Goal: Task Accomplishment & Management: Use online tool/utility

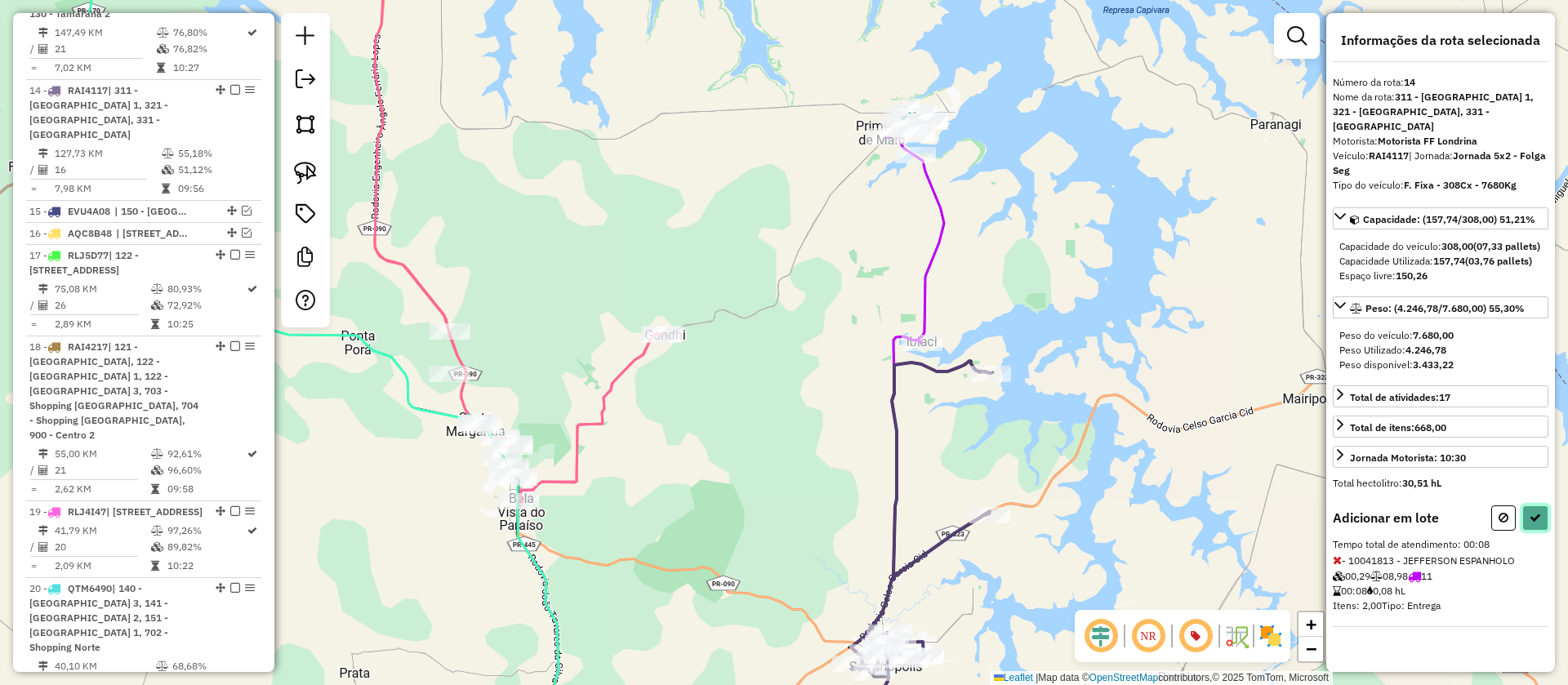
click at [1532, 516] on icon at bounding box center [1535, 517] width 11 height 11
select select "**********"
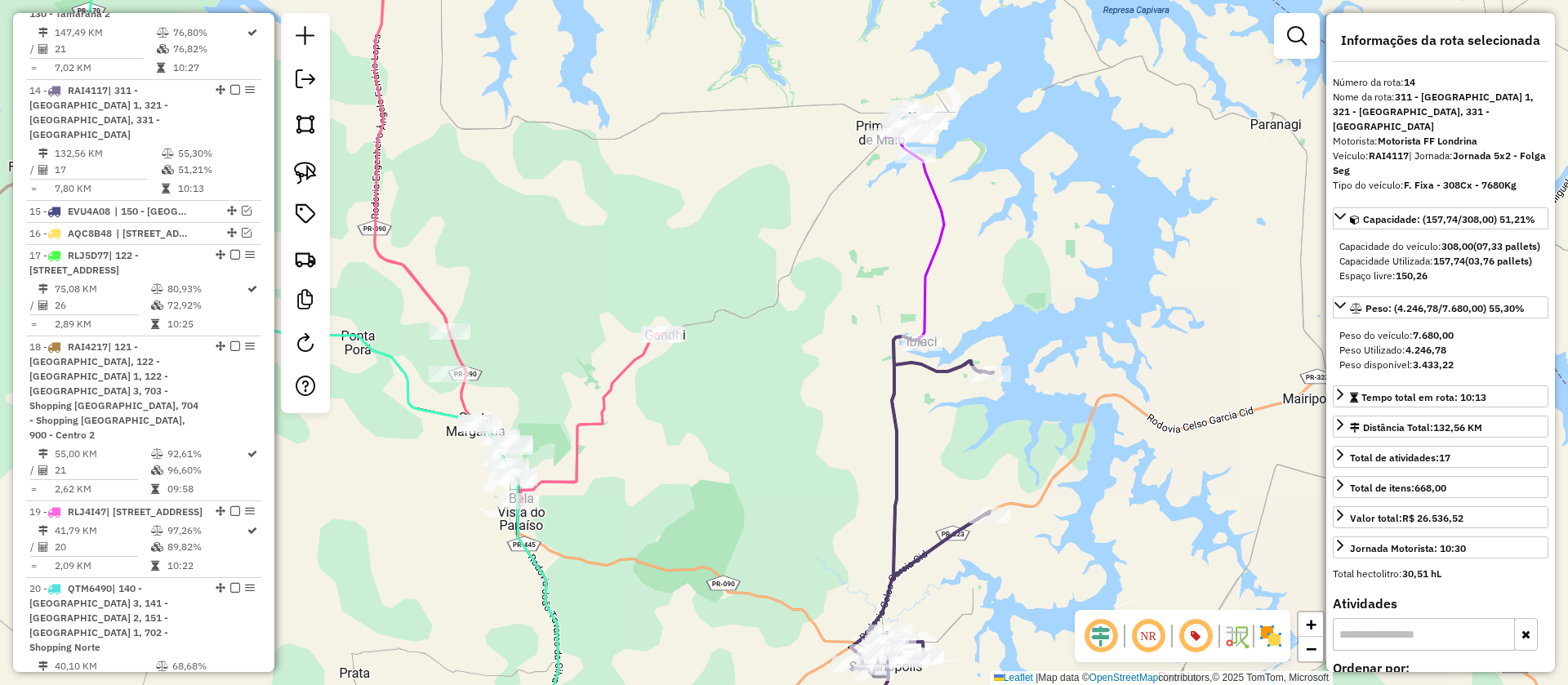
click at [942, 247] on icon at bounding box center [899, 455] width 95 height 598
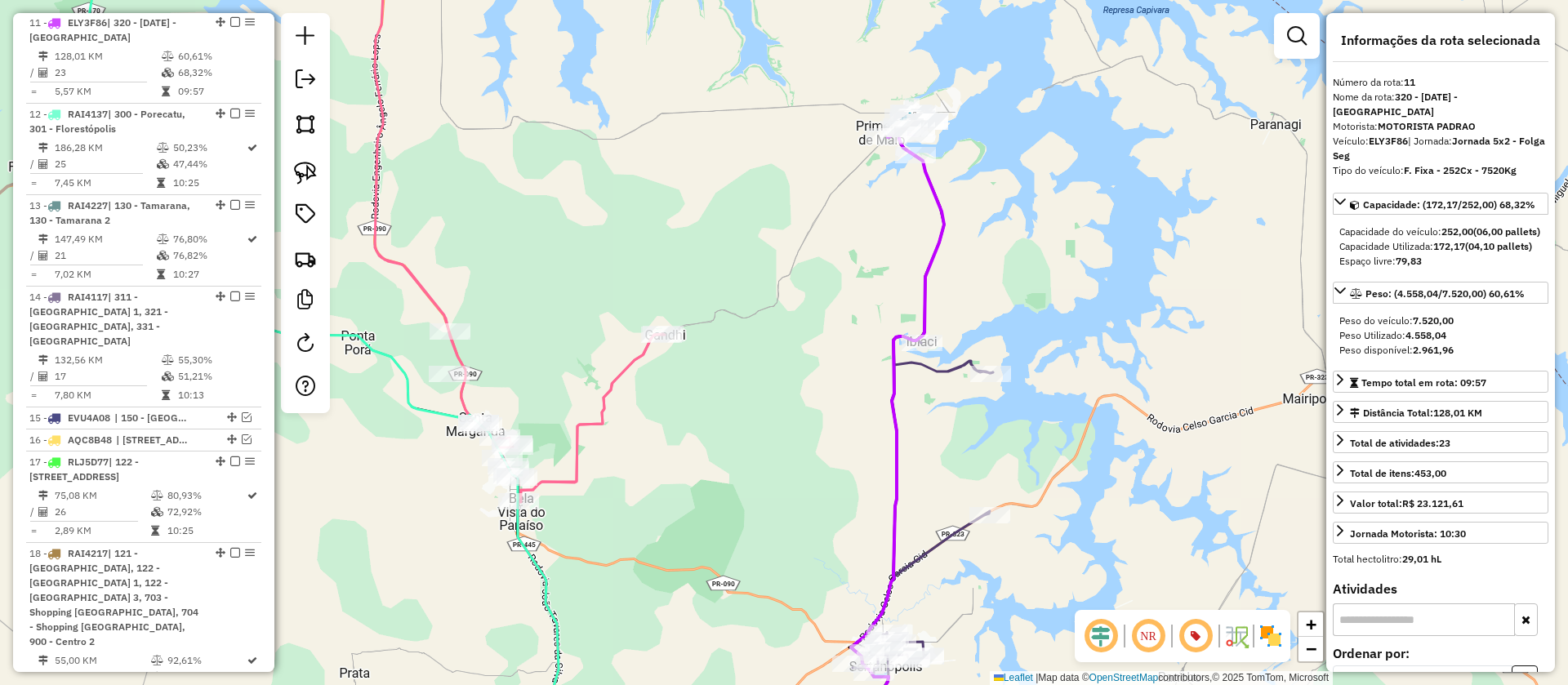
scroll to position [1276, 0]
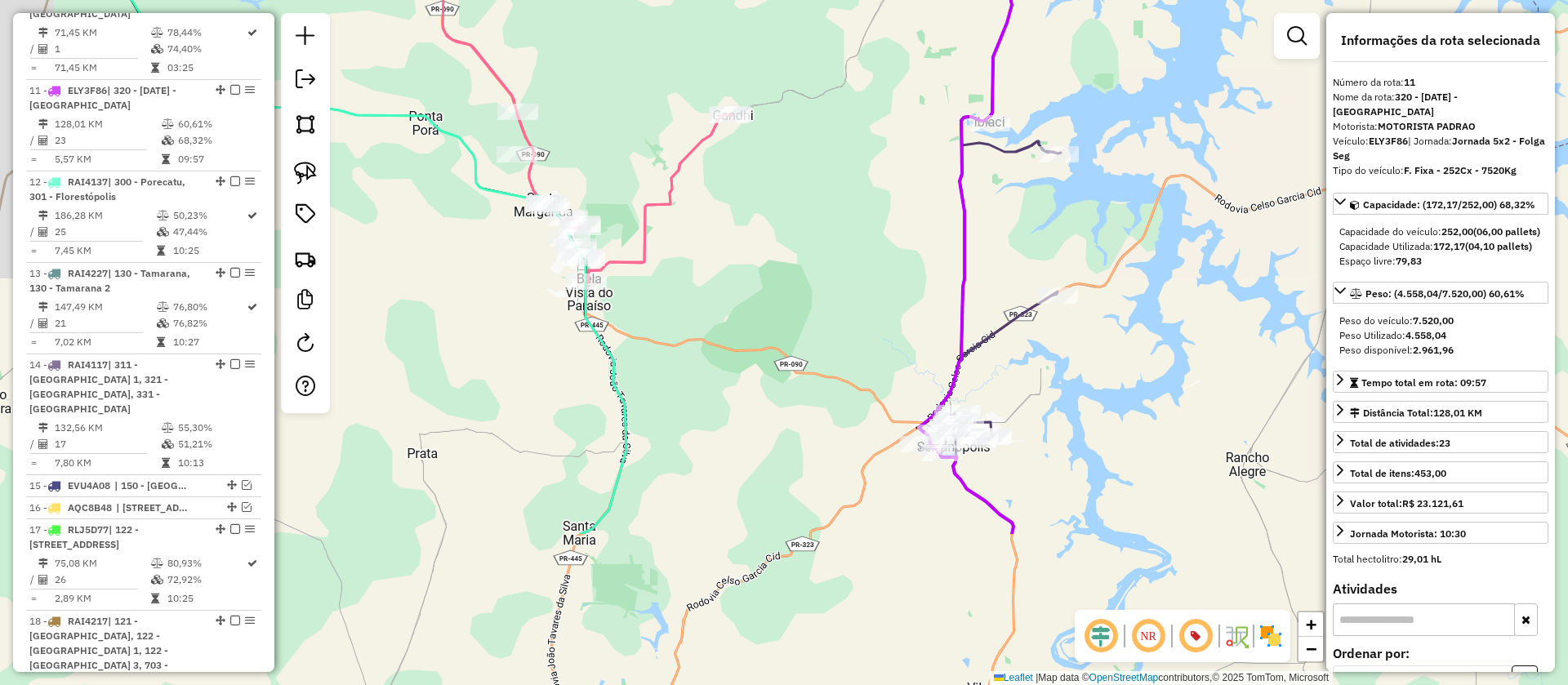
drag, startPoint x: 1044, startPoint y: 323, endPoint x: 1114, endPoint y: 62, distance: 270.2
click at [1114, 64] on div "Janela de atendimento Grade de atendimento Capacidade Transportadoras Veículos …" at bounding box center [784, 342] width 1568 height 685
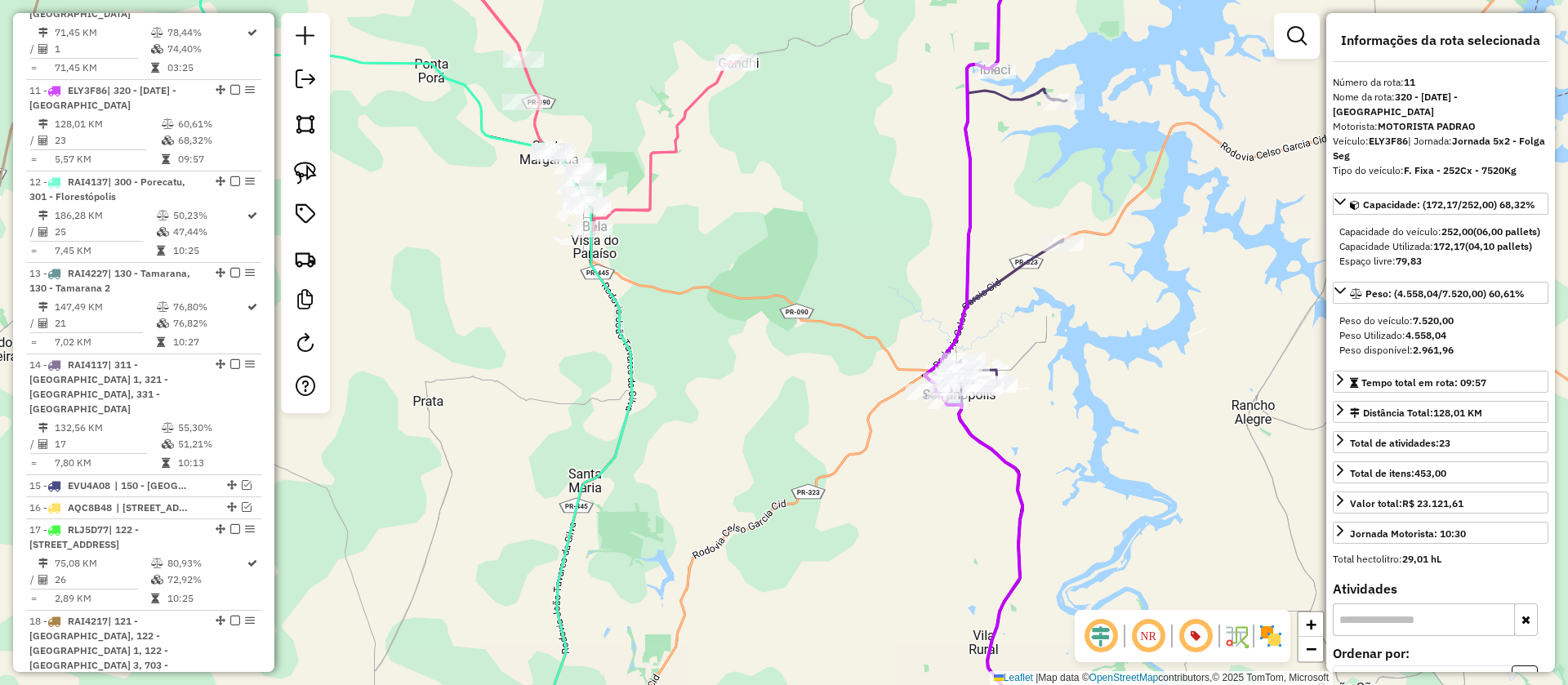
drag, startPoint x: 1059, startPoint y: 403, endPoint x: 1108, endPoint y: 136, distance: 271.5
click at [1106, 146] on div "Janela de atendimento Grade de atendimento Capacidade Transportadoras Veículos …" at bounding box center [784, 342] width 1568 height 685
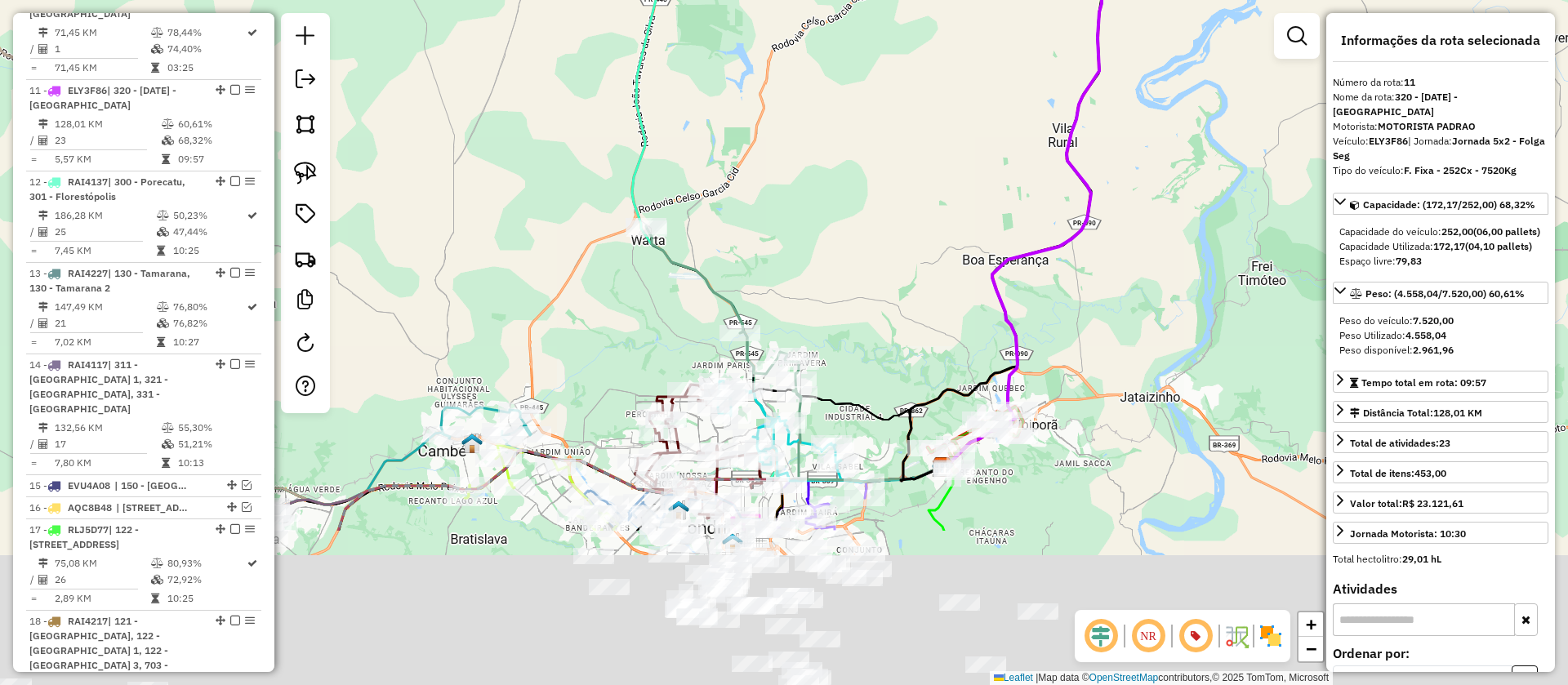
drag, startPoint x: 946, startPoint y: 309, endPoint x: 963, endPoint y: 210, distance: 100.4
click at [963, 215] on div "Janela de atendimento Grade de atendimento Capacidade Transportadoras Veículos …" at bounding box center [784, 342] width 1568 height 685
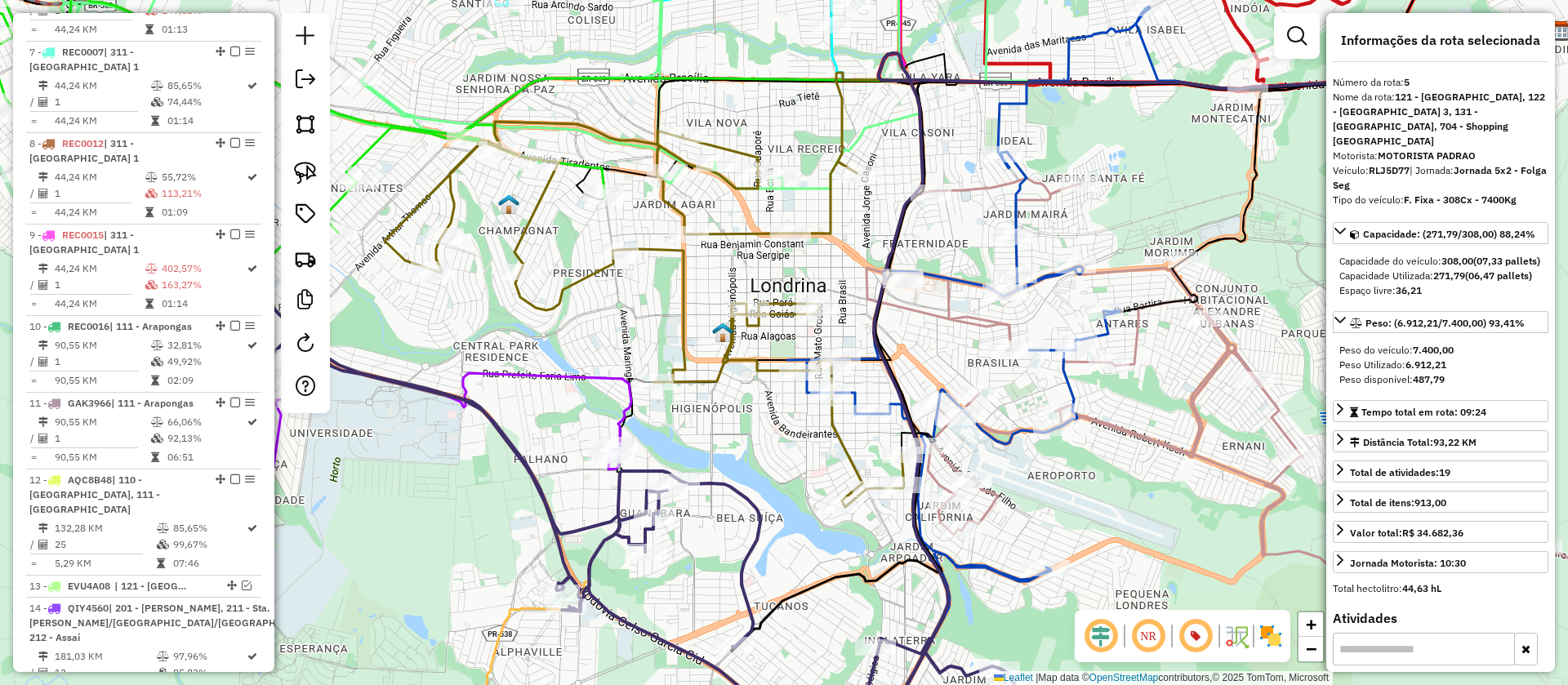
scroll to position [1075, 0]
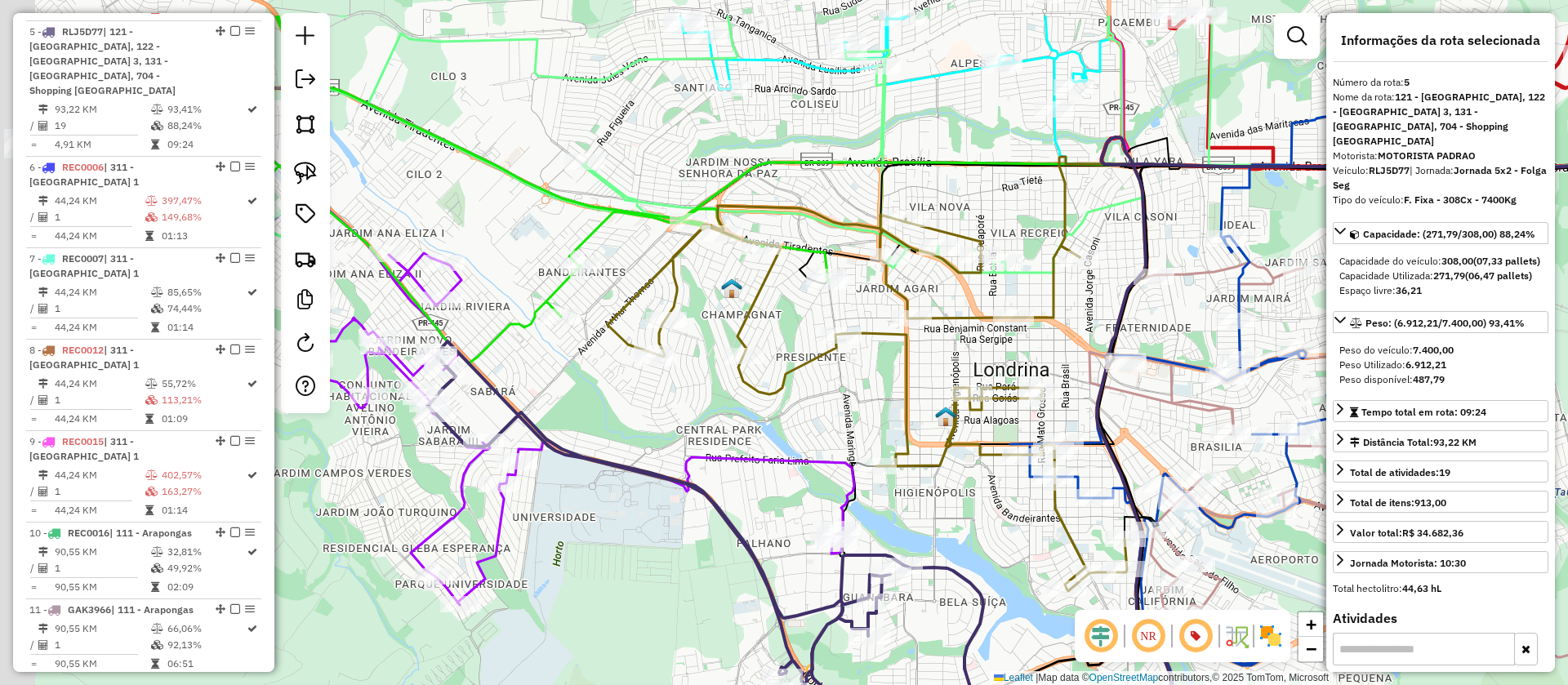
drag, startPoint x: 748, startPoint y: 441, endPoint x: 972, endPoint y: 525, distance: 239.2
click at [972, 525] on div "Janela de atendimento Grade de atendimento Capacidade Transportadoras Veículos …" at bounding box center [784, 342] width 1568 height 685
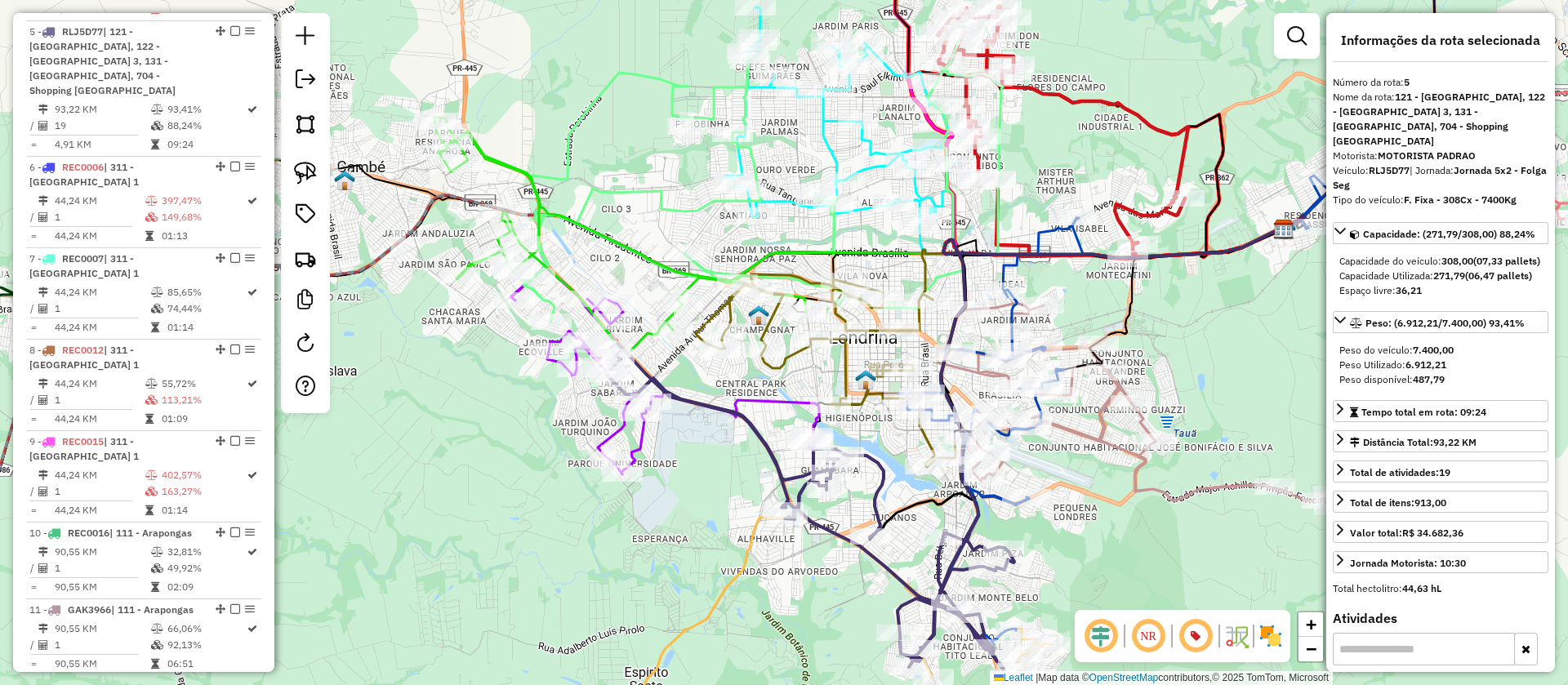
click at [879, 168] on icon at bounding box center [840, 116] width 227 height 219
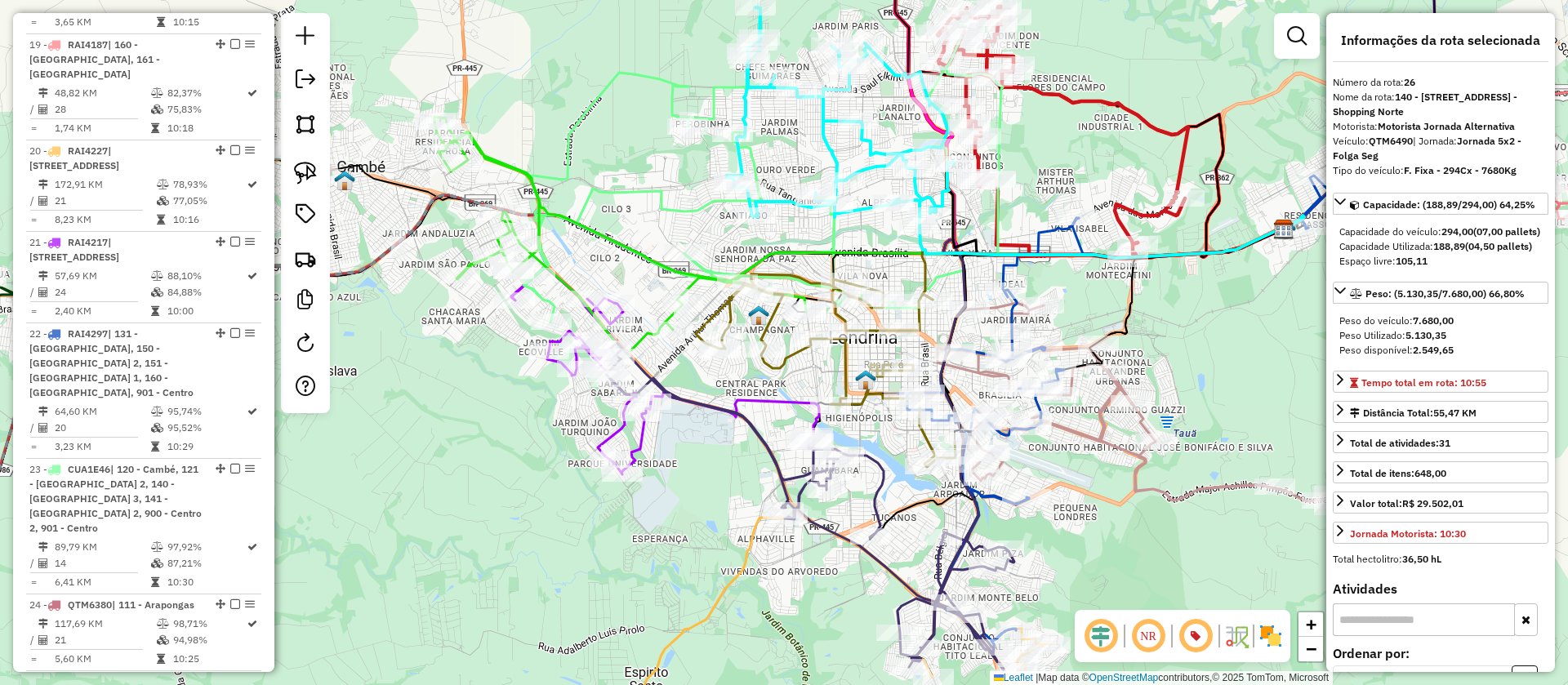
scroll to position [3028, 0]
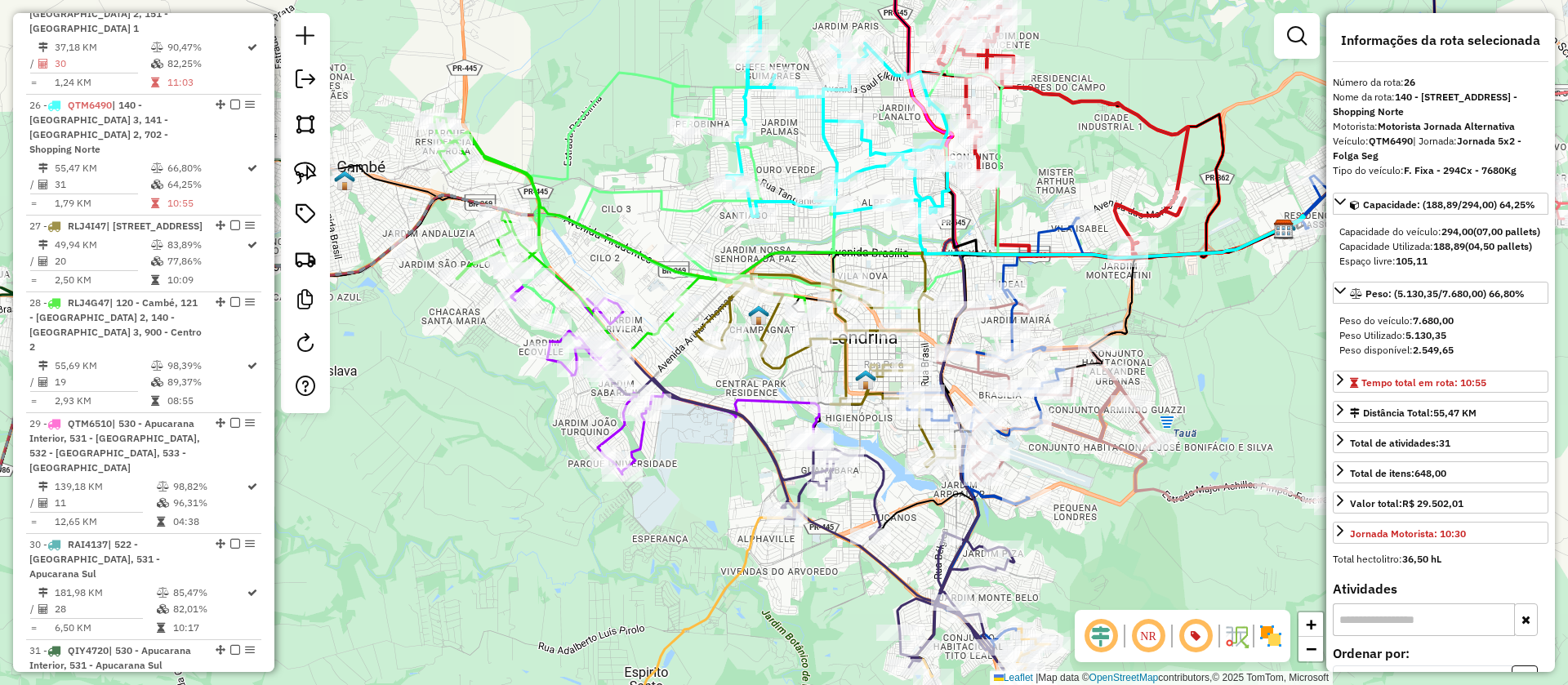
click at [758, 160] on icon at bounding box center [713, 179] width 525 height 286
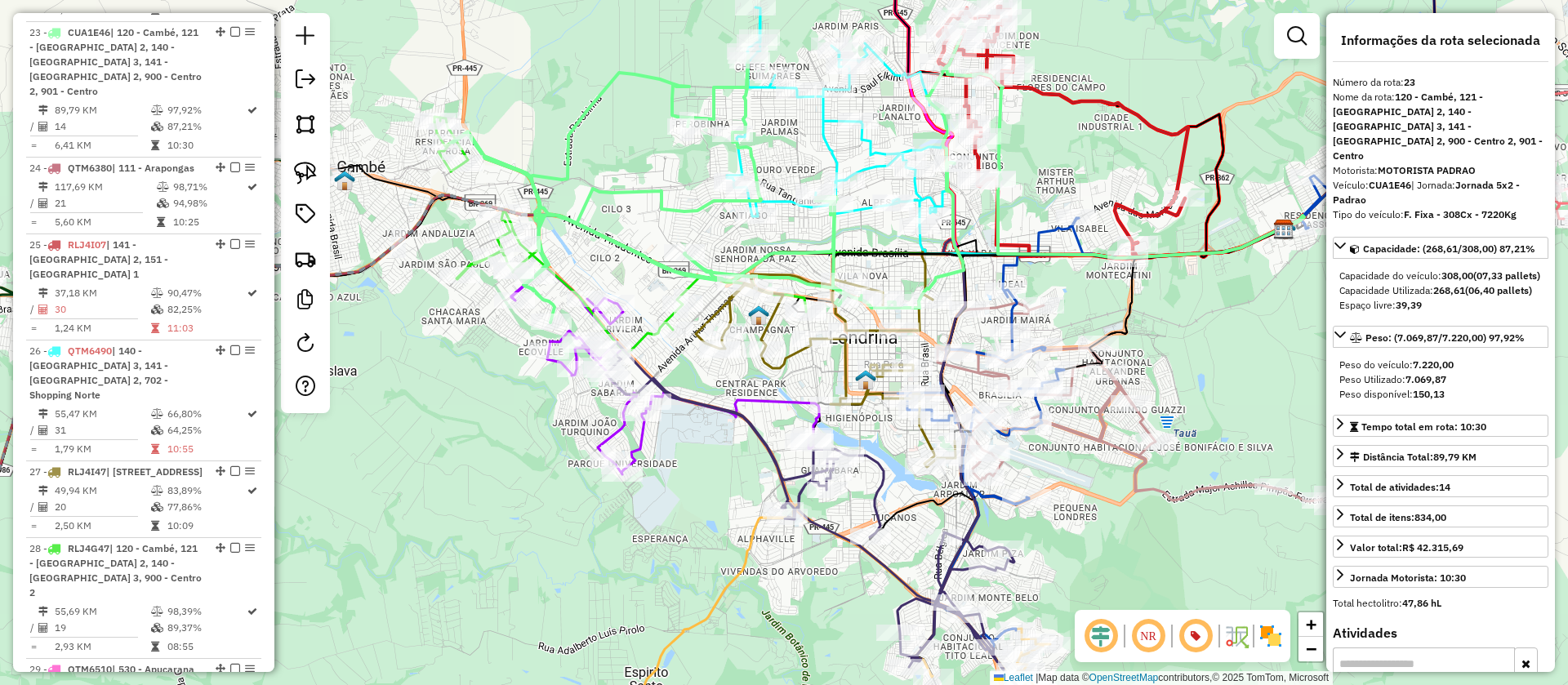
scroll to position [2739, 0]
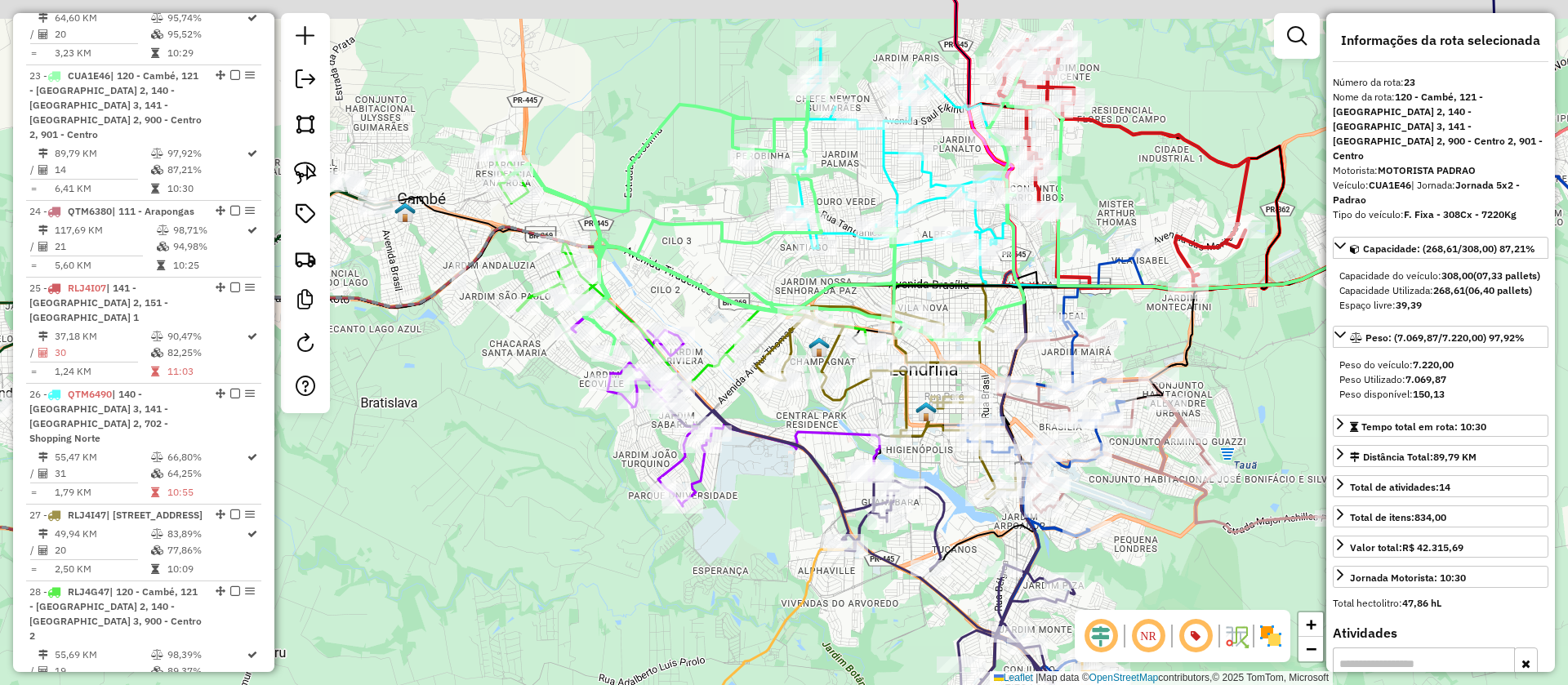
drag, startPoint x: 630, startPoint y: 179, endPoint x: 636, endPoint y: 243, distance: 64.3
click at [636, 243] on div "Janela de atendimento Grade de atendimento Capacidade Transportadoras Veículos …" at bounding box center [784, 342] width 1568 height 685
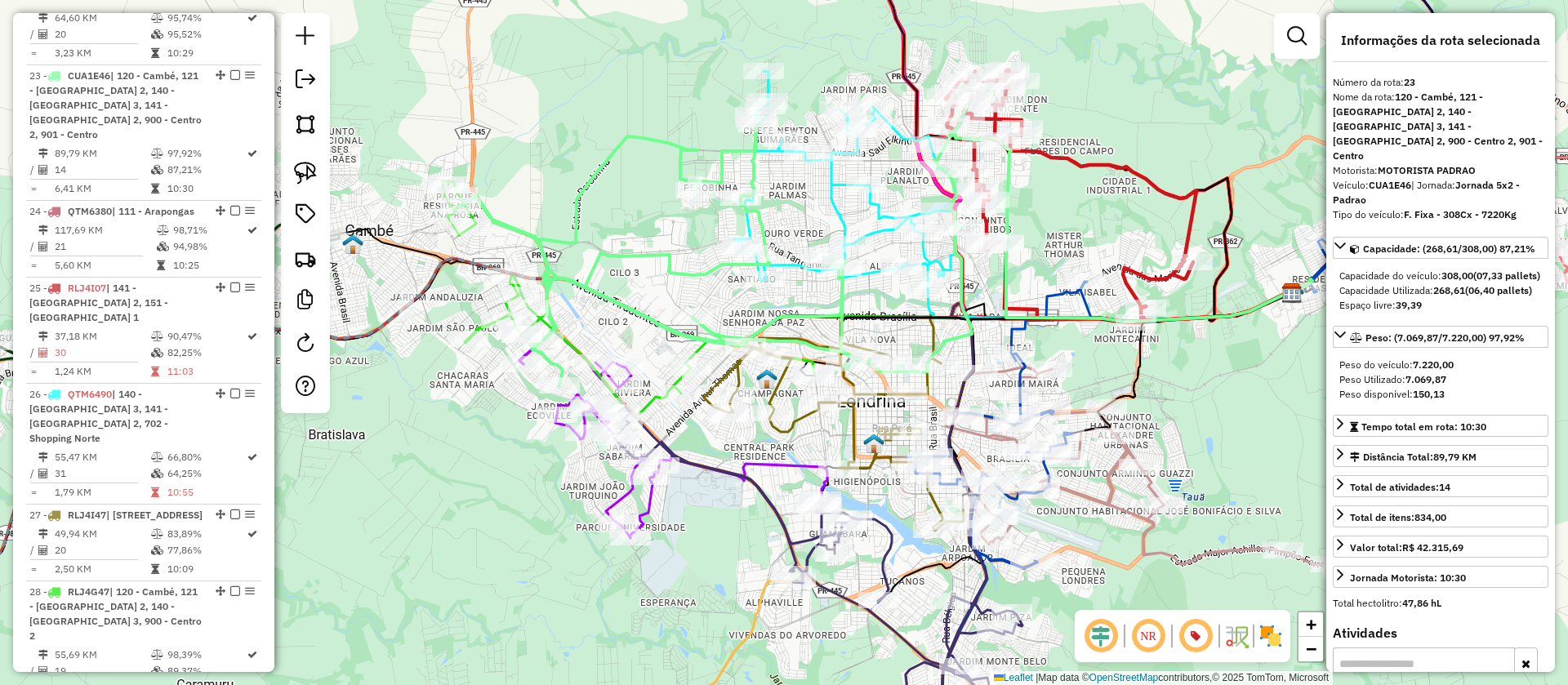
click at [1047, 297] on icon at bounding box center [1229, 448] width 646 height 543
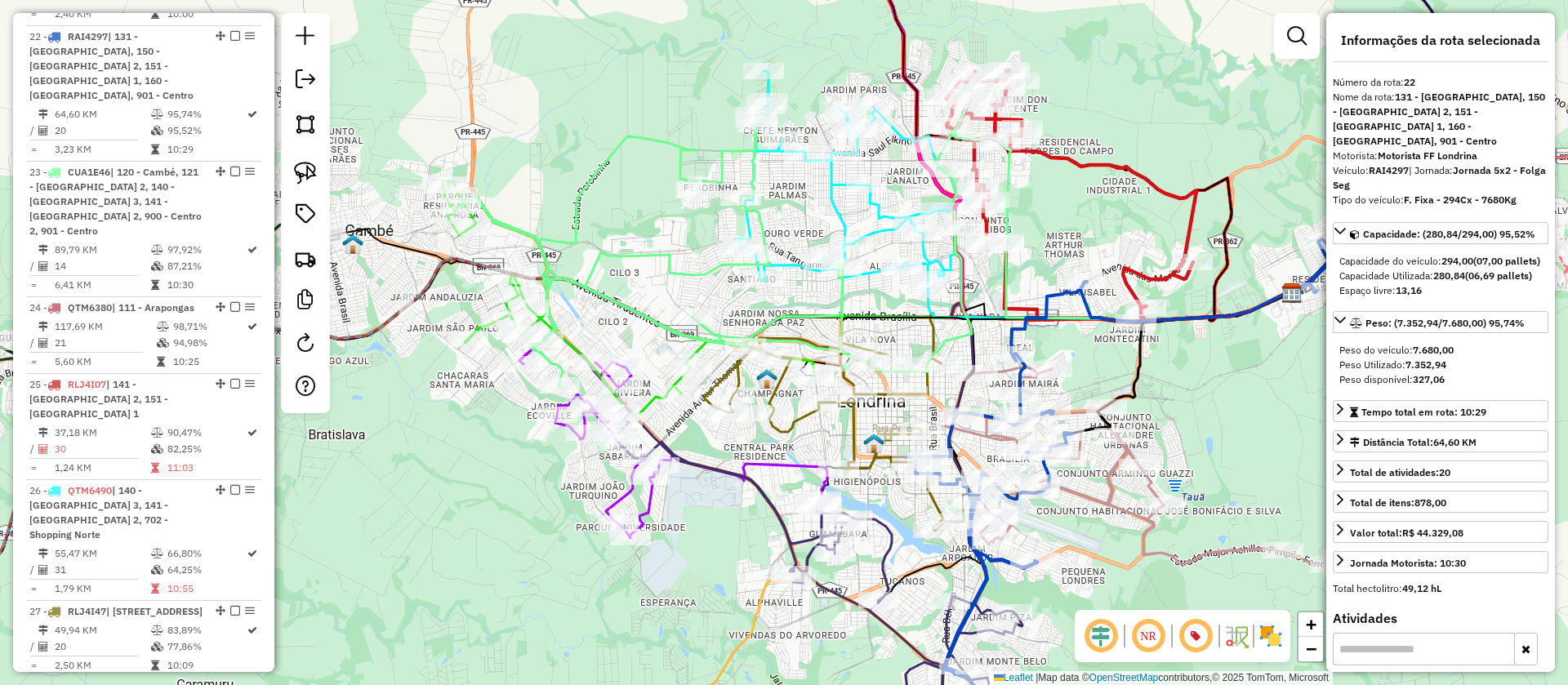
scroll to position [2619, 0]
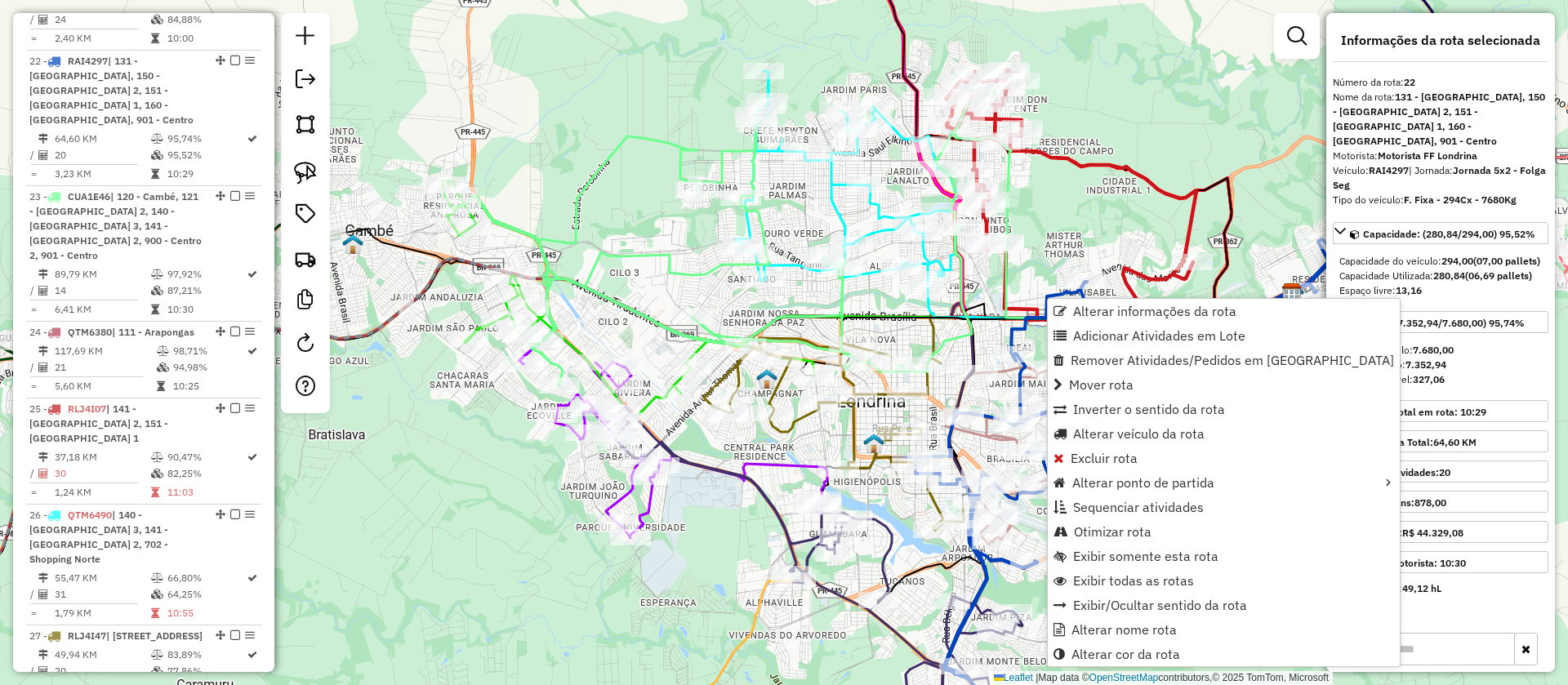
click at [841, 299] on icon at bounding box center [721, 243] width 525 height 286
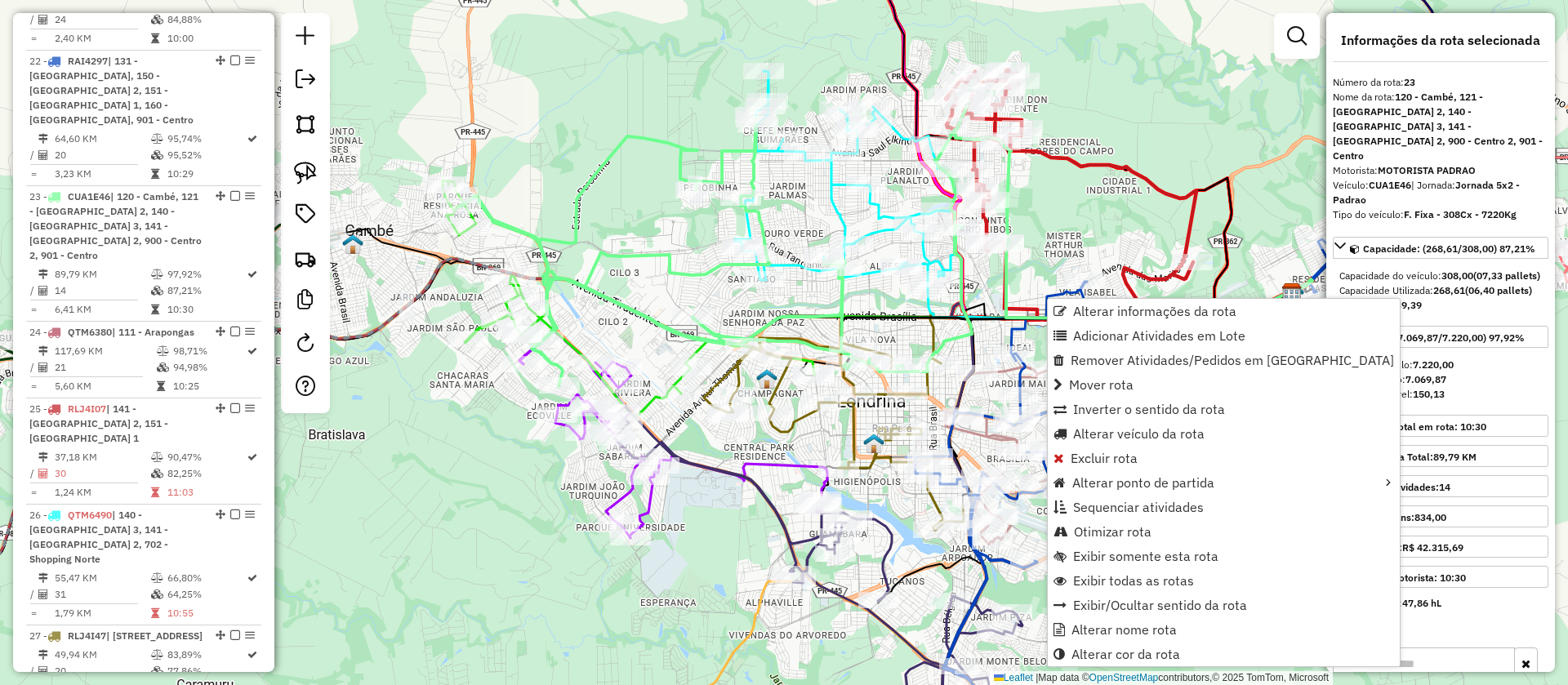
scroll to position [2739, 0]
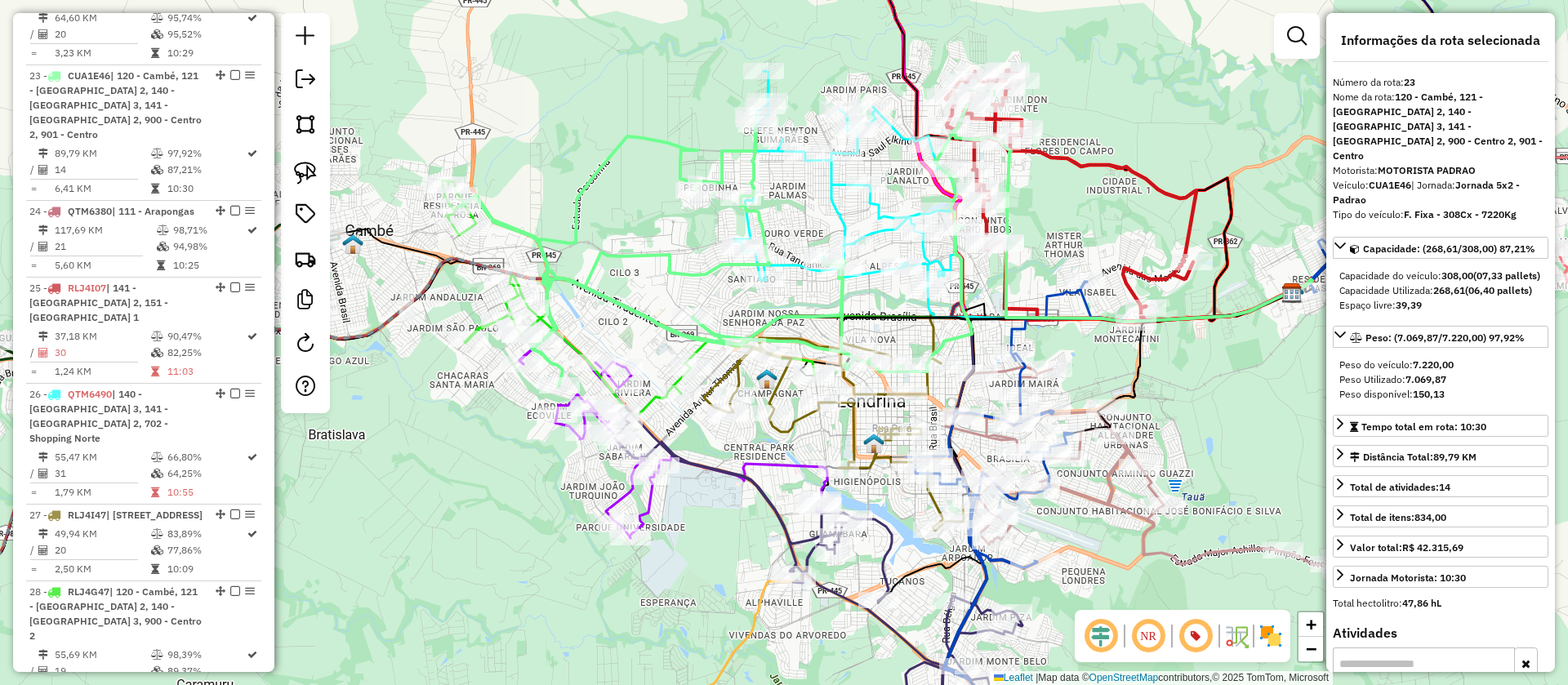
click at [1057, 294] on icon at bounding box center [1229, 448] width 646 height 543
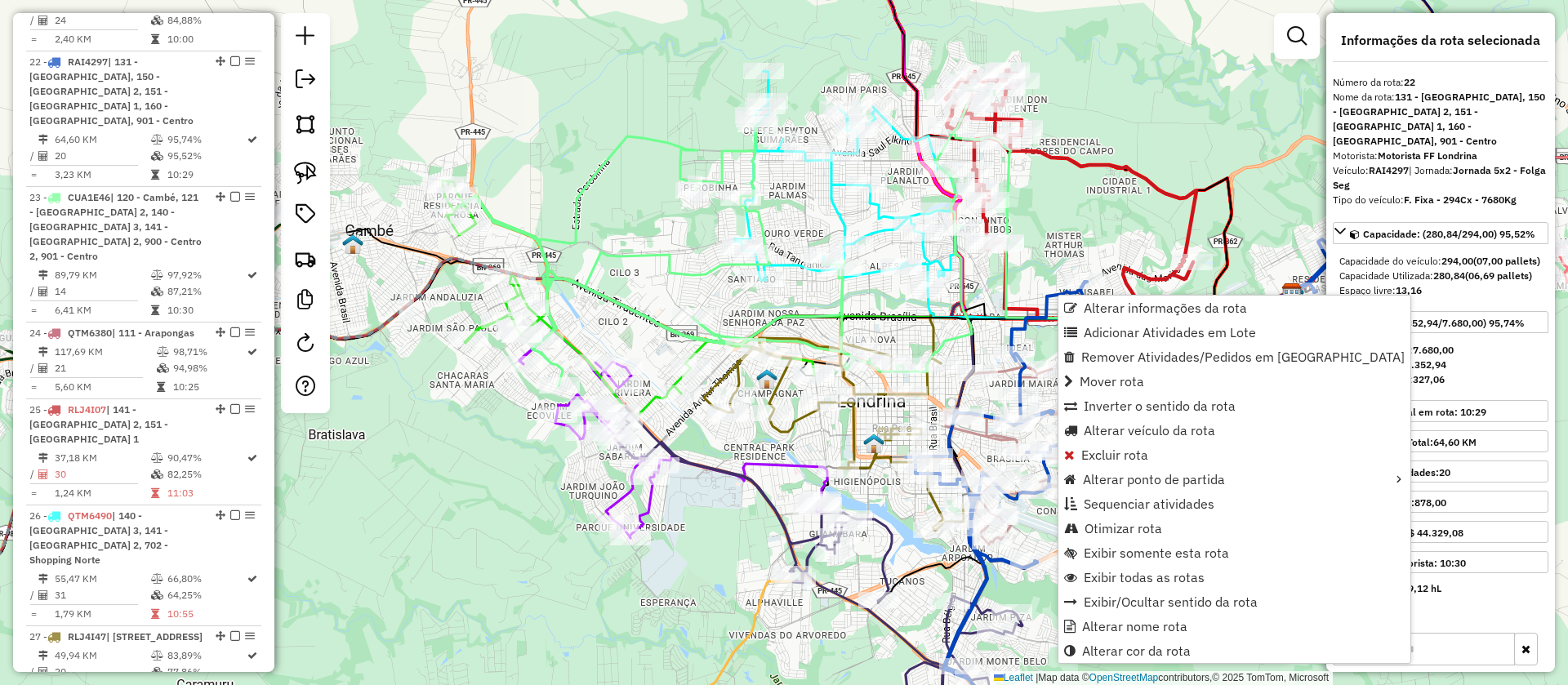
scroll to position [2619, 0]
click at [1122, 553] on span "Exibir somente esta rota" at bounding box center [1156, 552] width 145 height 13
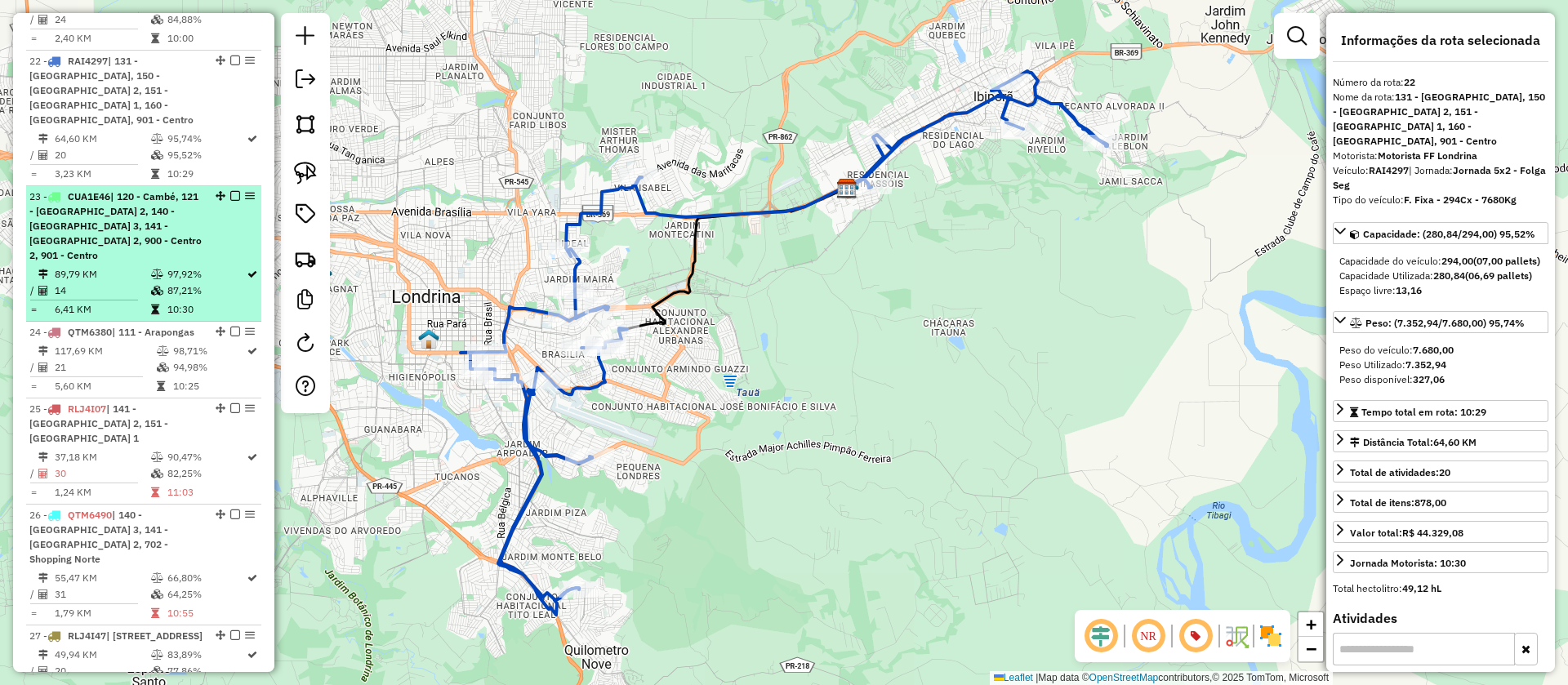
click at [177, 189] on div "23 - CUA1E46 | 120 - Cambé, 121 - Londrina Oeste 2, 140 - Londrina Norte 3, 141…" at bounding box center [115, 226] width 173 height 74
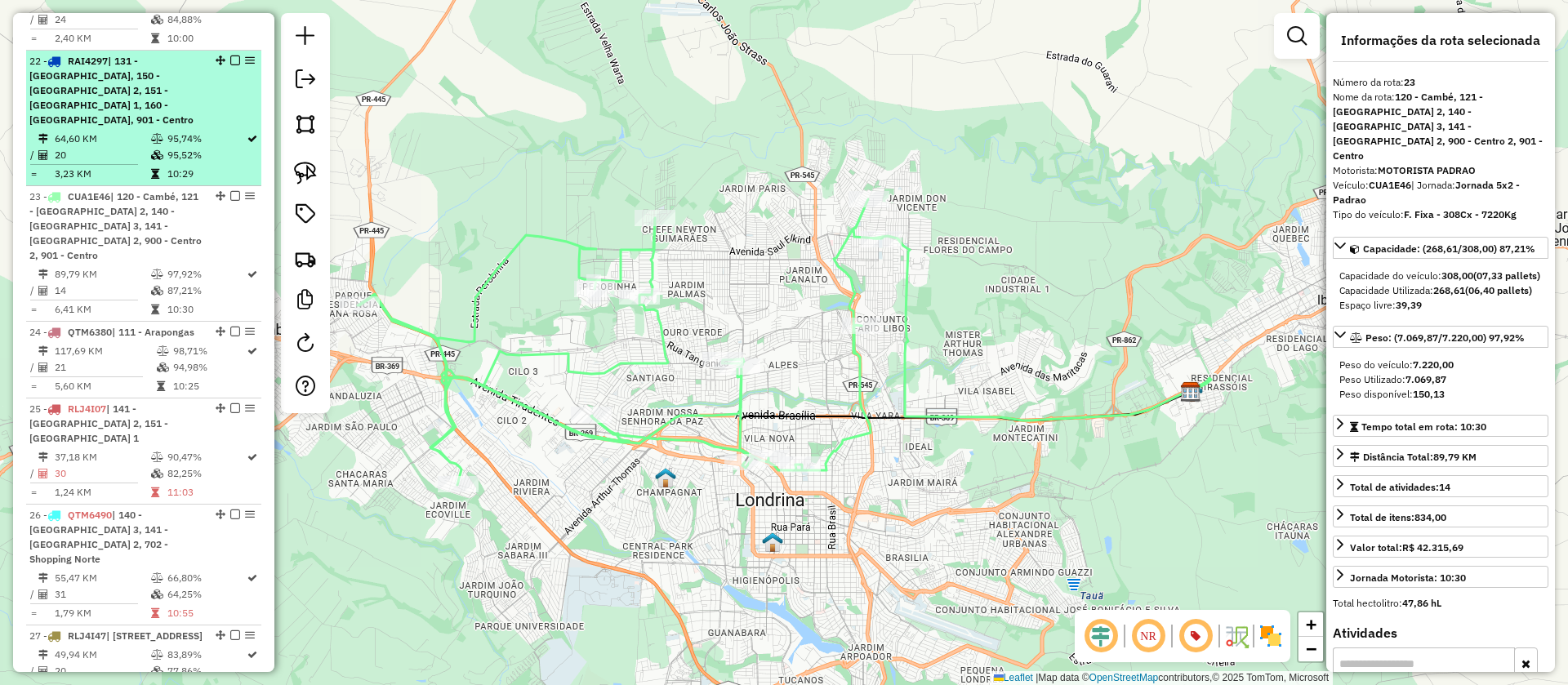
click at [174, 147] on td "95,52%" at bounding box center [206, 155] width 79 height 17
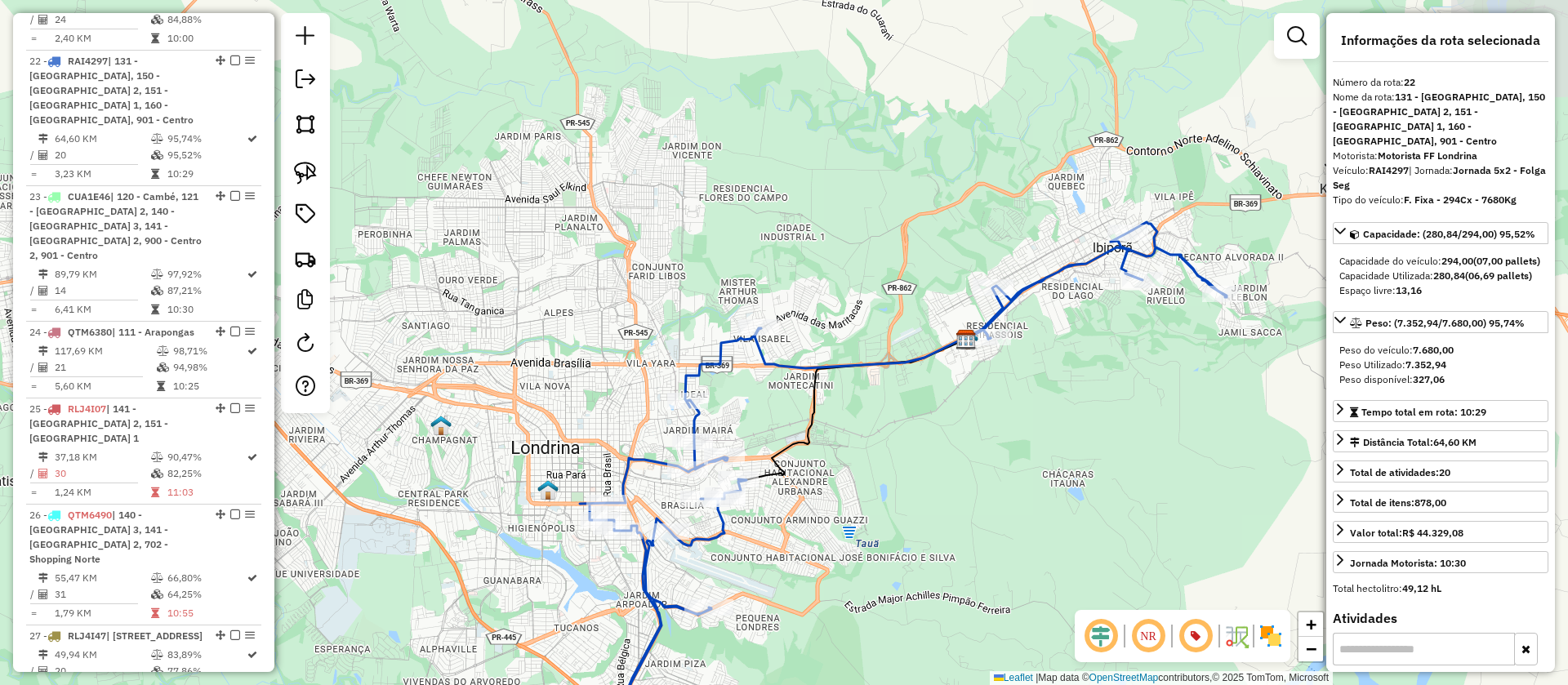
drag, startPoint x: 739, startPoint y: 269, endPoint x: 857, endPoint y: 414, distance: 186.9
click at [857, 414] on div "Janela de atendimento Grade de atendimento Capacidade Transportadoras Veículos …" at bounding box center [784, 342] width 1568 height 685
click at [316, 166] on img at bounding box center [305, 173] width 23 height 23
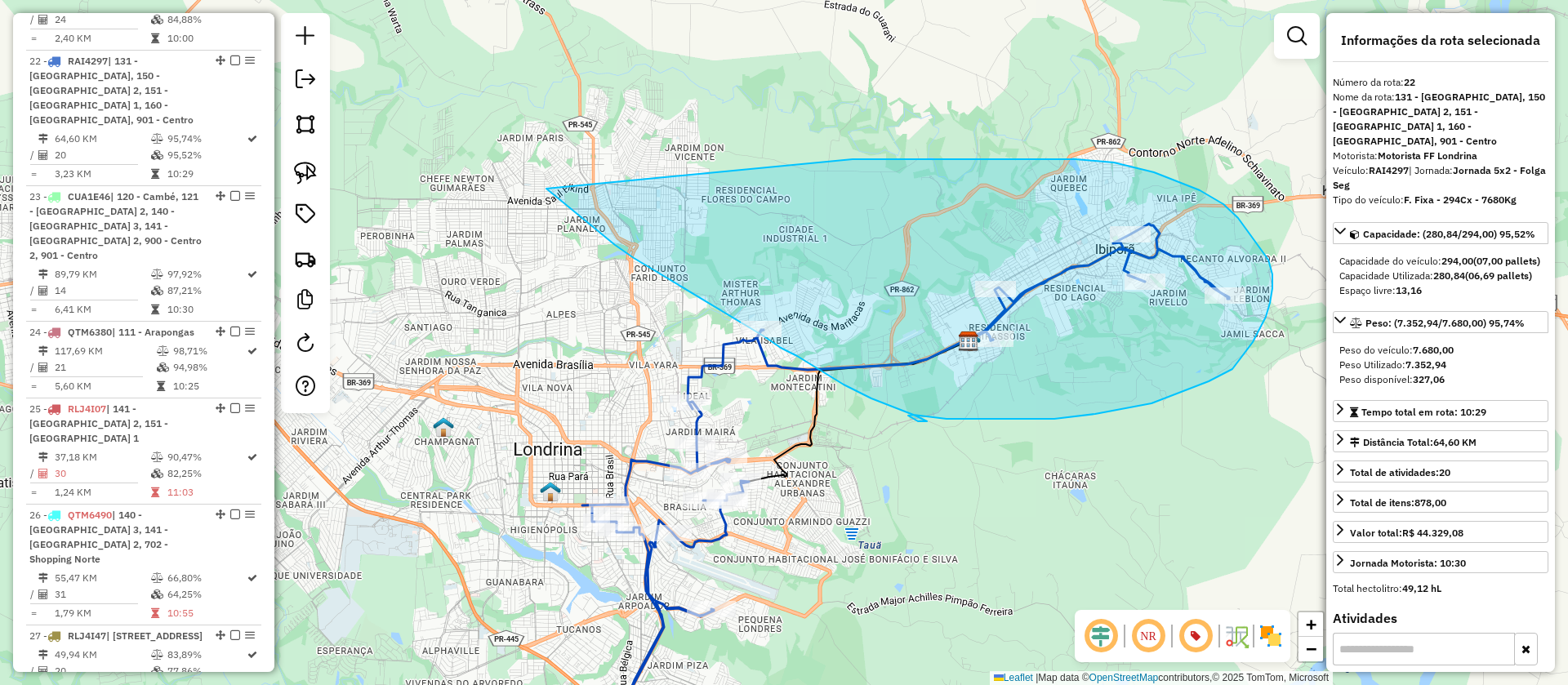
drag, startPoint x: 634, startPoint y: 258, endPoint x: 852, endPoint y: 159, distance: 239.4
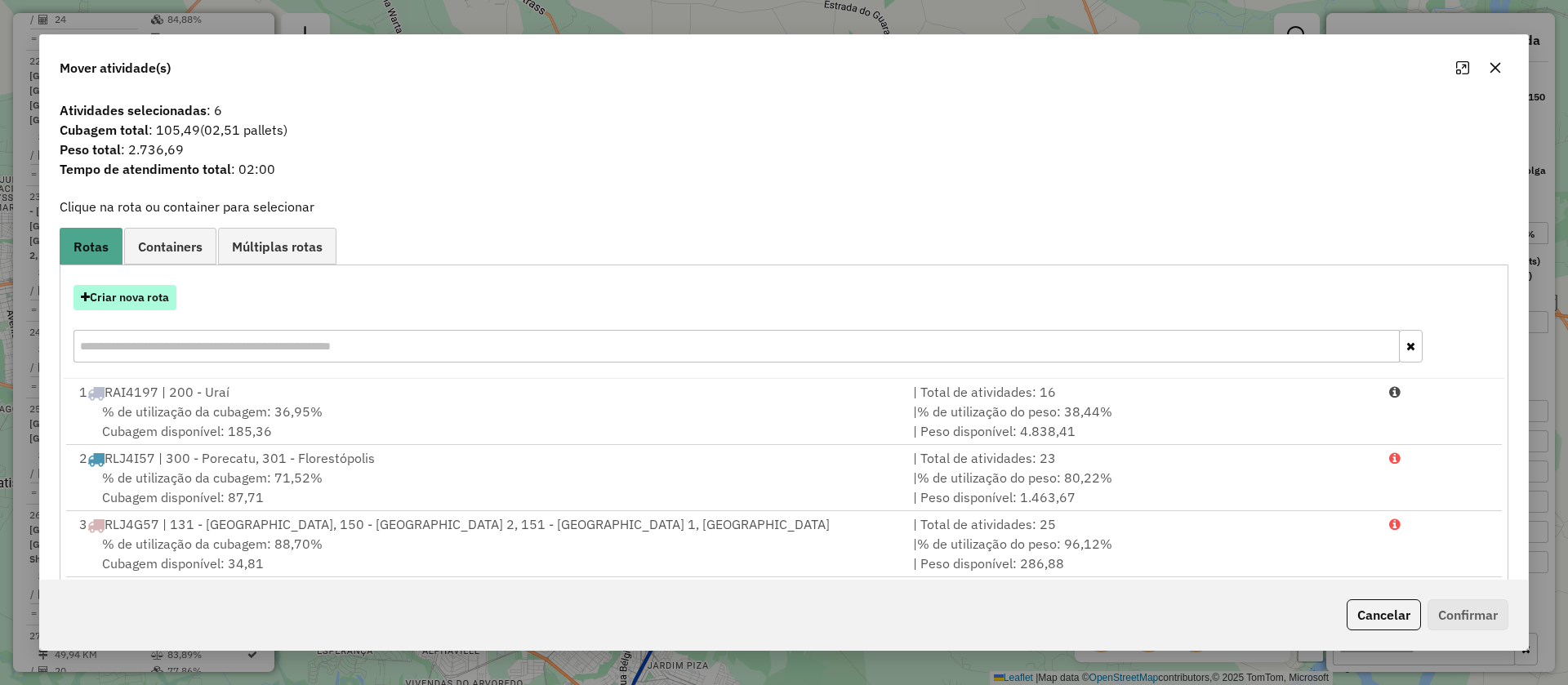
click at [150, 294] on button "Criar nova rota" at bounding box center [125, 297] width 103 height 26
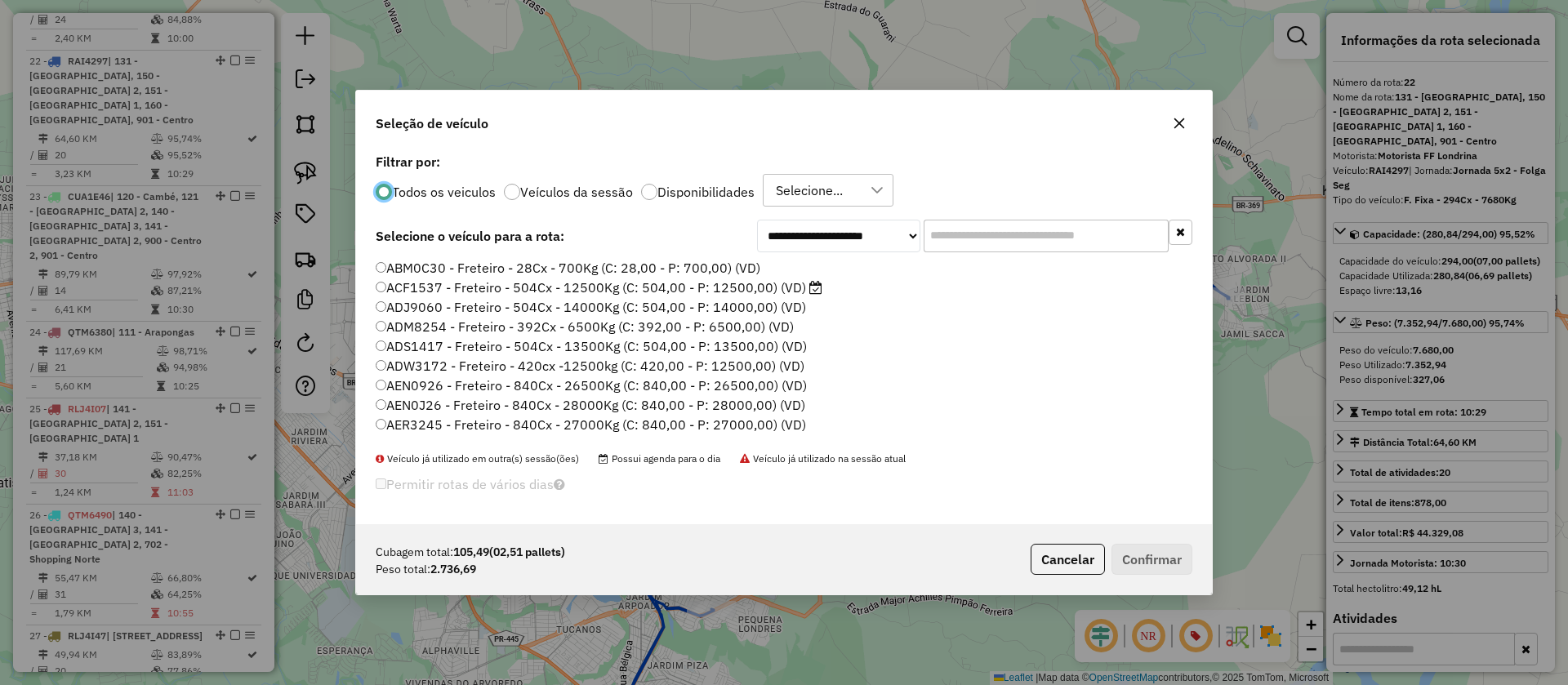
scroll to position [9, 5]
click at [982, 226] on input "text" at bounding box center [1046, 236] width 245 height 33
type input "***"
click at [641, 266] on label "JBP3F01 - F. Fixa - 294Cx - 8500Kg (C: 294,00 - P: 8500,00) (VD)" at bounding box center [577, 267] width 403 height 19
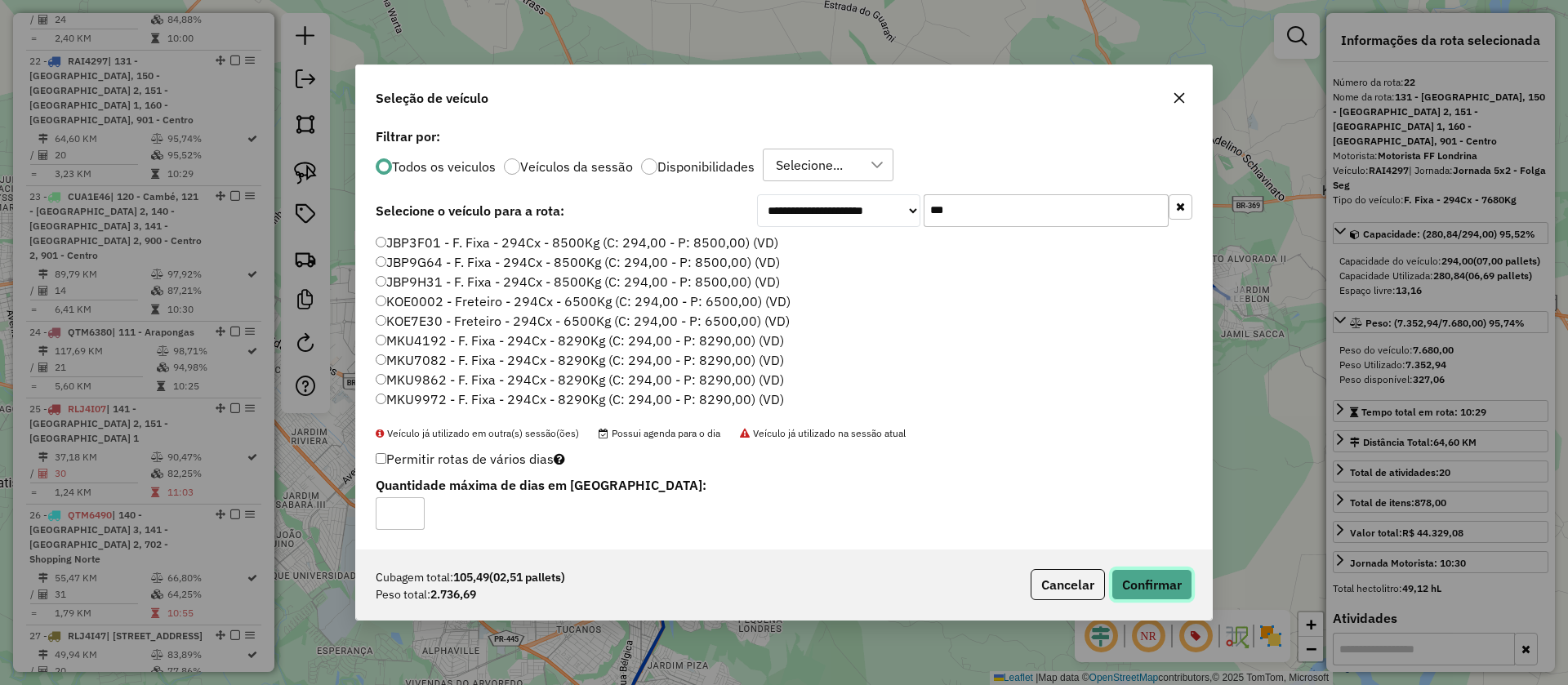
drag, startPoint x: 1144, startPoint y: 570, endPoint x: 1134, endPoint y: 578, distance: 12.8
click at [1145, 571] on button "Confirmar" at bounding box center [1152, 584] width 81 height 31
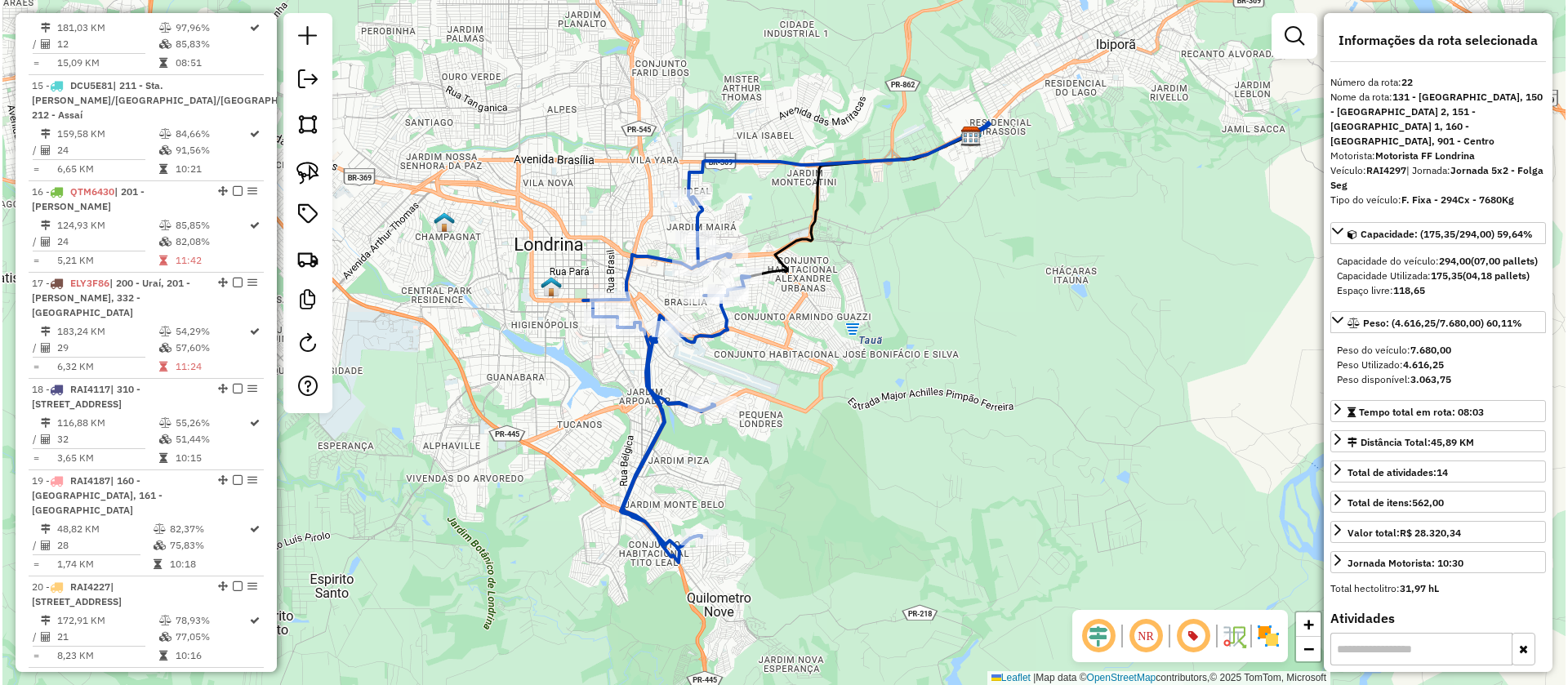
scroll to position [2604, 0]
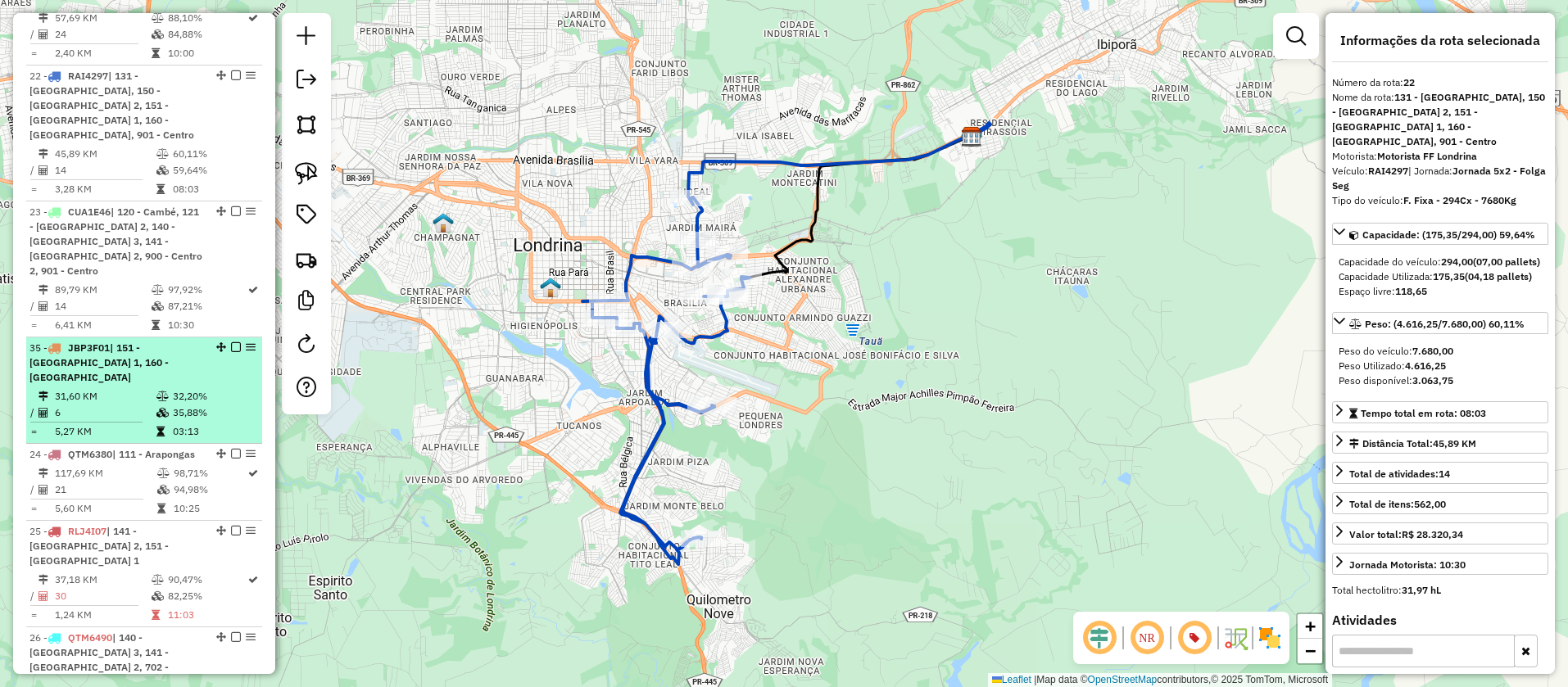
drag, startPoint x: 215, startPoint y: 482, endPoint x: 180, endPoint y: 281, distance: 204.0
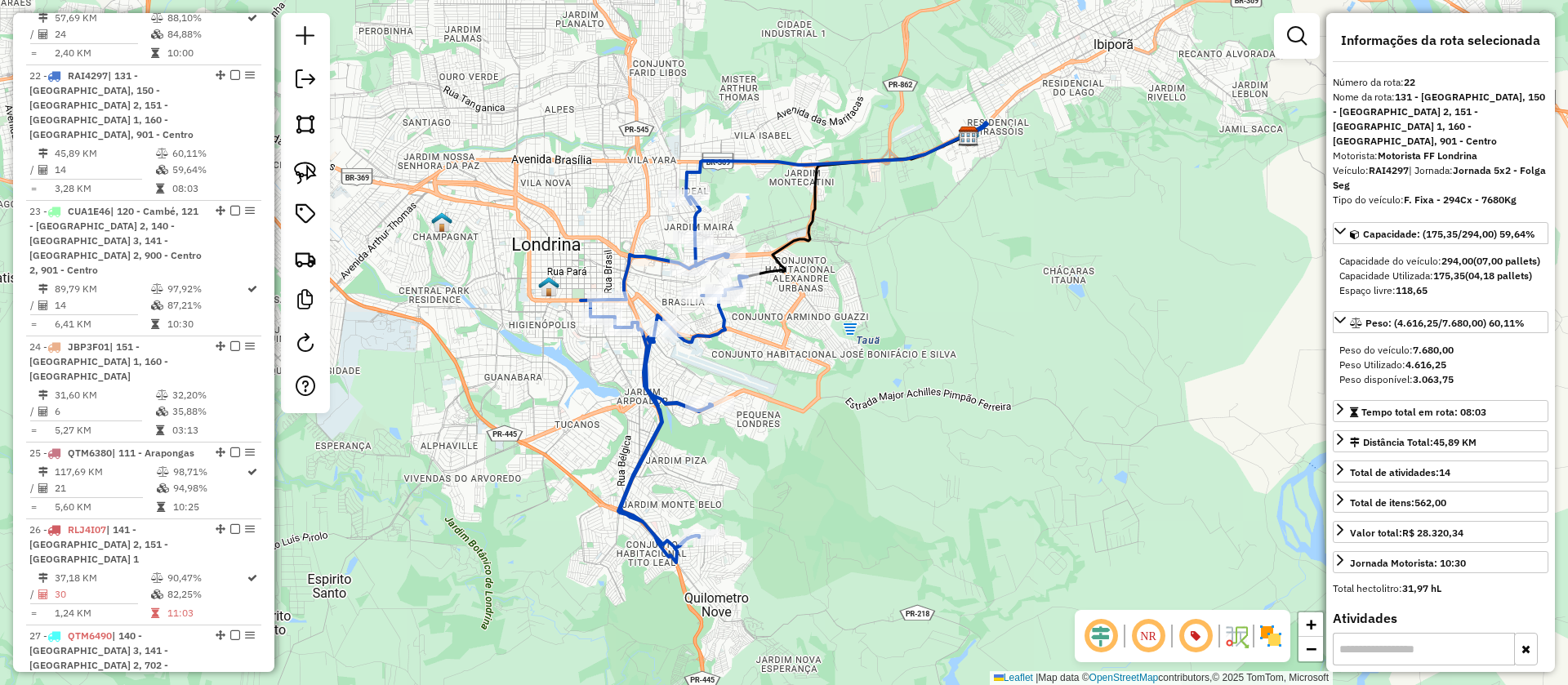
click at [708, 339] on icon at bounding box center [663, 380] width 166 height 366
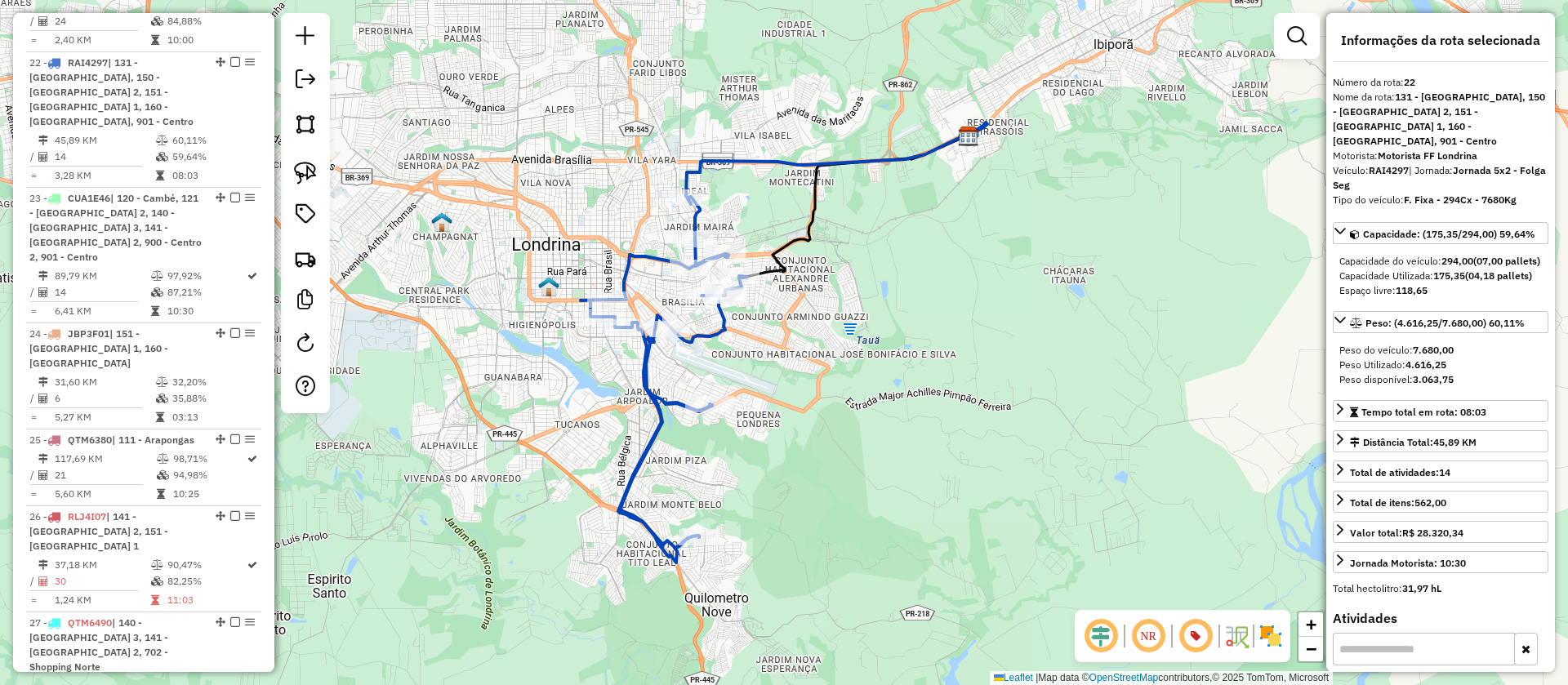
scroll to position [2619, 0]
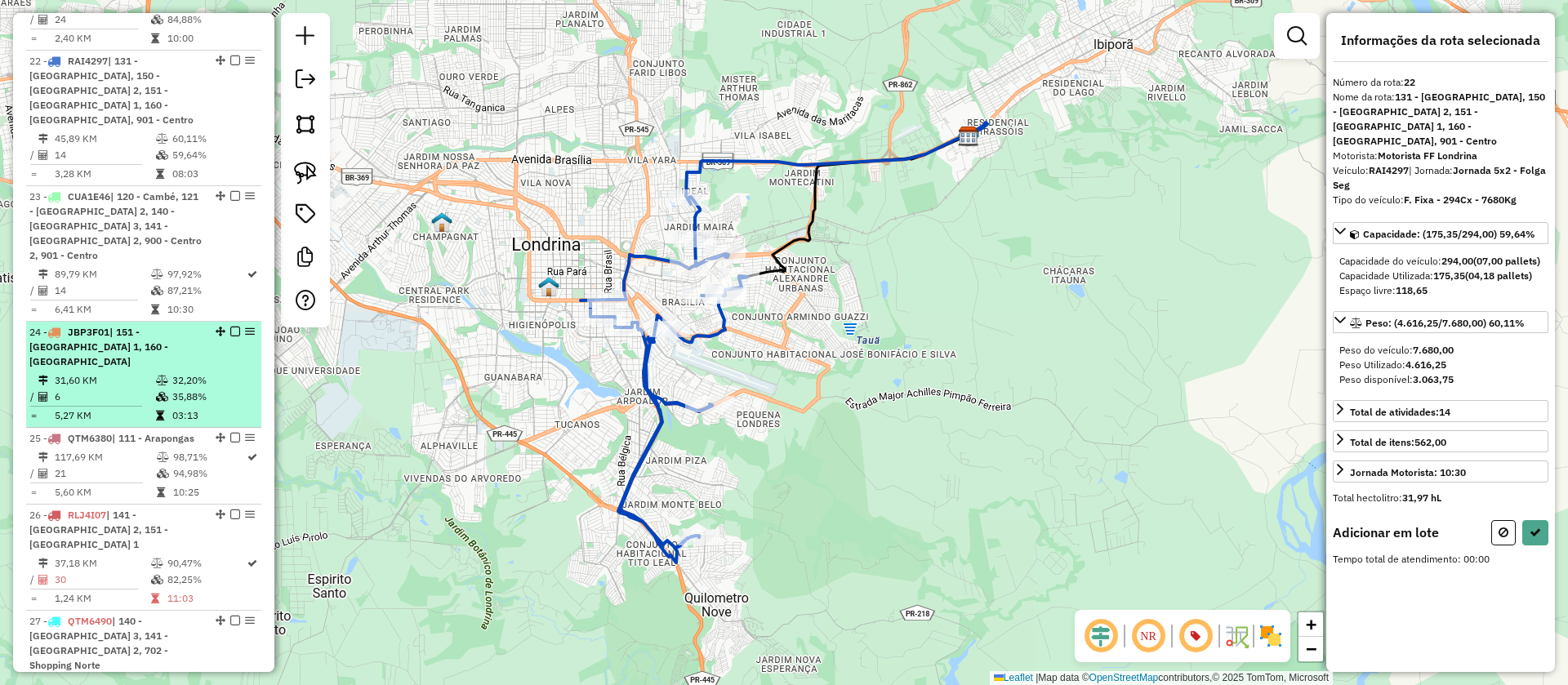
click at [186, 372] on td "32,20%" at bounding box center [213, 380] width 83 height 17
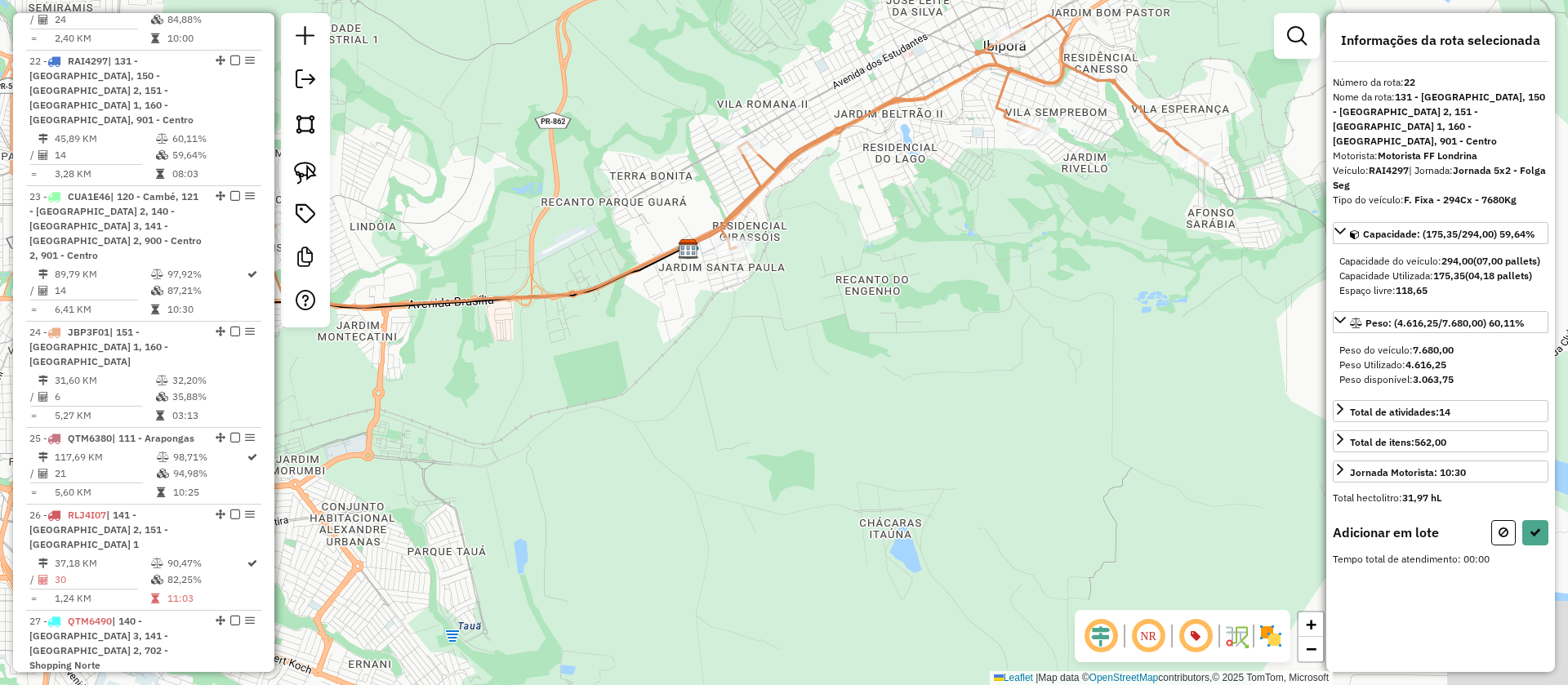
drag, startPoint x: 530, startPoint y: 403, endPoint x: 407, endPoint y: 223, distance: 218.0
click at [407, 223] on div "Janela de atendimento Grade de atendimento Capacidade Transportadoras Veículos …" at bounding box center [784, 342] width 1568 height 685
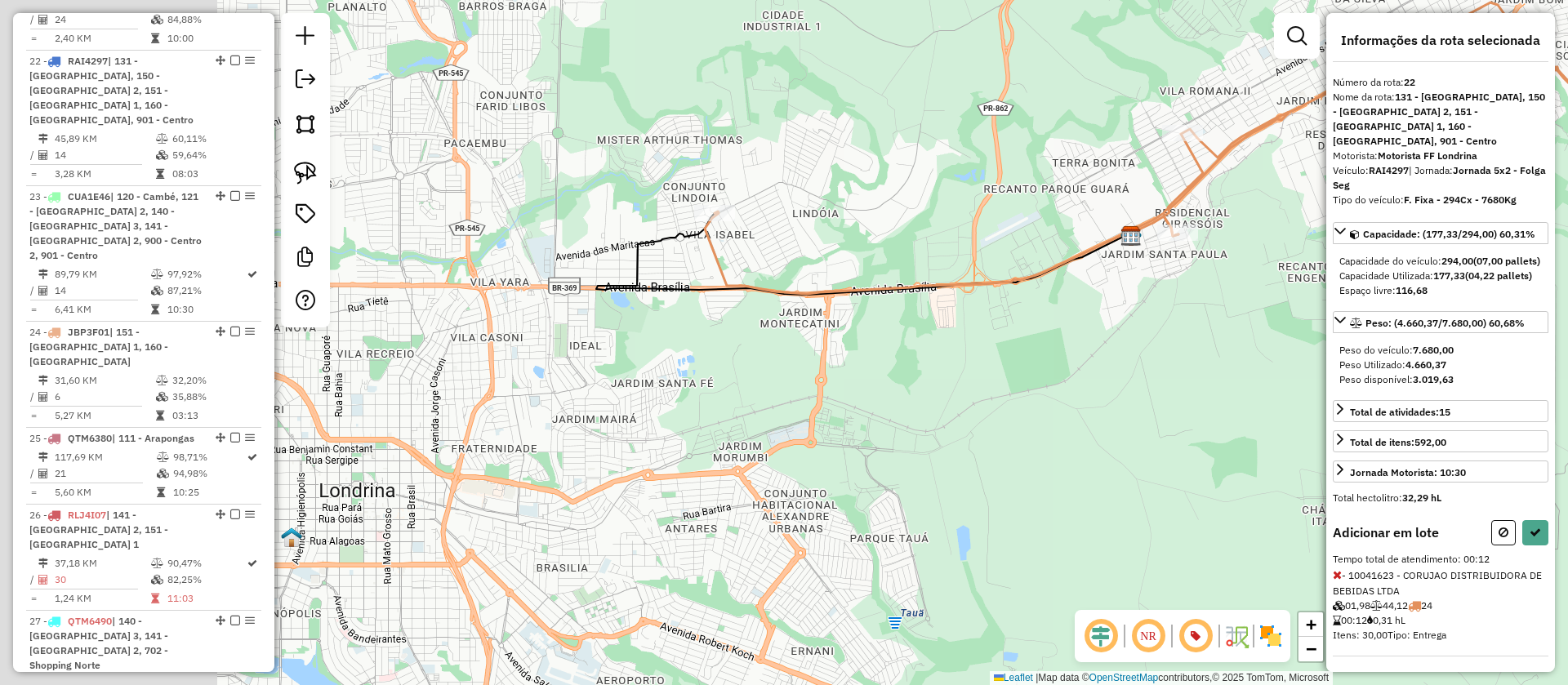
drag, startPoint x: 775, startPoint y: 350, endPoint x: 1226, endPoint y: 338, distance: 451.2
click at [1250, 338] on div "Janela de atendimento Grade de atendimento Capacidade Transportadoras Veículos …" at bounding box center [784, 342] width 1568 height 685
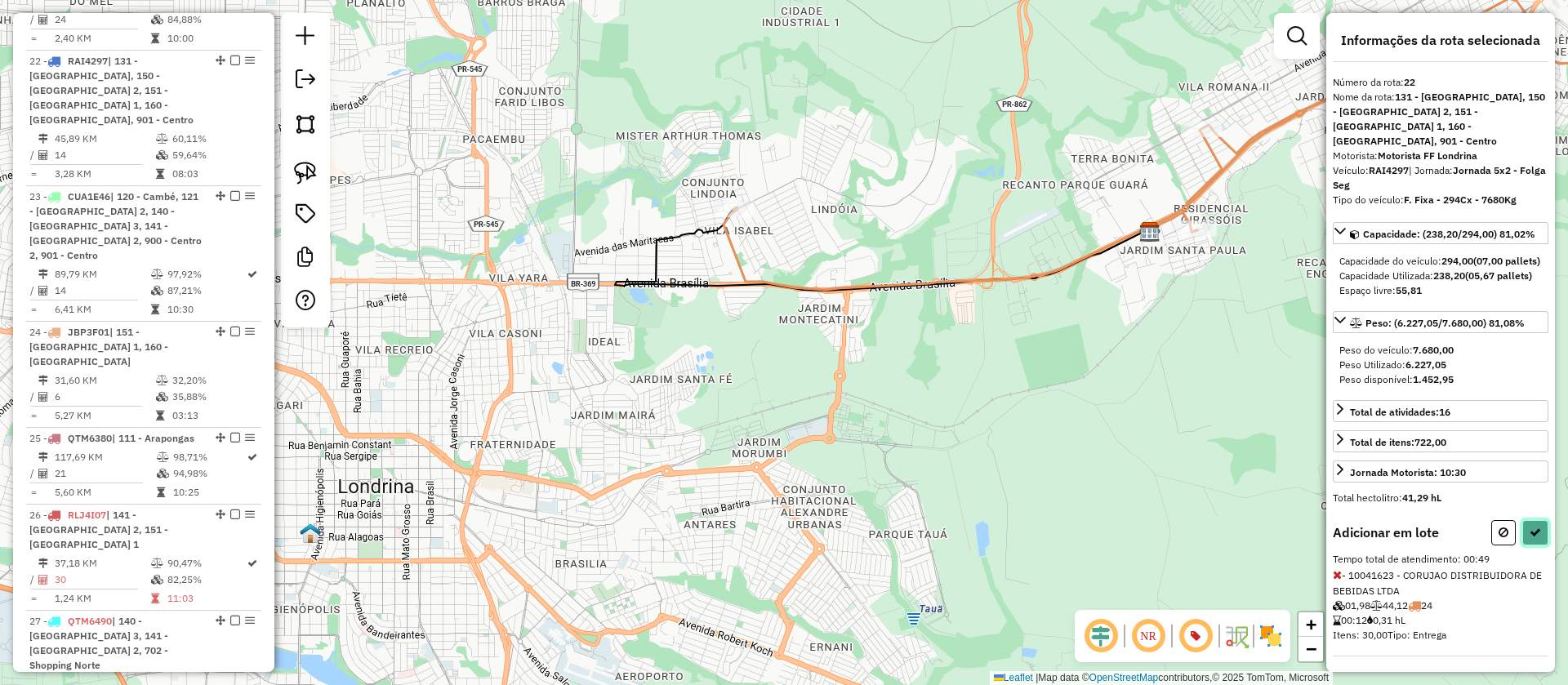
click at [1522, 545] on button at bounding box center [1535, 533] width 26 height 26
select select "**********"
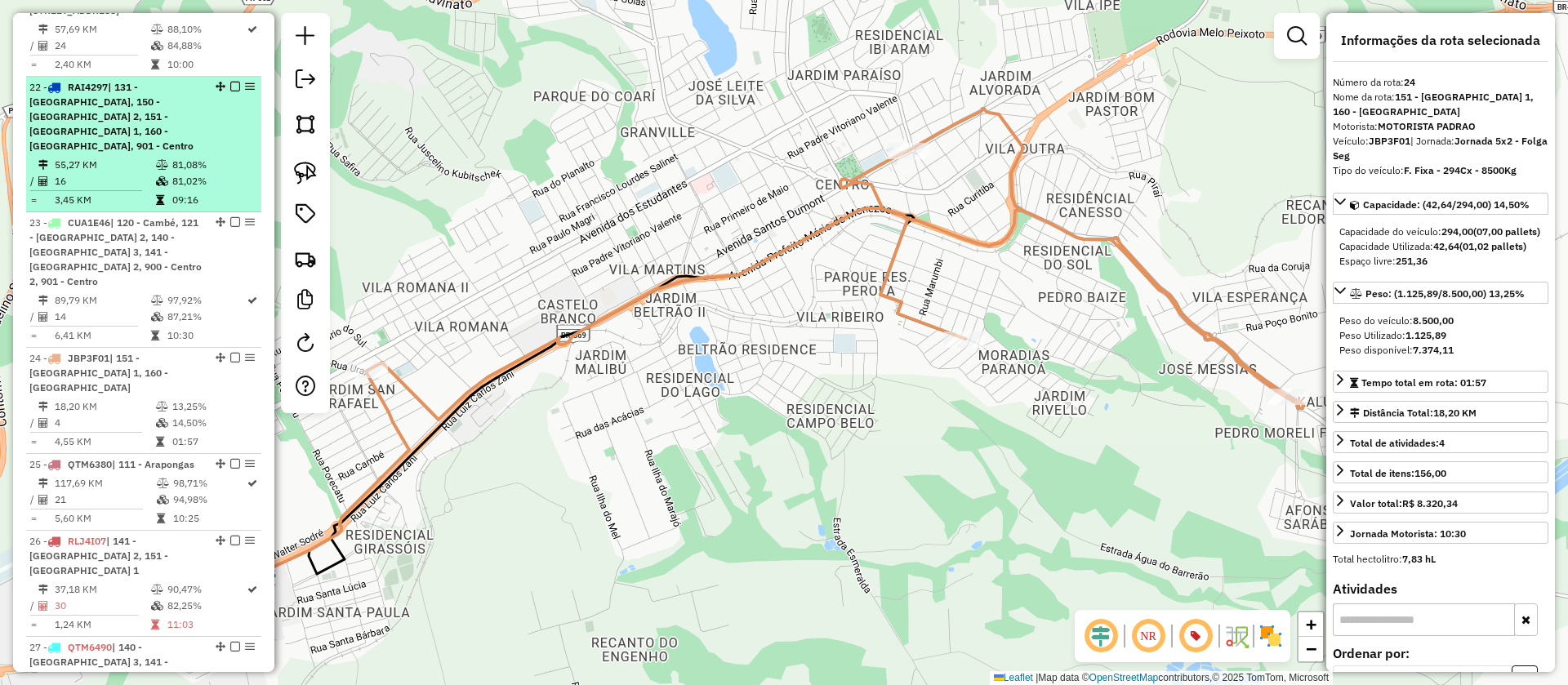
scroll to position [2589, 0]
click at [231, 86] on em at bounding box center [235, 91] width 10 height 10
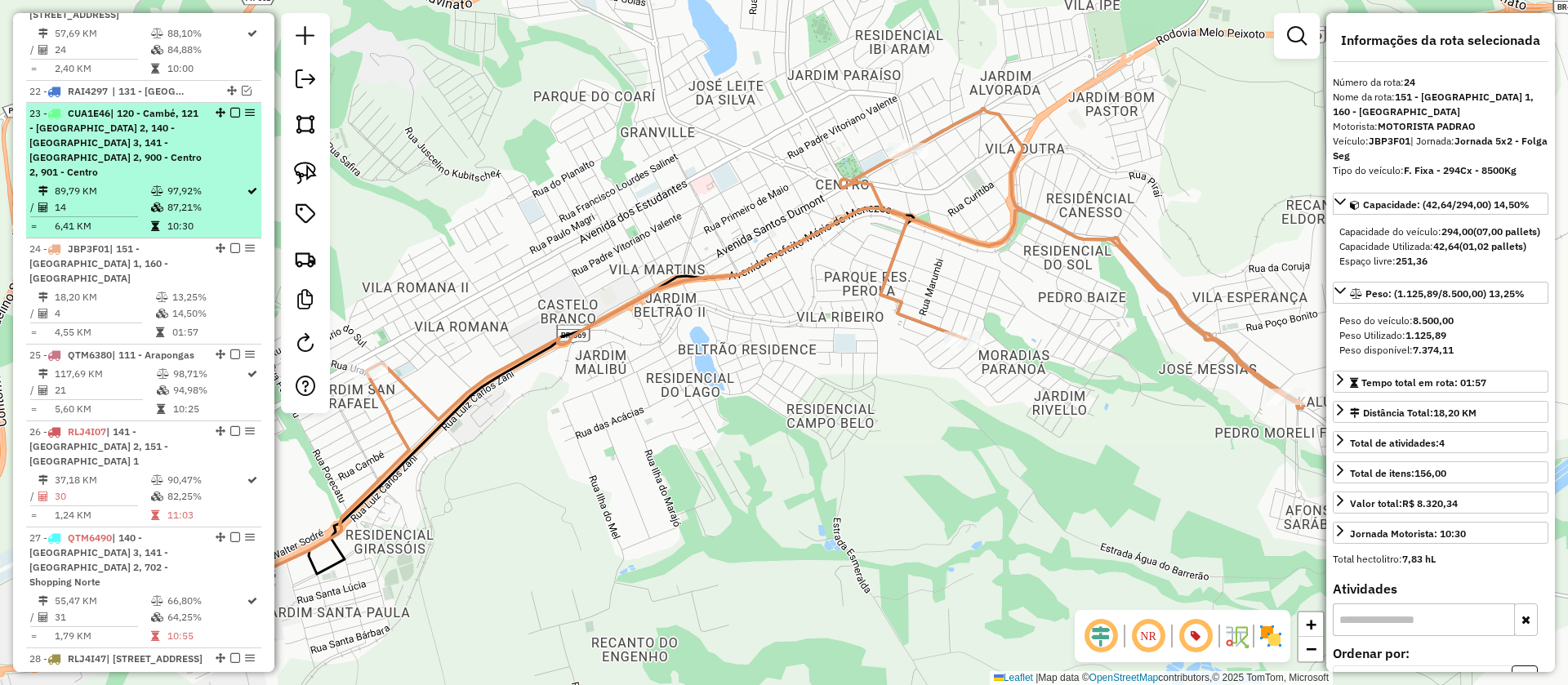
click at [202, 128] on li "23 - CUA1E46 | 120 - Cambé, 121 - Londrina Oeste 2, 140 - Londrina Norte 3, 141…" at bounding box center [143, 171] width 235 height 135
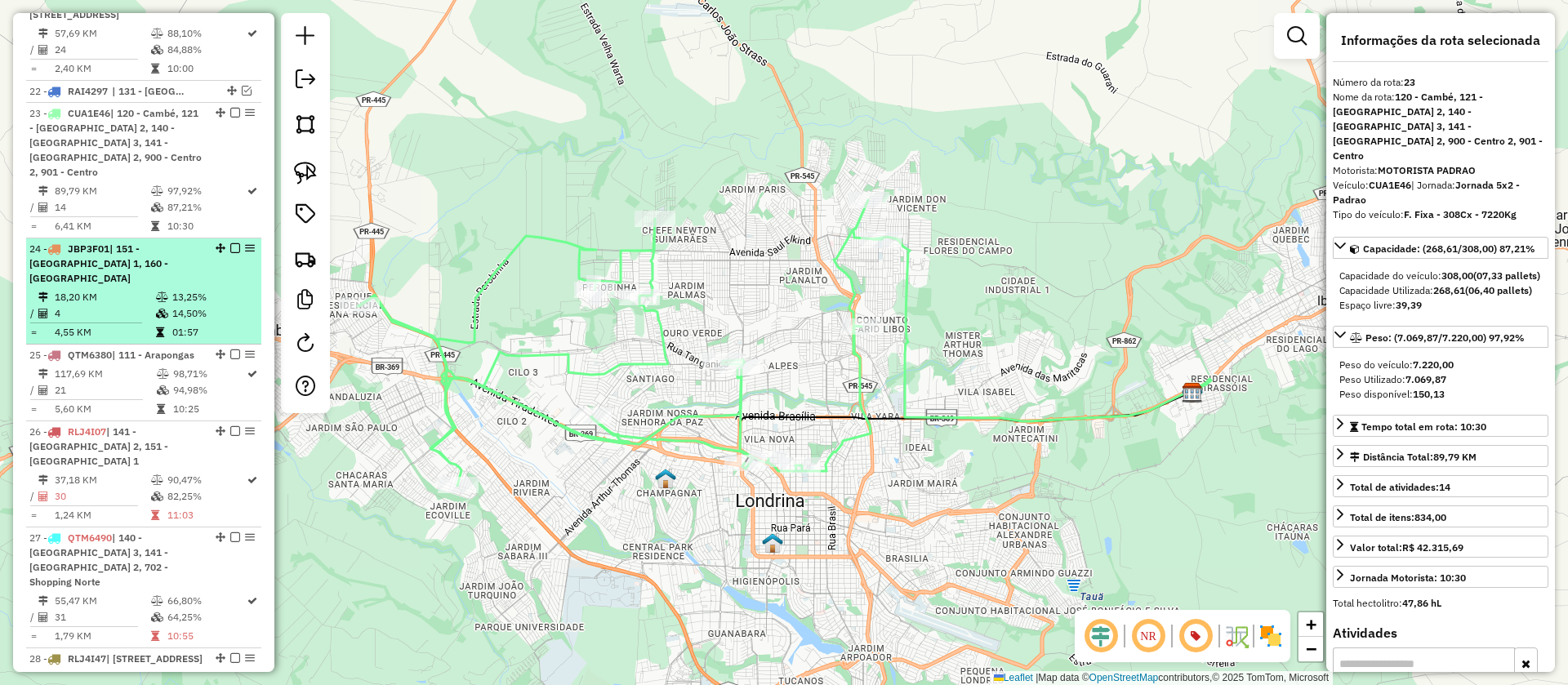
click at [166, 242] on div "24 - JBP3F01 | 151 - Londrina Leste 1, 160 - Ibiporã" at bounding box center [115, 264] width 173 height 44
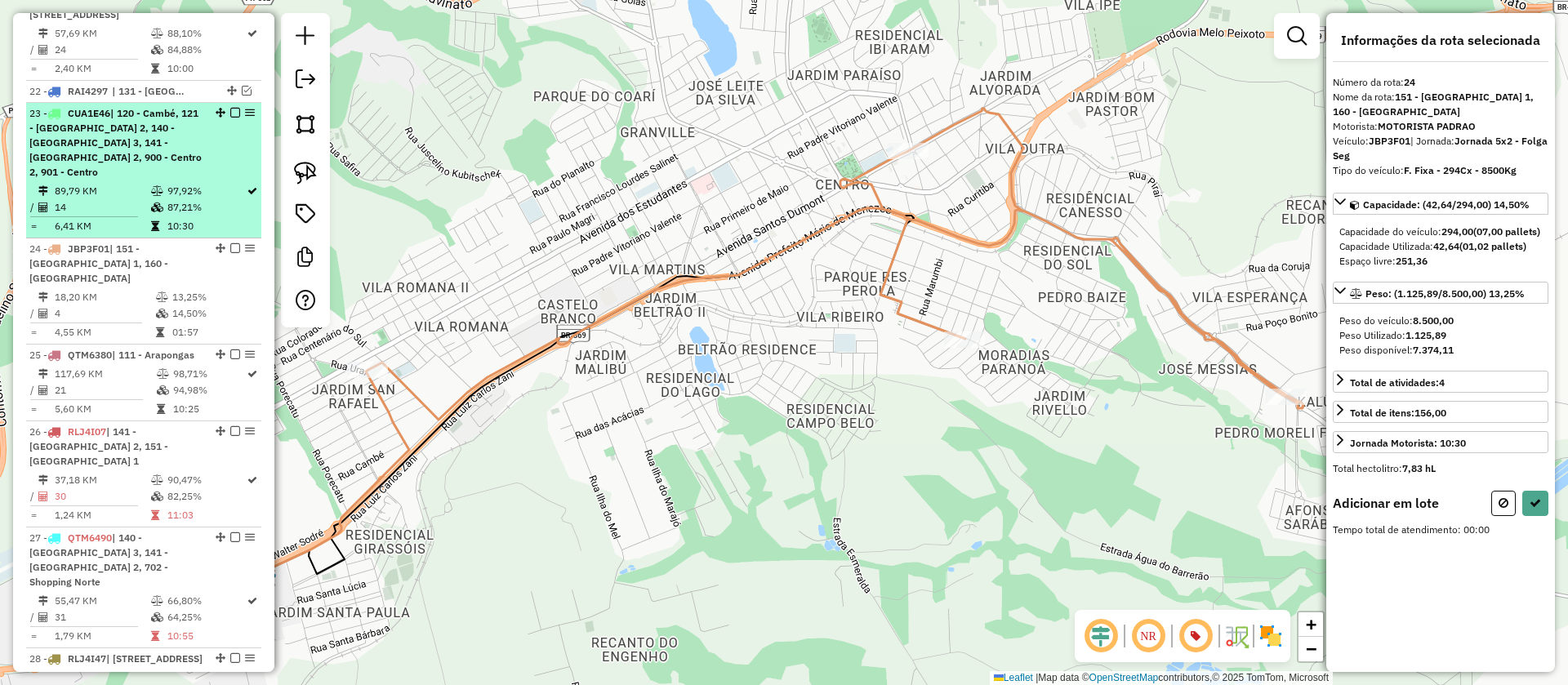
click at [193, 112] on div "23 - CUA1E46 | 120 - Cambé, 121 - Londrina Oeste 2, 140 - Londrina Norte 3, 141…" at bounding box center [115, 143] width 173 height 74
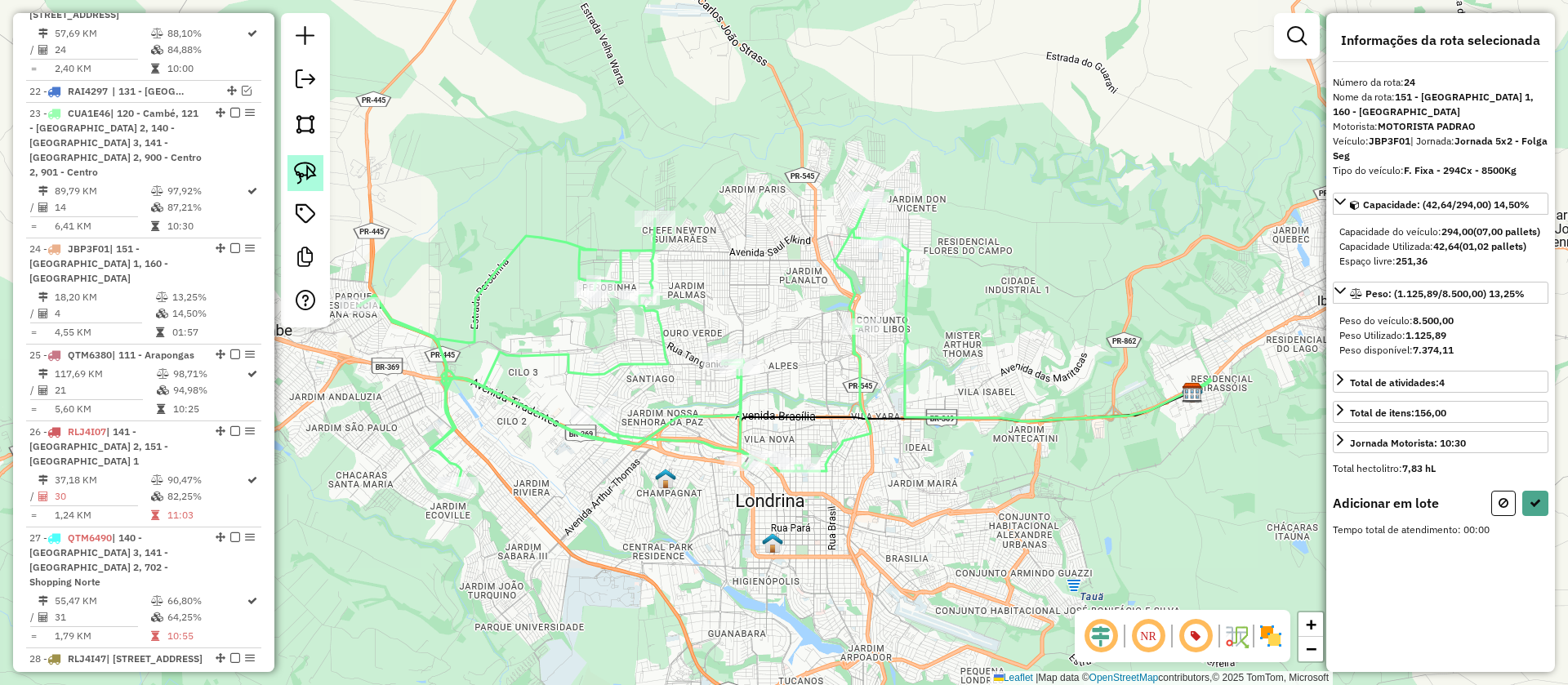
click at [315, 180] on img at bounding box center [305, 173] width 23 height 23
drag, startPoint x: 897, startPoint y: 464, endPoint x: 830, endPoint y: 496, distance: 74.2
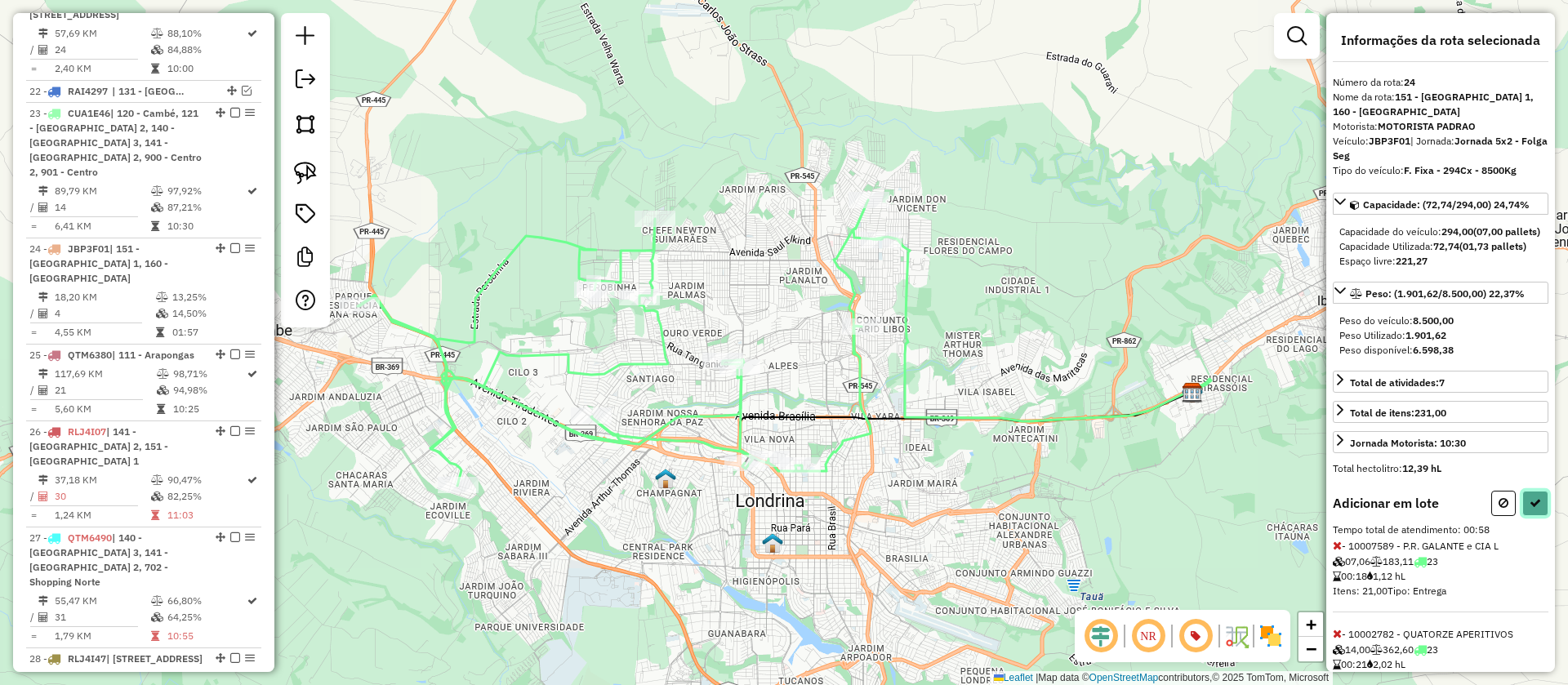
drag, startPoint x: 1531, startPoint y: 514, endPoint x: 1493, endPoint y: 521, distance: 38.6
click at [1531, 509] on icon at bounding box center [1535, 503] width 11 height 11
select select "**********"
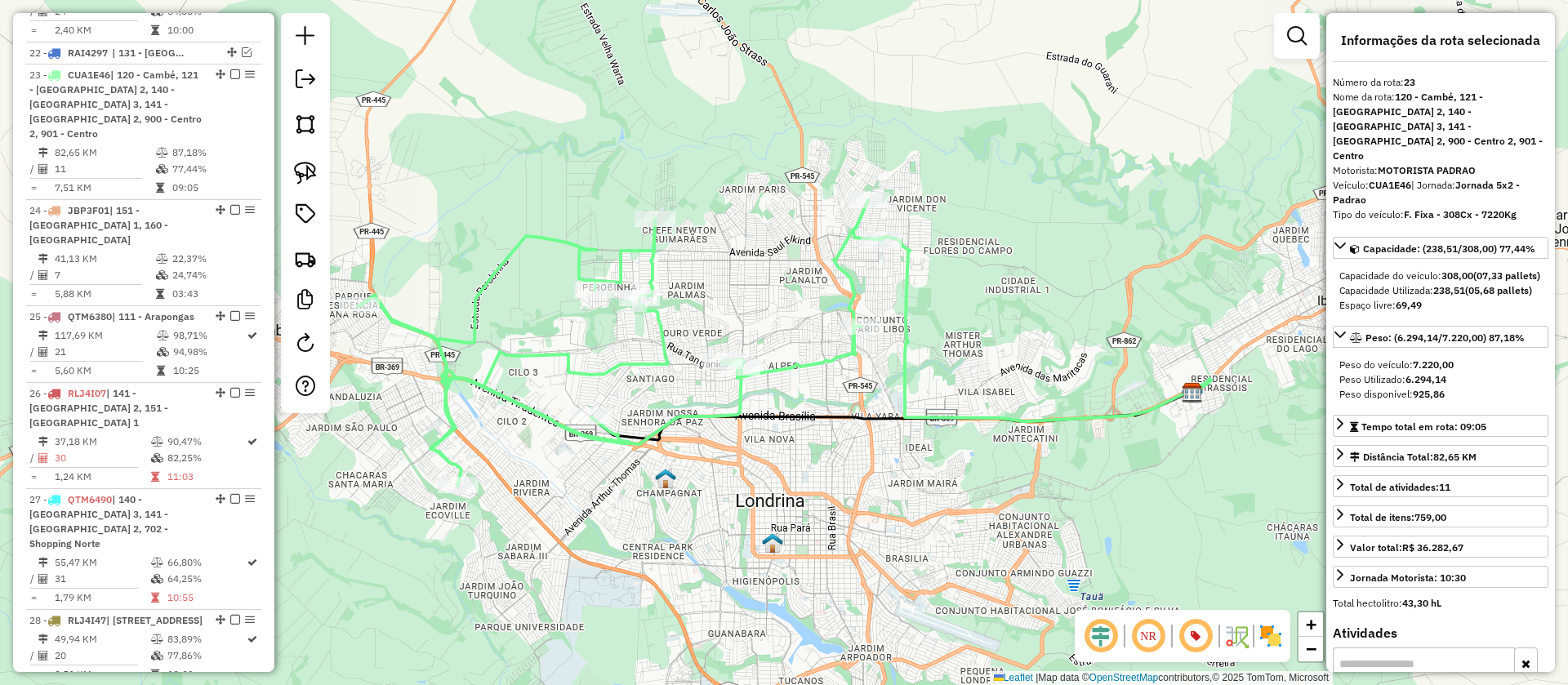
scroll to position [2641, 0]
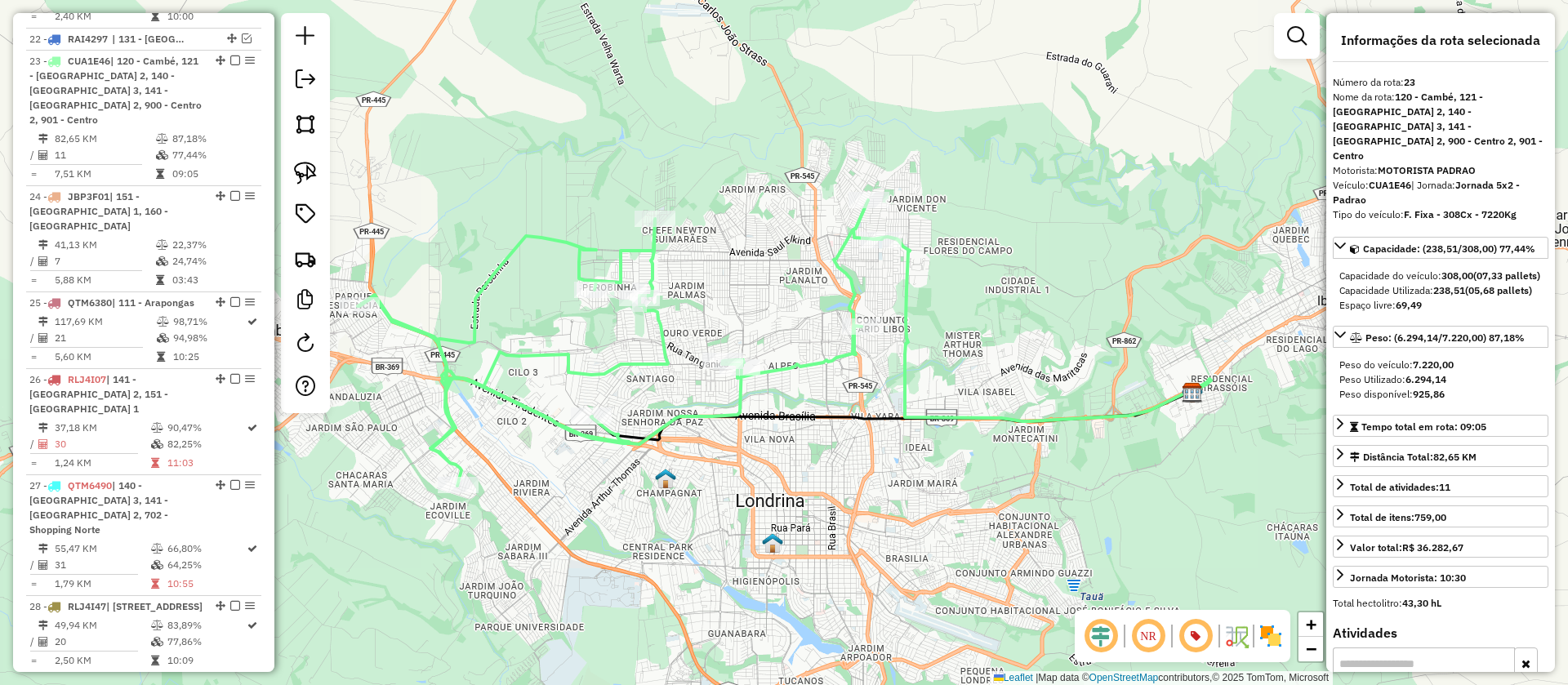
click at [811, 361] on icon at bounding box center [620, 343] width 525 height 286
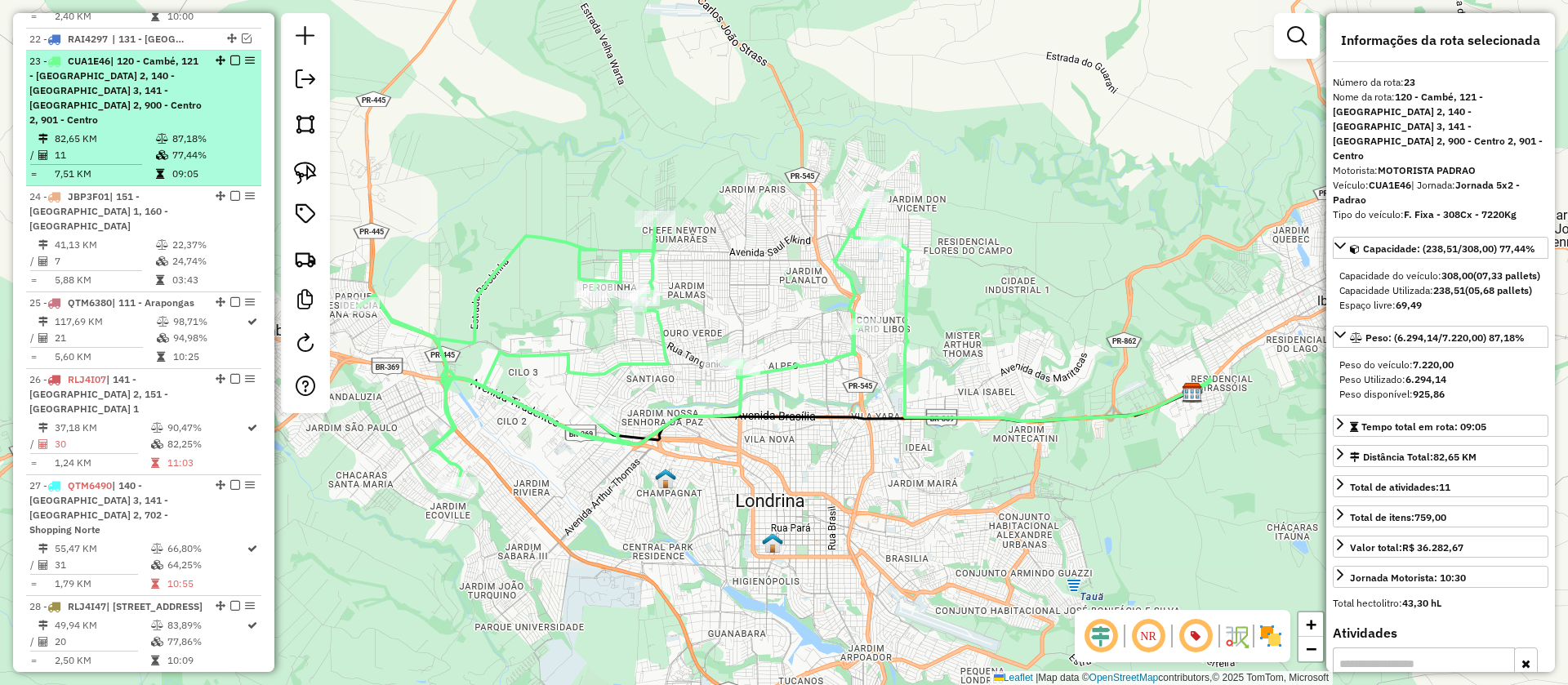
click at [230, 55] on em at bounding box center [235, 60] width 10 height 10
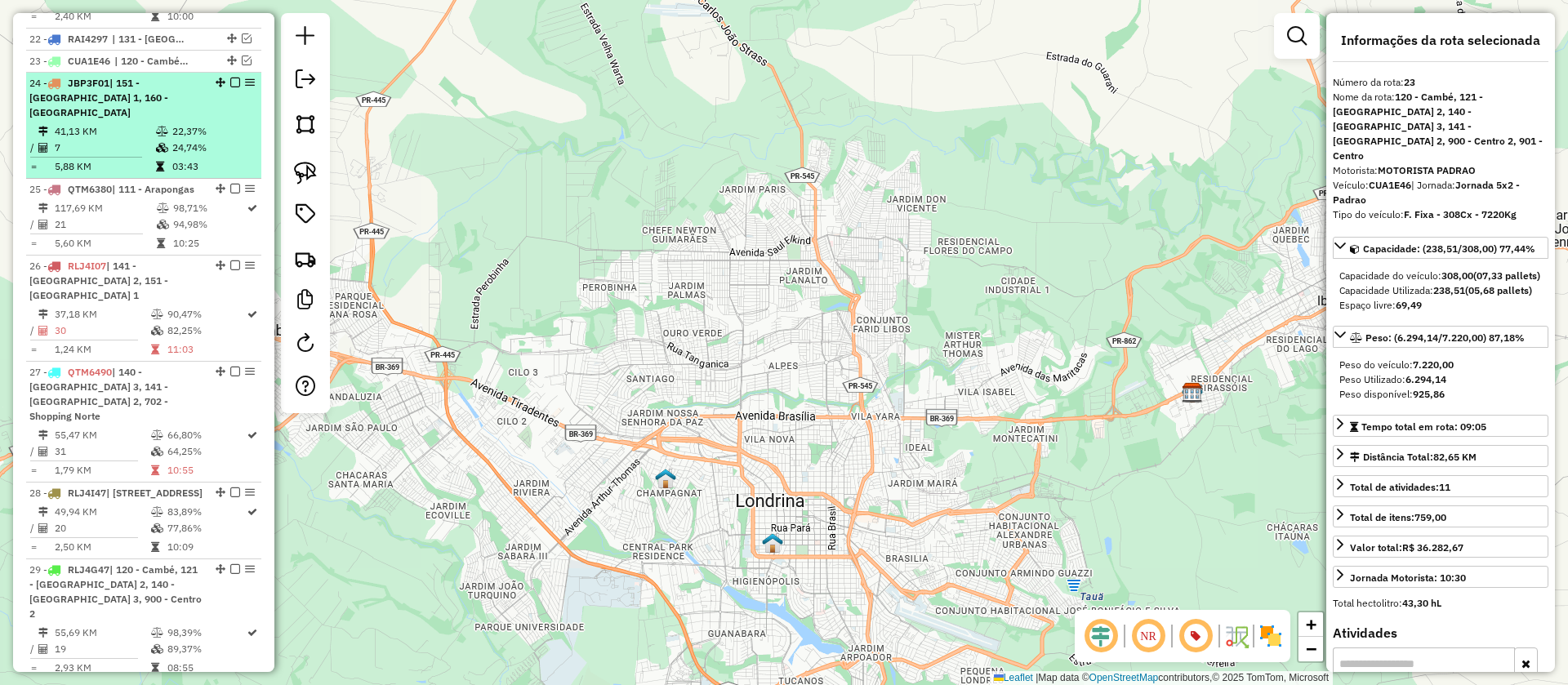
click at [208, 140] on td "24,74%" at bounding box center [213, 148] width 83 height 17
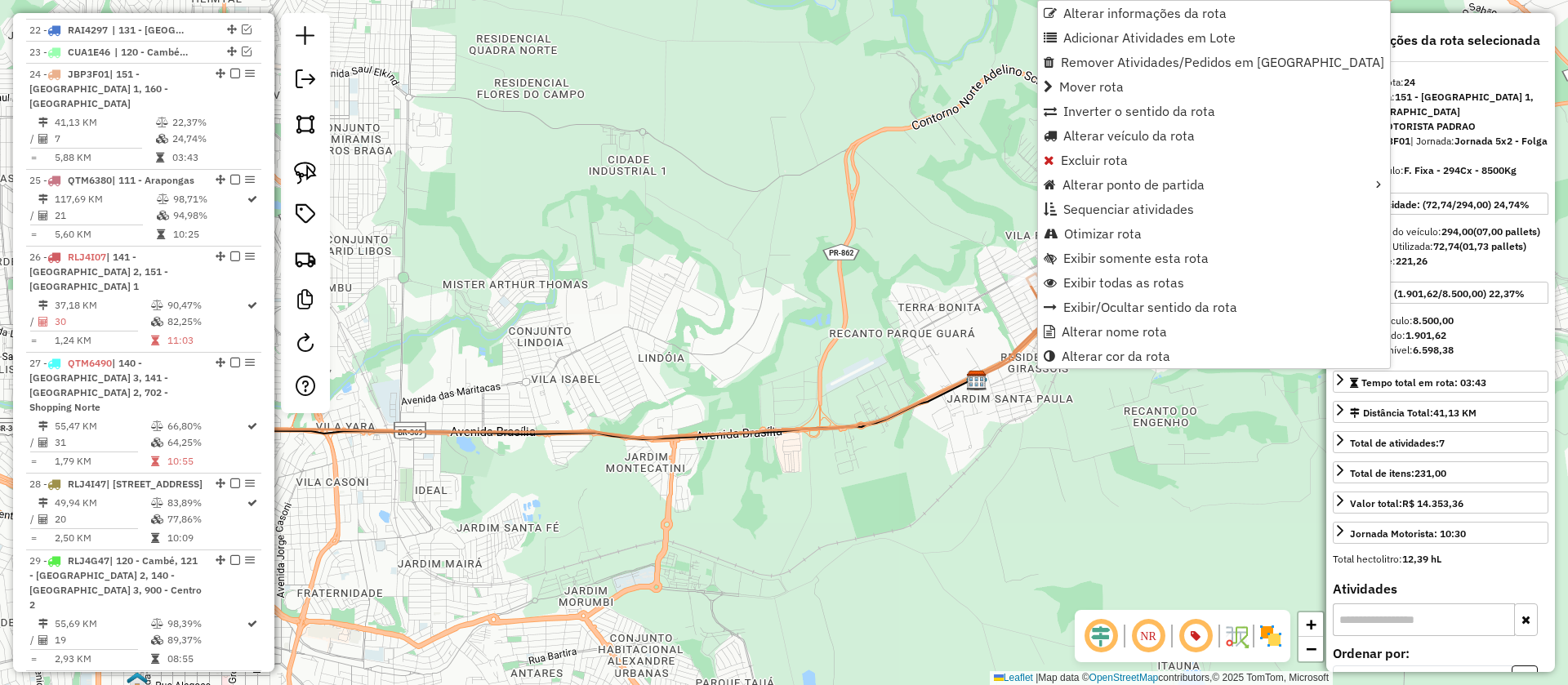
scroll to position [2663, 0]
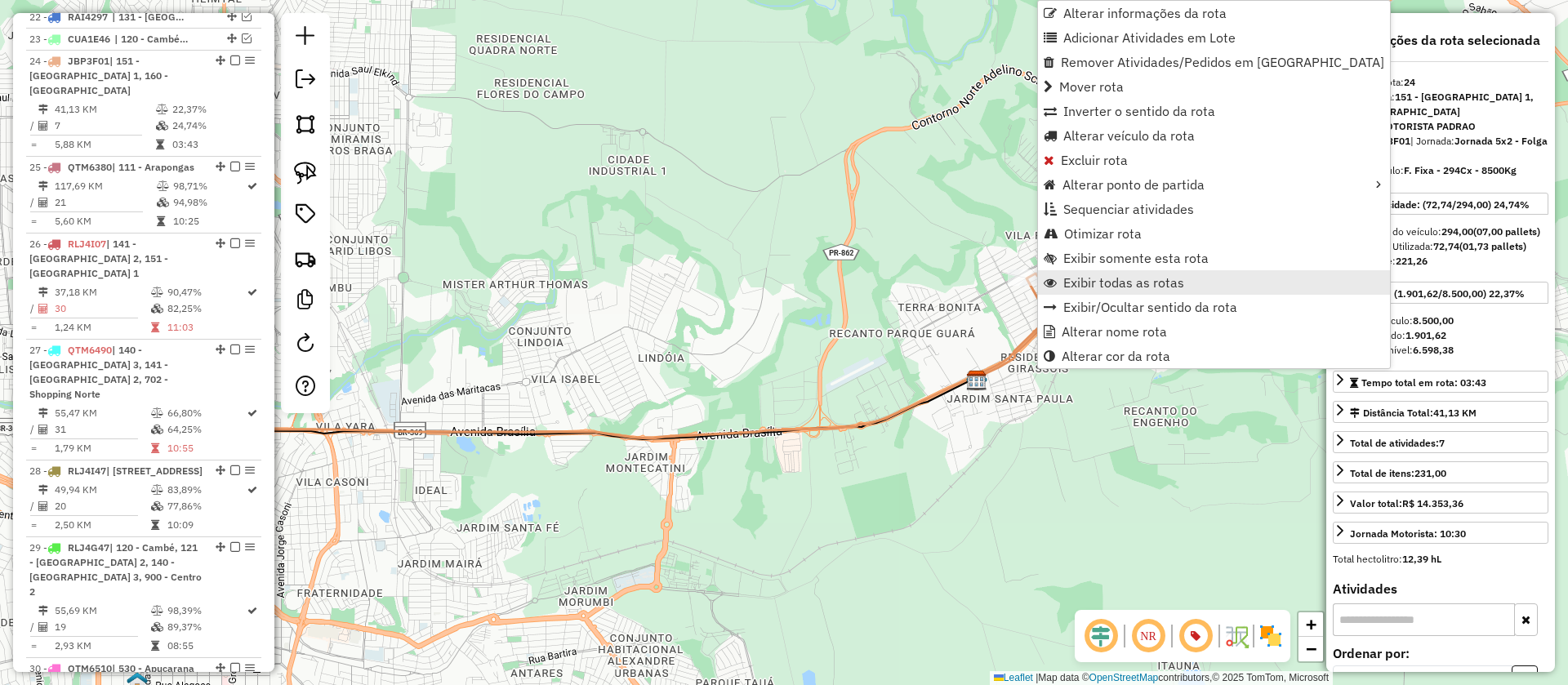
click at [1095, 289] on span "Exibir todas as rotas" at bounding box center [1123, 282] width 120 height 13
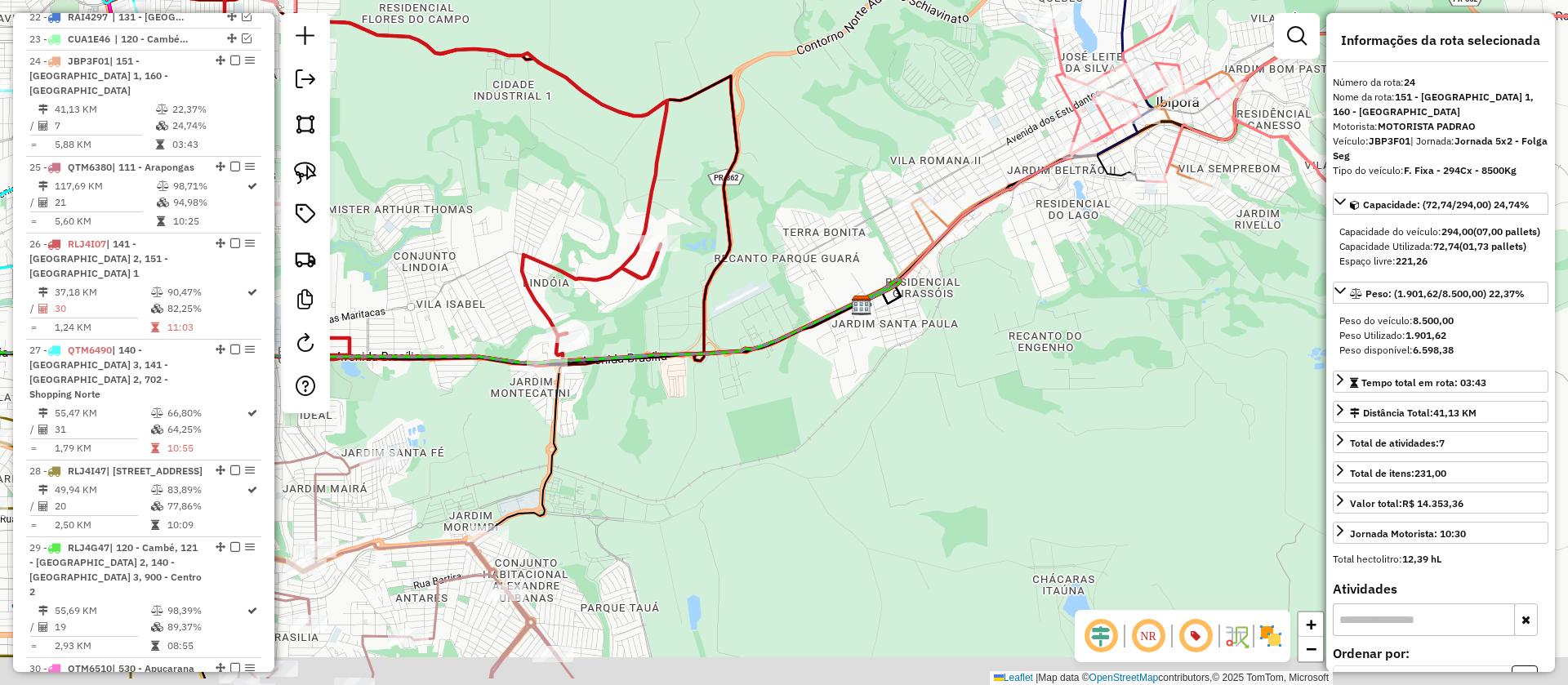
drag, startPoint x: 930, startPoint y: 418, endPoint x: 864, endPoint y: 348, distance: 96.2
click at [864, 348] on div "Janela de atendimento Grade de atendimento Capacidade Transportadoras Veículos …" at bounding box center [784, 342] width 1568 height 685
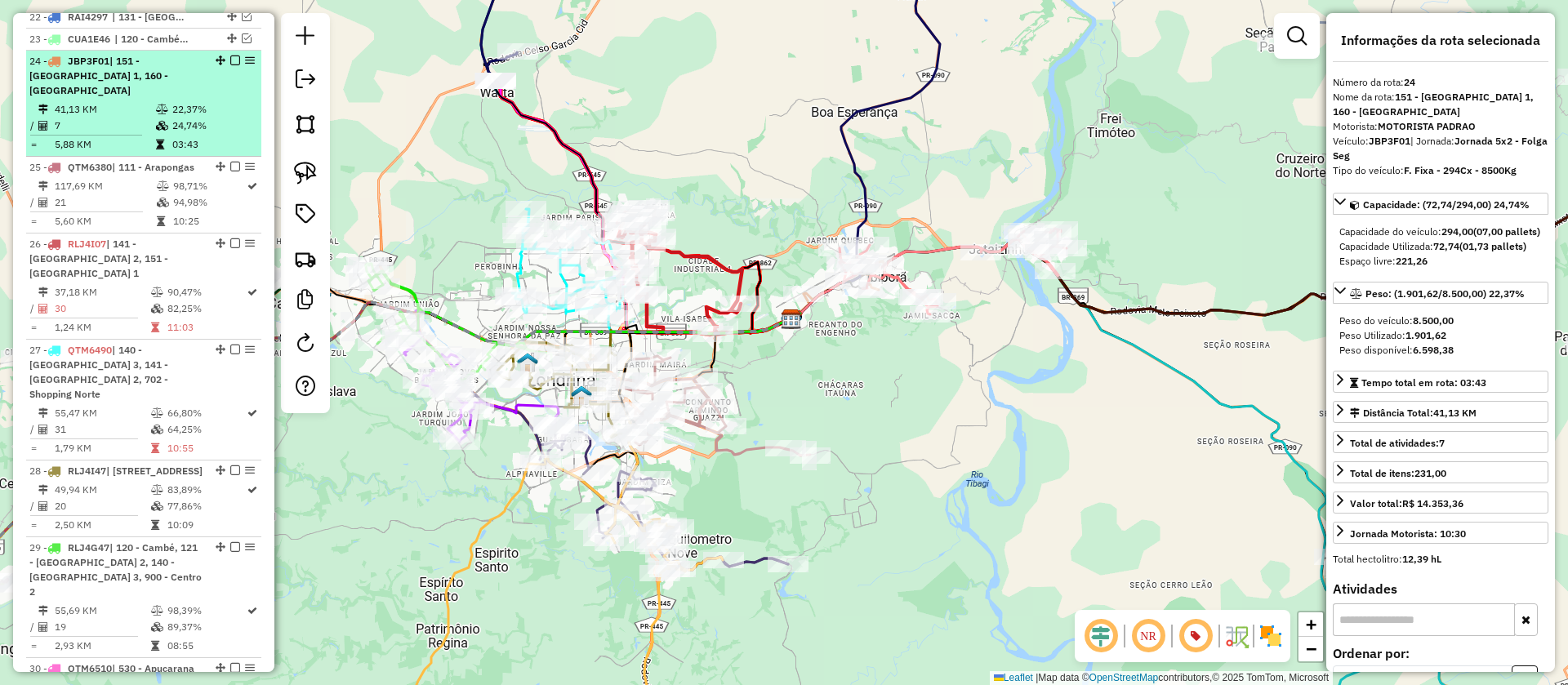
click at [107, 101] on td "41,13 KM" at bounding box center [104, 109] width 101 height 17
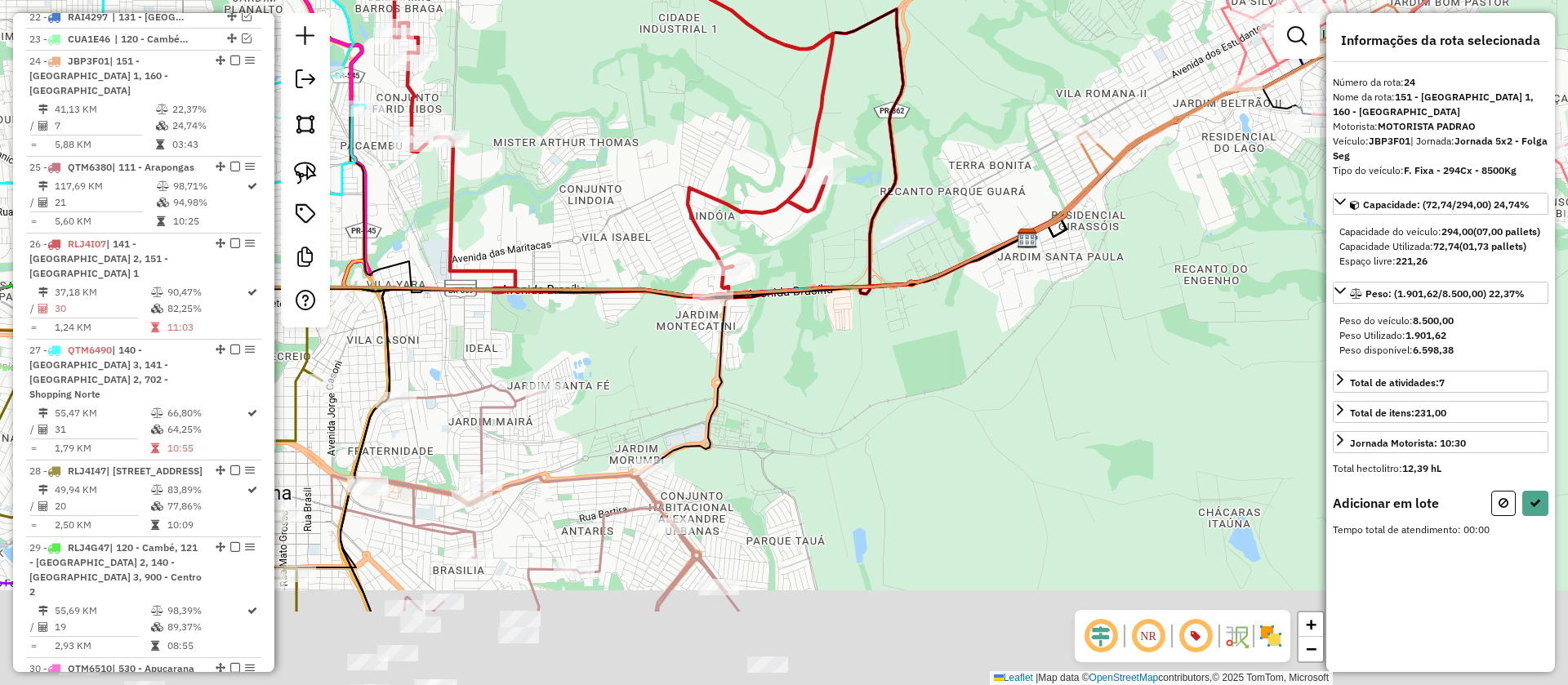
drag, startPoint x: 888, startPoint y: 437, endPoint x: 929, endPoint y: 338, distance: 107.2
click at [928, 339] on div "Janela de atendimento Grade de atendimento Capacidade Transportadoras Veículos …" at bounding box center [784, 342] width 1568 height 685
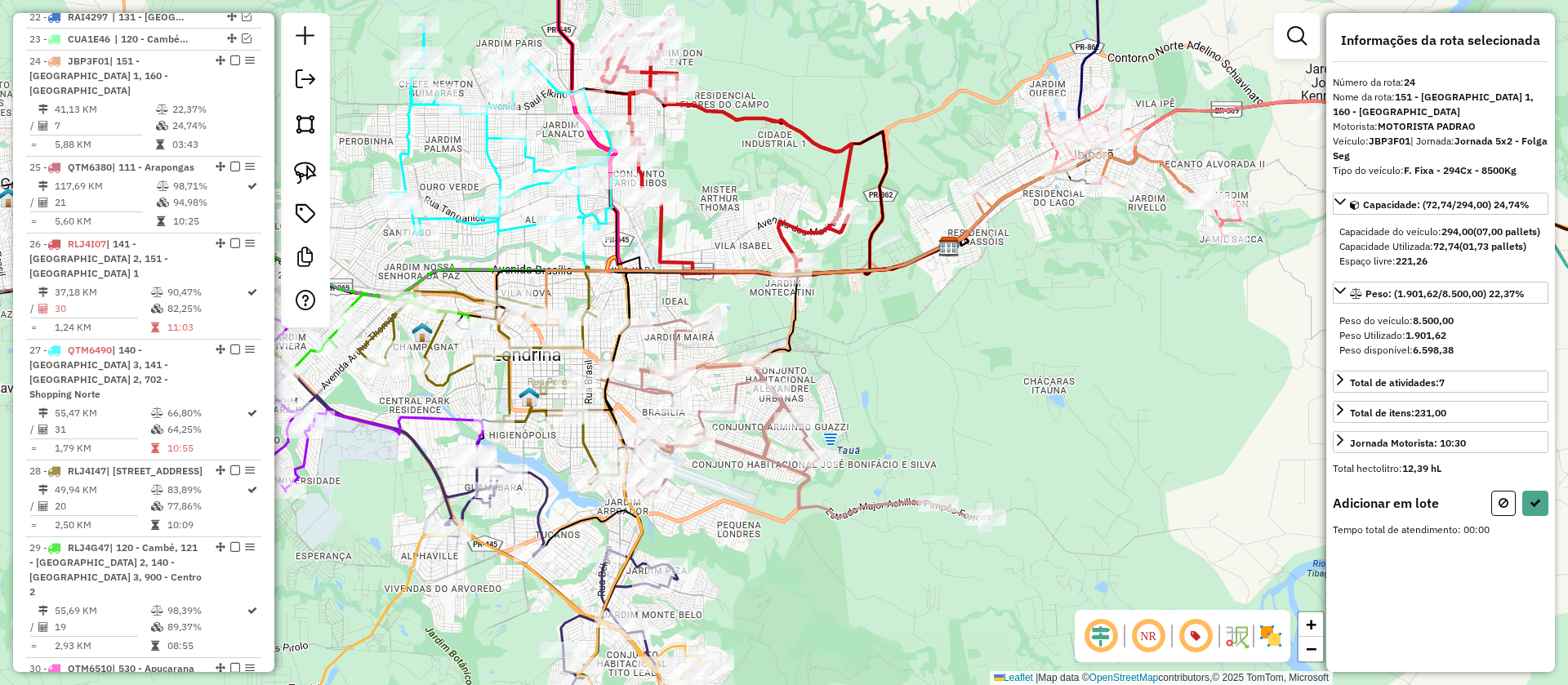
drag, startPoint x: 866, startPoint y: 407, endPoint x: 927, endPoint y: 362, distance: 75.8
click at [928, 363] on div "Janela de atendimento Grade de atendimento Capacidade Transportadoras Veículos …" at bounding box center [784, 342] width 1568 height 685
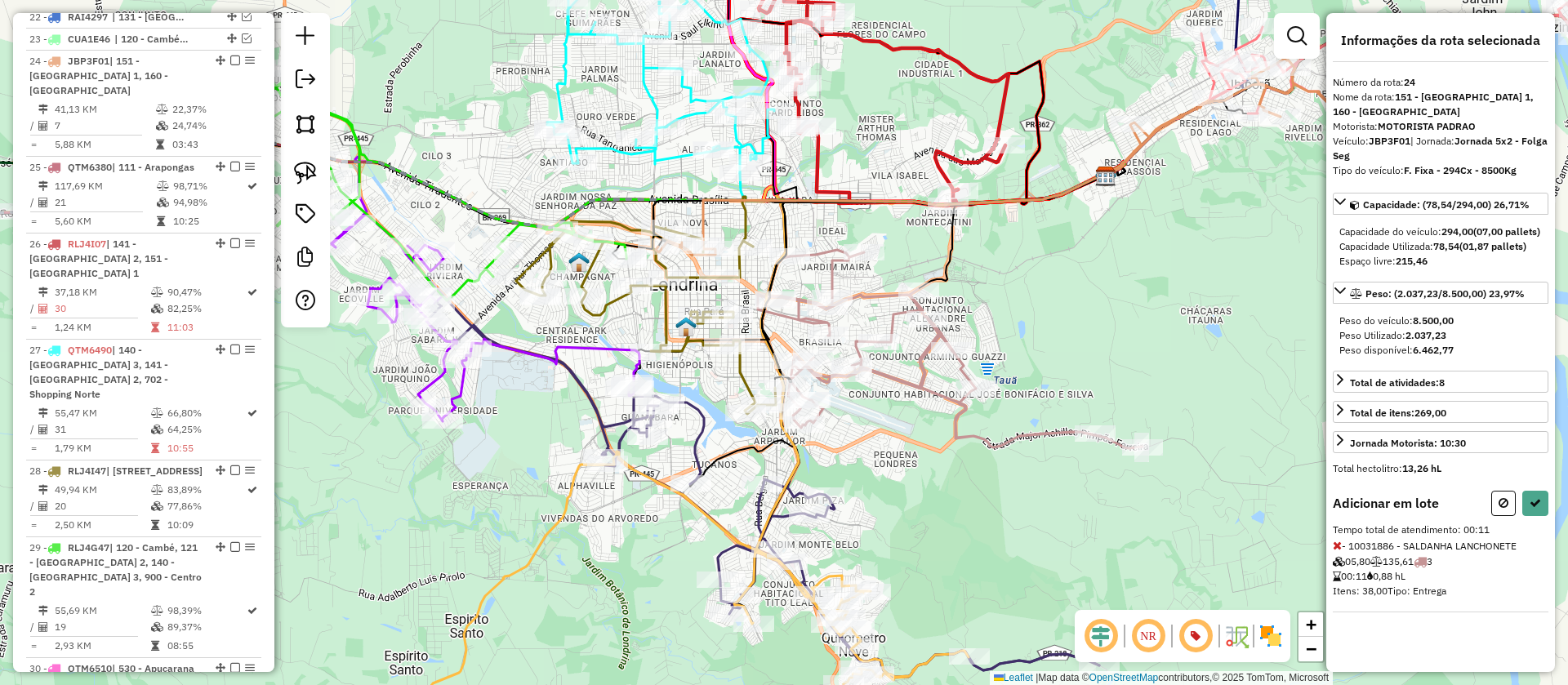
drag, startPoint x: 981, startPoint y: 317, endPoint x: 1056, endPoint y: 295, distance: 78.2
click at [1056, 295] on div "Janela de atendimento Grade de atendimento Capacidade Transportadoras Veículos …" at bounding box center [784, 342] width 1568 height 685
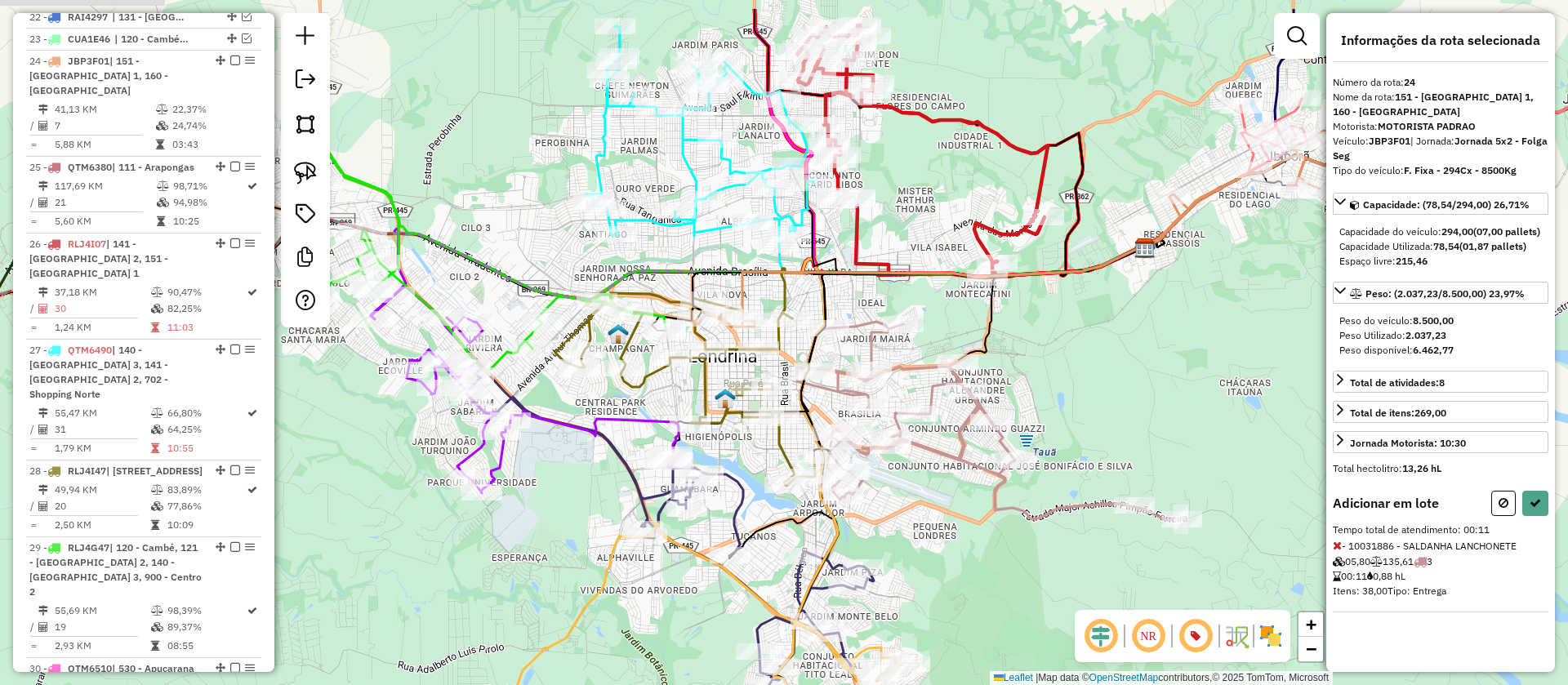
drag, startPoint x: 921, startPoint y: 507, endPoint x: 928, endPoint y: 594, distance: 87.3
click at [928, 594] on div "Janela de atendimento Grade de atendimento Capacidade Transportadoras Veículos …" at bounding box center [784, 342] width 1568 height 685
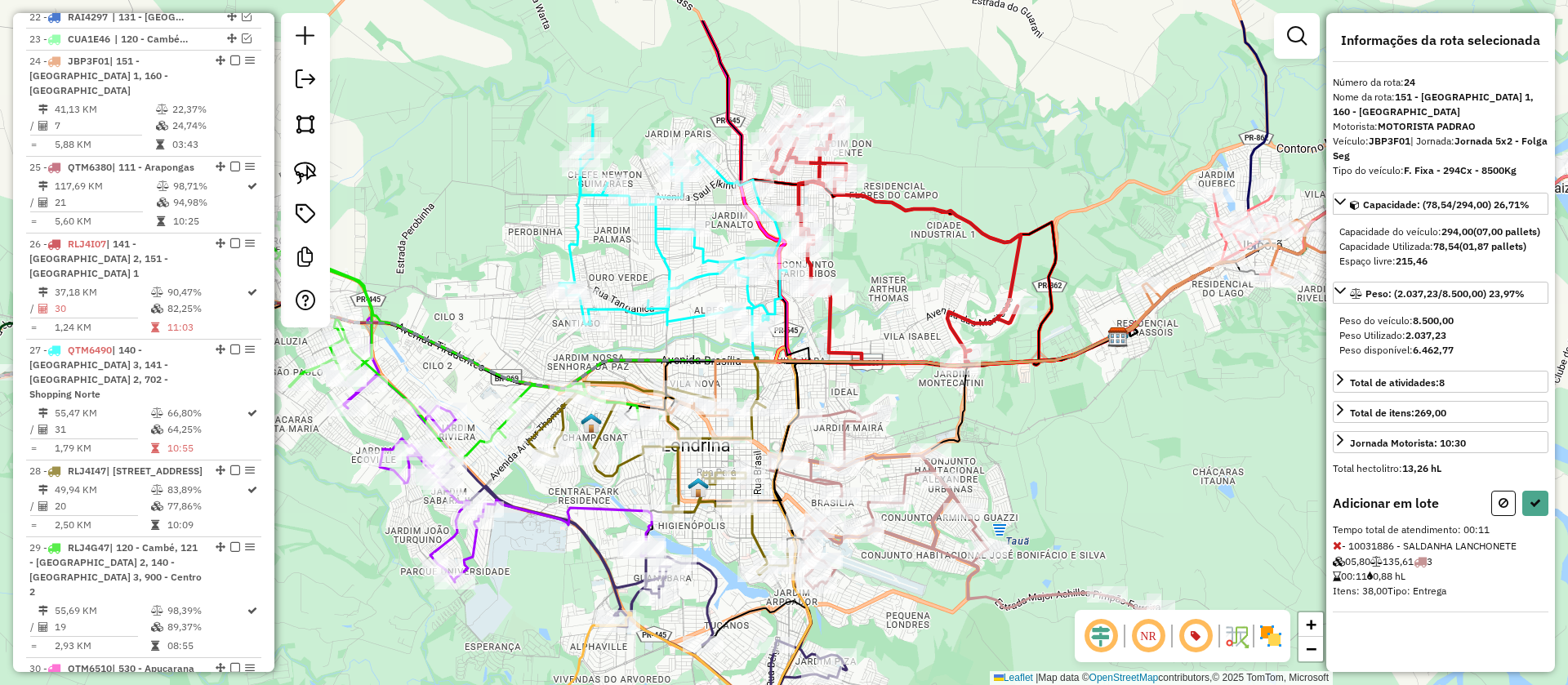
drag, startPoint x: 593, startPoint y: 412, endPoint x: 560, endPoint y: 501, distance: 94.9
click at [560, 501] on icon at bounding box center [498, 478] width 308 height 208
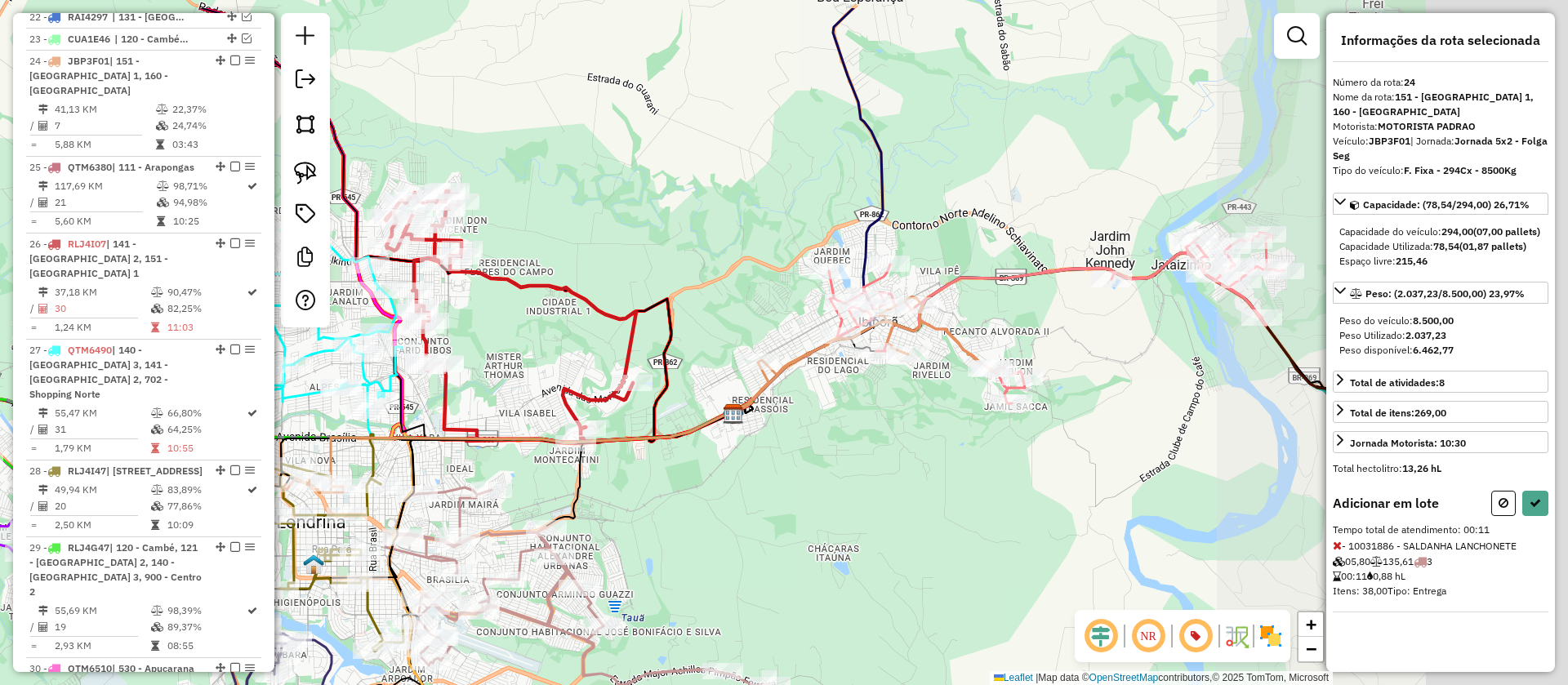
drag, startPoint x: 1105, startPoint y: 409, endPoint x: 786, endPoint y: 487, distance: 328.4
click at [786, 487] on div "Janela de atendimento Grade de atendimento Capacidade Transportadoras Veículos …" at bounding box center [784, 342] width 1568 height 685
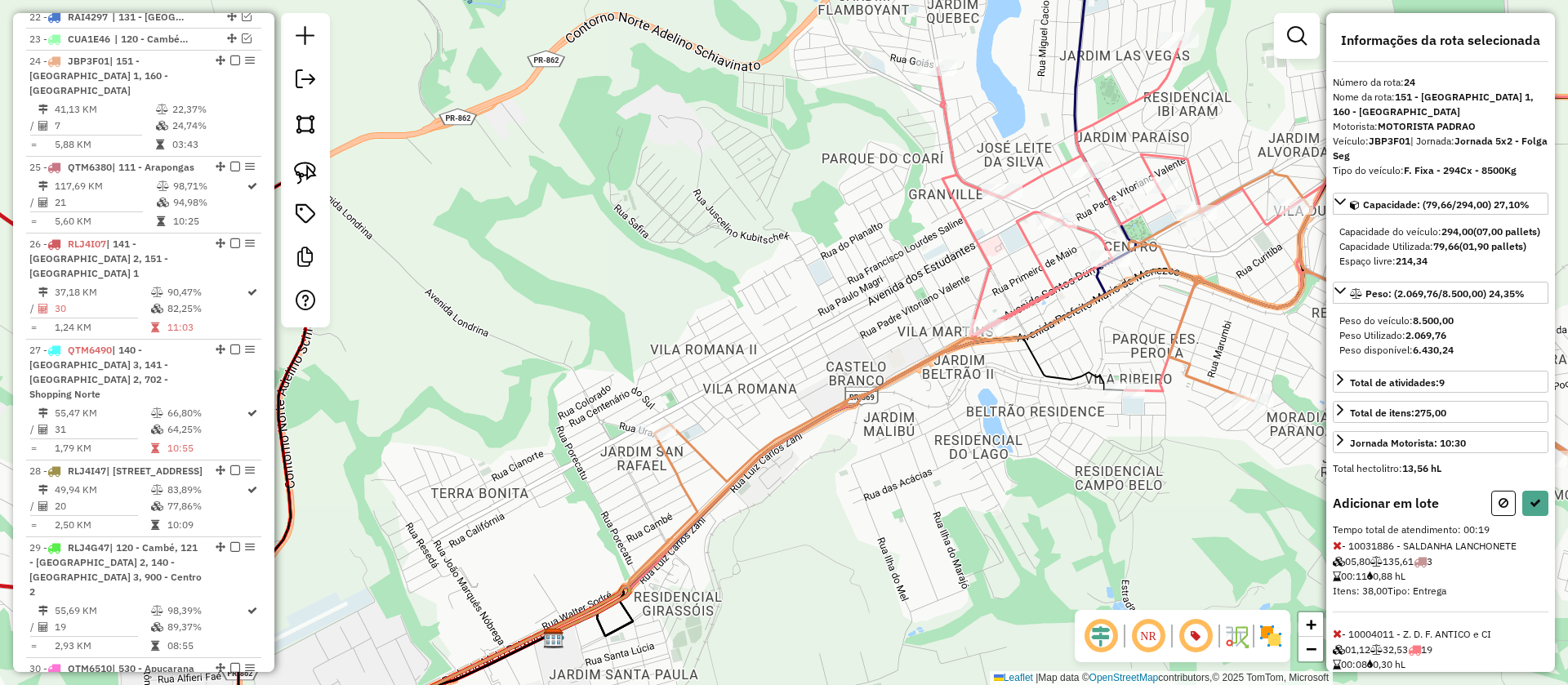
click at [1336, 639] on icon at bounding box center [1337, 633] width 9 height 11
drag, startPoint x: 1528, startPoint y: 520, endPoint x: 1520, endPoint y: 521, distance: 8.1
click at [1528, 516] on button at bounding box center [1535, 503] width 26 height 26
select select "**********"
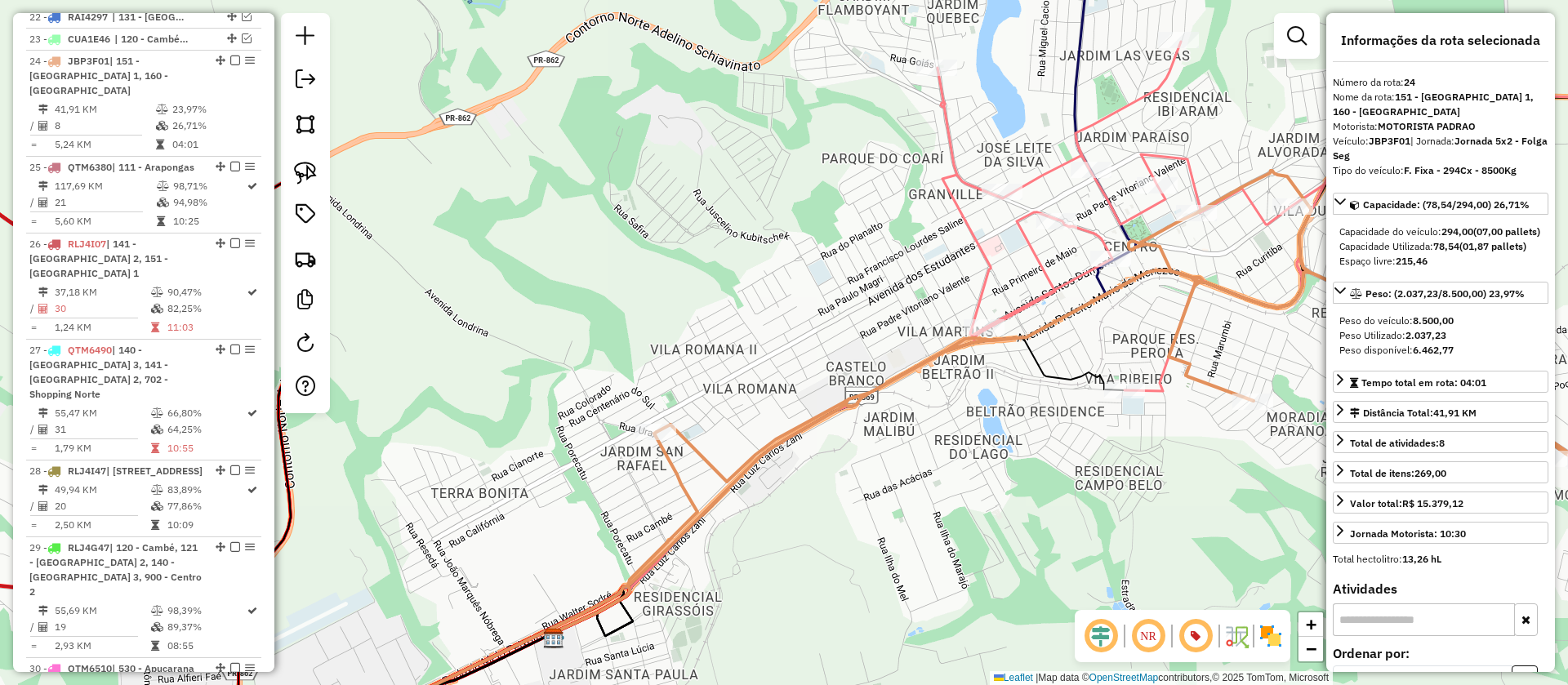
click at [107, 101] on td "41,91 KM" at bounding box center [104, 109] width 101 height 17
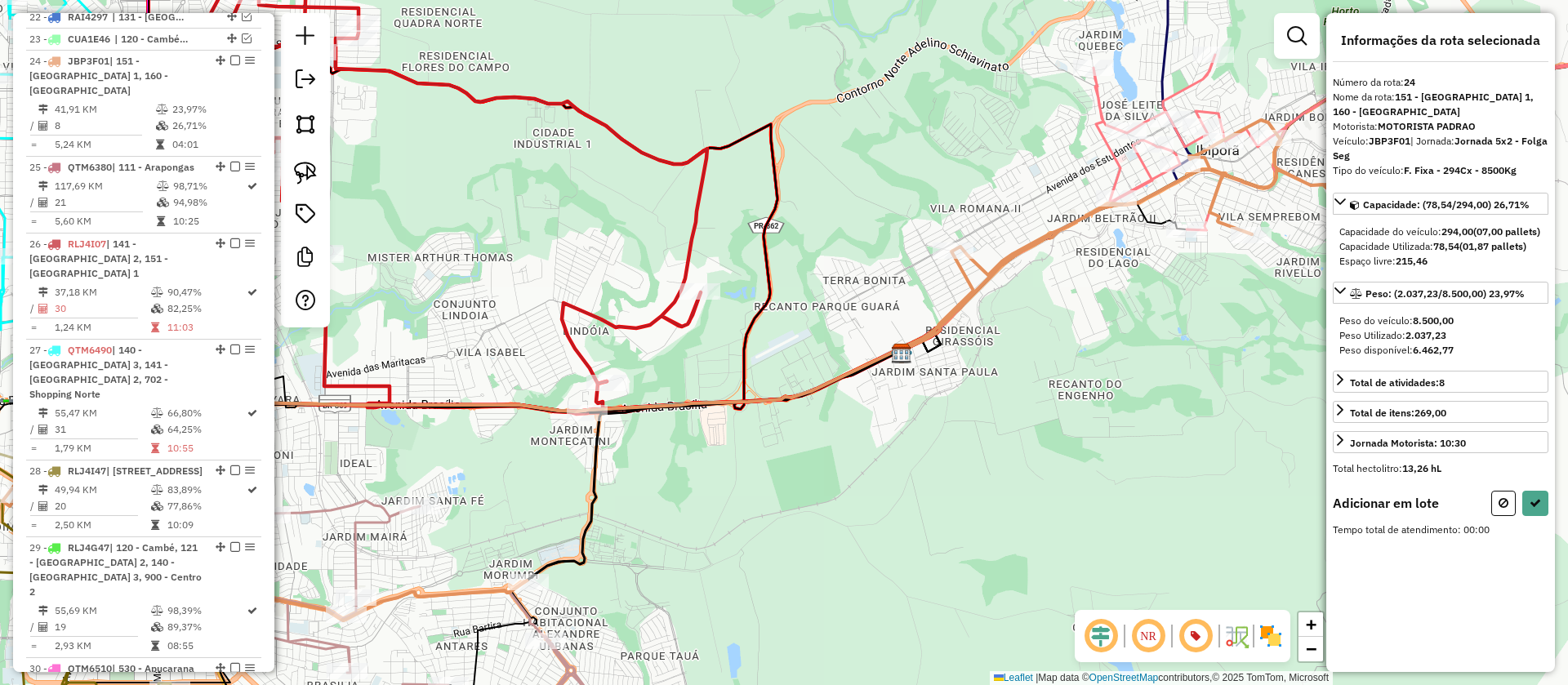
drag, startPoint x: 1209, startPoint y: 285, endPoint x: 1004, endPoint y: 382, distance: 226.8
click at [1004, 382] on div "Janela de atendimento Grade de atendimento Capacidade Transportadoras Veículos …" at bounding box center [784, 342] width 1568 height 685
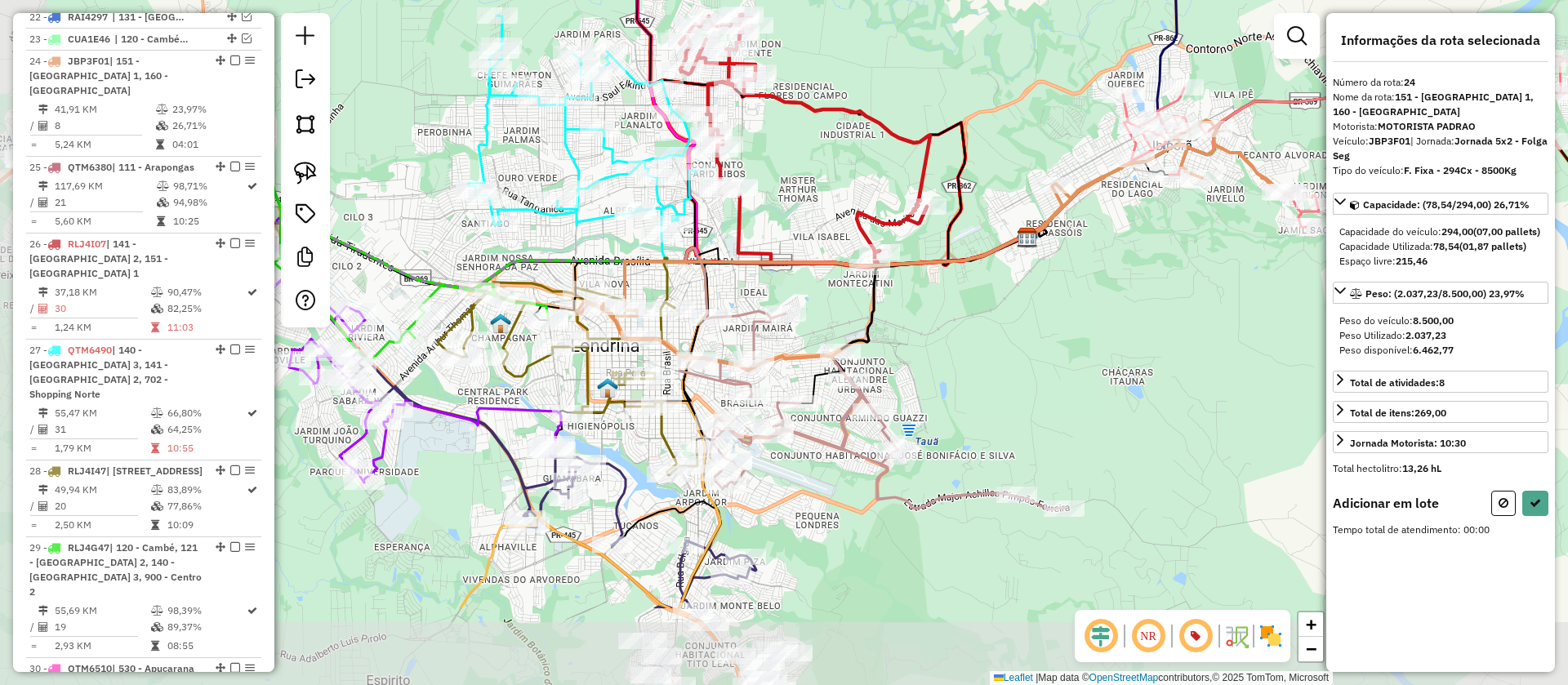
drag, startPoint x: 879, startPoint y: 440, endPoint x: 1129, endPoint y: 294, distance: 289.5
click at [1129, 294] on div "Janela de atendimento Grade de atendimento Capacidade Transportadoras Veículos …" at bounding box center [784, 342] width 1568 height 685
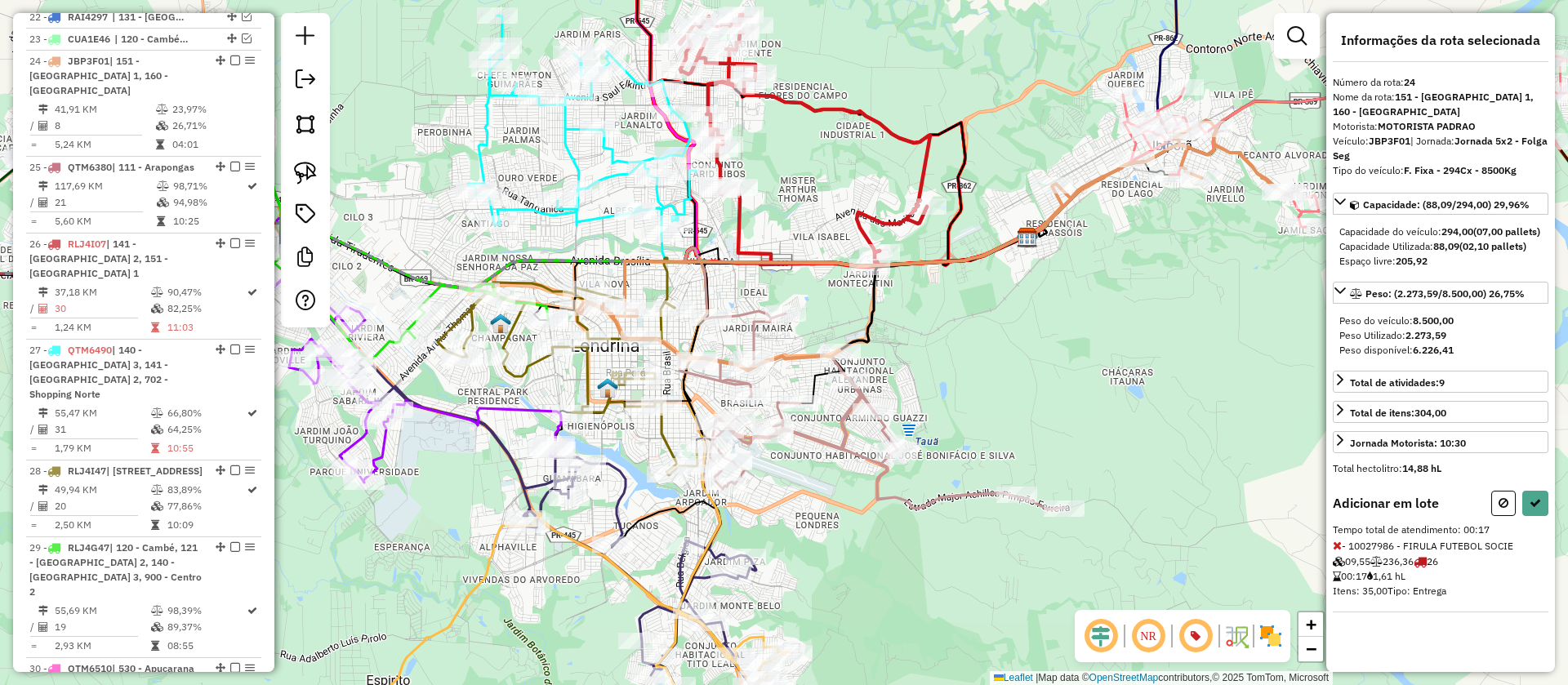
click at [1338, 551] on icon at bounding box center [1337, 545] width 9 height 11
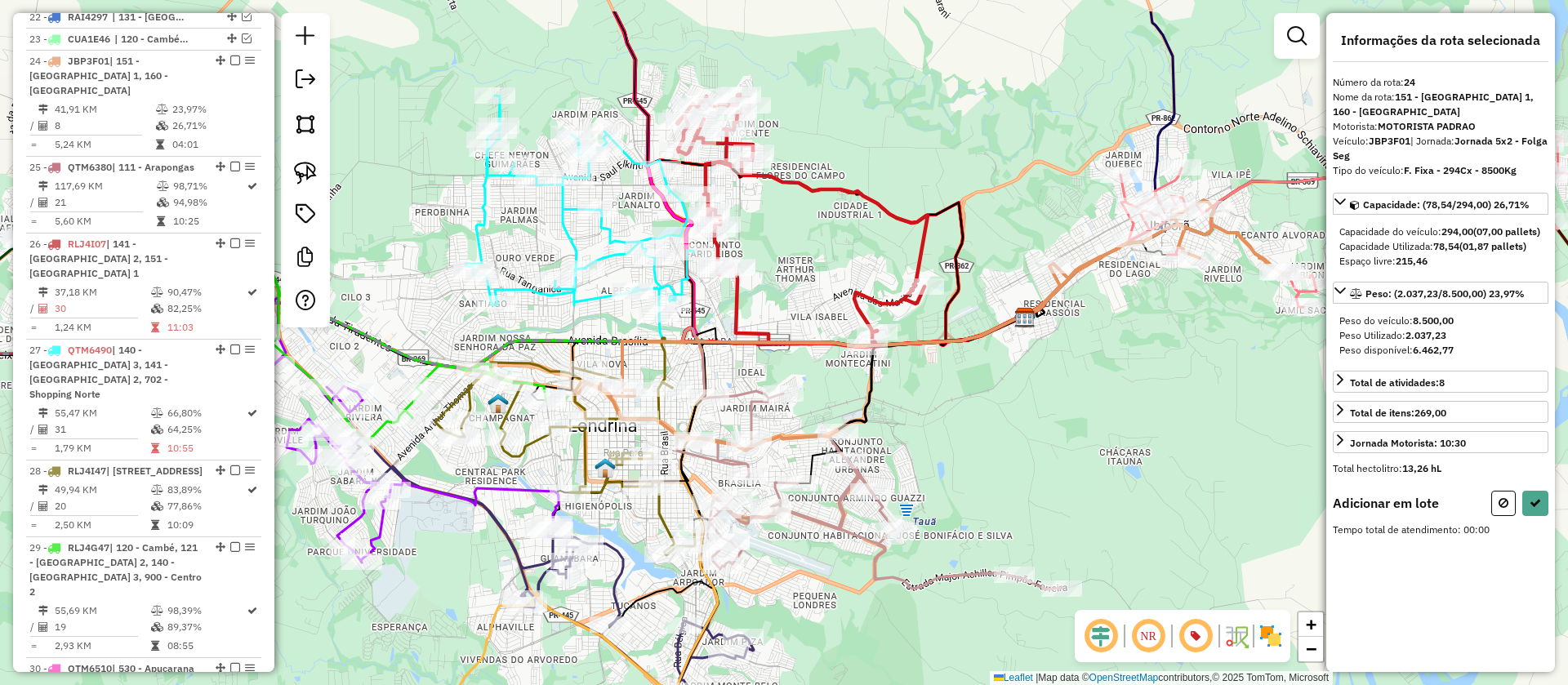
drag, startPoint x: 949, startPoint y: 397, endPoint x: 944, endPoint y: 477, distance: 80.2
click at [944, 477] on div "Janela de atendimento Grade de atendimento Capacidade Transportadoras Veículos …" at bounding box center [784, 342] width 1568 height 685
click at [1339, 551] on icon at bounding box center [1337, 545] width 9 height 11
click at [1299, 45] on em at bounding box center [1296, 36] width 19 height 19
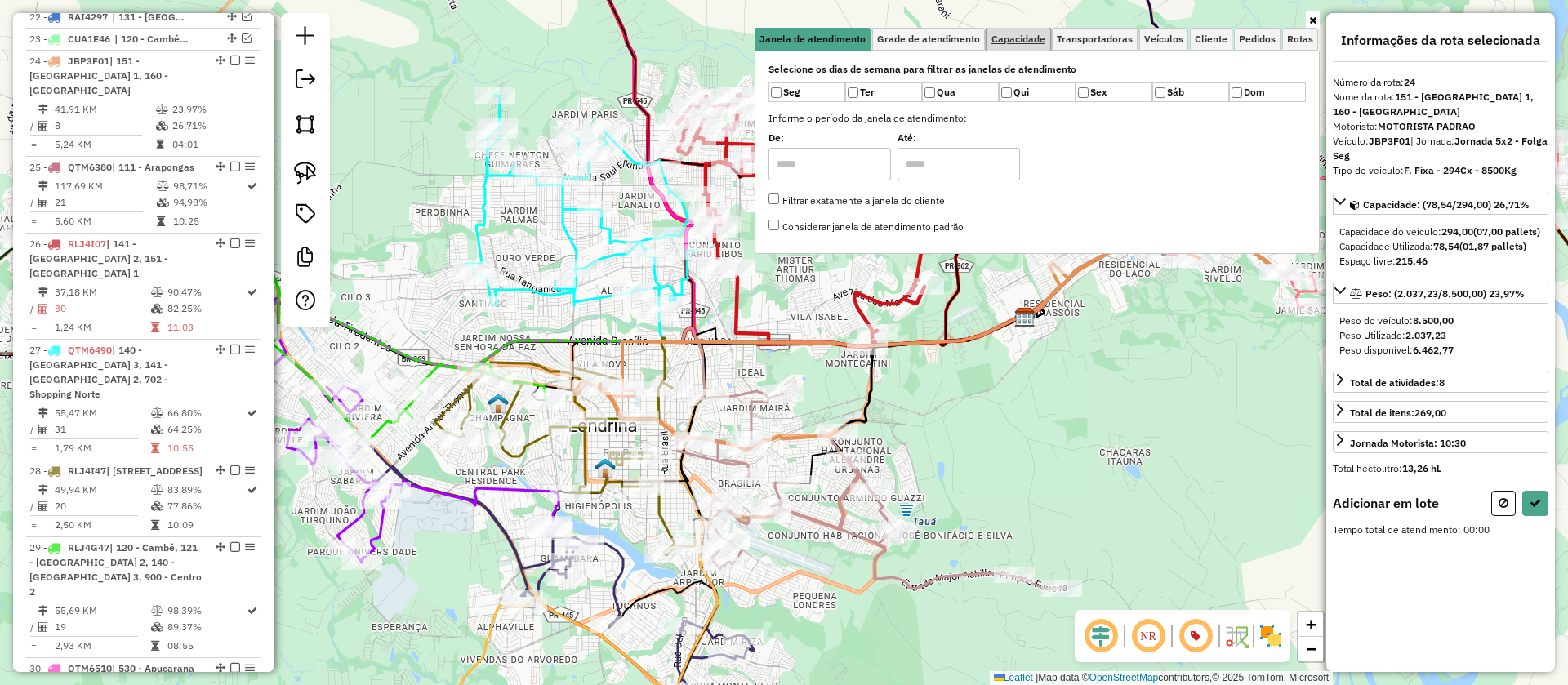
click at [1024, 39] on span "Capacidade" at bounding box center [1017, 39] width 54 height 10
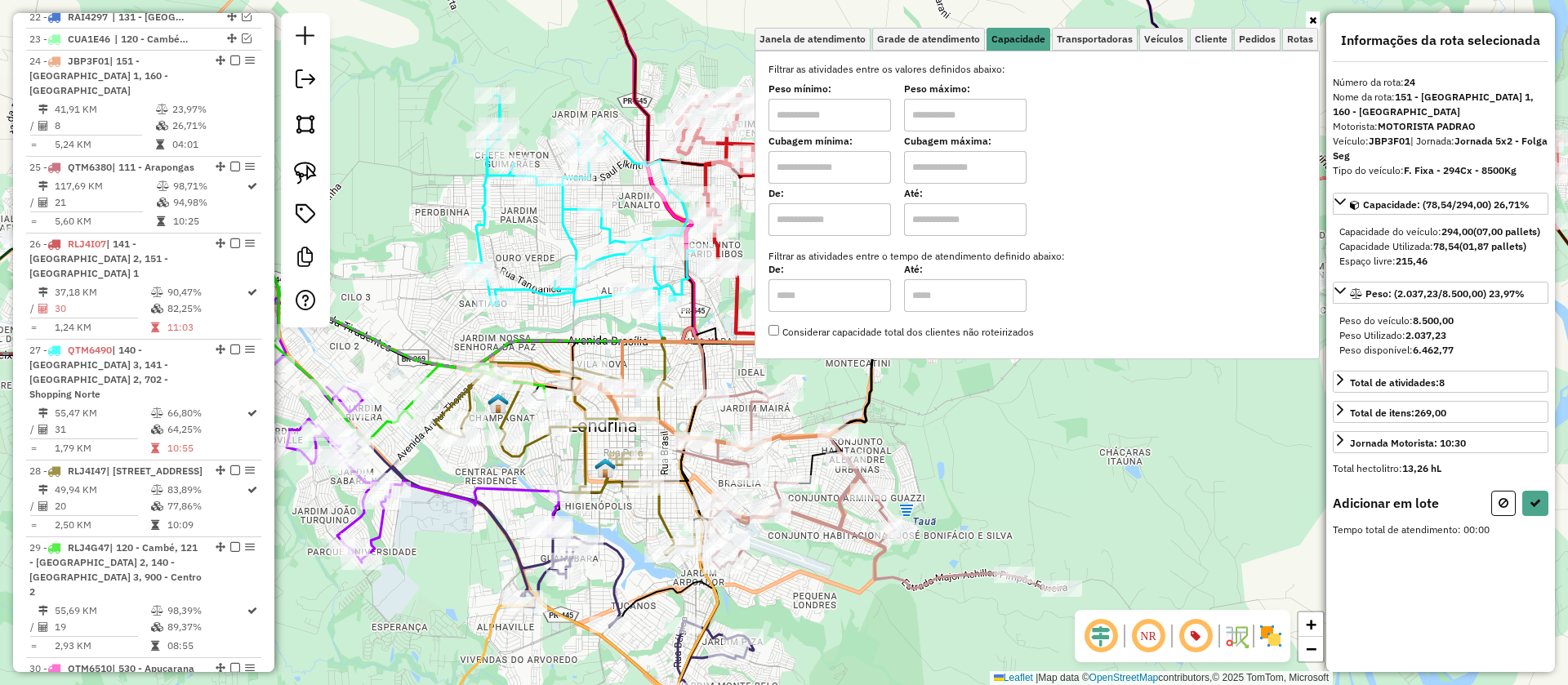
click at [837, 165] on input "text" at bounding box center [829, 167] width 122 height 33
type input "*****"
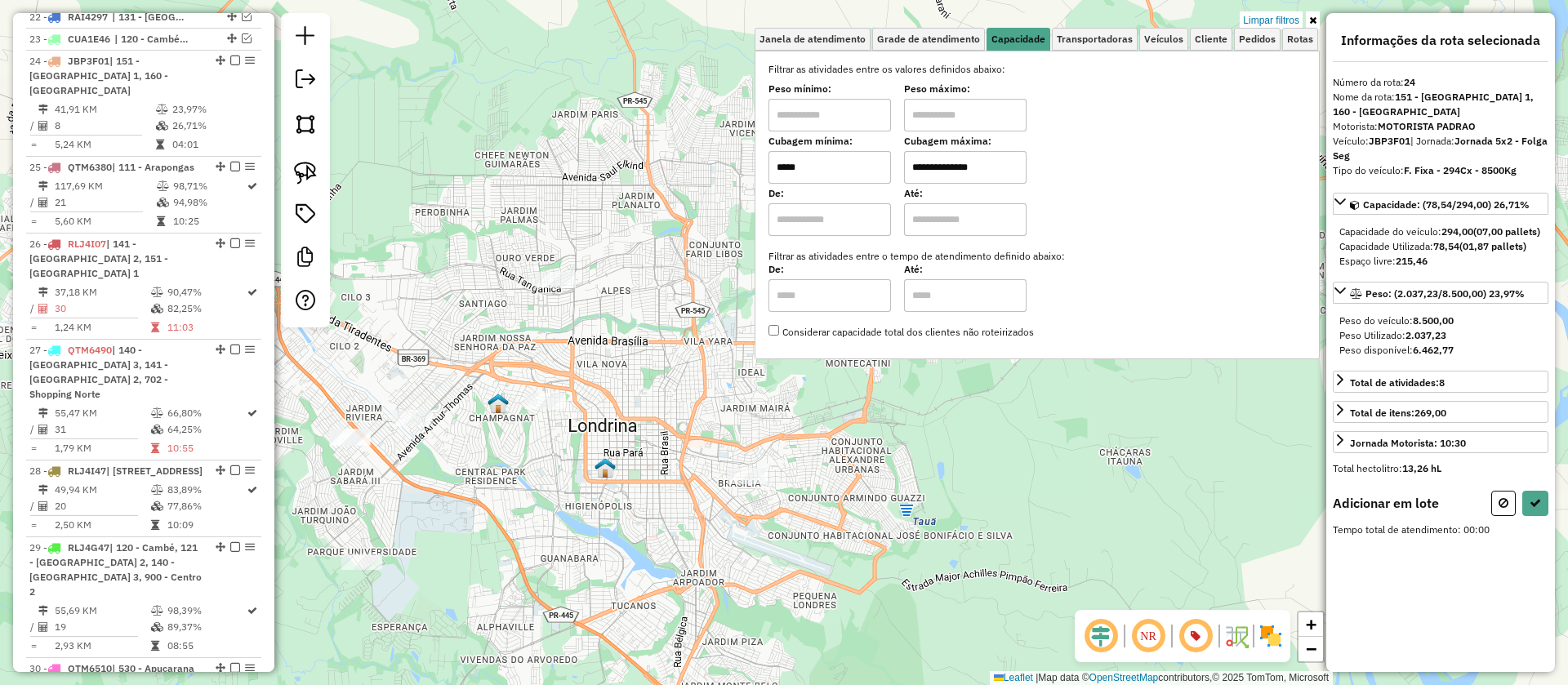
type input "**********"
click at [950, 404] on div "**********" at bounding box center [784, 342] width 1568 height 685
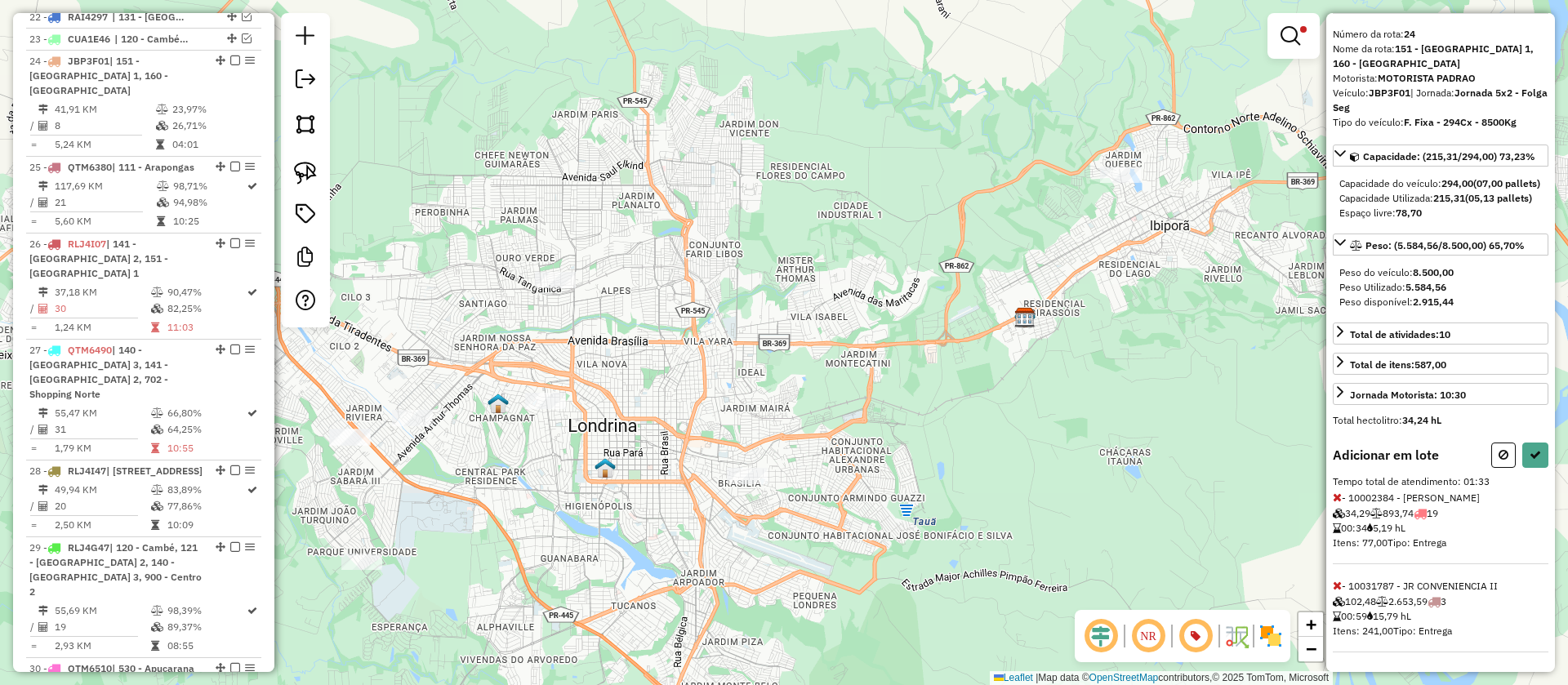
scroll to position [77, 0]
click at [1336, 495] on icon at bounding box center [1337, 497] width 9 height 11
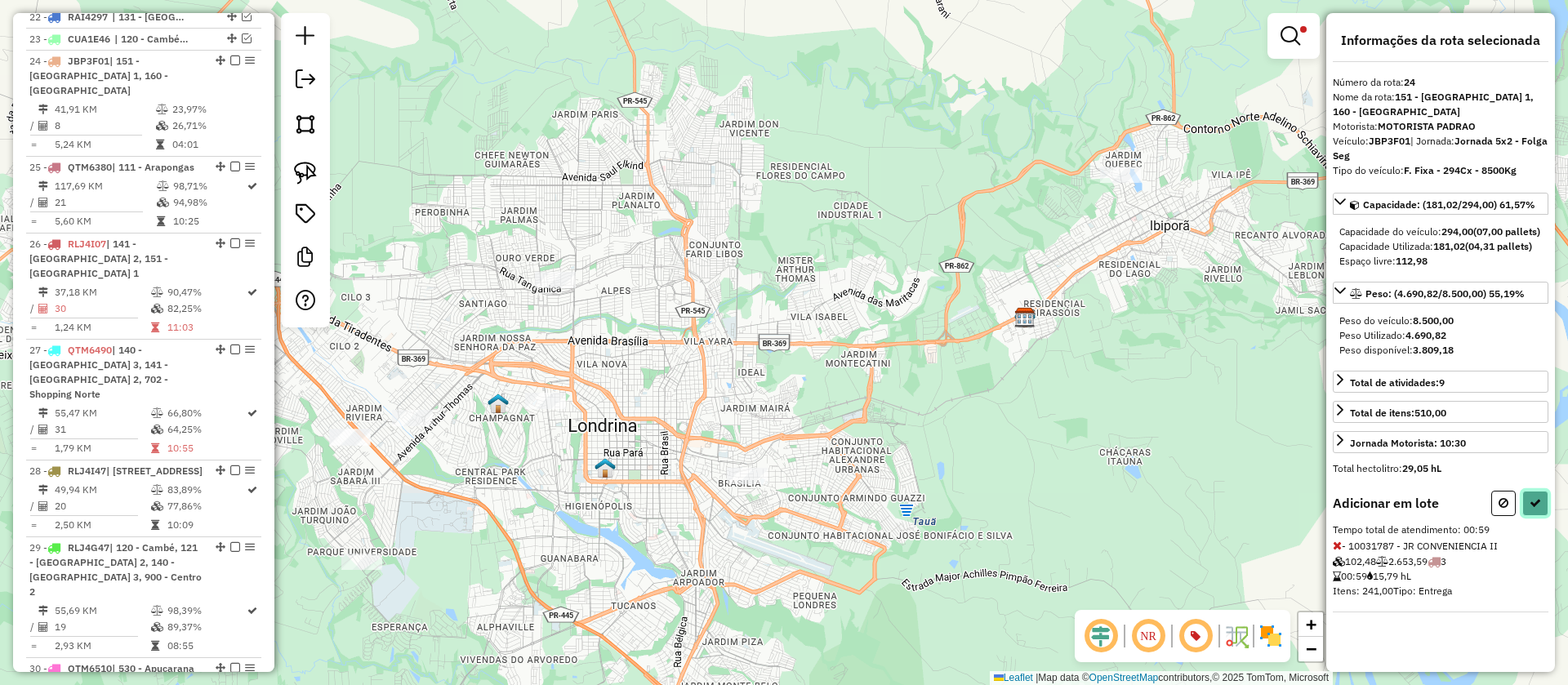
click at [1538, 516] on button at bounding box center [1535, 503] width 26 height 26
select select "**********"
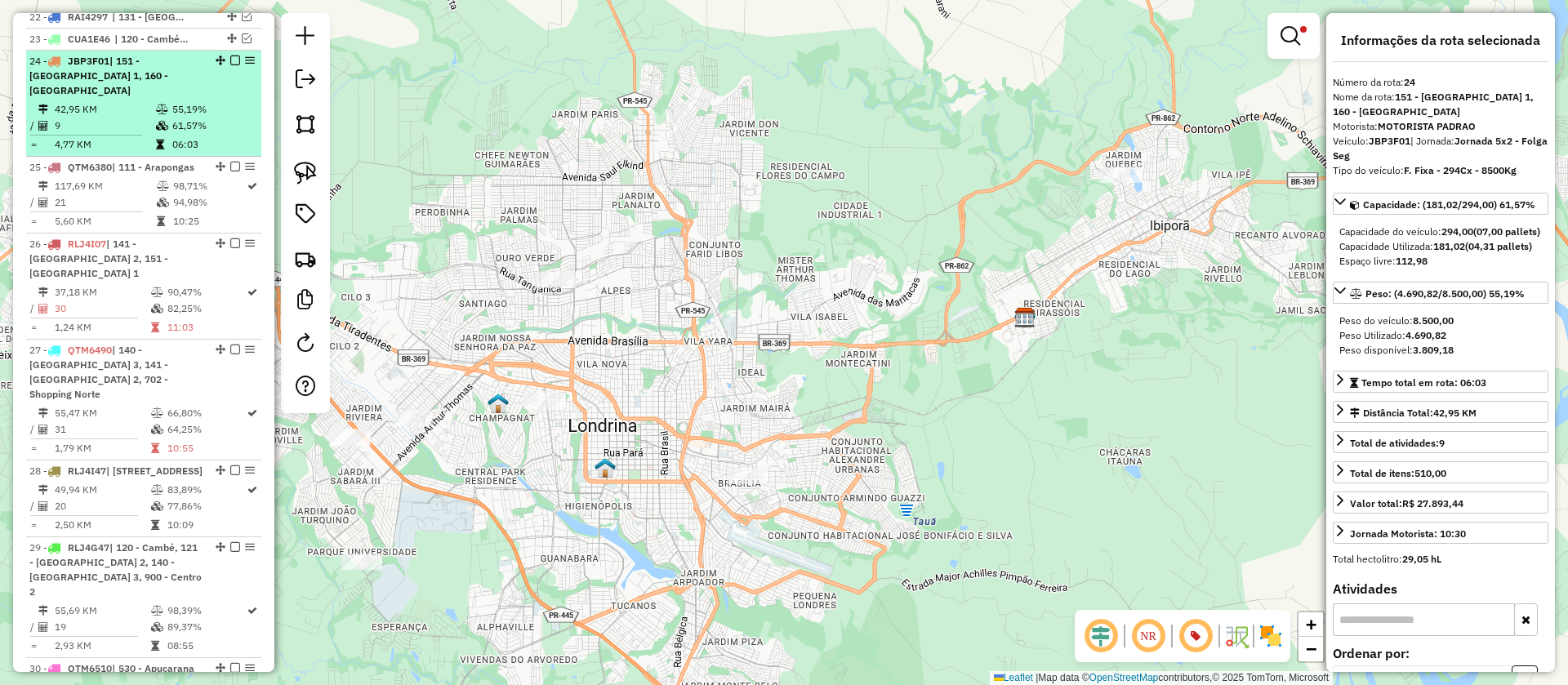
click at [128, 118] on td "9" at bounding box center [104, 126] width 101 height 17
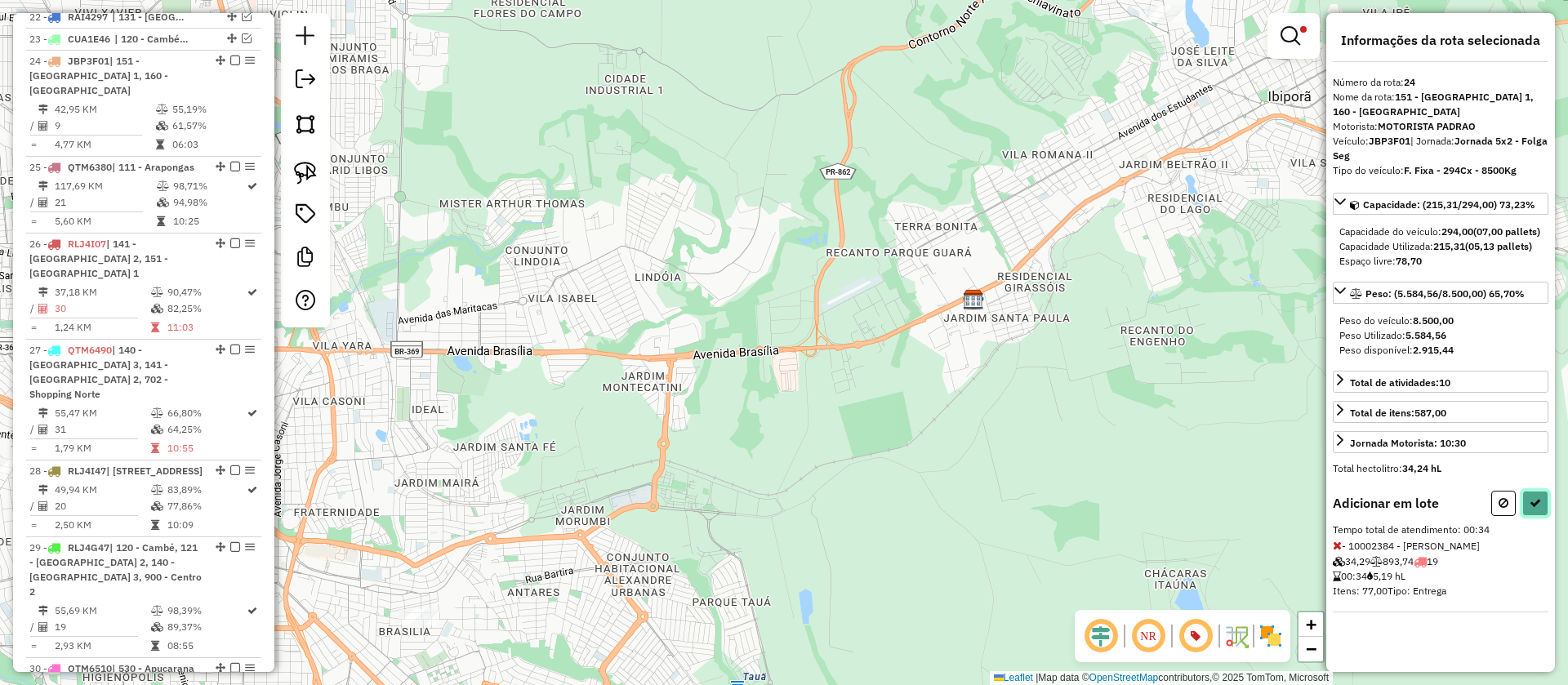
click at [1543, 516] on button at bounding box center [1535, 503] width 26 height 26
select select "**********"
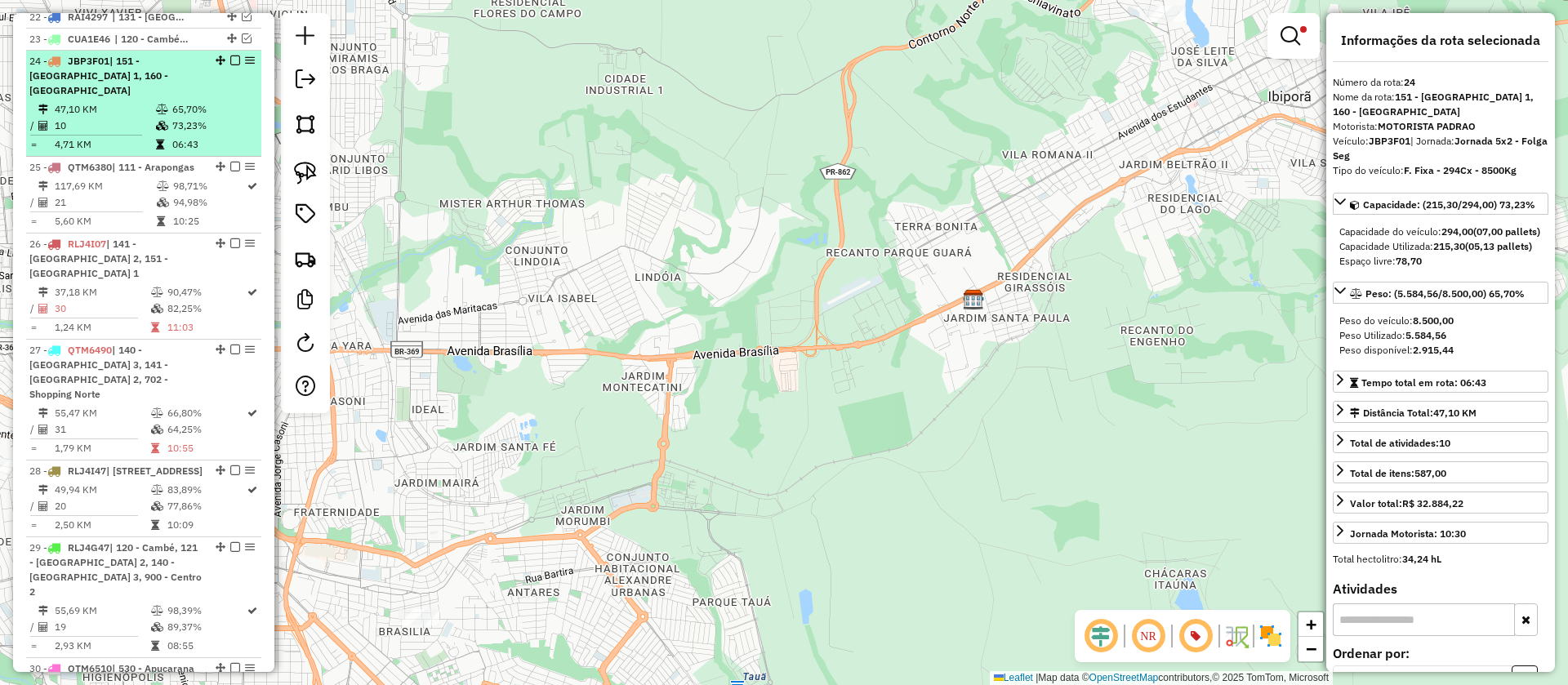
click at [232, 55] on em at bounding box center [235, 60] width 10 height 10
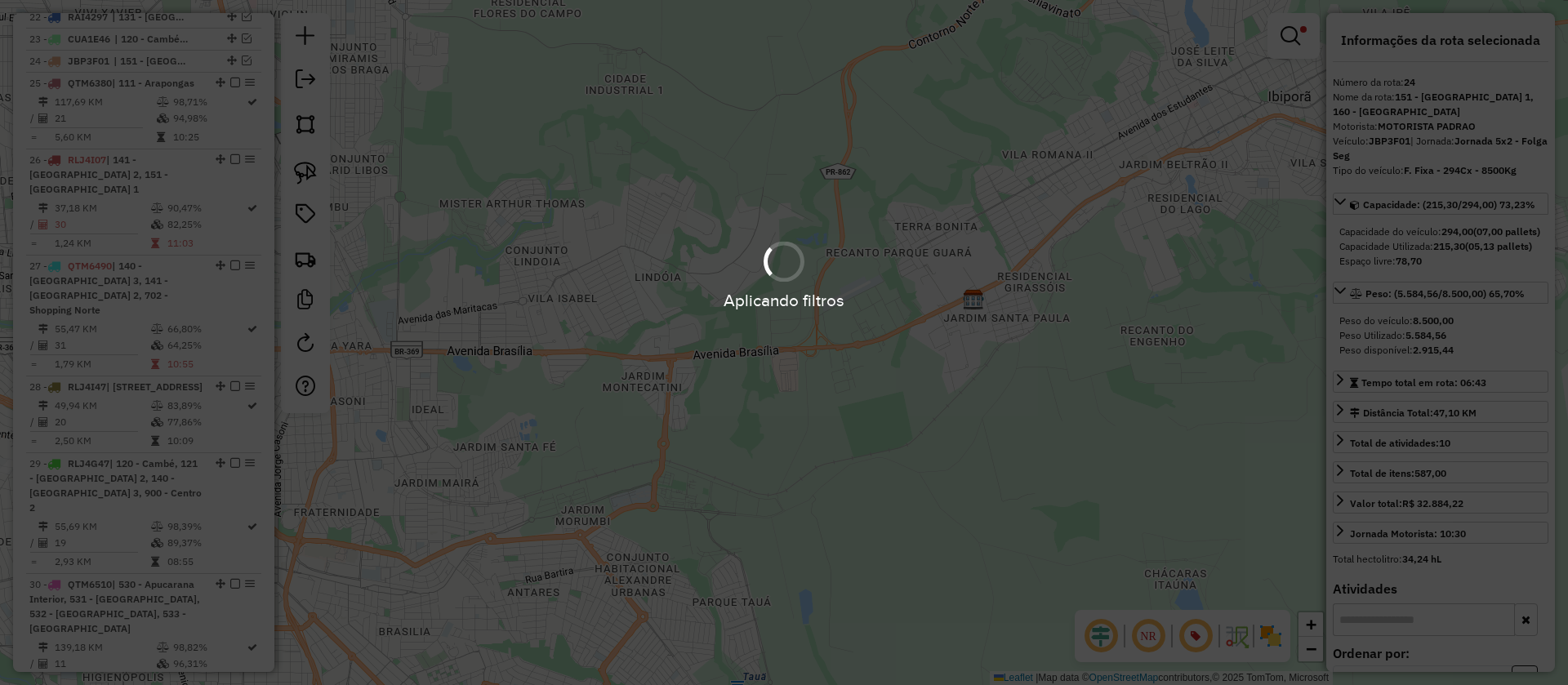
scroll to position [2593, 0]
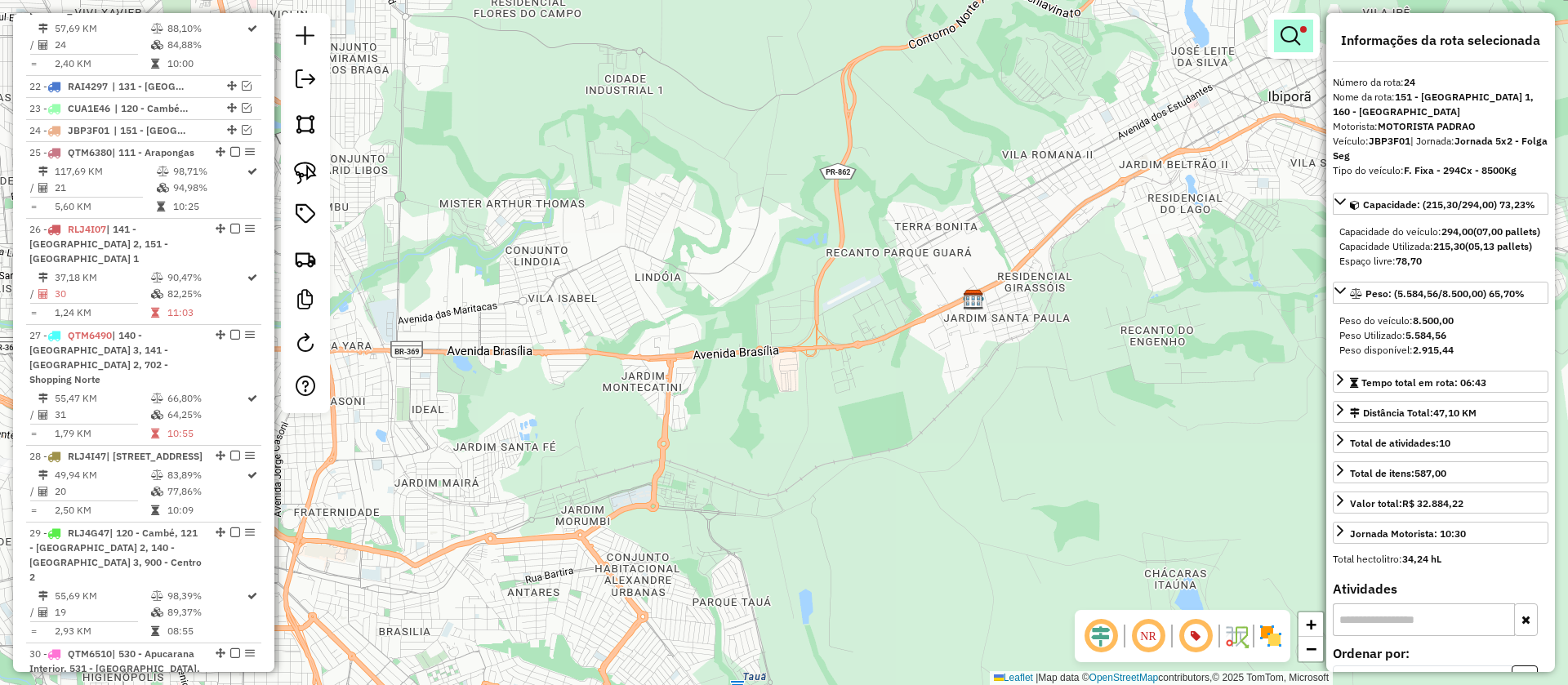
click at [1286, 34] on em at bounding box center [1290, 36] width 19 height 19
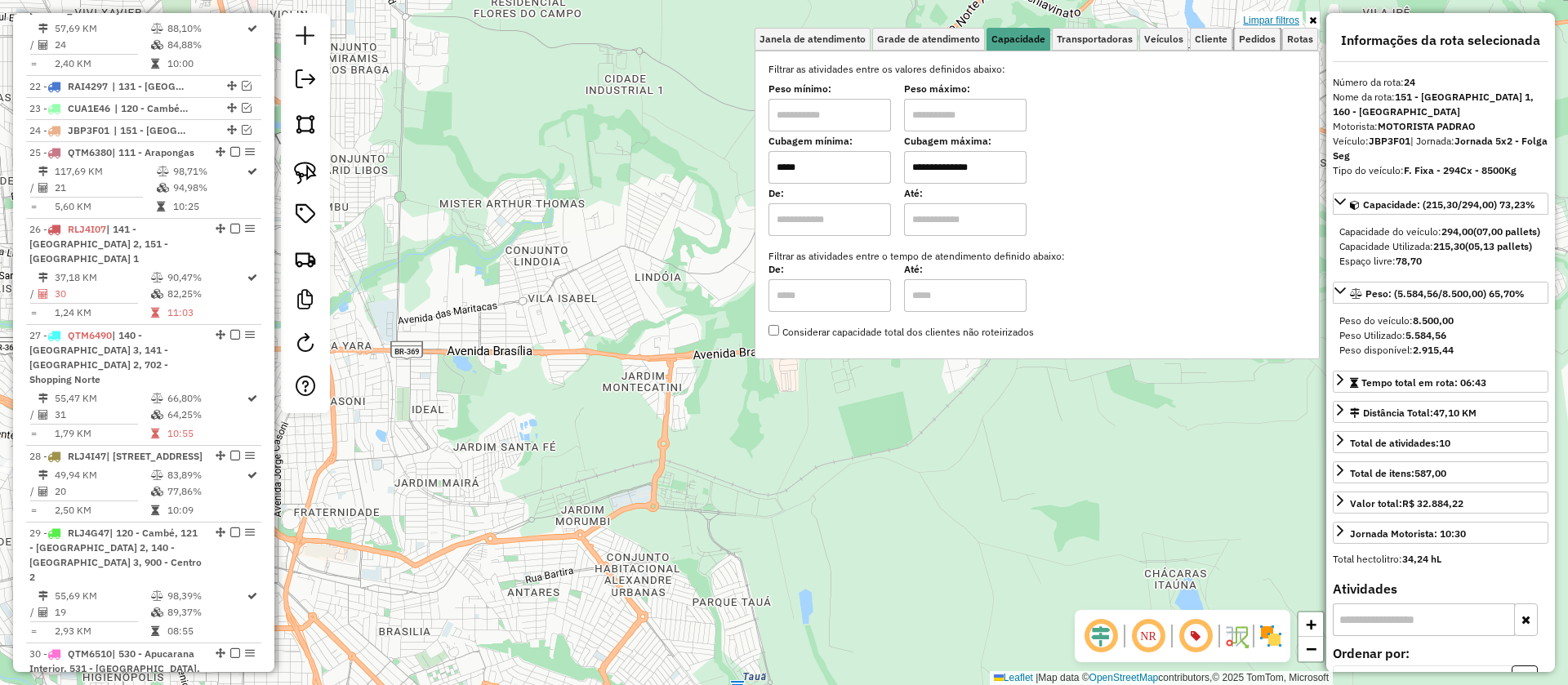
click at [1273, 28] on link "Pedidos" at bounding box center [1257, 40] width 47 height 23
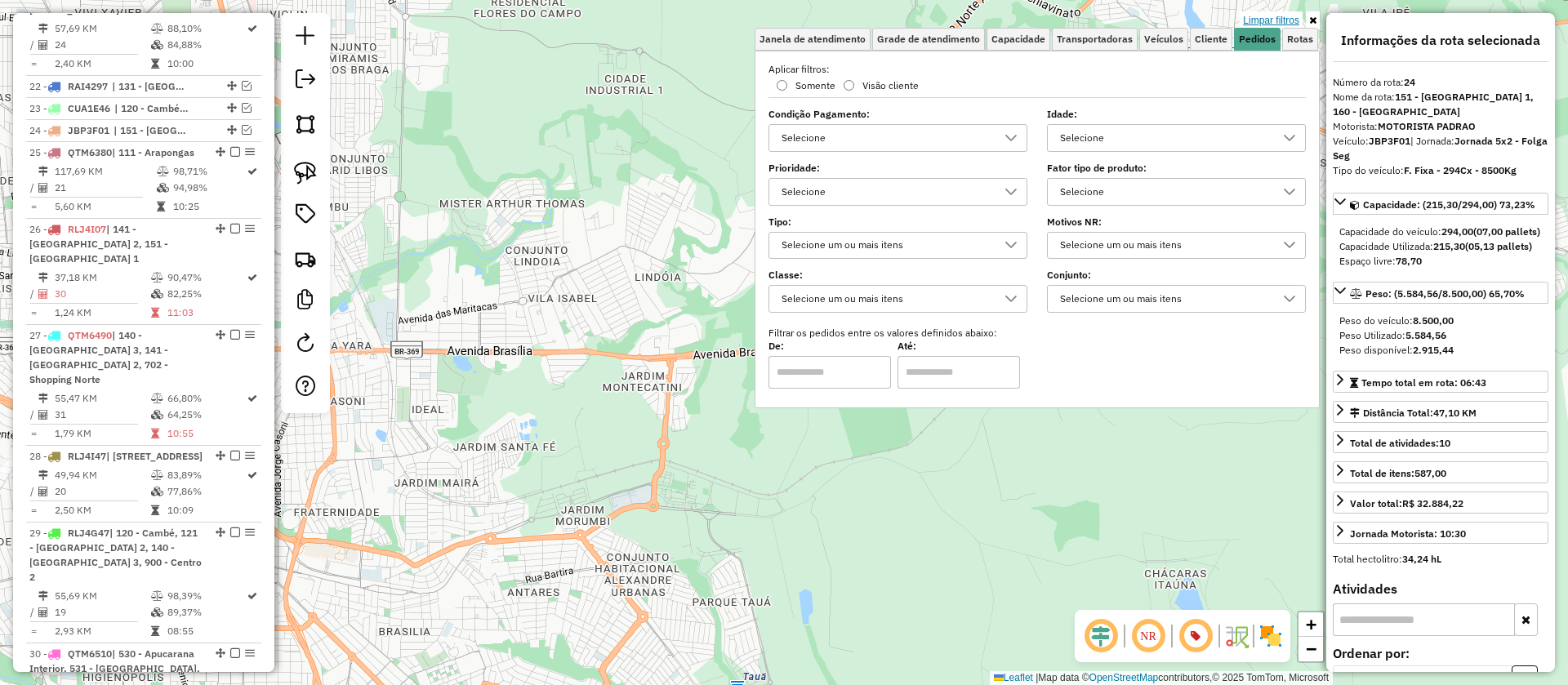
click at [1268, 17] on link "Limpar filtros" at bounding box center [1272, 20] width 63 height 18
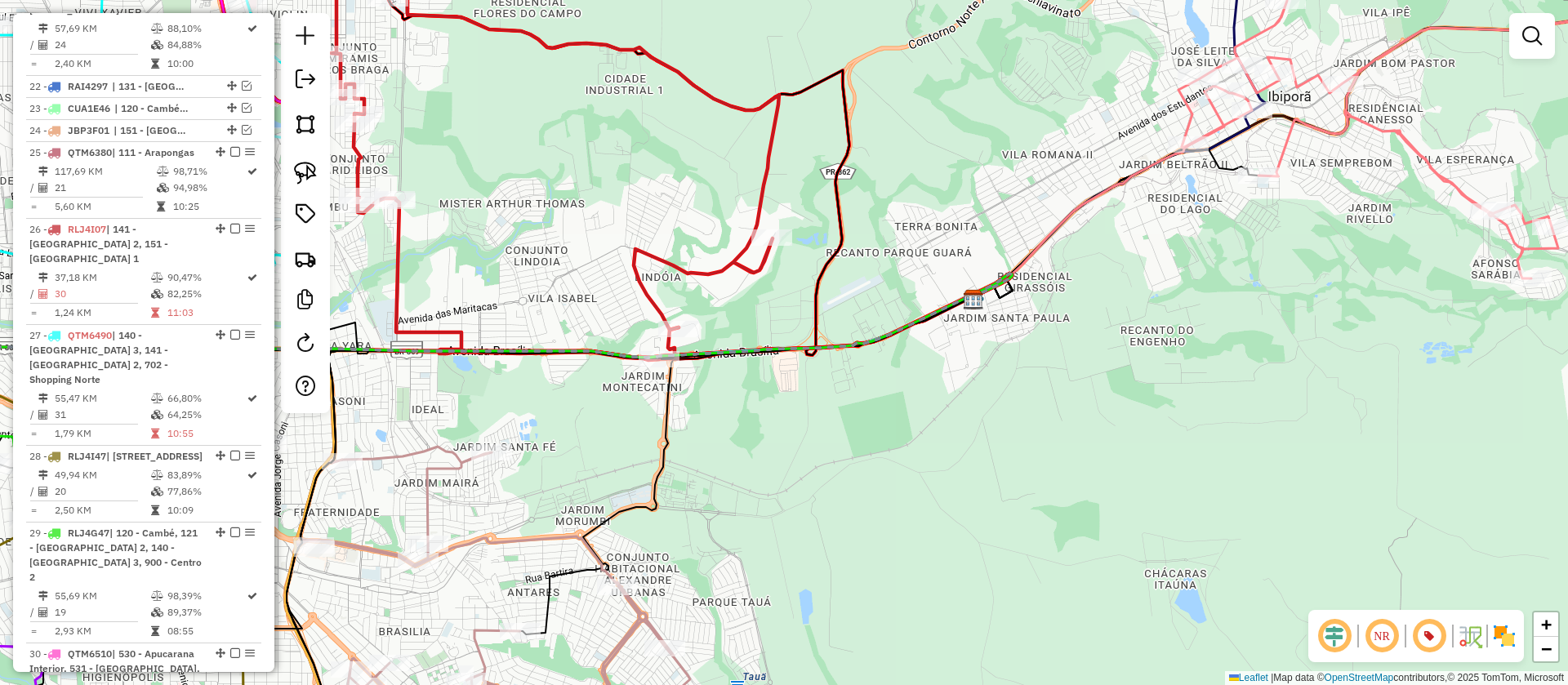
click at [1044, 364] on div "Janela de atendimento Grade de atendimento Capacidade Transportadoras Veículos …" at bounding box center [784, 342] width 1568 height 685
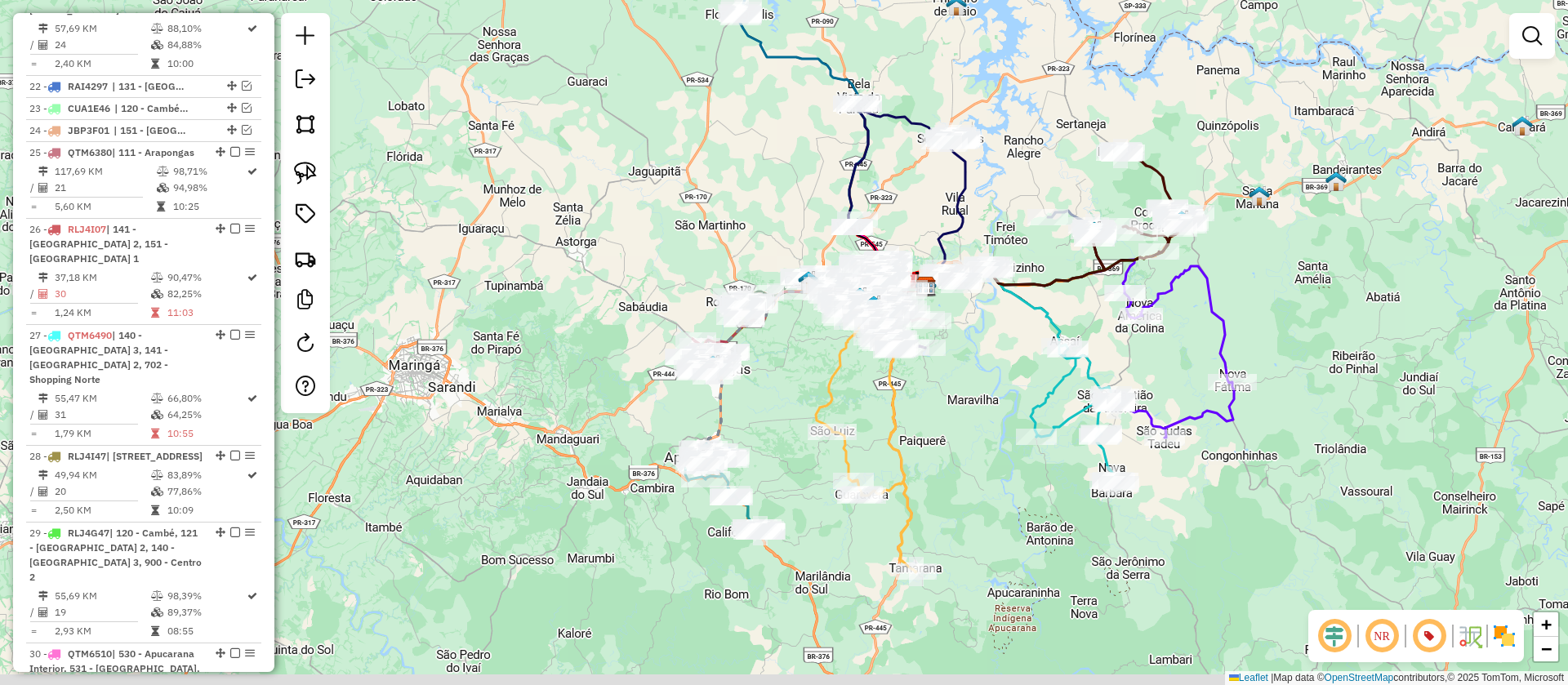
drag, startPoint x: 1149, startPoint y: 336, endPoint x: 1013, endPoint y: 252, distance: 159.8
click at [1013, 251] on div "Janela de atendimento Grade de atendimento Capacidade Transportadoras Veículos …" at bounding box center [784, 342] width 1568 height 685
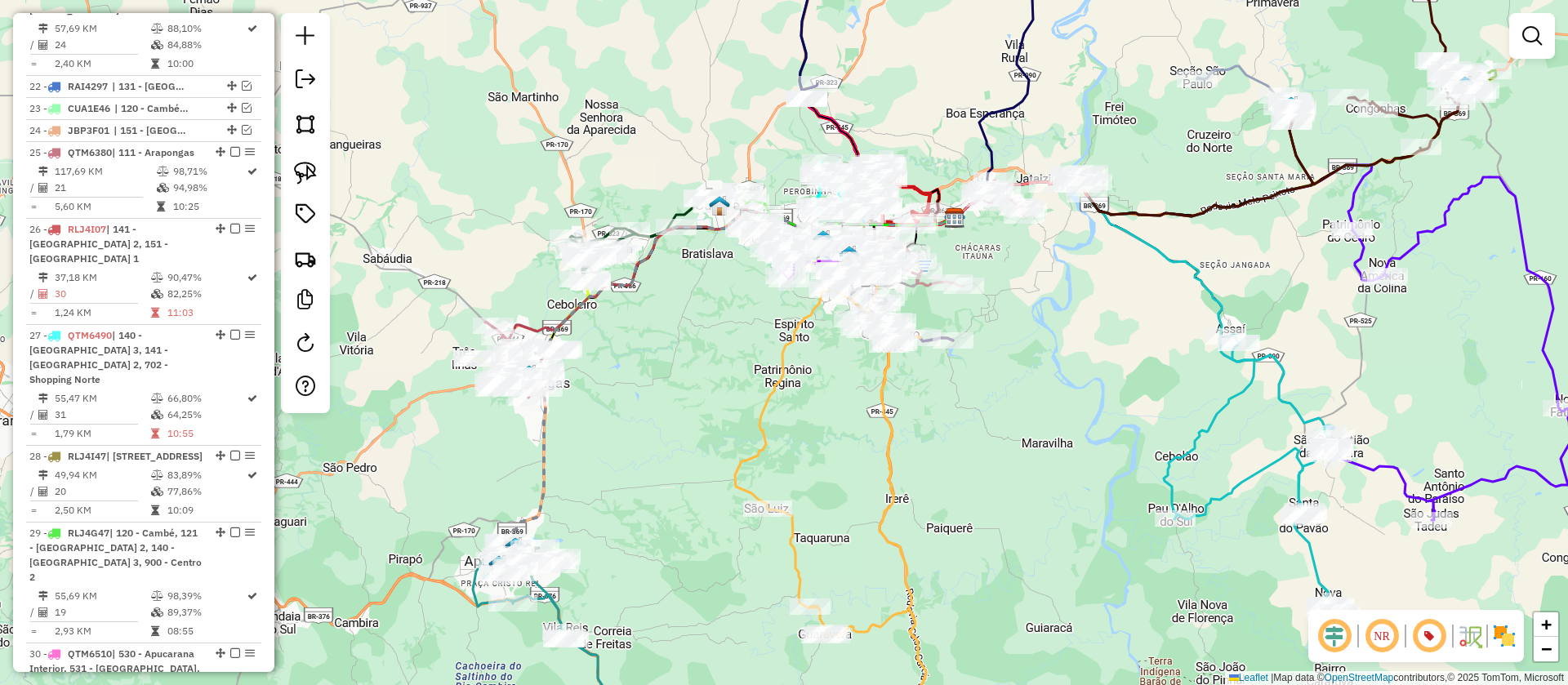
drag, startPoint x: 1165, startPoint y: 361, endPoint x: 927, endPoint y: 418, distance: 244.7
click at [927, 418] on div "Janela de atendimento Grade de atendimento Capacidade Transportadoras Veículos …" at bounding box center [784, 342] width 1568 height 685
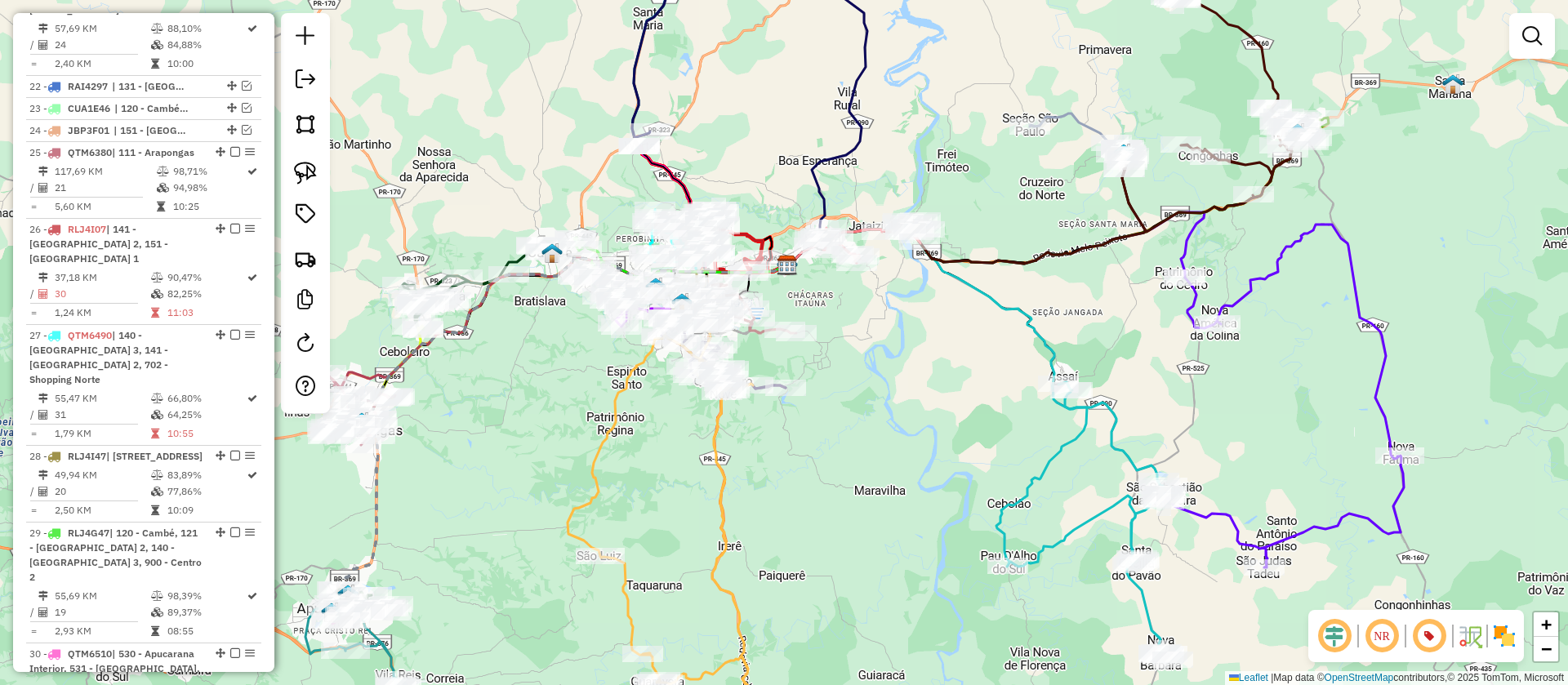
click at [1266, 281] on icon at bounding box center [1281, 396] width 245 height 343
select select "**********"
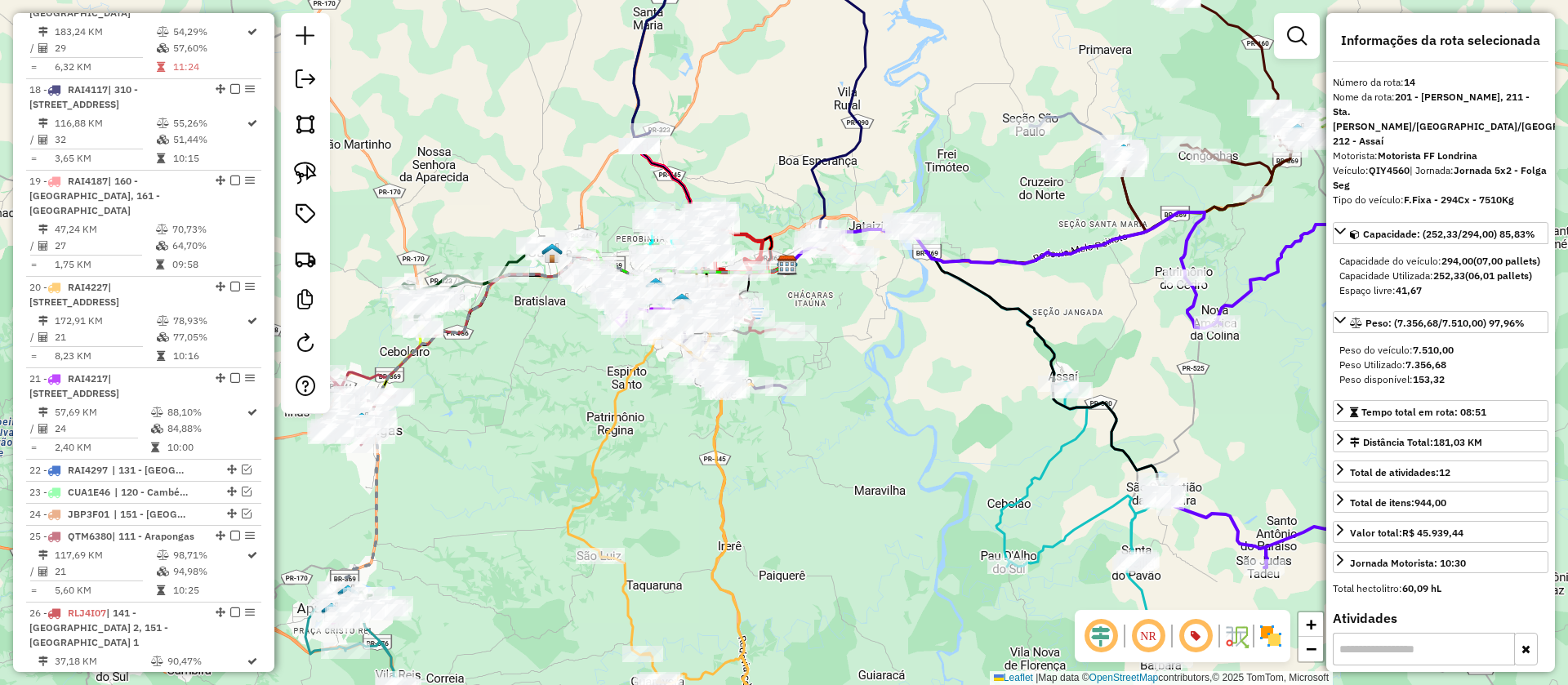
scroll to position [1828, 0]
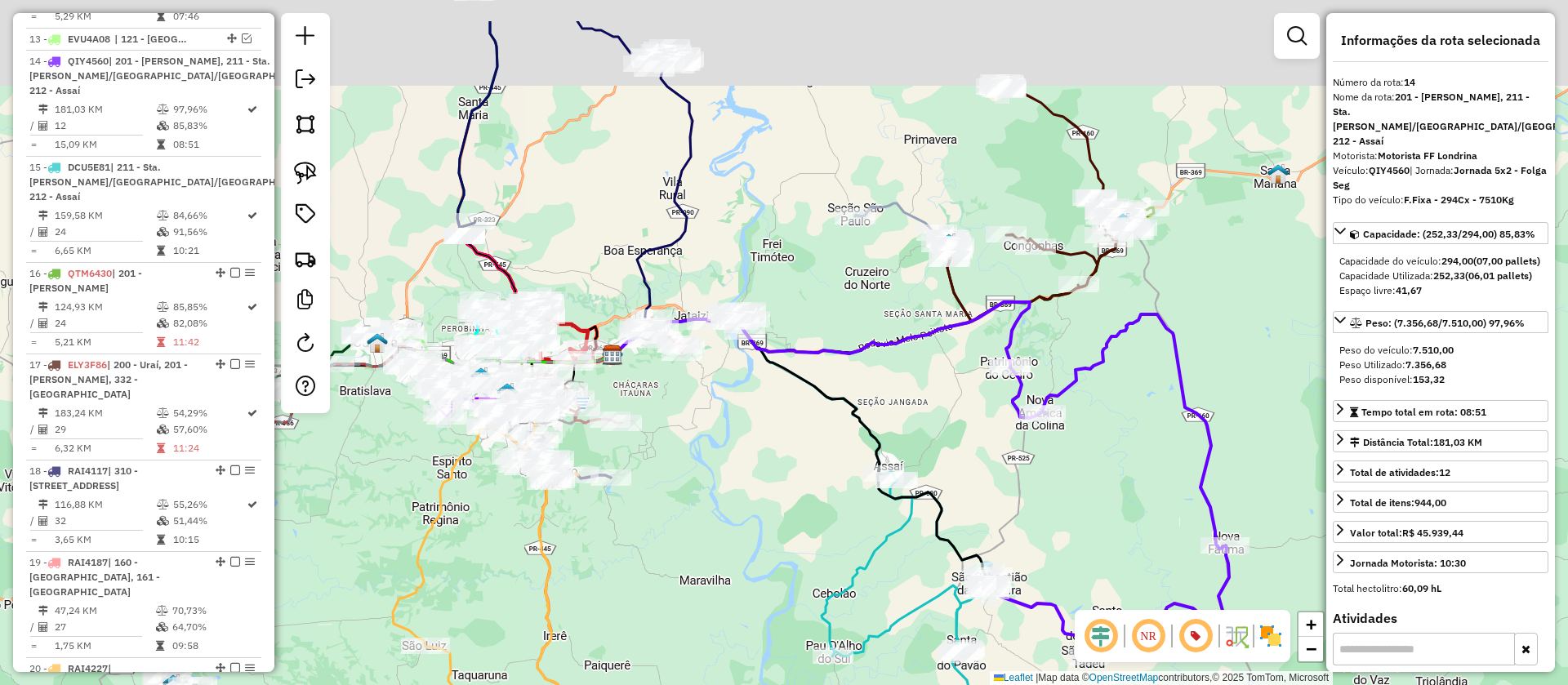
drag, startPoint x: 1294, startPoint y: 313, endPoint x: 958, endPoint y: 458, distance: 366.0
click at [958, 458] on div "Janela de atendimento Grade de atendimento Capacidade Transportadoras Veículos …" at bounding box center [784, 342] width 1568 height 685
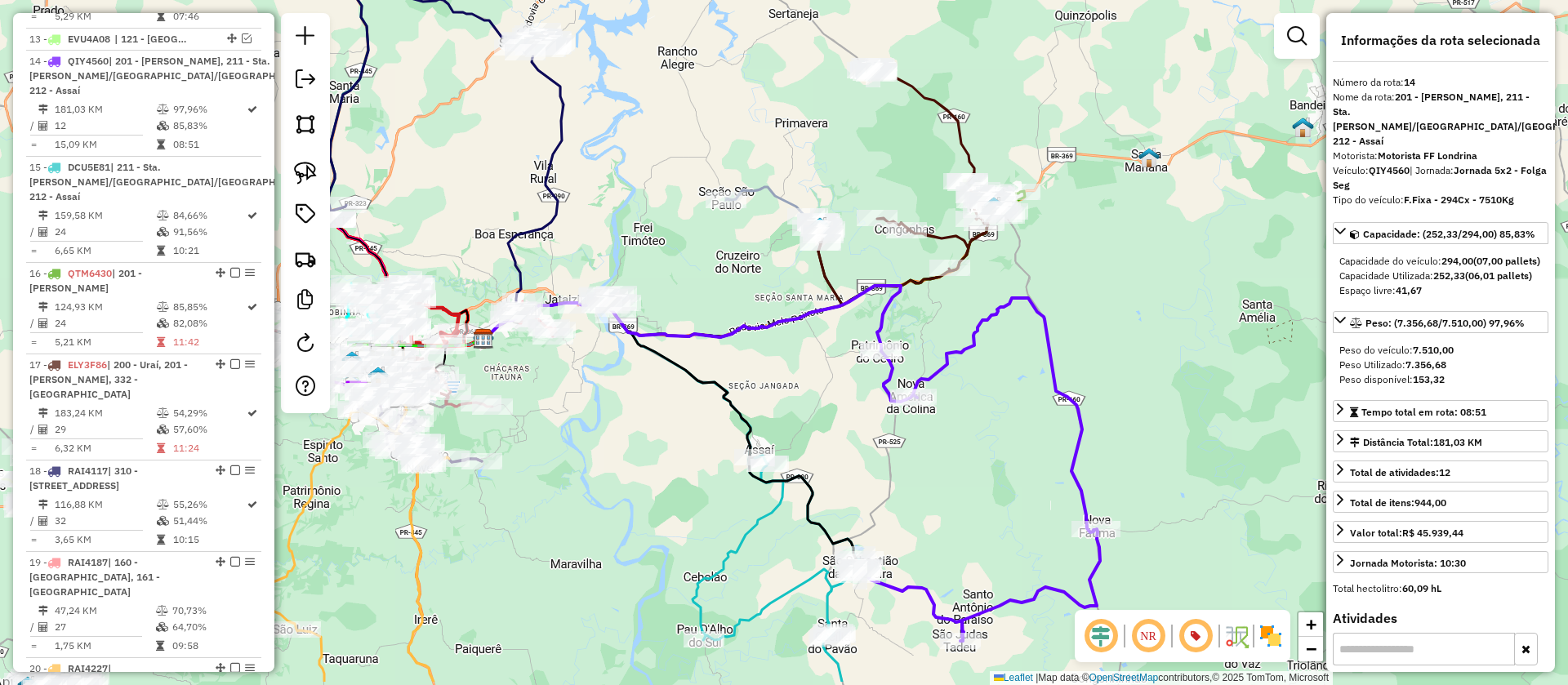
drag, startPoint x: 1007, startPoint y: 455, endPoint x: 1075, endPoint y: 331, distance: 141.4
click at [1075, 331] on div "Janela de atendimento Grade de atendimento Capacidade Transportadoras Veículos …" at bounding box center [784, 342] width 1568 height 685
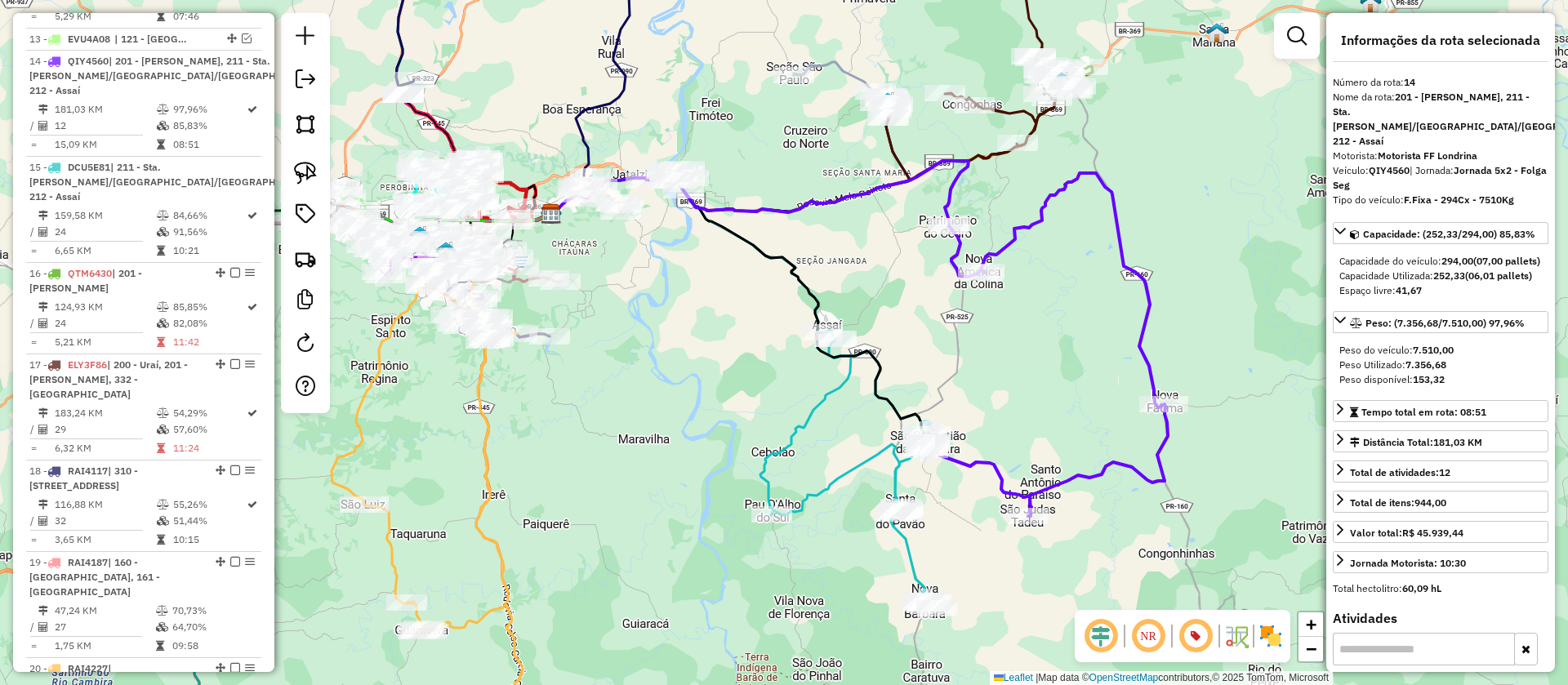
click at [829, 475] on icon at bounding box center [854, 470] width 166 height 280
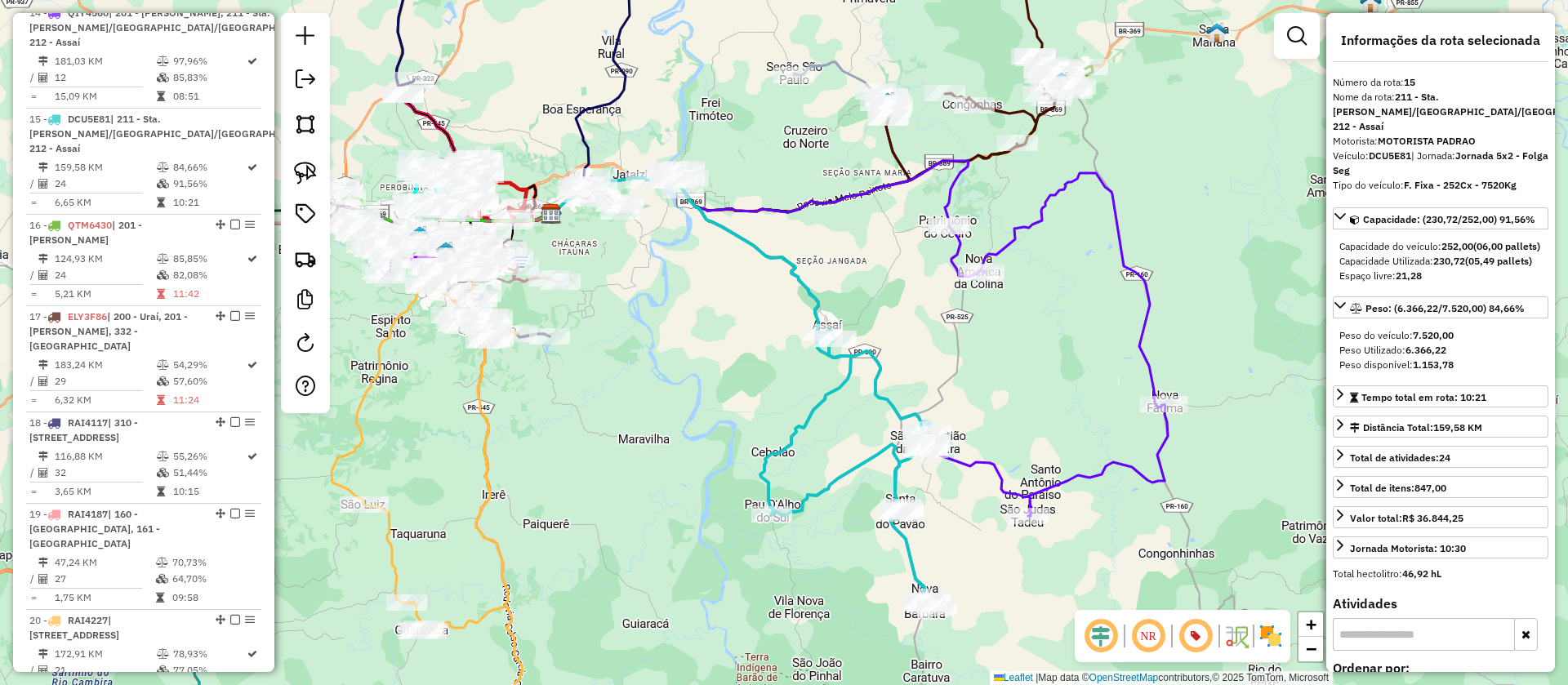
scroll to position [1935, 0]
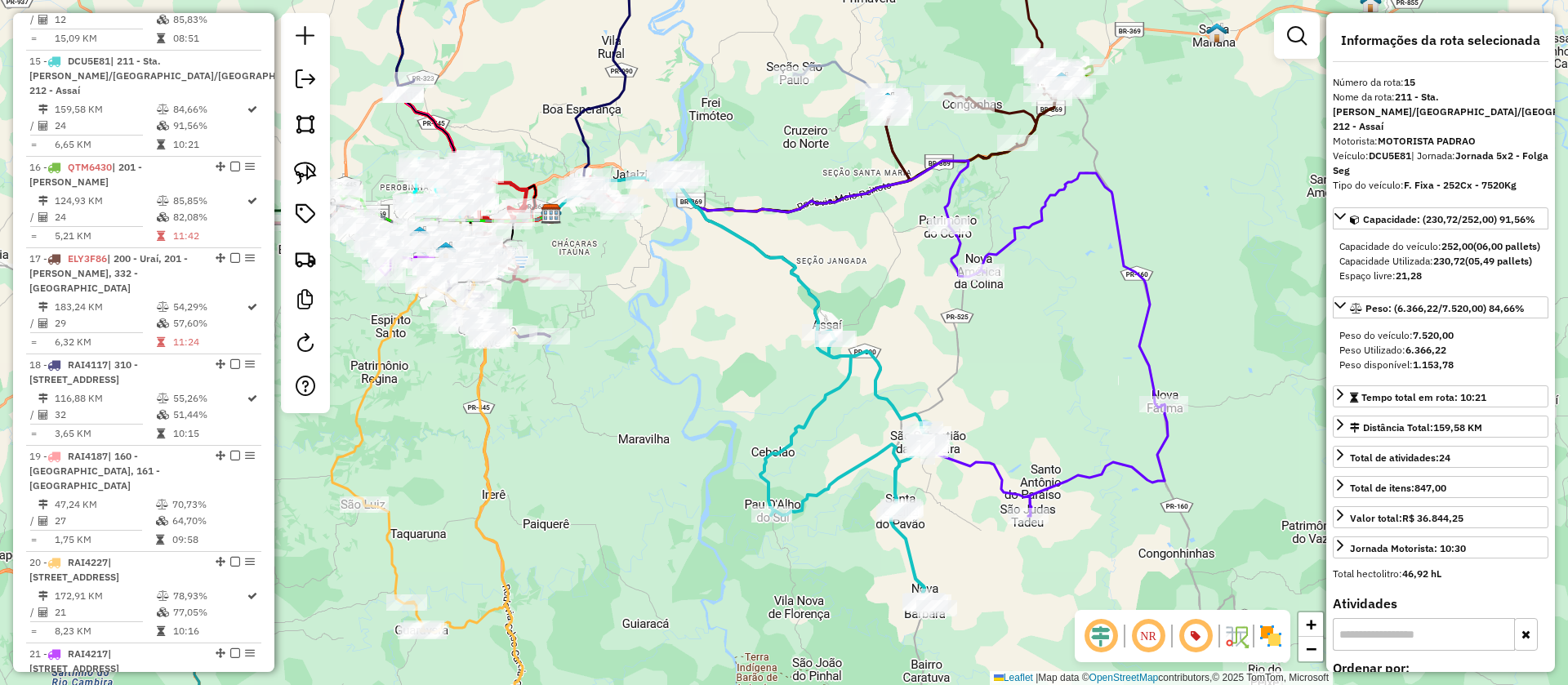
click at [993, 471] on icon at bounding box center [1045, 345] width 245 height 343
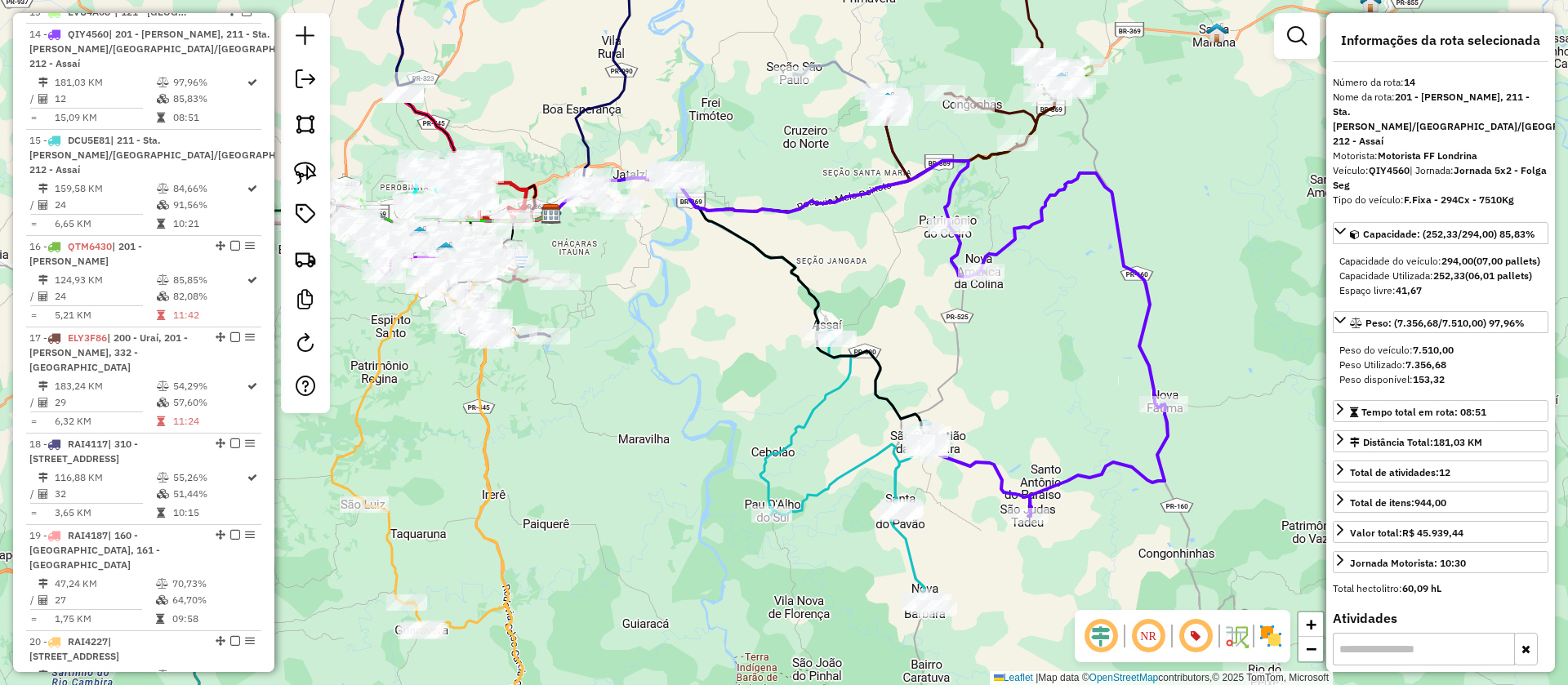
scroll to position [1828, 0]
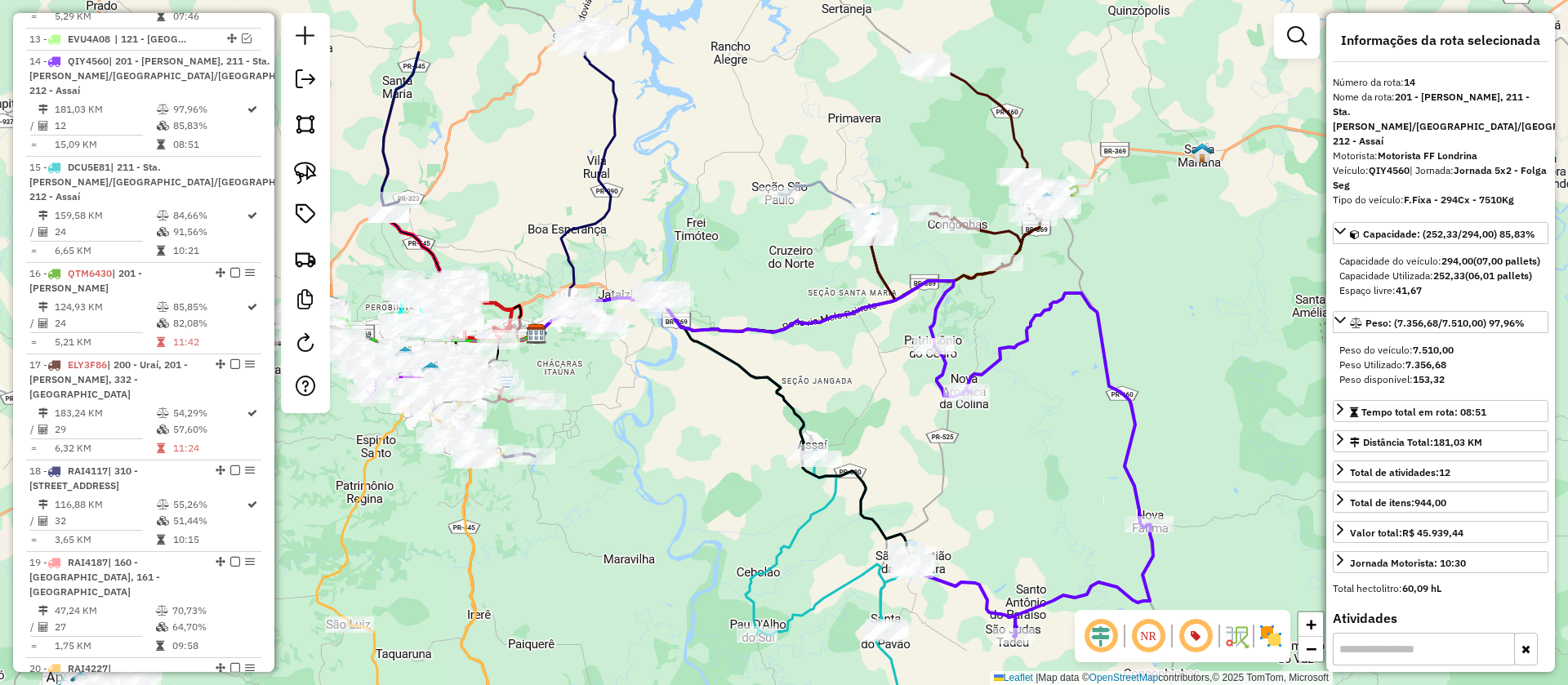
drag, startPoint x: 1048, startPoint y: 343, endPoint x: 1020, endPoint y: 521, distance: 180.2
click at [1020, 521] on div "Janela de atendimento Grade de atendimento Capacidade Transportadoras Veículos …" at bounding box center [784, 342] width 1568 height 685
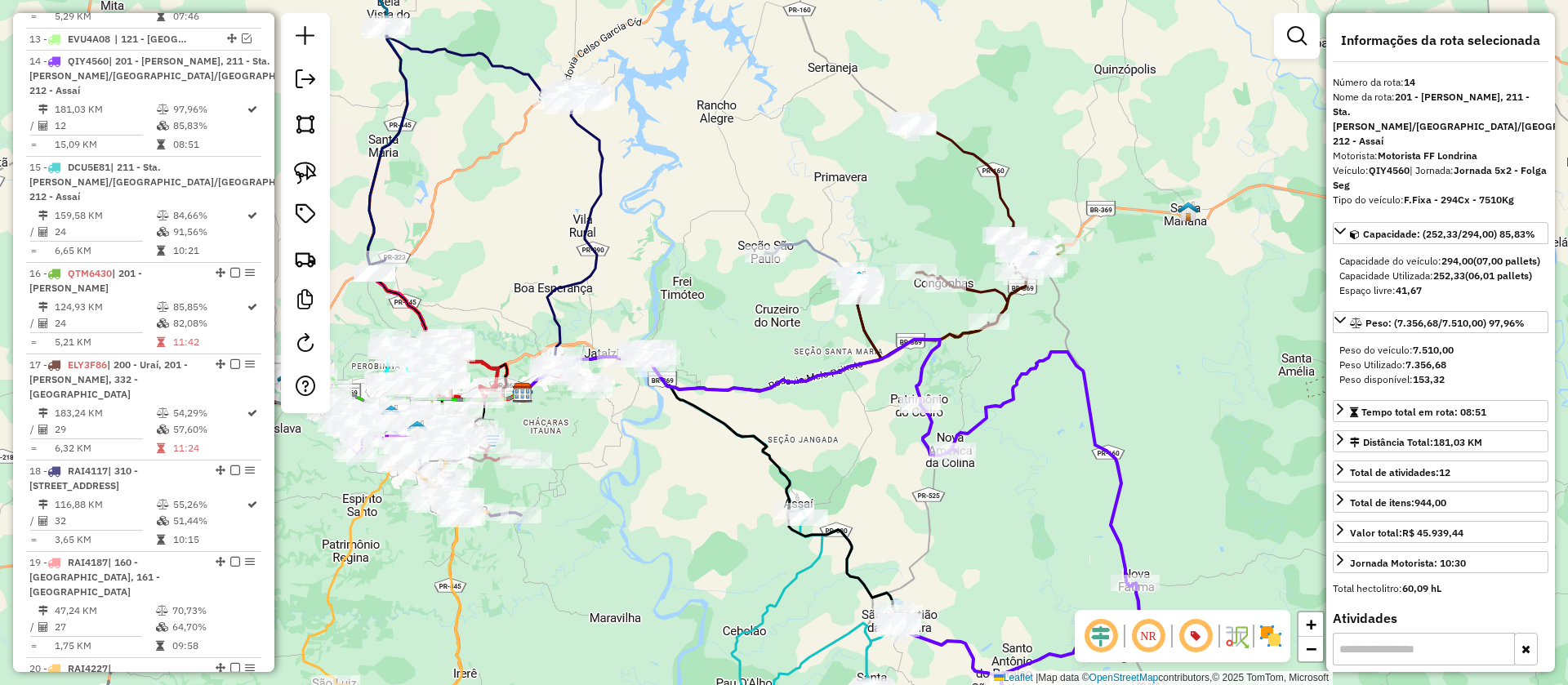
click at [1000, 198] on icon at bounding box center [950, 240] width 185 height 239
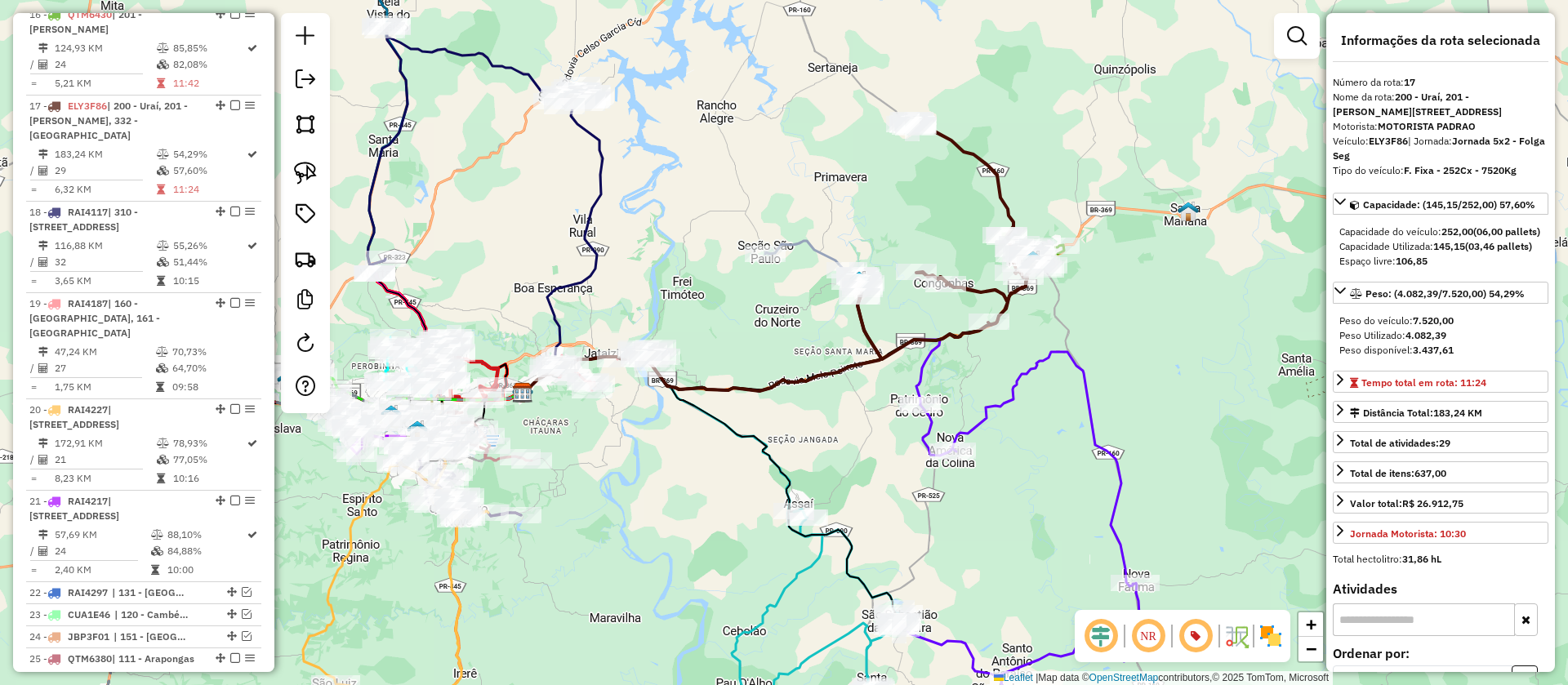
scroll to position [2132, 0]
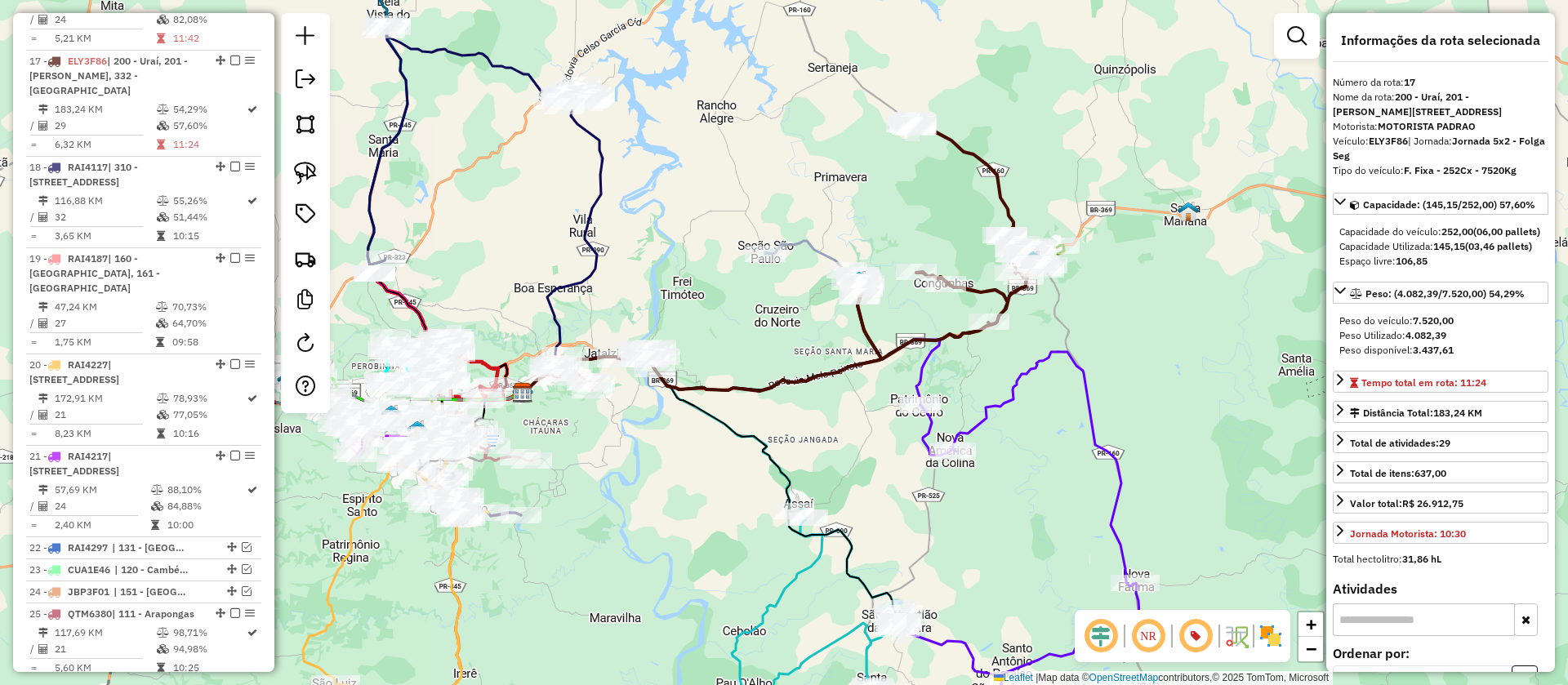
click at [813, 249] on icon at bounding box center [814, 262] width 98 height 42
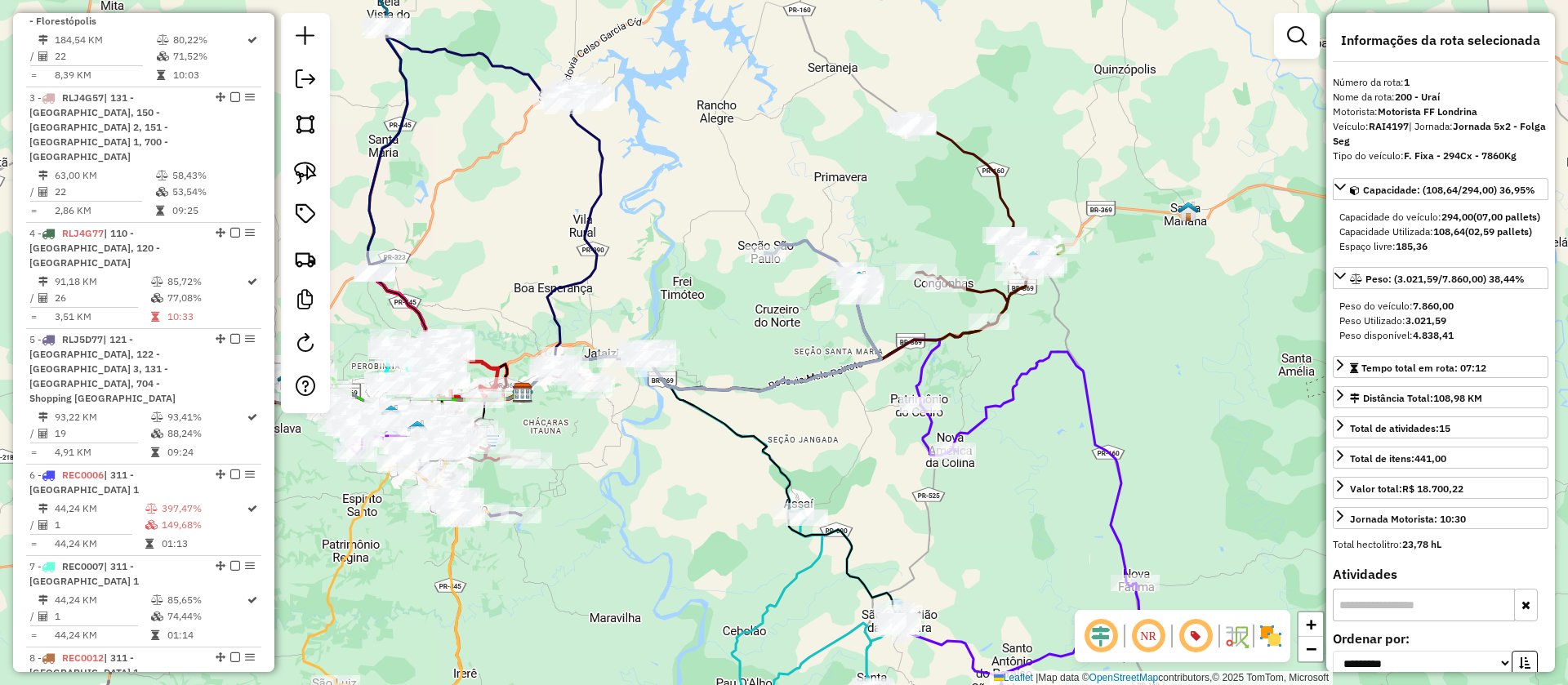
scroll to position [694, 0]
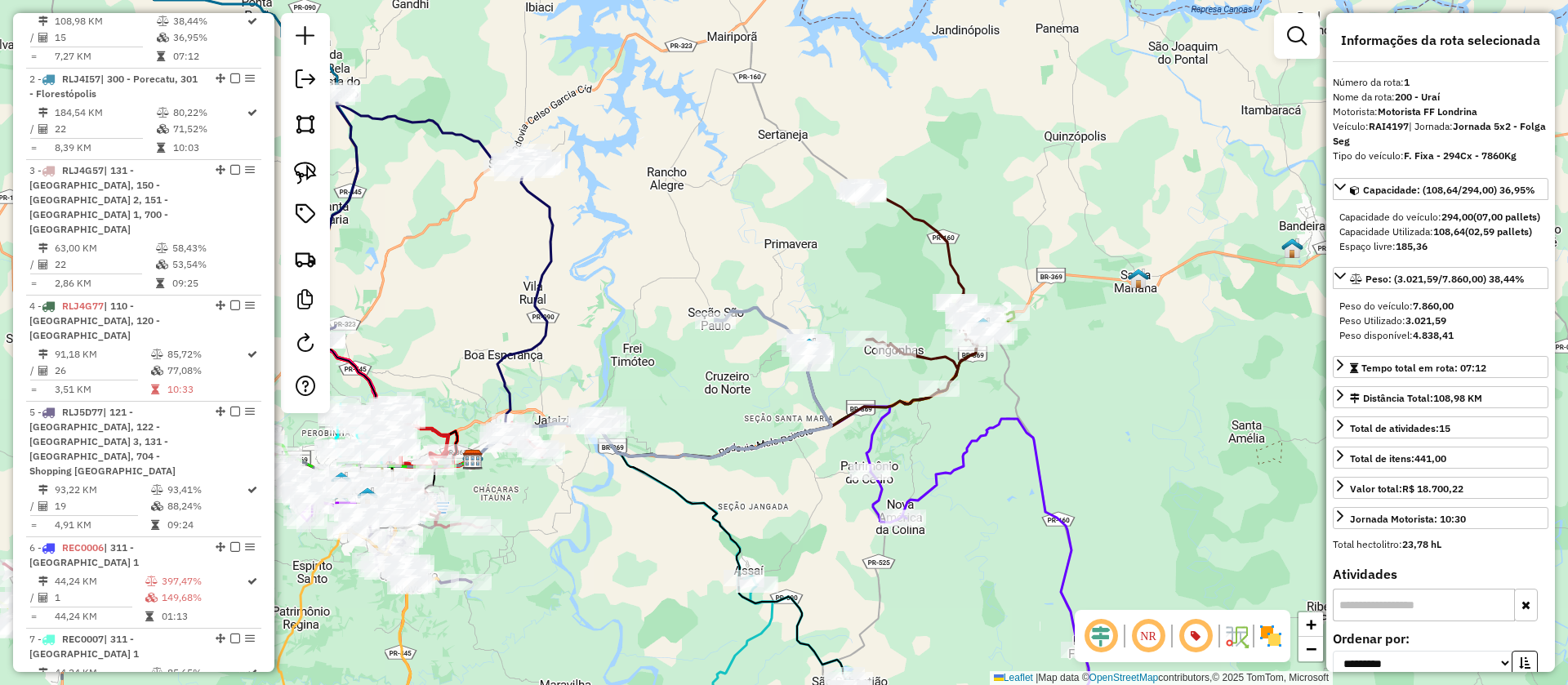
drag, startPoint x: 986, startPoint y: 364, endPoint x: 949, endPoint y: 424, distance: 70.5
click at [949, 424] on div "Janela de atendimento Grade de atendimento Capacidade Transportadoras Veículos …" at bounding box center [784, 342] width 1568 height 685
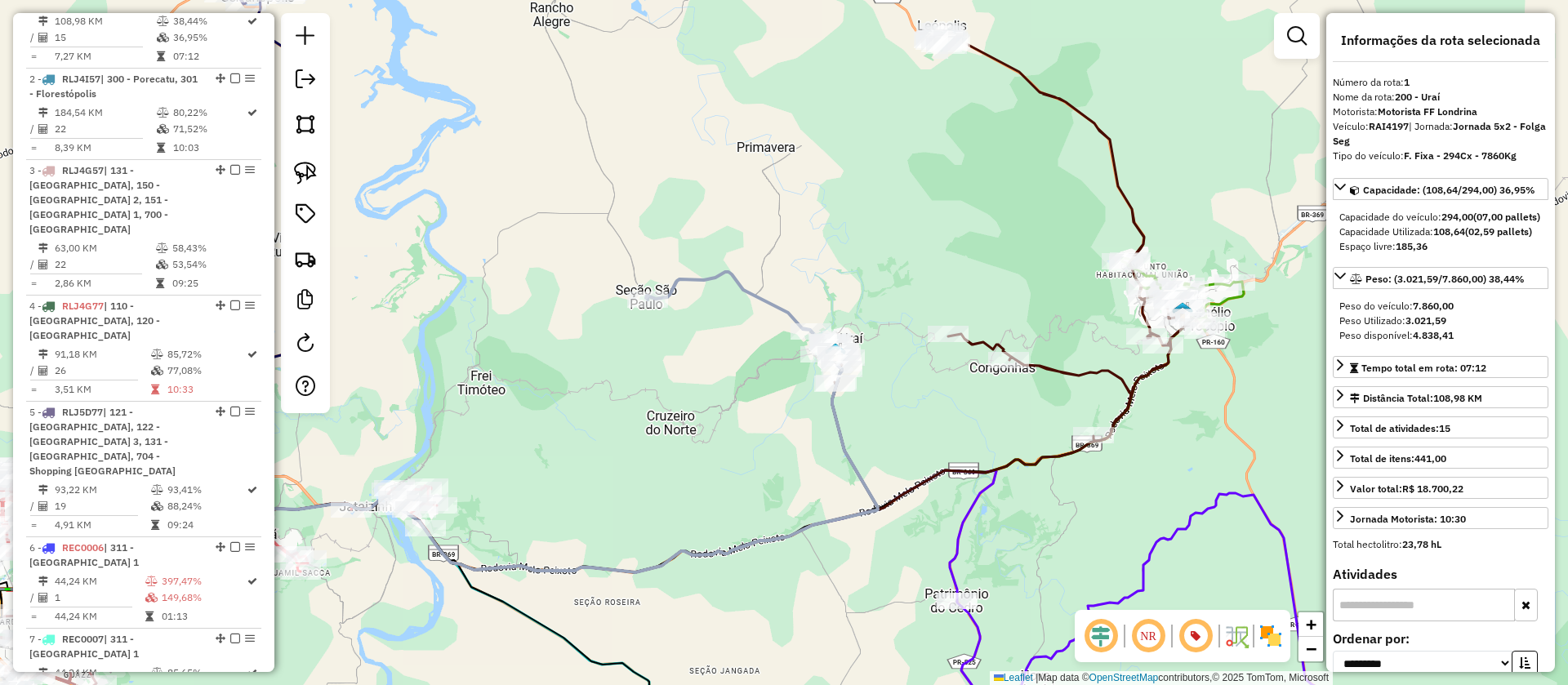
click at [783, 302] on icon at bounding box center [745, 315] width 198 height 86
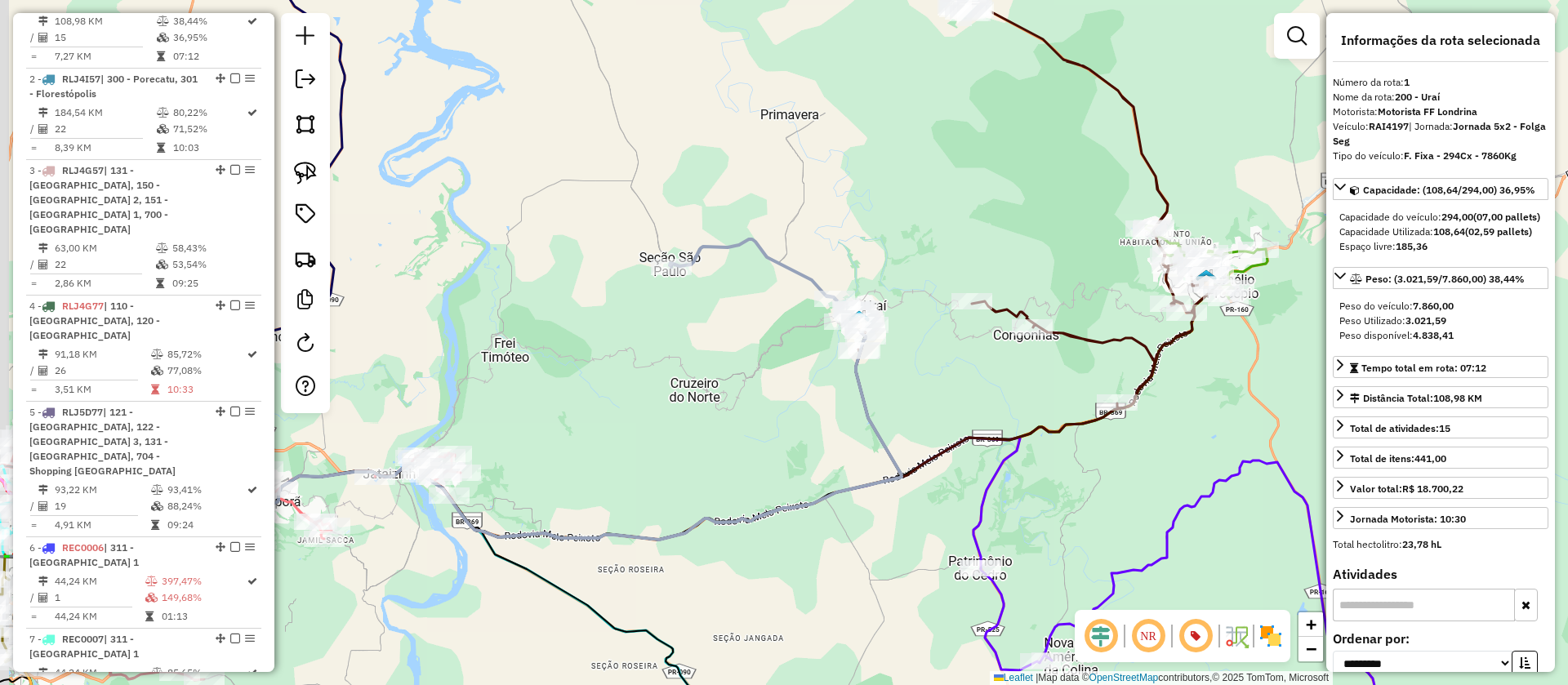
drag, startPoint x: 779, startPoint y: 370, endPoint x: 826, endPoint y: 251, distance: 127.9
click at [826, 251] on div "Janela de atendimento Grade de atendimento Capacidade Transportadoras Veículos …" at bounding box center [784, 342] width 1568 height 685
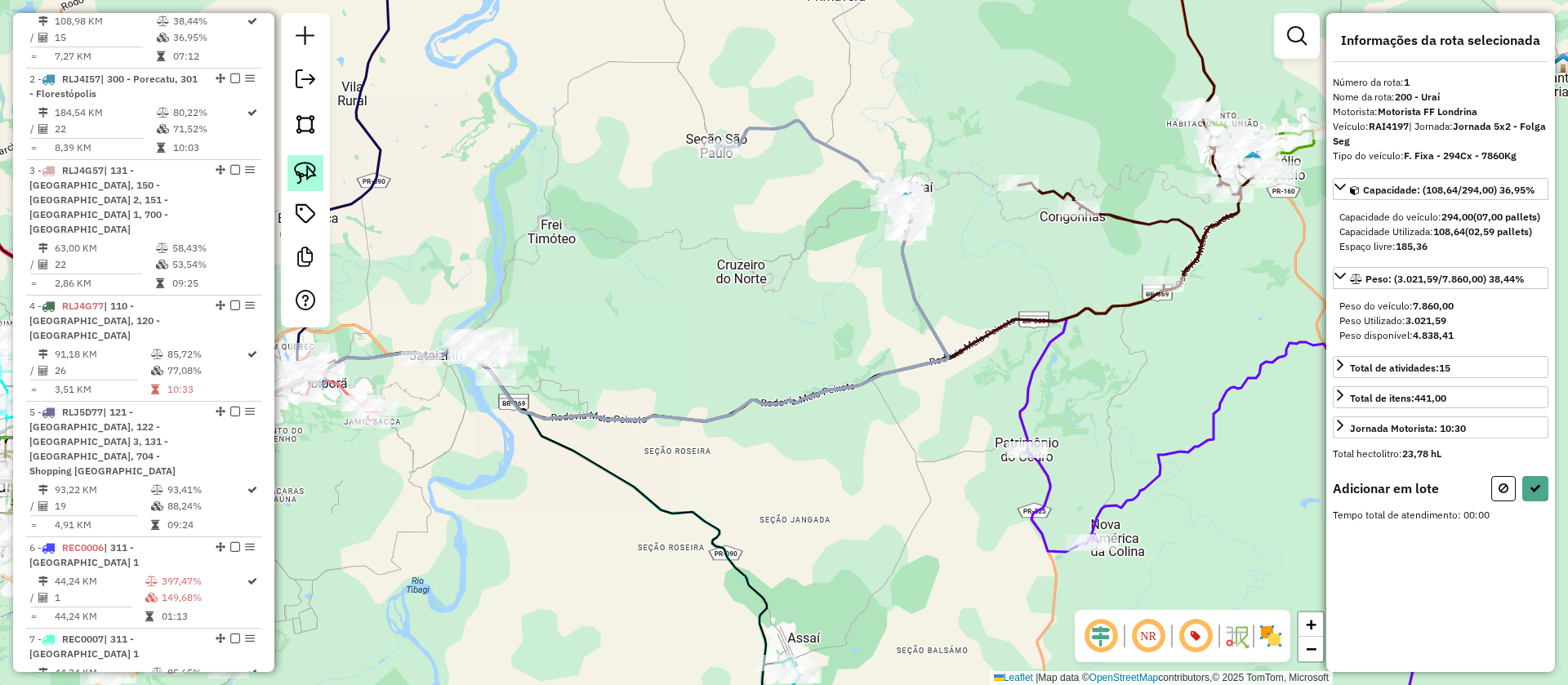
click at [295, 166] on img at bounding box center [305, 173] width 23 height 23
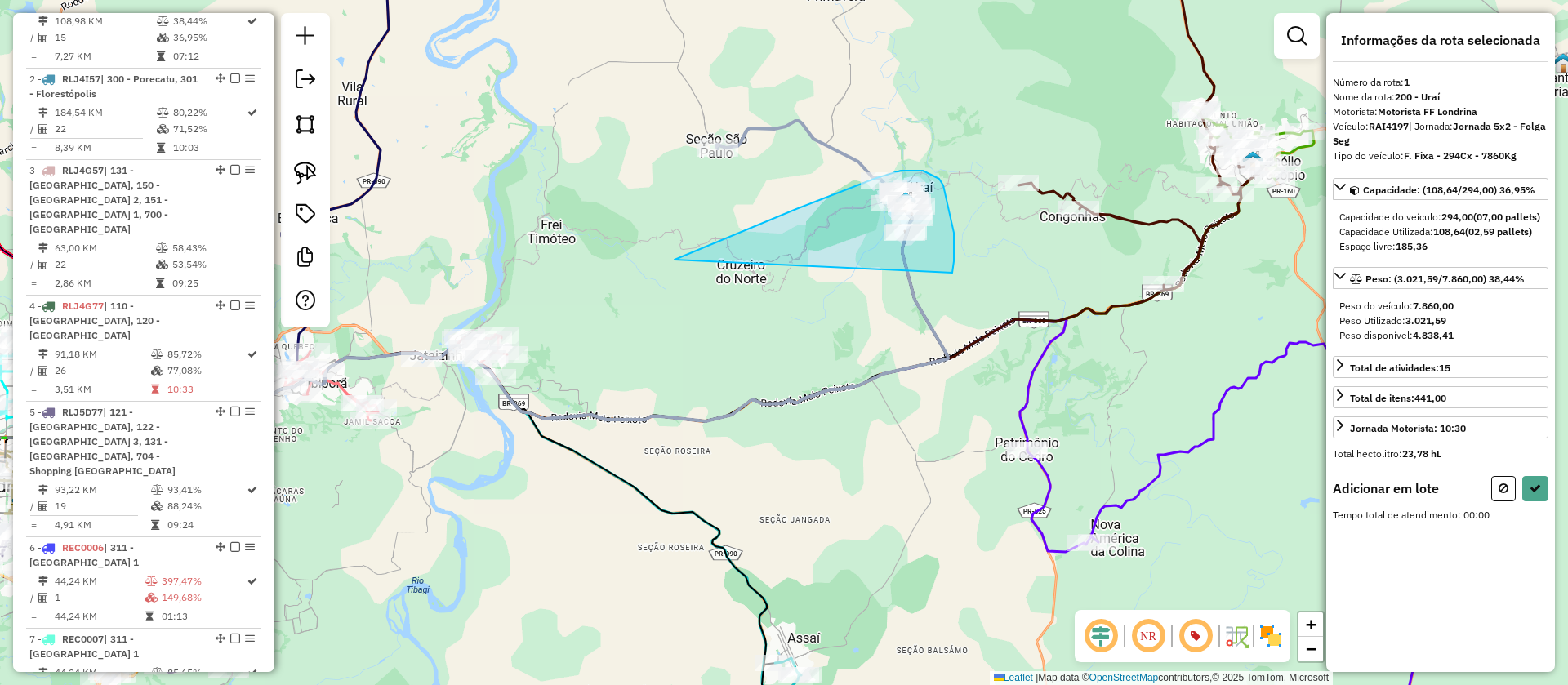
drag, startPoint x: 770, startPoint y: 221, endPoint x: 952, endPoint y: 273, distance: 189.3
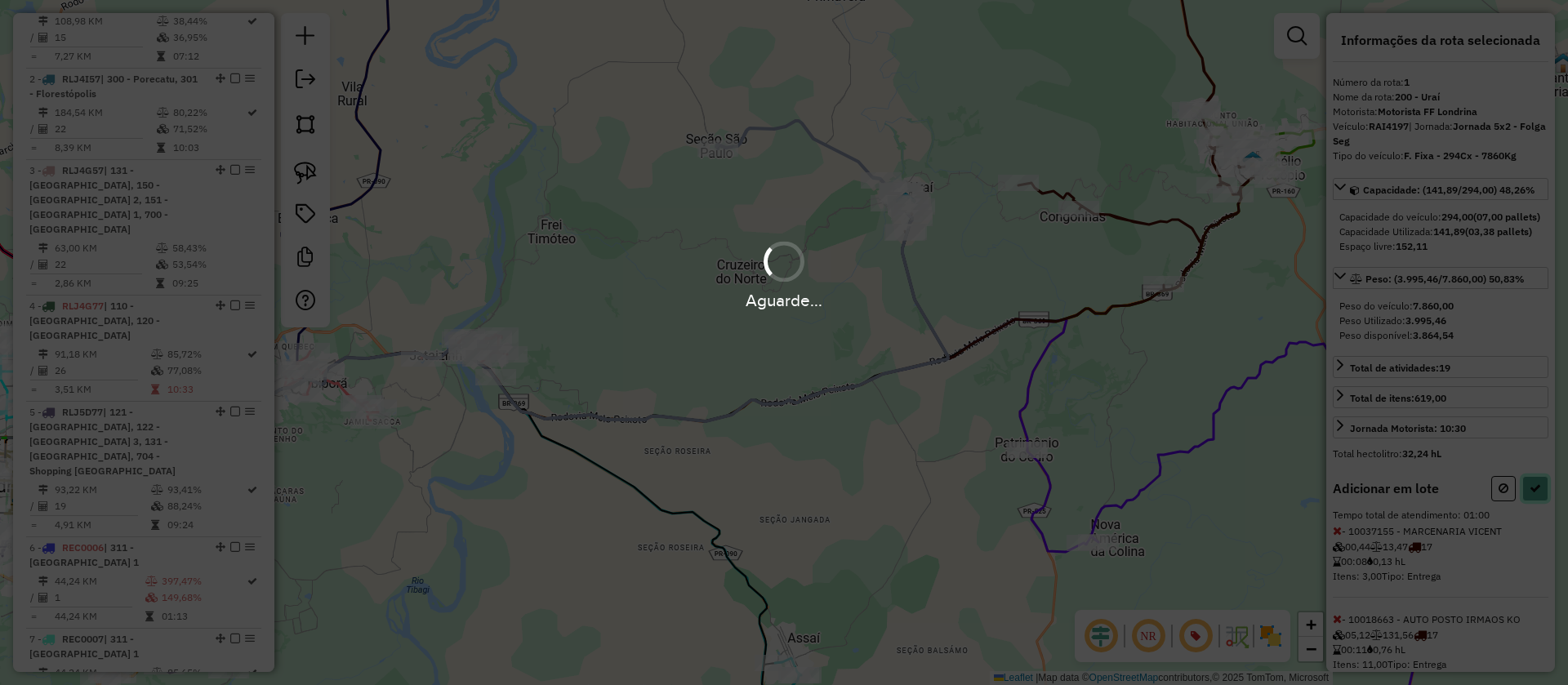
click at [1533, 494] on icon at bounding box center [1535, 488] width 11 height 11
select select "**********"
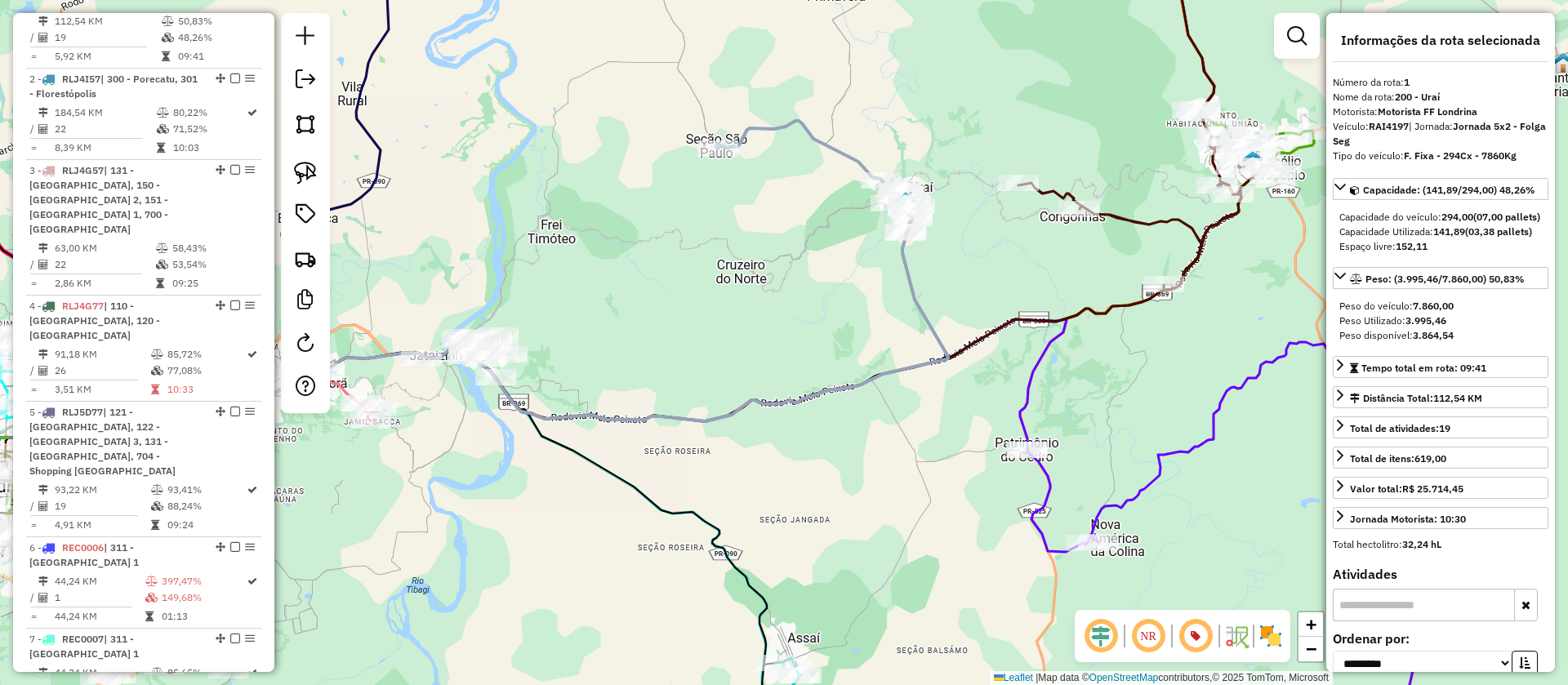
click at [1160, 223] on icon at bounding box center [1145, 111] width 253 height 359
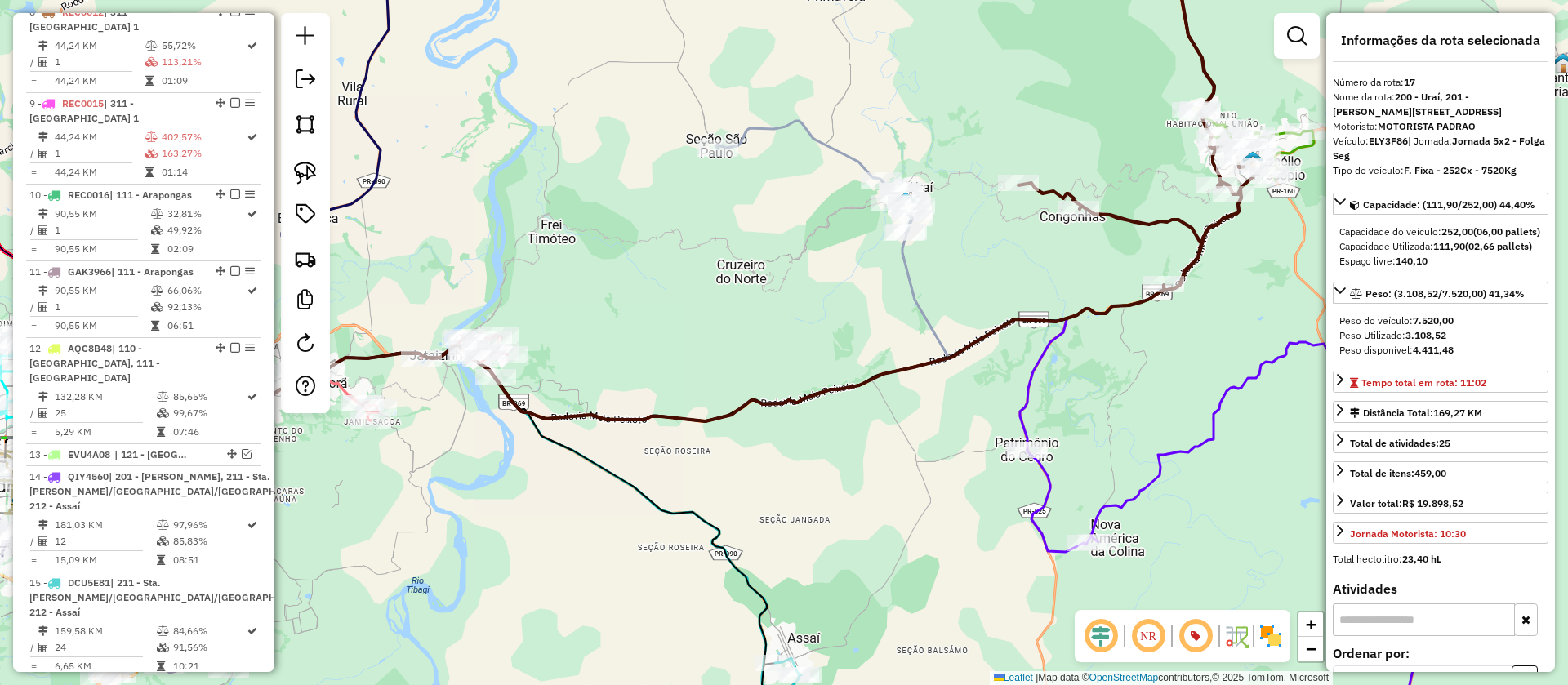
scroll to position [2132, 0]
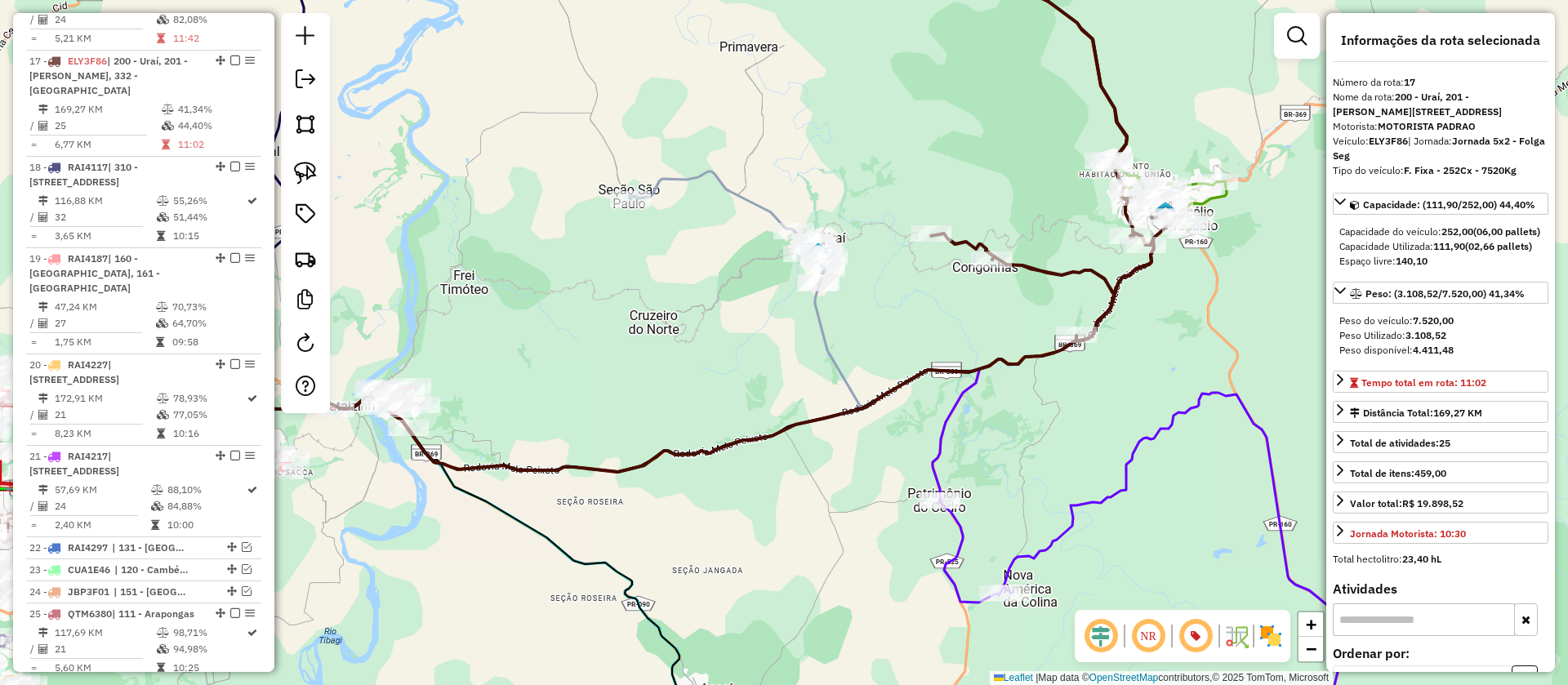
drag, startPoint x: 1219, startPoint y: 304, endPoint x: 1132, endPoint y: 355, distance: 100.8
click at [1132, 355] on div "Janela de atendimento Grade de atendimento Capacidade Transportadoras Veículos …" at bounding box center [784, 342] width 1568 height 685
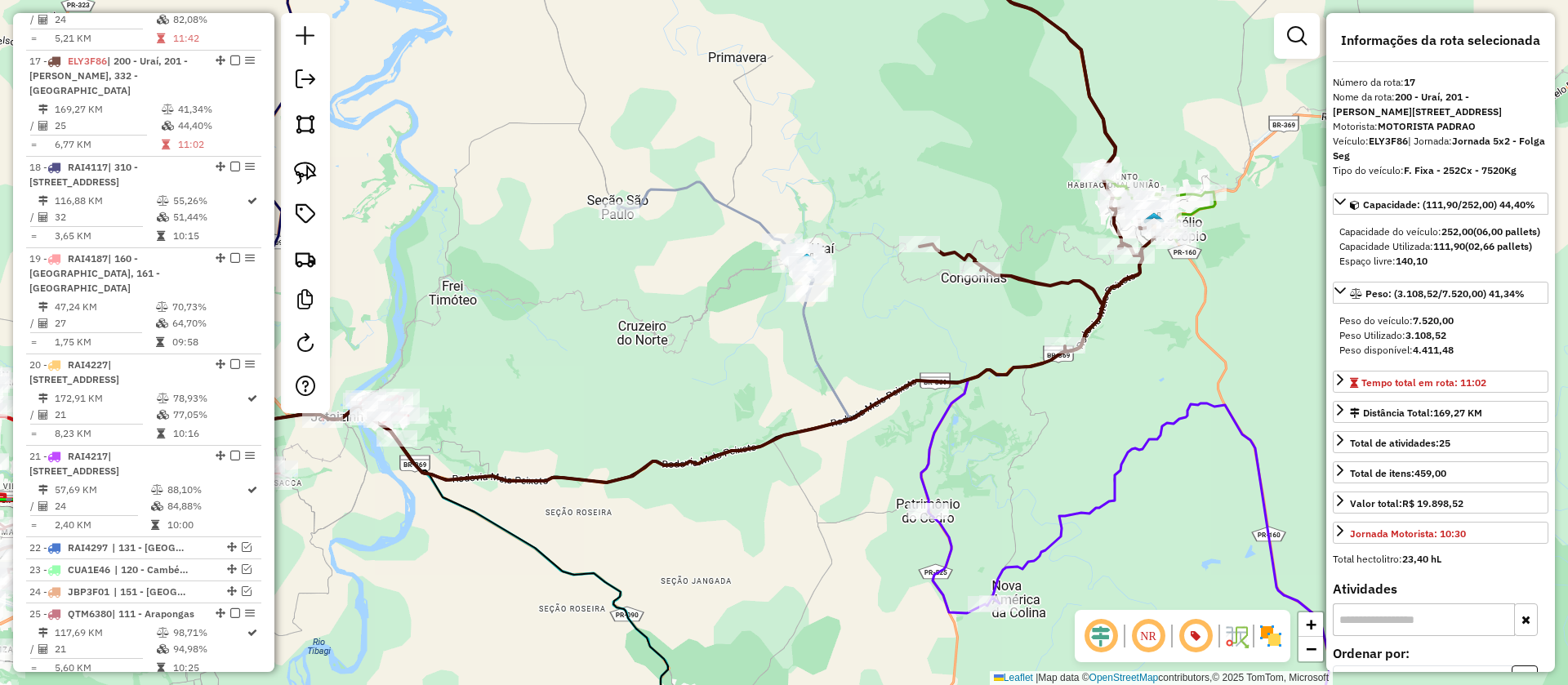
drag, startPoint x: 1163, startPoint y: 339, endPoint x: 1139, endPoint y: 375, distance: 43.3
click at [1139, 375] on div "Janela de atendimento Grade de atendimento Capacidade Transportadoras Veículos …" at bounding box center [784, 342] width 1568 height 685
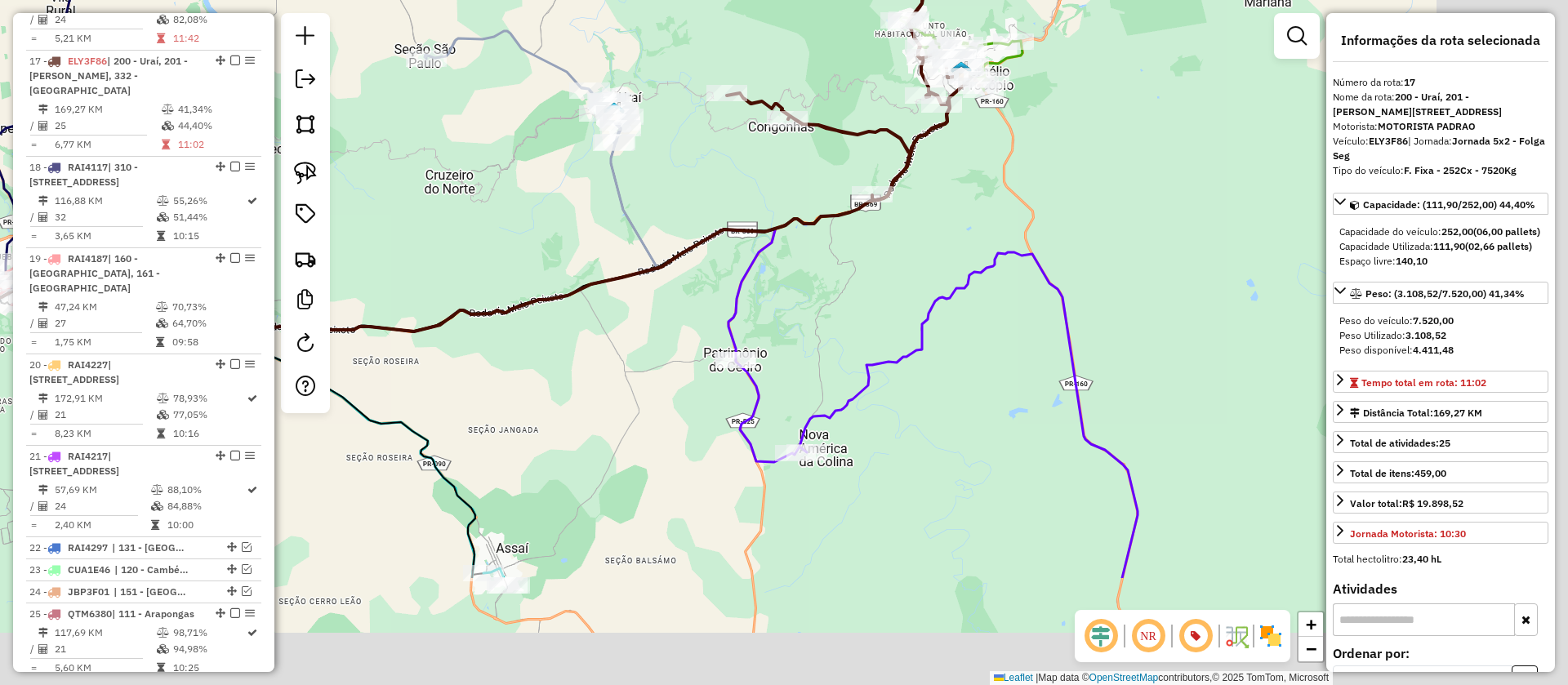
drag, startPoint x: 1133, startPoint y: 366, endPoint x: 952, endPoint y: 188, distance: 253.9
click at [952, 188] on div "Janela de atendimento Grade de atendimento Capacidade Transportadoras Veículos …" at bounding box center [784, 342] width 1568 height 685
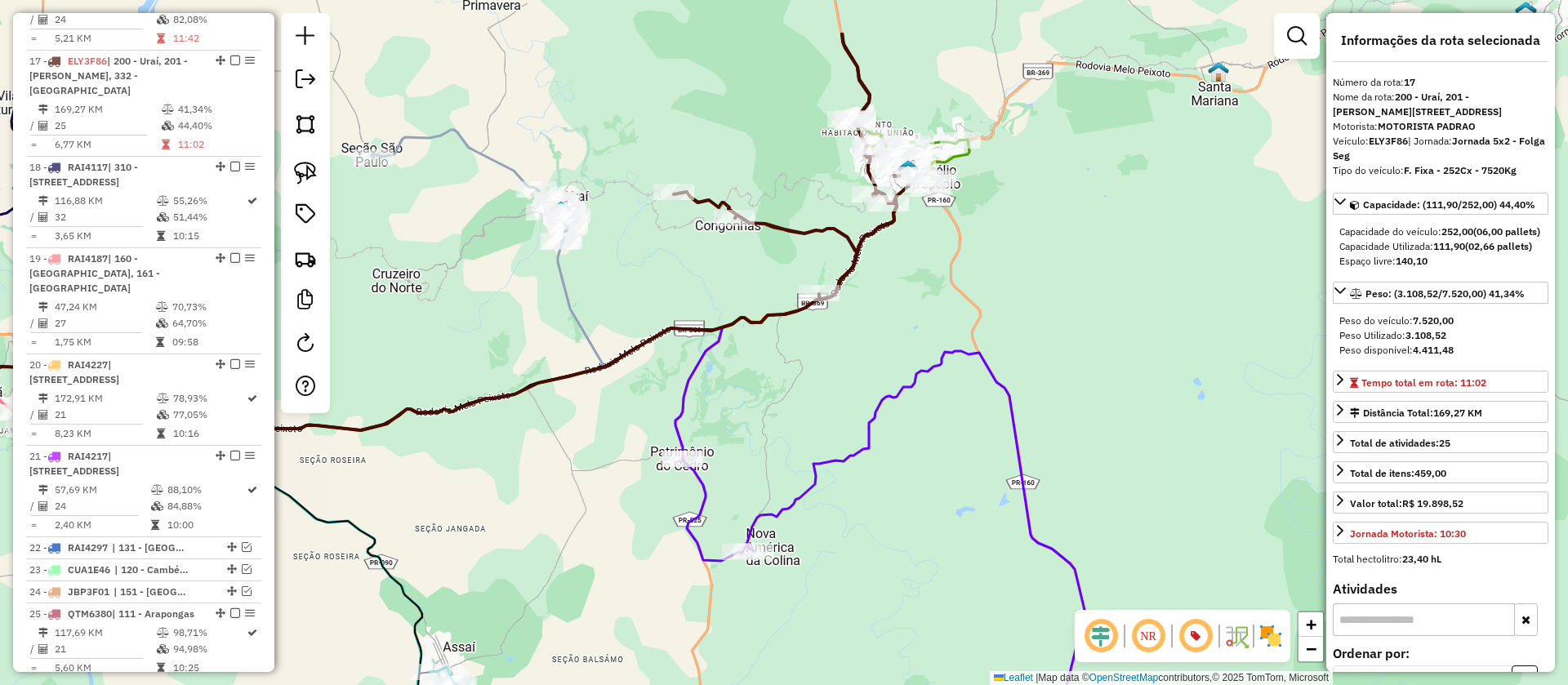
drag, startPoint x: 928, startPoint y: 223, endPoint x: 886, endPoint y: 308, distance: 94.8
click at [886, 308] on div "Janela de atendimento Grade de atendimento Capacidade Transportadoras Veículos …" at bounding box center [784, 342] width 1568 height 685
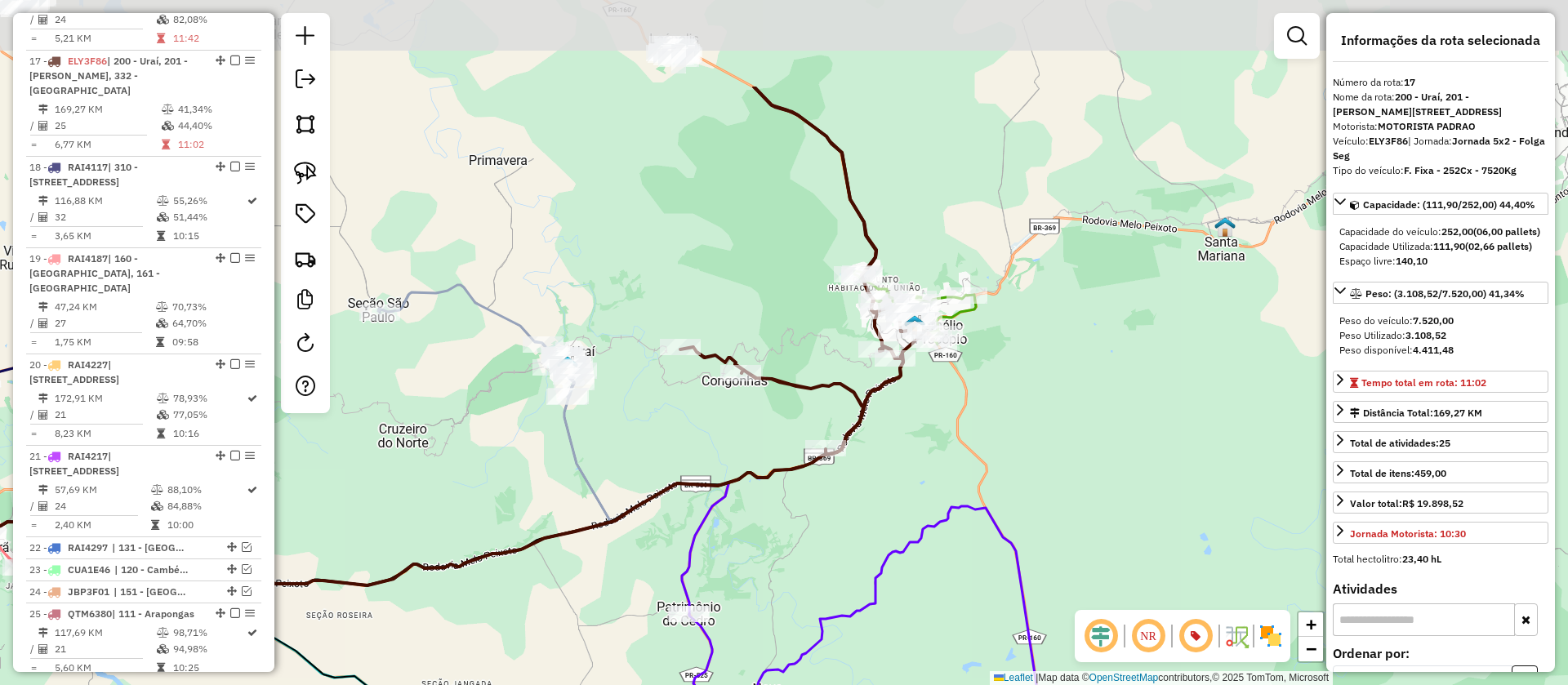
drag, startPoint x: 947, startPoint y: 259, endPoint x: 954, endPoint y: 406, distance: 147.2
click at [954, 406] on div "Janela de atendimento Grade de atendimento Capacidade Transportadoras Veículos …" at bounding box center [784, 342] width 1568 height 685
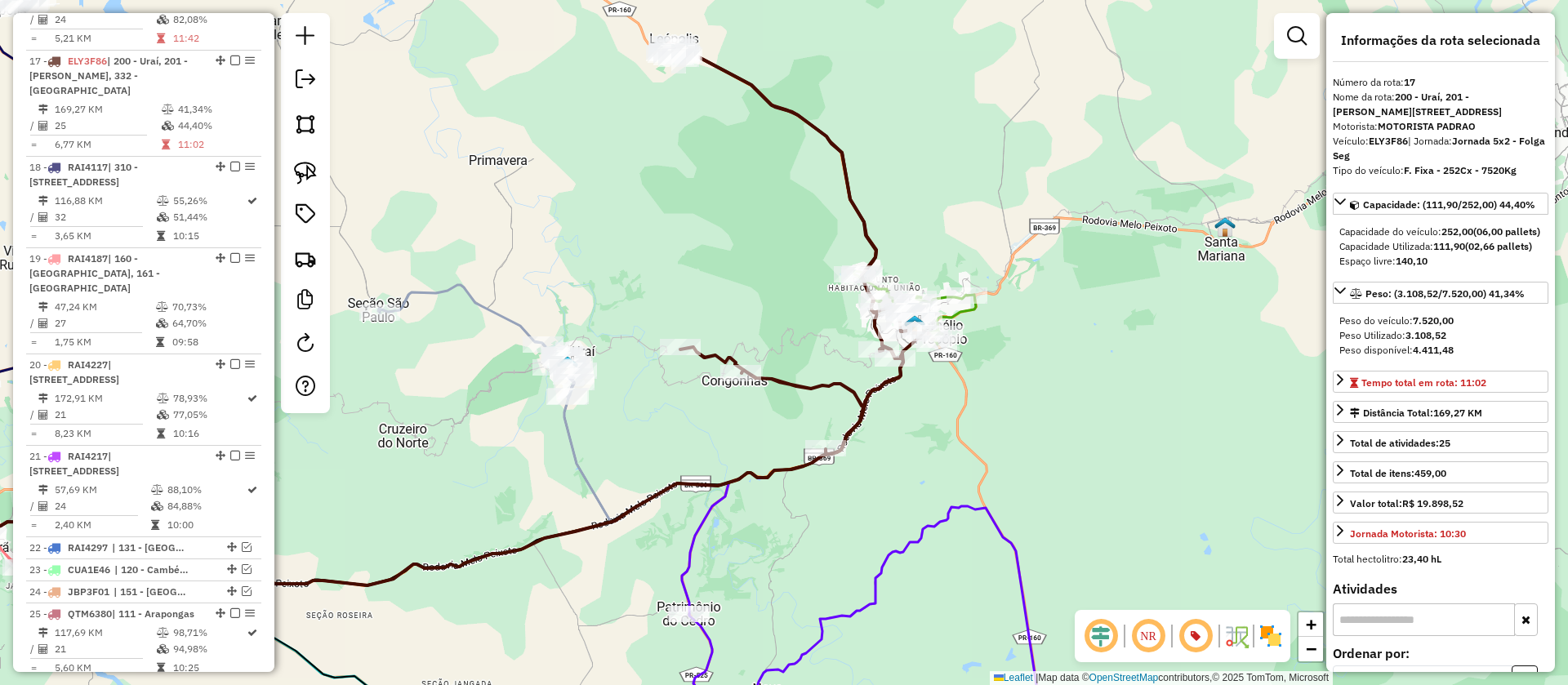
click at [843, 153] on icon at bounding box center [800, 248] width 266 height 412
drag, startPoint x: 764, startPoint y: 164, endPoint x: 761, endPoint y: 147, distance: 17.3
click at [761, 145] on div "Janela de atendimento Grade de atendimento Capacidade Transportadoras Veículos …" at bounding box center [784, 342] width 1568 height 685
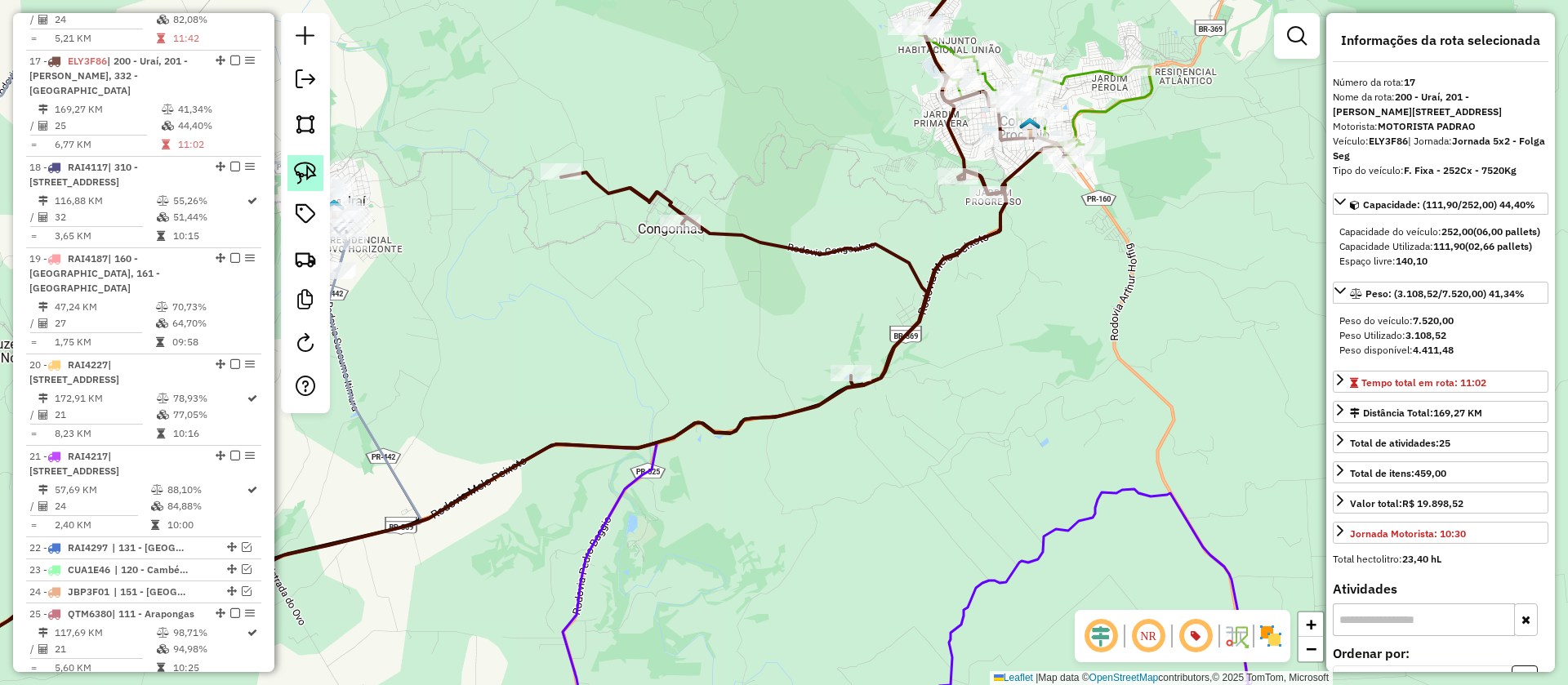
click at [306, 173] on img at bounding box center [305, 173] width 23 height 23
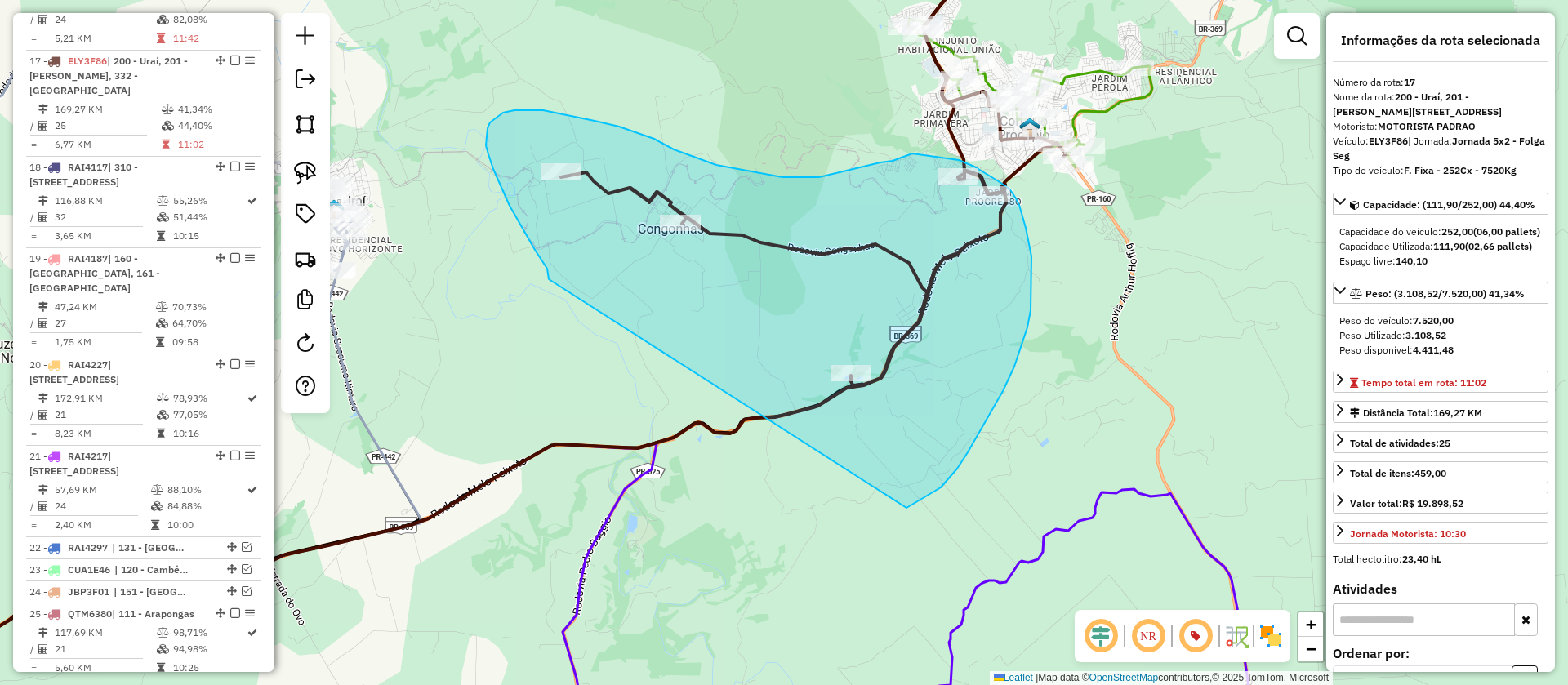
drag, startPoint x: 549, startPoint y: 280, endPoint x: 907, endPoint y: 508, distance: 424.4
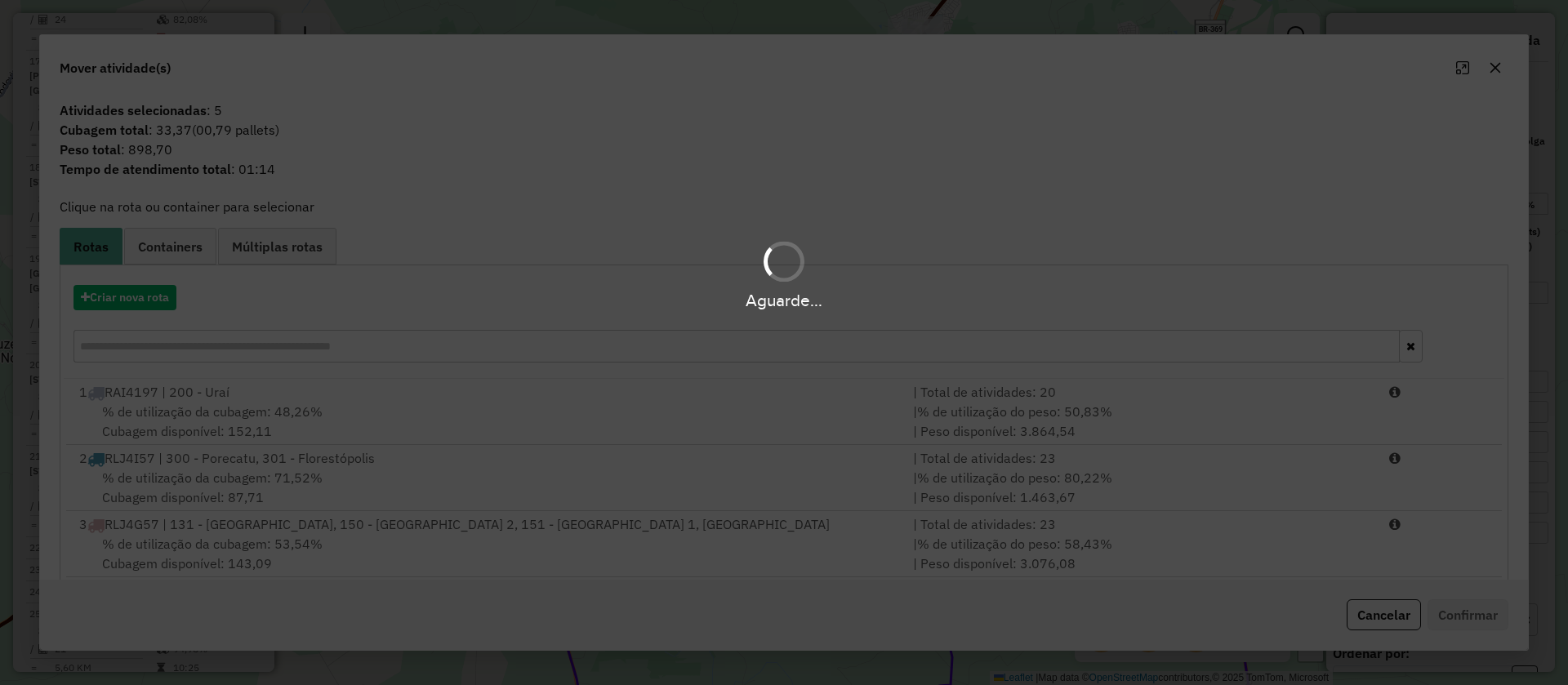
click at [159, 303] on div "Aguarde..." at bounding box center [784, 300] width 1568 height 26
click at [153, 302] on div "Aguarde..." at bounding box center [784, 300] width 1568 height 26
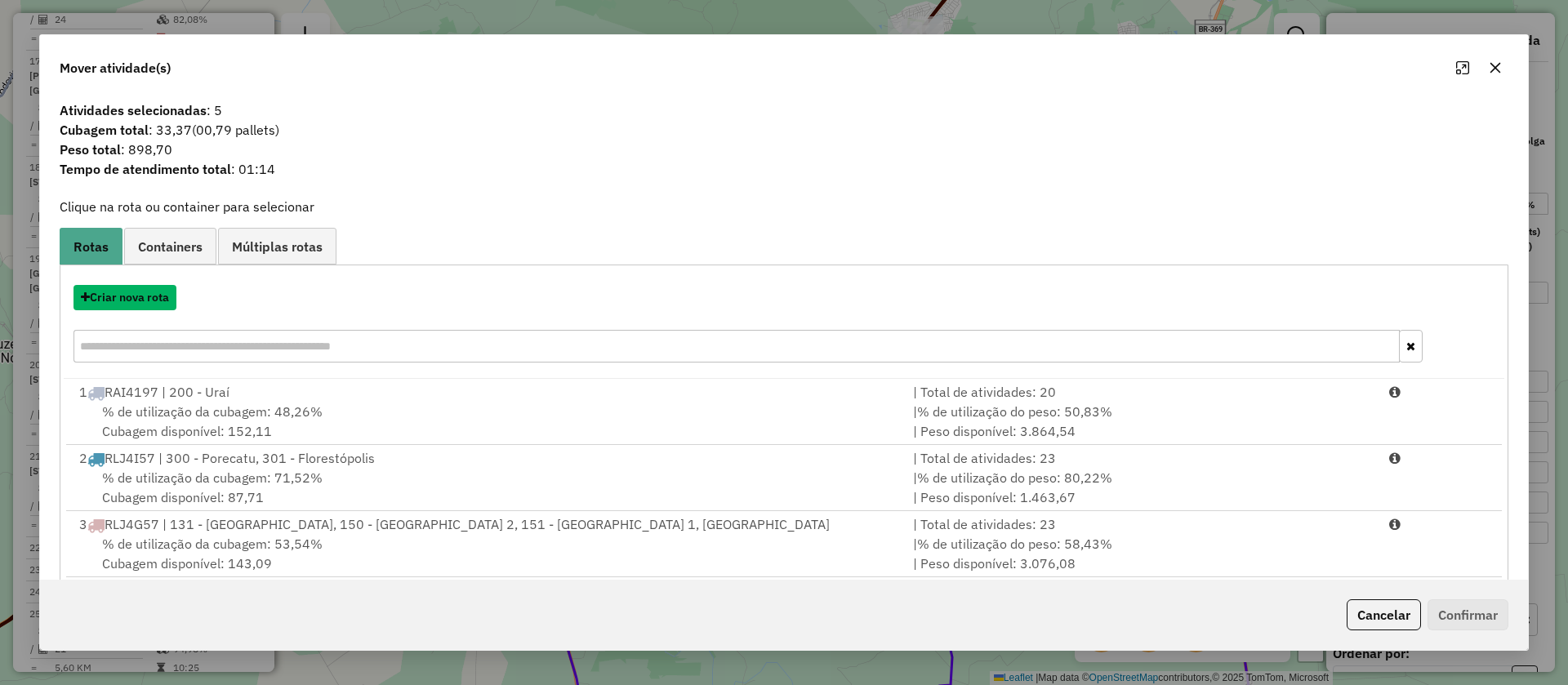
click at [153, 302] on button "Criar nova rota" at bounding box center [125, 297] width 103 height 26
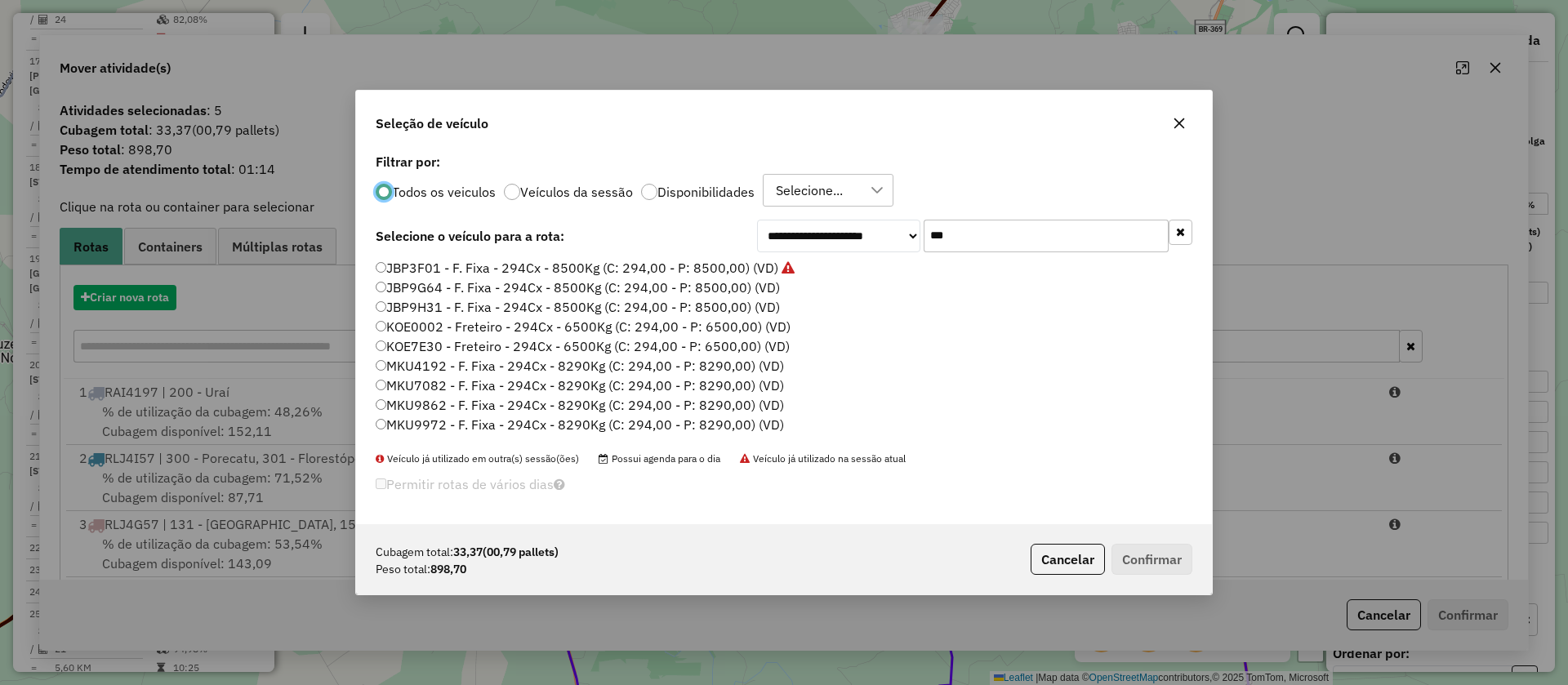
scroll to position [9, 5]
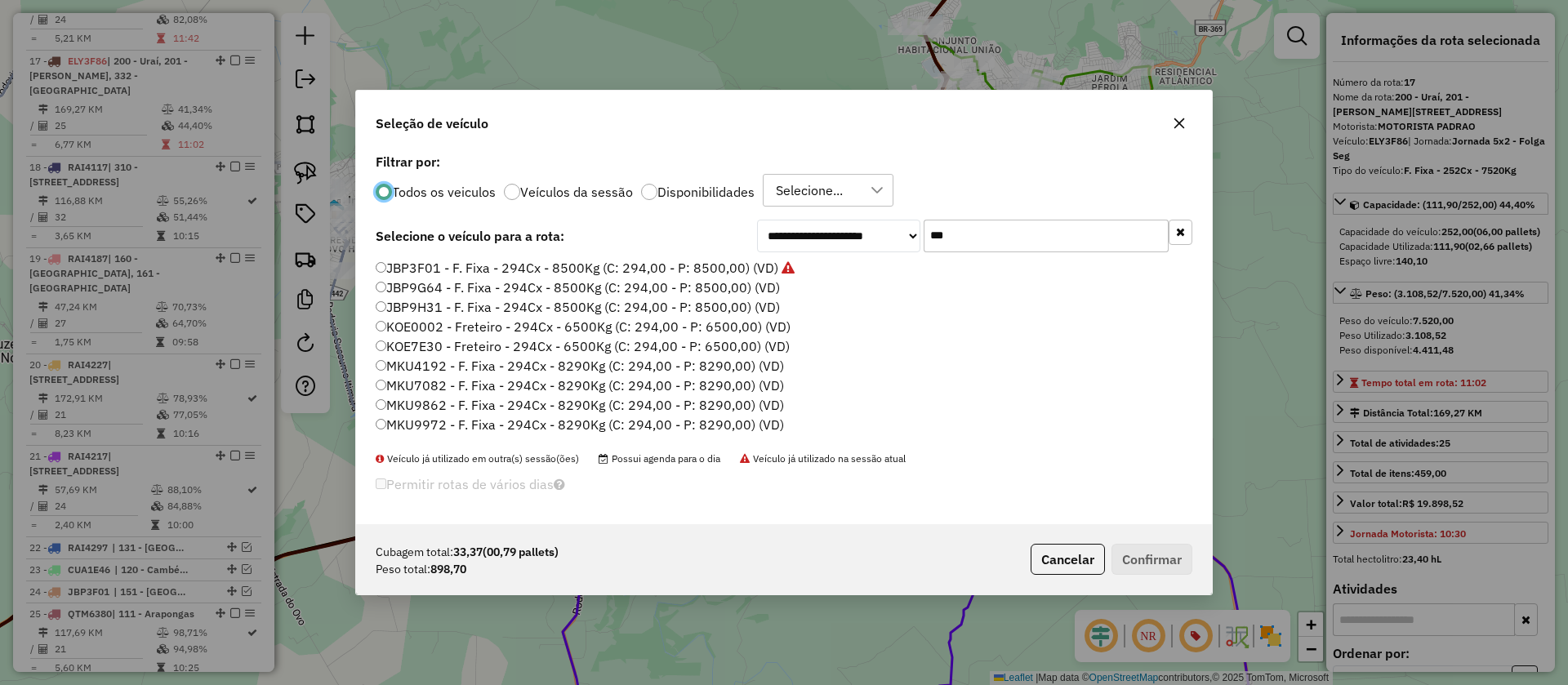
click at [720, 288] on label "JBP9G64 - F. Fixa - 294Cx - 8500Kg (C: 294,00 - P: 8500,00) (VD)" at bounding box center [578, 288] width 405 height 19
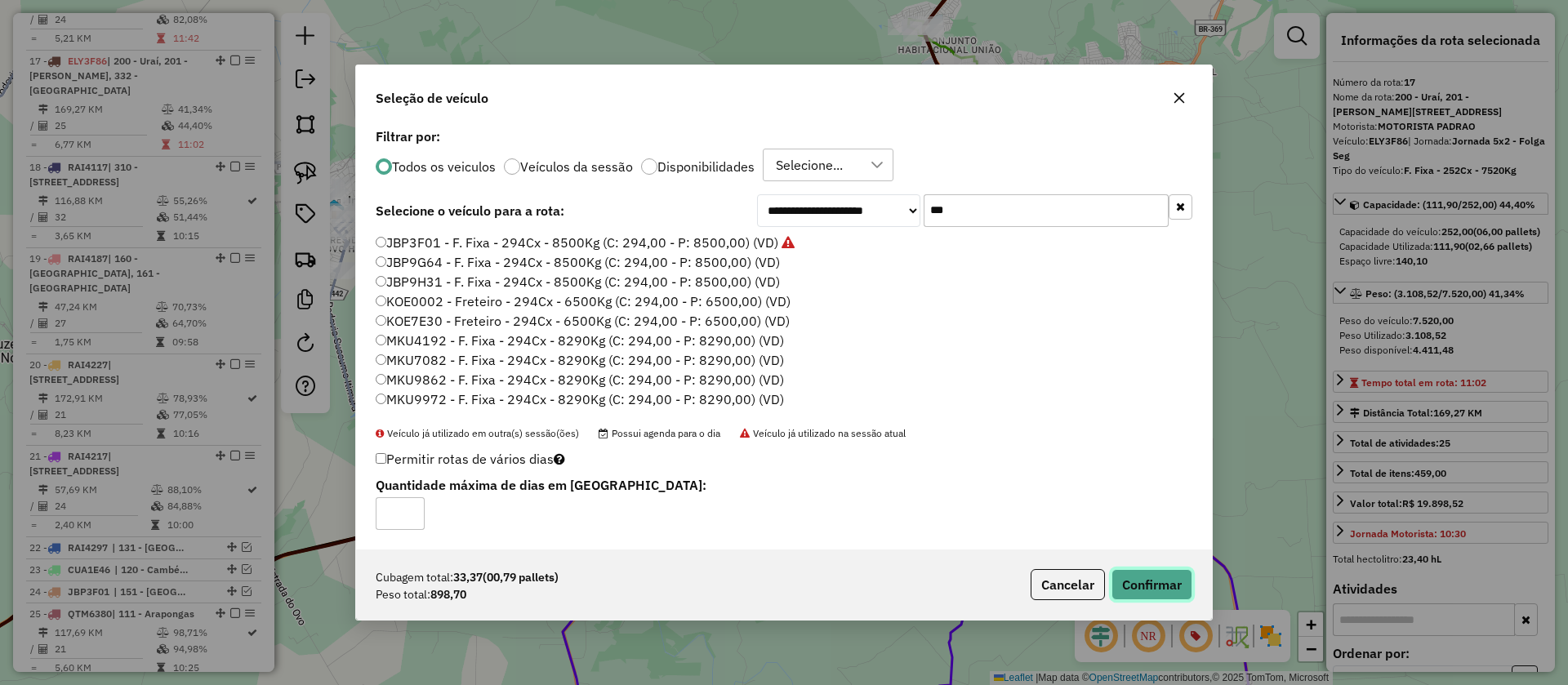
click at [1139, 572] on button "Confirmar" at bounding box center [1152, 584] width 81 height 31
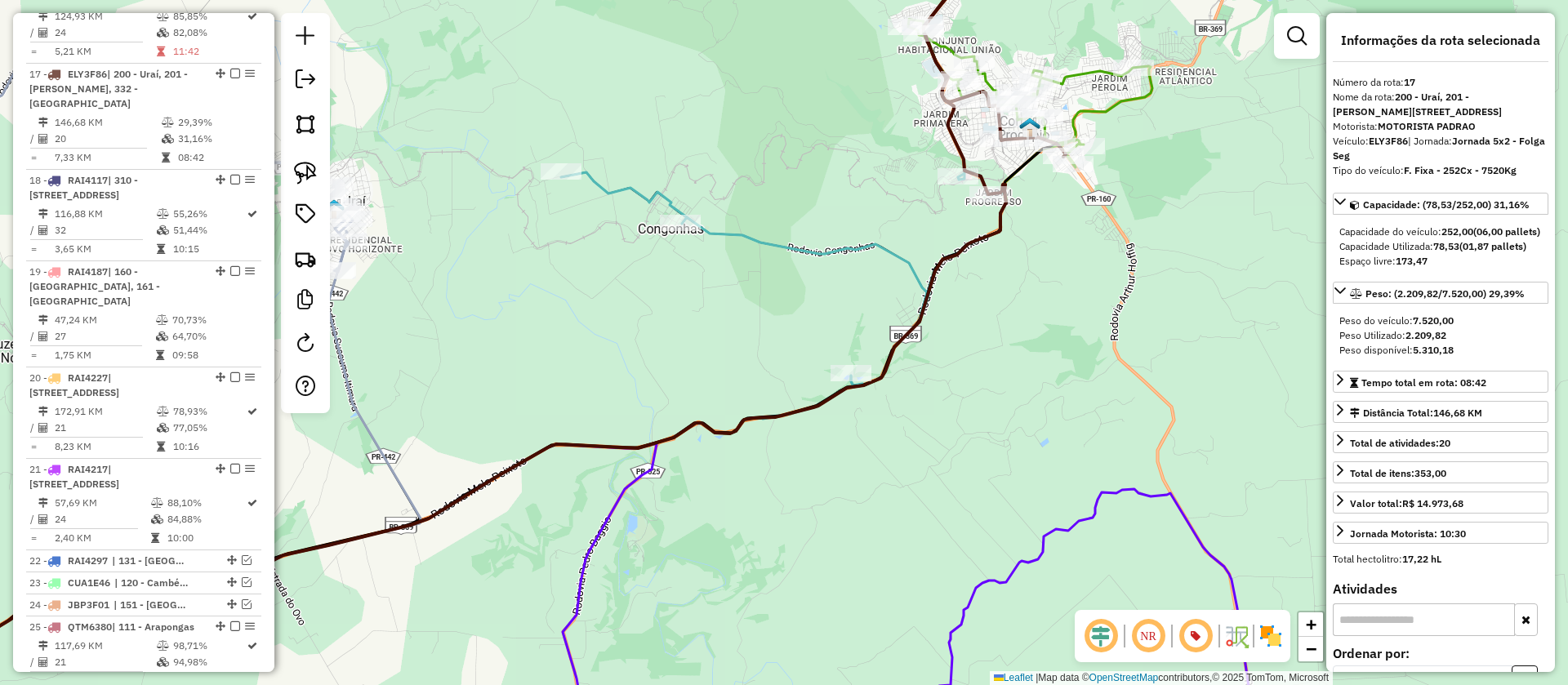
scroll to position [2132, 0]
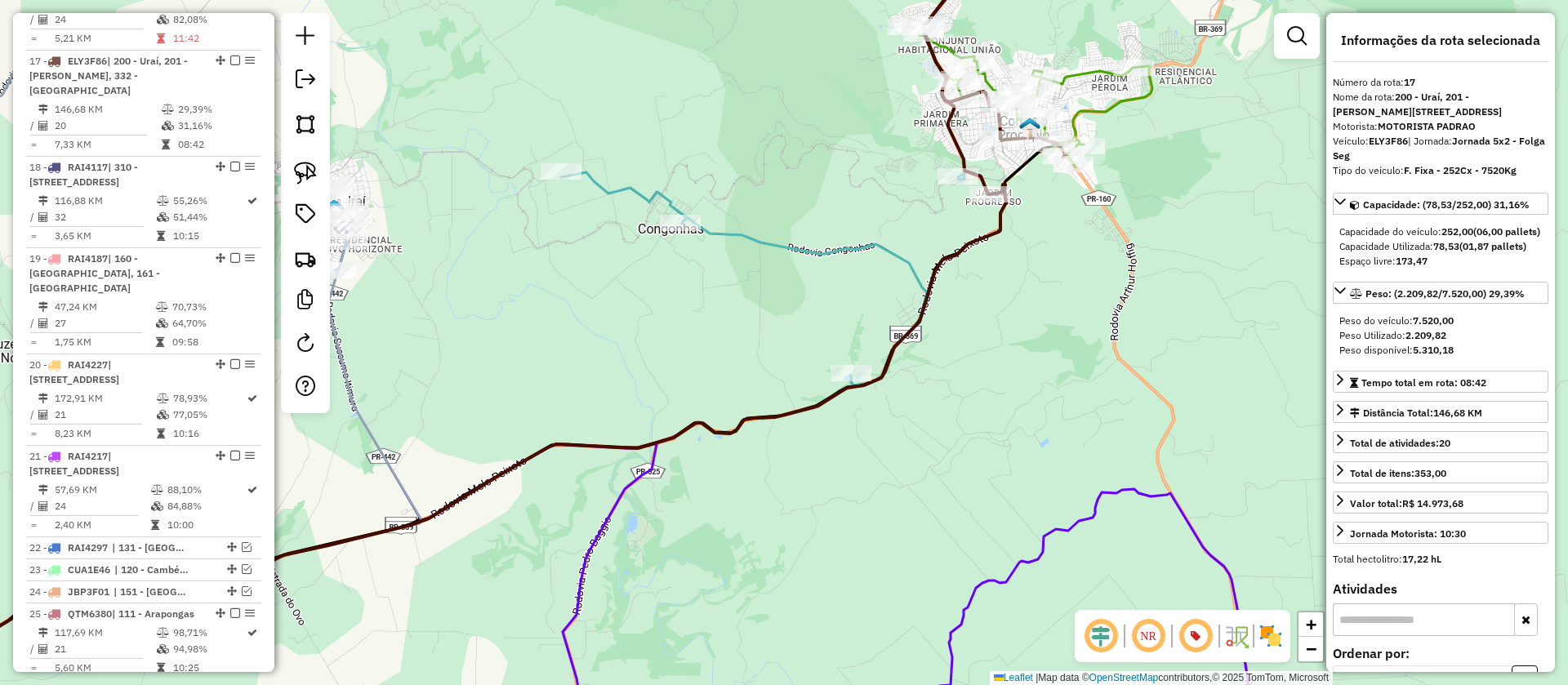
click at [899, 252] on icon at bounding box center [784, 295] width 445 height 248
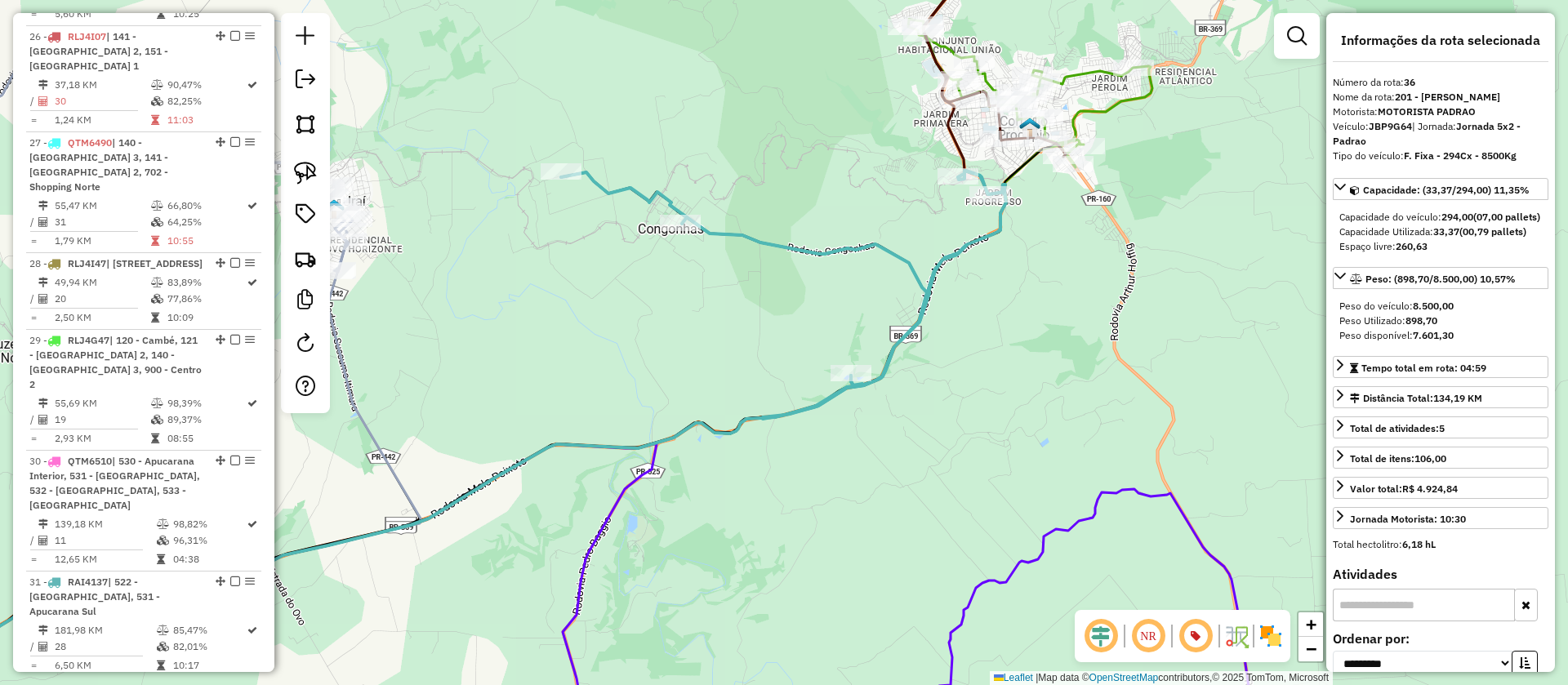
scroll to position [3123, 0]
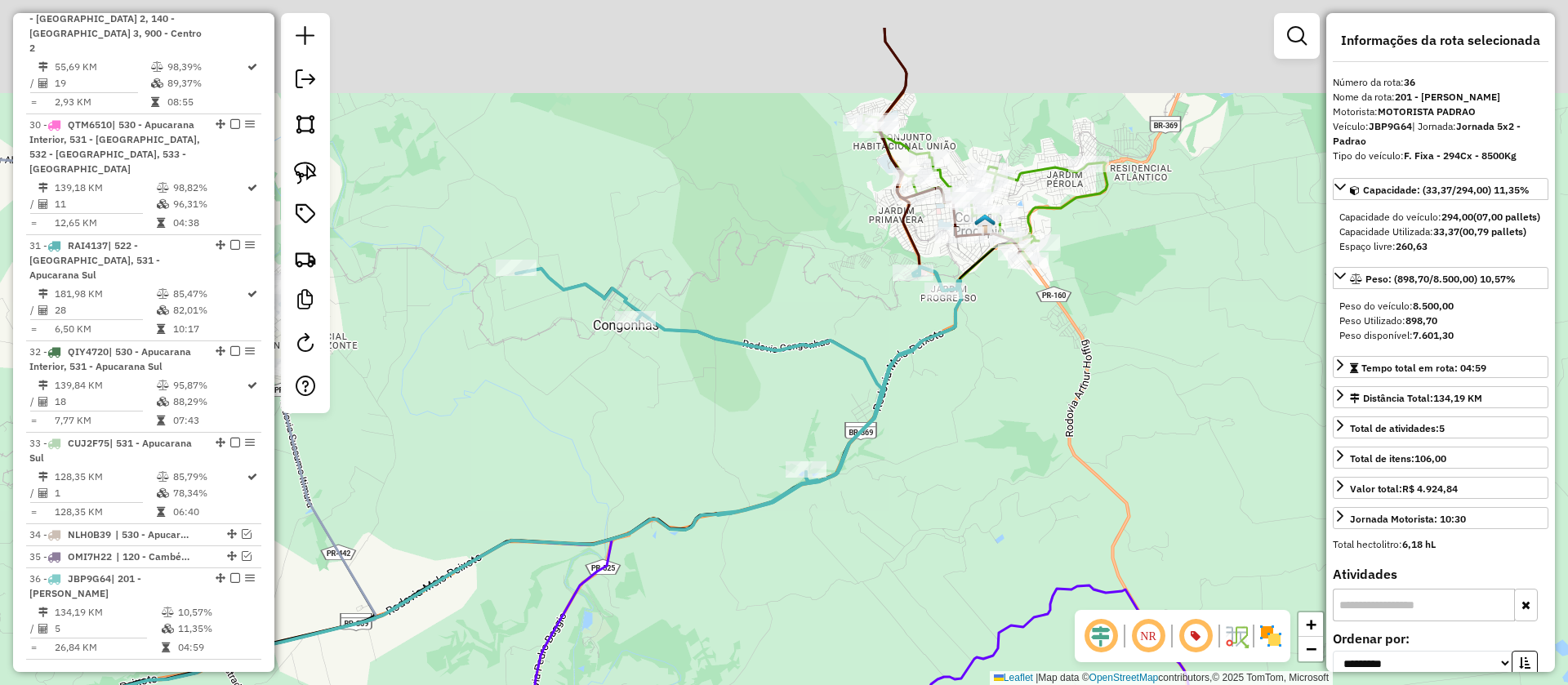
drag, startPoint x: 1017, startPoint y: 371, endPoint x: 995, endPoint y: 416, distance: 50.1
click at [995, 416] on div "Janela de atendimento Grade de atendimento Capacidade Transportadoras Veículos …" at bounding box center [784, 342] width 1568 height 685
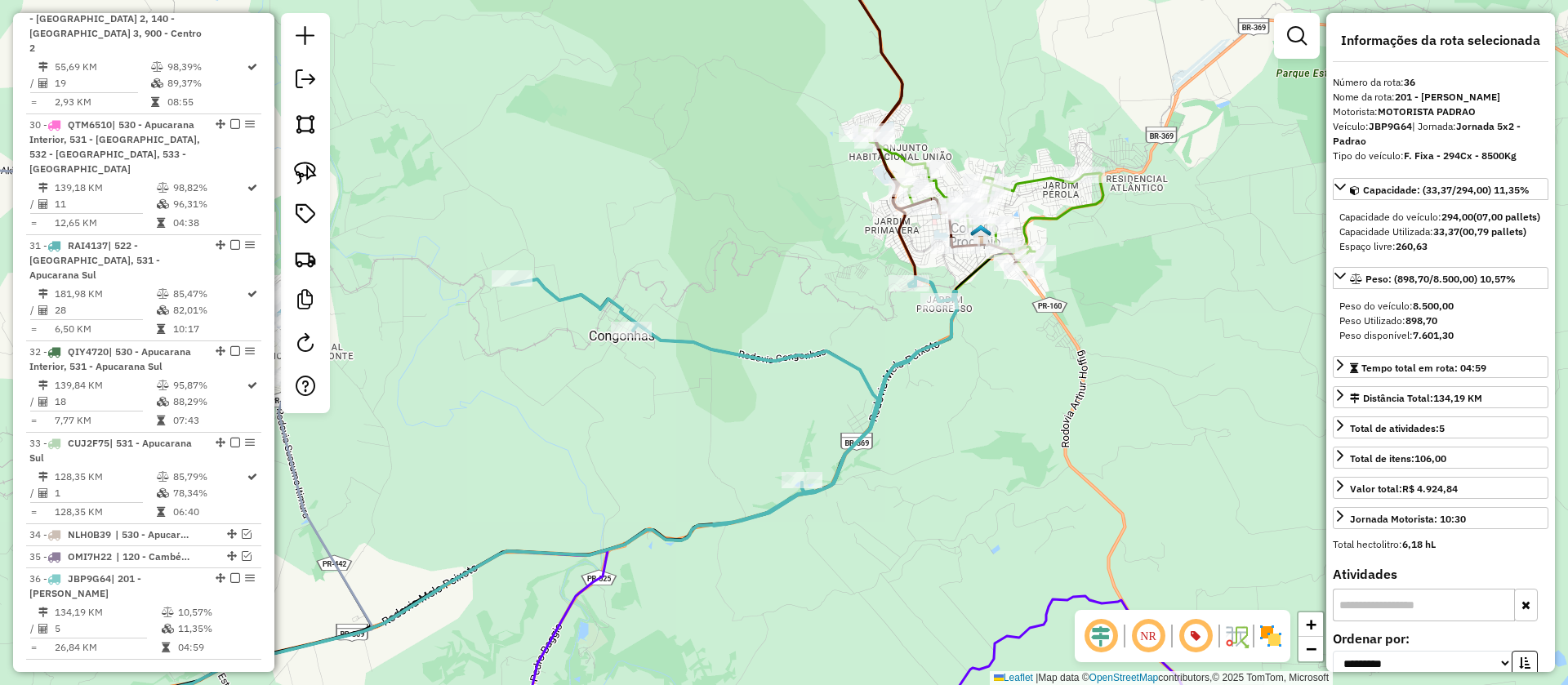
click at [1054, 220] on icon at bounding box center [981, 200] width 244 height 148
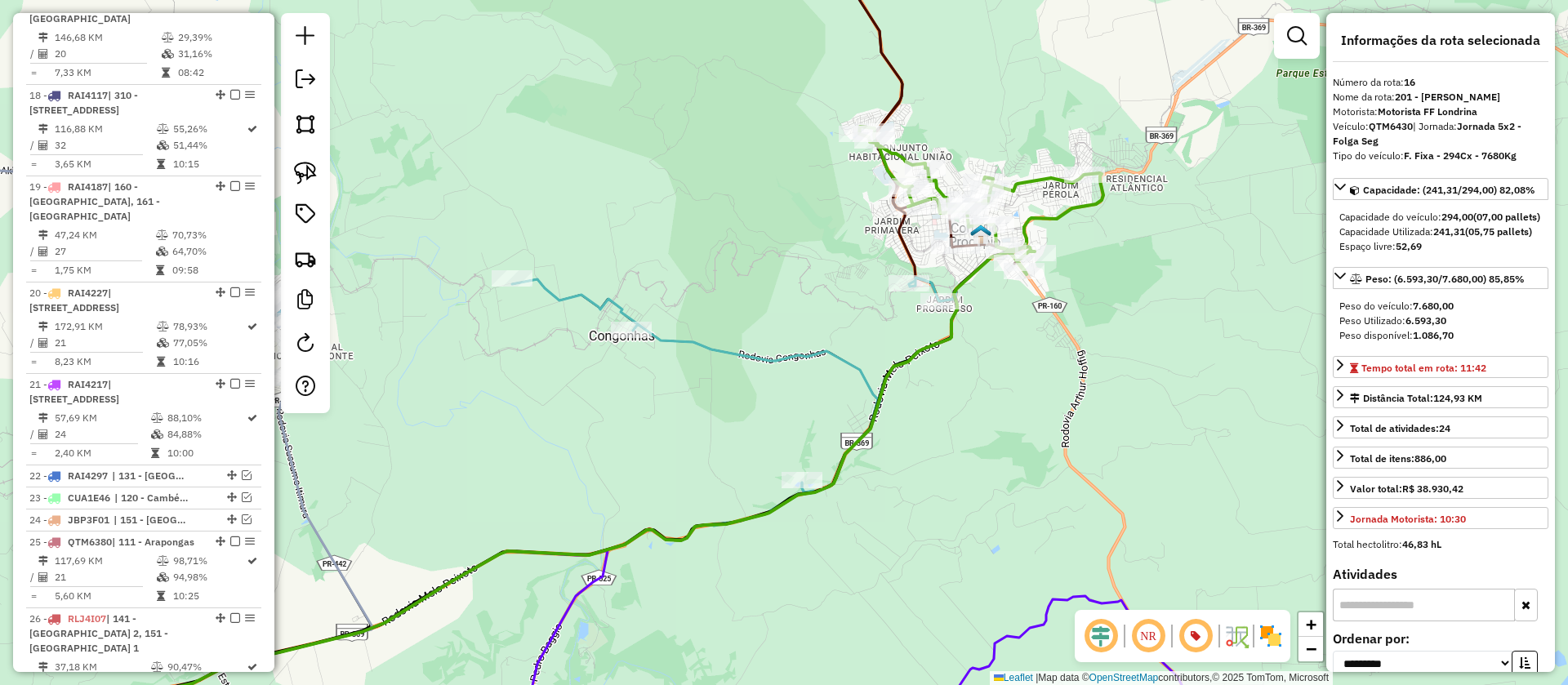
scroll to position [2041, 0]
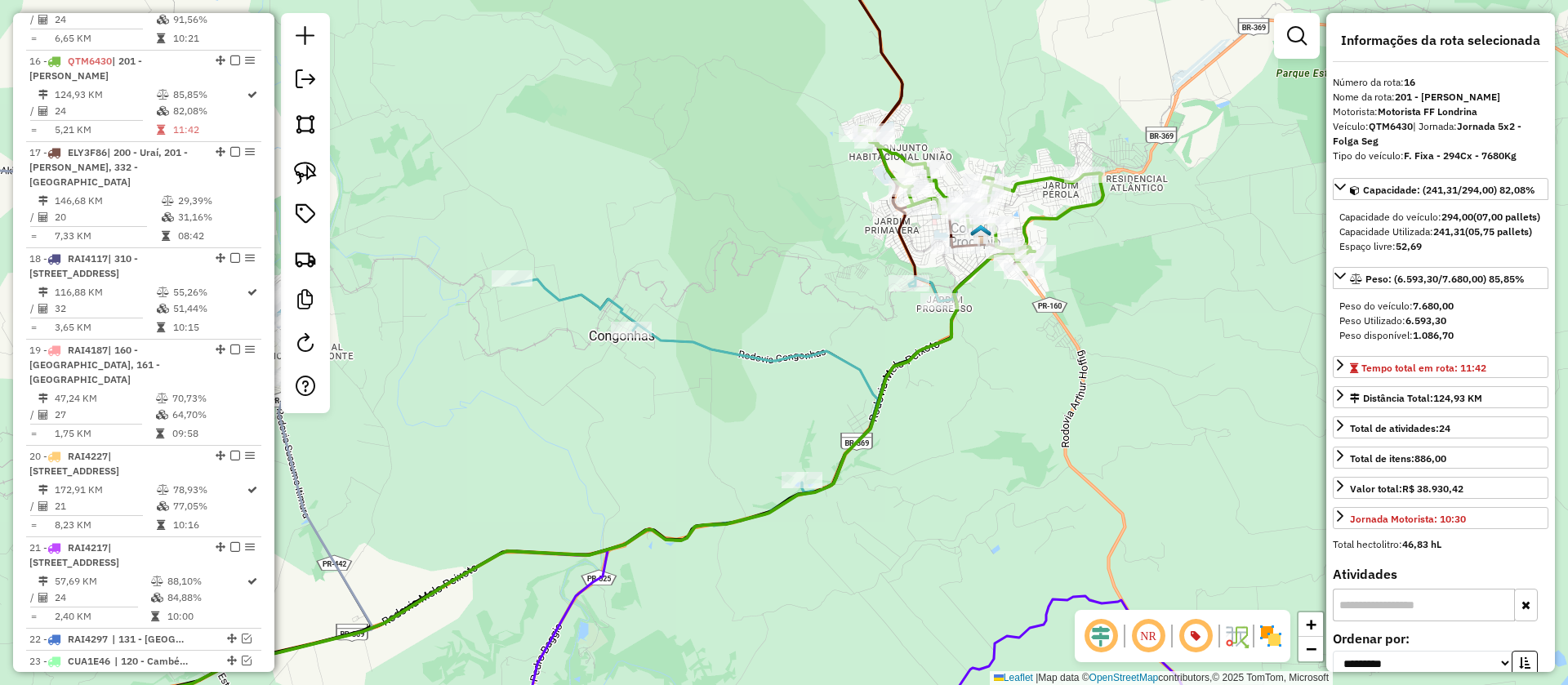
click at [828, 353] on icon at bounding box center [734, 402] width 445 height 248
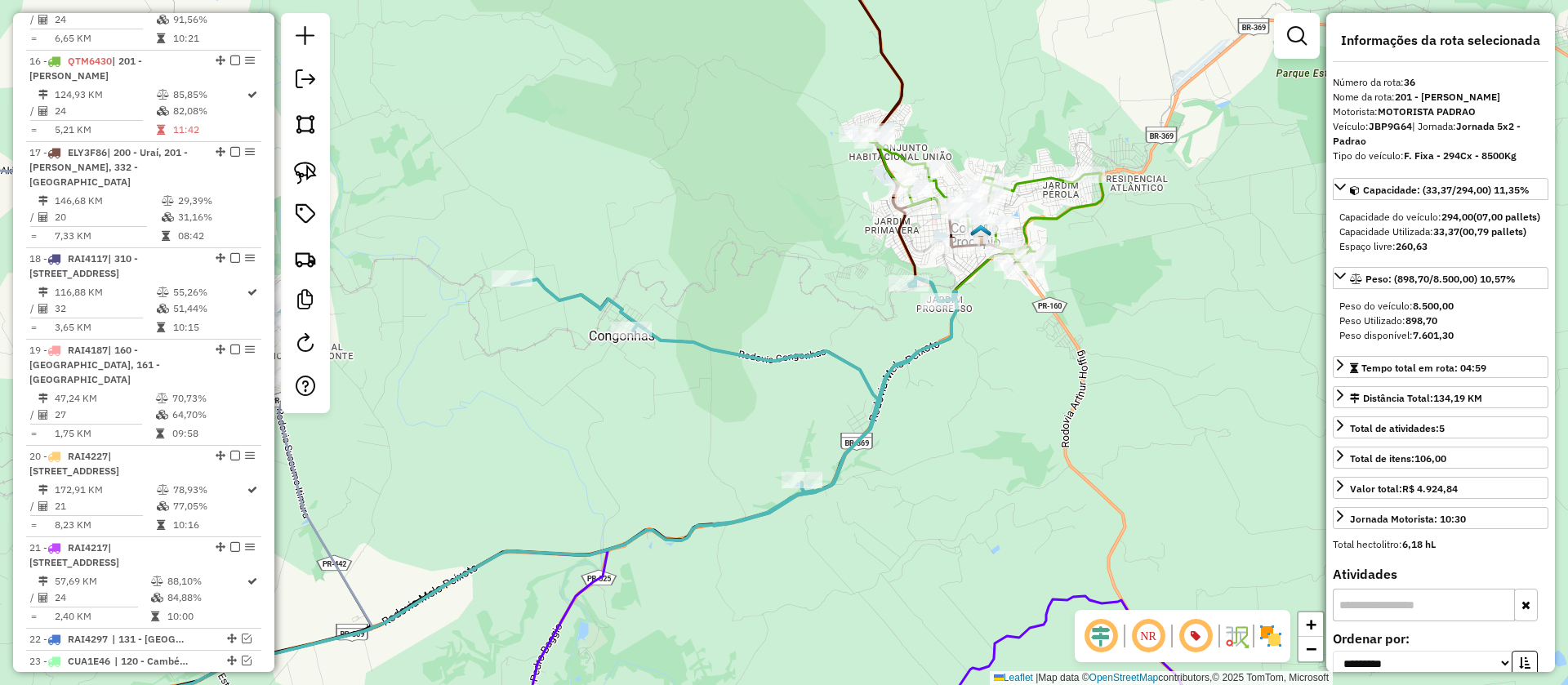
scroll to position [3123, 0]
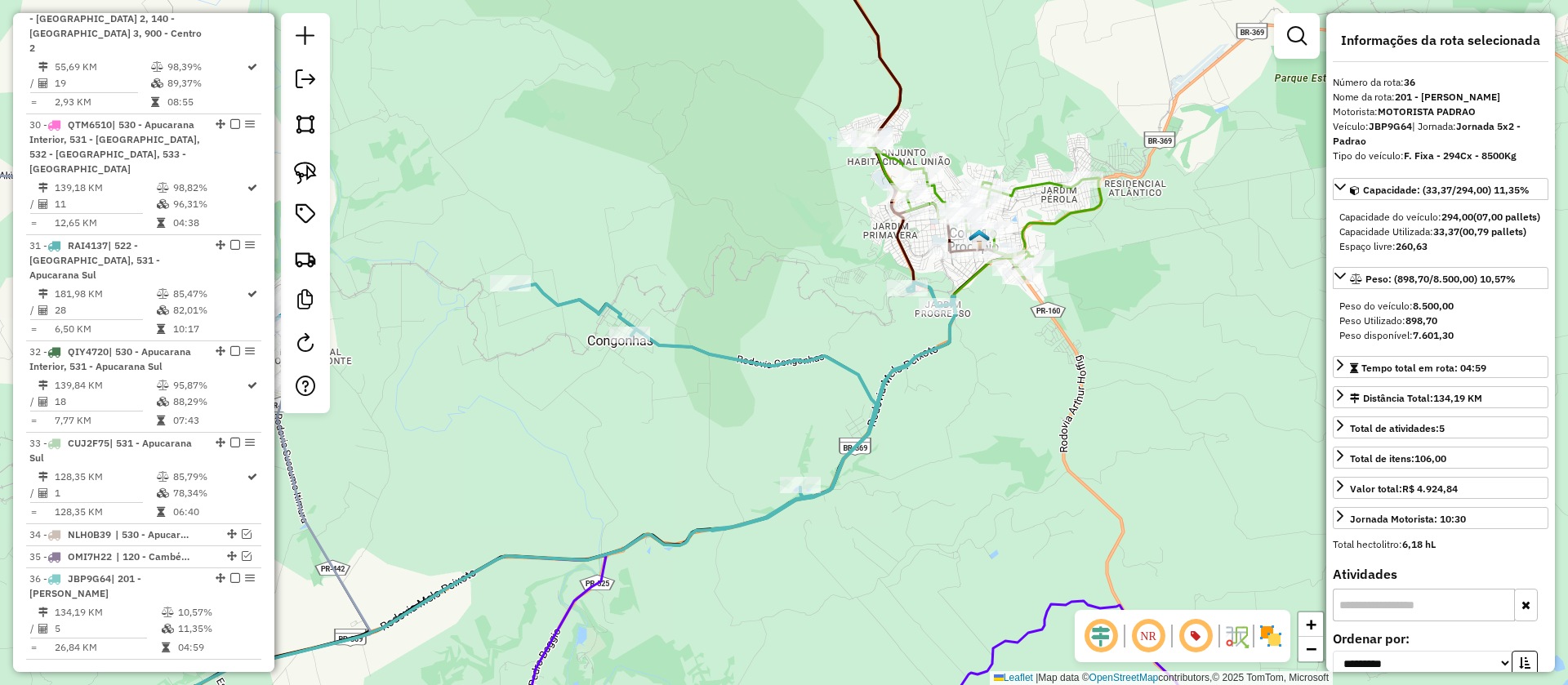
drag, startPoint x: 1015, startPoint y: 366, endPoint x: 1002, endPoint y: 395, distance: 31.8
click at [1002, 397] on div "Janela de atendimento Grade de atendimento Capacidade Transportadoras Veículos …" at bounding box center [784, 342] width 1568 height 685
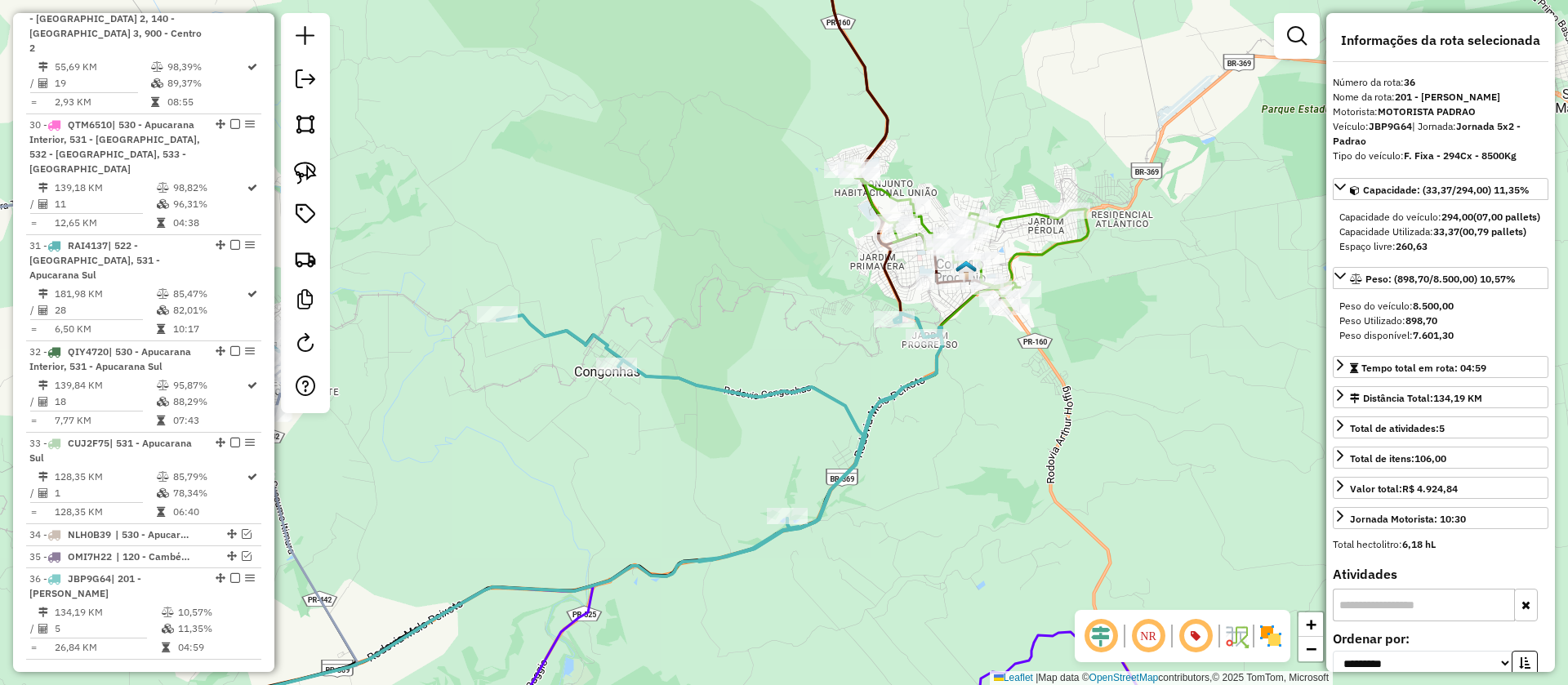
click at [882, 119] on icon at bounding box center [911, 115] width 181 height 368
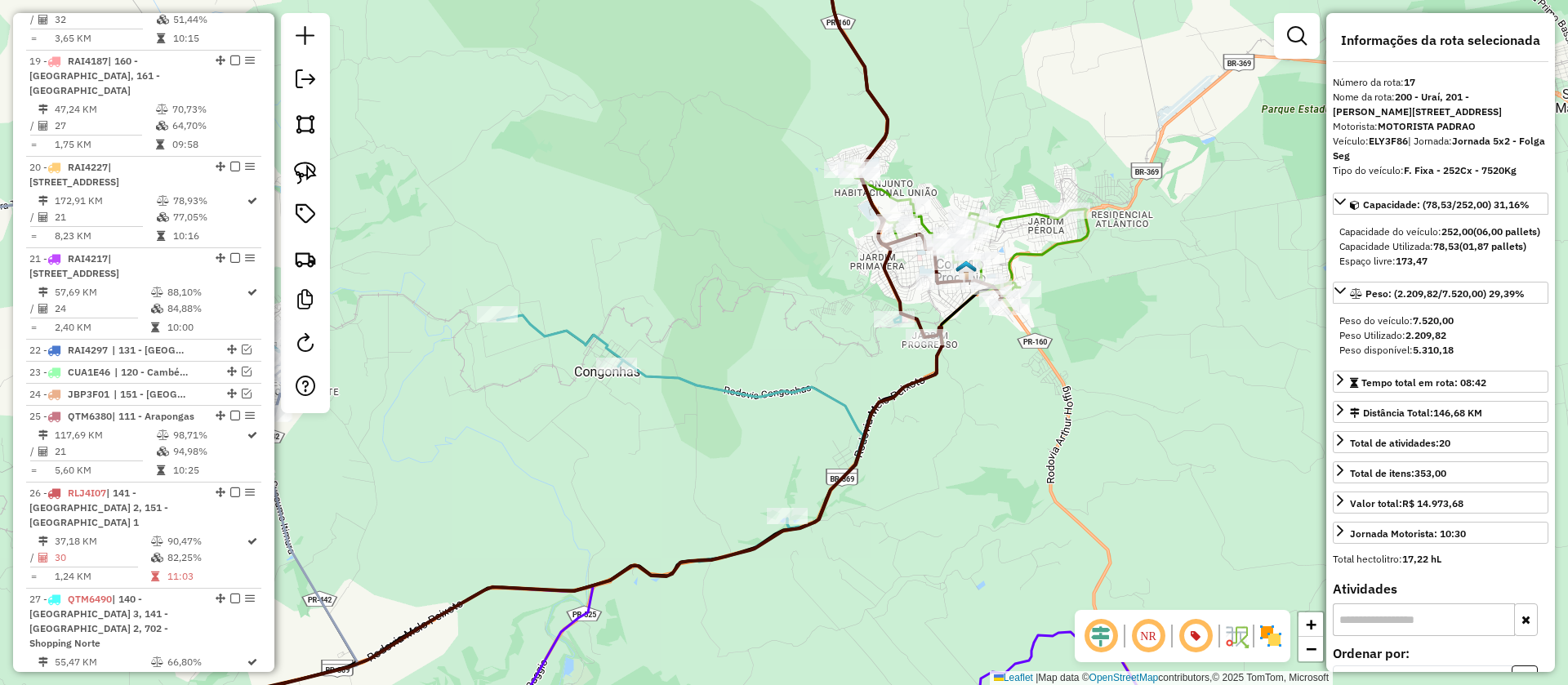
scroll to position [2132, 0]
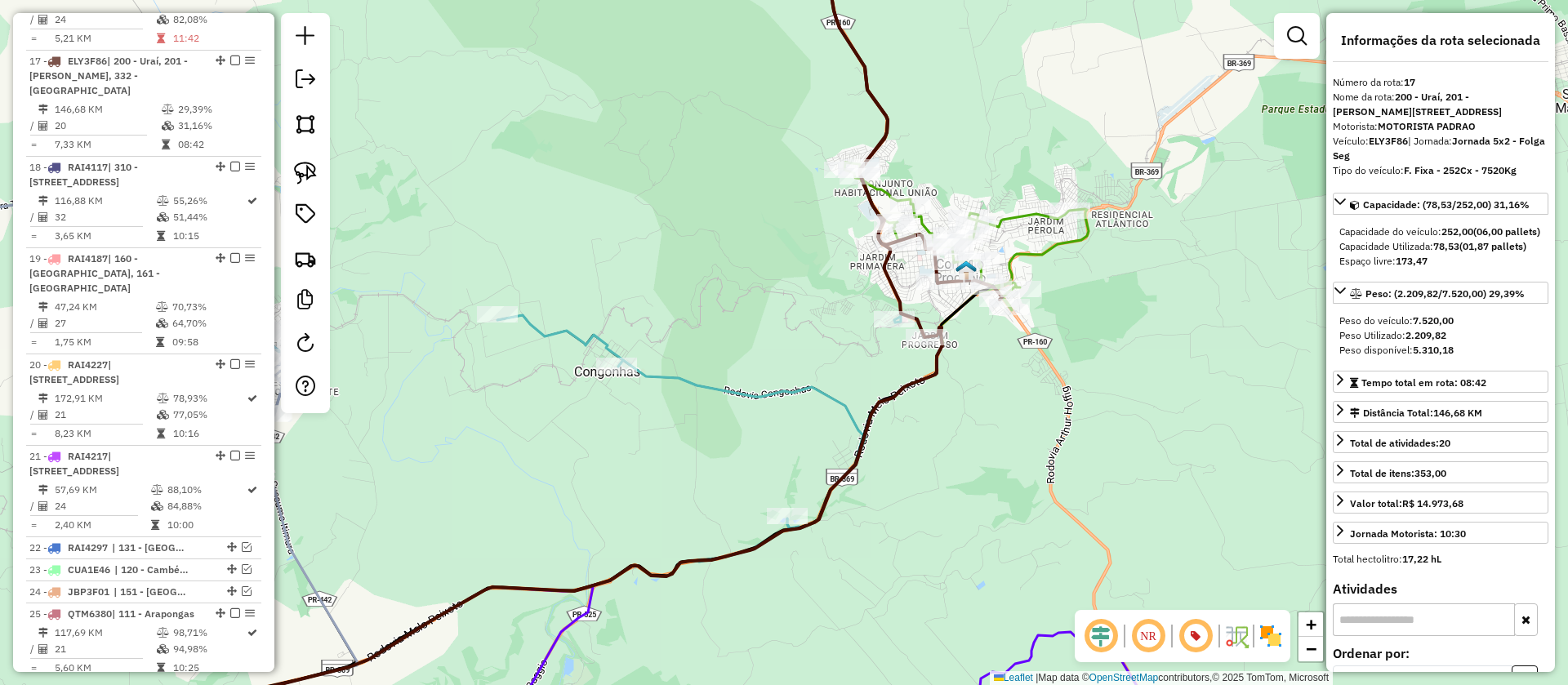
click at [818, 392] on icon at bounding box center [720, 438] width 445 height 248
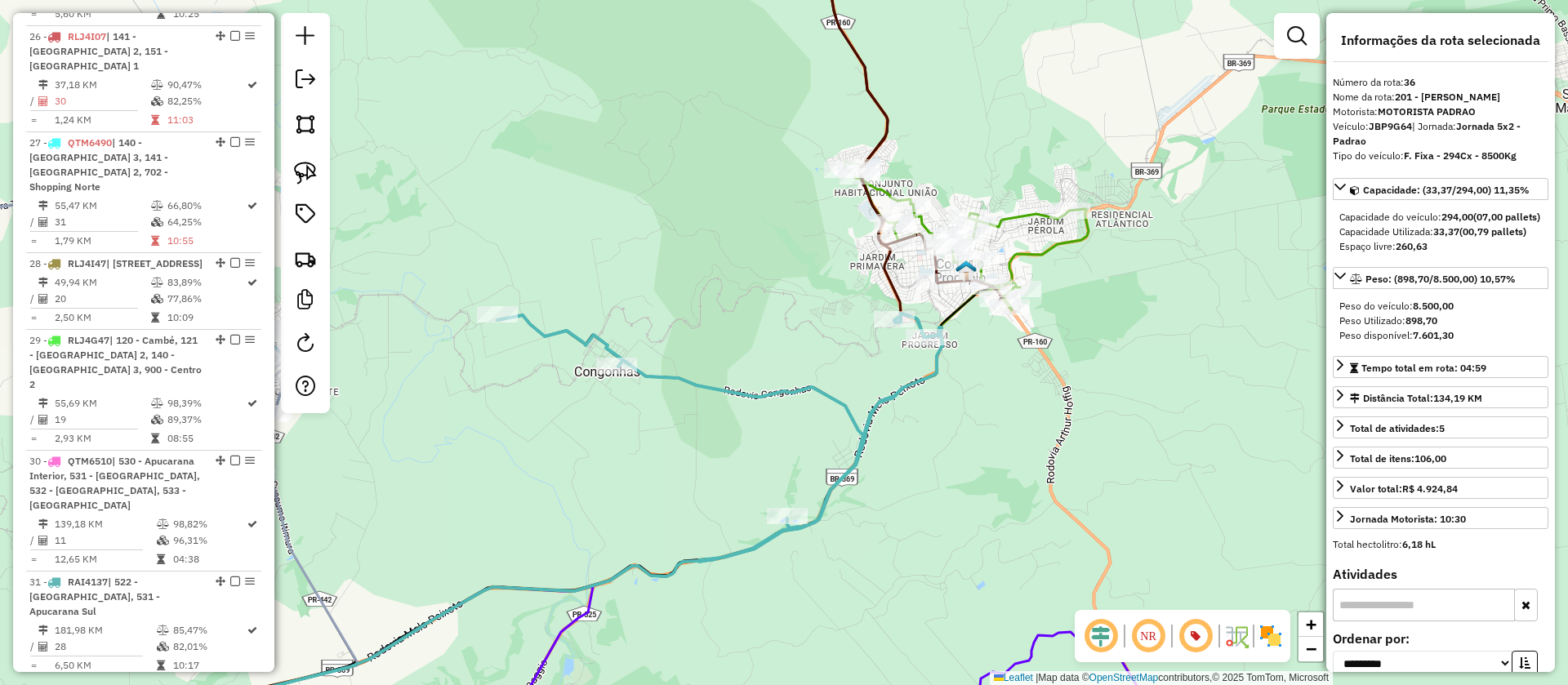
scroll to position [3123, 0]
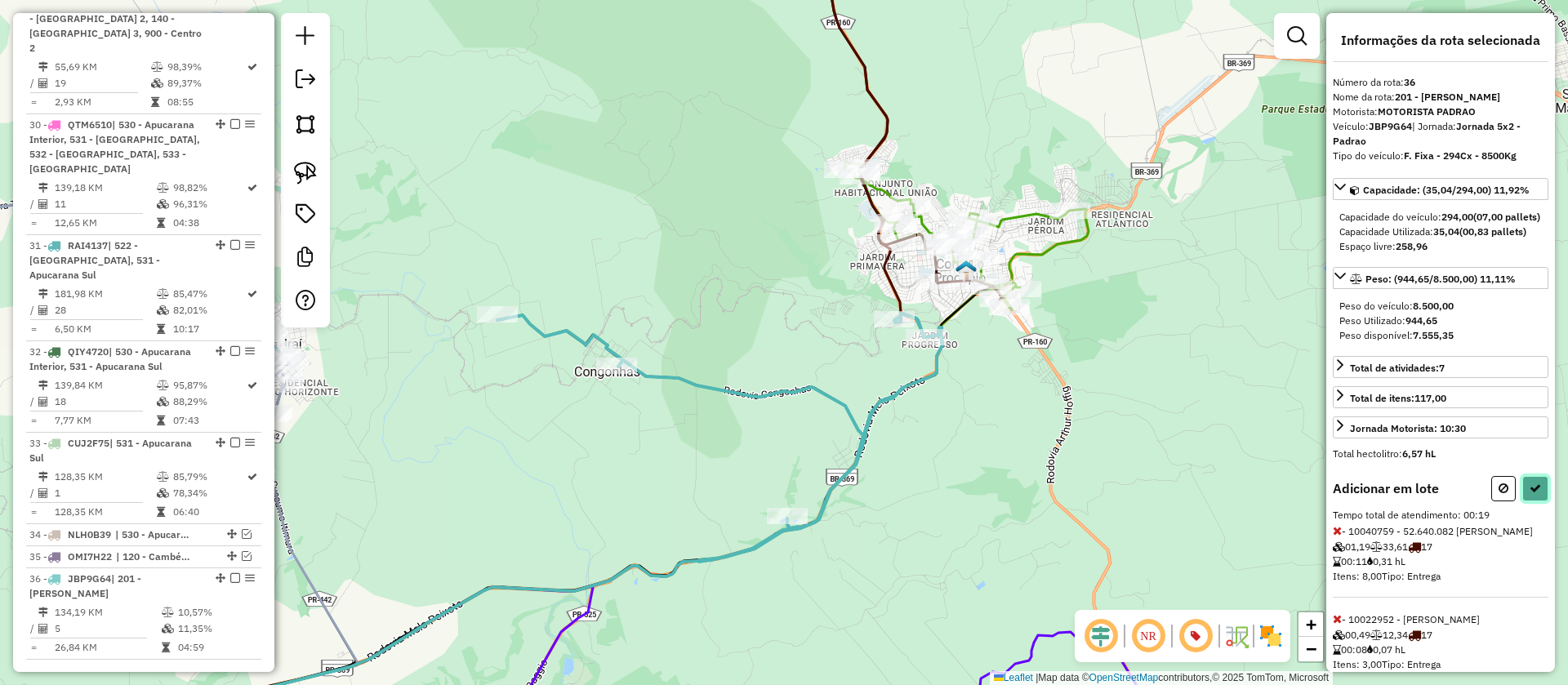
click at [1529, 494] on icon at bounding box center [1535, 488] width 11 height 11
select select "**********"
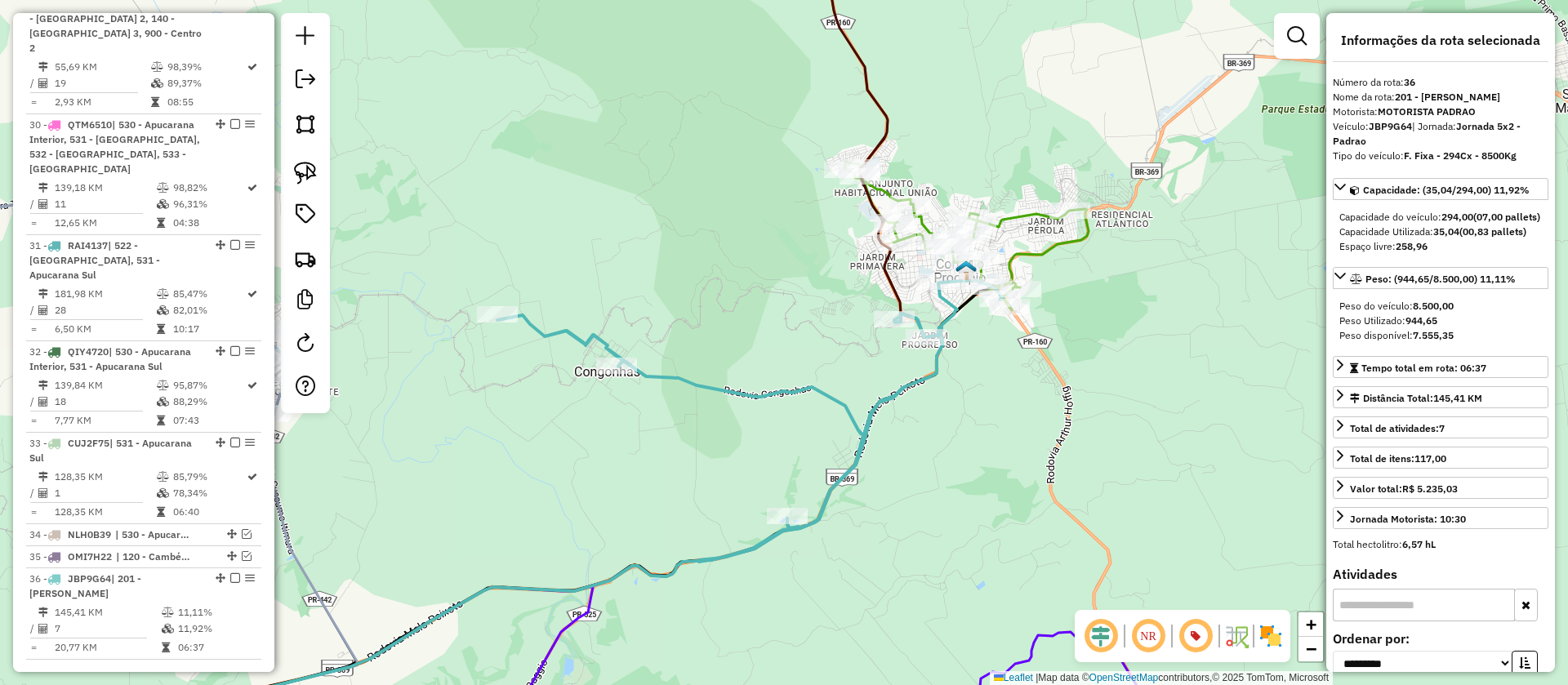
click at [865, 75] on icon at bounding box center [450, 342] width 985 height 822
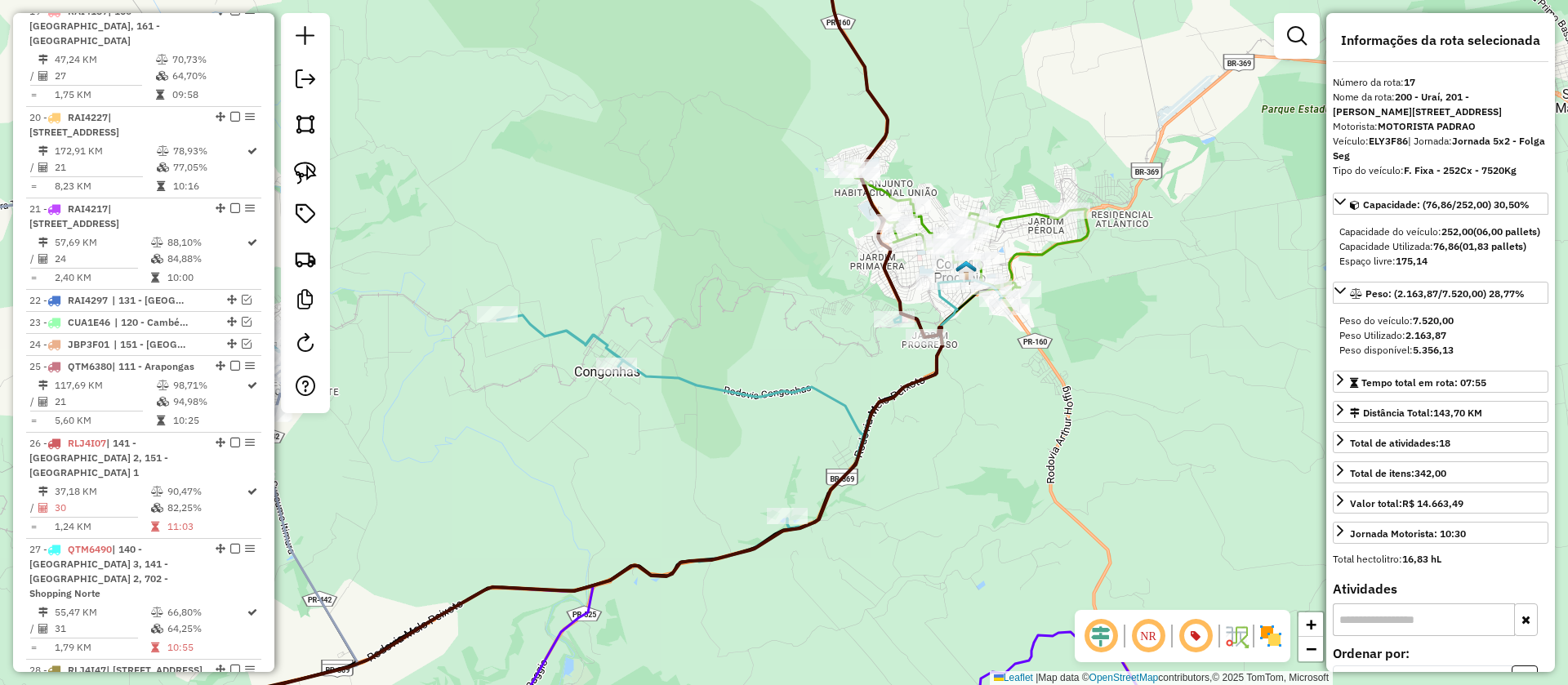
scroll to position [2132, 0]
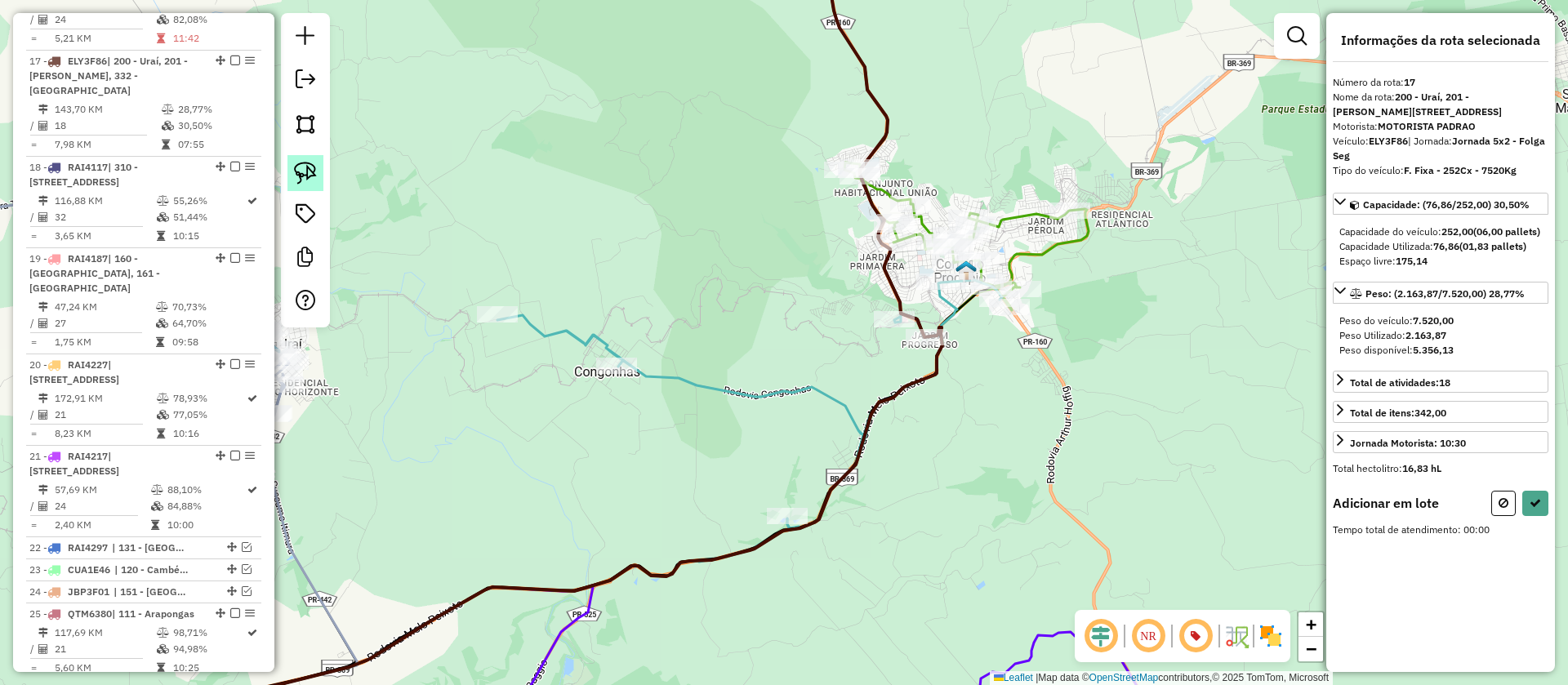
click at [293, 162] on link at bounding box center [305, 172] width 36 height 36
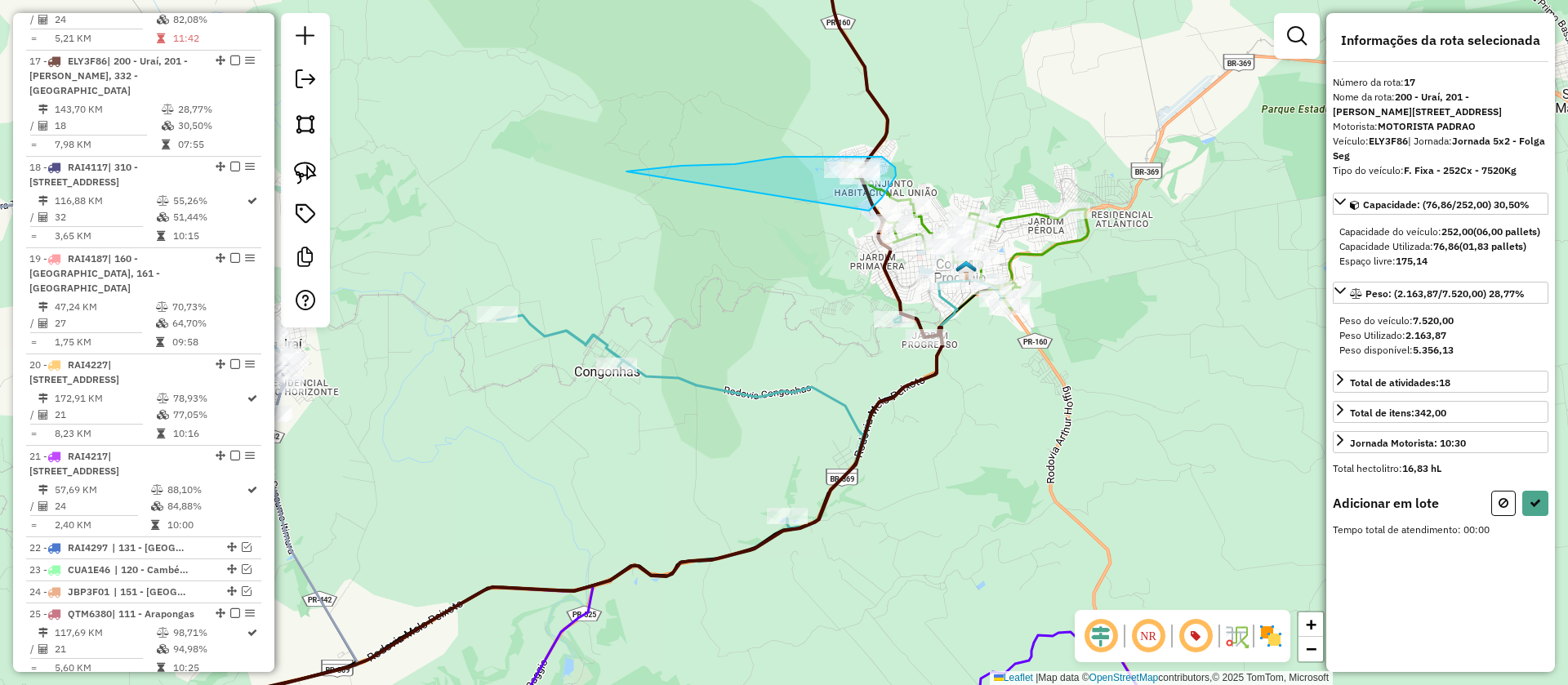
drag, startPoint x: 681, startPoint y: 166, endPoint x: 867, endPoint y: 212, distance: 191.6
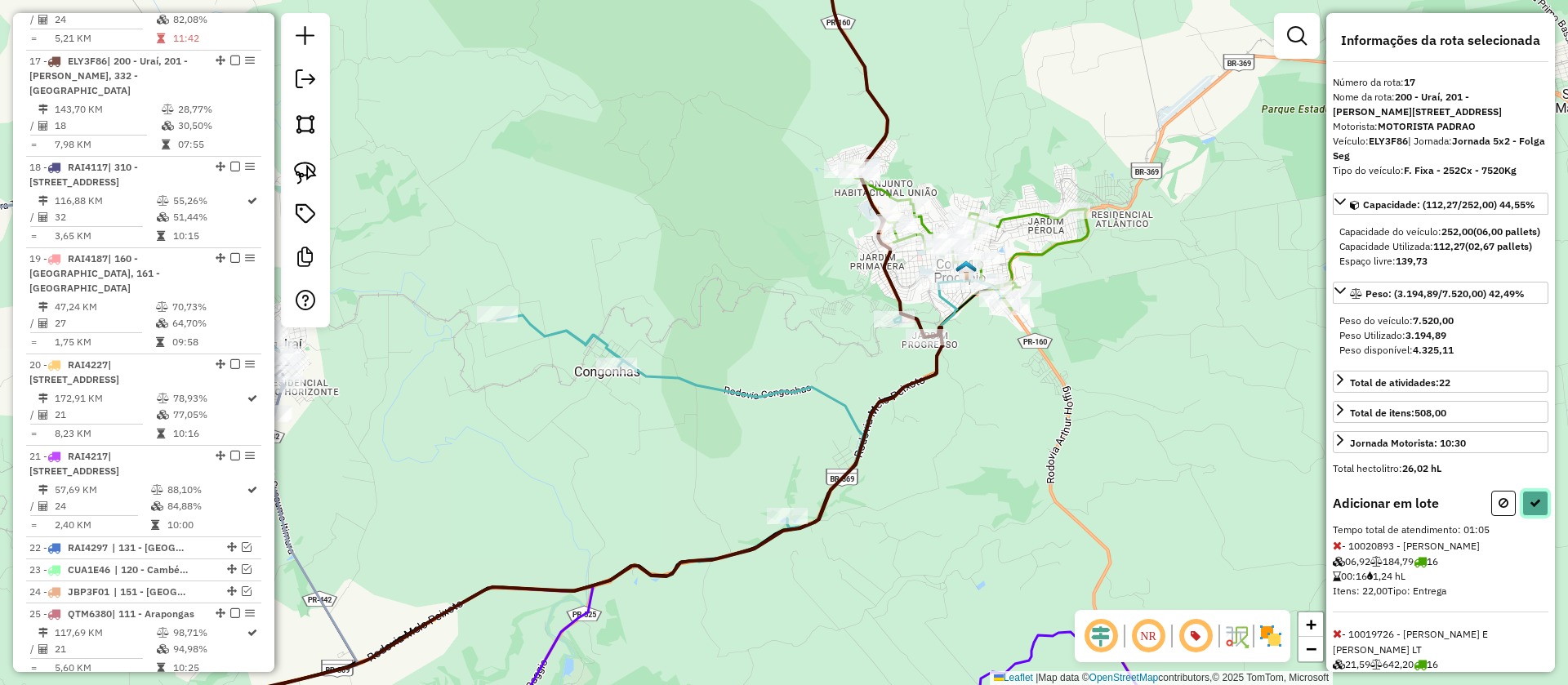
click at [1529, 509] on icon at bounding box center [1535, 503] width 11 height 11
select select "**********"
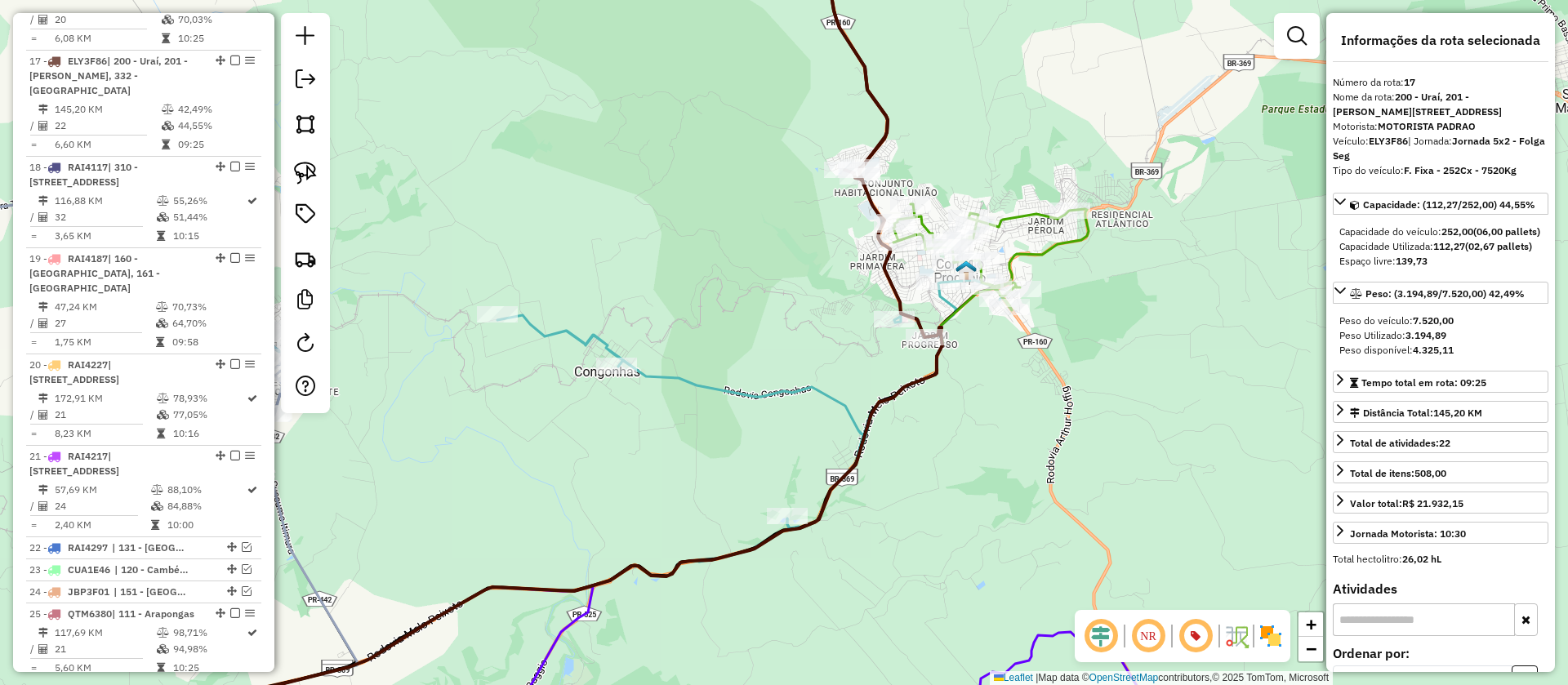
click at [925, 223] on icon at bounding box center [991, 257] width 195 height 106
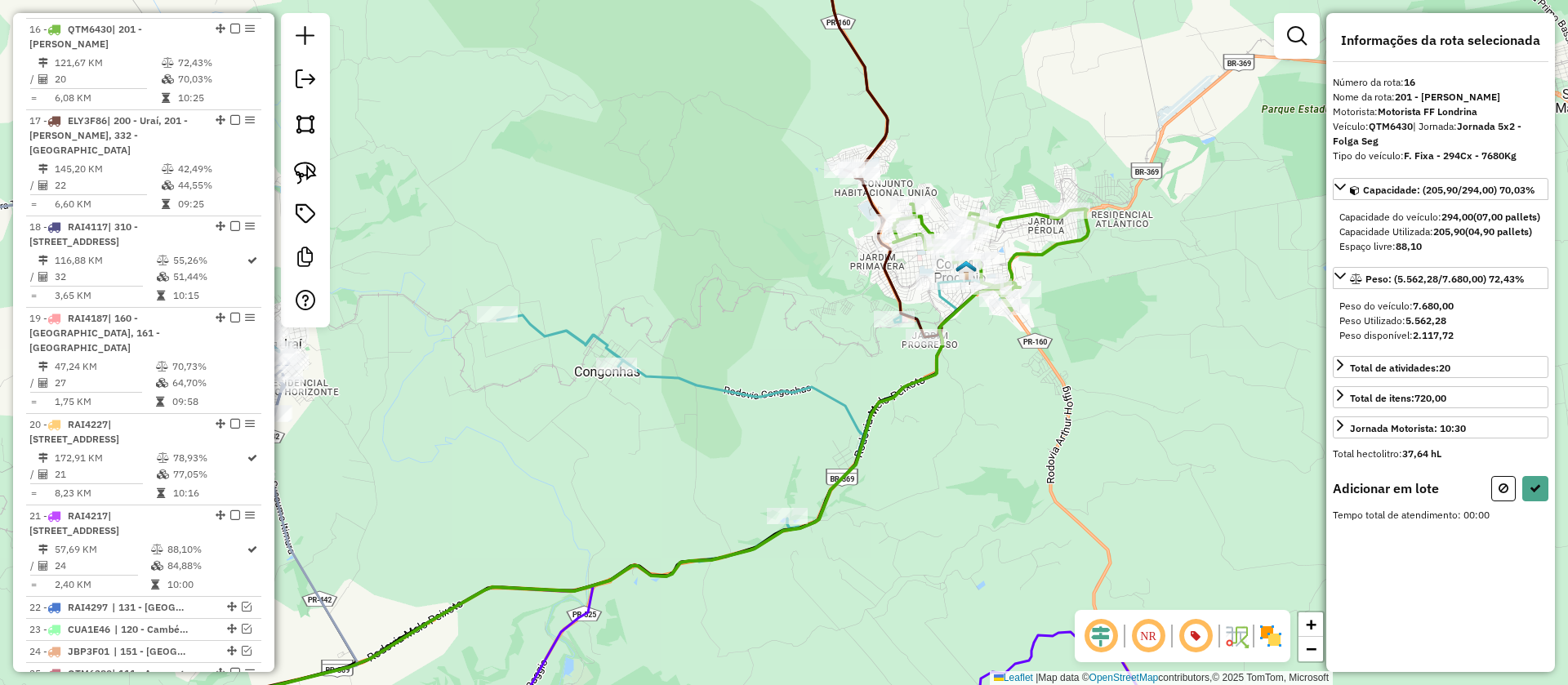
scroll to position [2041, 0]
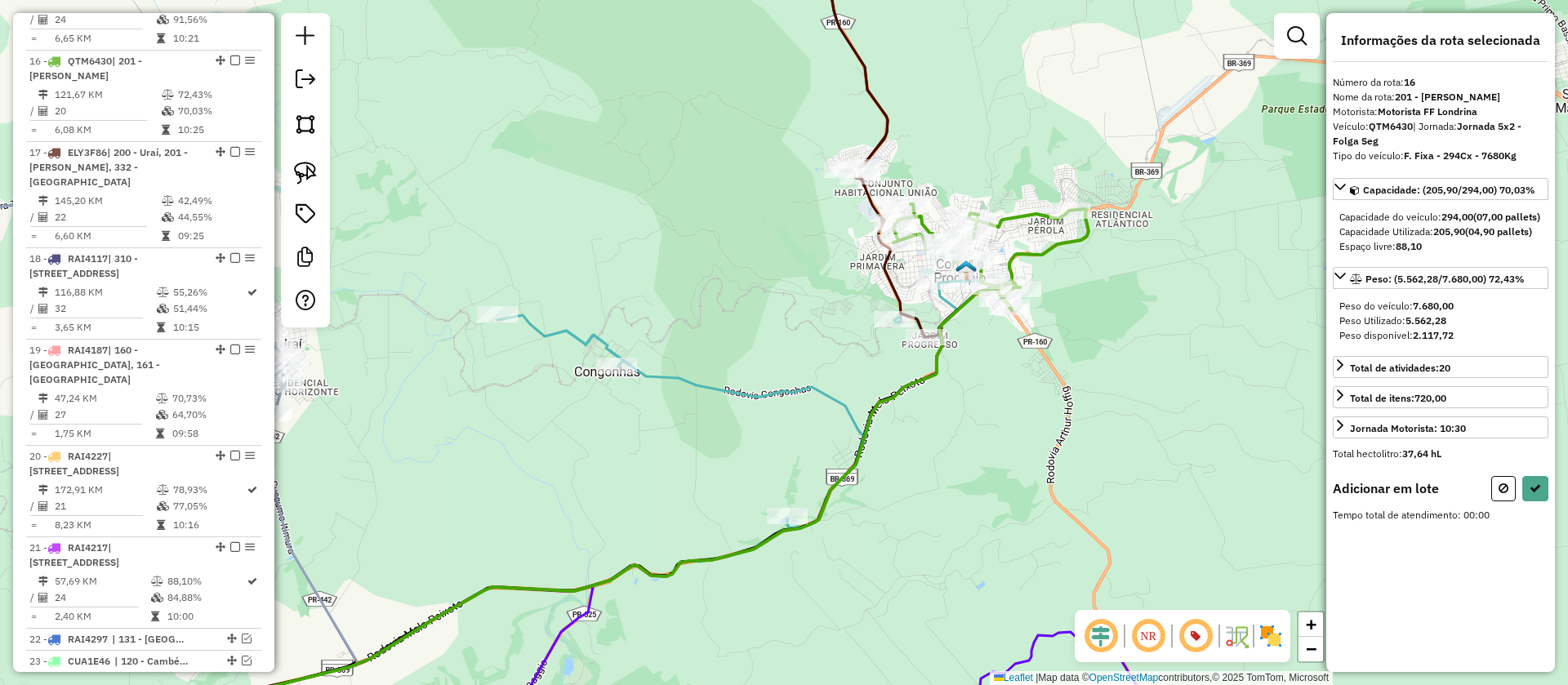
click at [876, 190] on icon at bounding box center [450, 342] width 985 height 822
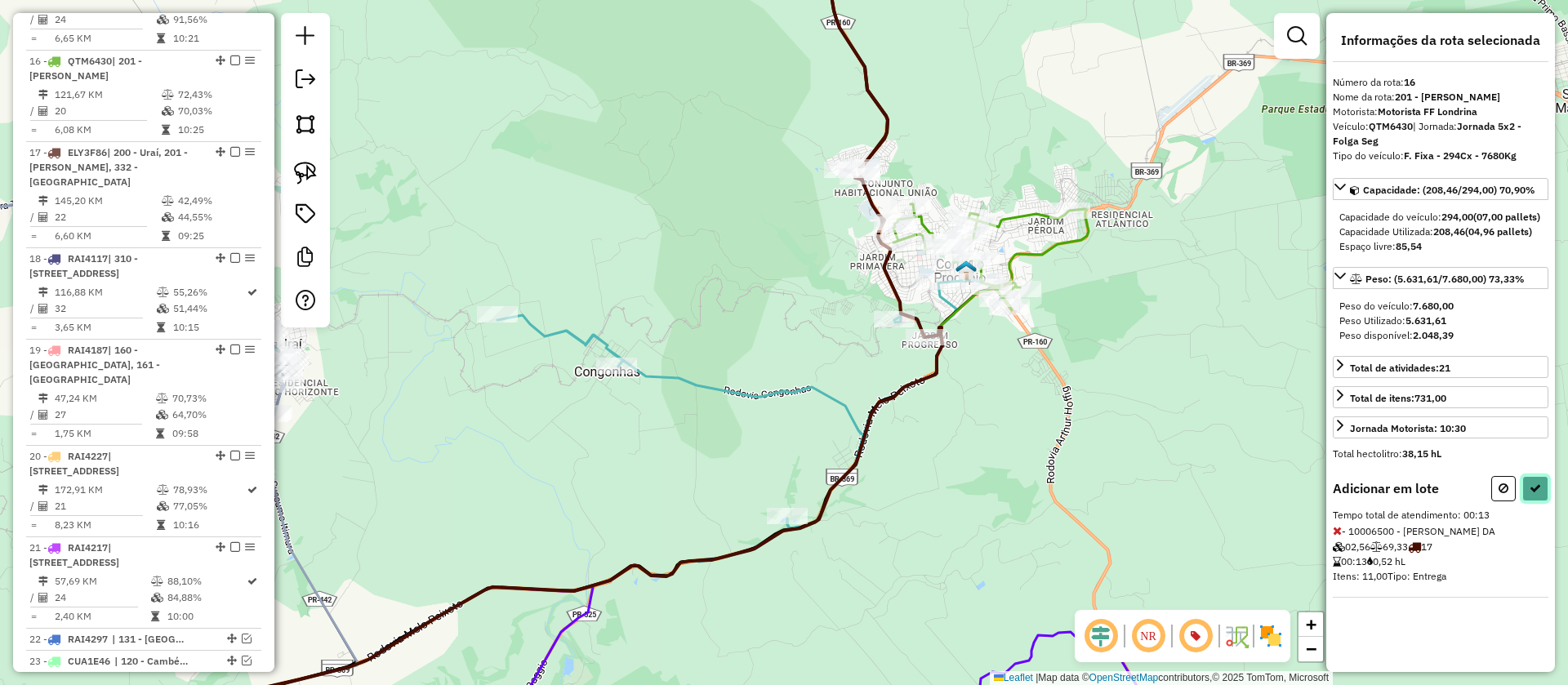
click at [1532, 494] on icon at bounding box center [1535, 488] width 11 height 11
select select "**********"
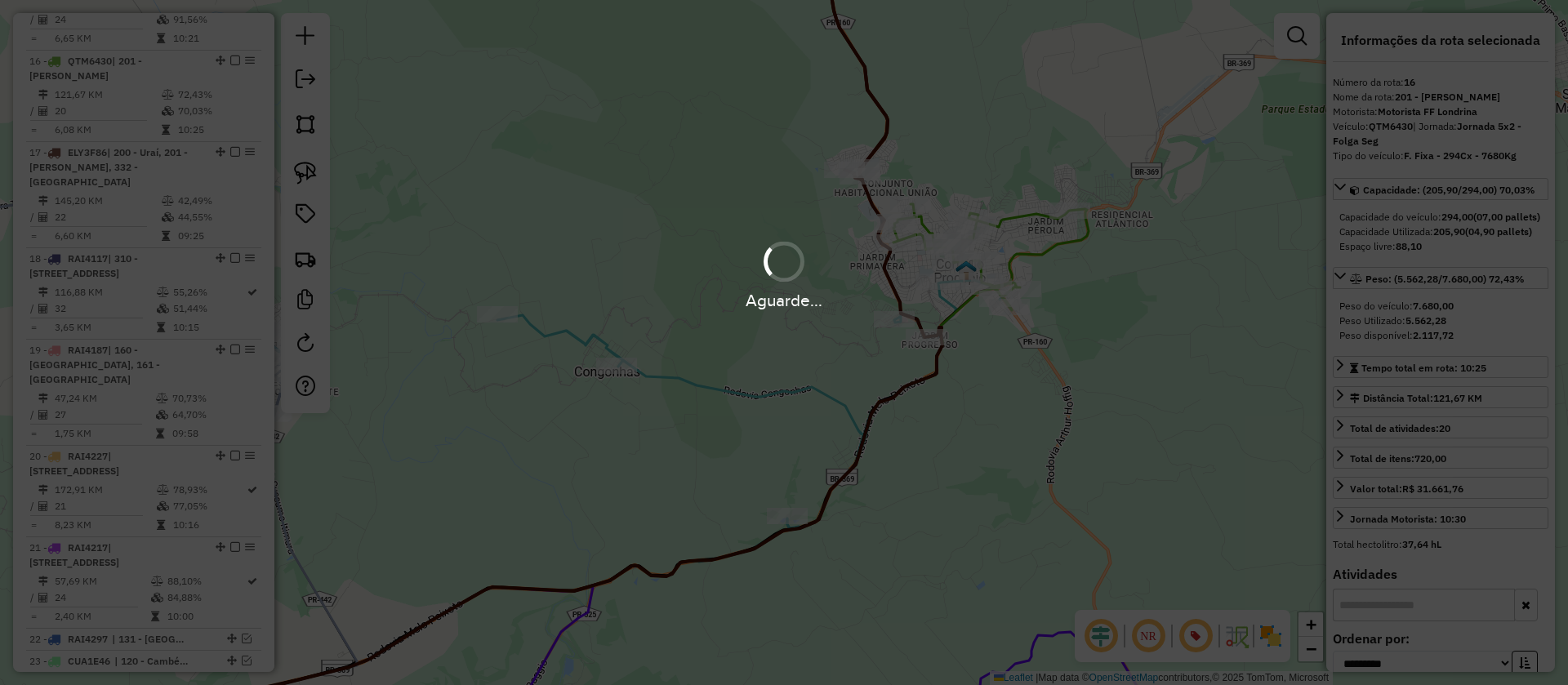
click at [887, 114] on div "Aguarde..." at bounding box center [784, 342] width 1568 height 685
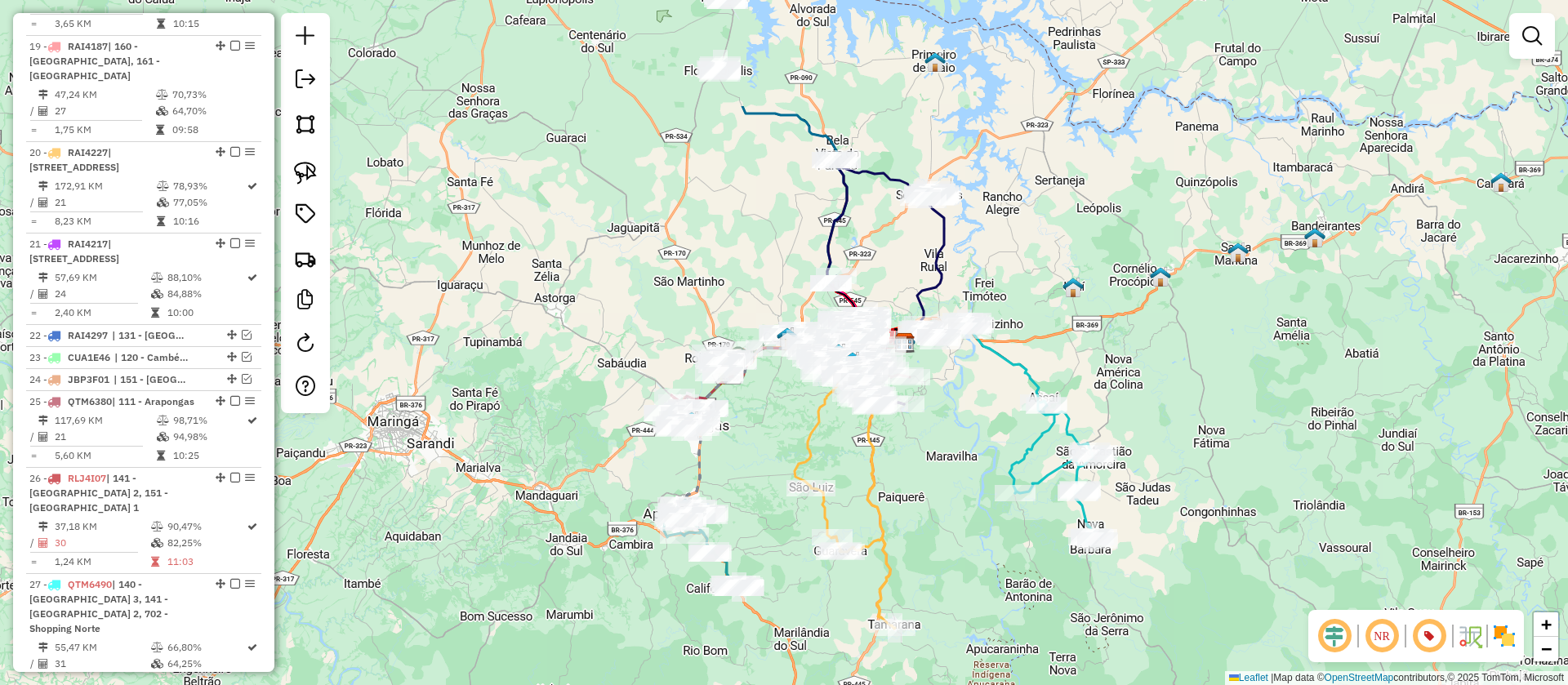
click at [947, 475] on div "Janela de atendimento Grade de atendimento Capacidade Transportadoras Veículos …" at bounding box center [784, 342] width 1568 height 685
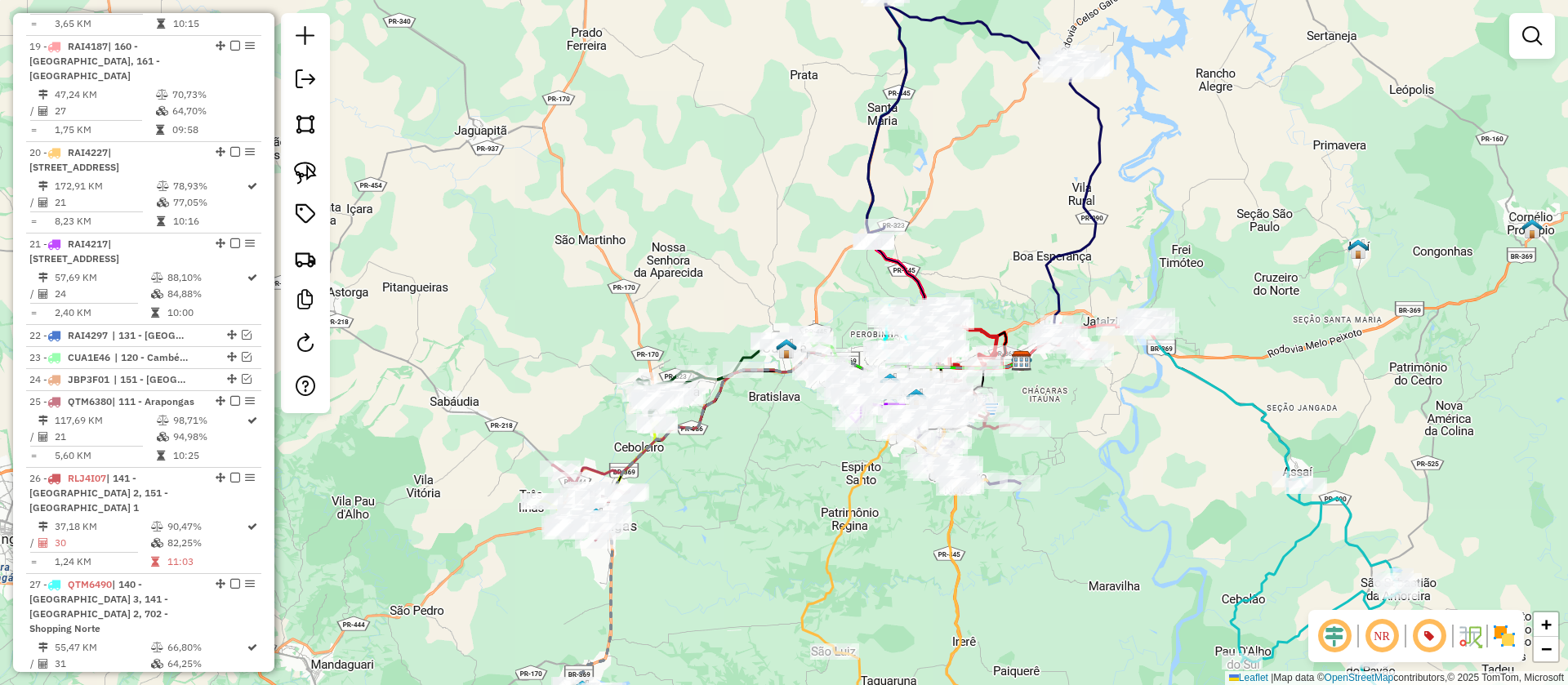
drag, startPoint x: 1175, startPoint y: 419, endPoint x: 1002, endPoint y: 399, distance: 174.2
click at [1002, 399] on div "Janela de atendimento Grade de atendimento Capacidade Transportadoras Veículos …" at bounding box center [784, 342] width 1568 height 685
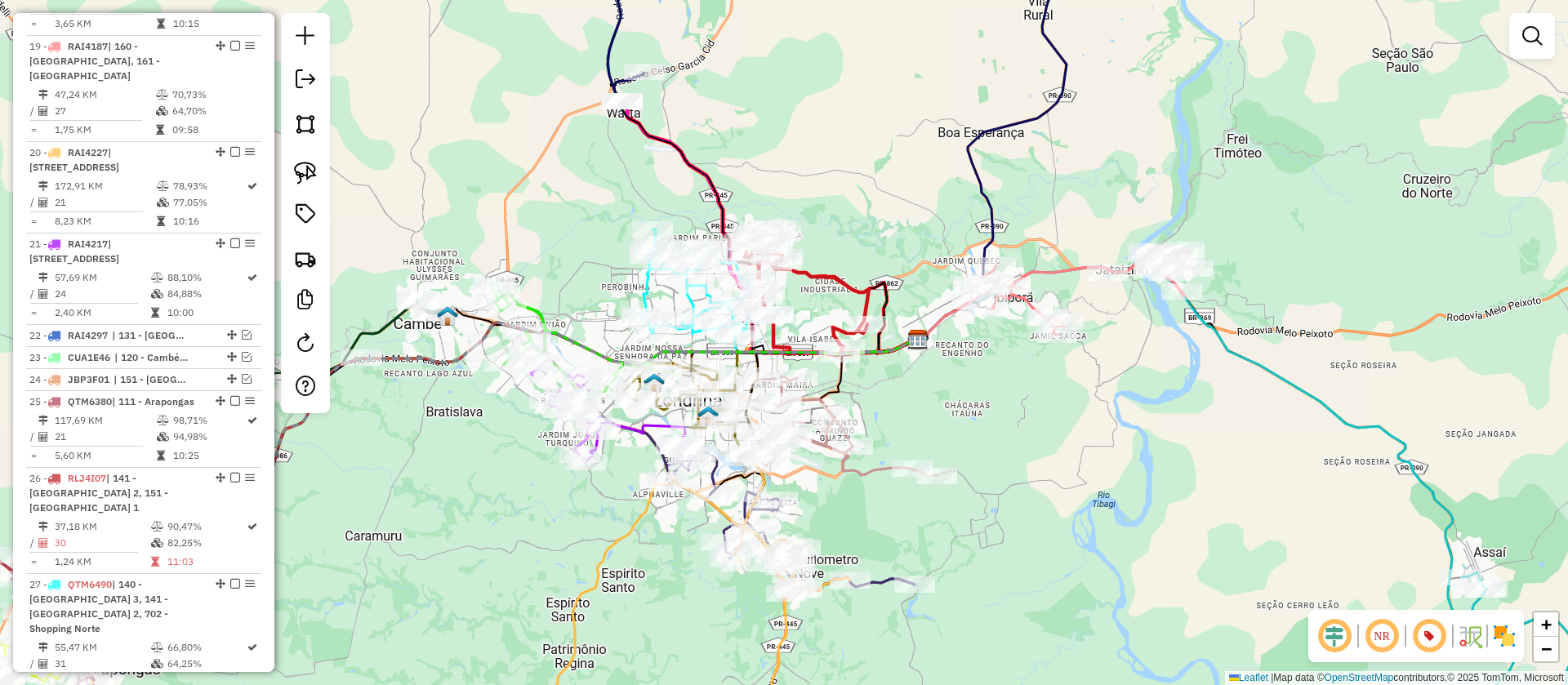
drag, startPoint x: 1195, startPoint y: 457, endPoint x: 911, endPoint y: 339, distance: 307.5
click at [911, 339] on div "Janela de atendimento Grade de atendimento Capacidade Transportadoras Veículos …" at bounding box center [784, 342] width 1568 height 685
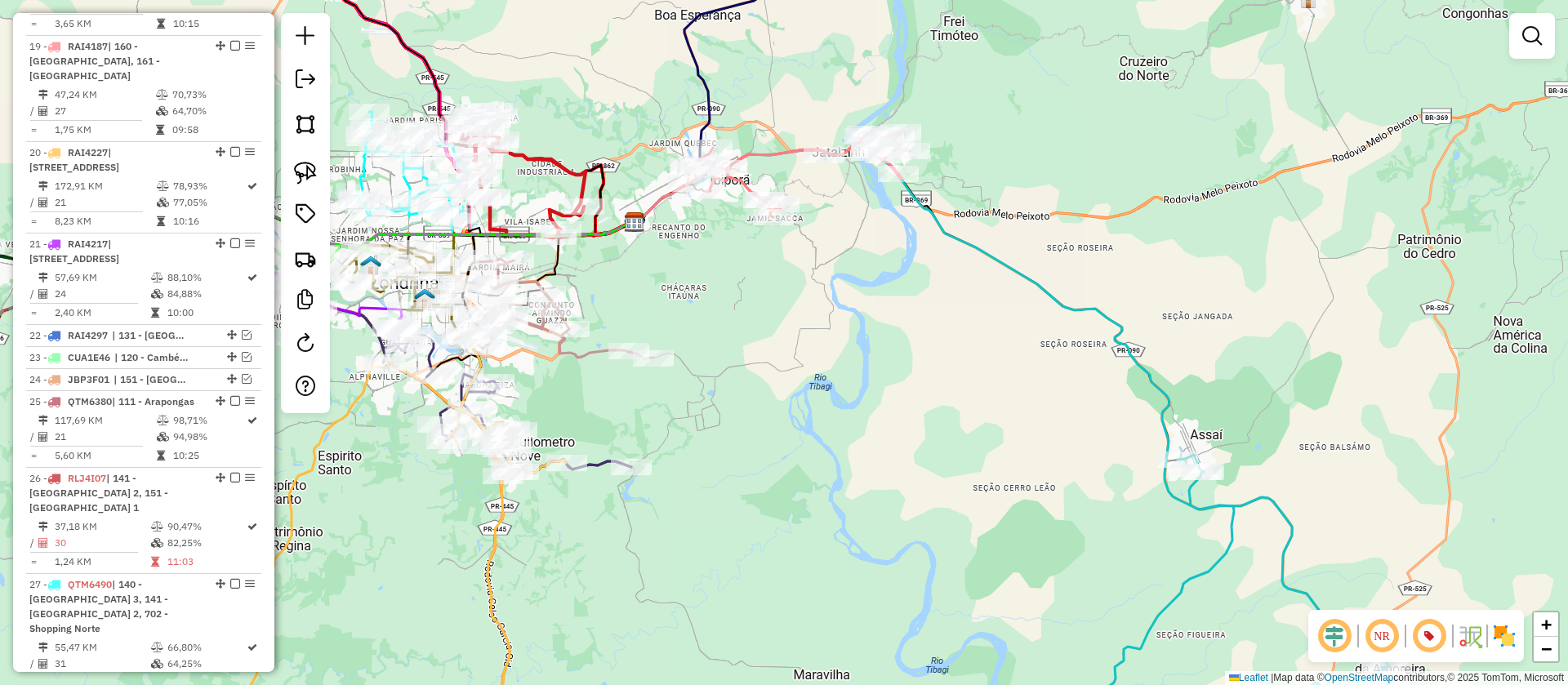
click at [1114, 325] on icon at bounding box center [935, 448] width 600 height 612
select select "**********"
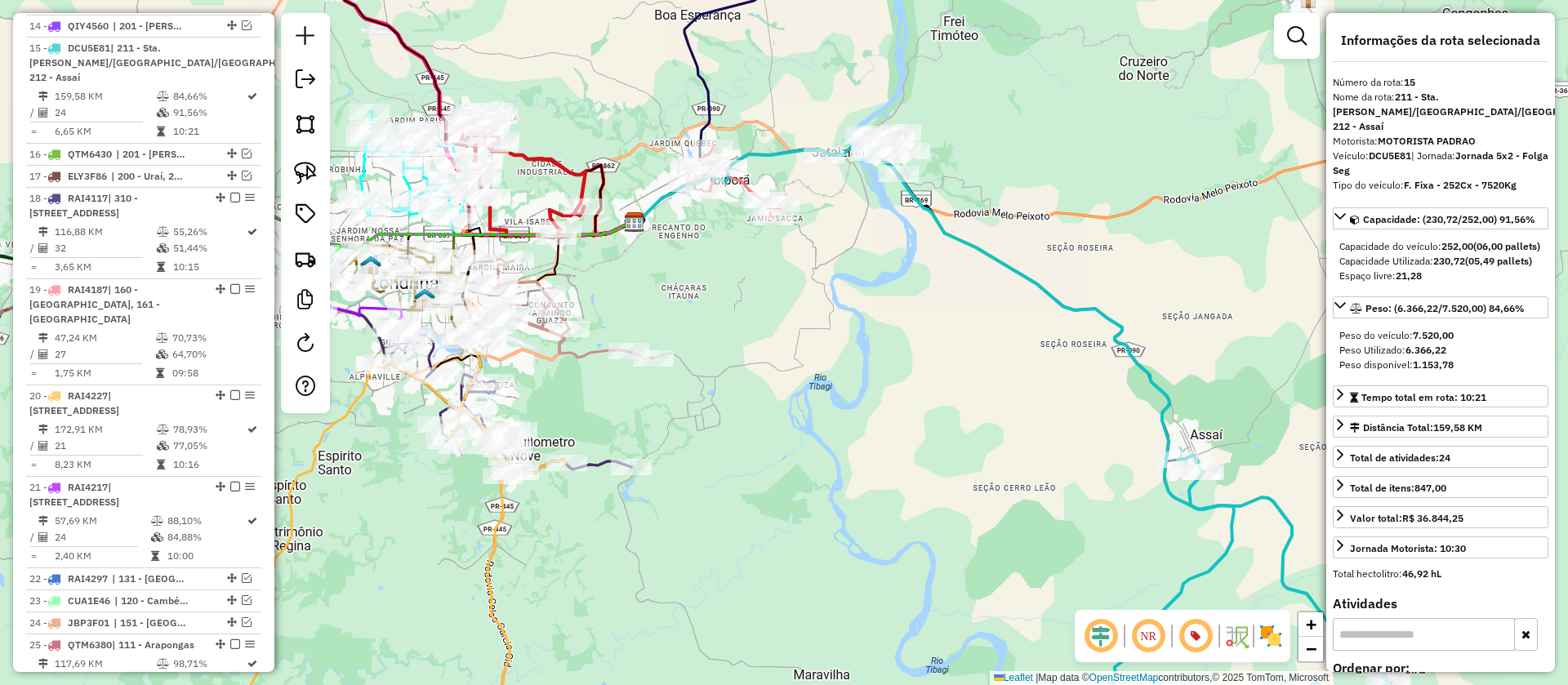
scroll to position [1796, 0]
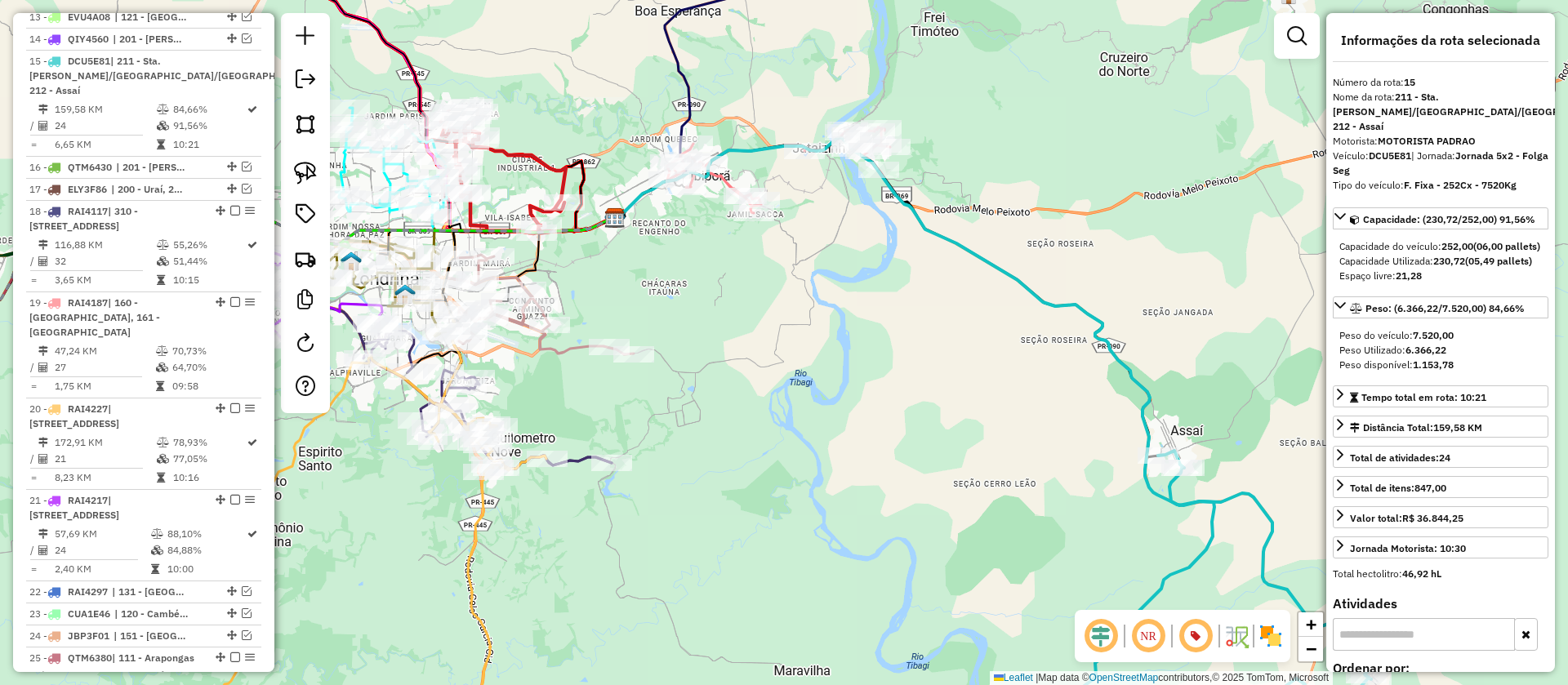
drag, startPoint x: 1035, startPoint y: 382, endPoint x: 905, endPoint y: 325, distance: 141.9
click at [911, 341] on div "Janela de atendimento Grade de atendimento Capacidade Transportadoras Veículos …" at bounding box center [784, 342] width 1568 height 685
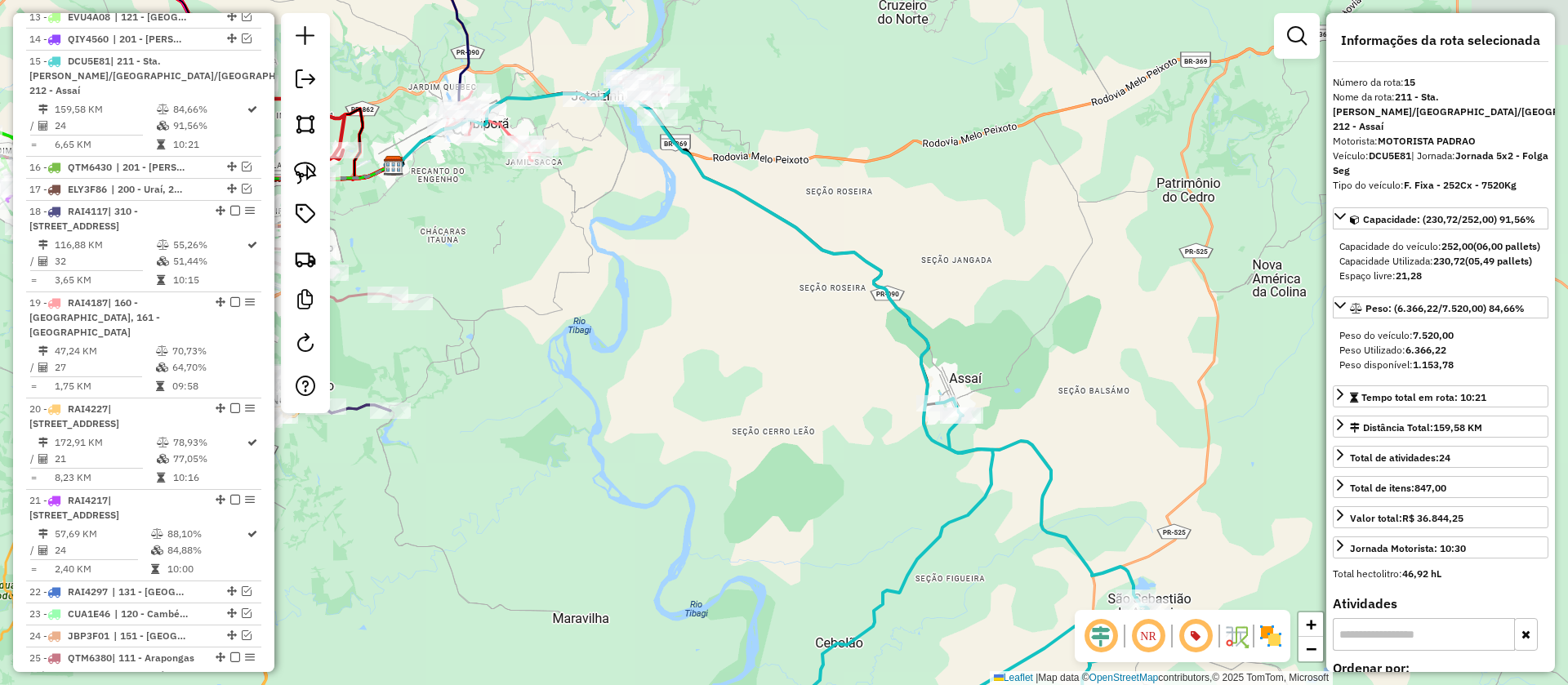
drag, startPoint x: 878, startPoint y: 98, endPoint x: 775, endPoint y: 103, distance: 103.1
click at [775, 103] on div "Janela de atendimento Grade de atendimento Capacidade Transportadoras Veículos …" at bounding box center [784, 342] width 1568 height 685
click at [298, 166] on img at bounding box center [305, 173] width 23 height 23
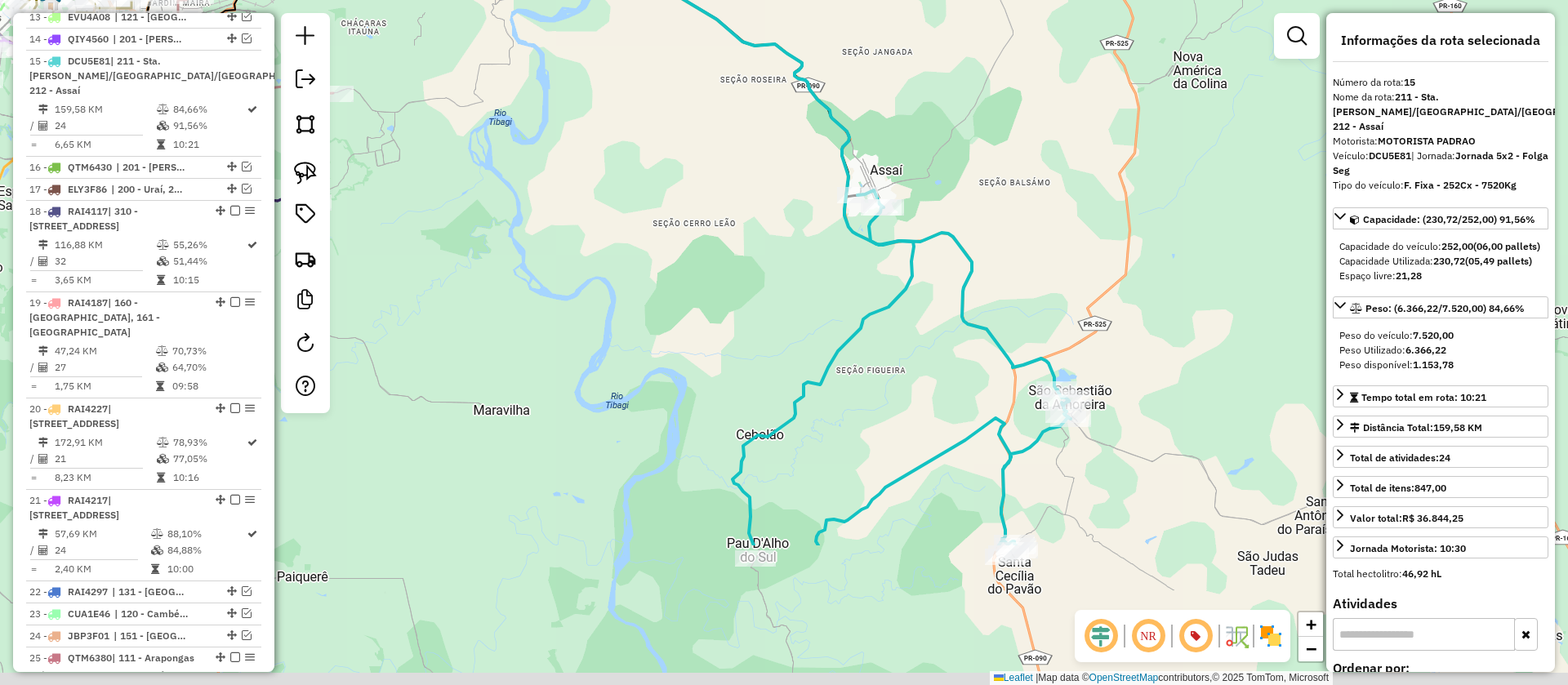
drag, startPoint x: 1074, startPoint y: 313, endPoint x: 994, endPoint y: 121, distance: 208.0
click at [994, 121] on div "Janela de atendimento Grade de atendimento Capacidade Transportadoras Veículos …" at bounding box center [784, 342] width 1568 height 685
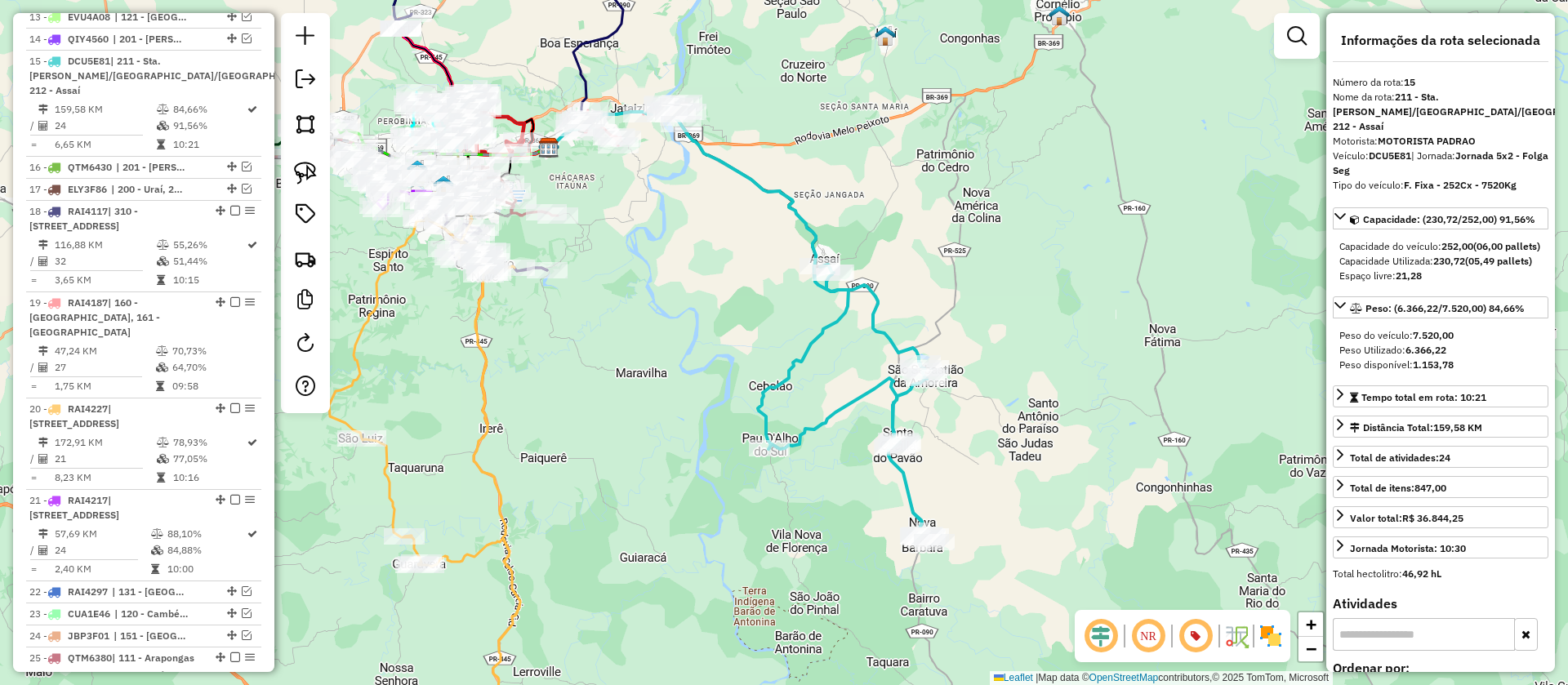
drag, startPoint x: 937, startPoint y: 222, endPoint x: 967, endPoint y: 208, distance: 33.1
click at [967, 208] on div "Janela de atendimento Grade de atendimento Capacidade Transportadoras Veículos …" at bounding box center [784, 342] width 1568 height 685
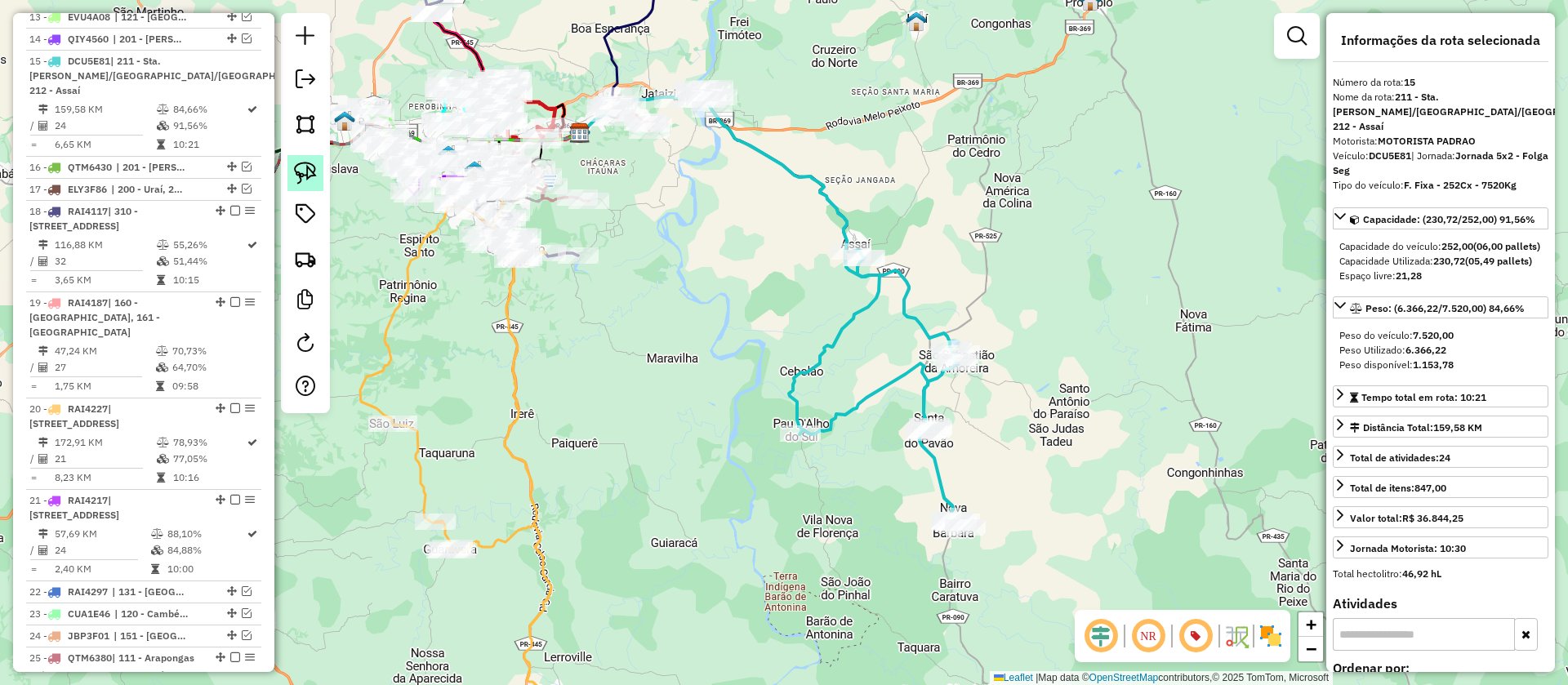
click at [301, 175] on img at bounding box center [305, 173] width 23 height 23
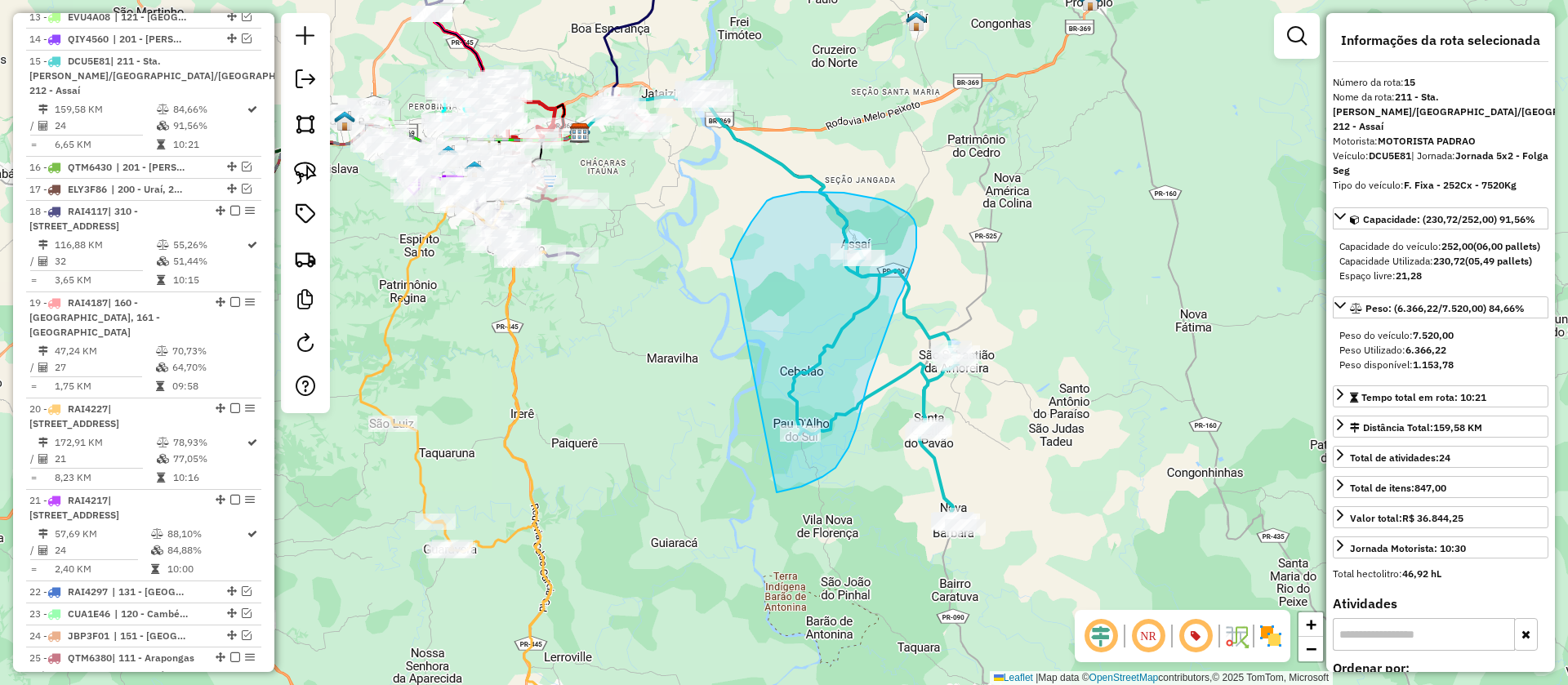
drag, startPoint x: 742, startPoint y: 239, endPoint x: 764, endPoint y: 494, distance: 255.9
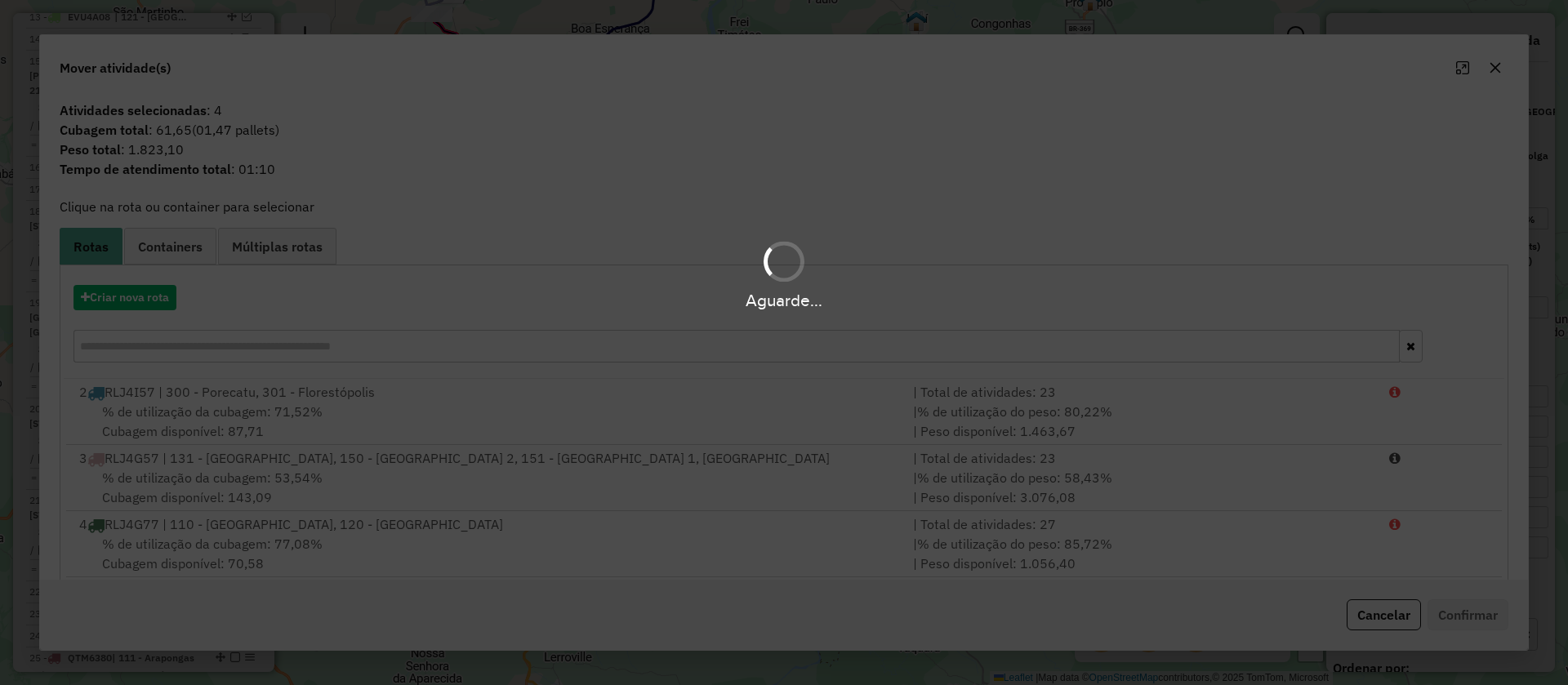
click at [151, 303] on div "Aguarde..." at bounding box center [784, 300] width 1568 height 26
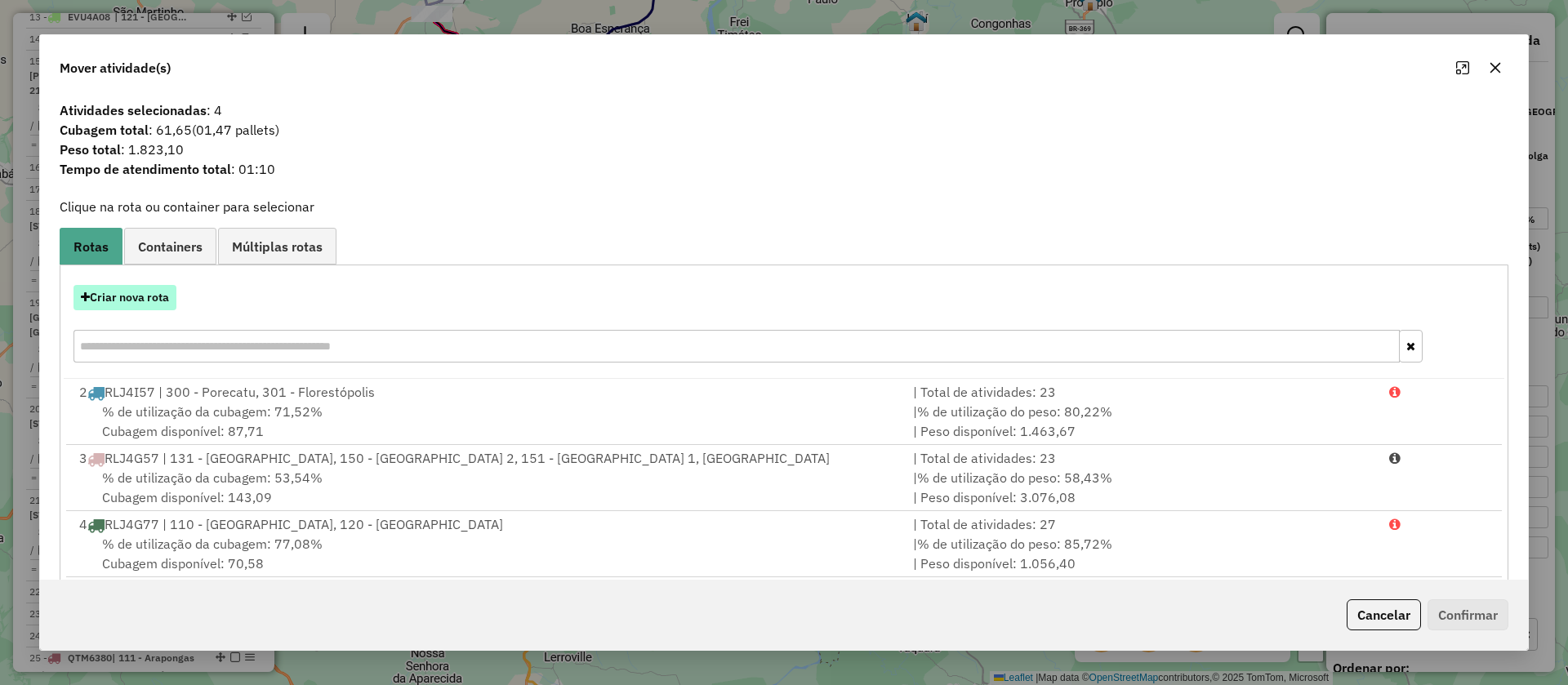
click at [121, 292] on button "Criar nova rota" at bounding box center [125, 297] width 103 height 26
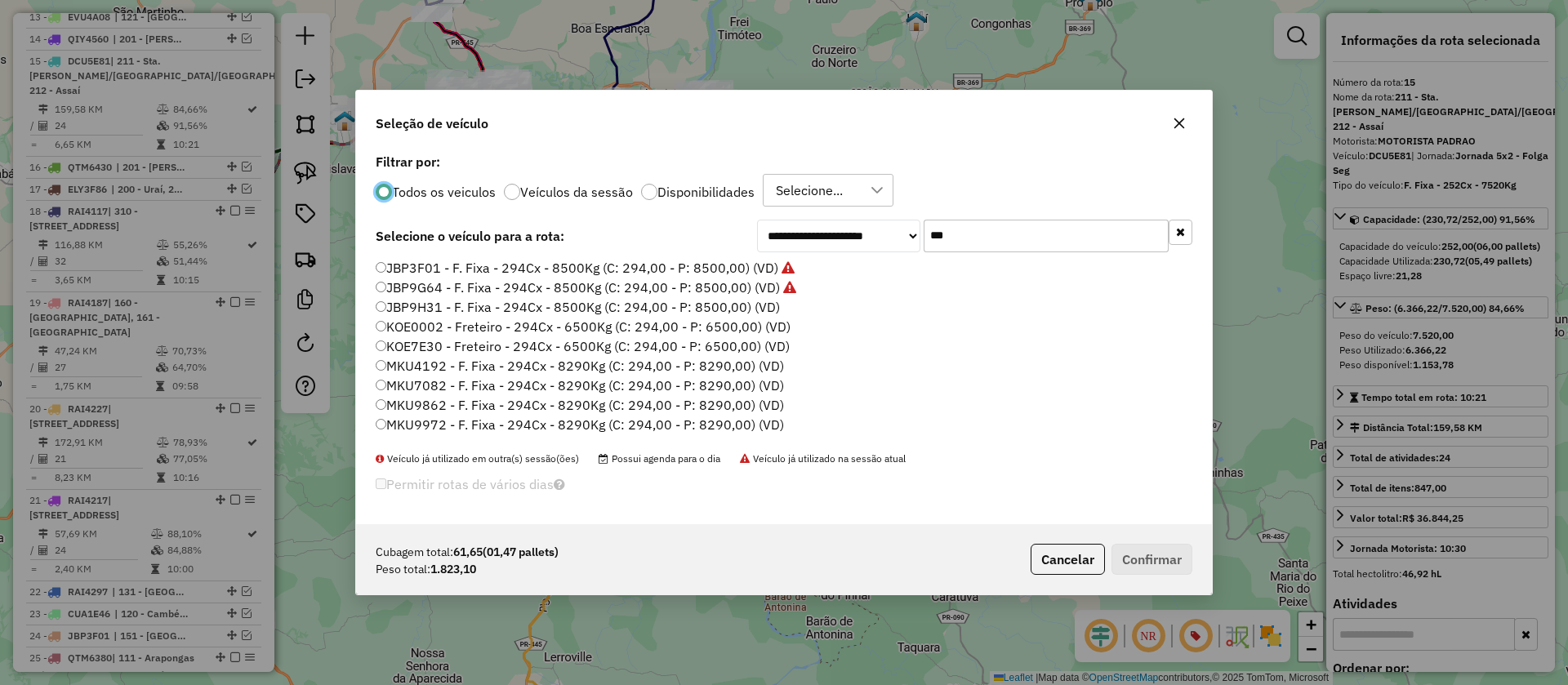
scroll to position [9, 5]
click at [721, 310] on label "JBP9H31 - F. Fixa - 294Cx - 8500Kg (C: 294,00 - P: 8500,00) (VD)" at bounding box center [578, 307] width 405 height 19
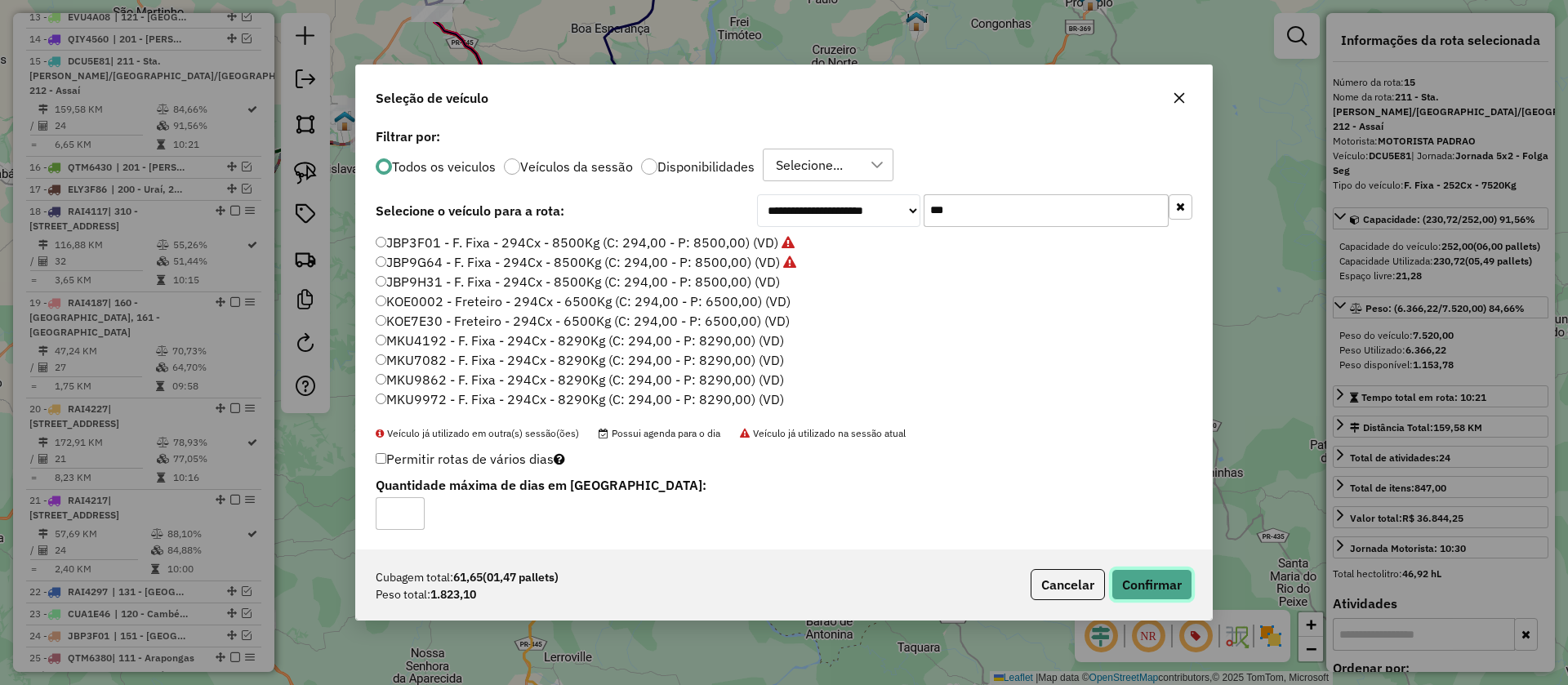
click at [1152, 581] on button "Confirmar" at bounding box center [1152, 584] width 81 height 31
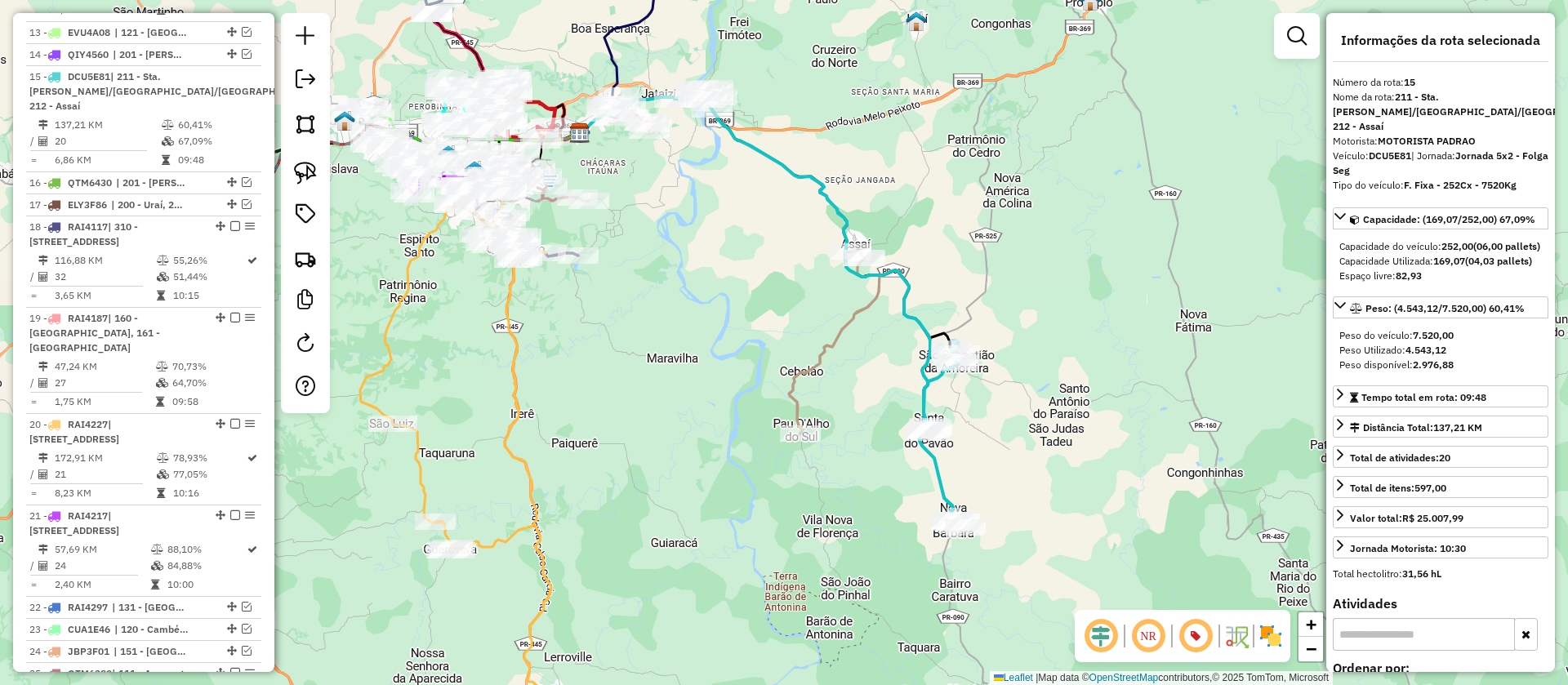
scroll to position [1796, 0]
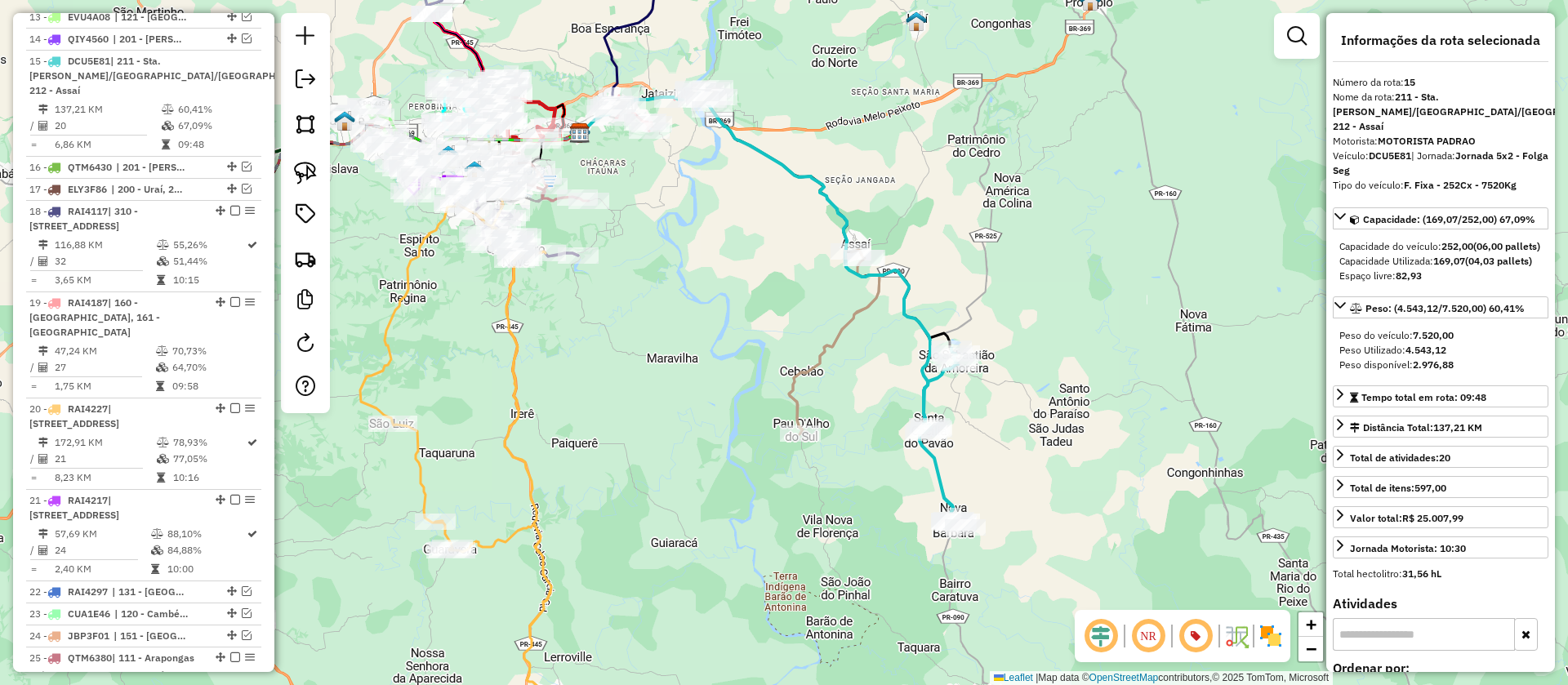
click at [921, 319] on icon at bounding box center [755, 259] width 350 height 333
click at [864, 302] on icon at bounding box center [834, 342] width 91 height 185
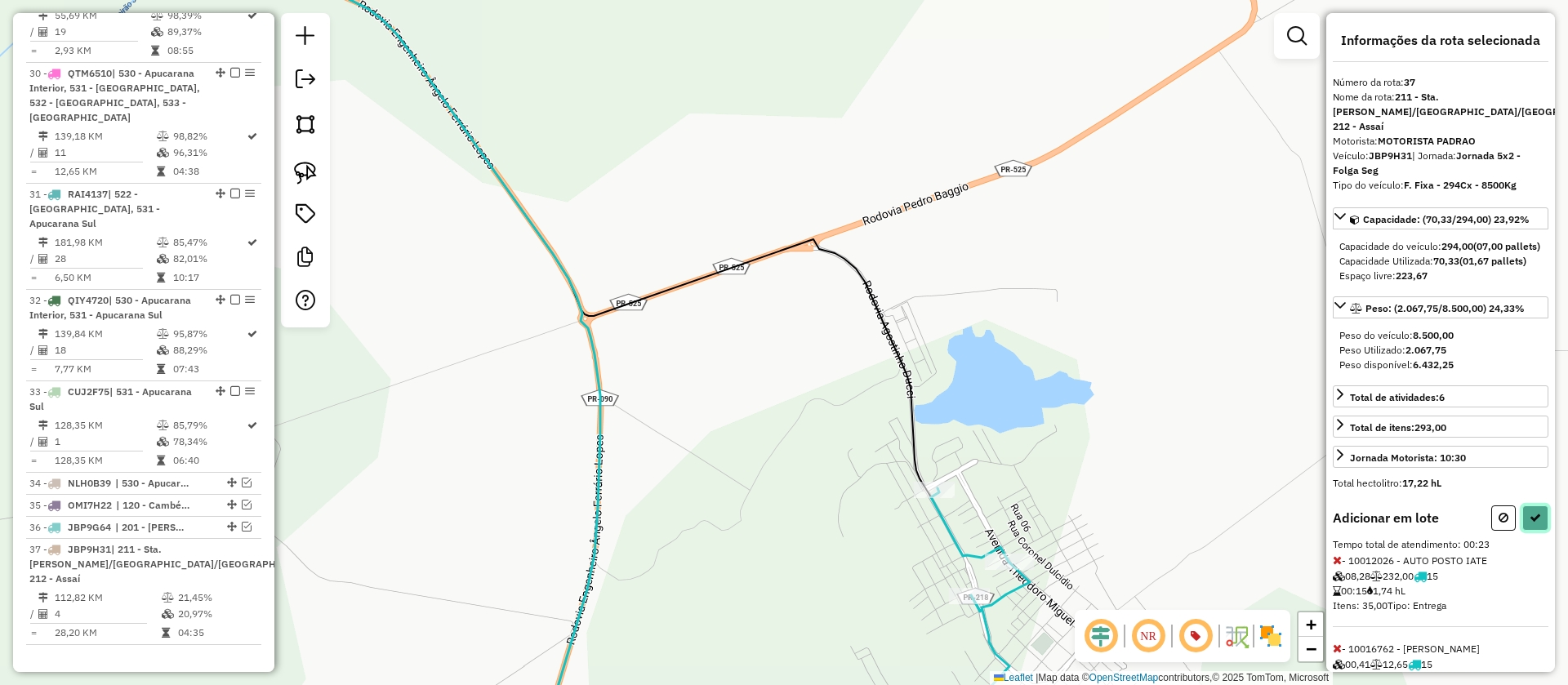
click at [1535, 520] on icon at bounding box center [1535, 517] width 11 height 11
select select "**********"
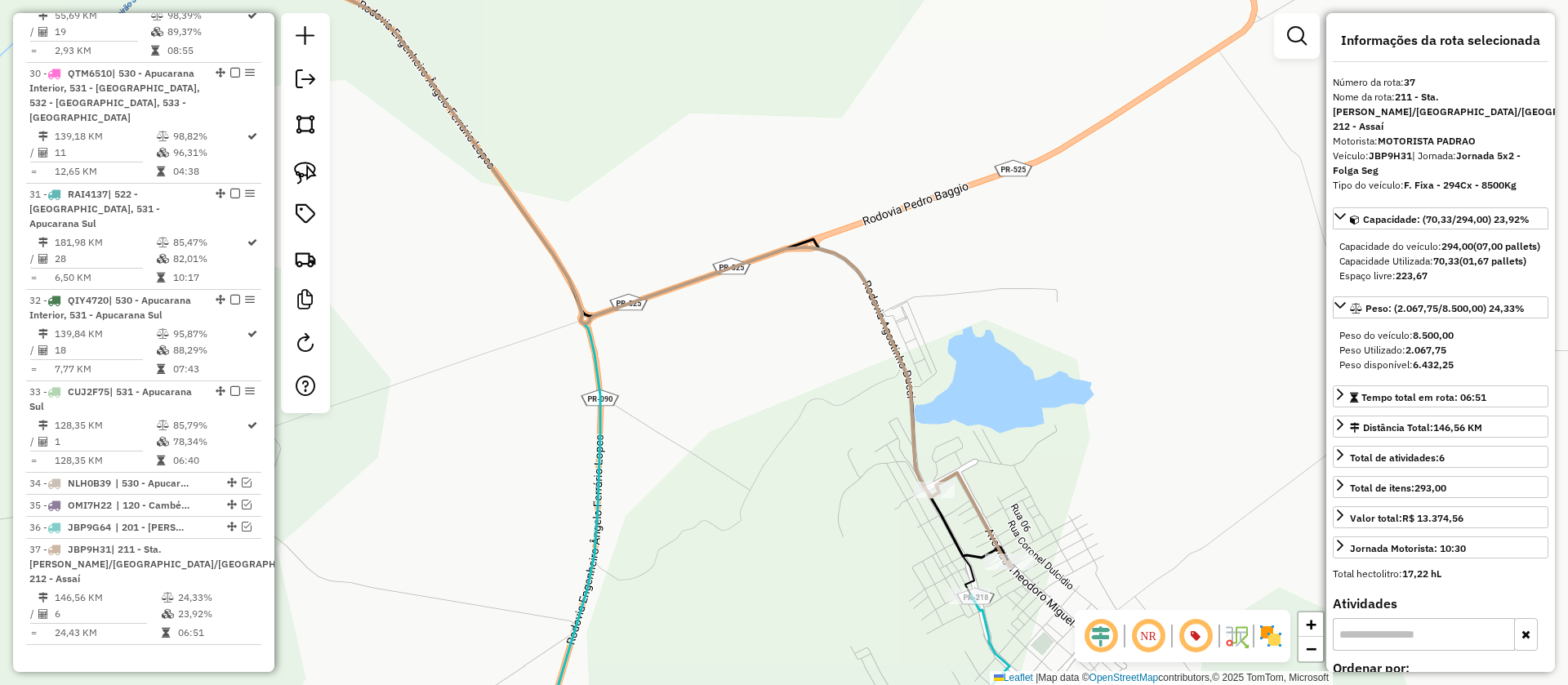
click at [988, 638] on icon at bounding box center [1007, 674] width 73 height 158
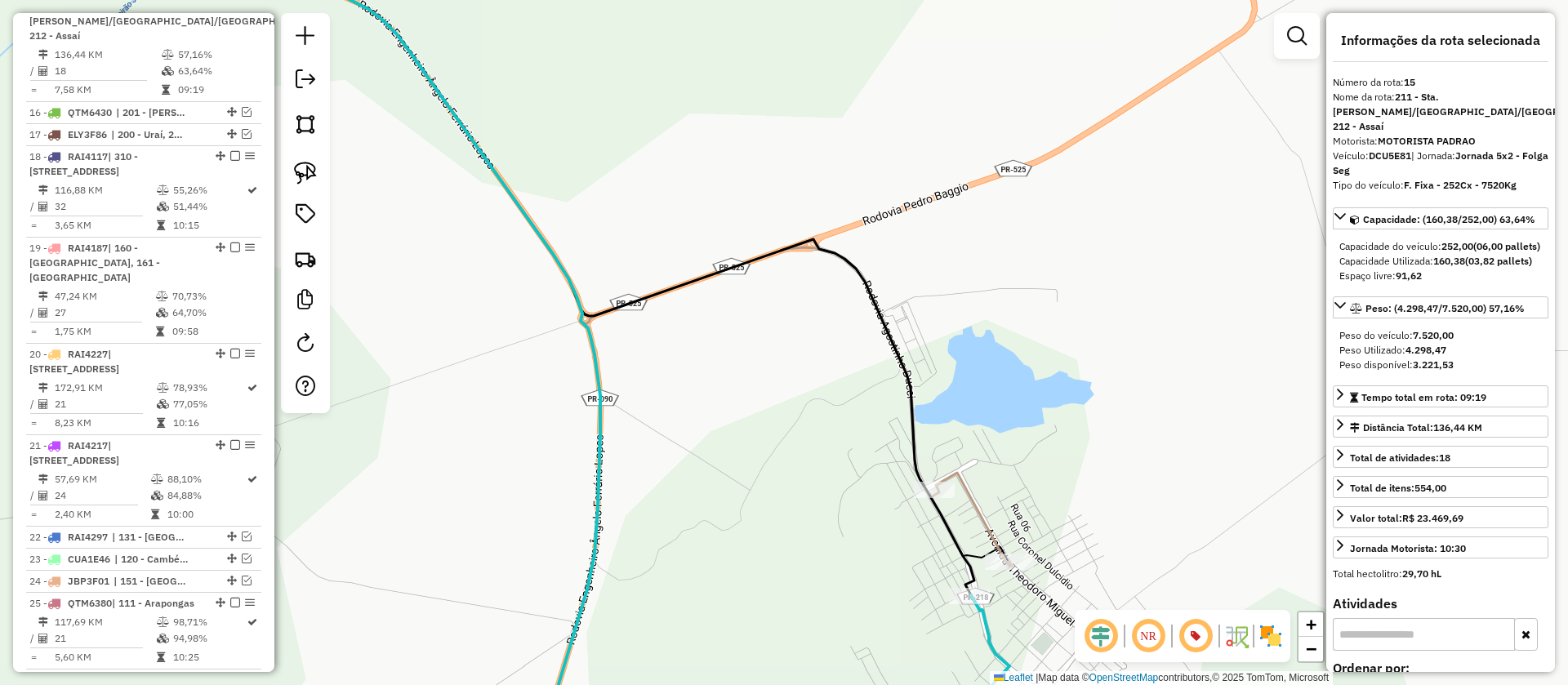
scroll to position [1796, 0]
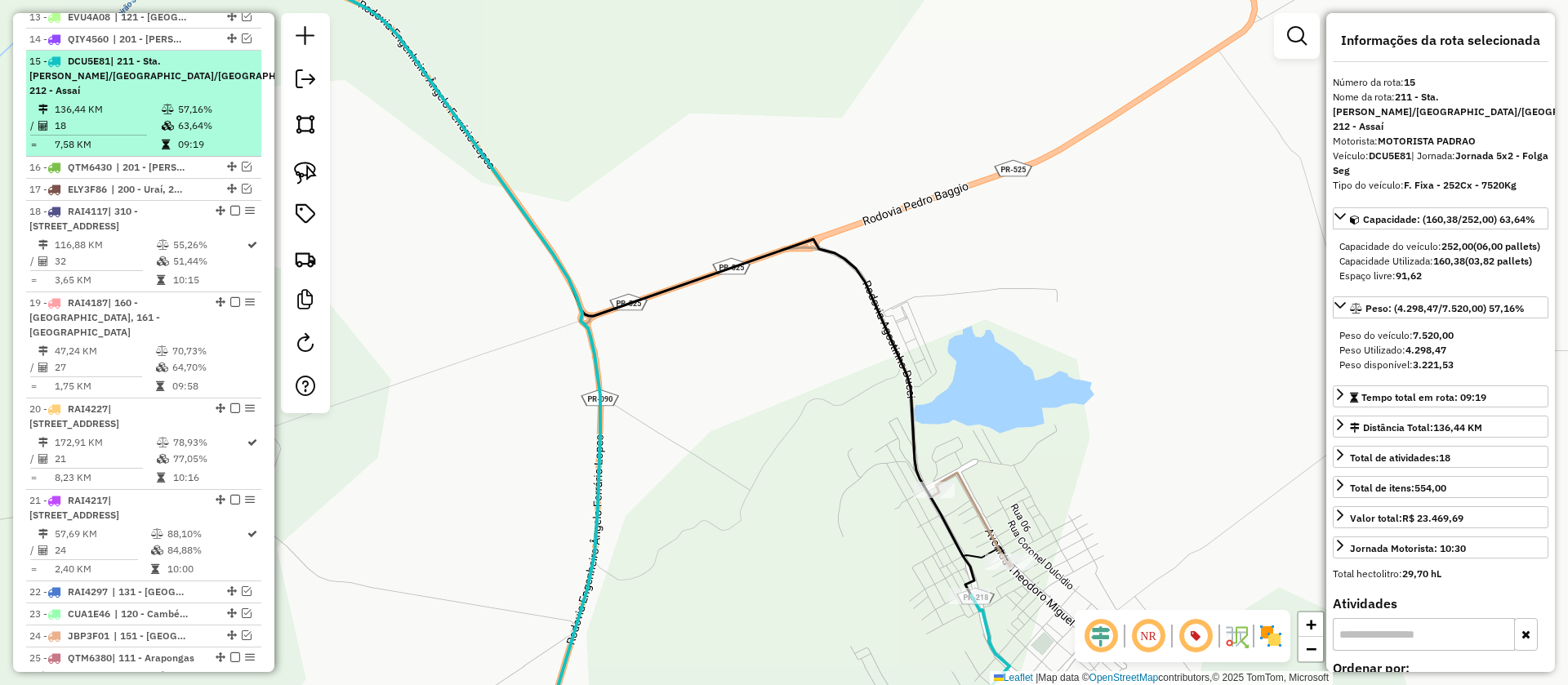
click at [340, 55] on em at bounding box center [345, 60] width 10 height 10
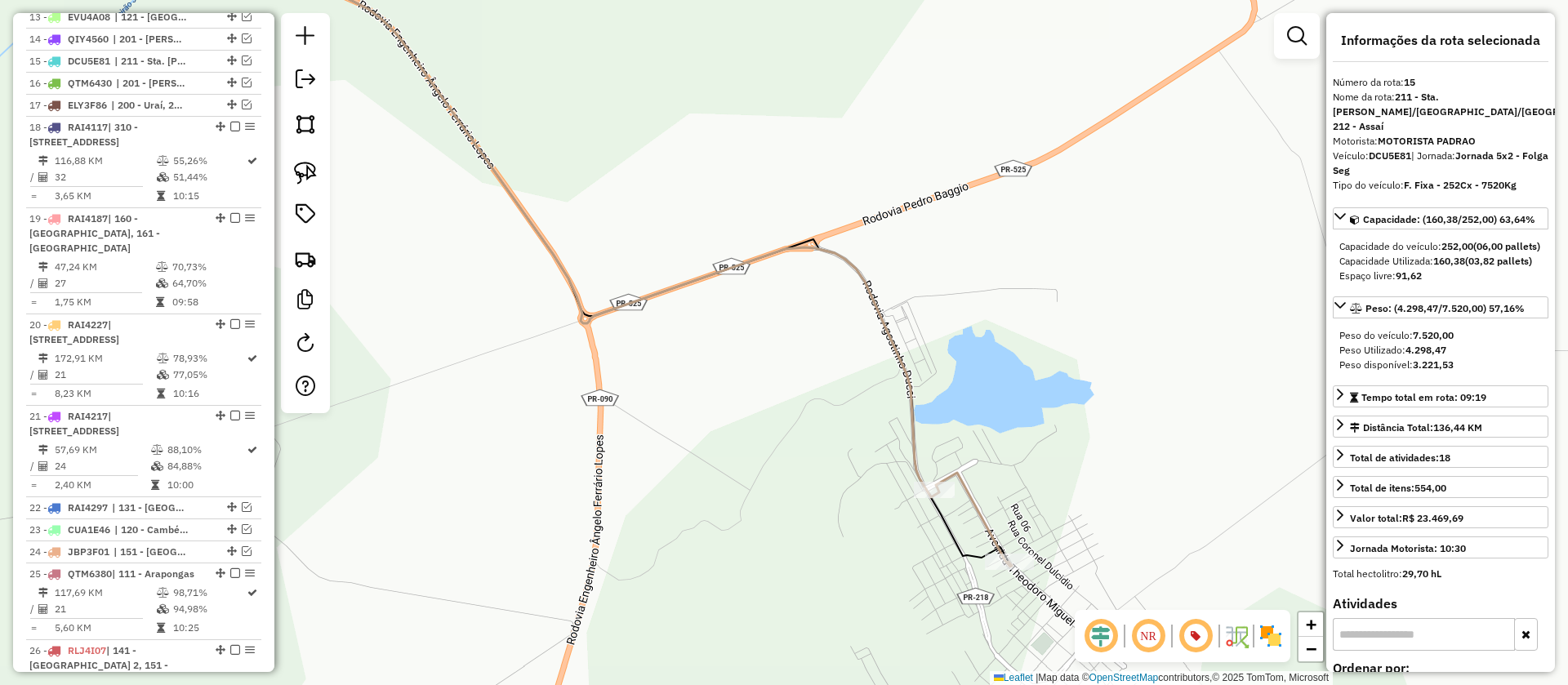
click at [903, 374] on icon at bounding box center [598, 249] width 828 height 635
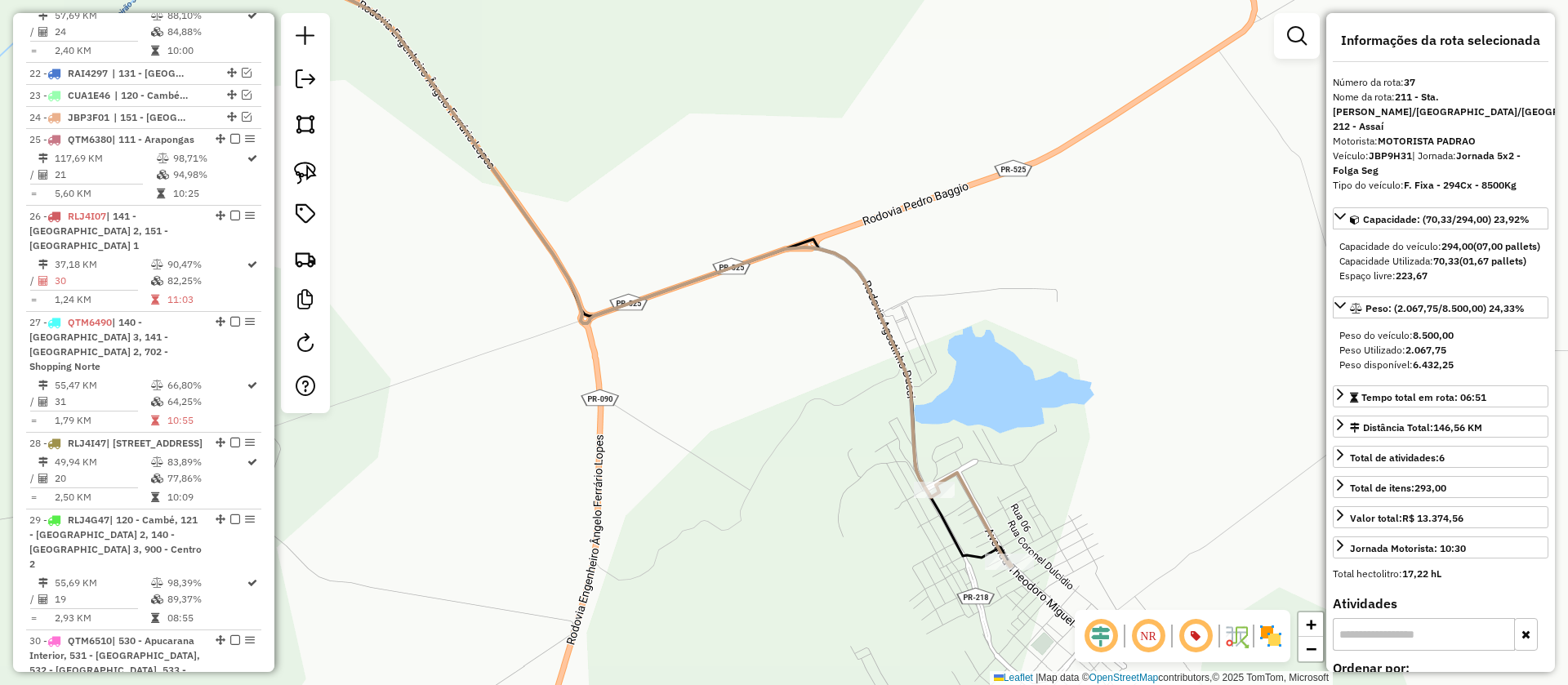
scroll to position [2797, 0]
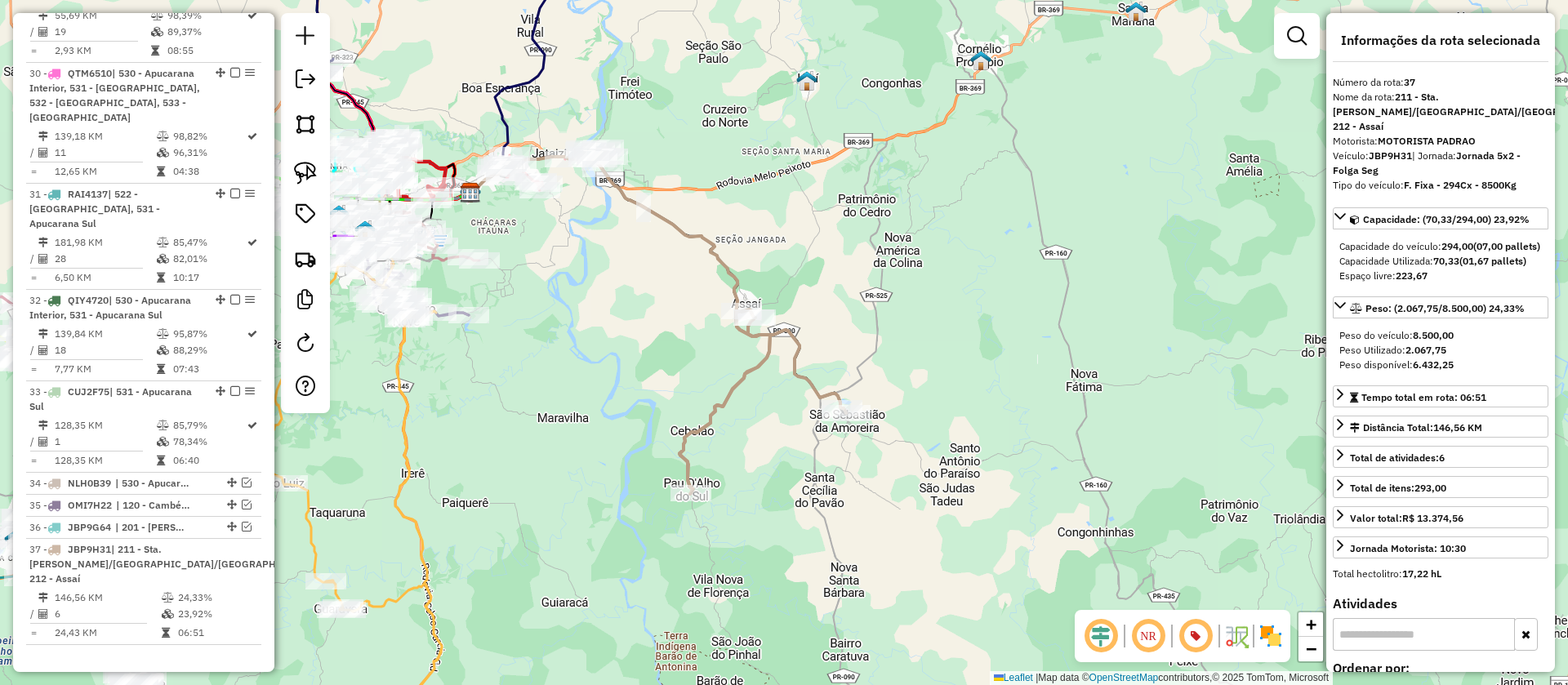
click at [809, 380] on icon at bounding box center [762, 402] width 166 height 185
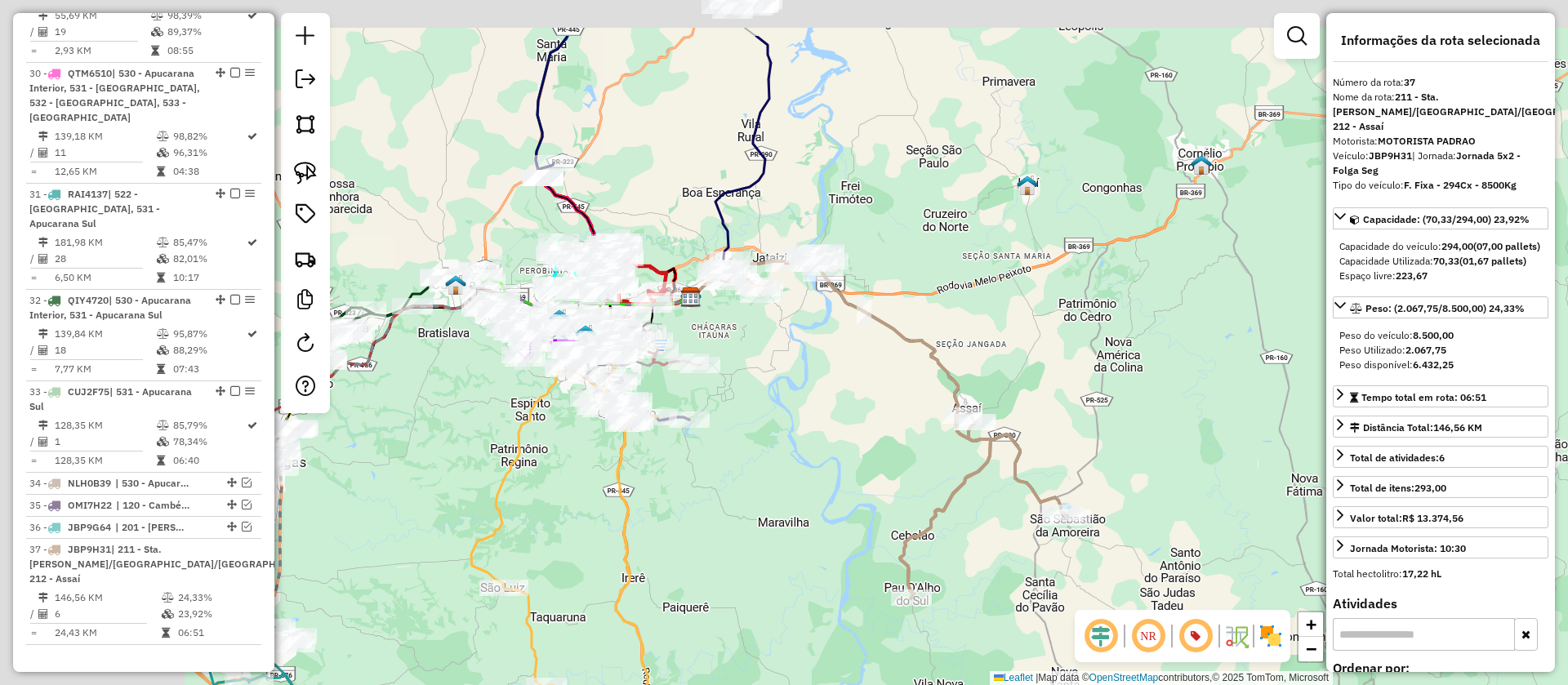
drag, startPoint x: 839, startPoint y: 314, endPoint x: 1058, endPoint y: 418, distance: 242.4
click at [1058, 418] on div "Janela de atendimento Grade de atendimento Capacidade Transportadoras Veículos …" at bounding box center [784, 342] width 1568 height 685
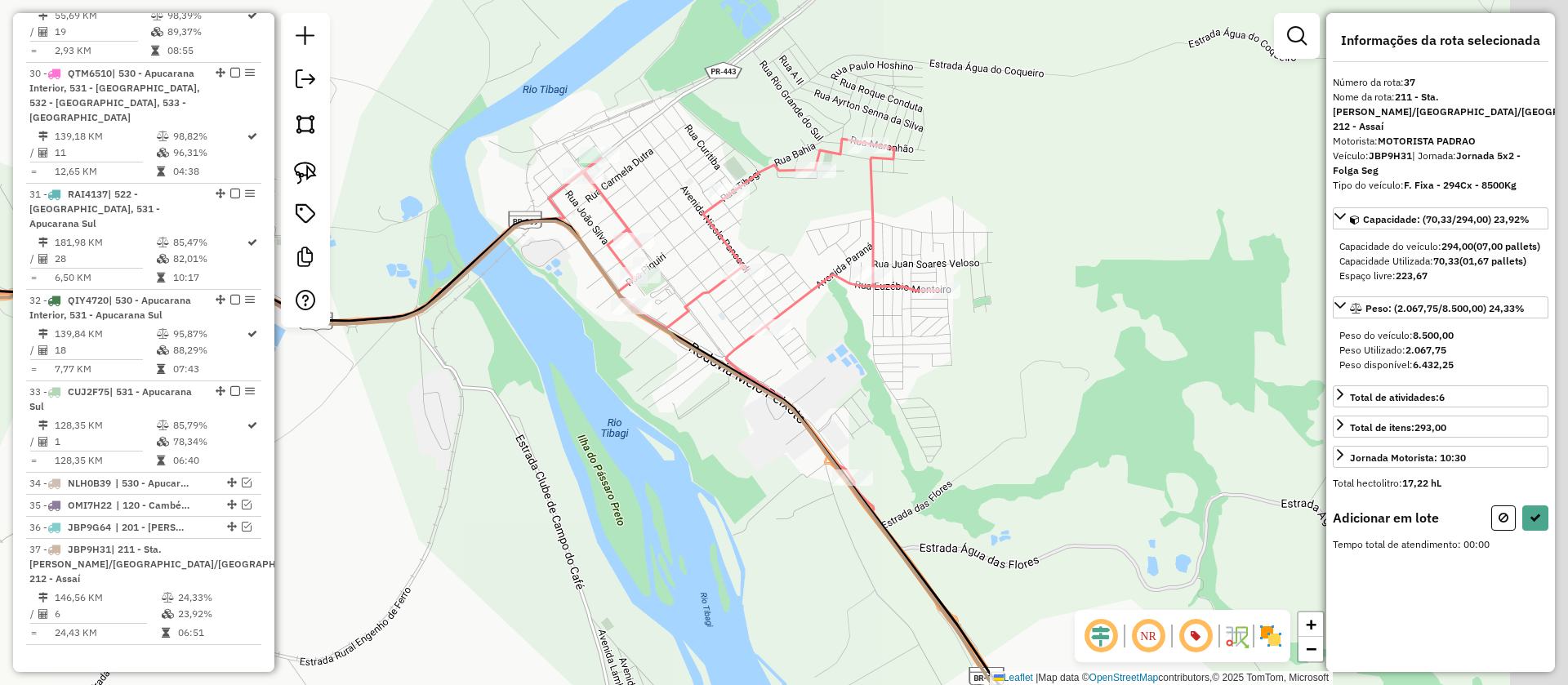
drag, startPoint x: 991, startPoint y: 372, endPoint x: 857, endPoint y: 372, distance: 134.0
click at [857, 372] on div "Janela de atendimento Grade de atendimento Capacidade Transportadoras Veículos …" at bounding box center [784, 342] width 1568 height 685
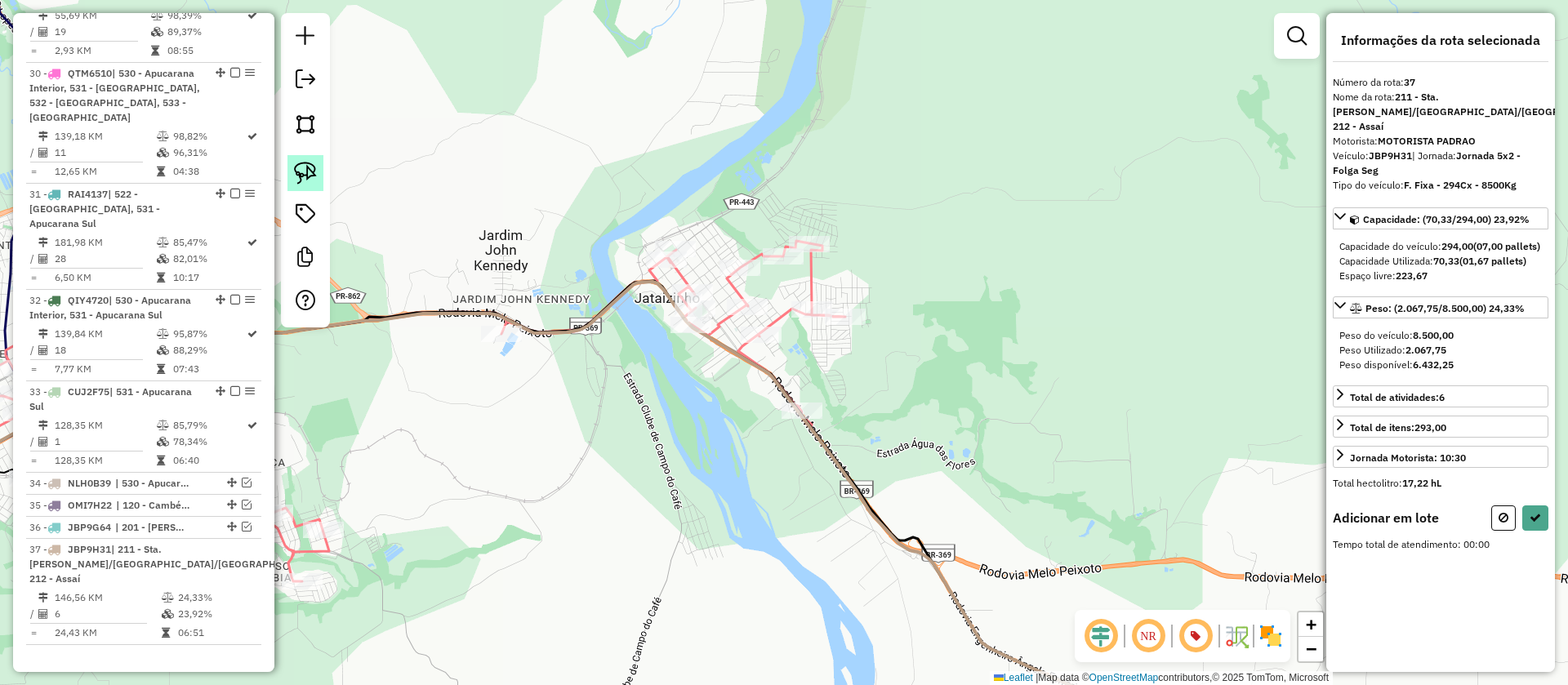
click at [312, 169] on img at bounding box center [305, 173] width 23 height 23
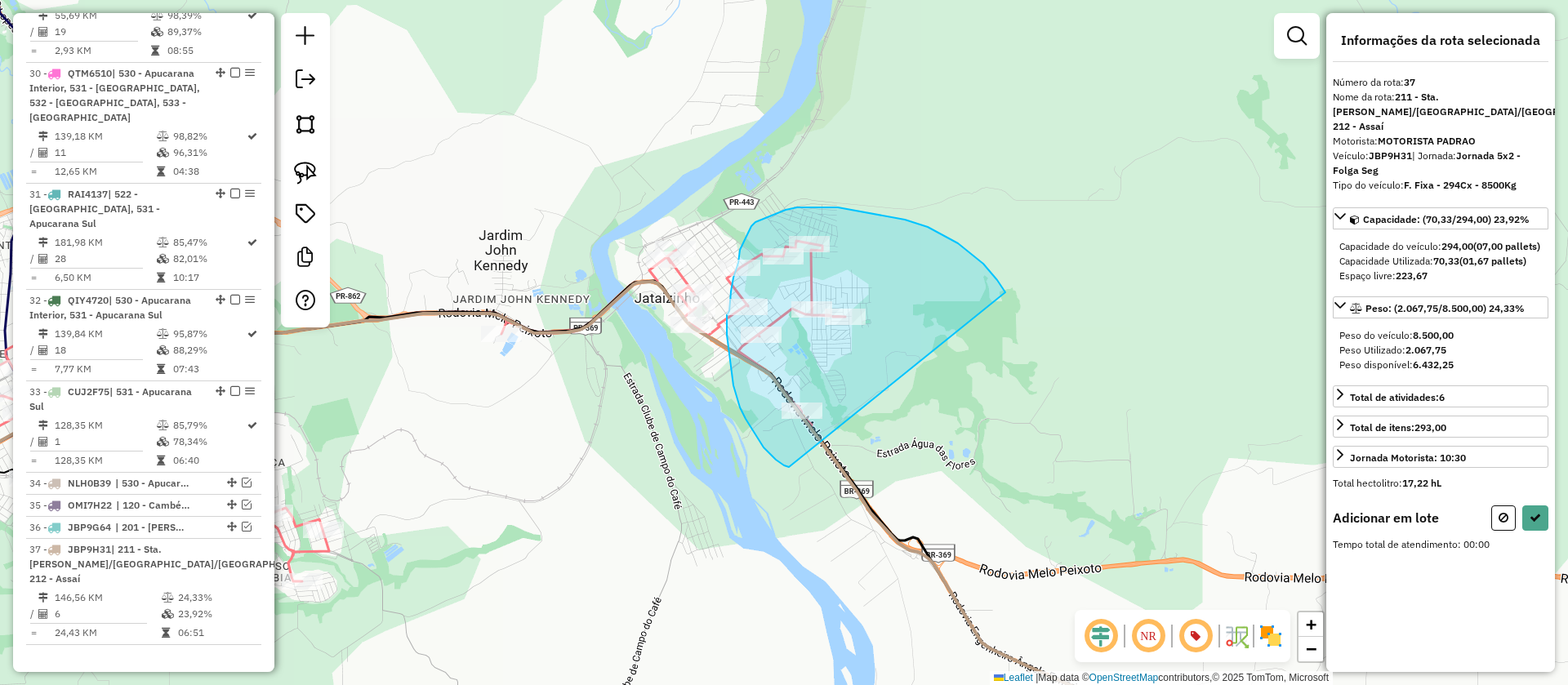
drag, startPoint x: 1003, startPoint y: 290, endPoint x: 814, endPoint y: 465, distance: 257.6
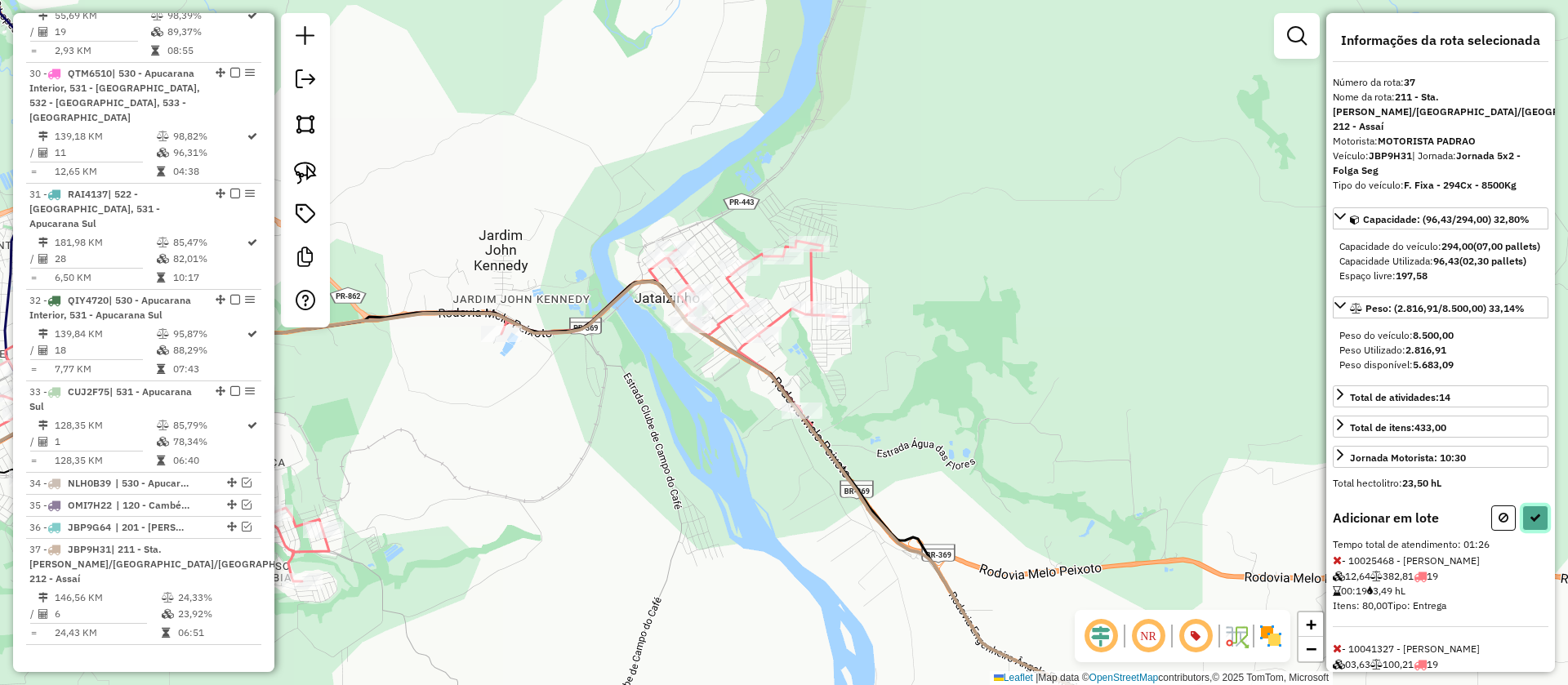
click at [1529, 522] on icon at bounding box center [1535, 517] width 11 height 11
select select "**********"
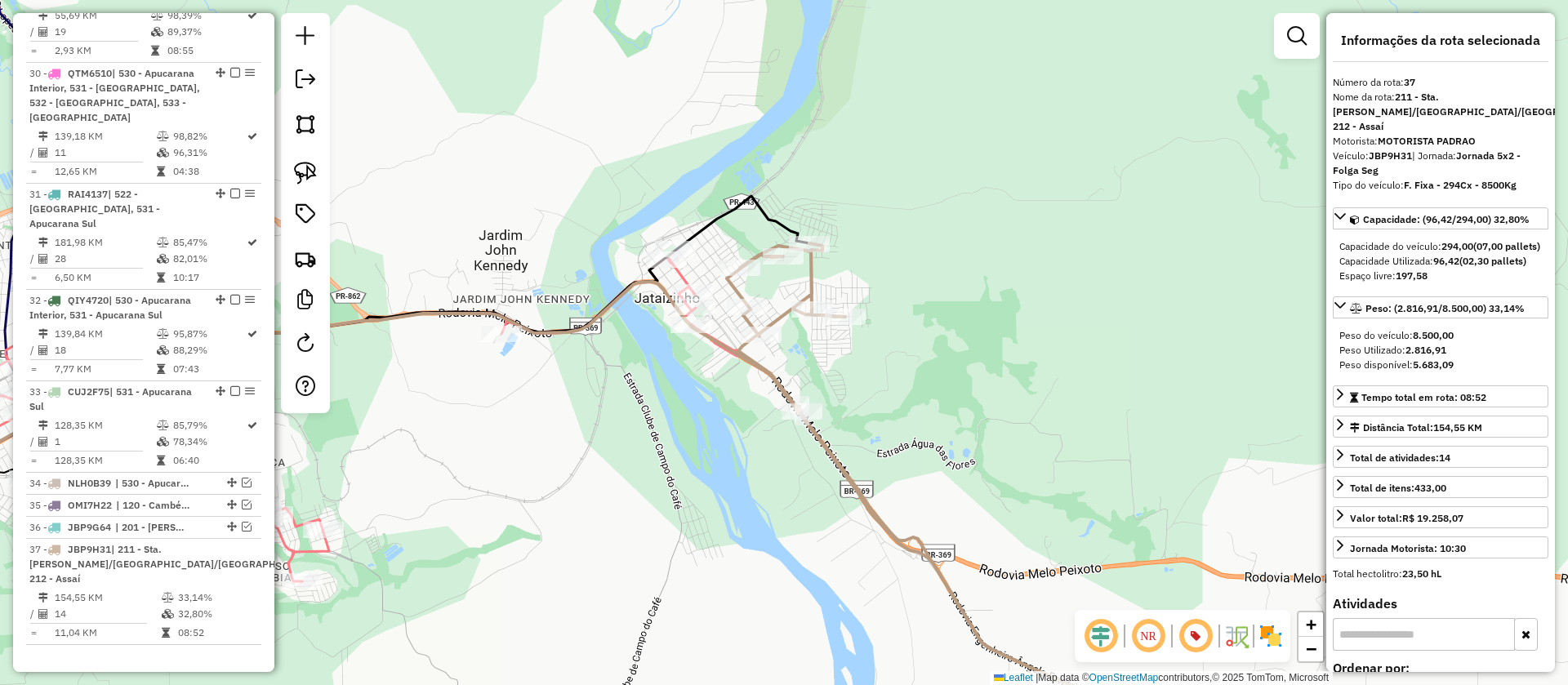
click at [804, 275] on icon at bounding box center [959, 499] width 465 height 510
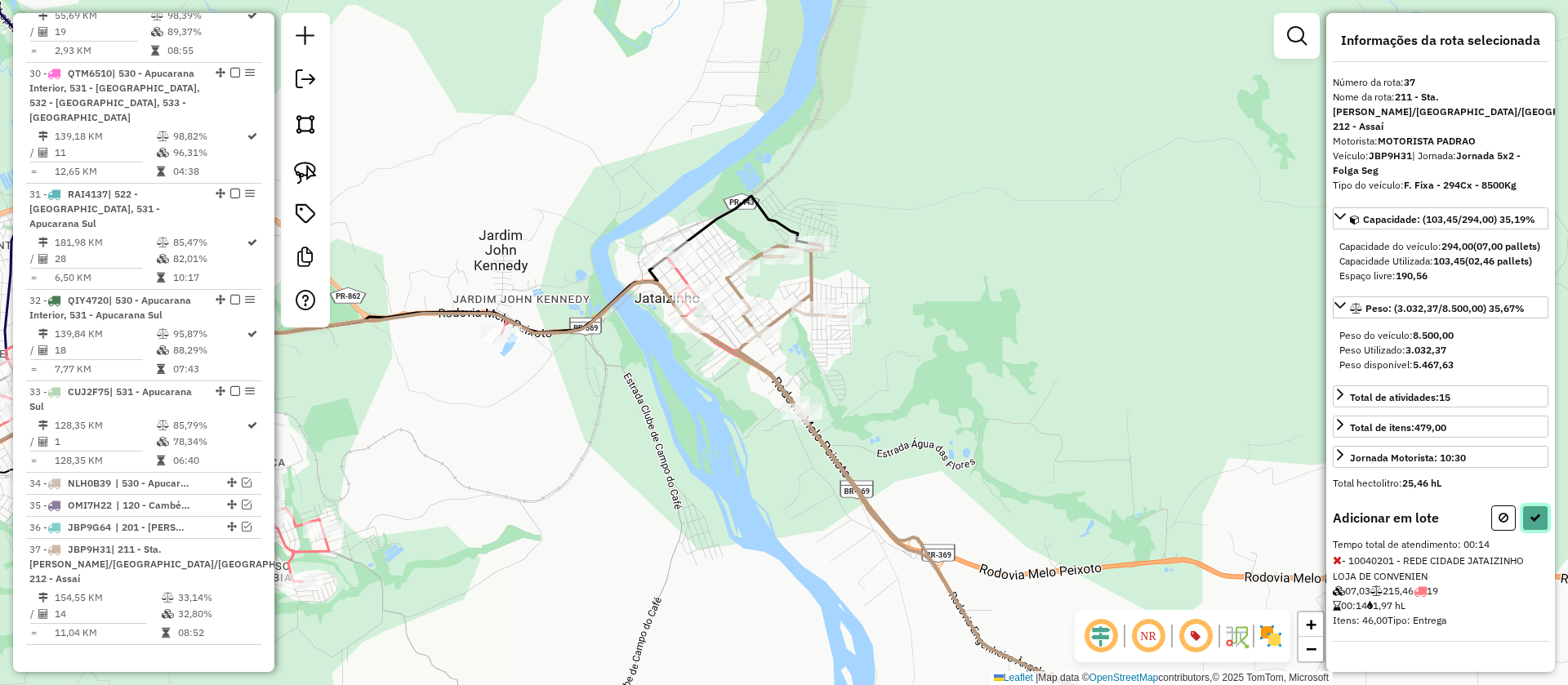
click at [1529, 515] on icon at bounding box center [1535, 517] width 11 height 11
select select "**********"
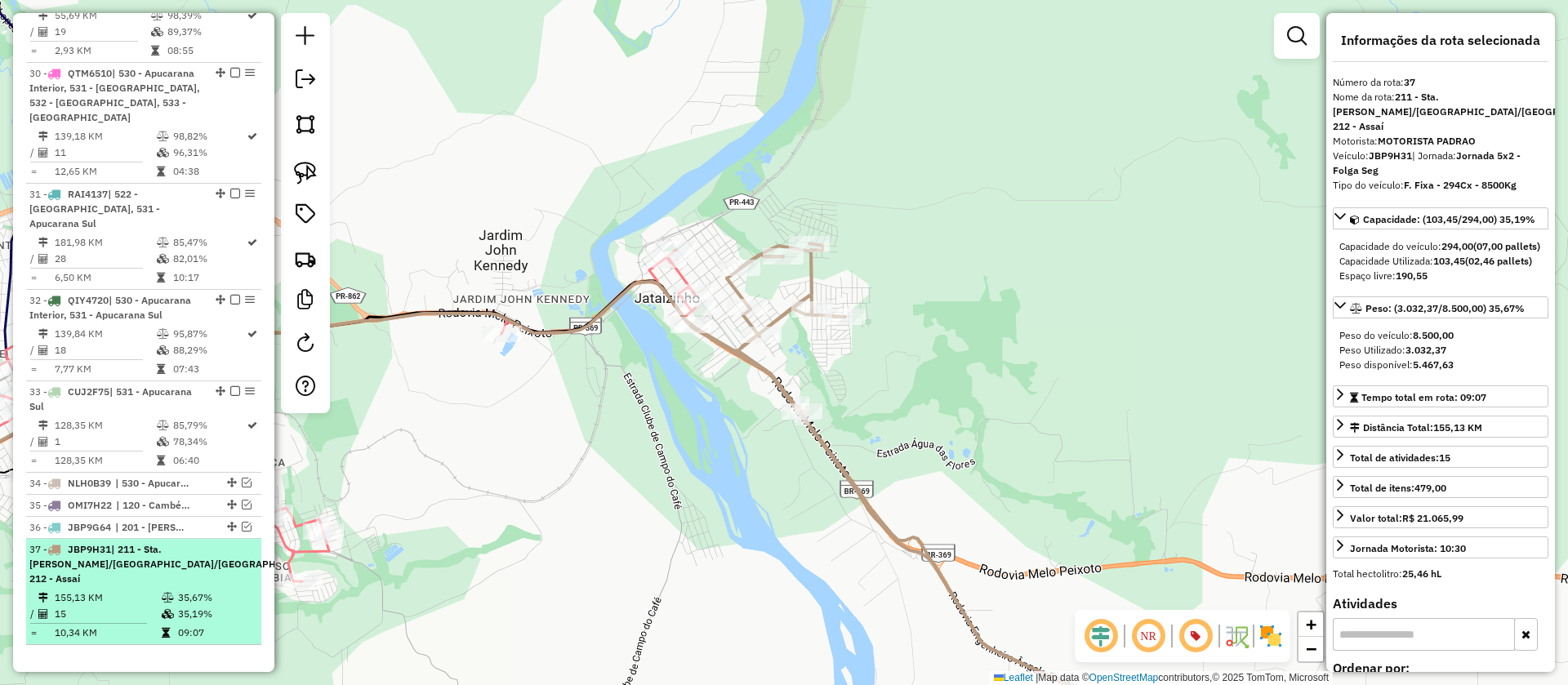
click at [340, 543] on em at bounding box center [345, 548] width 10 height 10
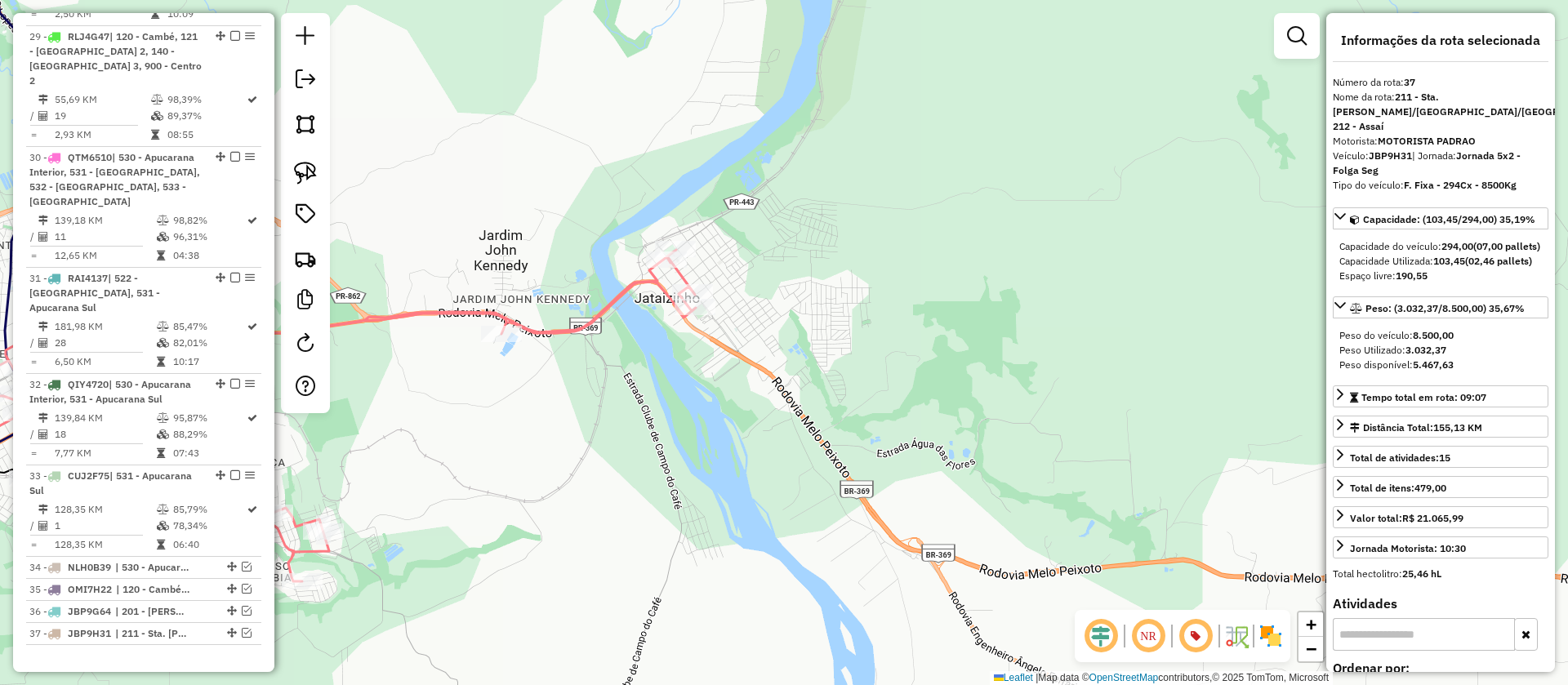
click at [600, 308] on icon at bounding box center [322, 415] width 747 height 332
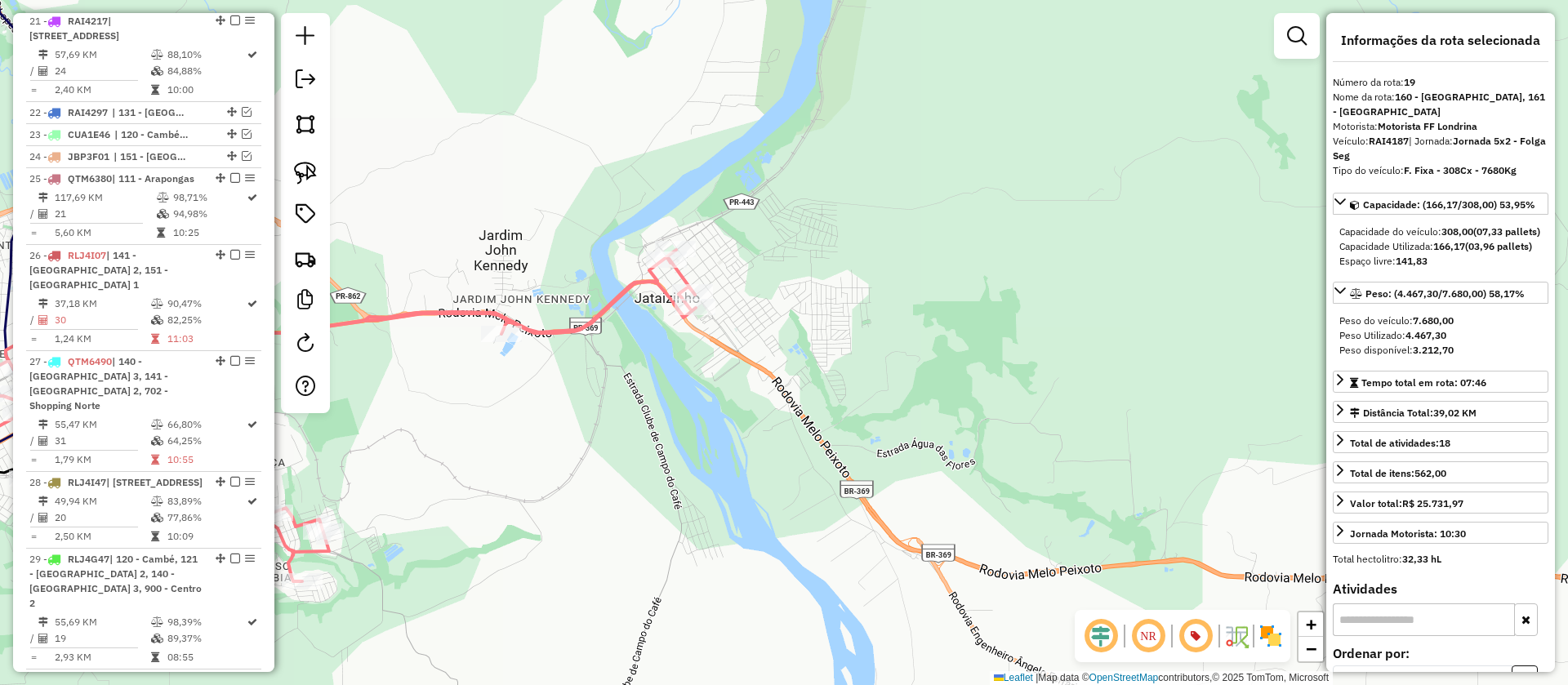
scroll to position [1968, 0]
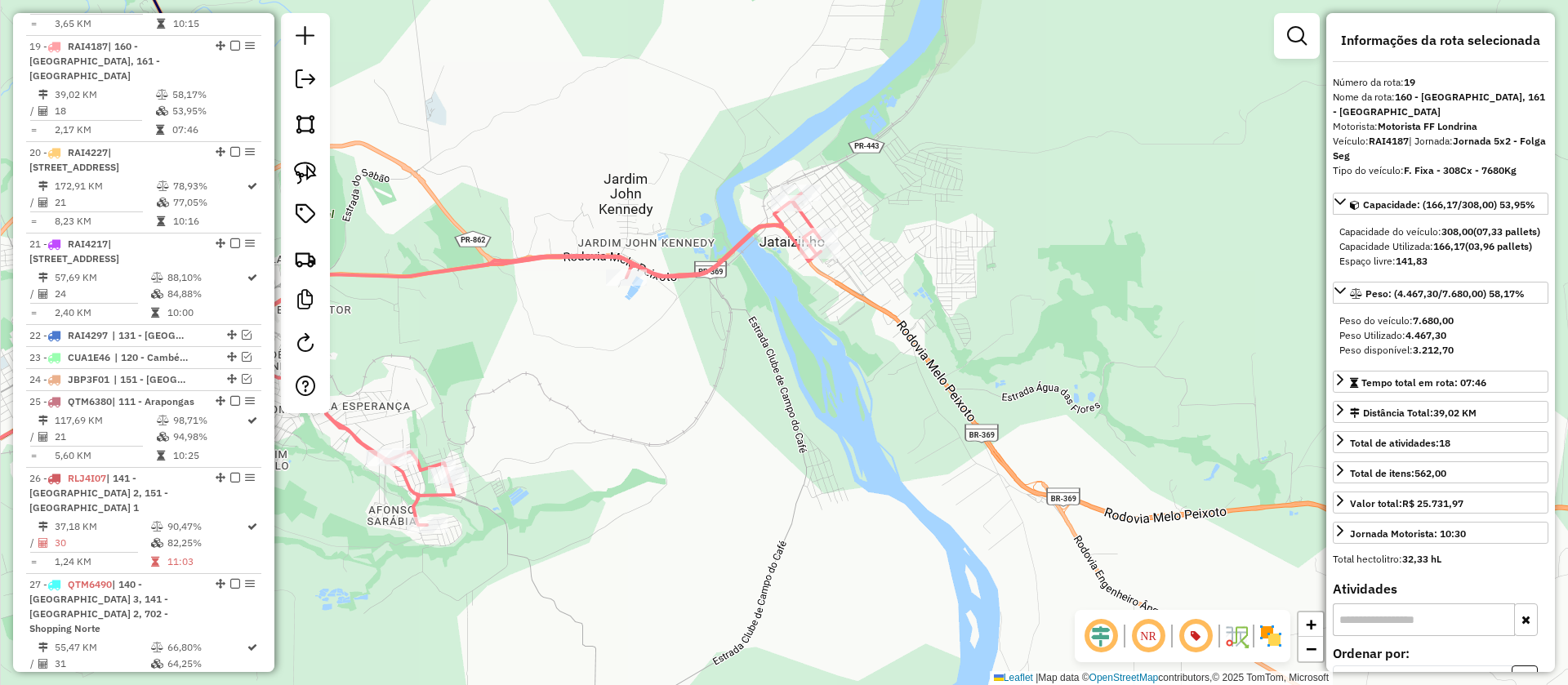
drag, startPoint x: 738, startPoint y: 372, endPoint x: 846, endPoint y: 313, distance: 123.1
click at [834, 323] on div "Janela de atendimento Grade de atendimento Capacidade Transportadoras Veículos …" at bounding box center [784, 342] width 1568 height 685
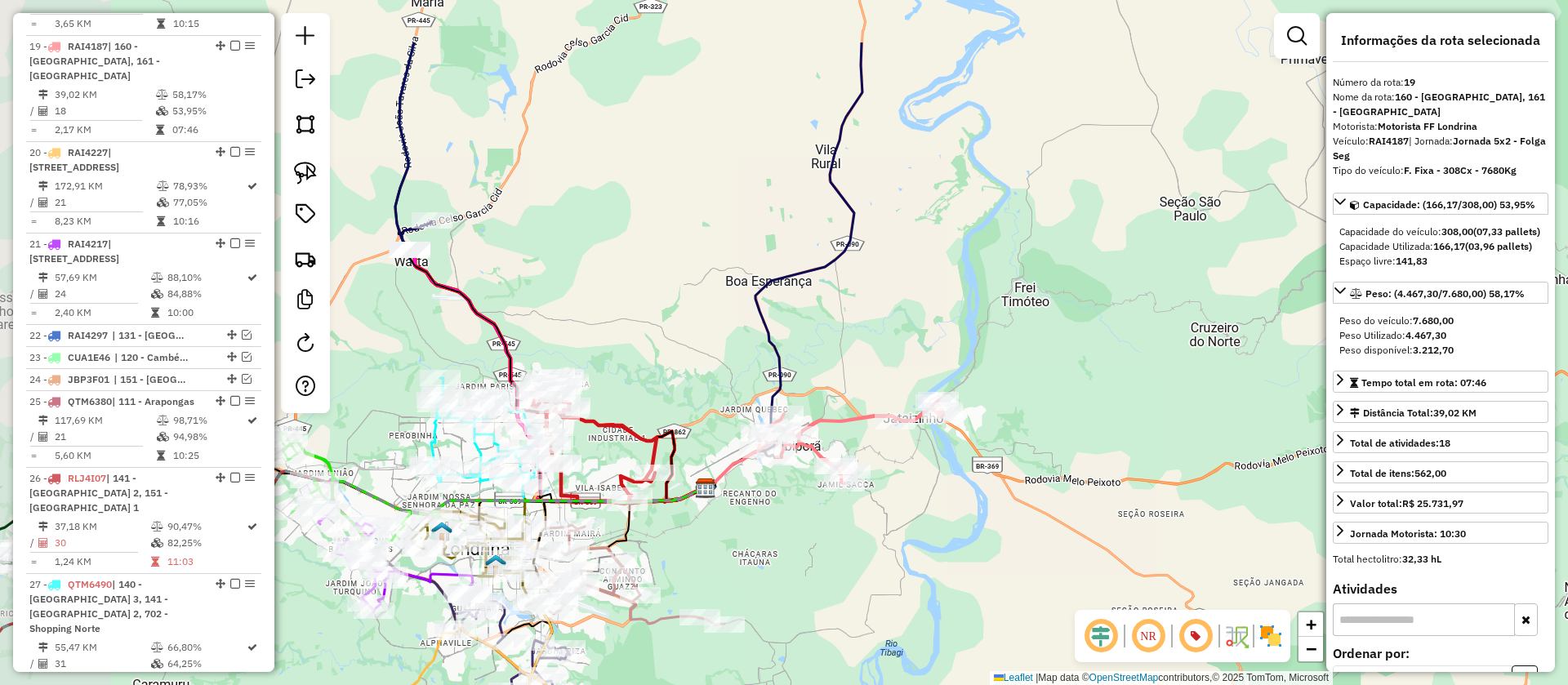
drag, startPoint x: 789, startPoint y: 354, endPoint x: 909, endPoint y: 465, distance: 163.5
click at [909, 465] on div "Janela de atendimento Grade de atendimento Capacidade Transportadoras Veículos …" at bounding box center [784, 342] width 1568 height 685
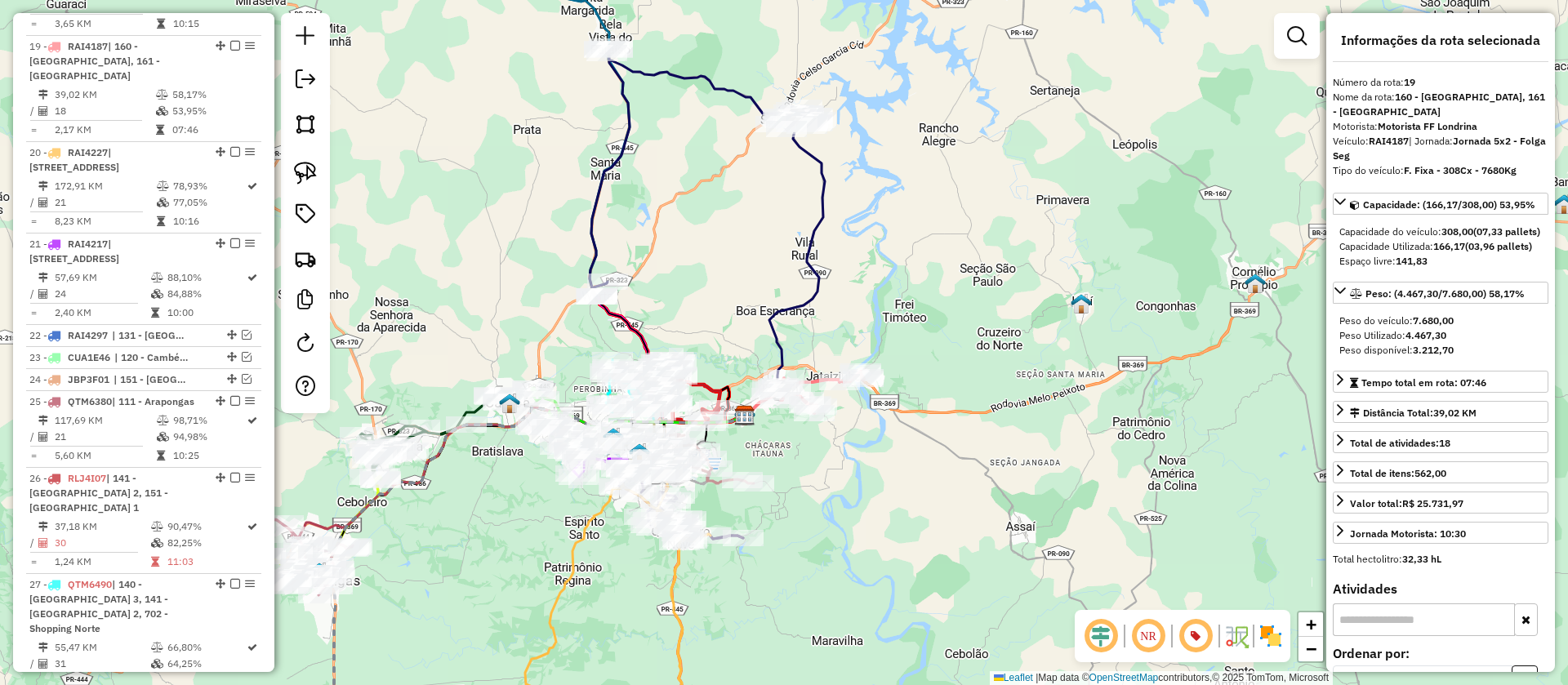
click at [825, 200] on icon at bounding box center [784, 270] width 80 height 292
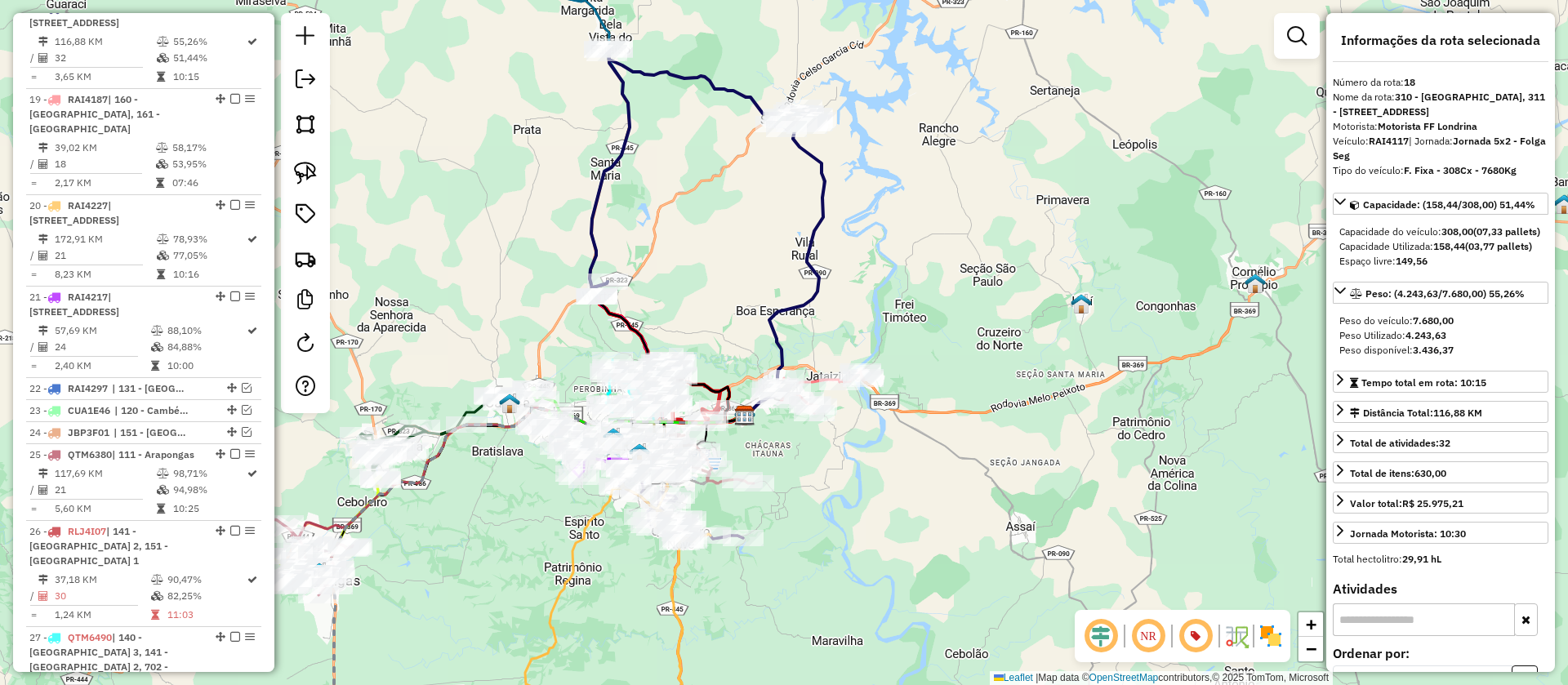
scroll to position [1862, 0]
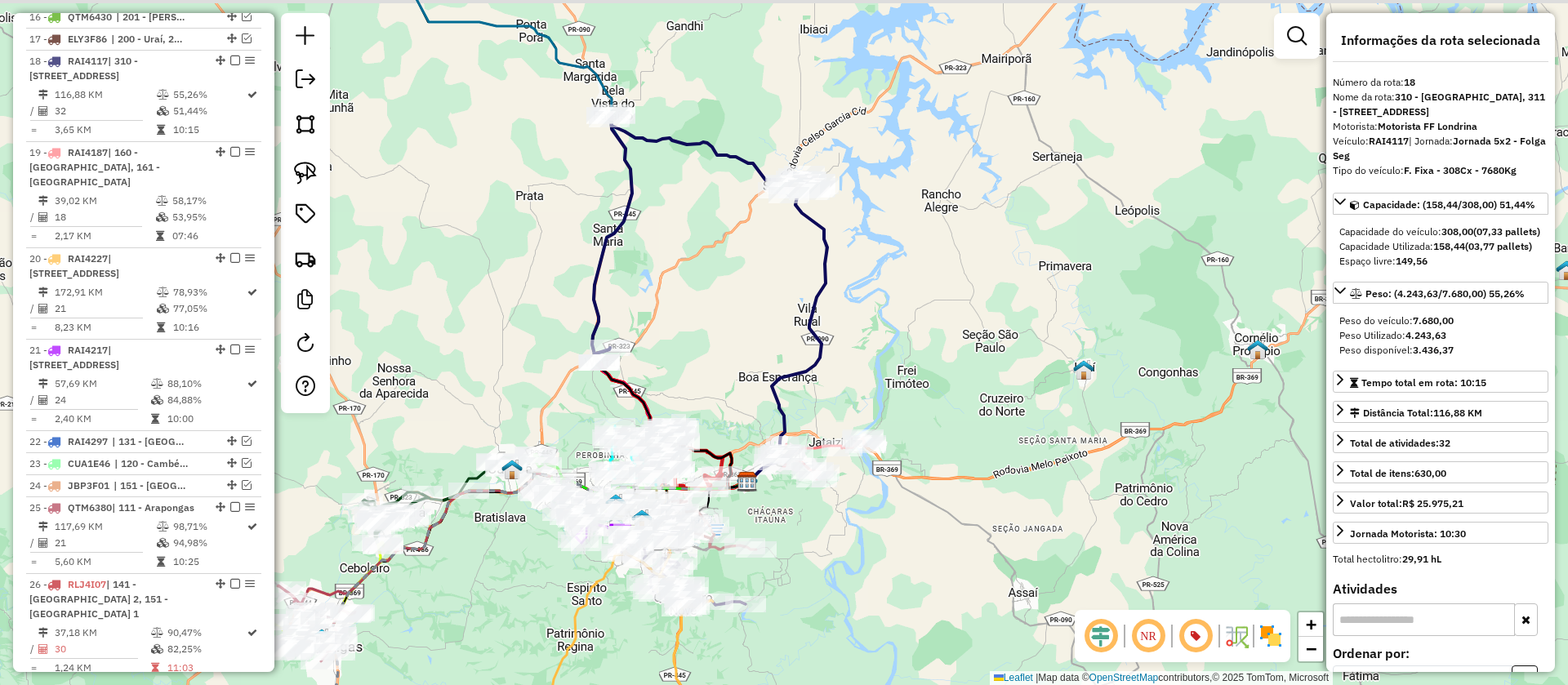
drag, startPoint x: 886, startPoint y: 215, endPoint x: 896, endPoint y: 305, distance: 90.6
click at [896, 305] on div "Janela de atendimento Grade de atendimento Capacidade Transportadoras Veículos …" at bounding box center [784, 342] width 1568 height 685
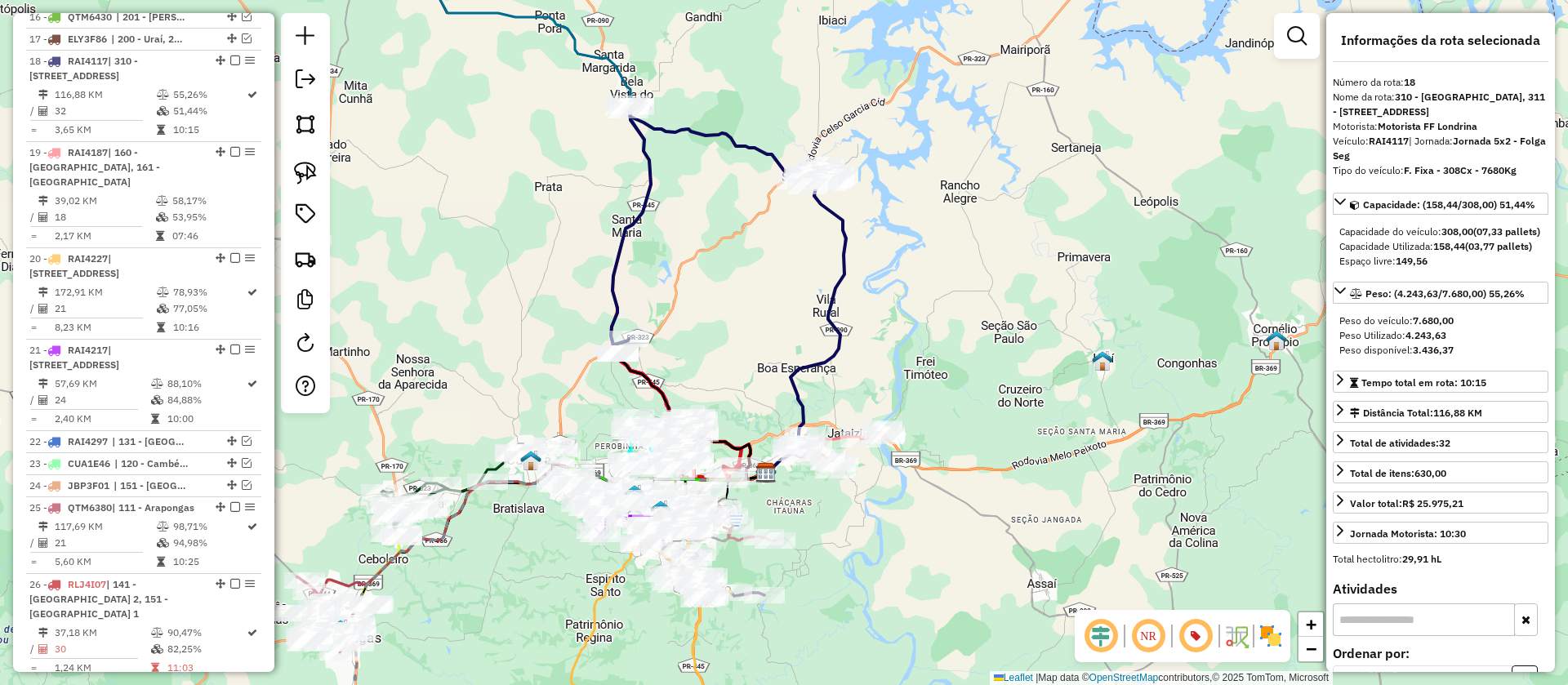
drag, startPoint x: 755, startPoint y: 338, endPoint x: 769, endPoint y: 258, distance: 81.2
click at [769, 258] on div "Janela de atendimento Grade de atendimento Capacidade Transportadoras Veículos …" at bounding box center [784, 342] width 1568 height 685
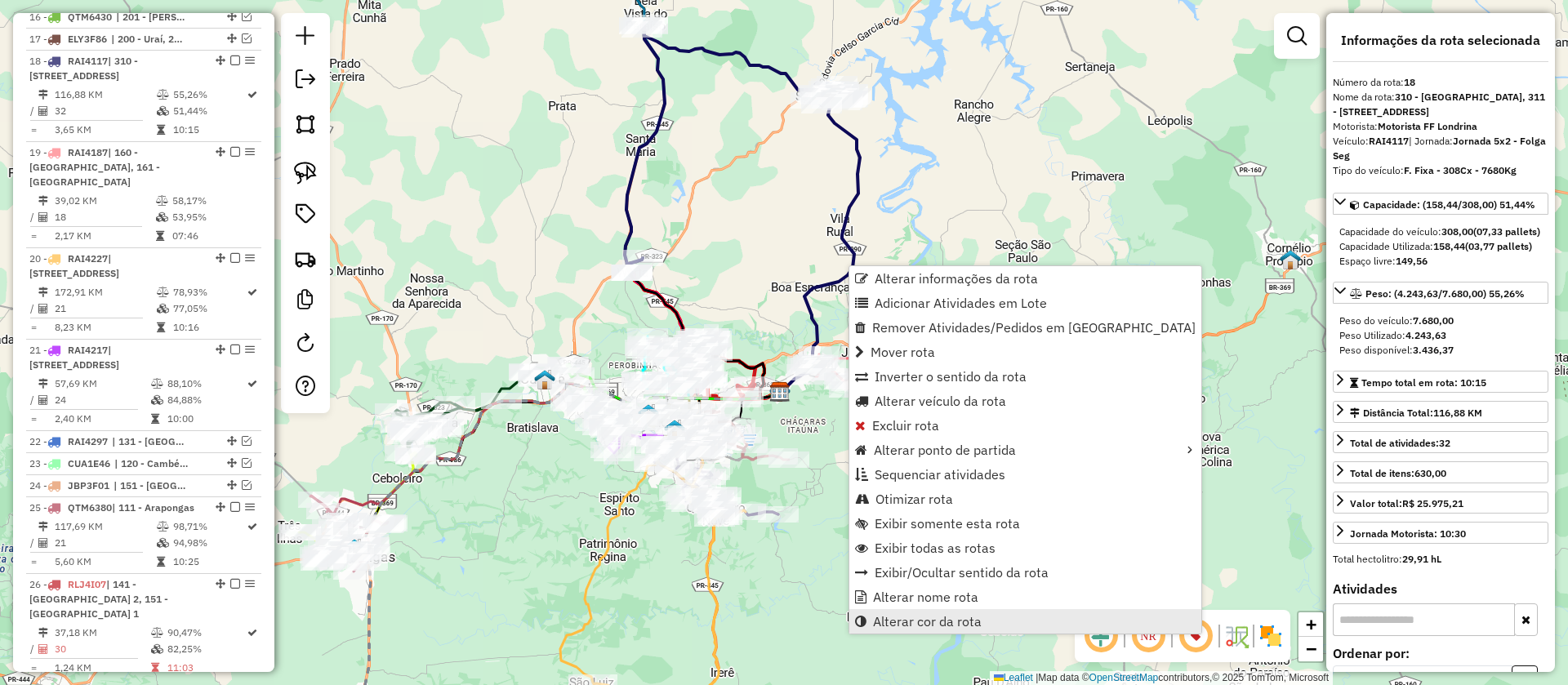
click at [924, 615] on span "Alterar cor da rota" at bounding box center [928, 621] width 109 height 13
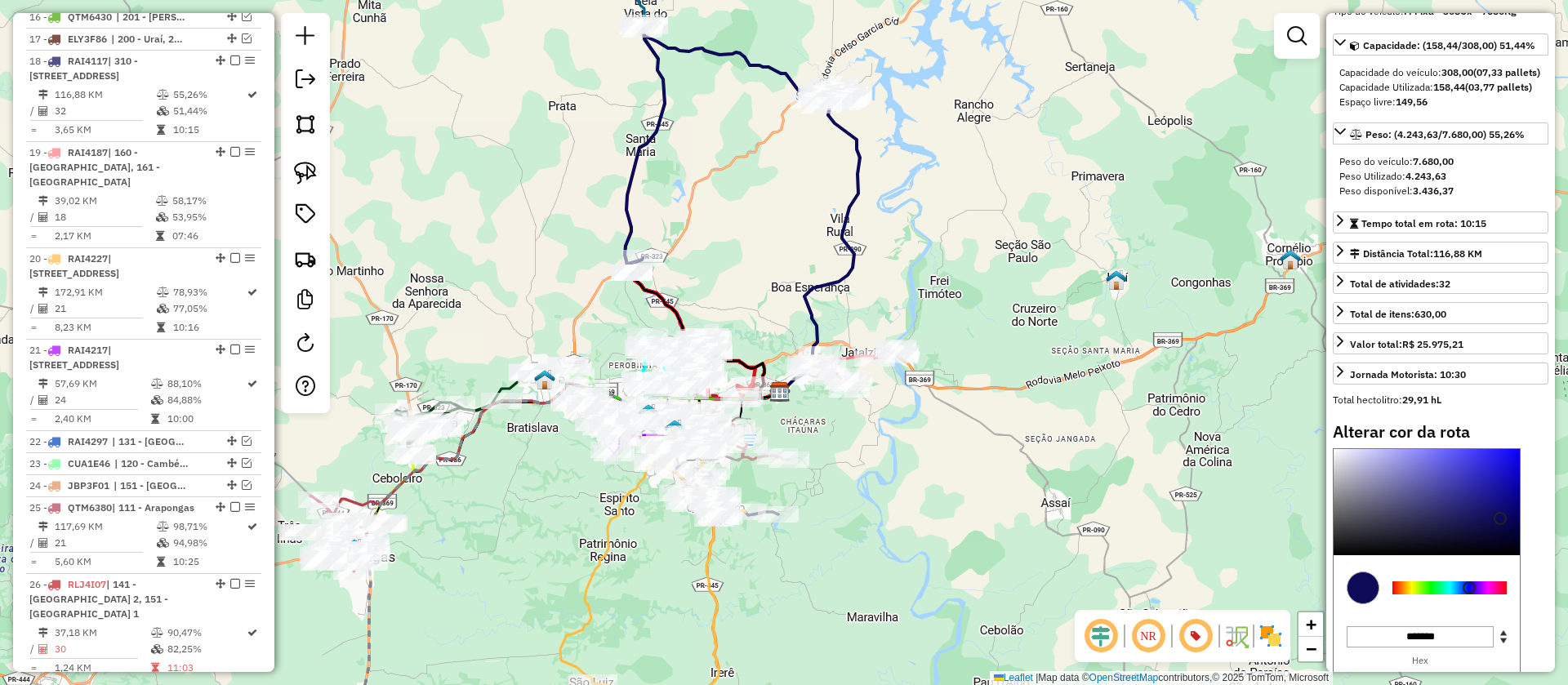
scroll to position [162, 0]
type input "*******"
click at [1447, 592] on div at bounding box center [1449, 585] width 114 height 13
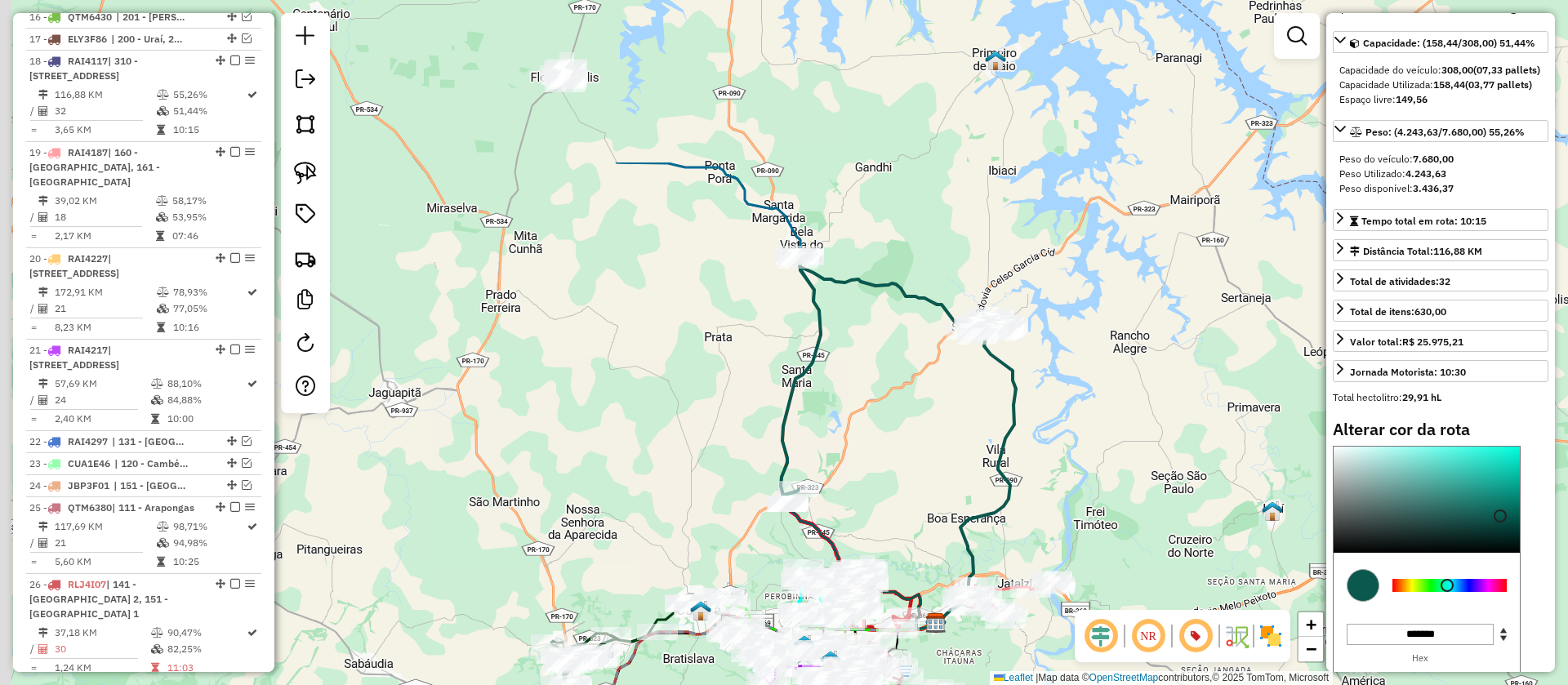
drag, startPoint x: 930, startPoint y: 193, endPoint x: 1086, endPoint y: 425, distance: 279.6
click at [1086, 425] on div "Janela de atendimento Grade de atendimento Capacidade Transportadoras Veículos …" at bounding box center [784, 342] width 1568 height 685
click at [745, 191] on icon at bounding box center [751, 353] width 380 height 553
select select "**********"
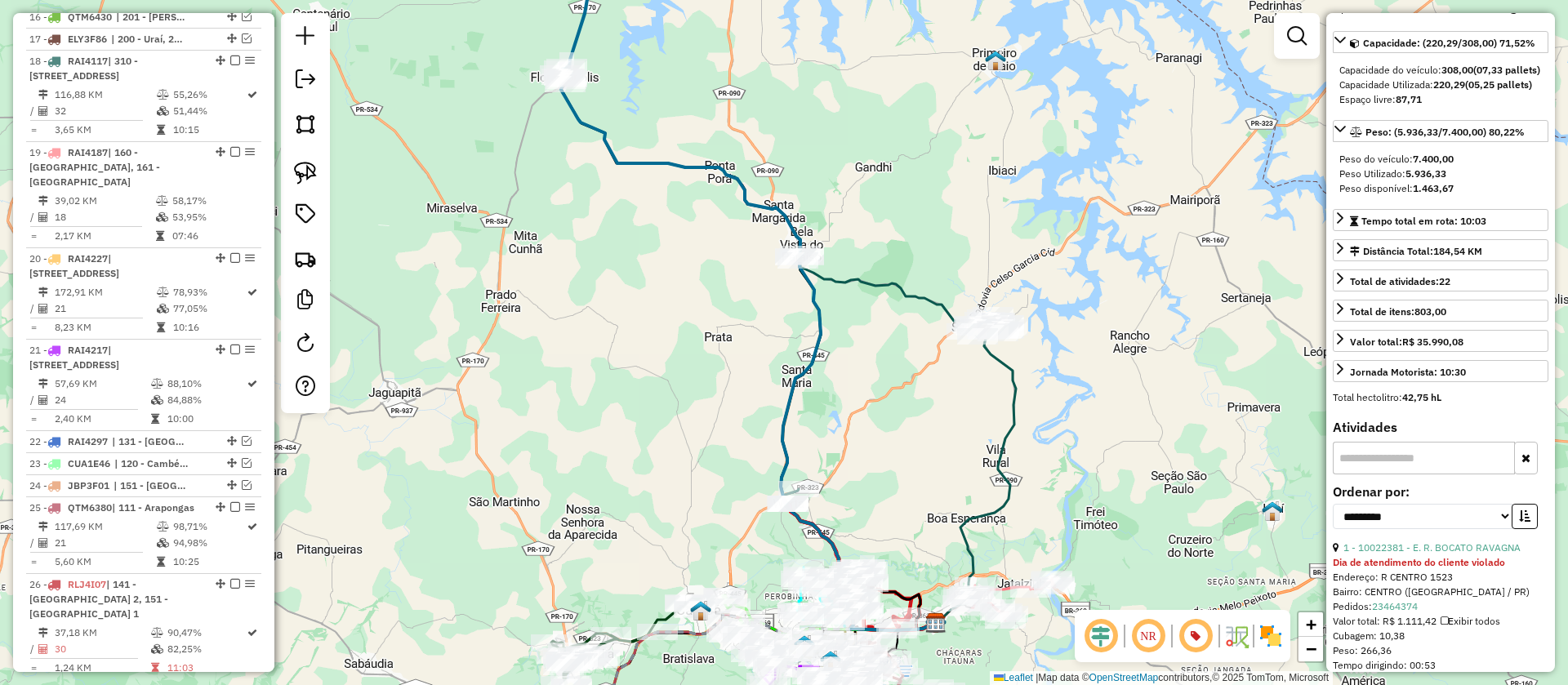
scroll to position [716, 0]
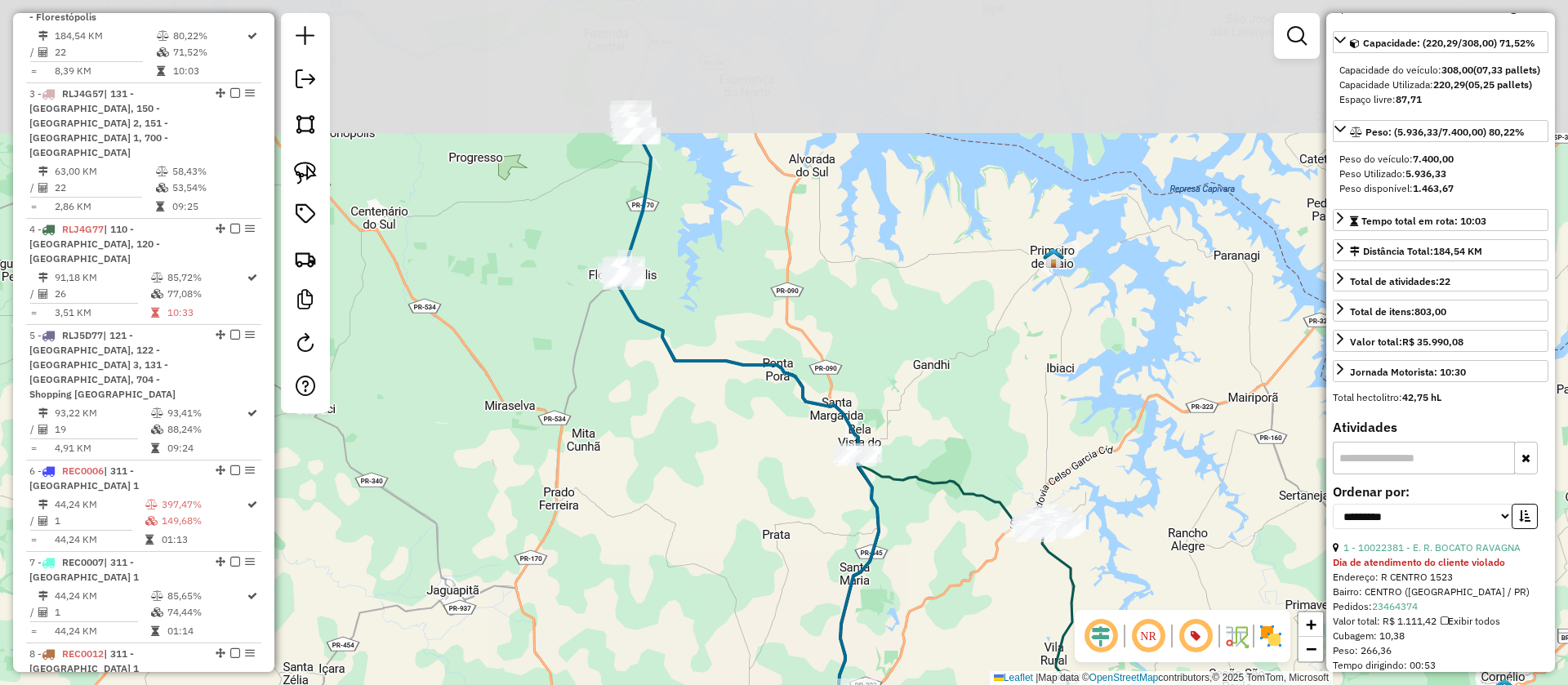
drag, startPoint x: 828, startPoint y: 116, endPoint x: 892, endPoint y: 337, distance: 230.1
click at [892, 337] on div "Janela de atendimento Grade de atendimento Capacidade Transportadoras Veículos …" at bounding box center [784, 342] width 1568 height 685
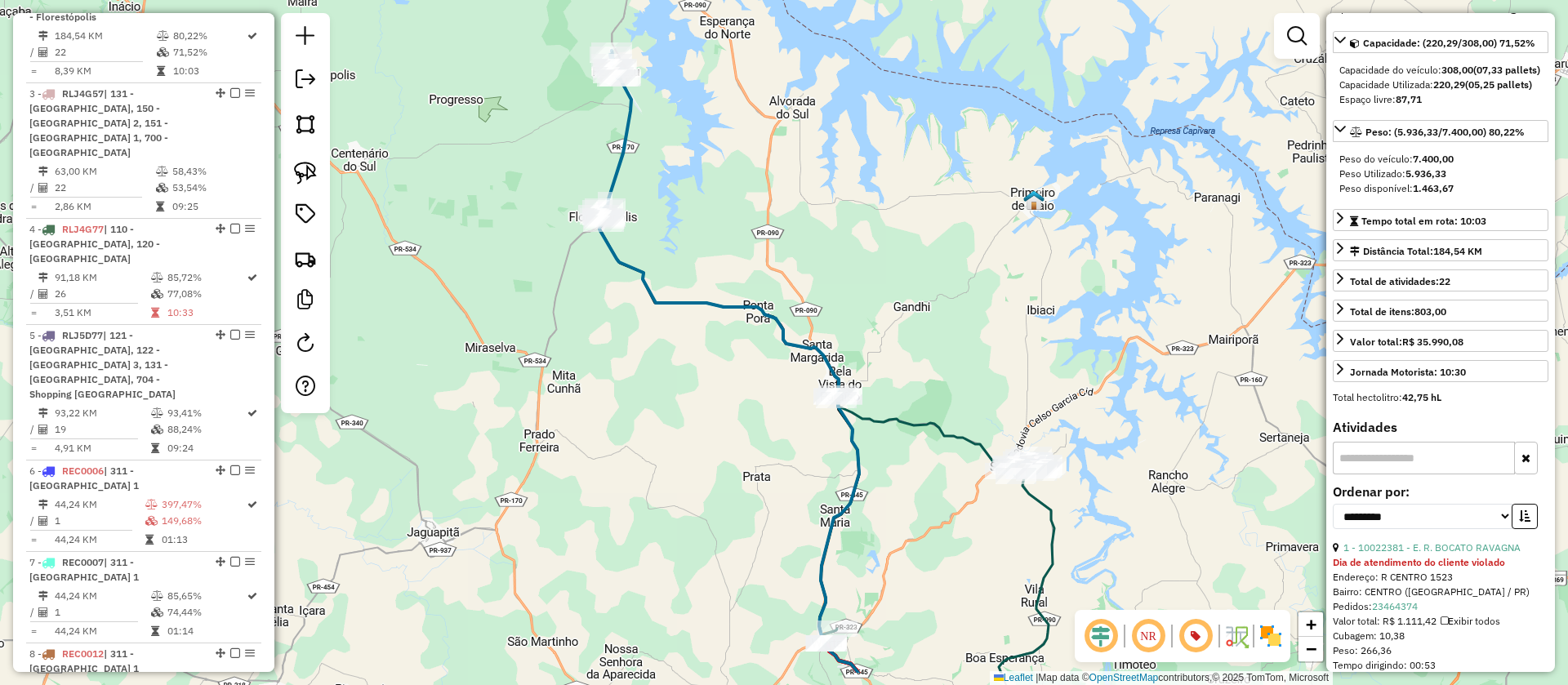
drag, startPoint x: 888, startPoint y: 282, endPoint x: 827, endPoint y: 87, distance: 204.3
click at [828, 91] on div "Janela de atendimento Grade de atendimento Capacidade Transportadoras Veículos …" at bounding box center [784, 342] width 1568 height 685
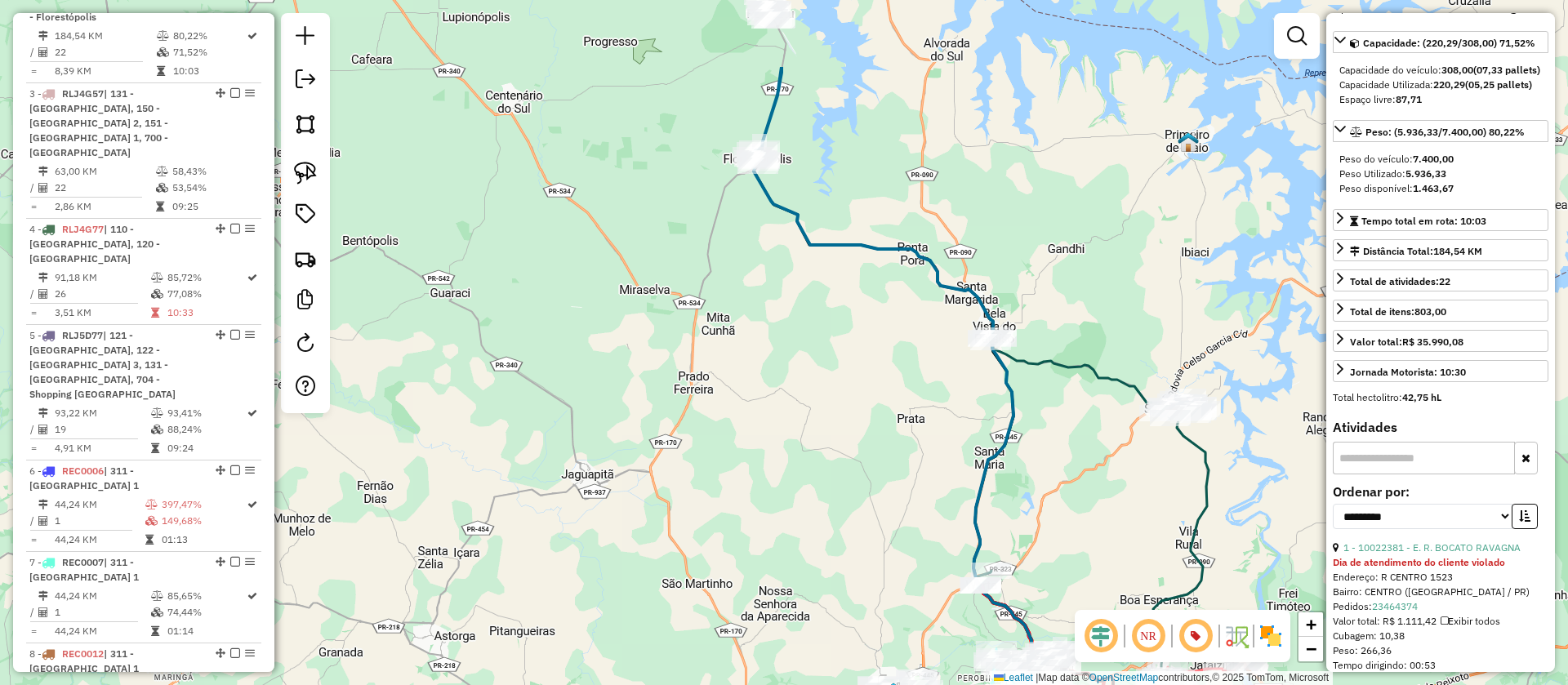
drag, startPoint x: 884, startPoint y: 318, endPoint x: 1161, endPoint y: 502, distance: 332.5
click at [1161, 502] on div "Janela de atendimento Grade de atendimento Capacidade Transportadoras Veículos …" at bounding box center [784, 342] width 1568 height 685
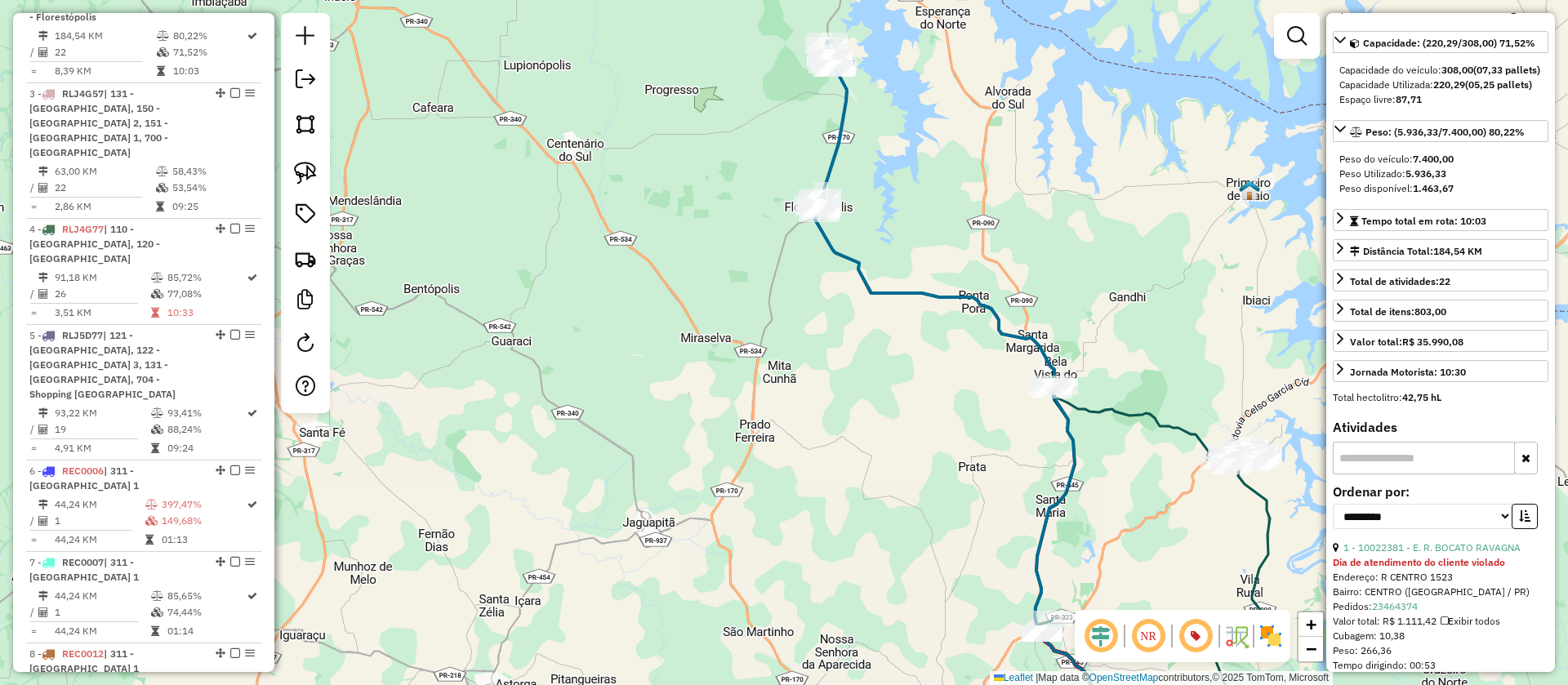
click at [832, 138] on icon at bounding box center [830, 127] width 33 height 173
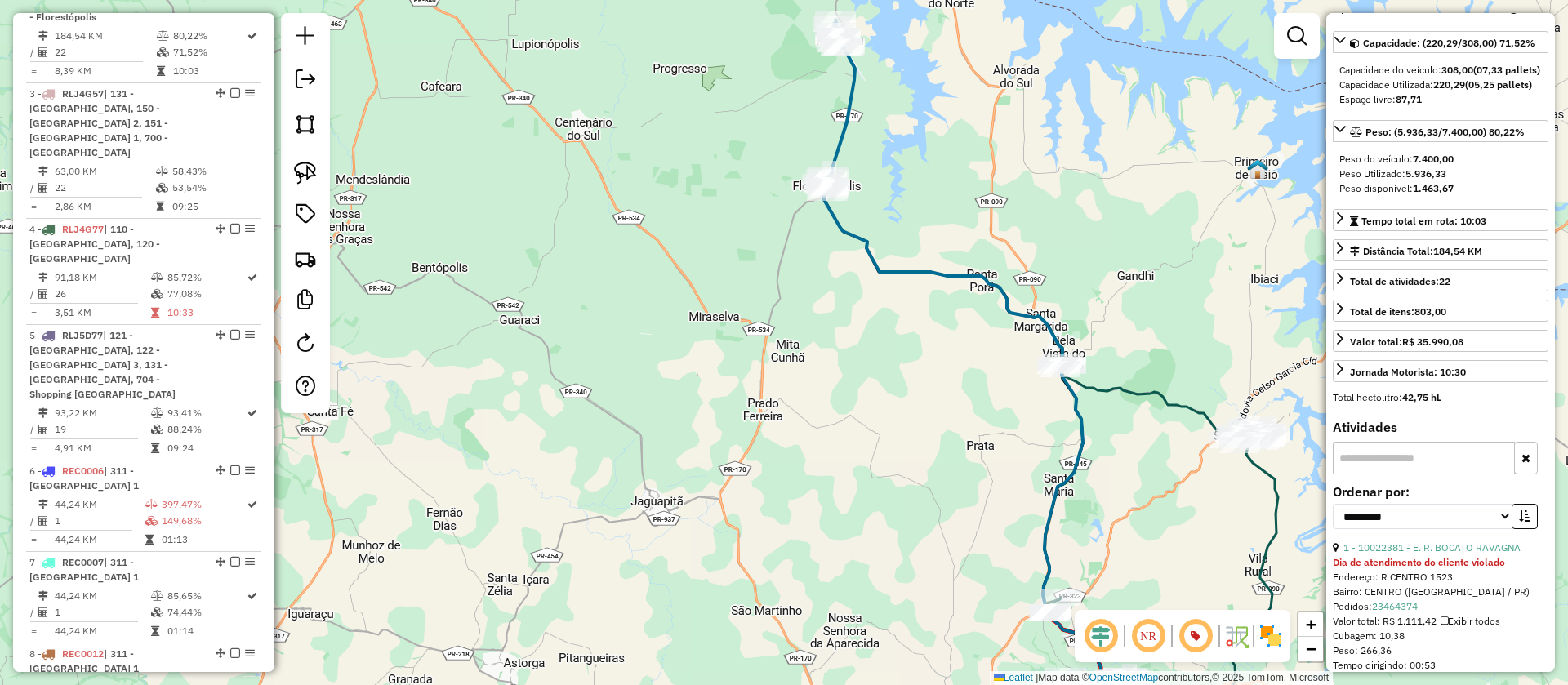
drag, startPoint x: 929, startPoint y: 186, endPoint x: 934, endPoint y: 176, distance: 11.2
click at [934, 176] on div "Janela de atendimento Grade de atendimento Capacidade Transportadoras Veículos …" at bounding box center [784, 342] width 1568 height 685
drag, startPoint x: 312, startPoint y: 171, endPoint x: 528, endPoint y: 215, distance: 220.4
click at [312, 171] on img at bounding box center [305, 173] width 23 height 23
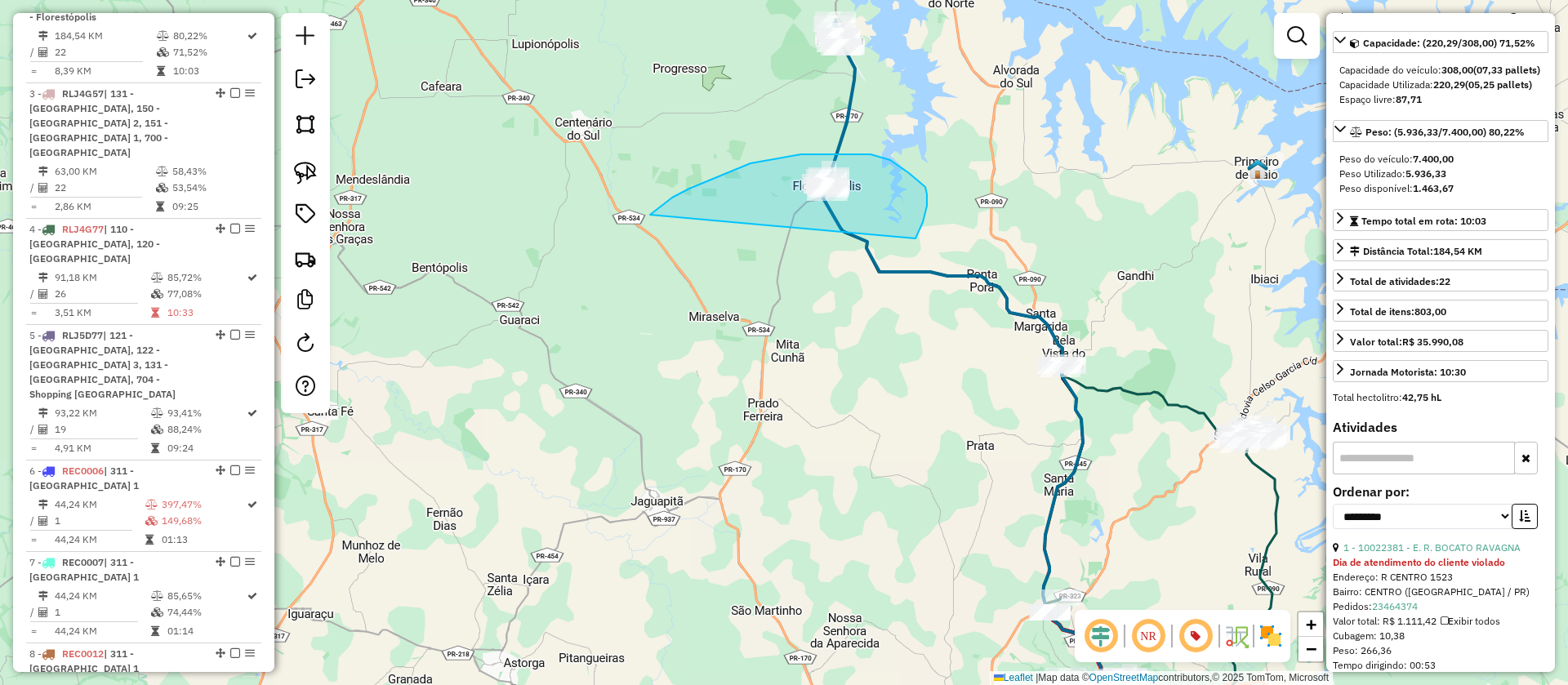
drag, startPoint x: 653, startPoint y: 212, endPoint x: 894, endPoint y: 277, distance: 249.6
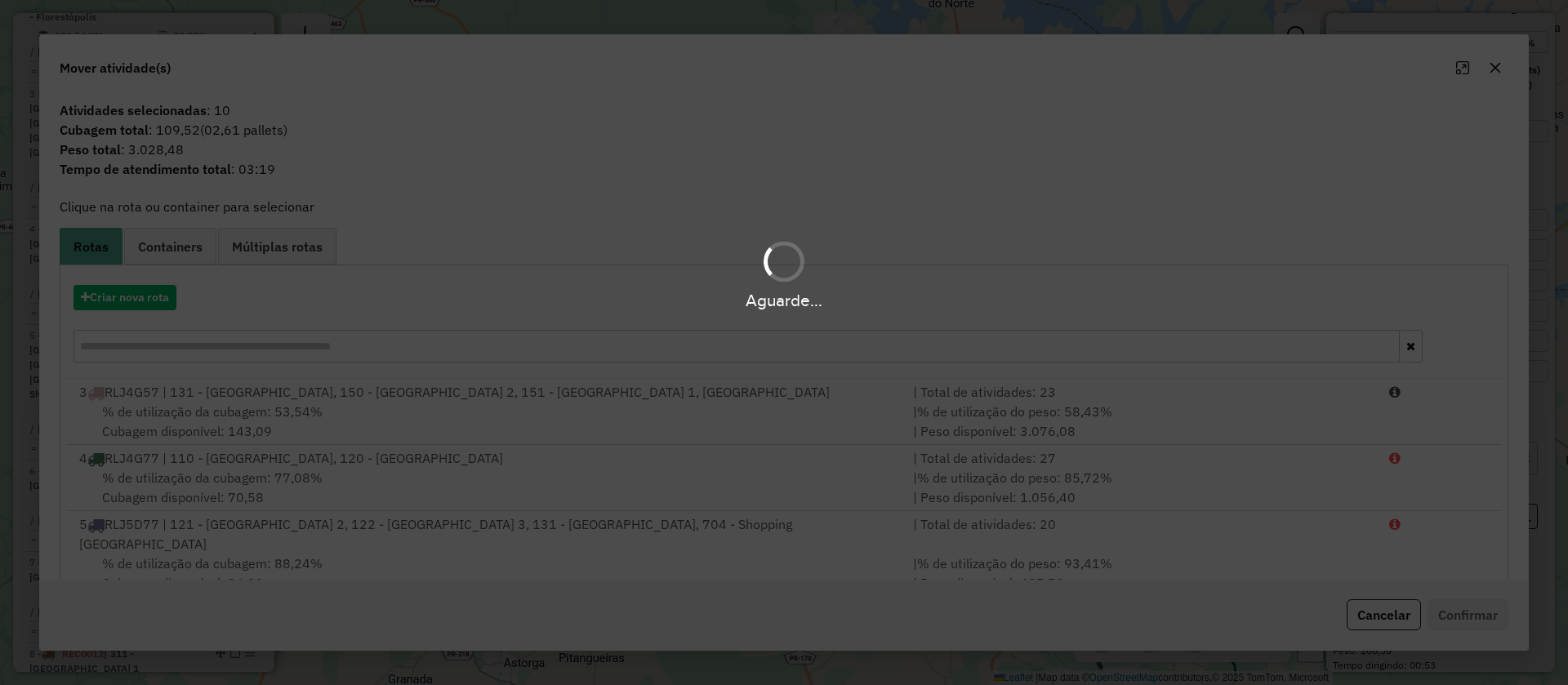
click at [140, 299] on hb-app "Aguarde... Pop-up bloqueado! Seu navegador bloqueou automáticamente a abertura …" at bounding box center [784, 342] width 1568 height 685
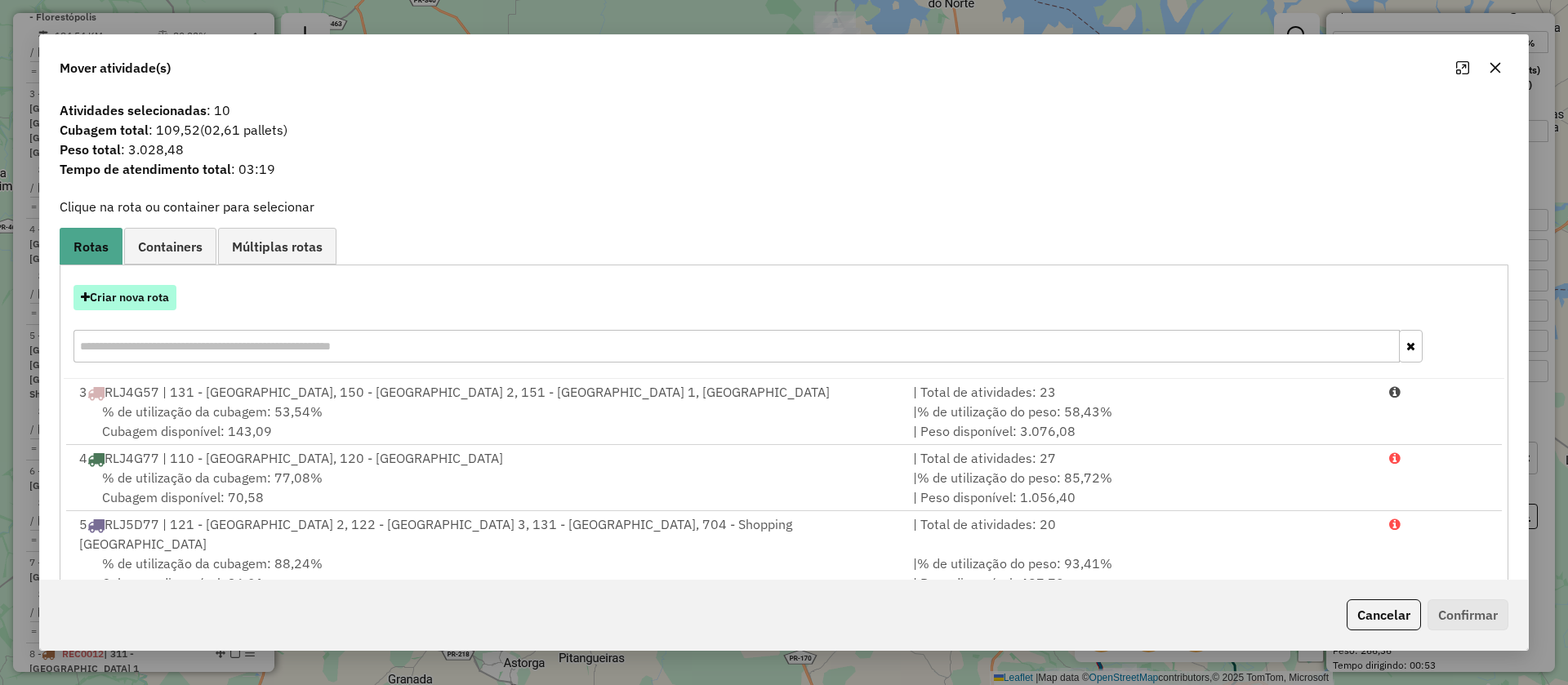
click at [146, 298] on button "Criar nova rota" at bounding box center [125, 297] width 103 height 26
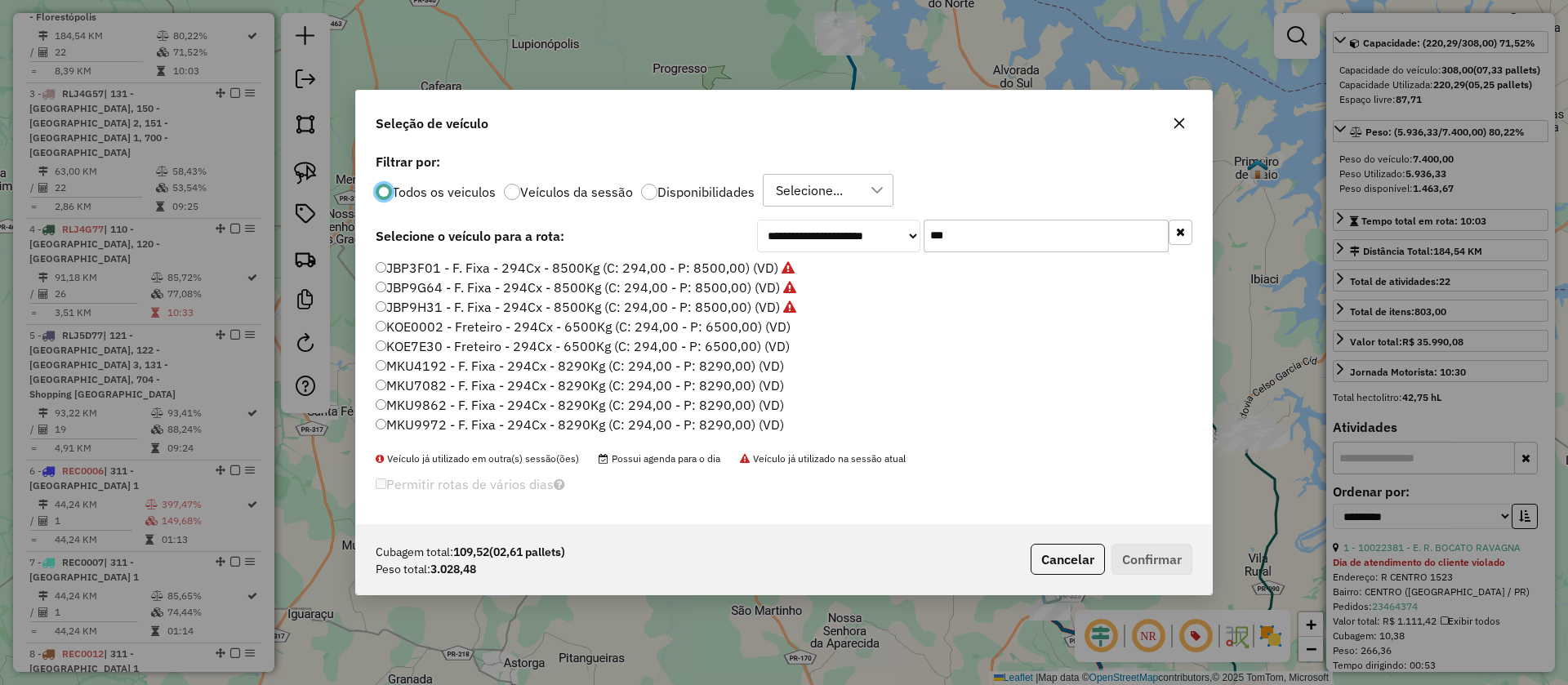
scroll to position [9, 5]
click at [687, 361] on label "MKU4192 - F. Fixa - 294Cx - 8290Kg (C: 294,00 - P: 8290,00) (VD)" at bounding box center [580, 366] width 408 height 19
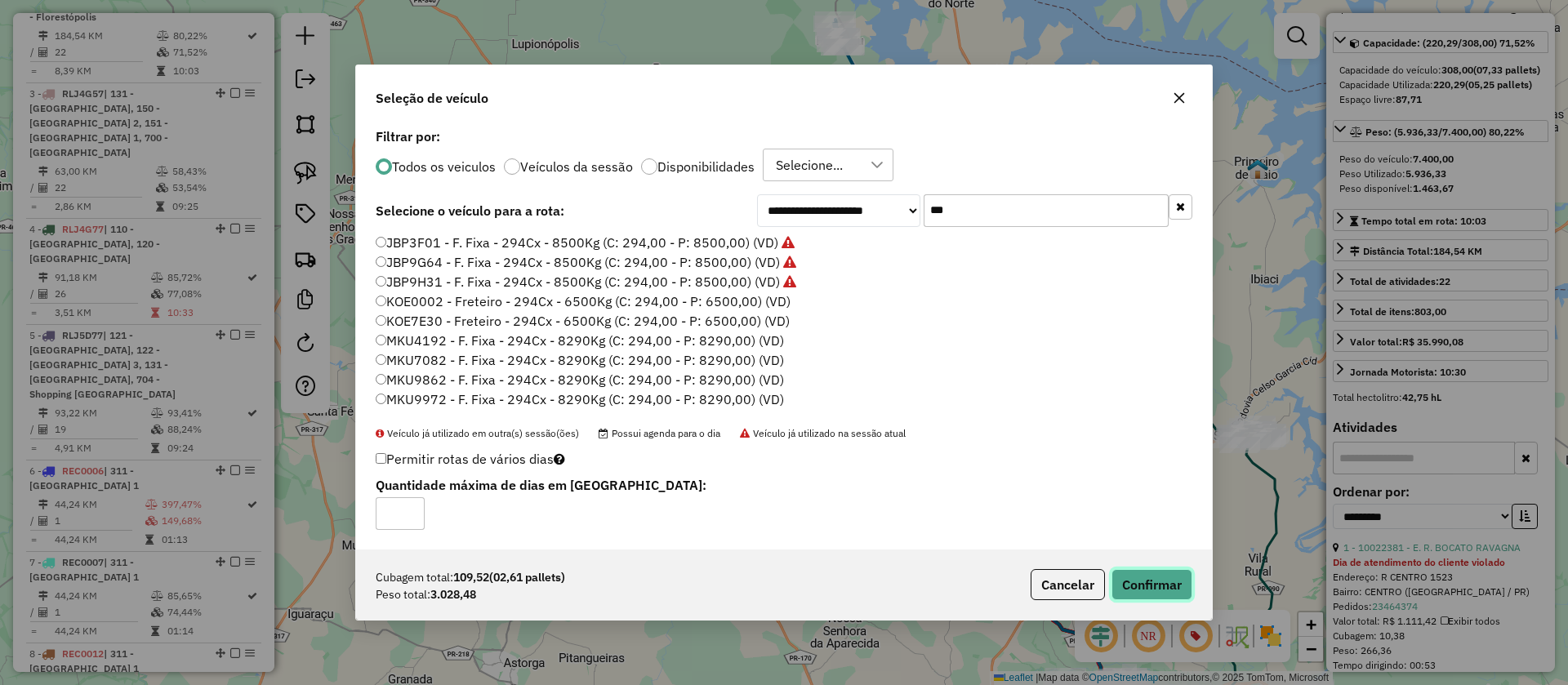
click at [1139, 582] on button "Confirmar" at bounding box center [1152, 584] width 81 height 31
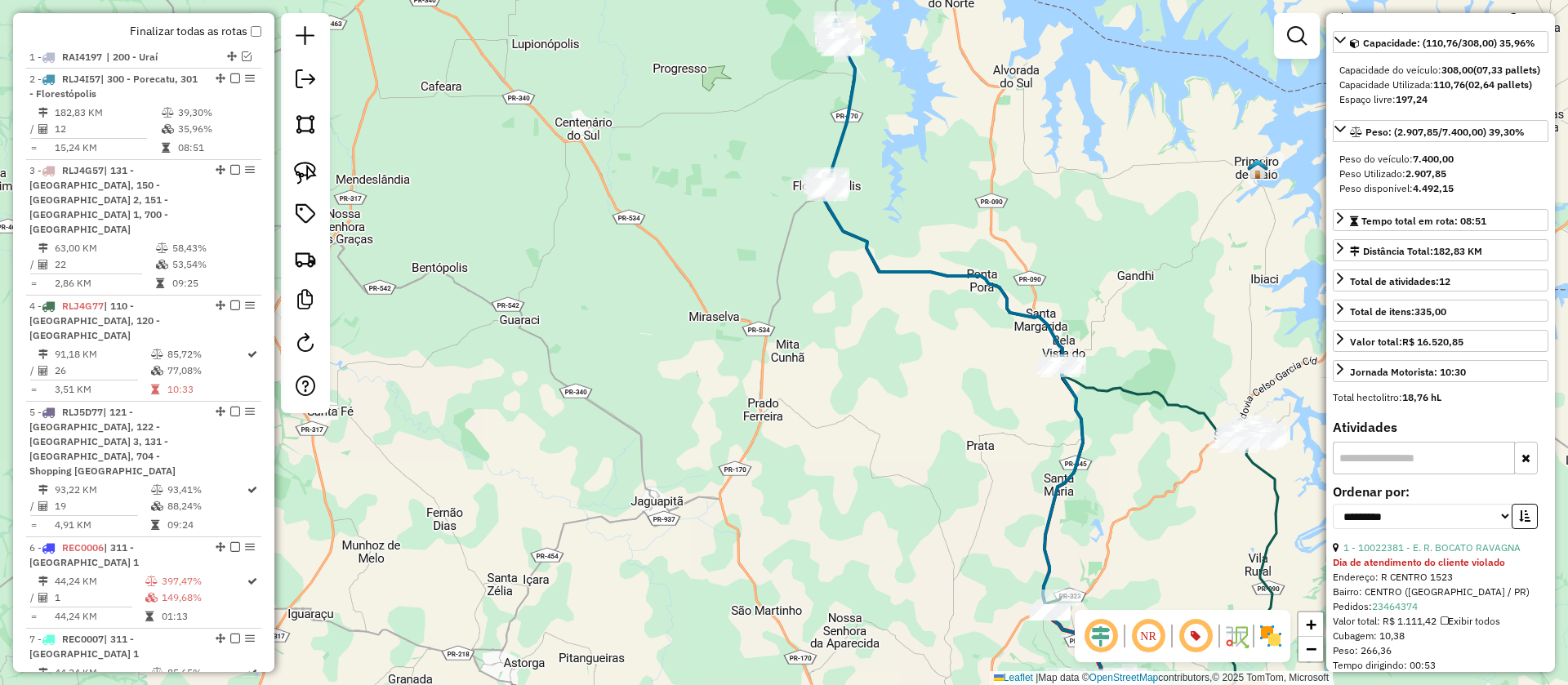
scroll to position [716, 0]
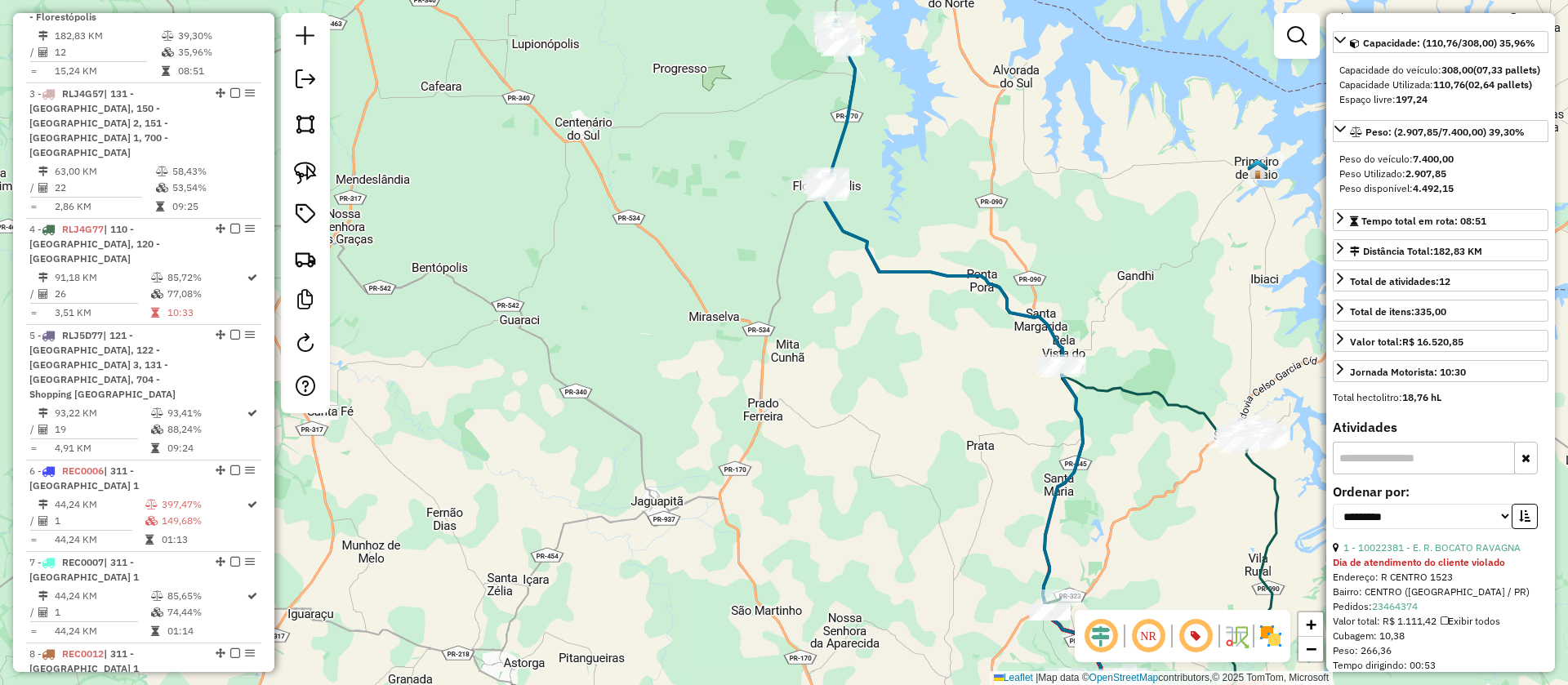
click at [850, 90] on icon at bounding box center [1013, 392] width 380 height 692
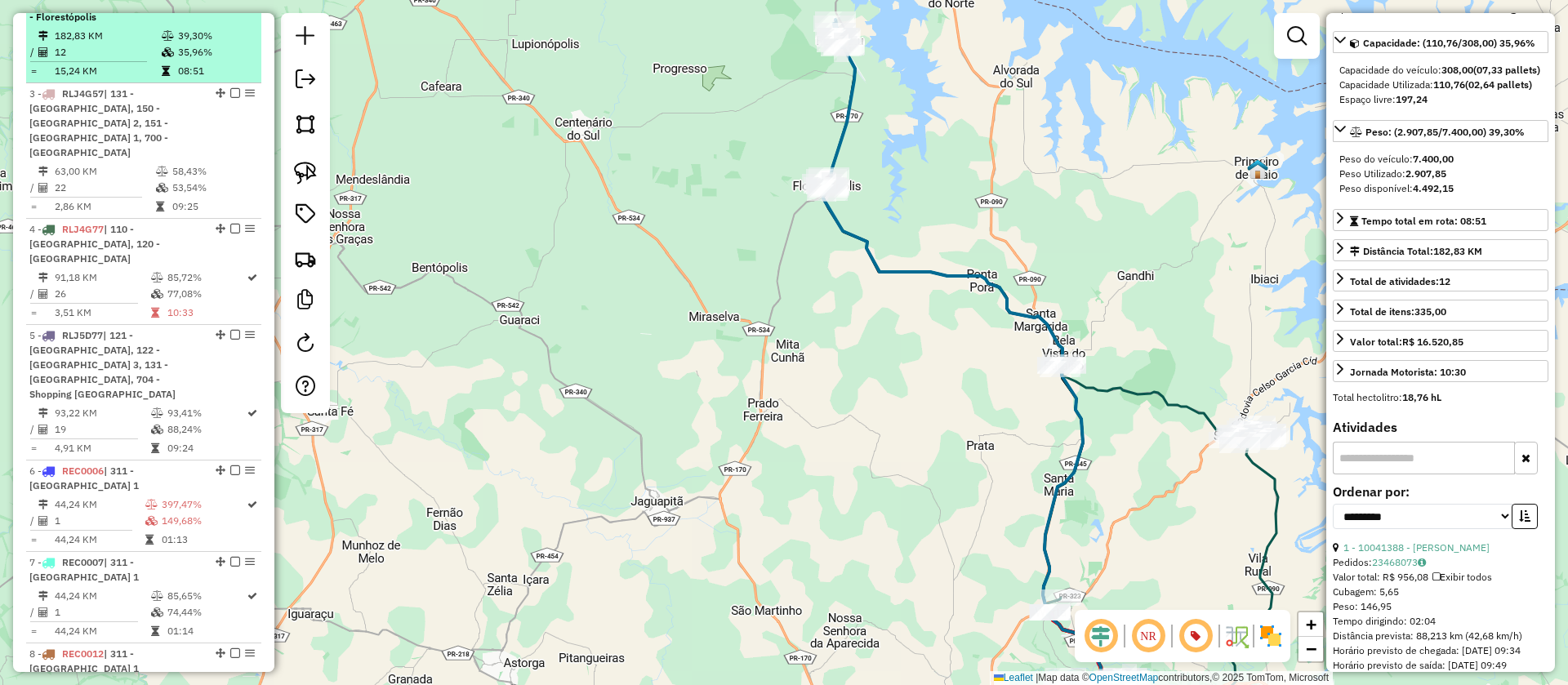
click at [230, 6] on em at bounding box center [235, 1] width 10 height 10
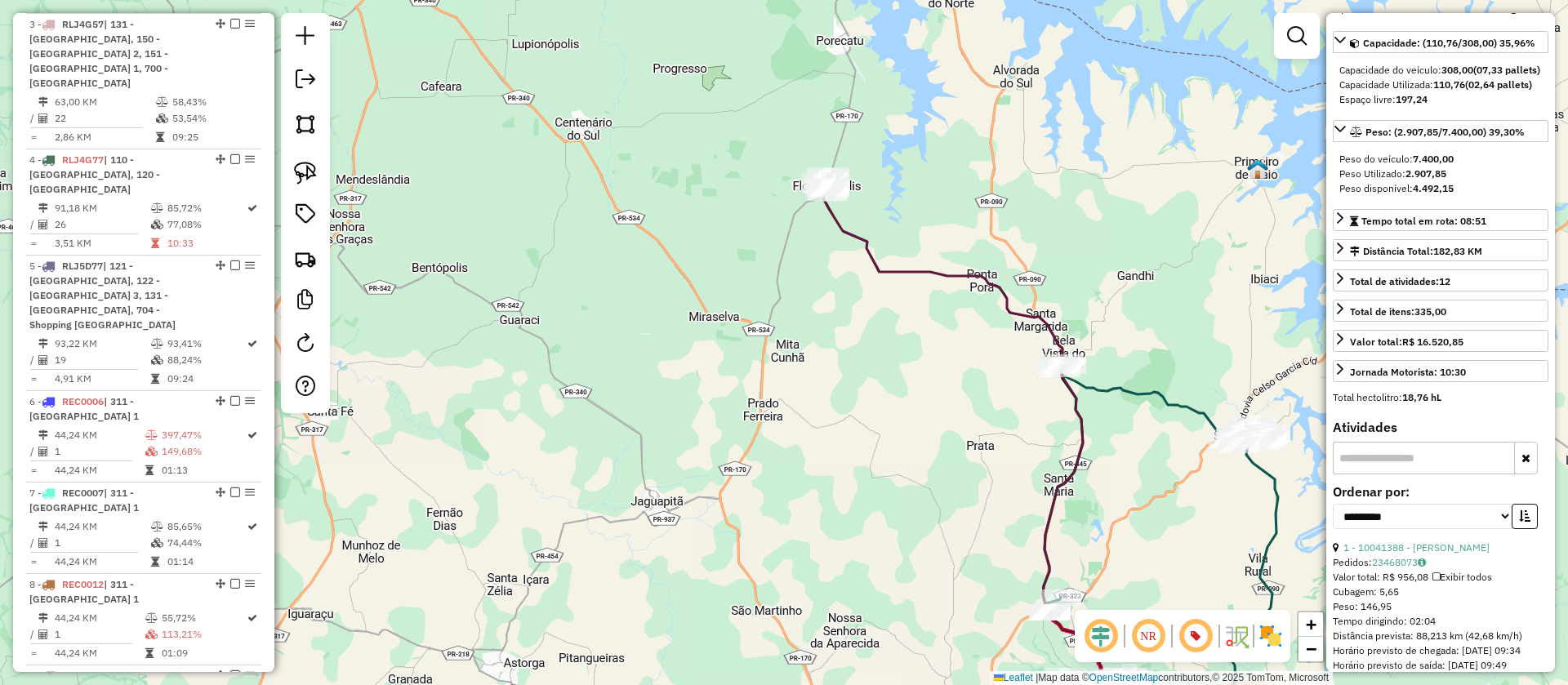
click at [869, 266] on icon at bounding box center [1013, 458] width 380 height 562
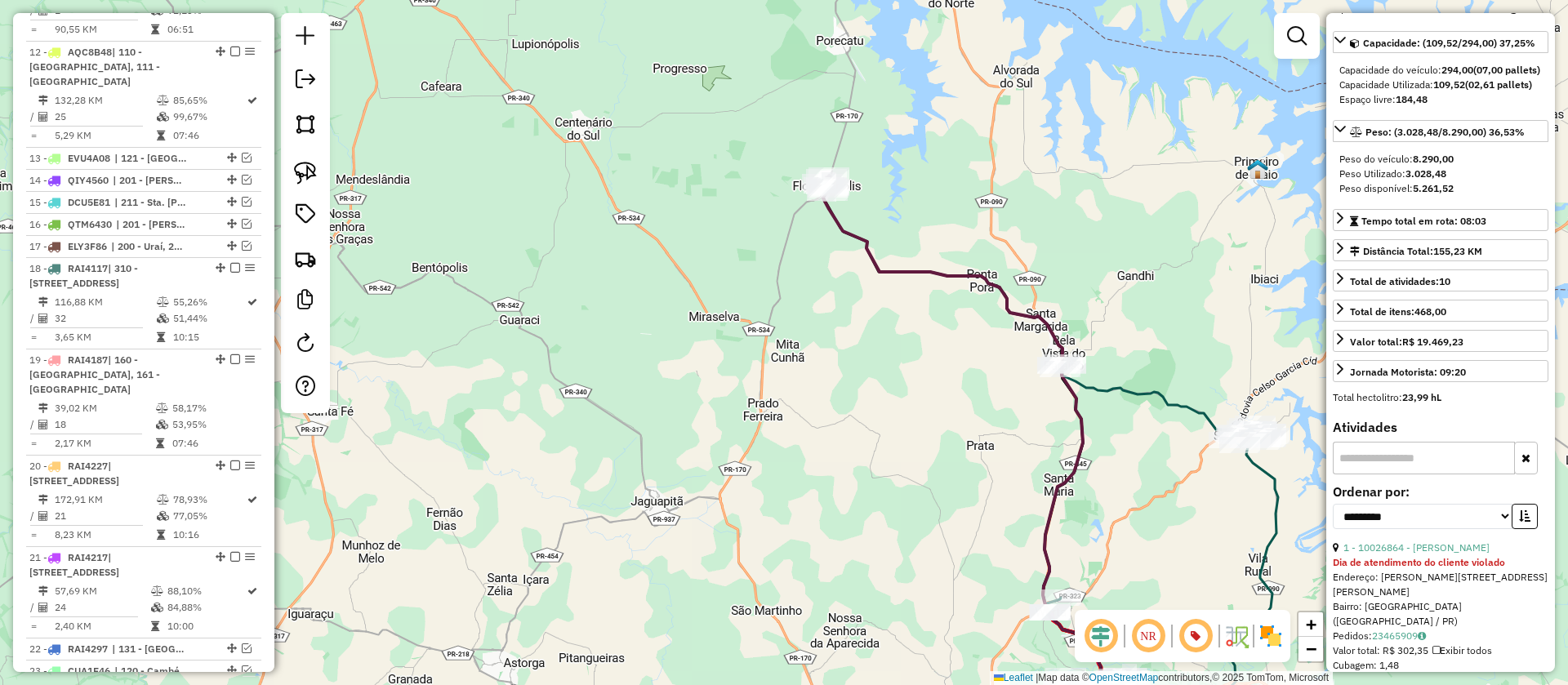
scroll to position [2736, 0]
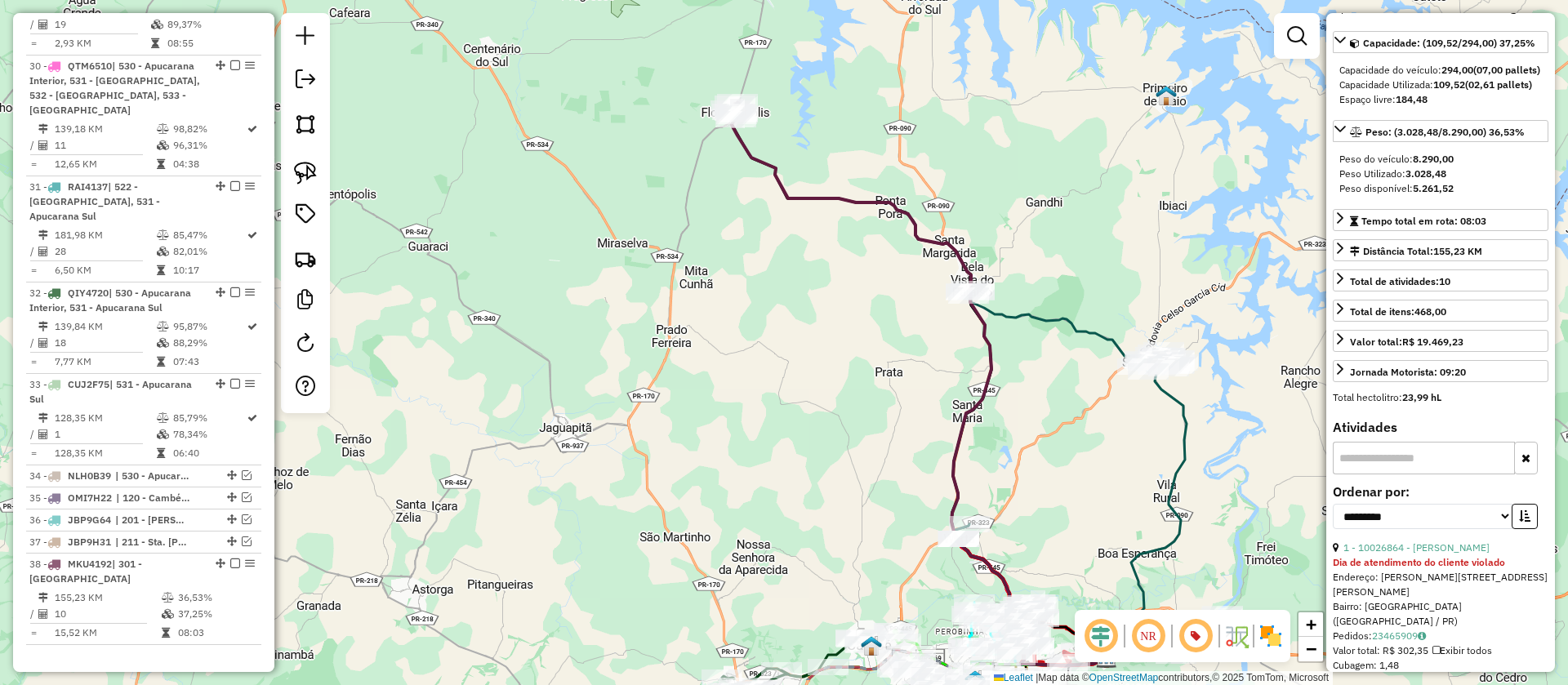
drag, startPoint x: 1195, startPoint y: 333, endPoint x: 1055, endPoint y: 203, distance: 191.0
click at [1055, 203] on div "Janela de atendimento Grade de atendimento Capacidade Transportadoras Veículos …" at bounding box center [784, 342] width 1568 height 685
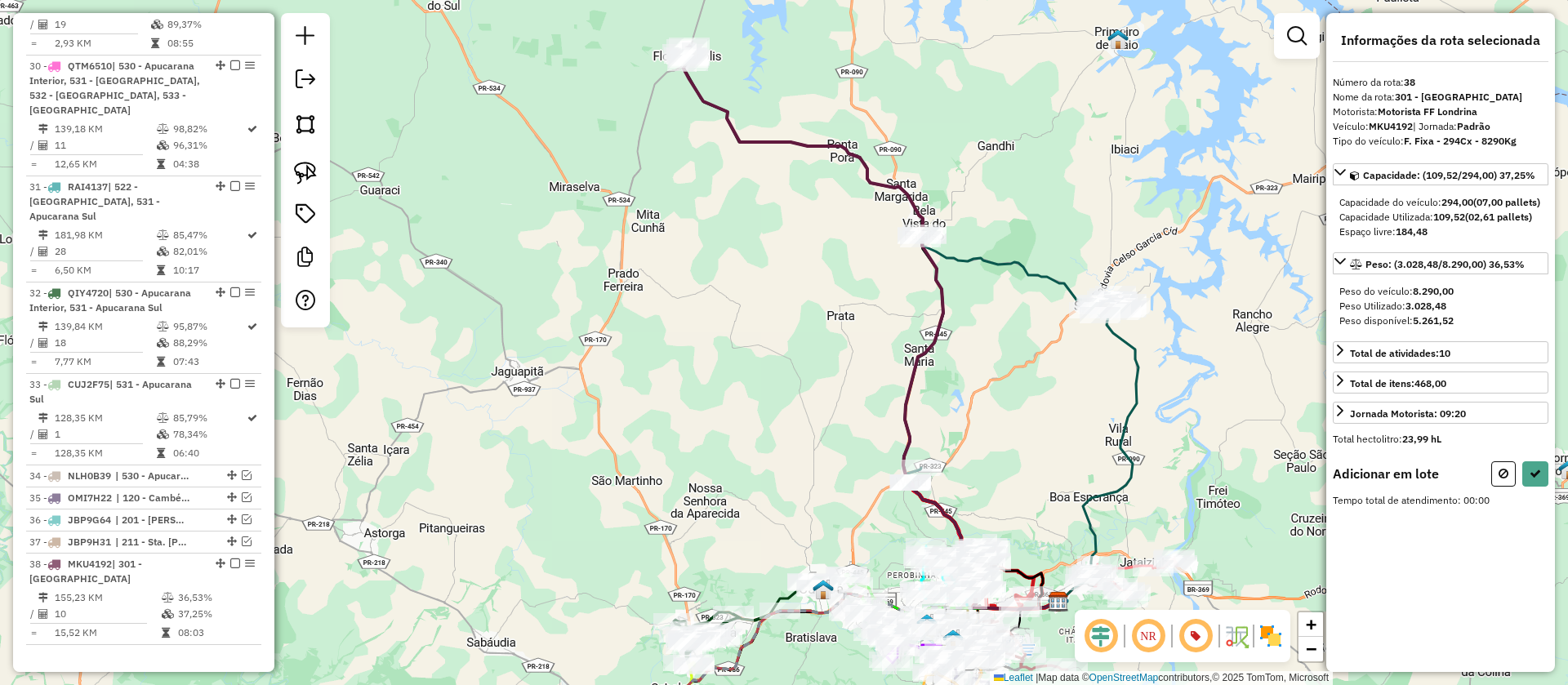
scroll to position [0, 0]
drag, startPoint x: 312, startPoint y: 179, endPoint x: 551, endPoint y: 232, distance: 244.8
click at [312, 178] on img at bounding box center [305, 173] width 23 height 23
drag, startPoint x: 775, startPoint y: 238, endPoint x: 928, endPoint y: 281, distance: 158.9
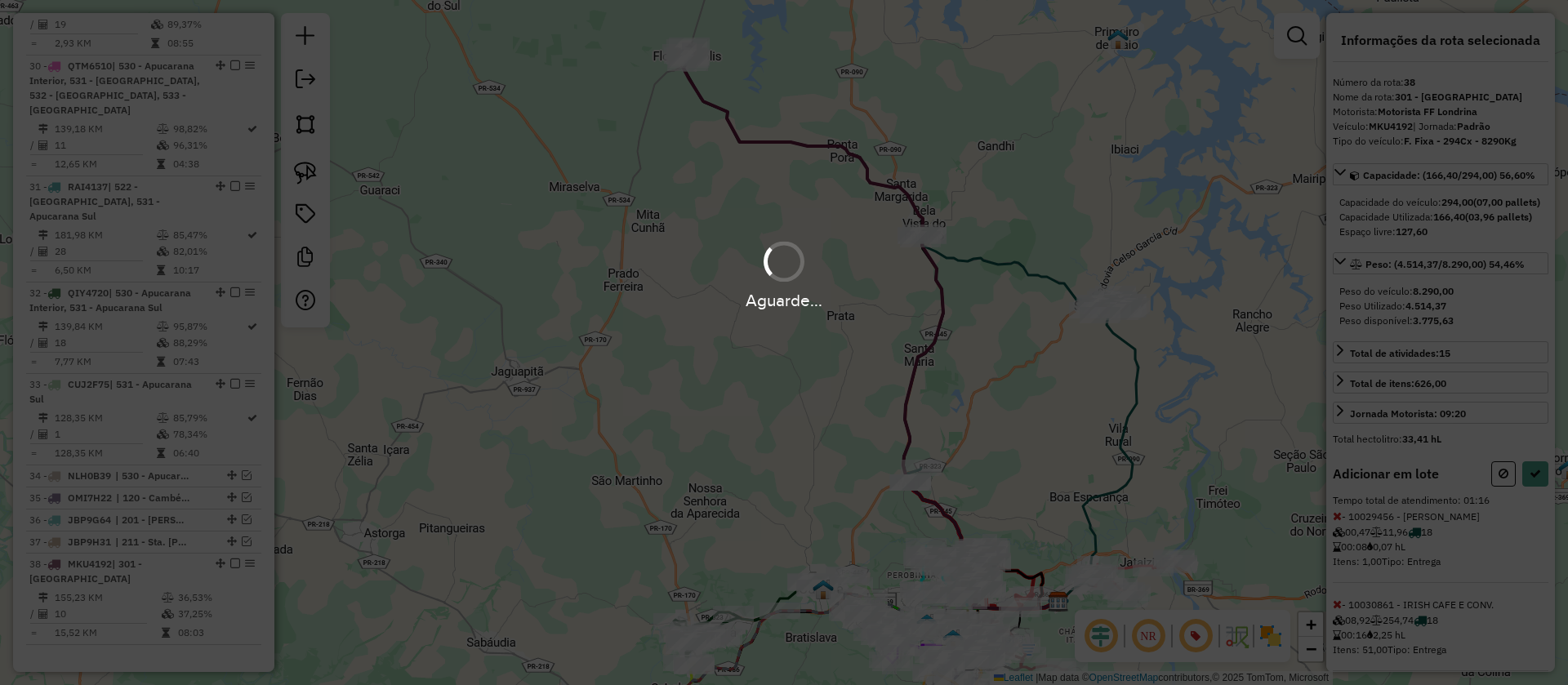
click at [1529, 509] on div "Aguarde..." at bounding box center [784, 342] width 1568 height 685
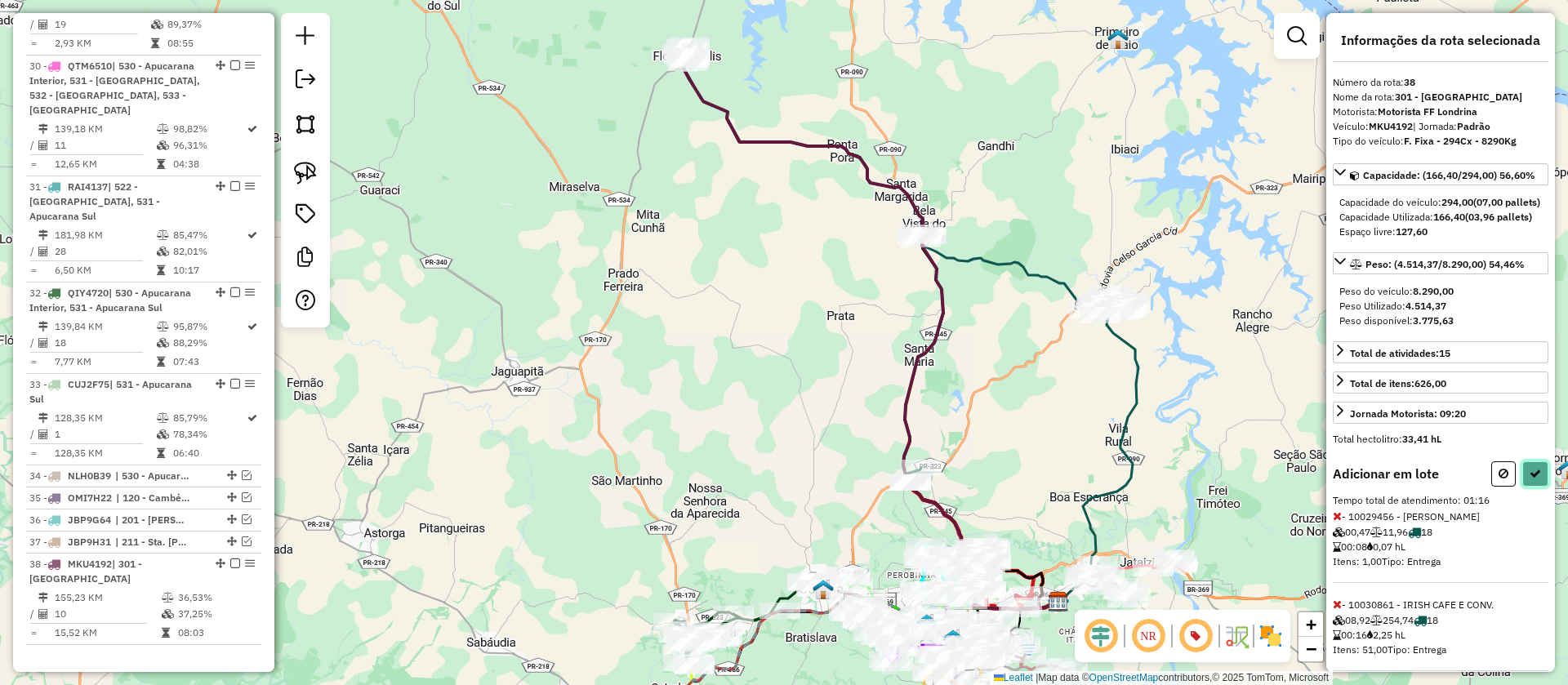
click at [1529, 486] on button at bounding box center [1535, 474] width 26 height 26
select select "**********"
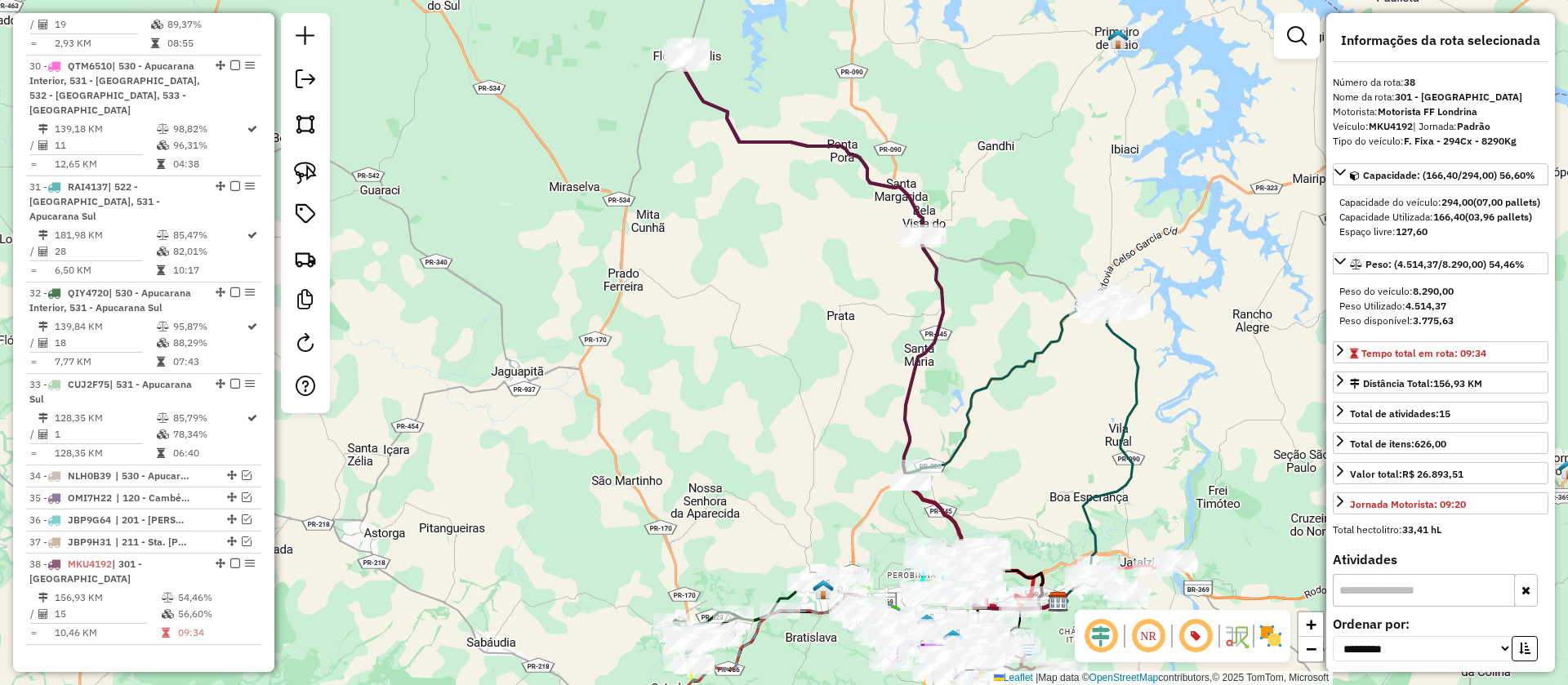
click at [914, 192] on icon at bounding box center [802, 142] width 240 height 193
click at [1021, 374] on icon at bounding box center [1017, 388] width 224 height 189
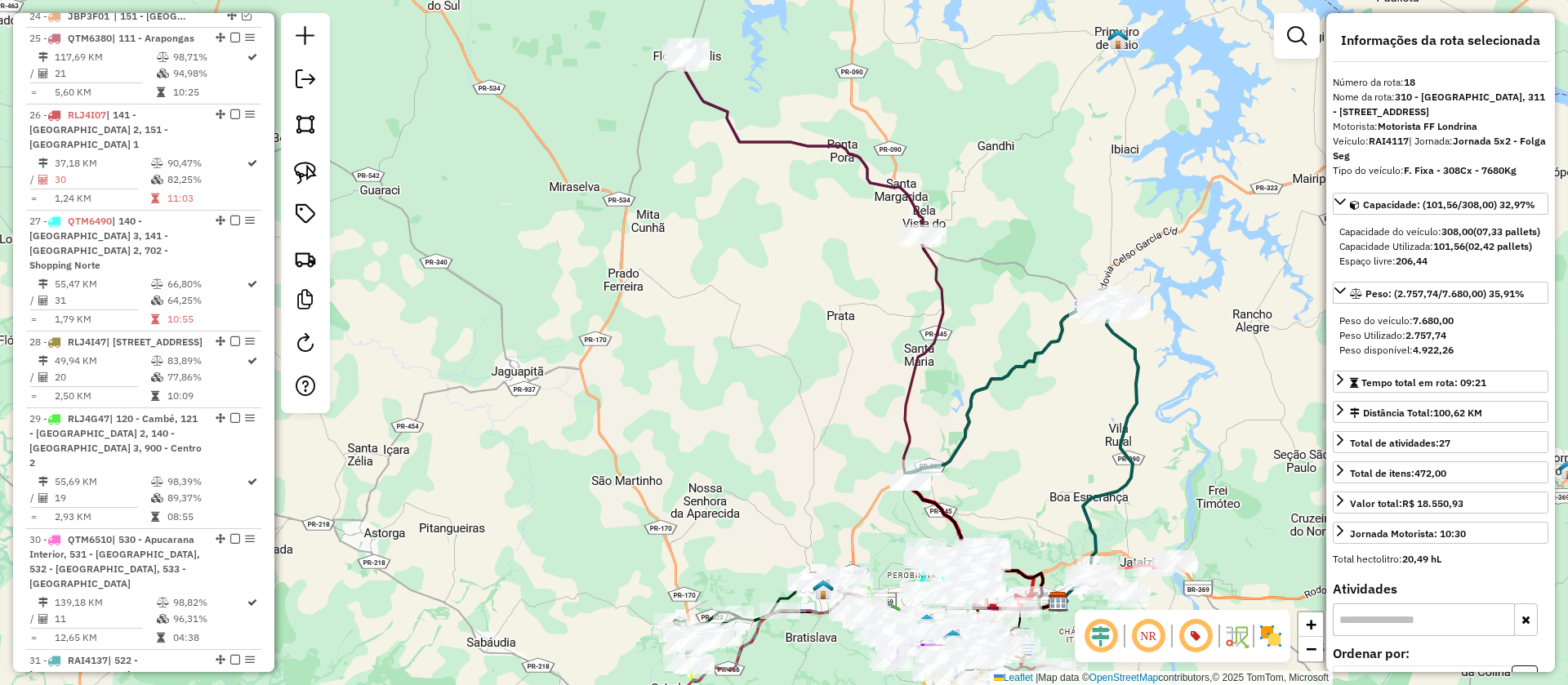
scroll to position [1792, 0]
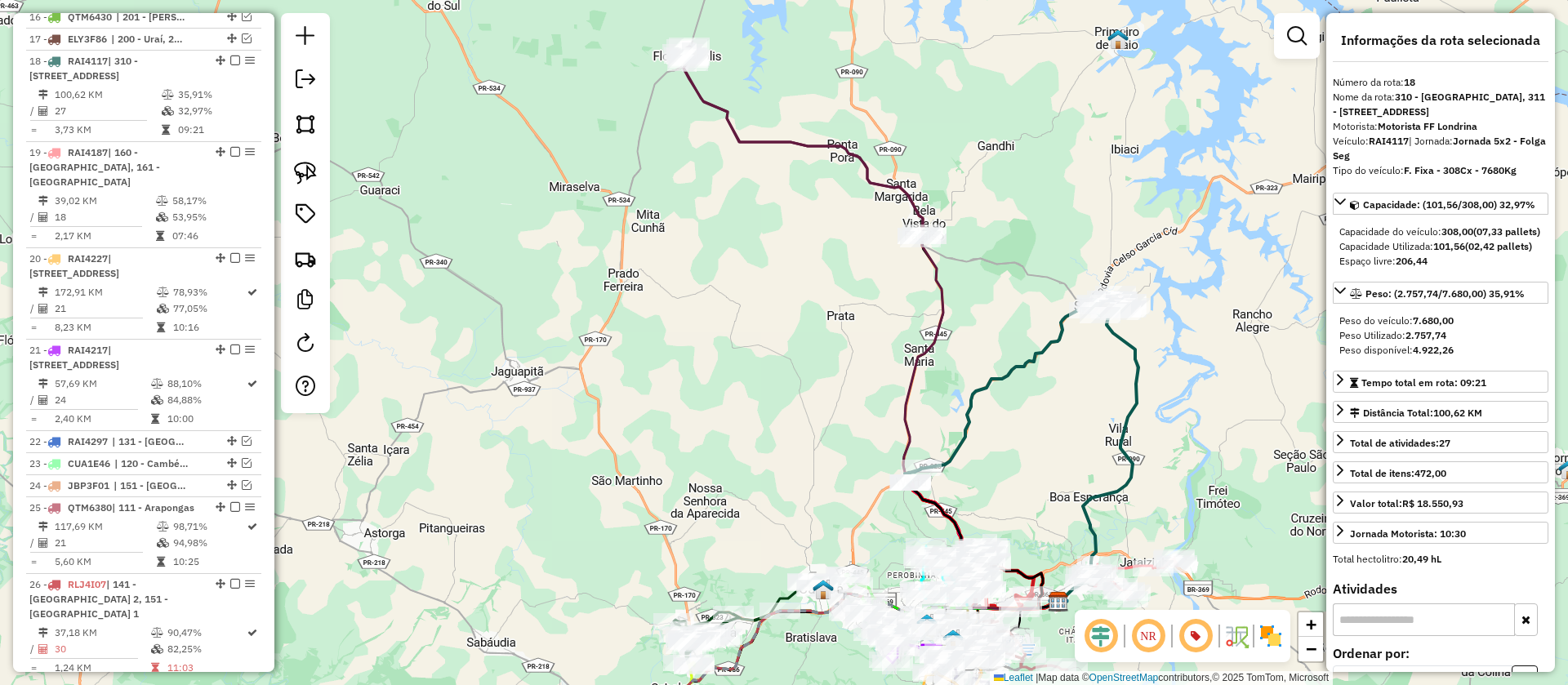
click at [914, 200] on icon at bounding box center [802, 142] width 240 height 193
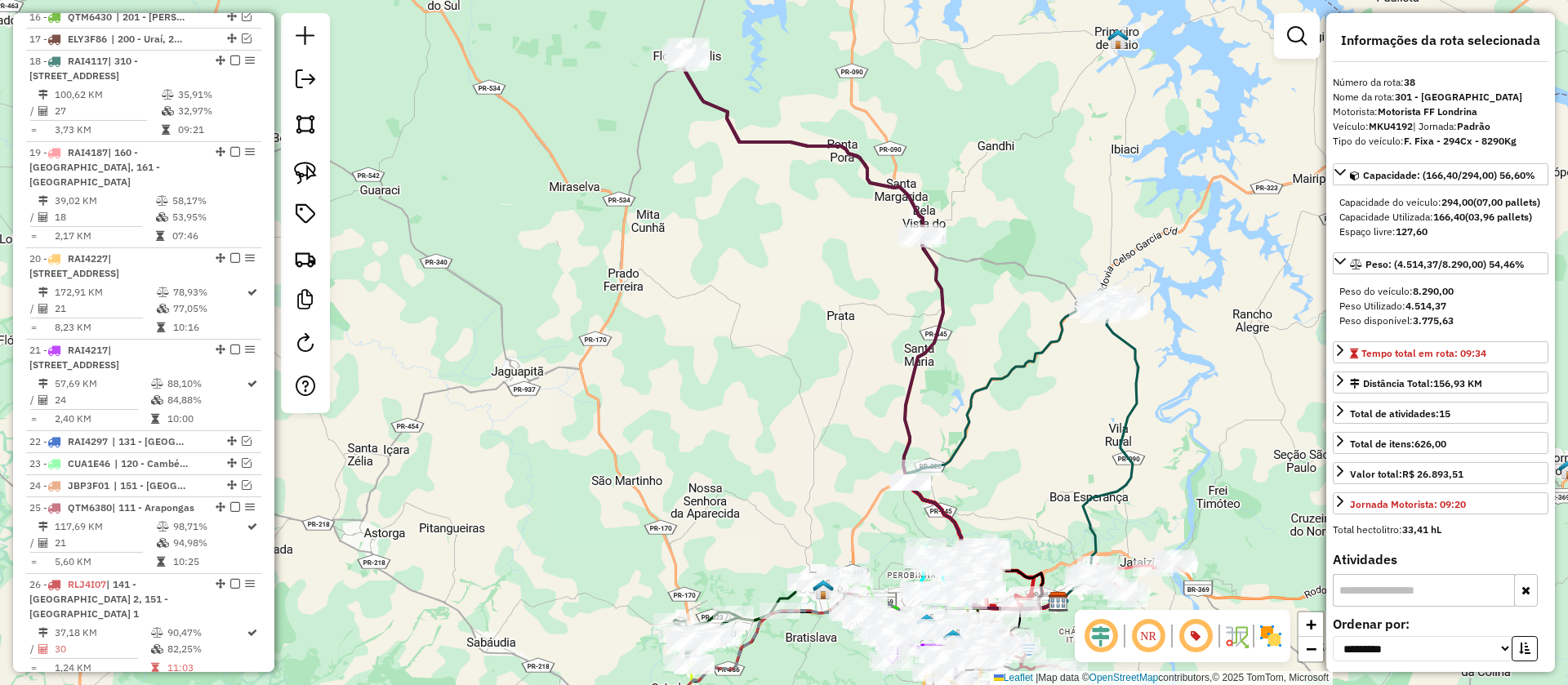
scroll to position [2736, 0]
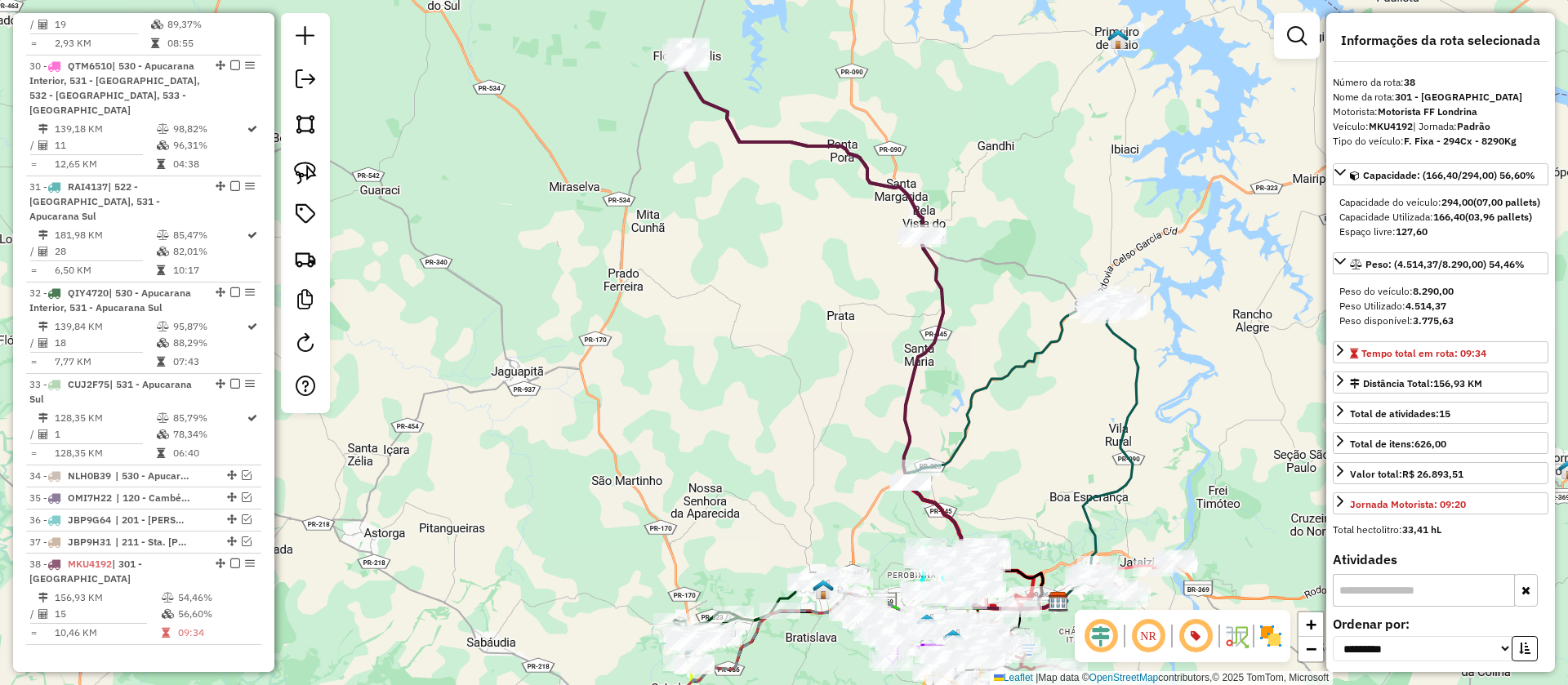
click at [1000, 383] on icon at bounding box center [1017, 388] width 224 height 189
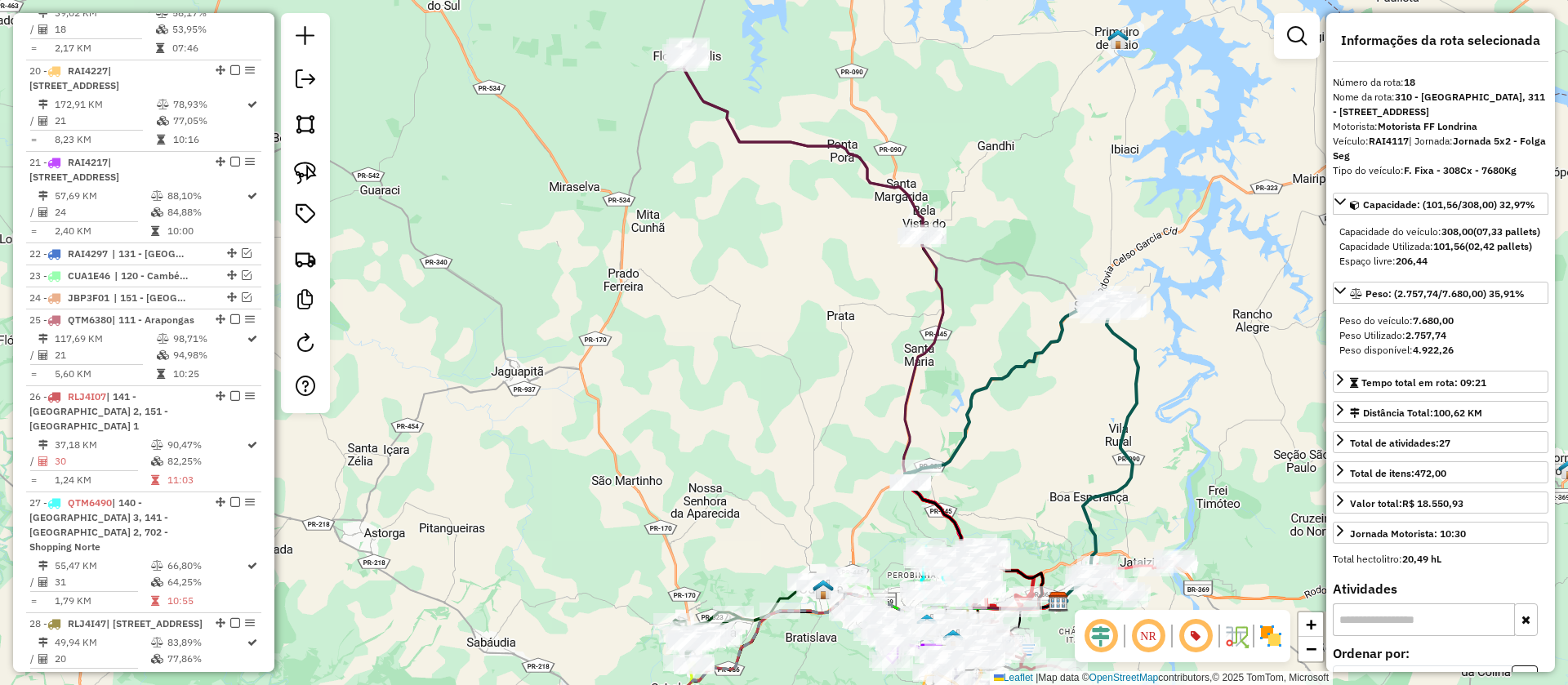
scroll to position [1792, 0]
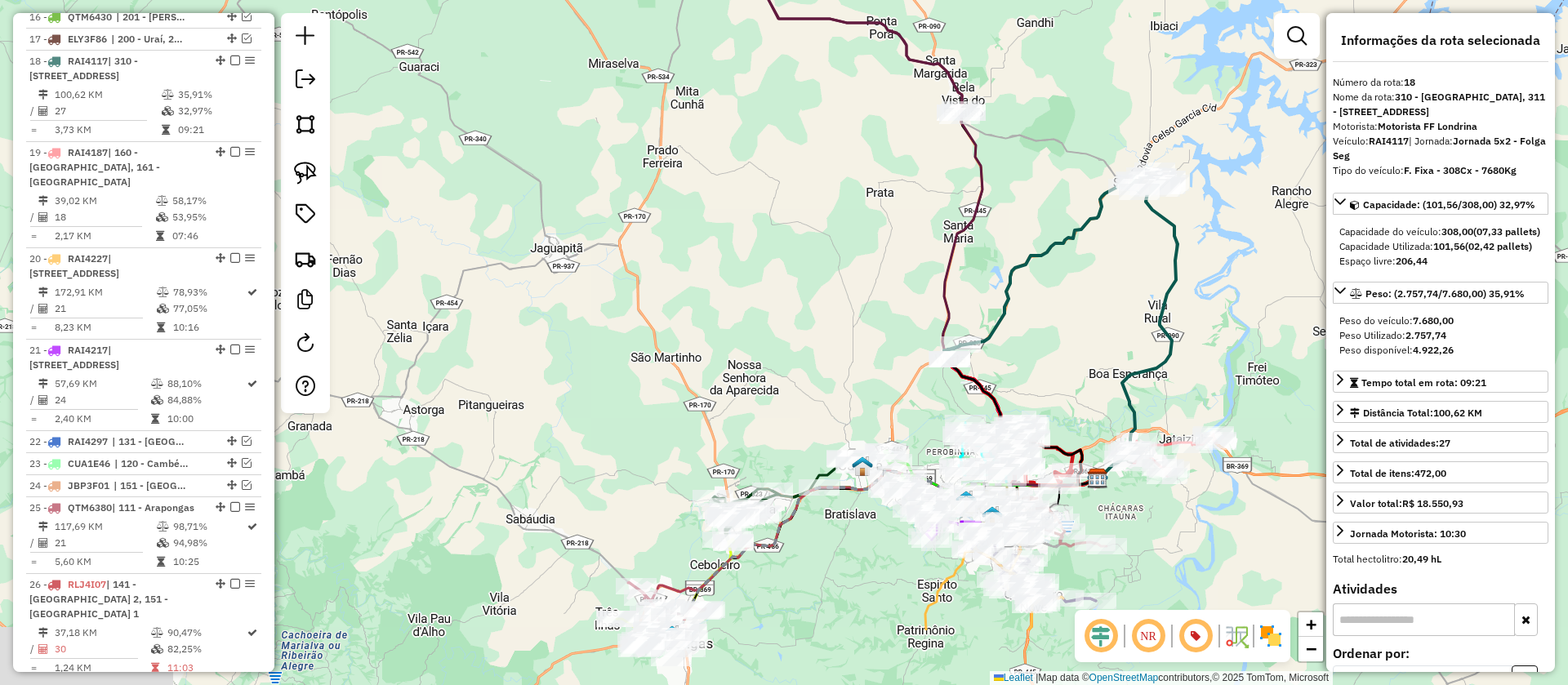
drag, startPoint x: 1012, startPoint y: 437, endPoint x: 1061, endPoint y: 273, distance: 171.2
click at [1061, 273] on div "Janela de atendimento Grade de atendimento Capacidade Transportadoras Veículos …" at bounding box center [784, 342] width 1568 height 685
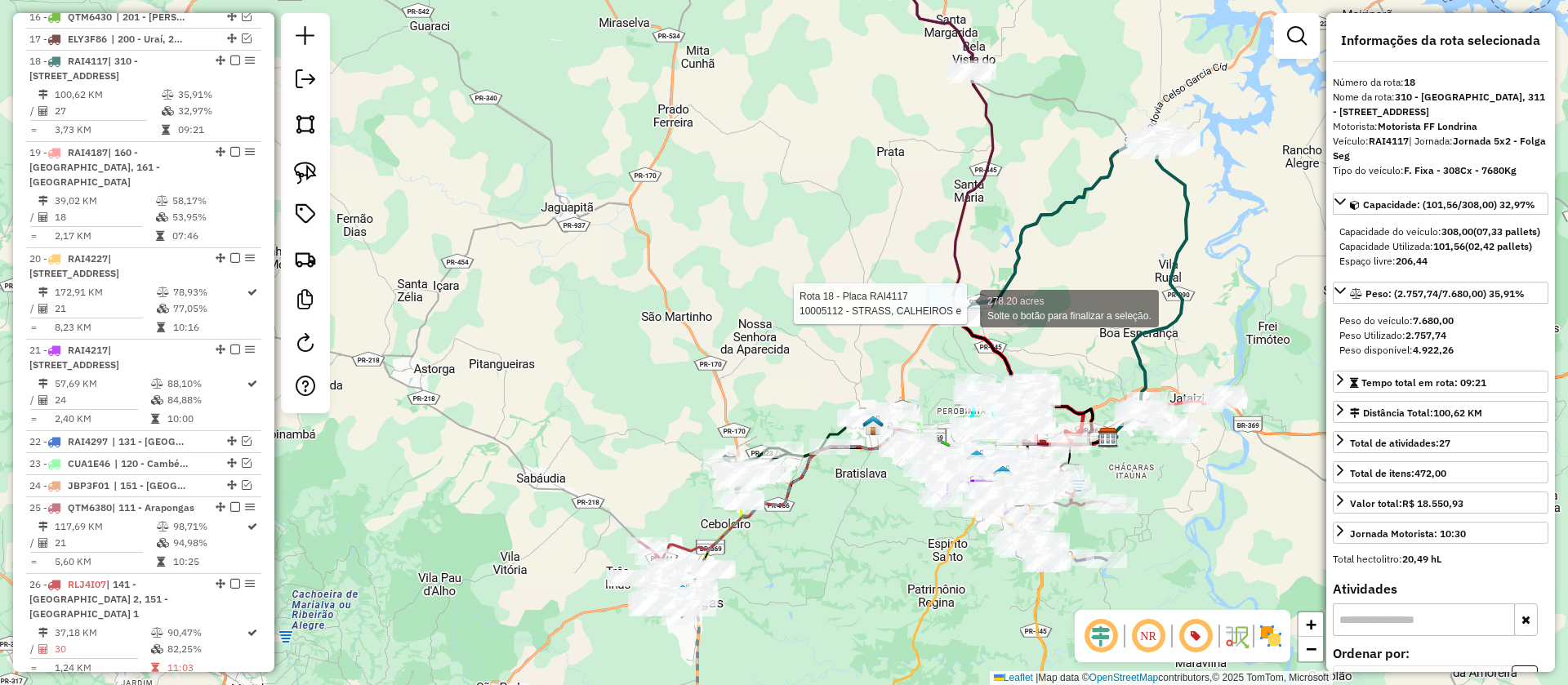
drag, startPoint x: 928, startPoint y: 286, endPoint x: 1018, endPoint y: 339, distance: 104.4
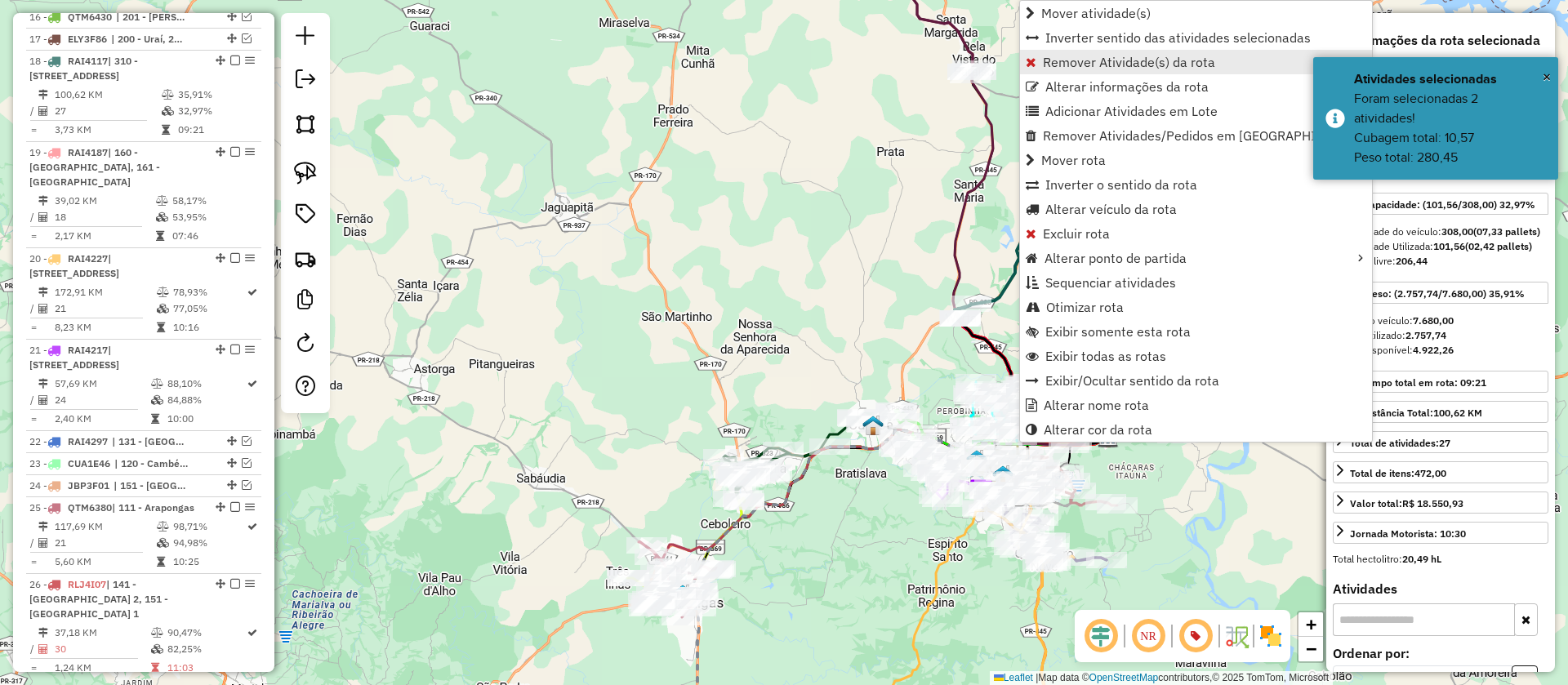
click at [1098, 62] on span "Remover Atividade(s) da rota" at bounding box center [1129, 62] width 172 height 13
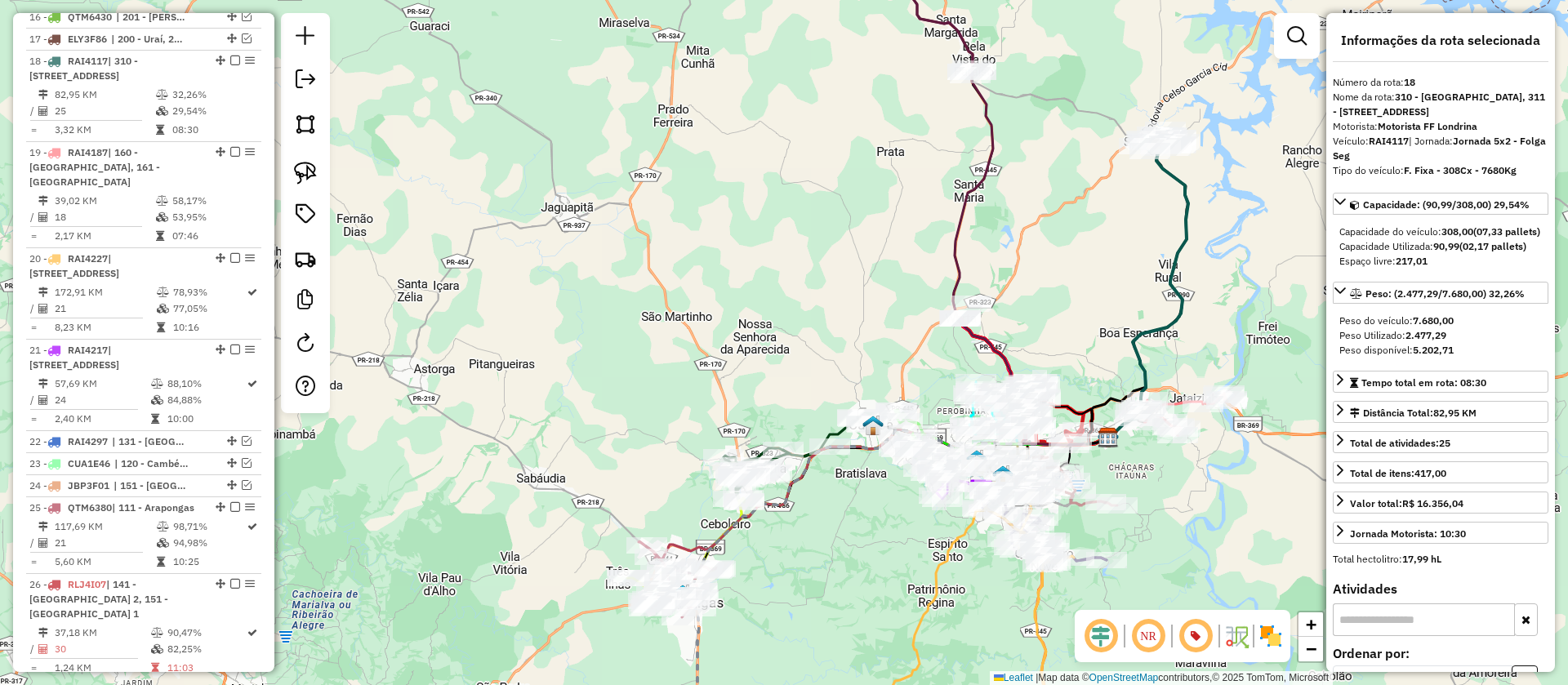
click at [1185, 205] on icon at bounding box center [1148, 292] width 80 height 292
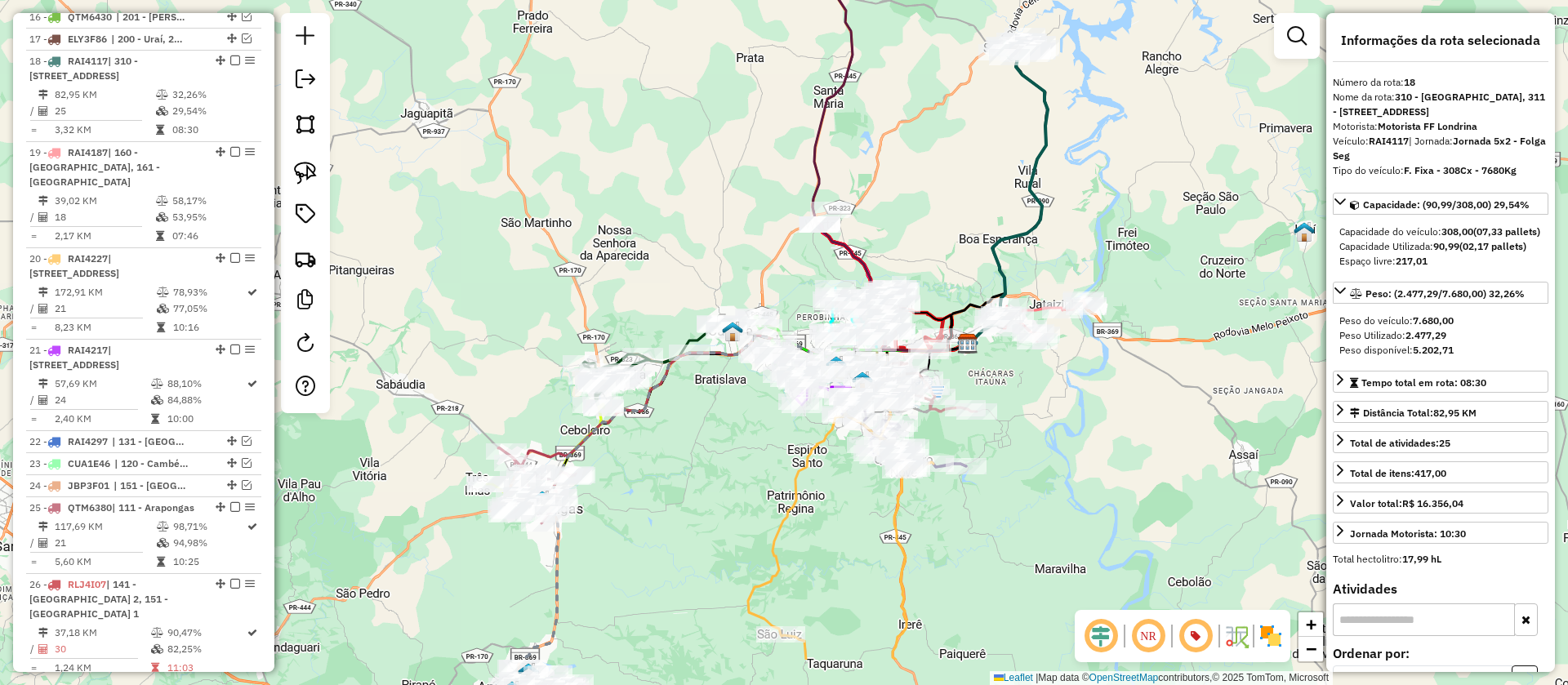
drag, startPoint x: 1149, startPoint y: 258, endPoint x: 1008, endPoint y: 164, distance: 169.5
click at [1008, 164] on div "Janela de atendimento Grade de atendimento Capacidade Transportadoras Veículos …" at bounding box center [784, 342] width 1568 height 685
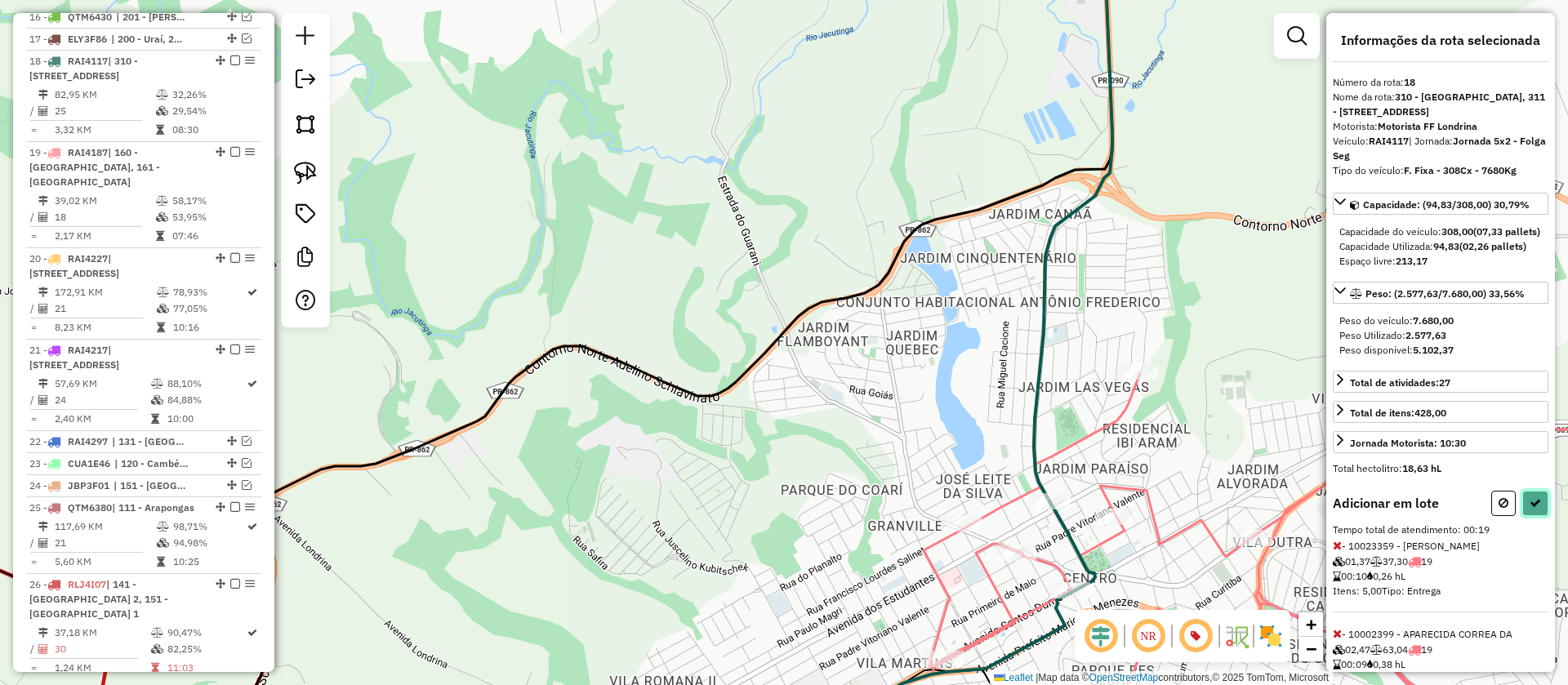
click at [1529, 509] on icon at bounding box center [1535, 503] width 11 height 11
select select "**********"
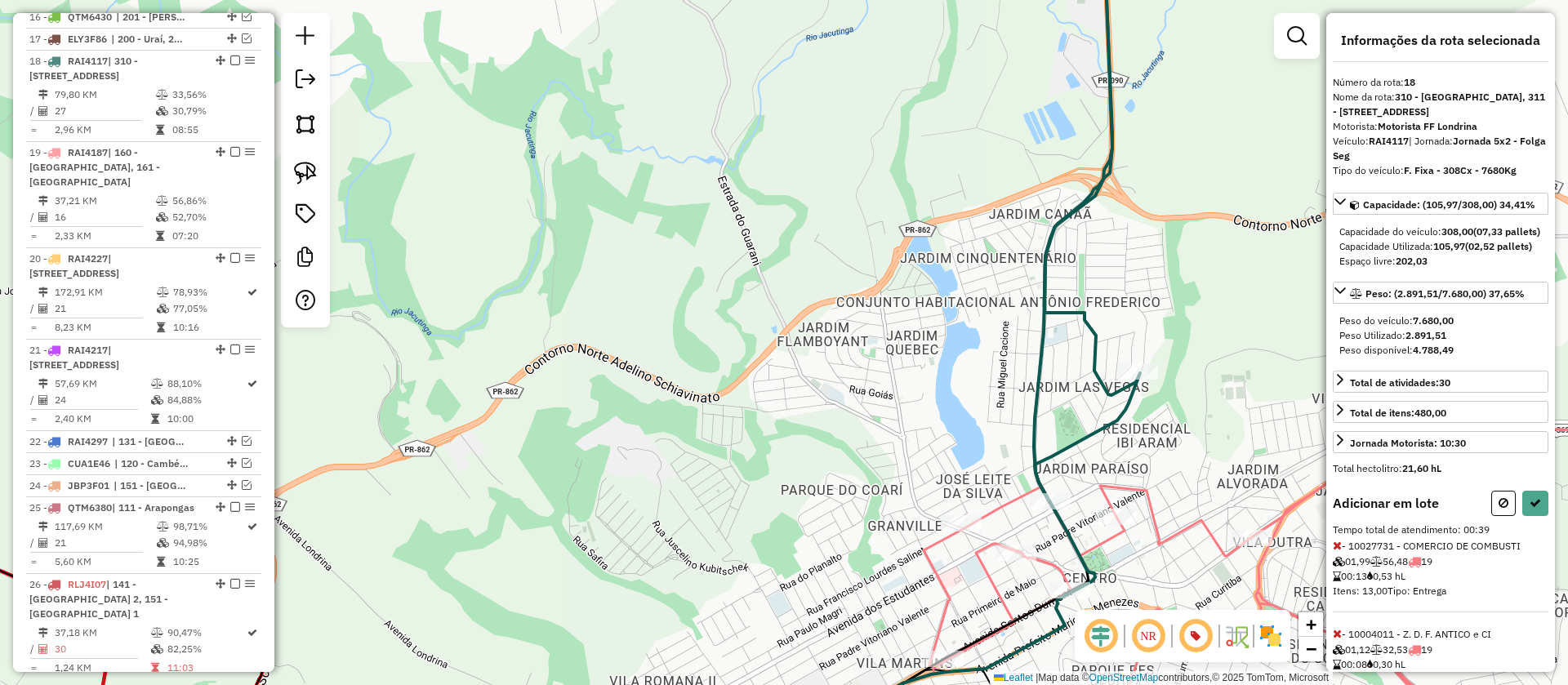
click at [1339, 551] on icon at bounding box center [1337, 545] width 9 height 11
click at [1340, 551] on icon at bounding box center [1337, 545] width 9 height 11
click at [1536, 509] on icon at bounding box center [1535, 503] width 11 height 11
select select "**********"
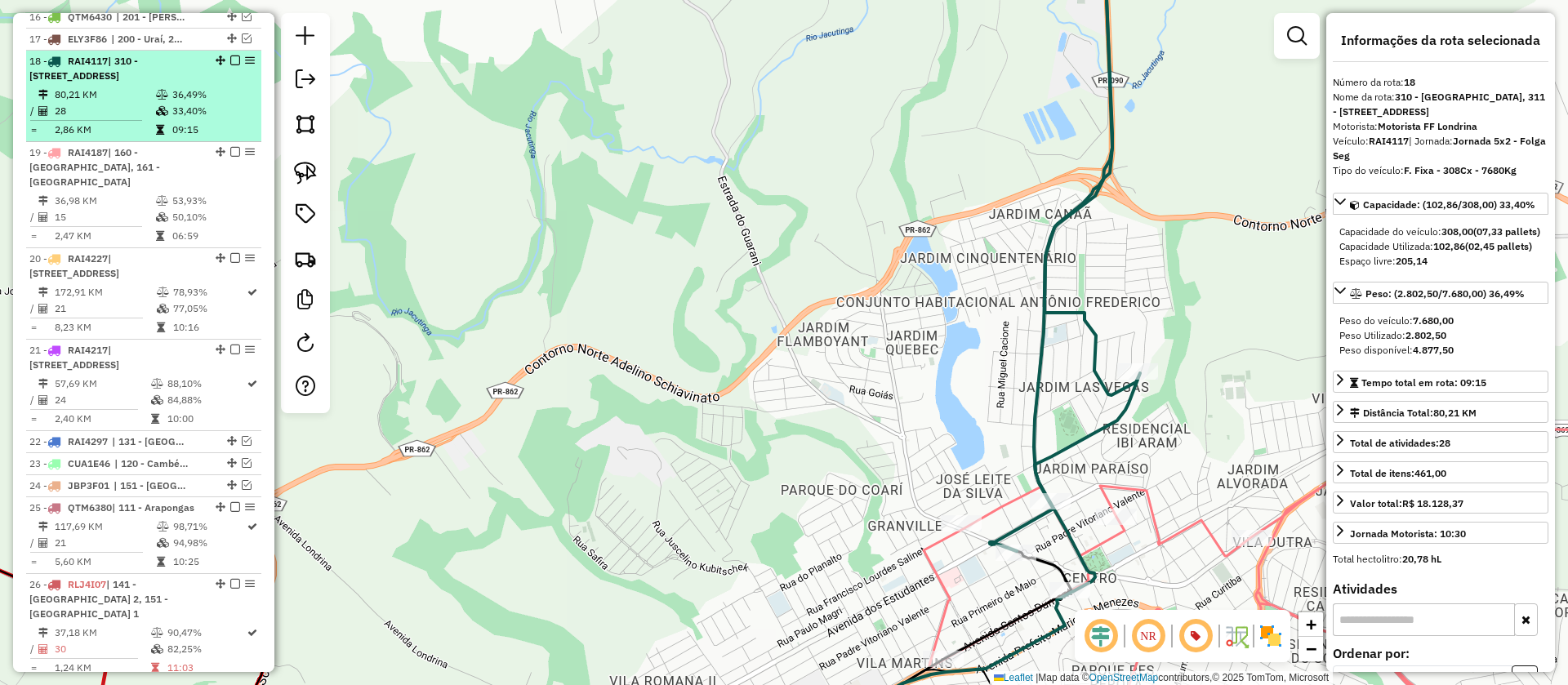
click at [231, 55] on em at bounding box center [235, 60] width 10 height 10
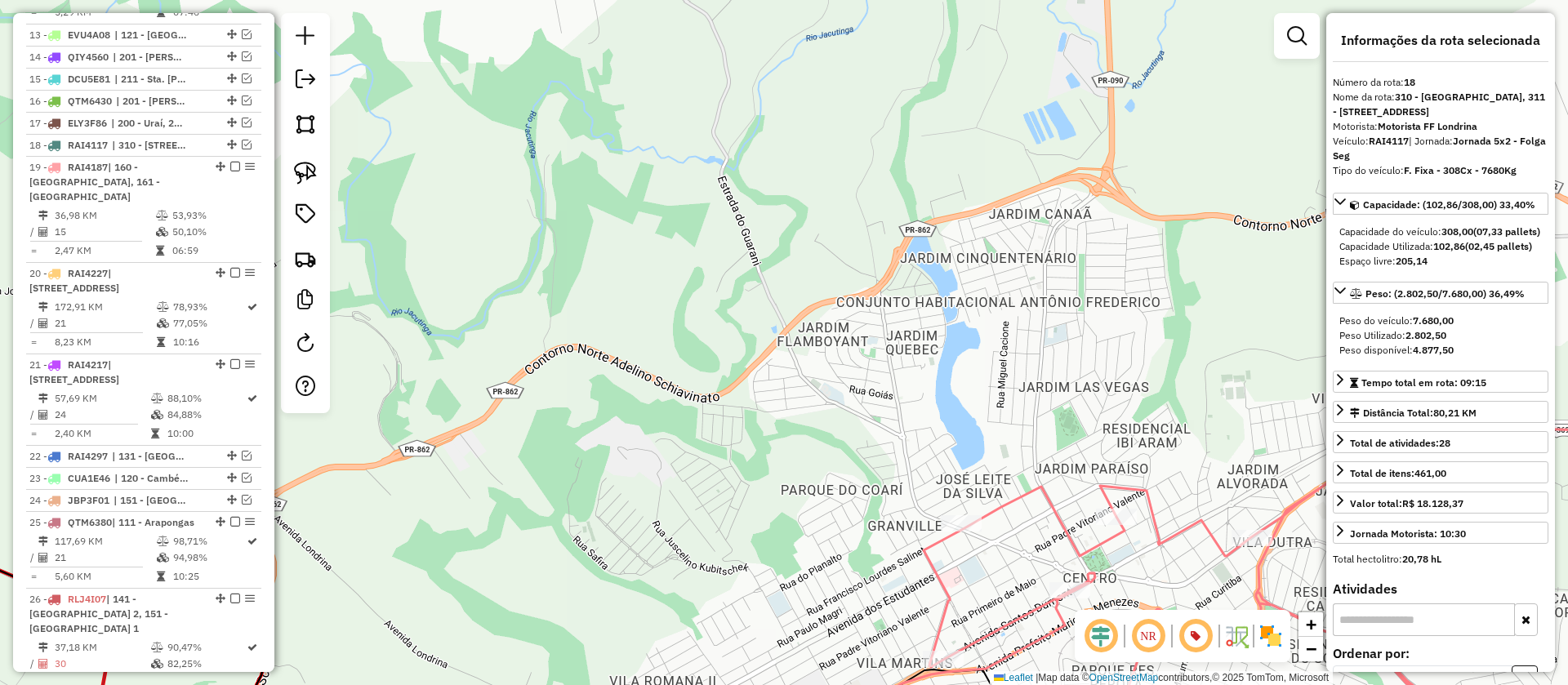
click at [1037, 498] on icon at bounding box center [1324, 582] width 801 height 343
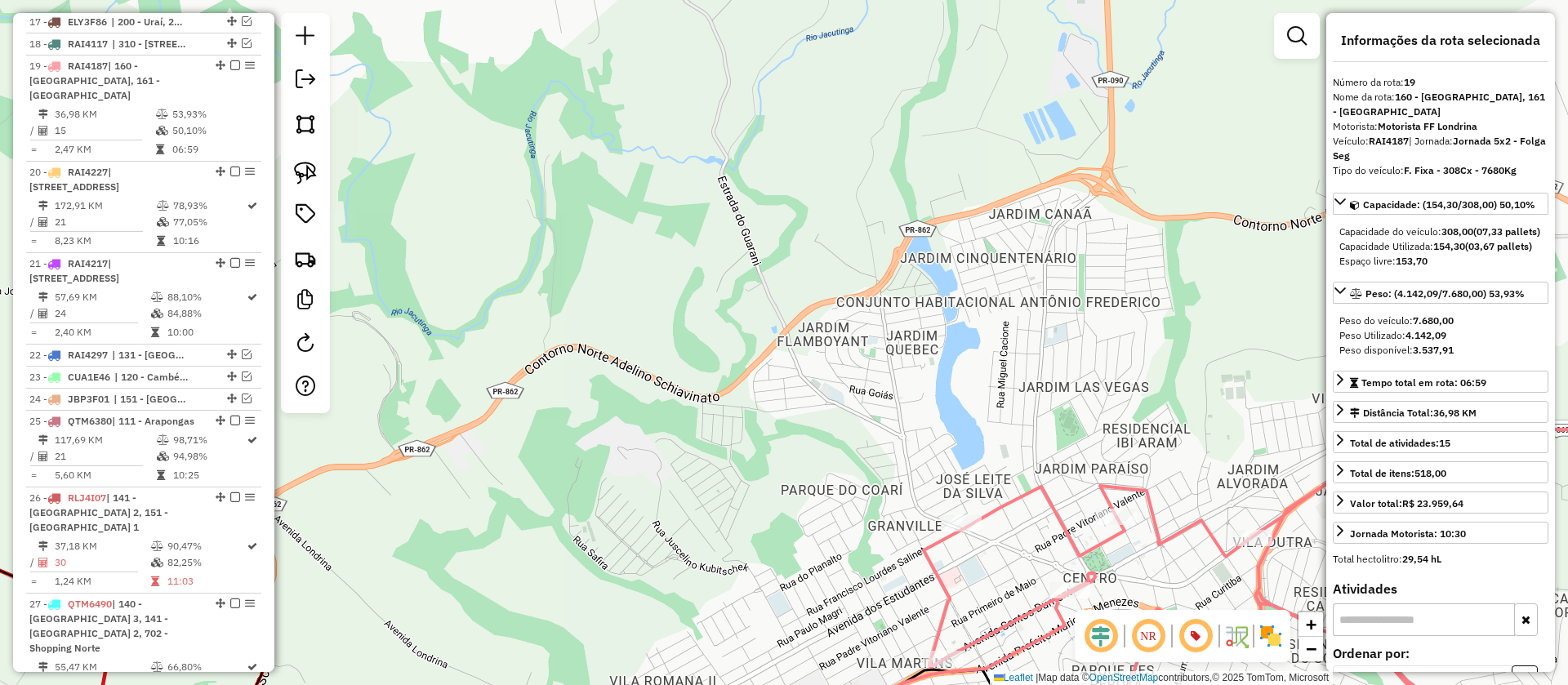
scroll to position [1814, 0]
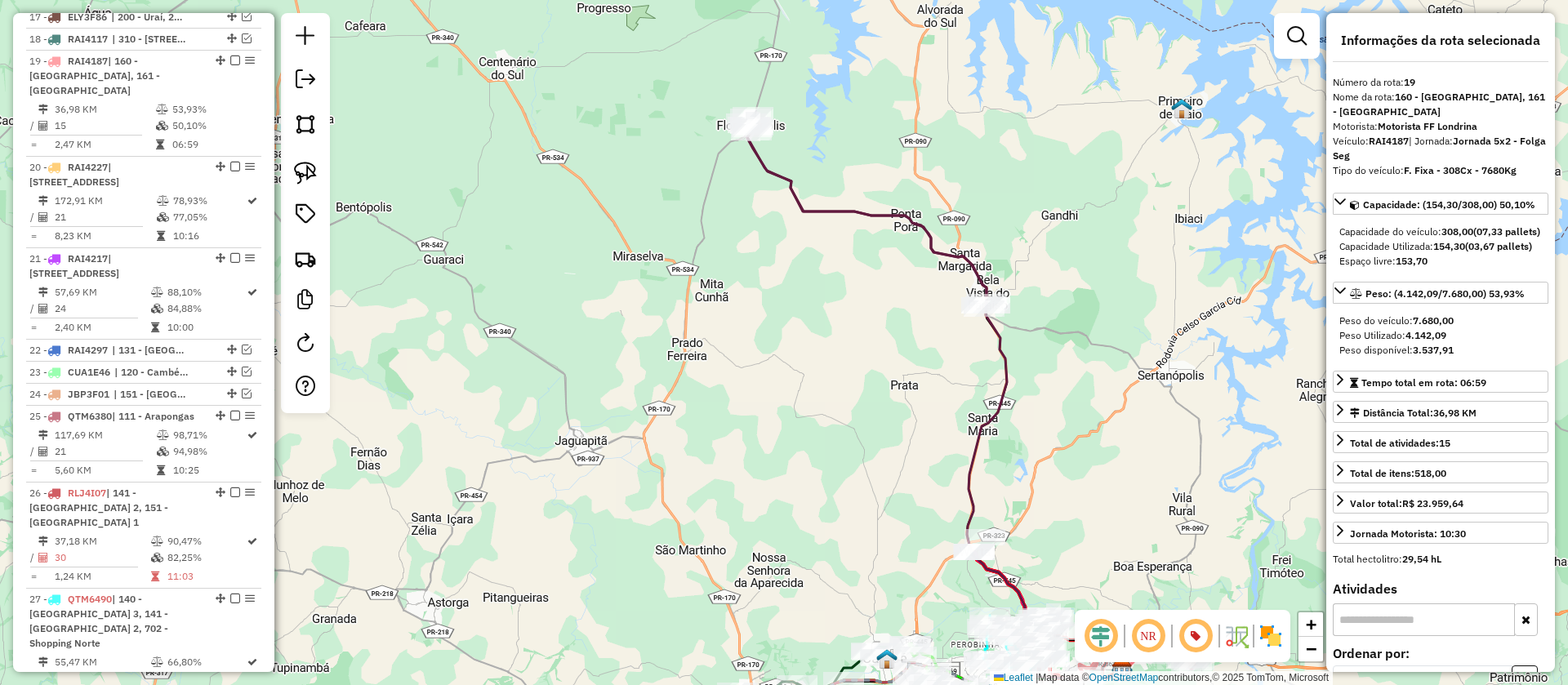
drag, startPoint x: 944, startPoint y: 258, endPoint x: 1048, endPoint y: 449, distance: 217.5
click at [1048, 449] on div "Janela de atendimento Grade de atendimento Capacidade Transportadoras Veículos …" at bounding box center [784, 342] width 1568 height 685
click at [978, 269] on icon at bounding box center [866, 212] width 240 height 193
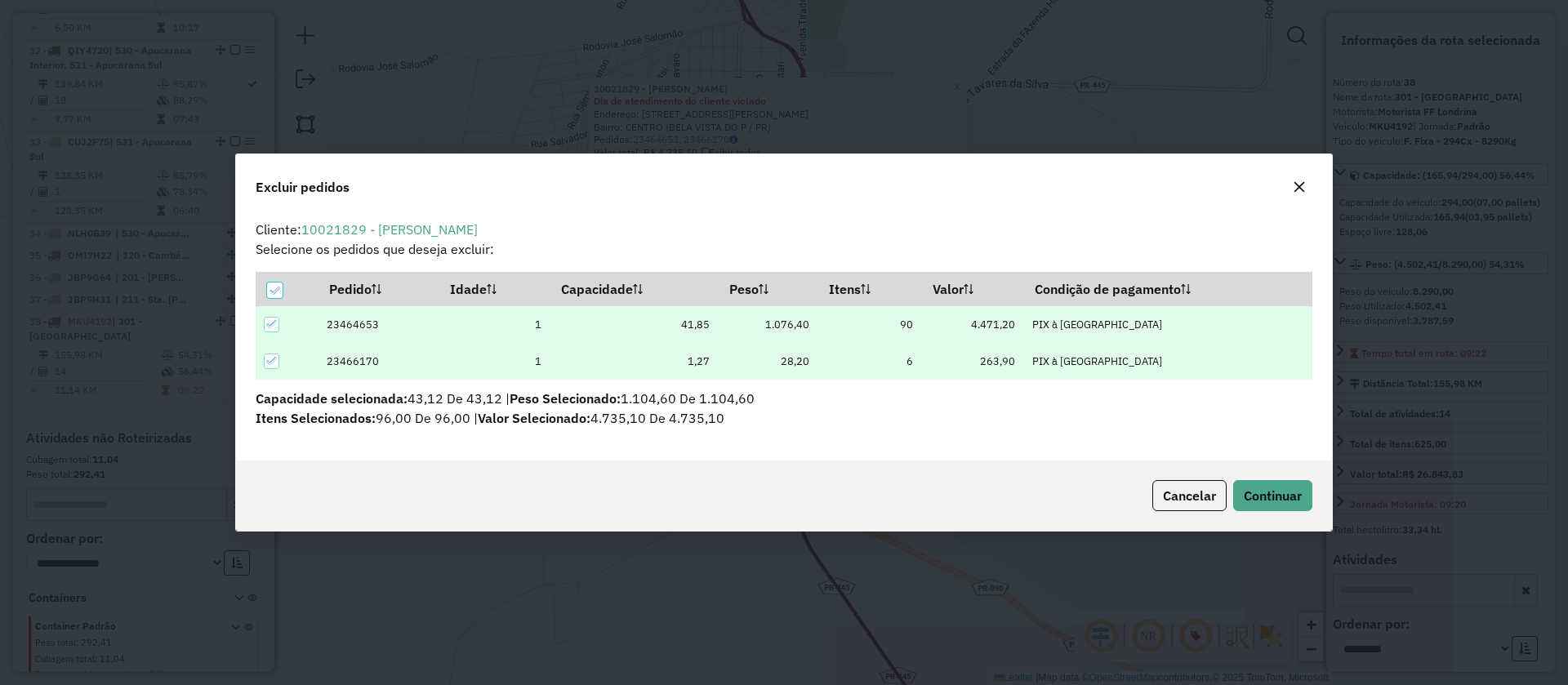
scroll to position [0, 0]
click at [1273, 501] on span "Continuar" at bounding box center [1273, 495] width 58 height 17
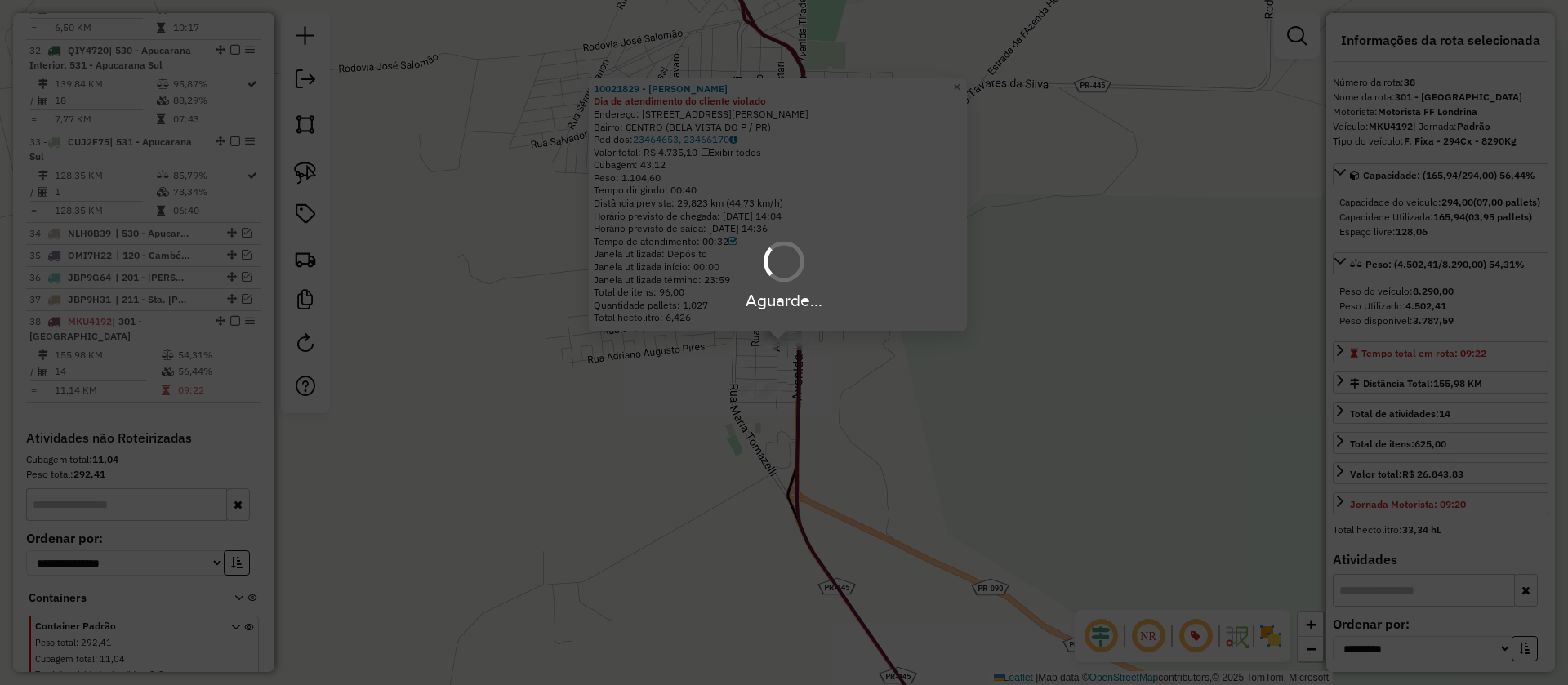
click at [856, 374] on hb-app "Aguarde... Pop-up bloqueado! Seu navegador bloqueou automáticamente a abertura …" at bounding box center [784, 342] width 1568 height 685
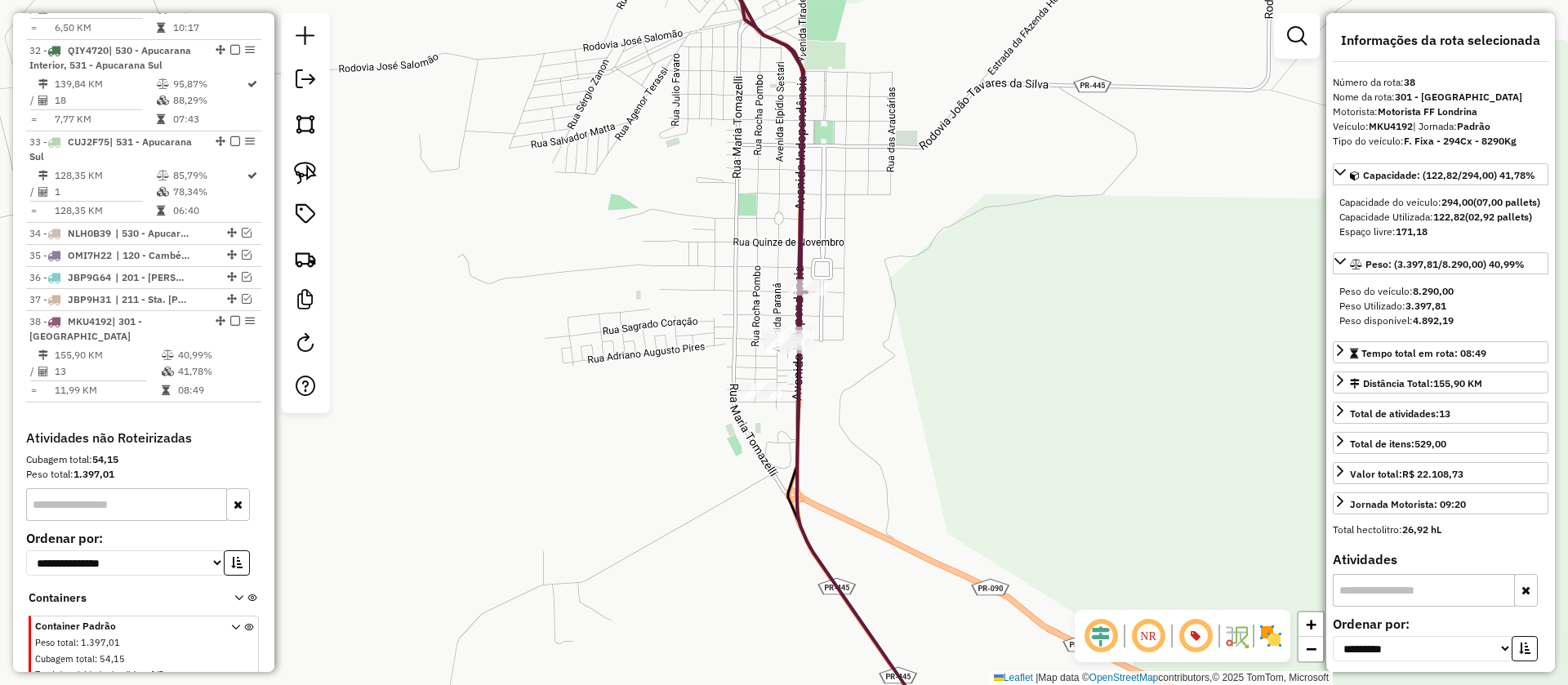
click at [799, 248] on icon at bounding box center [755, 135] width 104 height 408
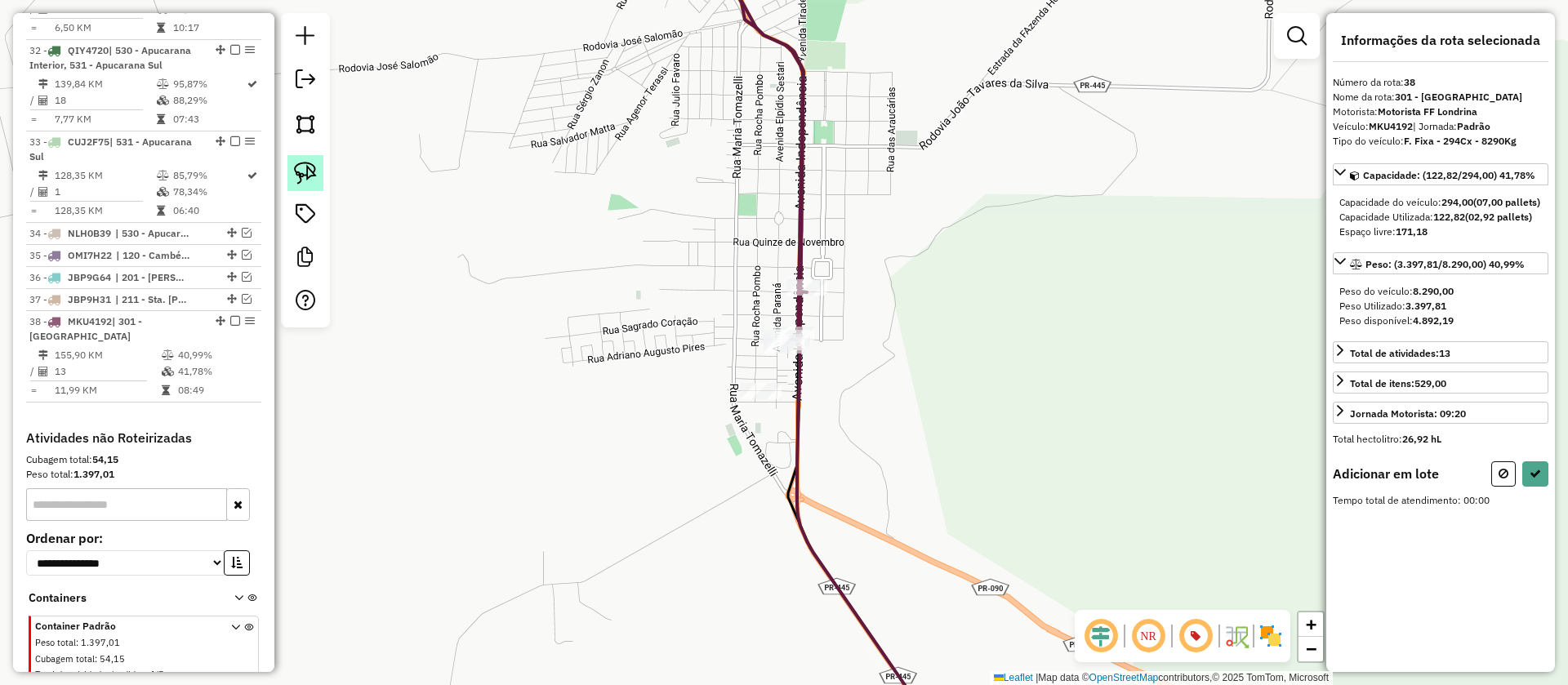
click at [303, 172] on img at bounding box center [305, 173] width 23 height 23
drag, startPoint x: 677, startPoint y: 342, endPoint x: 847, endPoint y: 317, distance: 171.8
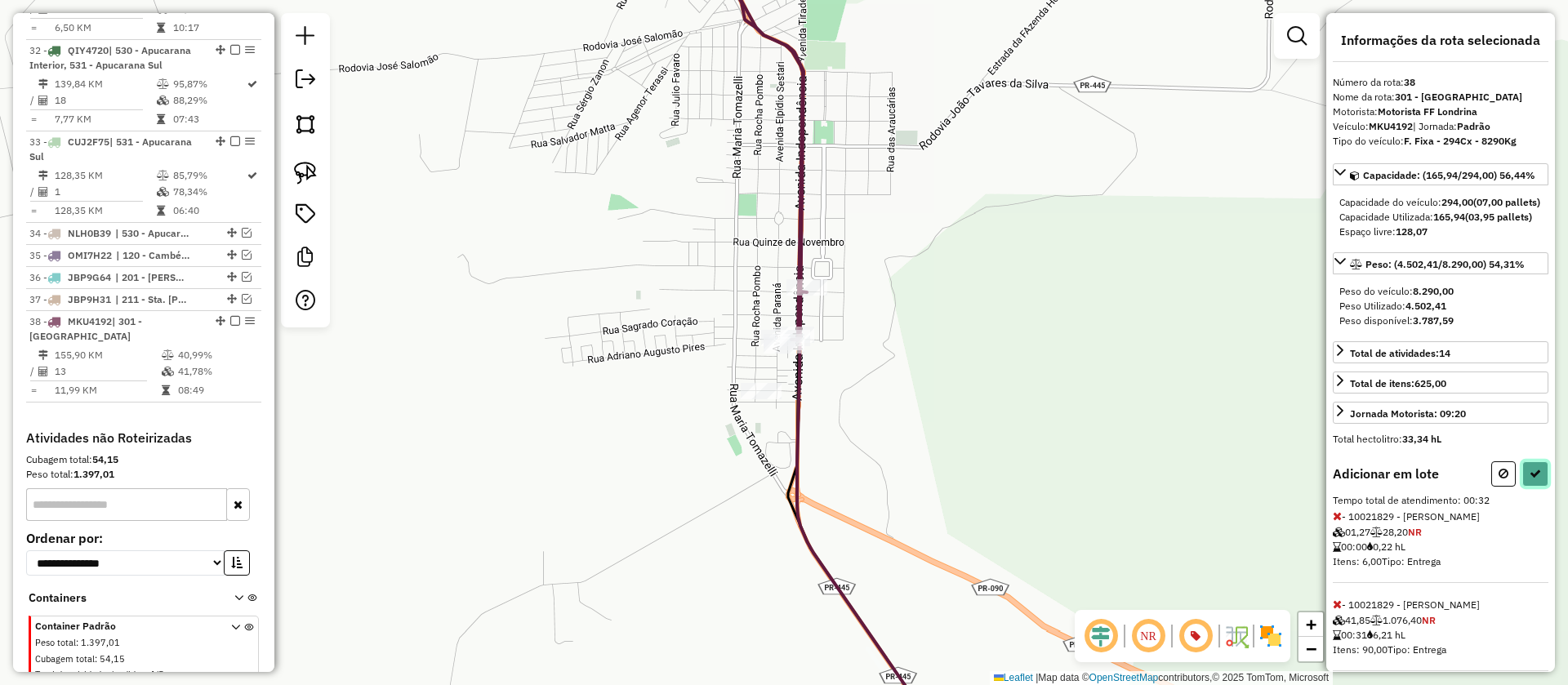
click at [1538, 486] on button at bounding box center [1535, 474] width 26 height 26
select select "**********"
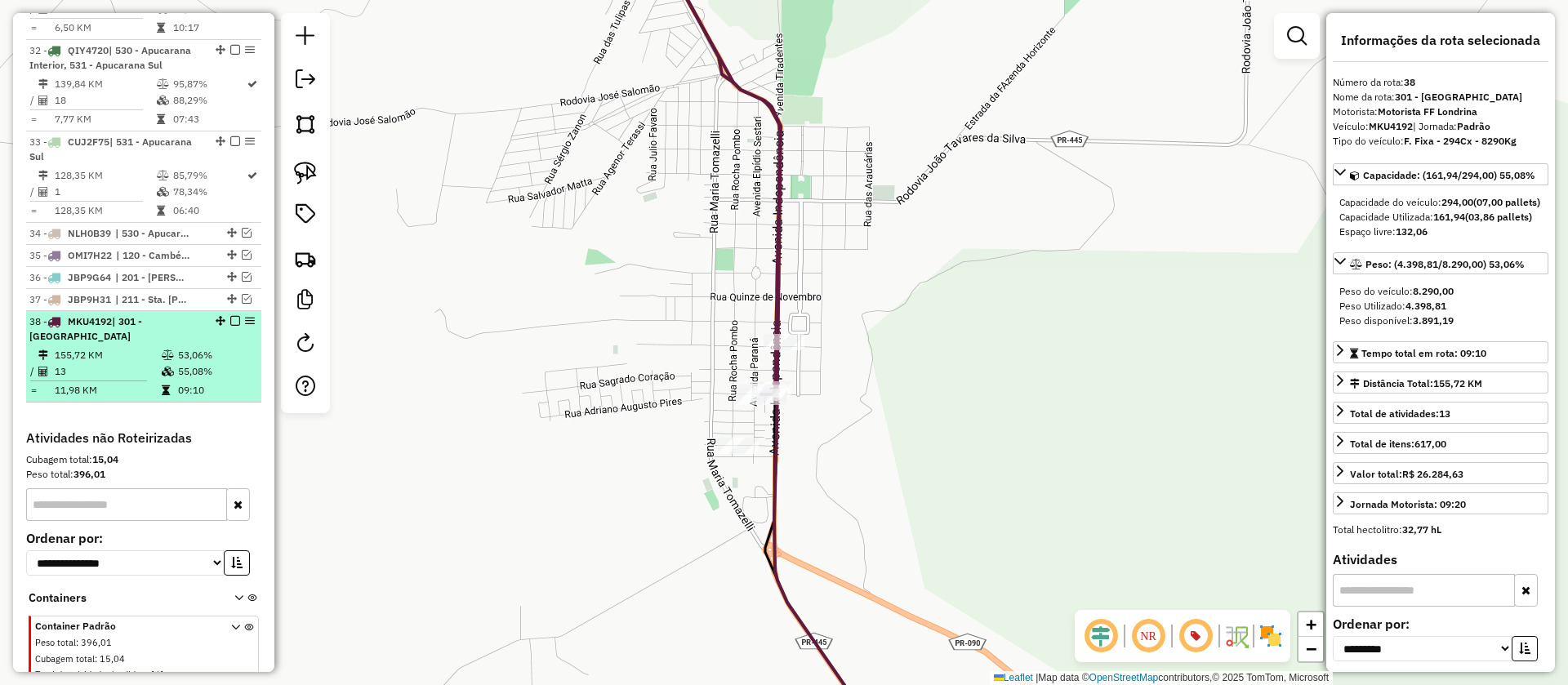
click at [234, 316] on em at bounding box center [235, 320] width 10 height 10
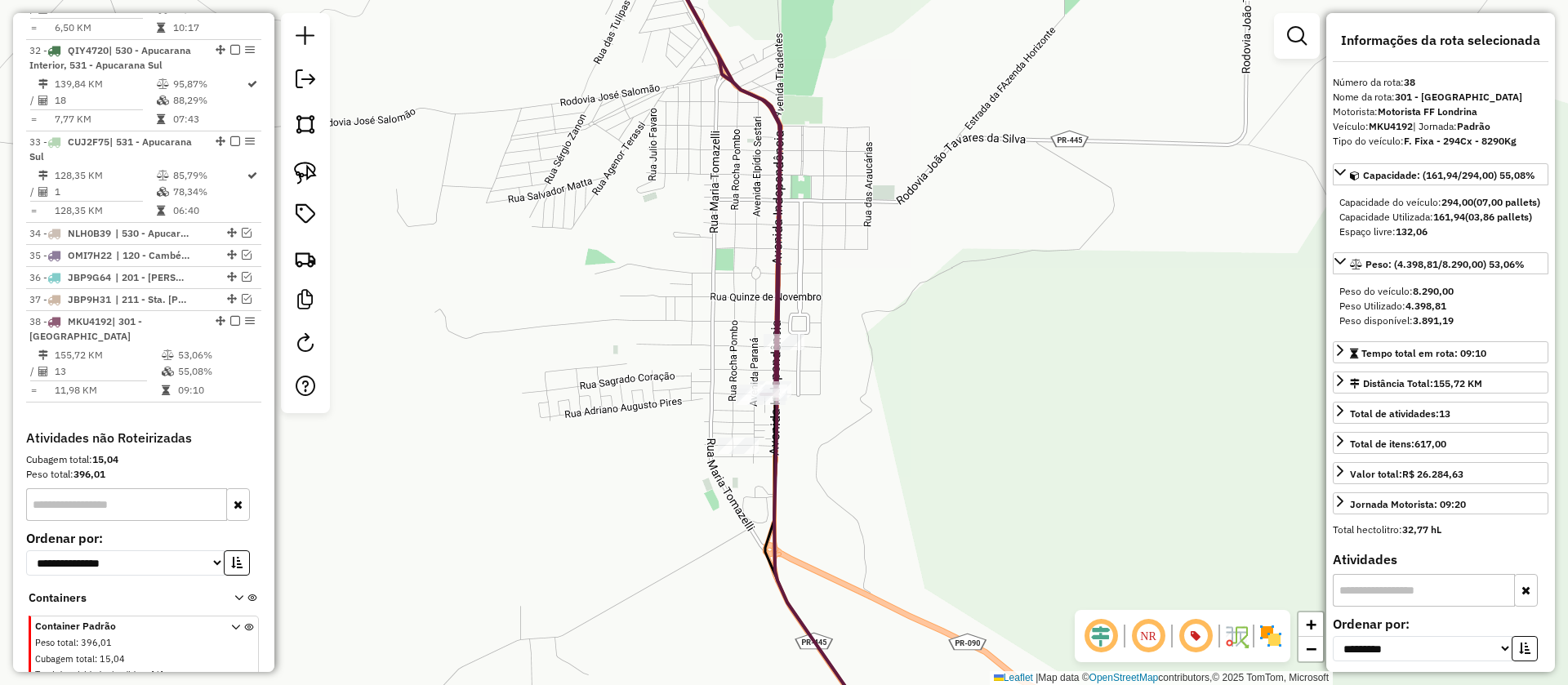
scroll to position [2839, 0]
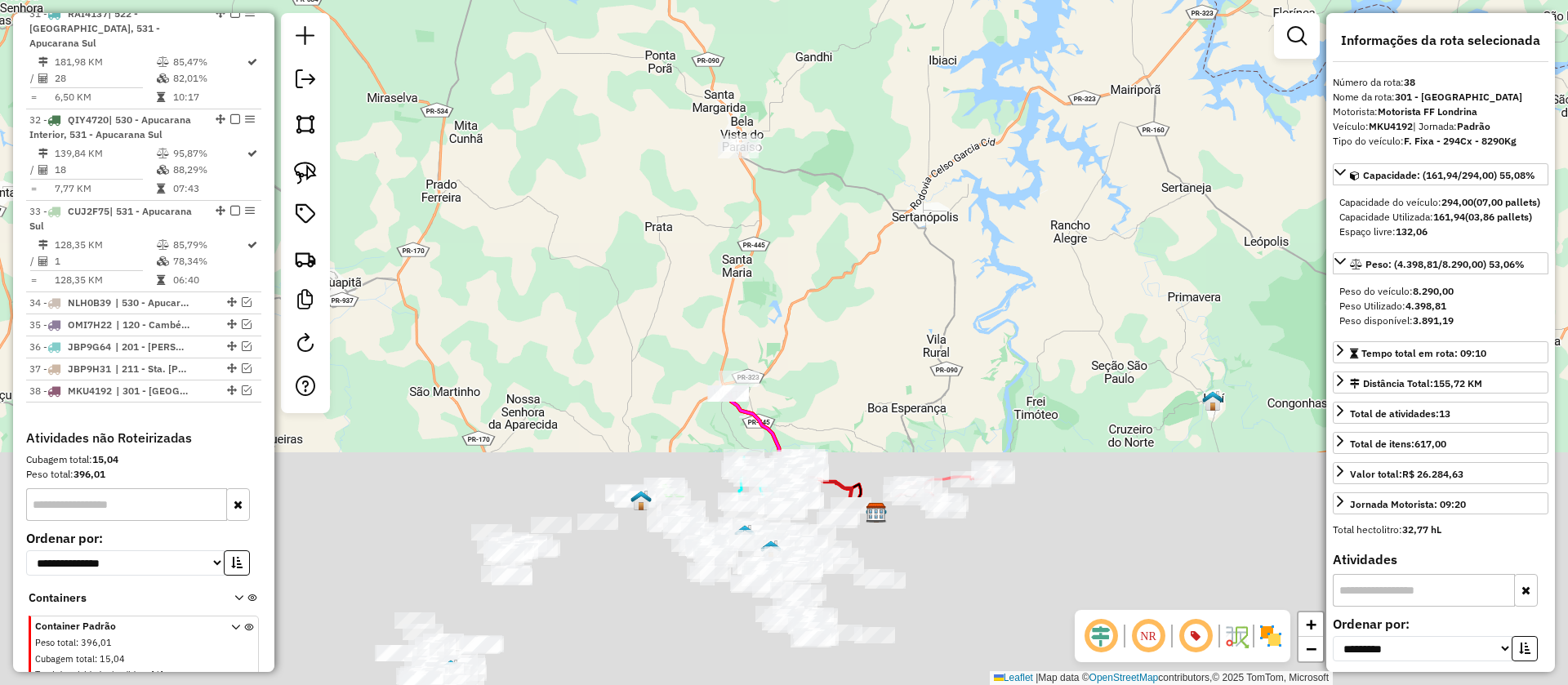
drag, startPoint x: 838, startPoint y: 389, endPoint x: 864, endPoint y: 189, distance: 201.7
click at [864, 203] on div "Janela de atendimento Grade de atendimento Capacidade Transportadoras Veículos …" at bounding box center [784, 342] width 1568 height 685
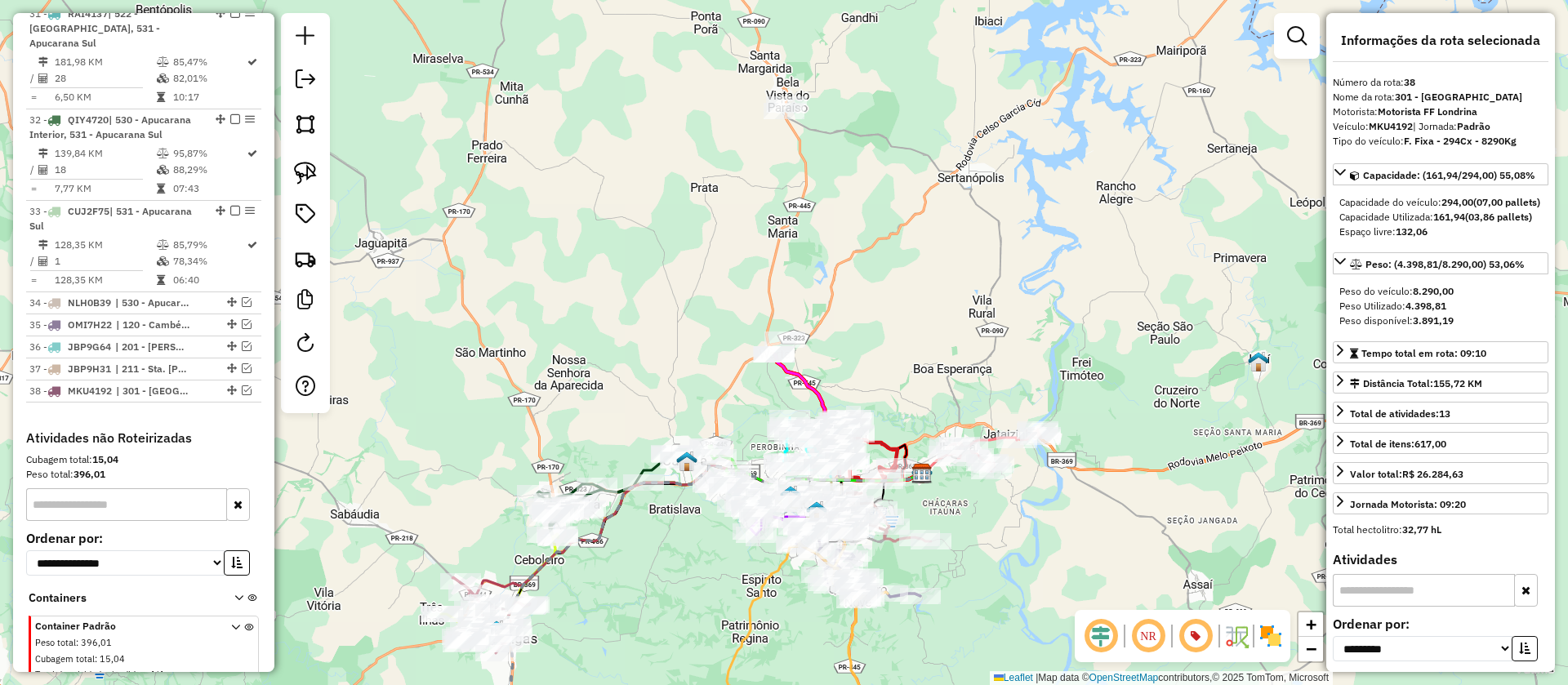
drag, startPoint x: 854, startPoint y: 312, endPoint x: 888, endPoint y: 366, distance: 63.8
click at [888, 366] on div "Janela de atendimento Grade de atendimento Capacidade Transportadoras Veículos …" at bounding box center [784, 342] width 1568 height 685
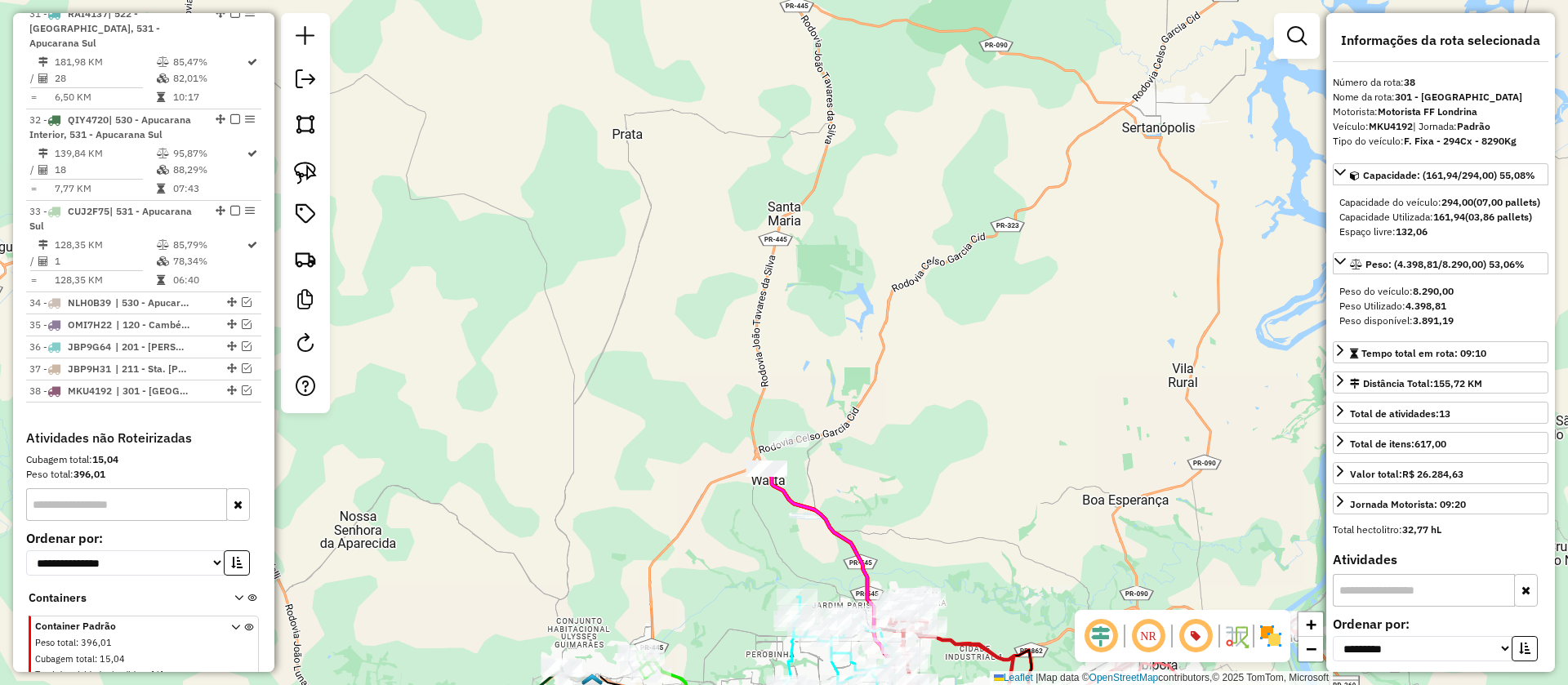
drag, startPoint x: 891, startPoint y: 340, endPoint x: 895, endPoint y: 423, distance: 83.1
click at [895, 423] on div "Janela de atendimento Grade de atendimento Capacidade Transportadoras Veículos …" at bounding box center [784, 342] width 1568 height 685
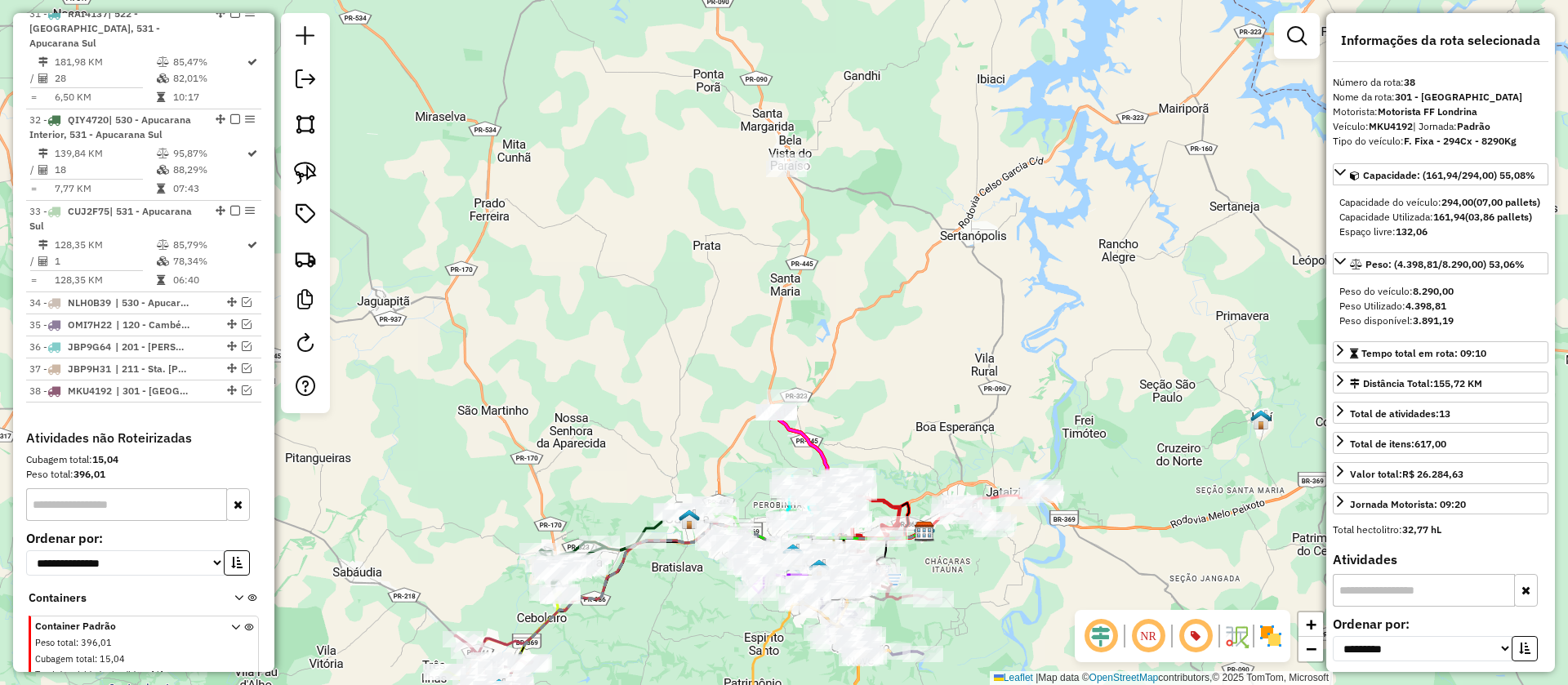
click at [803, 432] on icon at bounding box center [853, 476] width 153 height 127
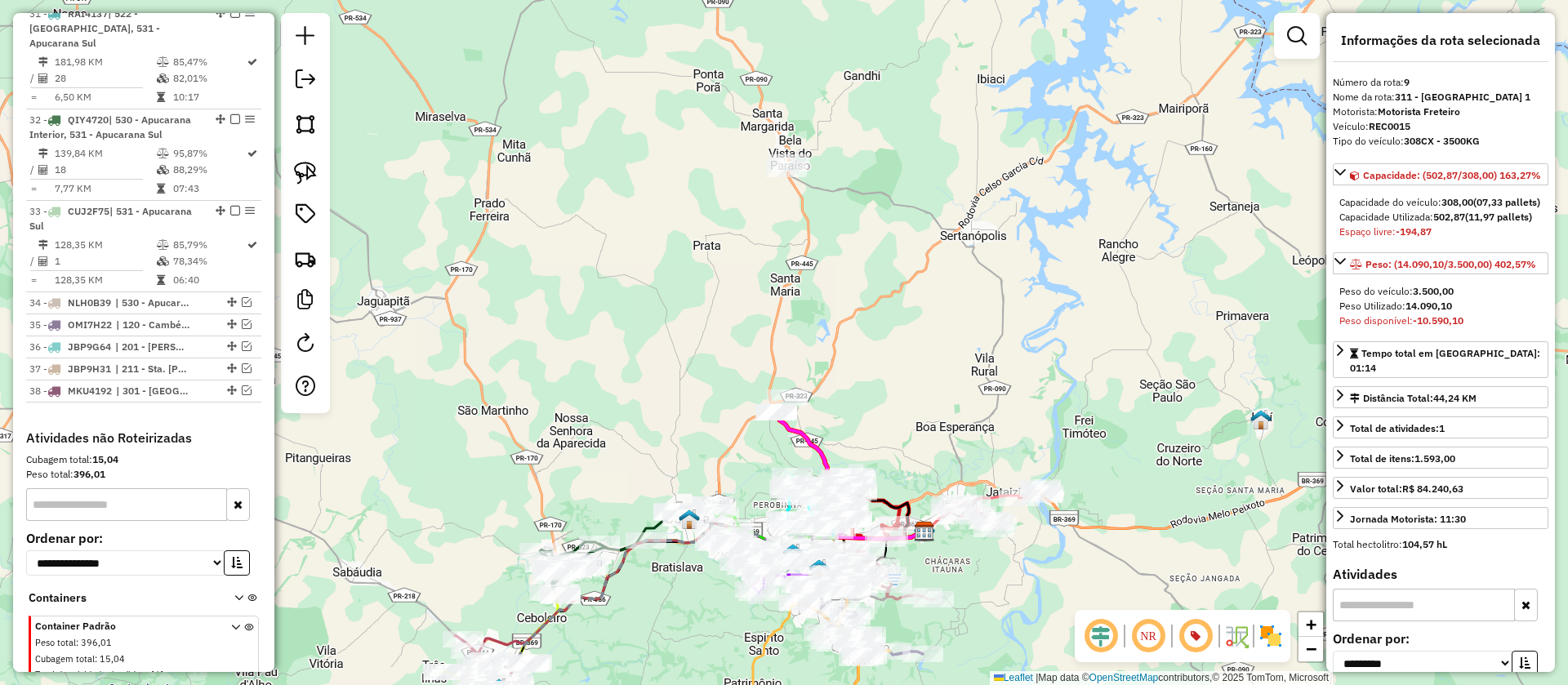
scroll to position [1345, 0]
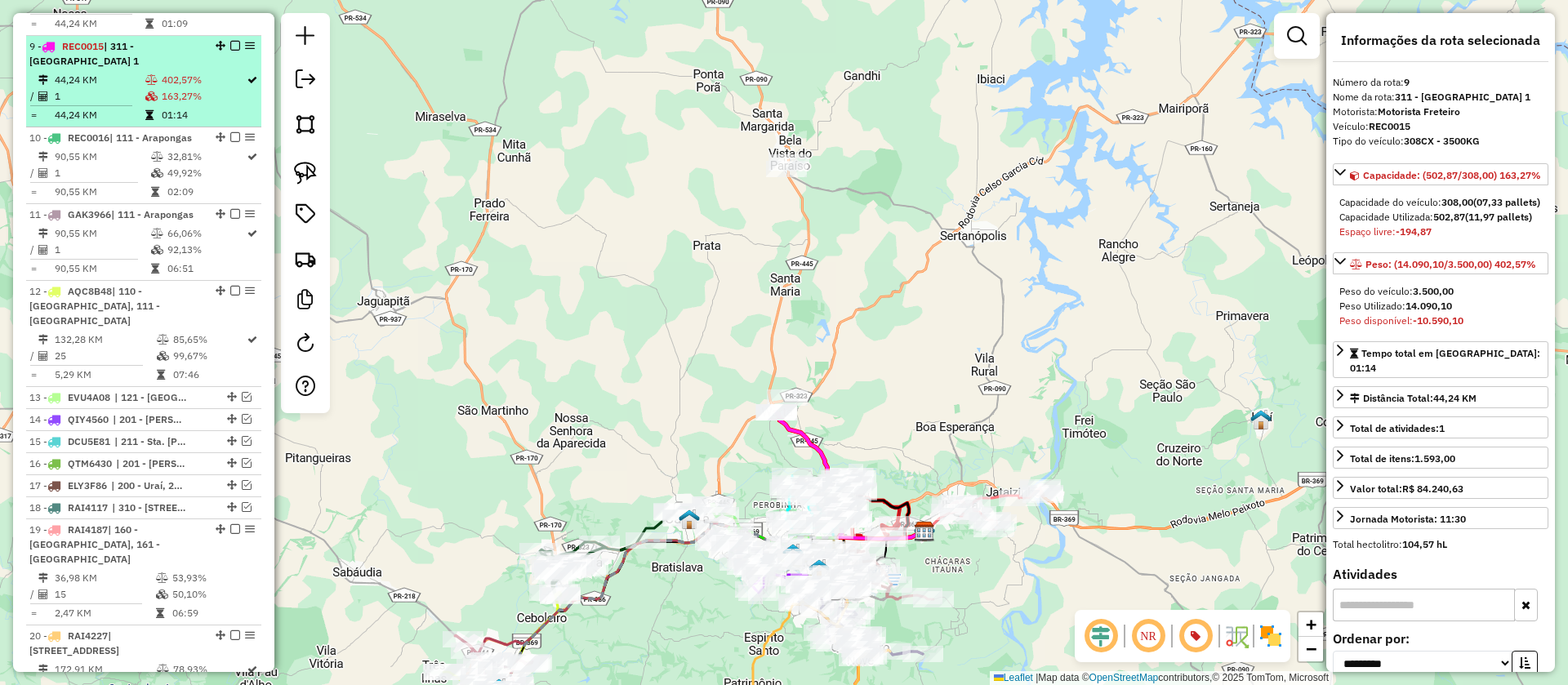
click at [233, 40] on em at bounding box center [235, 45] width 10 height 10
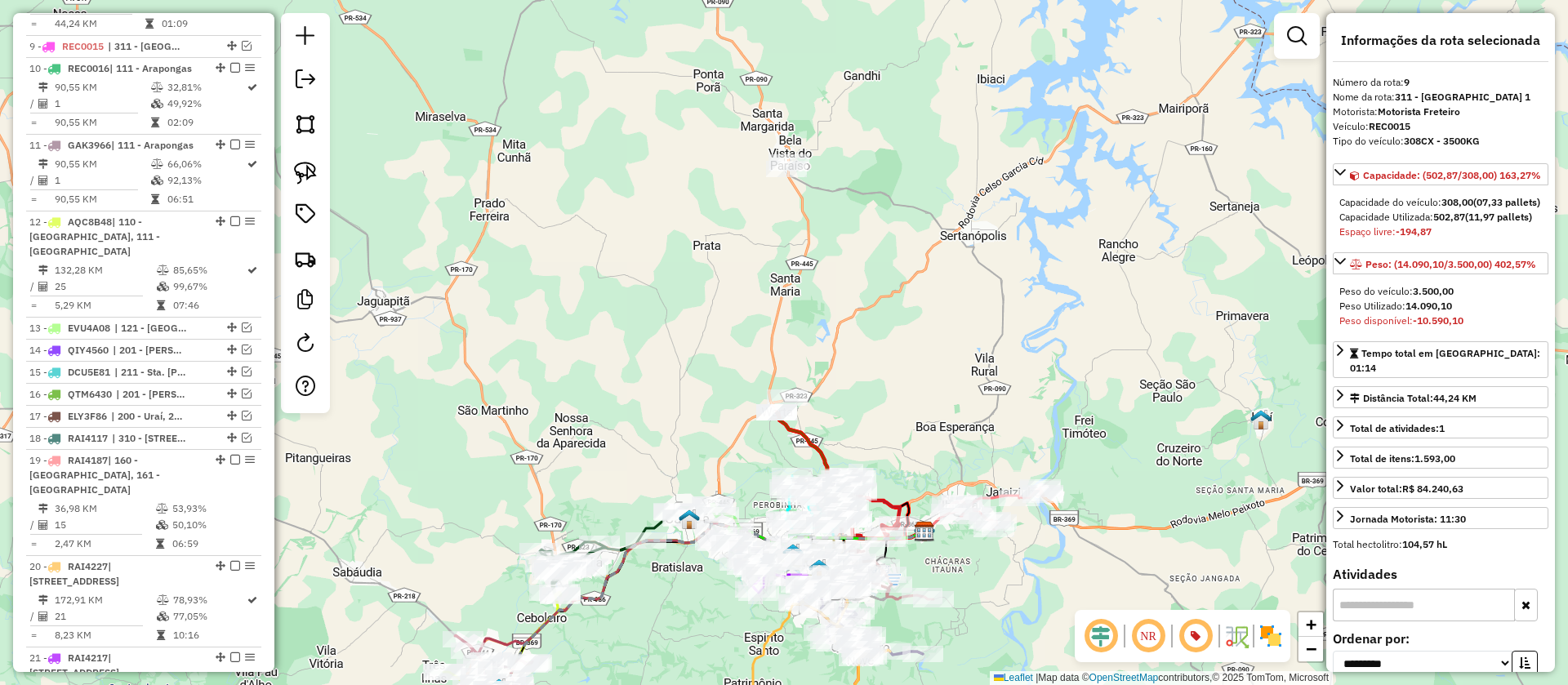
click at [806, 437] on icon at bounding box center [853, 476] width 153 height 127
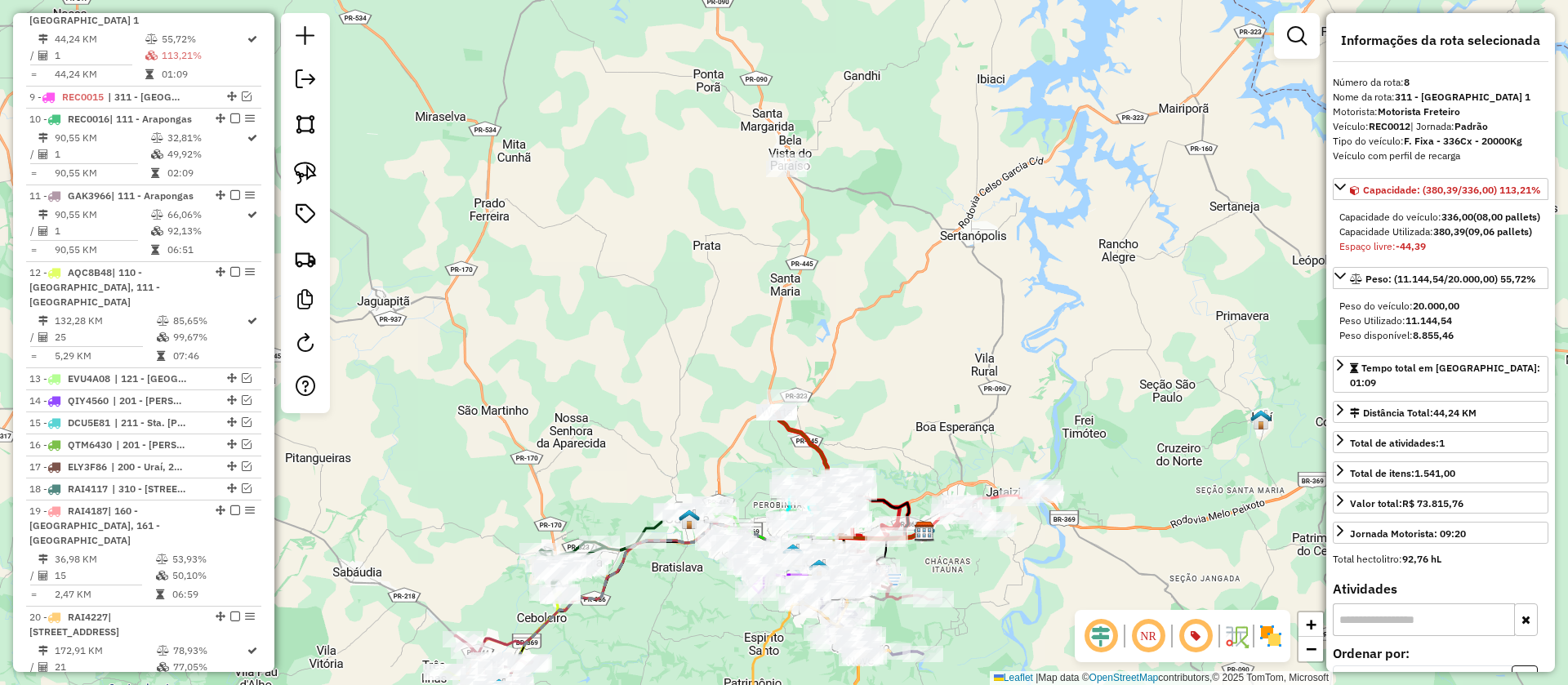
scroll to position [1254, 0]
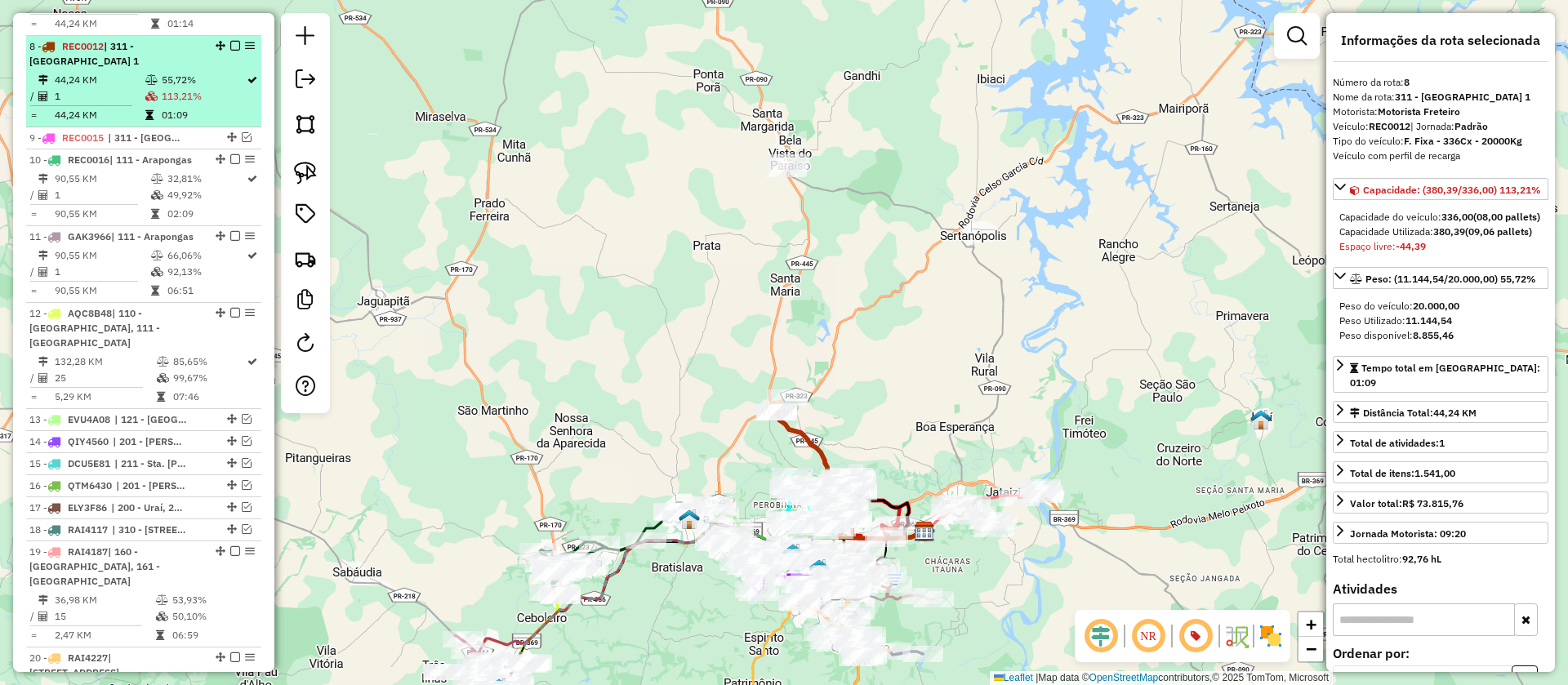
click at [230, 40] on em at bounding box center [235, 45] width 10 height 10
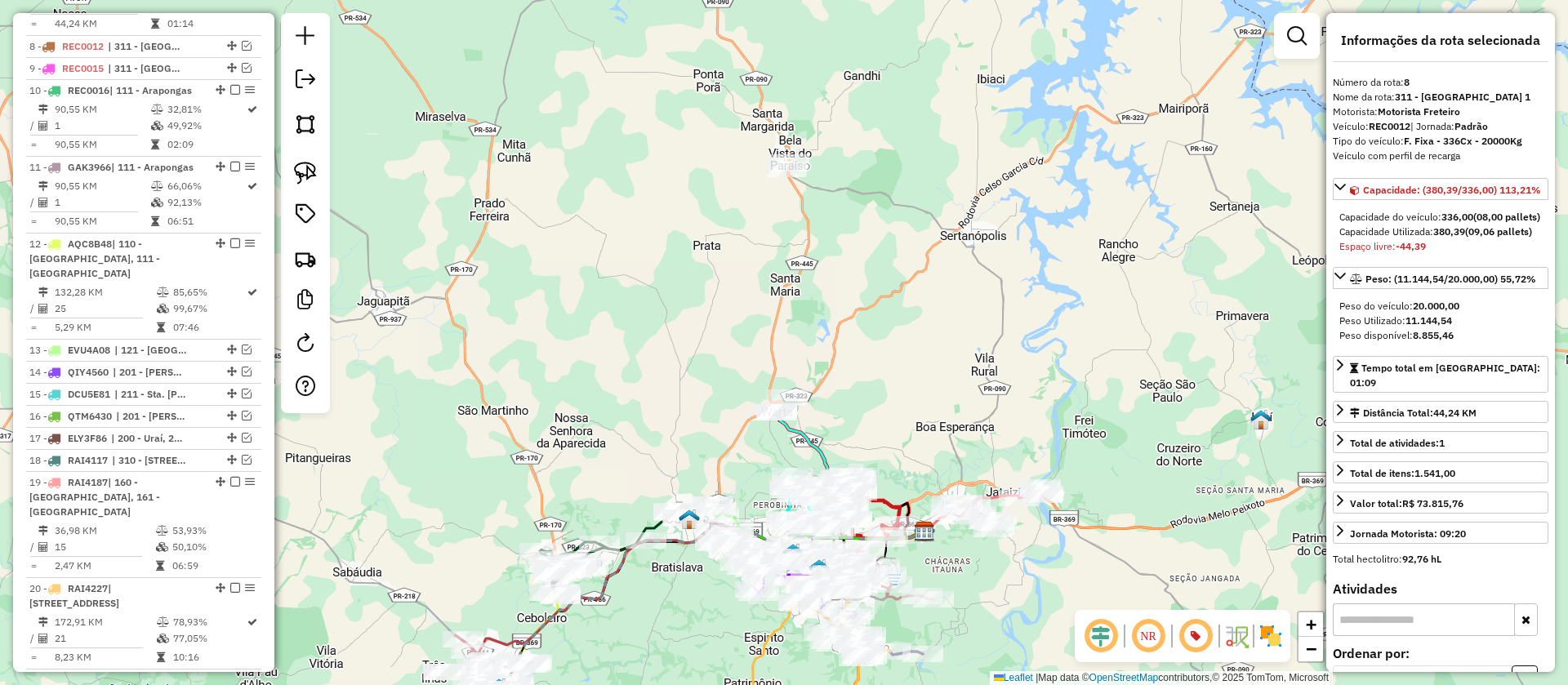
click at [804, 430] on icon at bounding box center [853, 476] width 153 height 127
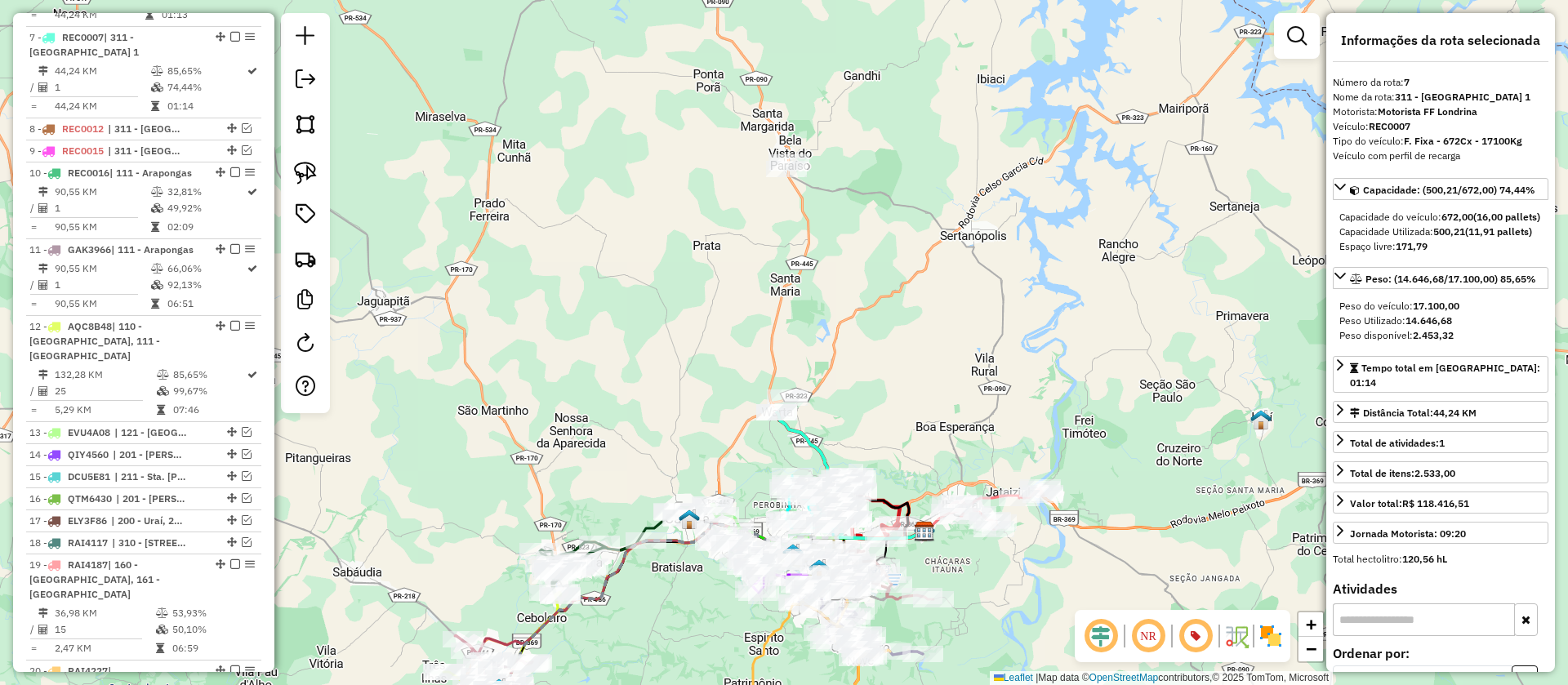
scroll to position [1162, 0]
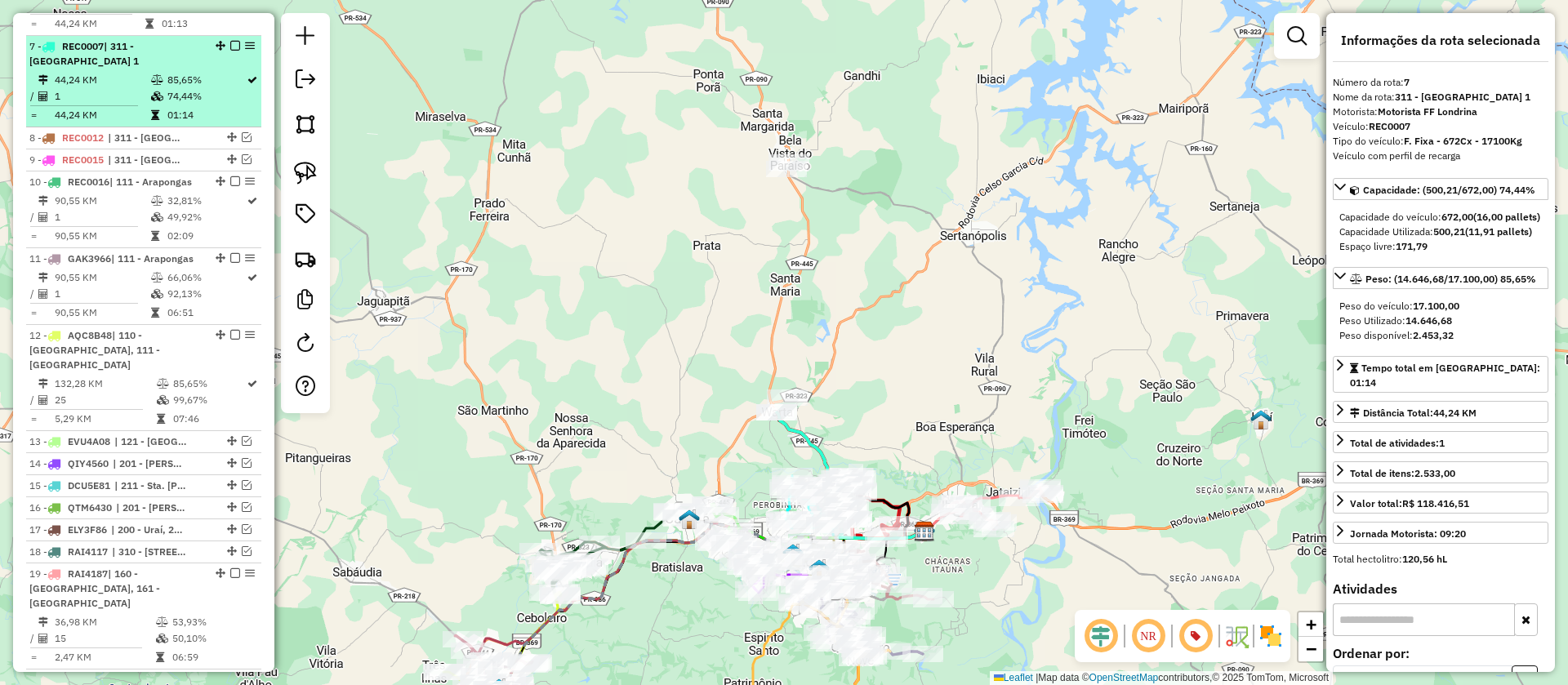
click at [230, 40] on em at bounding box center [235, 45] width 10 height 10
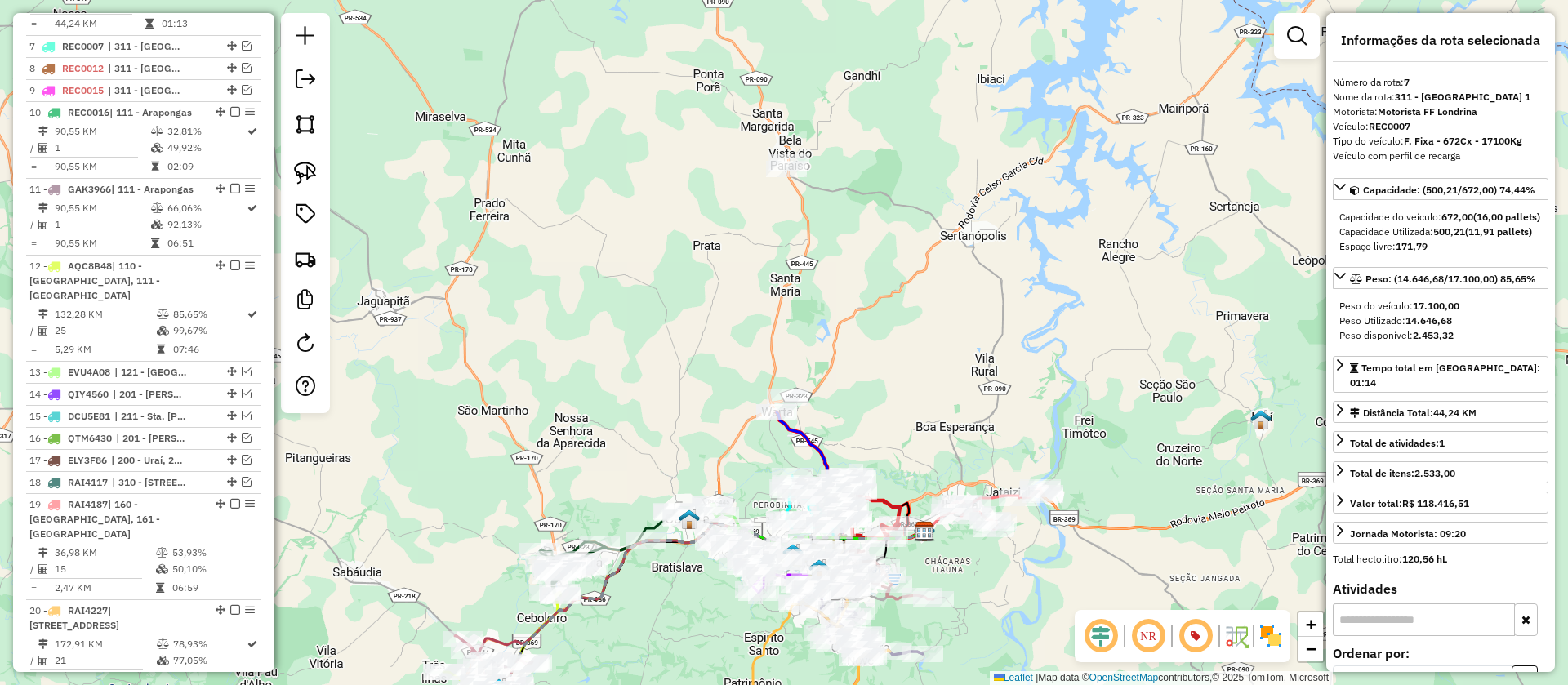
click at [803, 436] on icon at bounding box center [853, 476] width 153 height 127
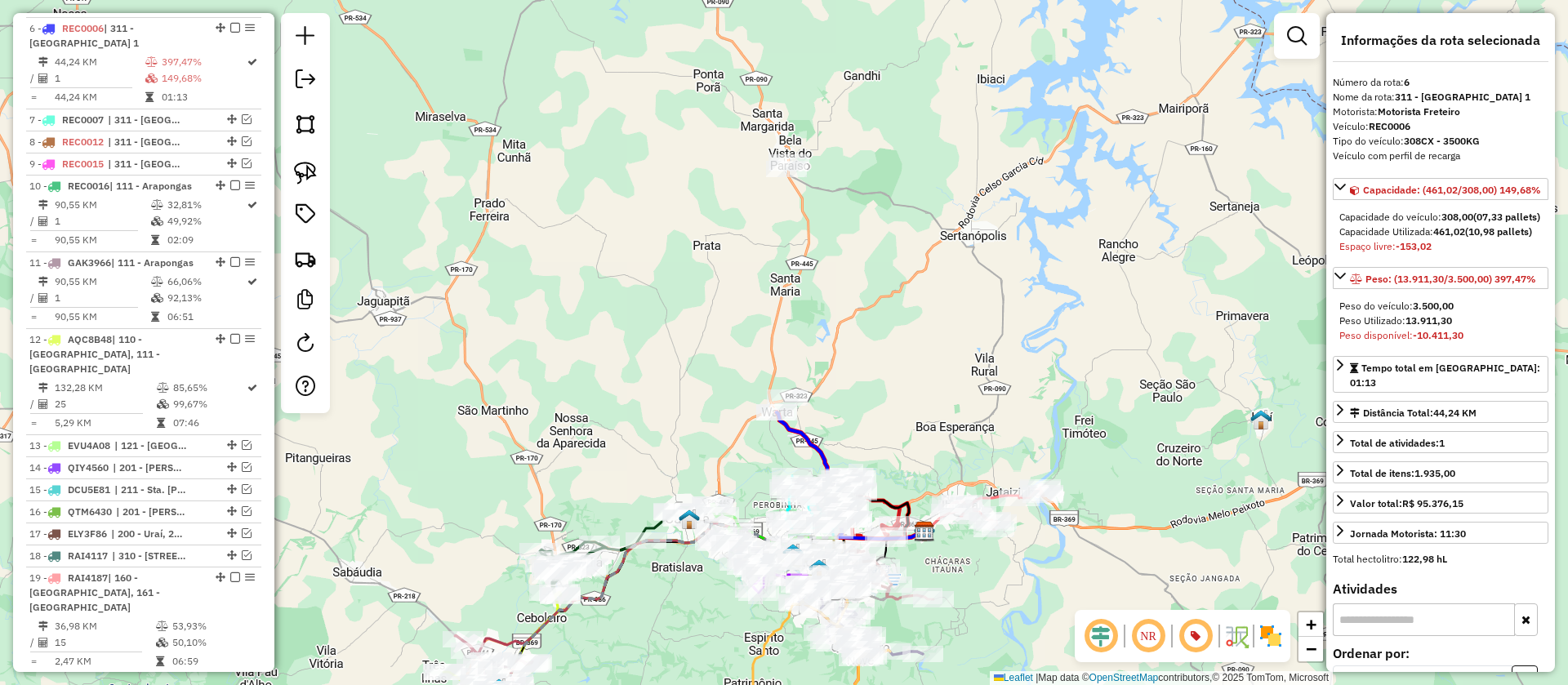
scroll to position [1071, 0]
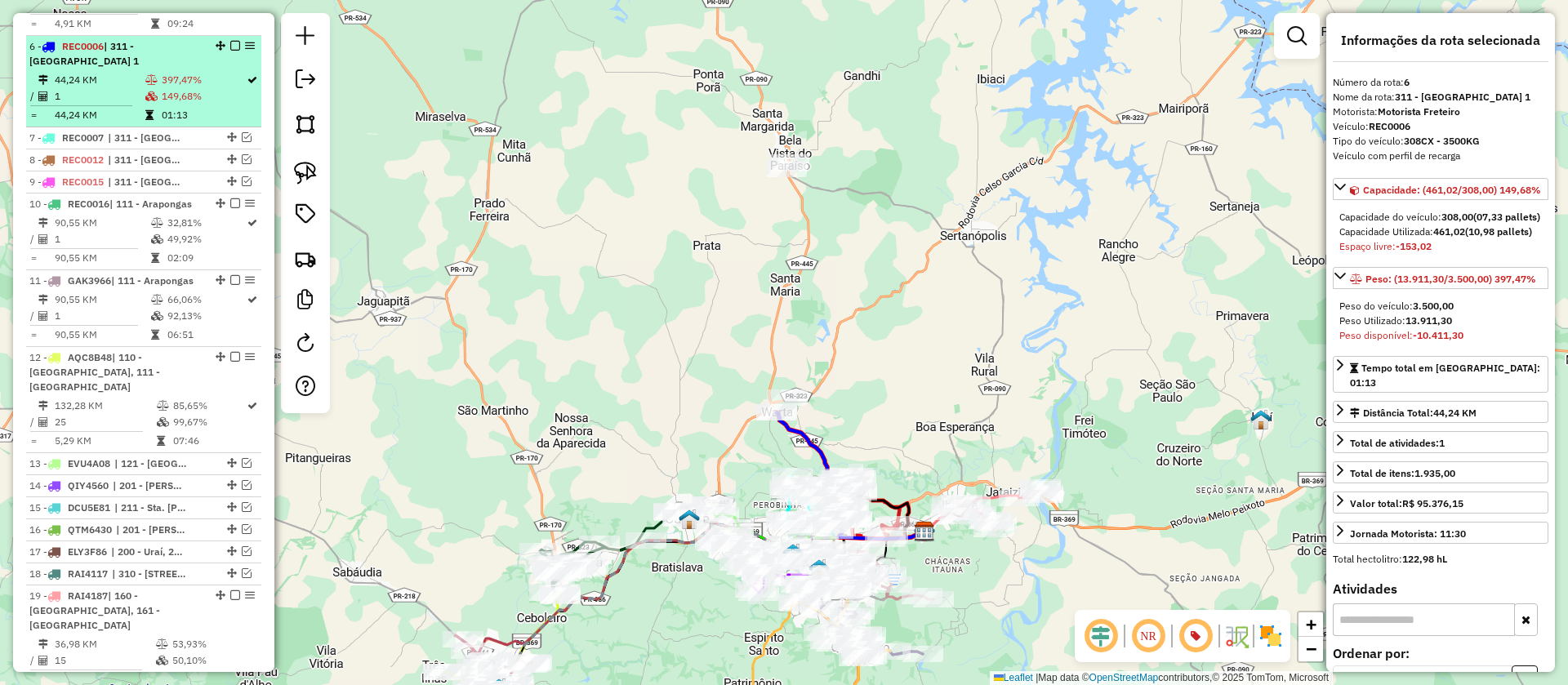
click at [230, 40] on em at bounding box center [235, 45] width 10 height 10
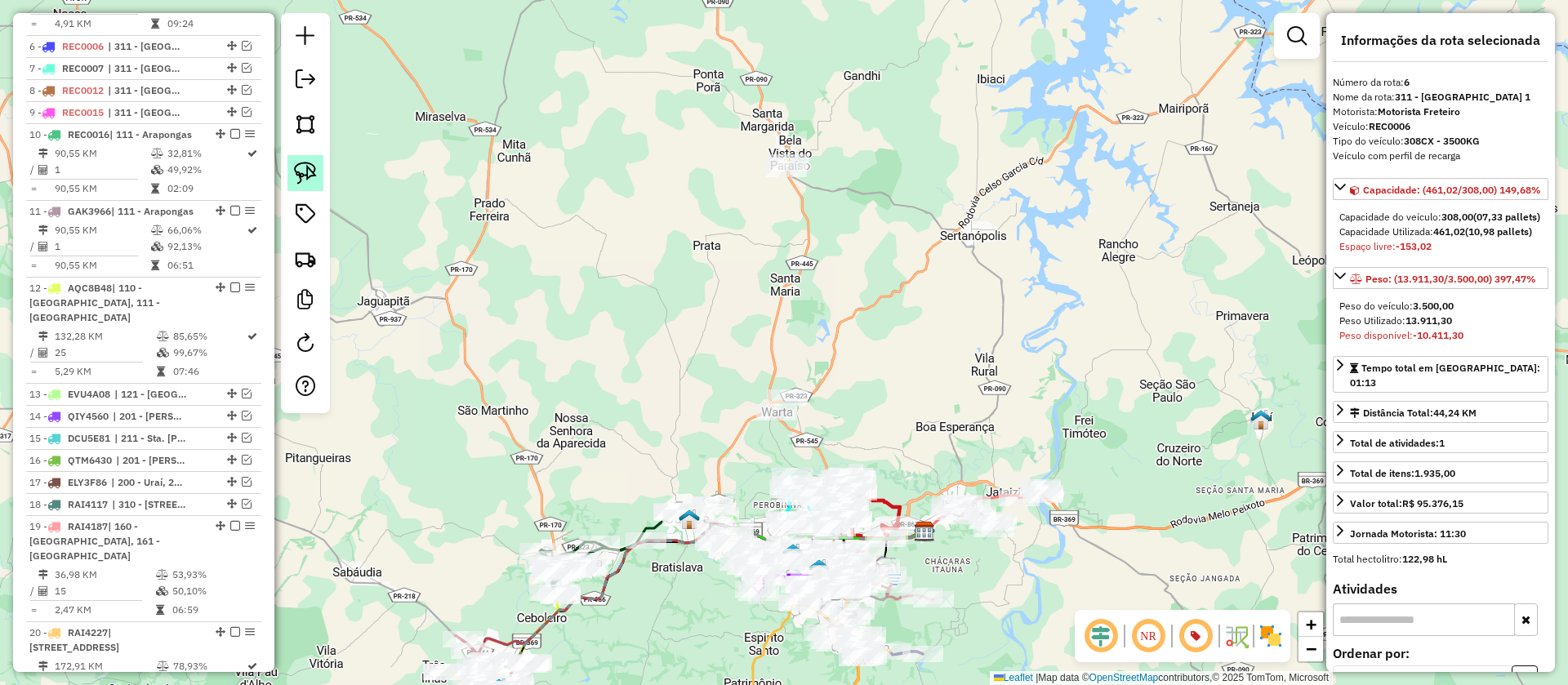
click at [302, 169] on img at bounding box center [305, 173] width 23 height 23
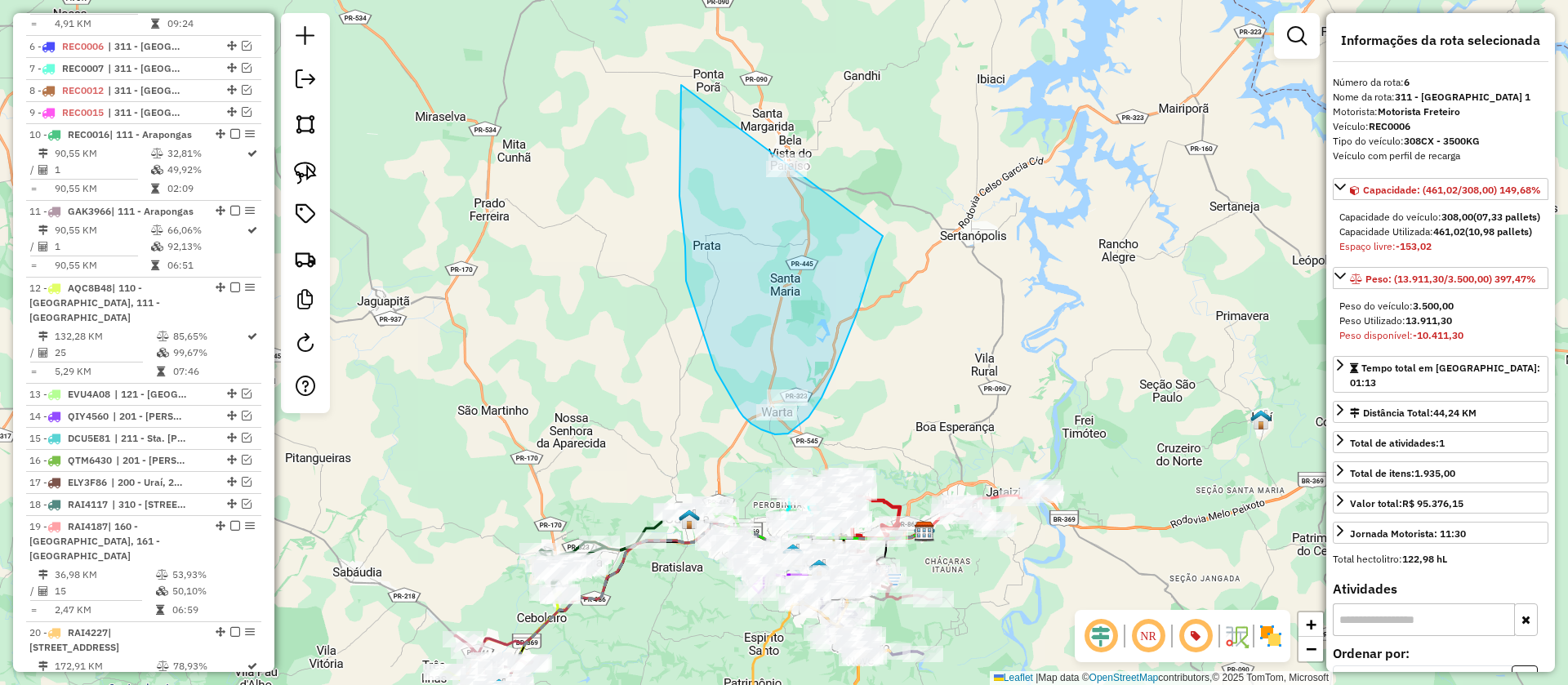
drag, startPoint x: 681, startPoint y: 84, endPoint x: 917, endPoint y: 132, distance: 240.8
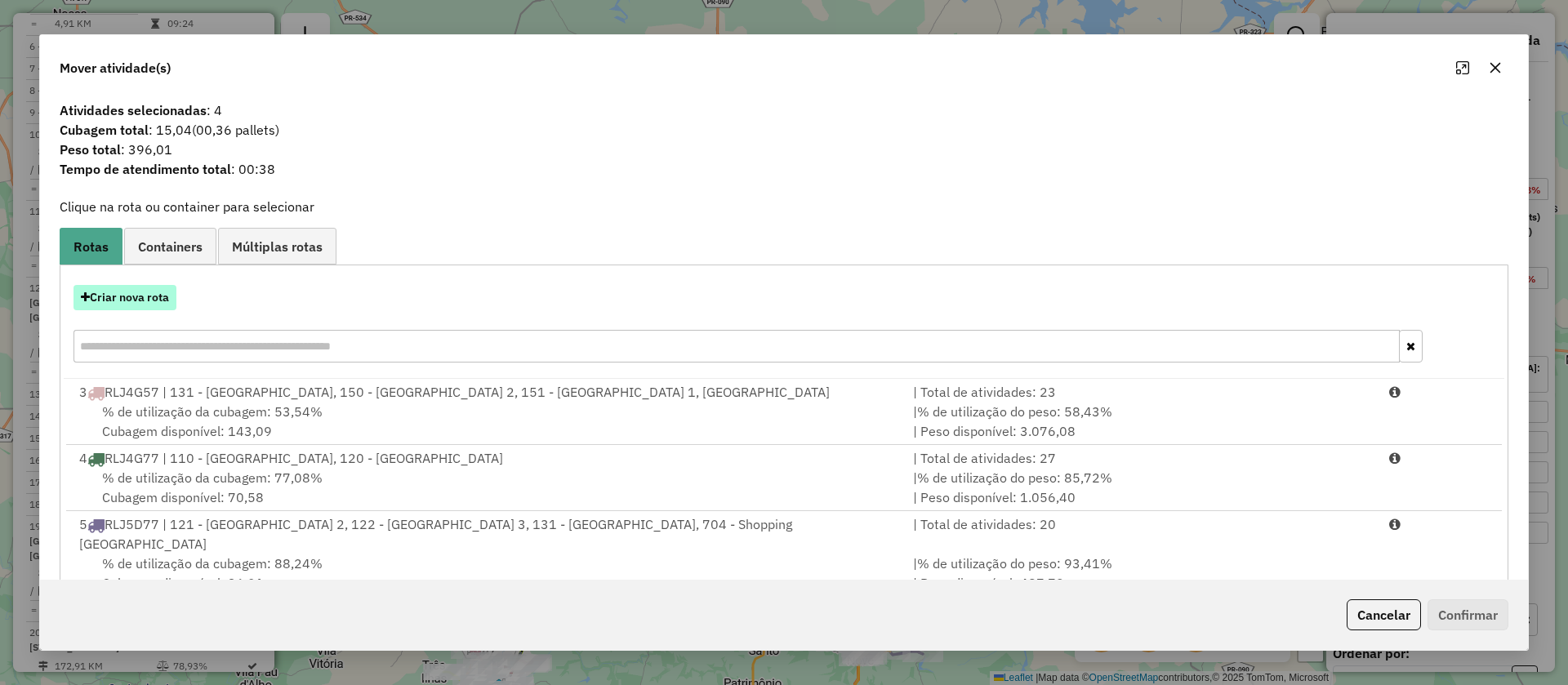
click at [130, 294] on button "Criar nova rota" at bounding box center [125, 297] width 103 height 26
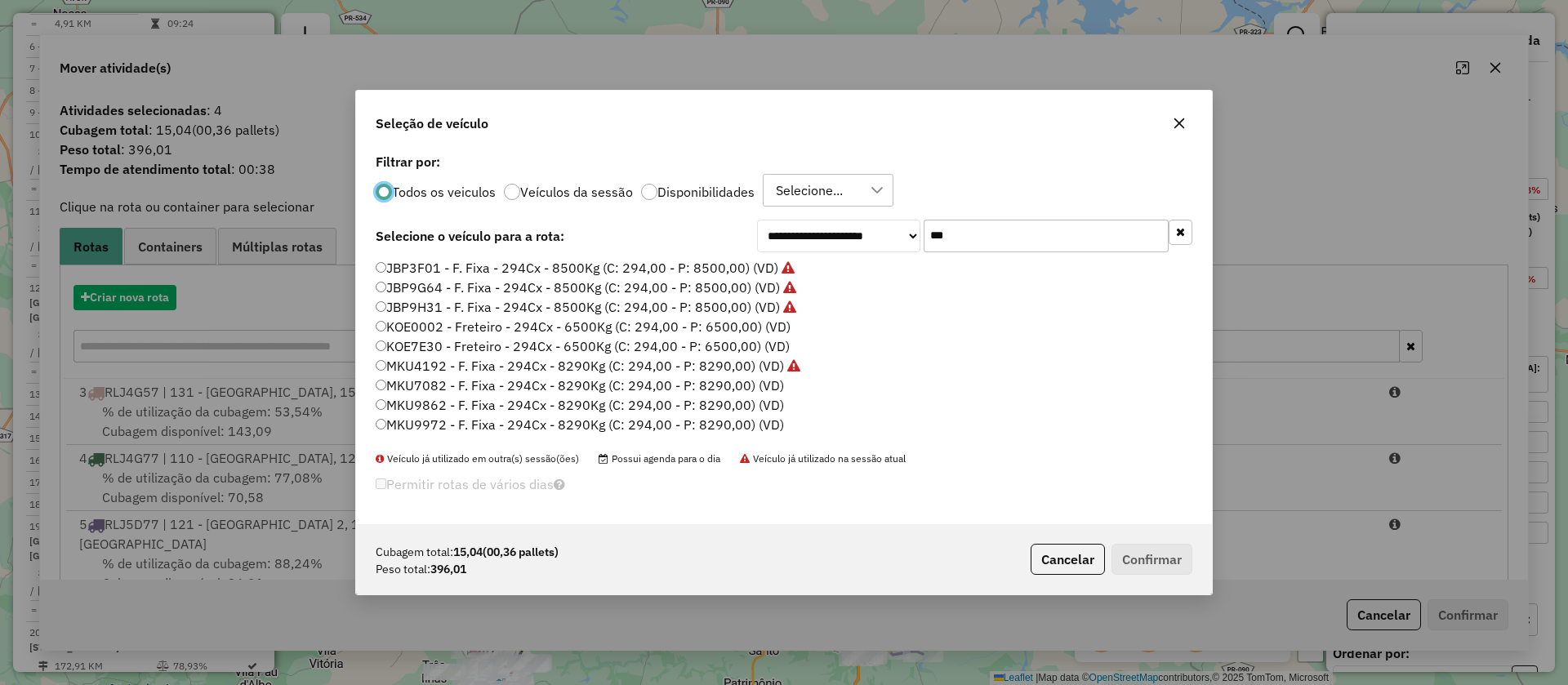
scroll to position [9, 5]
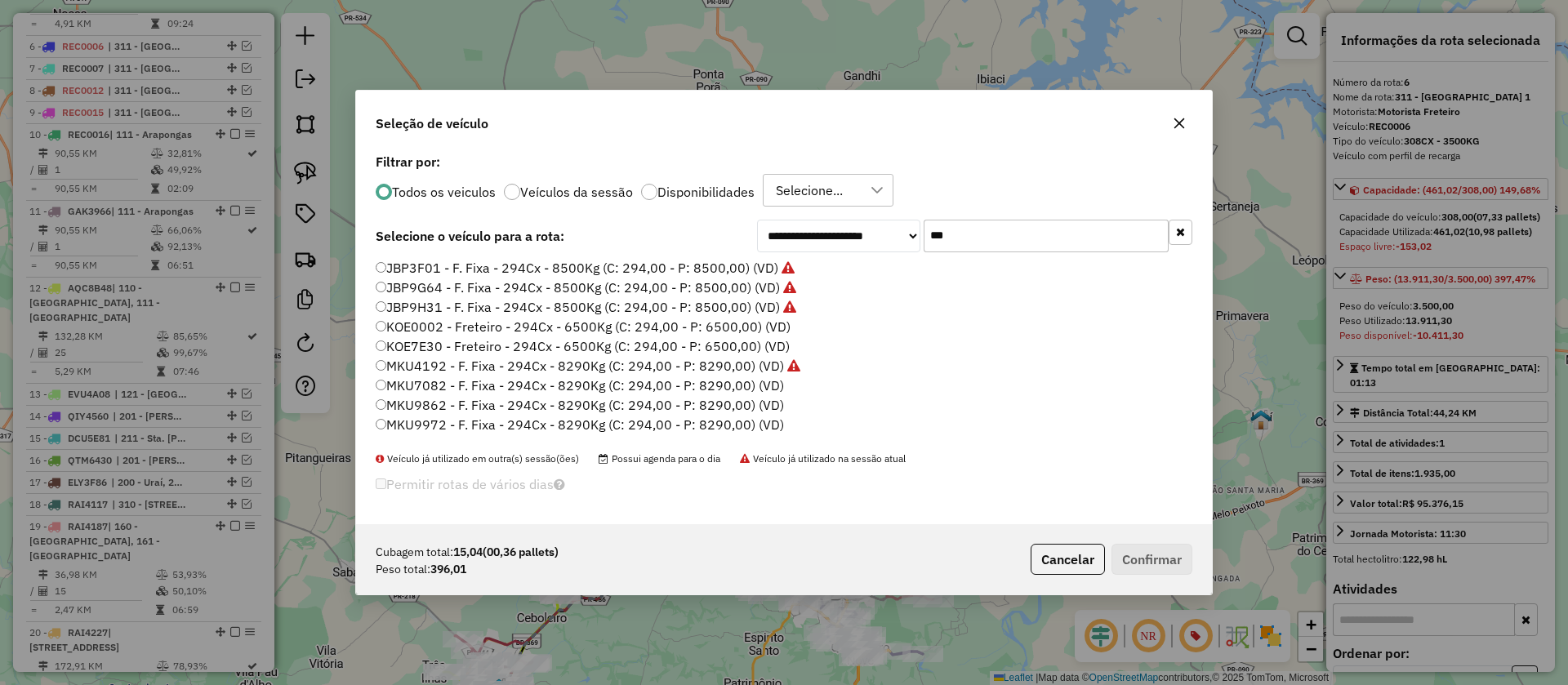
click at [713, 384] on label "MKU7082 - F. Fixa - 294Cx - 8290Kg (C: 294,00 - P: 8290,00) (VD)" at bounding box center [580, 385] width 408 height 19
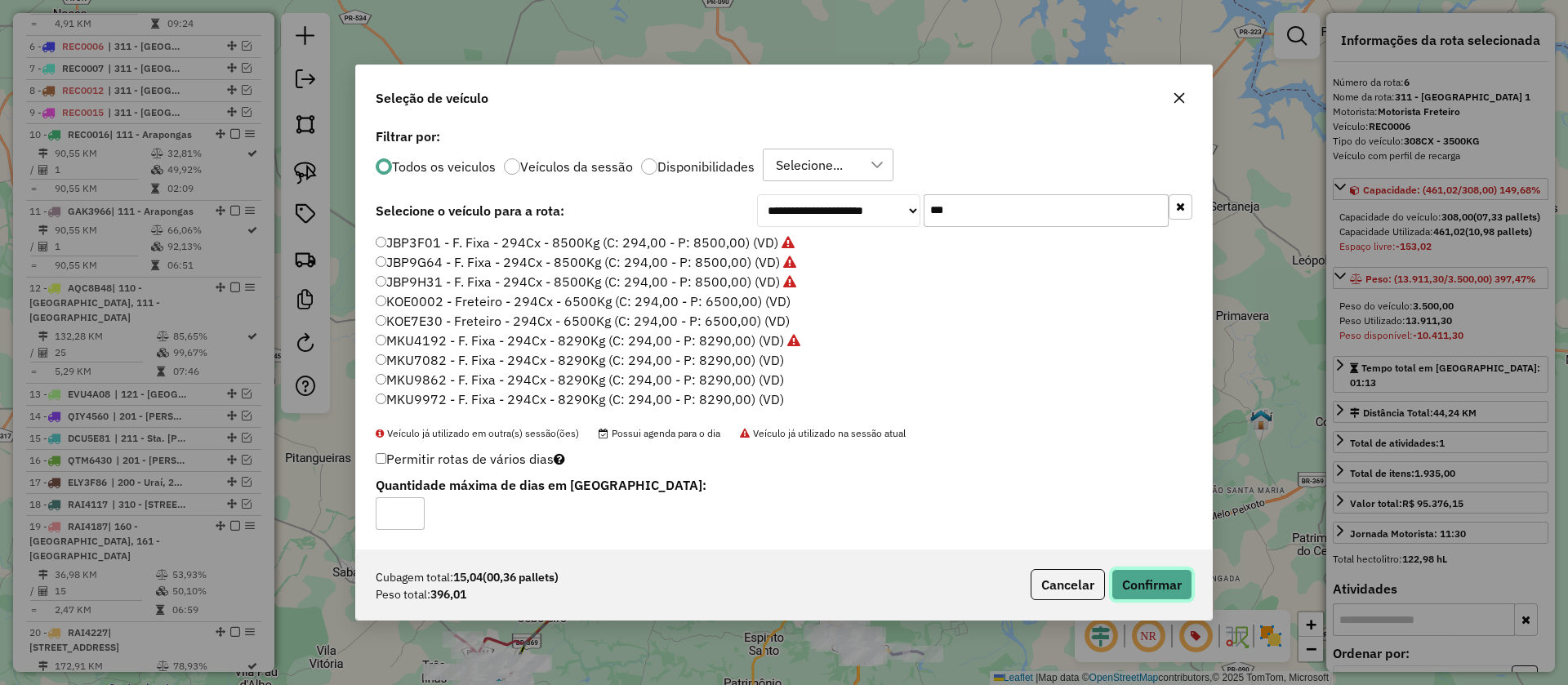
click at [1180, 579] on button "Confirmar" at bounding box center [1152, 584] width 81 height 31
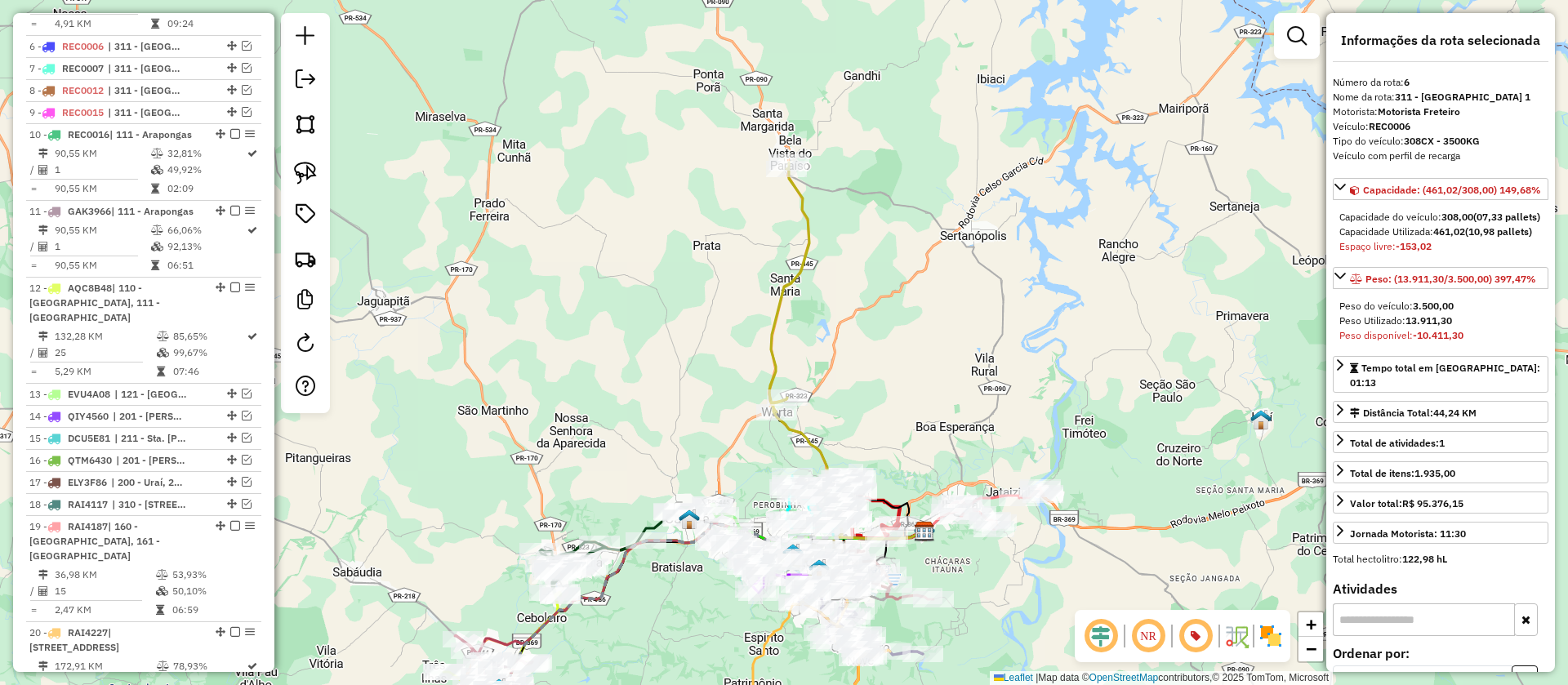
drag, startPoint x: 931, startPoint y: 421, endPoint x: 932, endPoint y: 261, distance: 160.0
click at [932, 264] on div "Janela de atendimento Grade de atendimento Capacidade Transportadoras Veículos …" at bounding box center [784, 342] width 1568 height 685
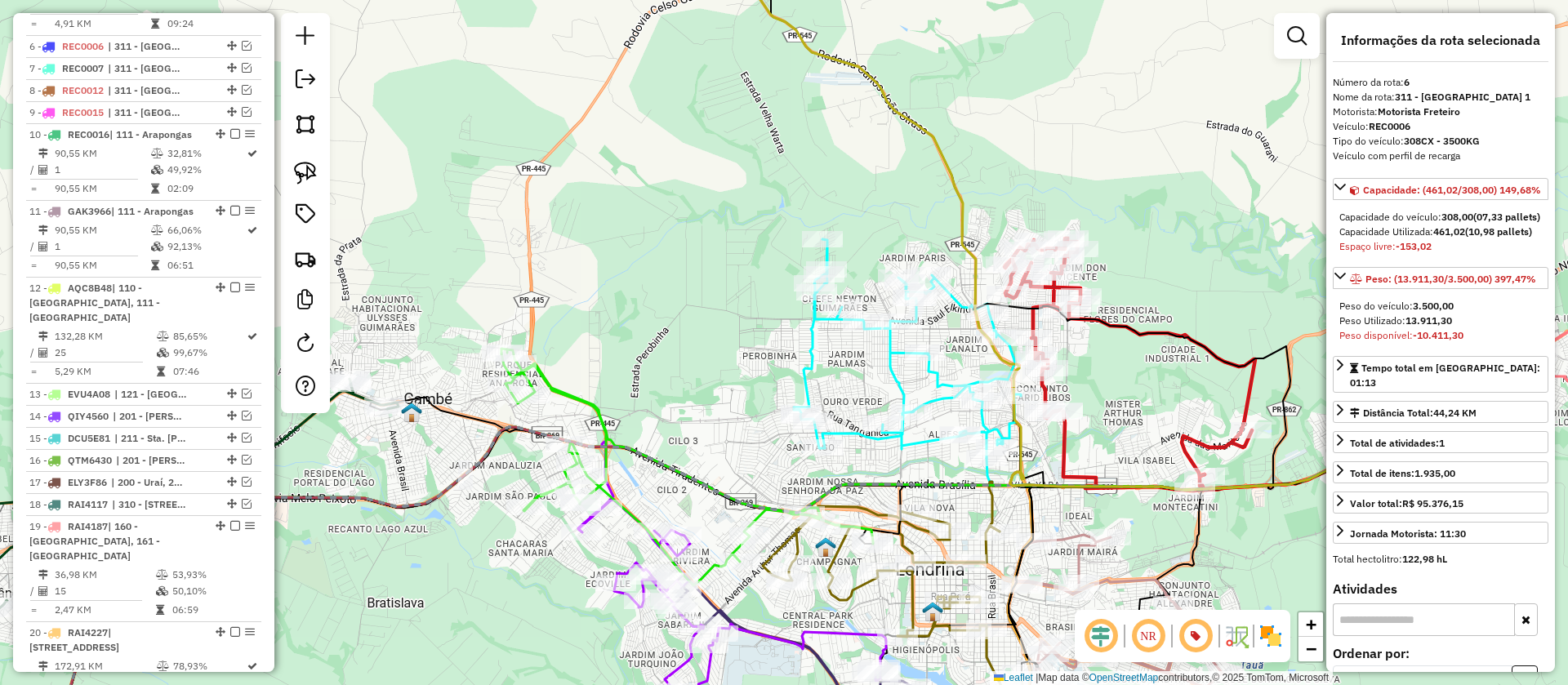
click at [962, 212] on icon at bounding box center [1057, 210] width 627 height 558
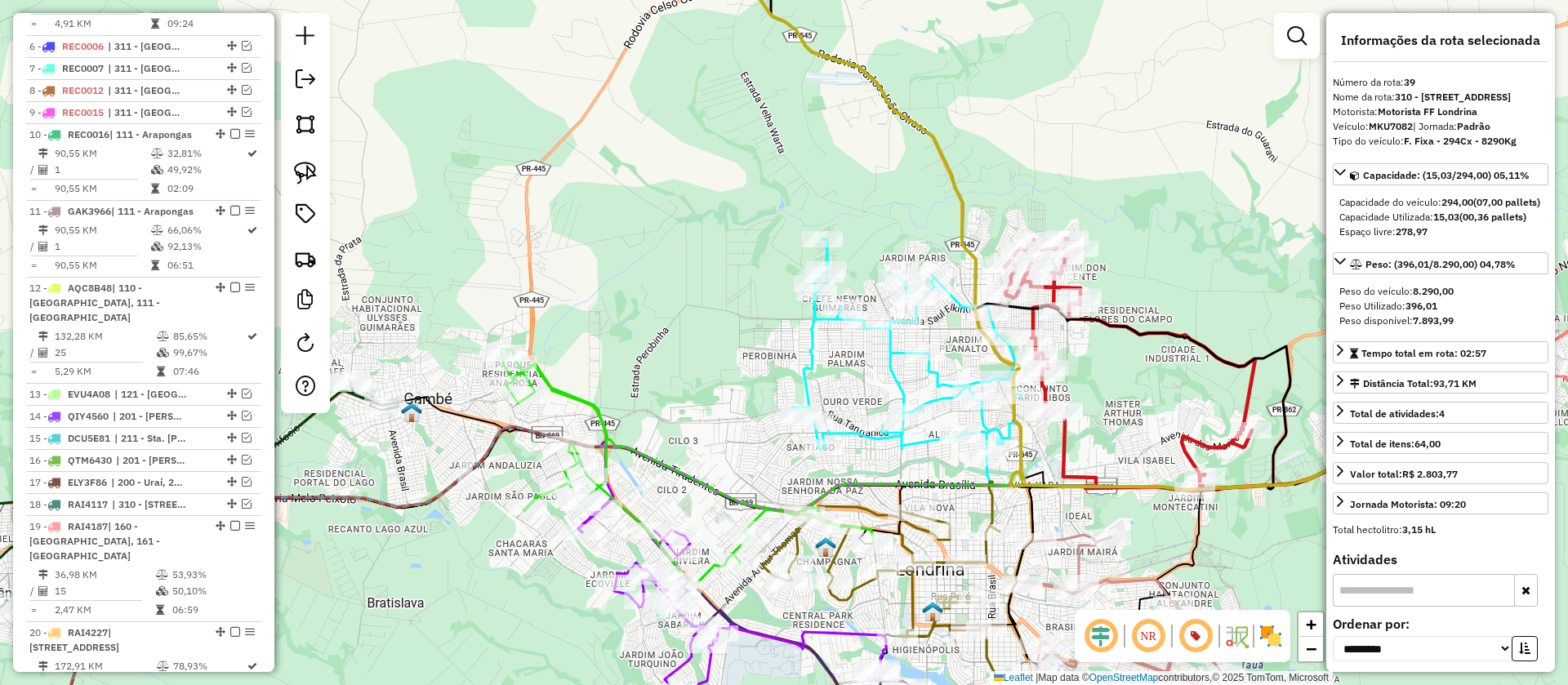
scroll to position [2396, 0]
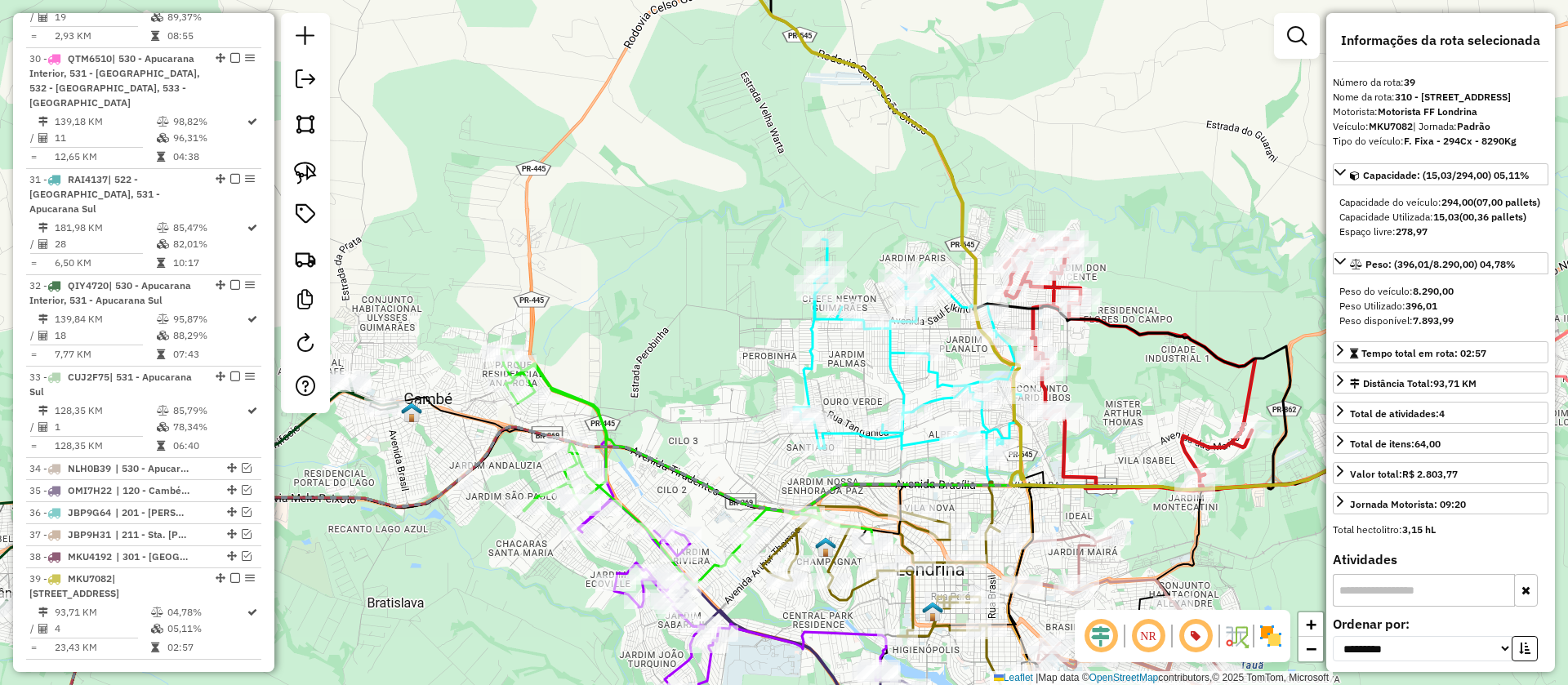
click at [953, 303] on icon at bounding box center [908, 348] width 227 height 219
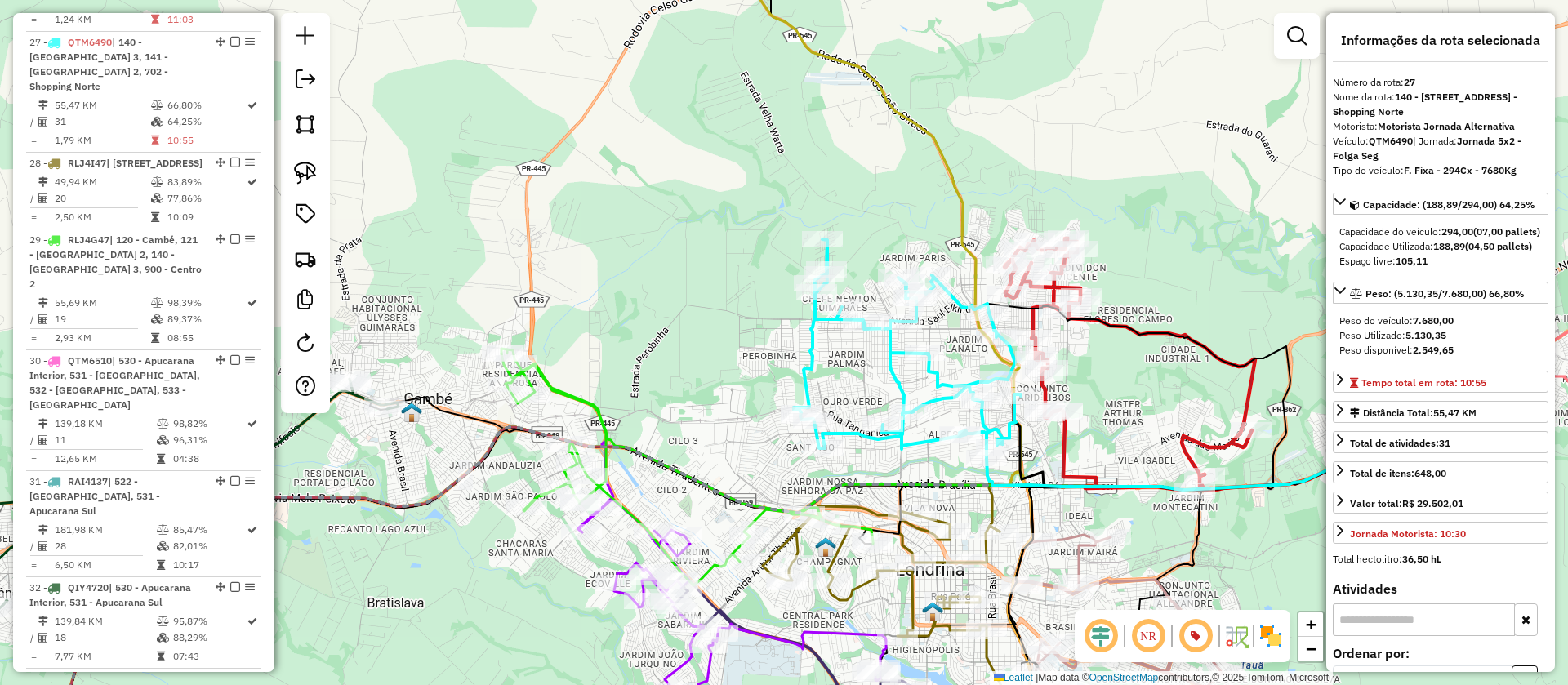
scroll to position [2060, 0]
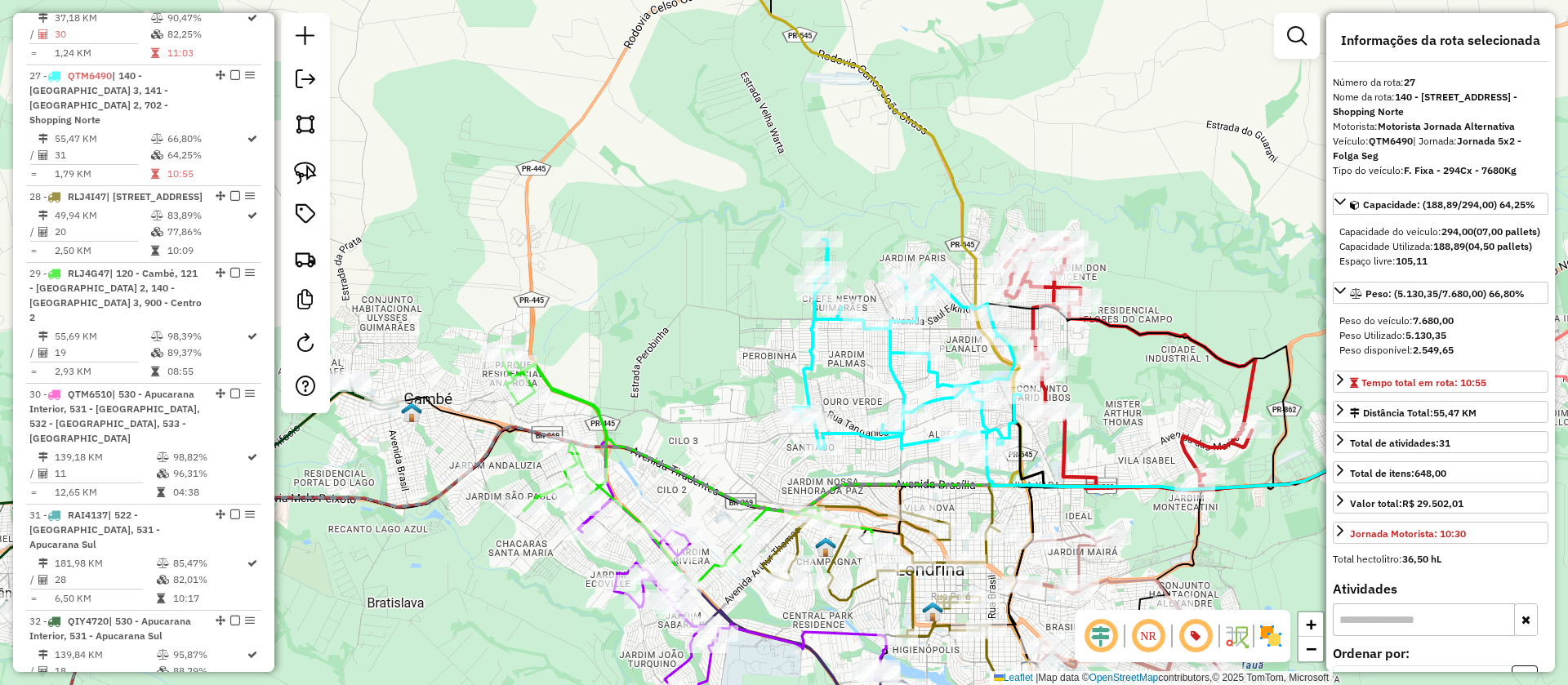
click at [1050, 291] on icon at bounding box center [1129, 364] width 251 height 252
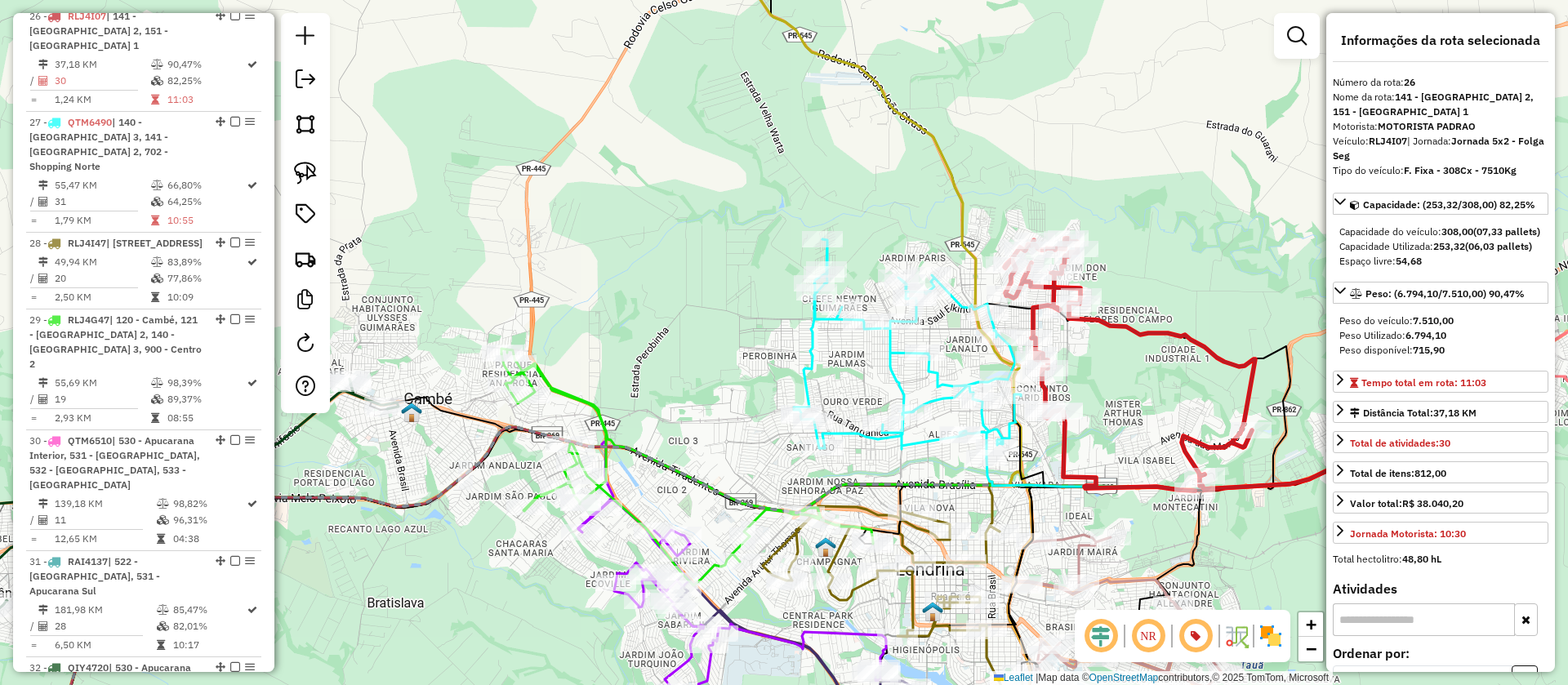
scroll to position [1969, 0]
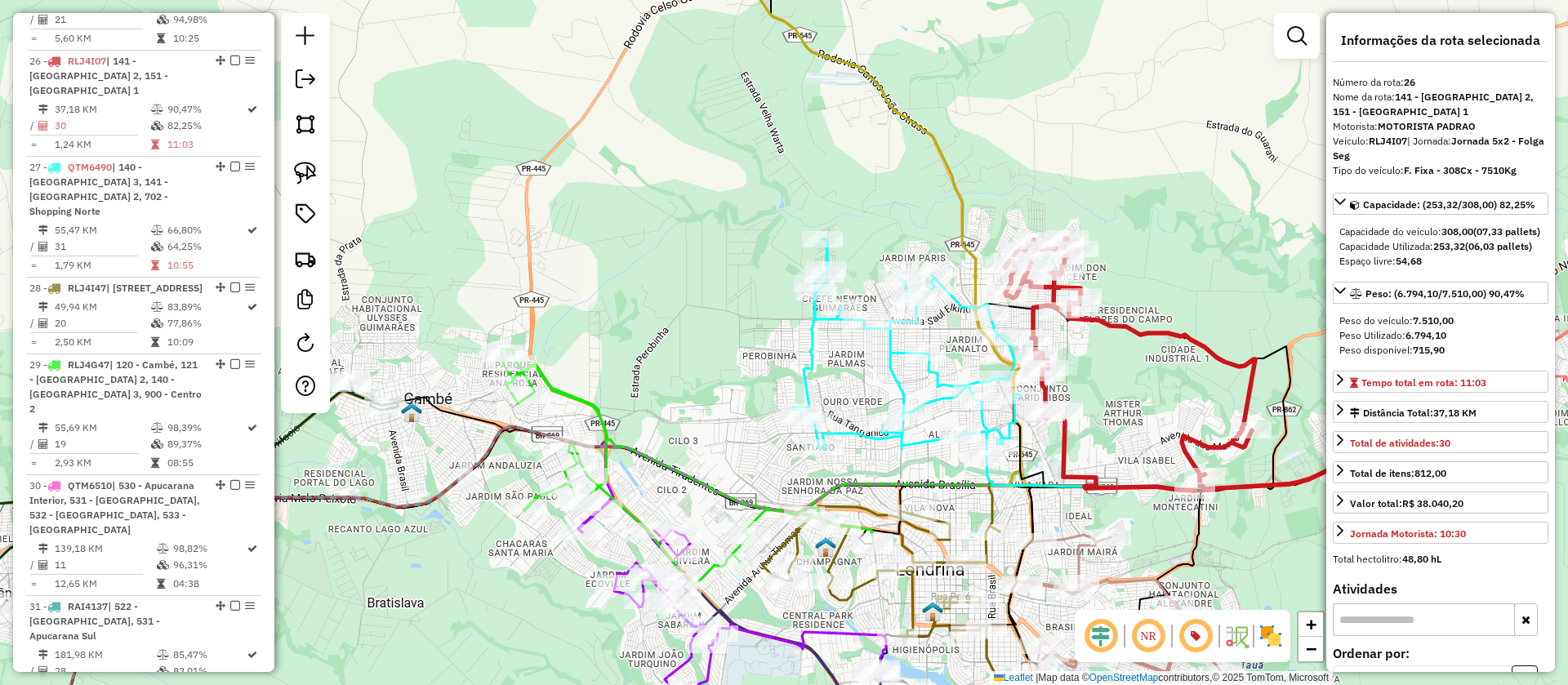
click at [951, 164] on icon at bounding box center [1057, 210] width 627 height 558
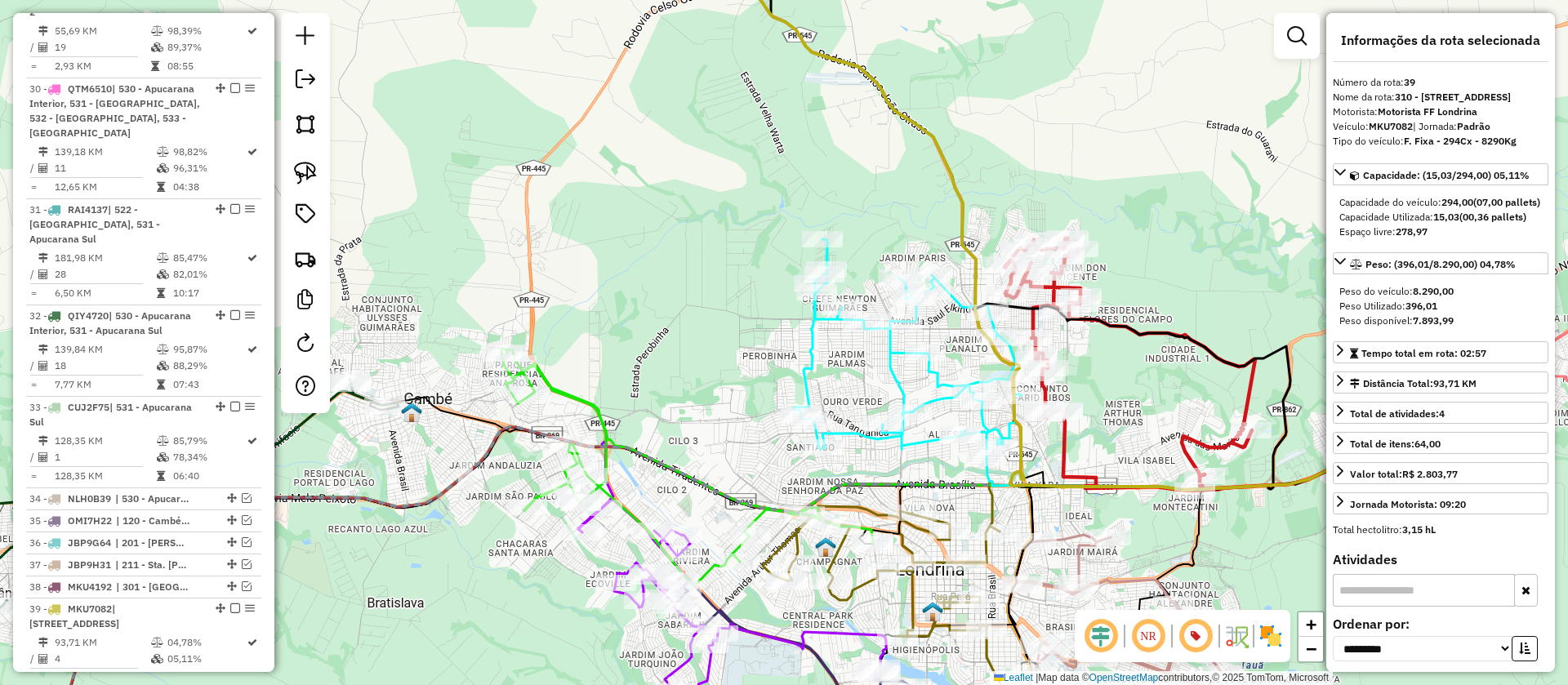
scroll to position [2396, 0]
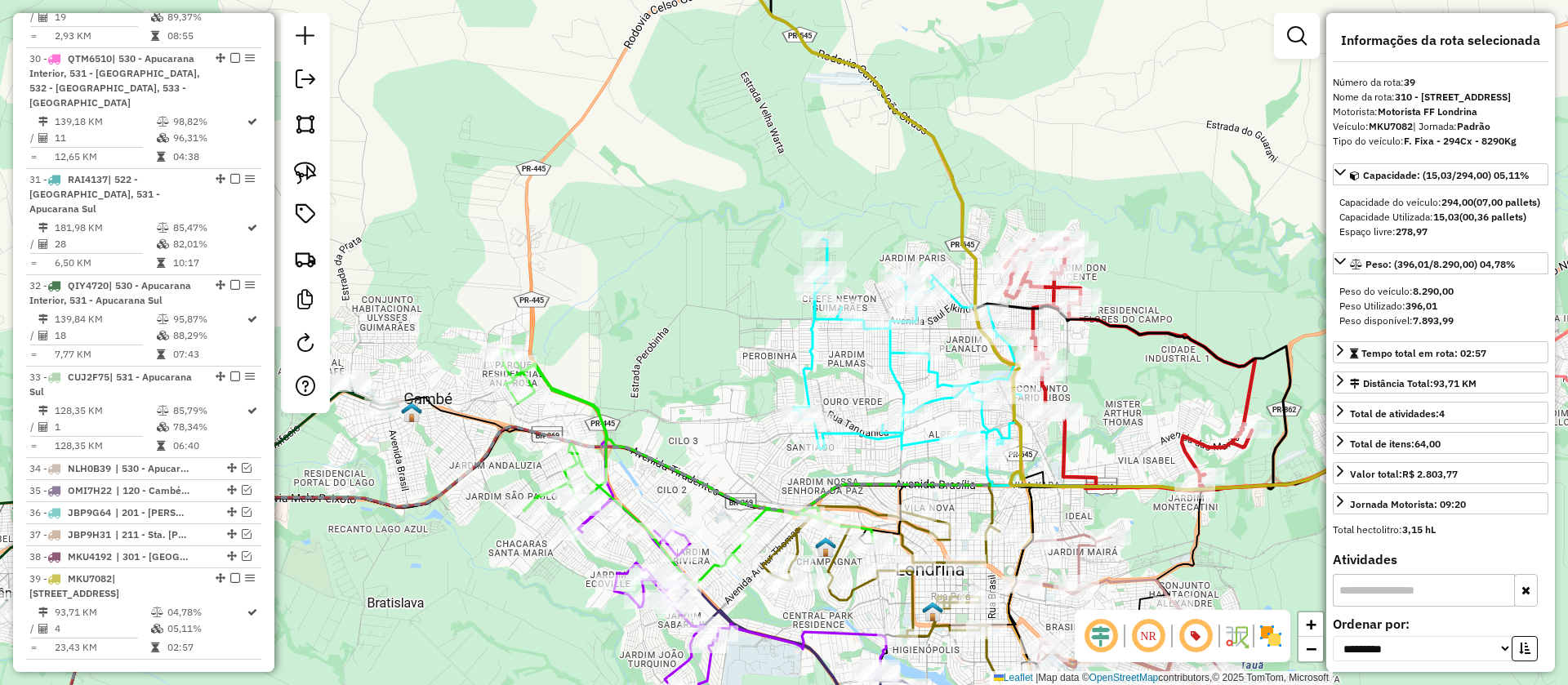
drag, startPoint x: 1039, startPoint y: 183, endPoint x: 897, endPoint y: 178, distance: 142.1
click at [897, 178] on div "Janela de atendimento Grade de atendimento Capacidade Transportadoras Veículos …" at bounding box center [784, 342] width 1568 height 685
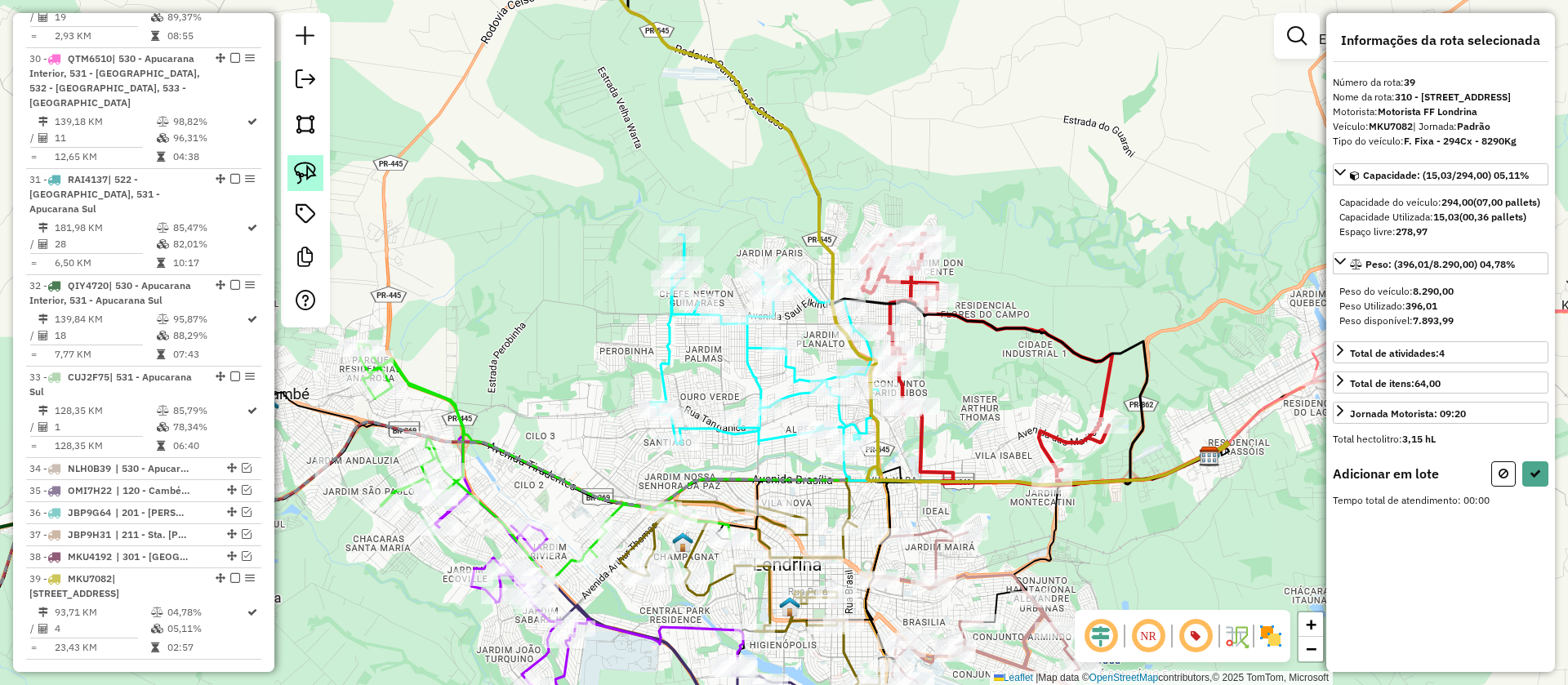
click at [310, 178] on img at bounding box center [305, 173] width 23 height 23
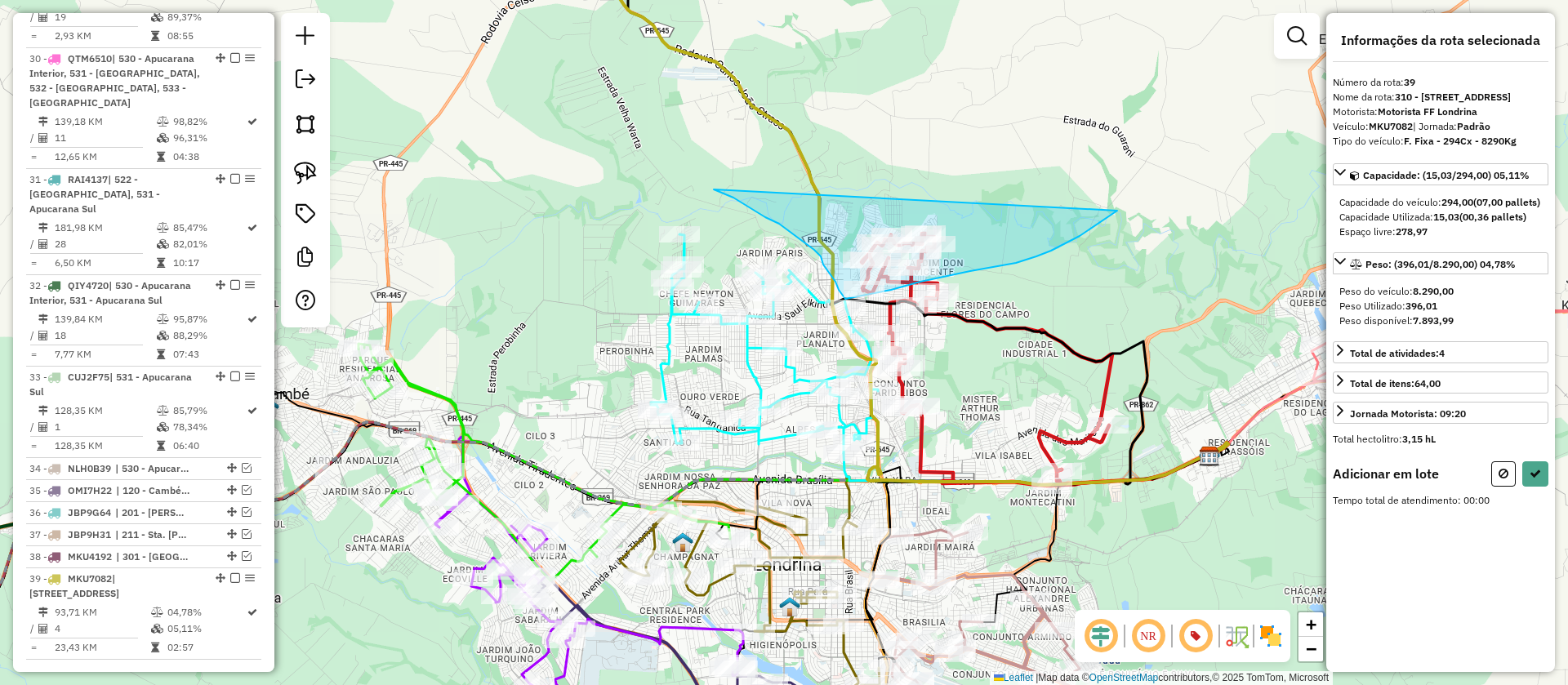
drag, startPoint x: 742, startPoint y: 202, endPoint x: 1117, endPoint y: 211, distance: 375.1
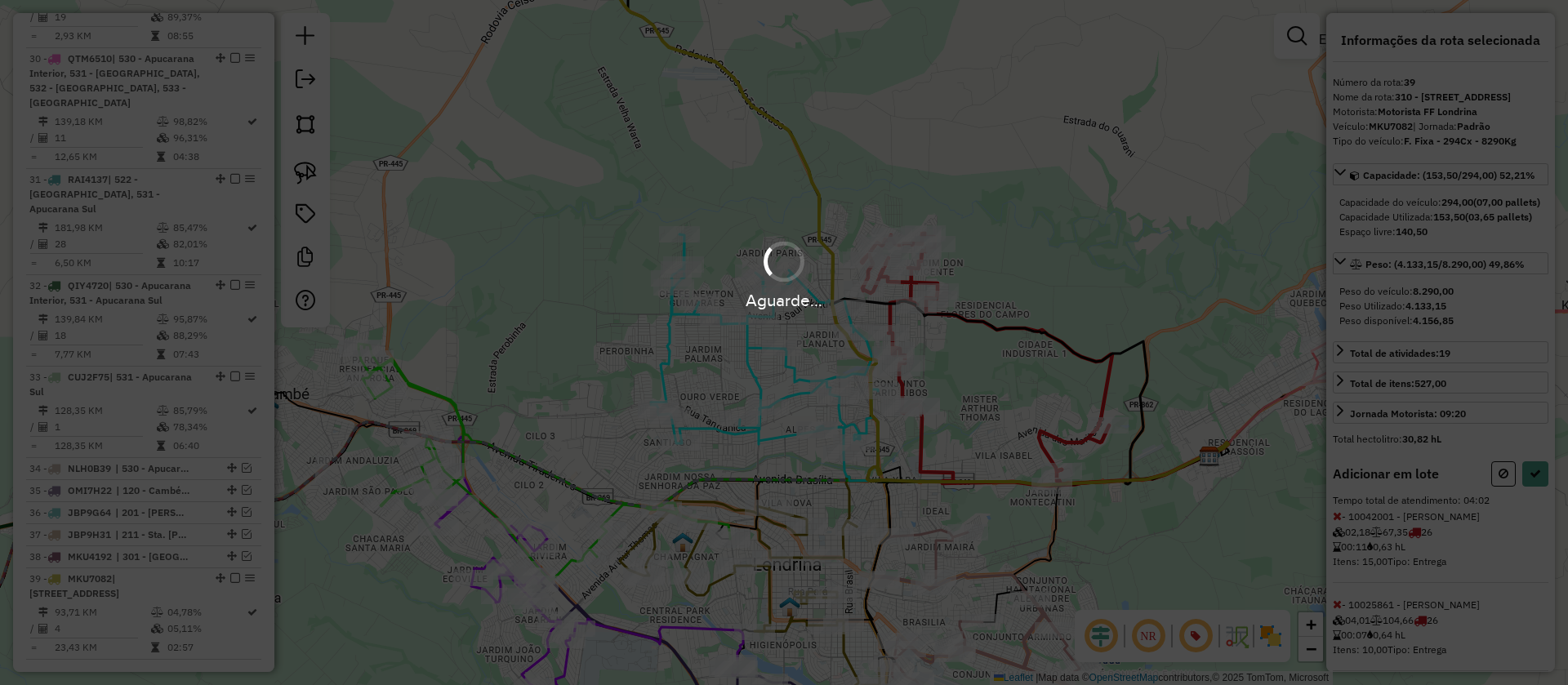
click at [1530, 518] on div "Aguarde..." at bounding box center [784, 342] width 1568 height 685
click at [1530, 518] on hb-app "Aguarde... Pop-up bloqueado! Seu navegador bloqueou automáticamente a abertura …" at bounding box center [784, 342] width 1568 height 685
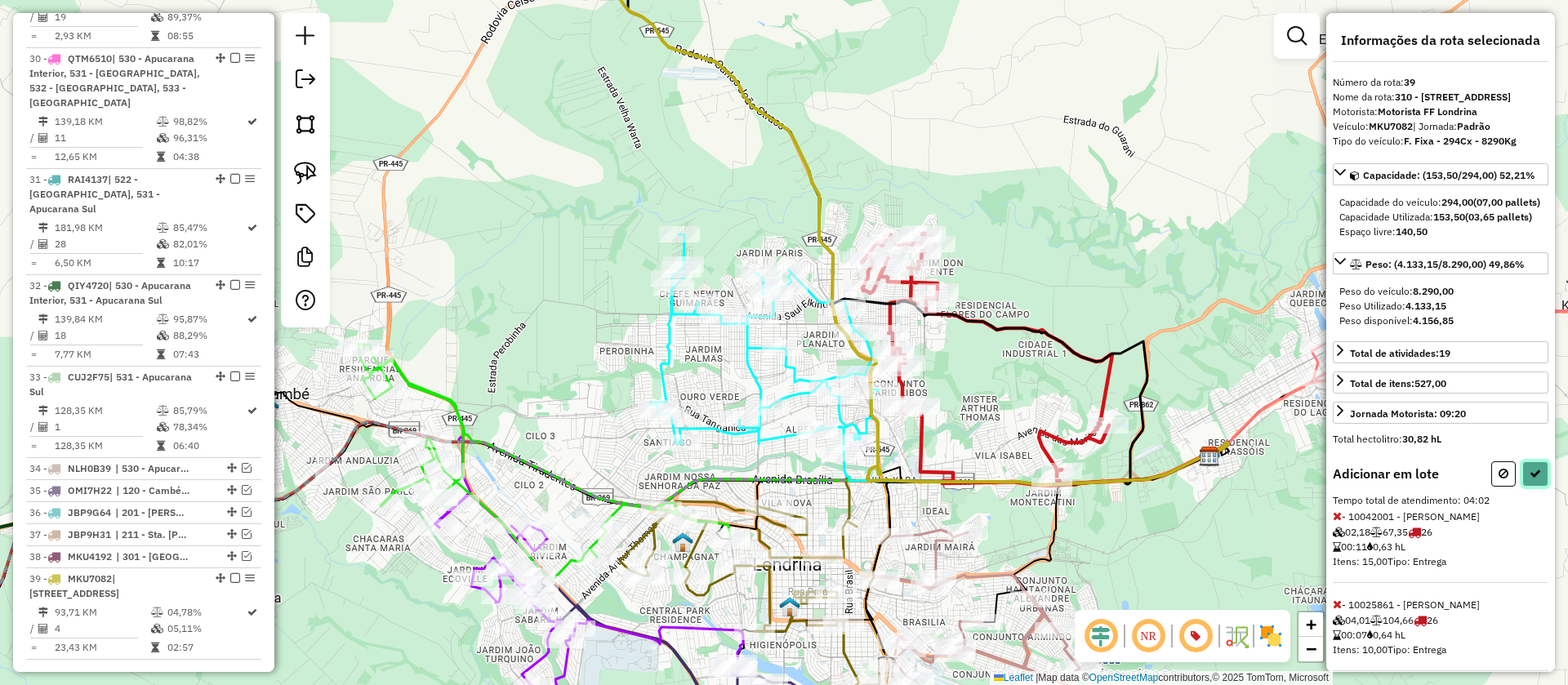
click at [1530, 479] on icon at bounding box center [1535, 473] width 11 height 11
select select "**********"
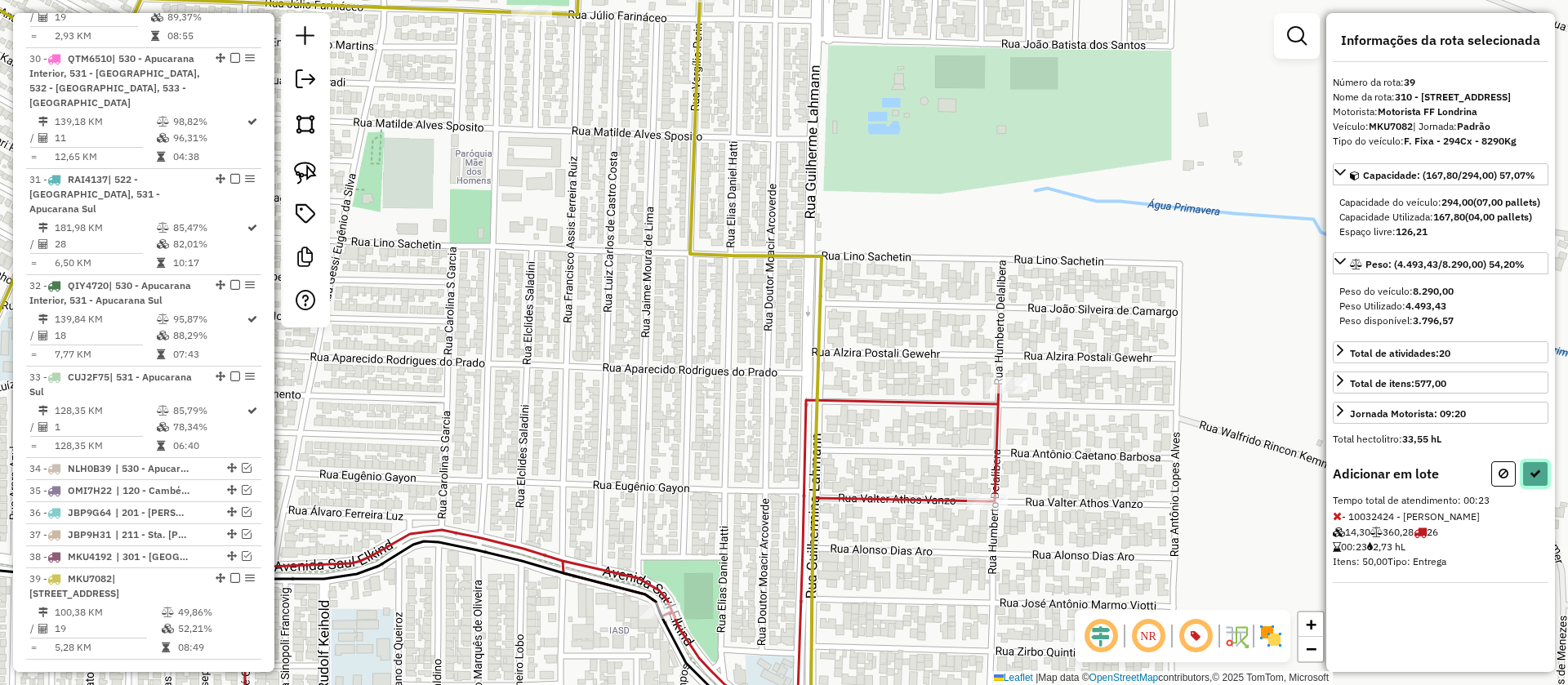
click at [1542, 486] on button at bounding box center [1535, 474] width 26 height 26
select select "**********"
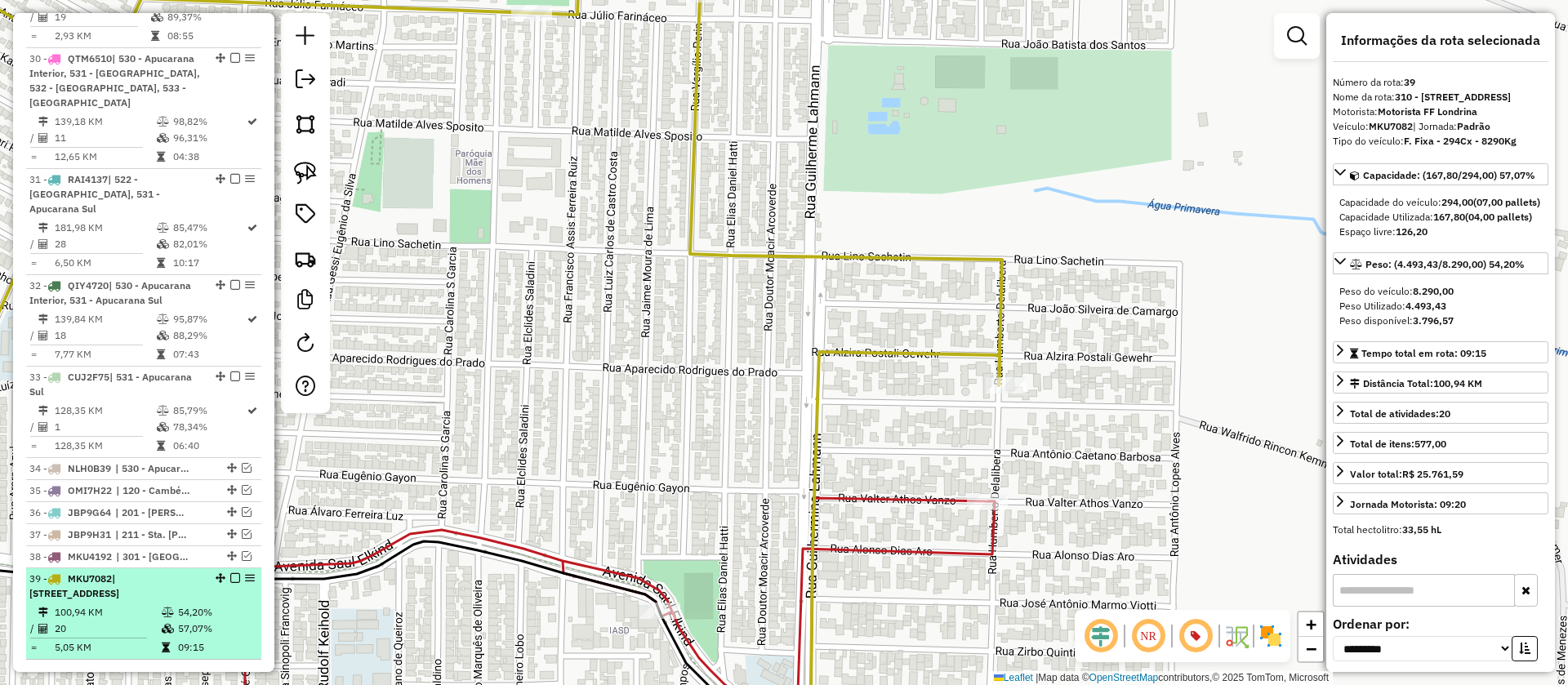
click at [231, 573] on em at bounding box center [235, 578] width 10 height 10
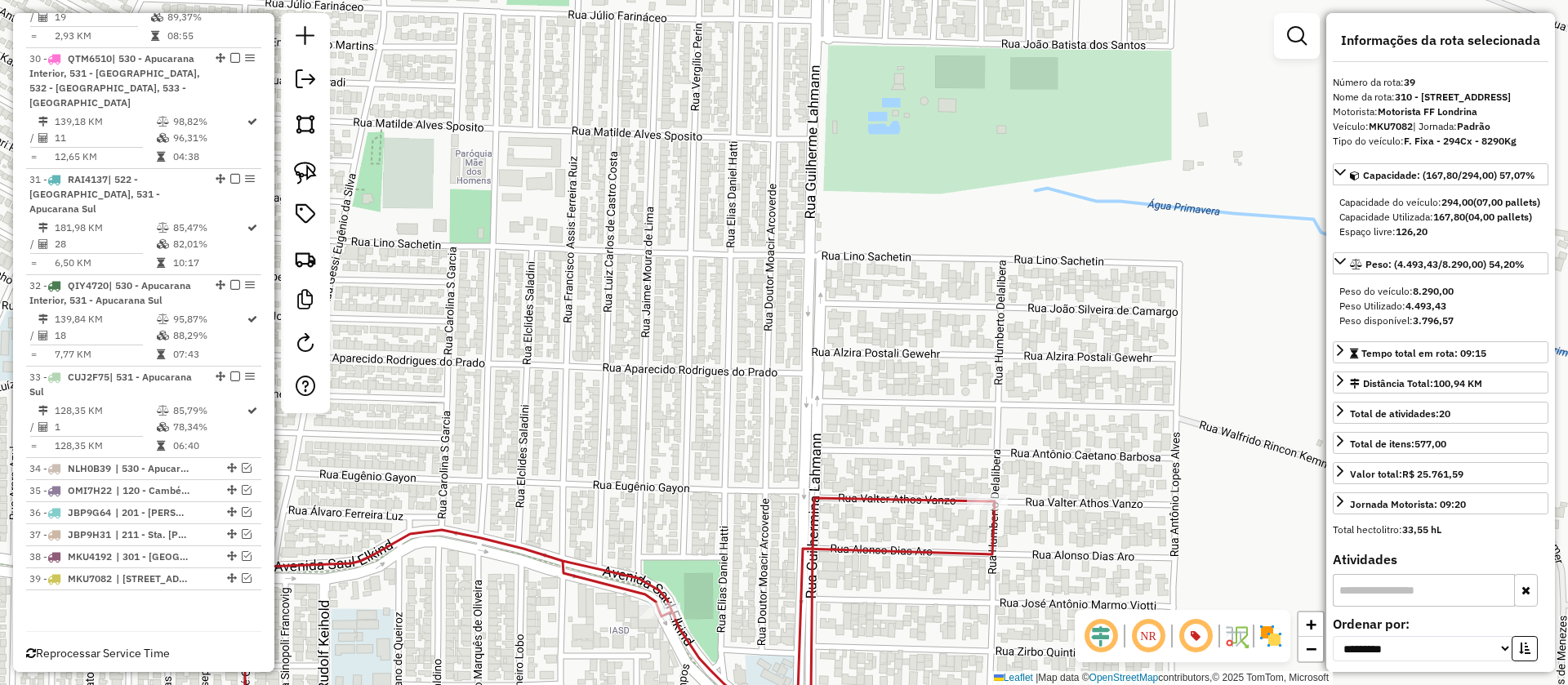
scroll to position [2327, 0]
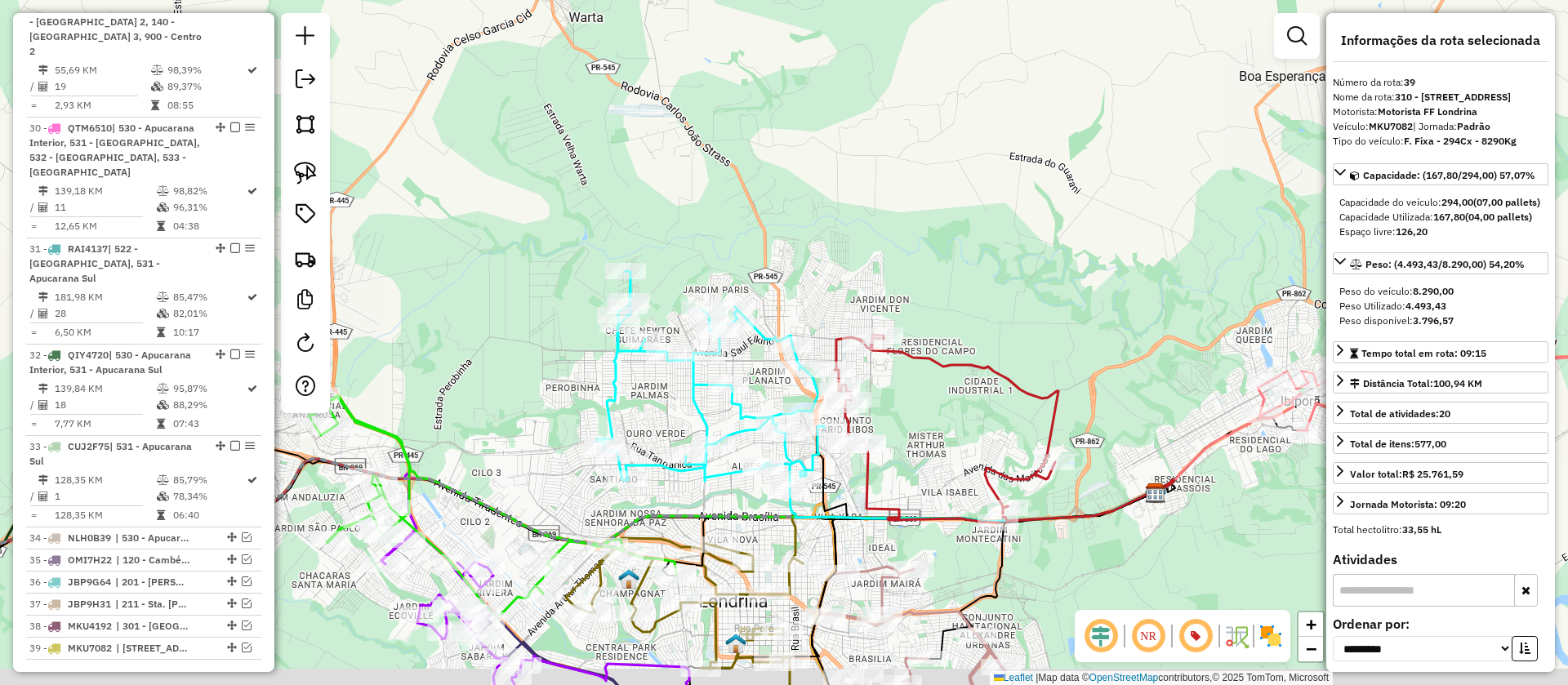
drag, startPoint x: 881, startPoint y: 300, endPoint x: 963, endPoint y: 209, distance: 122.5
click at [963, 209] on div "Janela de atendimento Grade de atendimento Capacidade Transportadoras Veículos …" at bounding box center [784, 342] width 1568 height 685
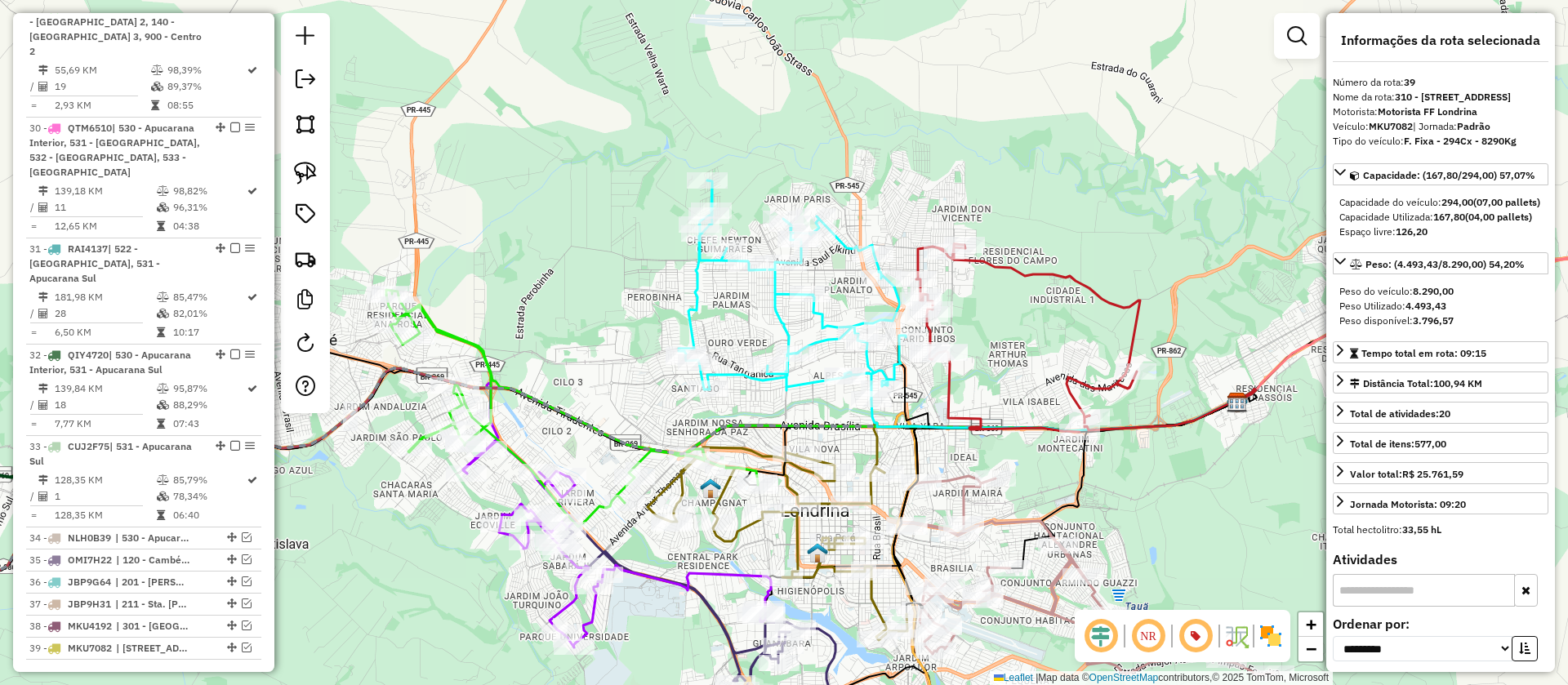
click at [1026, 274] on icon at bounding box center [1028, 339] width 223 height 188
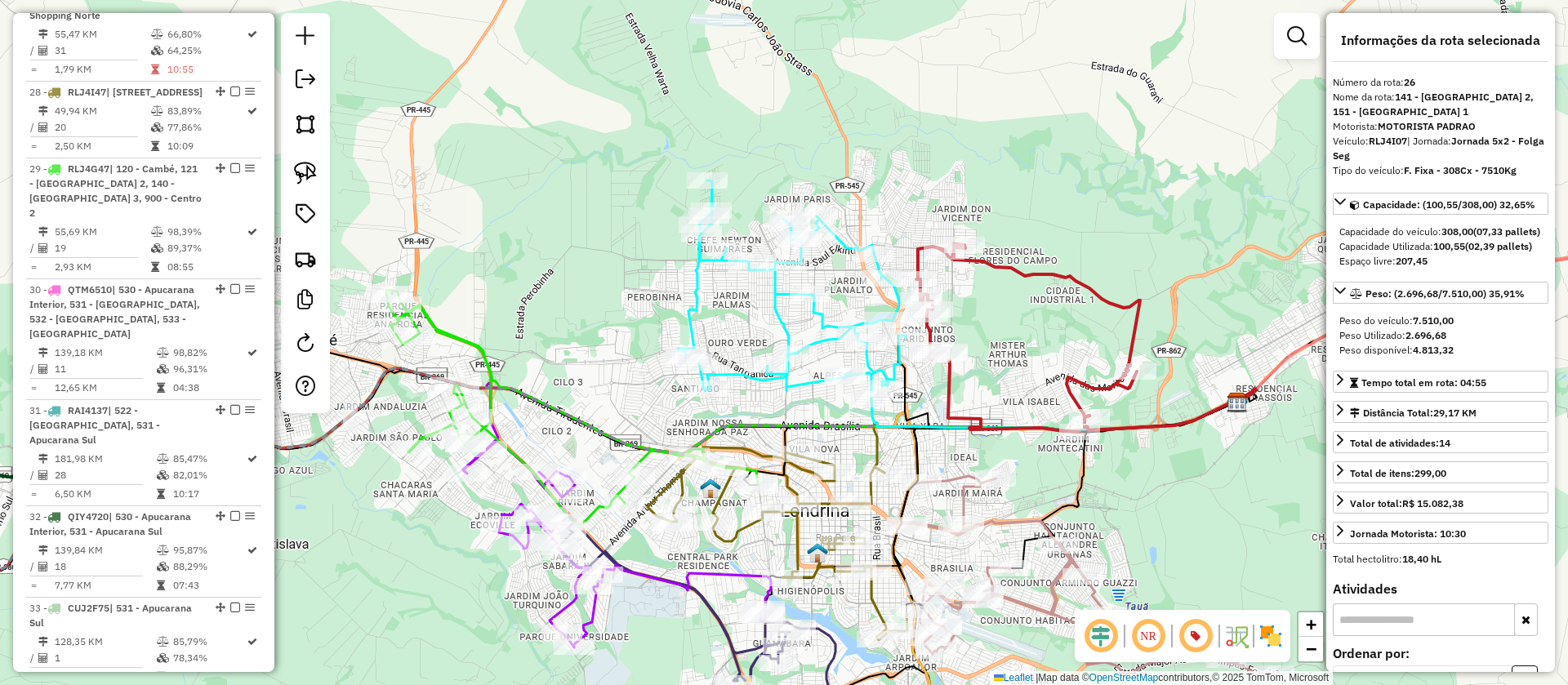
scroll to position [1969, 0]
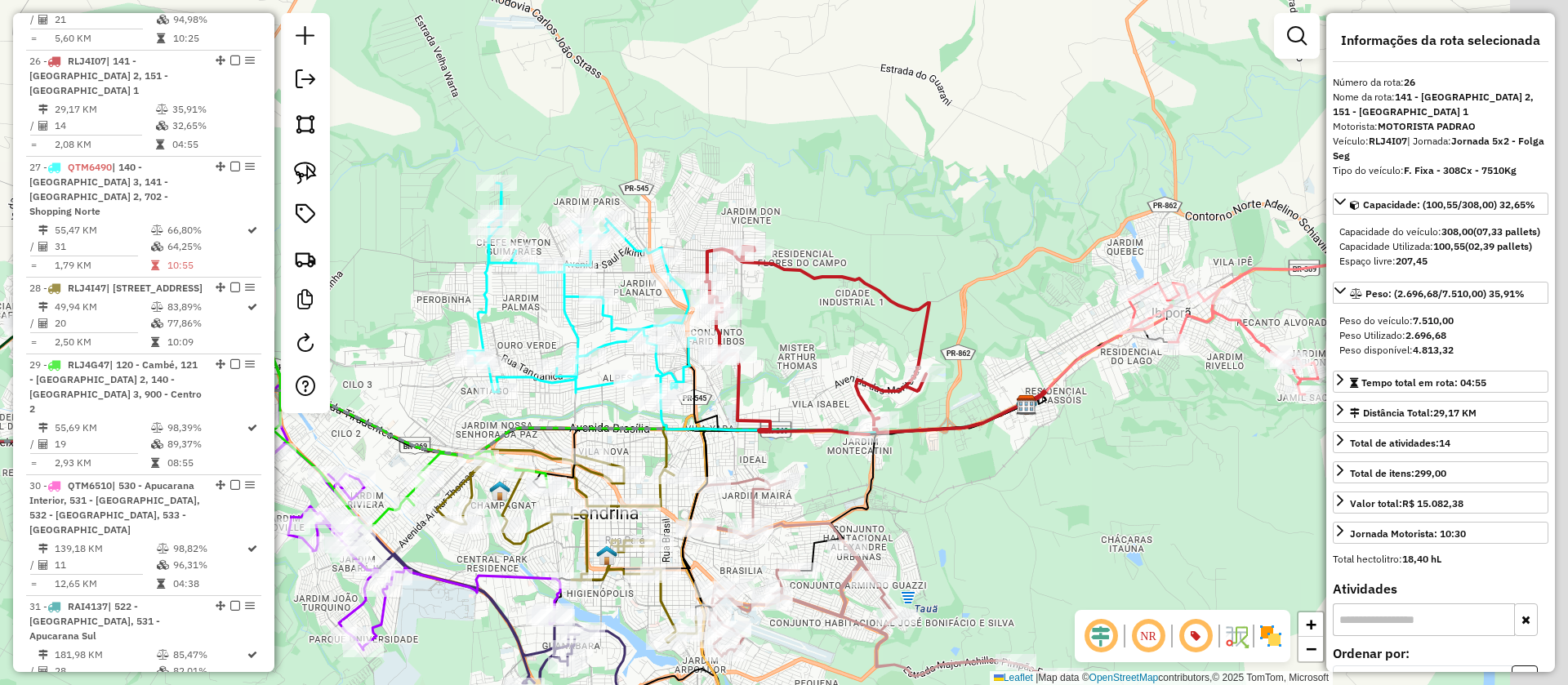
drag, startPoint x: 1083, startPoint y: 246, endPoint x: 842, endPoint y: 222, distance: 242.2
click at [842, 222] on div "Janela de atendimento Grade de atendimento Capacidade Transportadoras Veículos …" at bounding box center [784, 342] width 1568 height 685
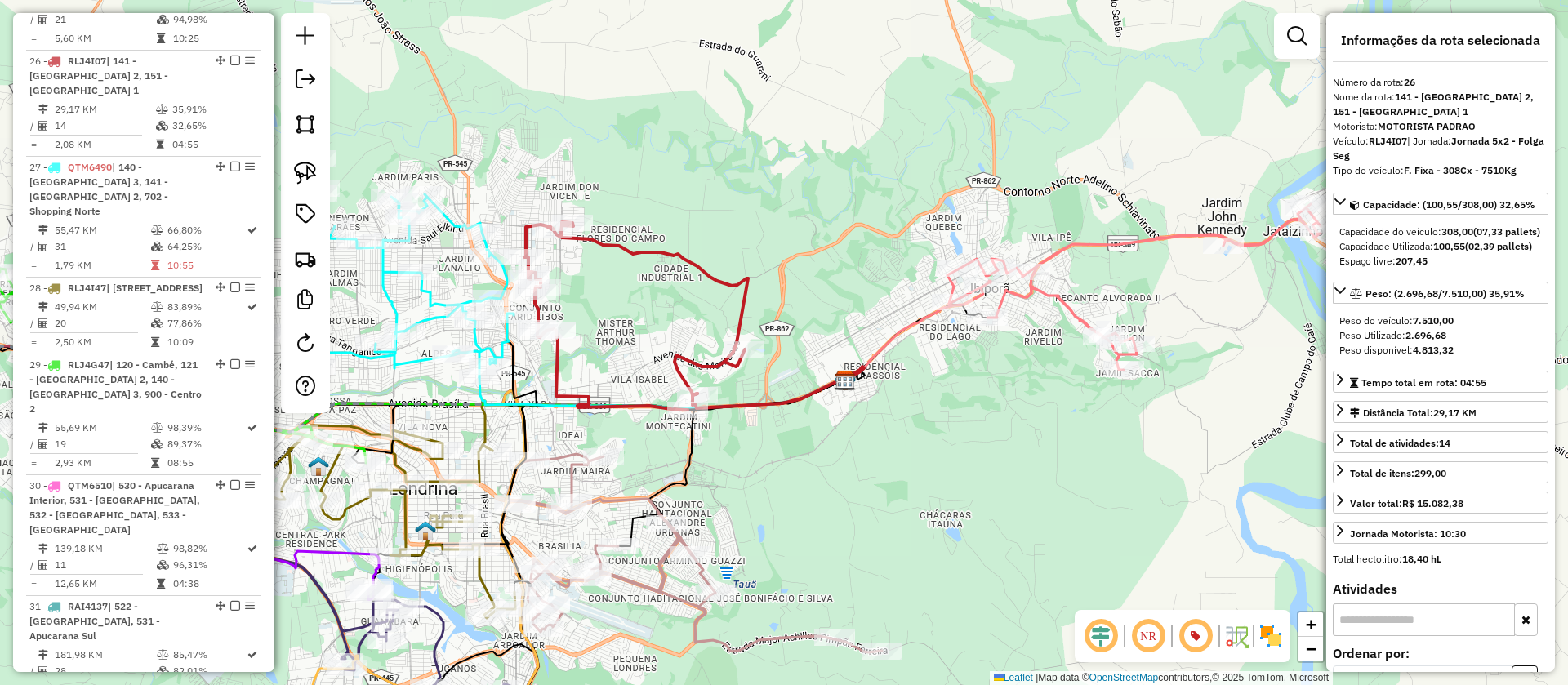
click at [1069, 295] on icon at bounding box center [1134, 287] width 373 height 166
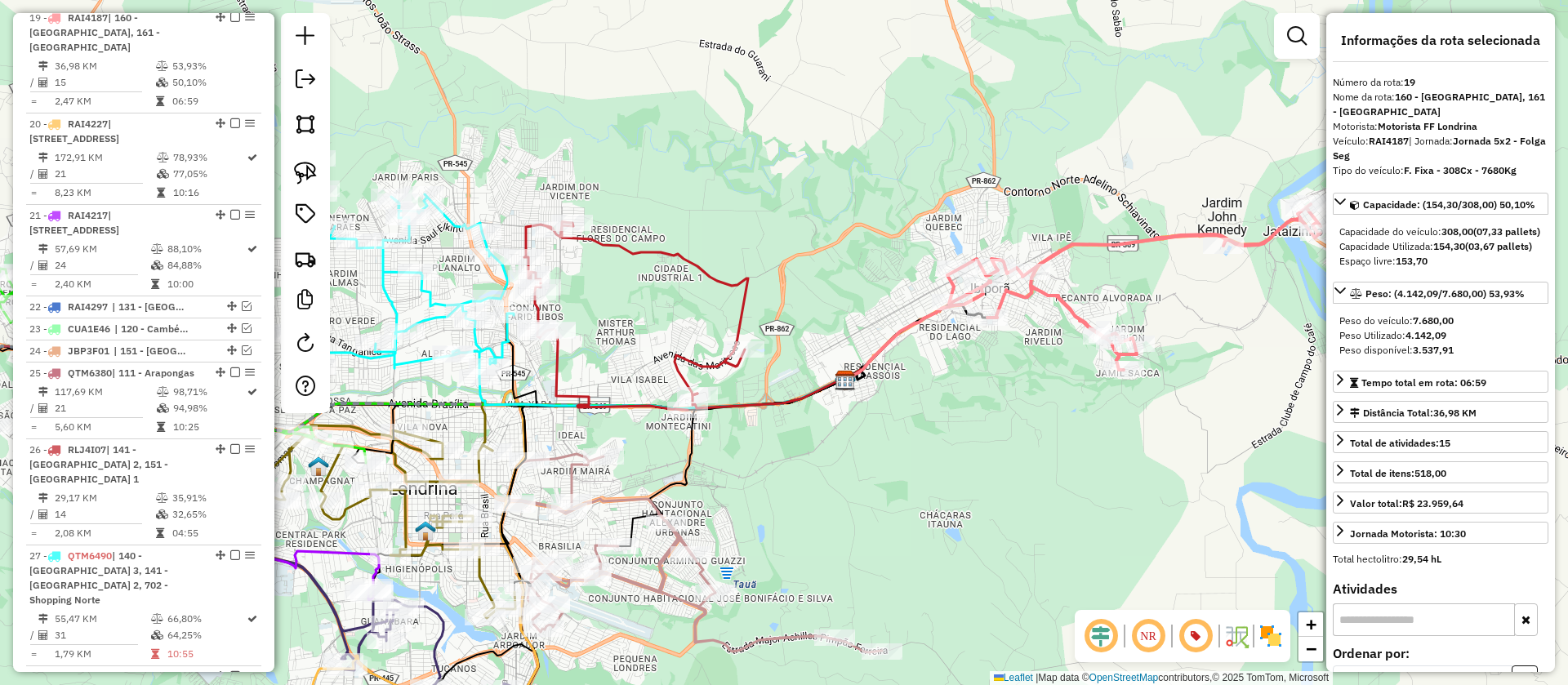
scroll to position [1537, 0]
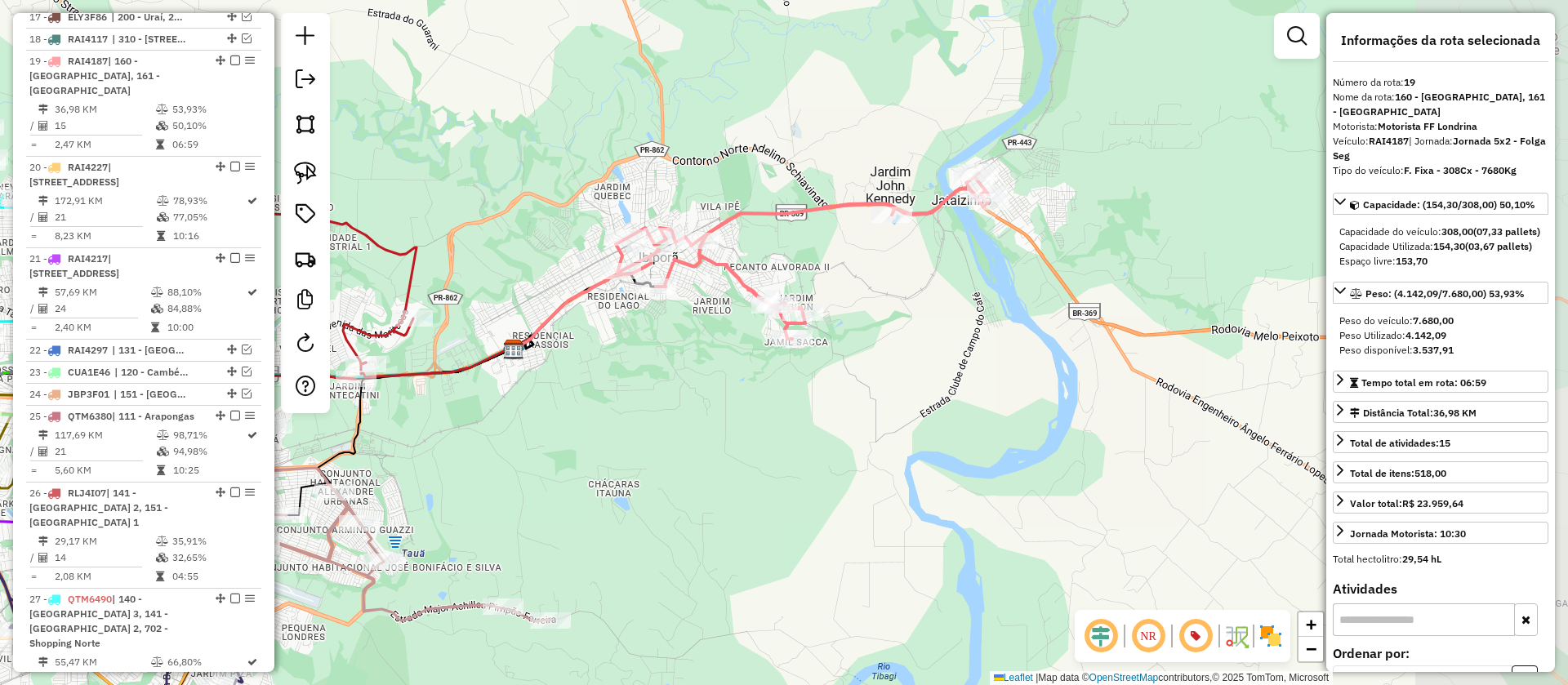
drag, startPoint x: 1018, startPoint y: 414, endPoint x: 687, endPoint y: 383, distance: 332.4
click at [687, 383] on div "Janela de atendimento Grade de atendimento Capacidade Transportadoras Veículos …" at bounding box center [784, 342] width 1568 height 685
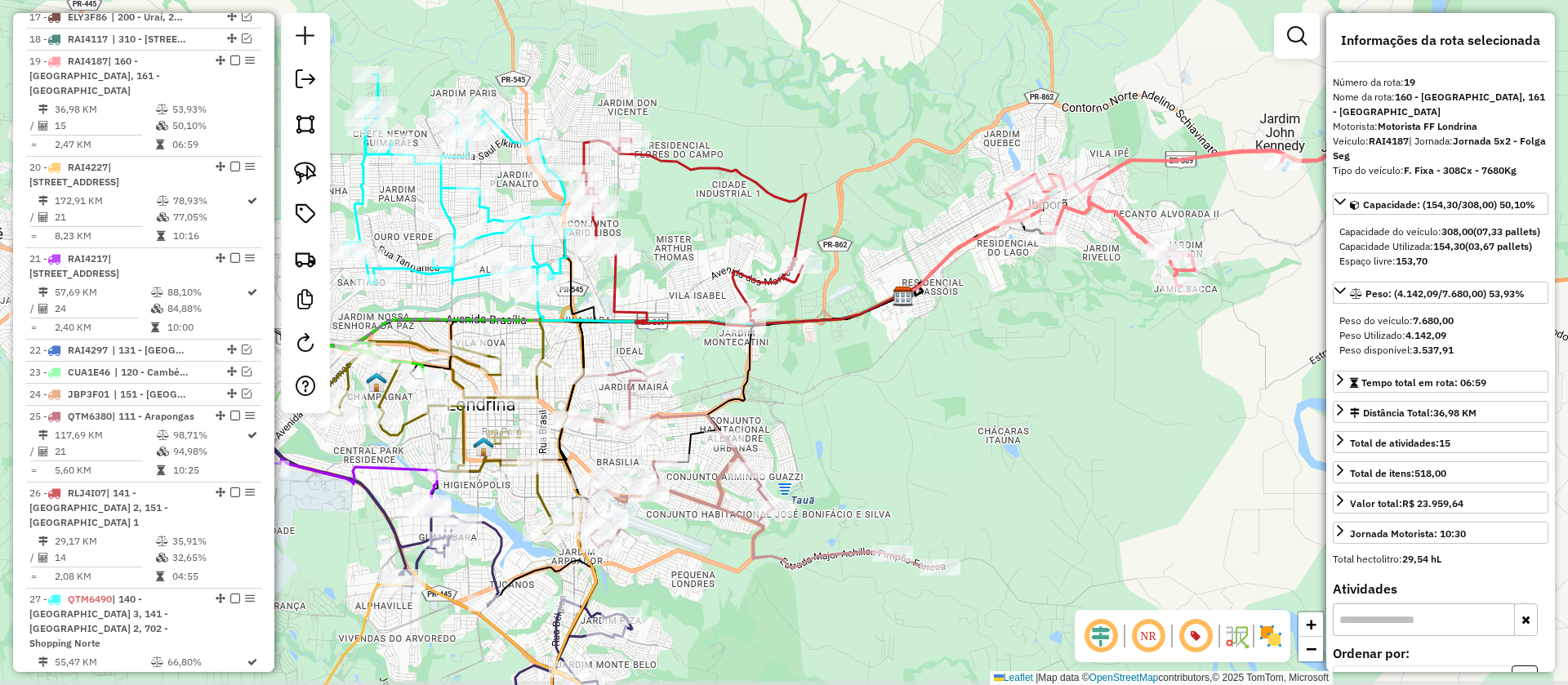
drag, startPoint x: 751, startPoint y: 372, endPoint x: 1059, endPoint y: 336, distance: 310.1
click at [1059, 336] on div "Janela de atendimento Grade de atendimento Capacidade Transportadoras Veículos …" at bounding box center [784, 342] width 1568 height 685
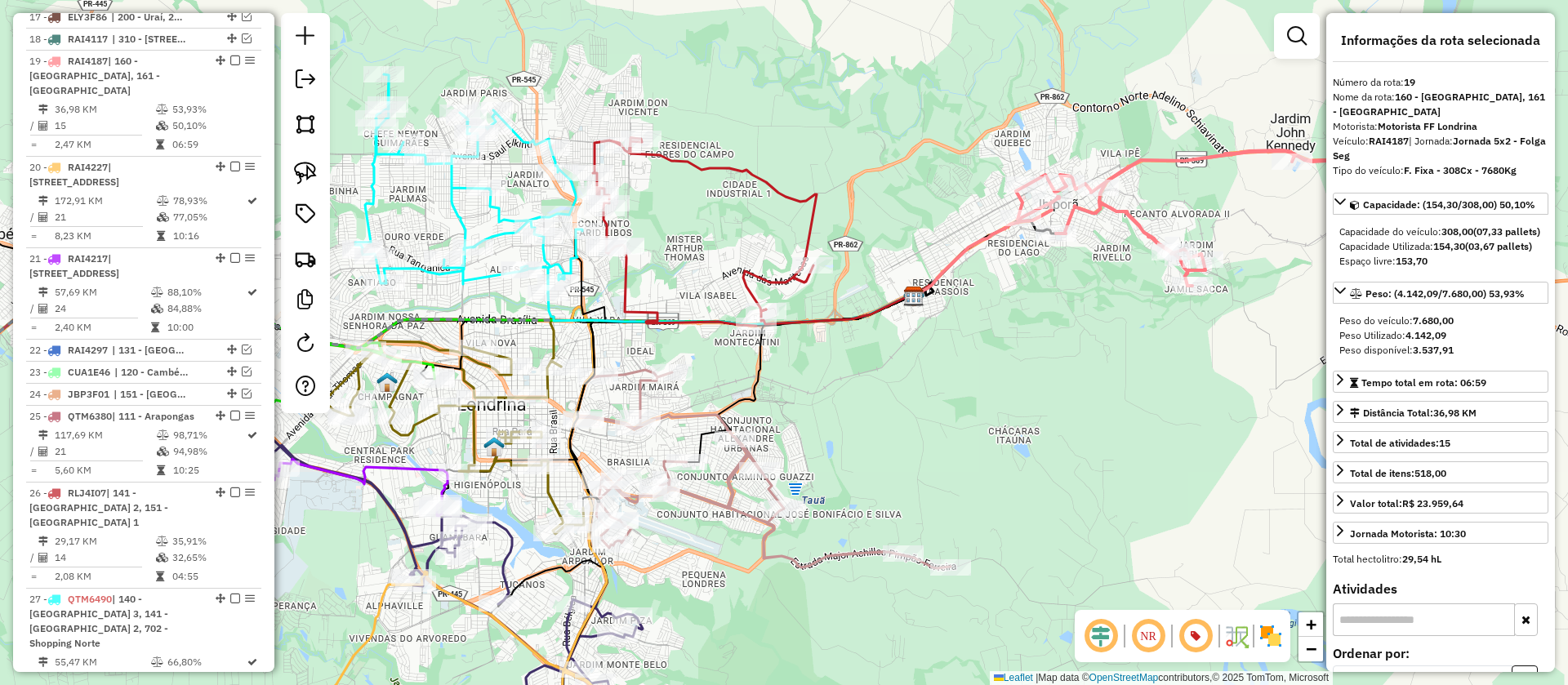
drag, startPoint x: 1054, startPoint y: 383, endPoint x: 876, endPoint y: 340, distance: 183.1
click at [876, 340] on div "Janela de atendimento Grade de atendimento Capacidade Transportadoras Veículos …" at bounding box center [784, 342] width 1568 height 685
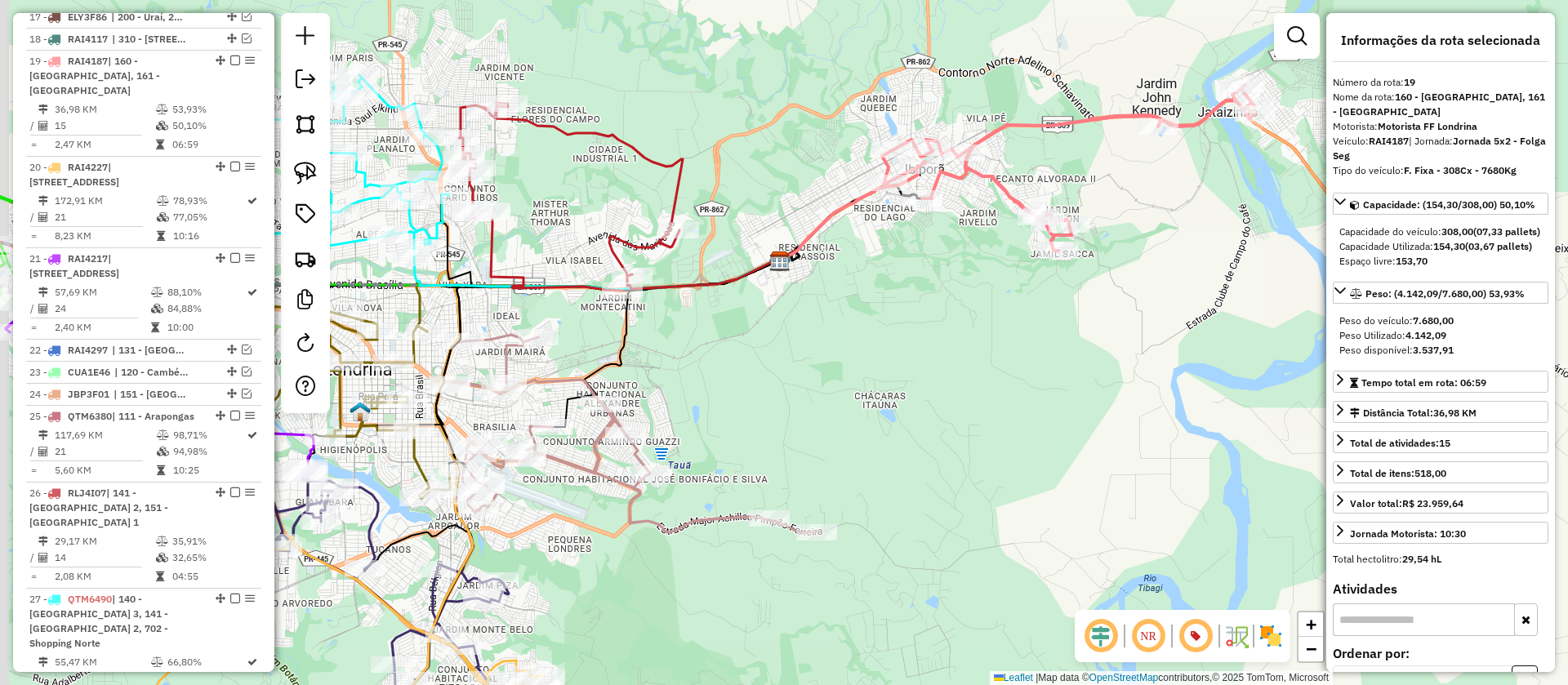
drag, startPoint x: 855, startPoint y: 346, endPoint x: 1054, endPoint y: 335, distance: 199.3
click at [1050, 341] on div "Janela de atendimento Grade de atendimento Capacidade Transportadoras Veículos …" at bounding box center [784, 342] width 1568 height 685
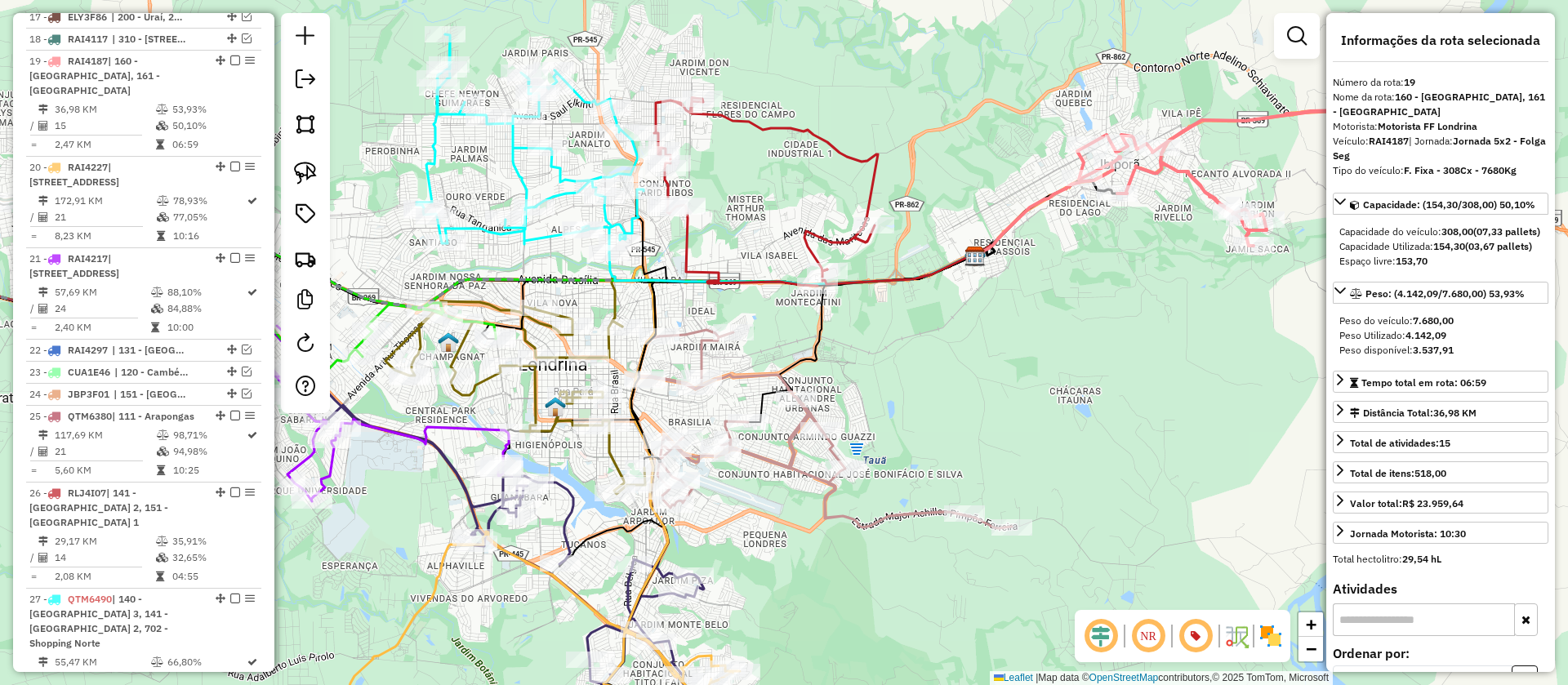
click at [1192, 178] on icon at bounding box center [1264, 163] width 373 height 166
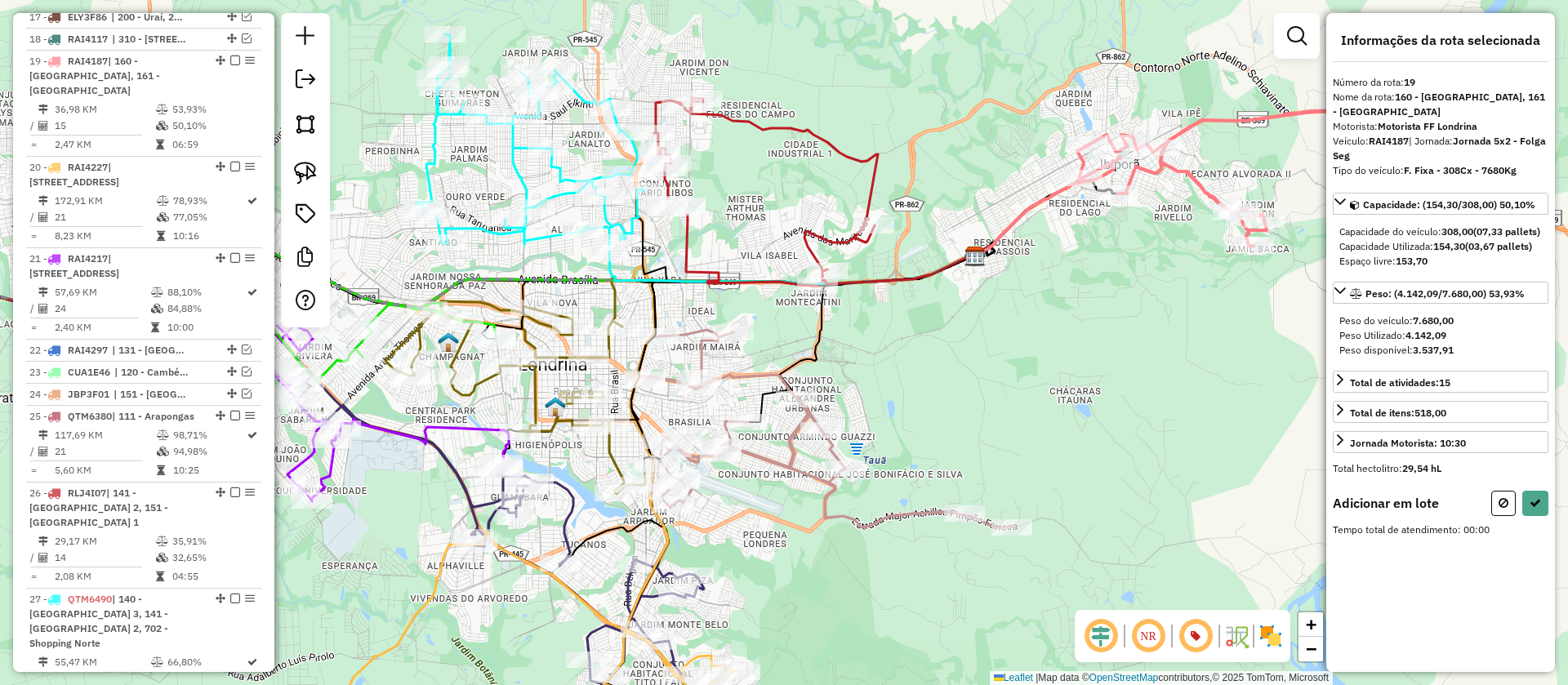
click at [966, 122] on div "Janela de atendimento Grade de atendimento Capacidade Transportadoras Veículos …" at bounding box center [784, 342] width 1568 height 685
drag, startPoint x: 295, startPoint y: 164, endPoint x: 310, endPoint y: 167, distance: 15.3
click at [295, 165] on img at bounding box center [305, 173] width 23 height 23
drag, startPoint x: 914, startPoint y: 121, endPoint x: 953, endPoint y: 313, distance: 195.9
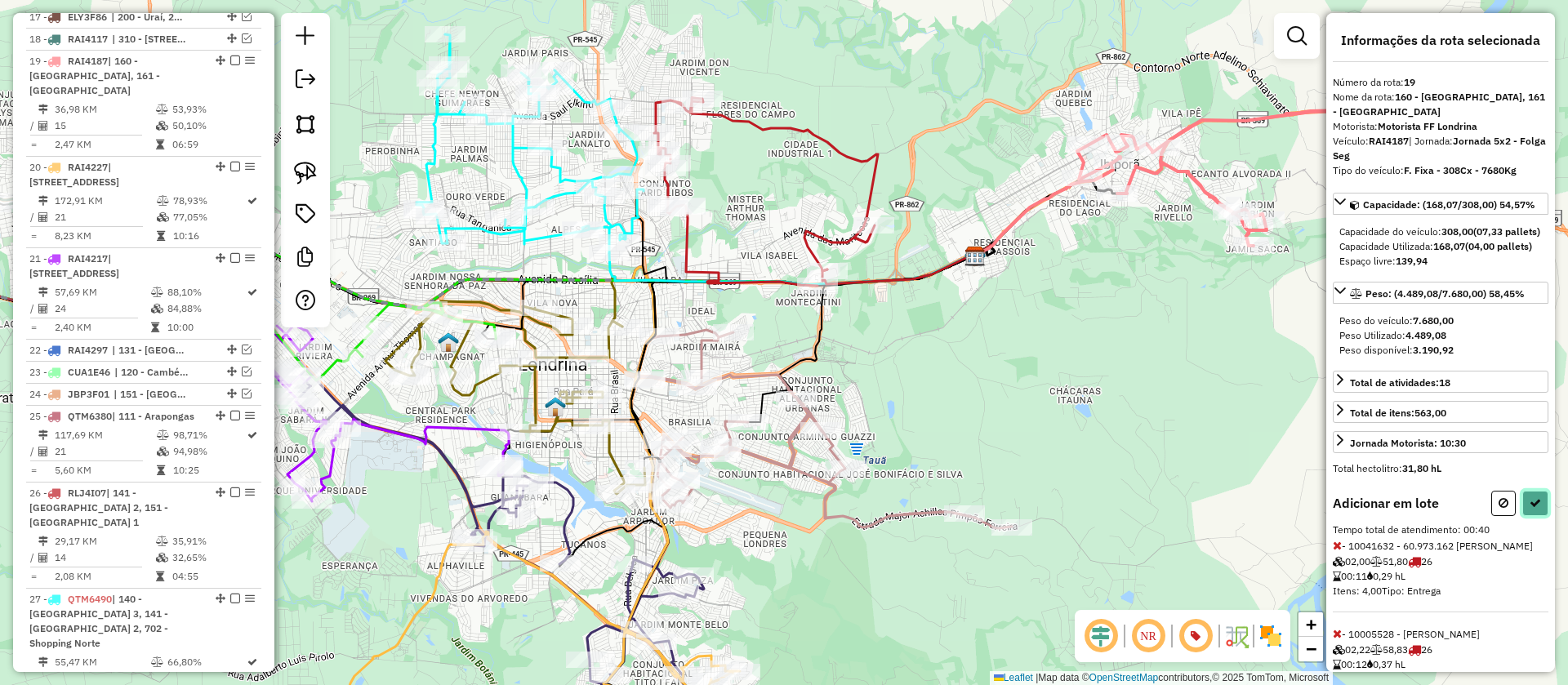
click at [1531, 509] on icon at bounding box center [1535, 503] width 11 height 11
select select "**********"
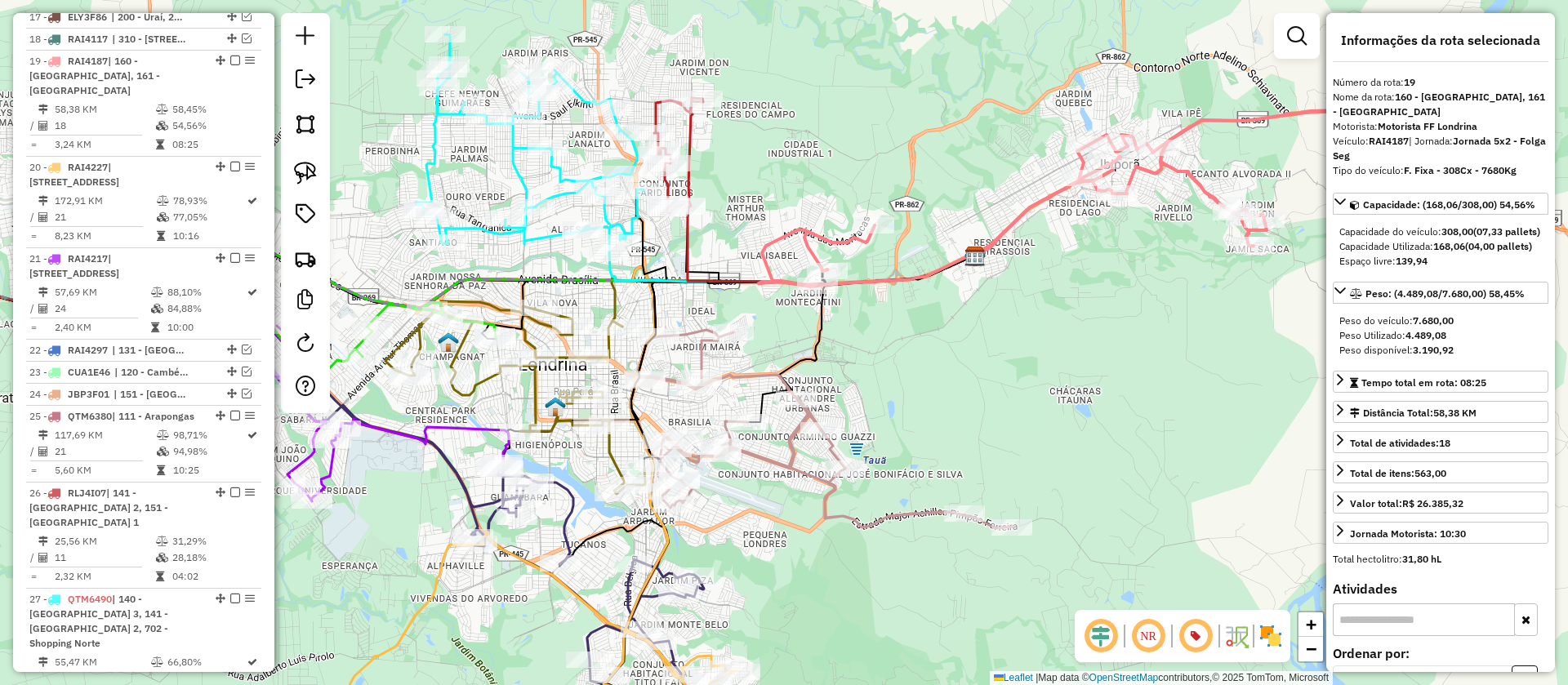
click at [792, 459] on icon at bounding box center [823, 429] width 376 height 199
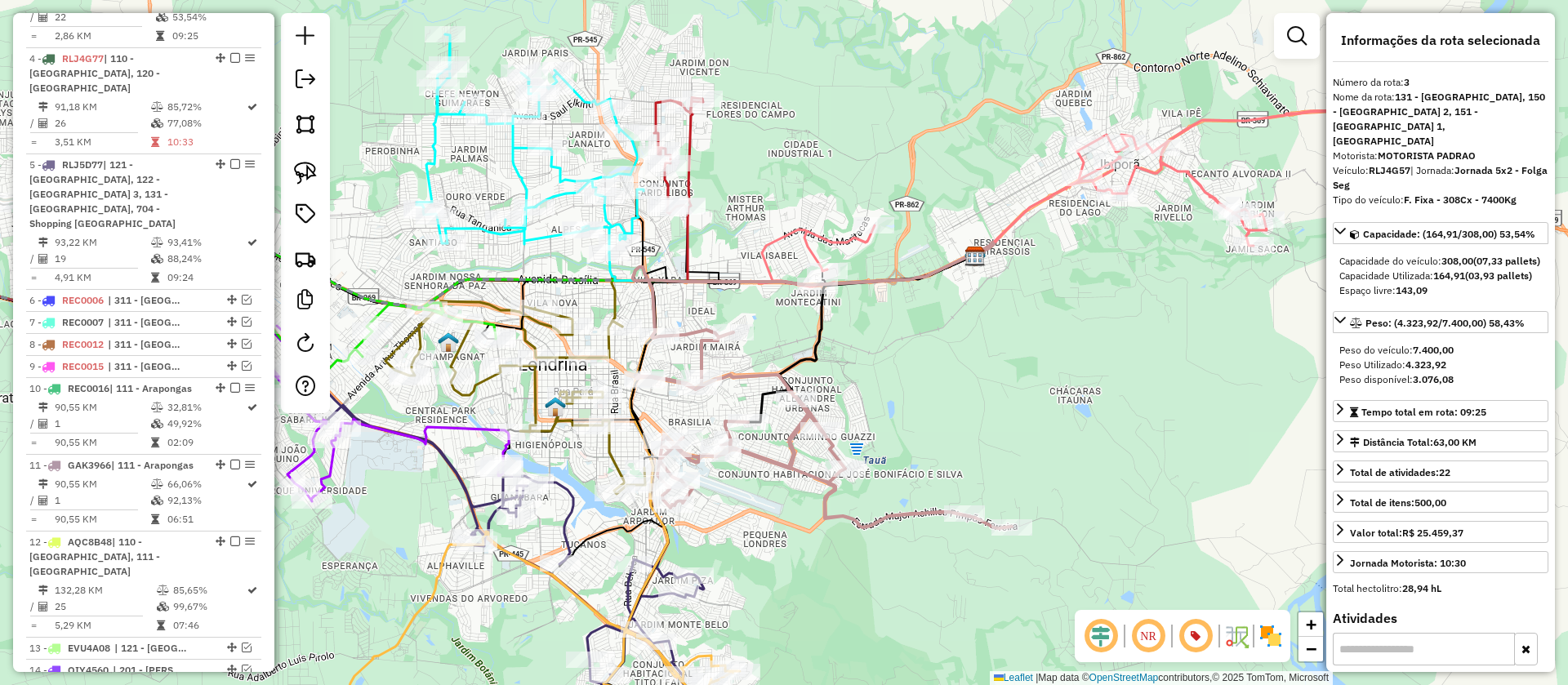
scroll to position [738, 0]
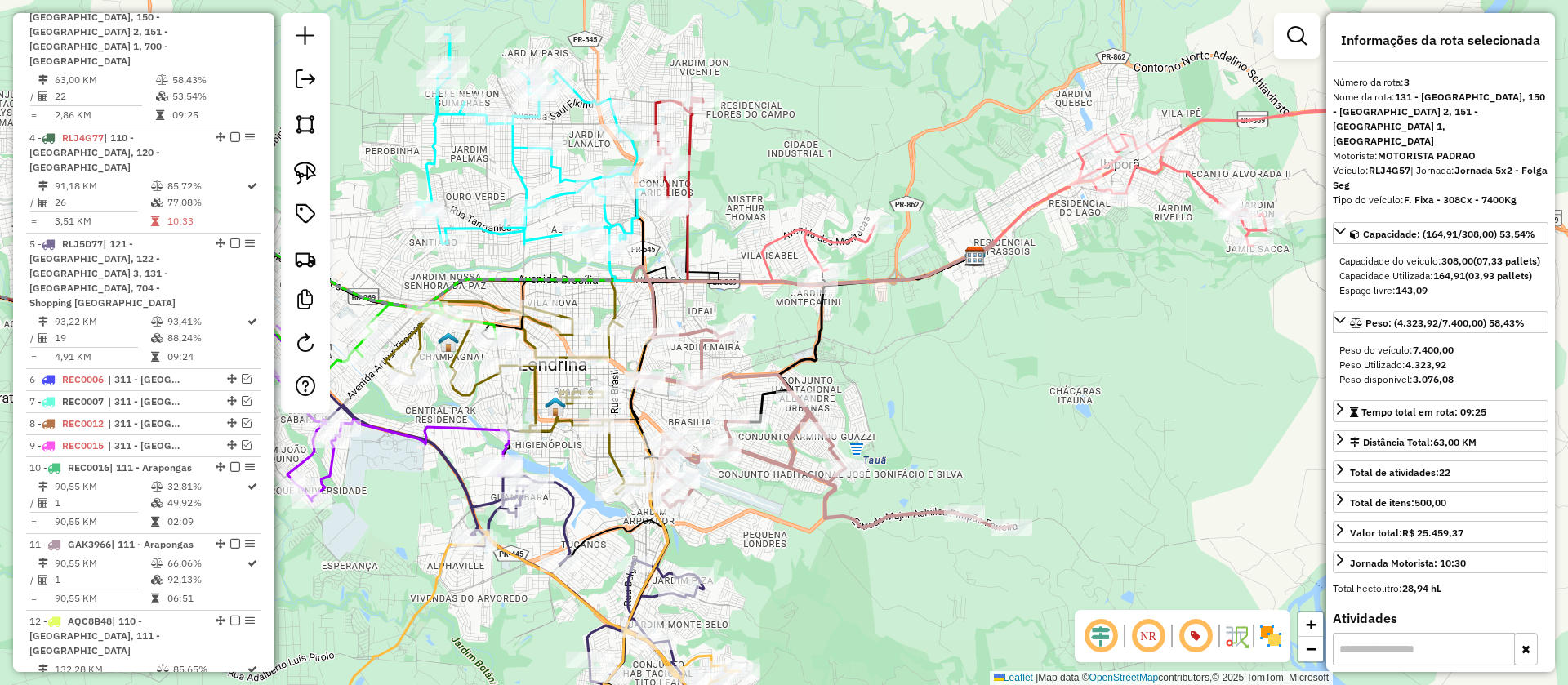
click at [818, 233] on icon at bounding box center [1105, 183] width 692 height 207
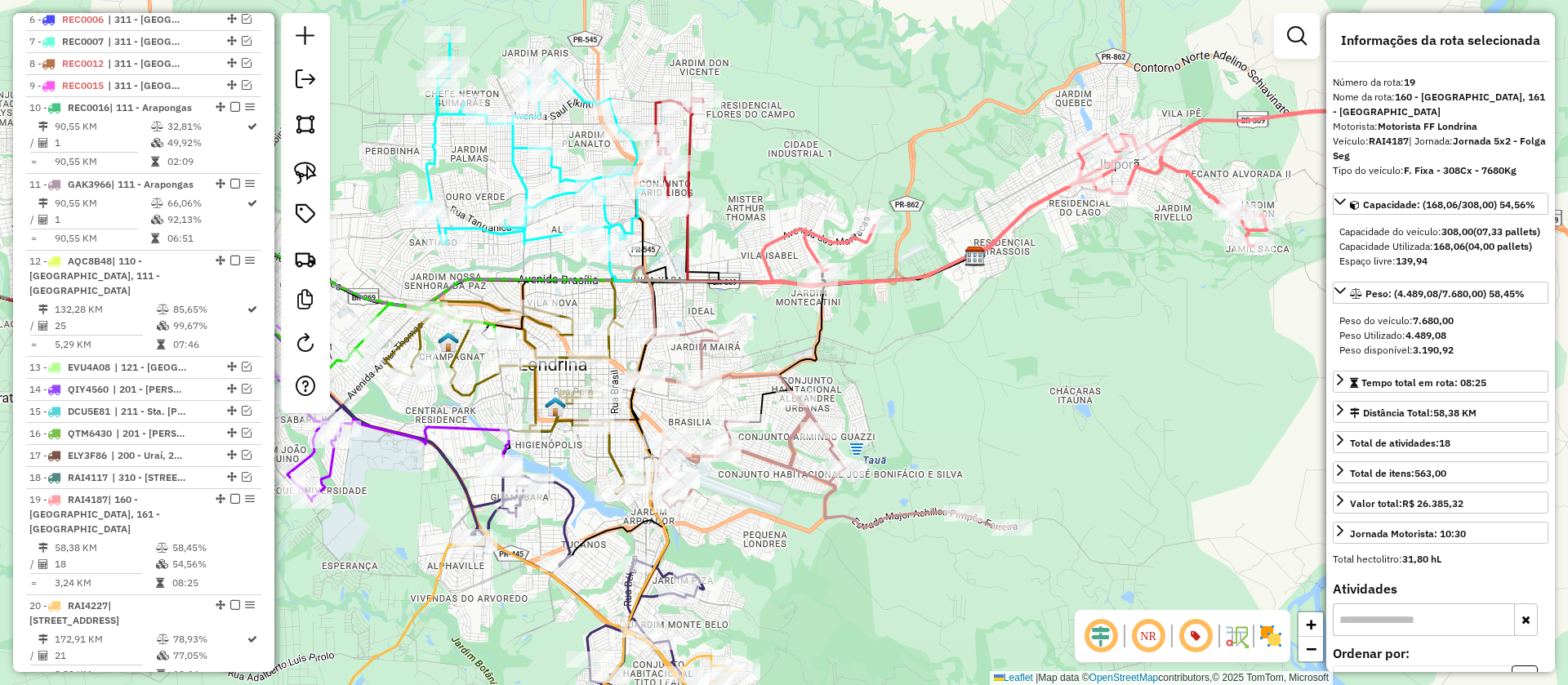
scroll to position [1537, 0]
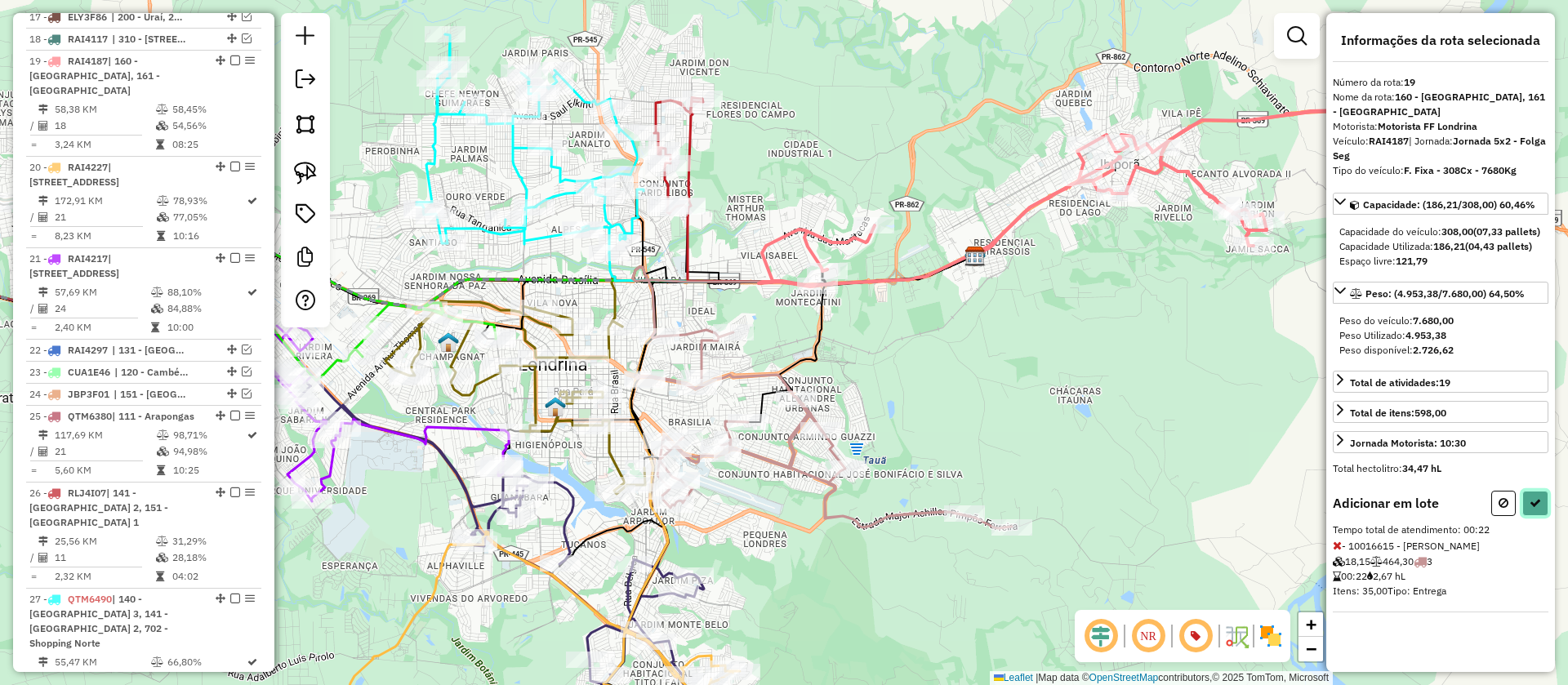
click at [1534, 505] on icon at bounding box center [1535, 503] width 11 height 11
select select "**********"
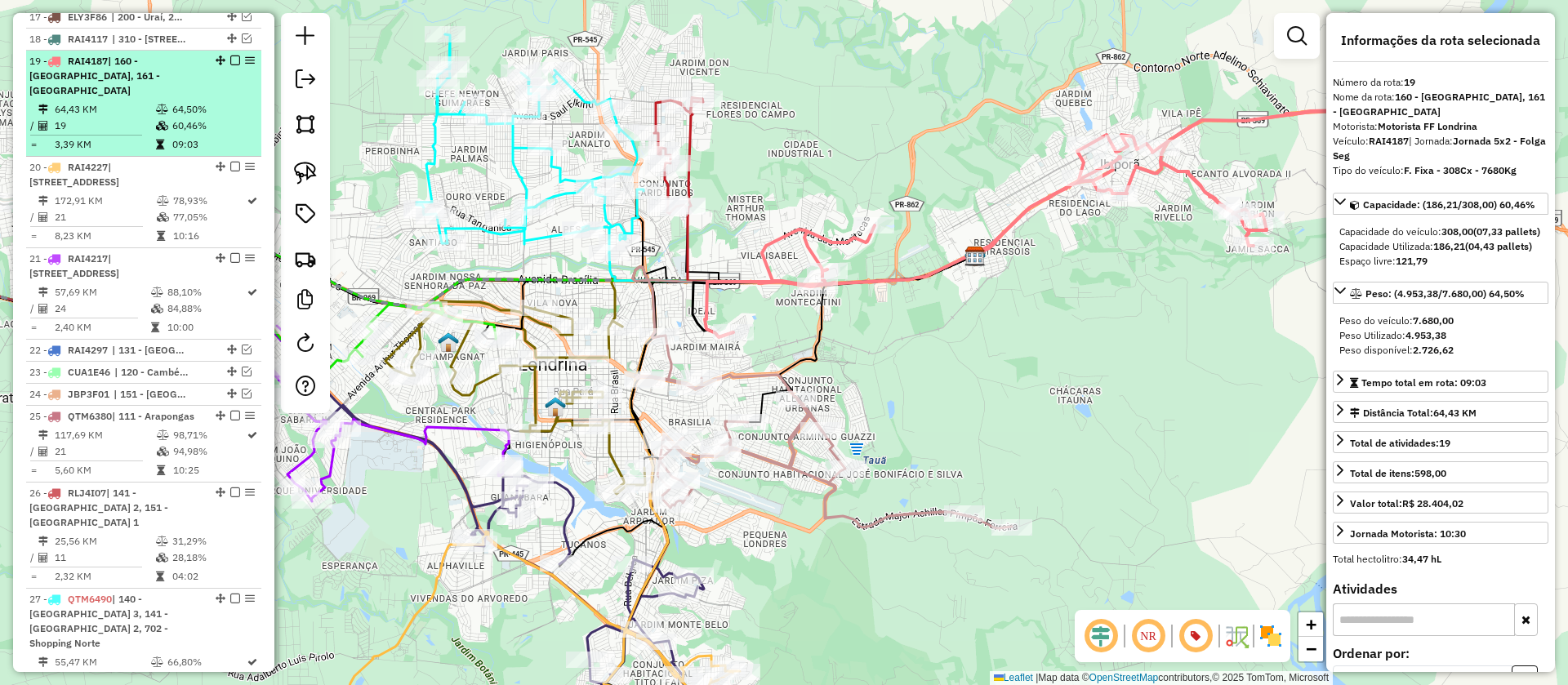
click at [232, 55] on em at bounding box center [235, 60] width 10 height 10
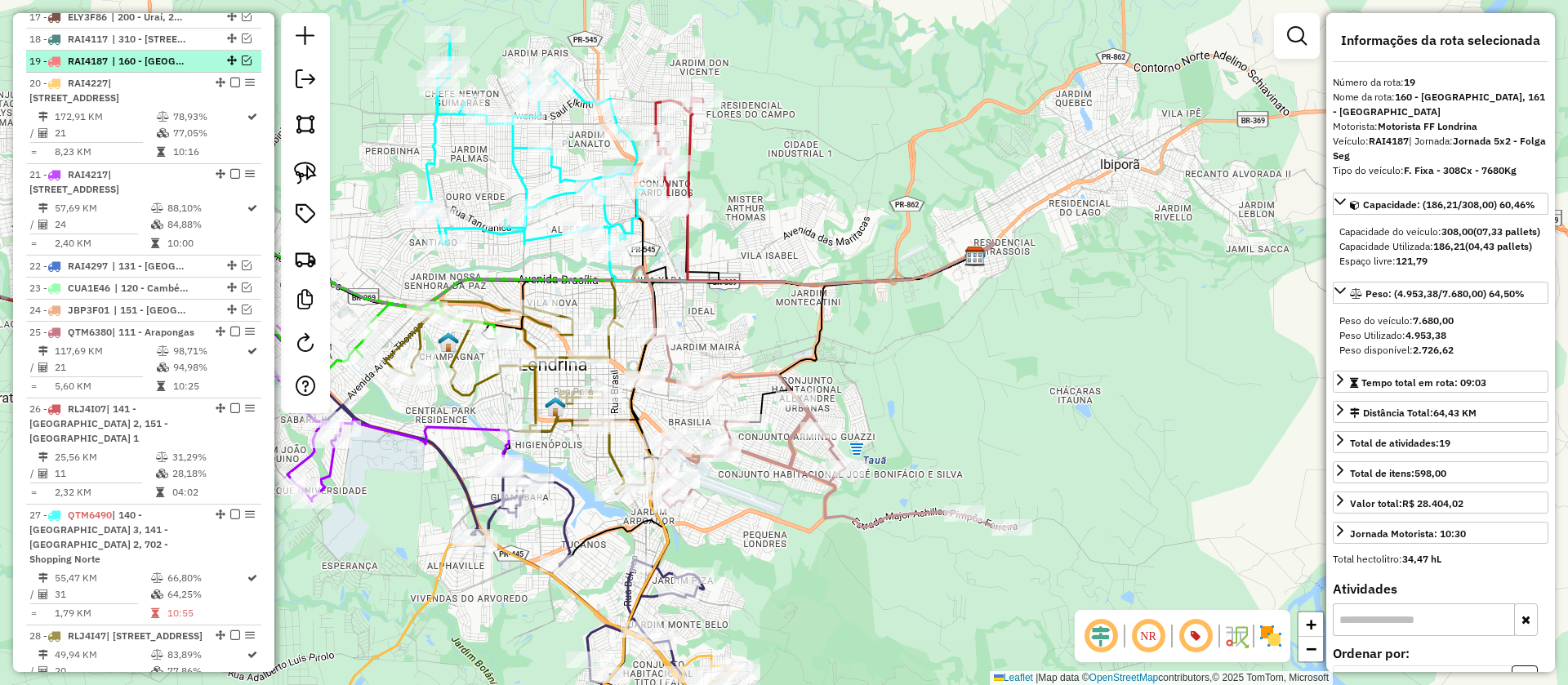
scroll to position [1468, 0]
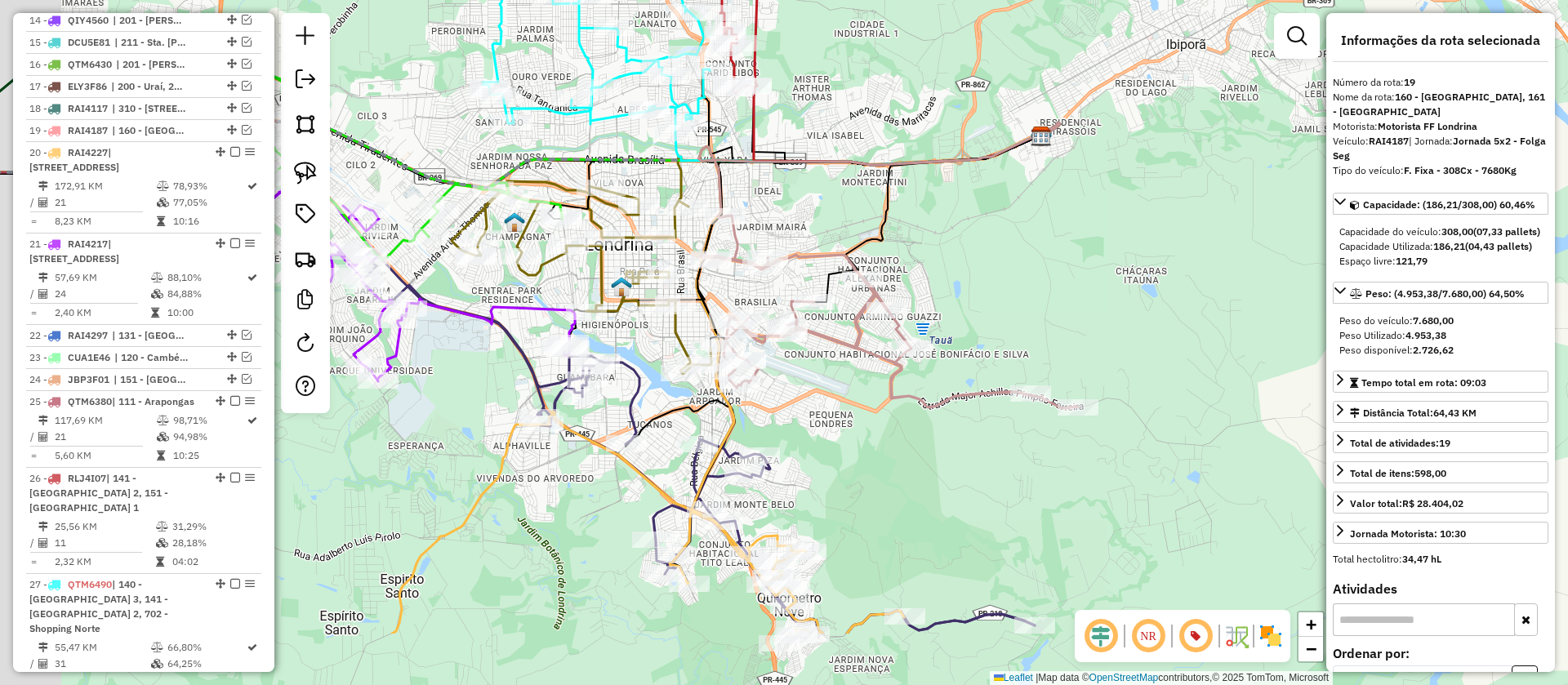
drag, startPoint x: 879, startPoint y: 367, endPoint x: 952, endPoint y: 301, distance: 98.4
click at [952, 255] on div "Janela de atendimento Grade de atendimento Capacidade Transportadoras Veículos …" at bounding box center [784, 342] width 1568 height 685
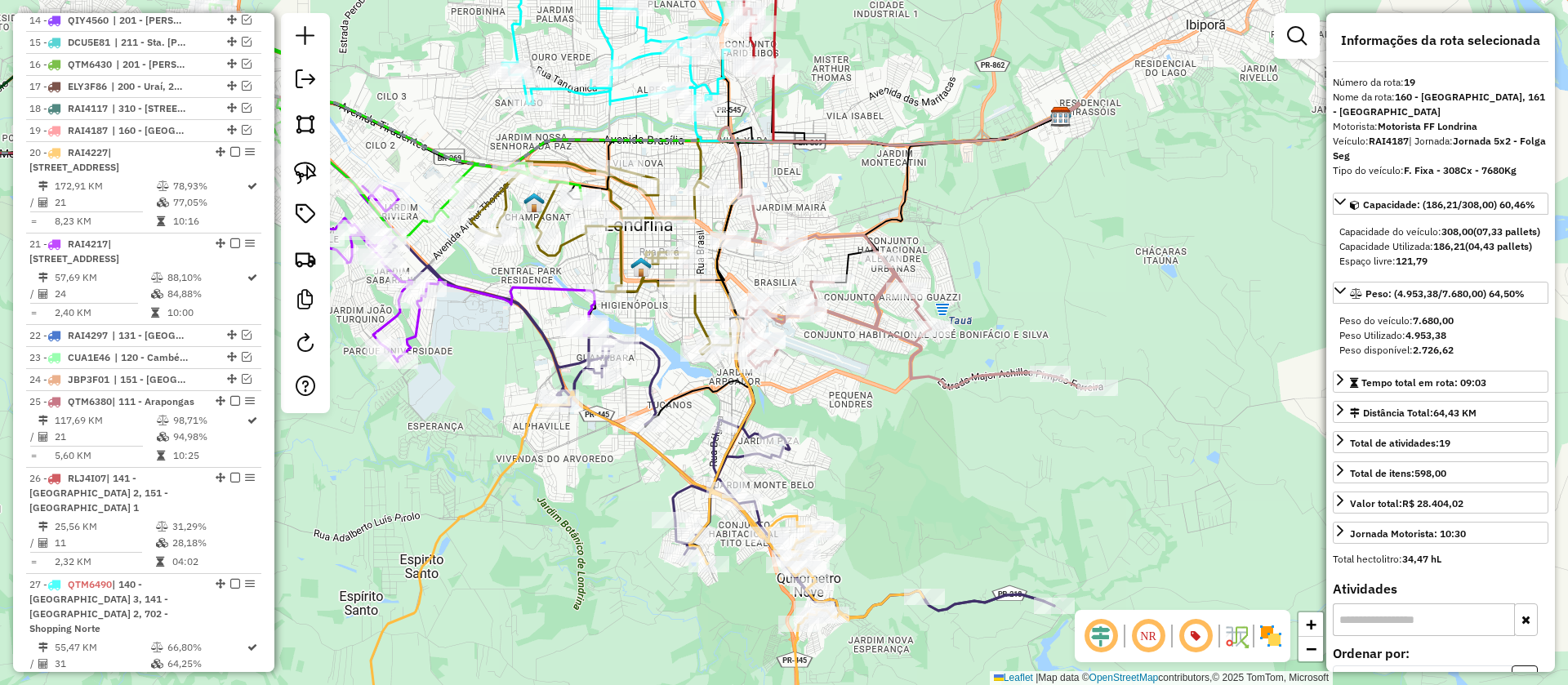
click at [968, 376] on icon at bounding box center [909, 292] width 376 height 193
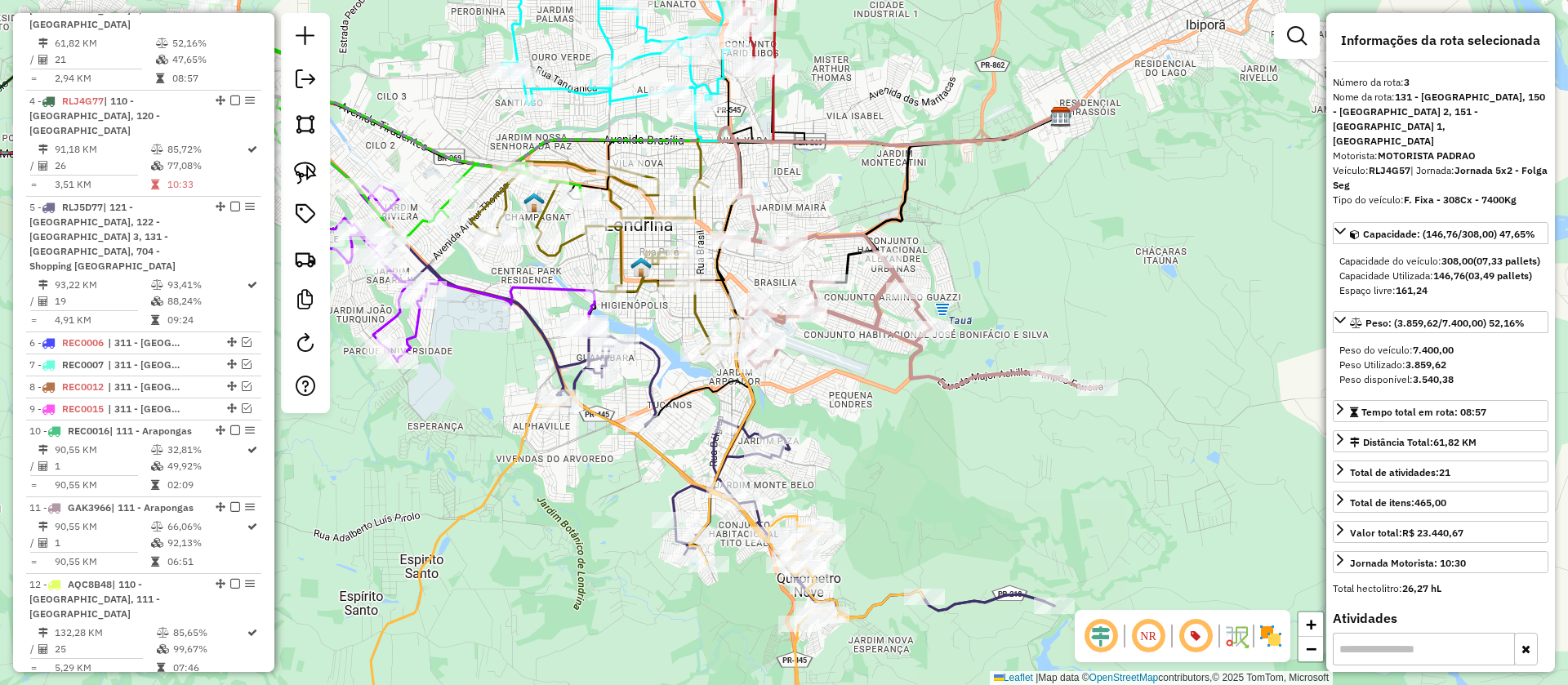
scroll to position [738, 0]
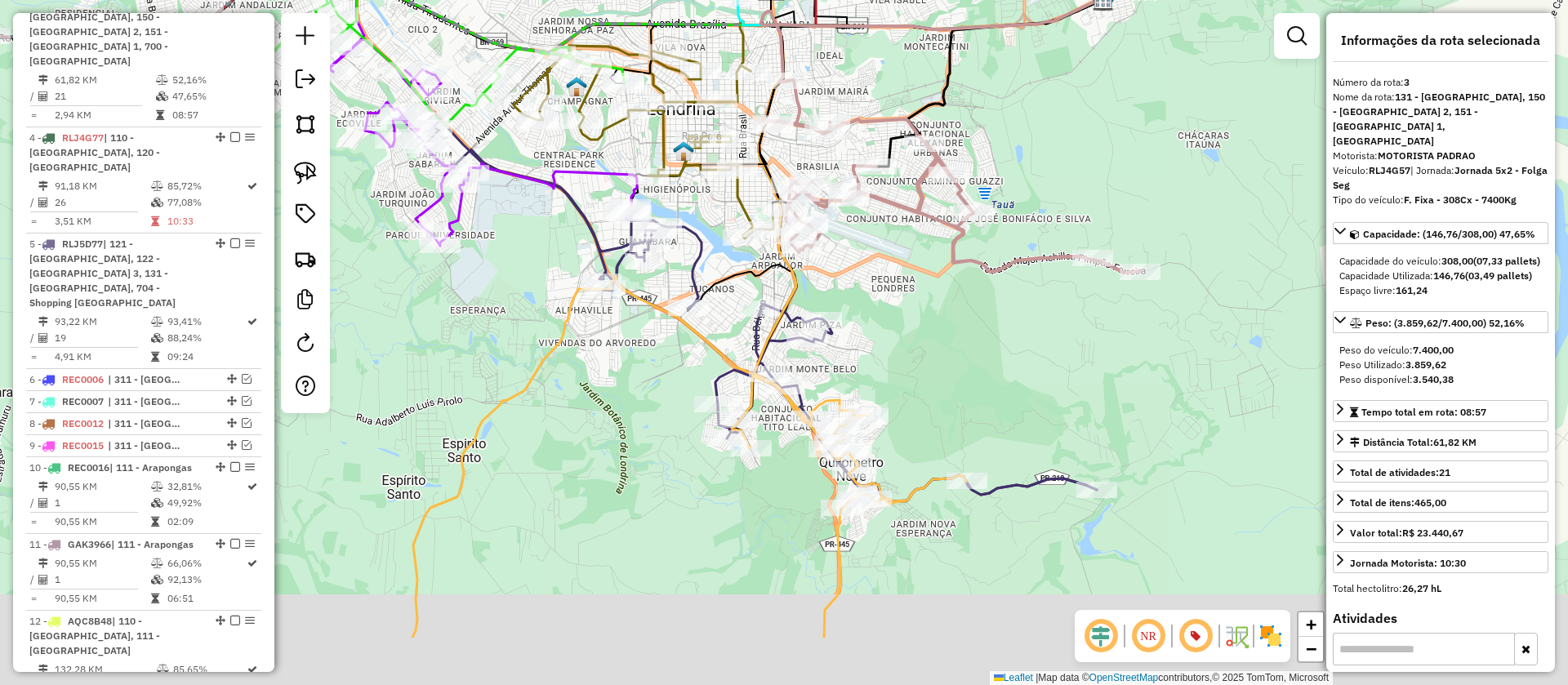
drag, startPoint x: 975, startPoint y: 434, endPoint x: 1014, endPoint y: 307, distance: 132.9
click at [1014, 307] on div "Janela de atendimento Grade de atendimento Capacidade Transportadoras Veículos …" at bounding box center [784, 342] width 1568 height 685
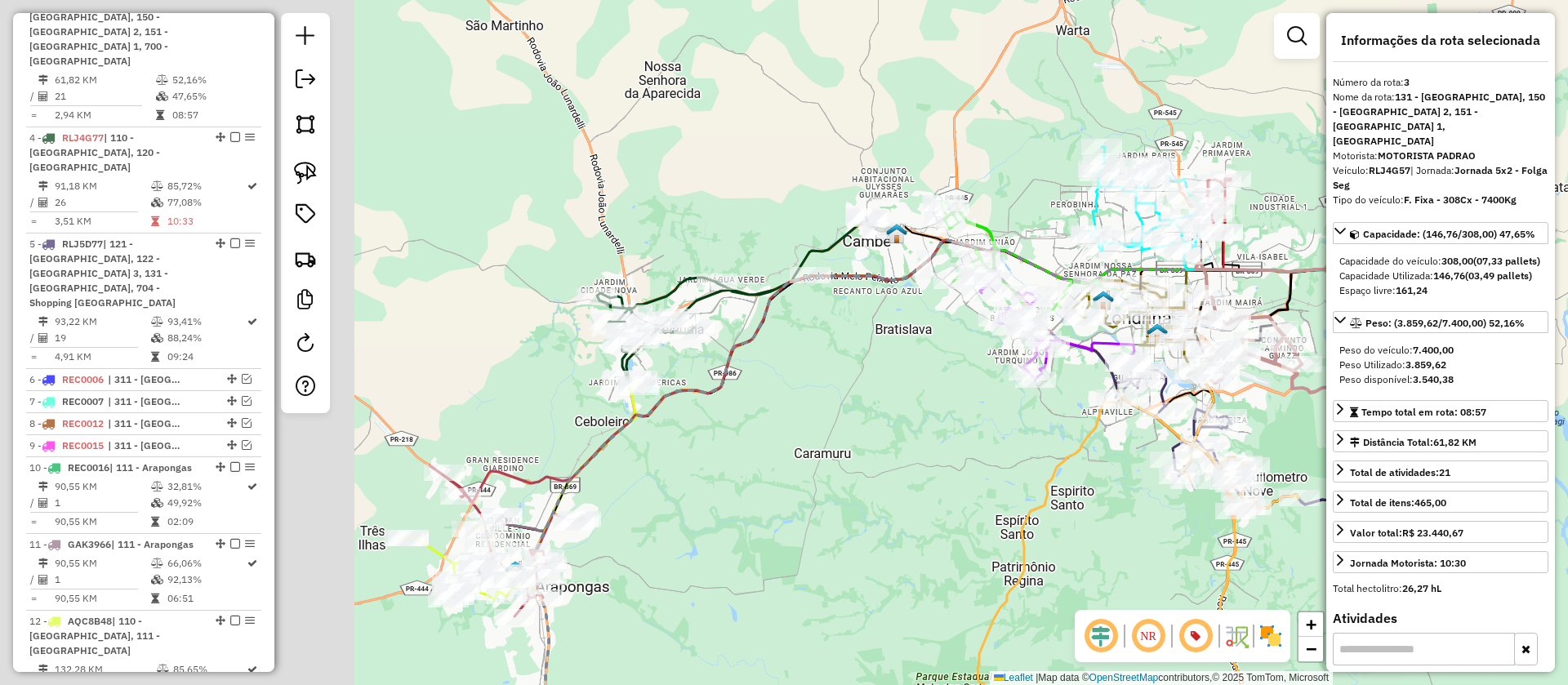
drag, startPoint x: 875, startPoint y: 328, endPoint x: 1294, endPoint y: 436, distance: 432.7
click at [1294, 436] on div "Janela de atendimento Grade de atendimento Capacidade Transportadoras Veículos …" at bounding box center [784, 342] width 1568 height 685
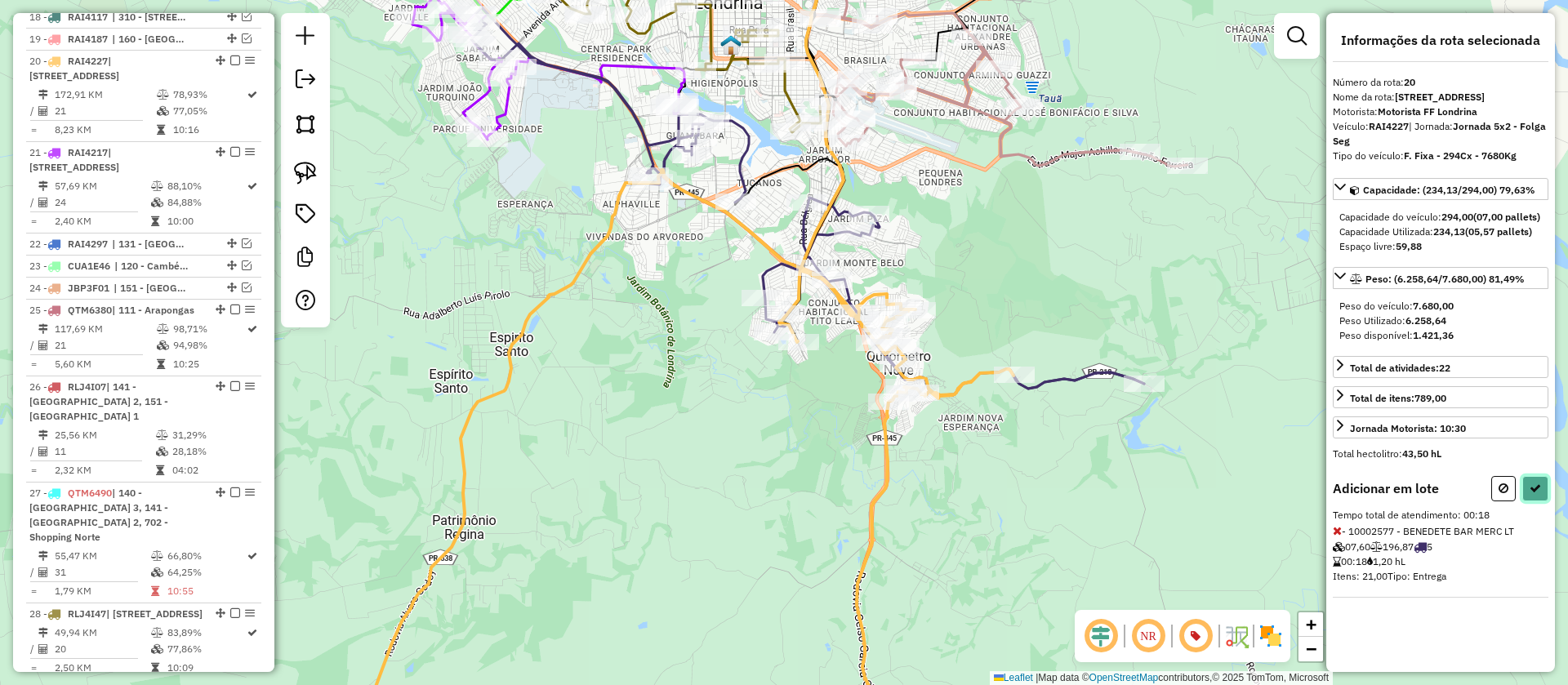
drag, startPoint x: 1538, startPoint y: 518, endPoint x: 1450, endPoint y: 508, distance: 88.6
click at [1538, 494] on icon at bounding box center [1535, 488] width 11 height 11
select select "**********"
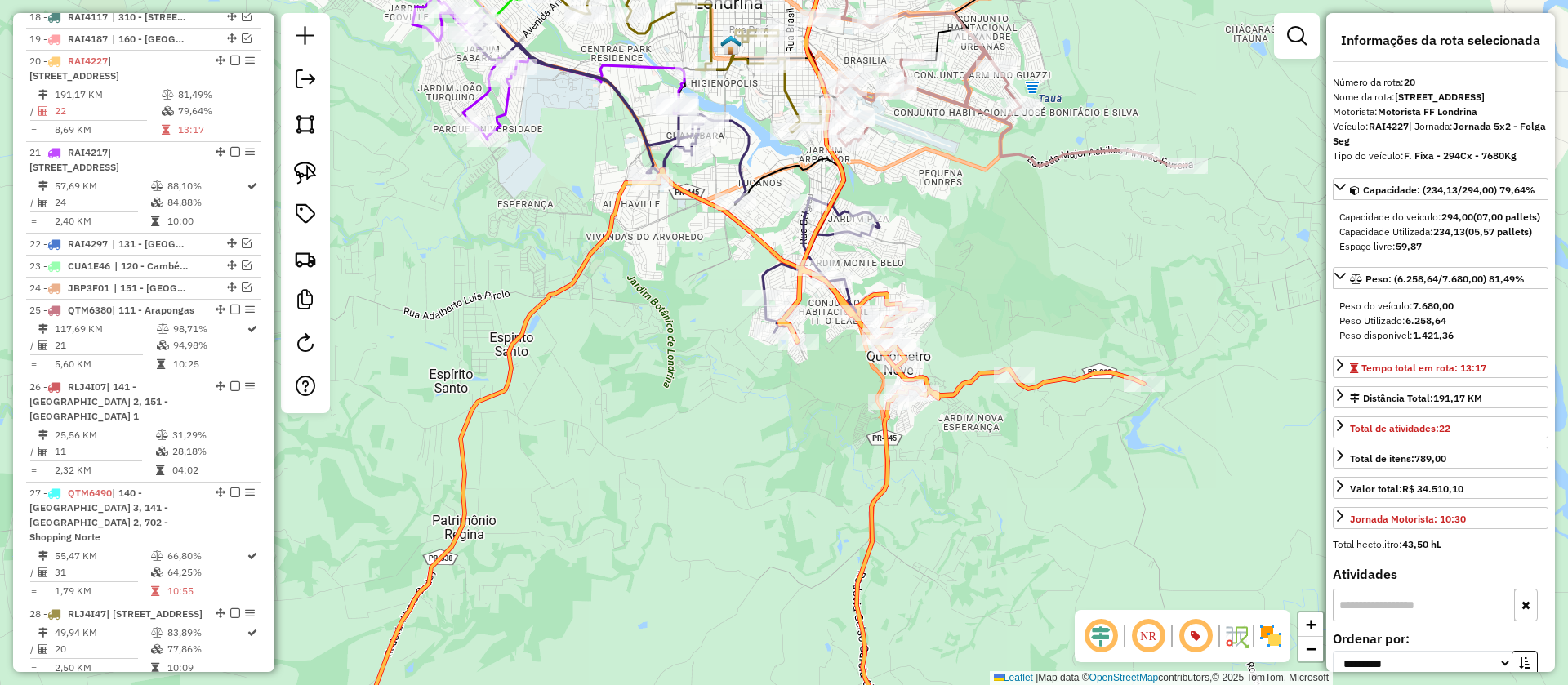
click at [768, 272] on icon at bounding box center [675, 170] width 408 height 325
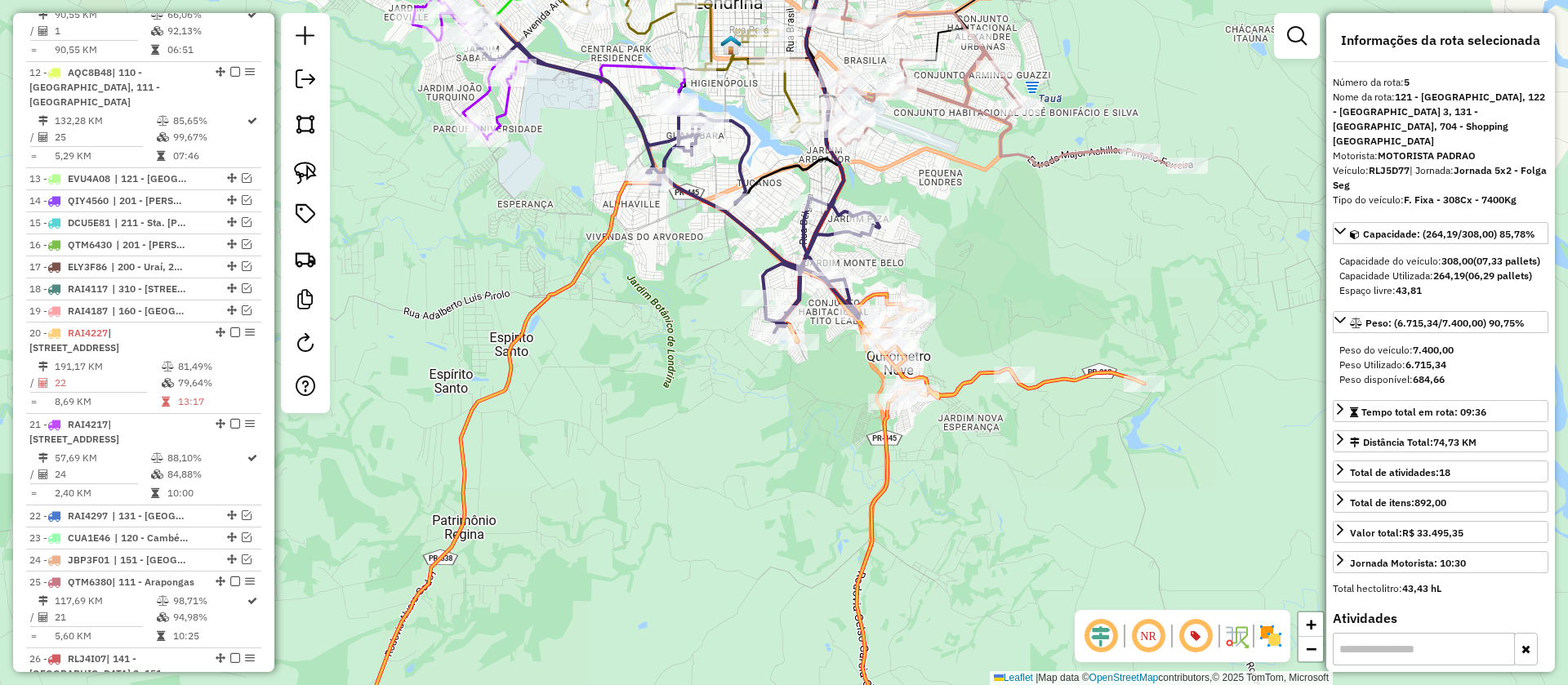
scroll to position [951, 0]
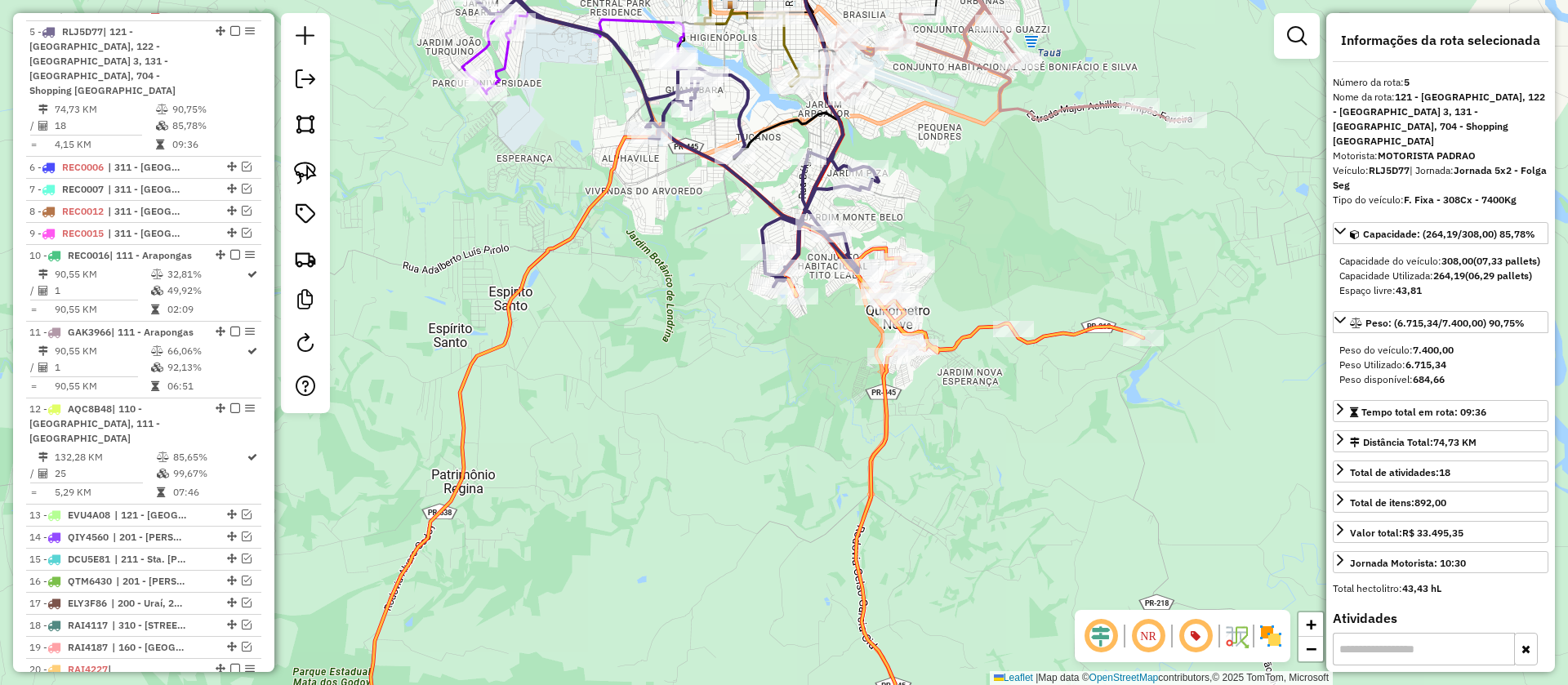
drag, startPoint x: 970, startPoint y: 313, endPoint x: 969, endPoint y: 266, distance: 47.0
click at [969, 266] on div "Janela de atendimento Grade de atendimento Capacidade Transportadoras Veículos …" at bounding box center [784, 342] width 1568 height 685
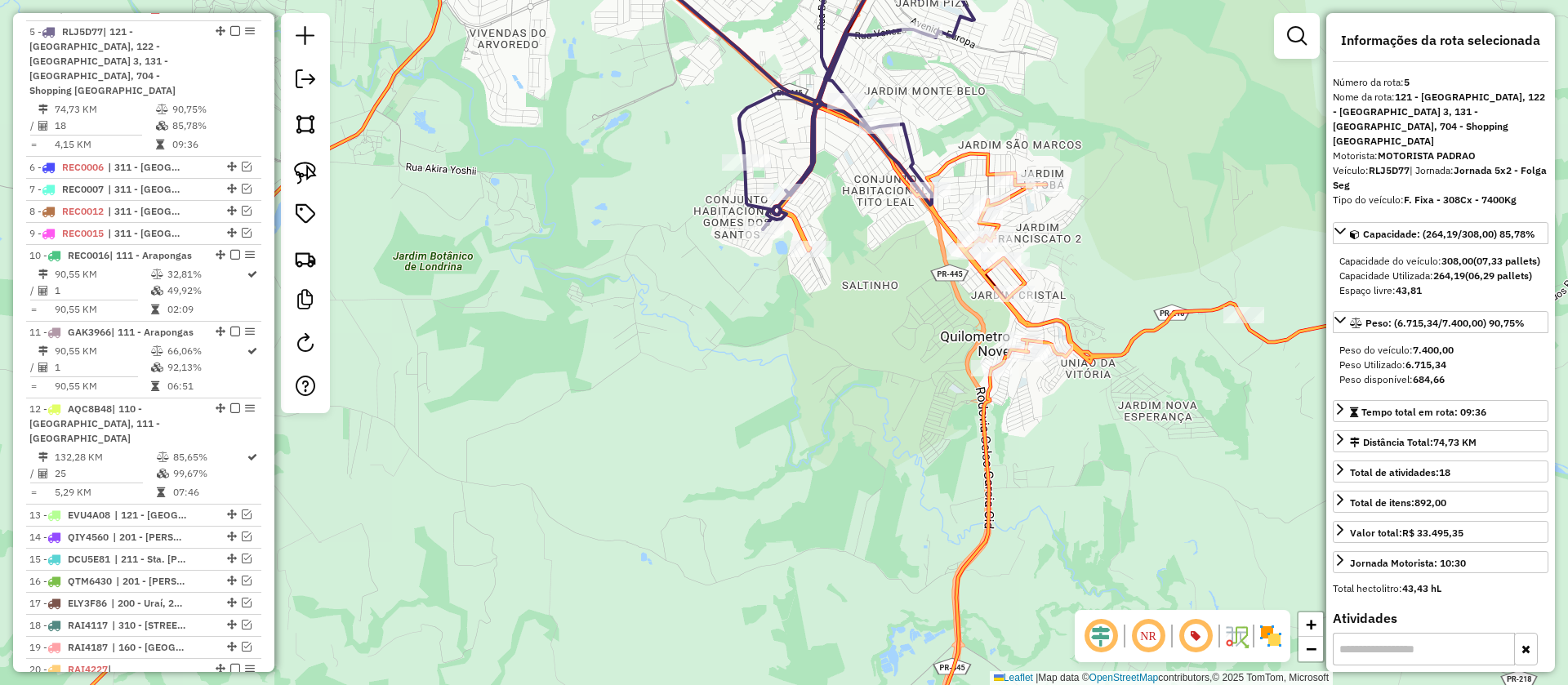
drag, startPoint x: 917, startPoint y: 318, endPoint x: 891, endPoint y: 372, distance: 59.9
click at [891, 372] on div "Janela de atendimento Grade de atendimento Capacidade Transportadoras Veículos …" at bounding box center [784, 342] width 1568 height 685
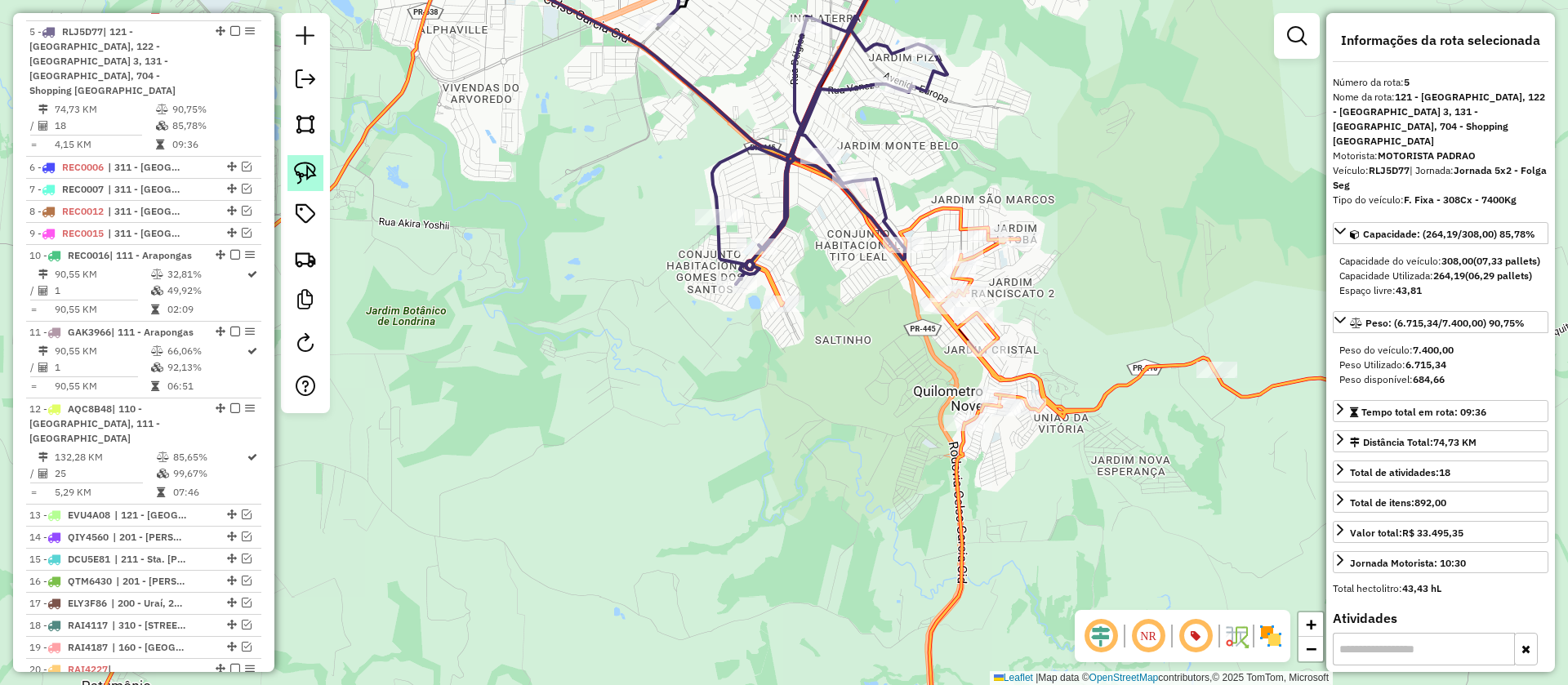
click at [293, 171] on link at bounding box center [305, 172] width 36 height 36
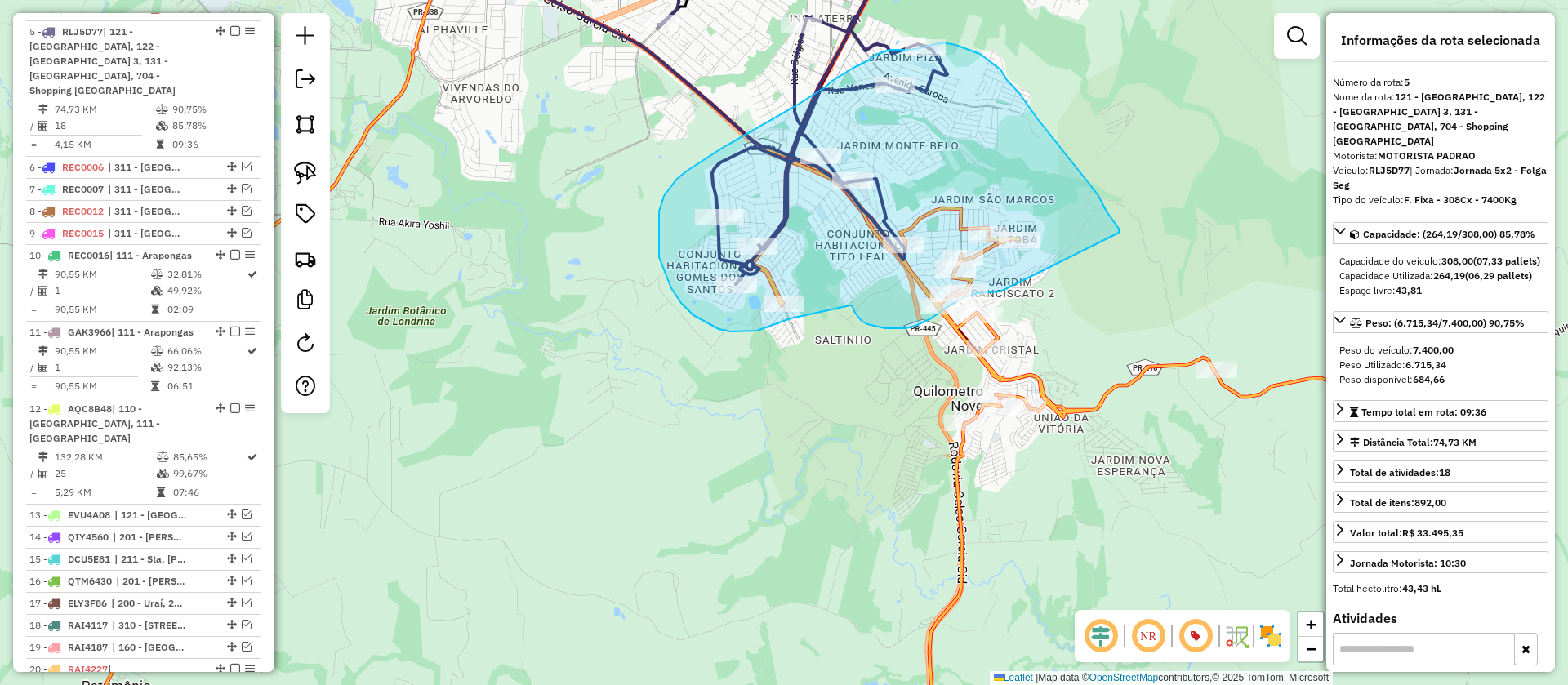
drag, startPoint x: 1110, startPoint y: 215, endPoint x: 1001, endPoint y: 292, distance: 133.5
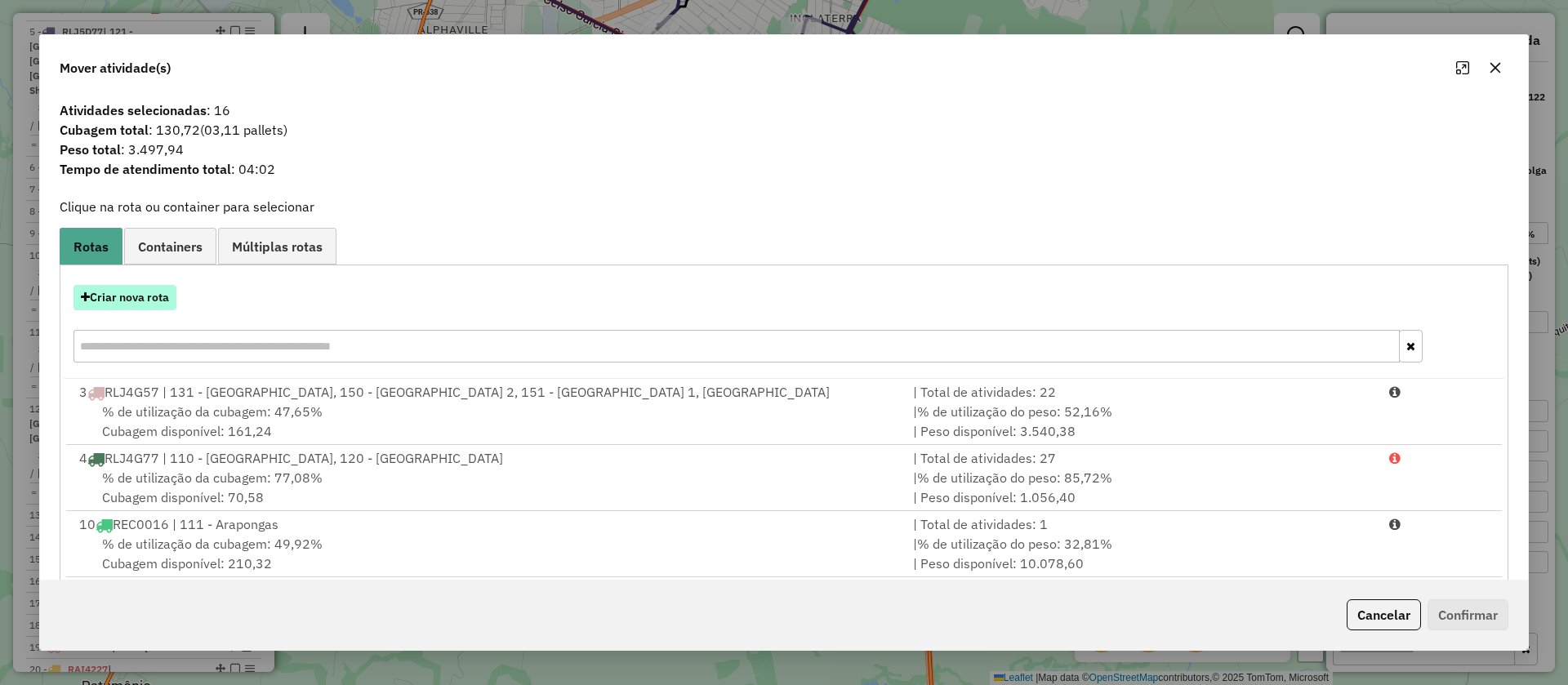
click at [134, 292] on button "Criar nova rota" at bounding box center [125, 297] width 103 height 26
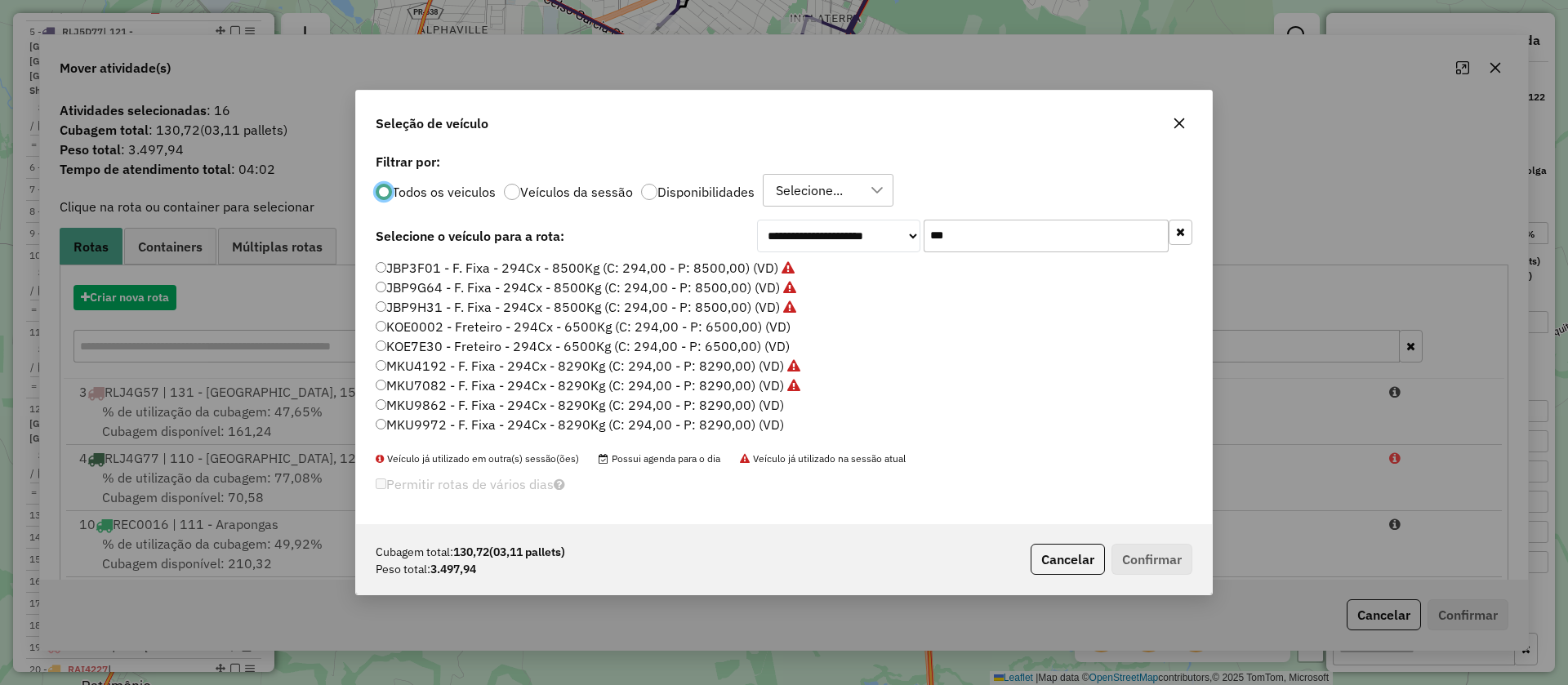
scroll to position [9, 5]
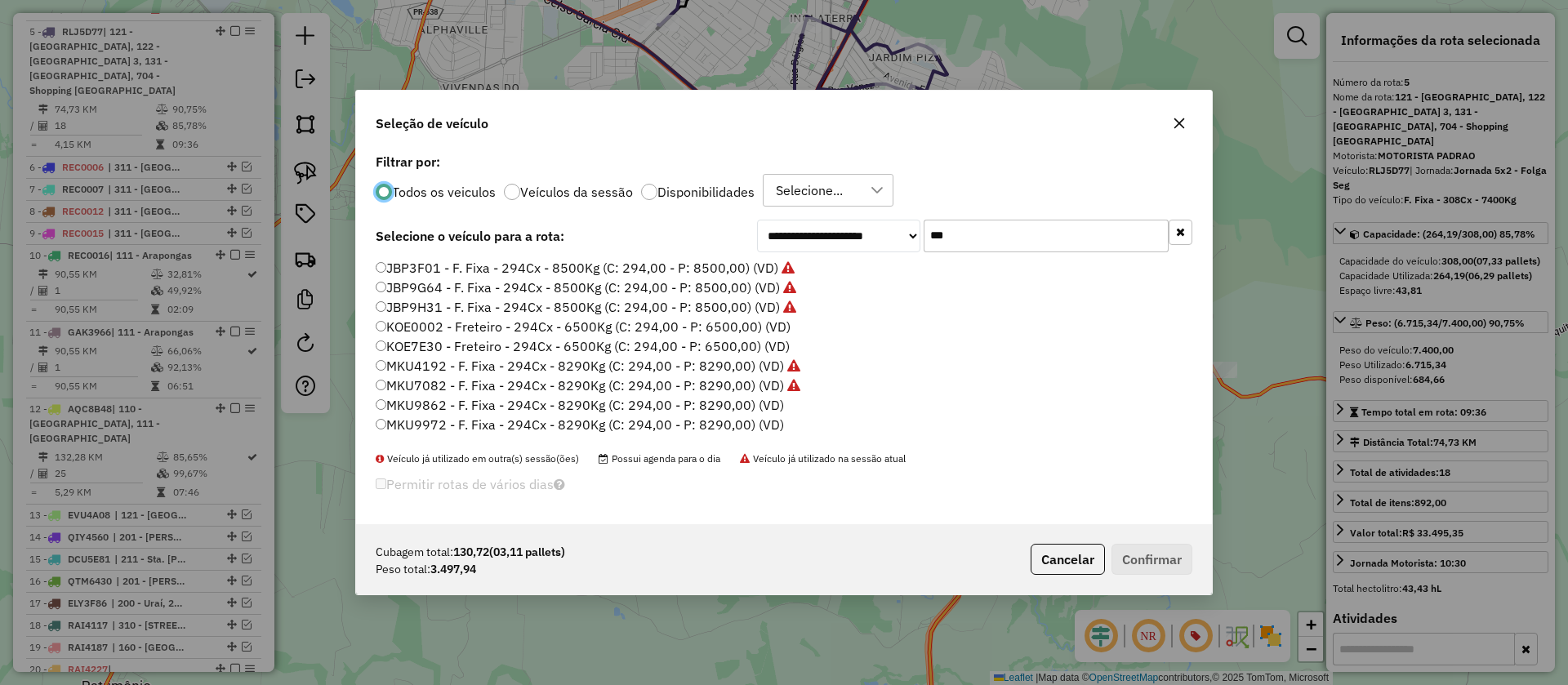
click at [704, 400] on label "MKU9862 - F. Fixa - 294Cx - 8290Kg (C: 294,00 - P: 8290,00) (VD)" at bounding box center [580, 404] width 408 height 19
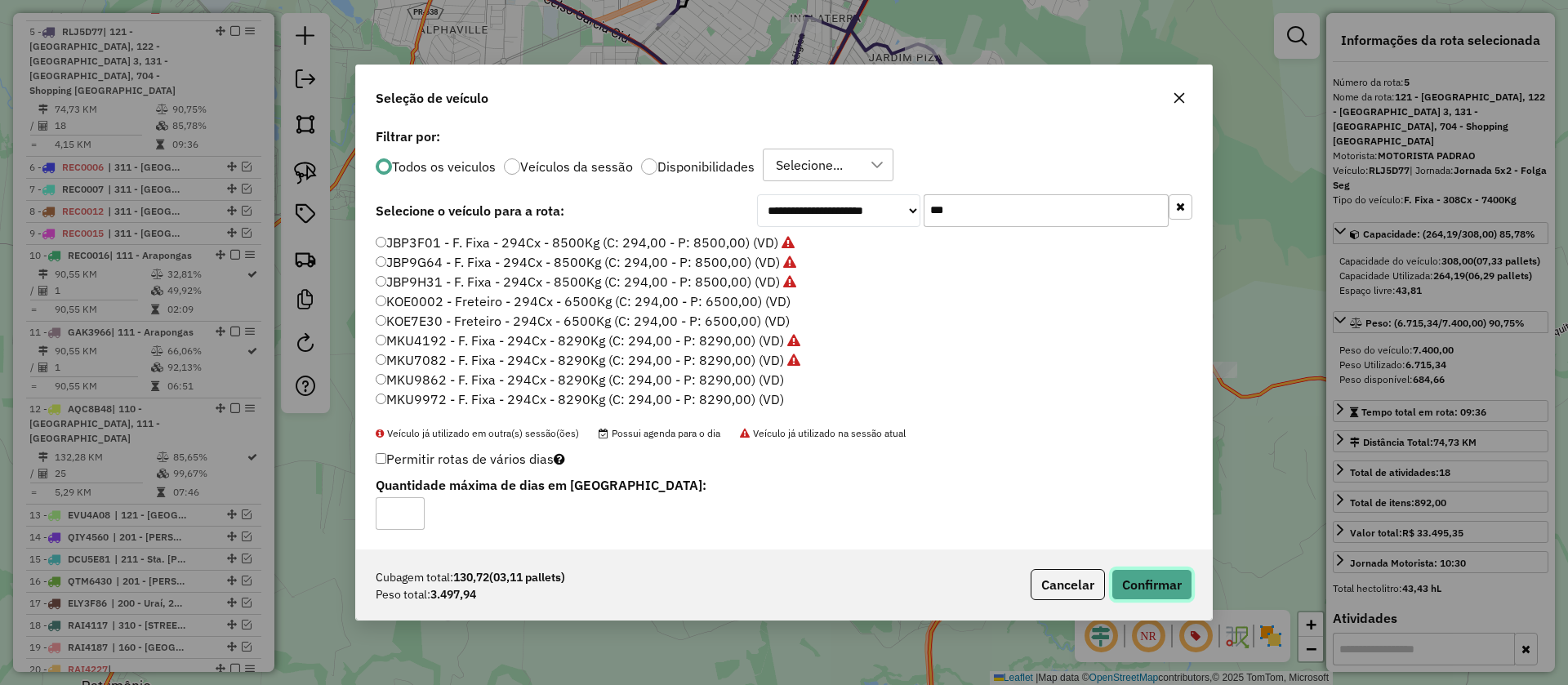
click at [1159, 589] on button "Confirmar" at bounding box center [1152, 584] width 81 height 31
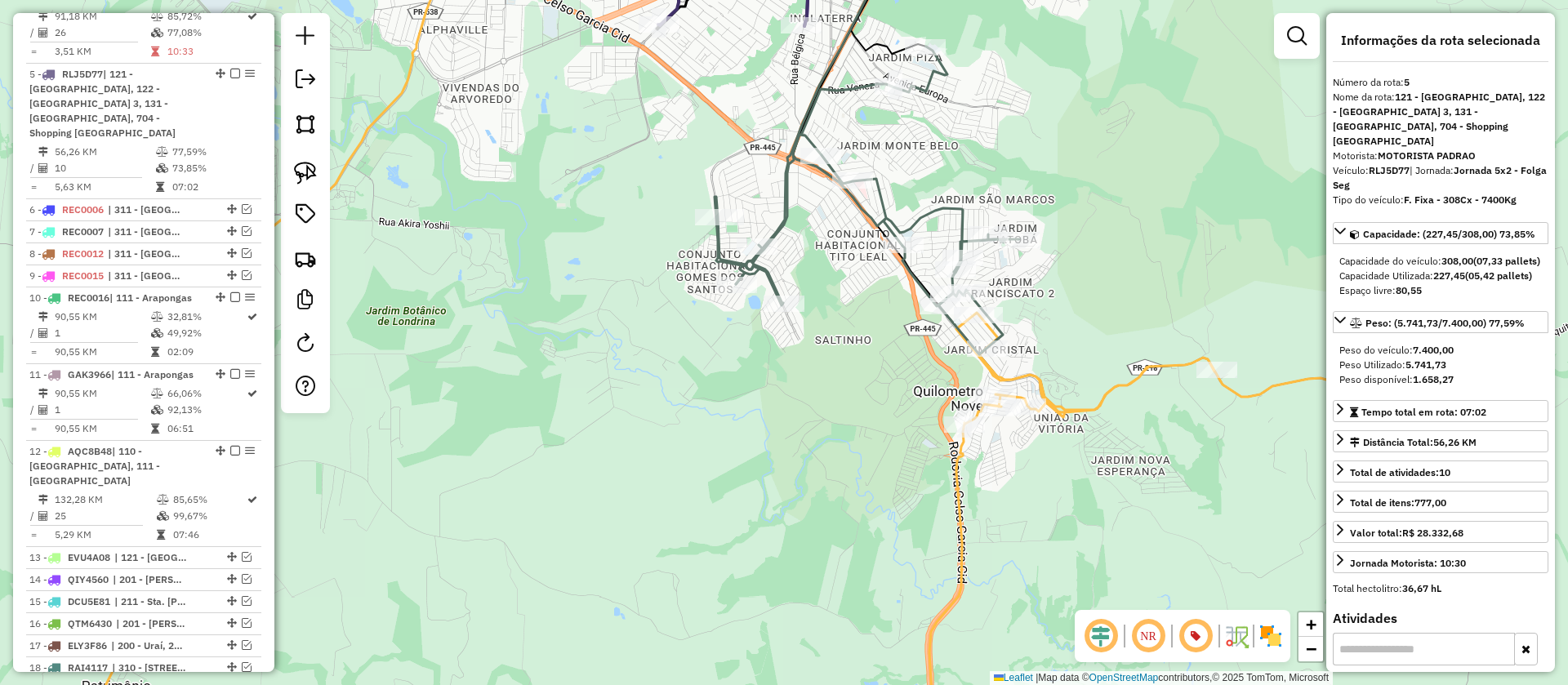
scroll to position [951, 0]
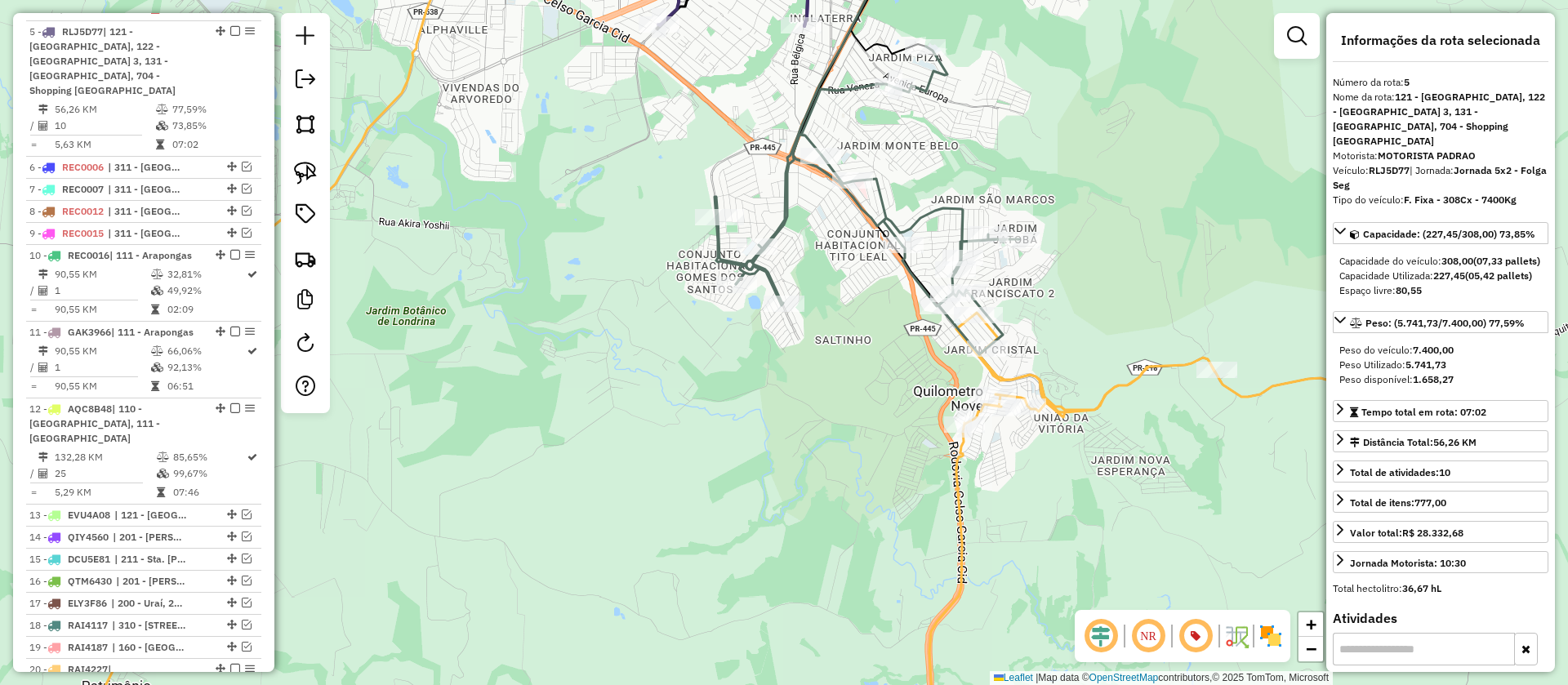
click at [1002, 377] on icon at bounding box center [1194, 533] width 560 height 441
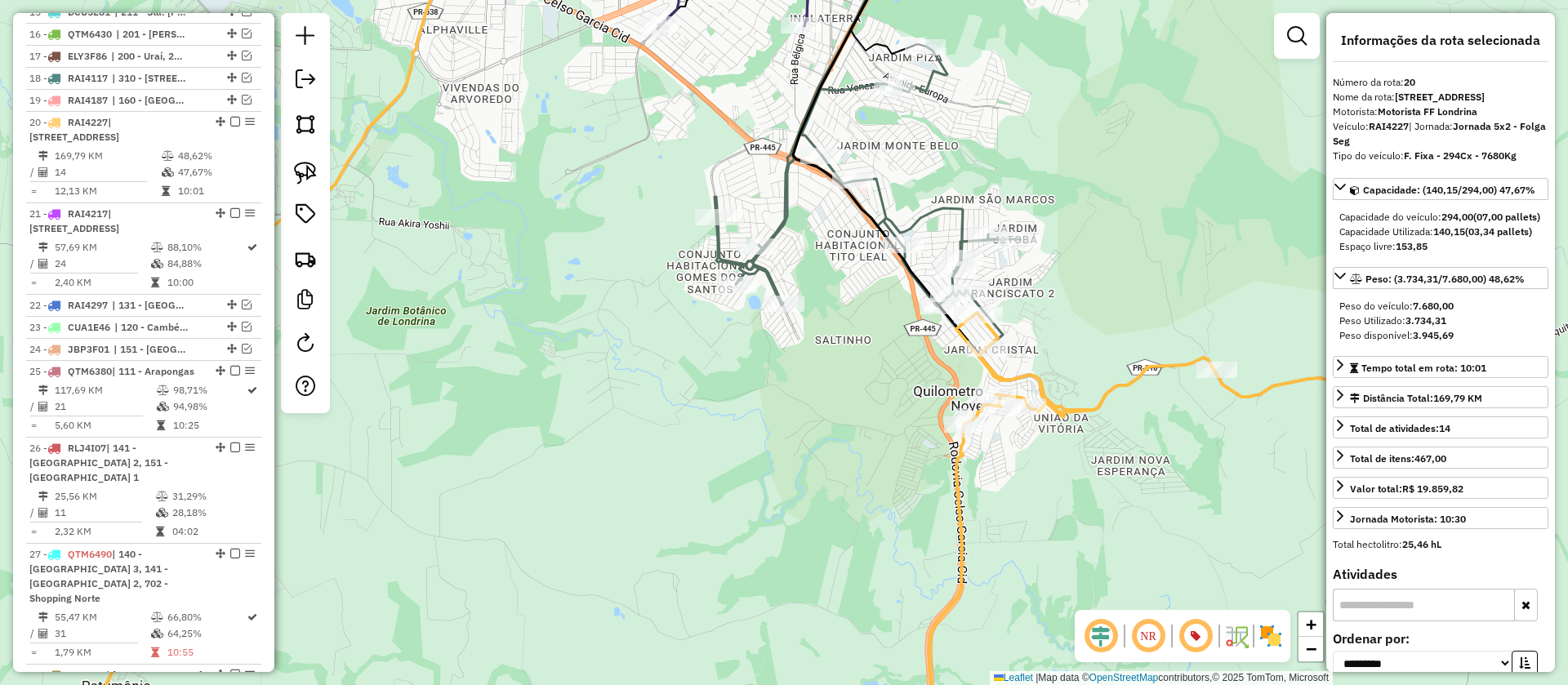
scroll to position [1559, 0]
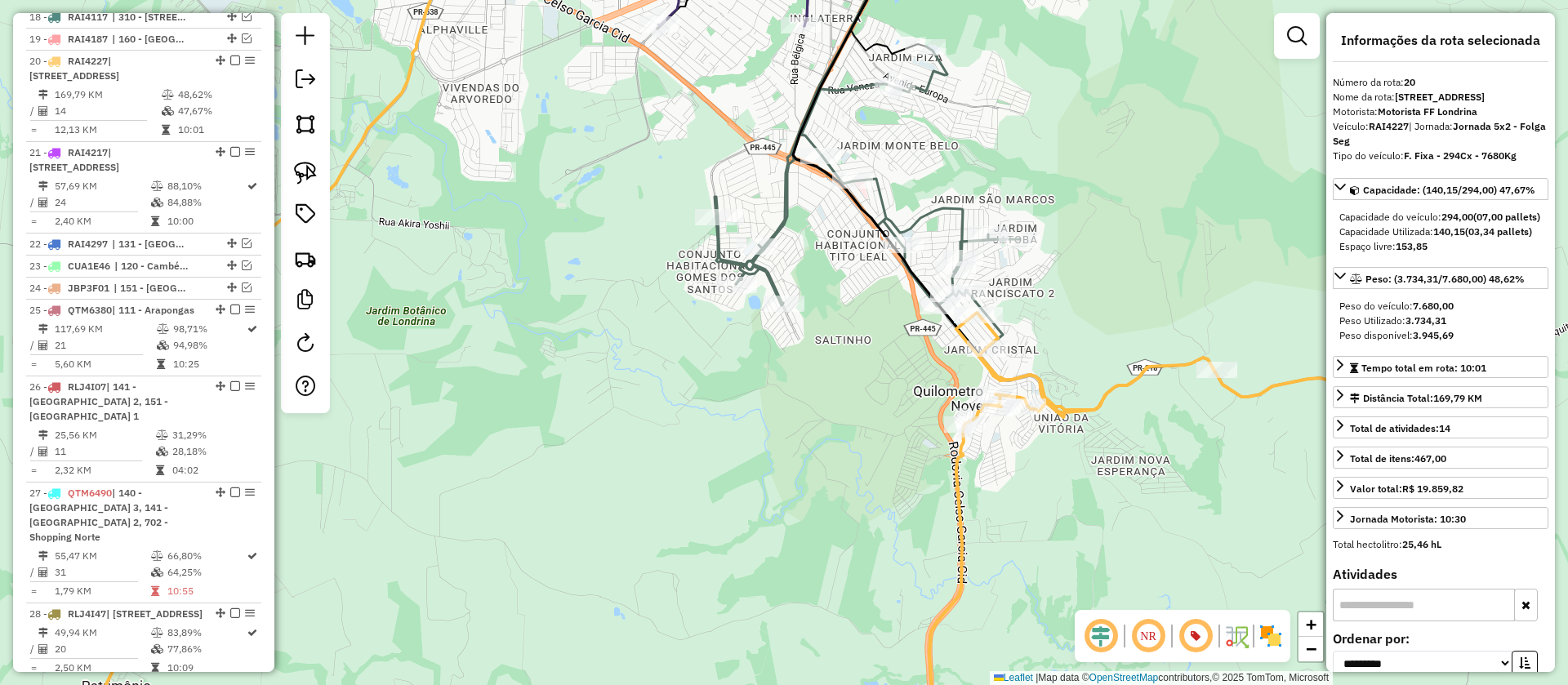
click at [944, 208] on icon at bounding box center [867, 200] width 304 height 308
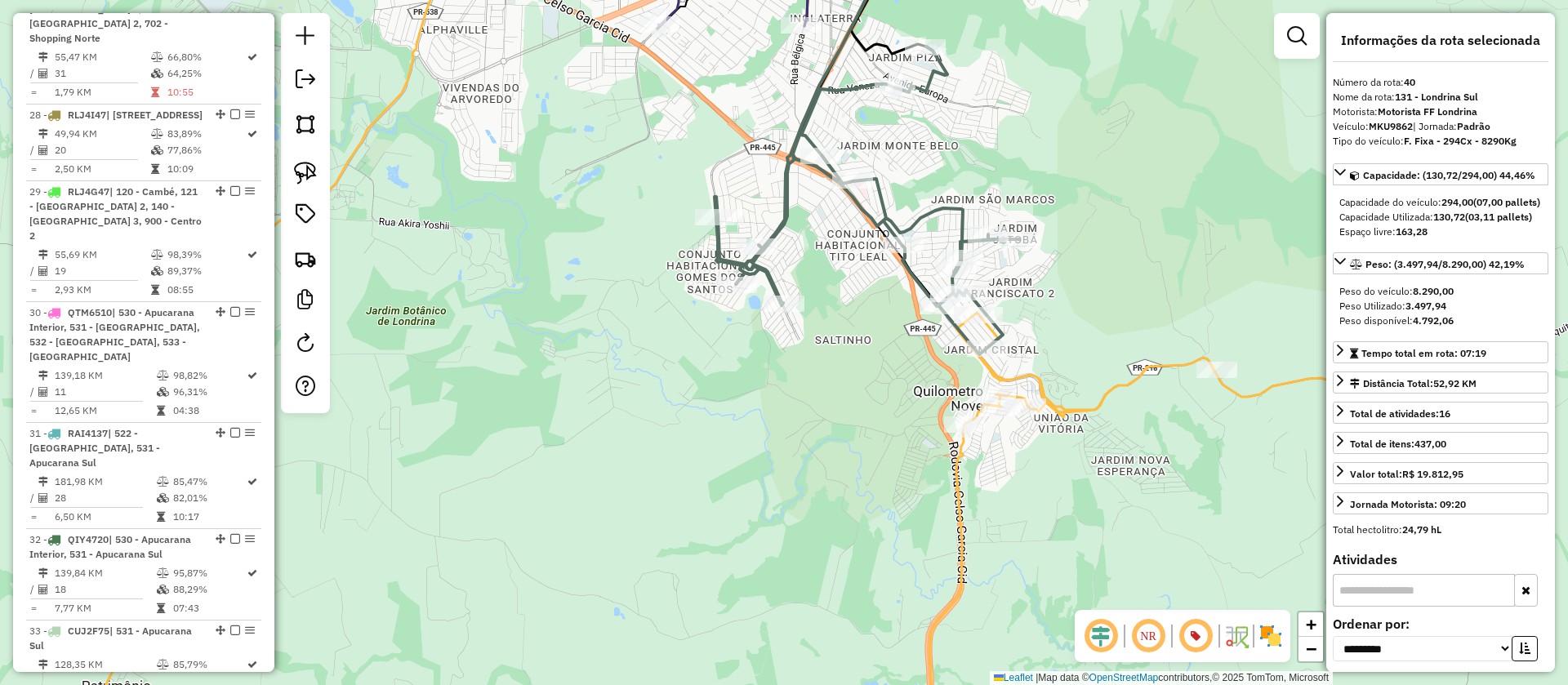
scroll to position [2349, 0]
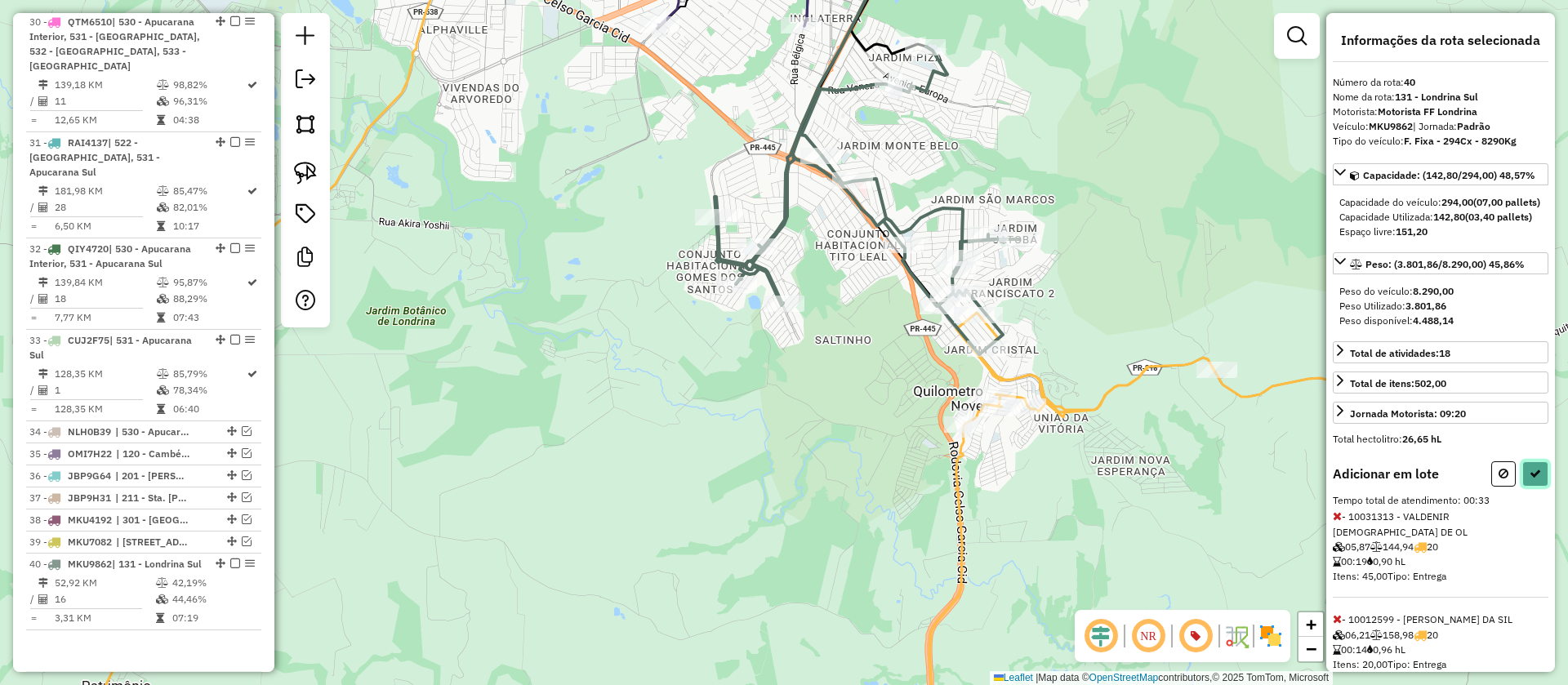
click at [1538, 486] on button at bounding box center [1535, 474] width 26 height 26
select select "**********"
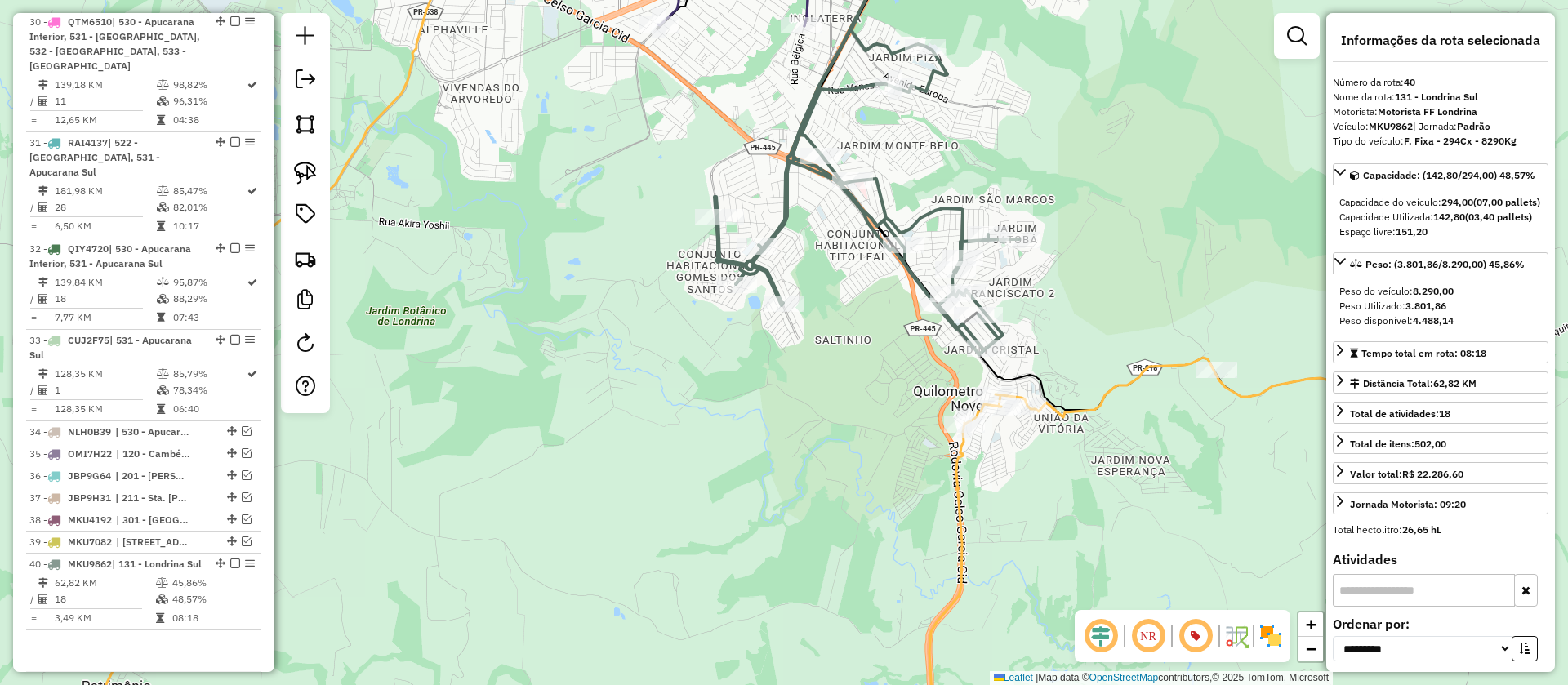
click at [1104, 395] on icon at bounding box center [1194, 556] width 560 height 396
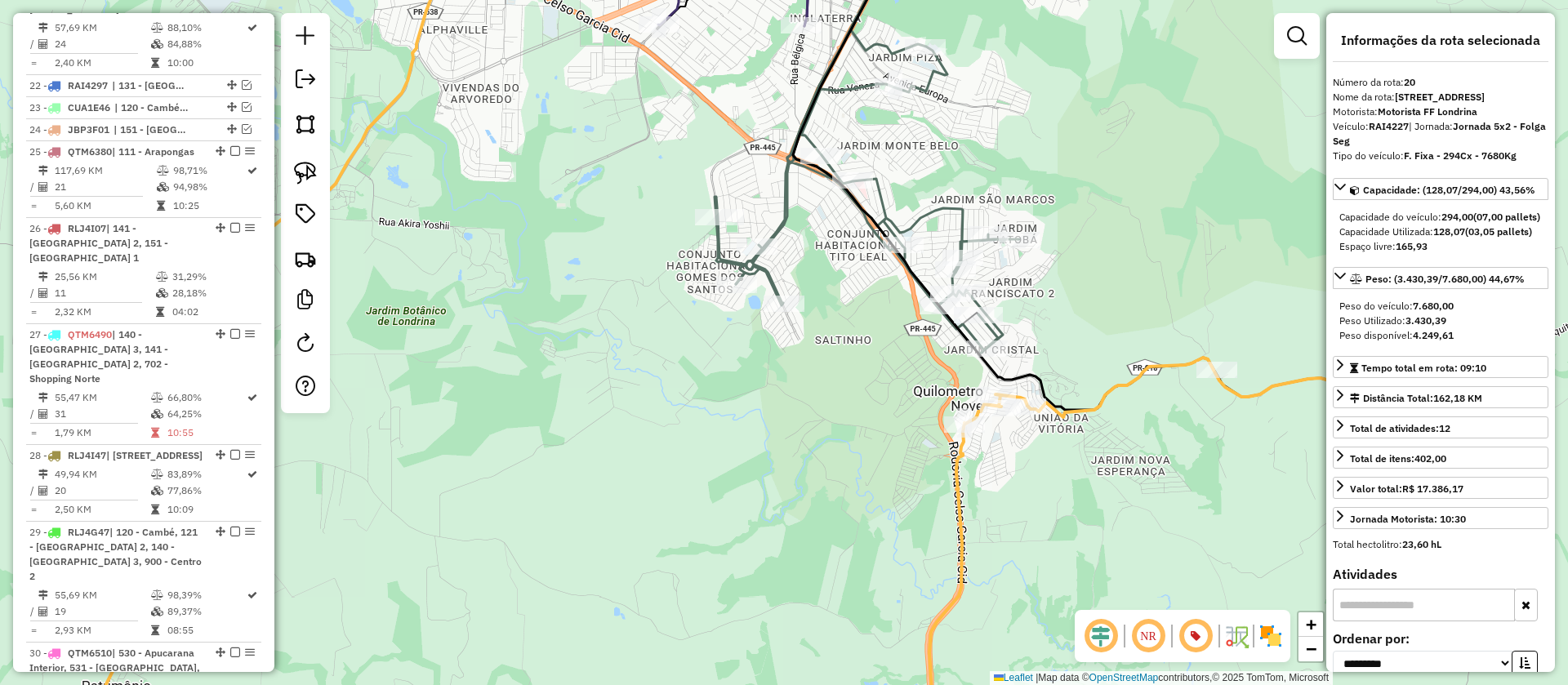
scroll to position [1559, 0]
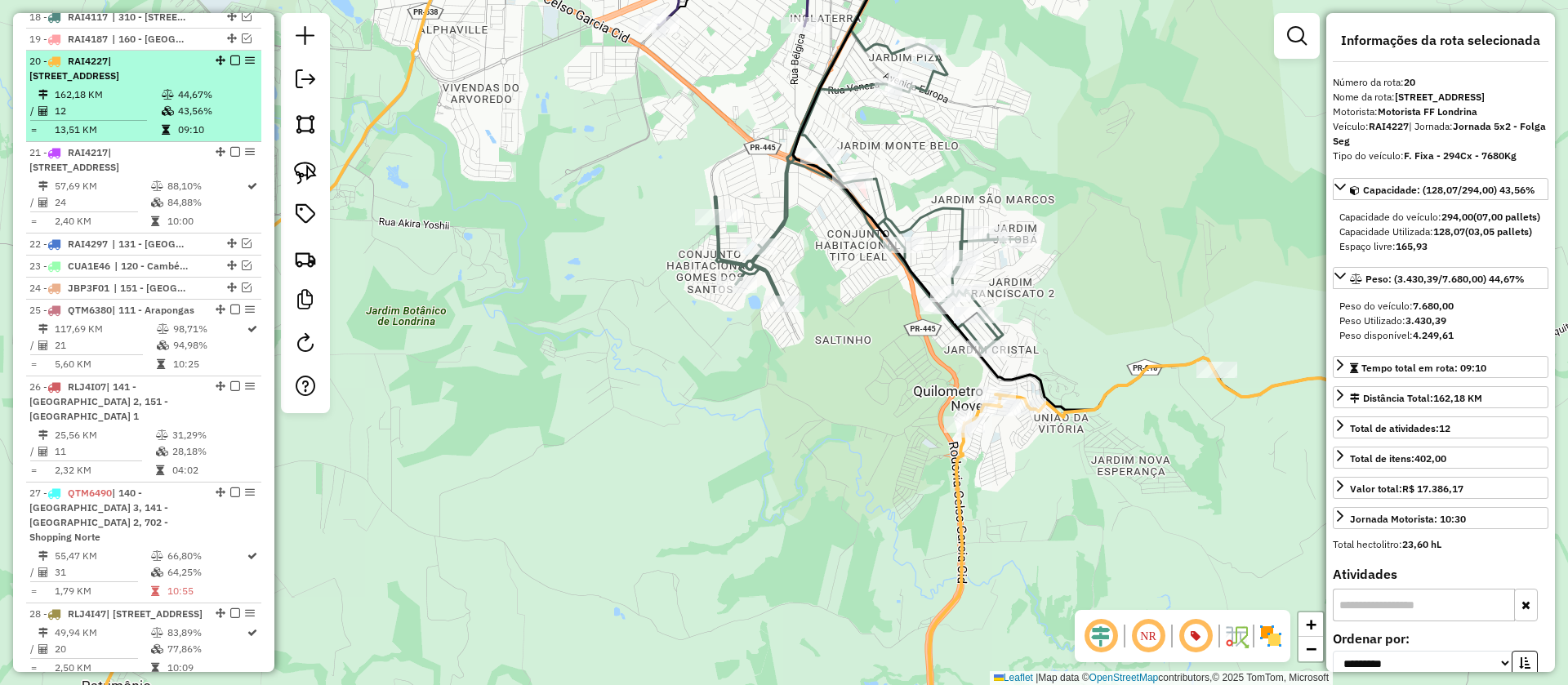
click at [230, 55] on em at bounding box center [235, 60] width 10 height 10
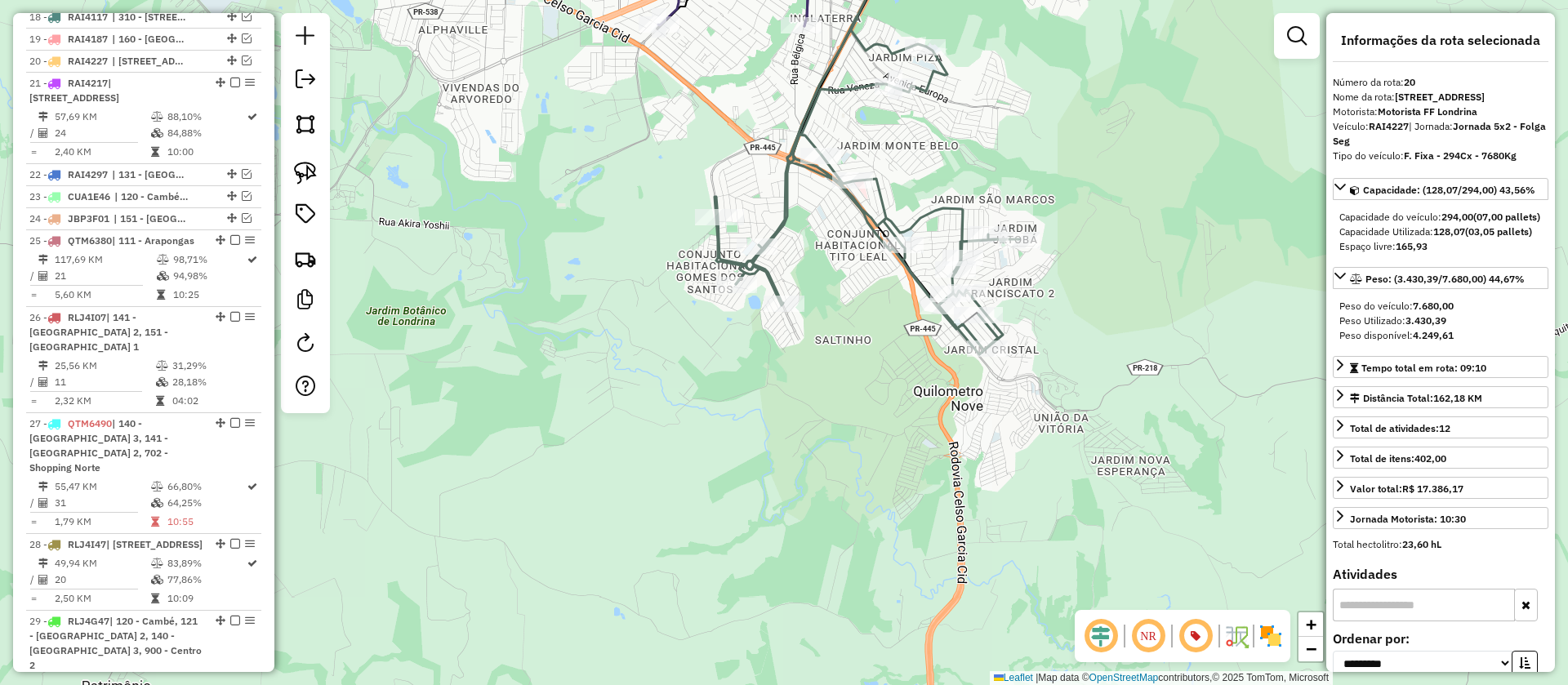
click at [925, 212] on icon at bounding box center [867, 186] width 304 height 338
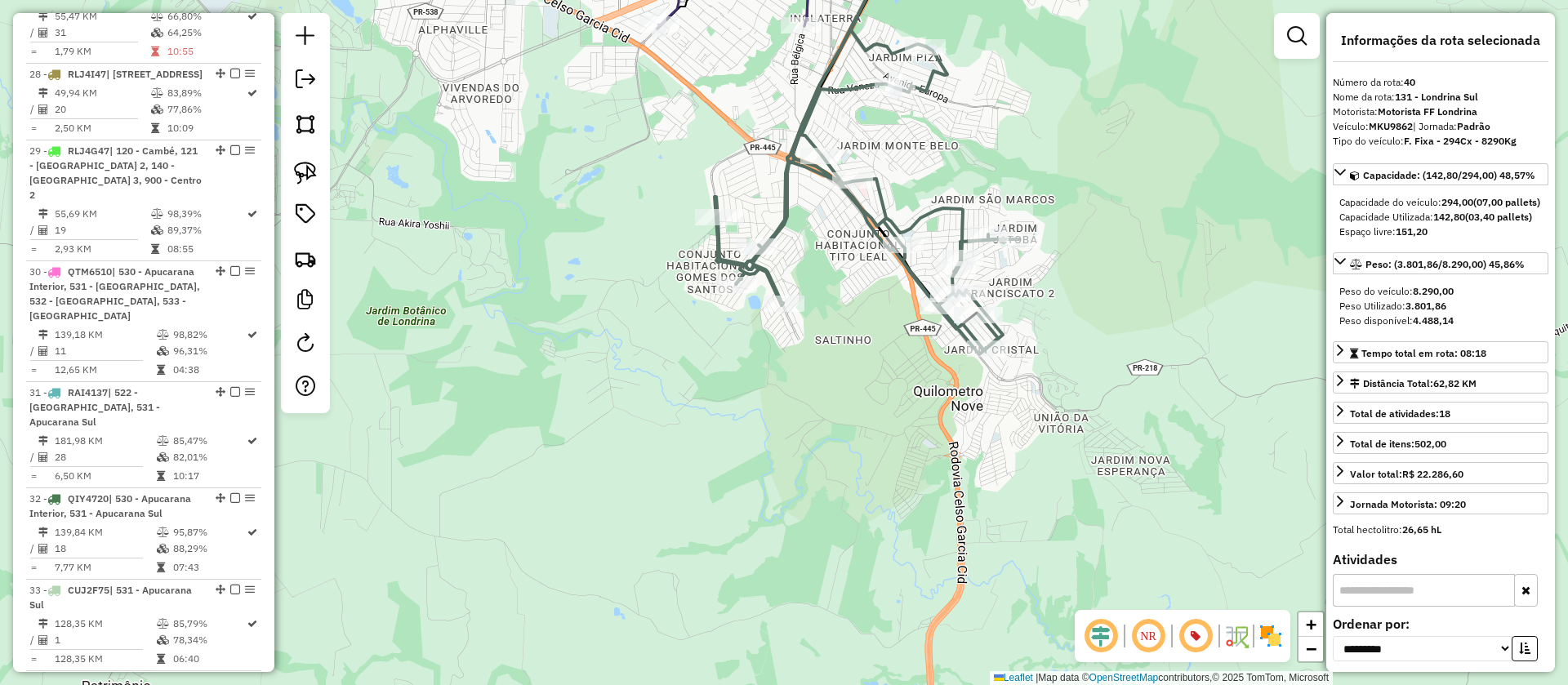
scroll to position [2279, 0]
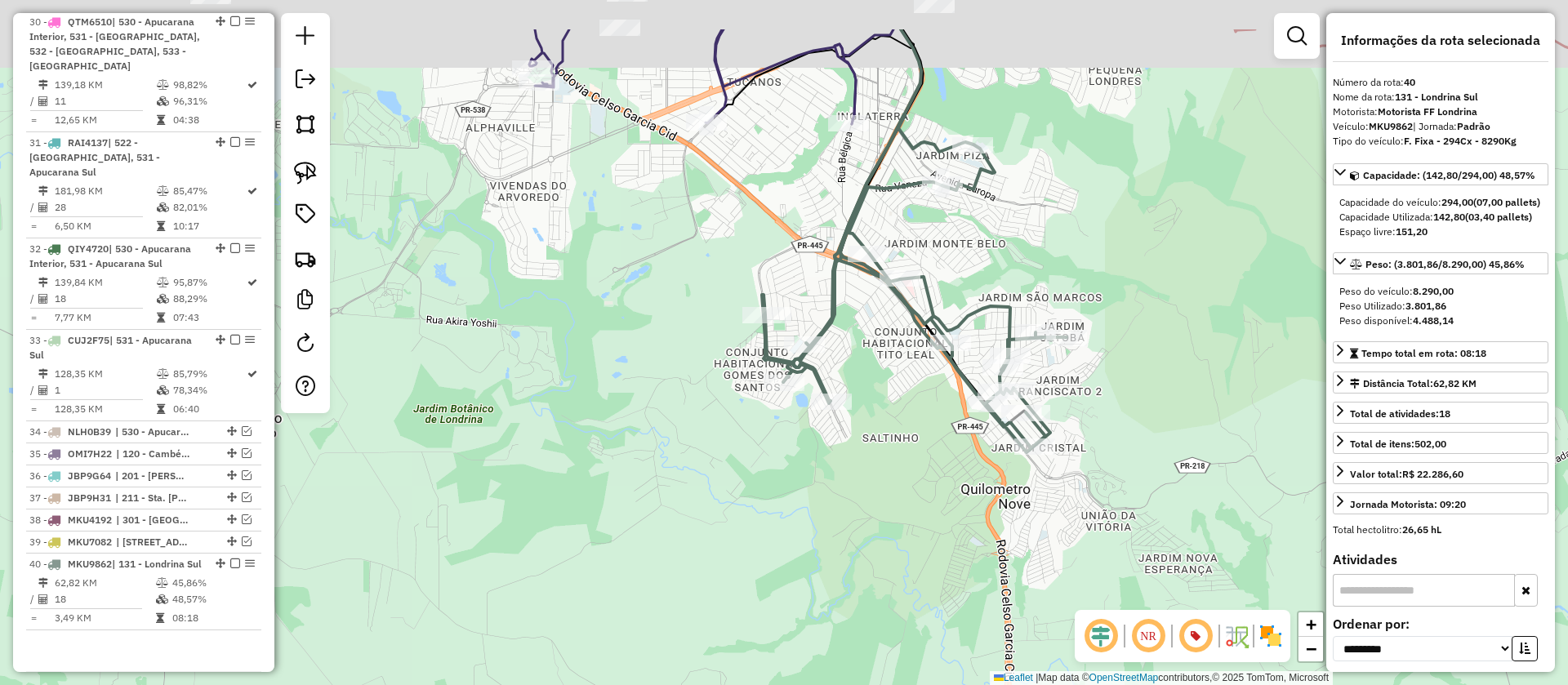
drag, startPoint x: 959, startPoint y: 162, endPoint x: 1080, endPoint y: 375, distance: 245.0
click at [1080, 374] on div "Janela de atendimento Grade de atendimento Capacidade Transportadoras Veículos …" at bounding box center [784, 342] width 1568 height 685
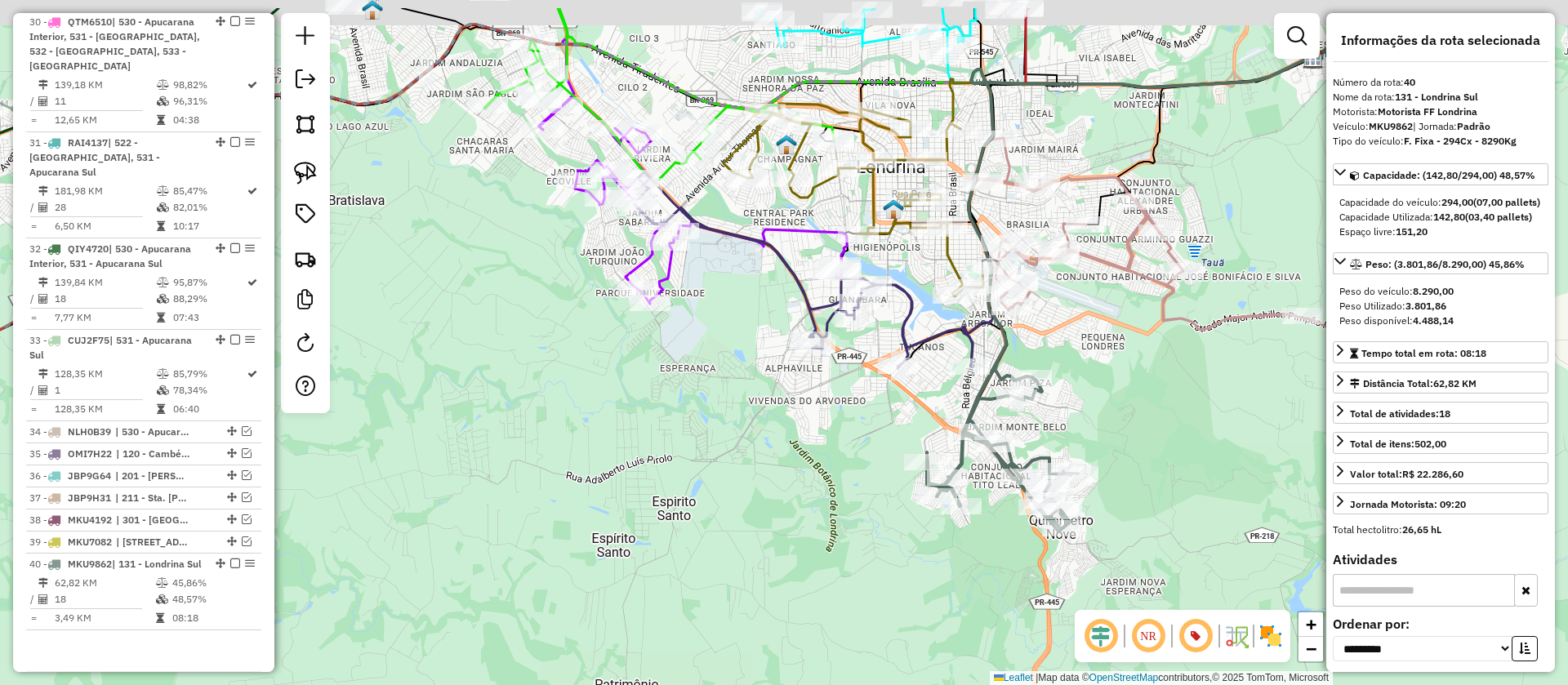
drag, startPoint x: 1001, startPoint y: 343, endPoint x: 1116, endPoint y: 418, distance: 137.3
click at [1116, 418] on div "Janela de atendimento Grade de atendimento Capacidade Transportadoras Veículos …" at bounding box center [784, 342] width 1568 height 685
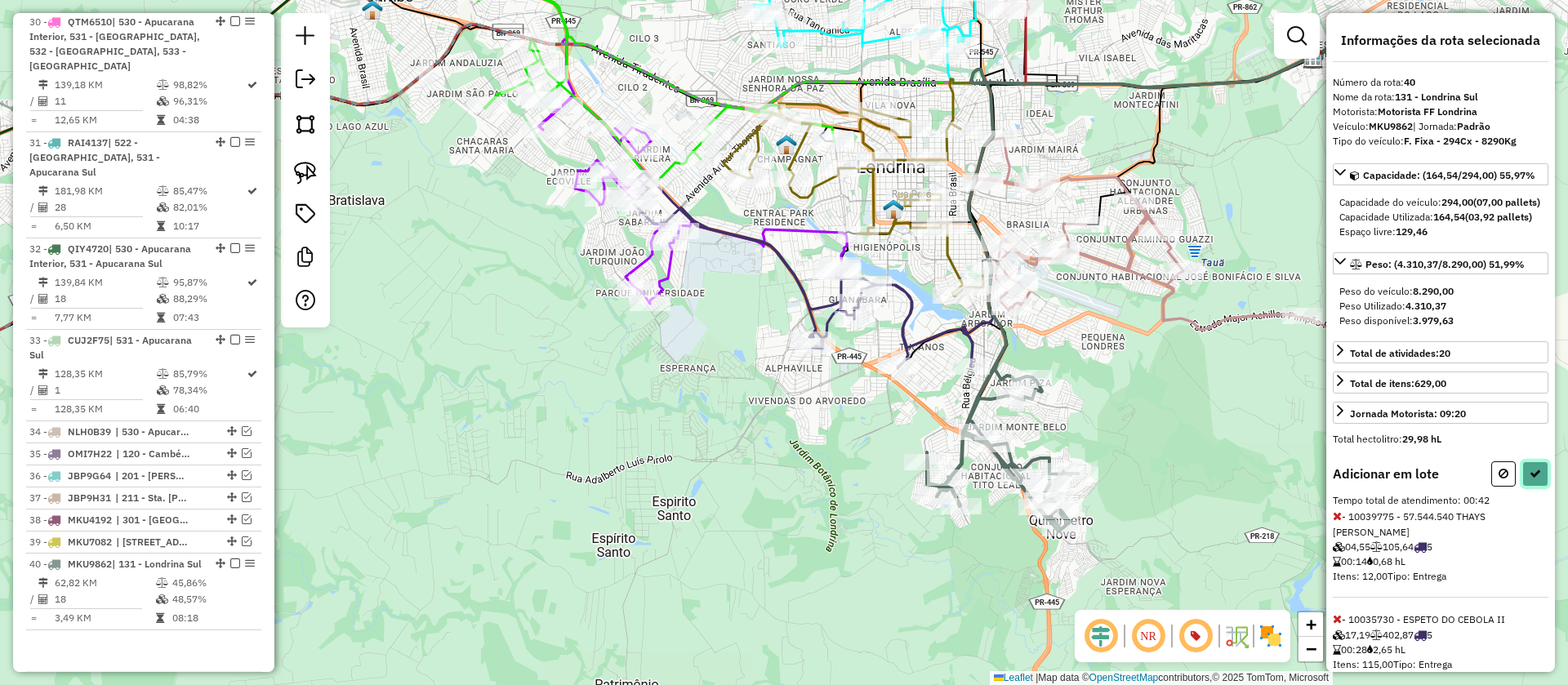
click at [1542, 486] on button at bounding box center [1535, 474] width 26 height 26
select select "**********"
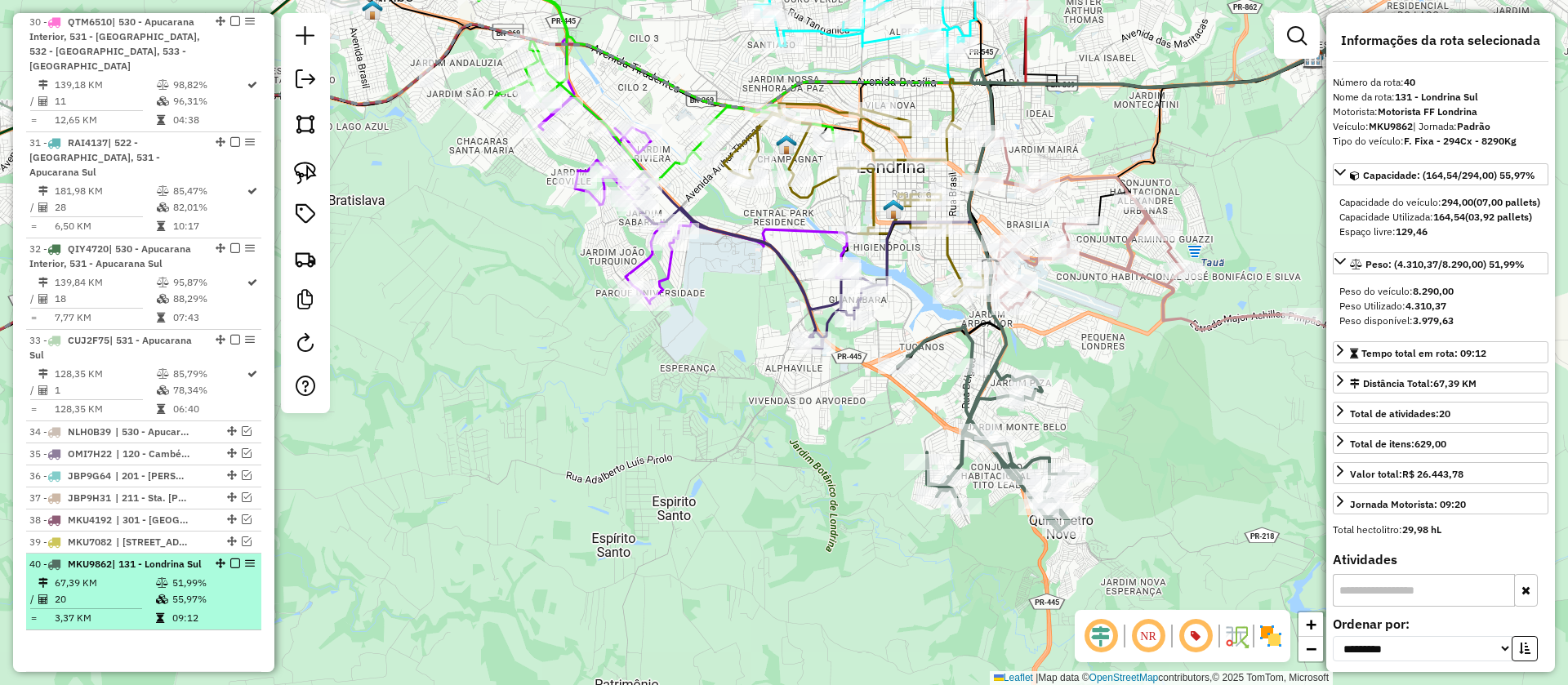
click at [230, 558] on em at bounding box center [235, 563] width 10 height 10
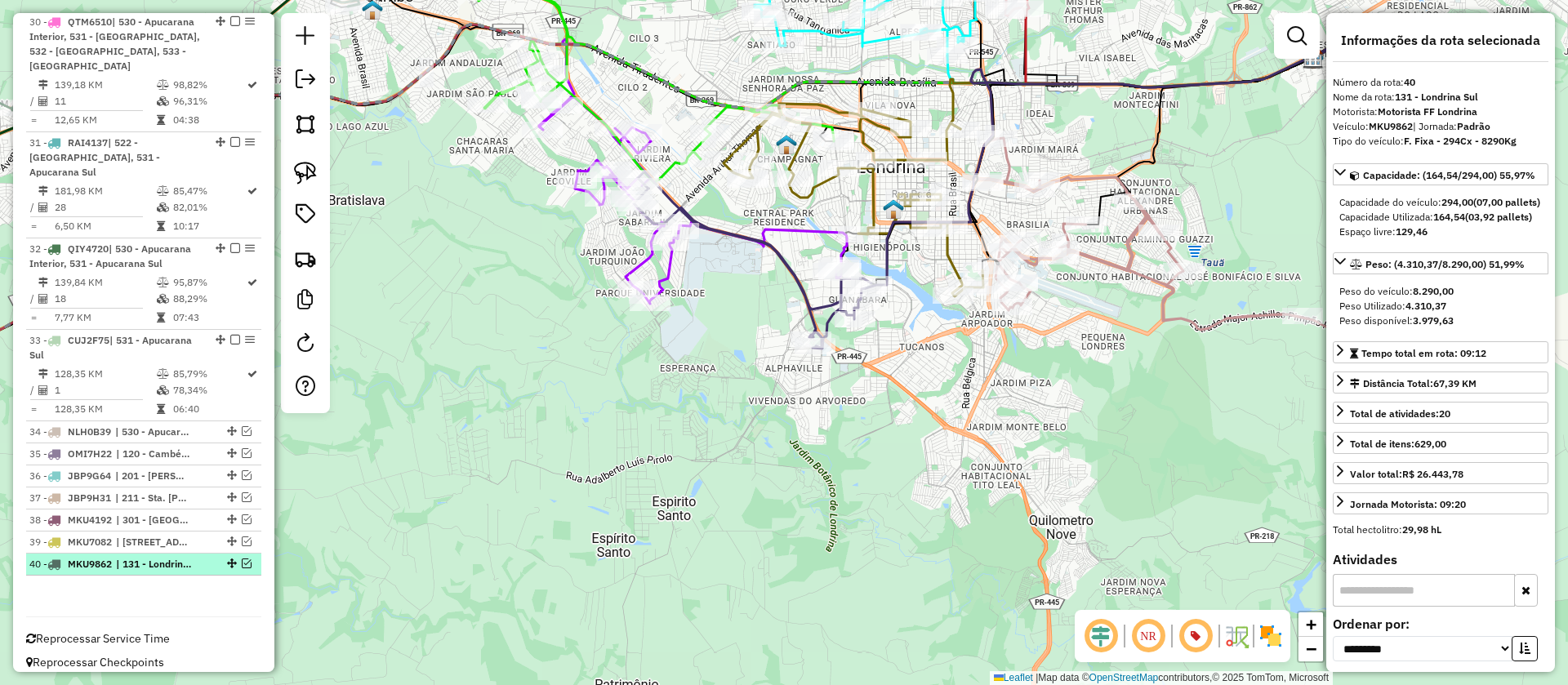
scroll to position [2210, 0]
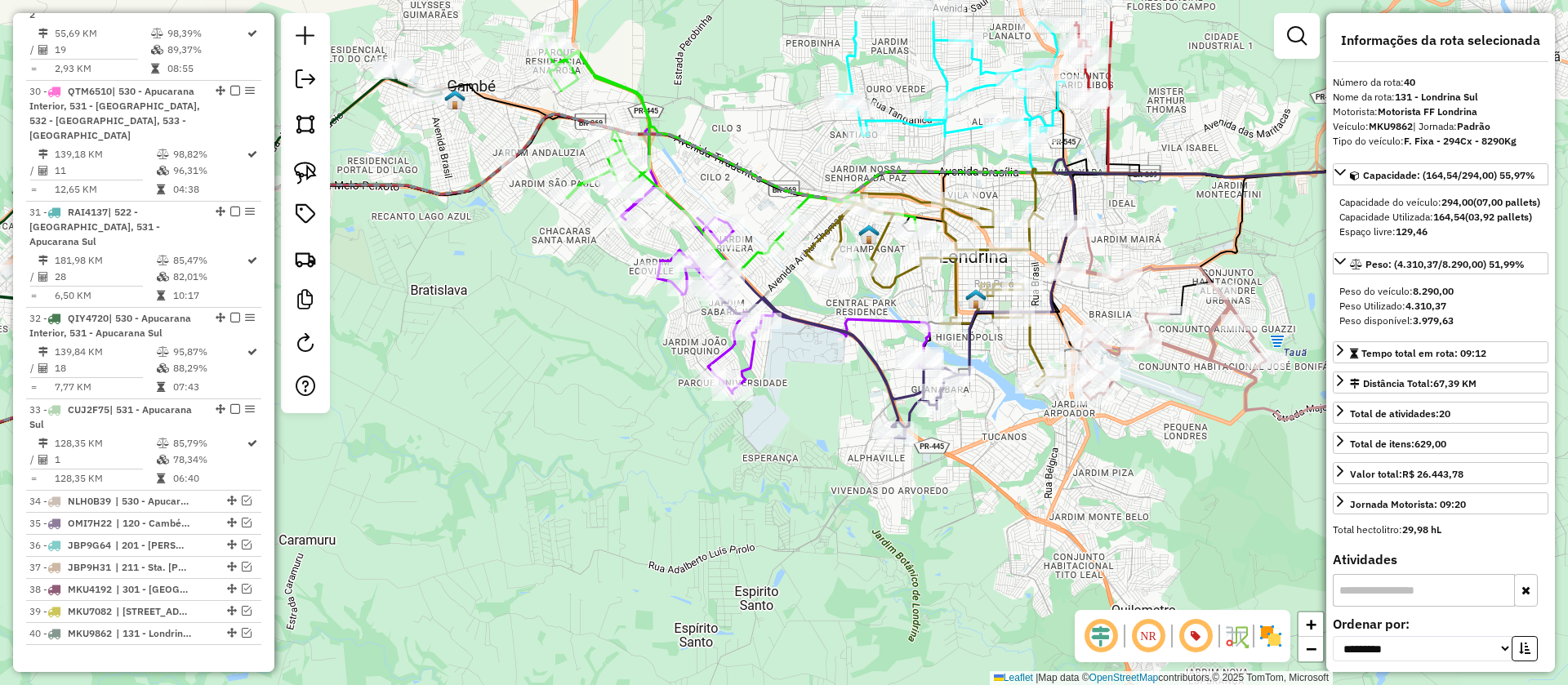
drag, startPoint x: 1097, startPoint y: 319, endPoint x: 1179, endPoint y: 409, distance: 121.8
click at [1179, 409] on div "Janela de atendimento Grade de atendimento Capacidade Transportadoras Veículos …" at bounding box center [784, 342] width 1568 height 685
click at [1222, 358] on icon at bounding box center [1244, 324] width 376 height 193
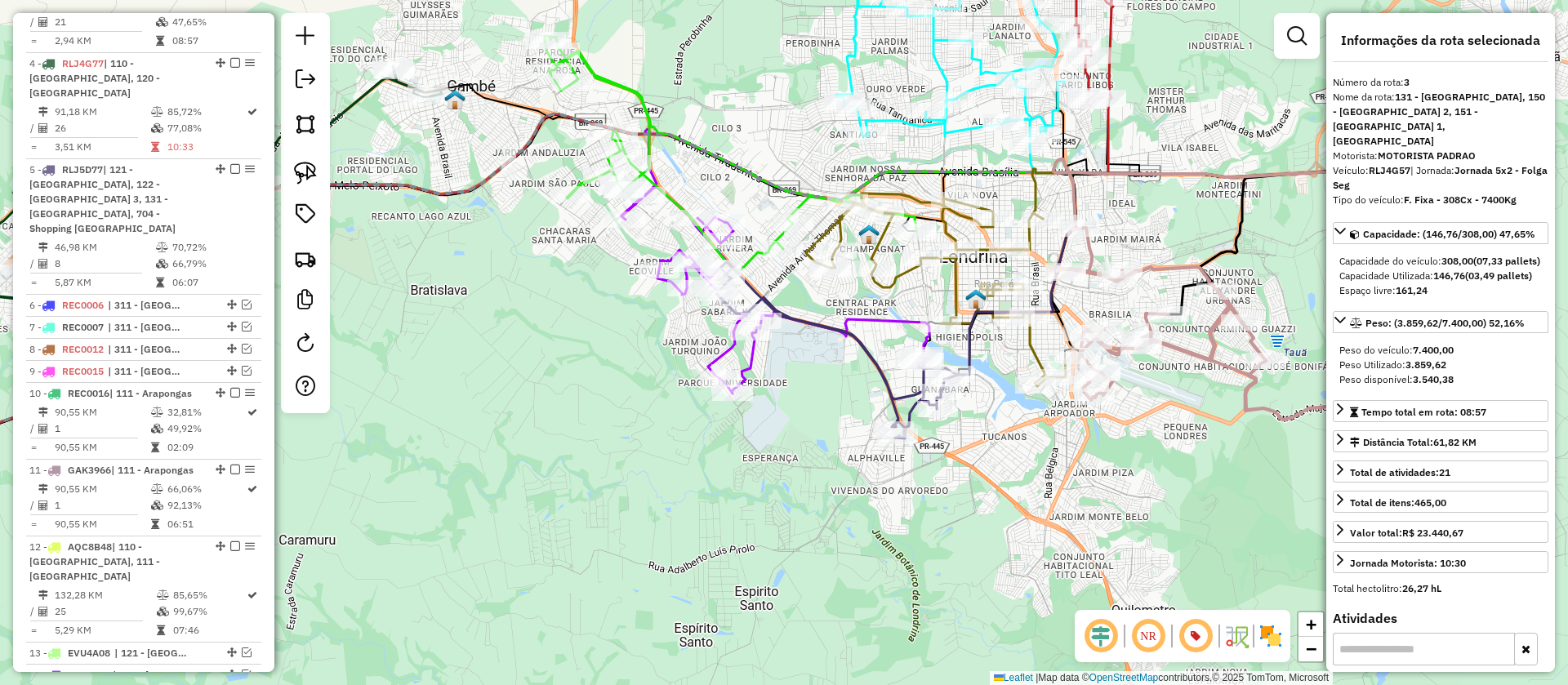
scroll to position [738, 0]
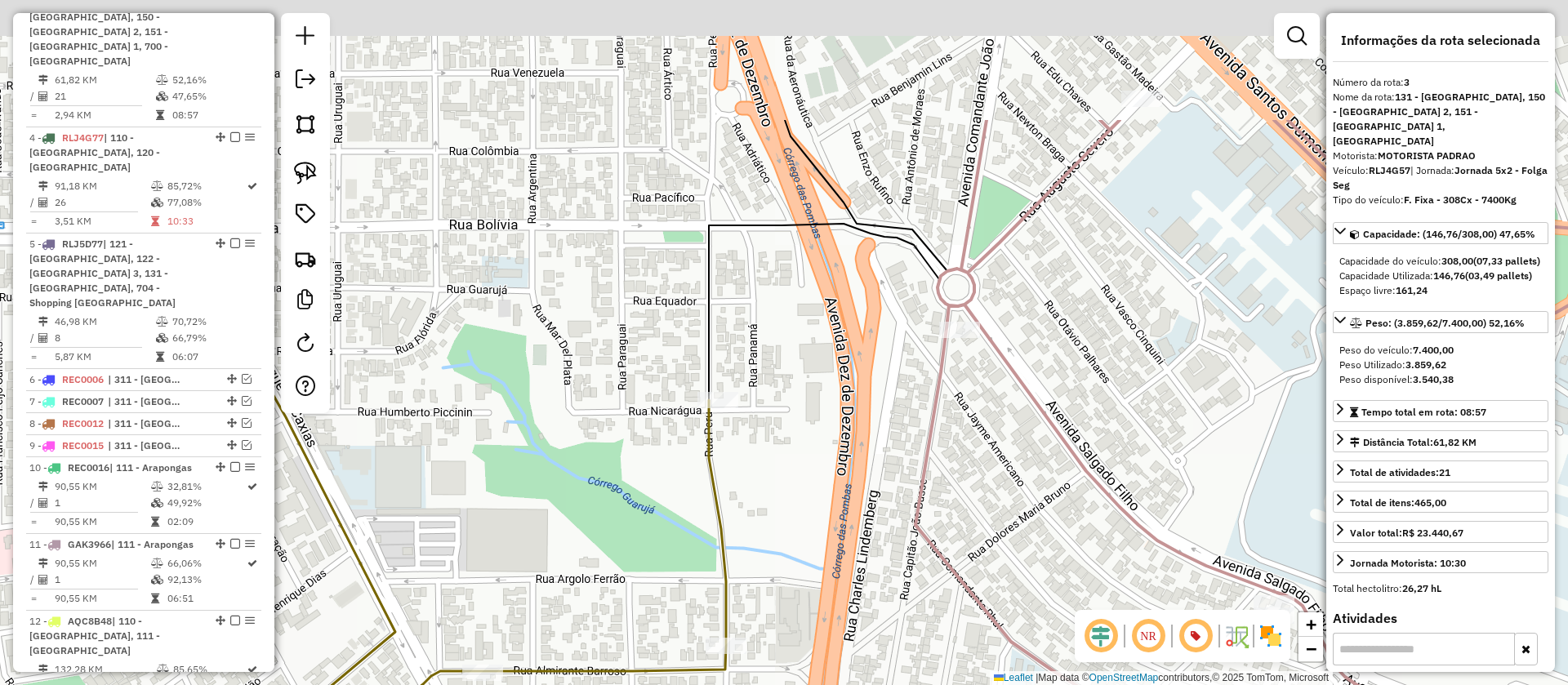
drag, startPoint x: 1012, startPoint y: 288, endPoint x: 1024, endPoint y: 475, distance: 187.4
click at [1024, 475] on div "Janela de atendimento Grade de atendimento Capacidade Transportadoras Veículos …" at bounding box center [784, 342] width 1568 height 685
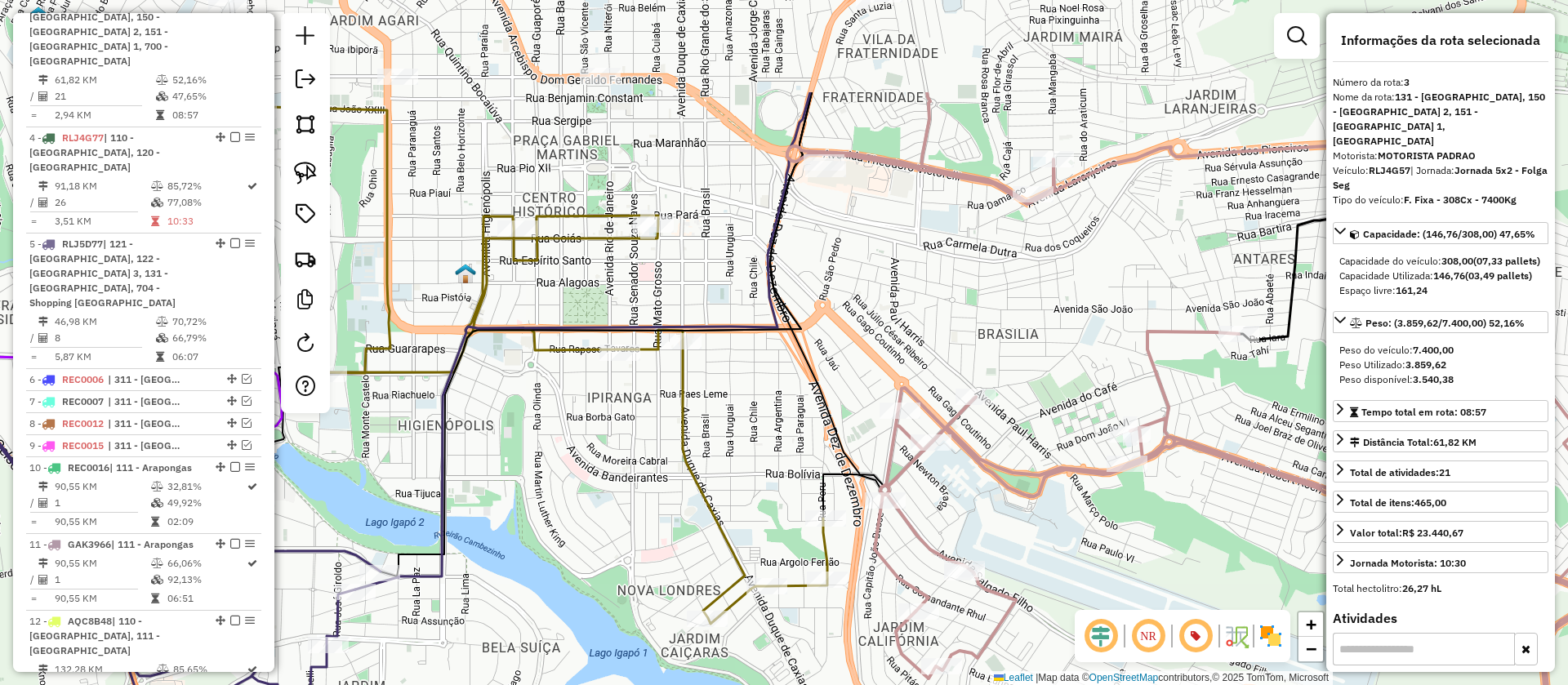
drag, startPoint x: 987, startPoint y: 244, endPoint x: 1035, endPoint y: 381, distance: 145.2
click at [1035, 381] on div "Janela de atendimento Grade de atendimento Capacidade Transportadoras Veículos …" at bounding box center [784, 342] width 1568 height 685
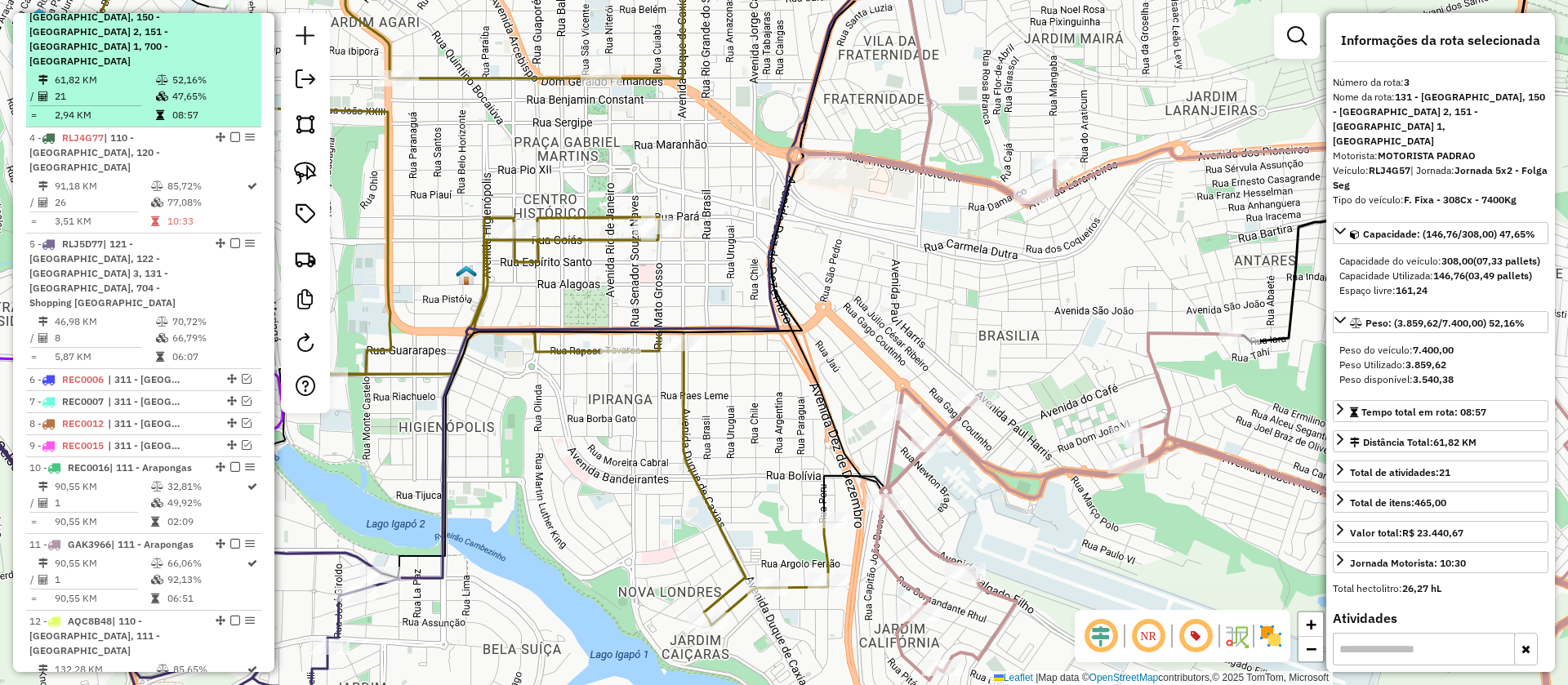
click at [230, 6] on em at bounding box center [235, 1] width 10 height 10
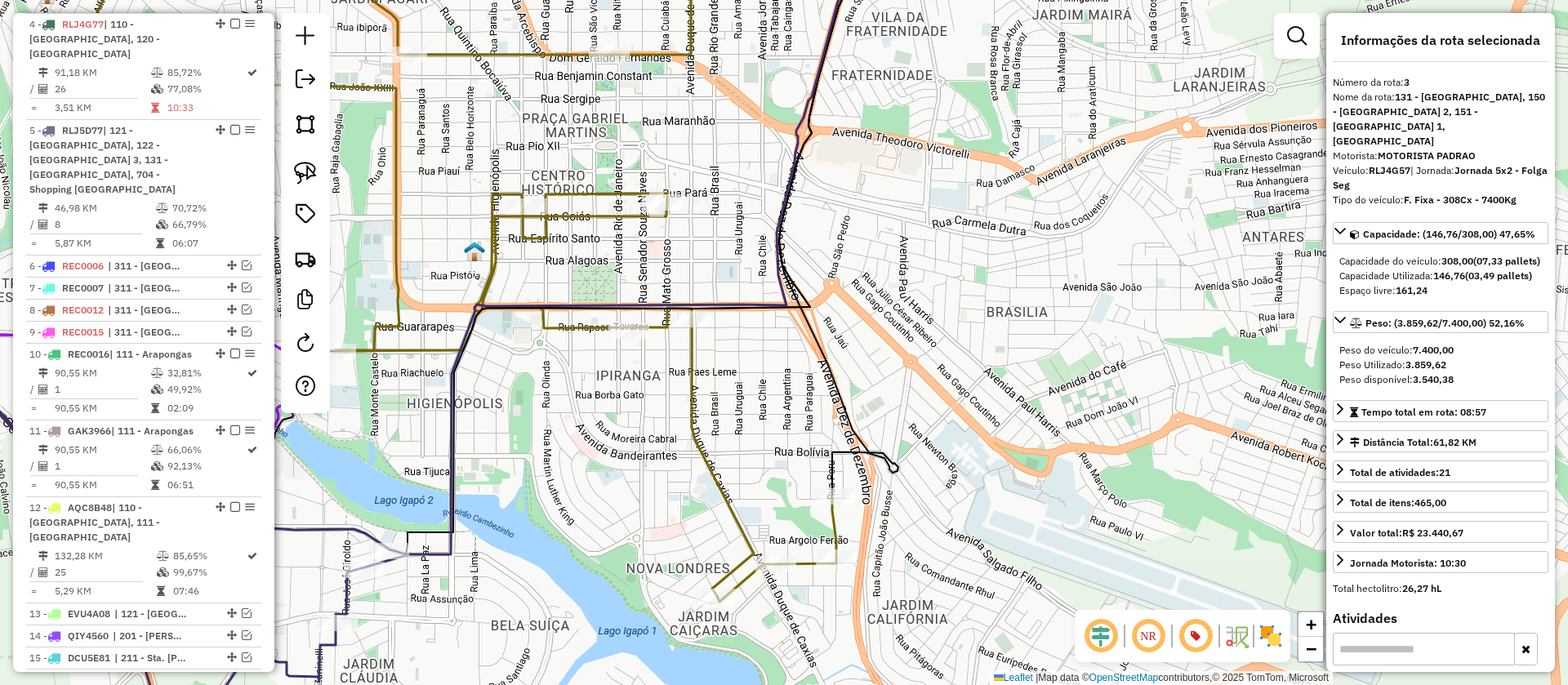
drag, startPoint x: 935, startPoint y: 452, endPoint x: 1037, endPoint y: 274, distance: 205.2
click at [1036, 274] on div "Janela de atendimento Grade de atendimento Capacidade Transportadoras Veículos …" at bounding box center [784, 342] width 1568 height 685
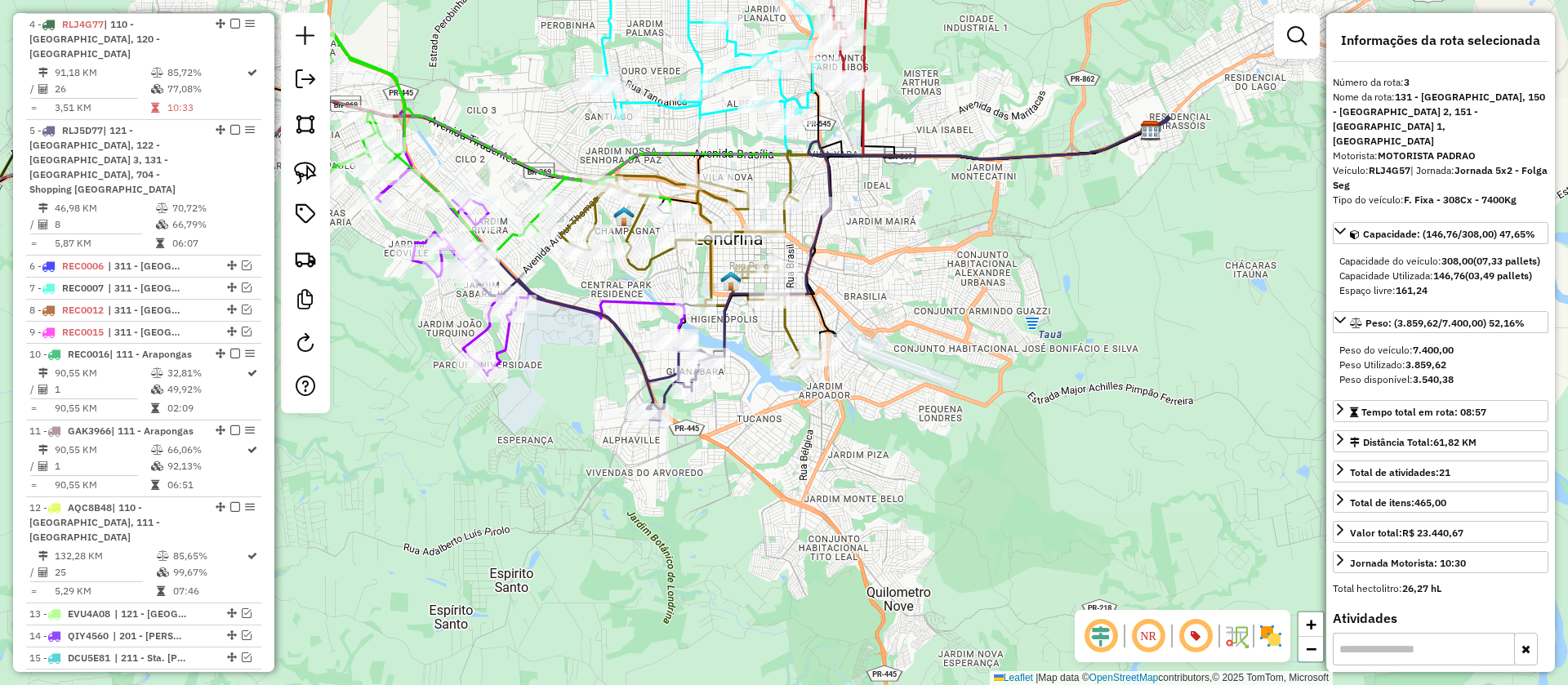
drag, startPoint x: 921, startPoint y: 437, endPoint x: 1232, endPoint y: 362, distance: 319.9
click at [1232, 362] on div "Janela de atendimento Grade de atendimento Capacidade Transportadoras Veículos …" at bounding box center [784, 342] width 1568 height 685
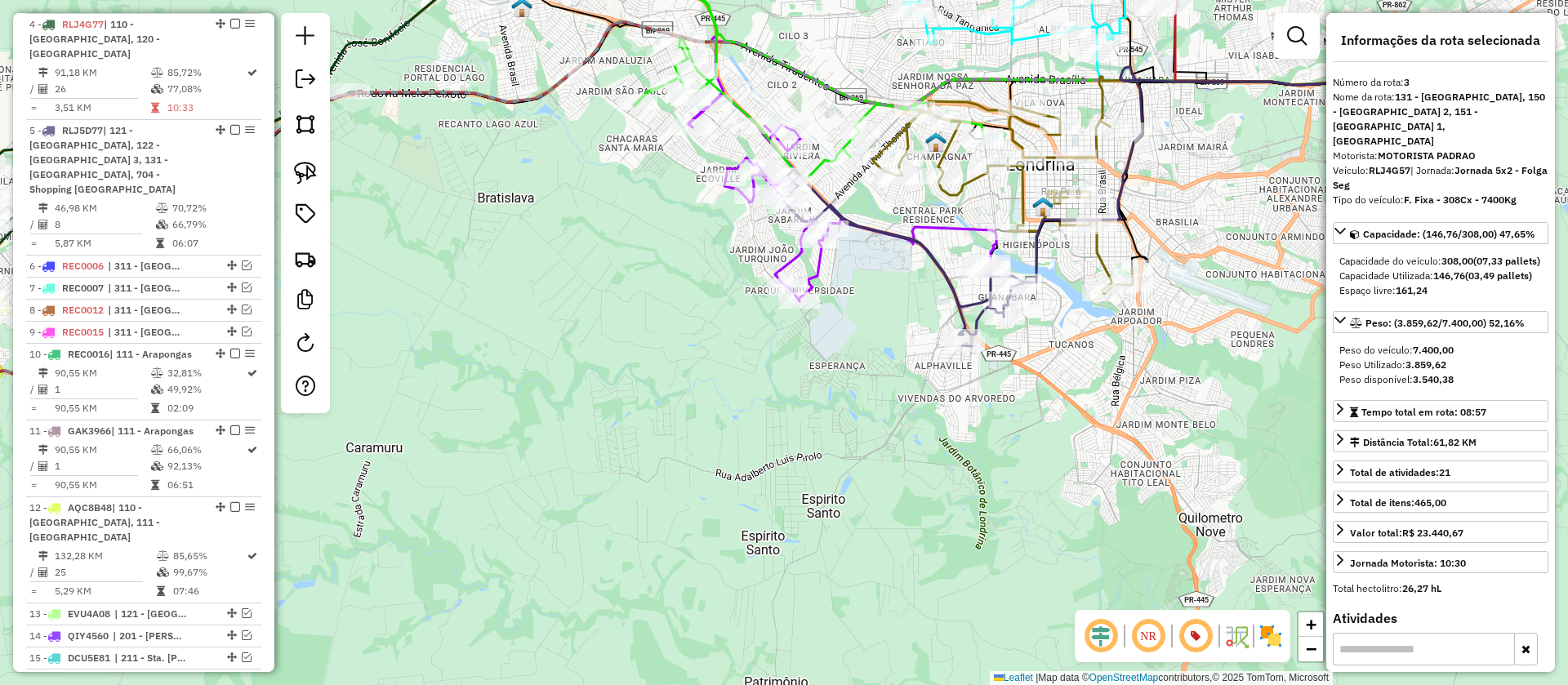
click at [977, 313] on icon at bounding box center [902, 258] width 237 height 178
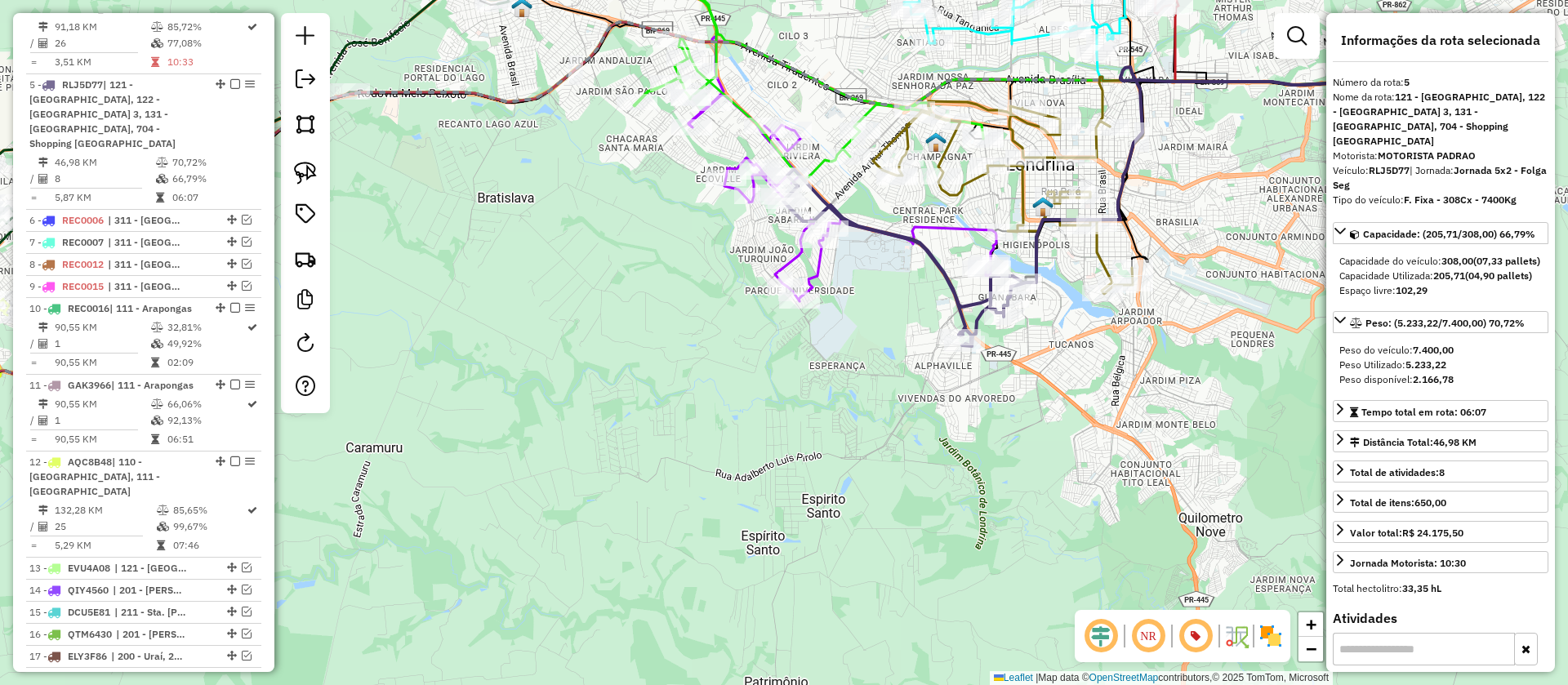
scroll to position [852, 0]
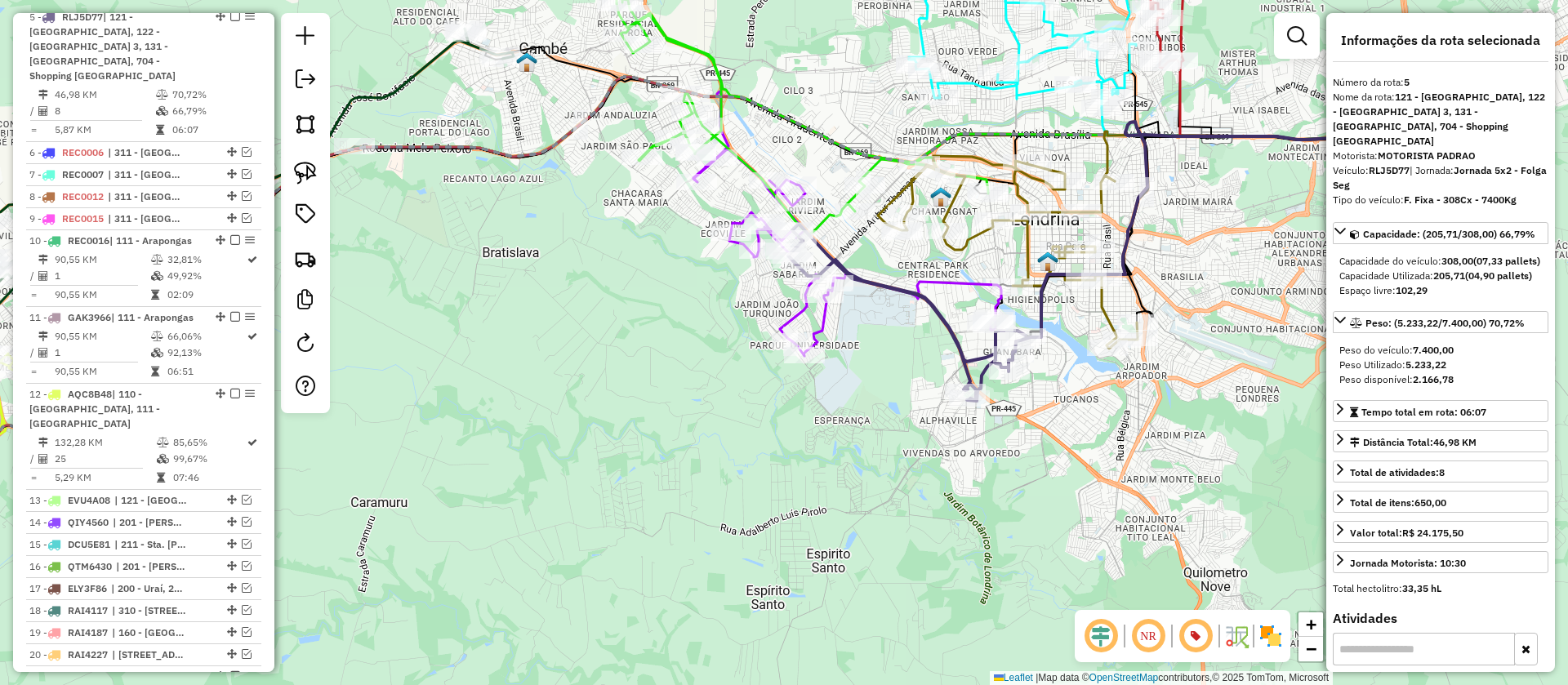
drag, startPoint x: 1050, startPoint y: 374, endPoint x: 1042, endPoint y: 426, distance: 52.6
click at [1055, 430] on div "Janela de atendimento Grade de atendimento Capacidade Transportadoras Veículos …" at bounding box center [784, 342] width 1568 height 685
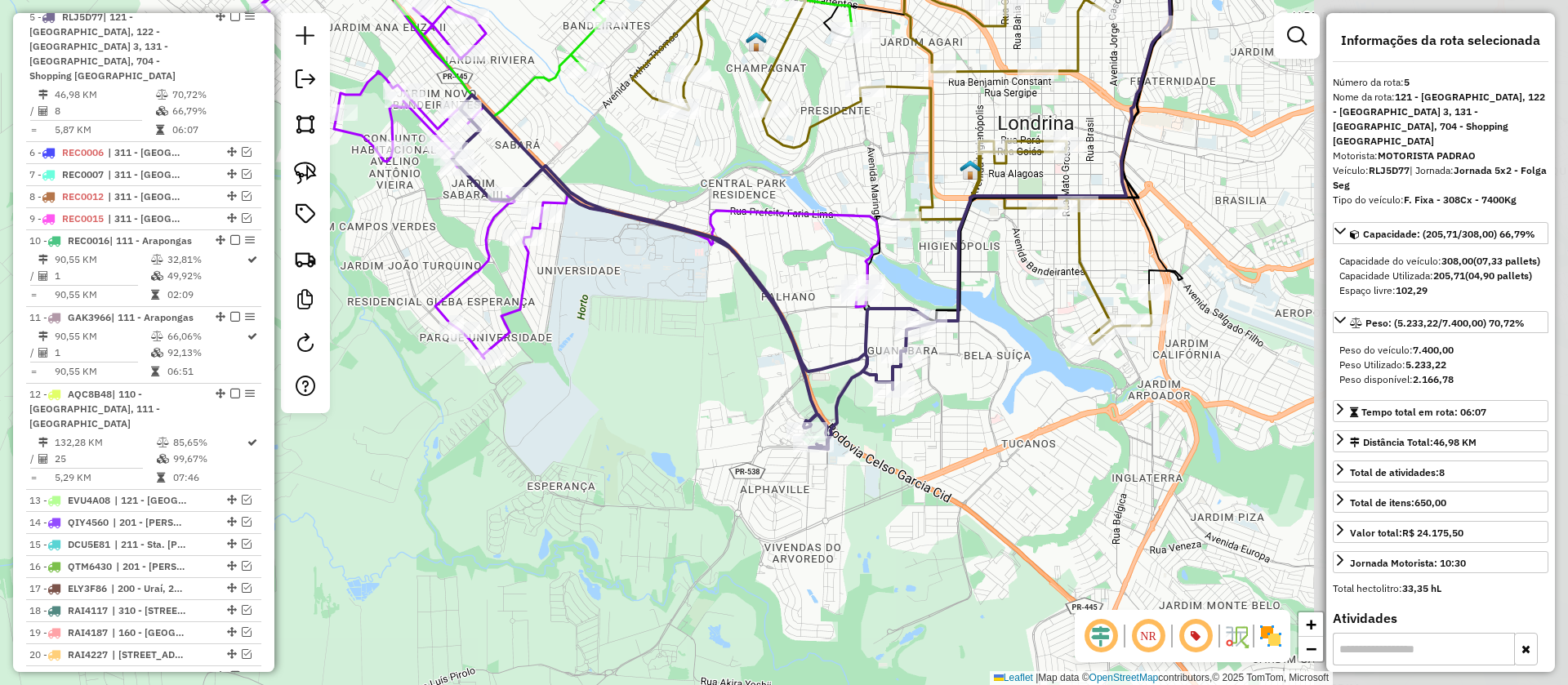
drag, startPoint x: 1097, startPoint y: 459, endPoint x: 896, endPoint y: 420, distance: 204.7
click at [911, 429] on div "Janela de atendimento Grade de atendimento Capacidade Transportadoras Veículos …" at bounding box center [784, 342] width 1568 height 685
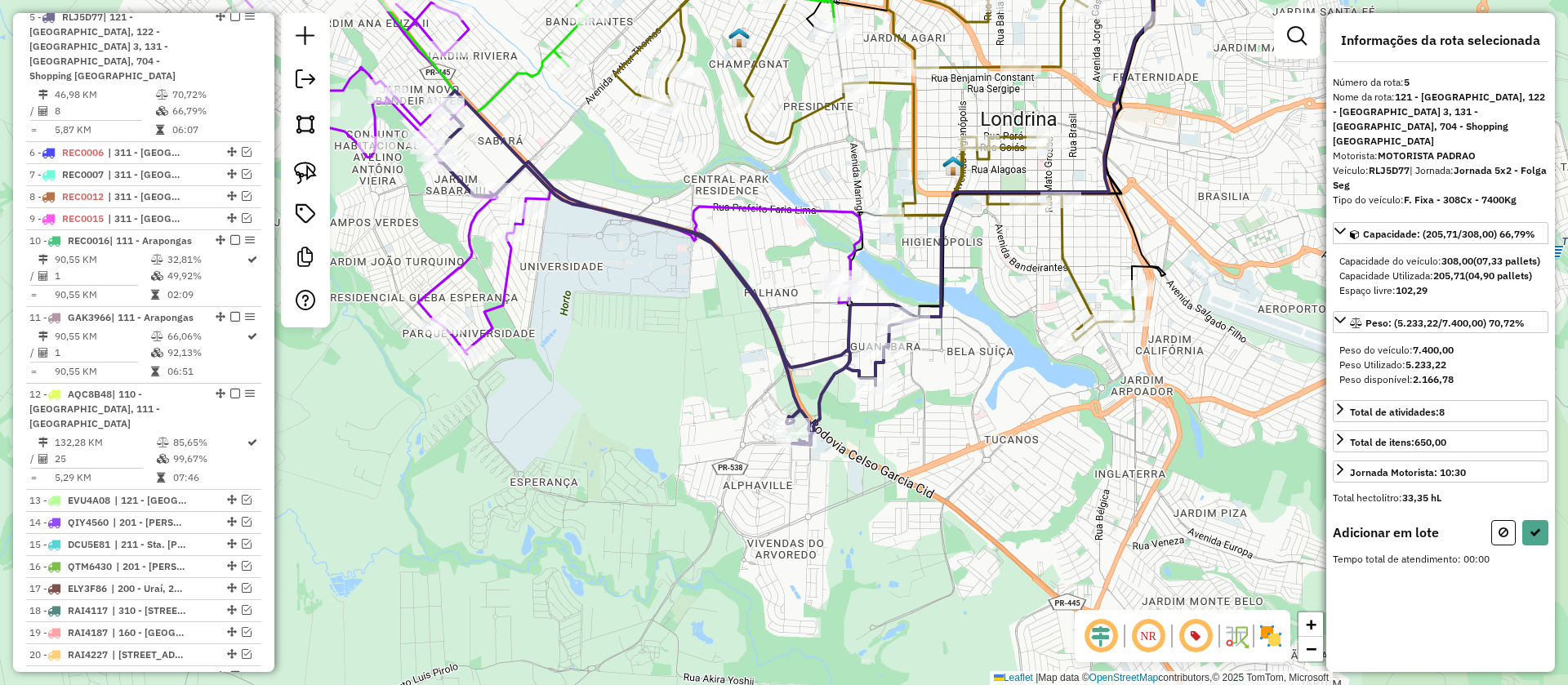
drag, startPoint x: 303, startPoint y: 178, endPoint x: 508, endPoint y: 307, distance: 242.2
click at [305, 178] on img at bounding box center [305, 173] width 23 height 23
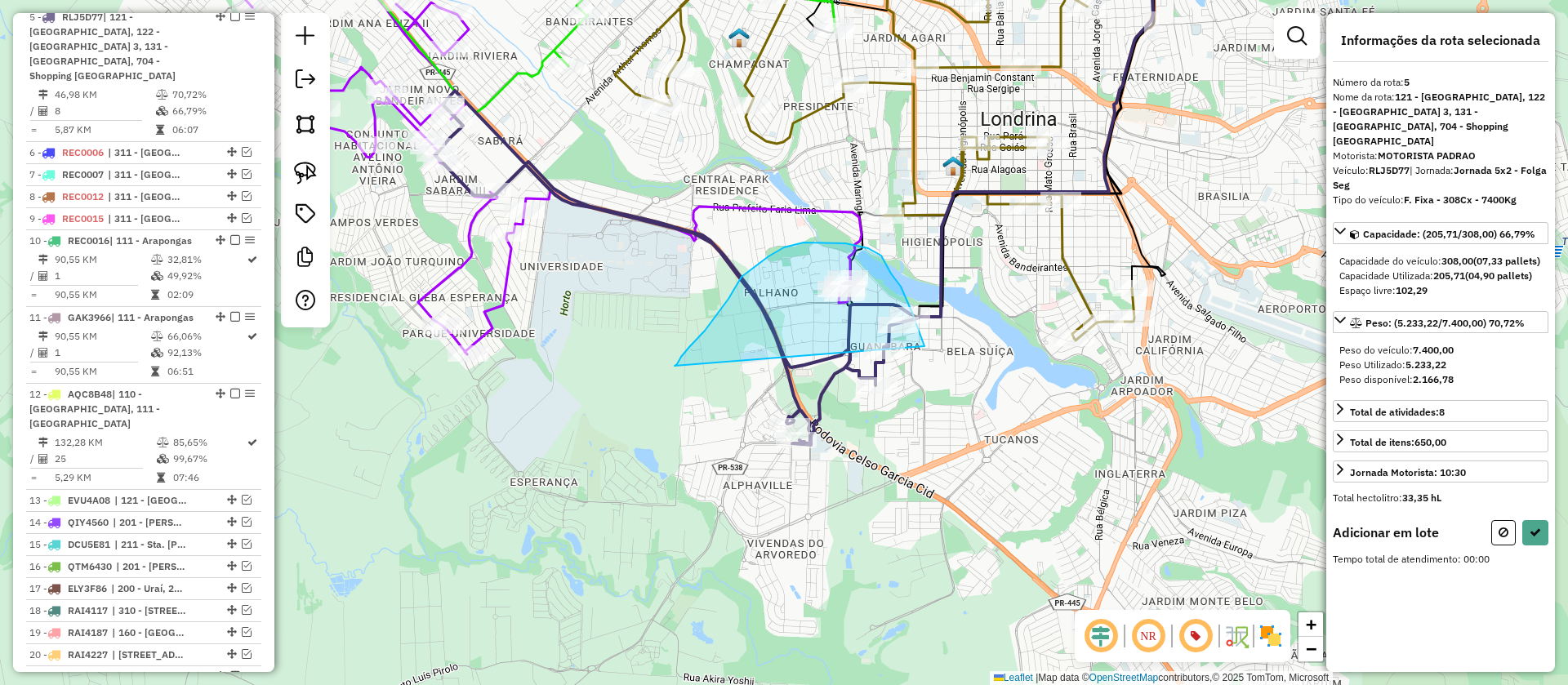
drag, startPoint x: 704, startPoint y: 331, endPoint x: 935, endPoint y: 361, distance: 232.9
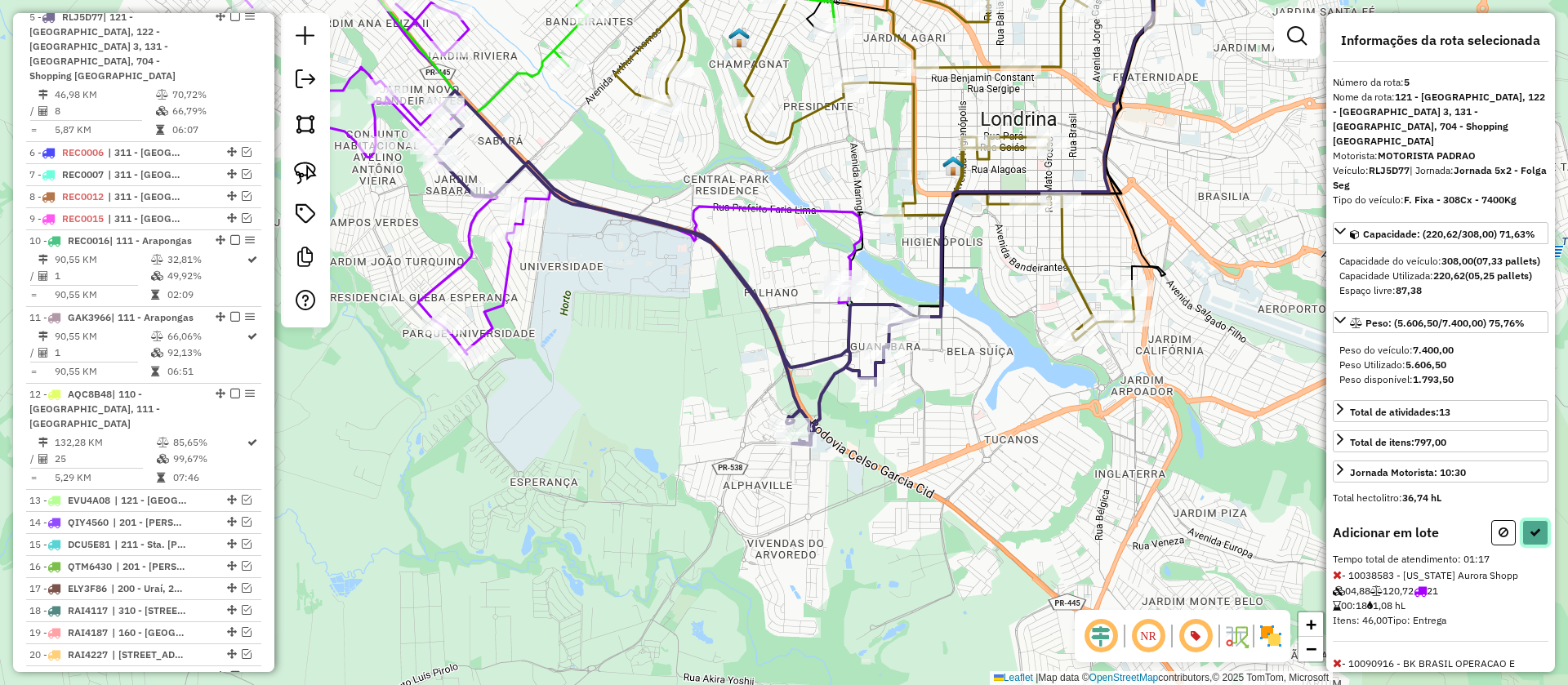
drag, startPoint x: 1529, startPoint y: 544, endPoint x: 1471, endPoint y: 543, distance: 58.0
click at [1529, 538] on icon at bounding box center [1535, 532] width 11 height 11
select select "**********"
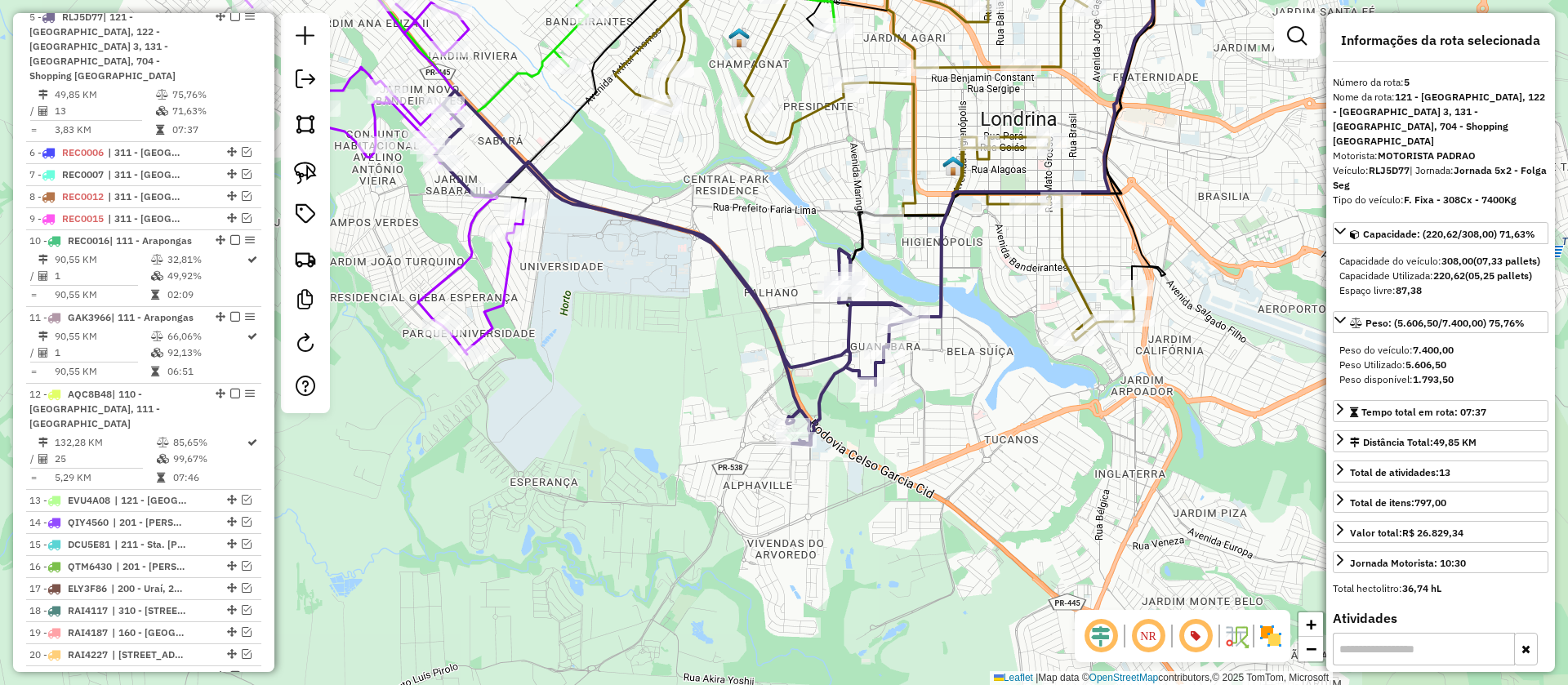
click at [1076, 281] on icon at bounding box center [874, 148] width 520 height 385
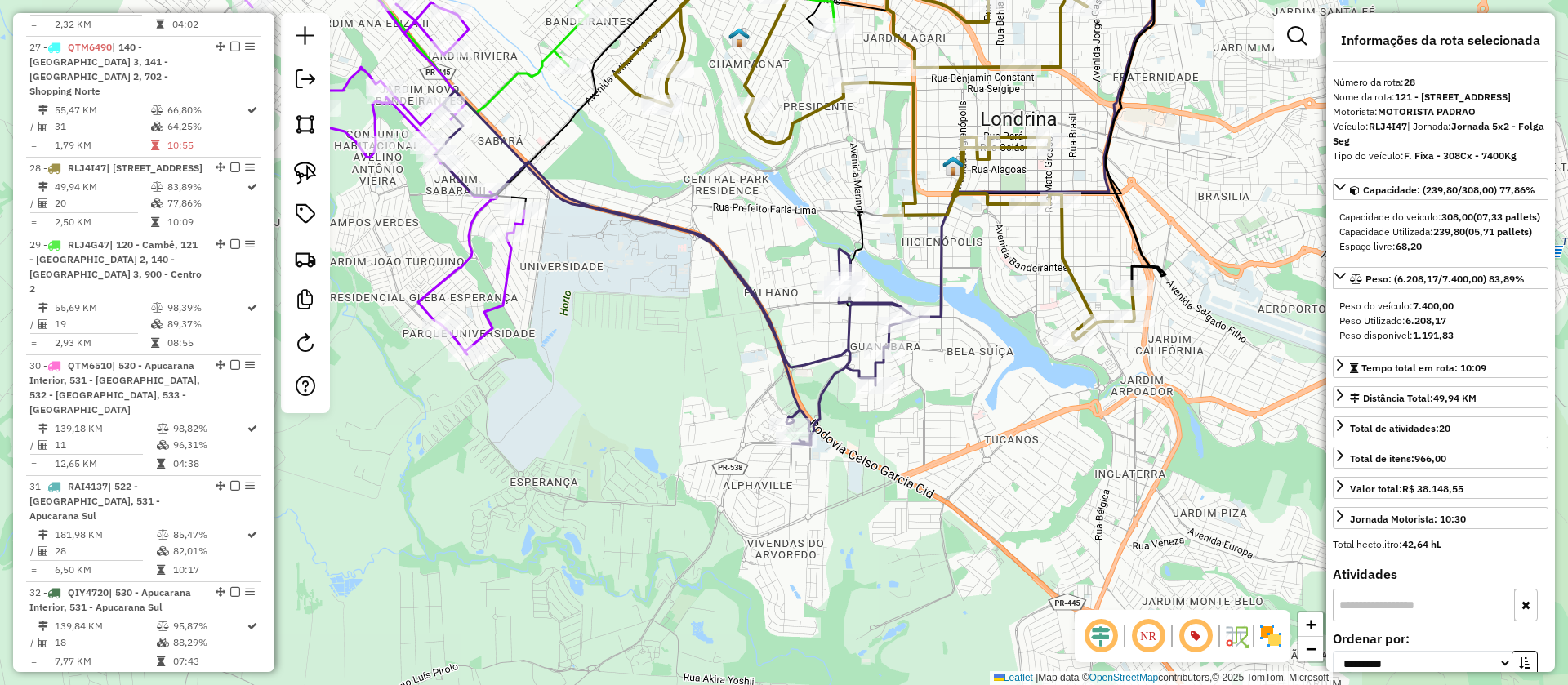
scroll to position [1928, 0]
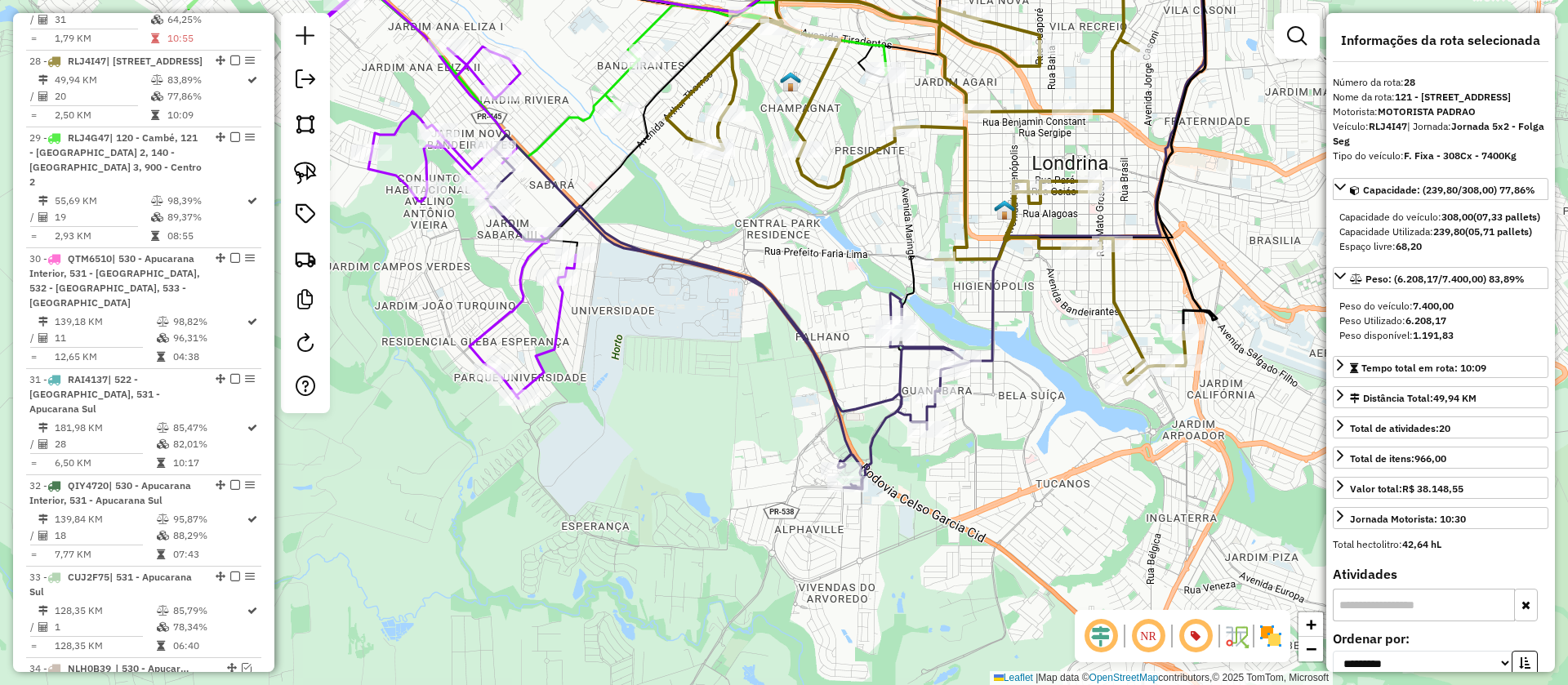
drag, startPoint x: 995, startPoint y: 291, endPoint x: 1090, endPoint y: 419, distance: 159.4
click at [1090, 419] on div "Janela de atendimento Grade de atendimento Capacidade Transportadoras Veículos …" at bounding box center [784, 342] width 1568 height 685
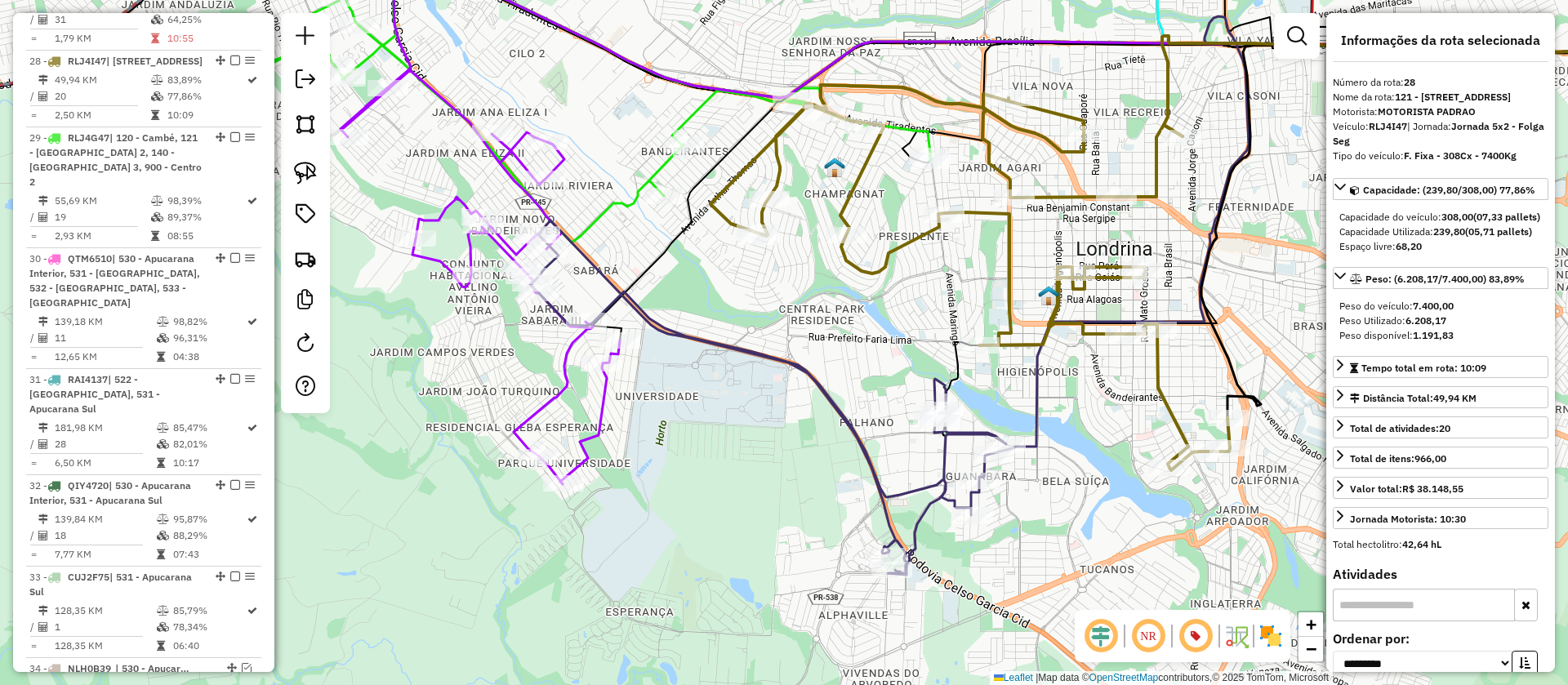
click at [696, 107] on icon at bounding box center [581, 87] width 699 height 311
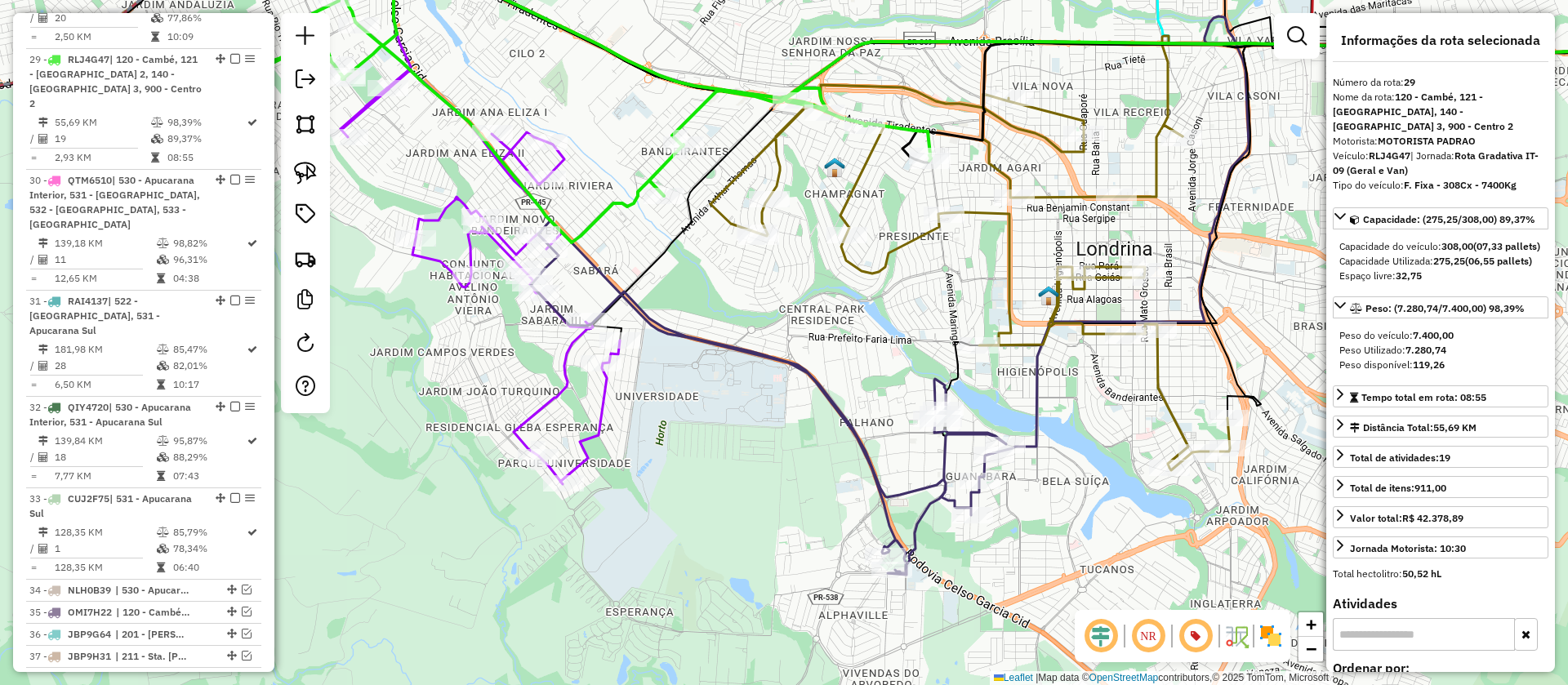
scroll to position [2020, 0]
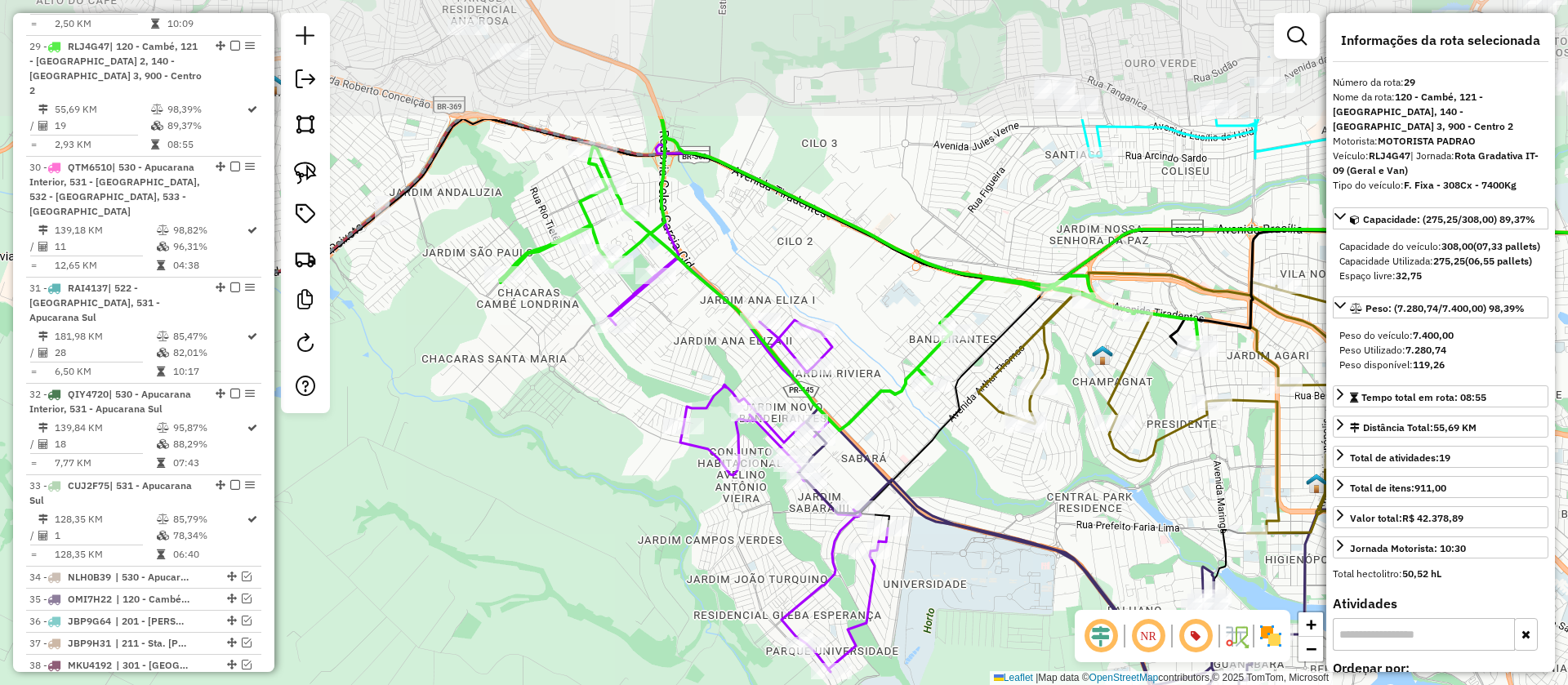
drag, startPoint x: 681, startPoint y: 298, endPoint x: 955, endPoint y: 496, distance: 338.1
click at [955, 496] on div "Janela de atendimento Grade de atendimento Capacidade Transportadoras Veículos …" at bounding box center [784, 342] width 1568 height 685
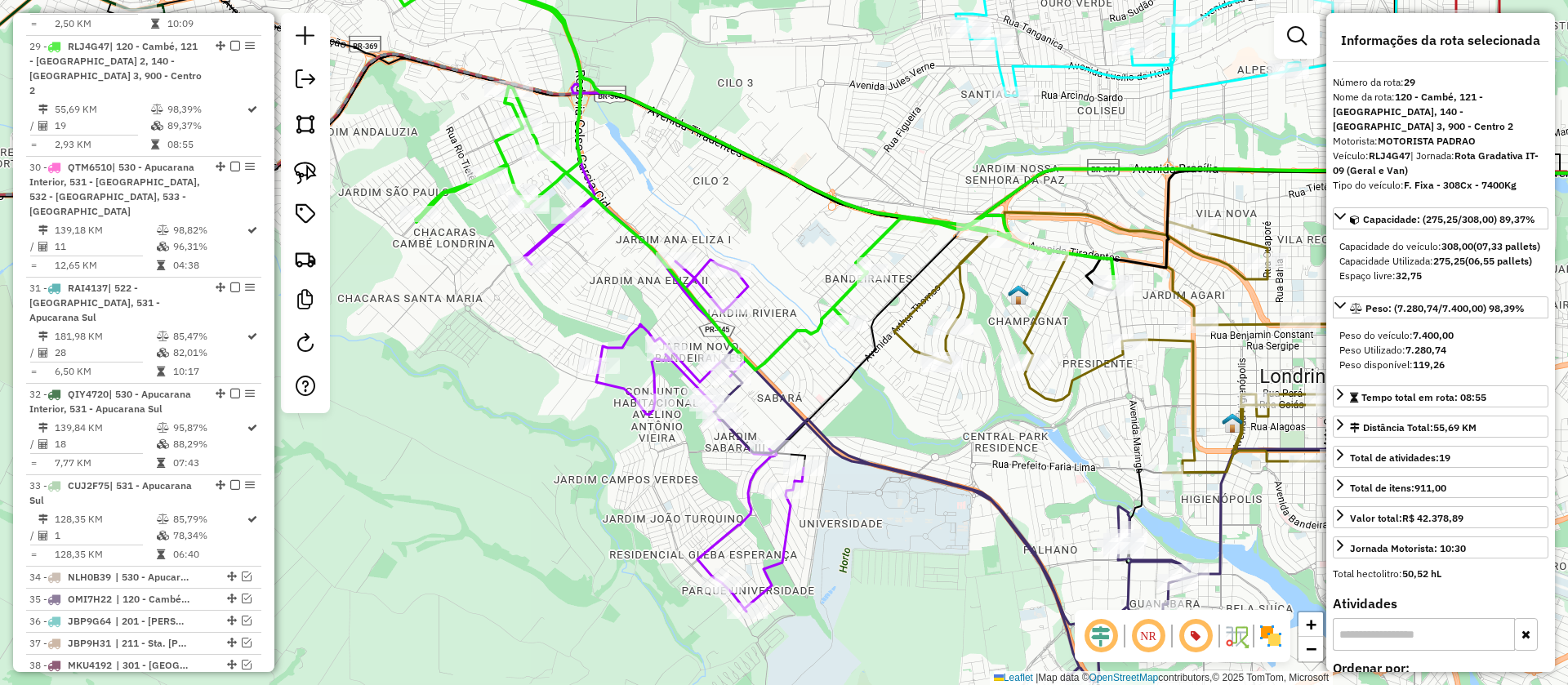
drag, startPoint x: 955, startPoint y: 496, endPoint x: 694, endPoint y: 269, distance: 345.9
click at [694, 269] on div "Janela de atendimento Grade de atendimento Capacidade Transportadoras Veículos …" at bounding box center [784, 342] width 1568 height 685
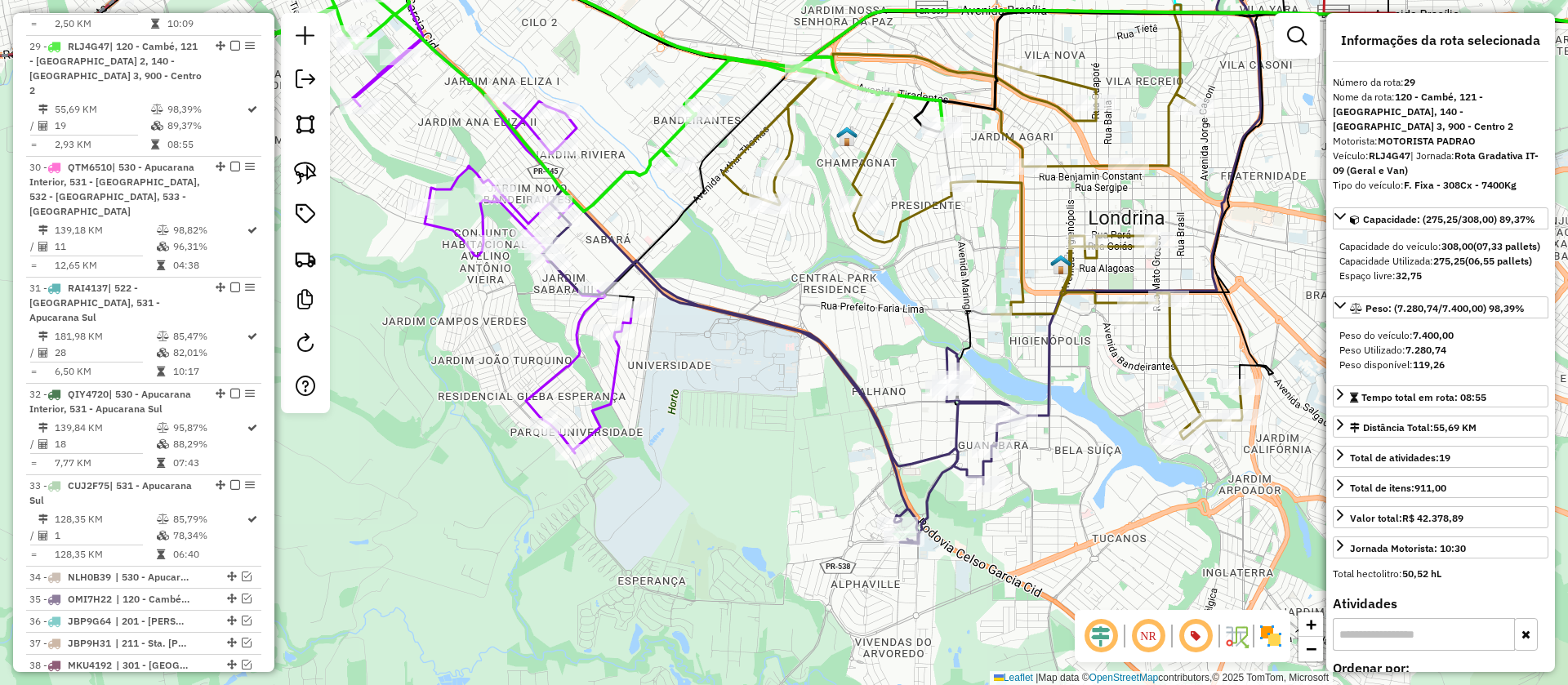
click at [981, 402] on icon at bounding box center [781, 366] width 475 height 354
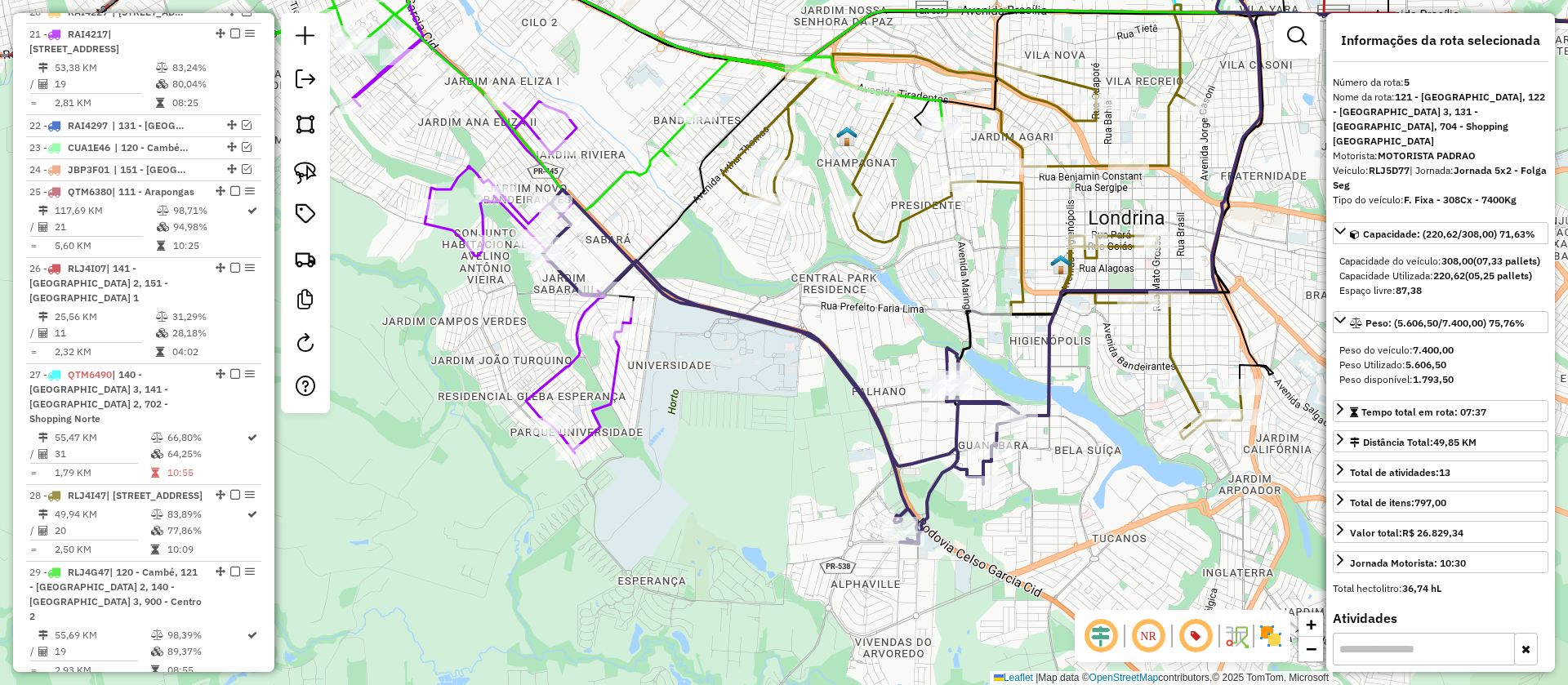
scroll to position [852, 0]
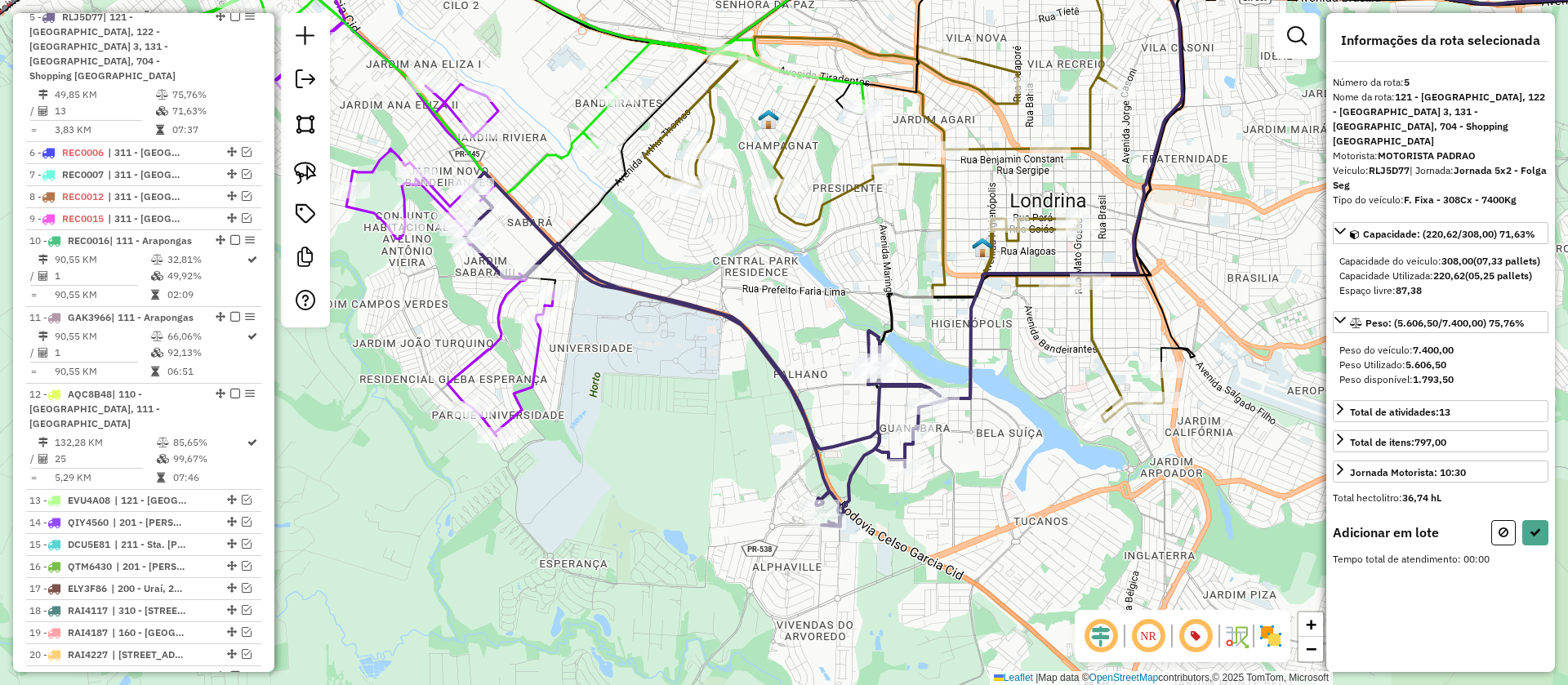
drag, startPoint x: 1028, startPoint y: 470, endPoint x: 990, endPoint y: 458, distance: 39.8
click at [990, 458] on div "Janela de atendimento Grade de atendimento Capacidade Transportadoras Veículos …" at bounding box center [784, 342] width 1568 height 685
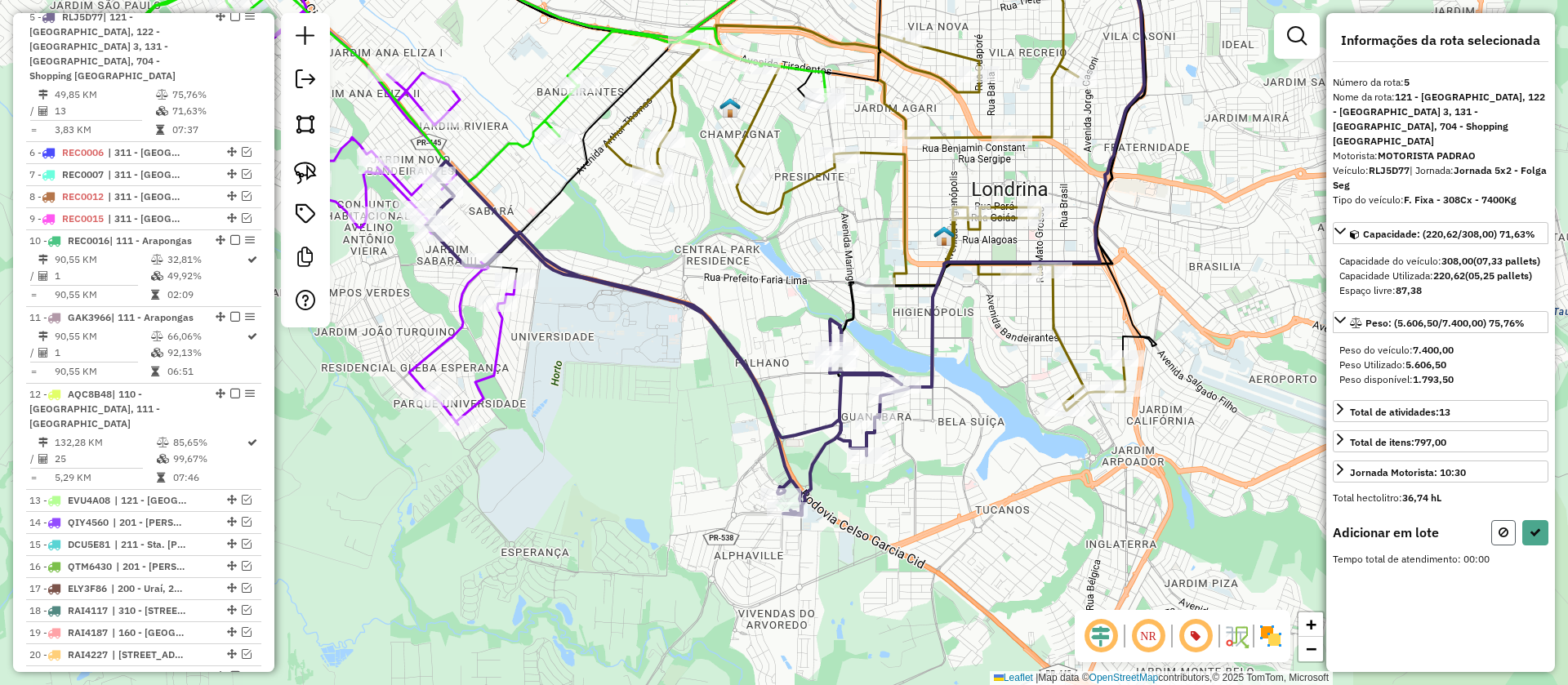
click at [1510, 543] on button at bounding box center [1504, 533] width 25 height 26
select select "**********"
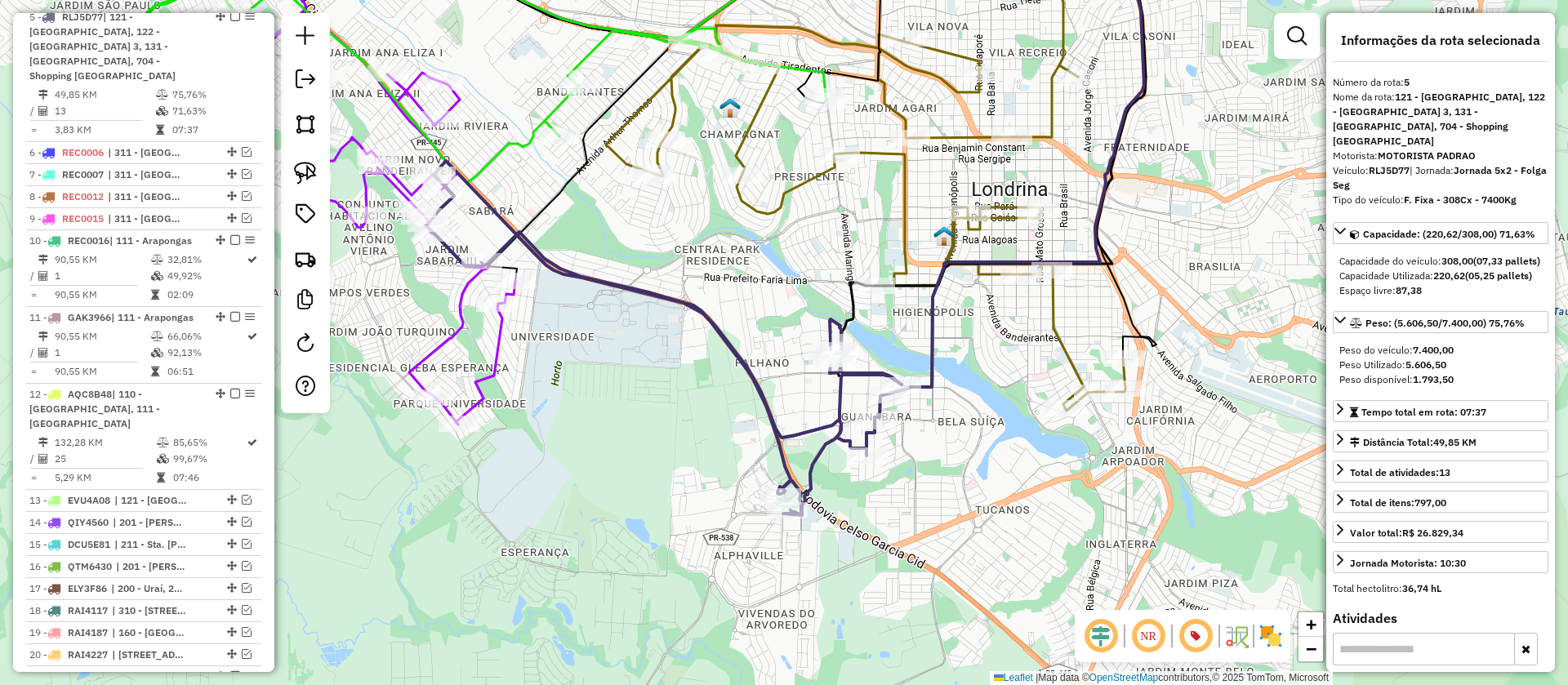
click at [1052, 326] on icon at bounding box center [865, 218] width 520 height 385
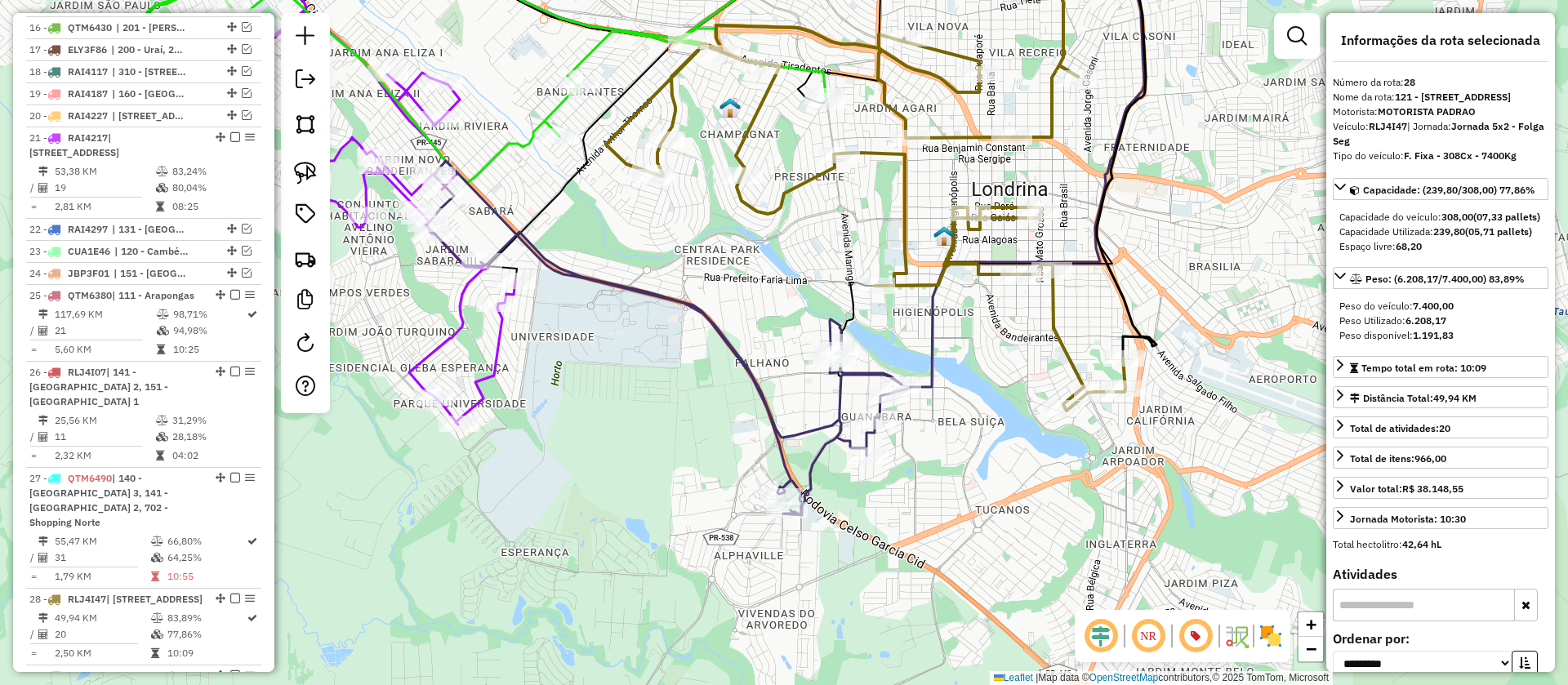
scroll to position [1928, 0]
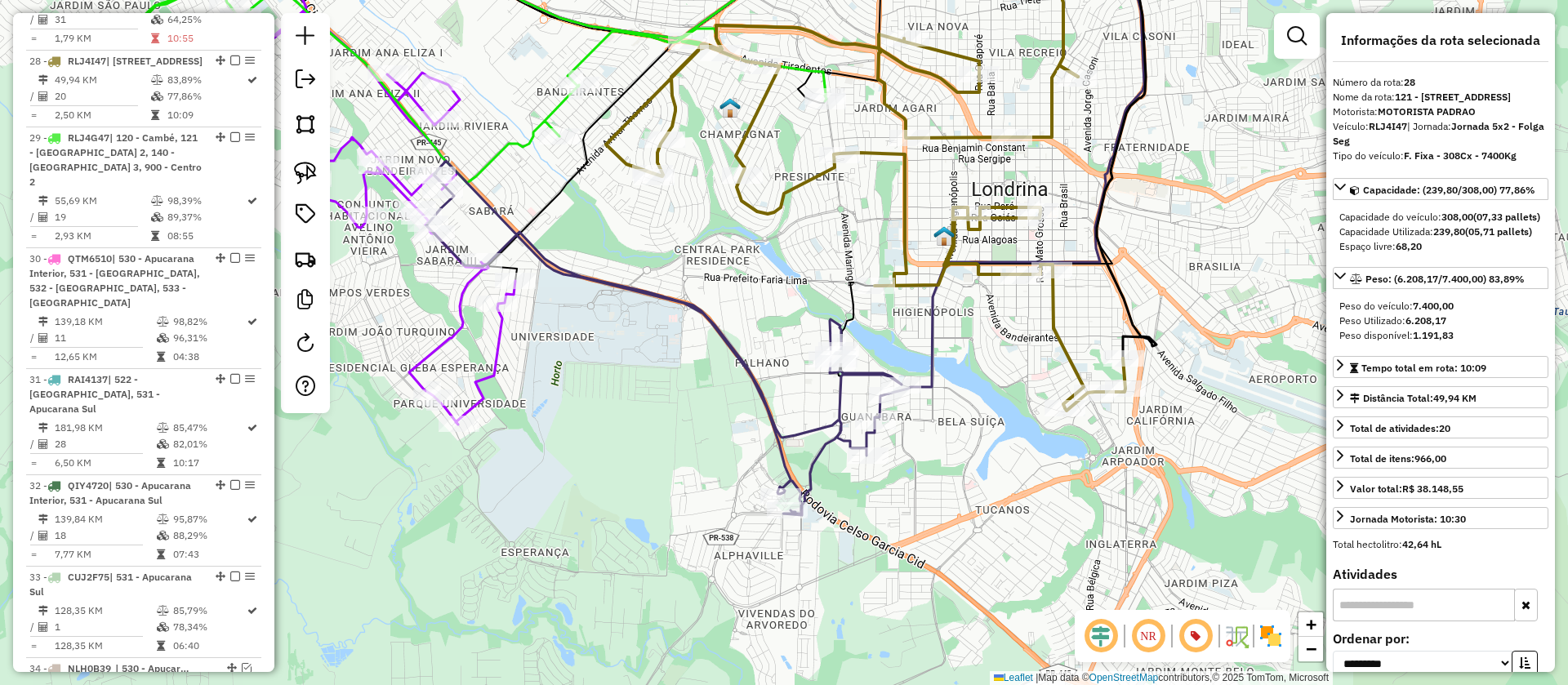
click at [866, 368] on icon at bounding box center [664, 338] width 475 height 354
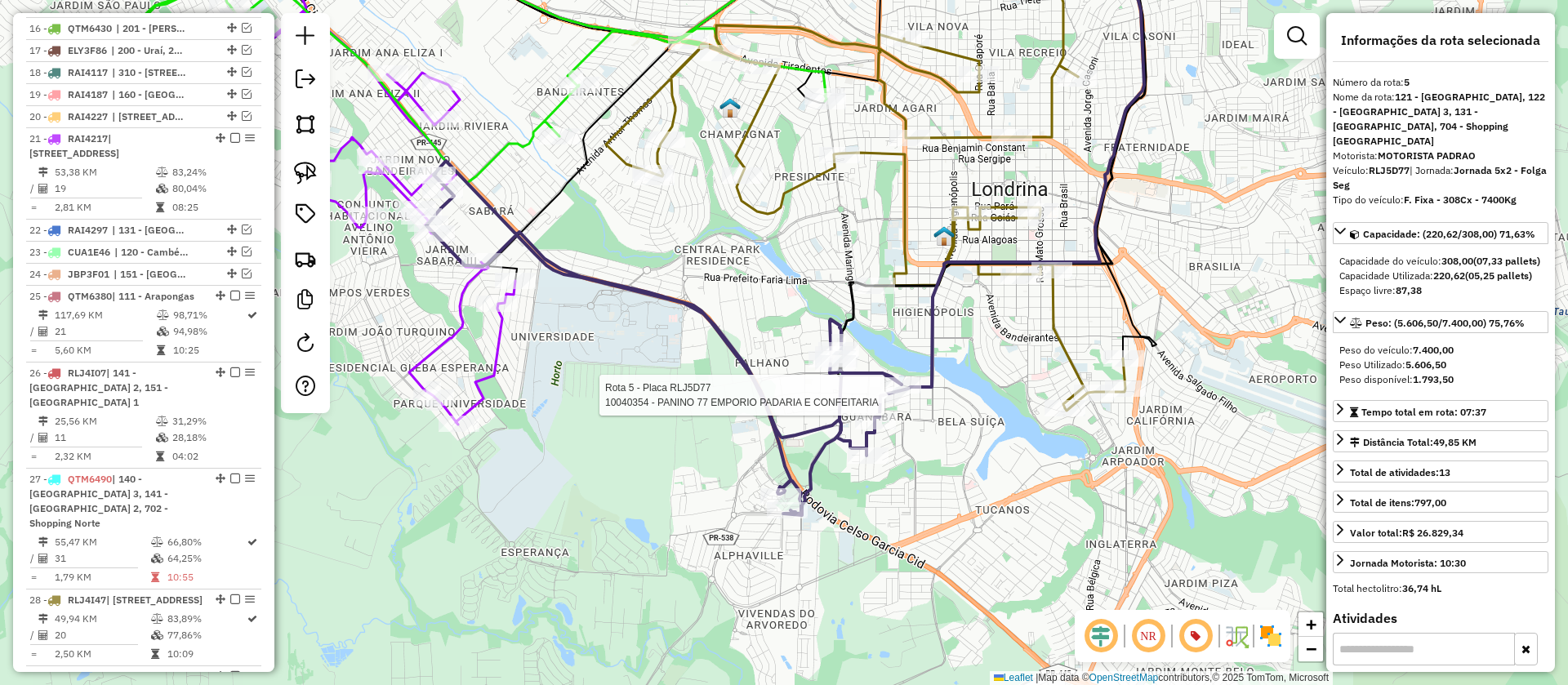
scroll to position [852, 0]
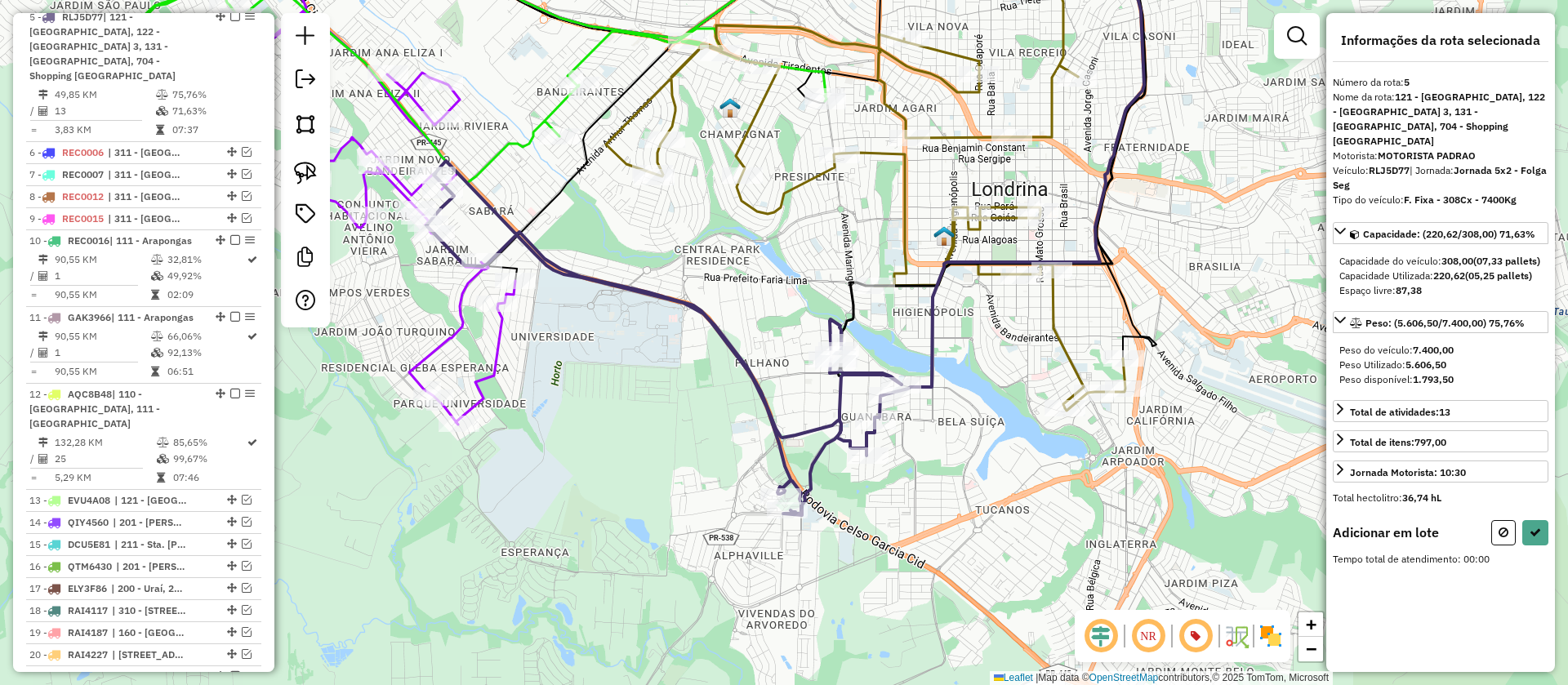
drag, startPoint x: 302, startPoint y: 176, endPoint x: 711, endPoint y: 340, distance: 440.7
click at [304, 176] on img at bounding box center [305, 173] width 23 height 23
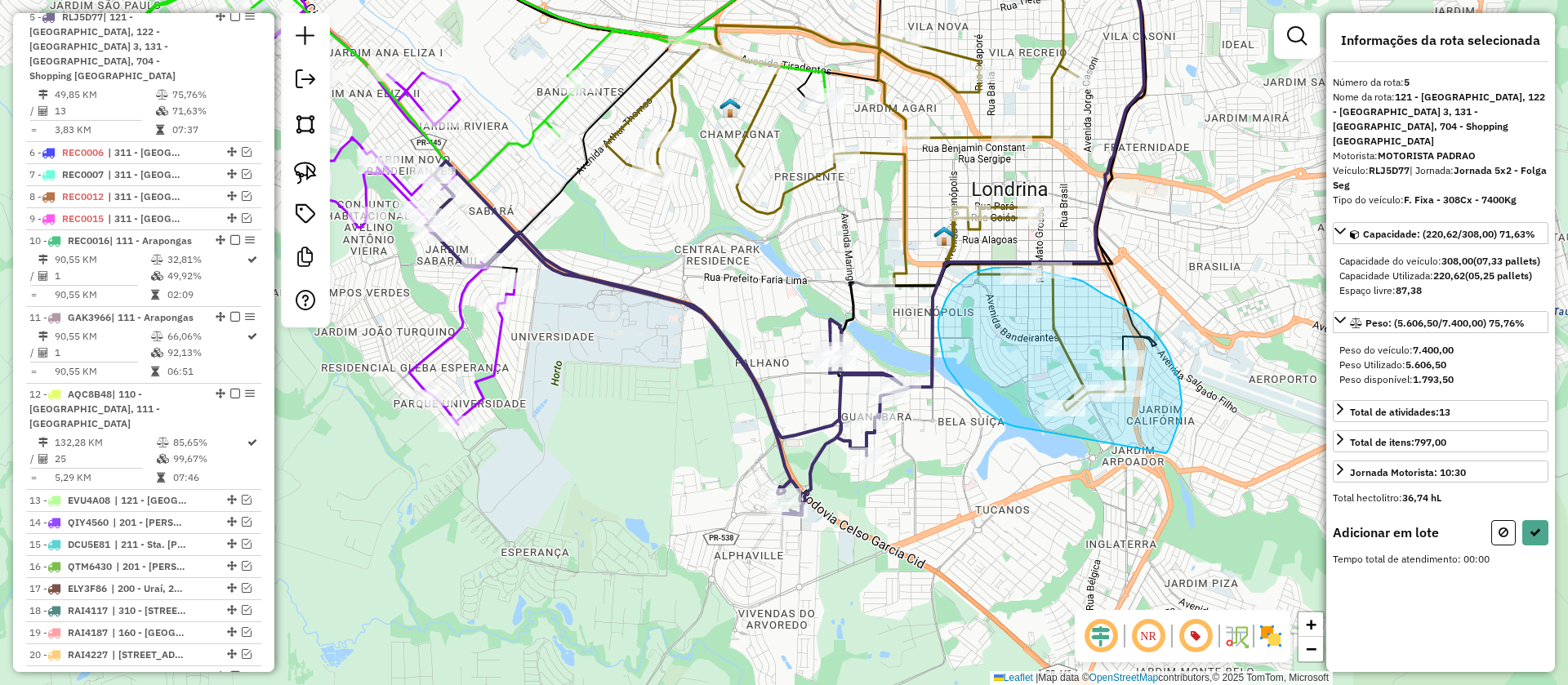
drag, startPoint x: 990, startPoint y: 414, endPoint x: 1166, endPoint y: 453, distance: 180.3
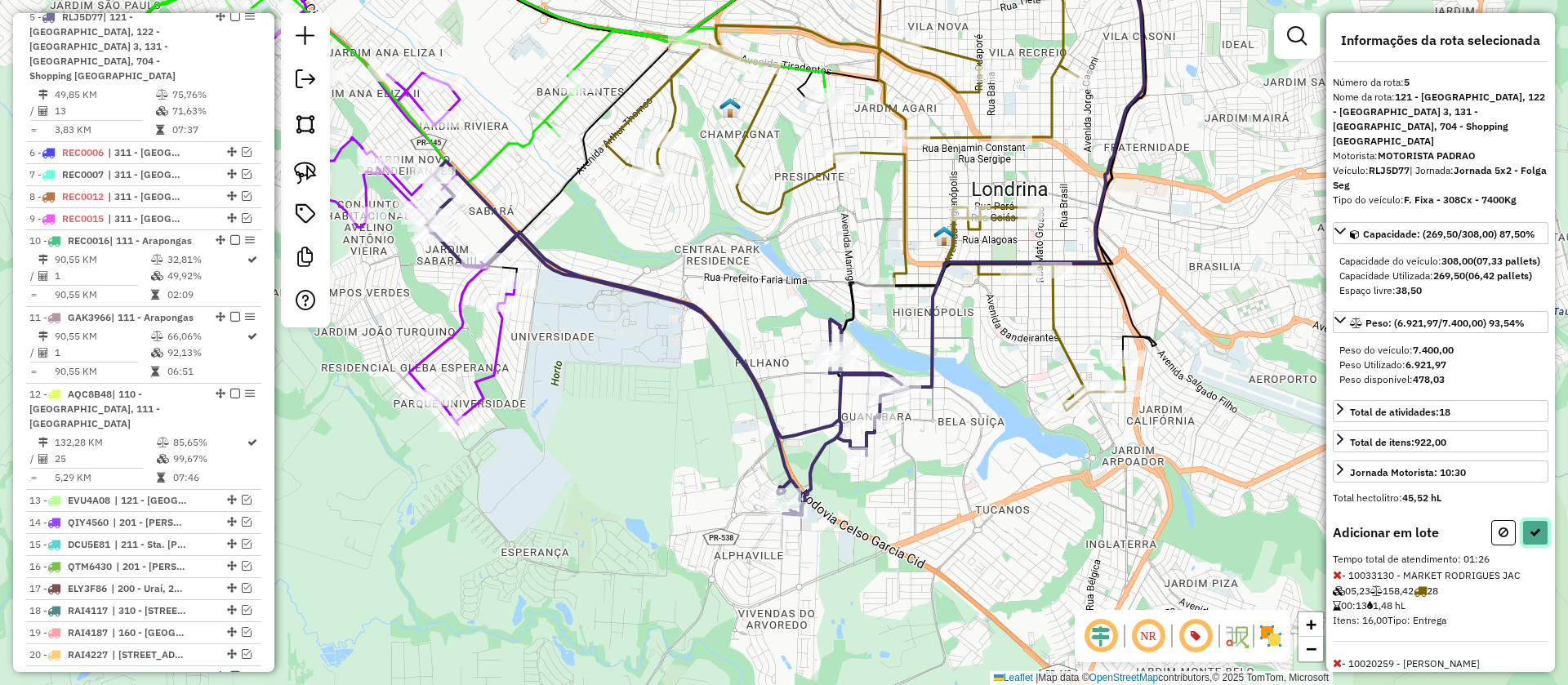
click at [1534, 538] on icon at bounding box center [1535, 532] width 11 height 11
select select "**********"
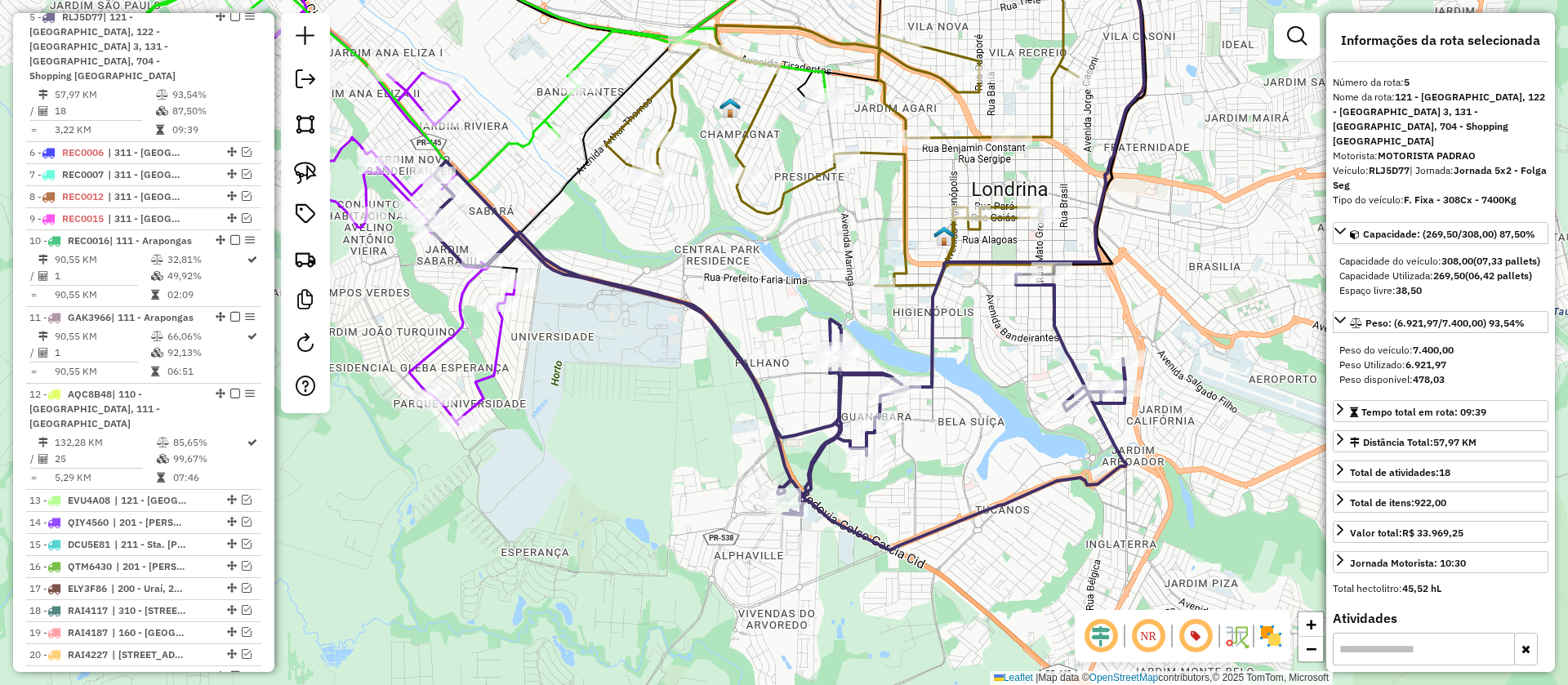
click at [1005, 206] on icon at bounding box center [842, 156] width 472 height 260
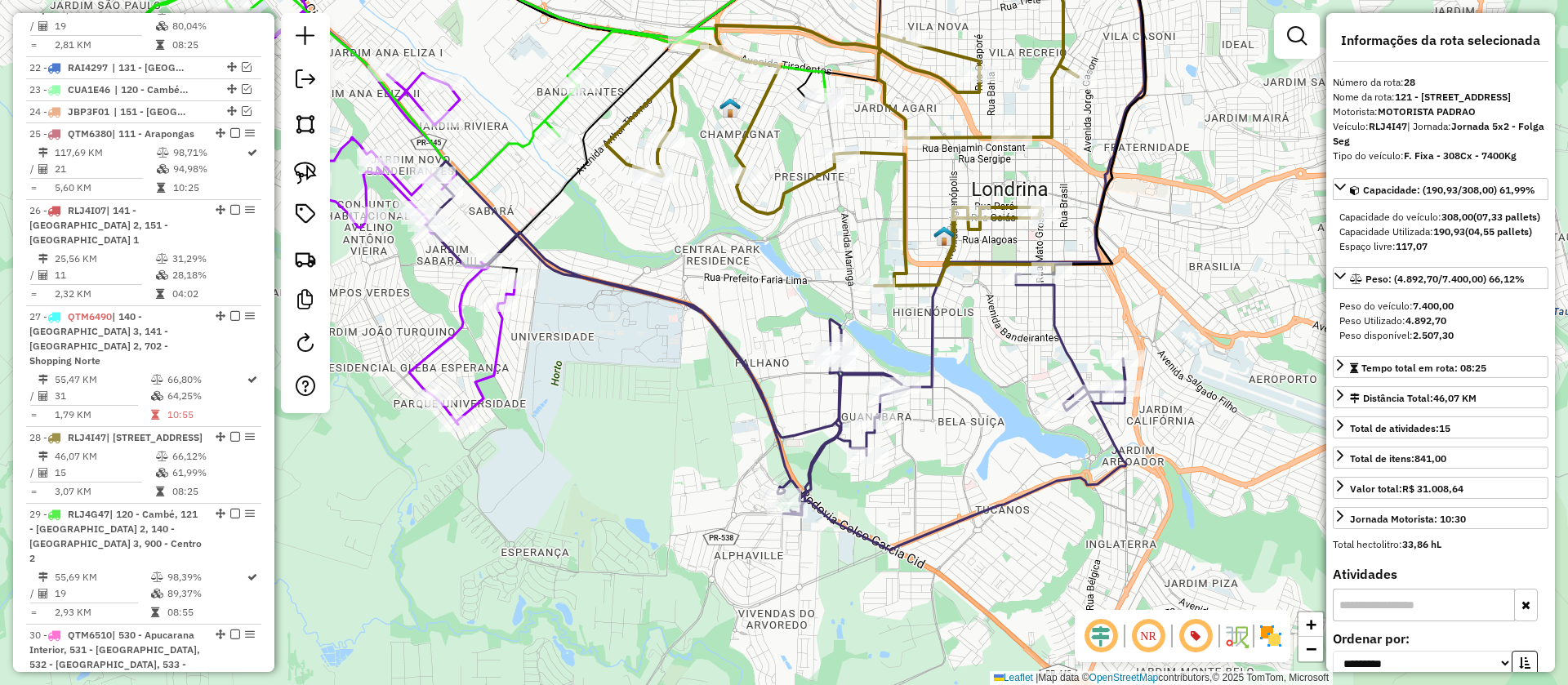
scroll to position [1928, 0]
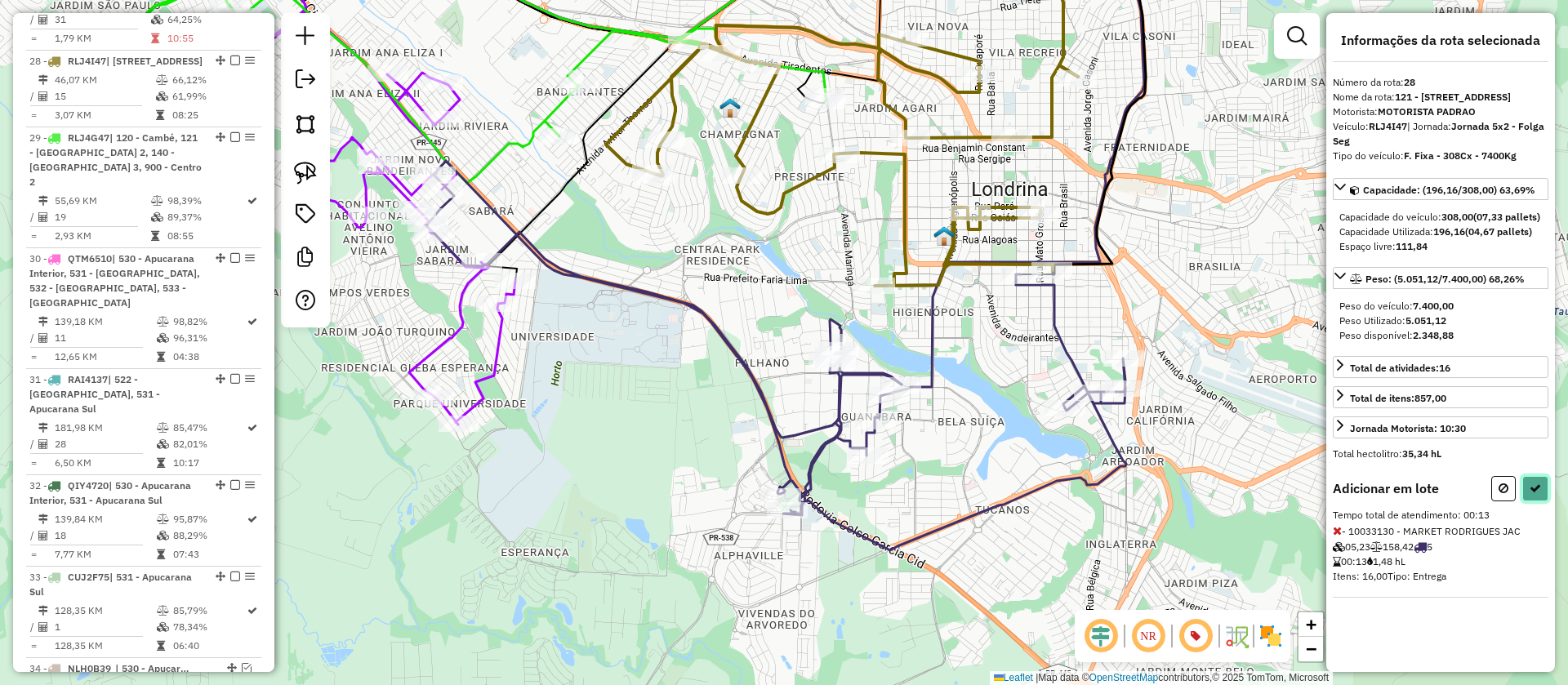
drag, startPoint x: 1541, startPoint y: 514, endPoint x: 1415, endPoint y: 506, distance: 126.3
click at [1542, 501] on button at bounding box center [1535, 488] width 26 height 26
select select "**********"
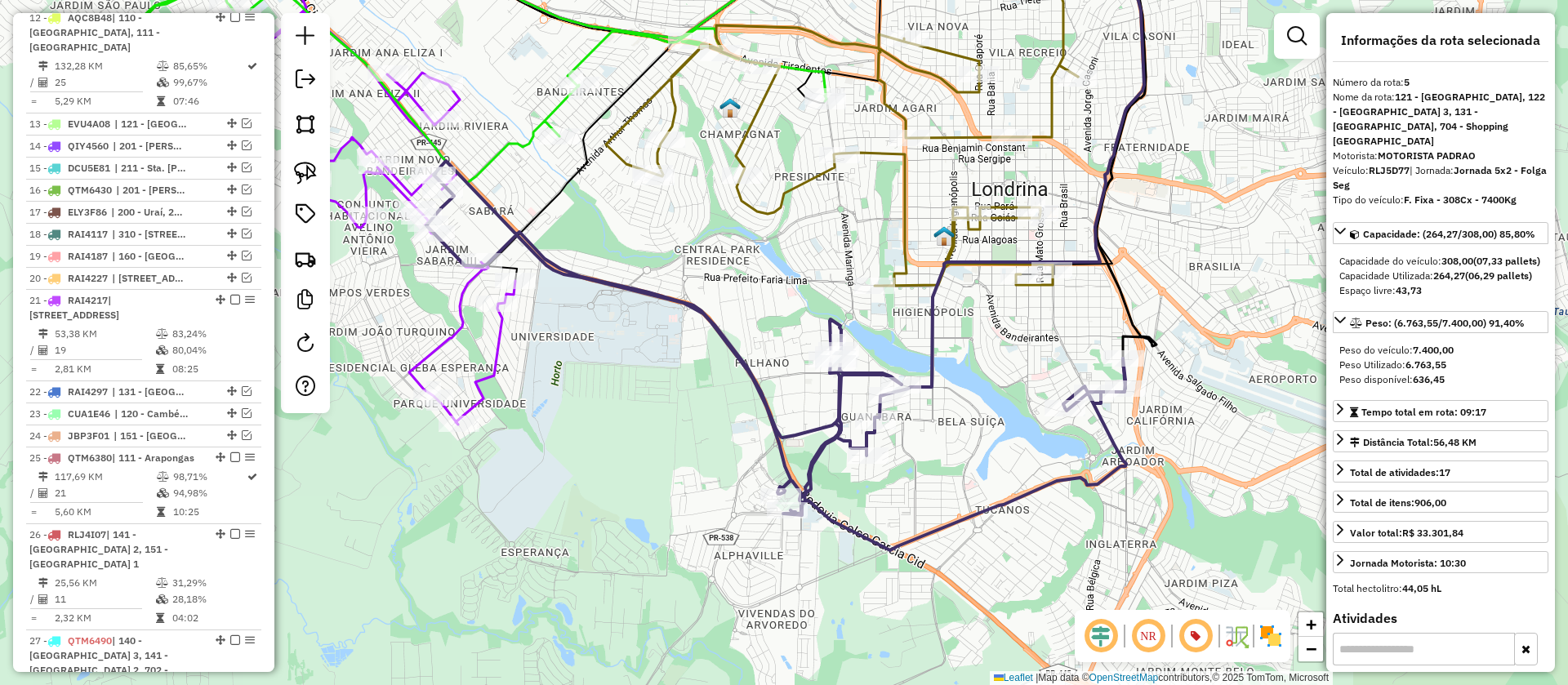
scroll to position [852, 0]
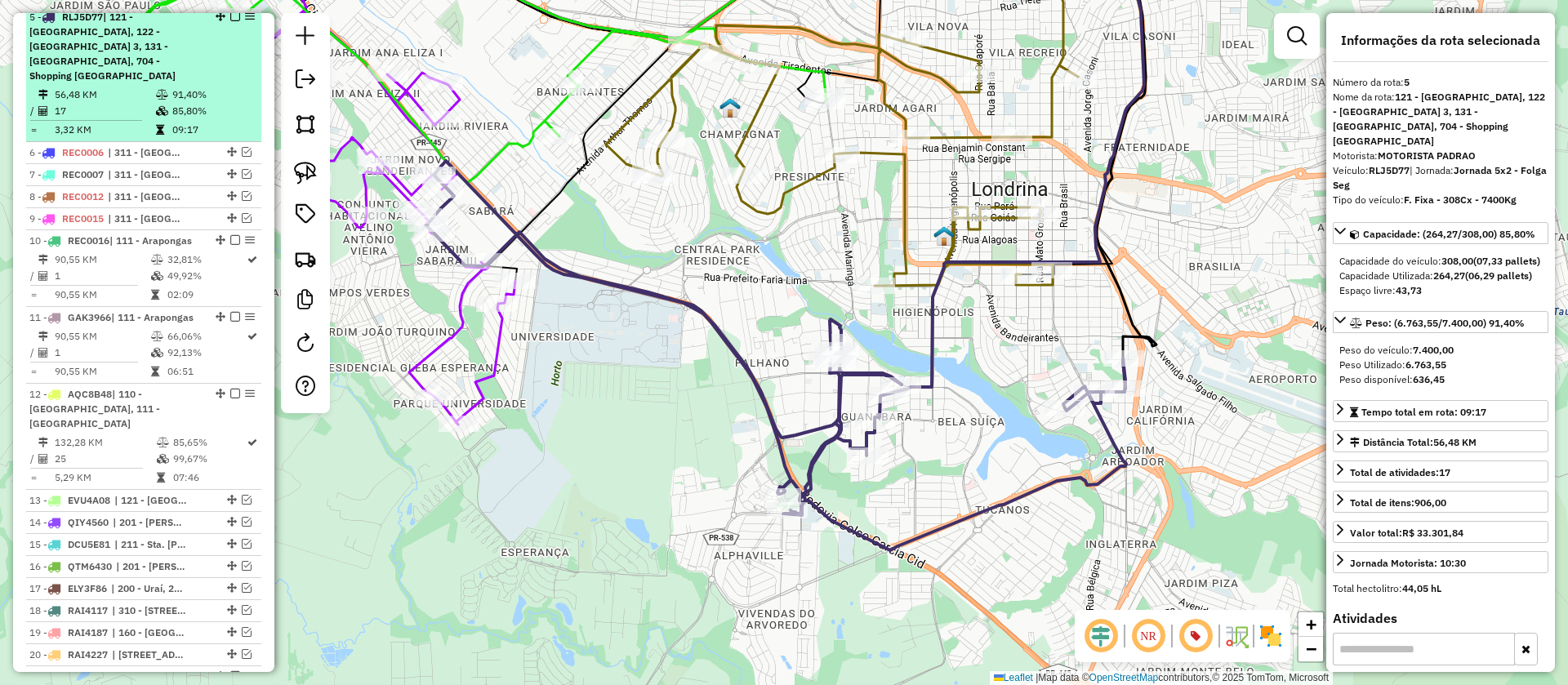
click at [230, 21] on em at bounding box center [235, 16] width 10 height 10
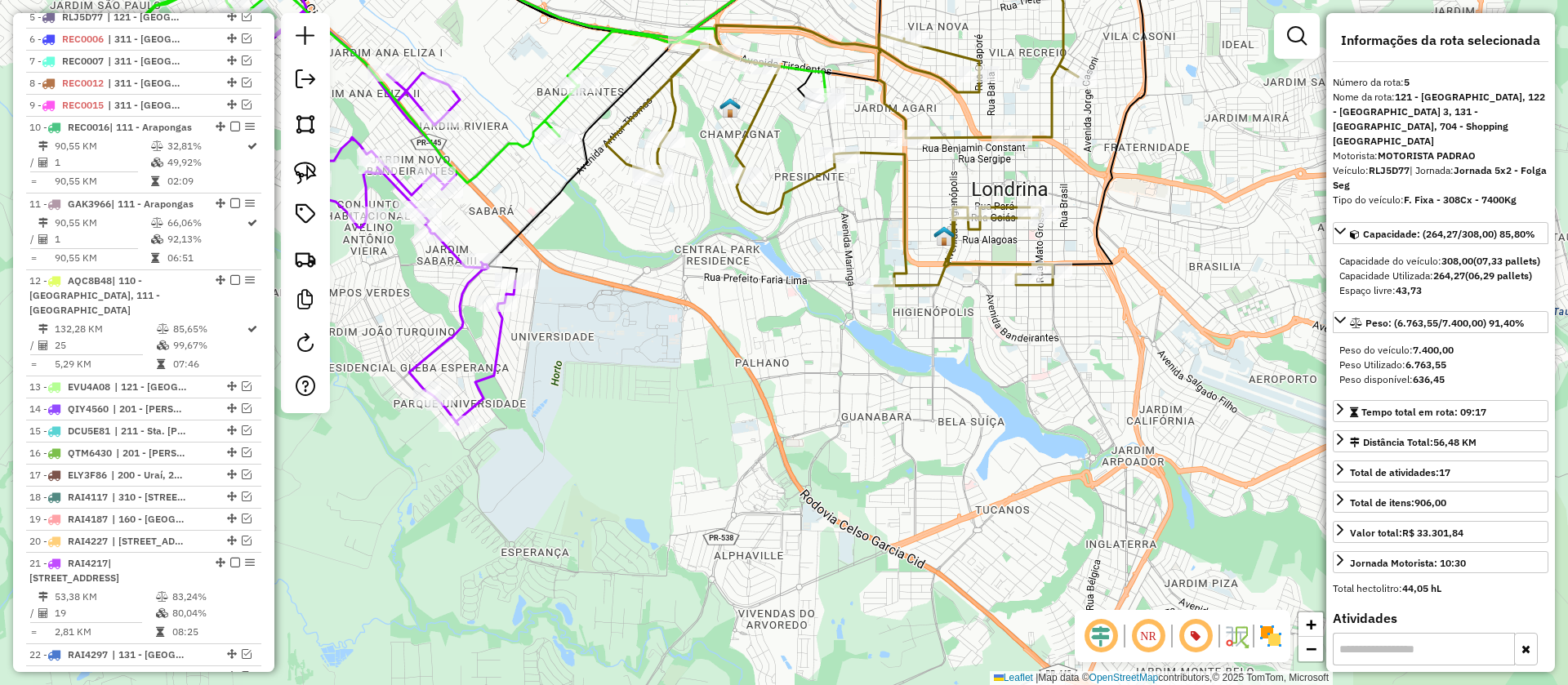
click at [973, 260] on icon at bounding box center [842, 156] width 472 height 260
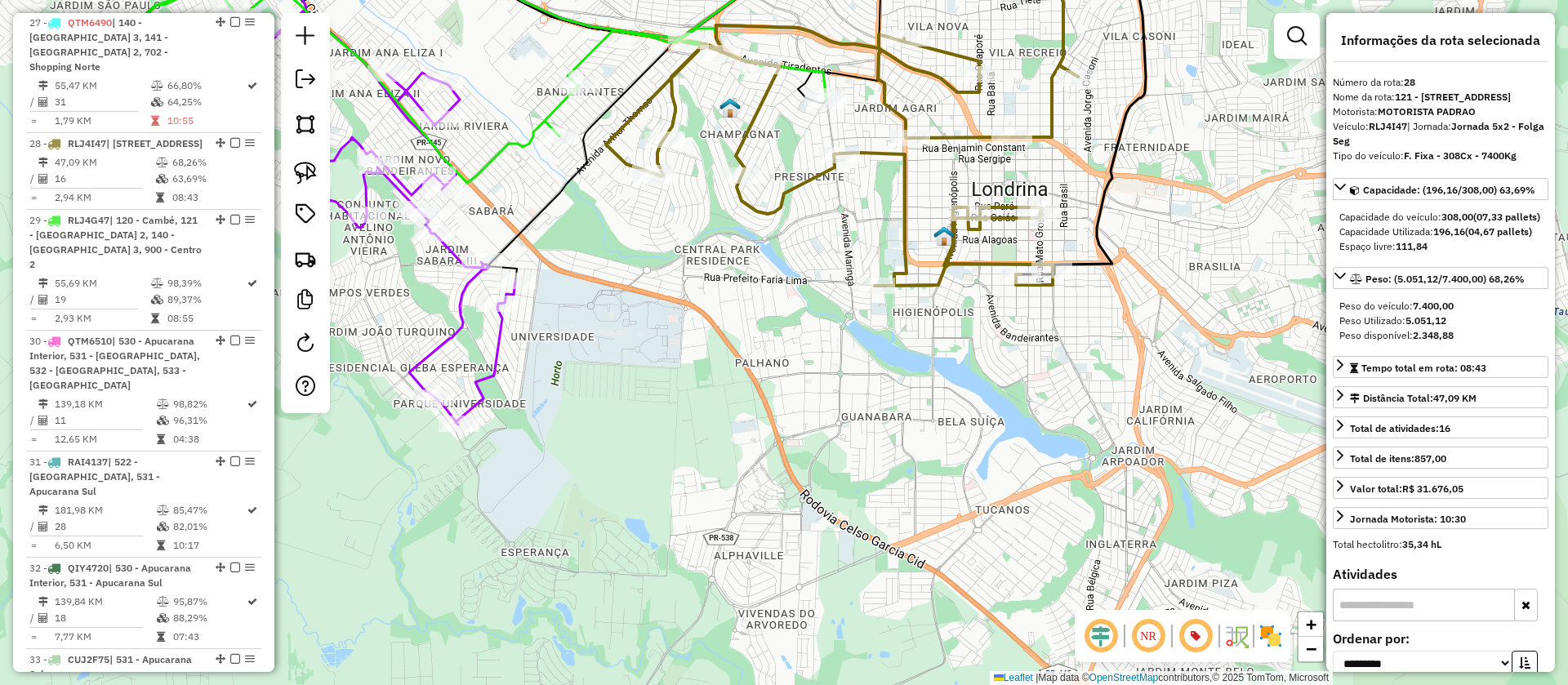
scroll to position [1830, 0]
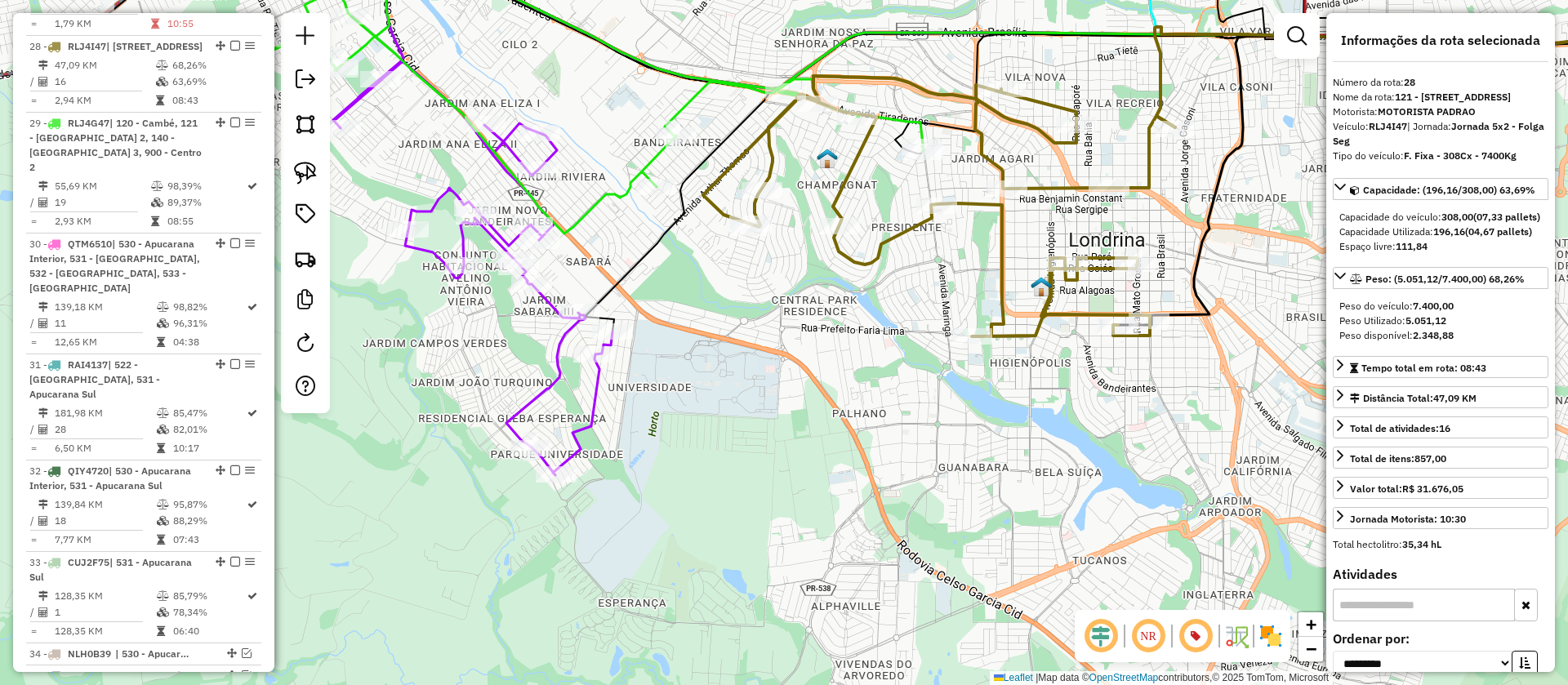
drag, startPoint x: 1001, startPoint y: 332, endPoint x: 1157, endPoint y: 441, distance: 190.3
click at [1157, 441] on div "Janela de atendimento Grade de atendimento Capacidade Transportadoras Veículos …" at bounding box center [784, 342] width 1568 height 685
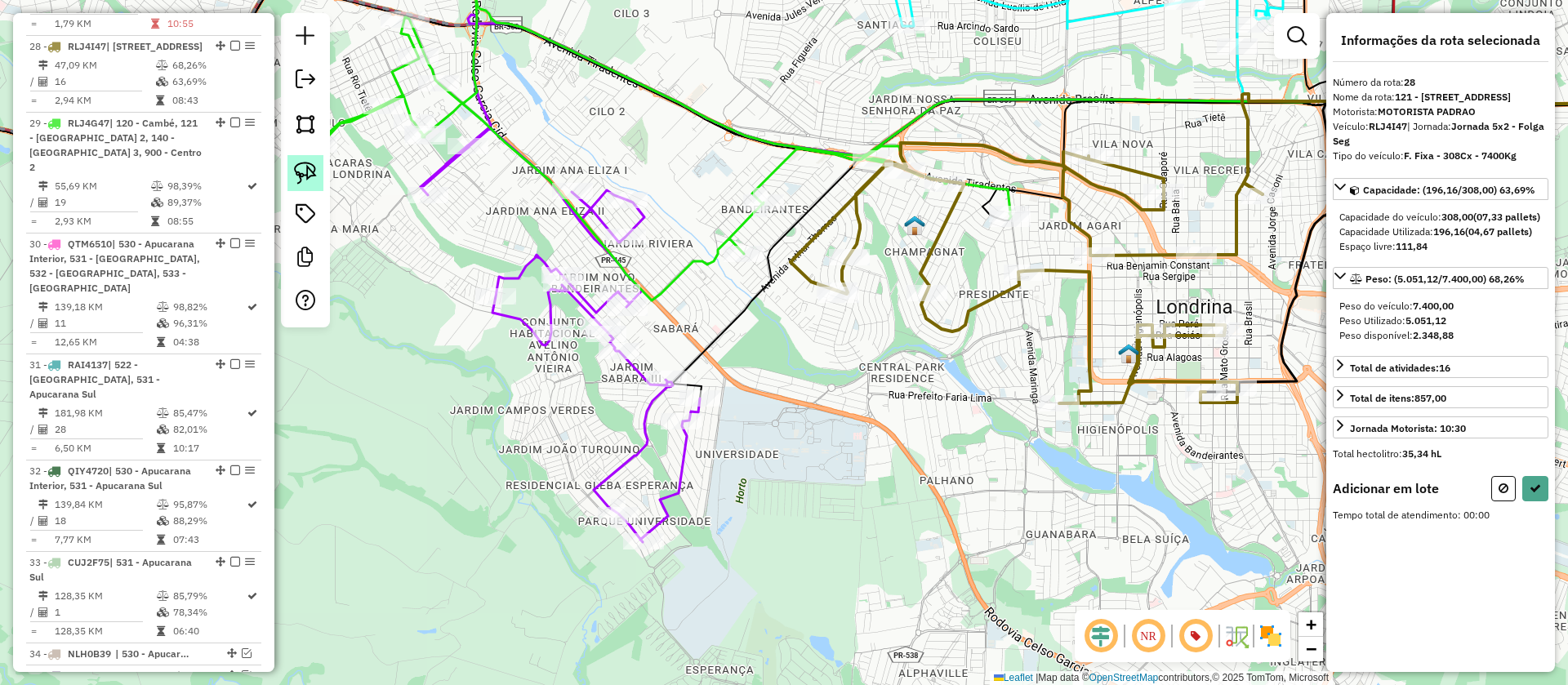
click at [301, 167] on img at bounding box center [305, 173] width 23 height 23
drag, startPoint x: 1006, startPoint y: 161, endPoint x: 1040, endPoint y: 238, distance: 84.2
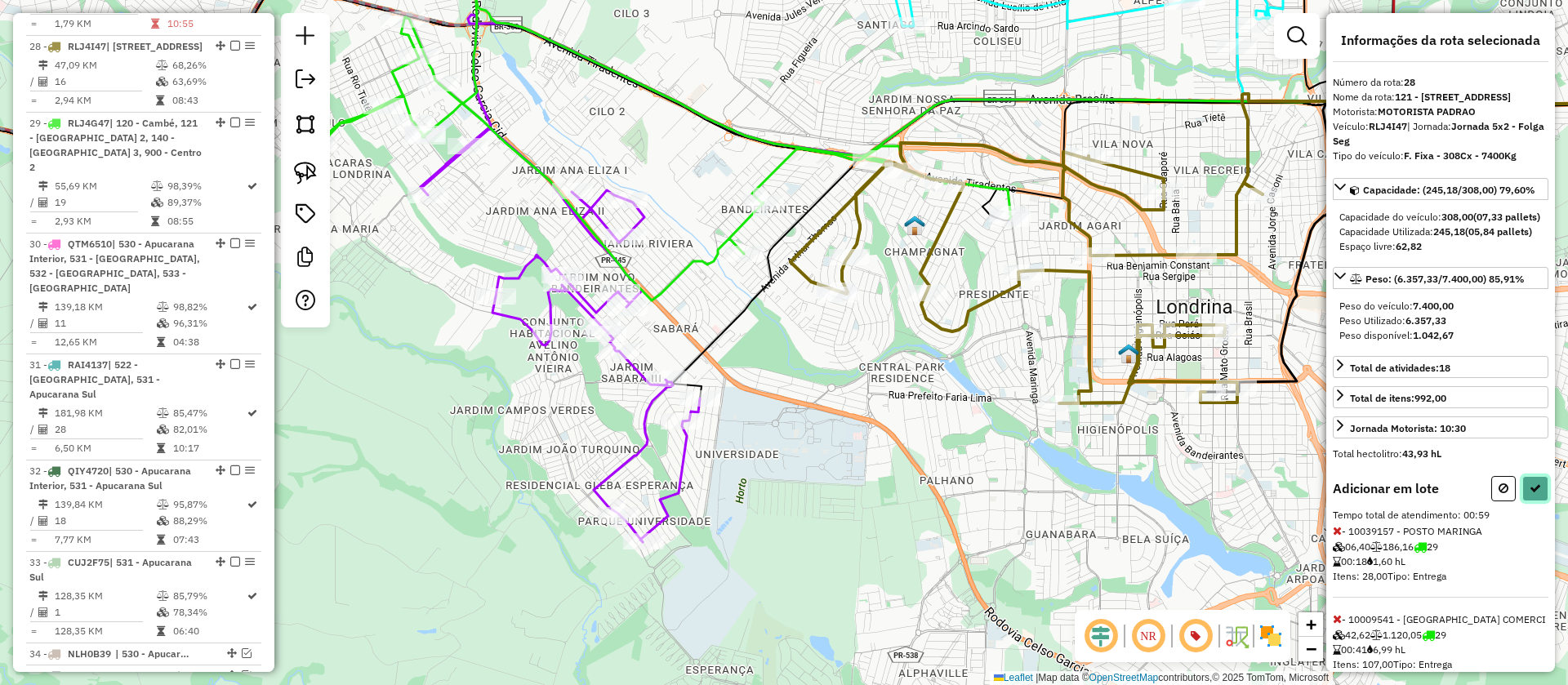
click at [1534, 494] on icon at bounding box center [1535, 488] width 11 height 11
select select "**********"
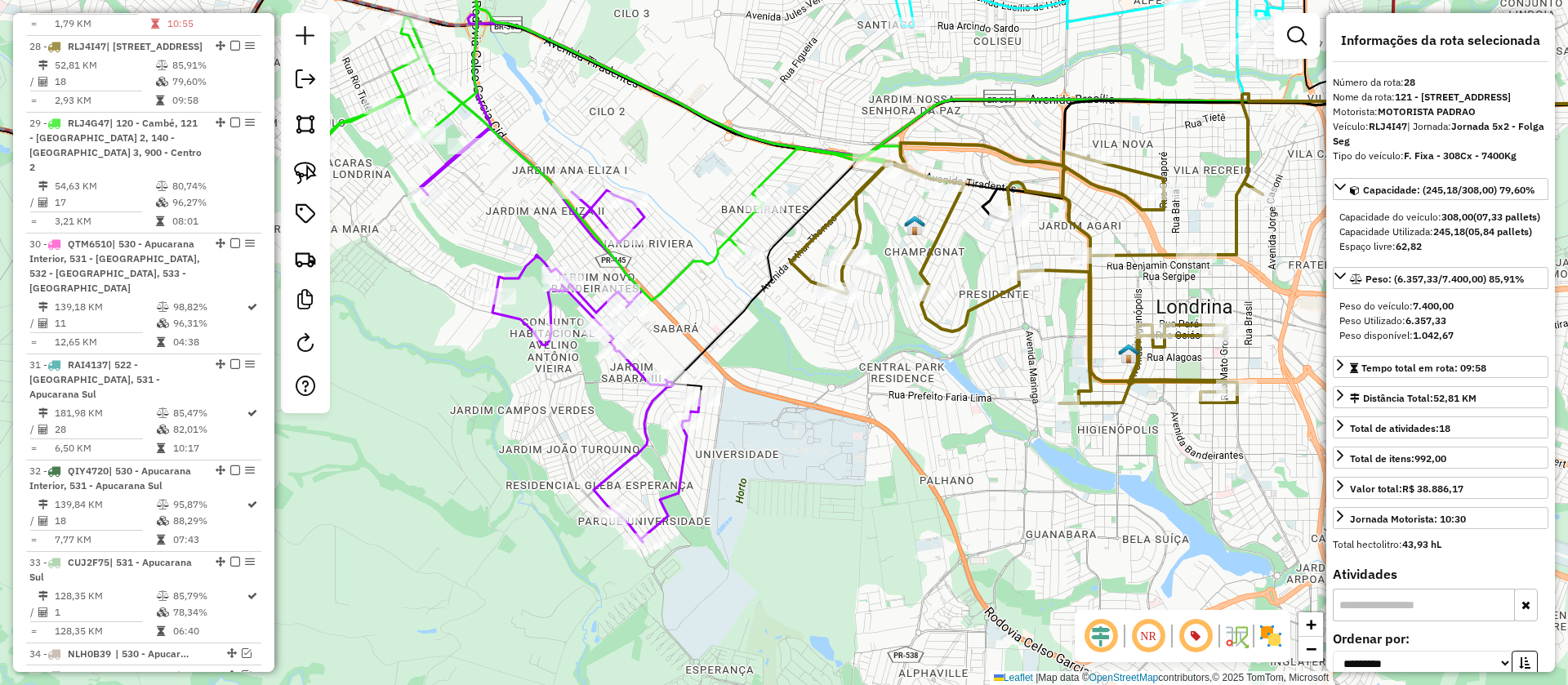
click at [779, 171] on icon at bounding box center [621, 116] width 647 height 369
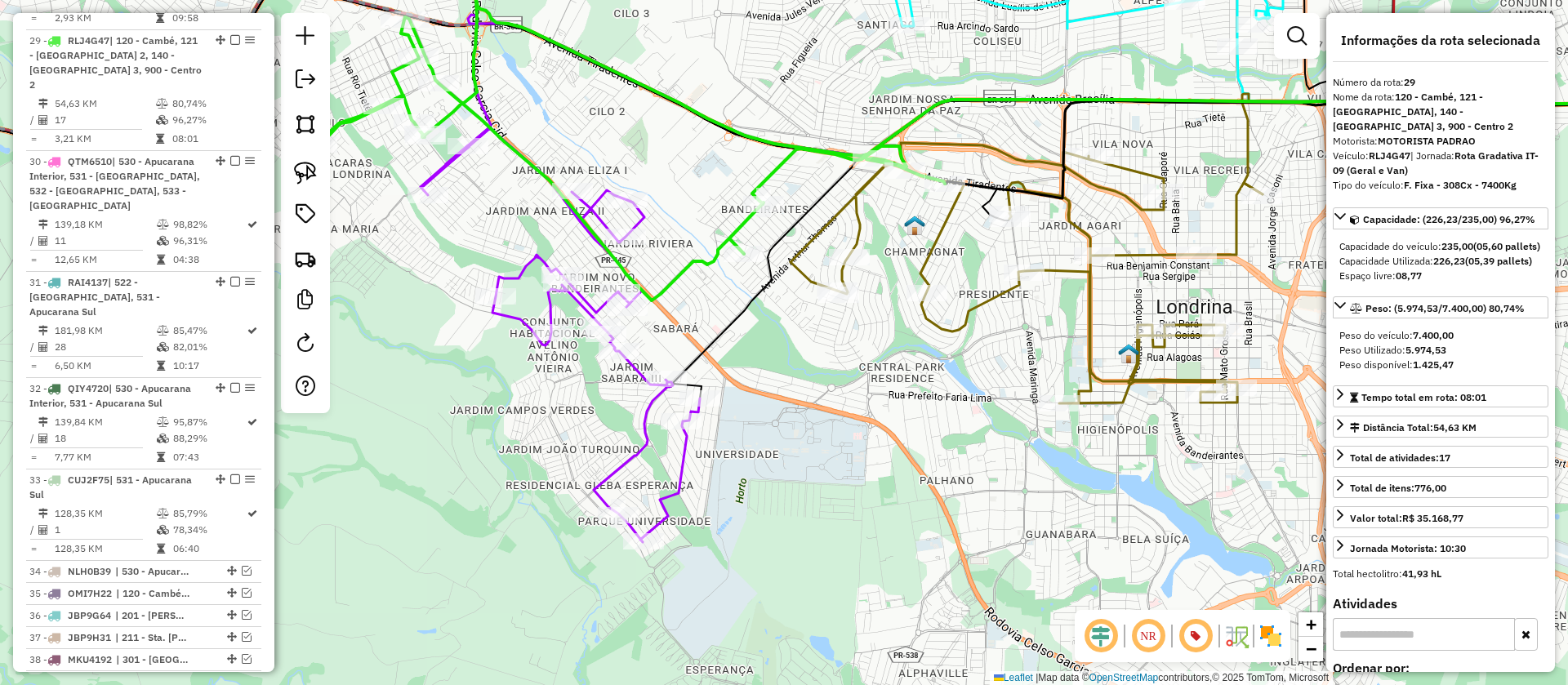
scroll to position [1921, 0]
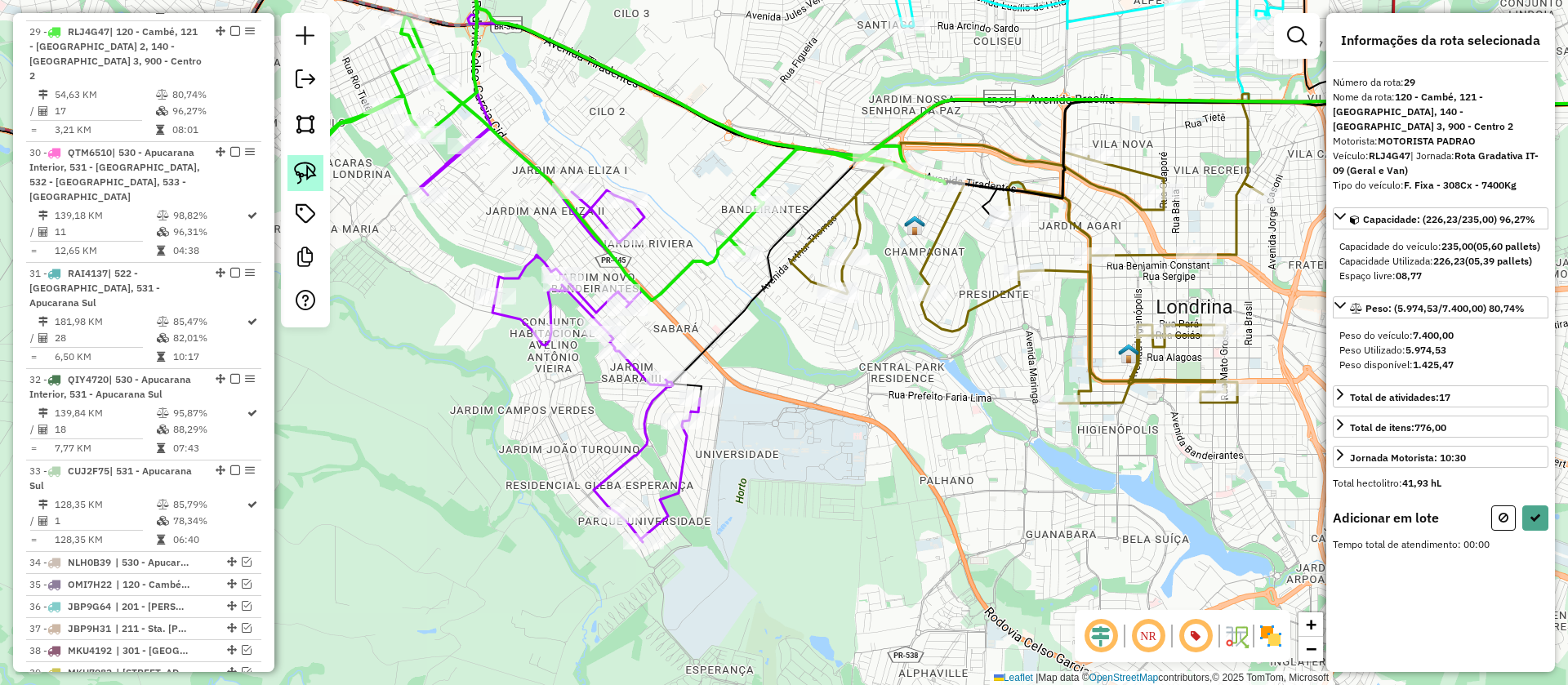
click at [320, 170] on link at bounding box center [305, 172] width 36 height 36
drag, startPoint x: 843, startPoint y: 172, endPoint x: 942, endPoint y: 147, distance: 102.1
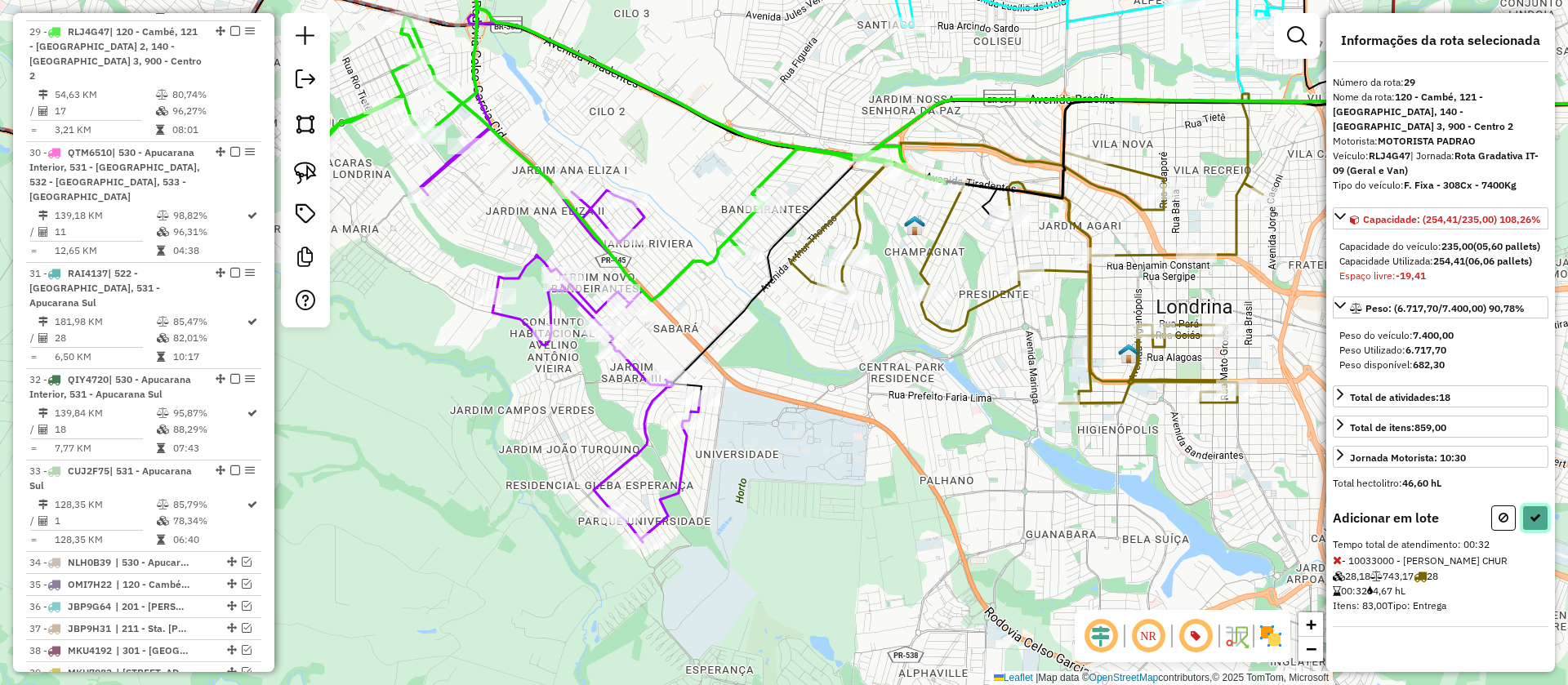
click at [1538, 517] on icon at bounding box center [1535, 517] width 11 height 11
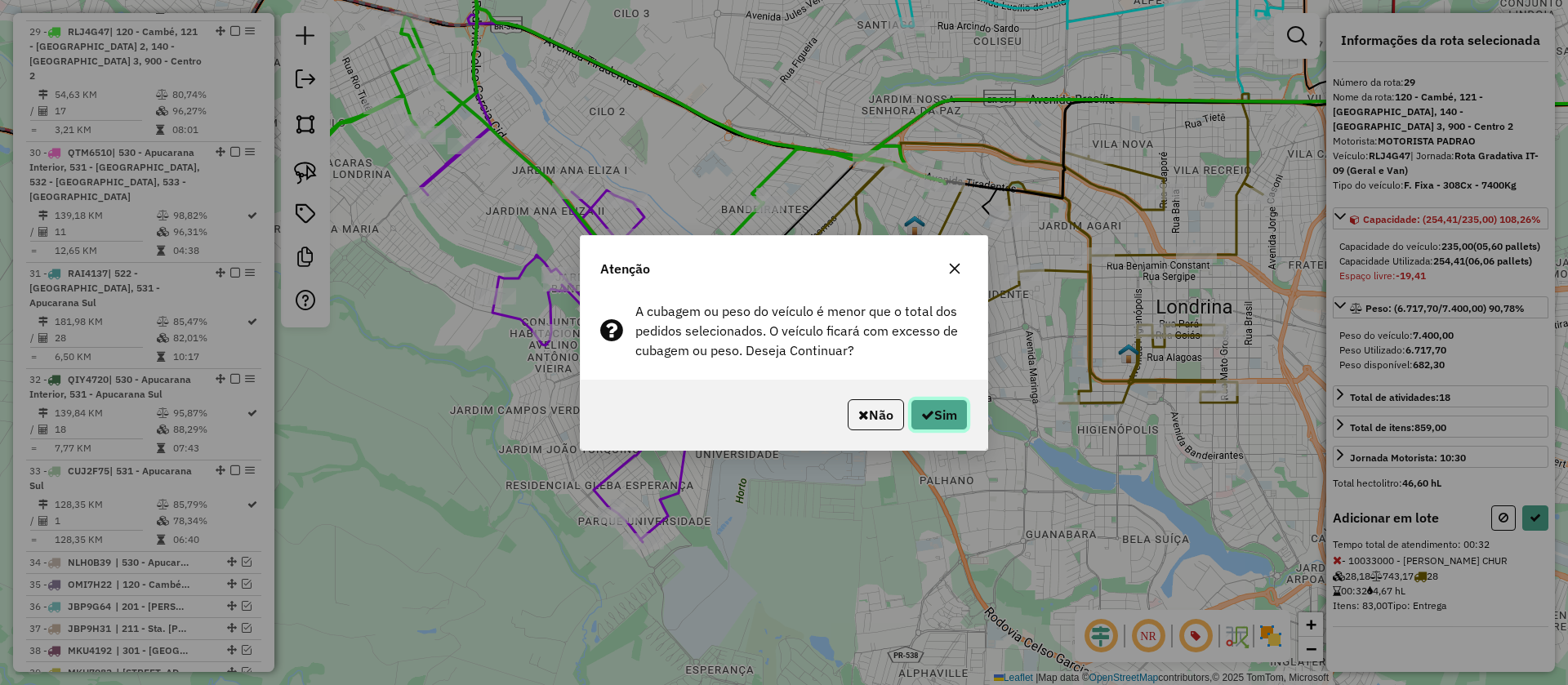
click at [954, 409] on button "Sim" at bounding box center [938, 414] width 57 height 31
select select "**********"
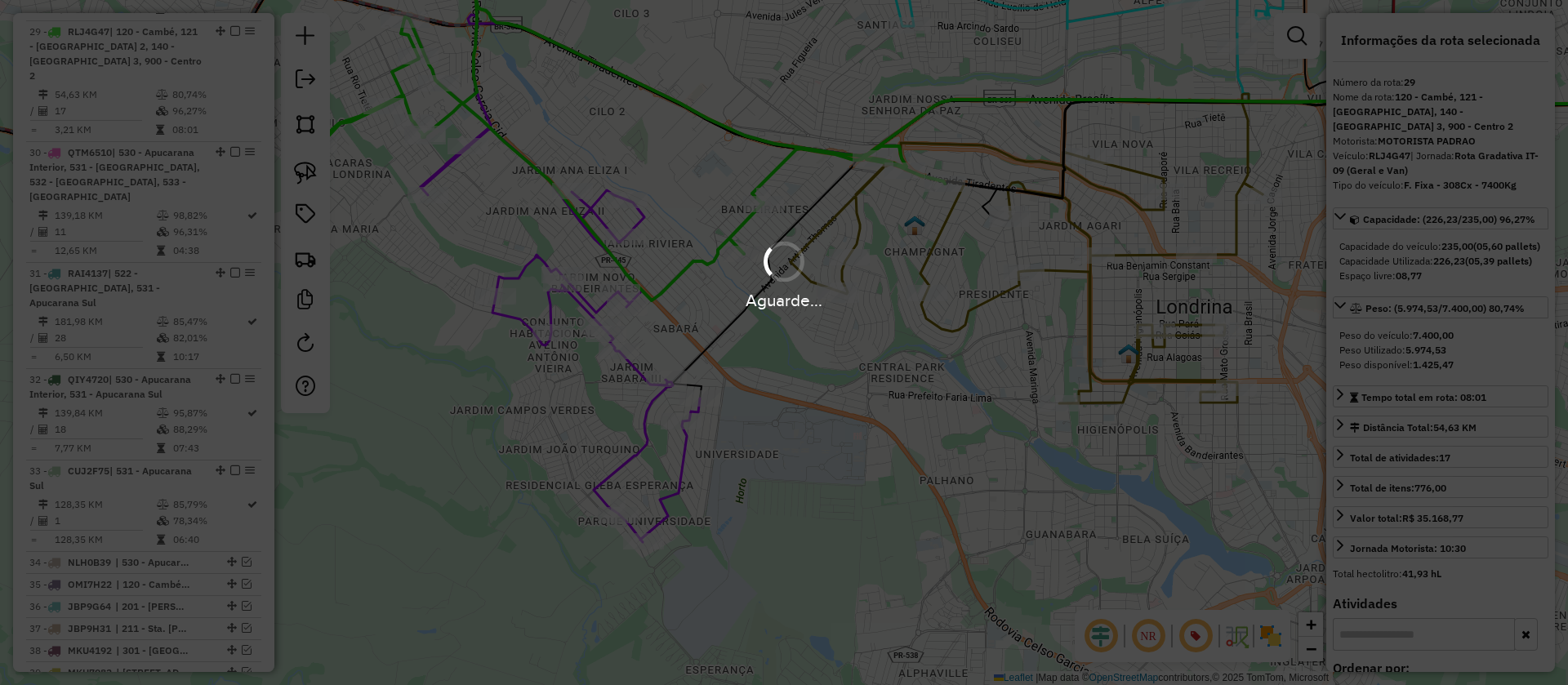
click at [976, 294] on div "Aguarde..." at bounding box center [784, 300] width 1568 height 26
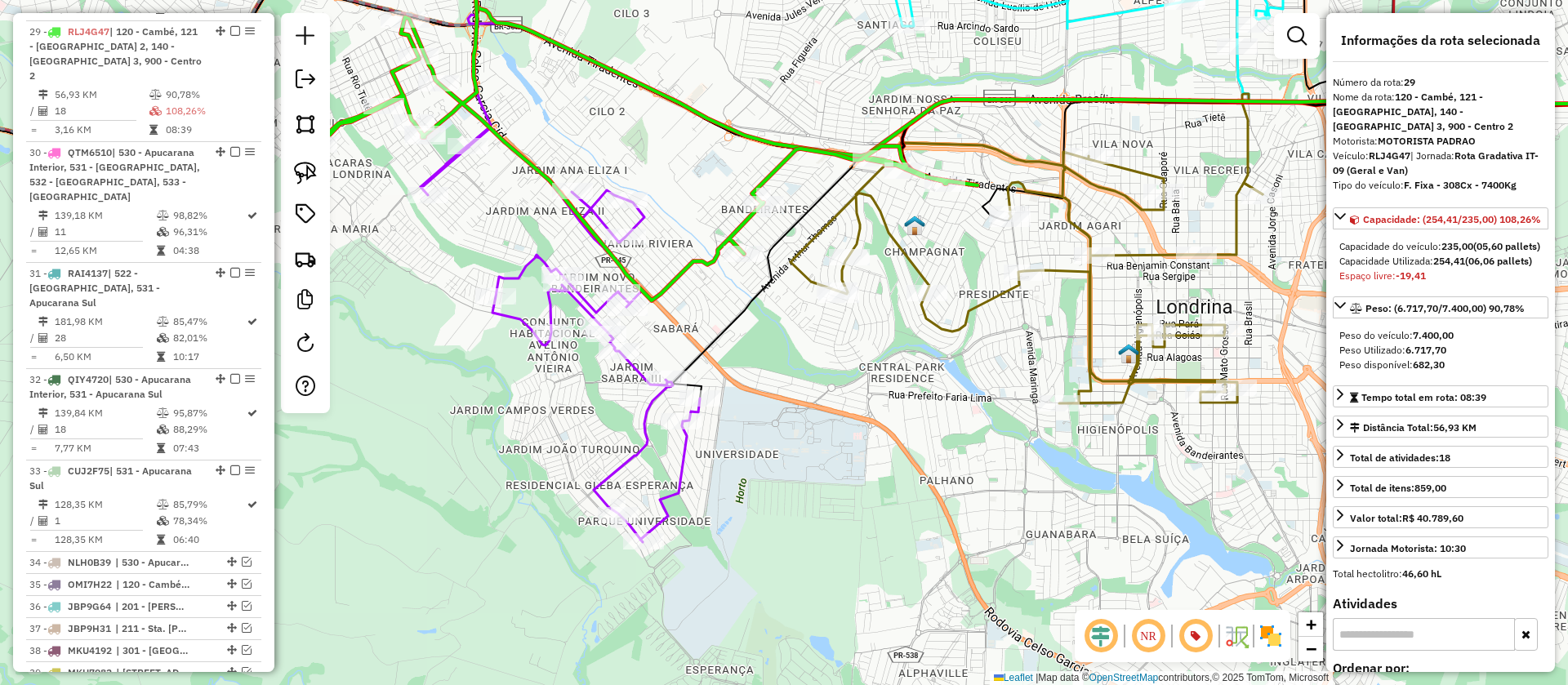
click at [1002, 294] on icon at bounding box center [1026, 273] width 472 height 260
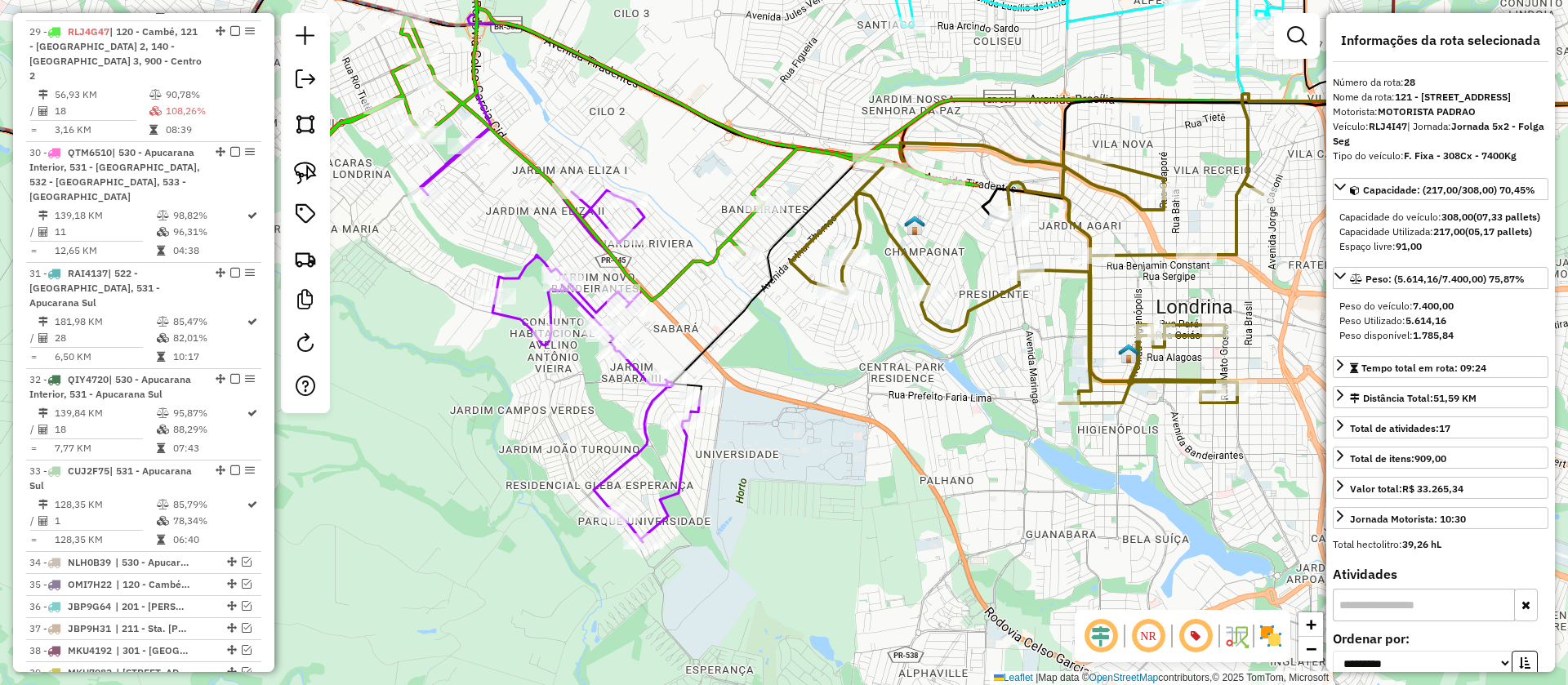
scroll to position [1830, 0]
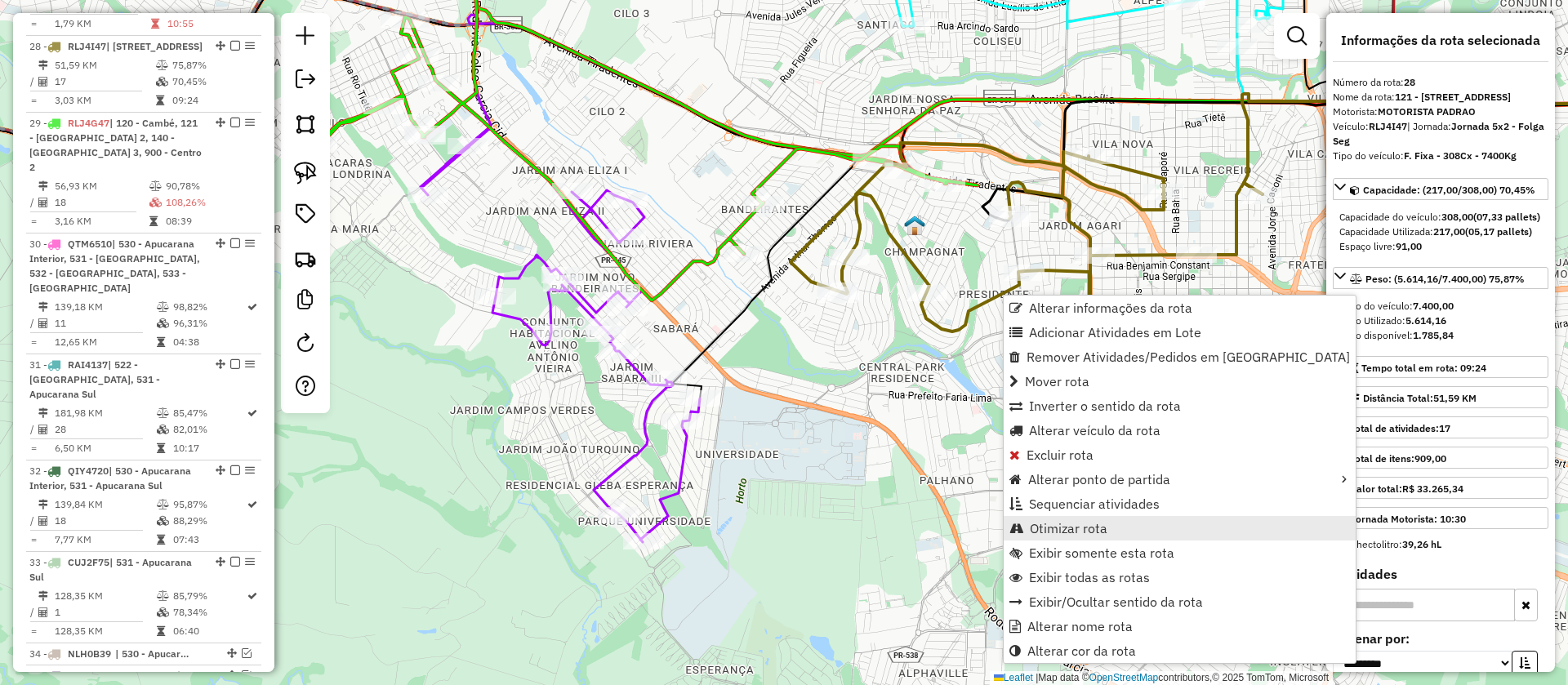
click at [1068, 531] on span "Otimizar rota" at bounding box center [1068, 528] width 77 height 13
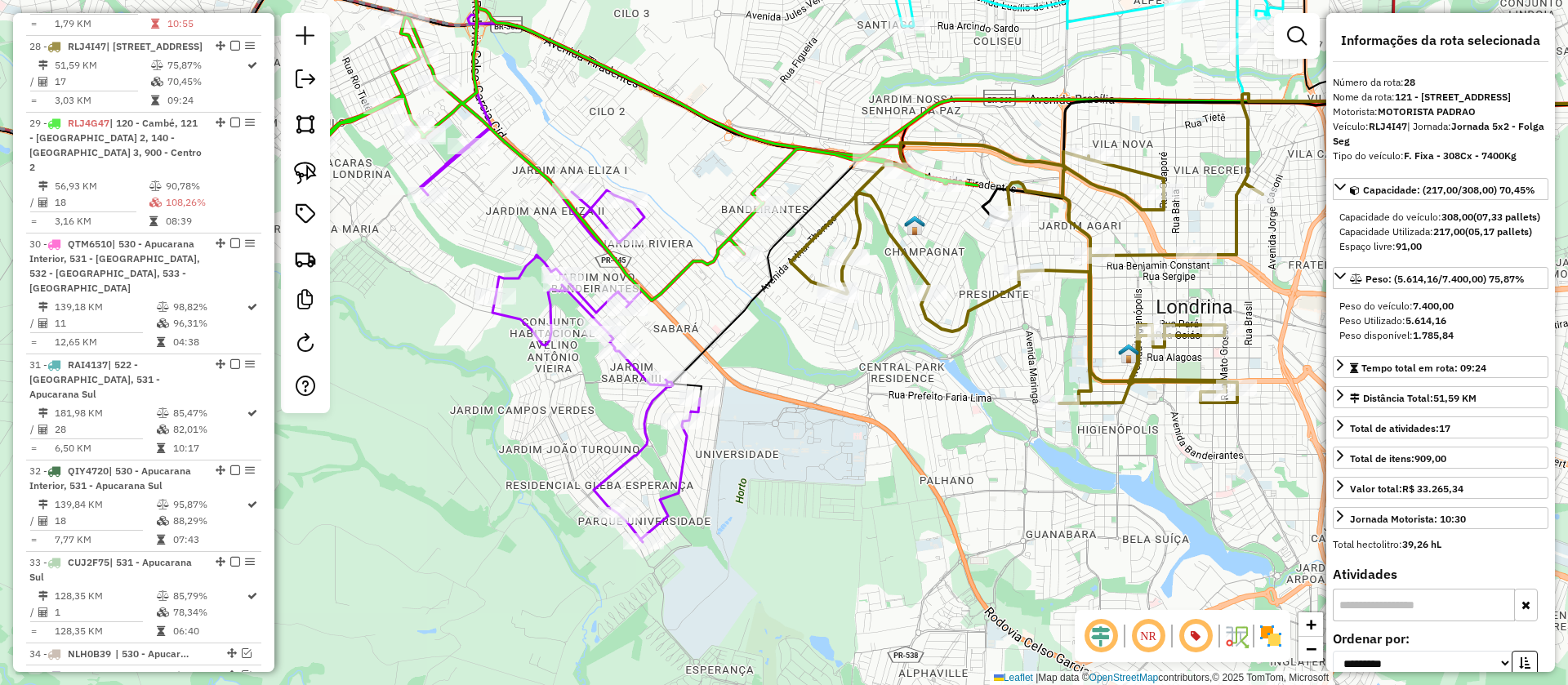
click at [762, 174] on icon at bounding box center [638, 116] width 681 height 369
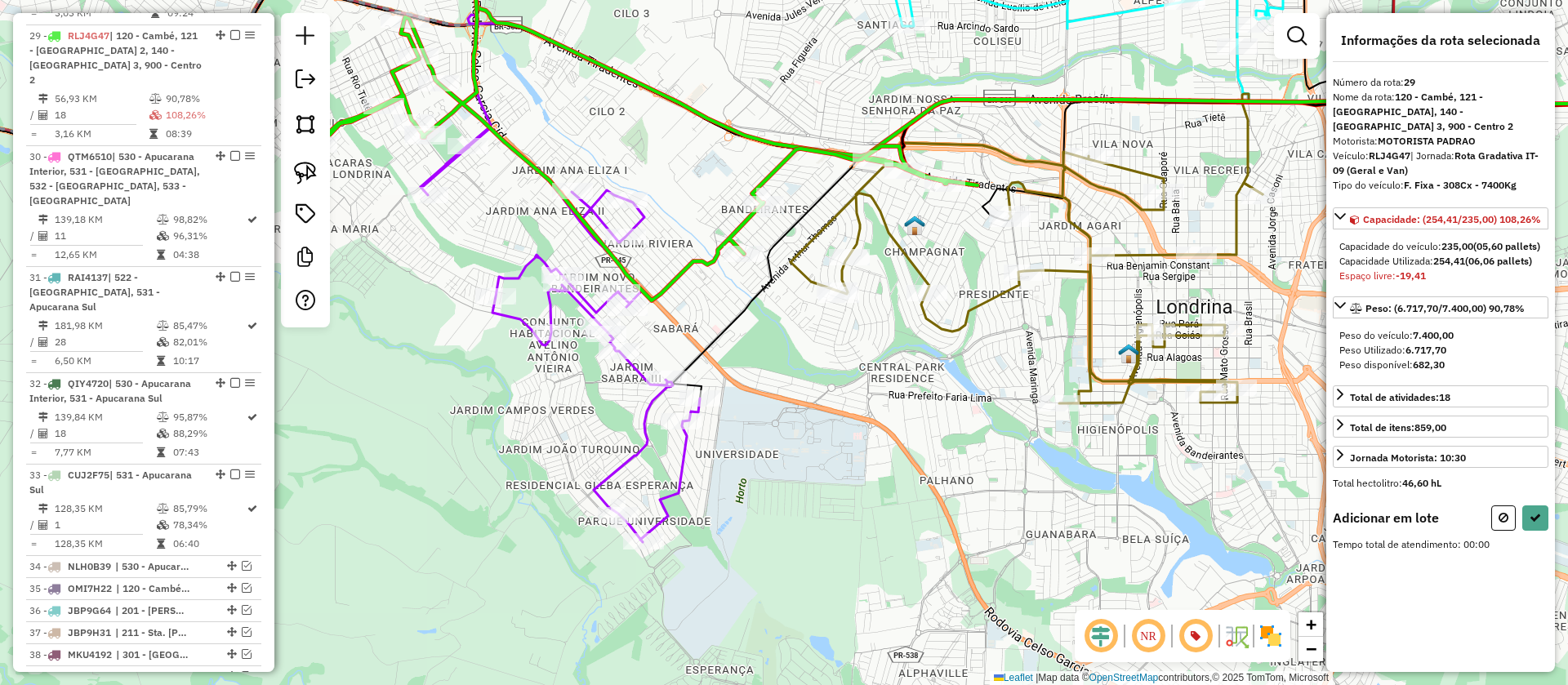
scroll to position [1921, 0]
drag, startPoint x: 308, startPoint y: 164, endPoint x: 338, endPoint y: 186, distance: 37.2
click at [309, 166] on img at bounding box center [305, 173] width 23 height 23
drag, startPoint x: 768, startPoint y: 304, endPoint x: 873, endPoint y: 310, distance: 105.2
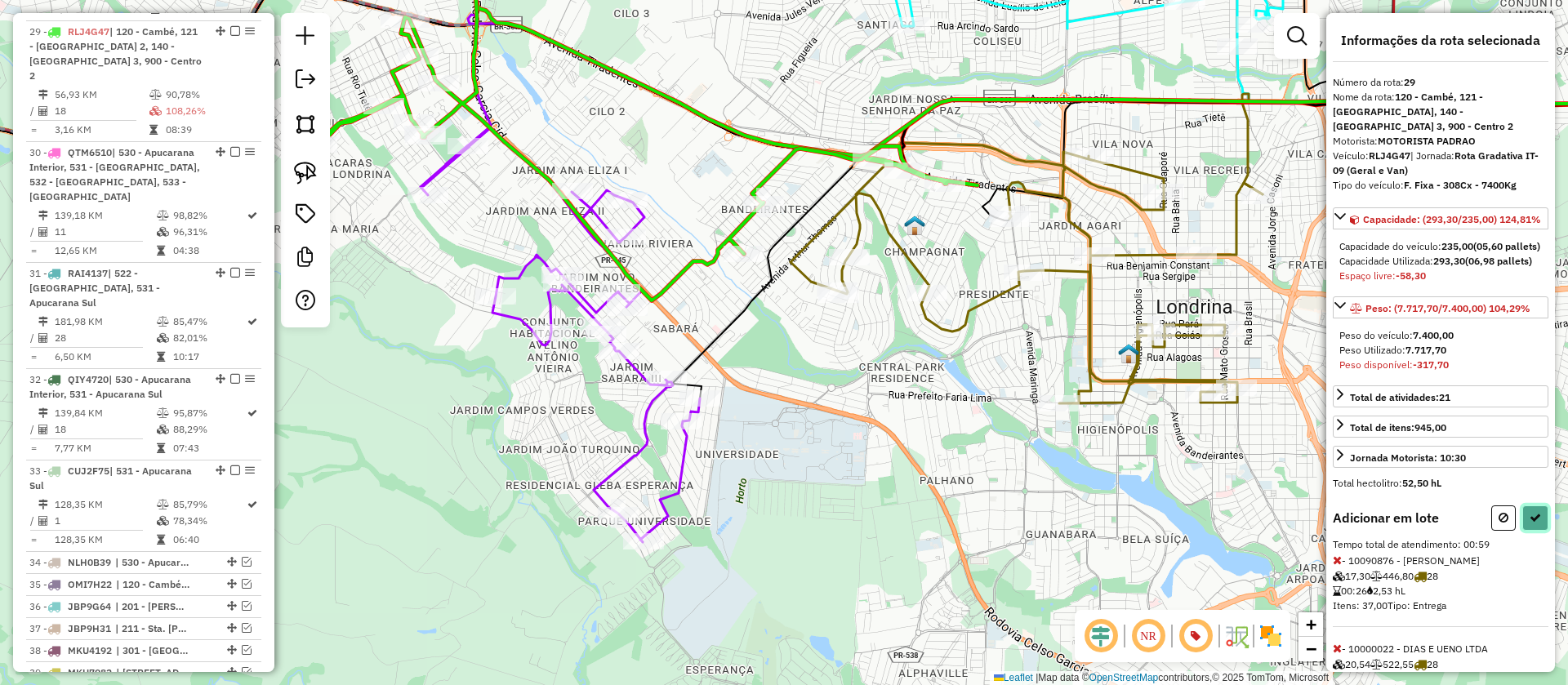
click at [1529, 523] on icon at bounding box center [1535, 517] width 11 height 11
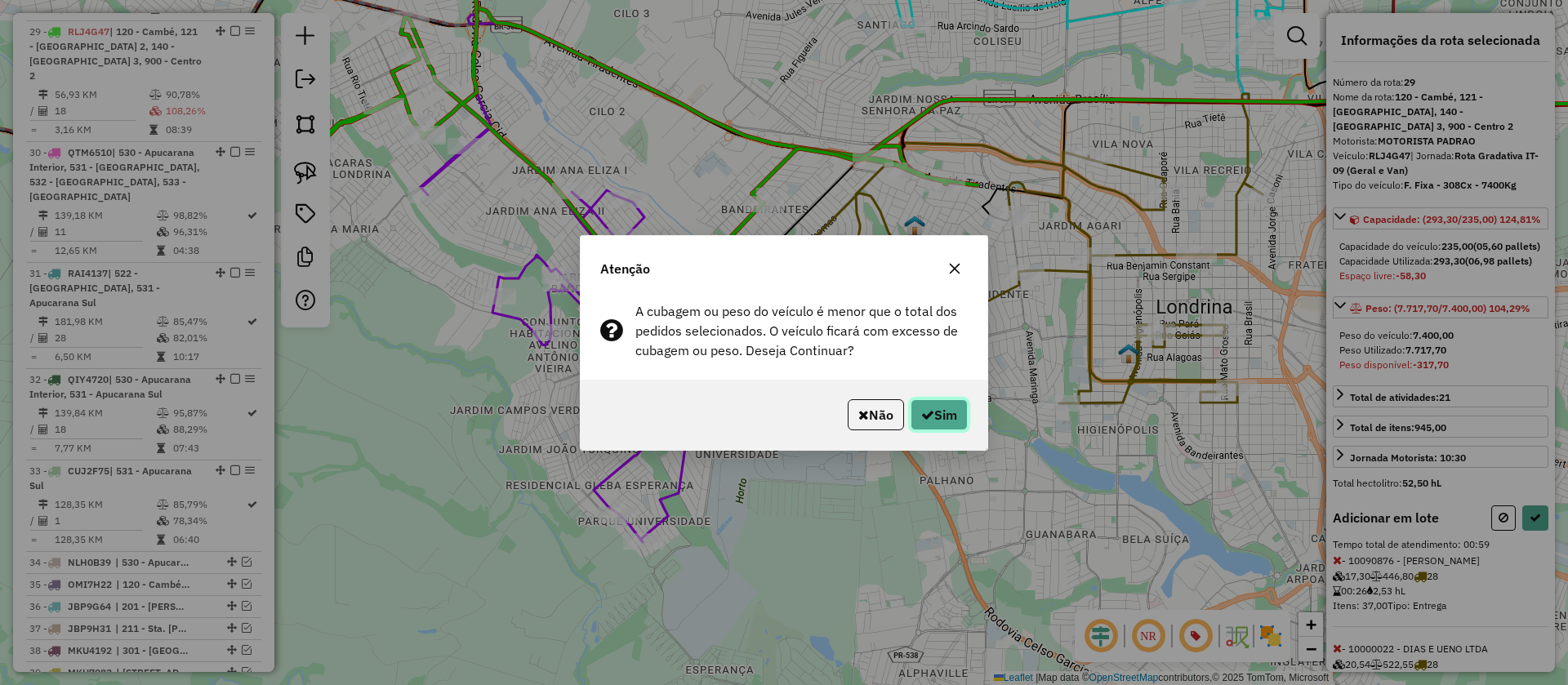
click at [953, 421] on button "Sim" at bounding box center [938, 414] width 57 height 31
select select "**********"
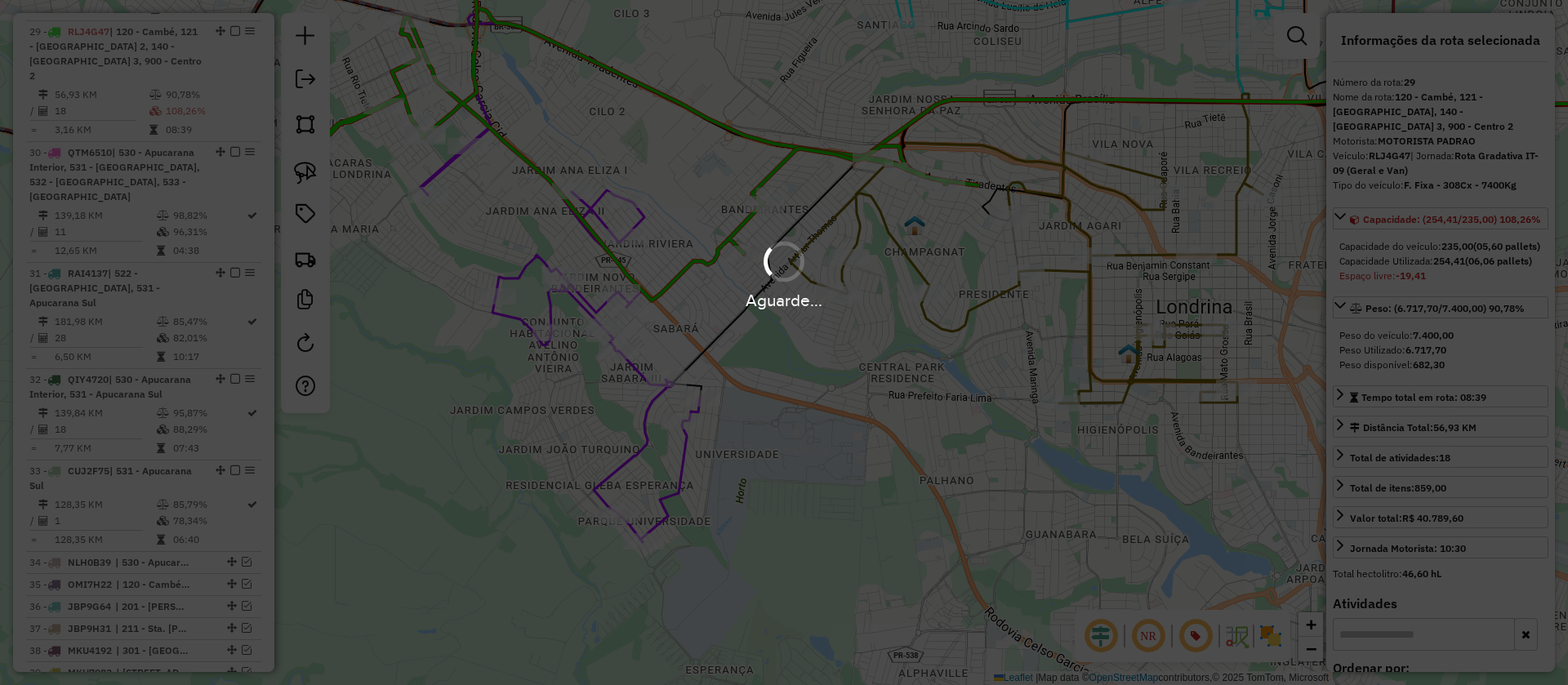
click at [1071, 281] on div "Aguarde..." at bounding box center [784, 273] width 1568 height 77
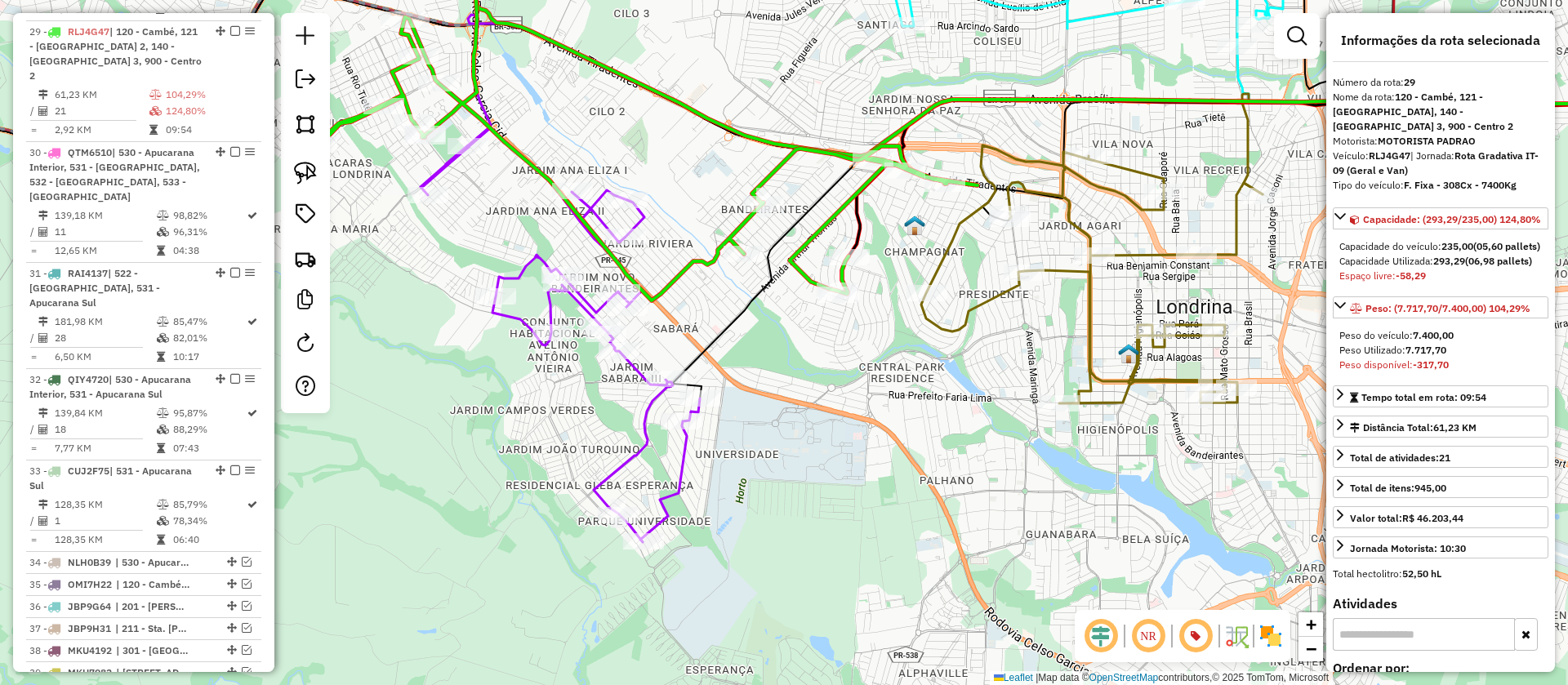
click at [1063, 277] on icon at bounding box center [1091, 273] width 341 height 258
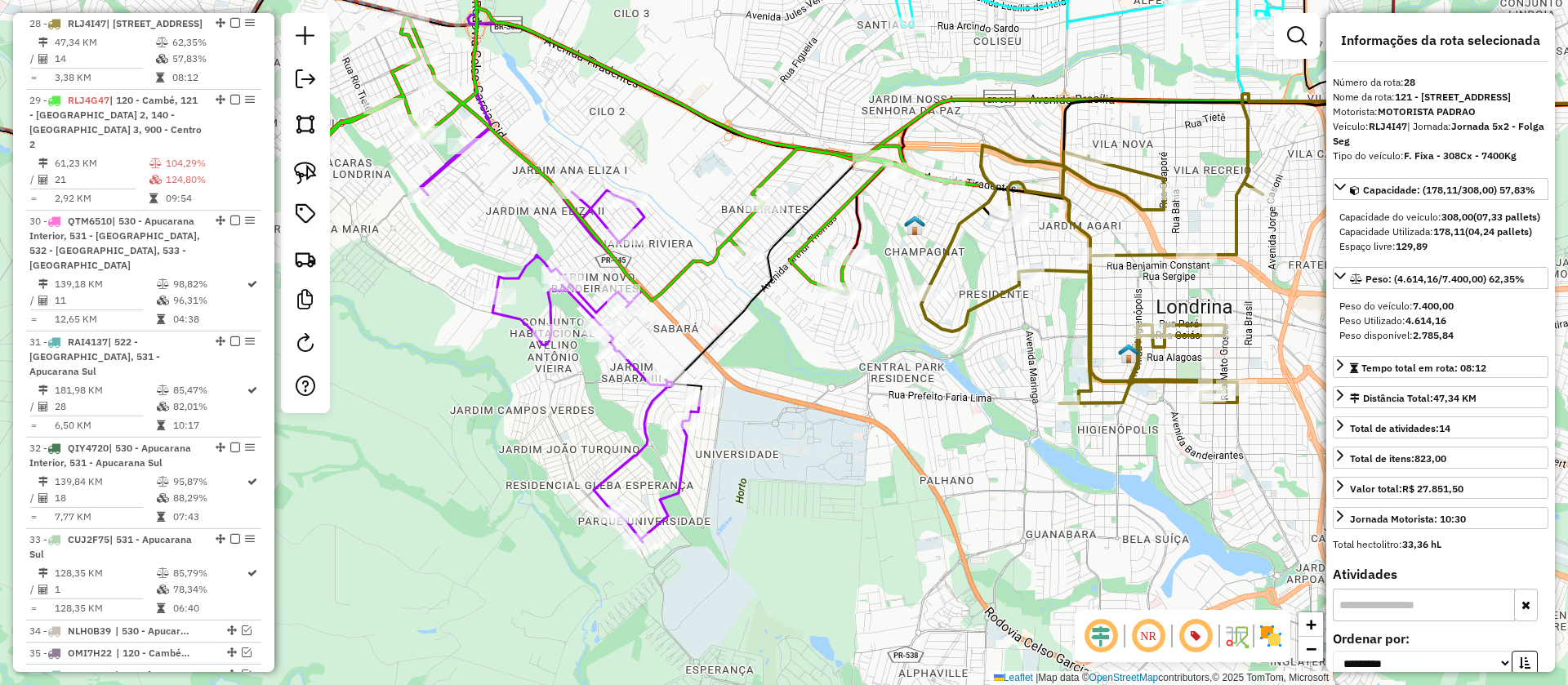
scroll to position [1830, 0]
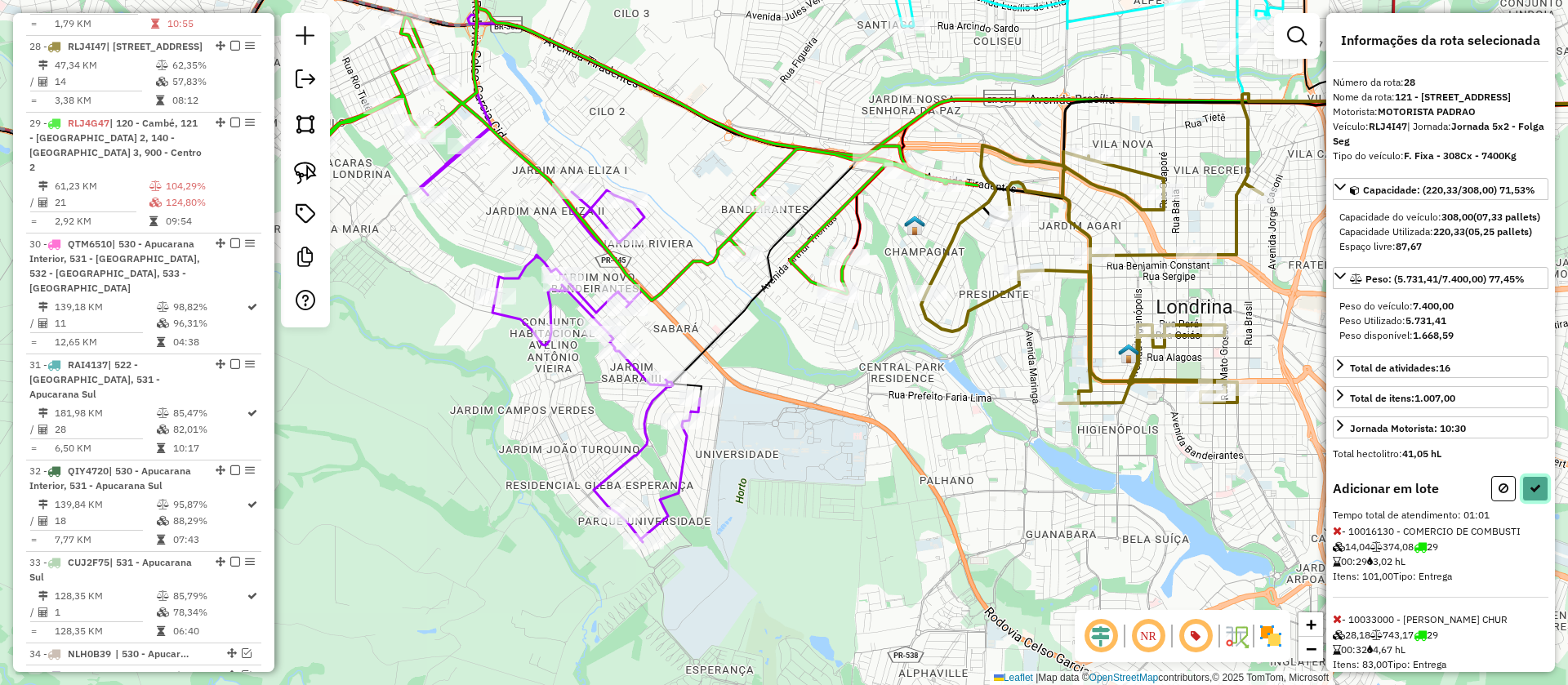
click at [1533, 501] on button at bounding box center [1535, 488] width 26 height 26
select select "**********"
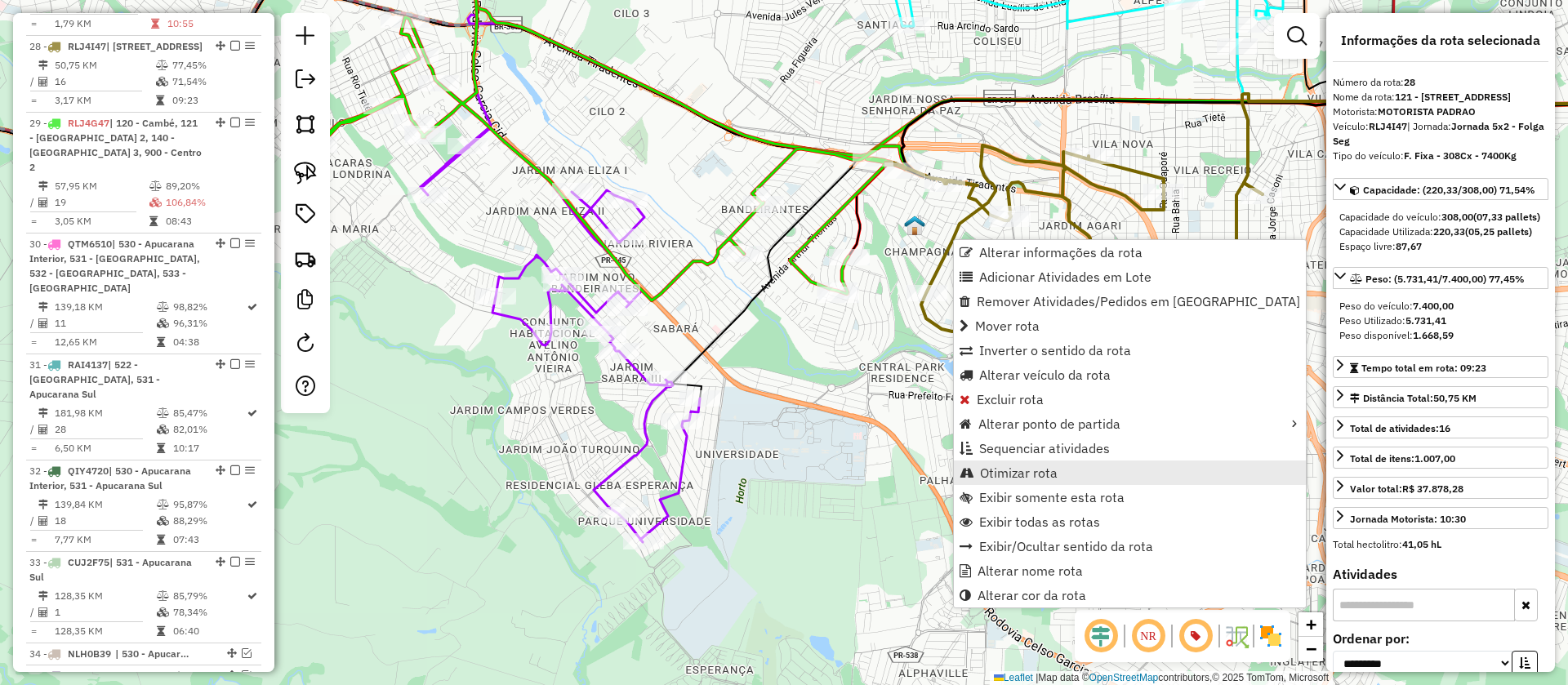
click at [1028, 469] on span "Otimizar rota" at bounding box center [1018, 472] width 77 height 13
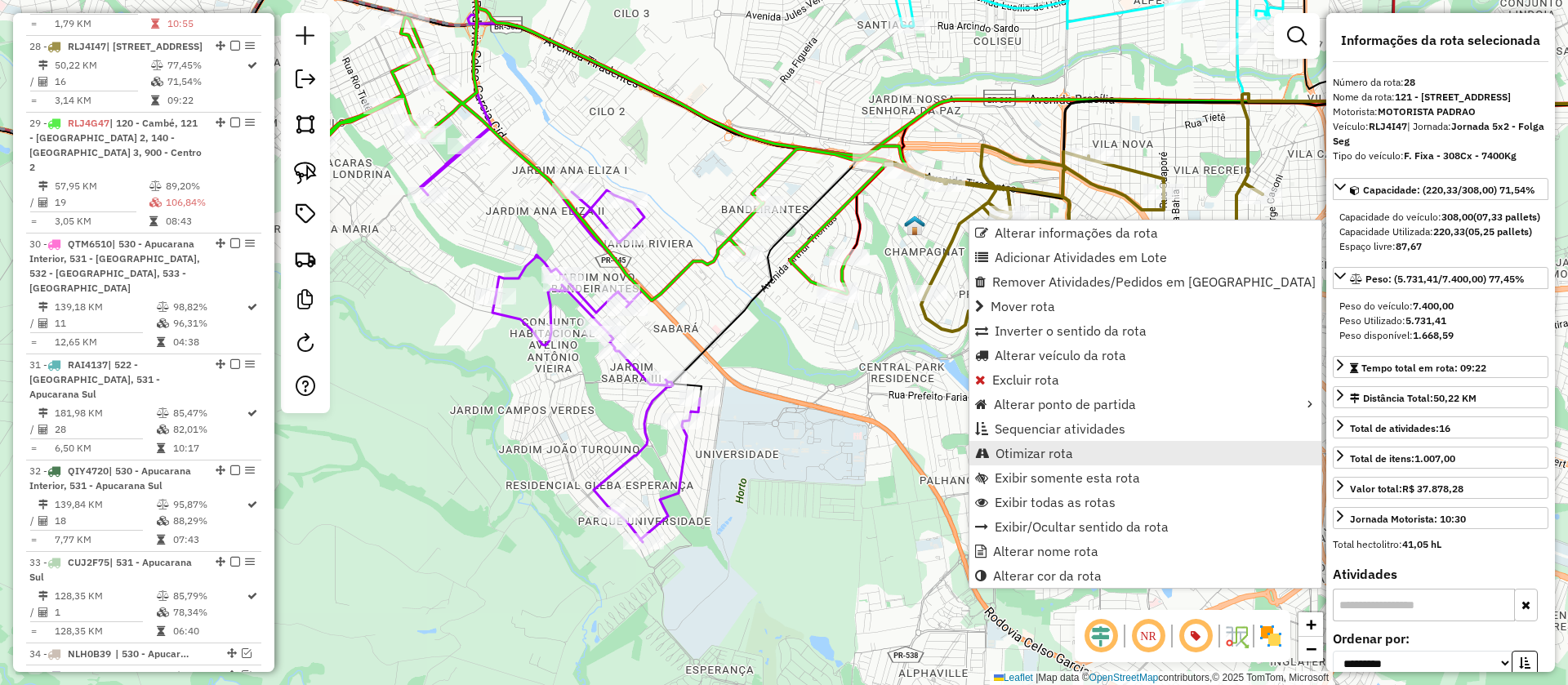
click at [1026, 448] on span "Otimizar rota" at bounding box center [1034, 453] width 77 height 13
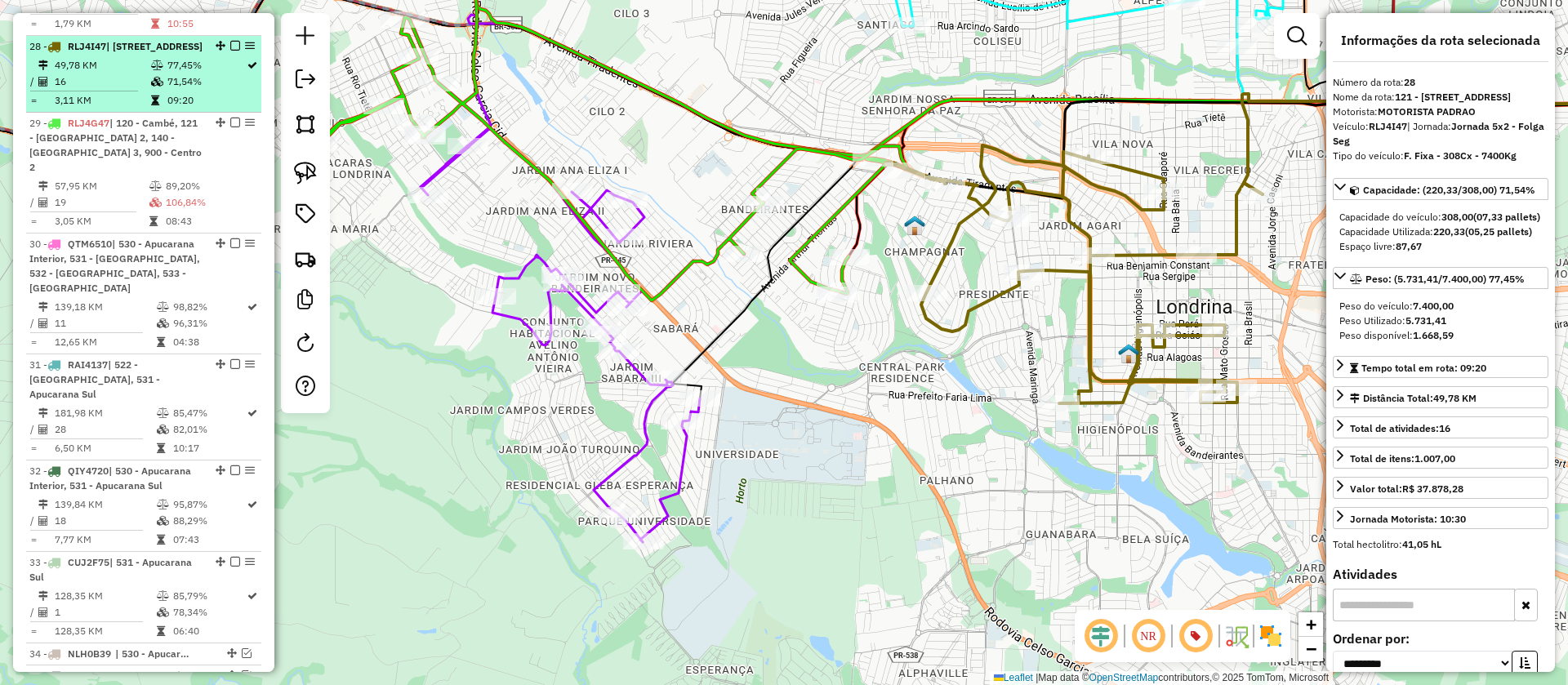
click at [231, 40] on em at bounding box center [235, 45] width 10 height 10
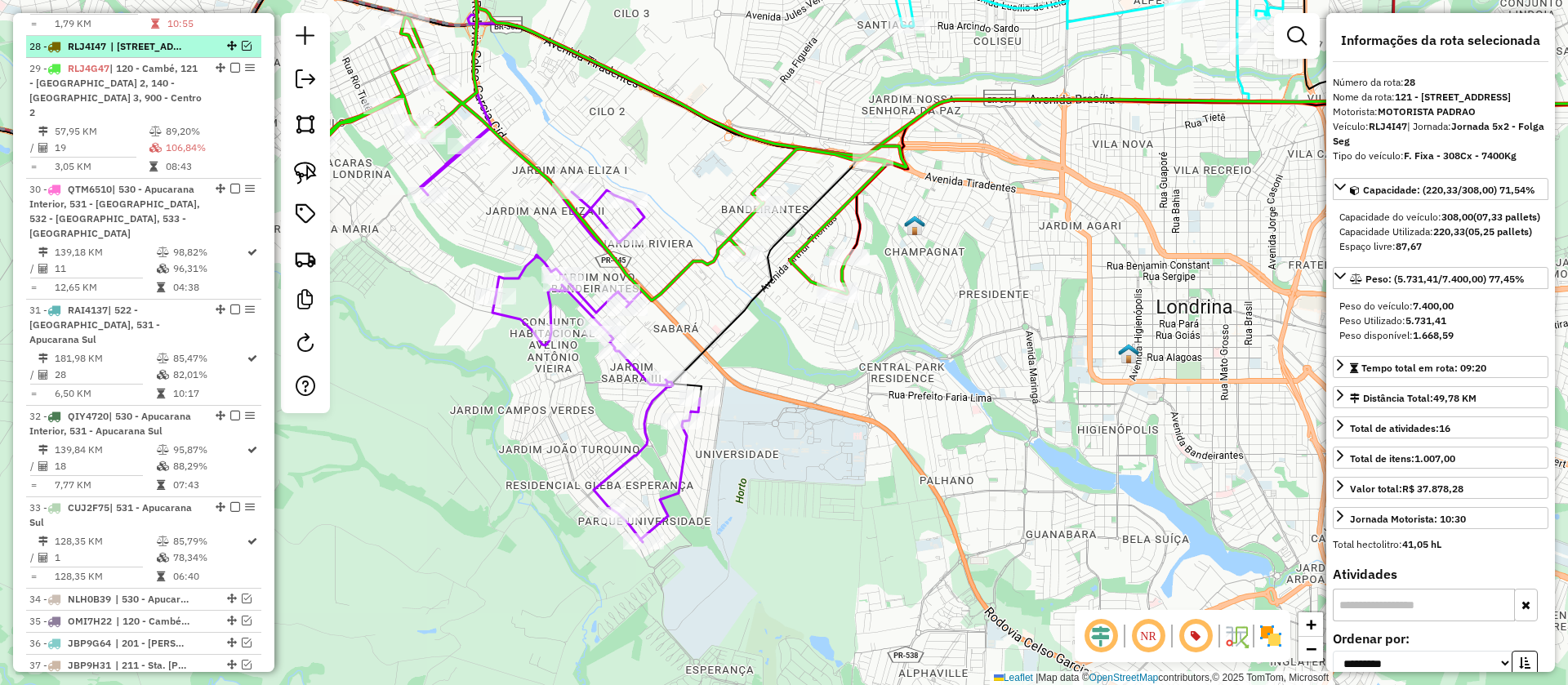
scroll to position [1760, 0]
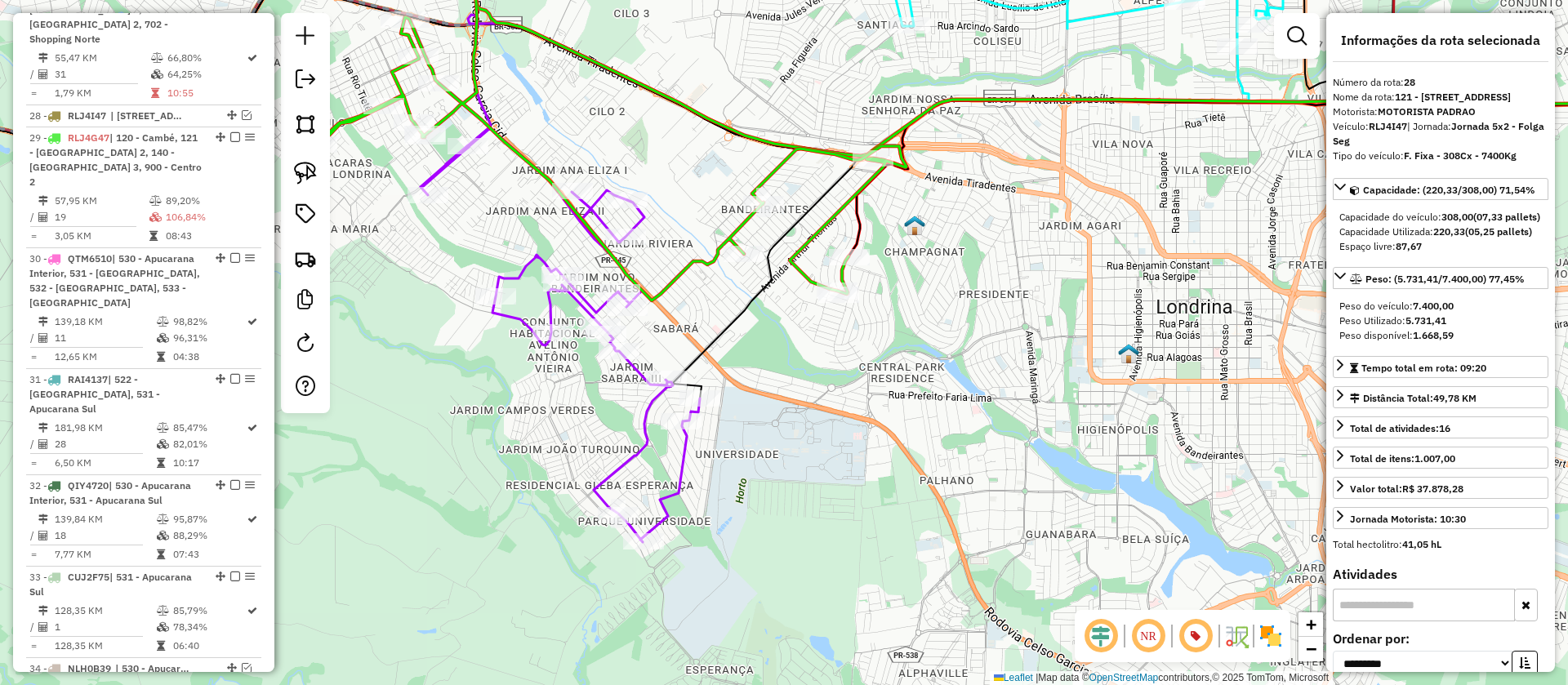
click at [813, 226] on icon at bounding box center [602, 116] width 609 height 369
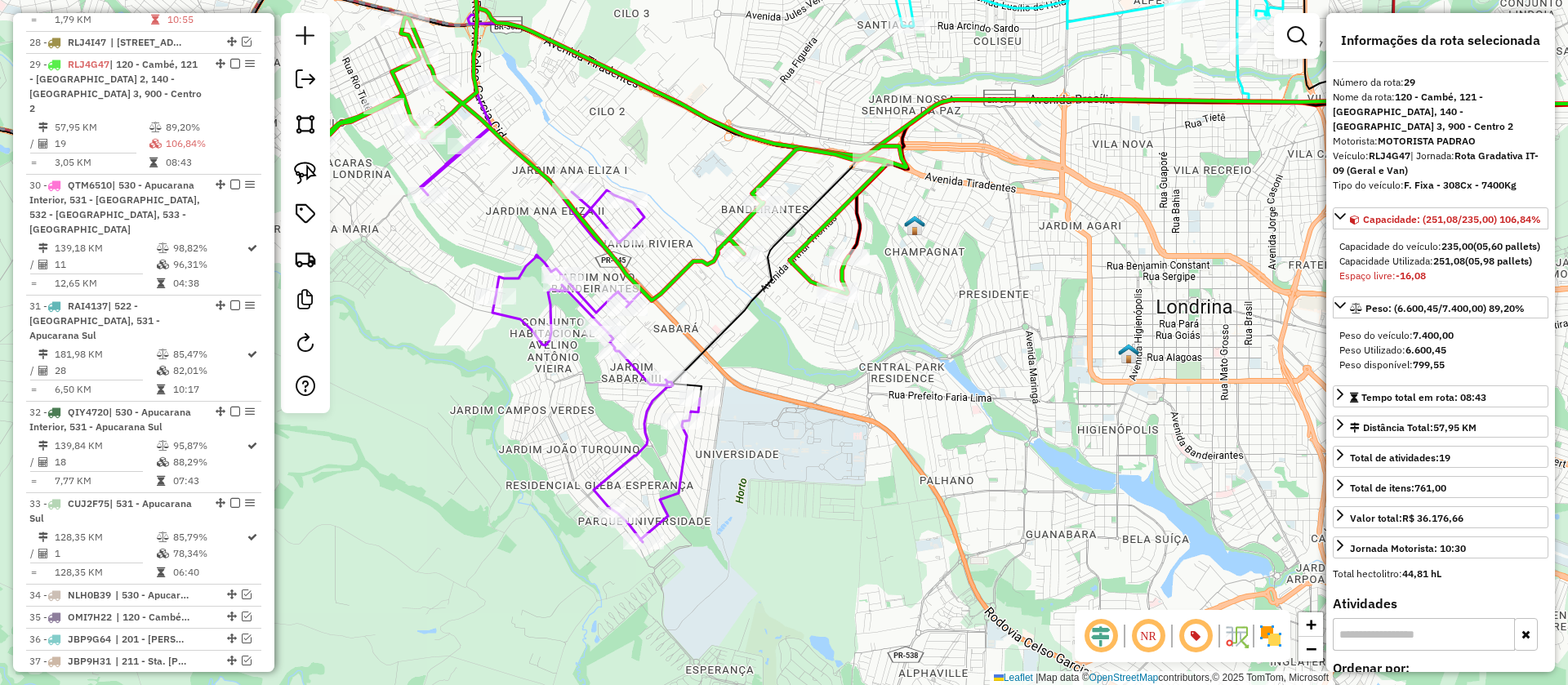
scroll to position [1852, 0]
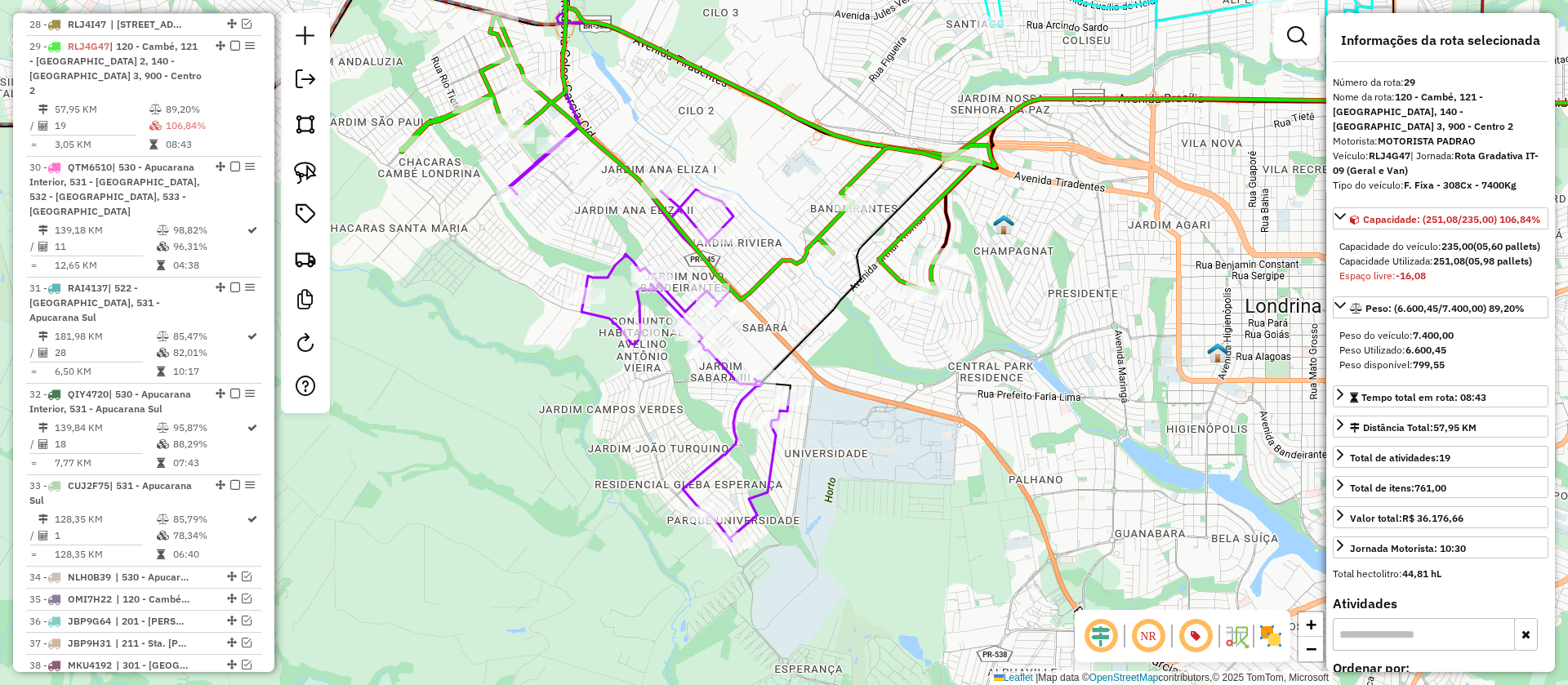
drag, startPoint x: 928, startPoint y: 395, endPoint x: 1008, endPoint y: 395, distance: 80.0
click at [1008, 395] on div "Janela de atendimento Grade de atendimento Capacidade Transportadoras Veículos …" at bounding box center [784, 342] width 1568 height 685
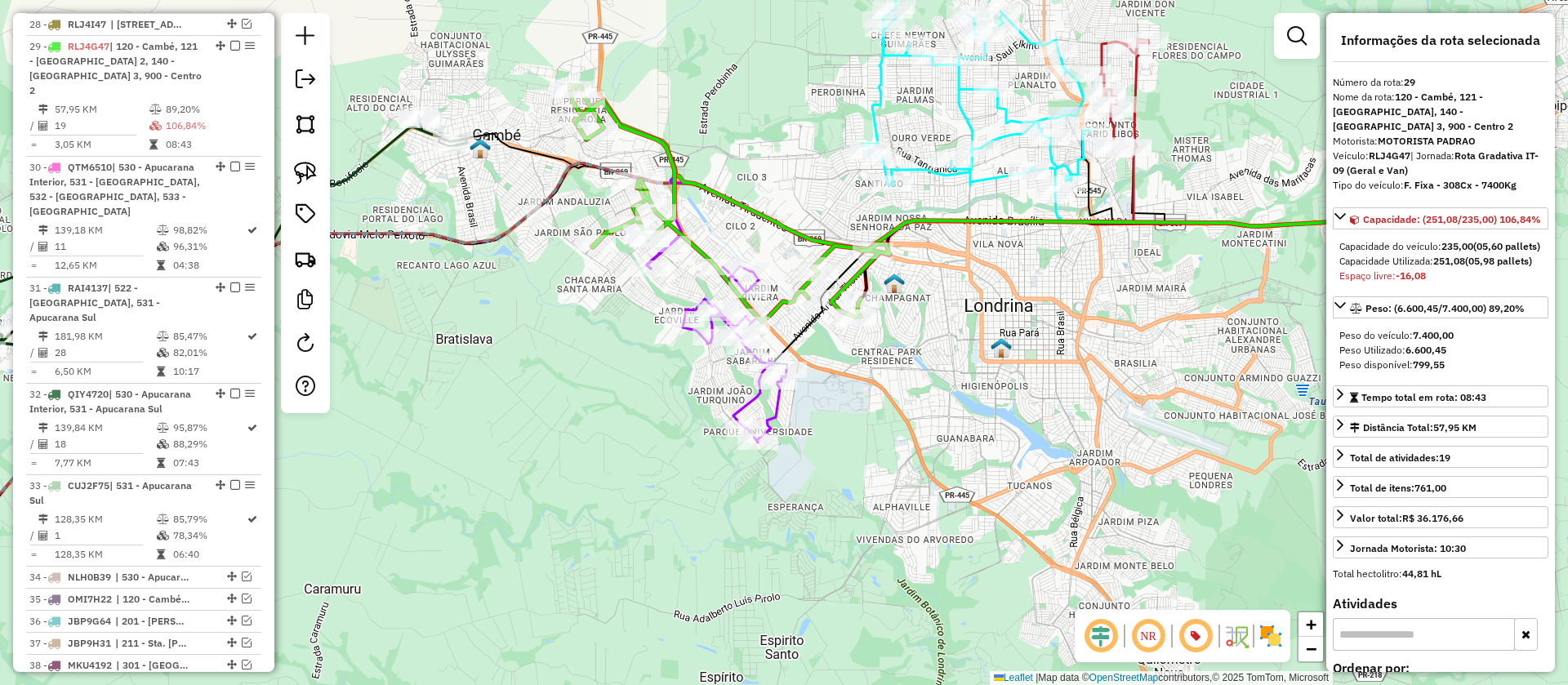
click at [752, 404] on icon at bounding box center [716, 339] width 140 height 208
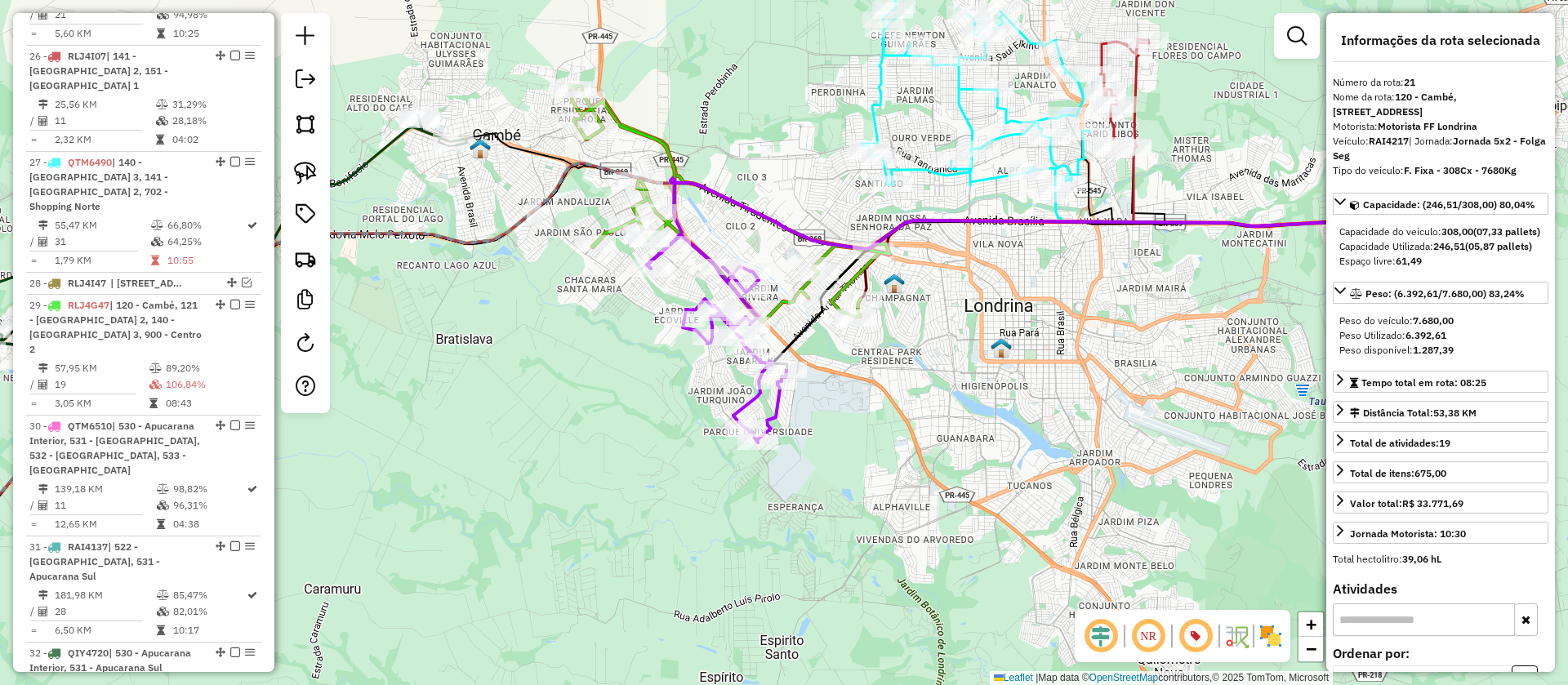
scroll to position [1383, 0]
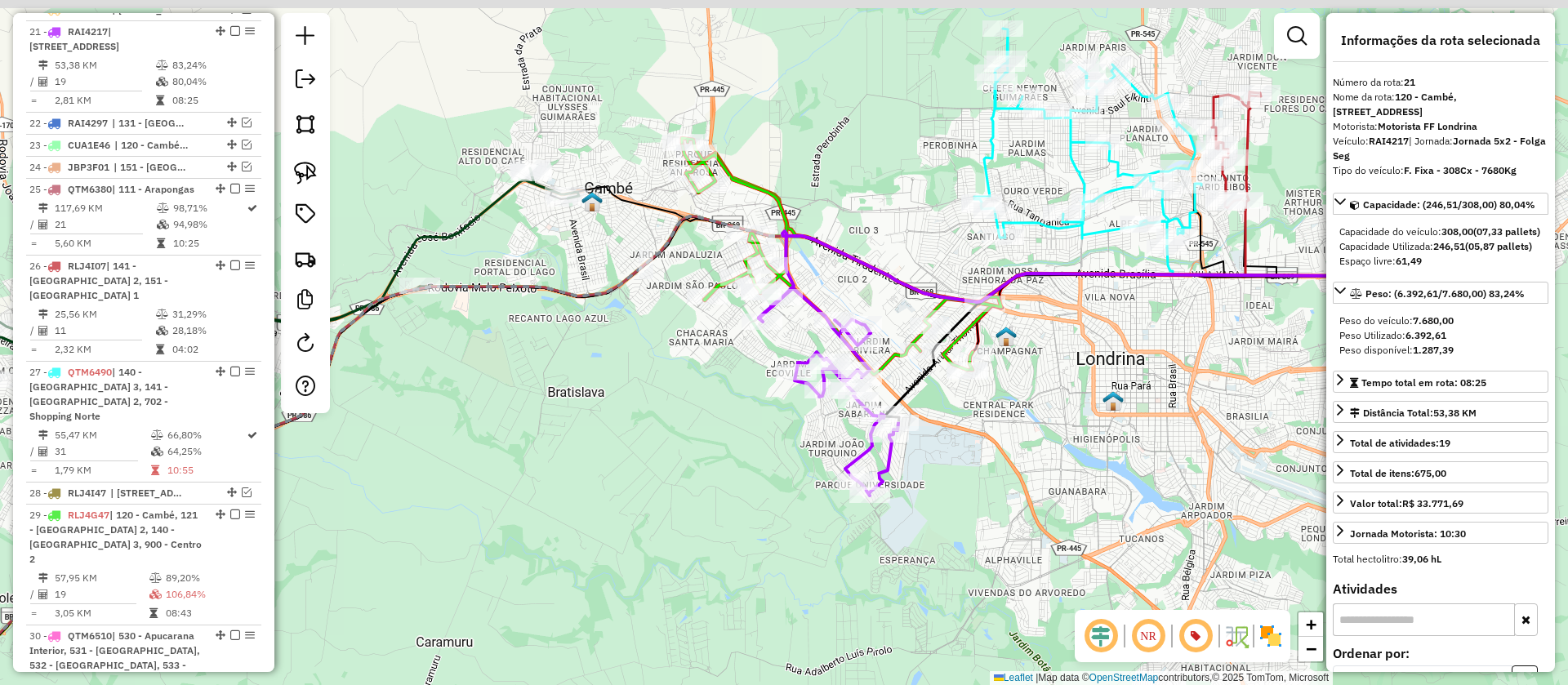
drag, startPoint x: 879, startPoint y: 406, endPoint x: 990, endPoint y: 460, distance: 123.4
click at [990, 460] on div "Janela de atendimento Grade de atendimento Capacidade Transportadoras Veículos …" at bounding box center [784, 342] width 1568 height 685
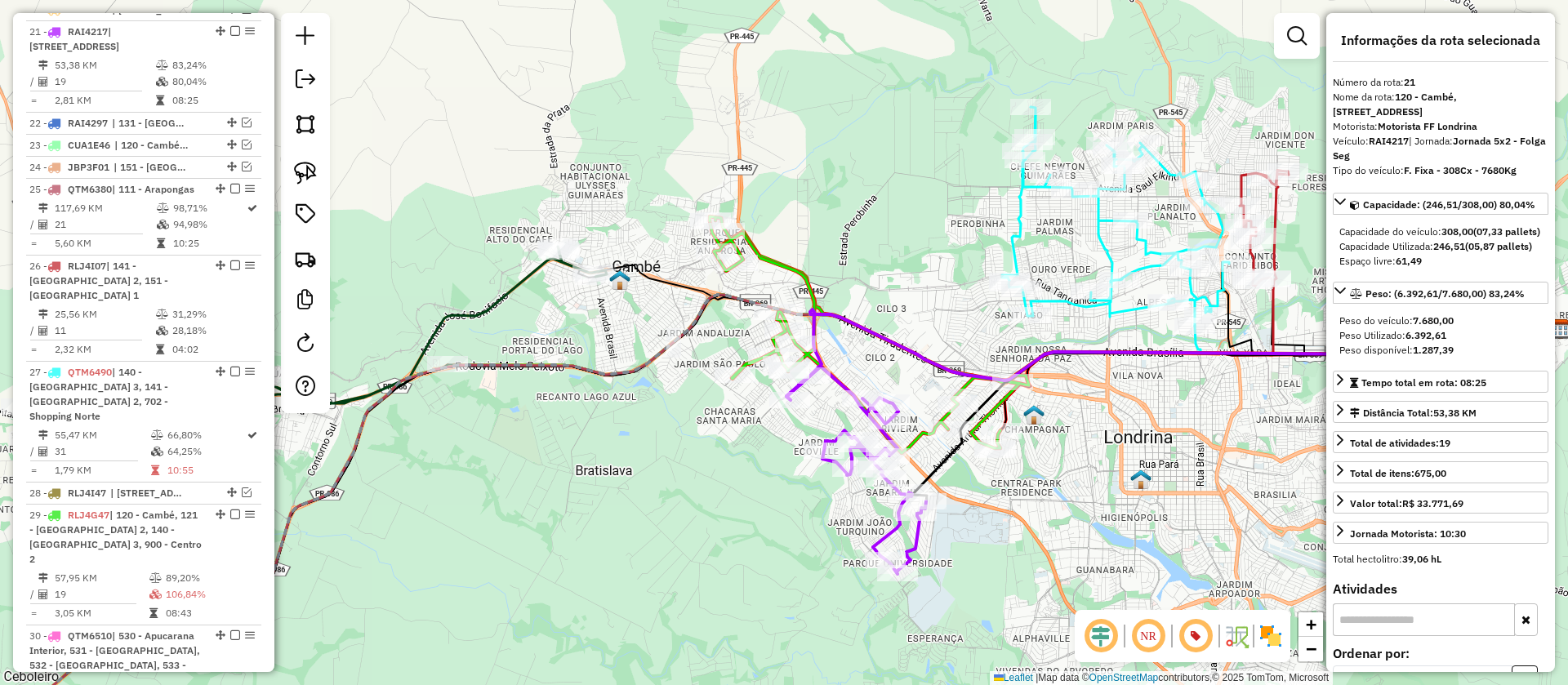
drag, startPoint x: 990, startPoint y: 460, endPoint x: 1020, endPoint y: 550, distance: 94.9
click at [1020, 550] on div "Janela de atendimento Grade de atendimento Capacidade Transportadoras Veículos …" at bounding box center [784, 342] width 1568 height 685
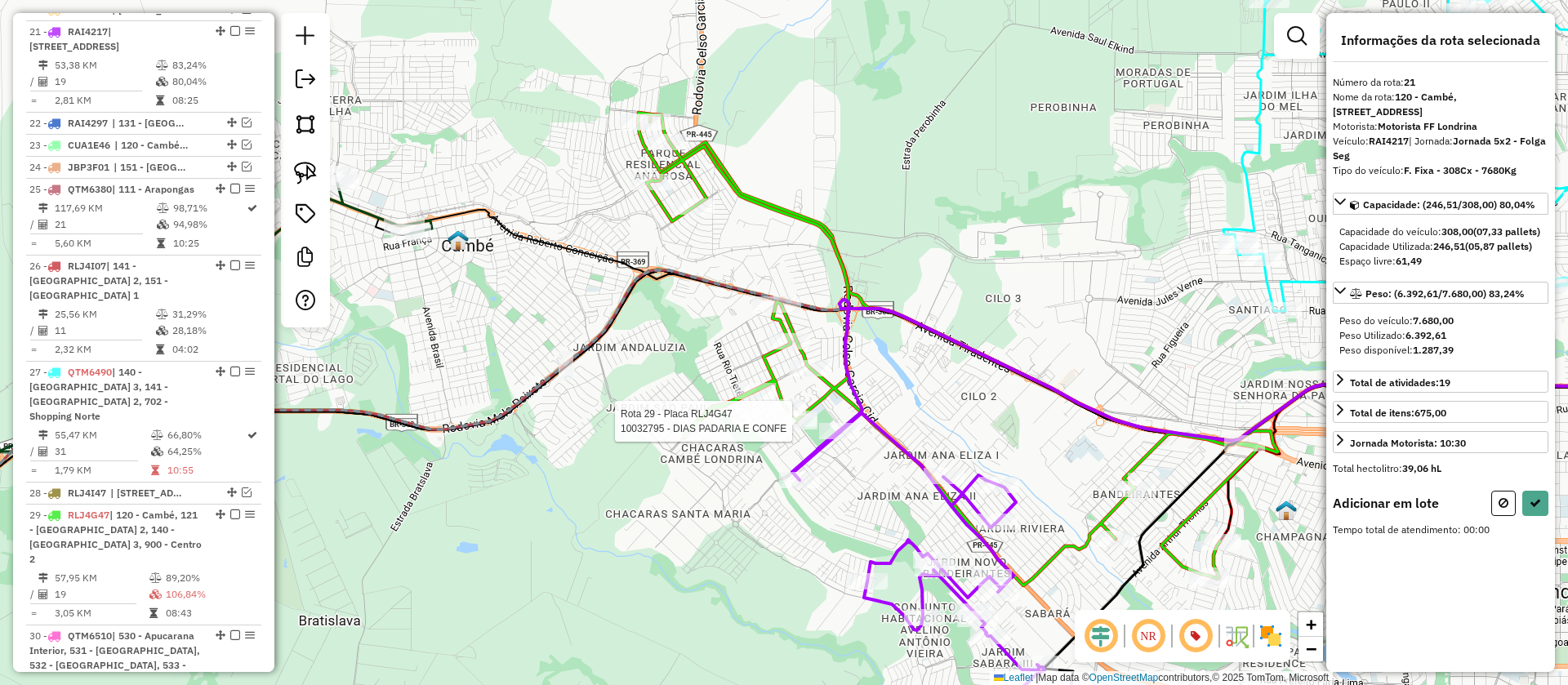
click at [796, 429] on div at bounding box center [797, 421] width 40 height 17
click at [1534, 509] on icon at bounding box center [1535, 503] width 11 height 11
select select "**********"
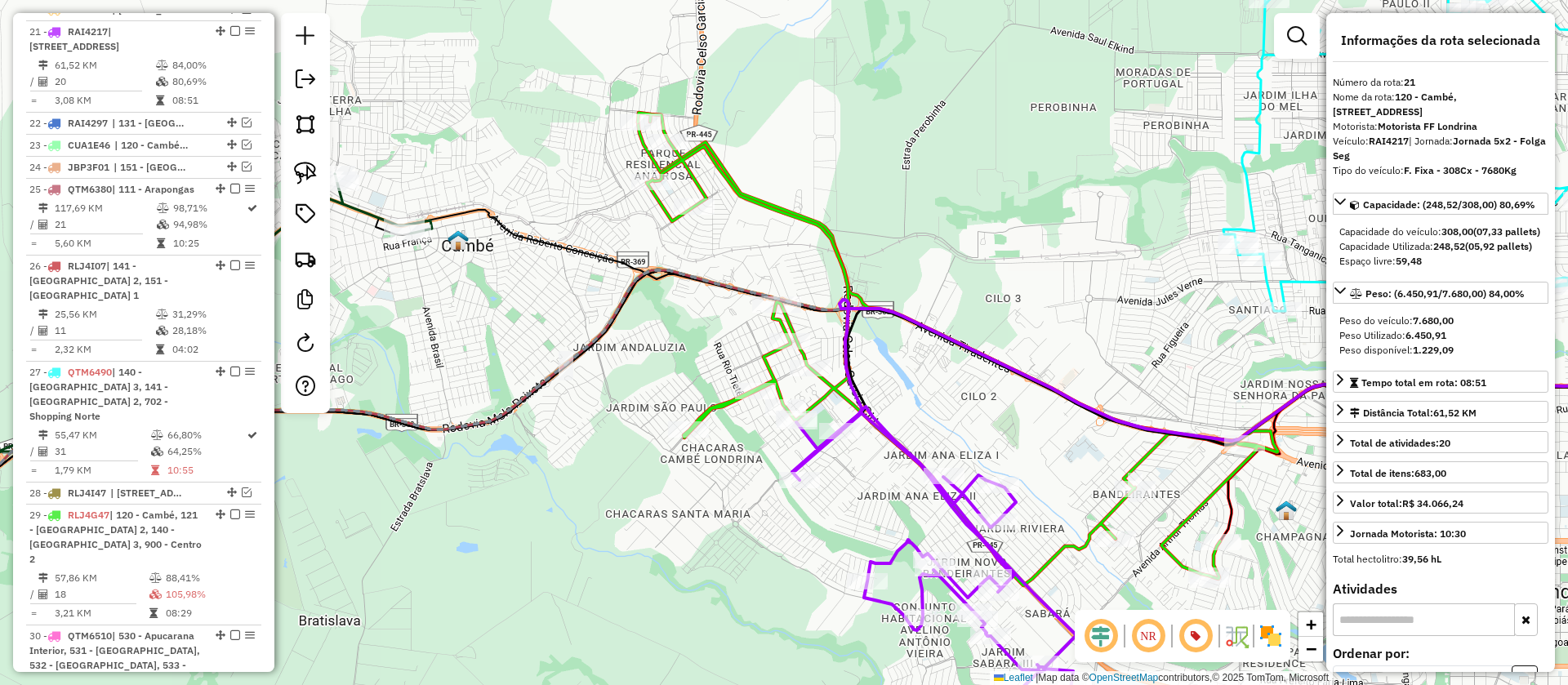
click at [1112, 518] on icon at bounding box center [958, 349] width 640 height 473
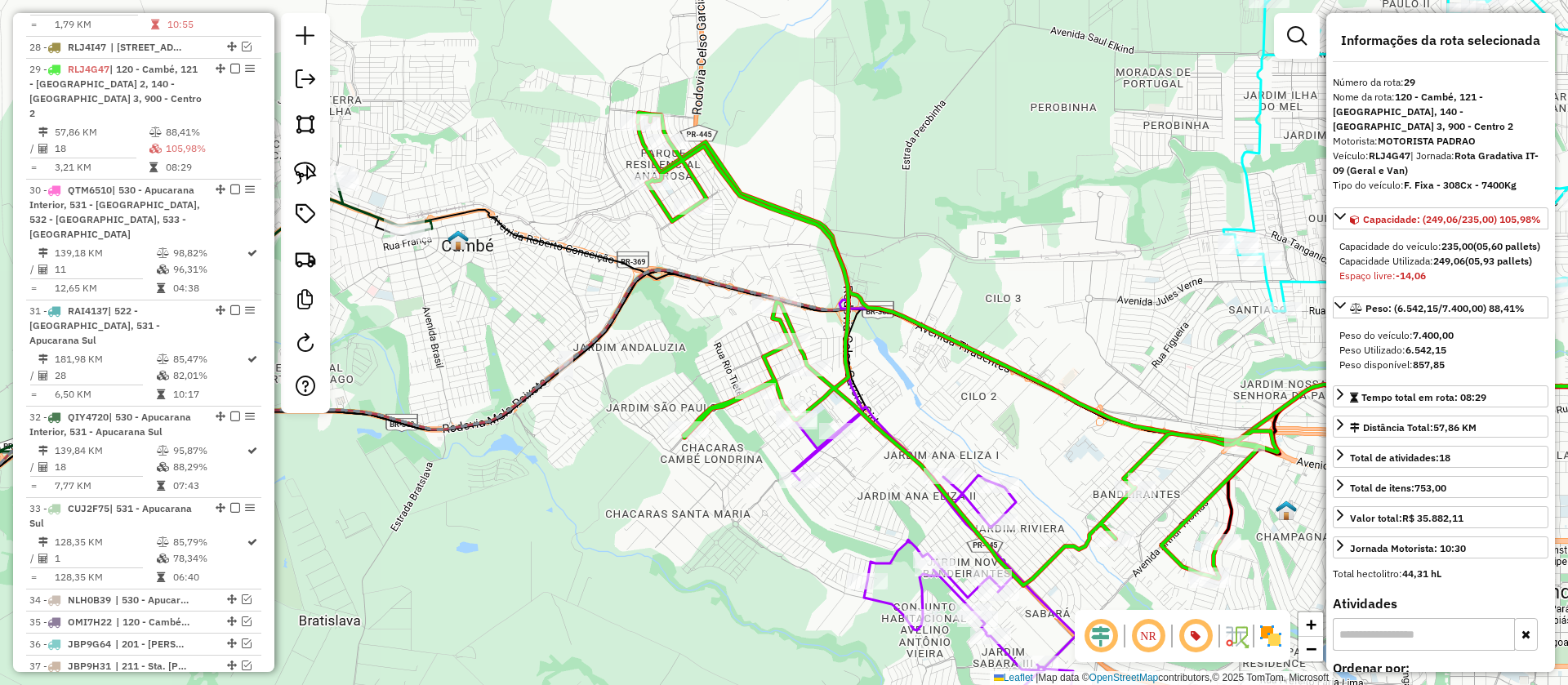
scroll to position [1852, 0]
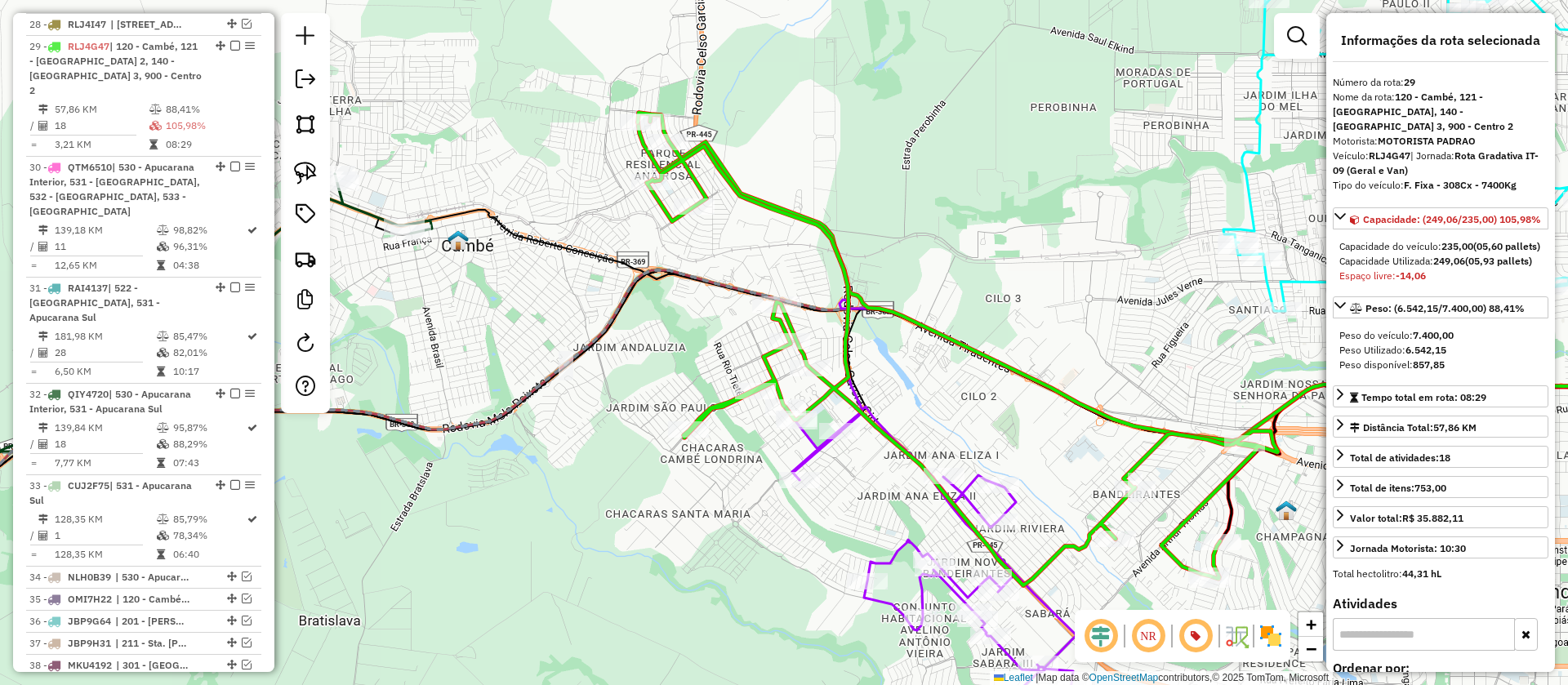
click at [815, 452] on icon at bounding box center [934, 579] width 284 height 347
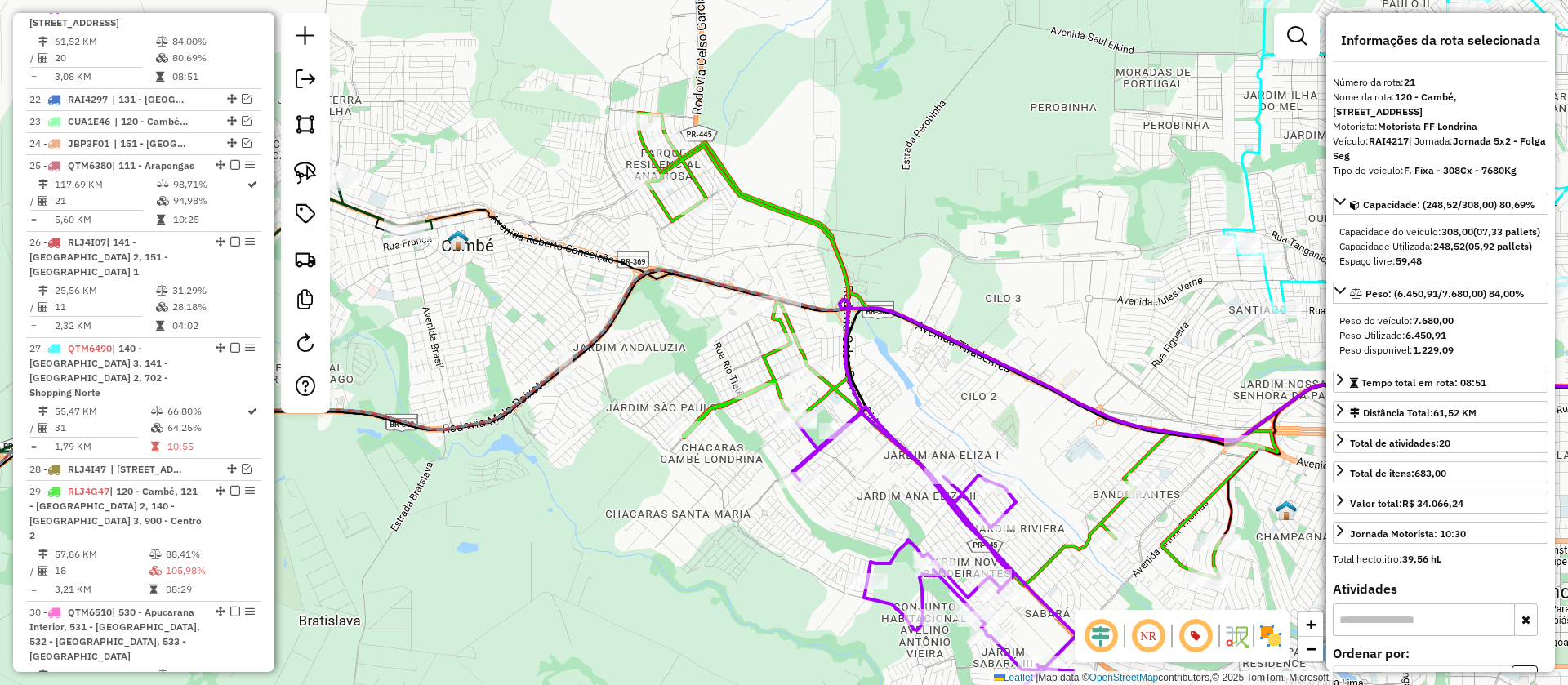
scroll to position [1383, 0]
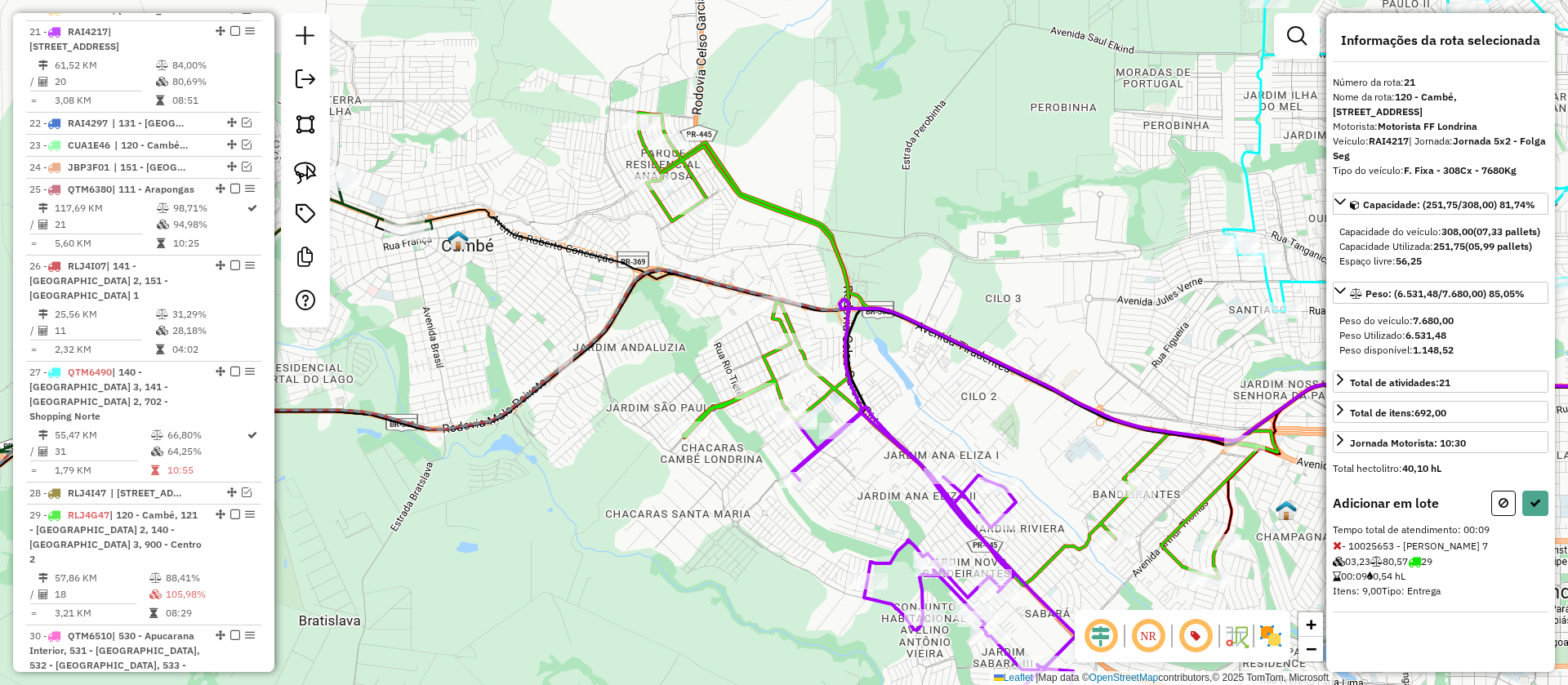
click at [778, 397] on icon at bounding box center [958, 349] width 640 height 473
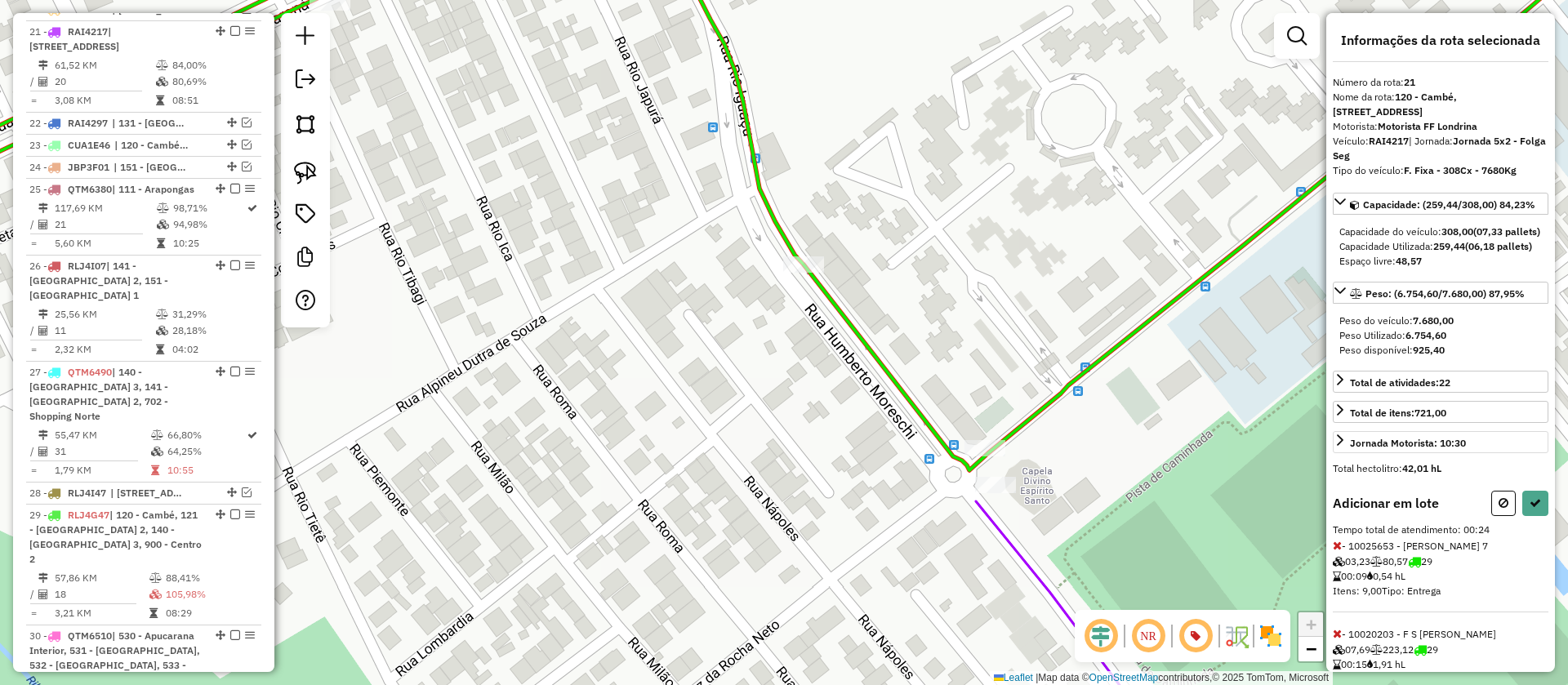
scroll to position [77, 0]
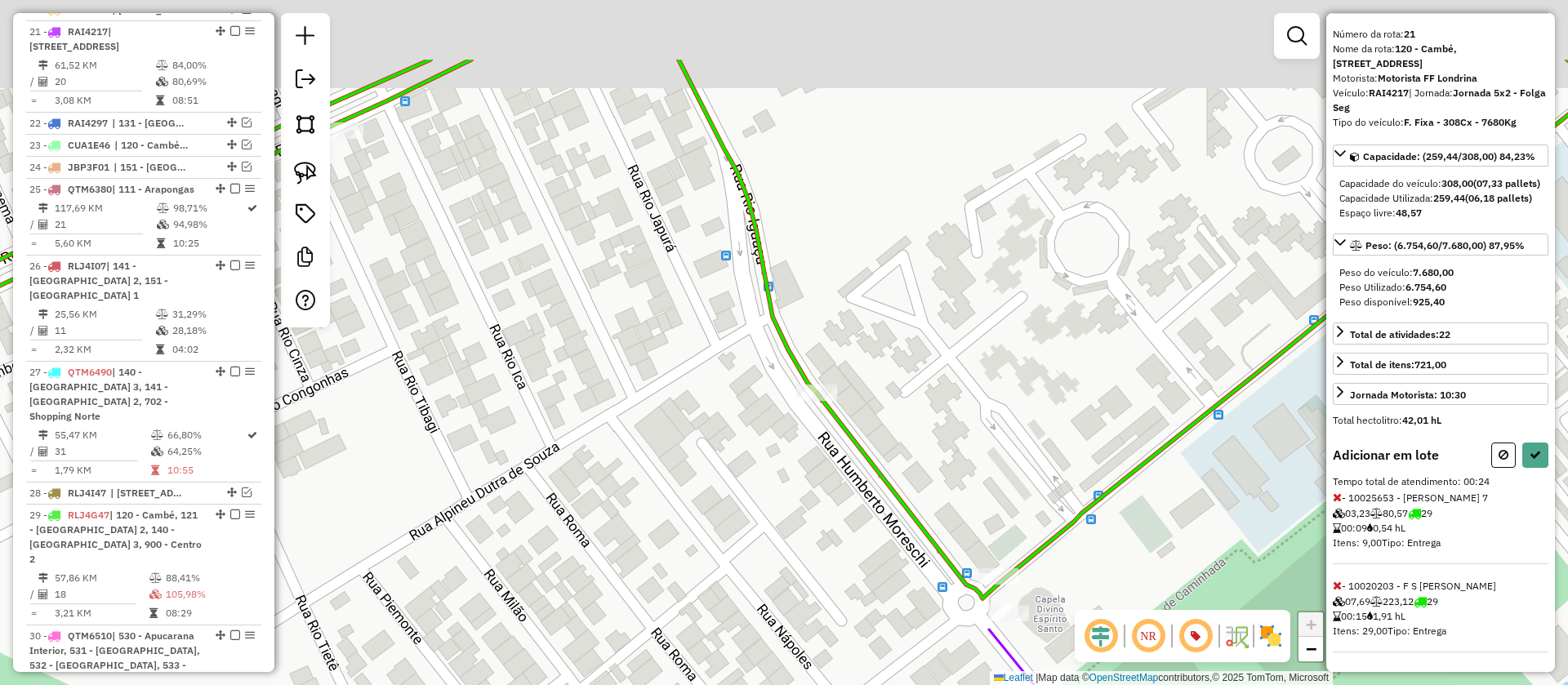
drag, startPoint x: 950, startPoint y: 254, endPoint x: 981, endPoint y: 445, distance: 193.5
click at [981, 445] on div "Janela de atendimento Grade de atendimento Capacidade Transportadoras Veículos …" at bounding box center [784, 342] width 1568 height 685
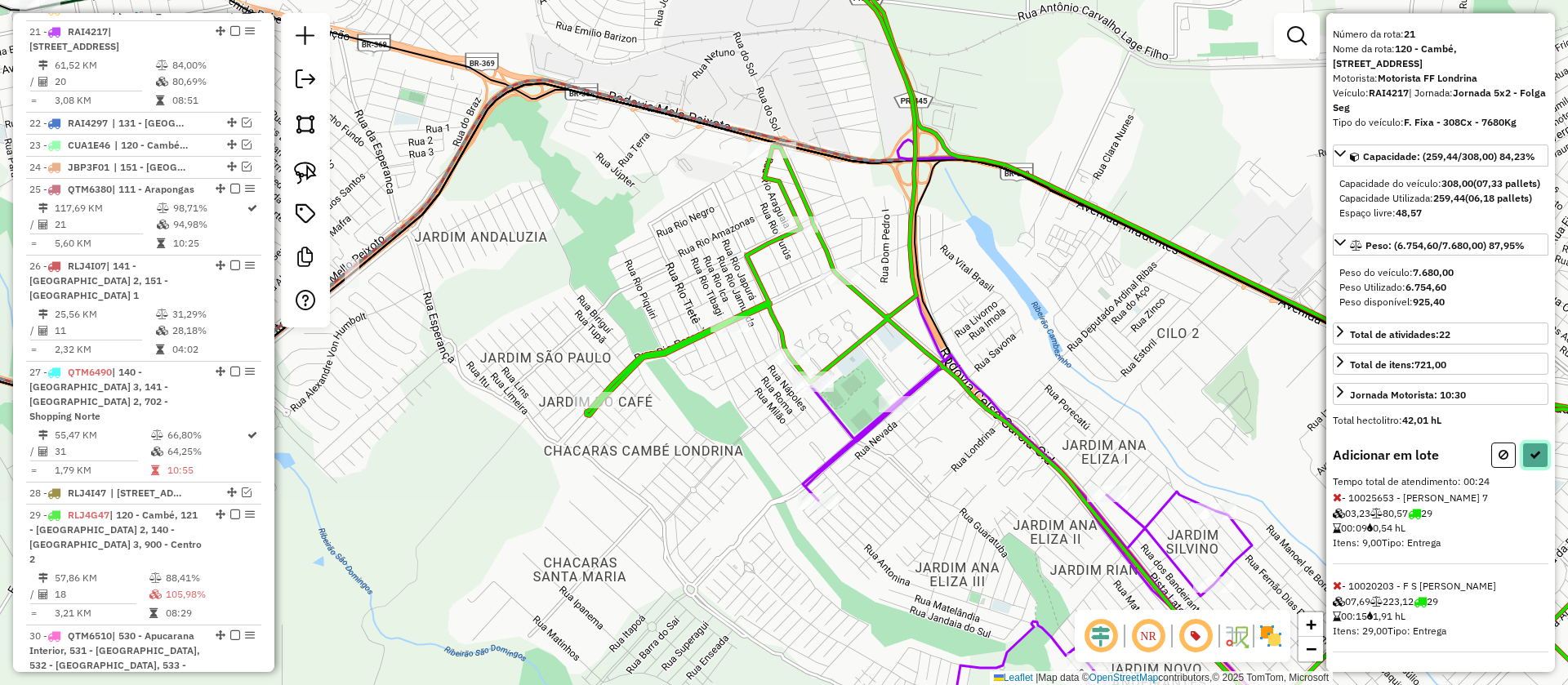
click at [1532, 460] on icon at bounding box center [1535, 455] width 11 height 11
select select "**********"
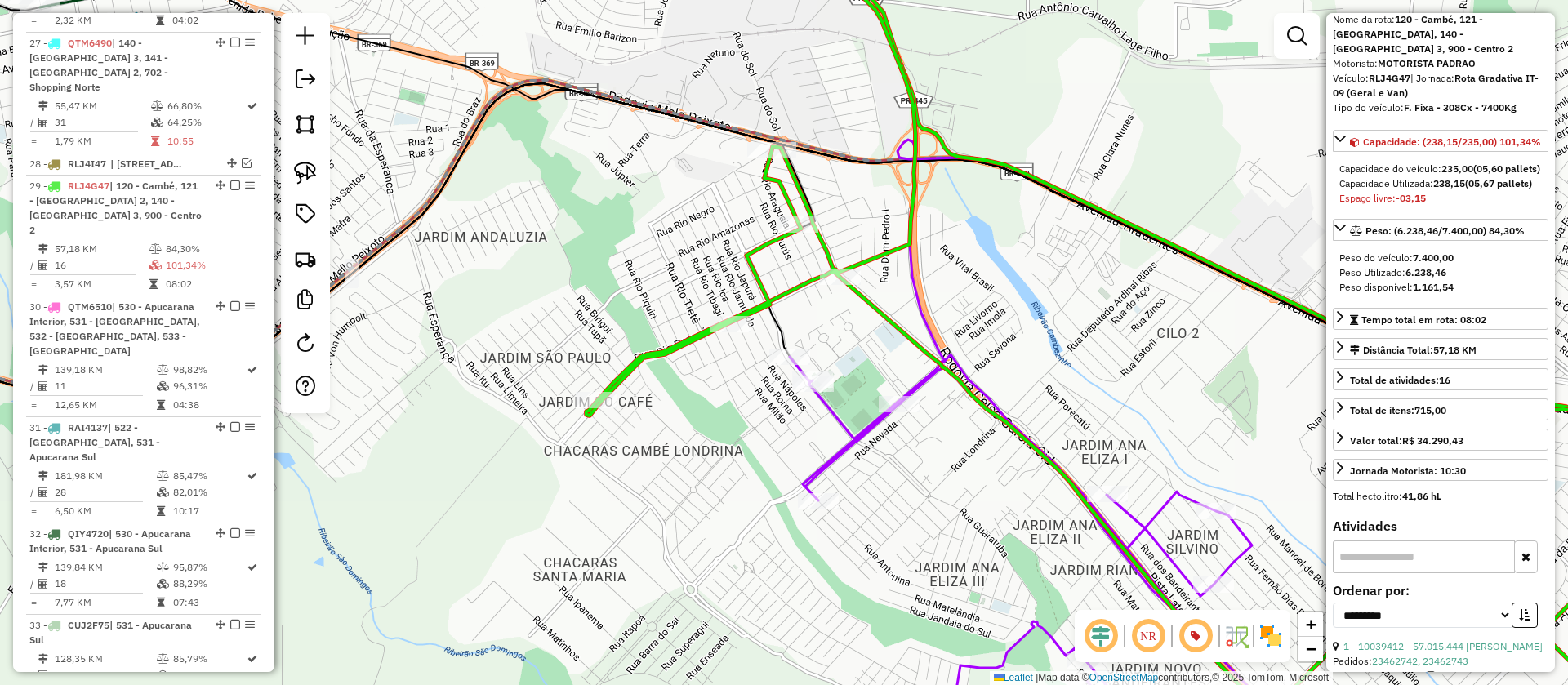
scroll to position [1852, 0]
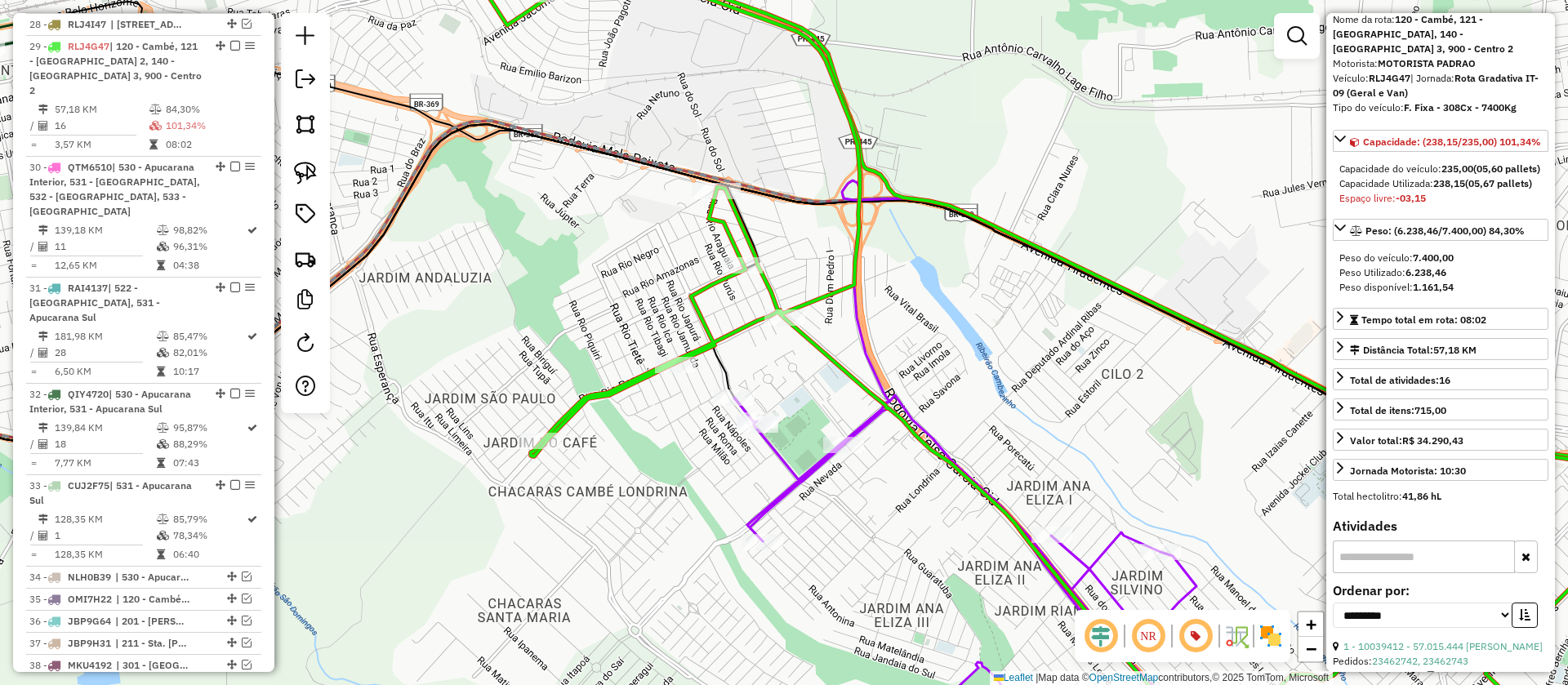
drag, startPoint x: 1019, startPoint y: 369, endPoint x: 978, endPoint y: 394, distance: 48.0
click at [978, 394] on div "Janela de atendimento Grade de atendimento Capacidade Transportadoras Veículos …" at bounding box center [784, 342] width 1568 height 685
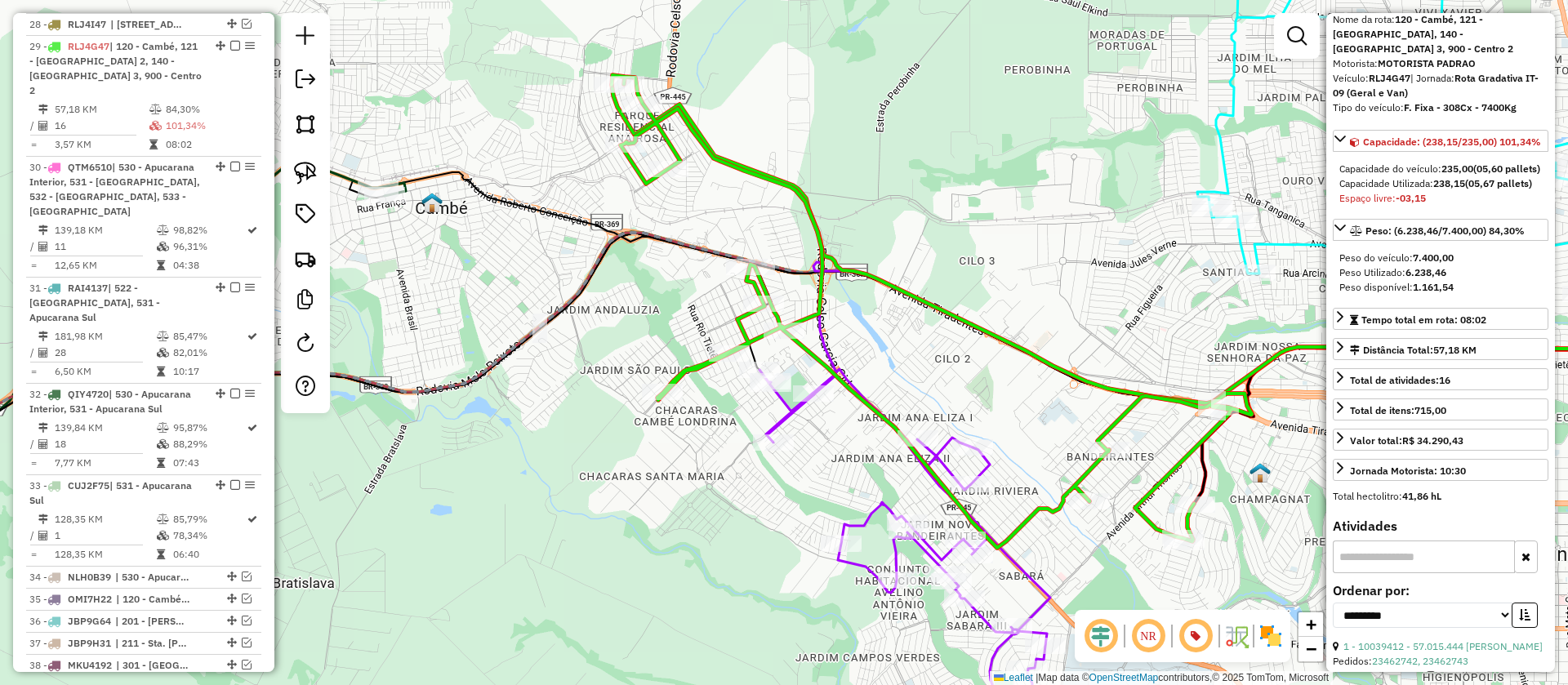
click at [785, 415] on icon at bounding box center [905, 561] width 291 height 384
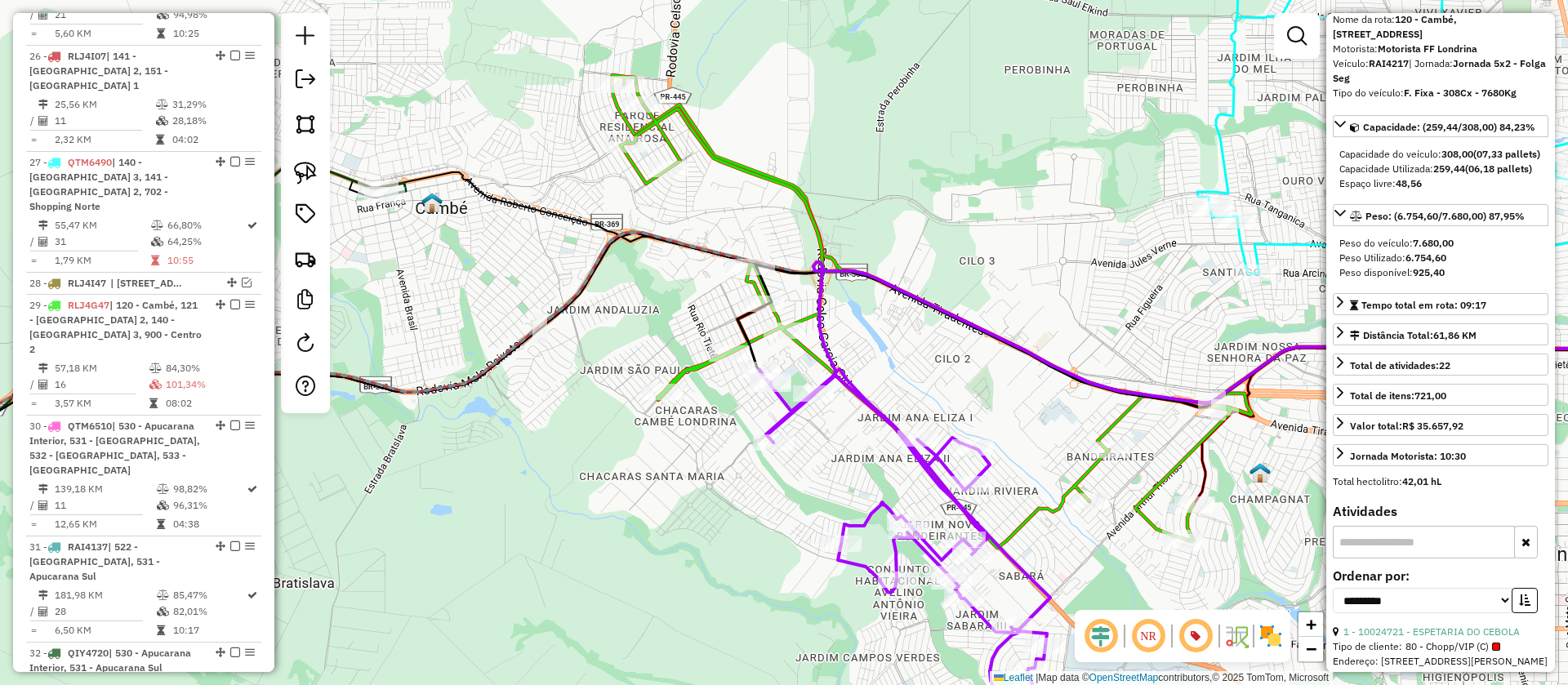
scroll to position [1383, 0]
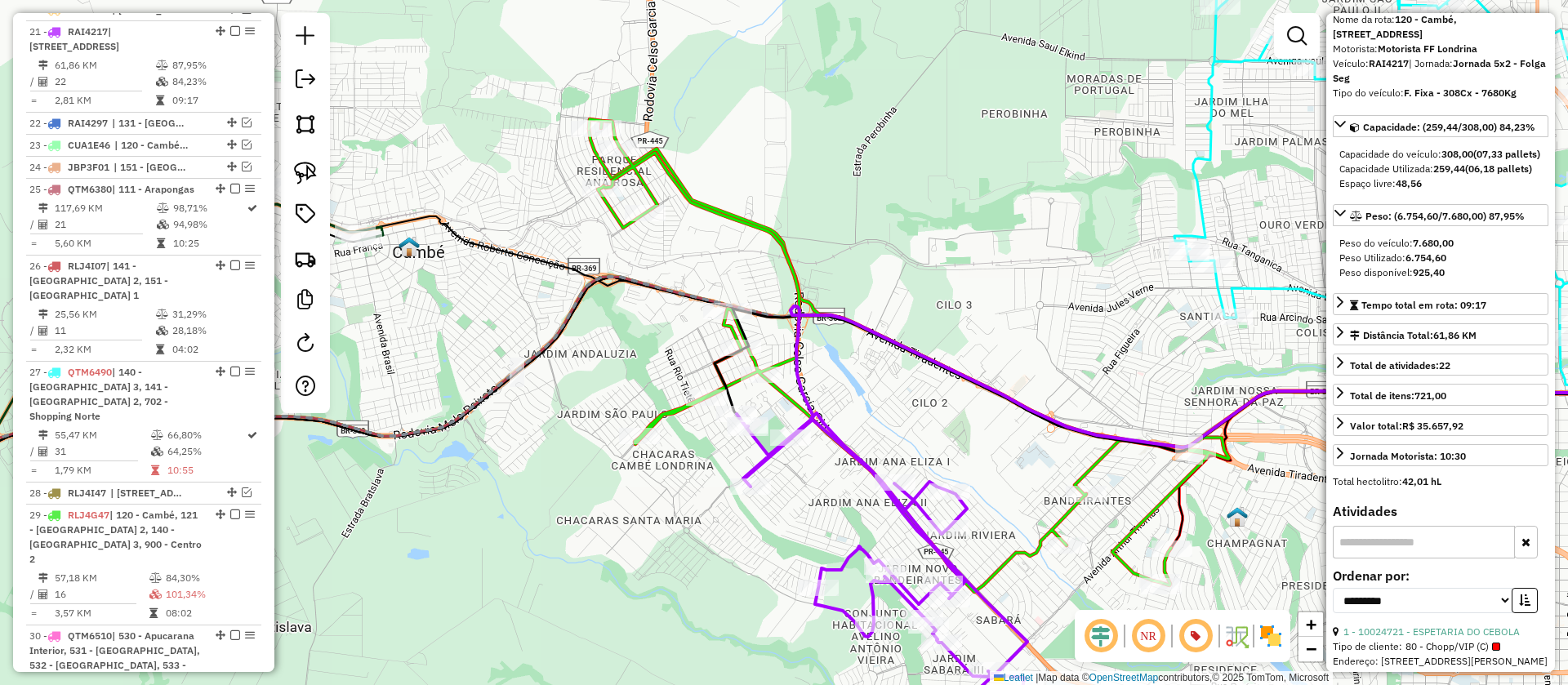
drag, startPoint x: 841, startPoint y: 455, endPoint x: 819, endPoint y: 495, distance: 45.7
click at [819, 495] on div "Janela de atendimento Grade de atendimento Capacidade Transportadoras Veículos …" at bounding box center [784, 342] width 1568 height 685
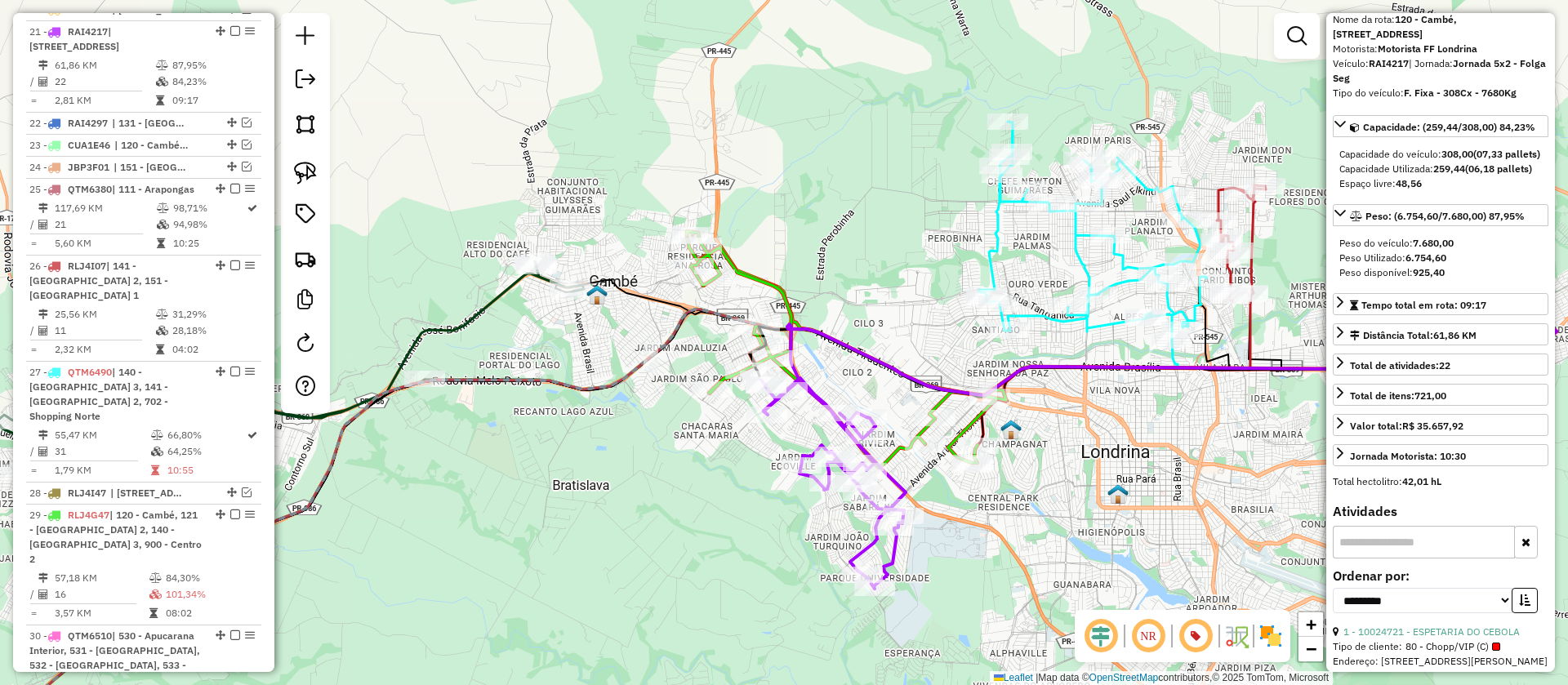
click at [902, 482] on icon at bounding box center [833, 484] width 145 height 211
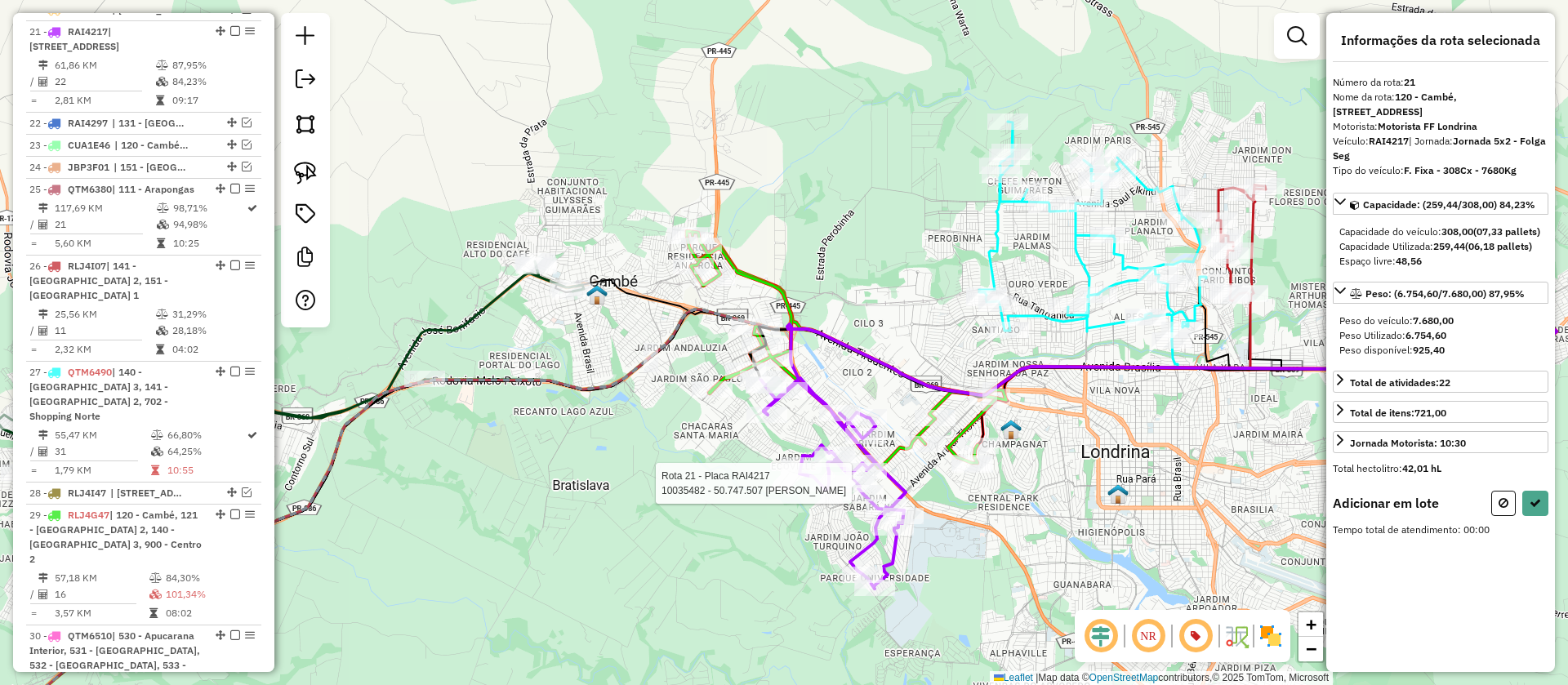
scroll to position [0, 0]
click at [308, 186] on link at bounding box center [305, 172] width 36 height 36
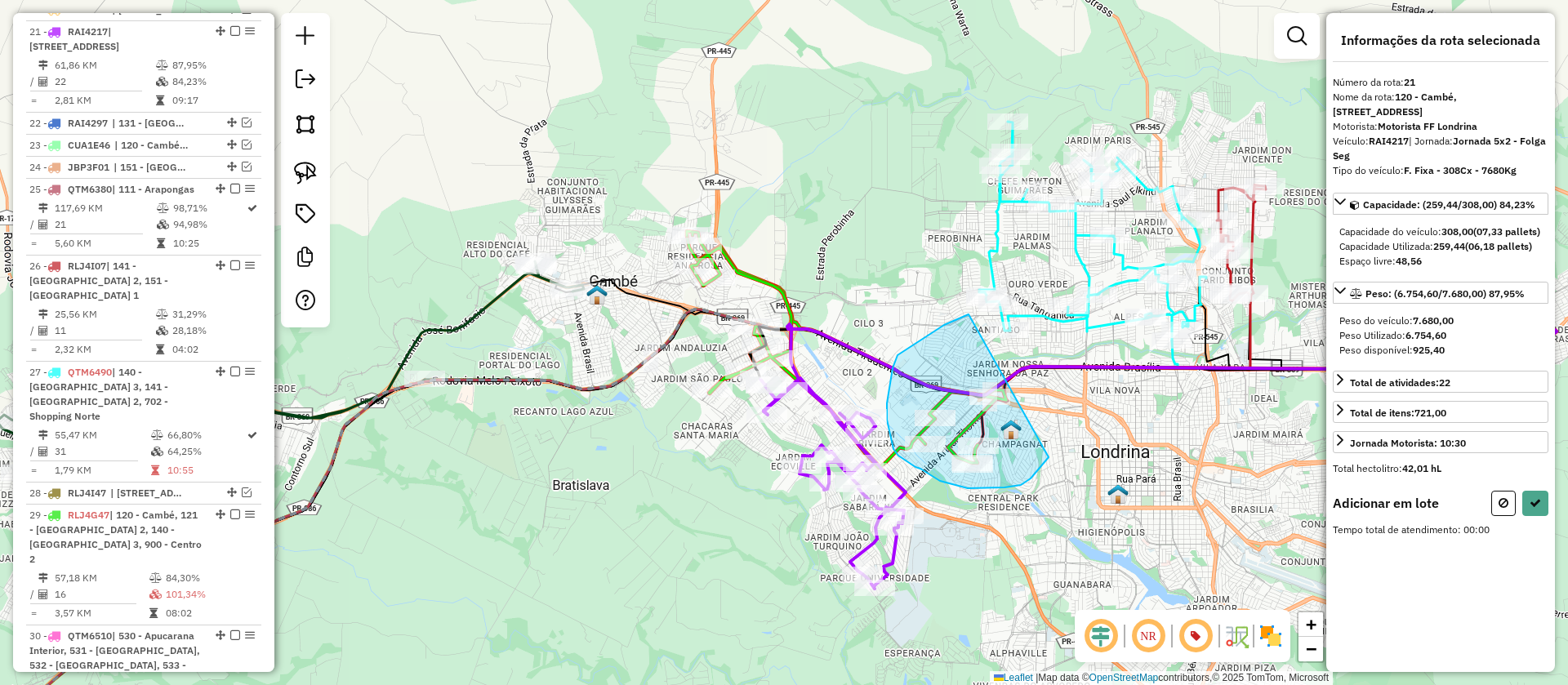
drag, startPoint x: 955, startPoint y: 321, endPoint x: 1059, endPoint y: 450, distance: 165.7
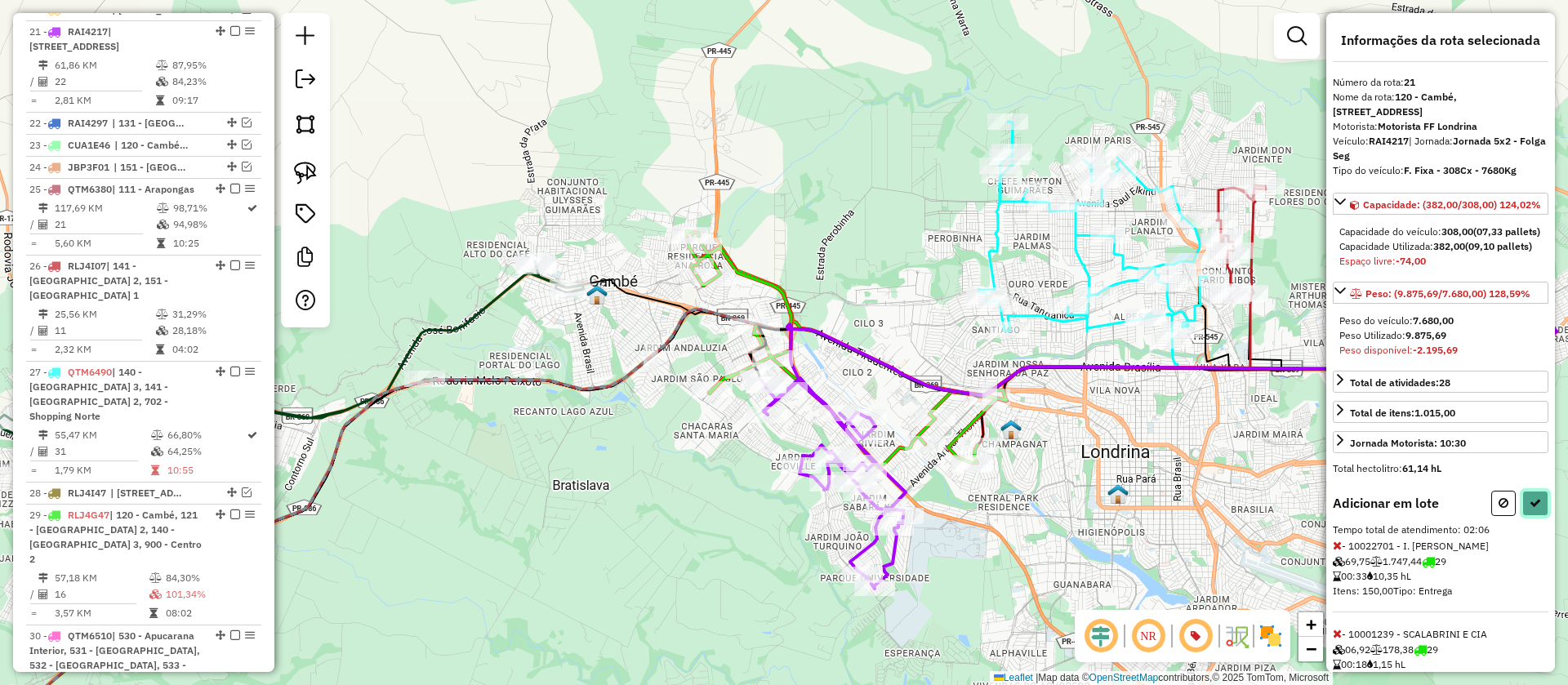
click at [1536, 516] on button at bounding box center [1535, 503] width 26 height 26
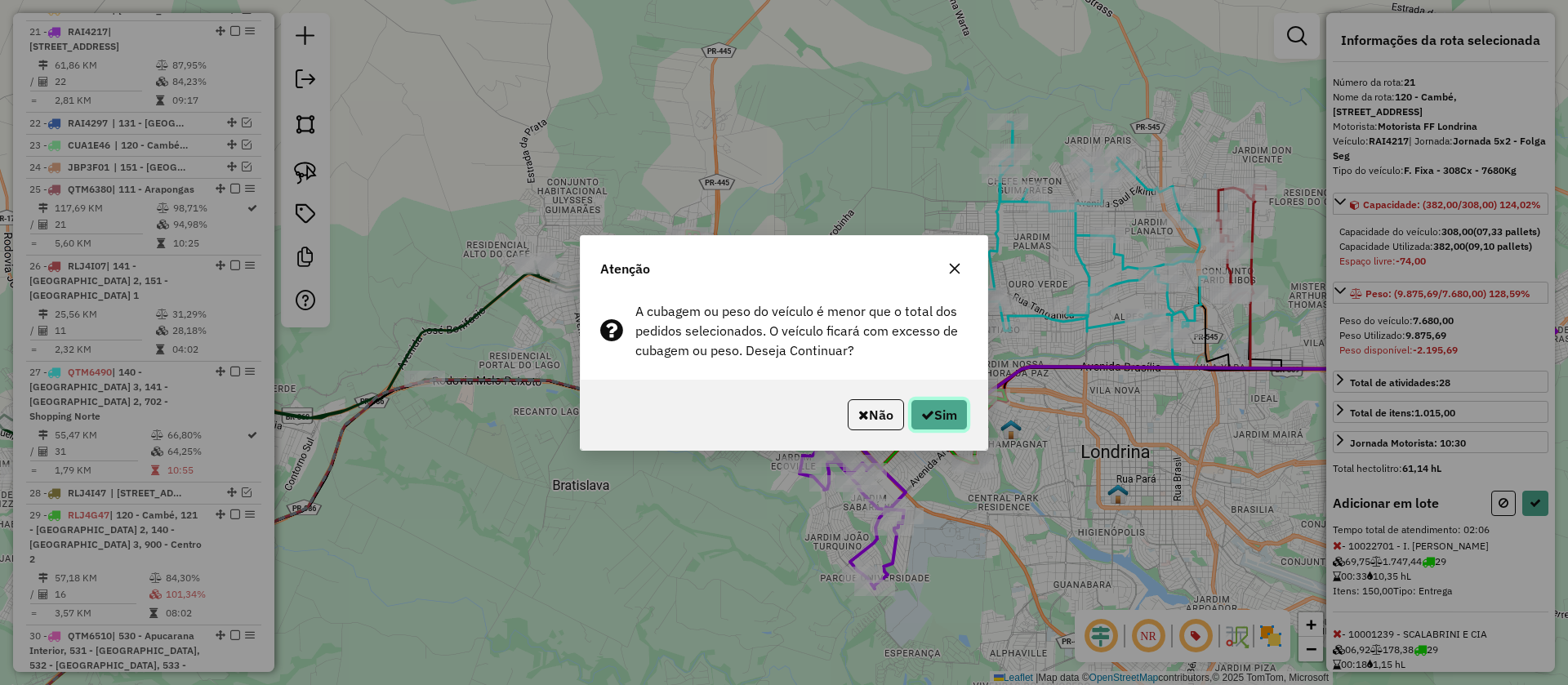
click at [949, 416] on button "Sim" at bounding box center [938, 414] width 57 height 31
select select "**********"
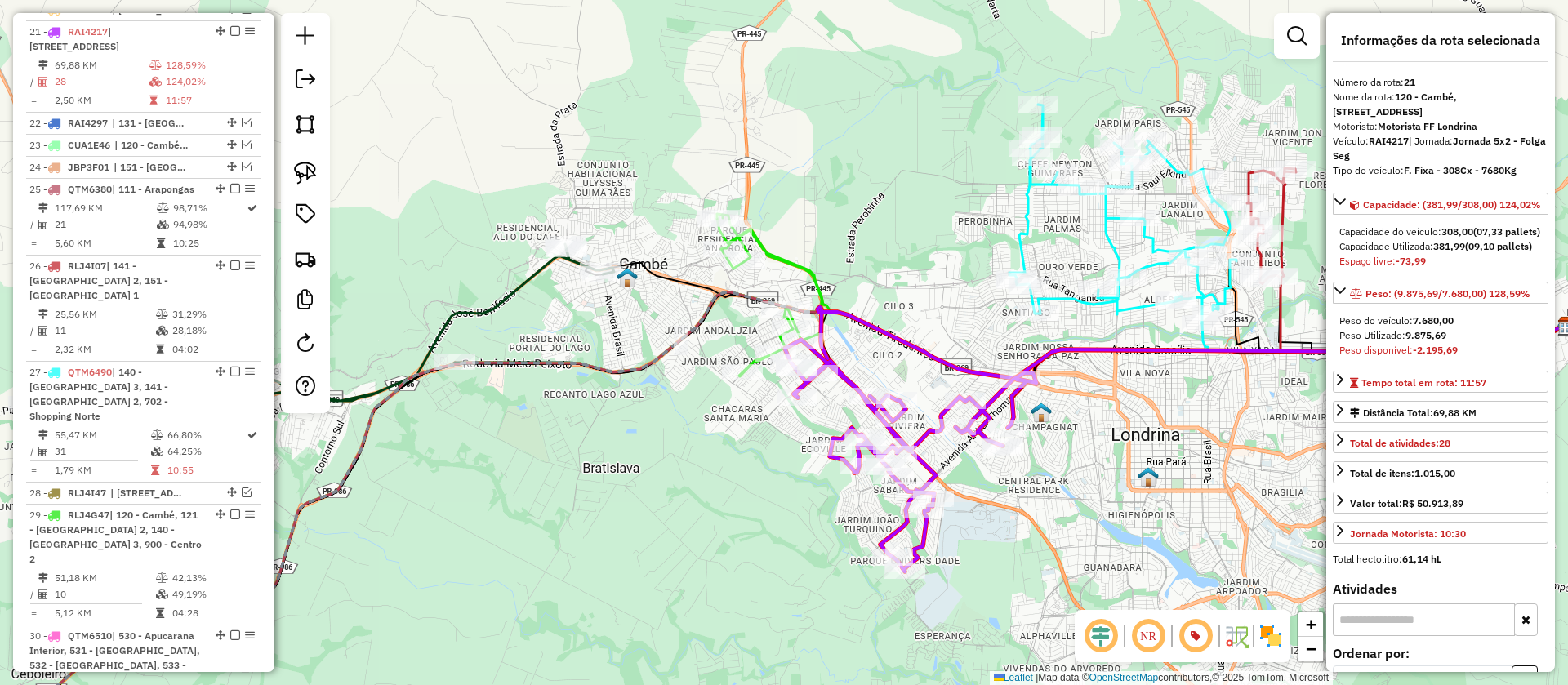
drag, startPoint x: 879, startPoint y: 318, endPoint x: 941, endPoint y: 271, distance: 77.8
click at [941, 271] on div "Janela de atendimento Grade de atendimento Capacidade Transportadoras Veículos …" at bounding box center [784, 342] width 1568 height 685
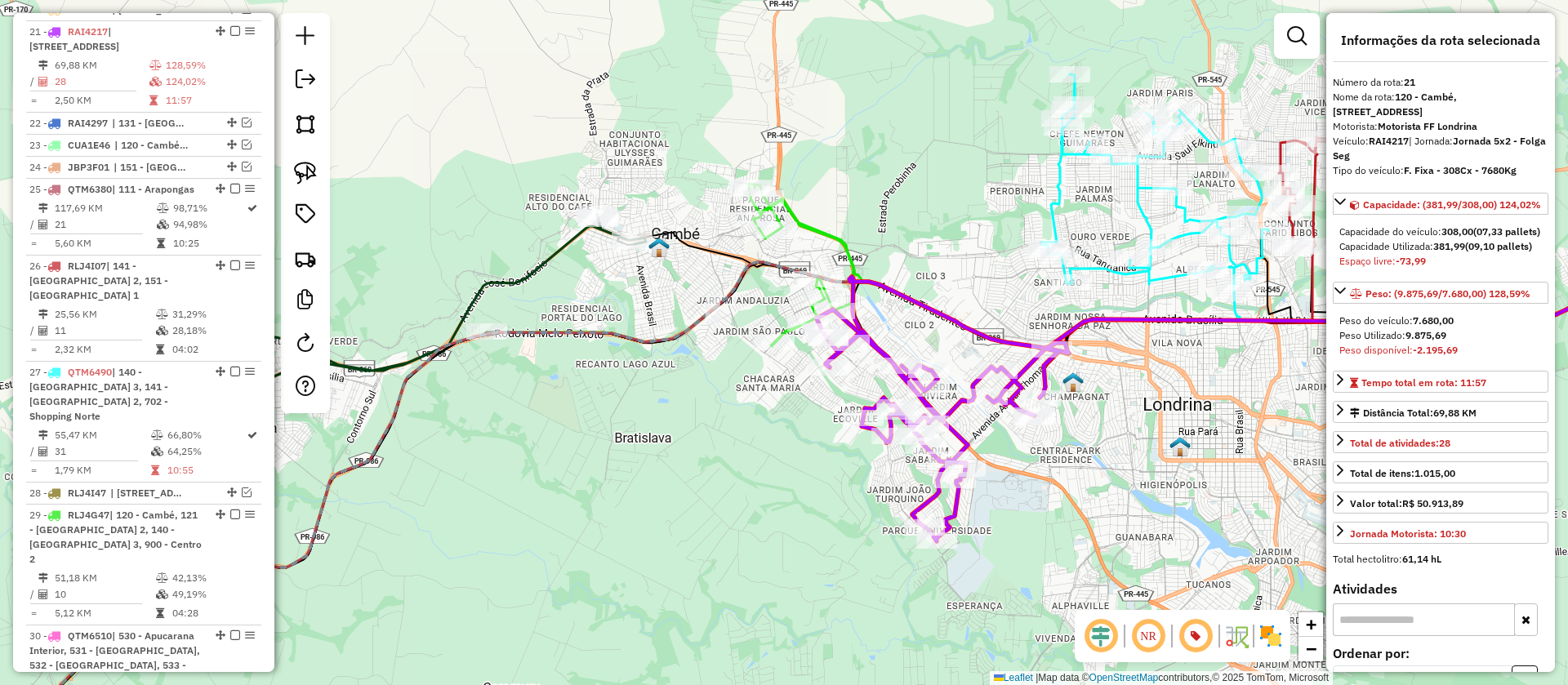
click at [841, 239] on icon at bounding box center [801, 265] width 105 height 163
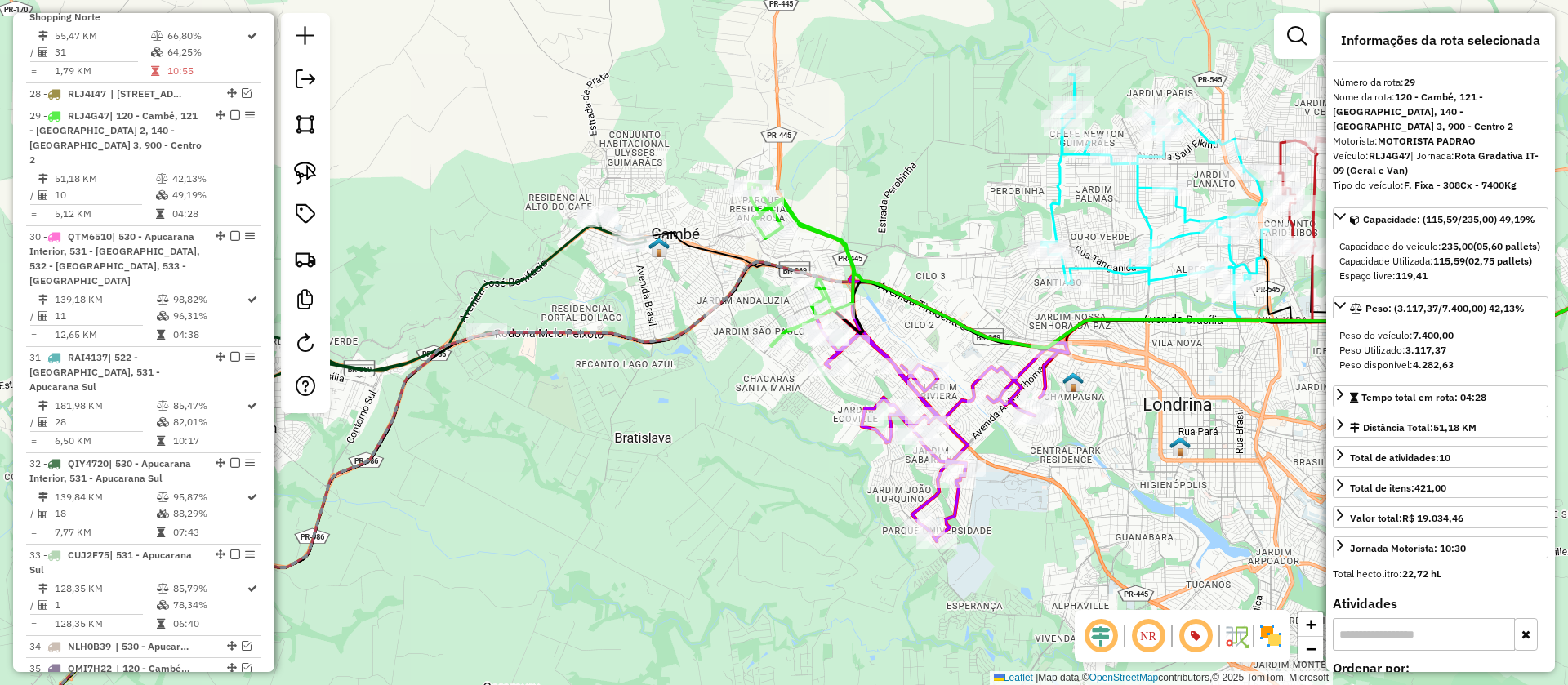
scroll to position [1852, 0]
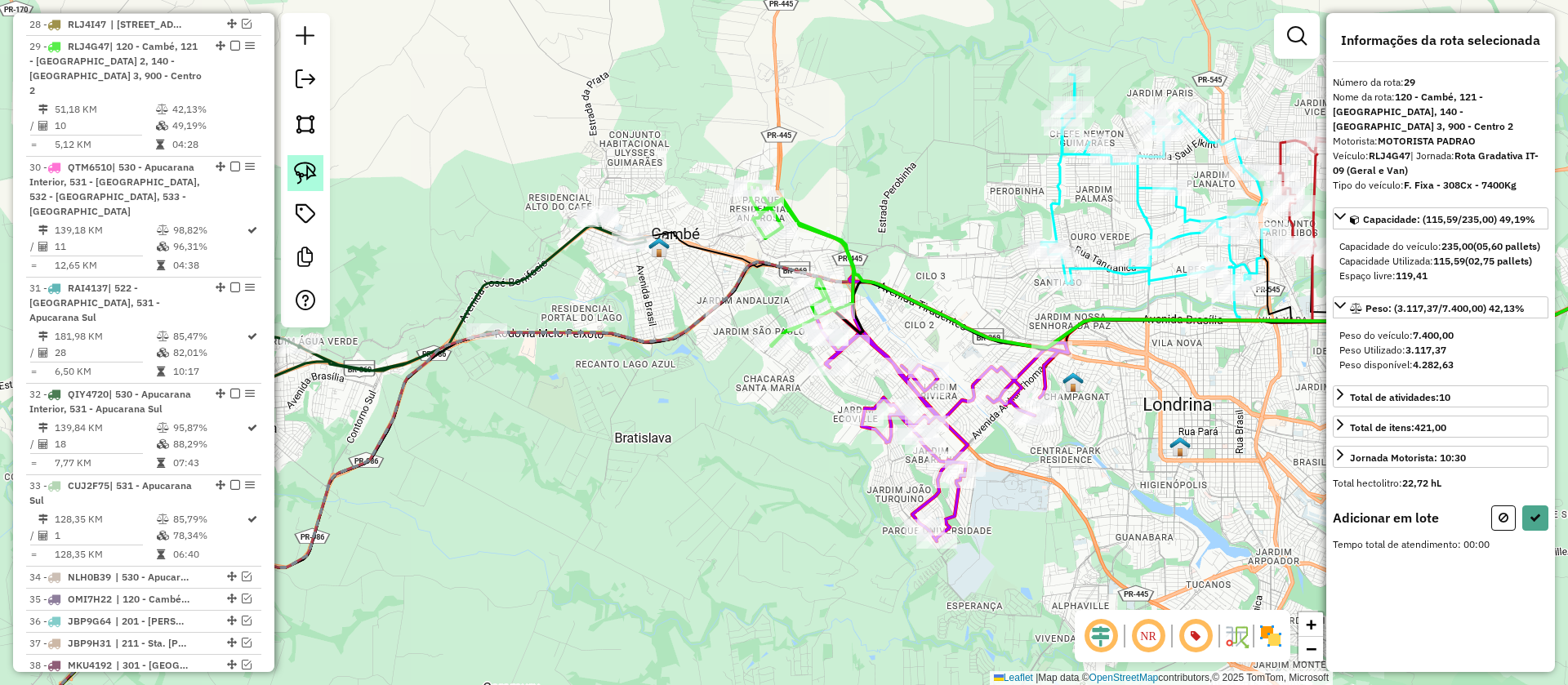
click at [301, 175] on img at bounding box center [305, 173] width 23 height 23
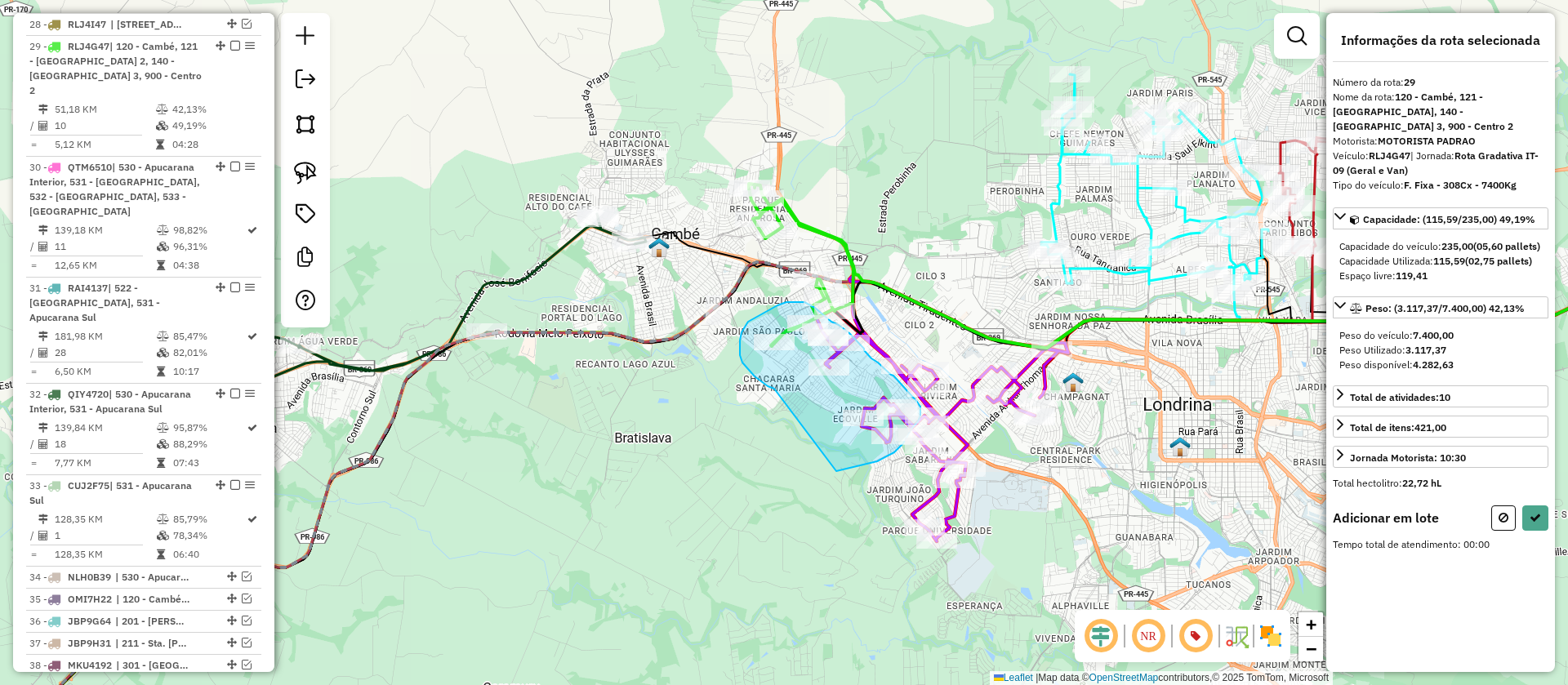
drag, startPoint x: 755, startPoint y: 376, endPoint x: 836, endPoint y: 471, distance: 124.8
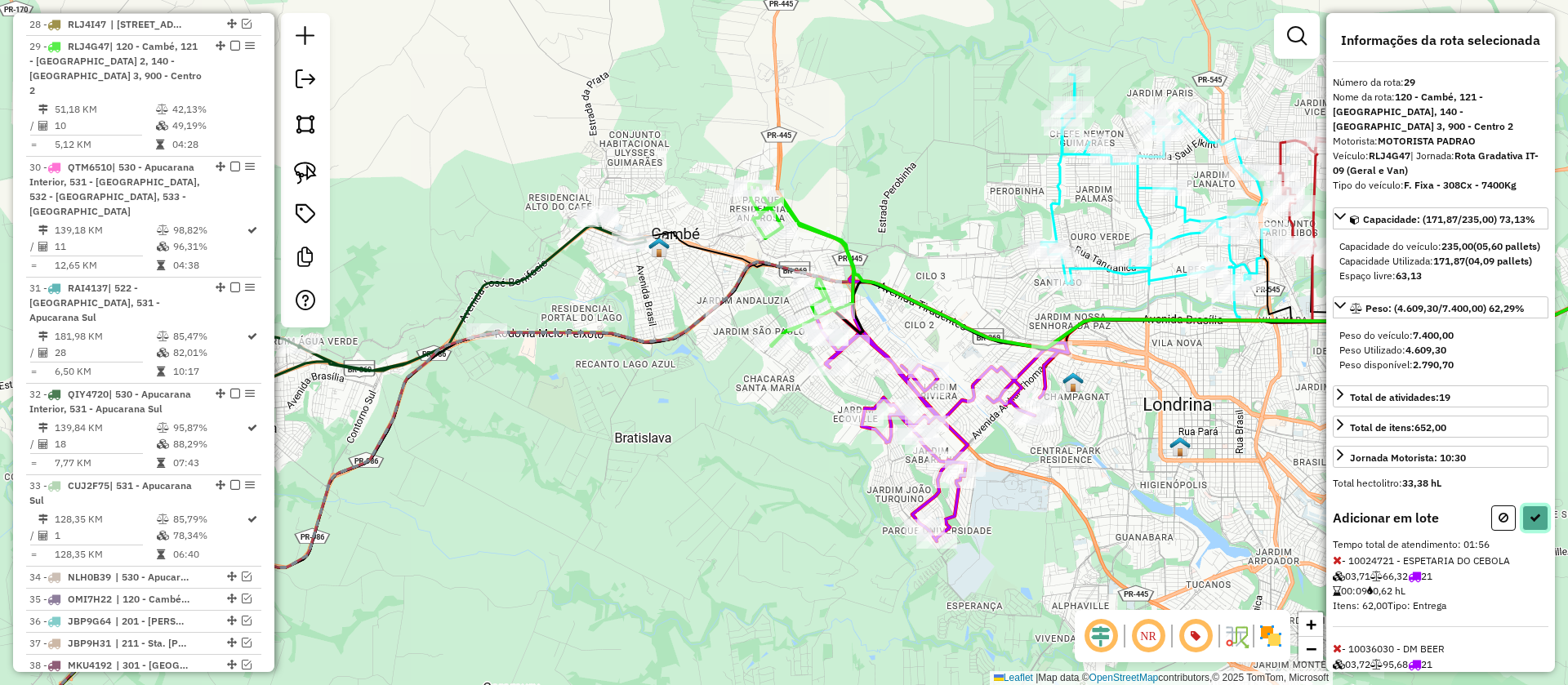
click at [1539, 531] on button at bounding box center [1535, 518] width 26 height 26
select select "**********"
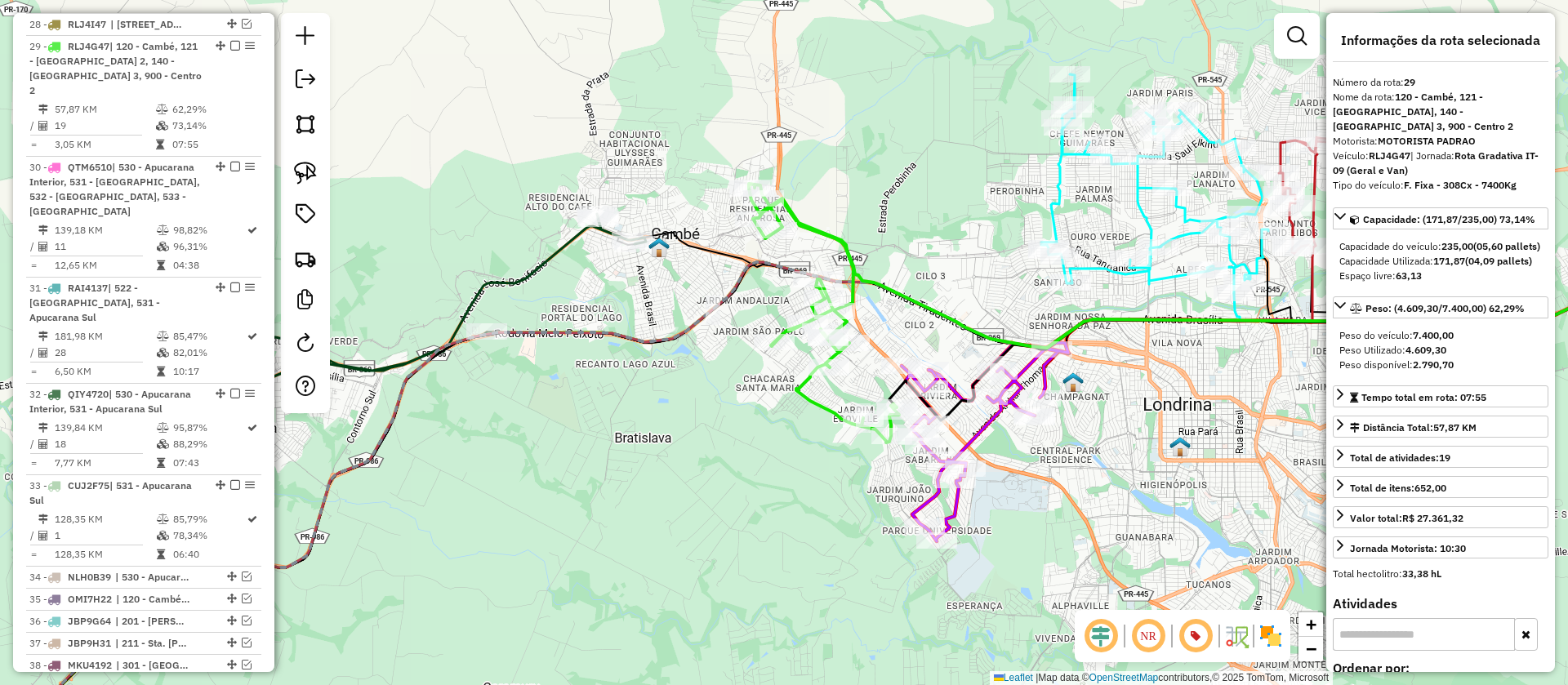
click at [979, 434] on icon at bounding box center [984, 442] width 166 height 199
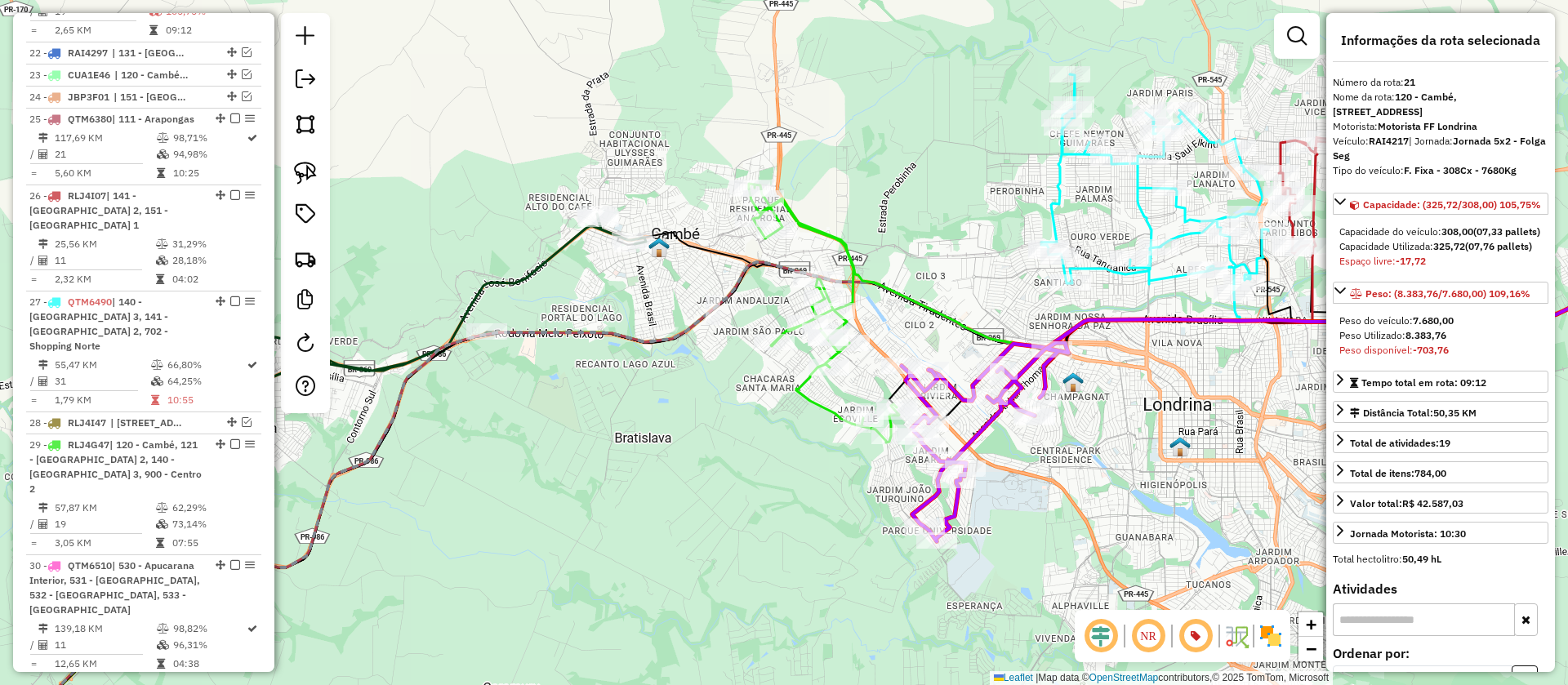
scroll to position [1383, 0]
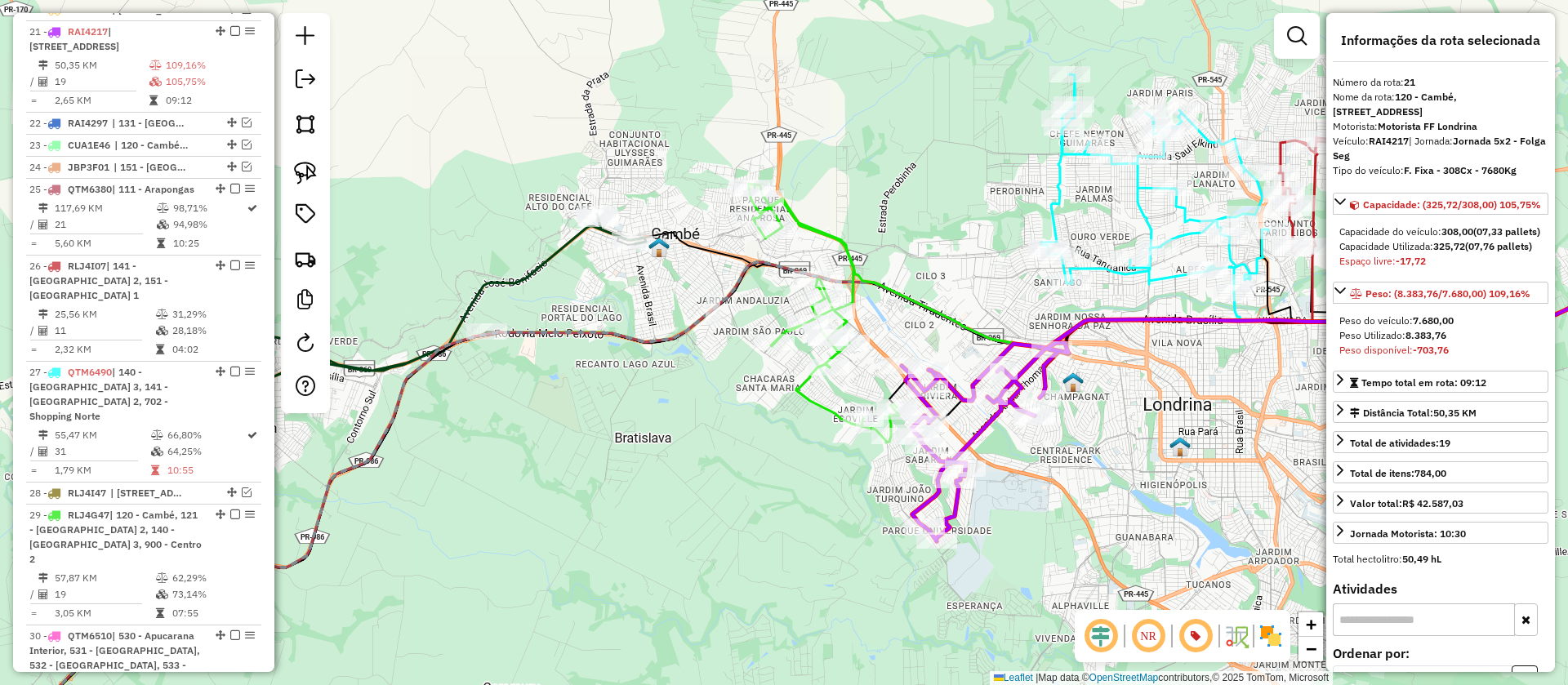
click at [812, 404] on icon at bounding box center [824, 313] width 150 height 259
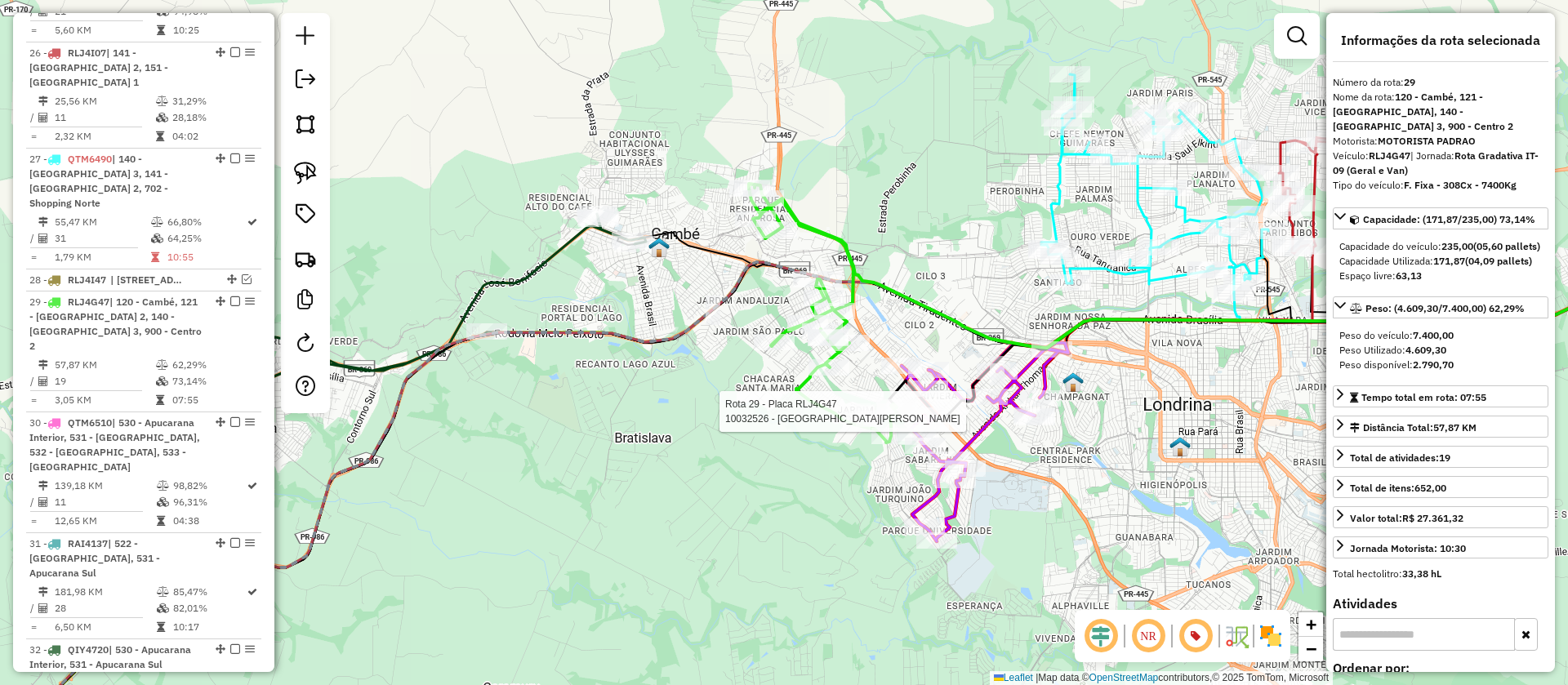
scroll to position [1852, 0]
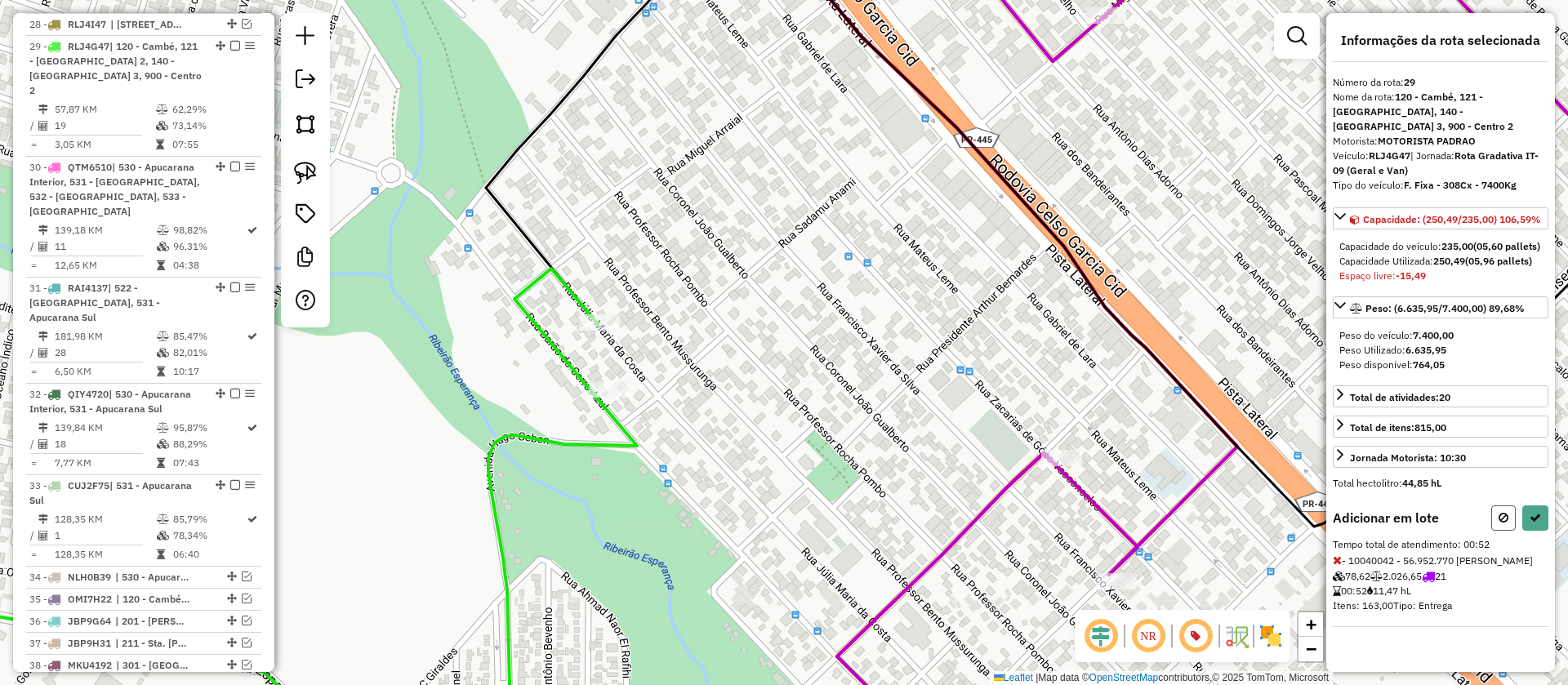
click at [1499, 515] on icon at bounding box center [1503, 517] width 10 height 11
select select "**********"
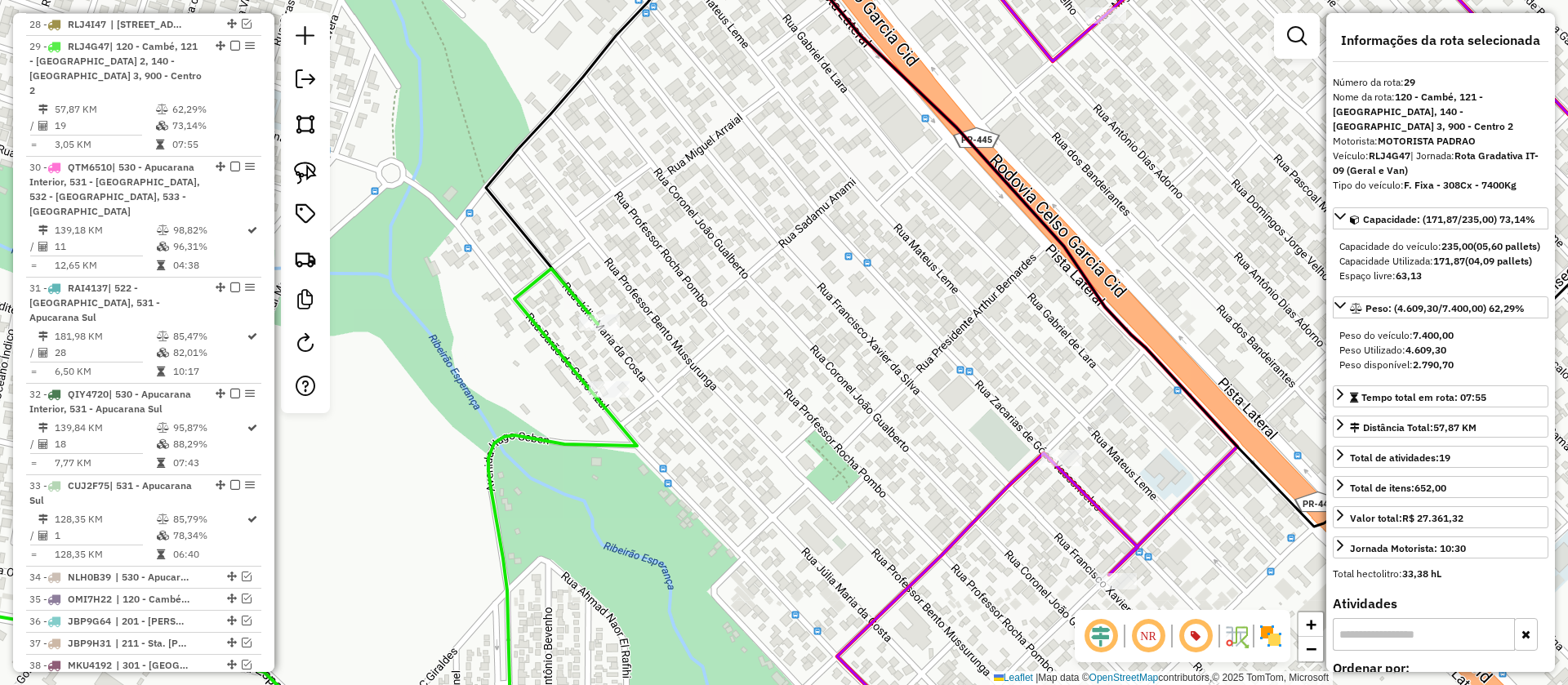
click at [629, 436] on icon at bounding box center [240, 512] width 794 height 485
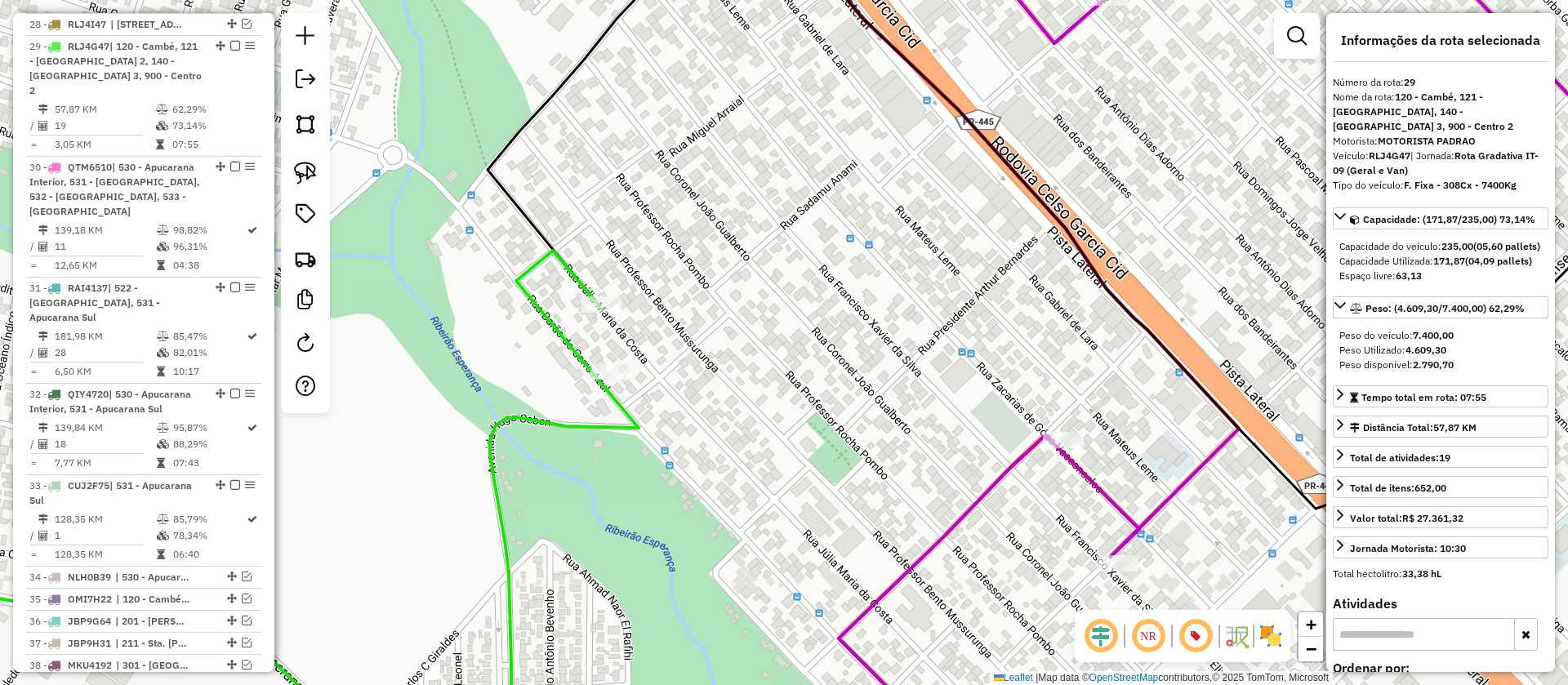
drag, startPoint x: 842, startPoint y: 389, endPoint x: 828, endPoint y: 215, distance: 174.6
click at [828, 227] on div "Janela de atendimento Grade de atendimento Capacidade Transportadoras Veículos …" at bounding box center [784, 342] width 1568 height 685
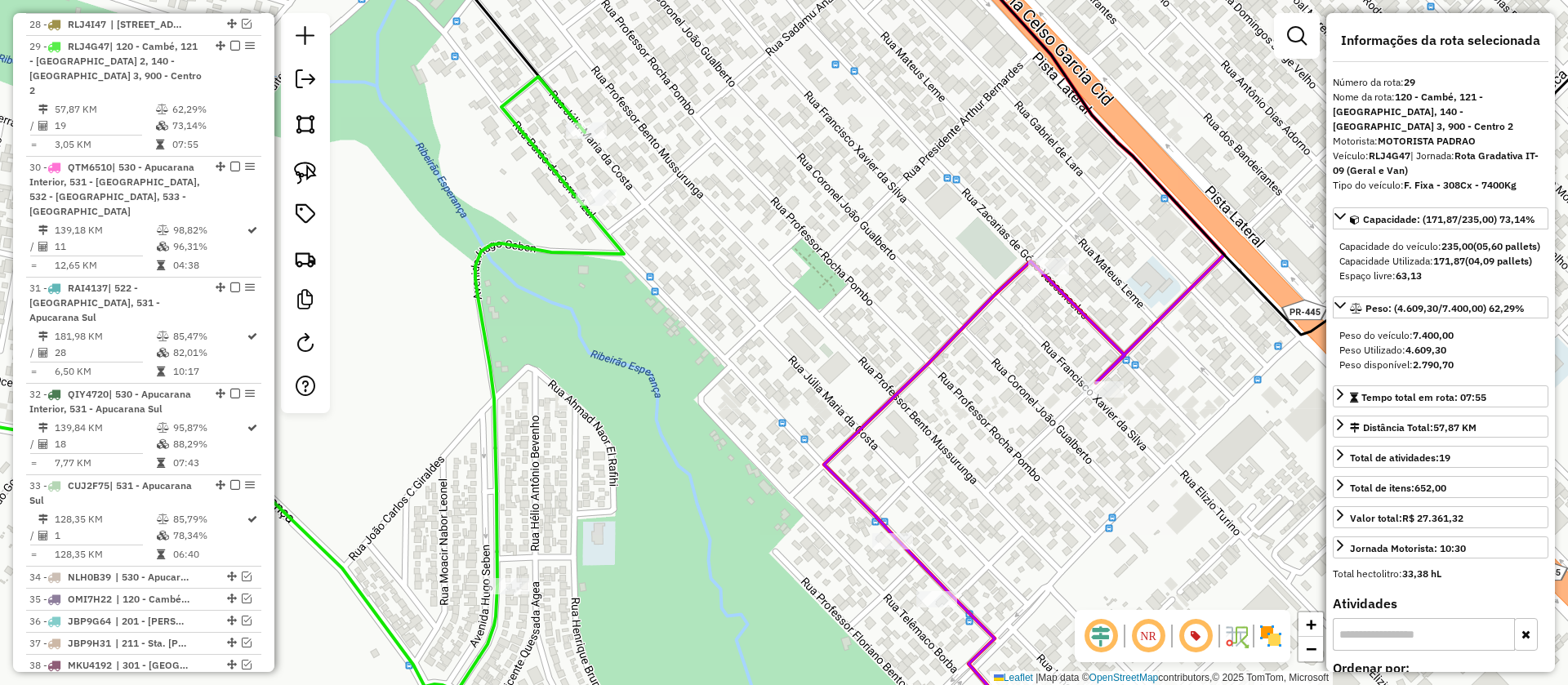
click at [616, 243] on icon at bounding box center [234, 384] width 781 height 616
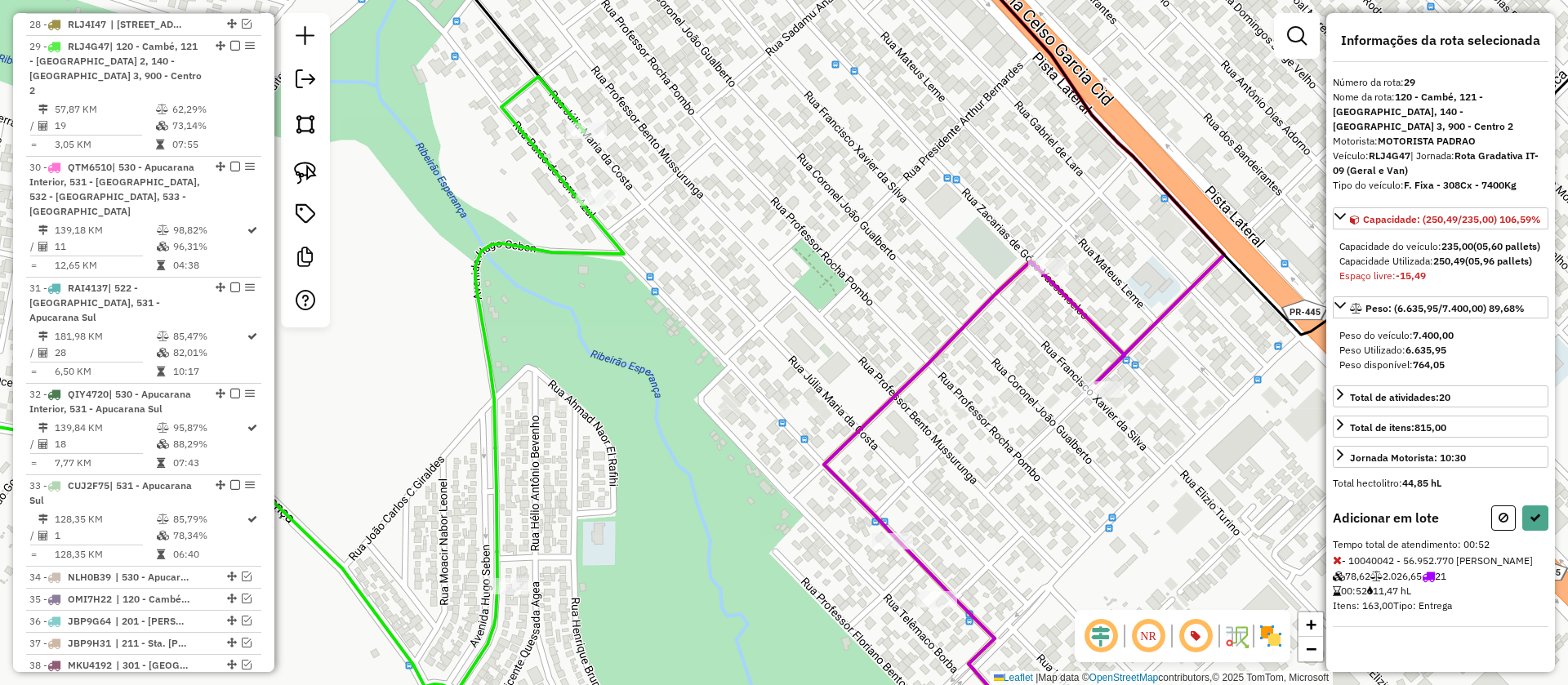
click at [1338, 558] on icon at bounding box center [1337, 560] width 9 height 11
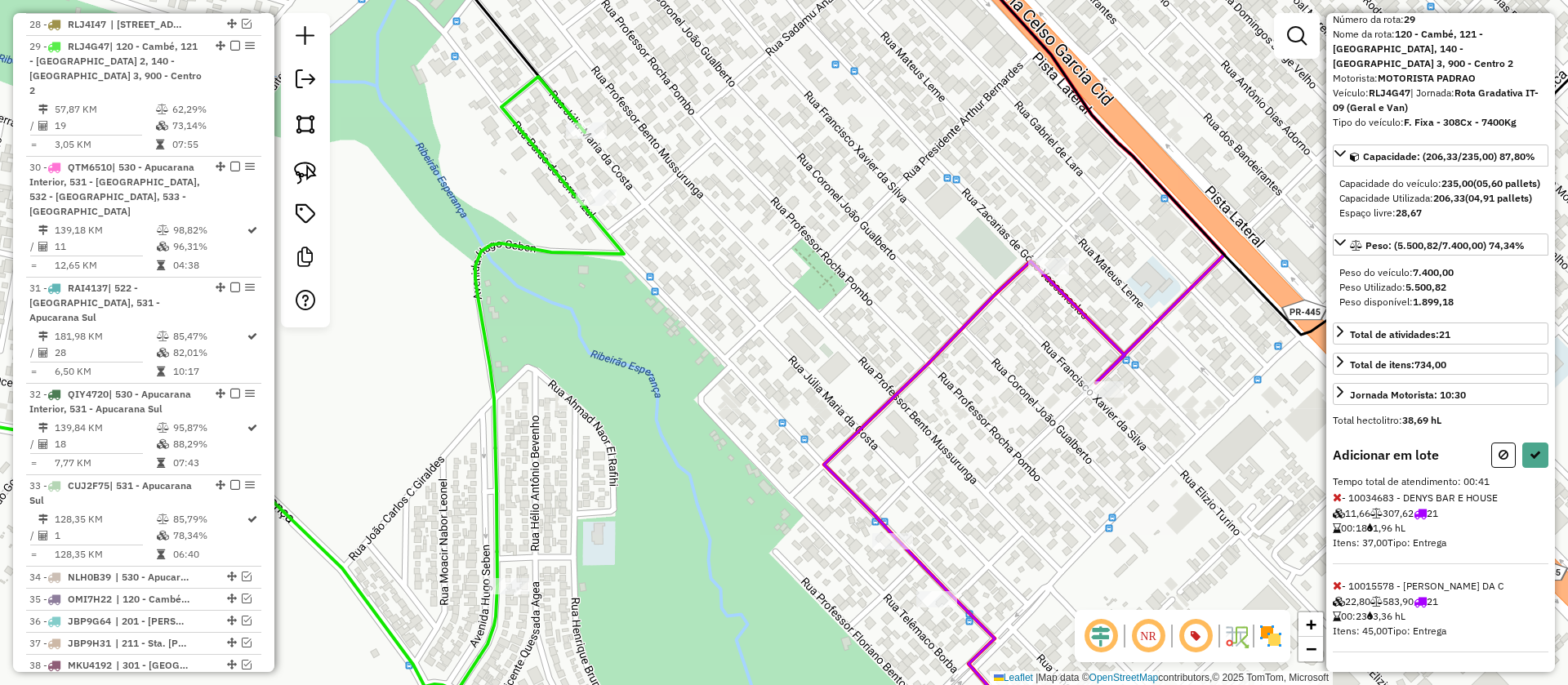
scroll to position [92, 0]
click at [1530, 461] on button at bounding box center [1535, 455] width 26 height 26
select select "**********"
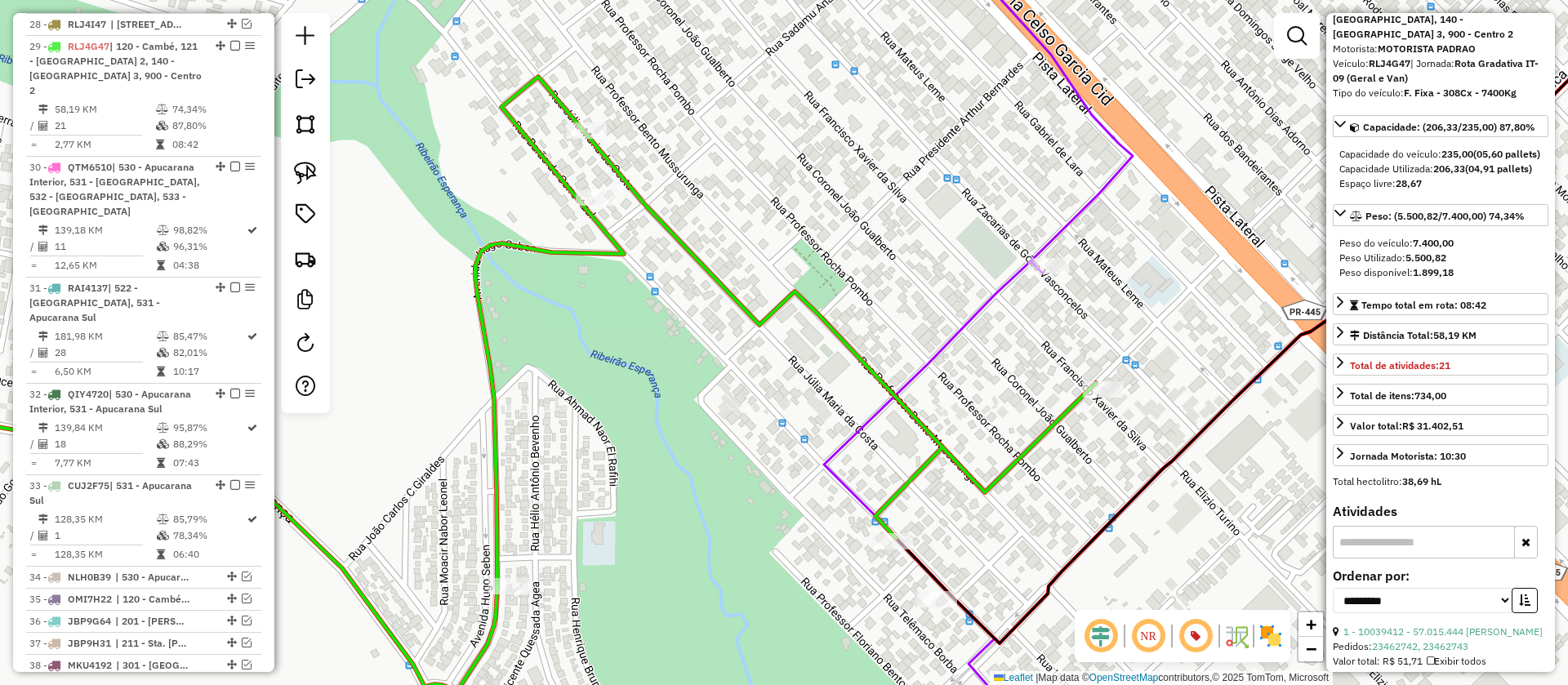
click at [1090, 191] on icon at bounding box center [1274, 342] width 901 height 822
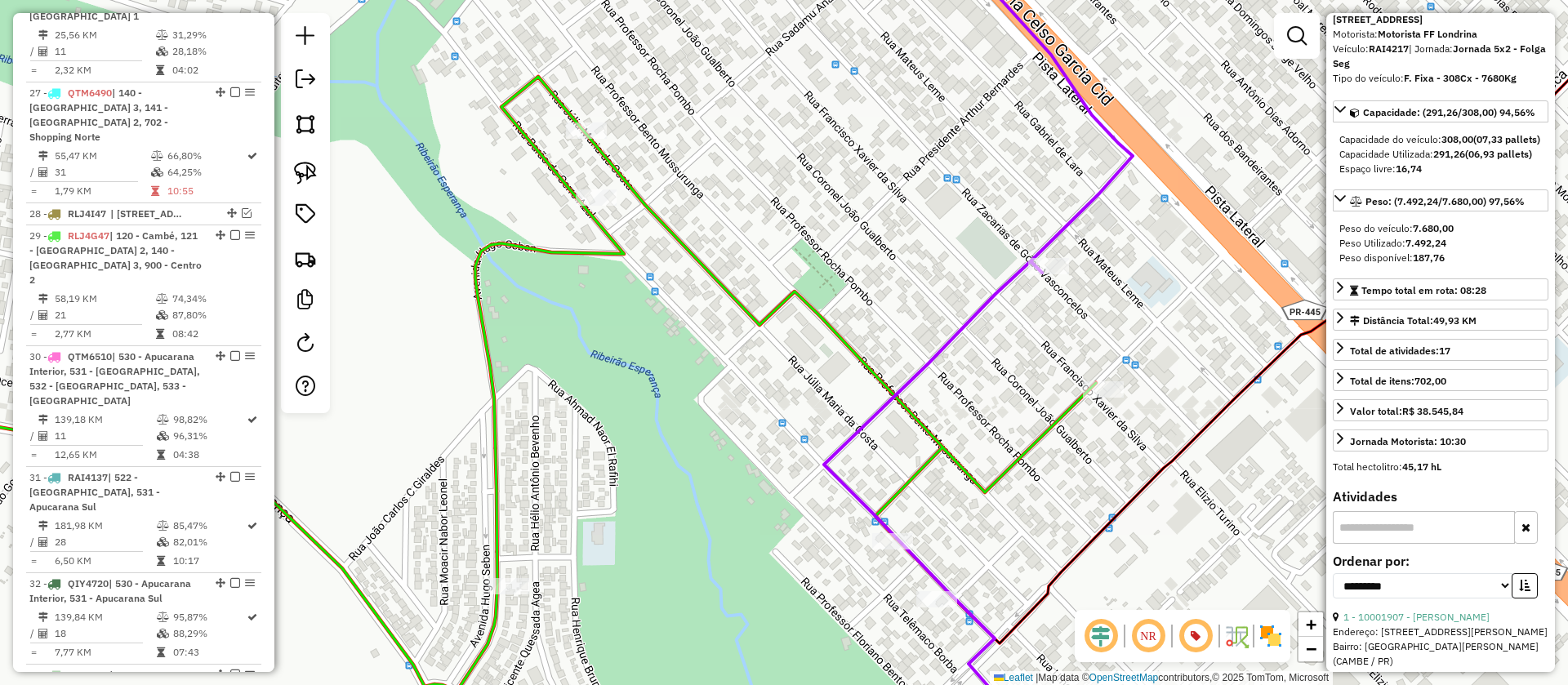
scroll to position [1383, 0]
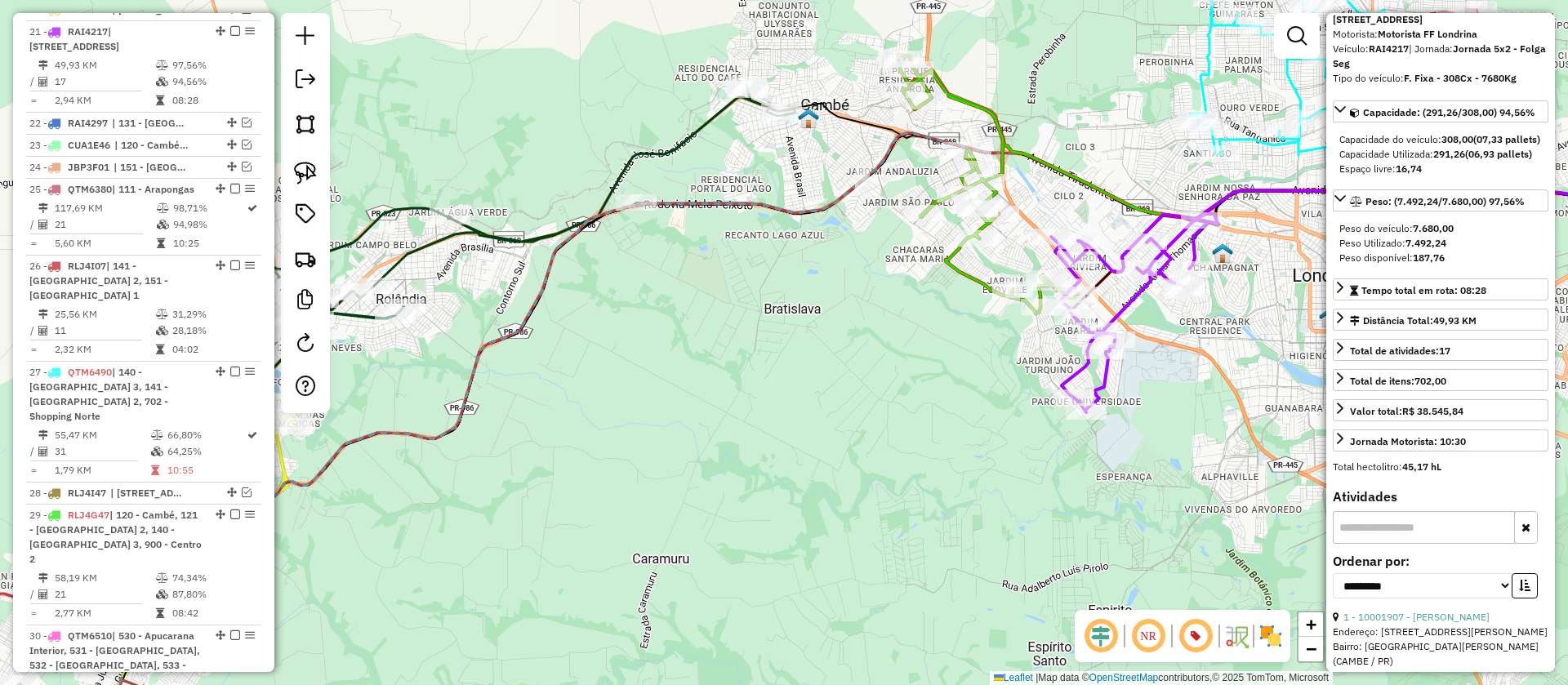
drag, startPoint x: 1219, startPoint y: 317, endPoint x: 1101, endPoint y: 414, distance: 152.8
click at [1101, 414] on div "Janela de atendimento Grade de atendimento Capacidade Transportadoras Veículos …" at bounding box center [784, 342] width 1568 height 685
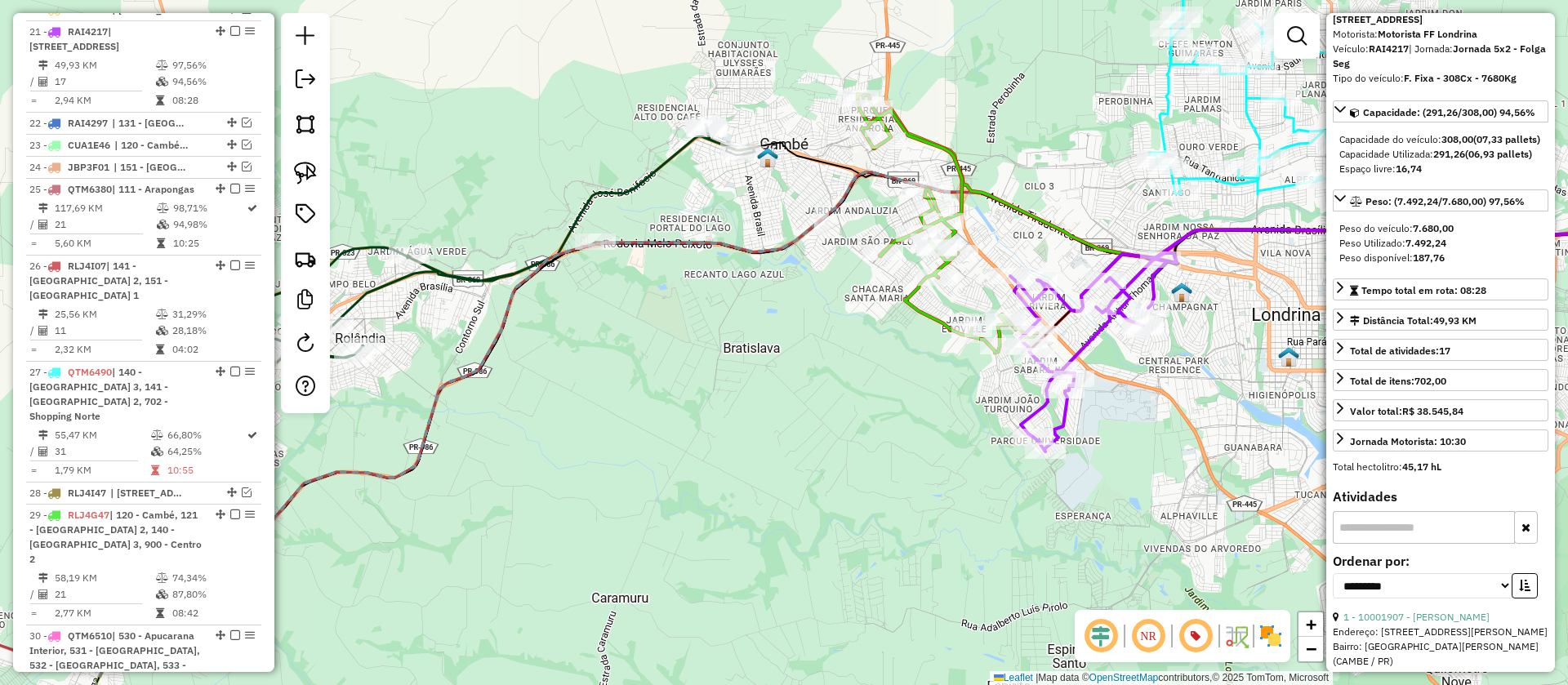
drag, startPoint x: 797, startPoint y: 358, endPoint x: 876, endPoint y: 321, distance: 87.2
click at [876, 321] on div "Janela de atendimento Grade de atendimento Capacidade Transportadoras Veículos …" at bounding box center [784, 342] width 1568 height 685
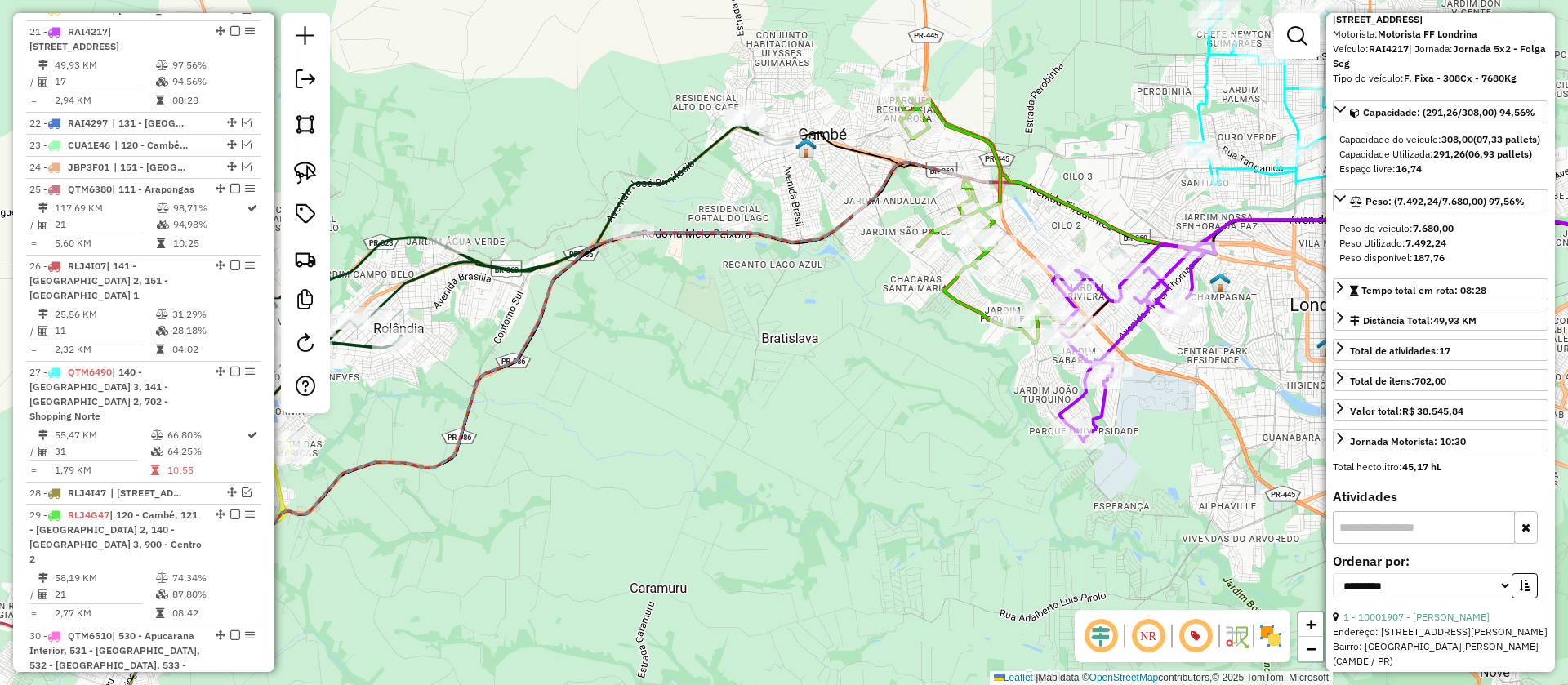
click at [972, 303] on icon at bounding box center [986, 214] width 179 height 259
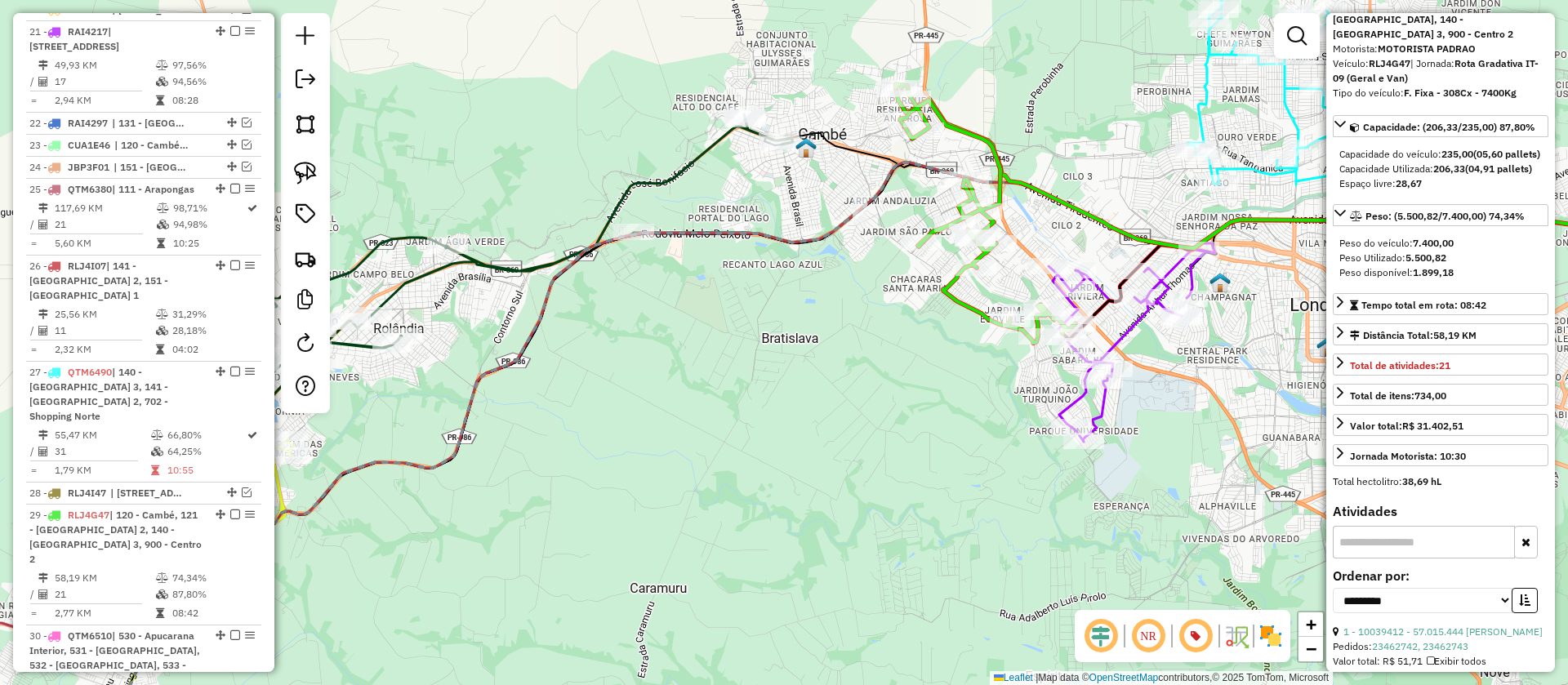
scroll to position [1852, 0]
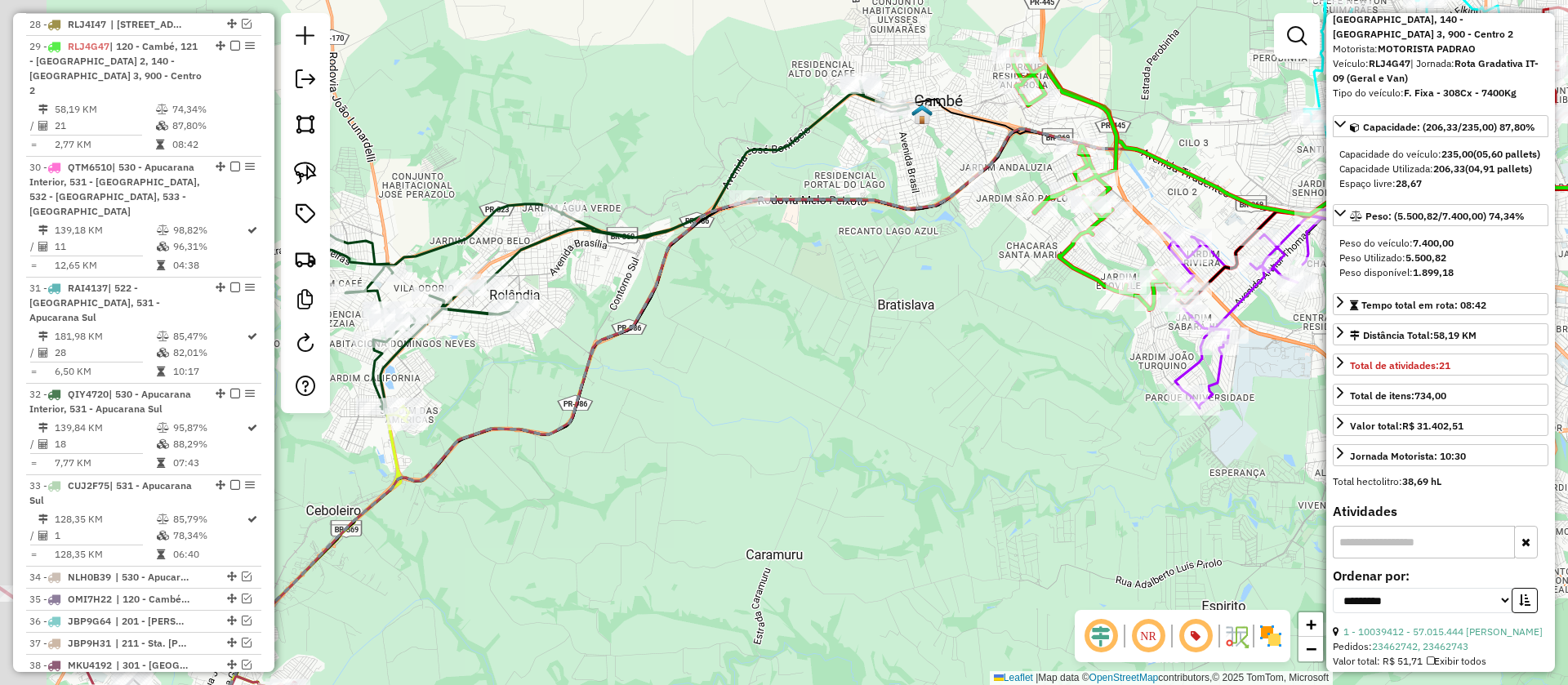
drag, startPoint x: 781, startPoint y: 409, endPoint x: 1011, endPoint y: 353, distance: 236.7
click at [1011, 353] on div "Janela de atendimento Grade de atendimento Capacidade Transportadoras Veículos …" at bounding box center [784, 342] width 1568 height 685
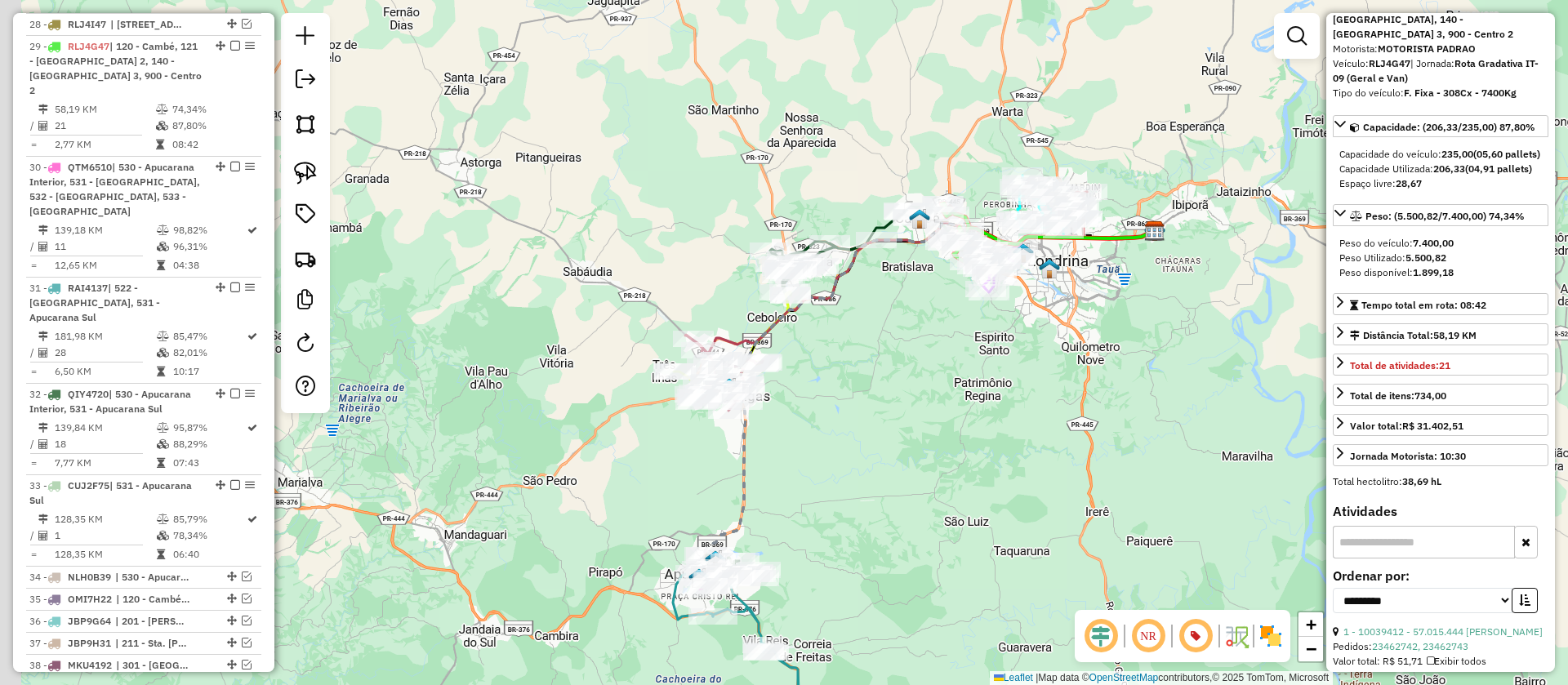
drag, startPoint x: 828, startPoint y: 372, endPoint x: 932, endPoint y: 267, distance: 147.8
click at [932, 267] on div "Janela de atendimento Grade de atendimento Capacidade Transportadoras Veículos …" at bounding box center [784, 342] width 1568 height 685
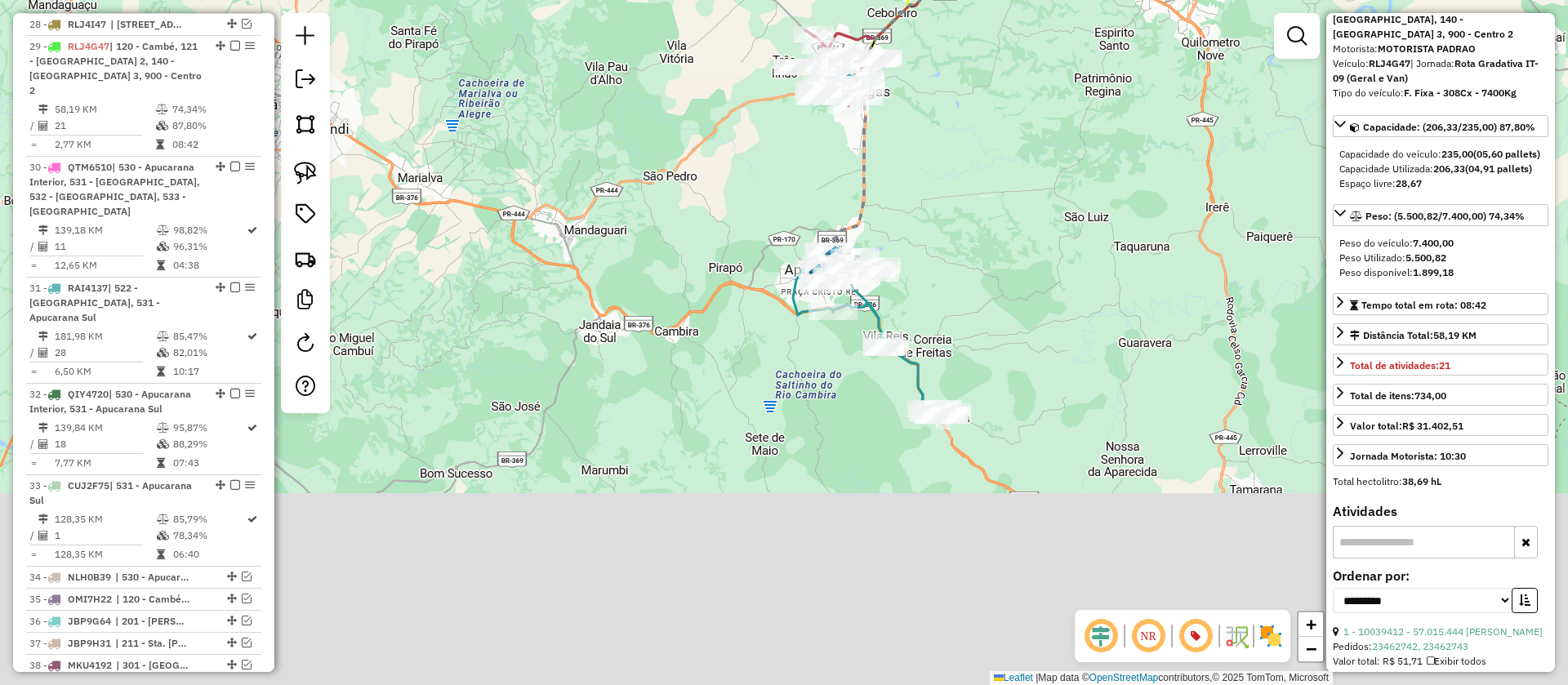
drag, startPoint x: 926, startPoint y: 263, endPoint x: 966, endPoint y: 143, distance: 126.5
click at [962, 155] on div "Janela de atendimento Grade de atendimento Capacidade Transportadoras Veículos …" at bounding box center [784, 342] width 1568 height 685
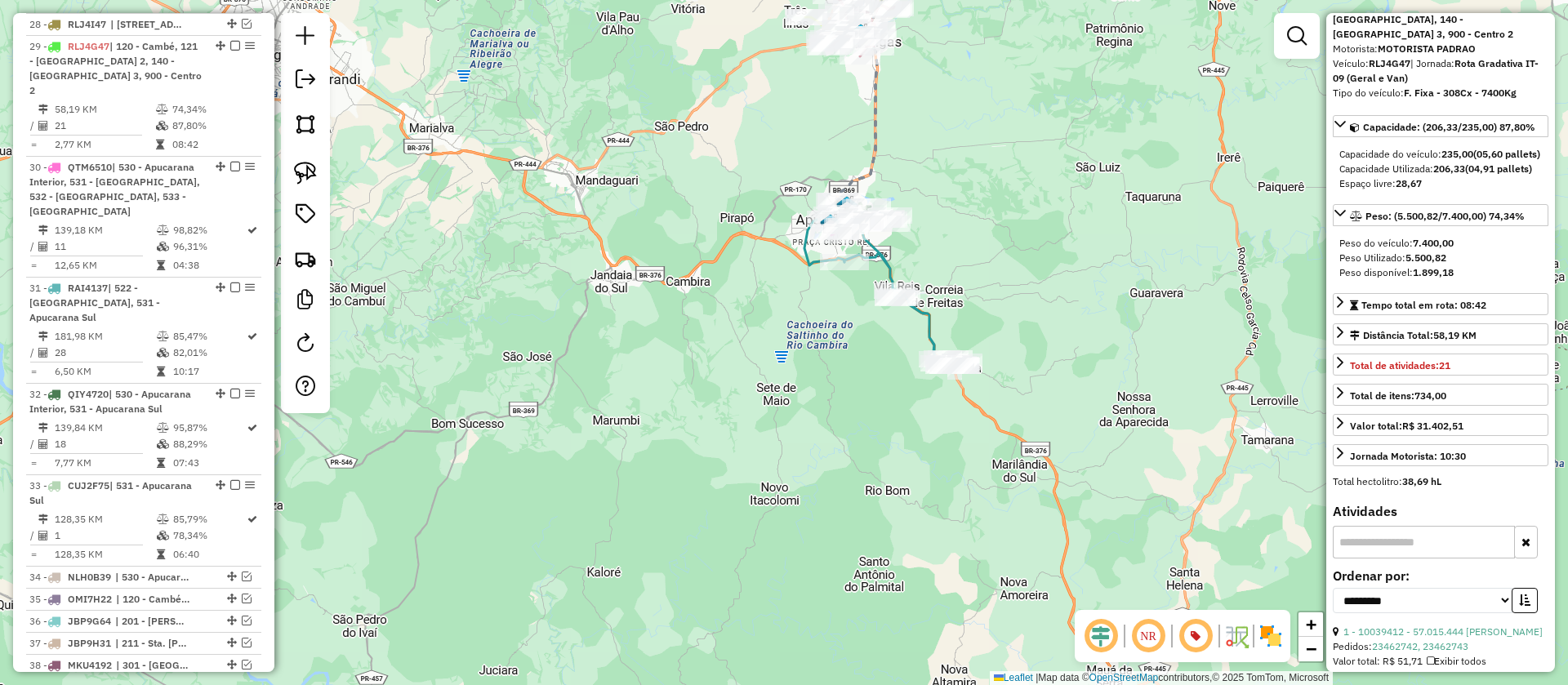
click at [922, 327] on icon at bounding box center [903, 293] width 118 height 150
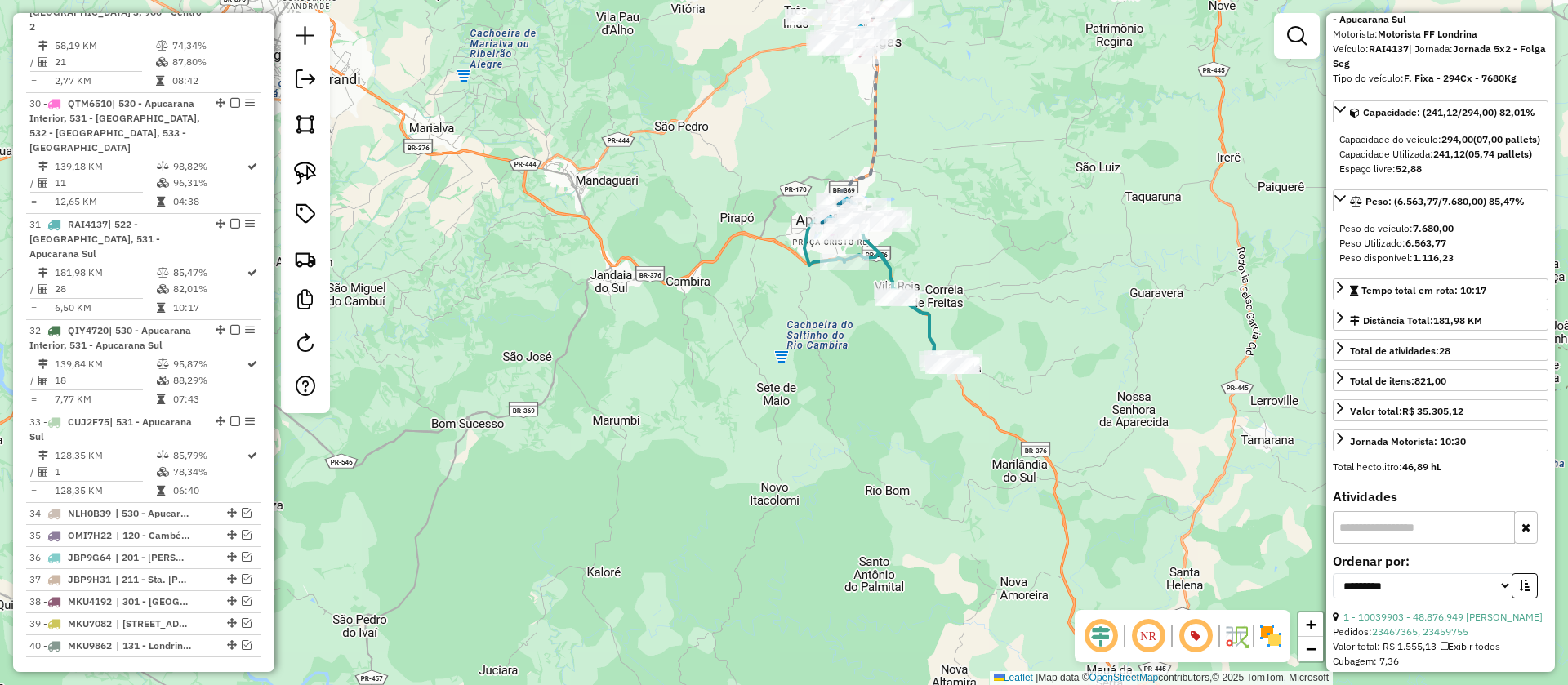
scroll to position [1942, 0]
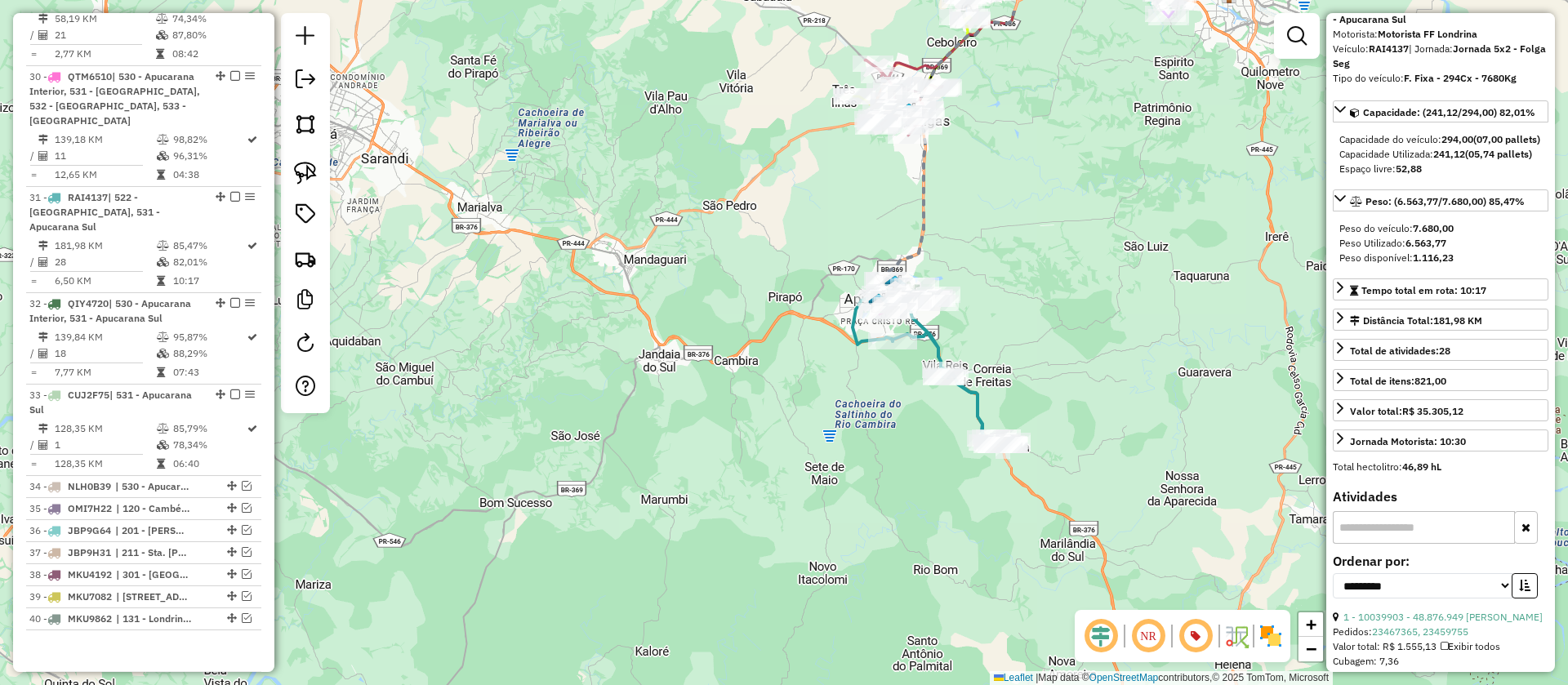
drag, startPoint x: 1004, startPoint y: 286, endPoint x: 1046, endPoint y: 372, distance: 95.7
click at [1054, 366] on div "Janela de atendimento Grade de atendimento Capacidade Transportadoras Veículos …" at bounding box center [784, 342] width 1568 height 685
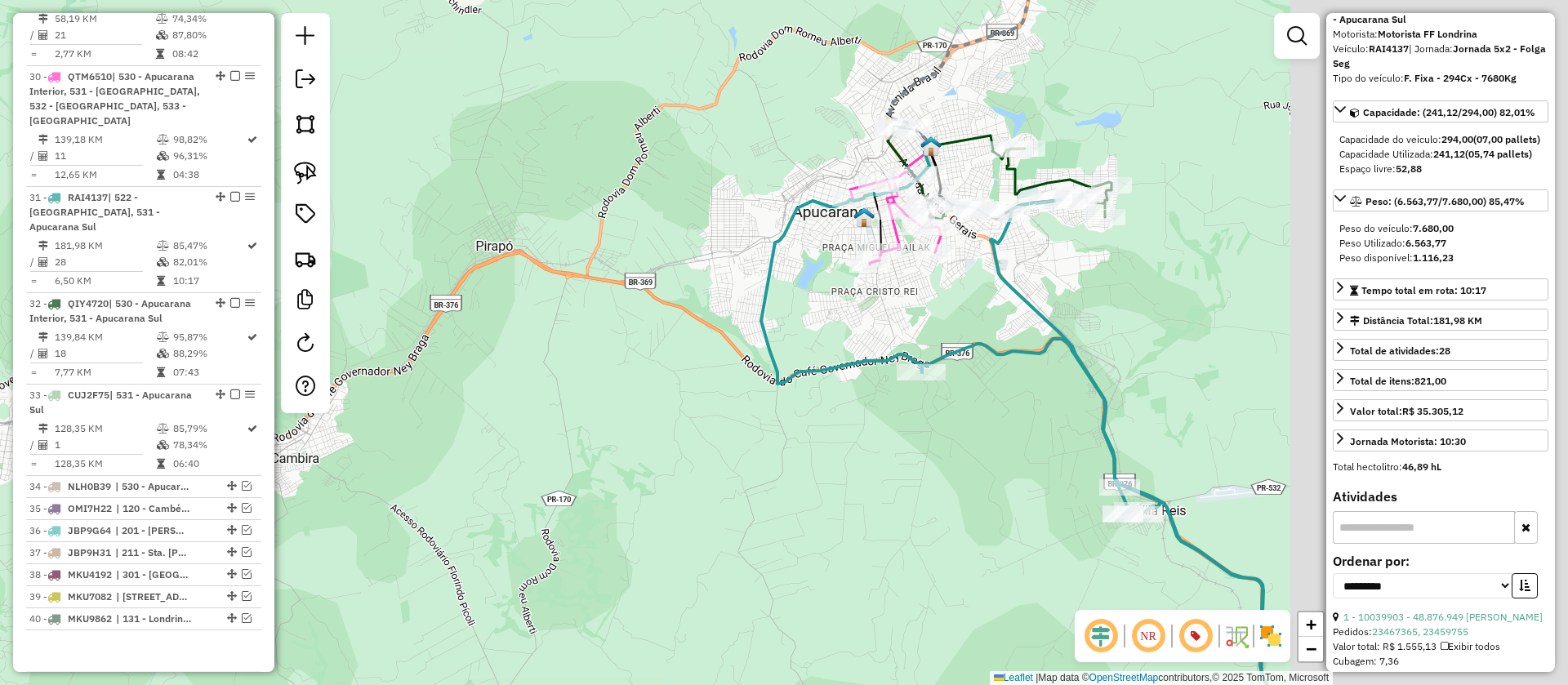
drag, startPoint x: 833, startPoint y: 292, endPoint x: 613, endPoint y: 292, distance: 220.0
click at [614, 292] on div "Janela de atendimento Grade de atendimento Capacidade Transportadoras Veículos …" at bounding box center [784, 342] width 1568 height 685
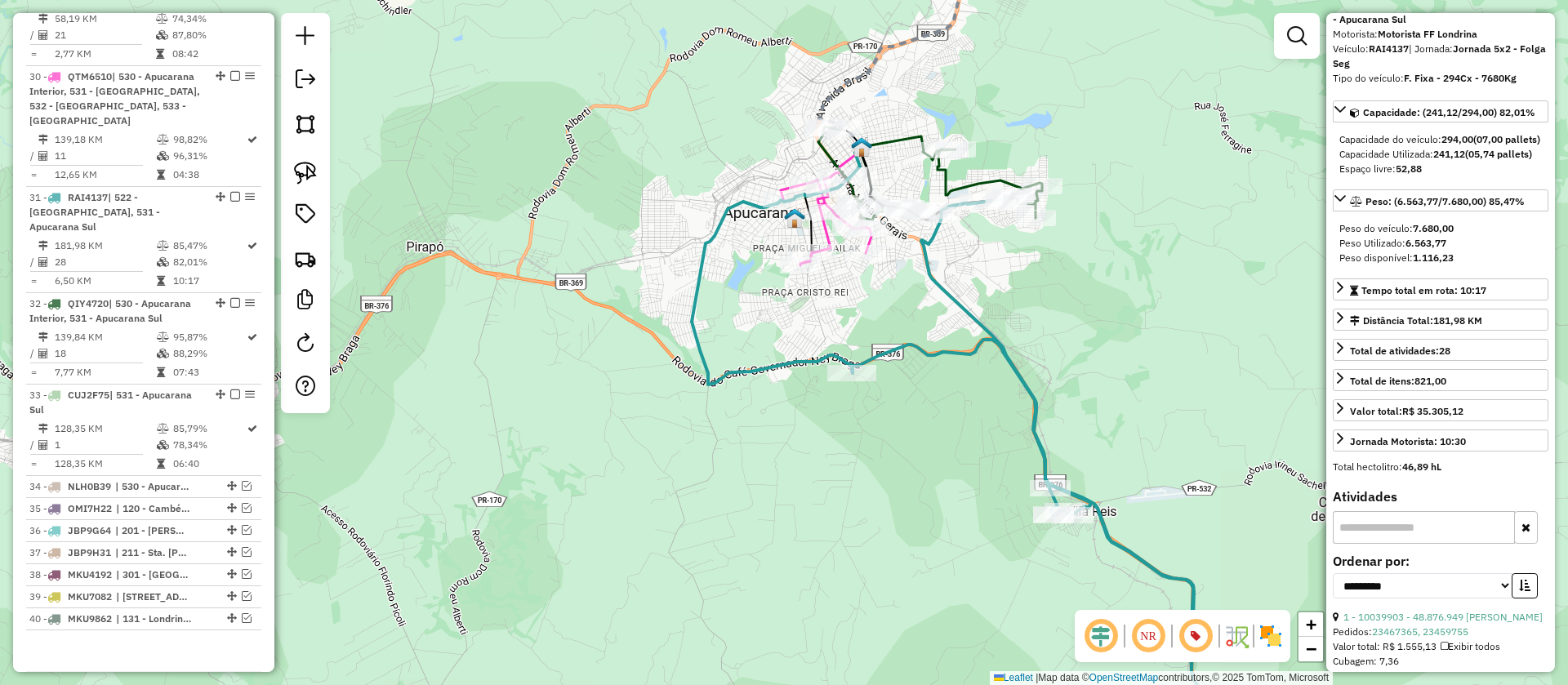
click at [825, 230] on icon at bounding box center [826, 219] width 91 height 93
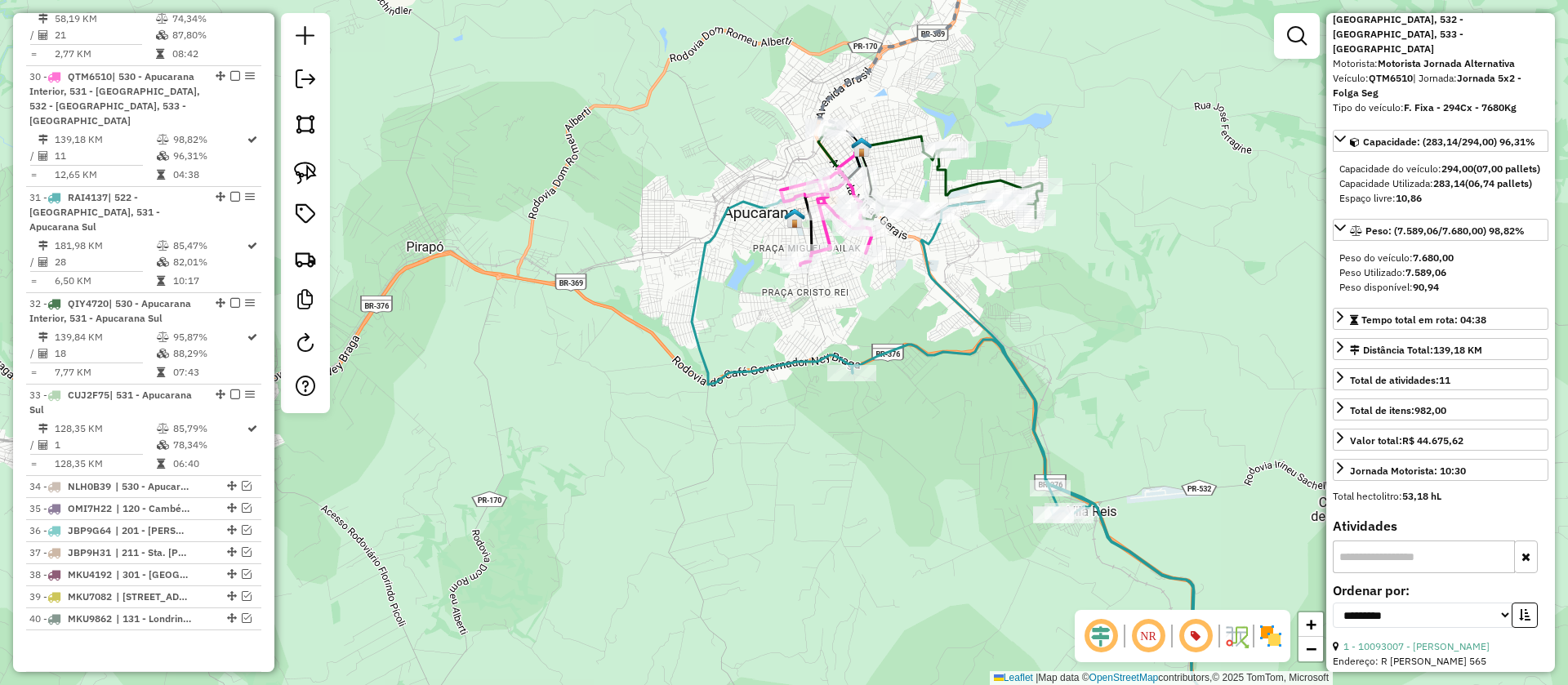
click at [904, 142] on icon at bounding box center [901, 148] width 79 height 24
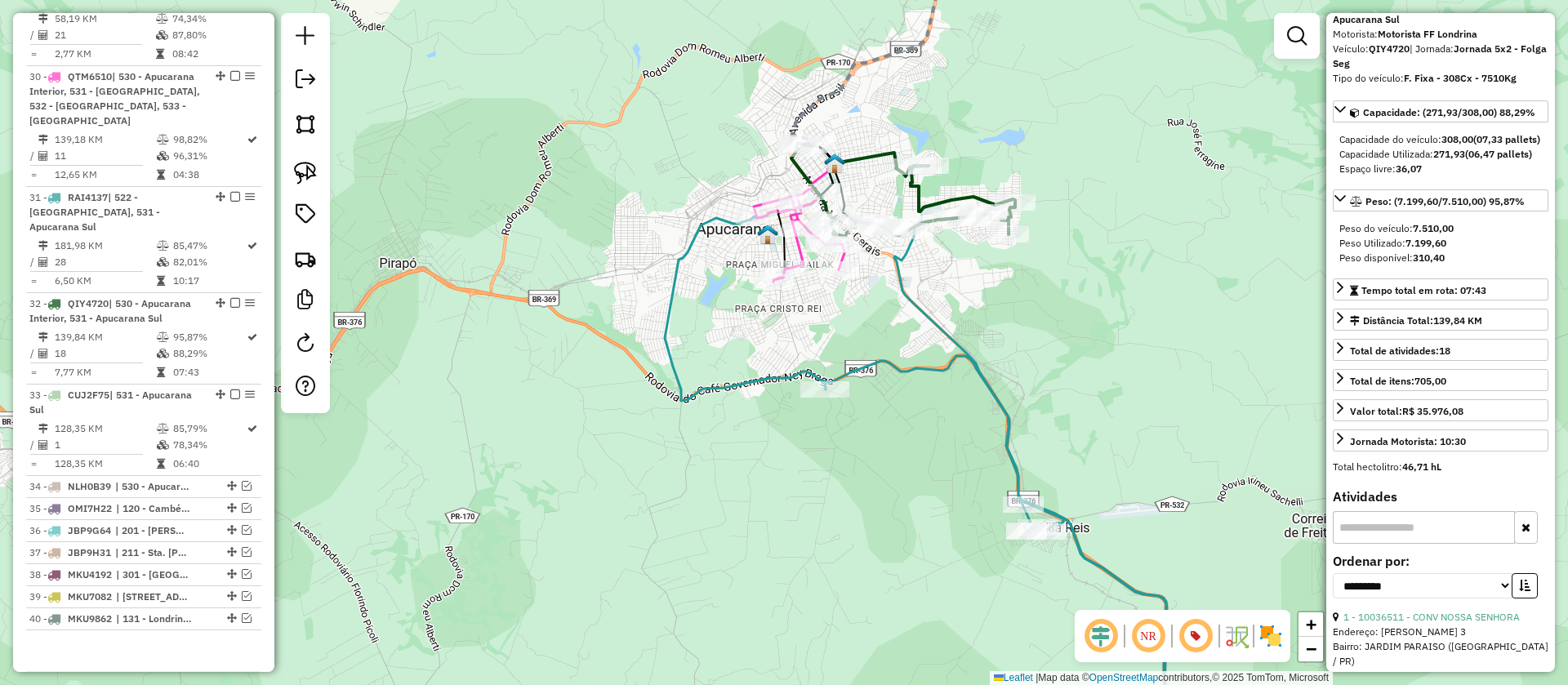
drag, startPoint x: 1024, startPoint y: 295, endPoint x: 988, endPoint y: 321, distance: 44.4
click at [988, 321] on div "Janela de atendimento Grade de atendimento Capacidade Transportadoras Veículos …" at bounding box center [784, 342] width 1568 height 685
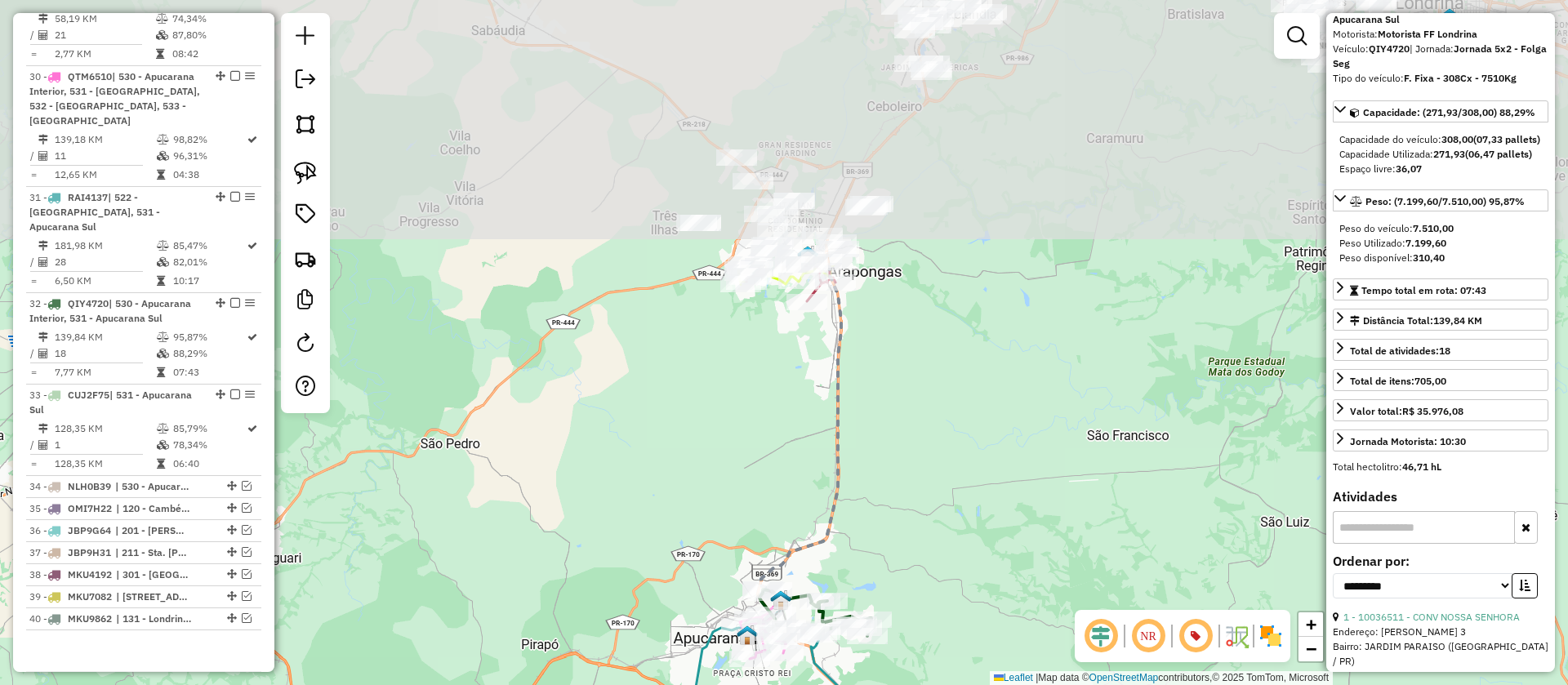
drag, startPoint x: 886, startPoint y: 186, endPoint x: 875, endPoint y: 521, distance: 335.2
click at [875, 521] on div "Janela de atendimento Grade de atendimento Capacidade Transportadoras Veículos …" at bounding box center [784, 342] width 1568 height 685
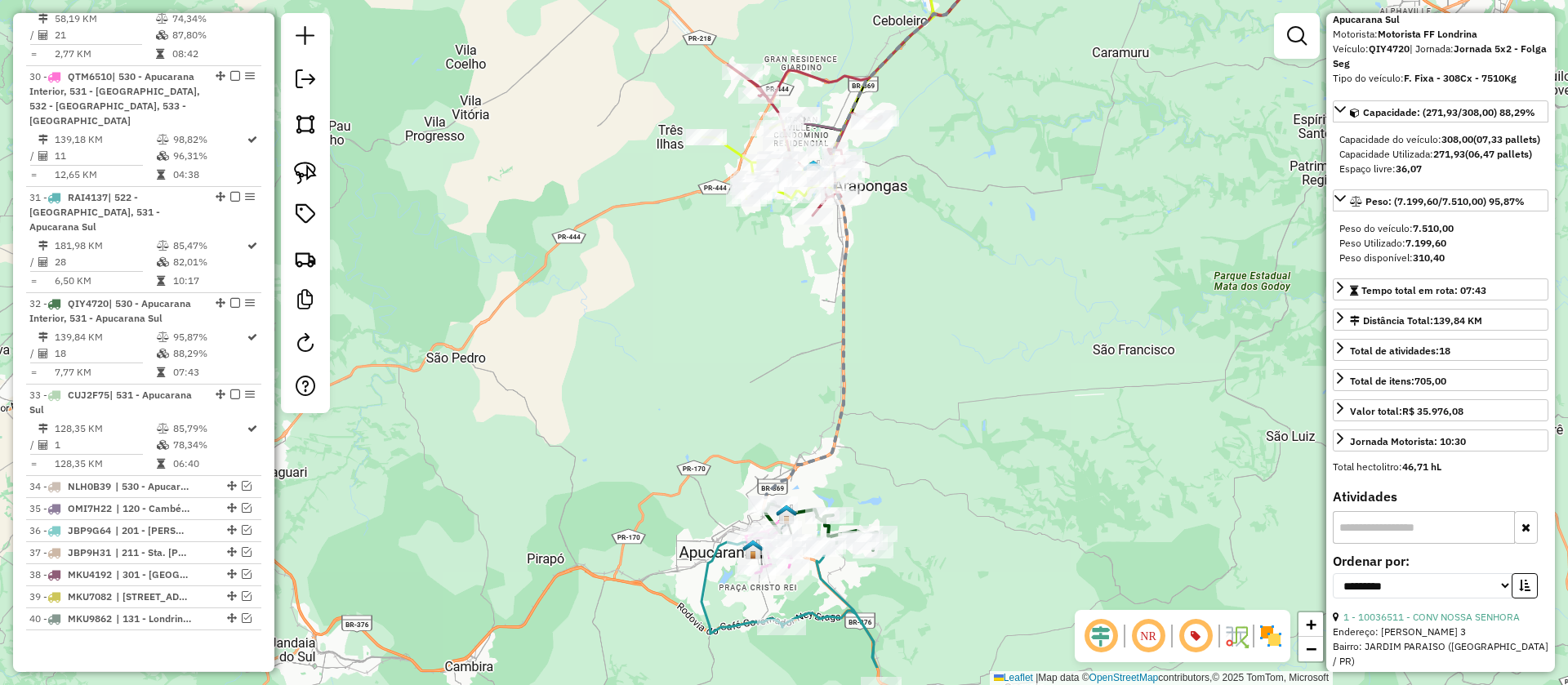
drag, startPoint x: 887, startPoint y: 426, endPoint x: 898, endPoint y: 244, distance: 182.3
click at [898, 251] on div "Janela de atendimento Grade de atendimento Capacidade Transportadoras Veículos …" at bounding box center [784, 342] width 1568 height 685
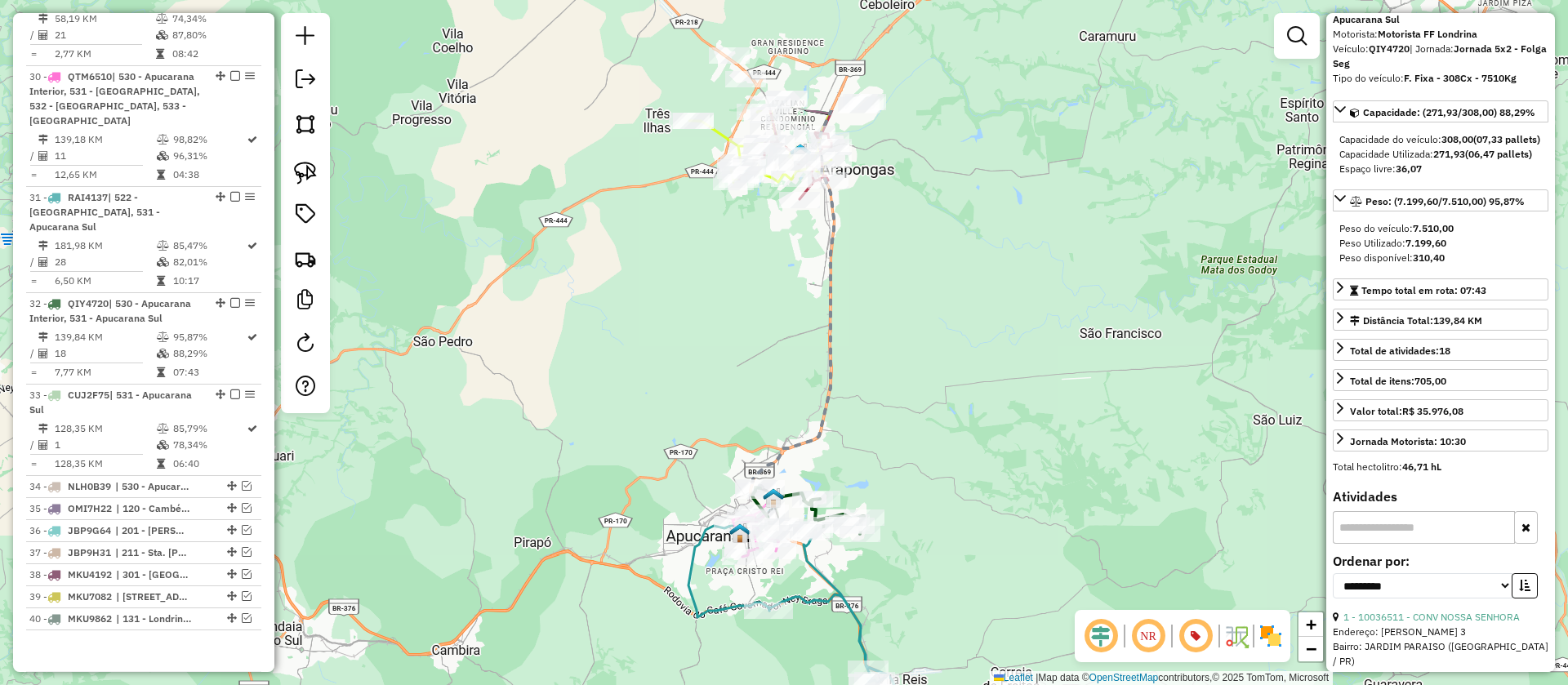
drag, startPoint x: 934, startPoint y: 383, endPoint x: 872, endPoint y: 441, distance: 84.9
click at [914, 514] on div "Janela de atendimento Grade de atendimento Capacidade Transportadoras Veículos …" at bounding box center [784, 342] width 1568 height 685
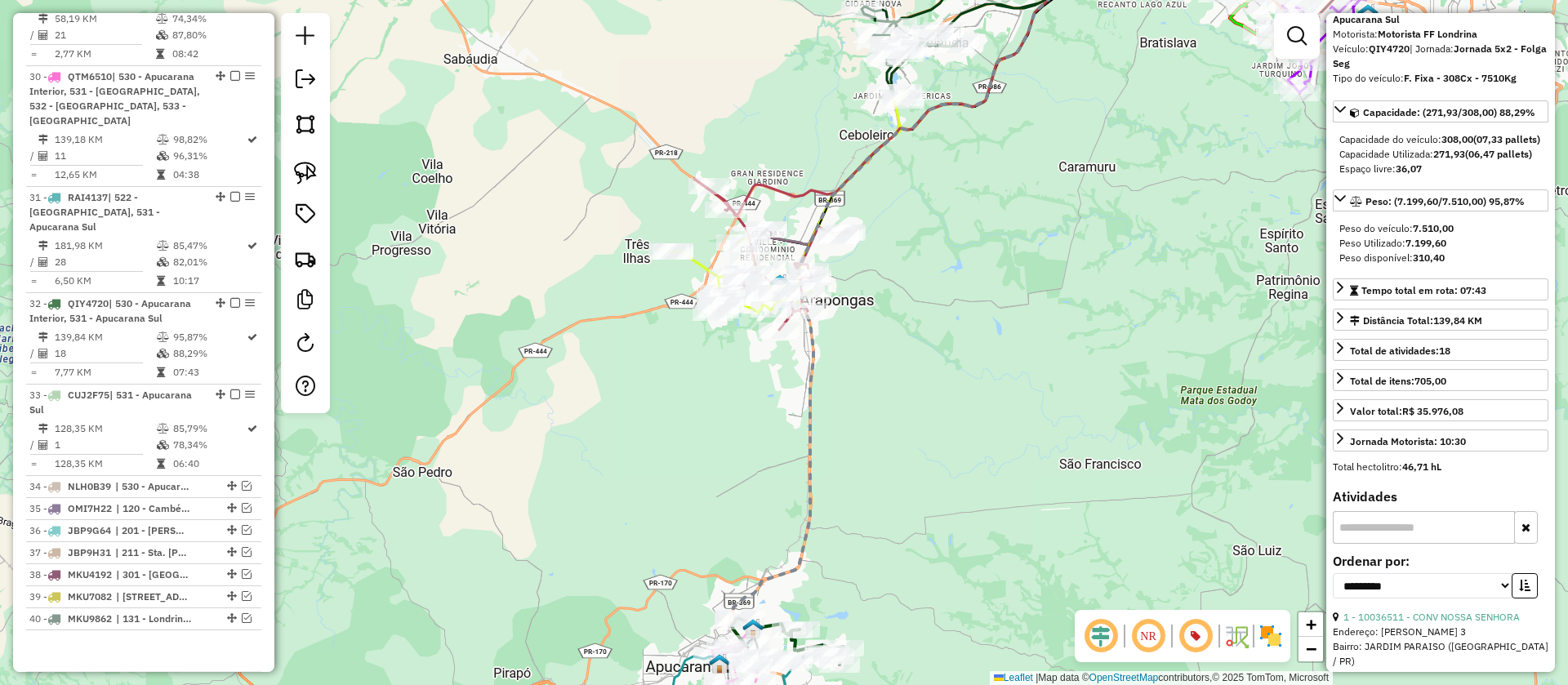
click at [790, 237] on icon at bounding box center [1201, 98] width 877 height 291
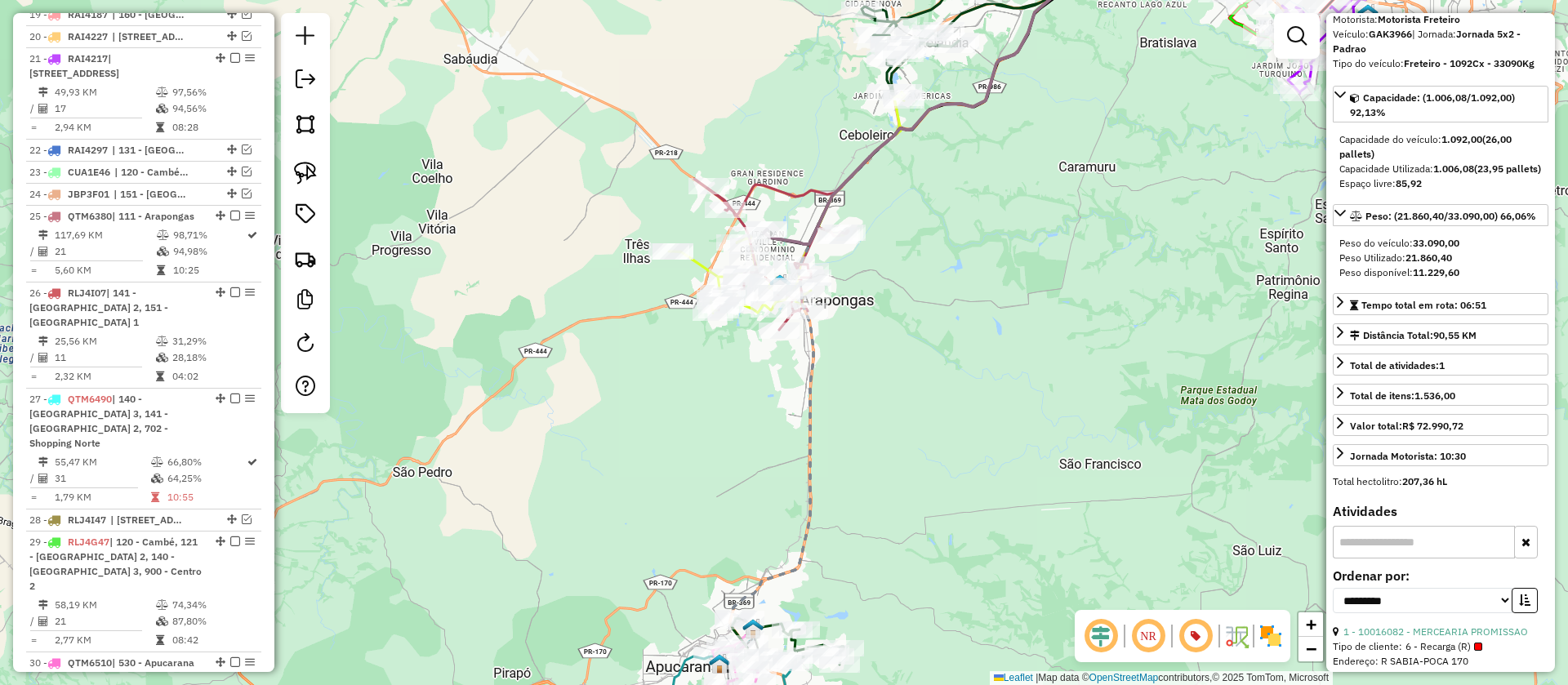
scroll to position [1038, 0]
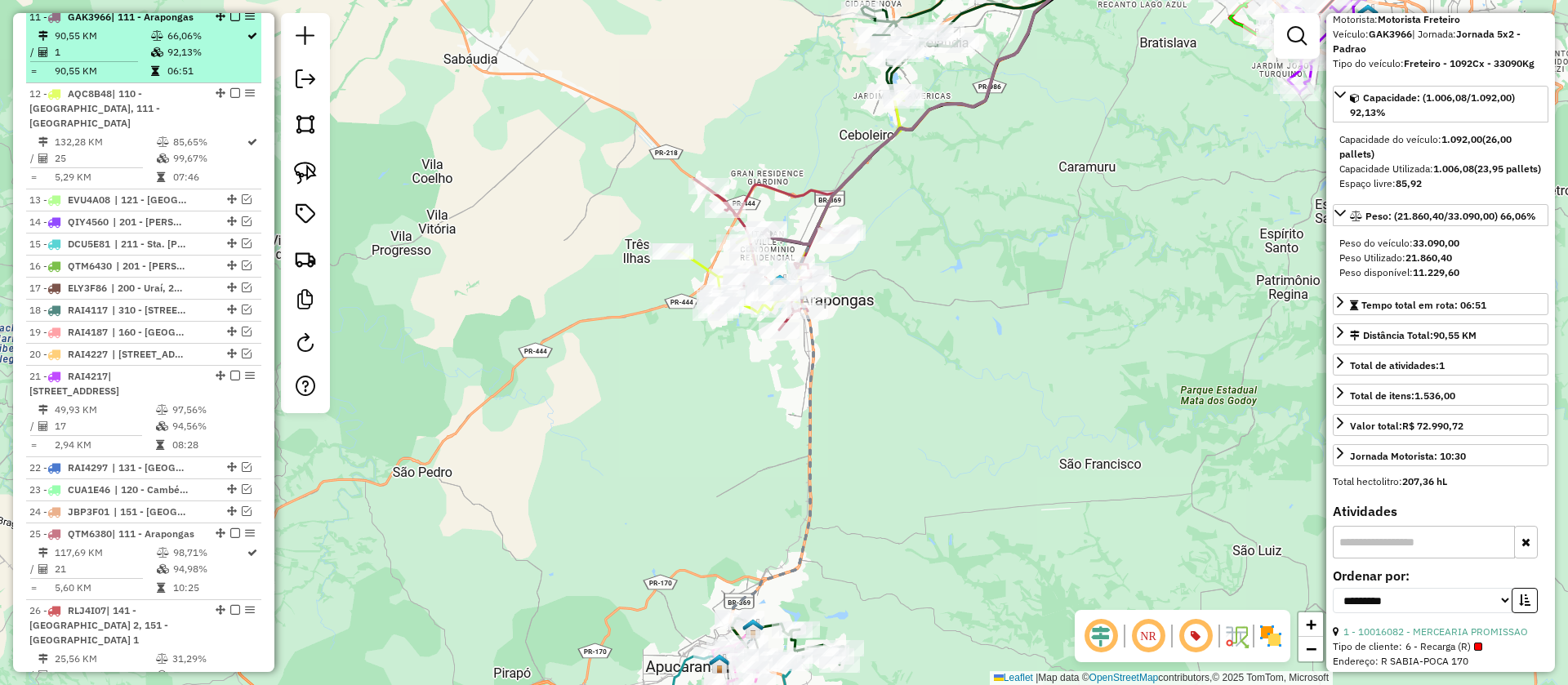
click at [230, 18] on em at bounding box center [235, 16] width 10 height 10
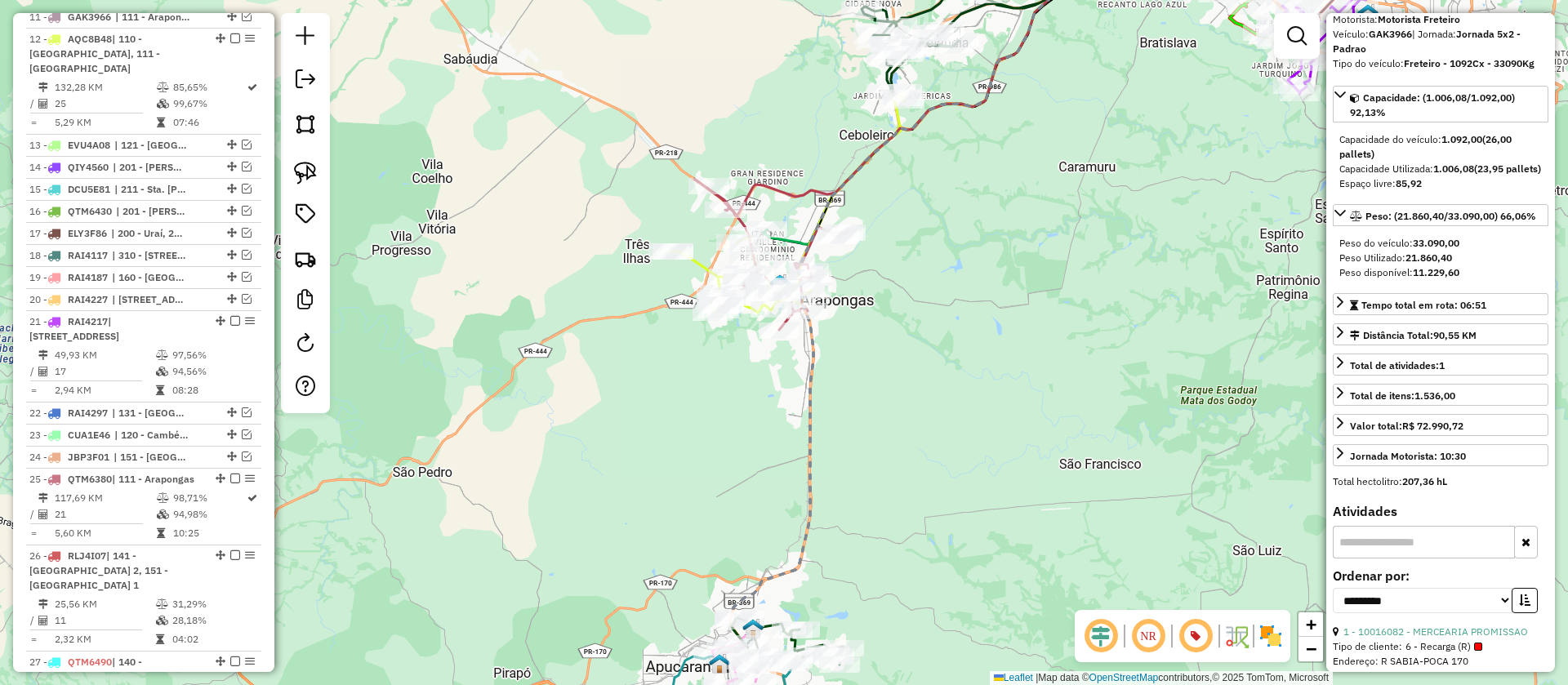
click at [792, 236] on icon at bounding box center [1201, 98] width 877 height 291
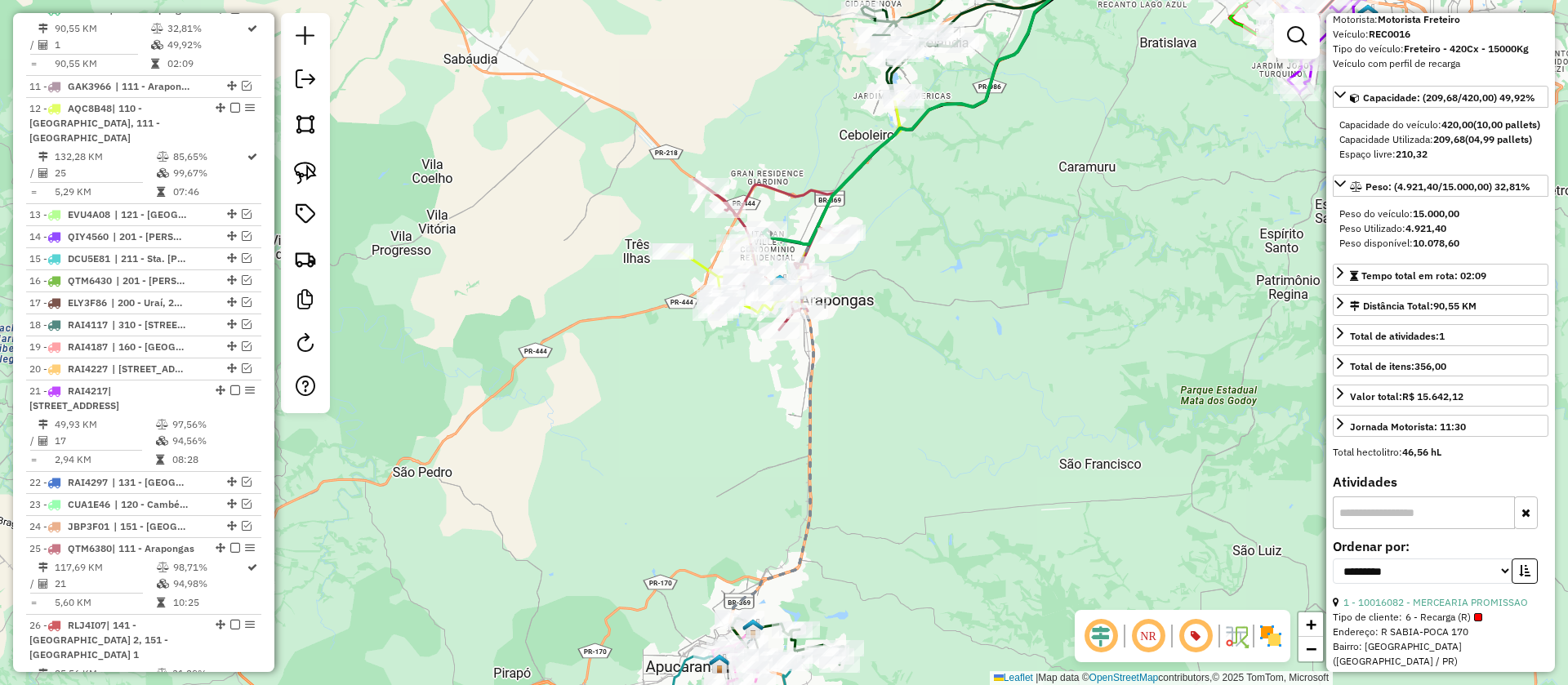
scroll to position [962, 0]
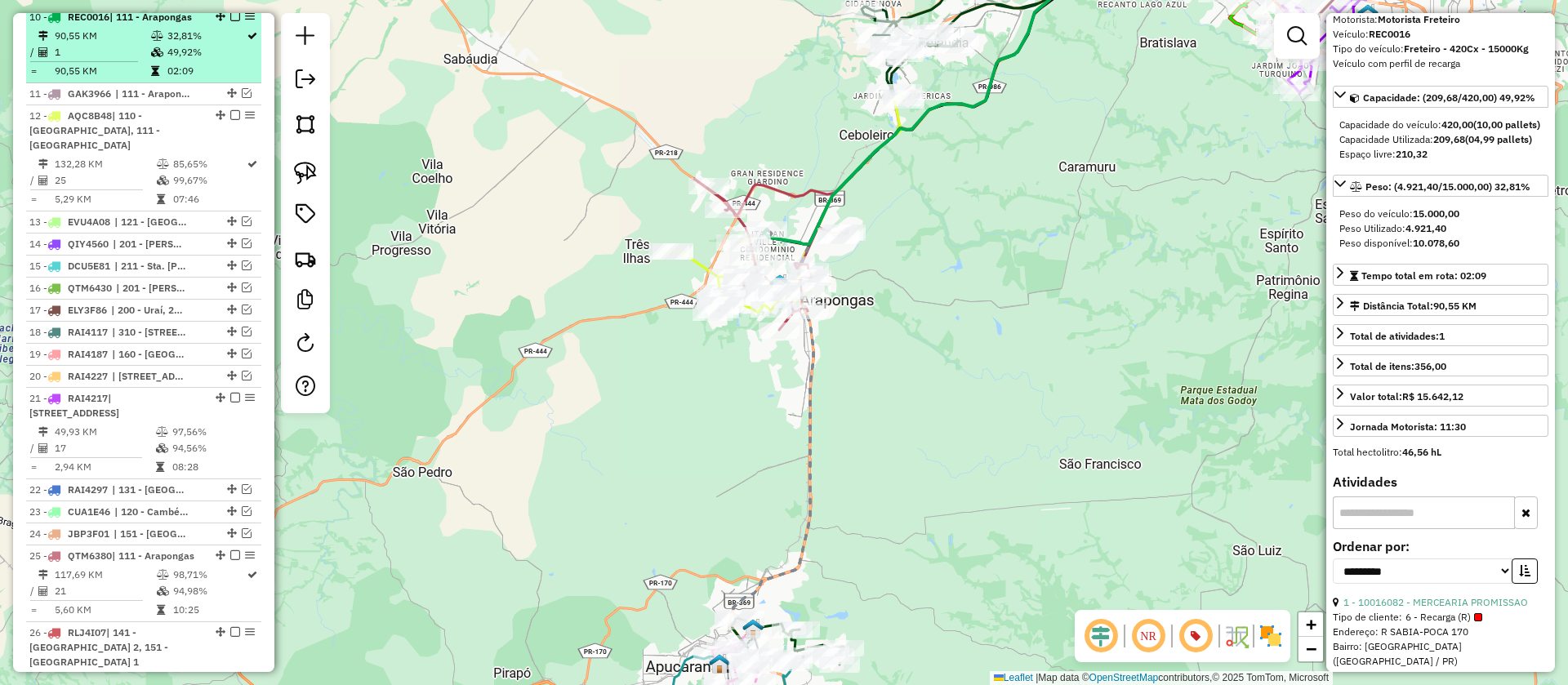
click at [231, 21] on em at bounding box center [235, 16] width 10 height 10
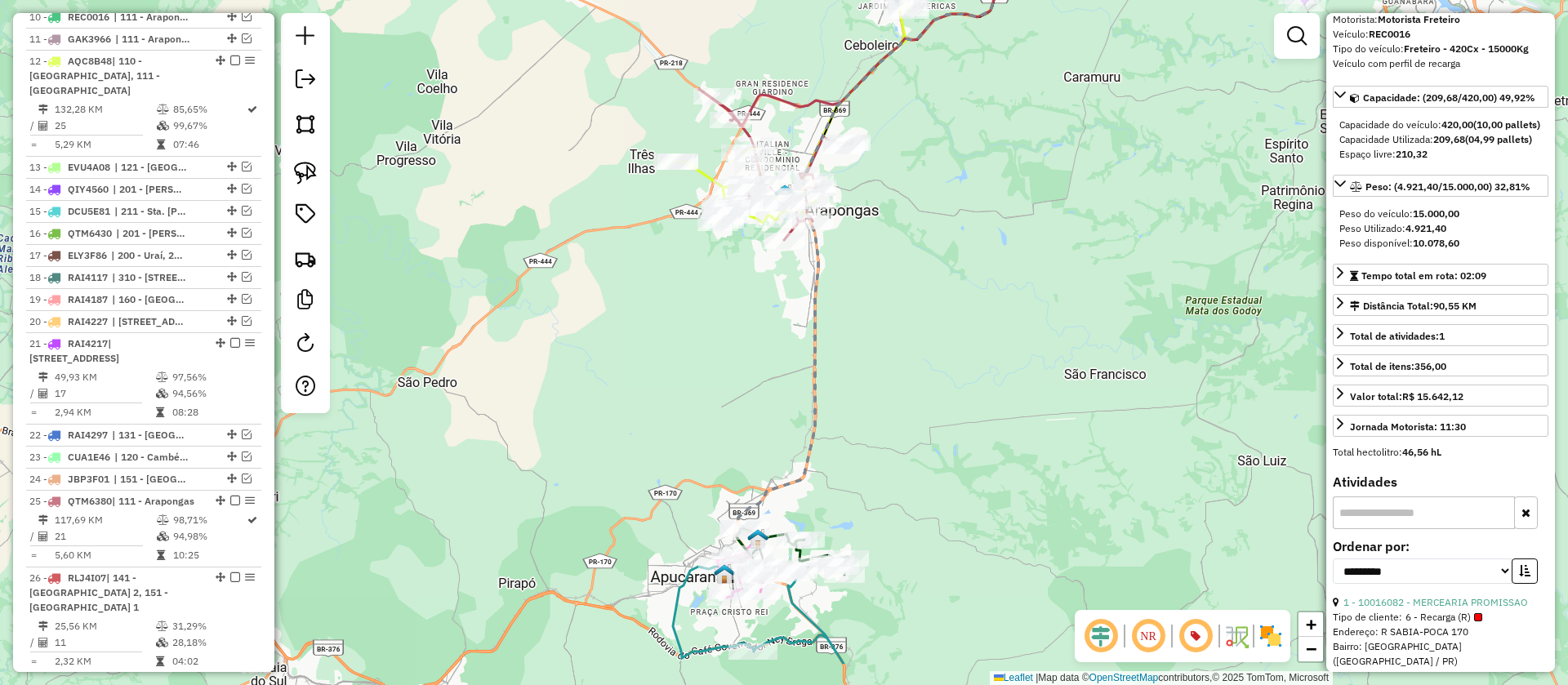
drag, startPoint x: 879, startPoint y: 283, endPoint x: 880, endPoint y: 258, distance: 25.0
click at [880, 258] on div "Janela de atendimento Grade de atendimento Capacidade Transportadoras Veículos …" at bounding box center [784, 342] width 1568 height 685
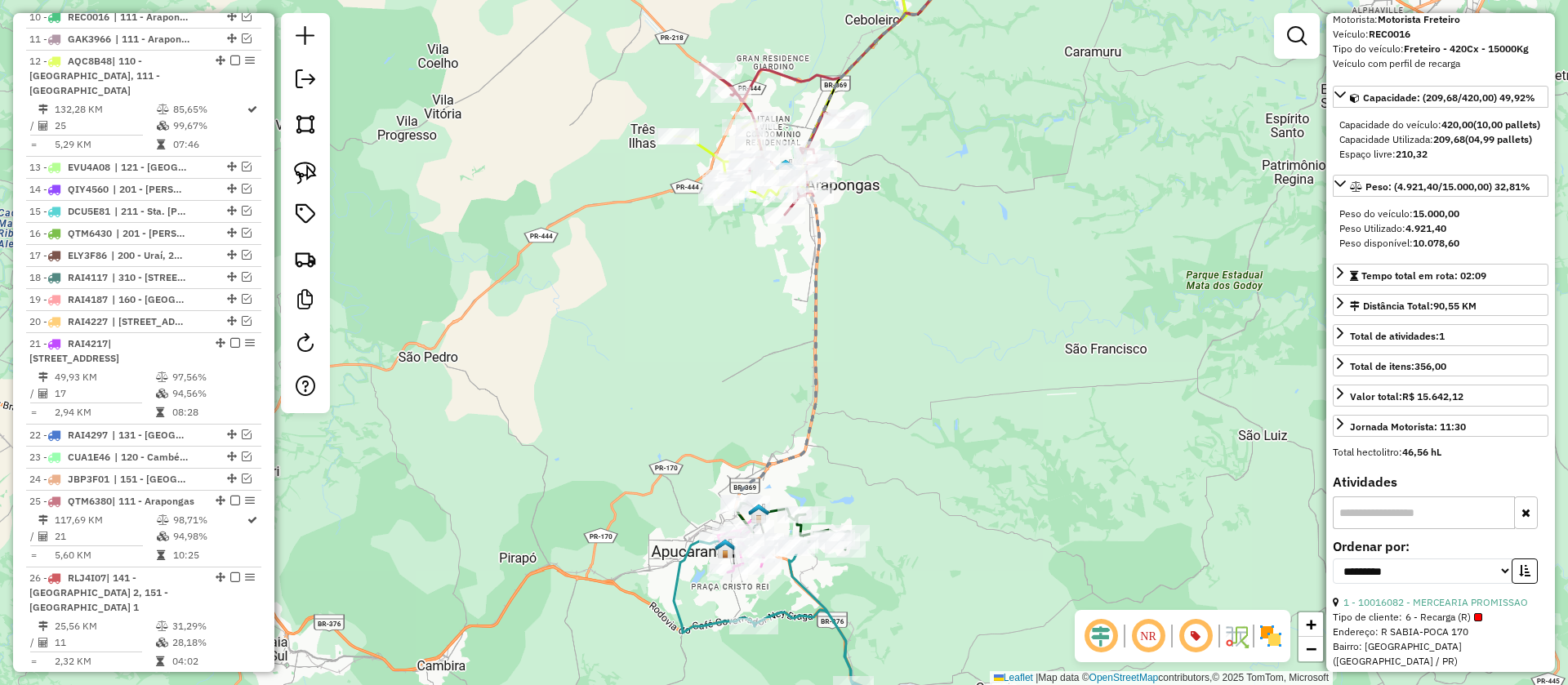
drag, startPoint x: 848, startPoint y: 439, endPoint x: 850, endPoint y: 273, distance: 166.0
click at [850, 276] on div "Janela de atendimento Grade de atendimento Capacidade Transportadoras Veículos …" at bounding box center [784, 342] width 1568 height 685
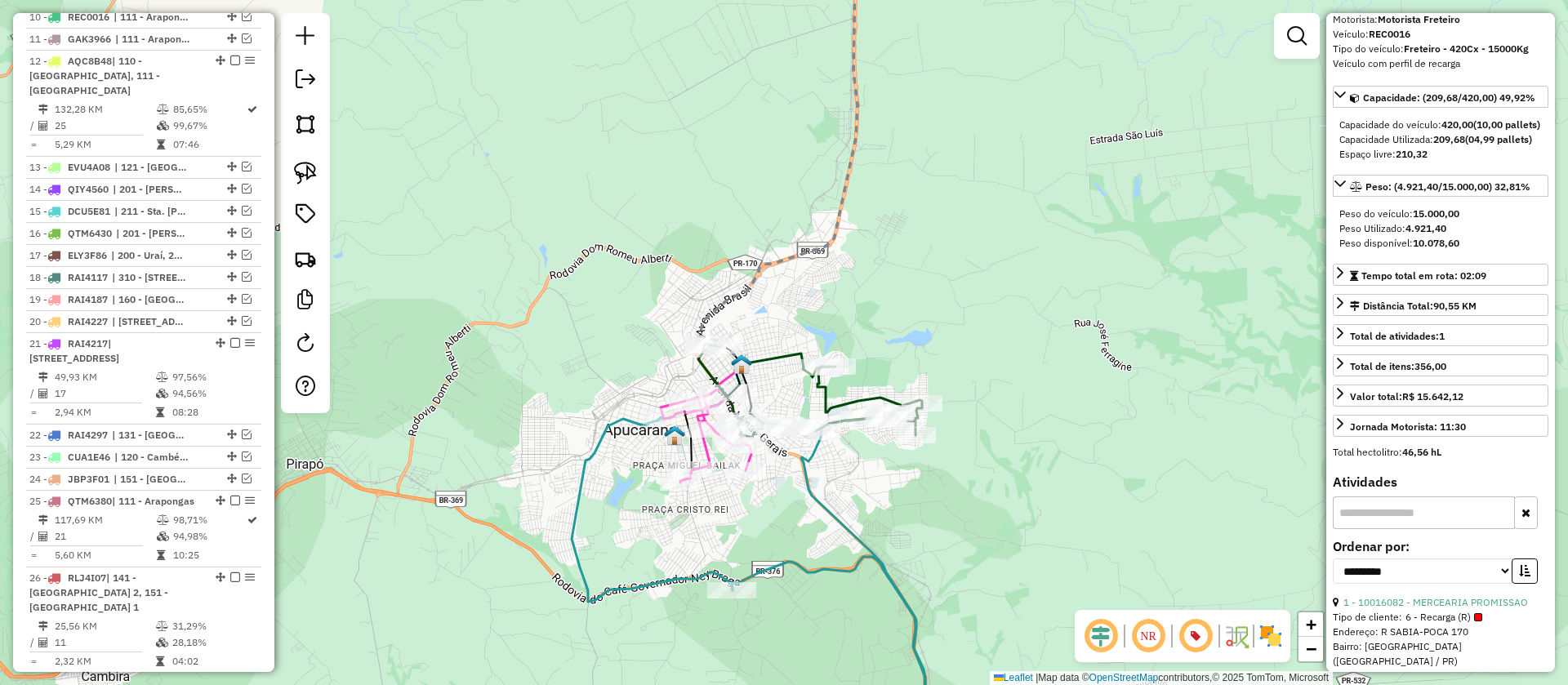
click at [782, 353] on icon at bounding box center [781, 365] width 79 height 24
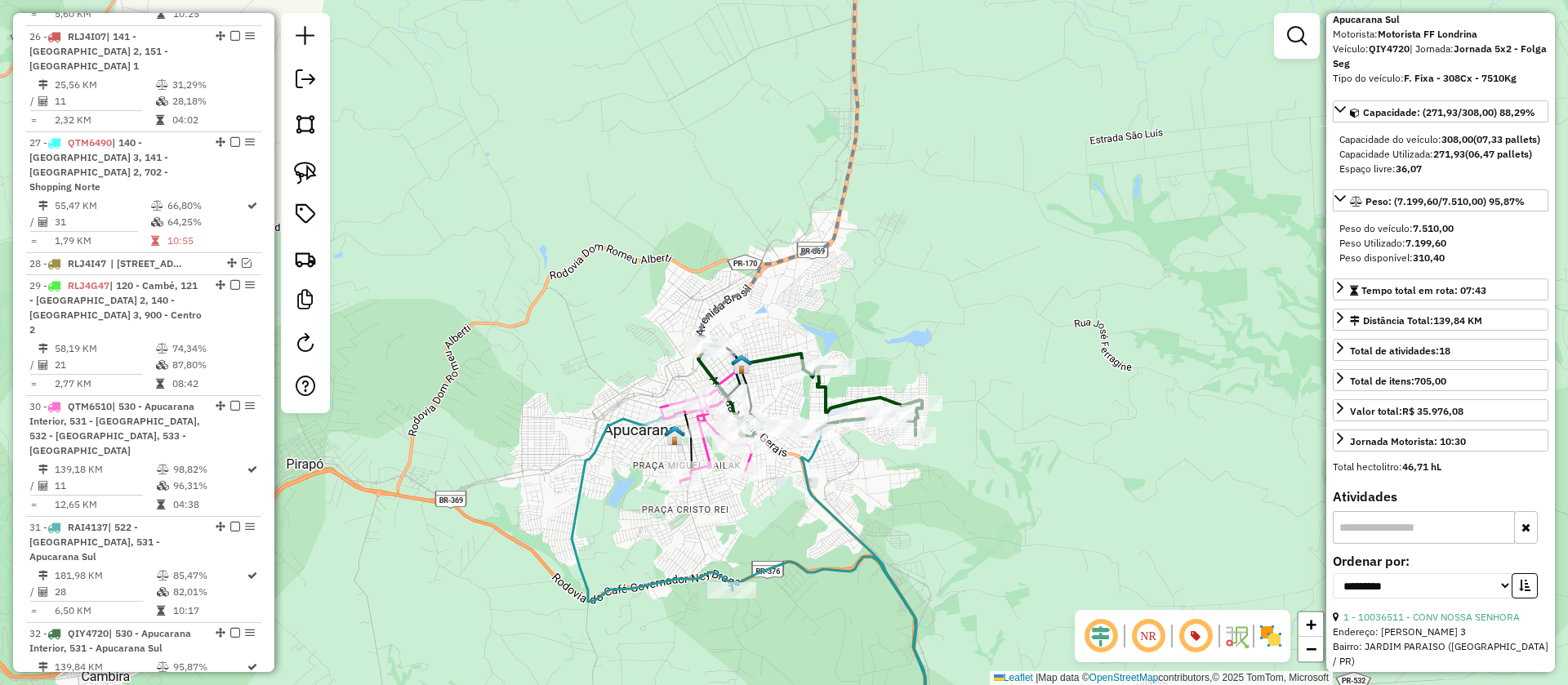
scroll to position [1833, 0]
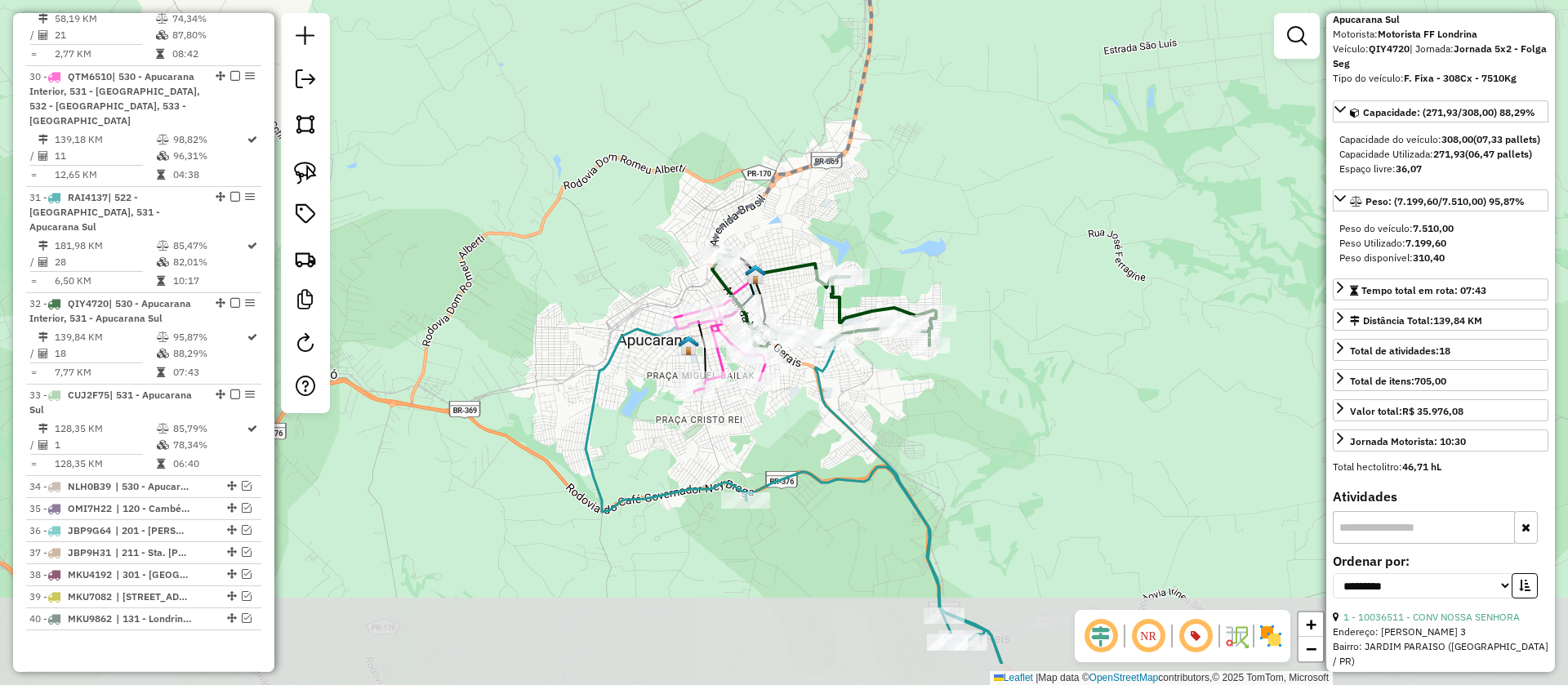
drag, startPoint x: 799, startPoint y: 404, endPoint x: 817, endPoint y: 301, distance: 104.6
click at [815, 310] on div "Janela de atendimento Grade de atendimento Capacidade Transportadoras Veículos …" at bounding box center [784, 342] width 1568 height 685
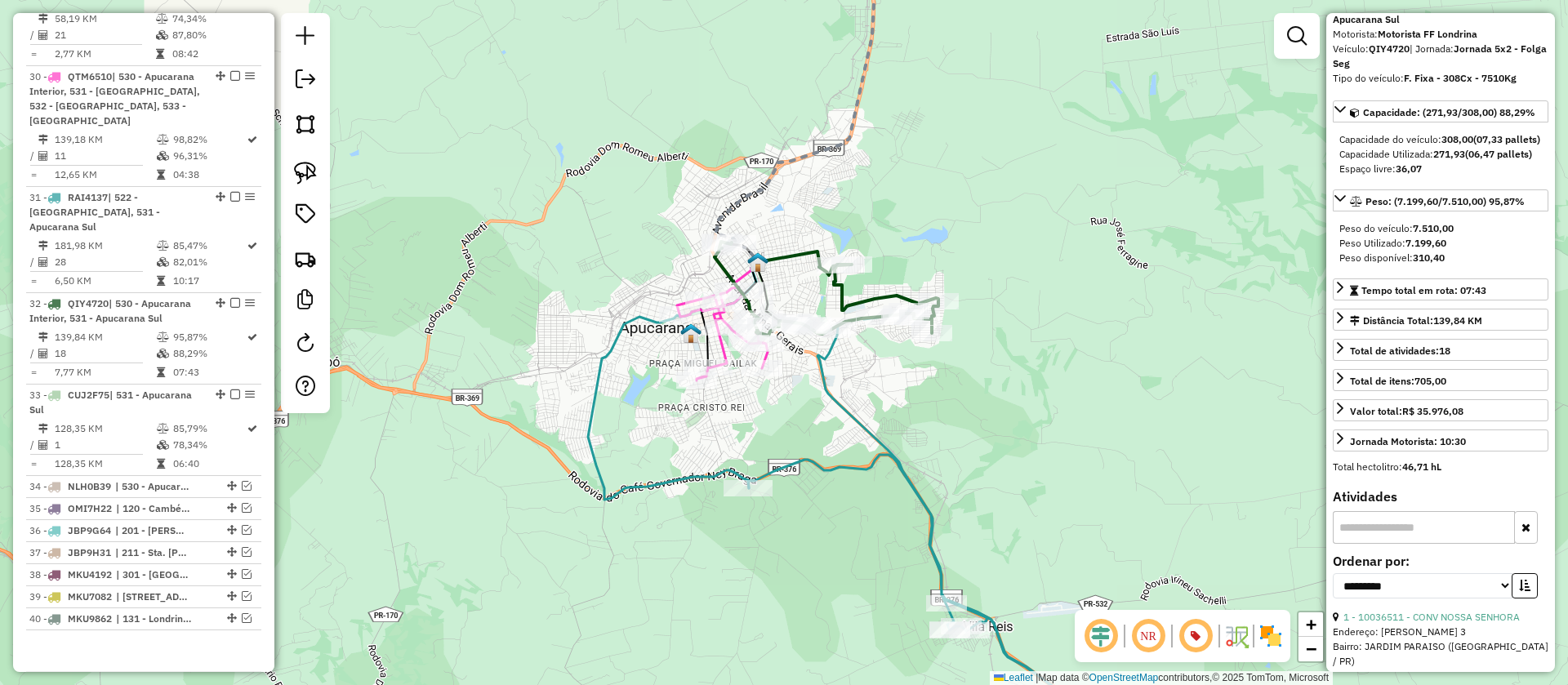
click at [717, 343] on icon at bounding box center [722, 334] width 91 height 93
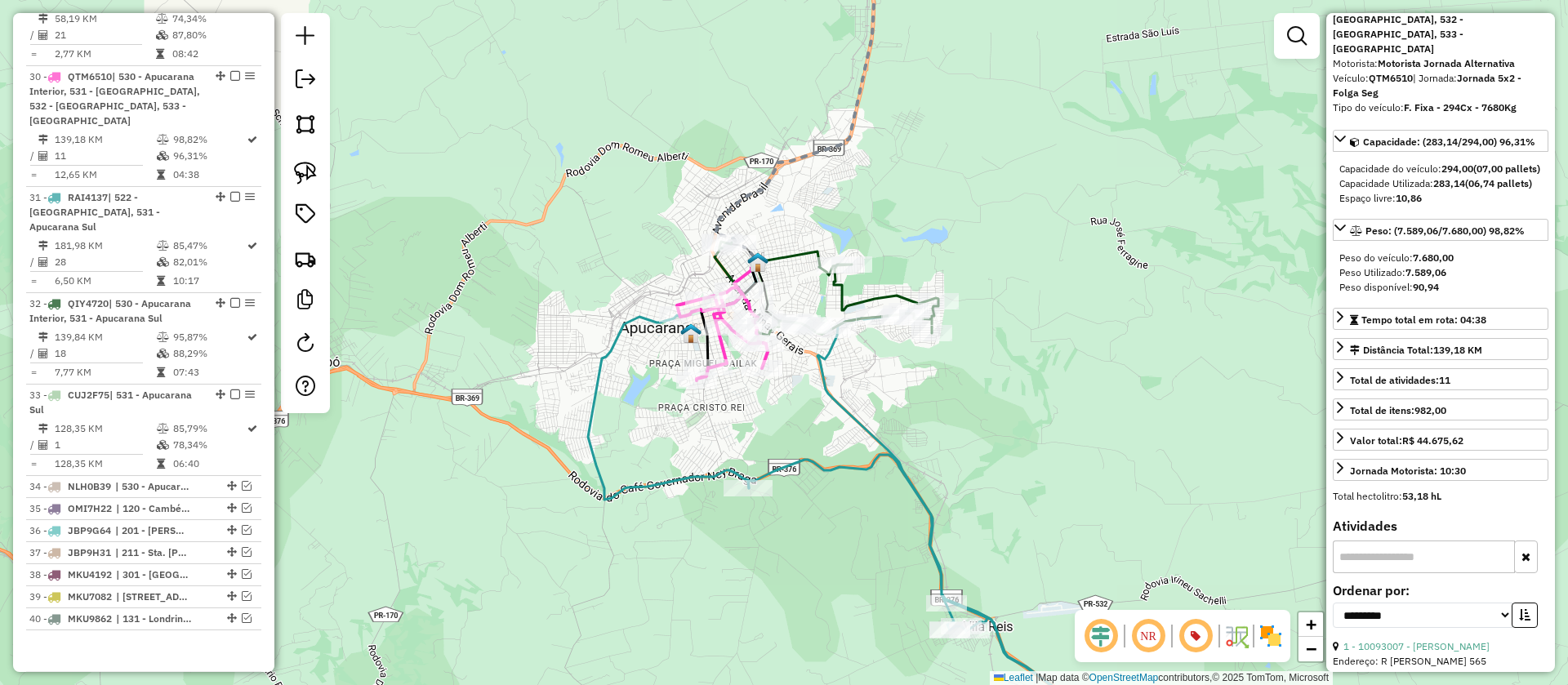
click at [803, 469] on icon at bounding box center [919, 532] width 342 height 443
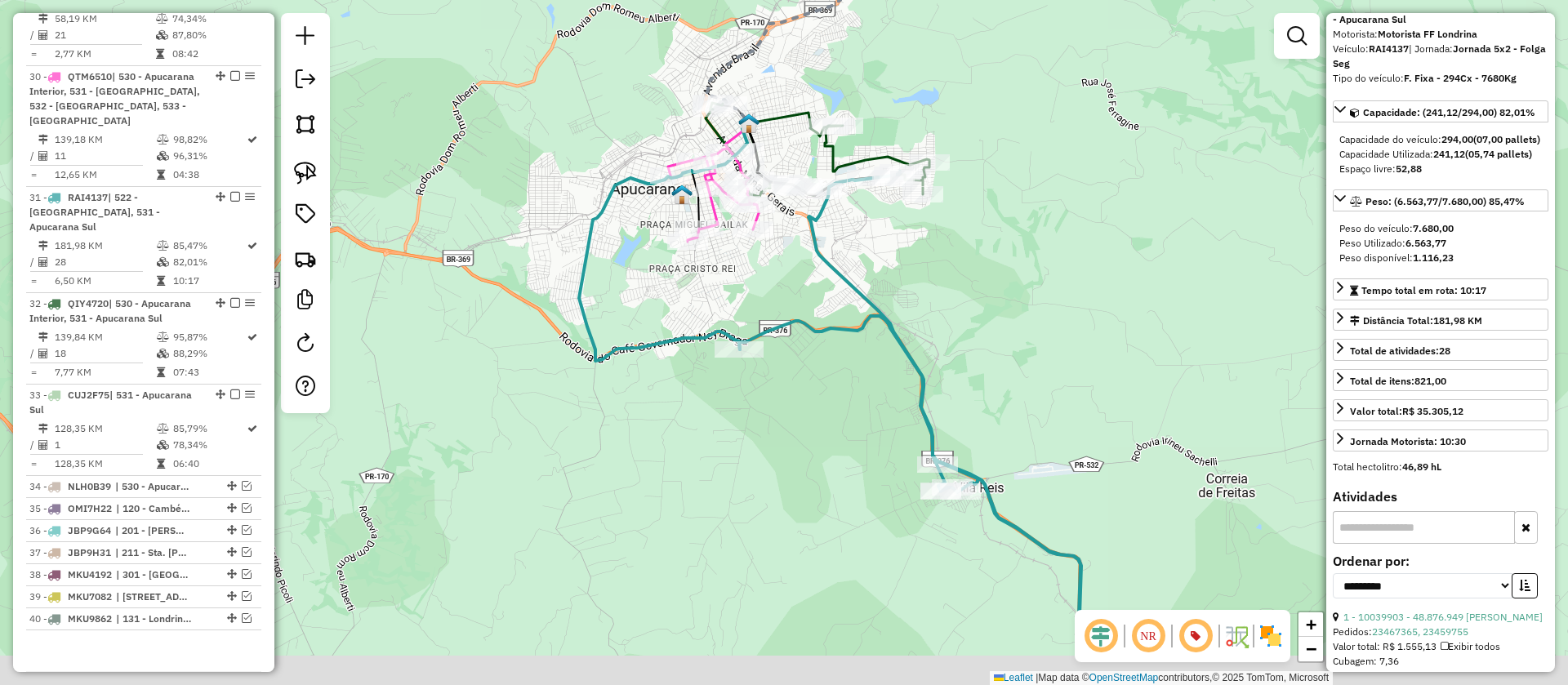
drag, startPoint x: 1093, startPoint y: 457, endPoint x: 1083, endPoint y: 250, distance: 207.2
click at [1083, 253] on div "Janela de atendimento Grade de atendimento Capacidade Transportadoras Veículos …" at bounding box center [784, 342] width 1568 height 685
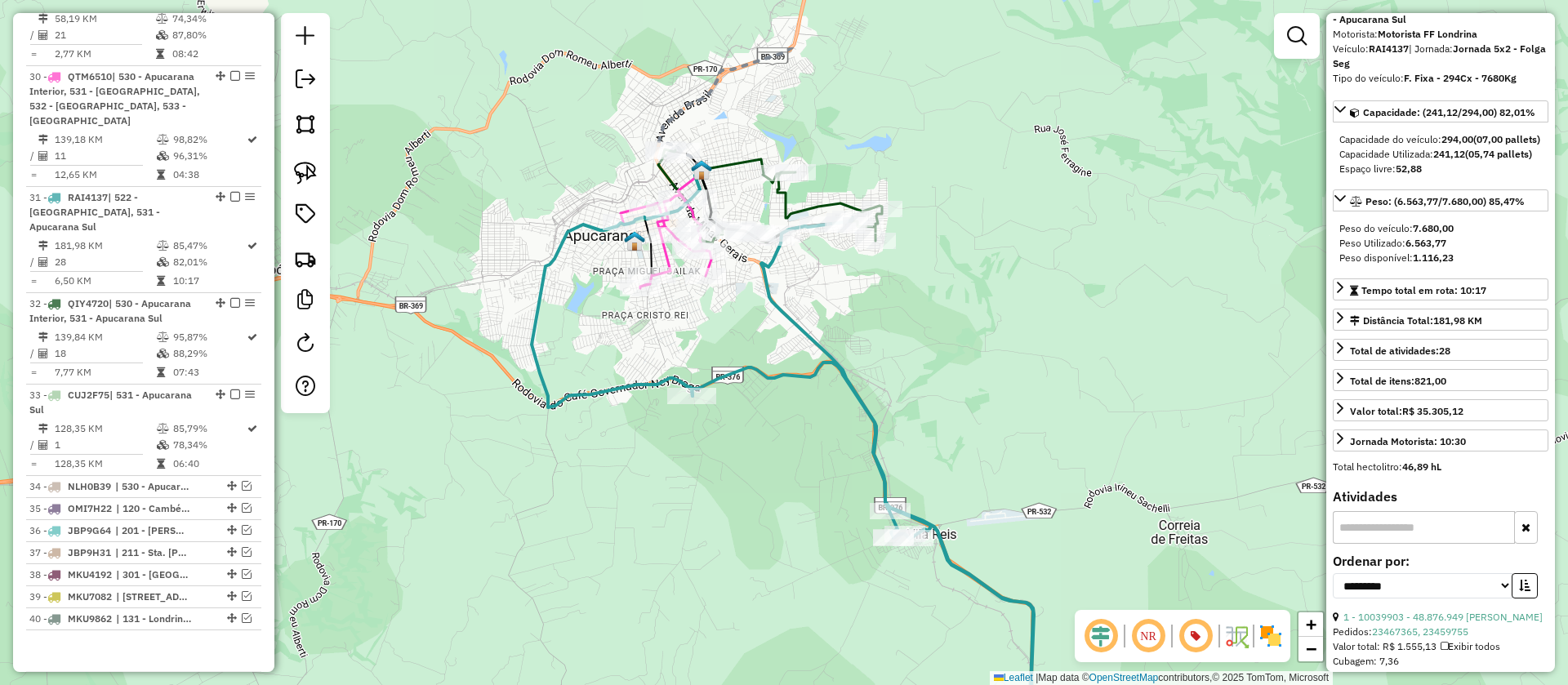
drag, startPoint x: 1032, startPoint y: 281, endPoint x: 976, endPoint y: 416, distance: 146.2
click at [976, 416] on div "Janela de atendimento Grade de atendimento Capacidade Transportadoras Veículos …" at bounding box center [784, 342] width 1568 height 685
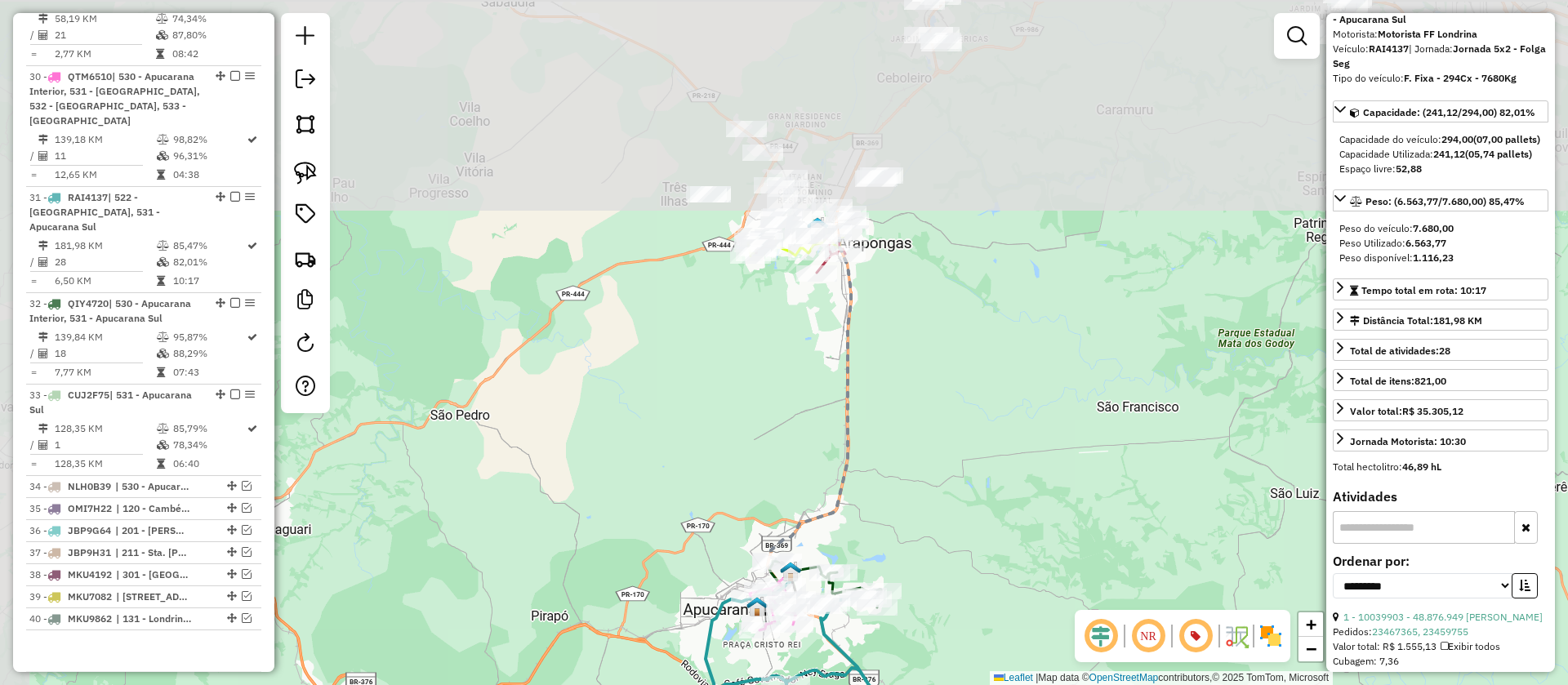
drag, startPoint x: 932, startPoint y: 304, endPoint x: 981, endPoint y: 623, distance: 322.7
click at [981, 623] on div "Janela de atendimento Grade de atendimento Capacidade Transportadoras Veículos …" at bounding box center [784, 342] width 1568 height 685
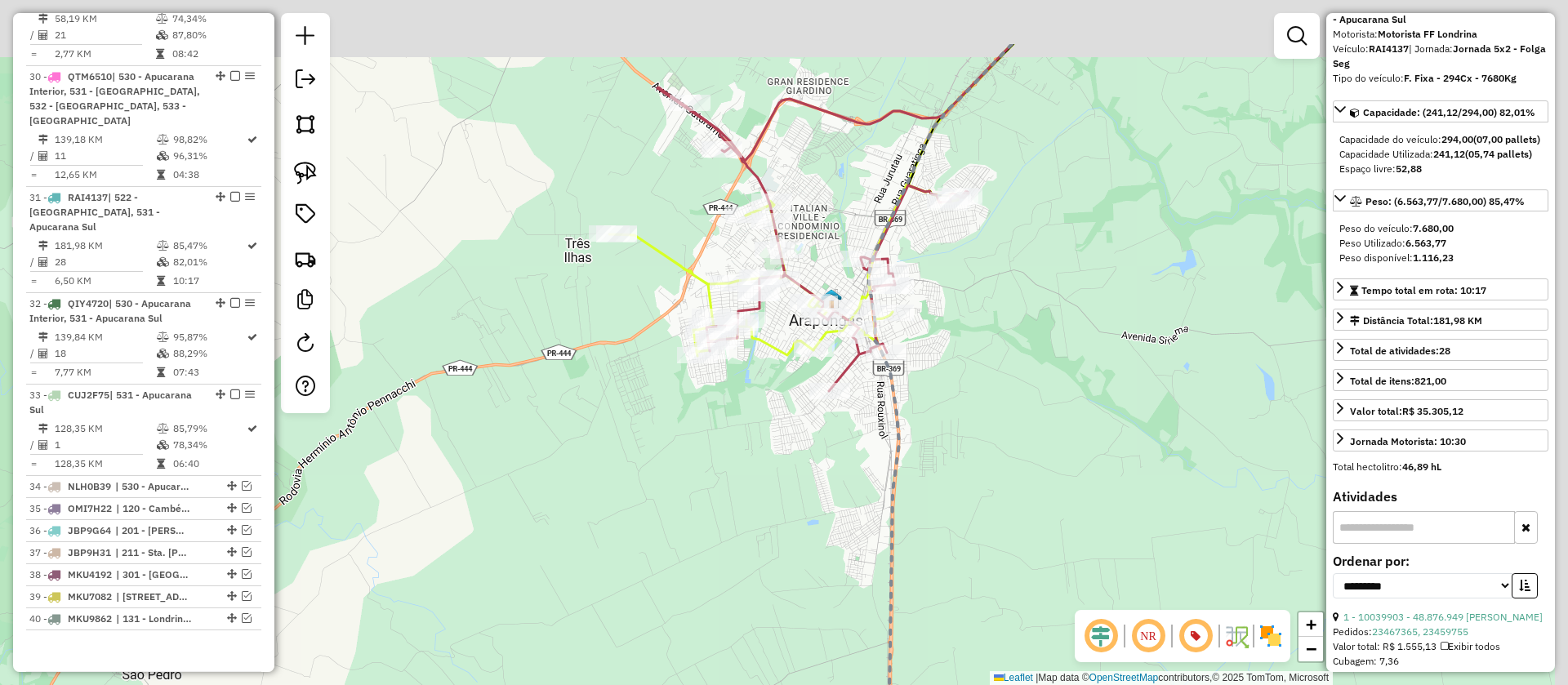
drag, startPoint x: 998, startPoint y: 347, endPoint x: 973, endPoint y: 395, distance: 54.1
click at [989, 393] on div "Janela de atendimento Grade de atendimento Capacidade Transportadoras Veículos …" at bounding box center [784, 342] width 1568 height 685
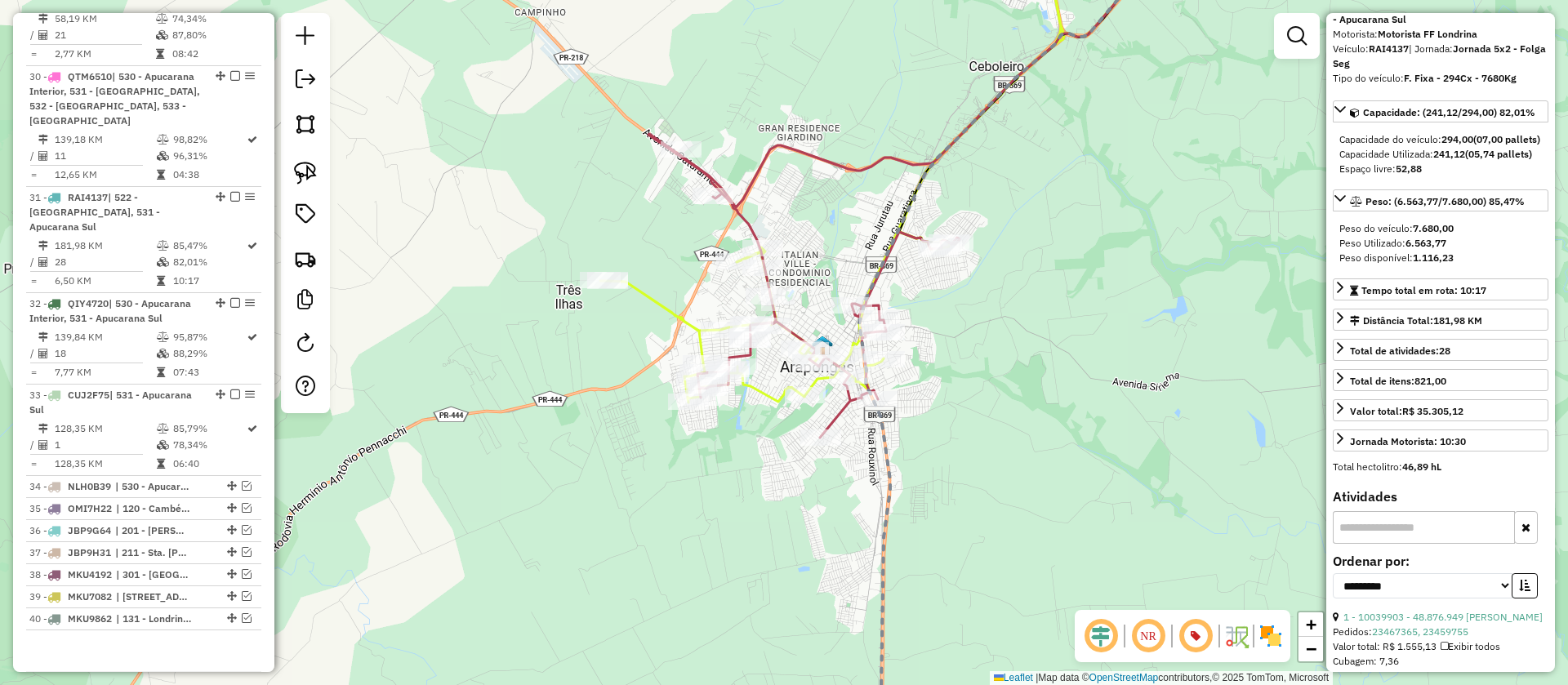
click at [670, 305] on icon at bounding box center [836, 181] width 472 height 441
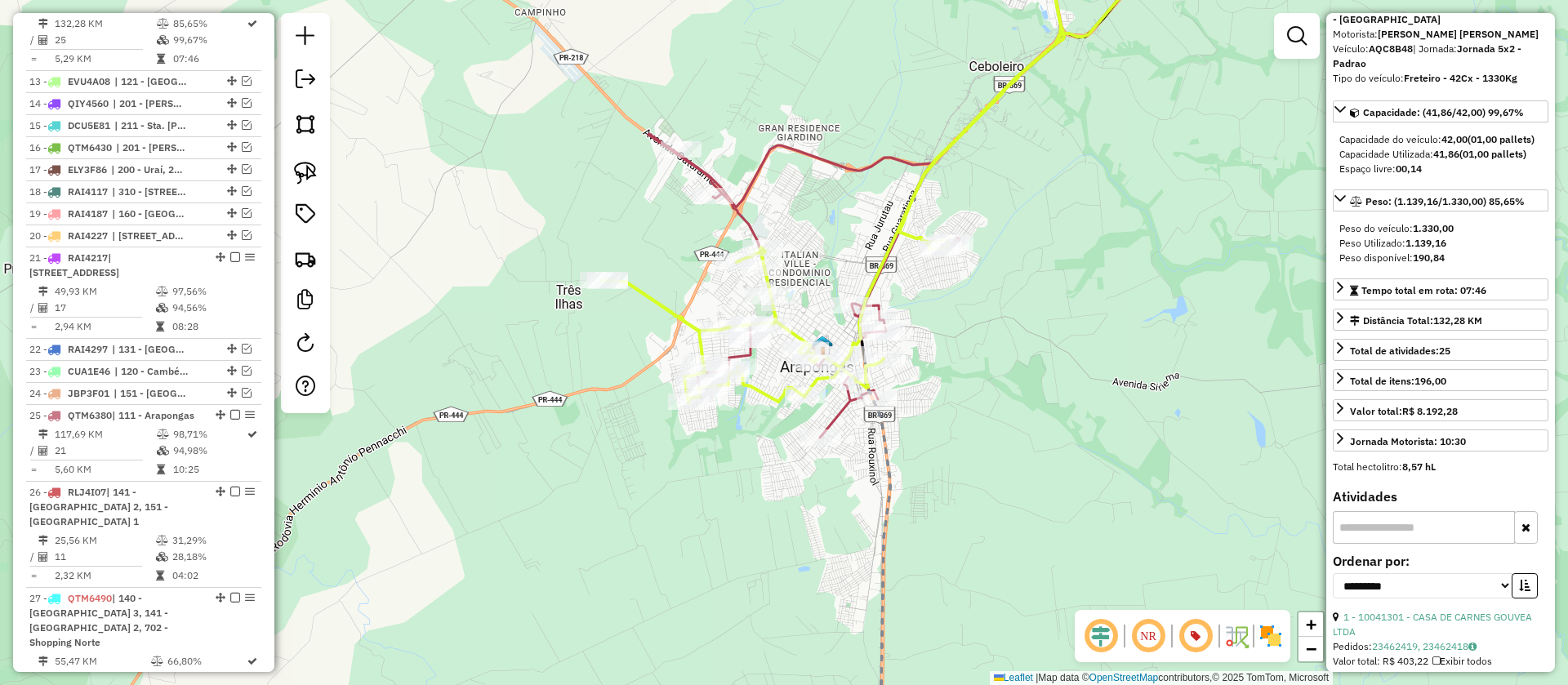
scroll to position [1006, 0]
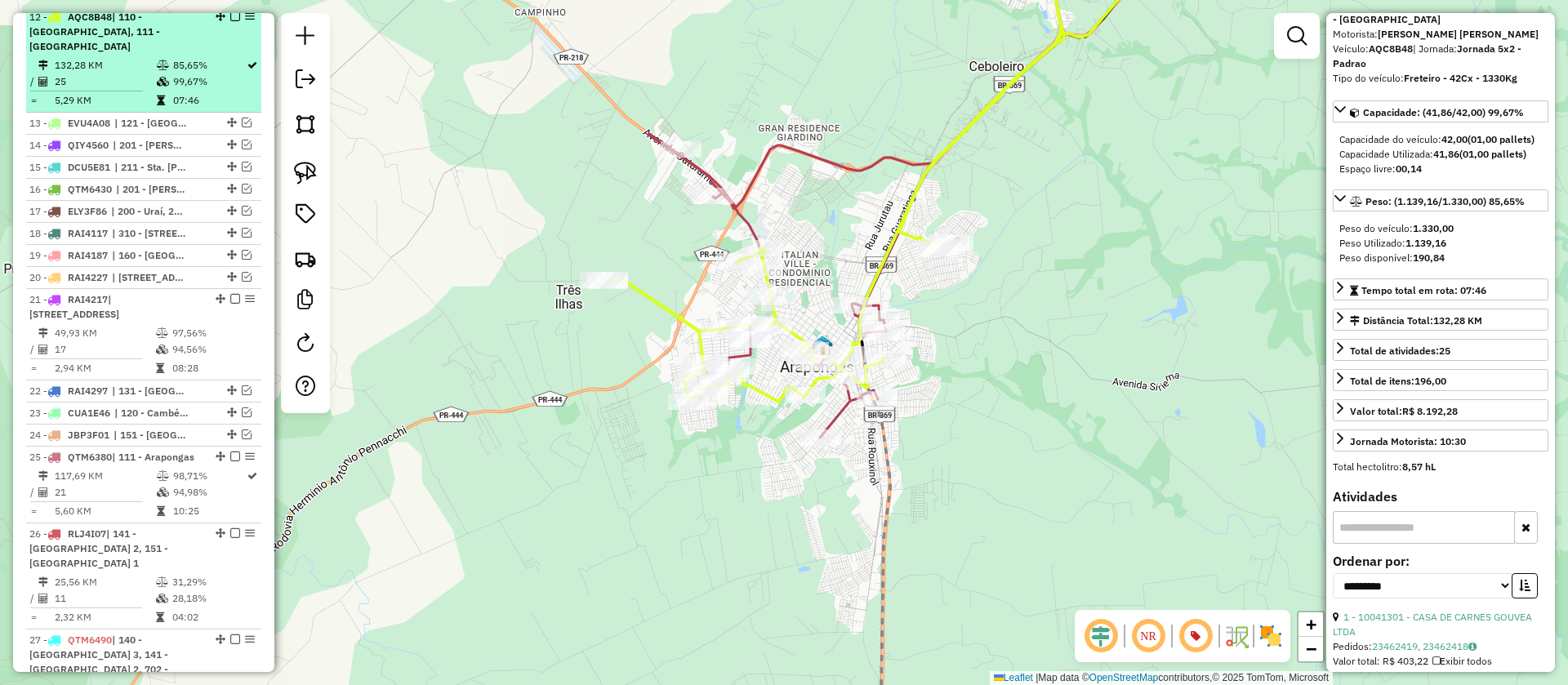
click at [230, 21] on em at bounding box center [235, 16] width 10 height 10
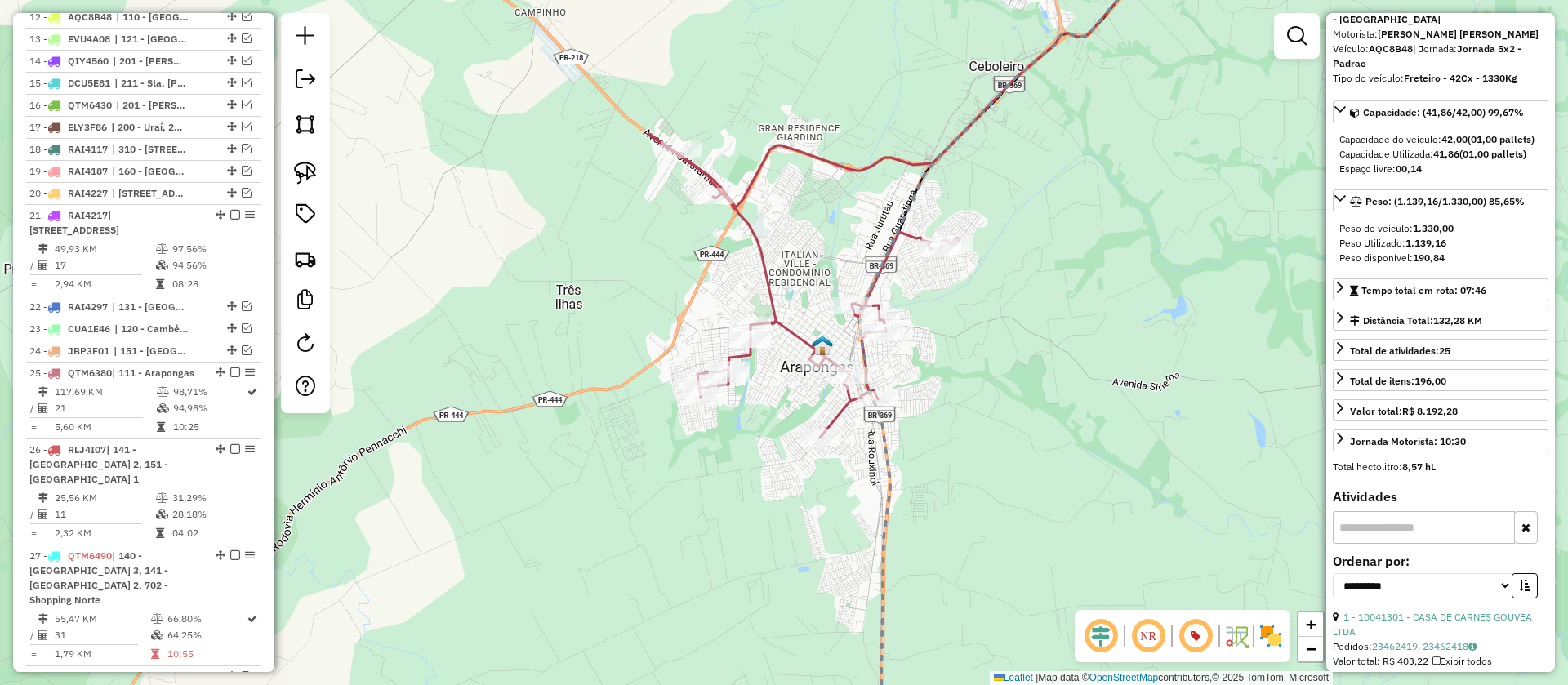
click at [781, 324] on icon at bounding box center [804, 285] width 311 height 303
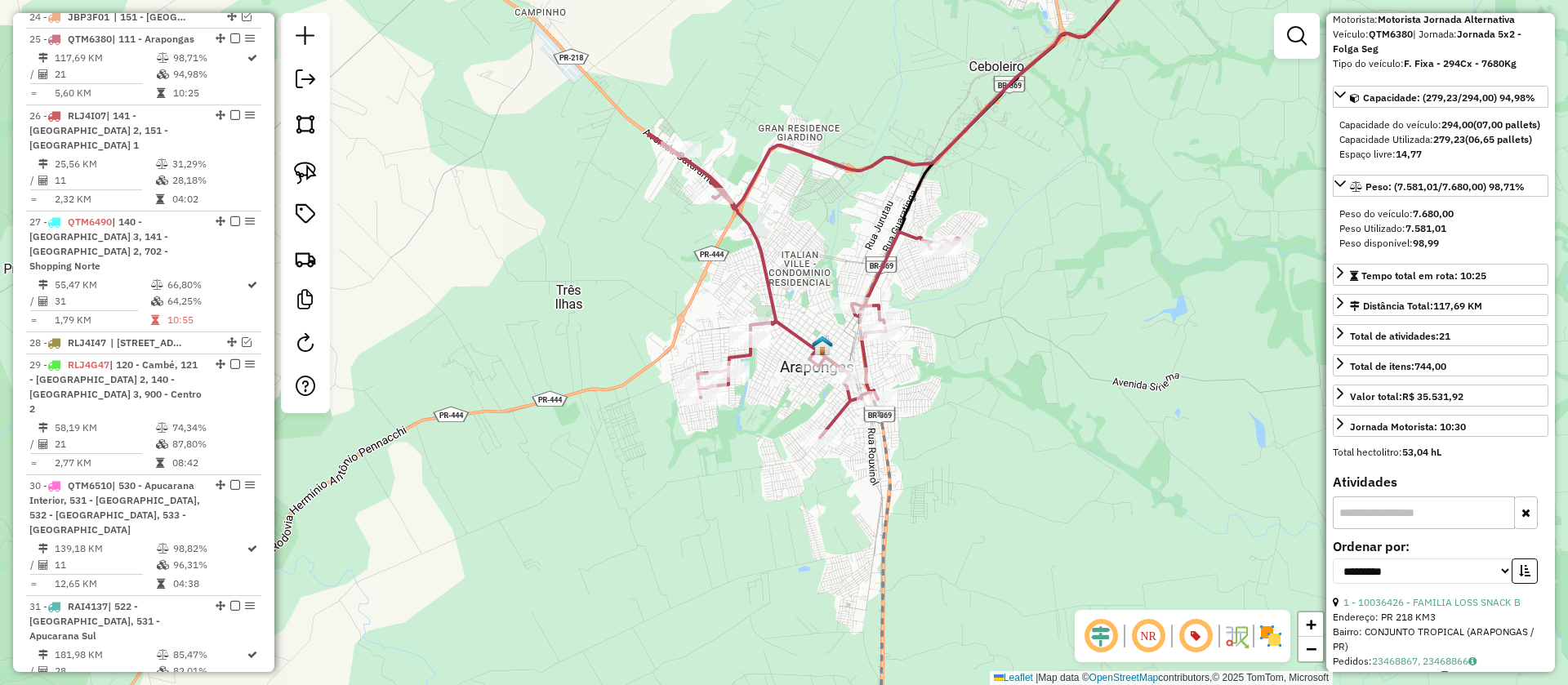
scroll to position [1377, 0]
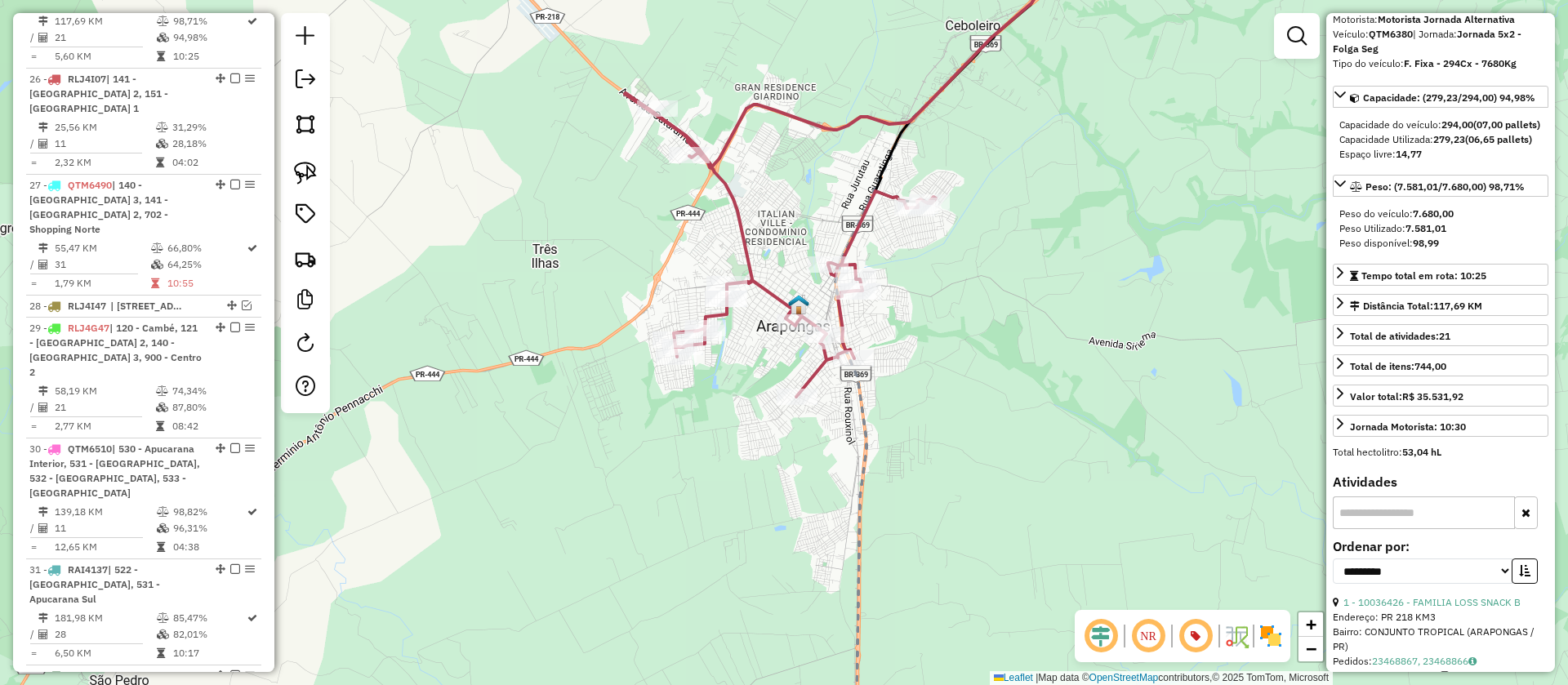
drag, startPoint x: 1018, startPoint y: 382, endPoint x: 995, endPoint y: 340, distance: 47.9
click at [995, 340] on div "Janela de atendimento Grade de atendimento Capacidade Transportadoras Veículos …" at bounding box center [784, 342] width 1568 height 685
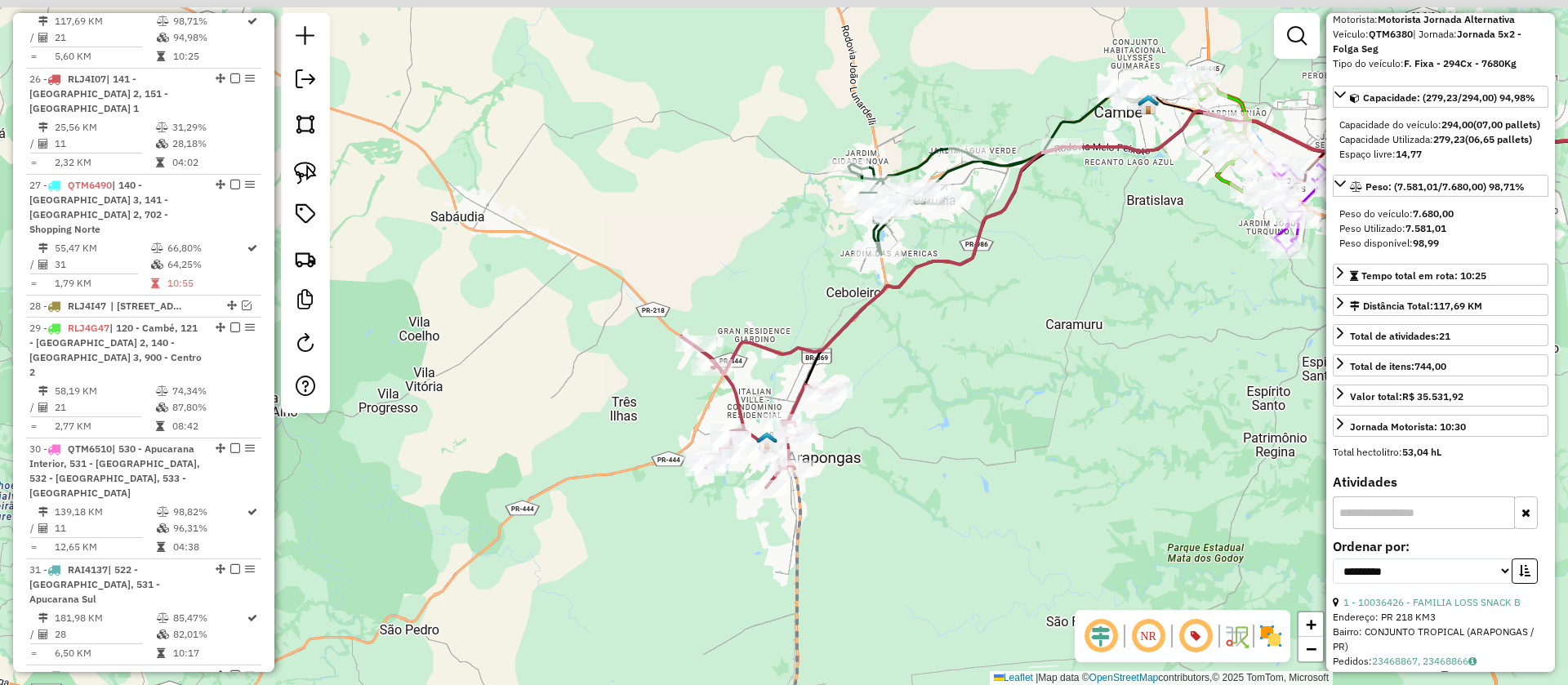
drag, startPoint x: 978, startPoint y: 354, endPoint x: 969, endPoint y: 370, distance: 18.4
click at [969, 372] on div "Janela de atendimento Grade de atendimento Capacidade Transportadoras Veículos …" at bounding box center [784, 342] width 1568 height 685
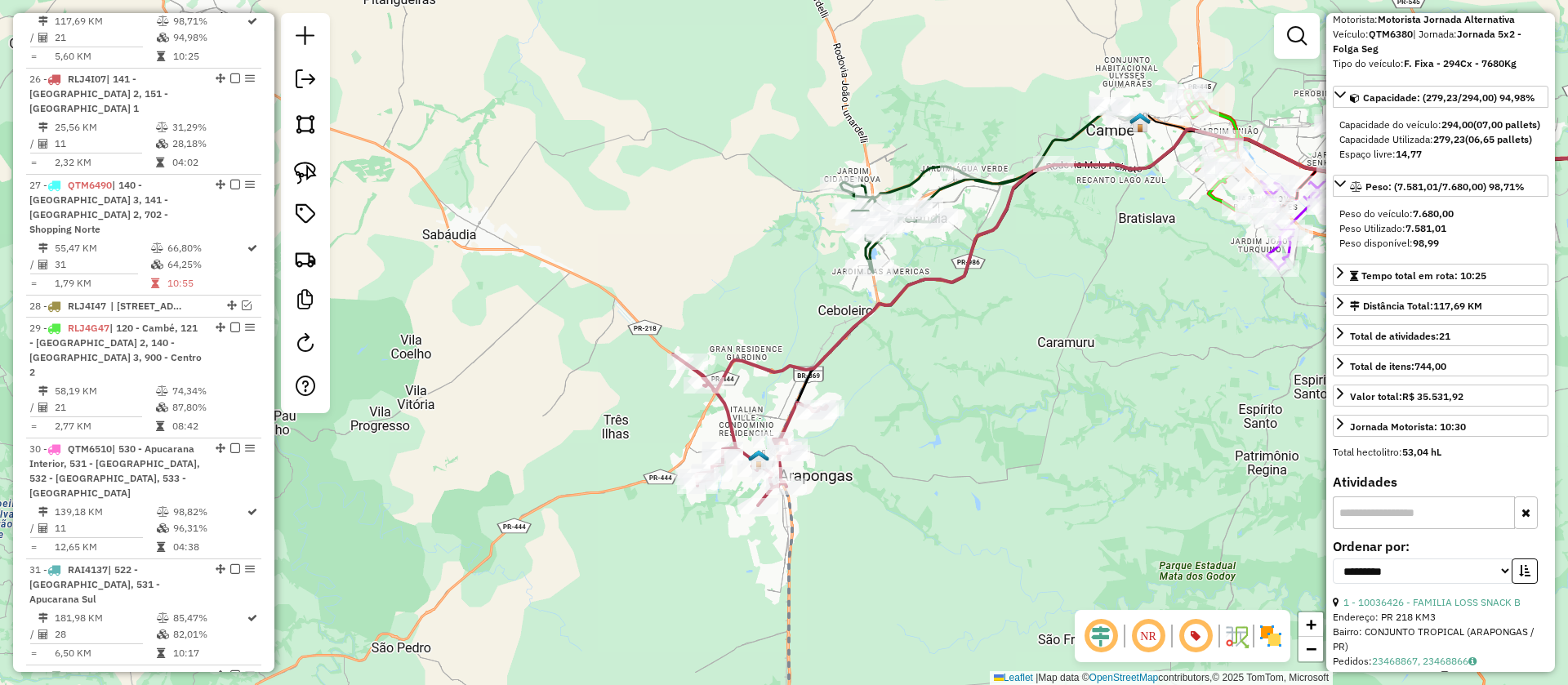
click at [925, 162] on icon at bounding box center [987, 189] width 293 height 167
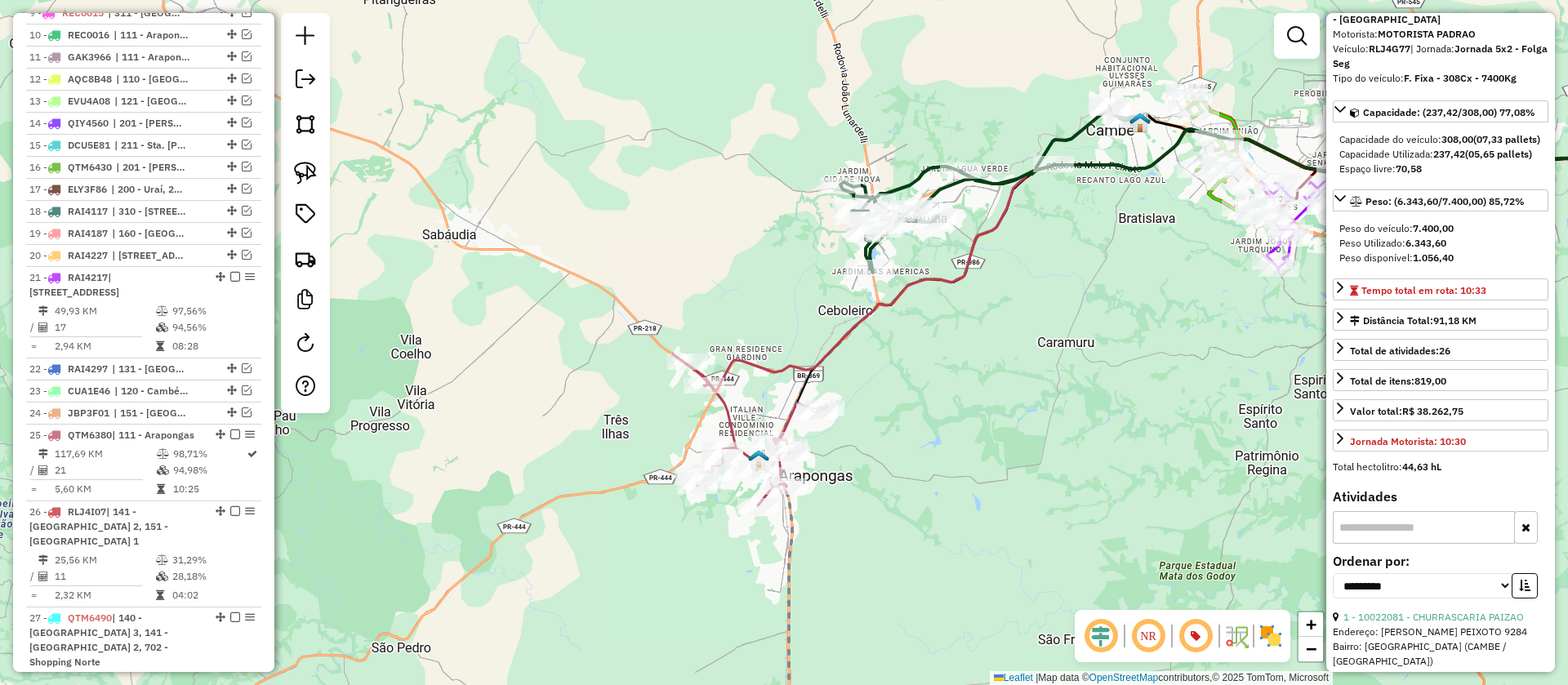
scroll to position [761, 0]
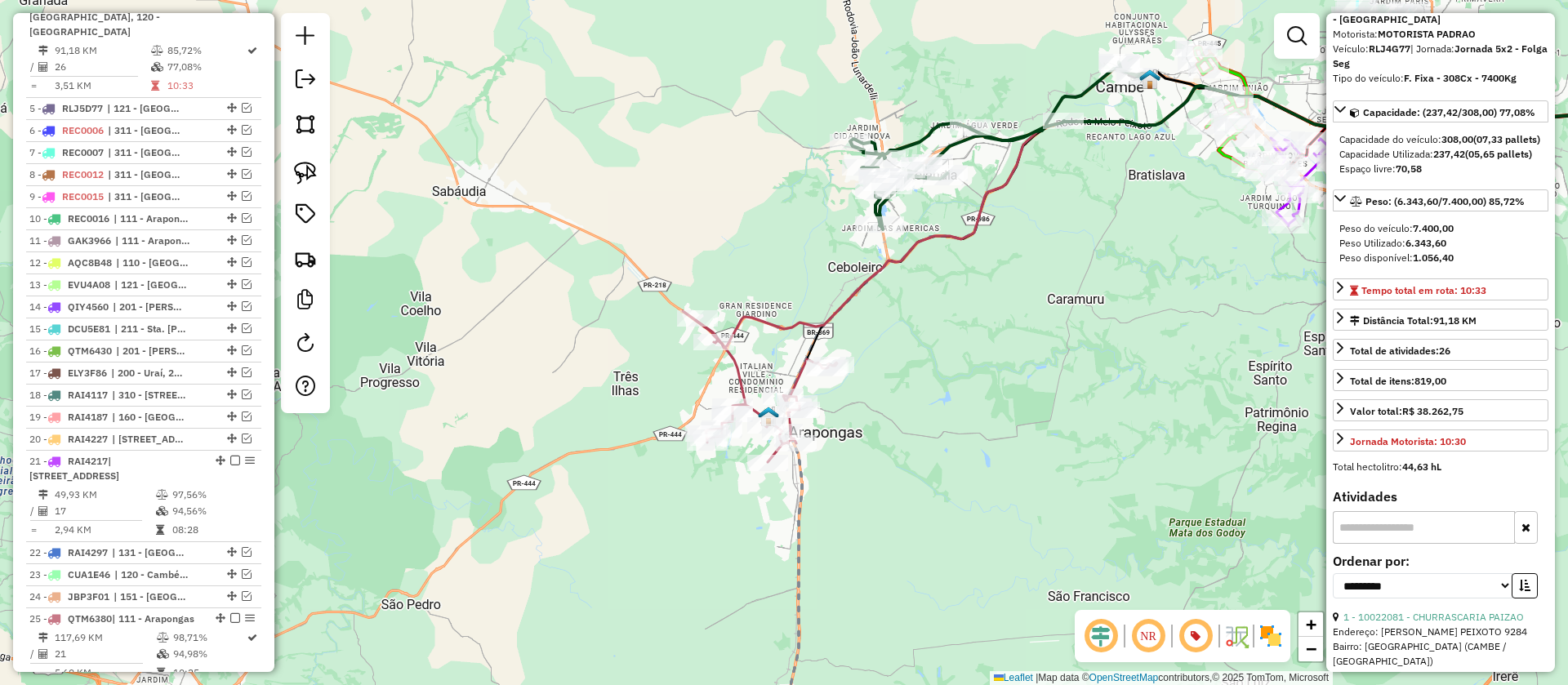
drag, startPoint x: 988, startPoint y: 383, endPoint x: 994, endPoint y: 357, distance: 26.7
click at [994, 357] on div "Janela de atendimento Grade de atendimento Capacidade Transportadoras Veículos …" at bounding box center [784, 342] width 1568 height 685
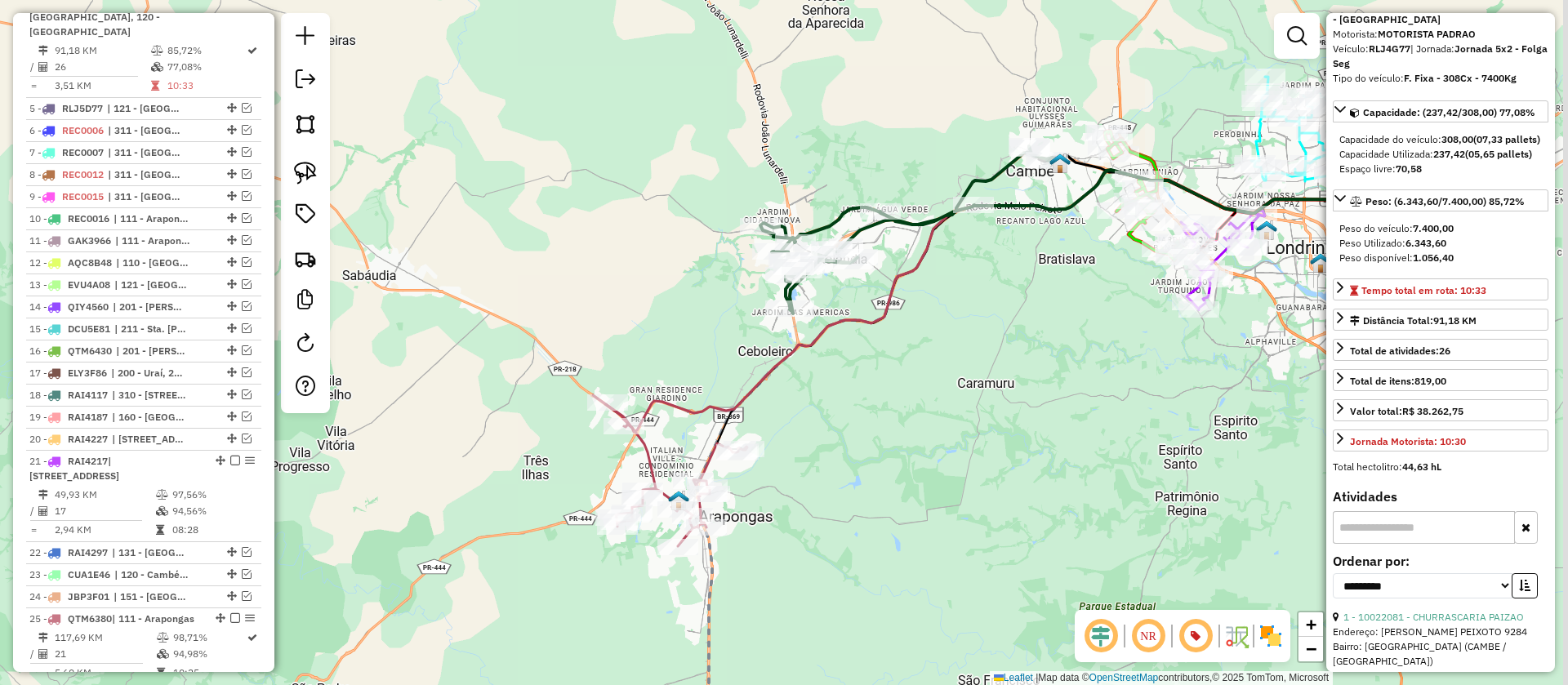
drag, startPoint x: 1145, startPoint y: 244, endPoint x: 978, endPoint y: 405, distance: 232.0
click at [978, 405] on div "Janela de atendimento Grade de atendimento Capacidade Transportadoras Veículos …" at bounding box center [784, 342] width 1568 height 685
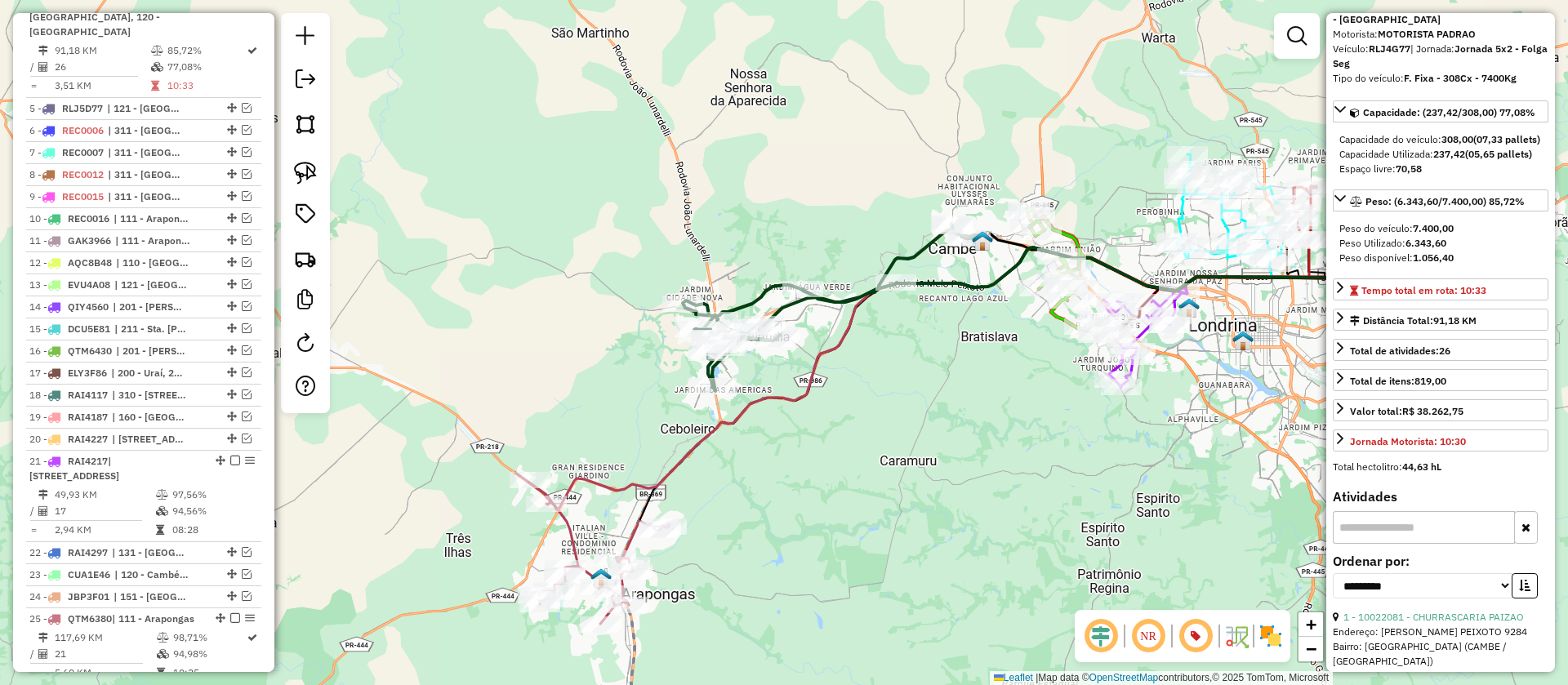
drag, startPoint x: 974, startPoint y: 359, endPoint x: 1035, endPoint y: 297, distance: 87.0
click at [1029, 304] on div "Janela de atendimento Grade de atendimento Capacidade Transportadoras Veículos …" at bounding box center [784, 342] width 1568 height 685
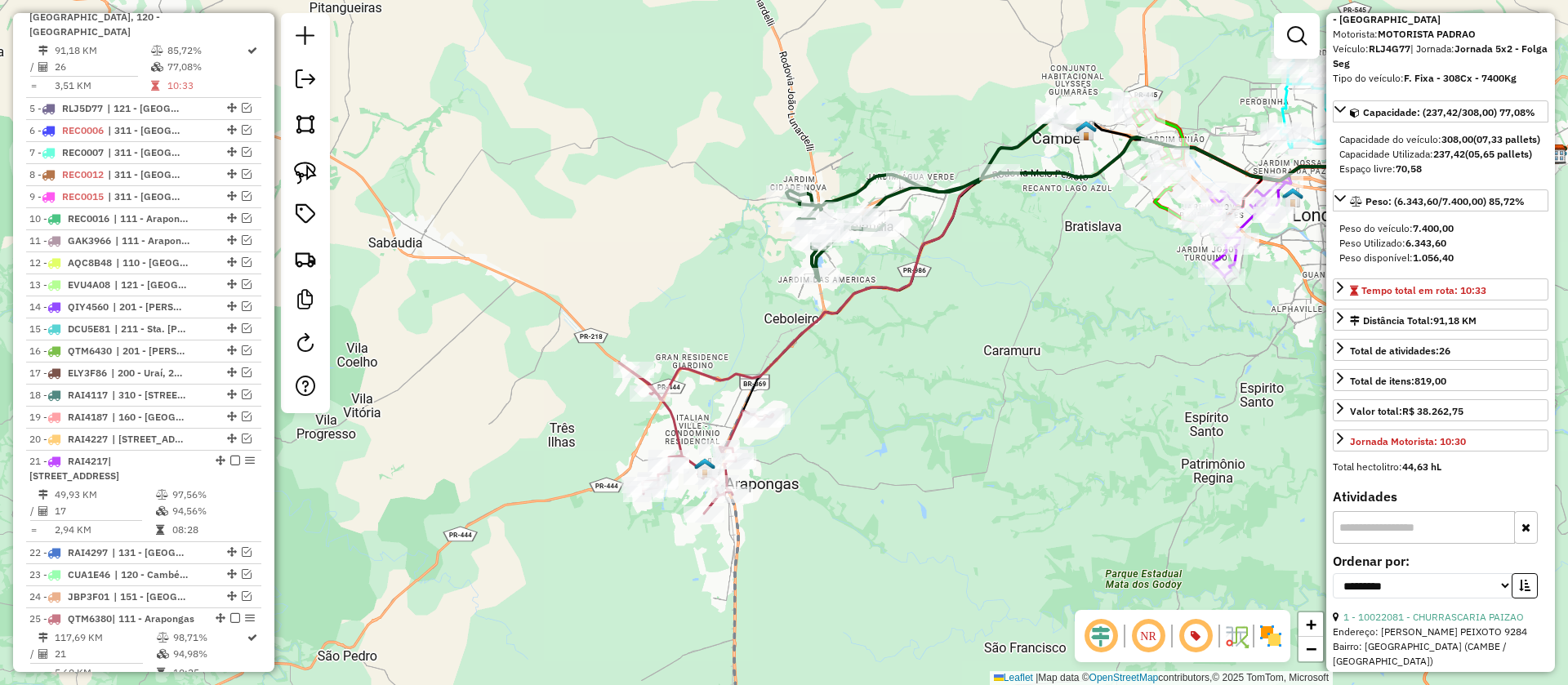
drag, startPoint x: 886, startPoint y: 409, endPoint x: 915, endPoint y: 291, distance: 121.5
click at [915, 291] on div "Janela de atendimento Grade de atendimento Capacidade Transportadoras Veículos …" at bounding box center [784, 342] width 1568 height 685
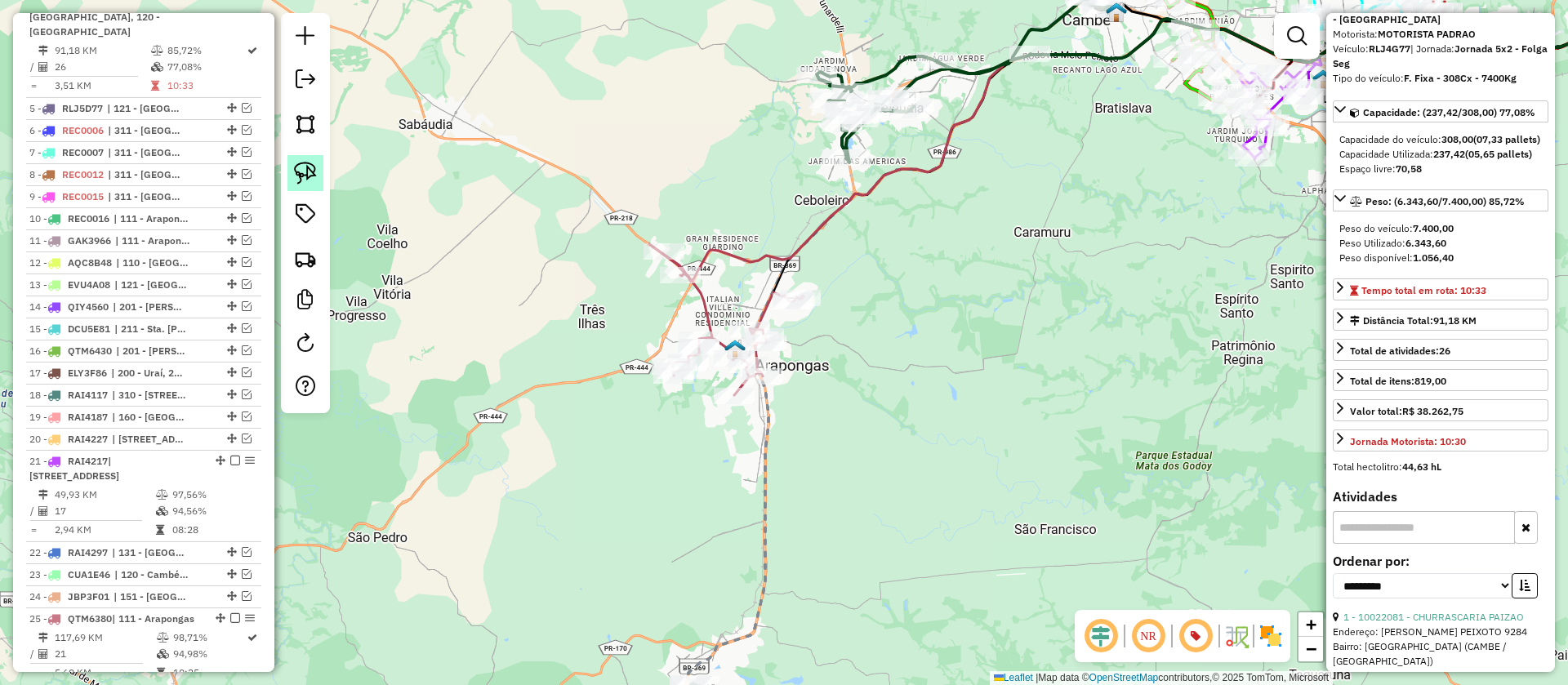
click at [318, 176] on link at bounding box center [305, 172] width 36 height 36
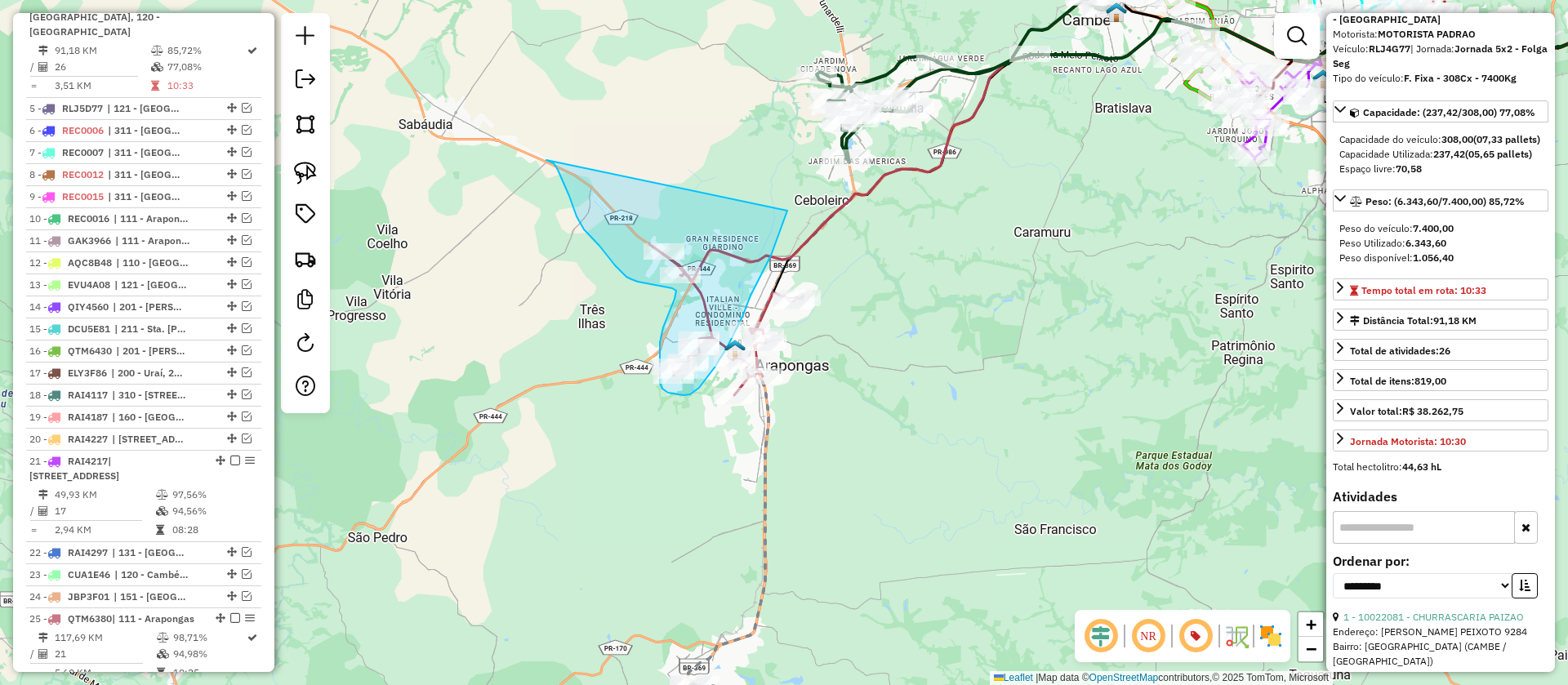
drag, startPoint x: 565, startPoint y: 186, endPoint x: 787, endPoint y: 211, distance: 223.4
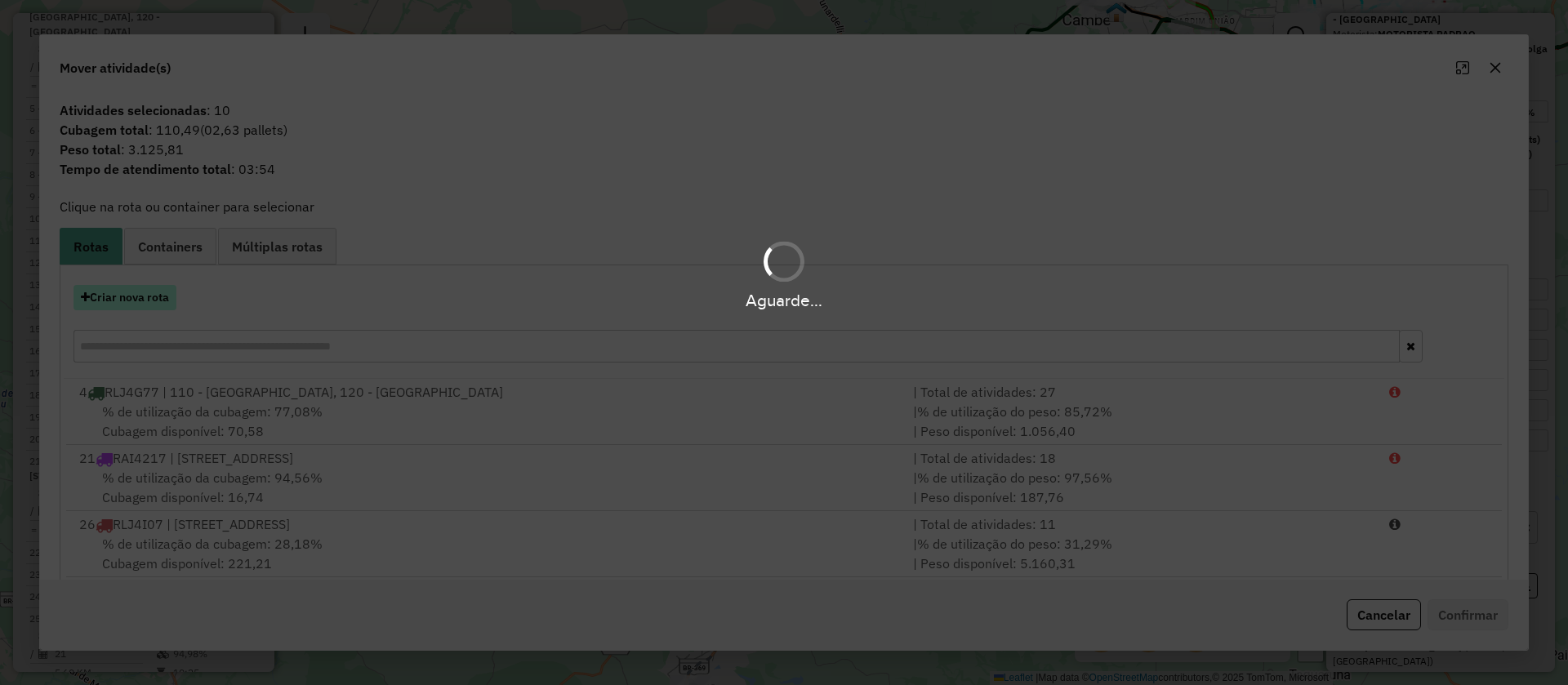
click at [124, 295] on button "Criar nova rota" at bounding box center [125, 297] width 103 height 26
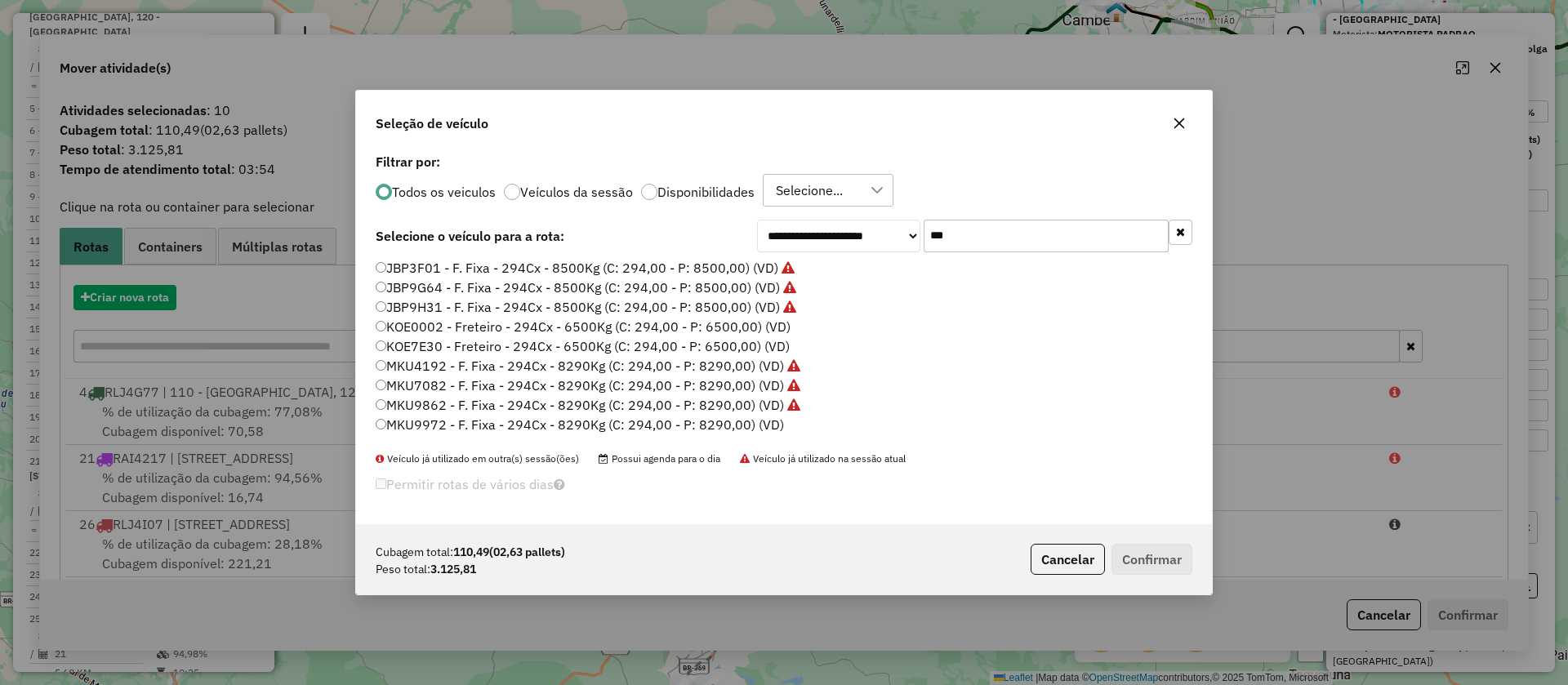
scroll to position [9, 5]
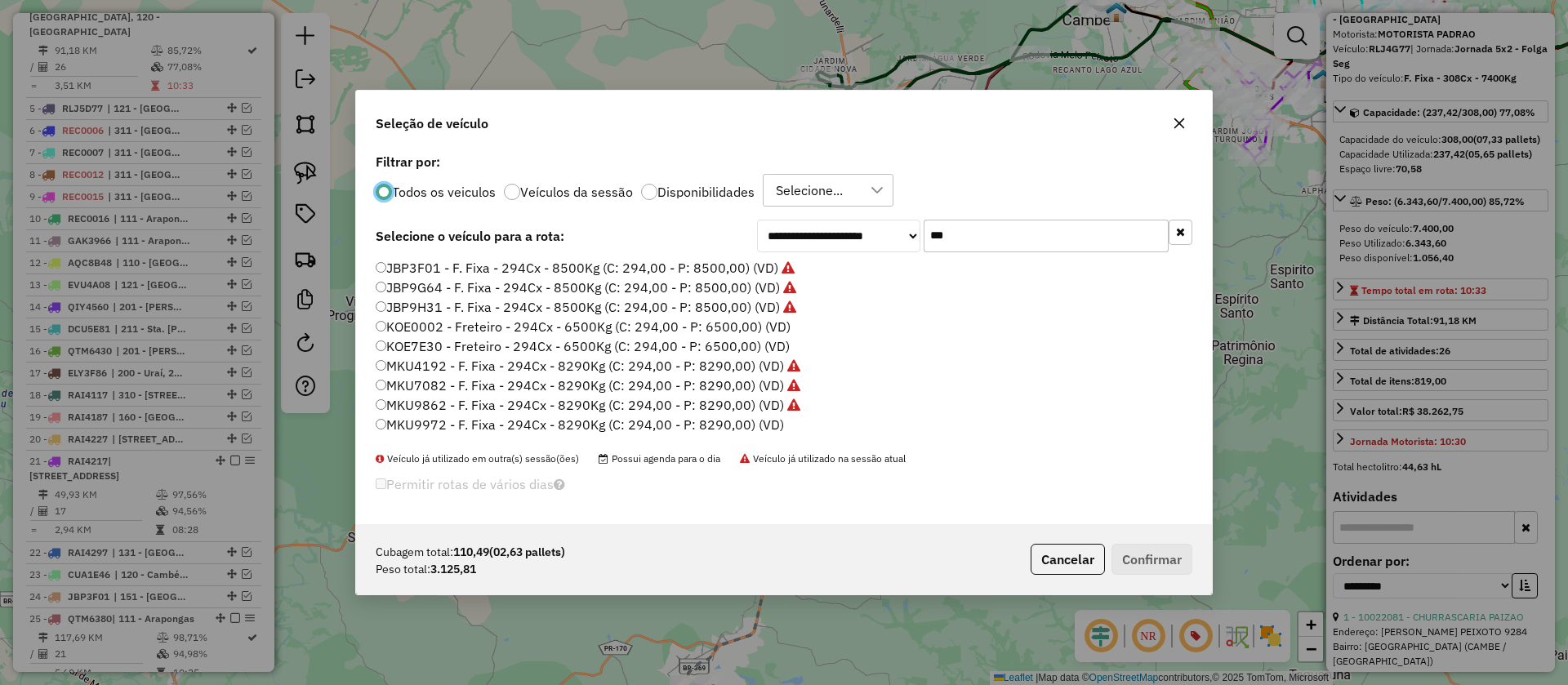
drag, startPoint x: 730, startPoint y: 426, endPoint x: 915, endPoint y: 462, distance: 188.5
click at [732, 426] on label "MKU9972 - F. Fixa - 294Cx - 8290Kg (C: 294,00 - P: 8290,00) (VD)" at bounding box center [580, 425] width 408 height 19
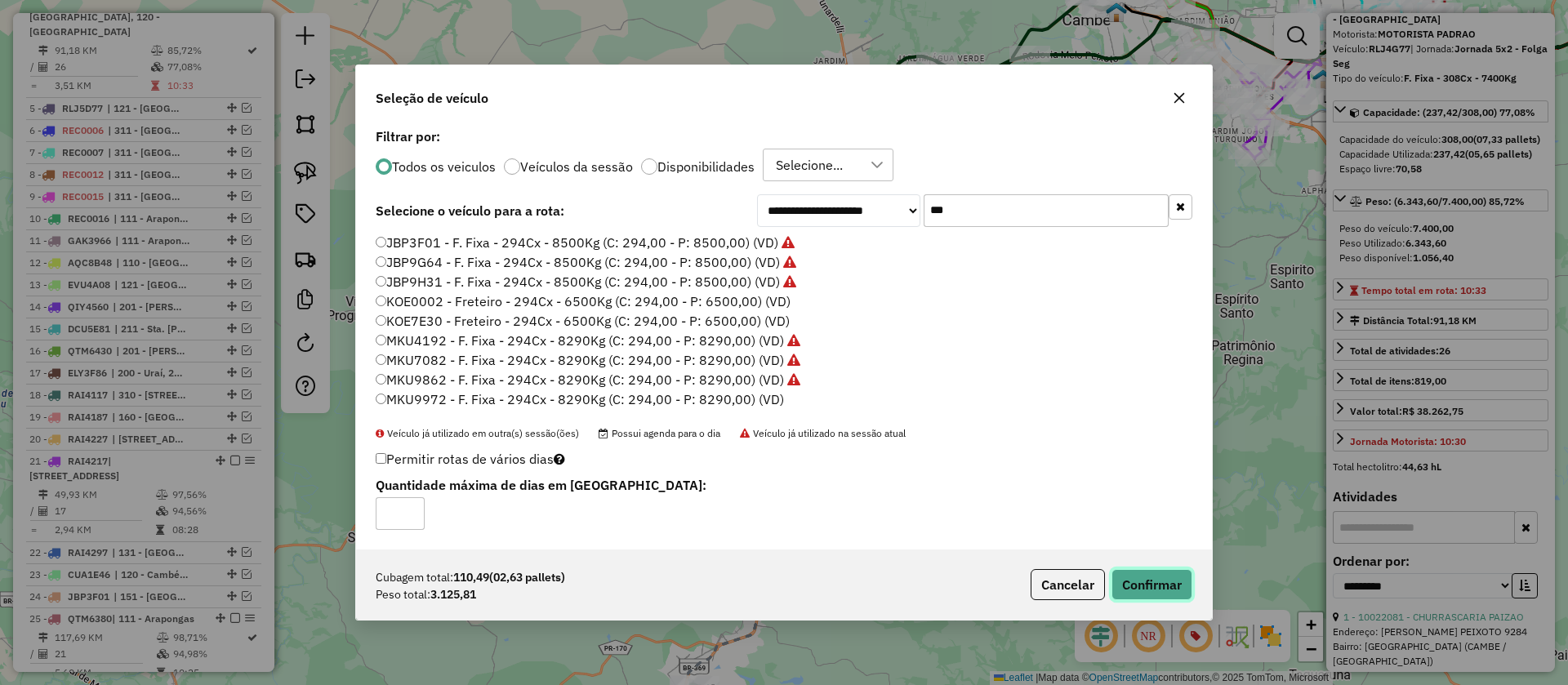
click at [1127, 587] on button "Confirmar" at bounding box center [1152, 584] width 81 height 31
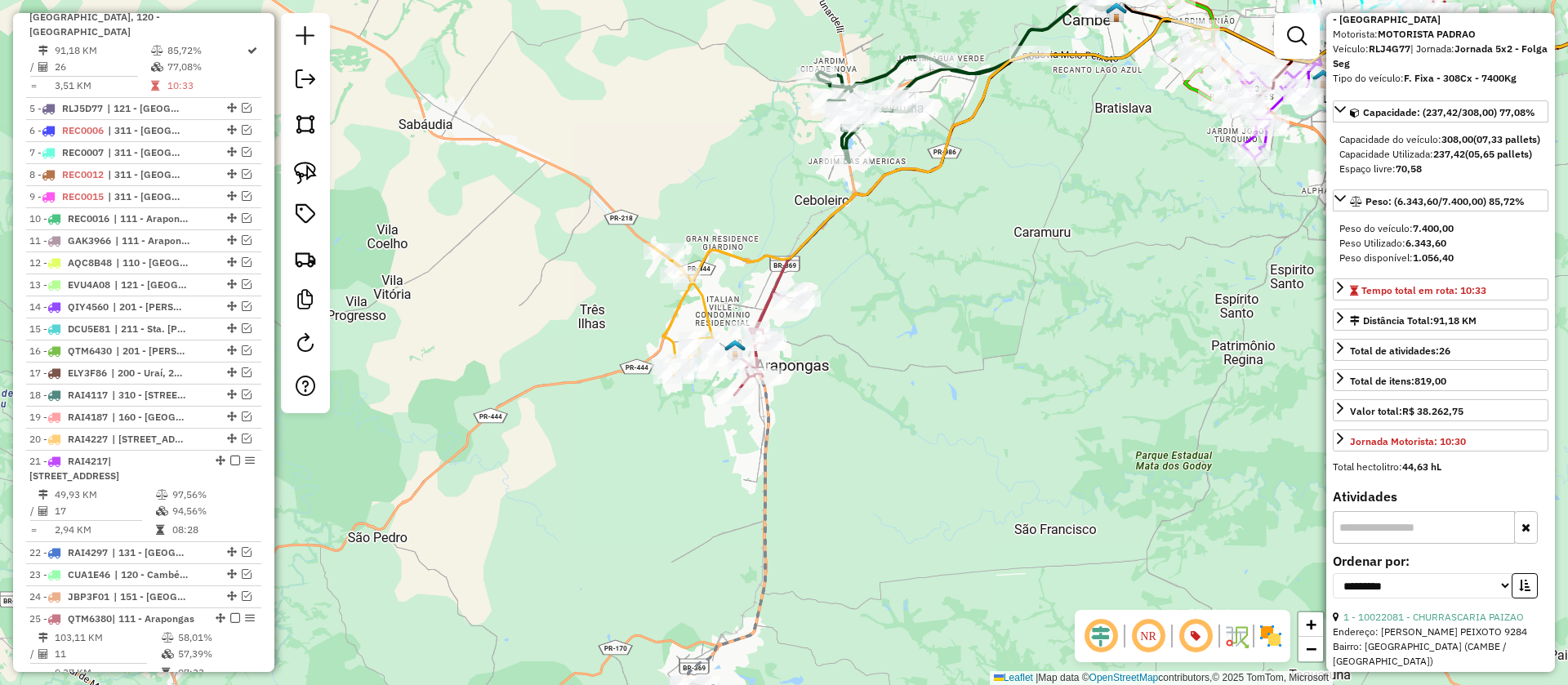
click at [767, 313] on icon at bounding box center [765, 343] width 75 height 103
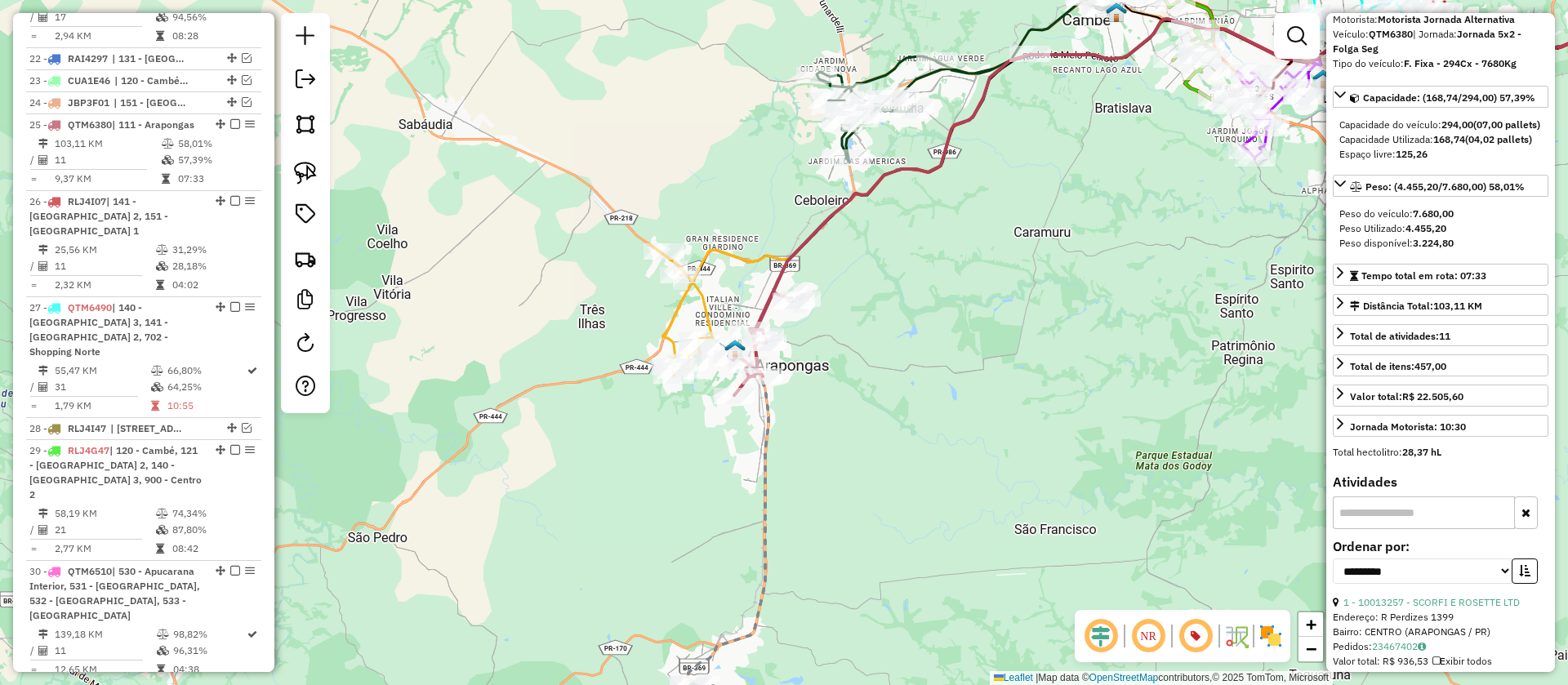
scroll to position [1377, 0]
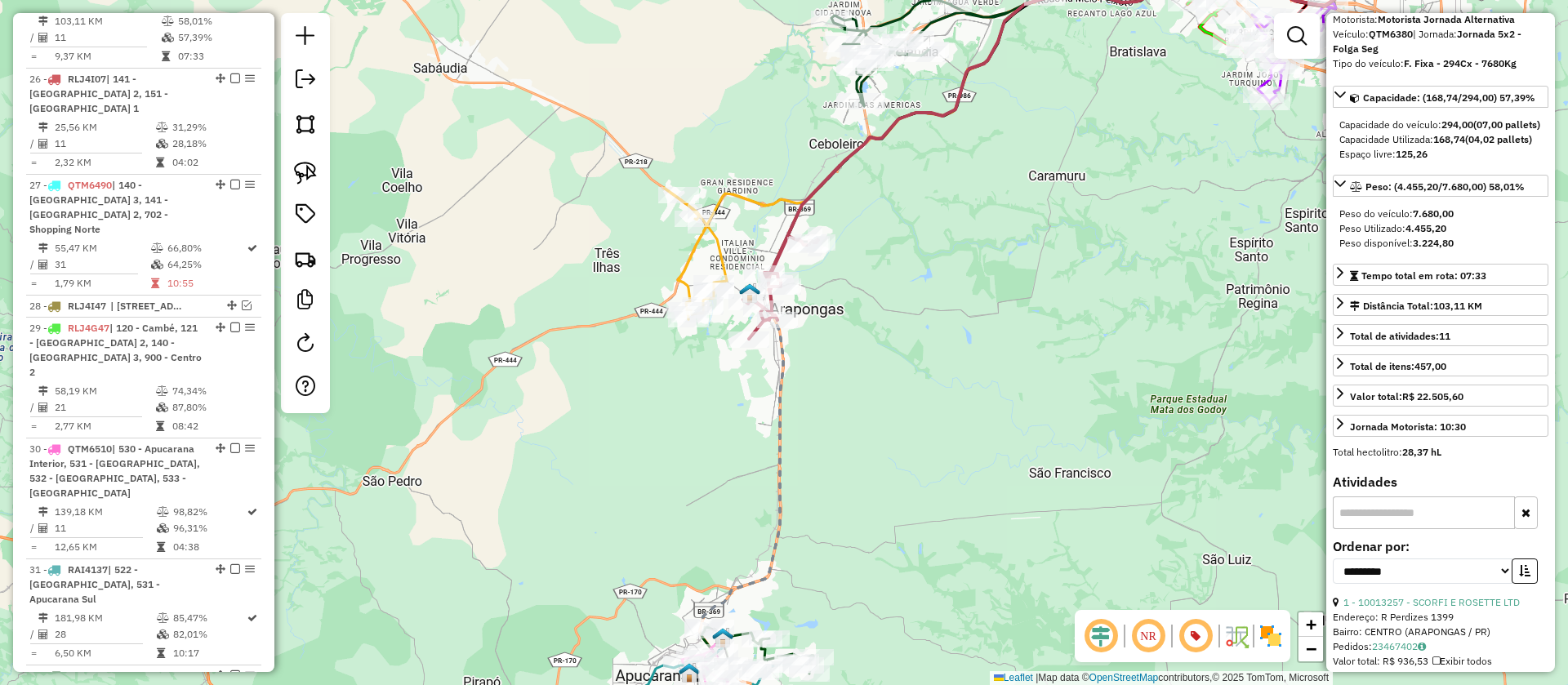
drag, startPoint x: 846, startPoint y: 315, endPoint x: 894, endPoint y: 151, distance: 170.9
click at [894, 152] on div "Janela de atendimento Grade de atendimento Capacidade Transportadoras Veículos …" at bounding box center [784, 342] width 1568 height 685
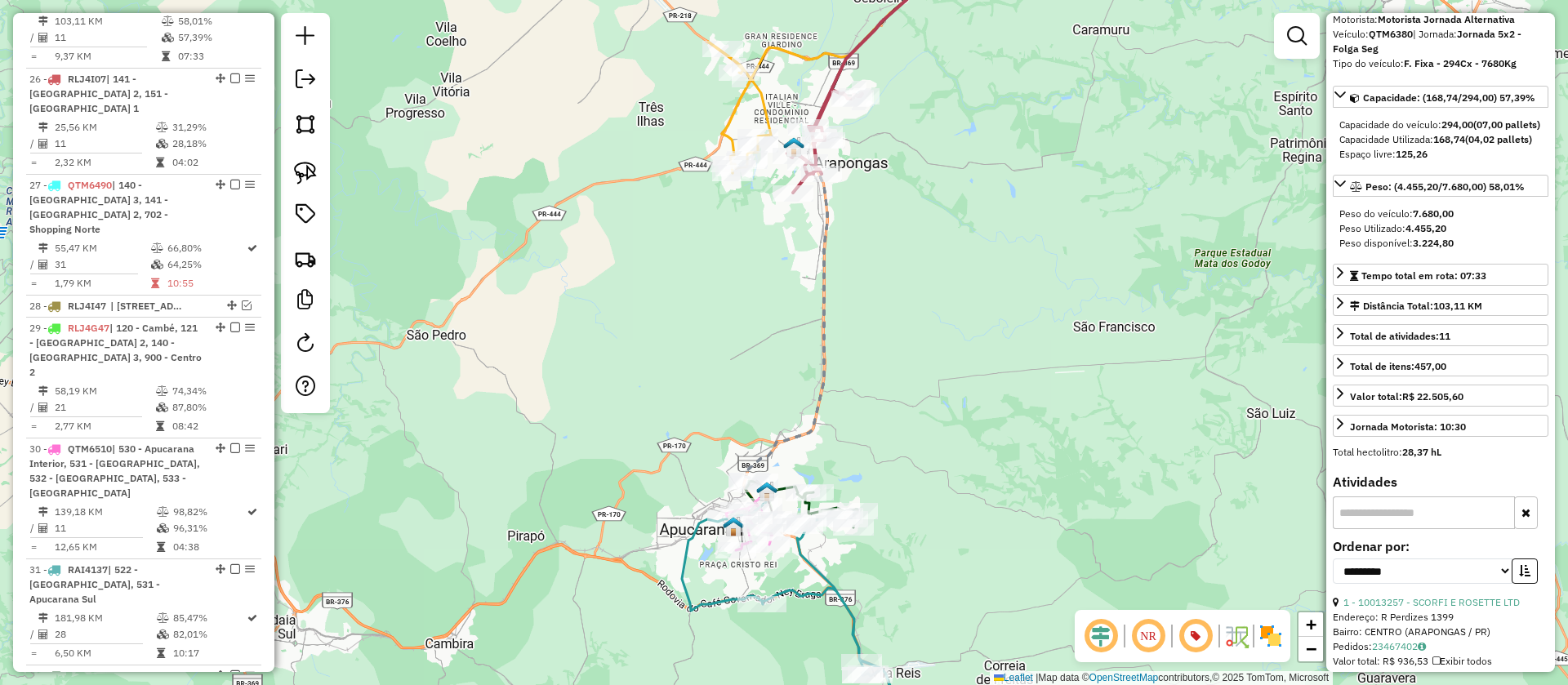
scroll to position [0, 0]
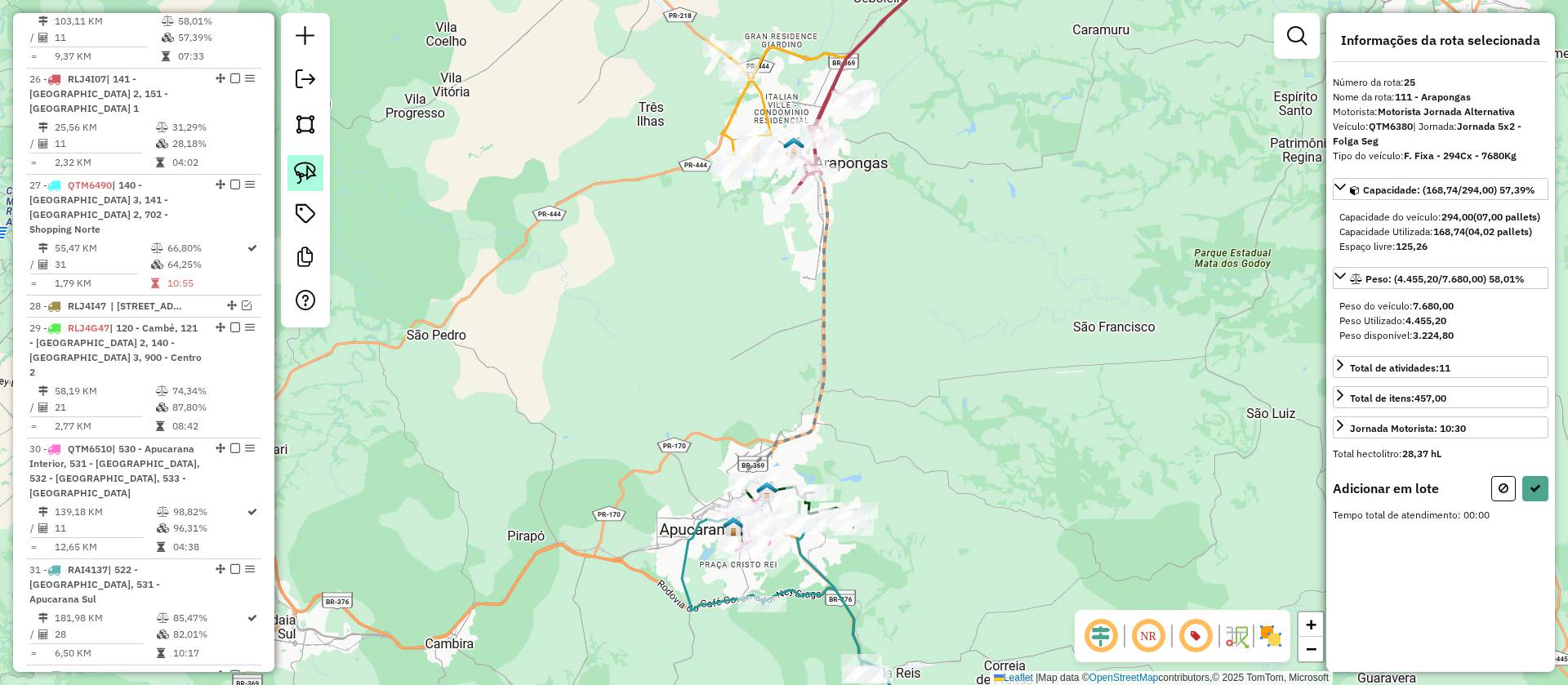
click at [315, 176] on img at bounding box center [305, 173] width 23 height 23
drag, startPoint x: 648, startPoint y: 430, endPoint x: 818, endPoint y: 471, distance: 174.9
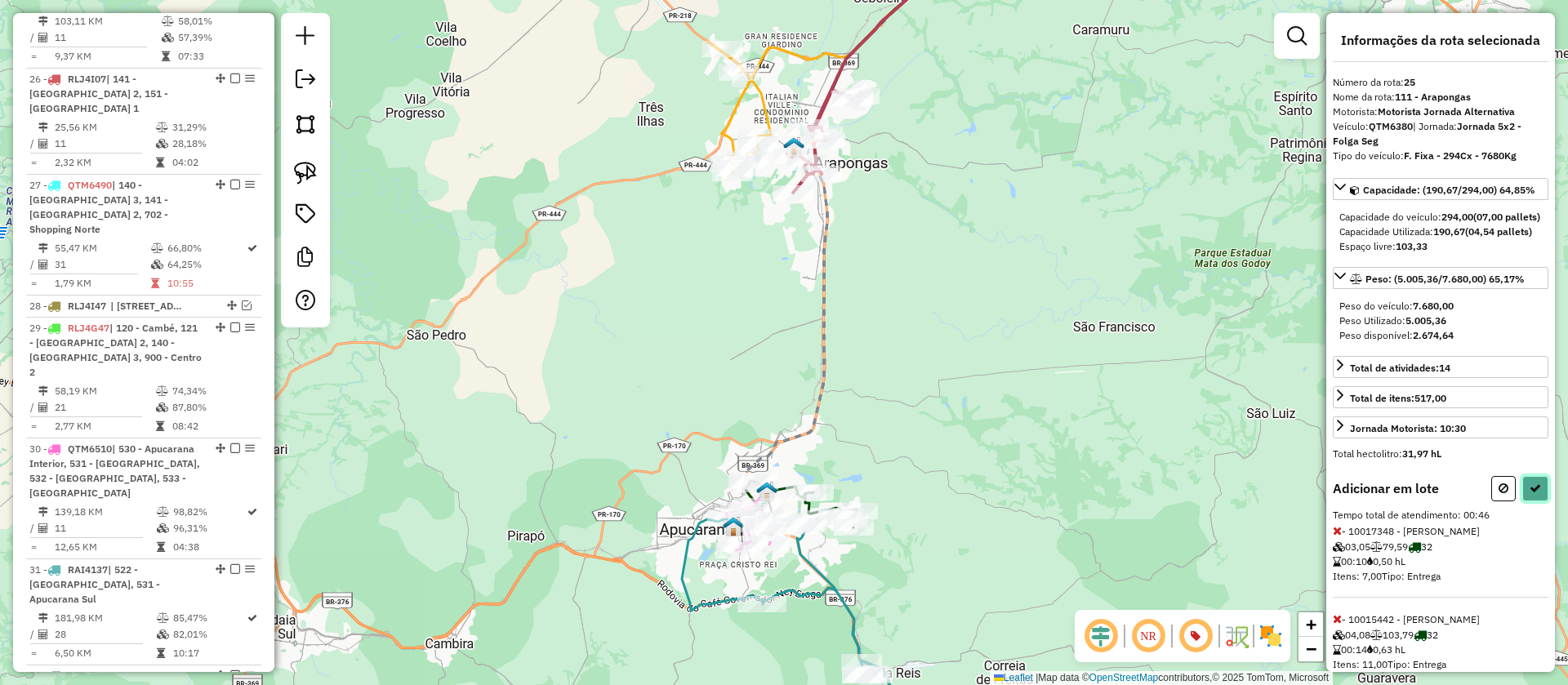
click at [1530, 494] on icon at bounding box center [1535, 488] width 11 height 11
select select "**********"
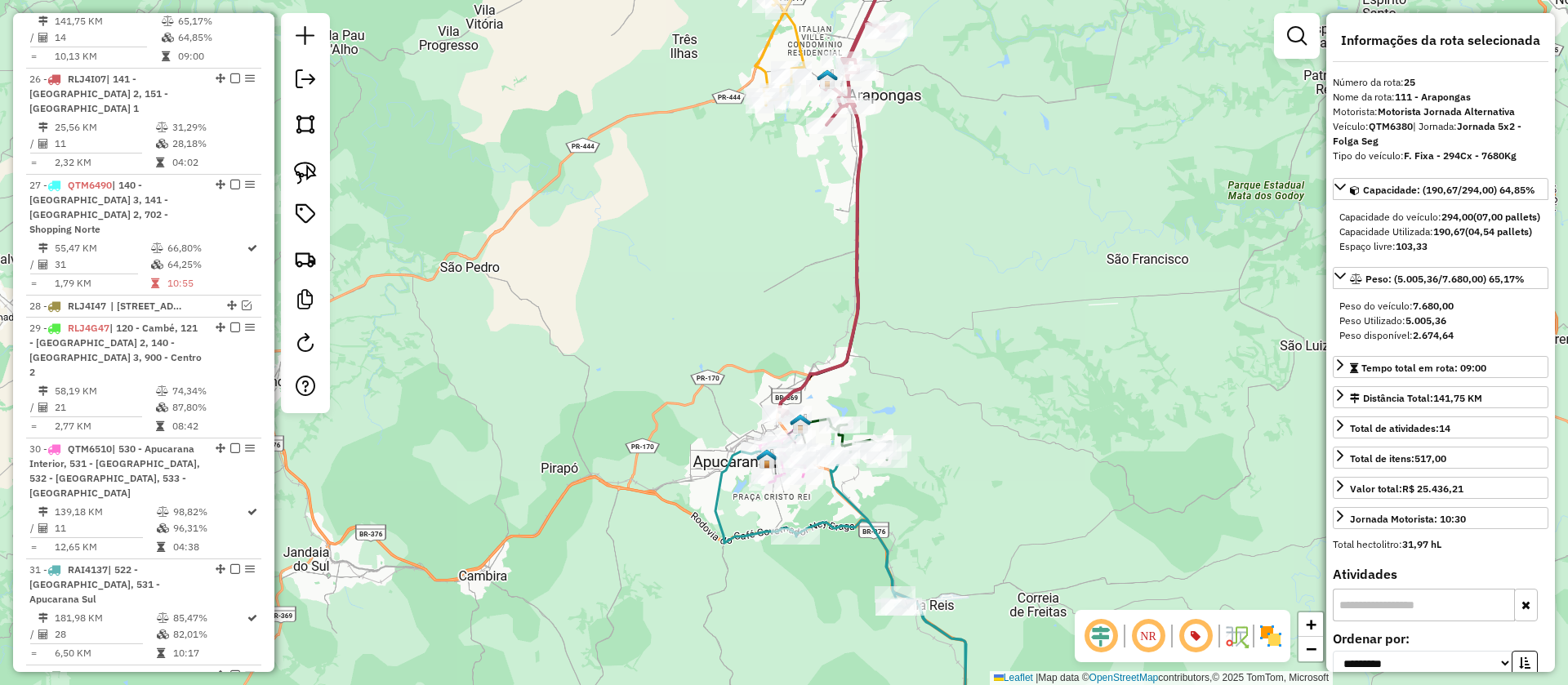
drag, startPoint x: 862, startPoint y: 383, endPoint x: 907, endPoint y: 254, distance: 136.6
click at [907, 254] on div "Janela de atendimento Grade de atendimento Capacidade Transportadoras Veículos …" at bounding box center [784, 342] width 1568 height 685
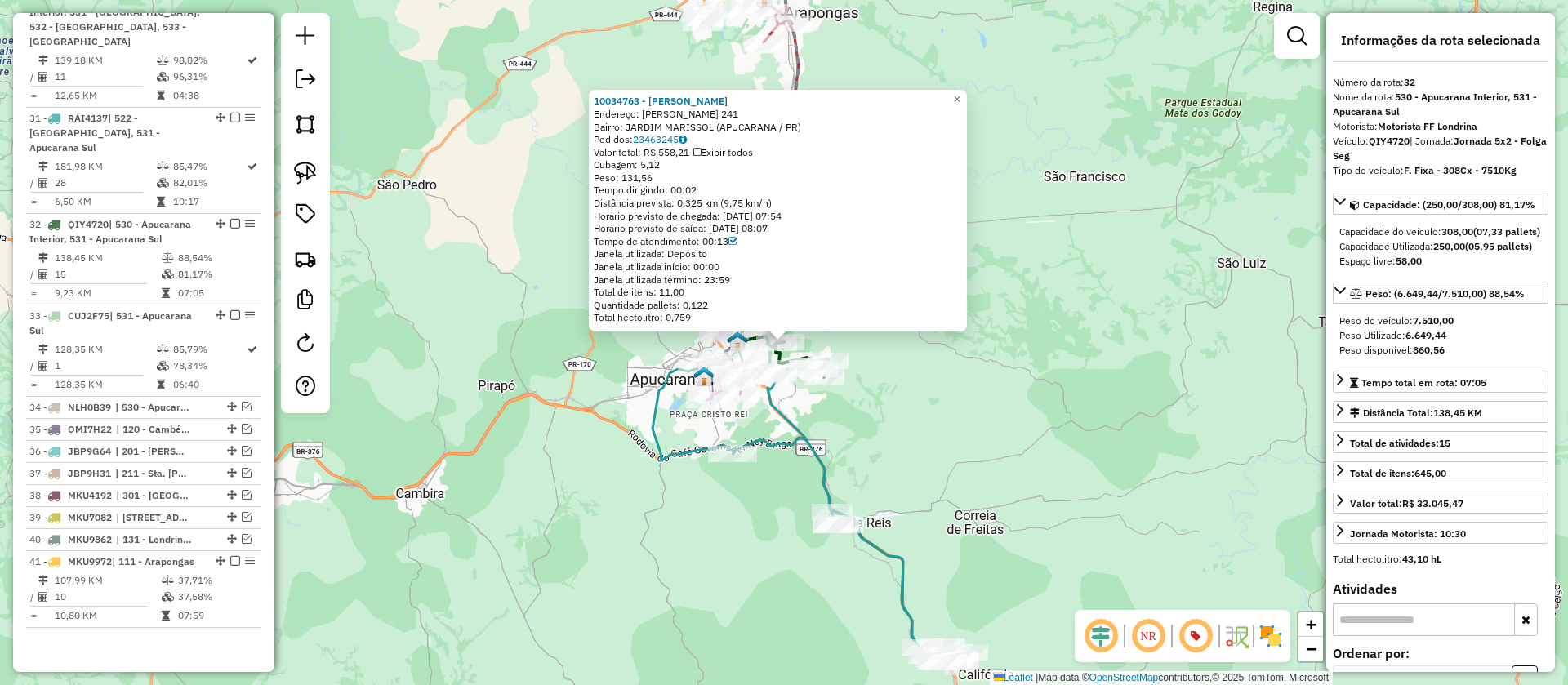
scroll to position [1855, 0]
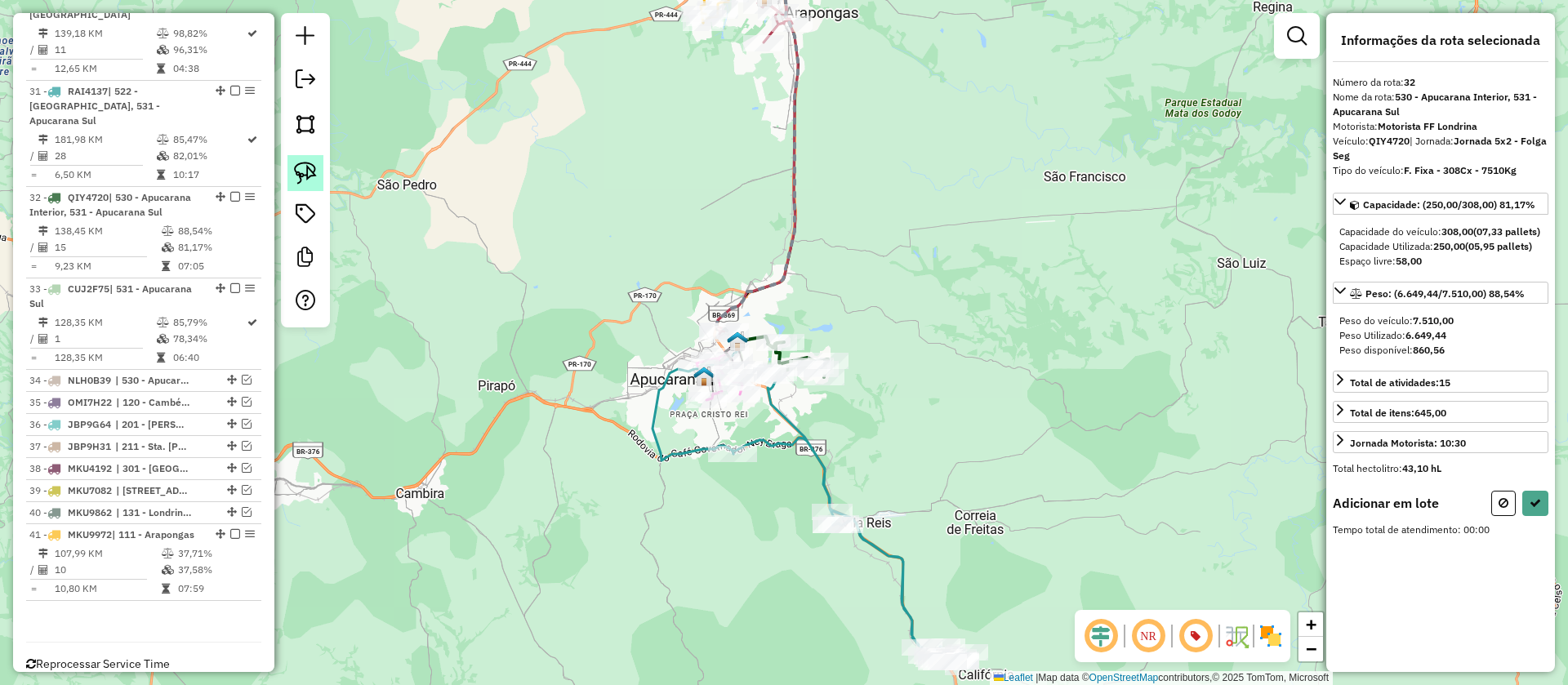
click at [310, 173] on img at bounding box center [305, 173] width 23 height 23
drag, startPoint x: 589, startPoint y: 296, endPoint x: 794, endPoint y: 301, distance: 205.1
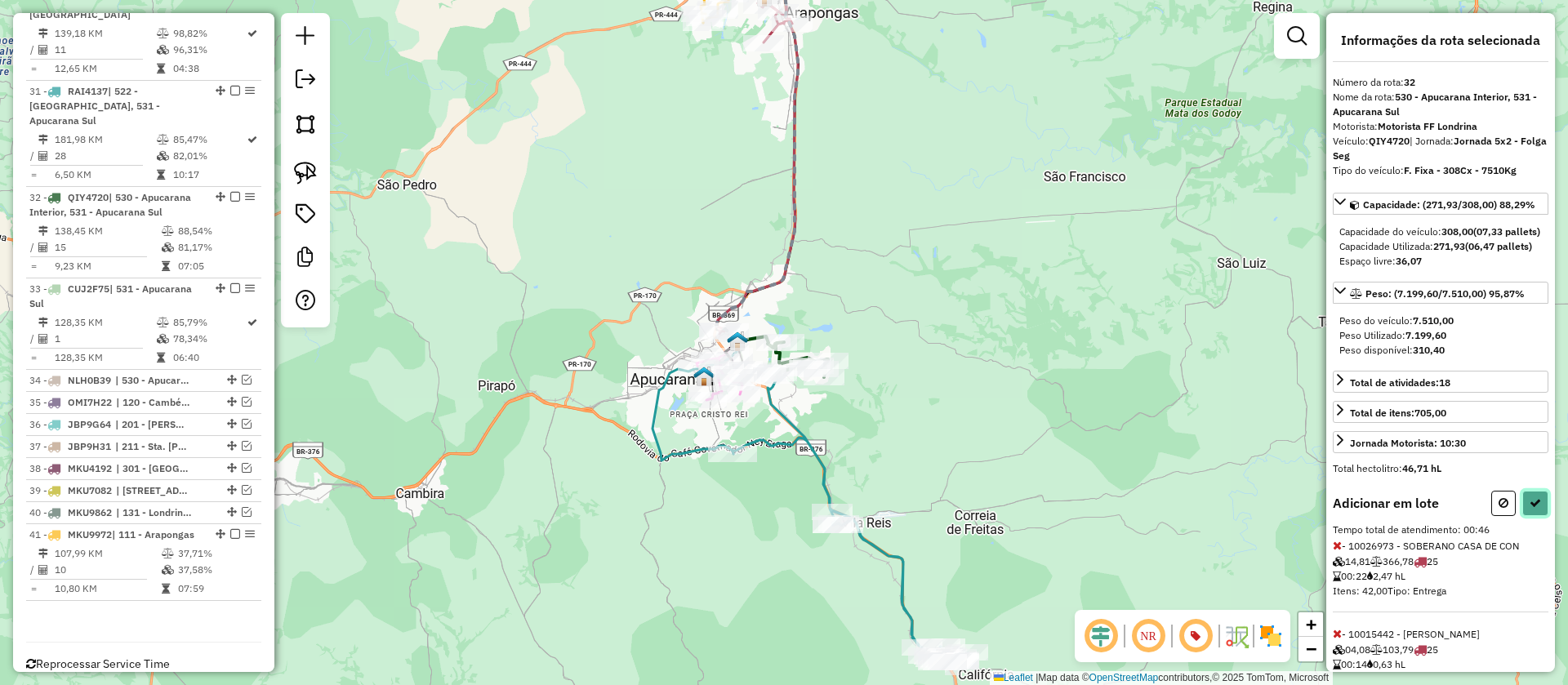
click at [1526, 516] on button at bounding box center [1535, 503] width 26 height 26
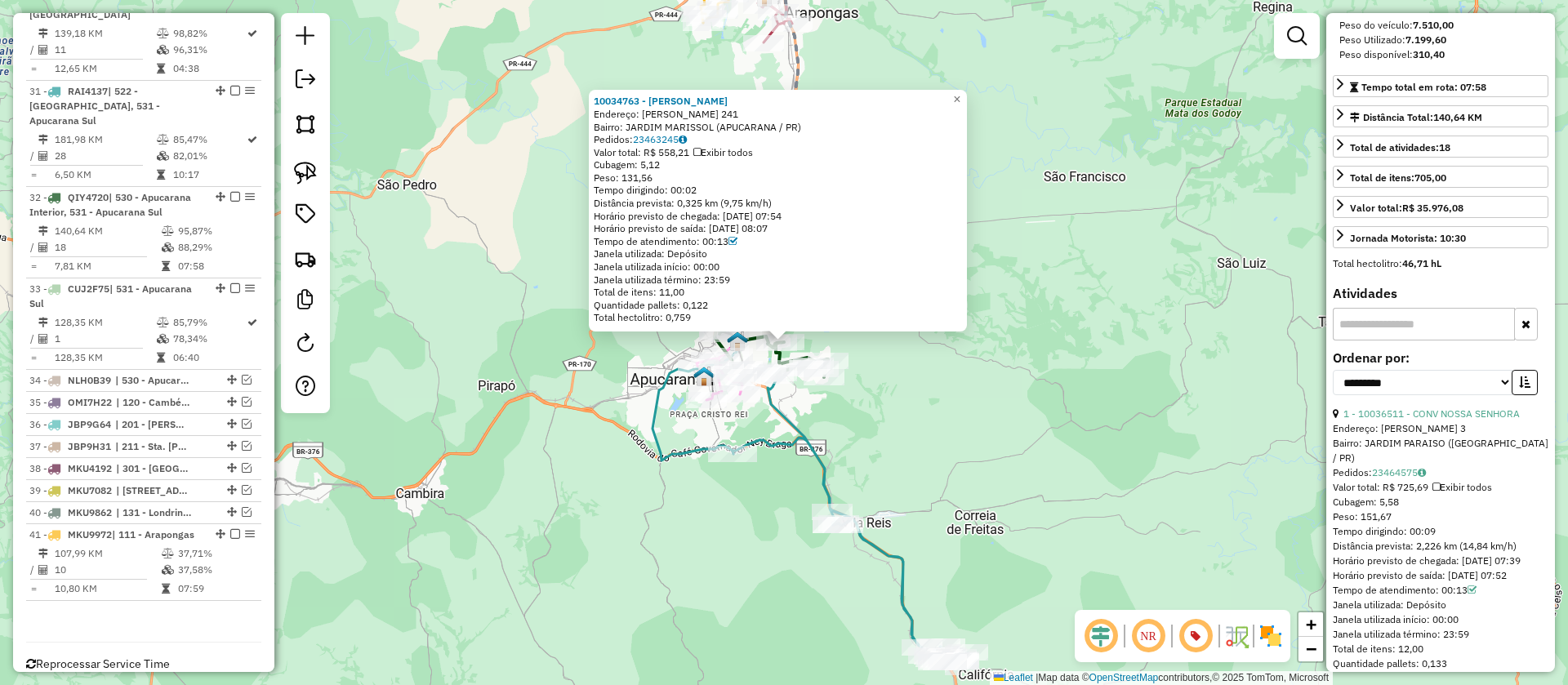
scroll to position [305, 0]
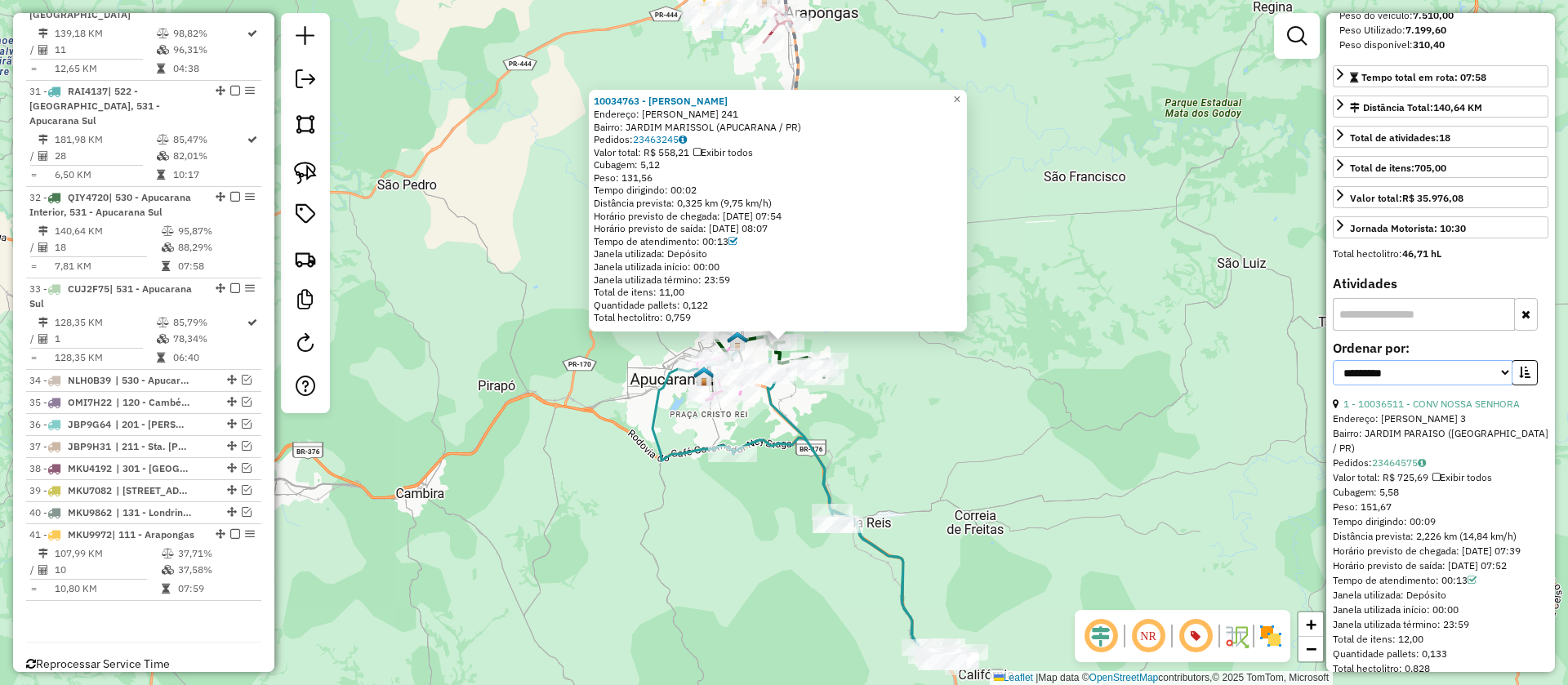
drag, startPoint x: 1441, startPoint y: 397, endPoint x: 1434, endPoint y: 404, distance: 9.9
click at [1441, 385] on select "**********" at bounding box center [1422, 373] width 179 height 26
select select "**********"
click at [1332, 385] on select "**********" at bounding box center [1422, 373] width 179 height 26
click at [1519, 378] on icon "button" at bounding box center [1524, 372] width 11 height 11
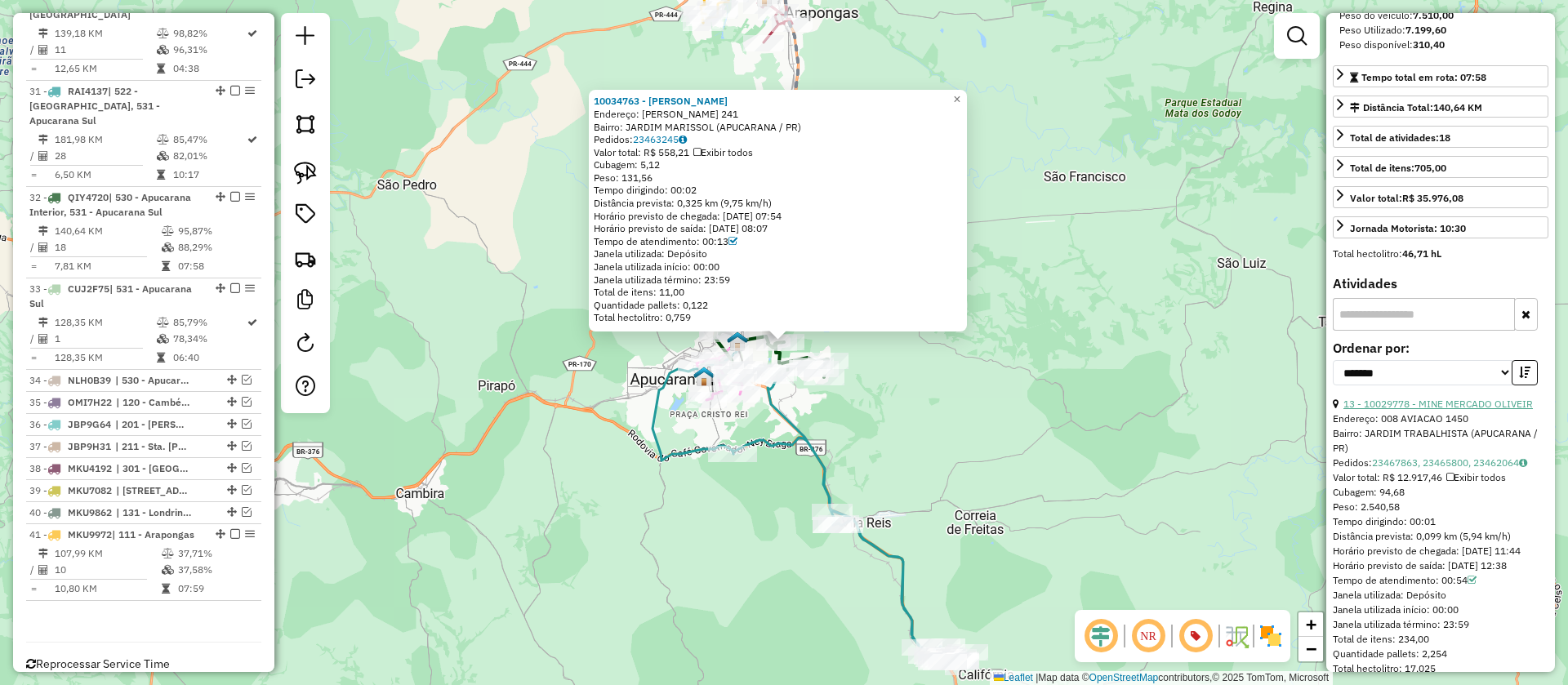
click at [1432, 410] on link "13 - 10029778 - MINE MERCADO OLIVEIR" at bounding box center [1438, 404] width 189 height 12
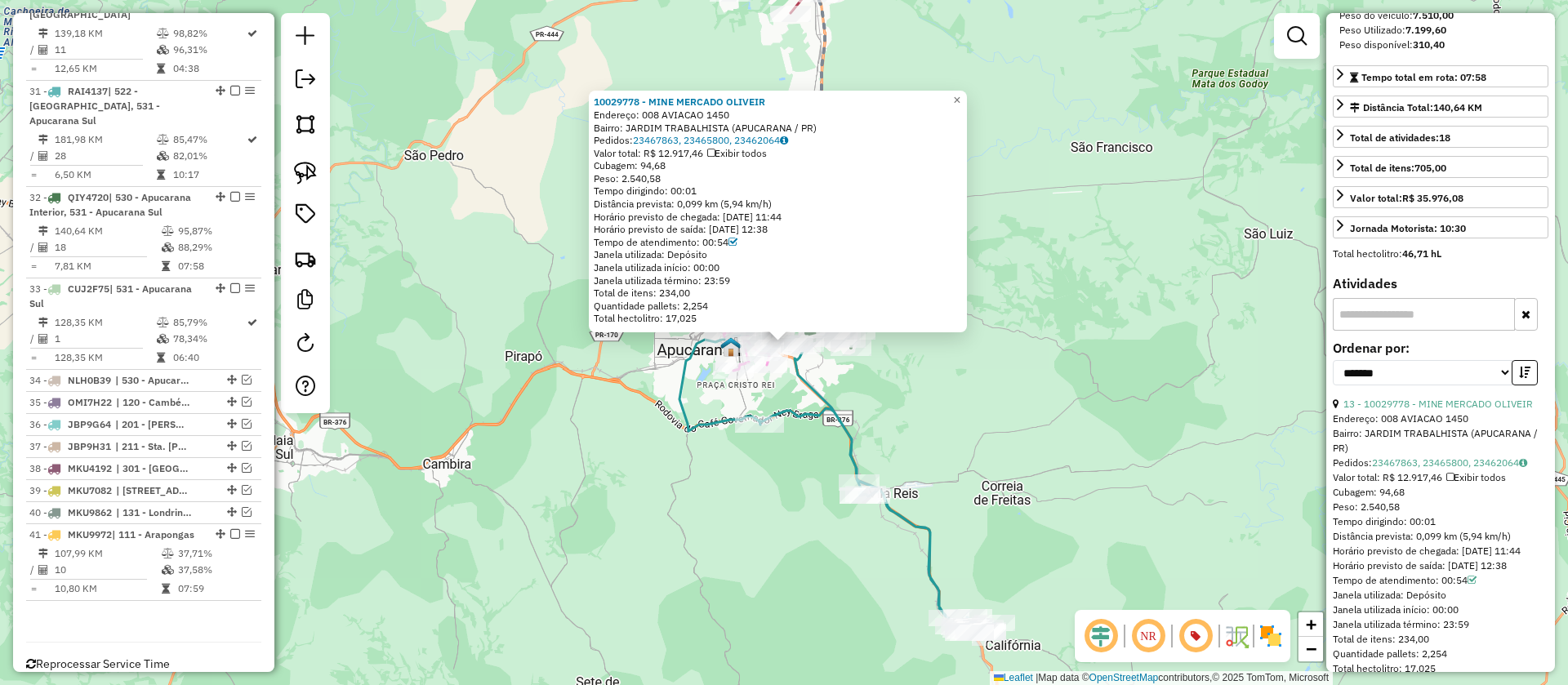
click at [1068, 376] on div "10029778 - MINE MERCADO OLIVEIR Endereço: 008 AVIACAO 1450 Bairro: JARDIM TRABA…" at bounding box center [784, 342] width 1568 height 685
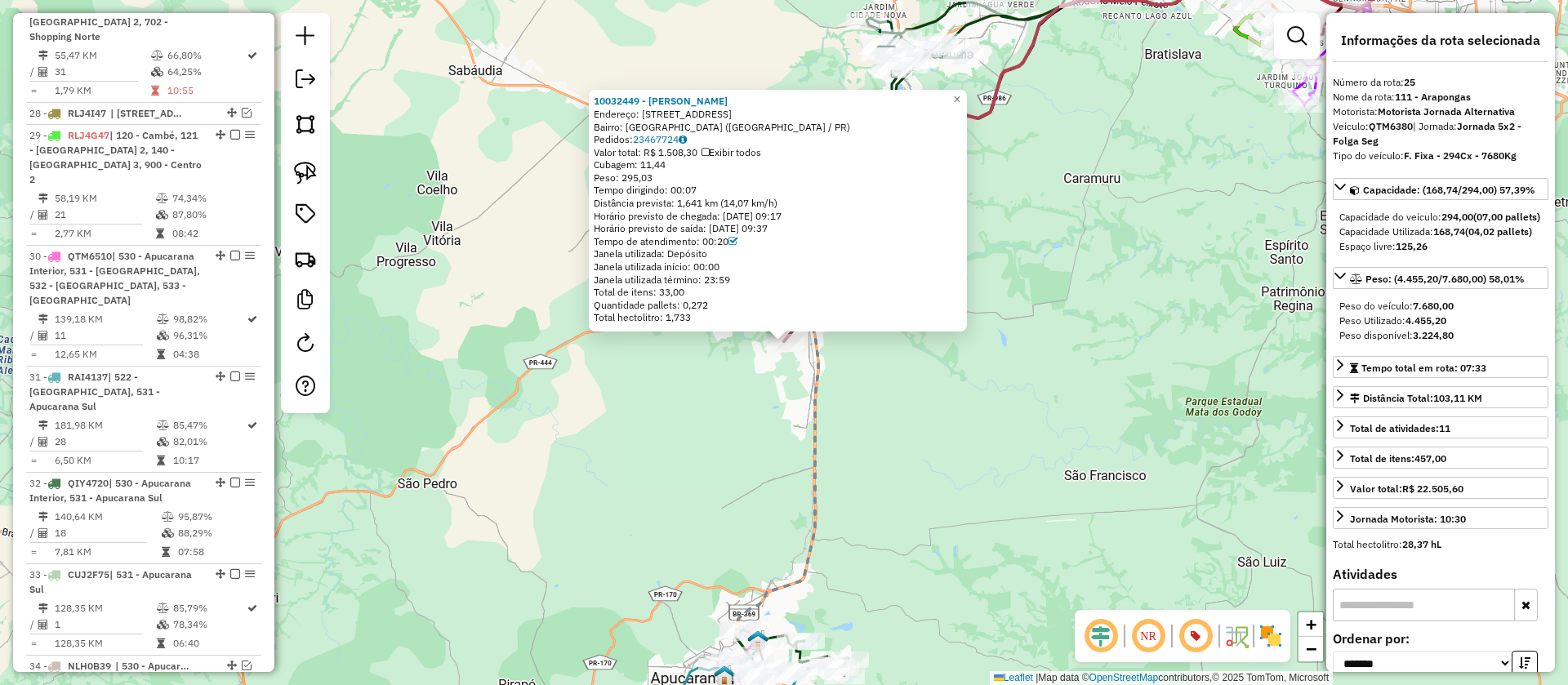
scroll to position [1377, 0]
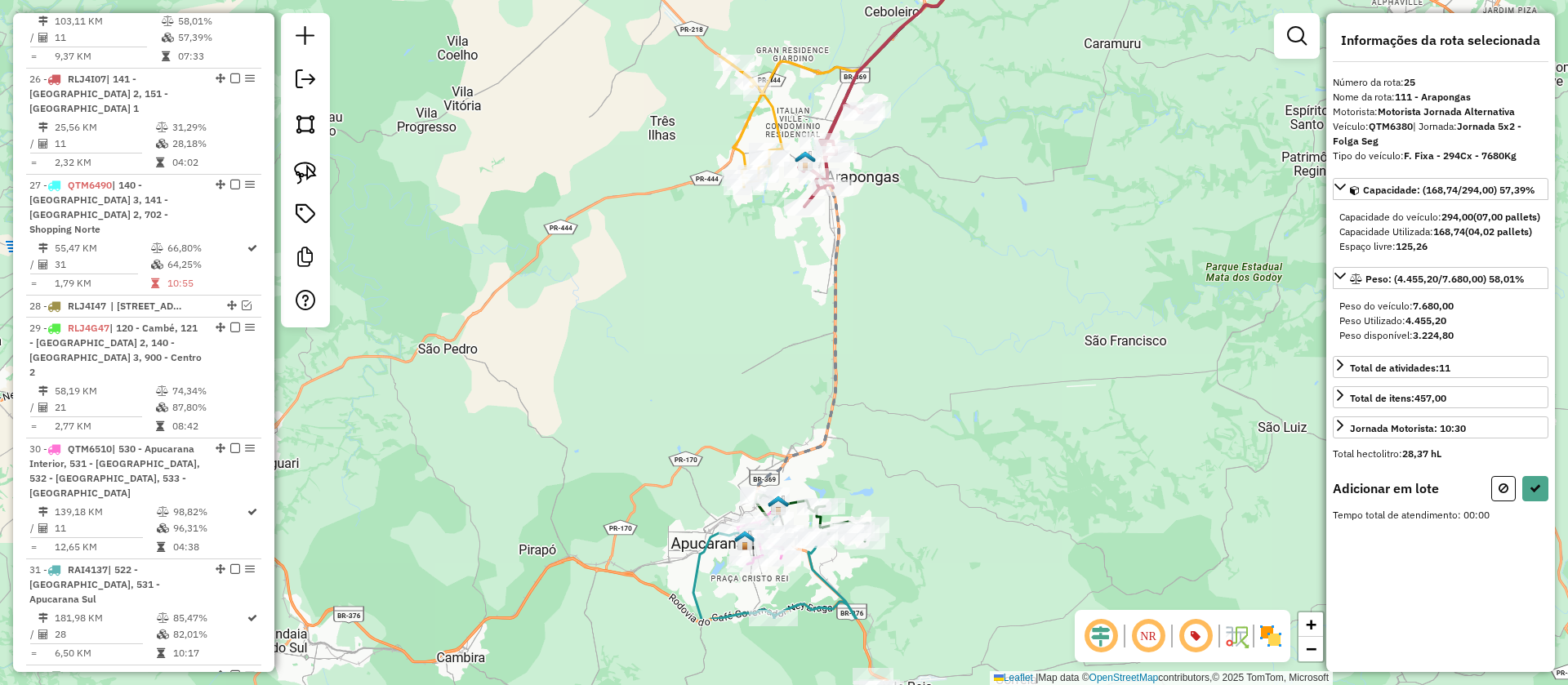
drag, startPoint x: 878, startPoint y: 463, endPoint x: 875, endPoint y: 446, distance: 17.3
click at [890, 418] on div "Janela de atendimento Grade de atendimento Capacidade Transportadoras Veículos …" at bounding box center [784, 342] width 1568 height 685
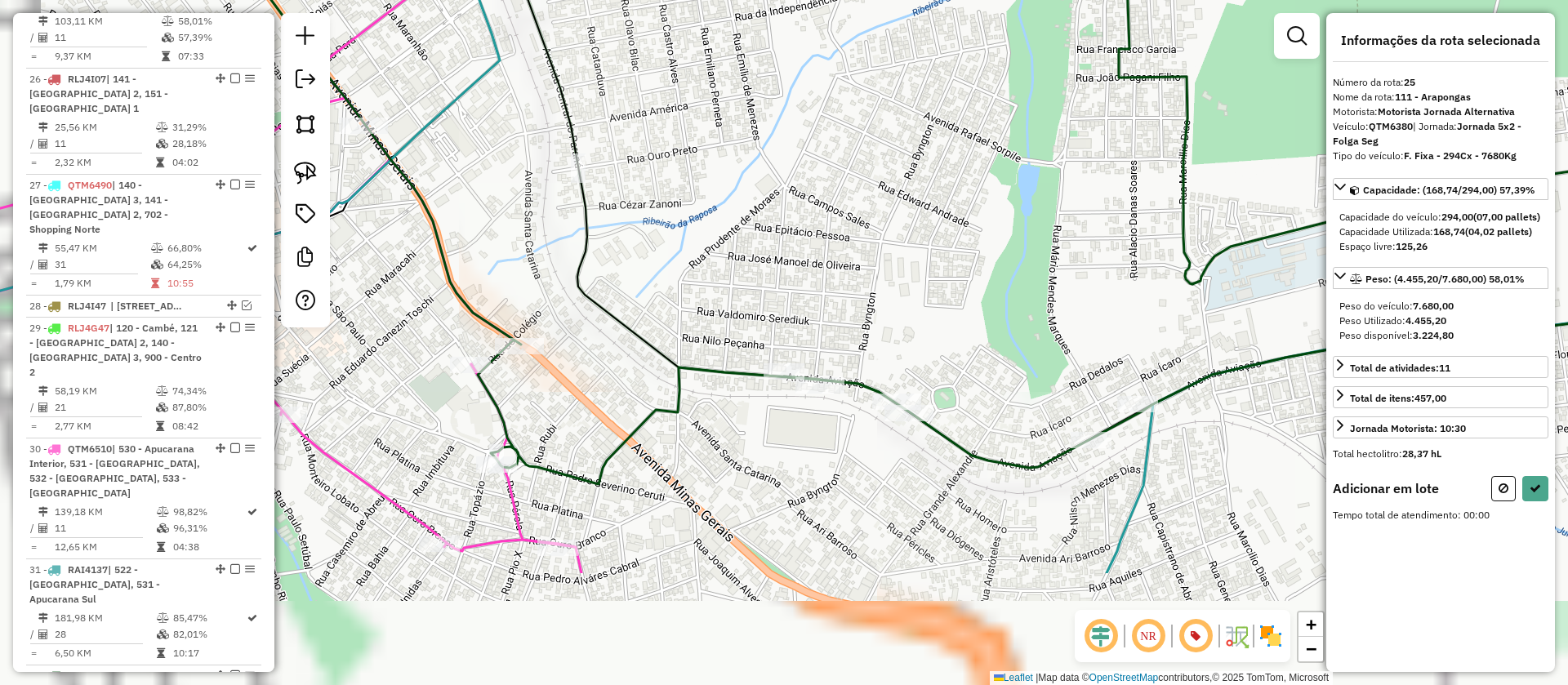
drag, startPoint x: 832, startPoint y: 500, endPoint x: 922, endPoint y: 329, distance: 193.2
click at [922, 326] on div "Janela de atendimento Grade de atendimento Capacidade Transportadoras Veículos …" at bounding box center [784, 342] width 1568 height 685
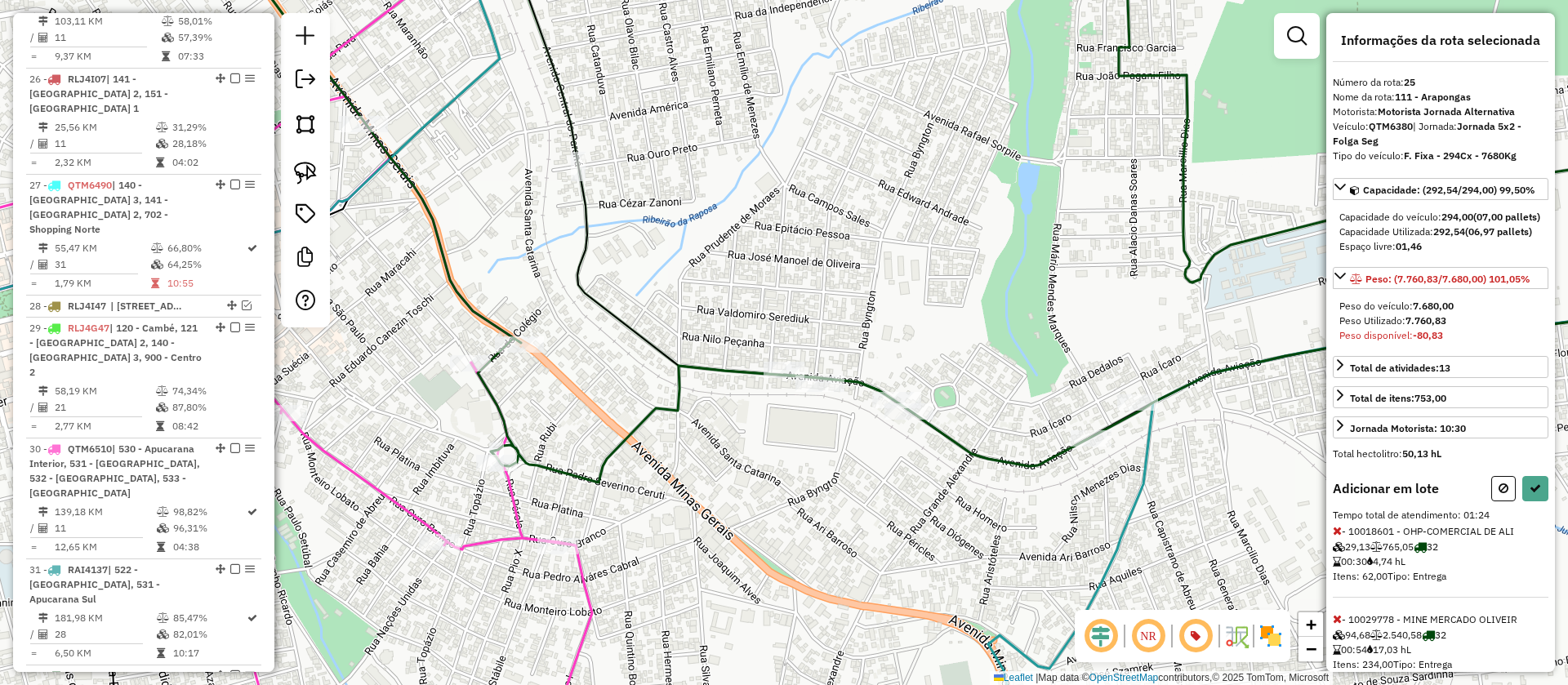
click at [1340, 536] on icon at bounding box center [1337, 530] width 9 height 11
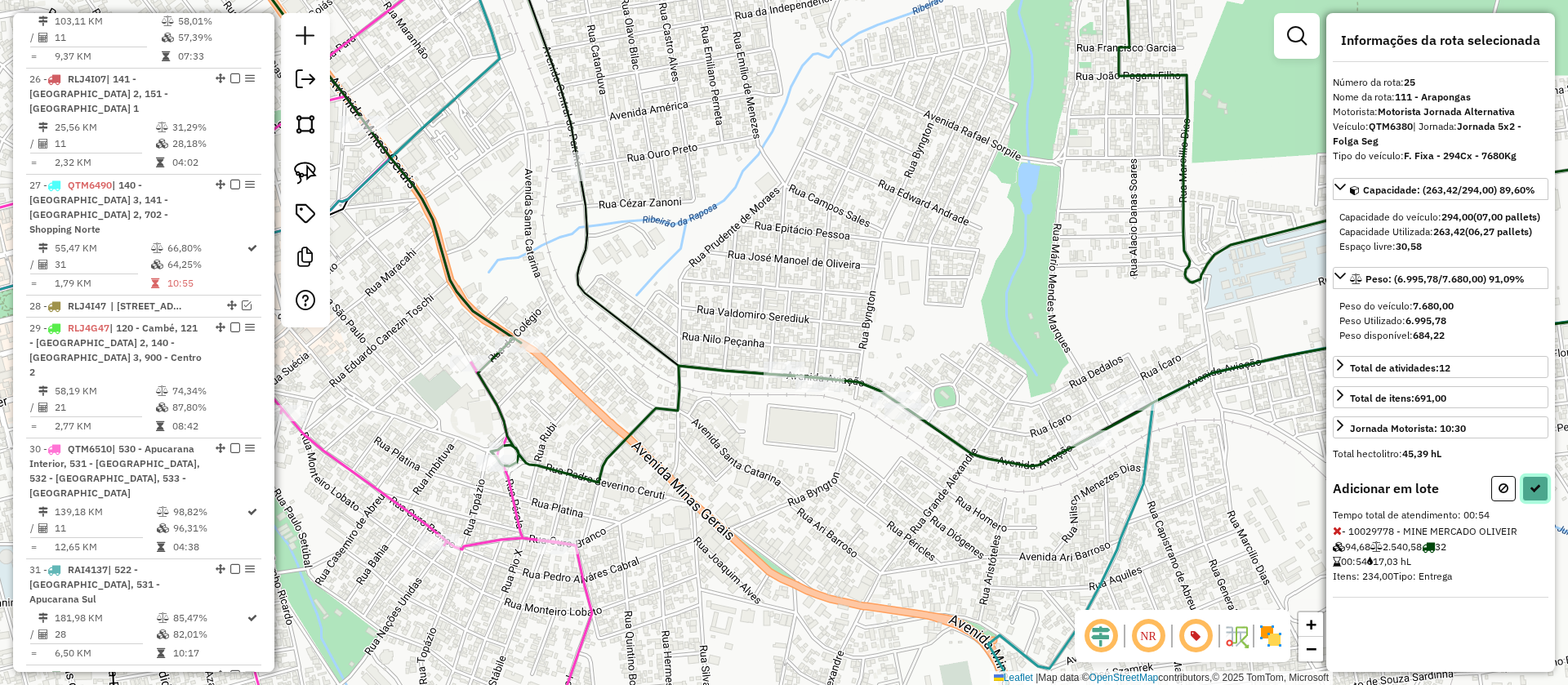
click at [1542, 501] on button at bounding box center [1535, 488] width 26 height 26
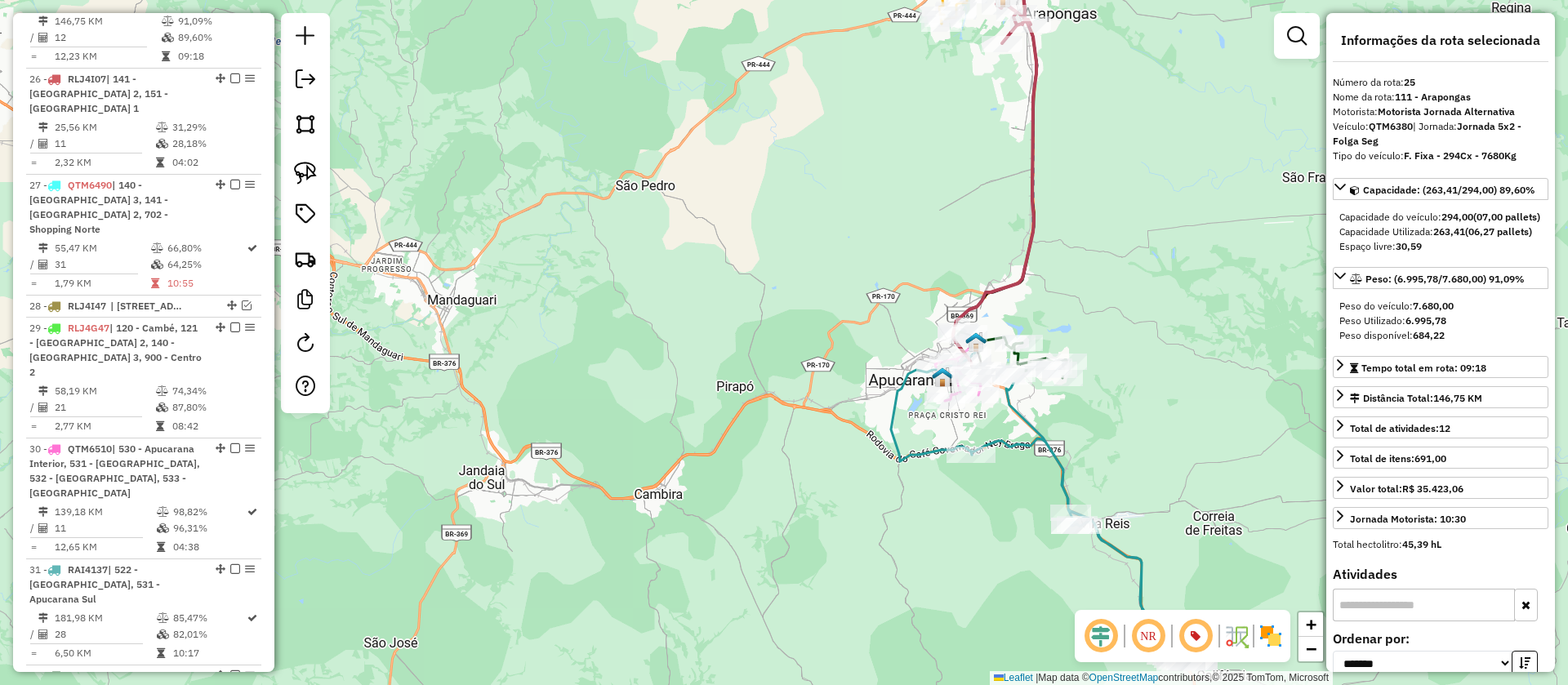
drag, startPoint x: 1177, startPoint y: 433, endPoint x: 1084, endPoint y: 422, distance: 93.6
click at [1084, 422] on div "Janela de atendimento Grade de atendimento Capacidade Transportadoras Veículos …" at bounding box center [784, 342] width 1568 height 685
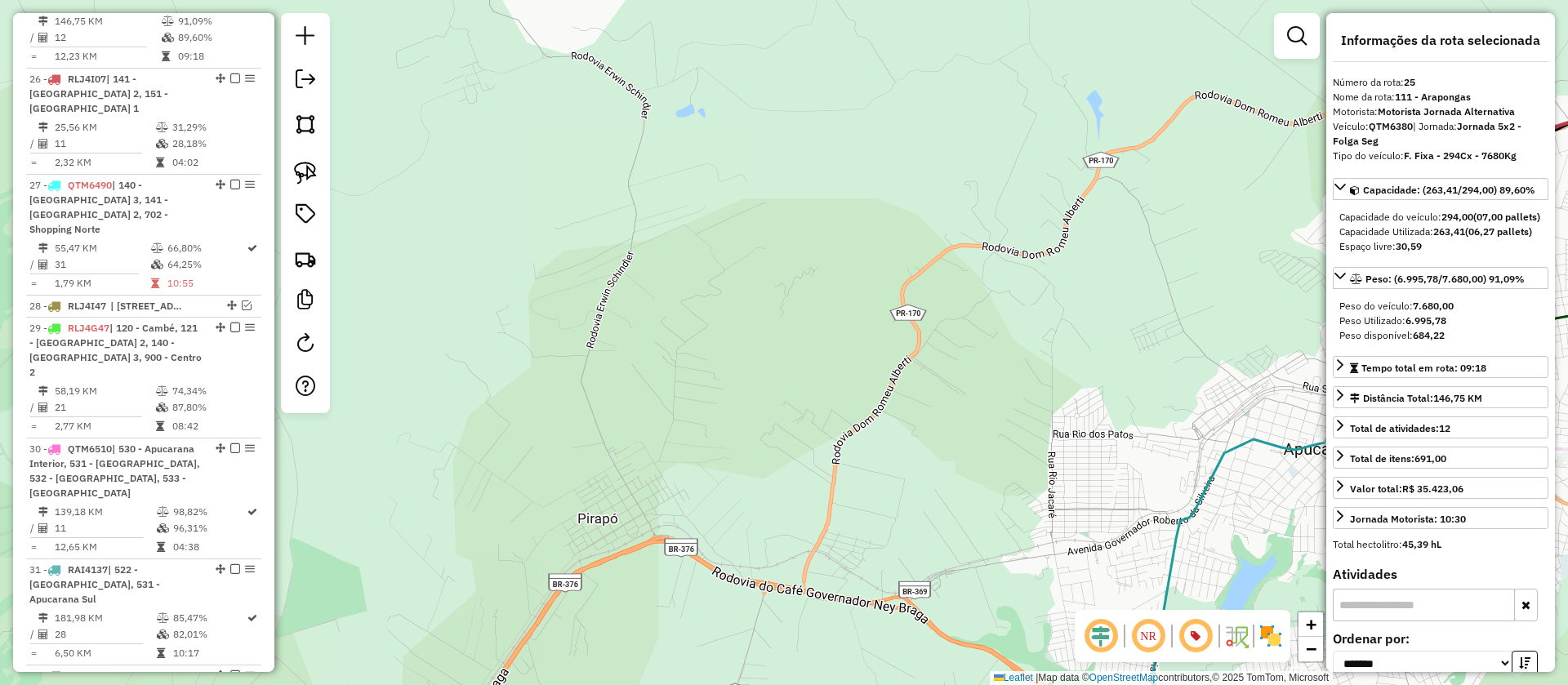
drag, startPoint x: 1091, startPoint y: 348, endPoint x: 410, endPoint y: 163, distance: 705.7
click at [410, 163] on div "Janela de atendimento Grade de atendimento Capacidade Transportadoras Veículos …" at bounding box center [784, 342] width 1568 height 685
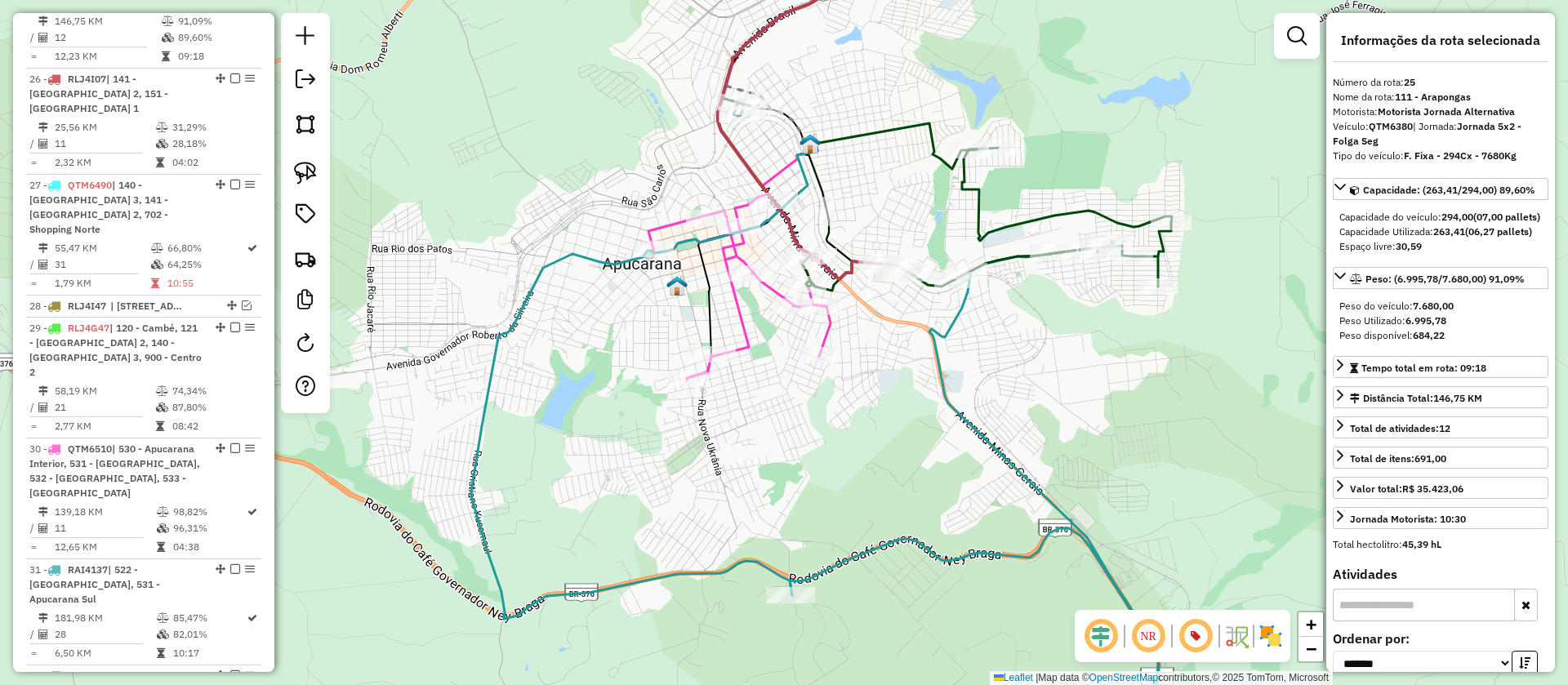
click at [872, 131] on icon at bounding box center [889, 146] width 158 height 46
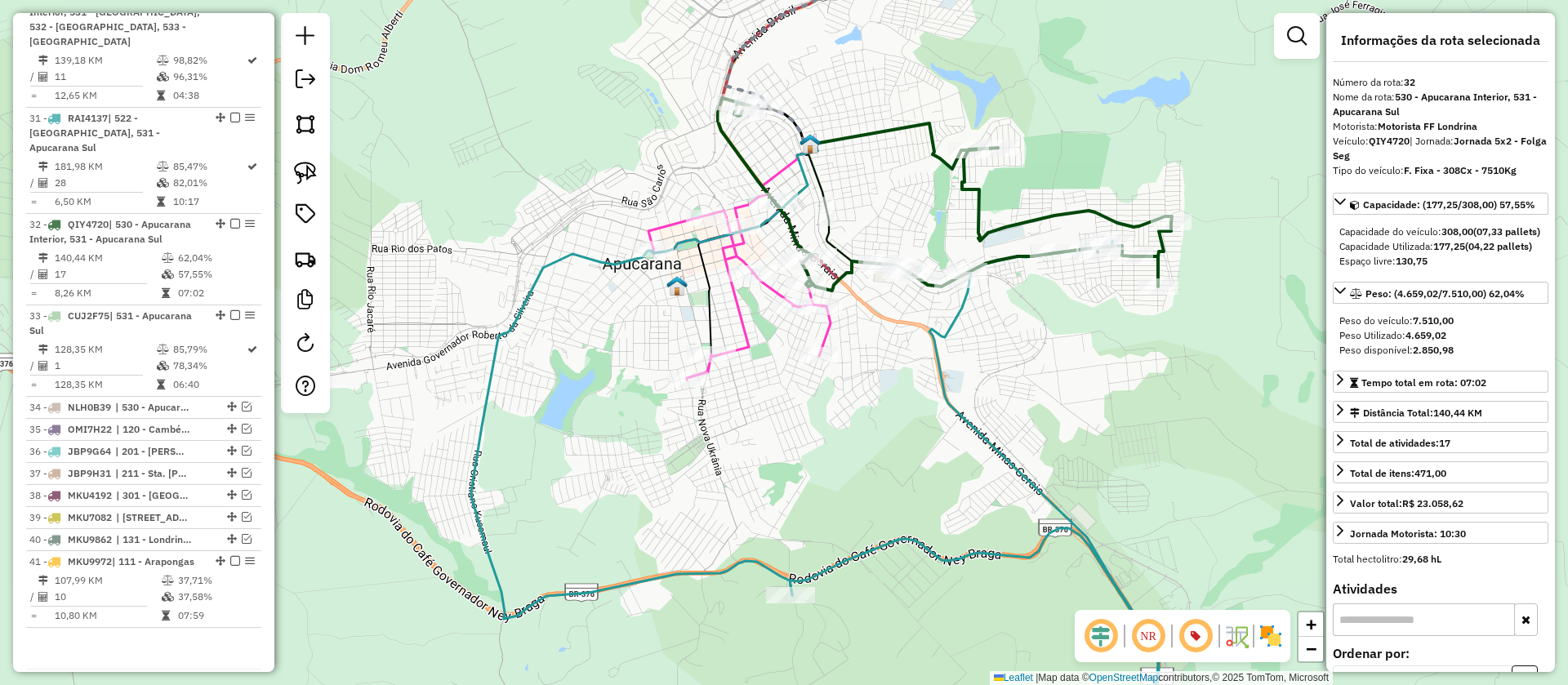
scroll to position [1855, 0]
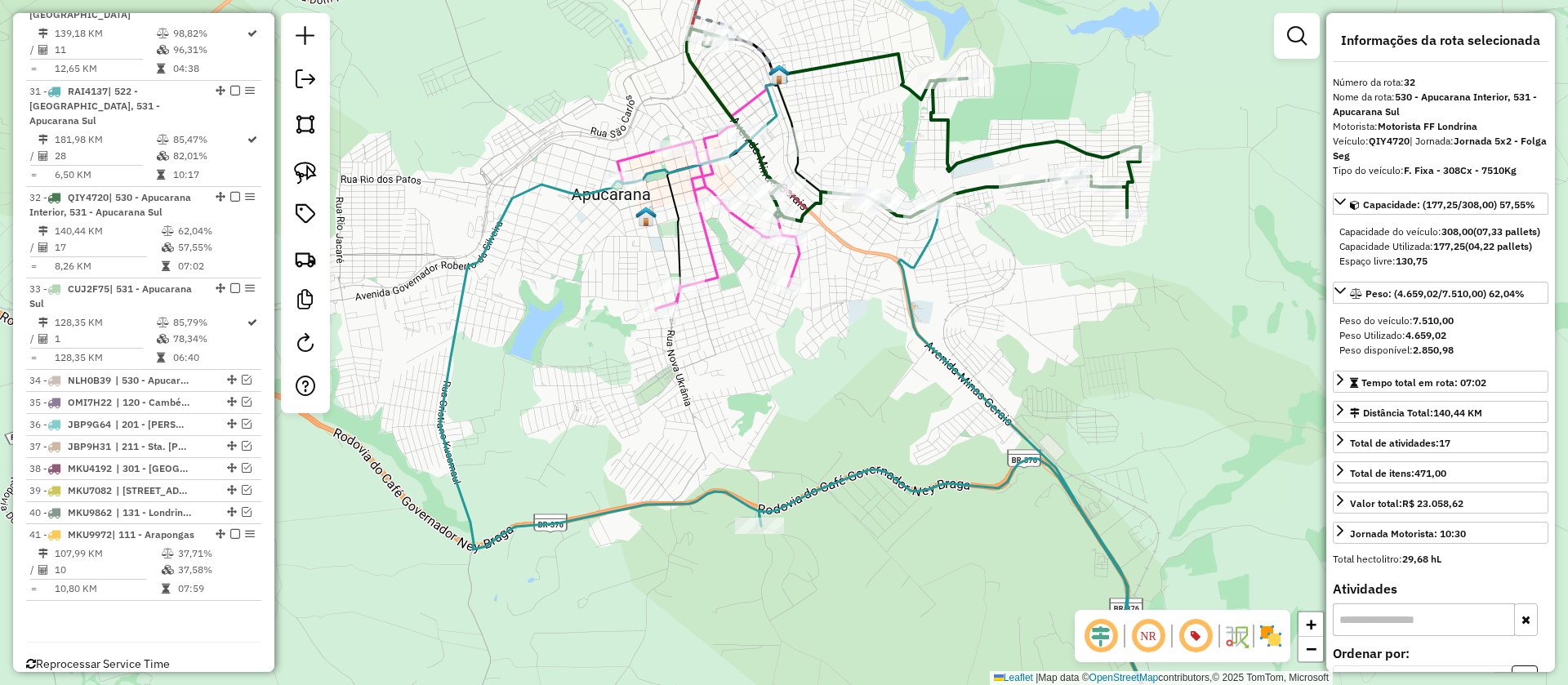
drag, startPoint x: 880, startPoint y: 397, endPoint x: 833, endPoint y: 296, distance: 111.4
click at [833, 296] on div "Janela de atendimento Grade de atendimento Capacidade Transportadoras Veículos …" at bounding box center [784, 342] width 1568 height 685
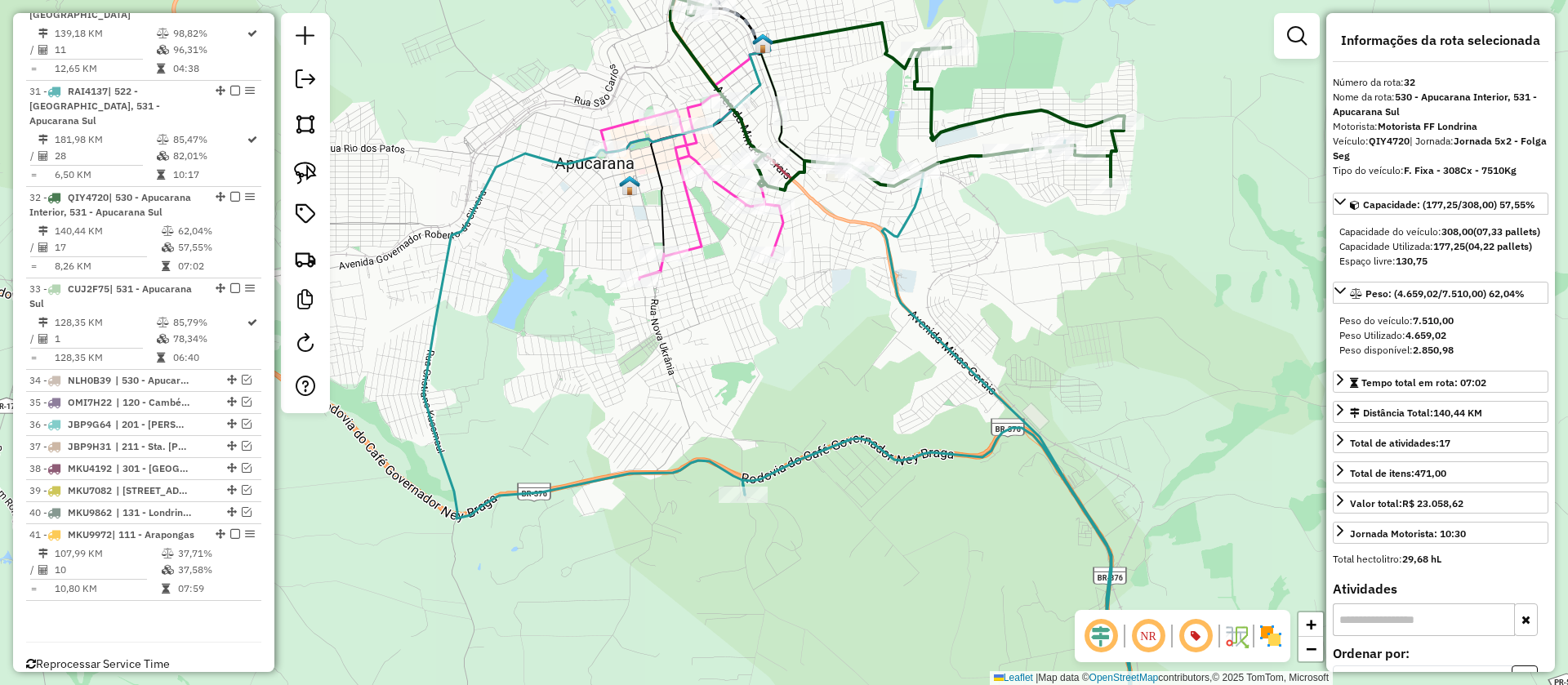
click at [780, 237] on icon at bounding box center [691, 186] width 182 height 186
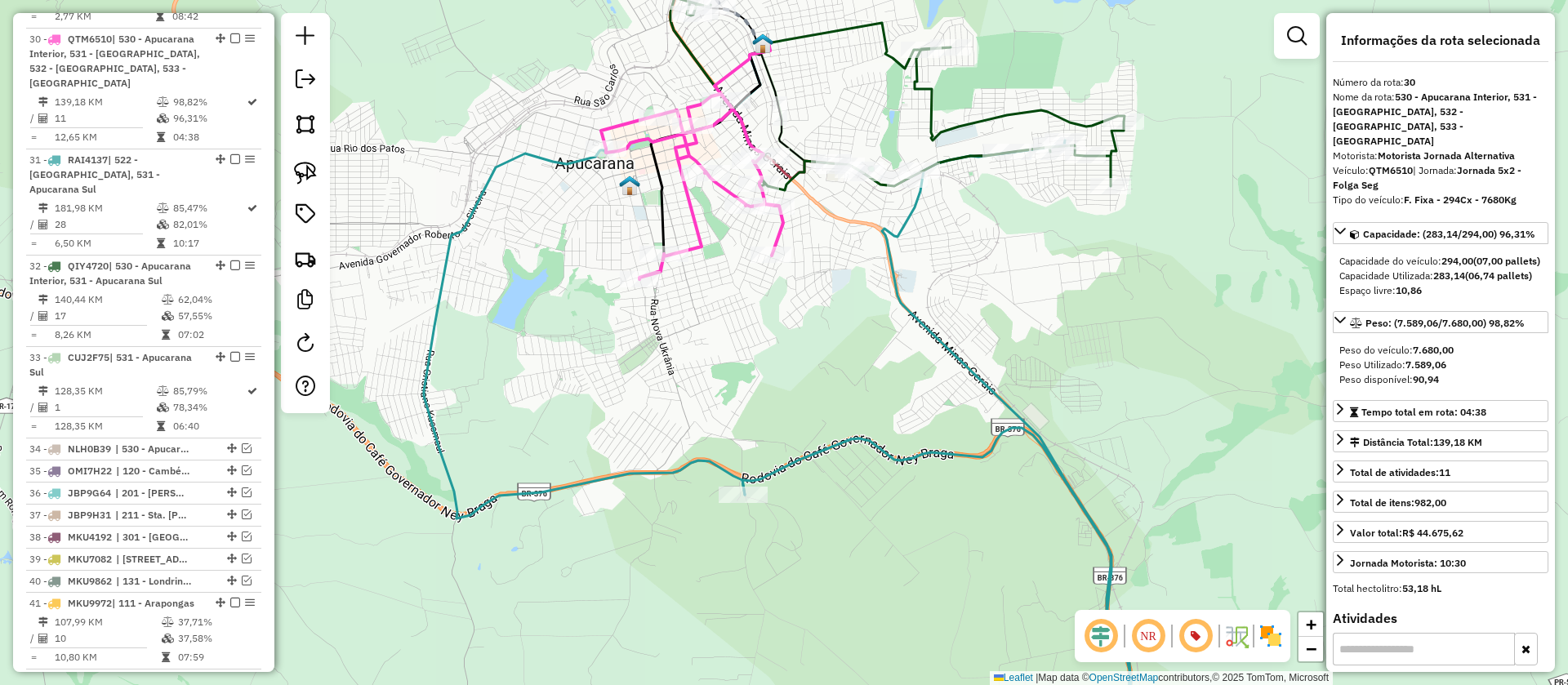
scroll to position [1779, 0]
click at [844, 34] on icon at bounding box center [842, 46] width 158 height 46
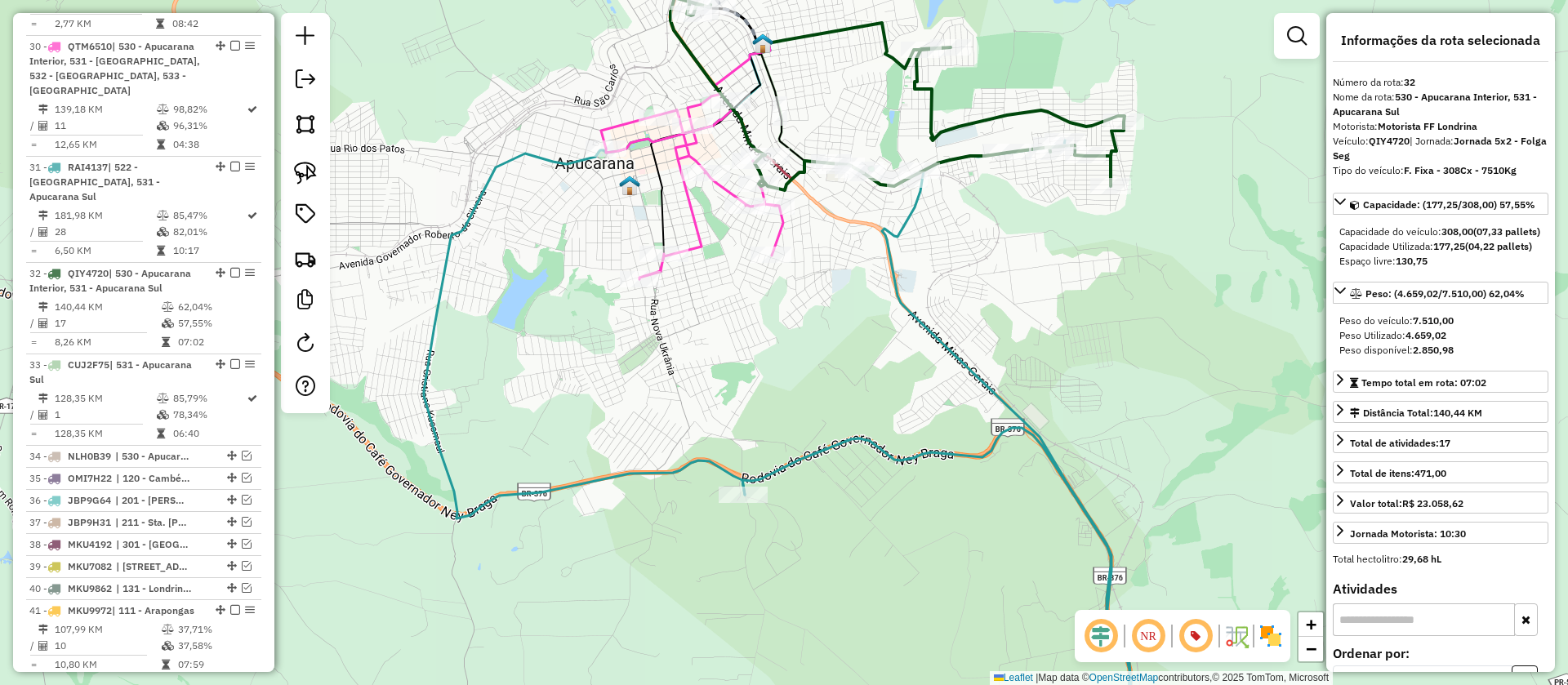
scroll to position [1855, 0]
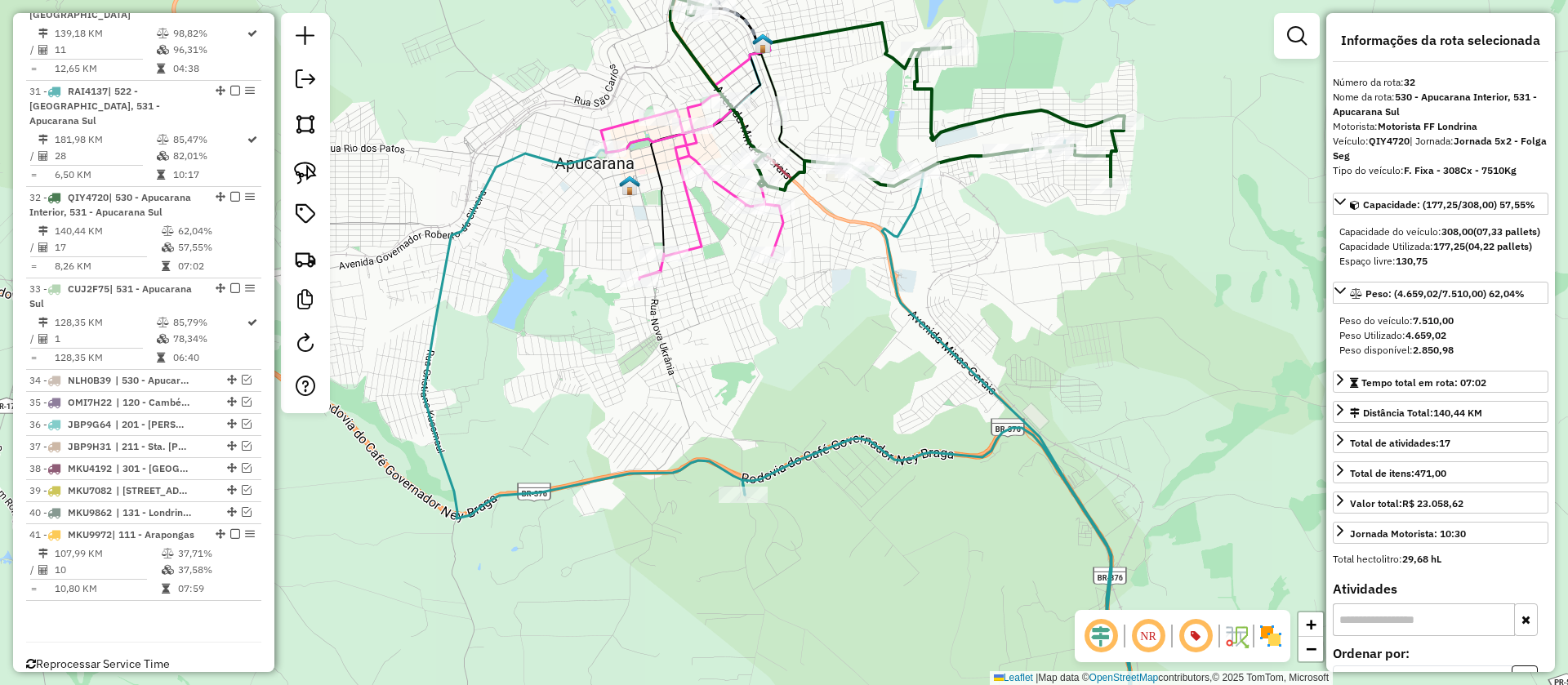
click at [778, 235] on icon at bounding box center [691, 186] width 182 height 186
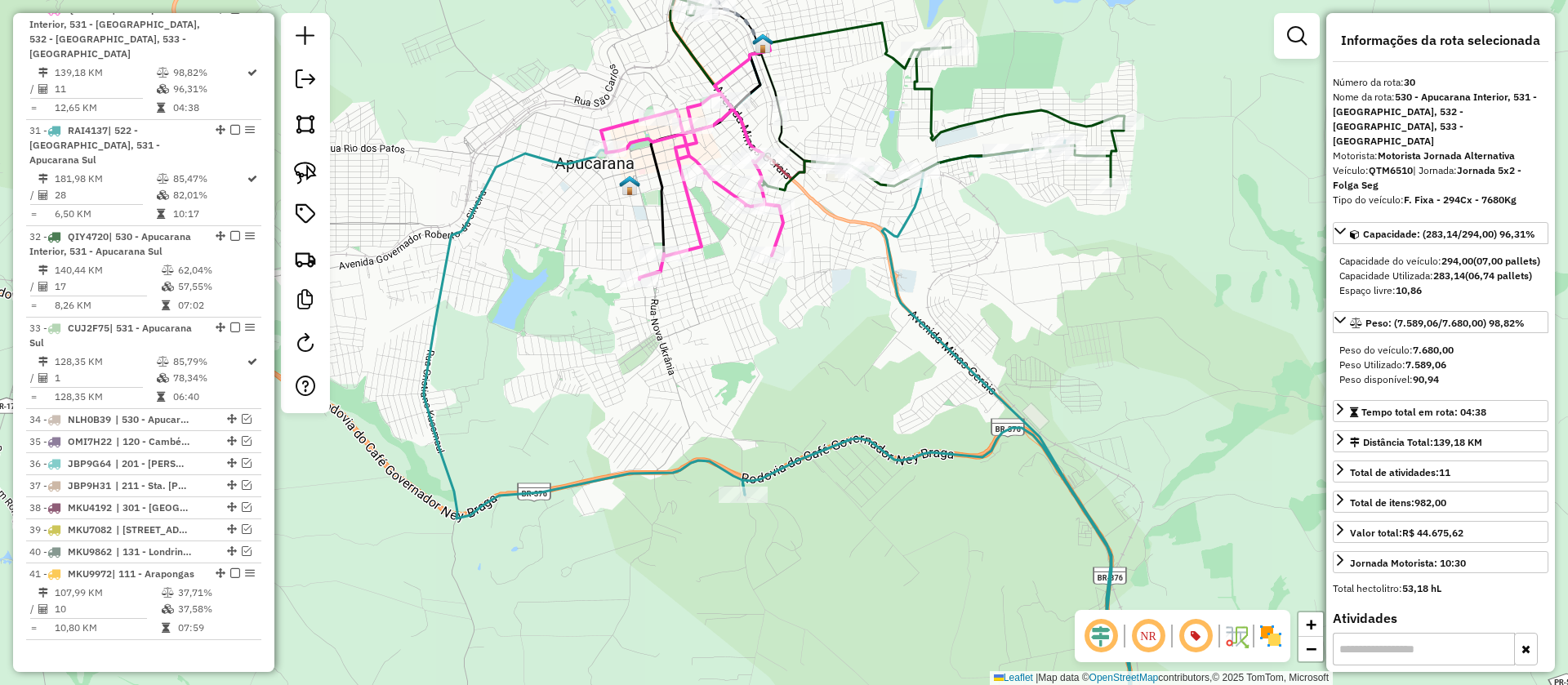
scroll to position [1779, 0]
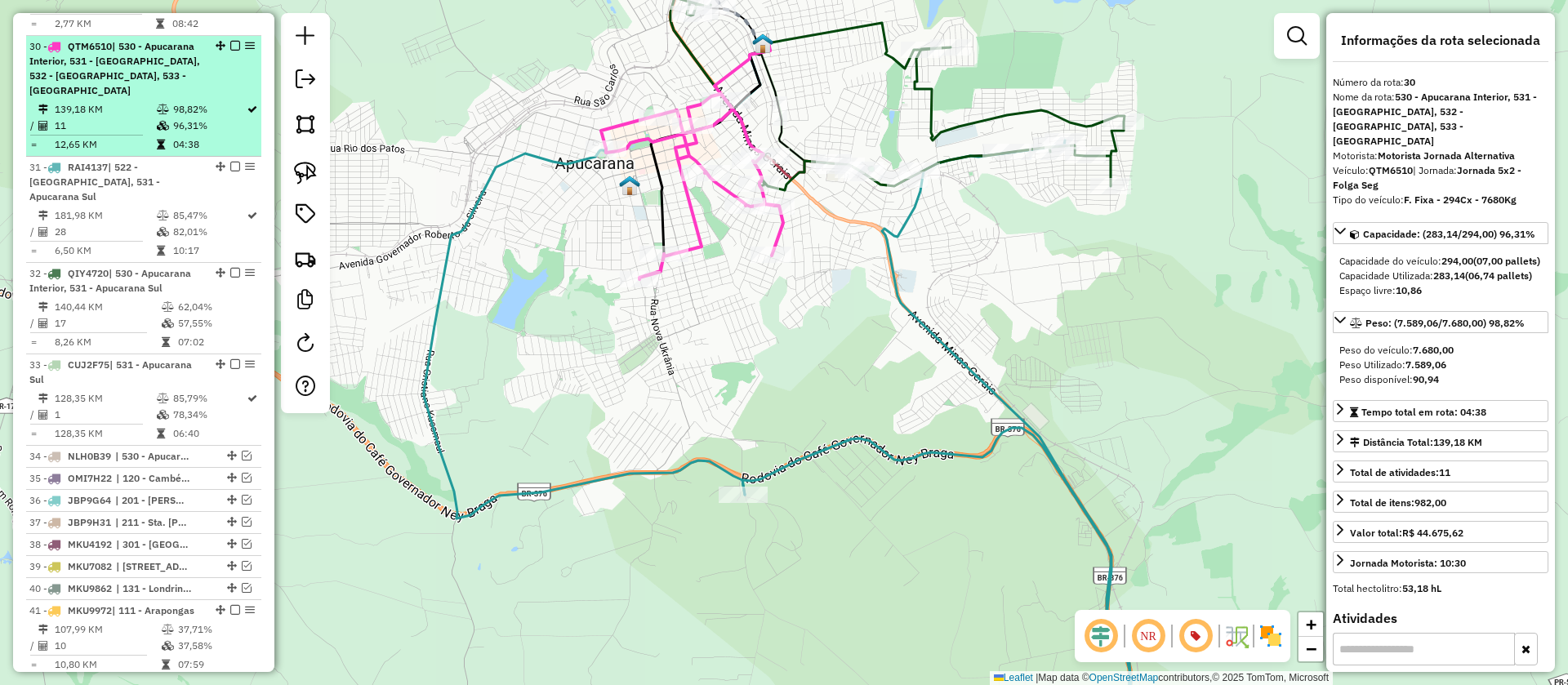
click at [230, 40] on em at bounding box center [235, 45] width 10 height 10
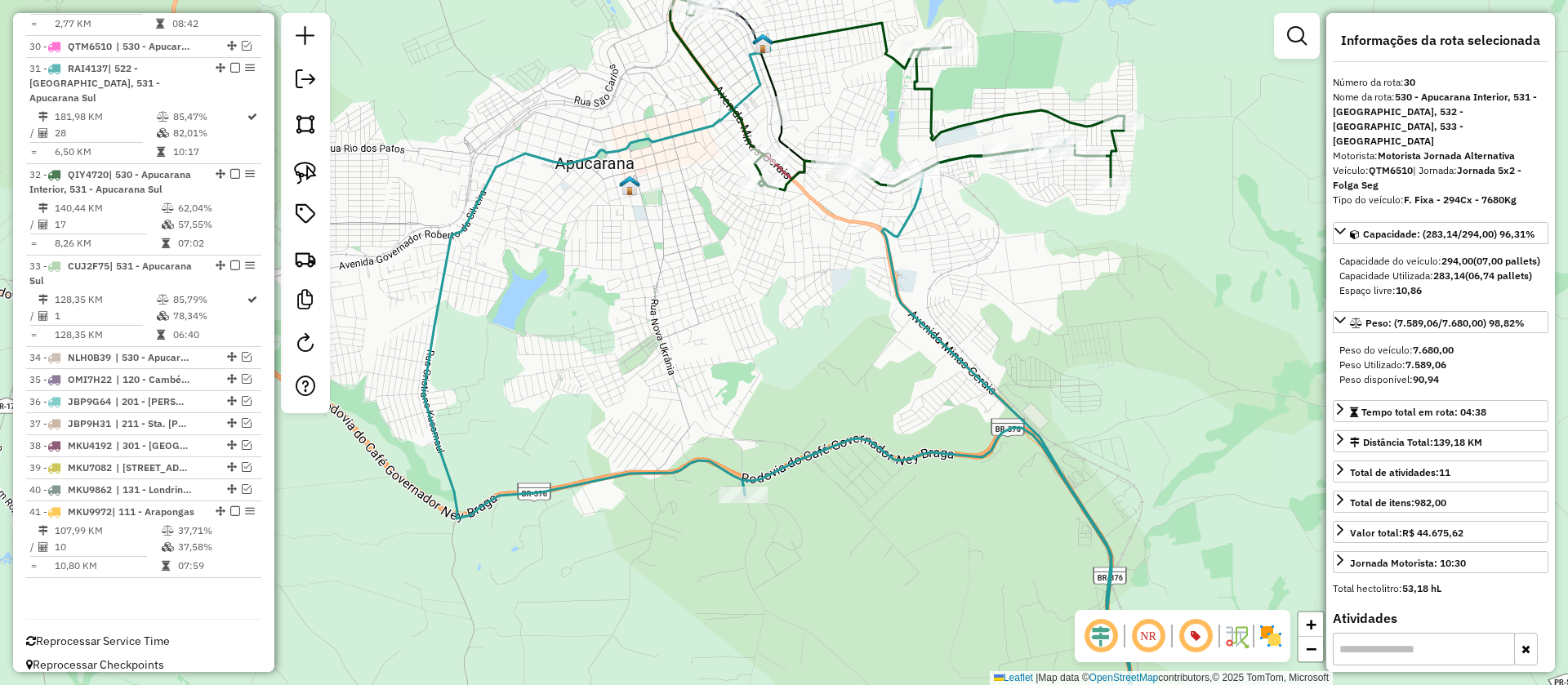
scroll to position [1771, 0]
click at [961, 156] on icon at bounding box center [897, 93] width 454 height 193
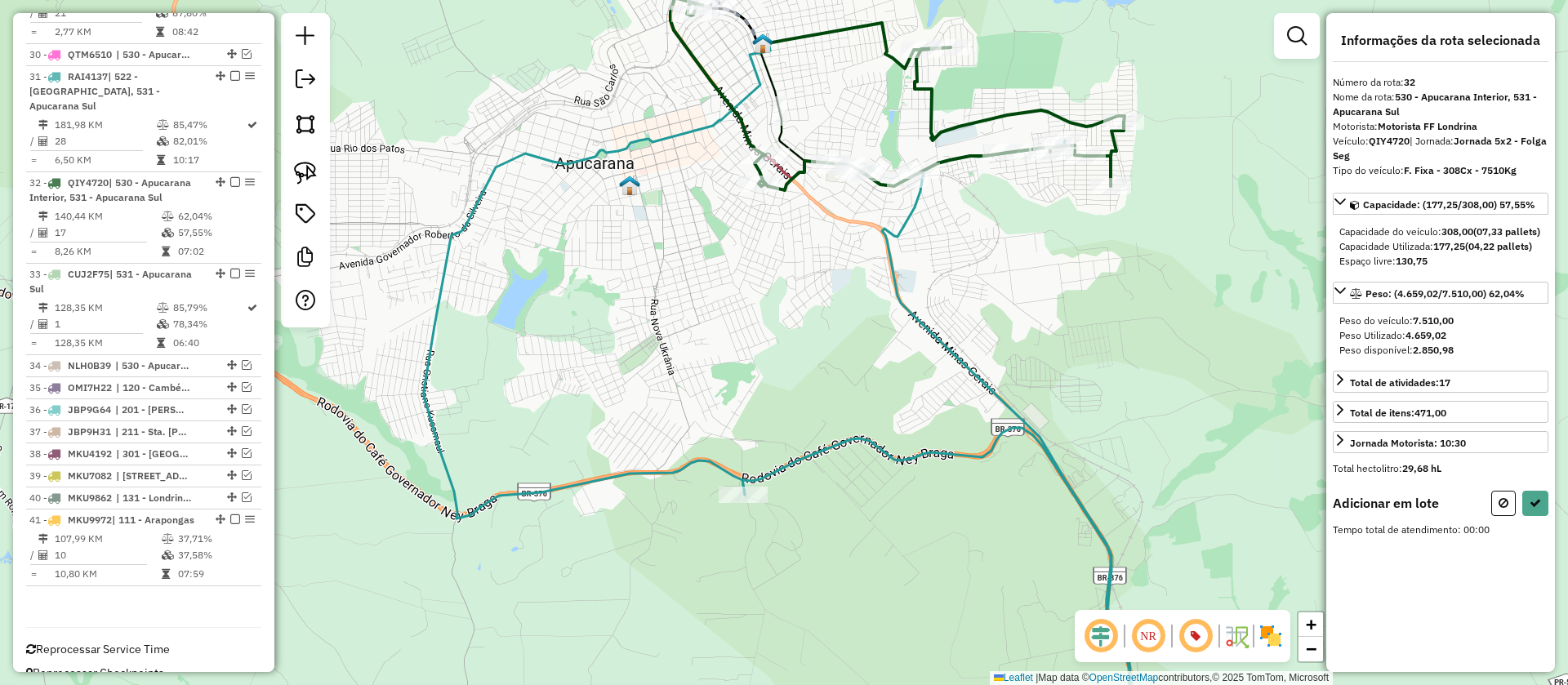
drag, startPoint x: 306, startPoint y: 164, endPoint x: 481, endPoint y: 298, distance: 220.4
click at [307, 166] on img at bounding box center [305, 173] width 23 height 23
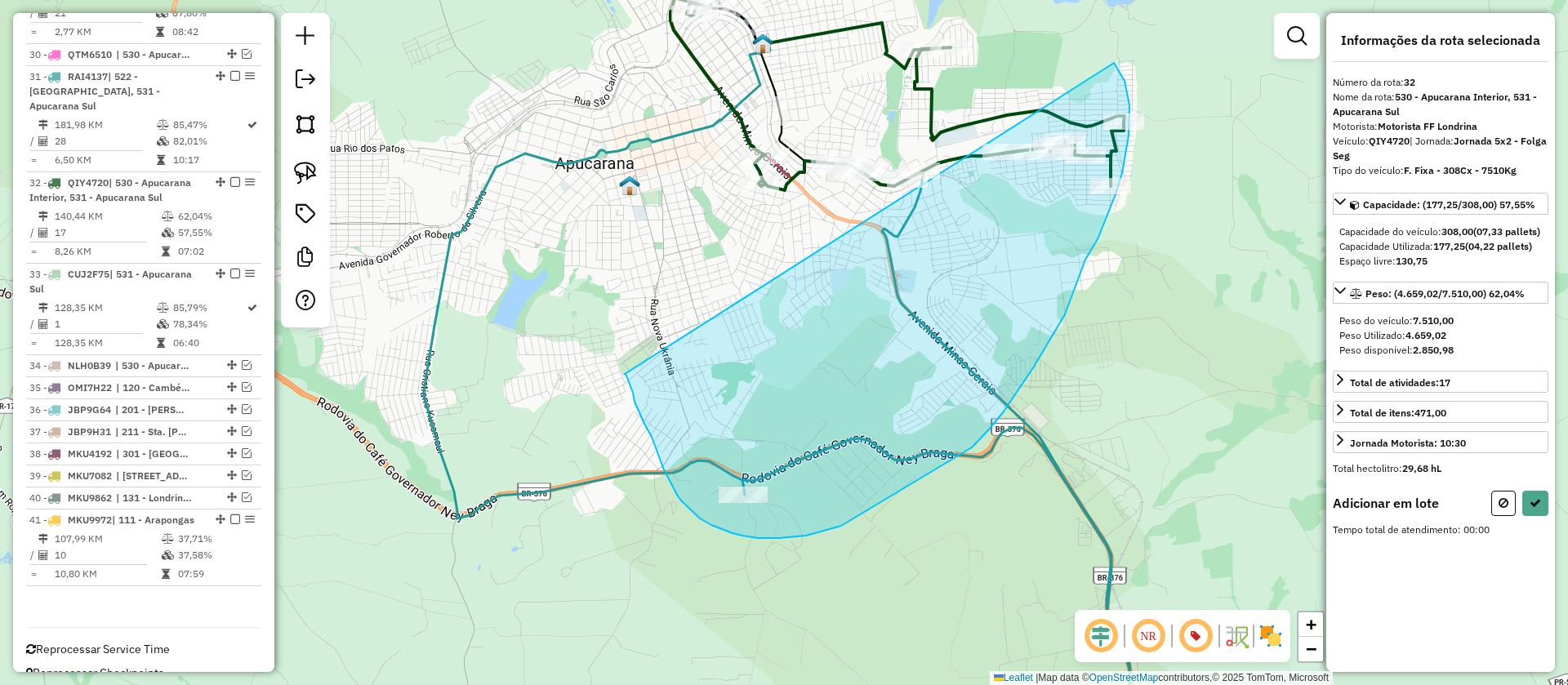
drag, startPoint x: 626, startPoint y: 375, endPoint x: 1114, endPoint y: 63, distance: 579.2
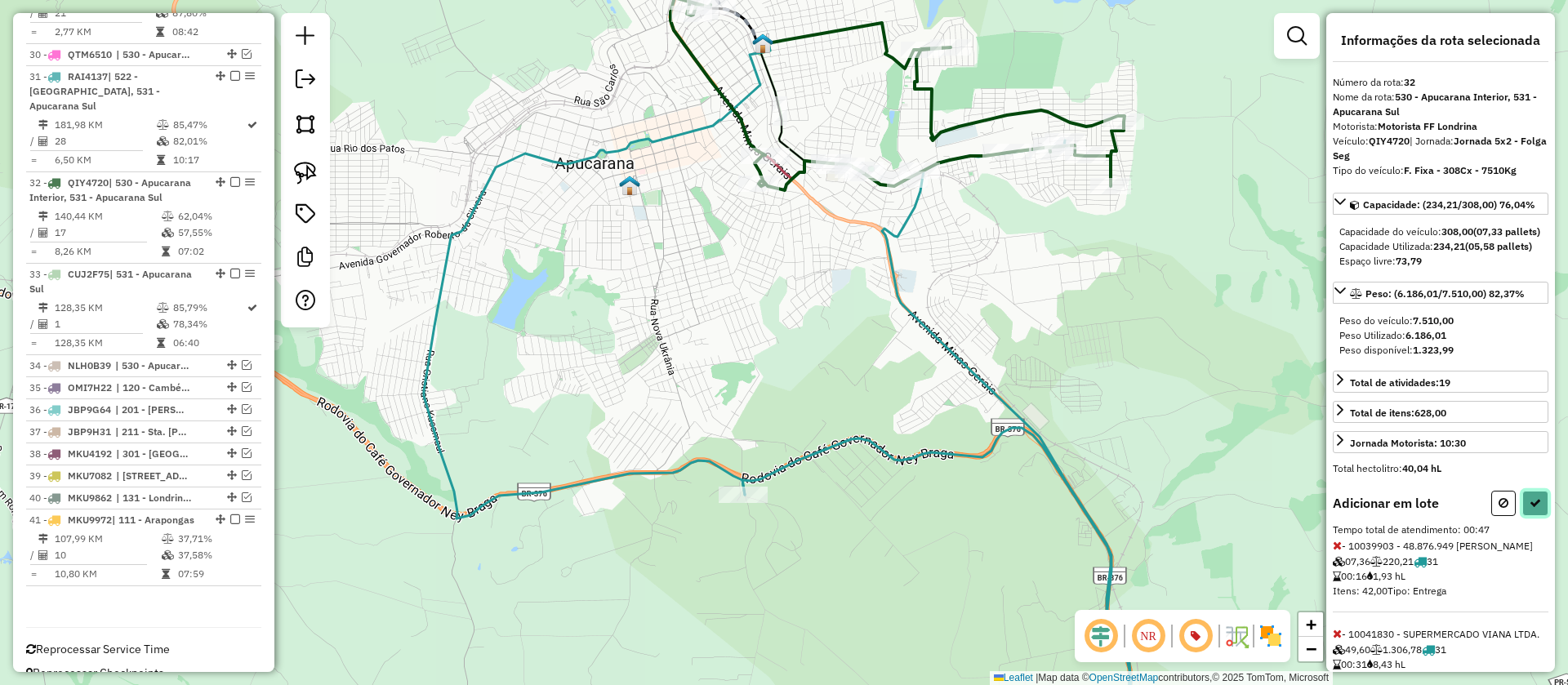
click at [1529, 509] on icon at bounding box center [1535, 503] width 11 height 11
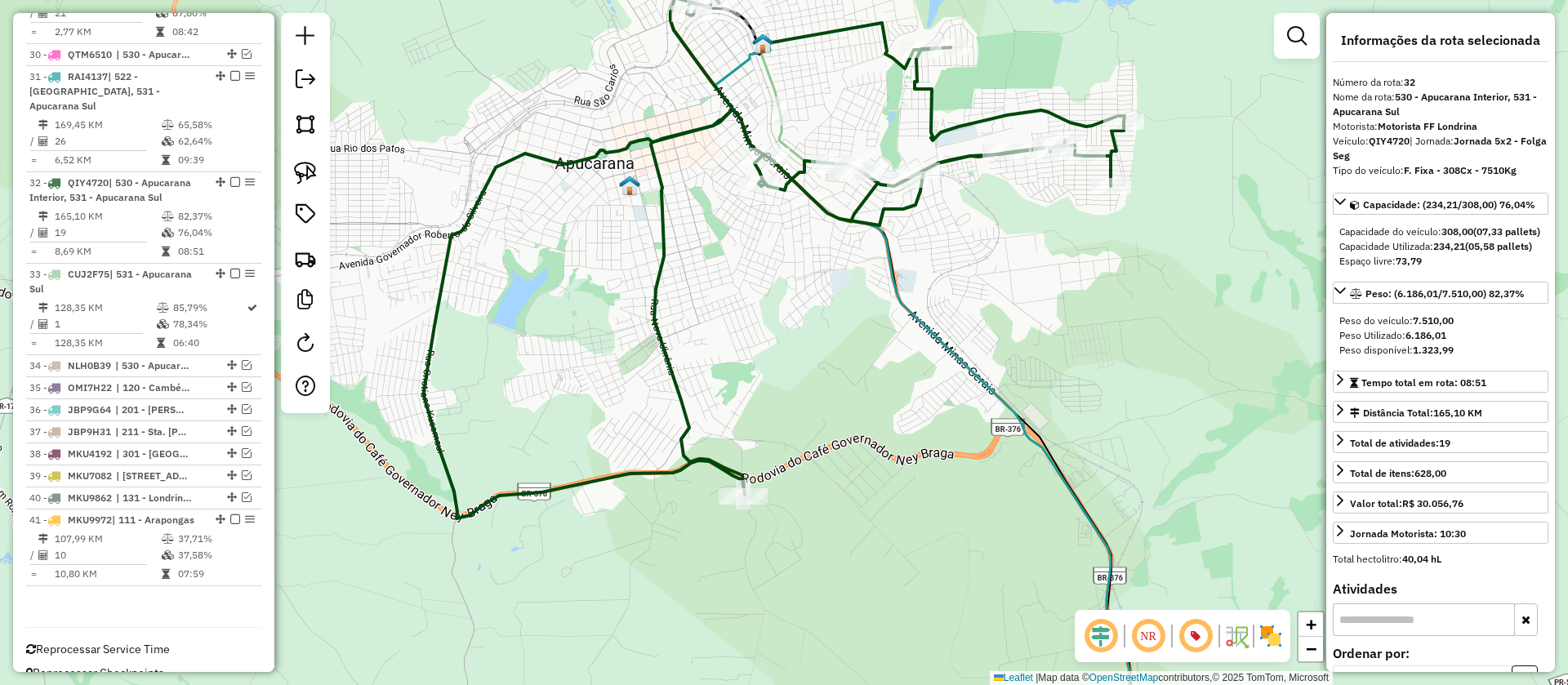
click at [1082, 502] on icon at bounding box center [968, 397] width 507 height 711
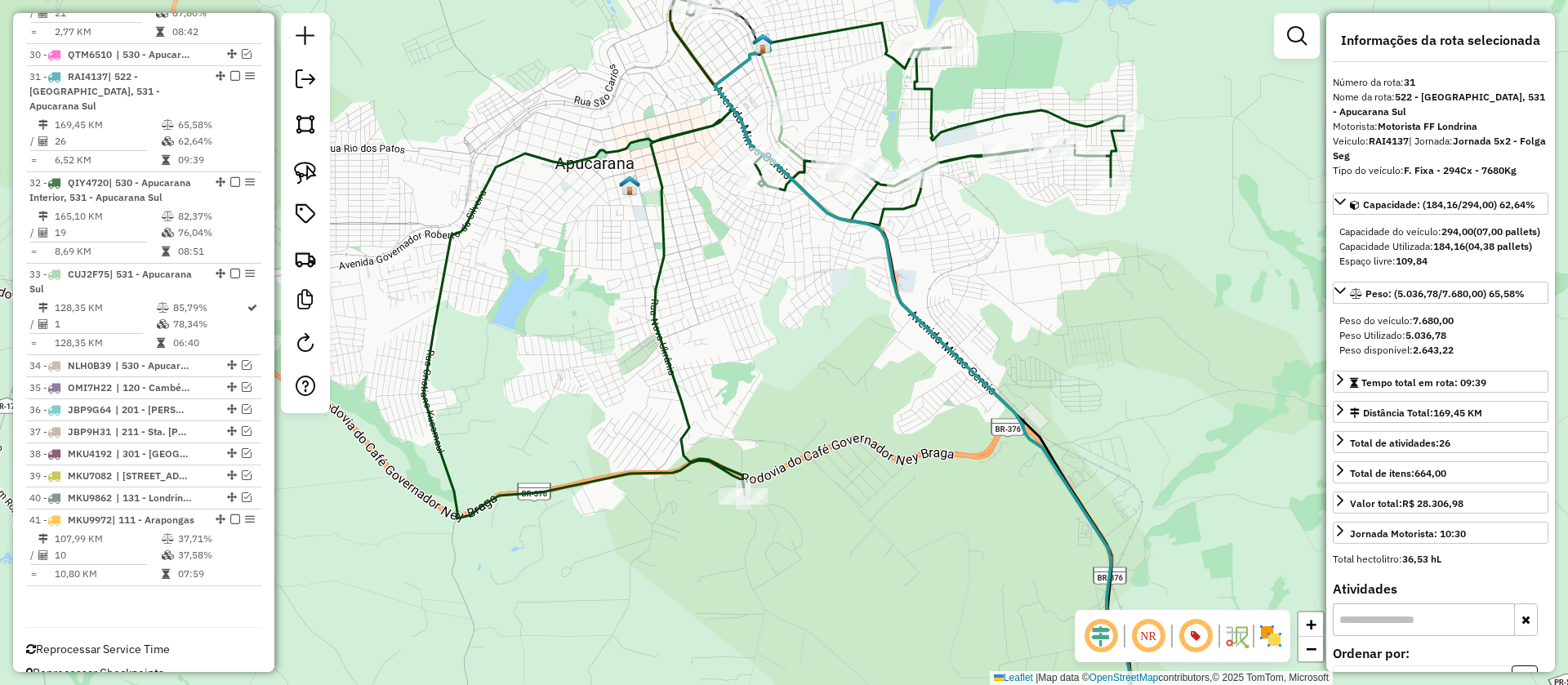
click at [962, 157] on icon at bounding box center [774, 258] width 701 height 521
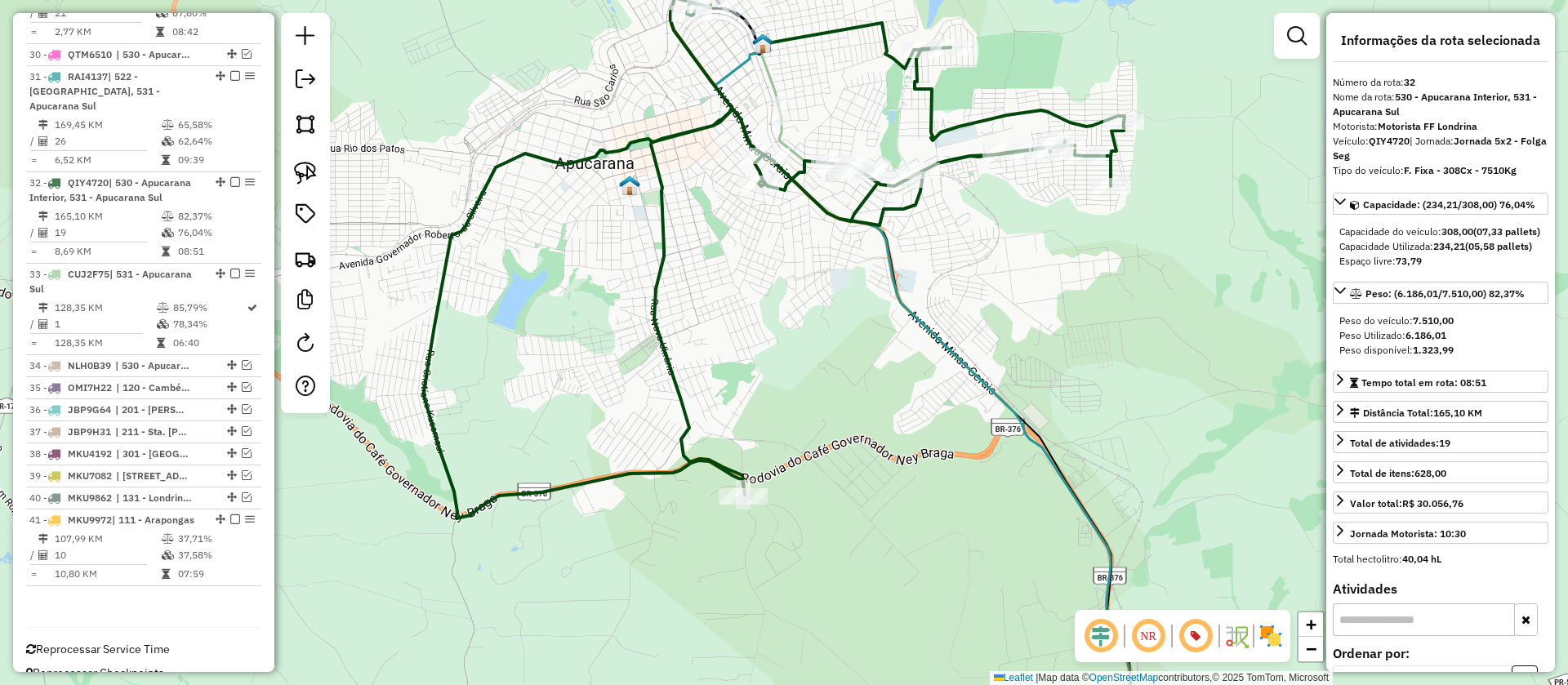
drag, startPoint x: 963, startPoint y: 216, endPoint x: 945, endPoint y: 190, distance: 31.6
click at [947, 193] on div "Janela de atendimento Grade de atendimento Capacidade Transportadoras Veículos …" at bounding box center [784, 342] width 1568 height 685
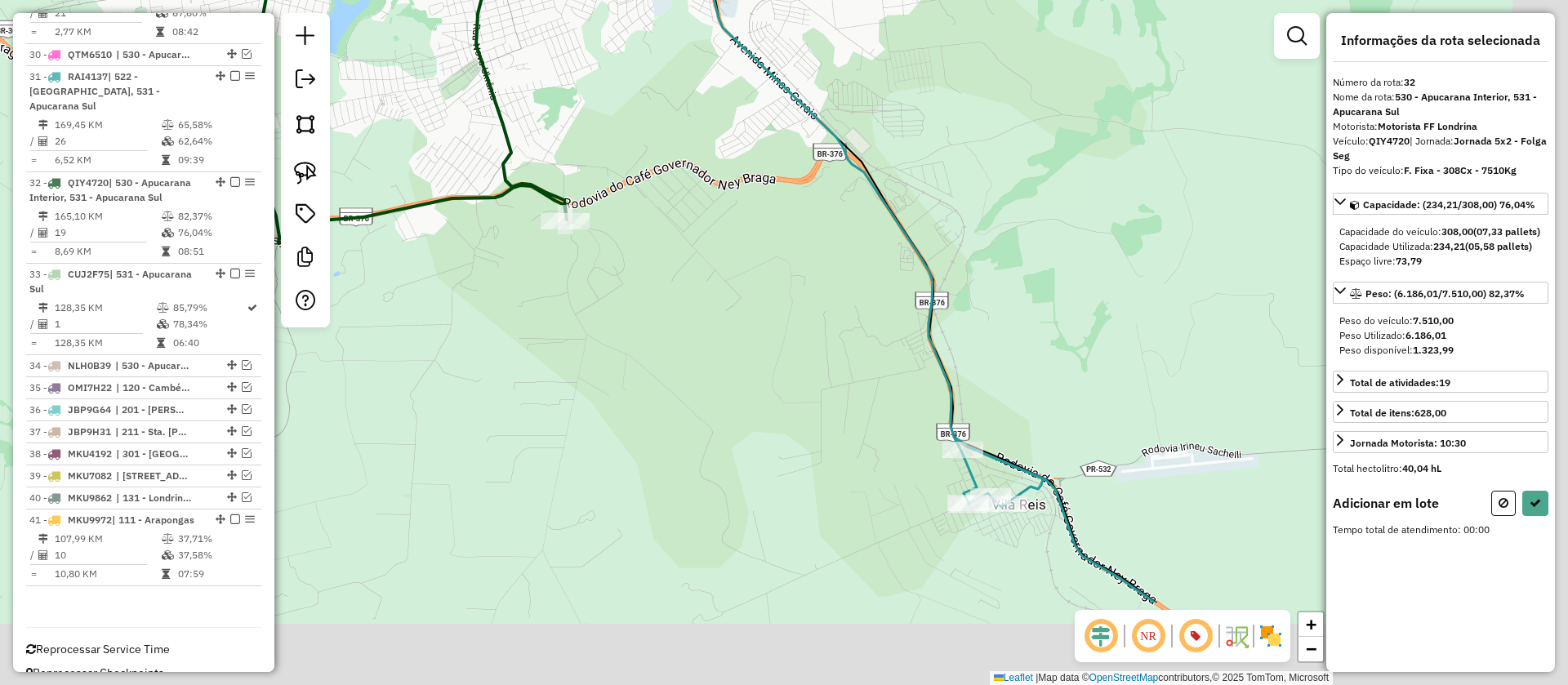
drag, startPoint x: 1070, startPoint y: 418, endPoint x: 984, endPoint y: 242, distance: 195.9
click at [985, 230] on div "Janela de atendimento Grade de atendimento Capacidade Transportadoras Veículos …" at bounding box center [784, 342] width 1568 height 685
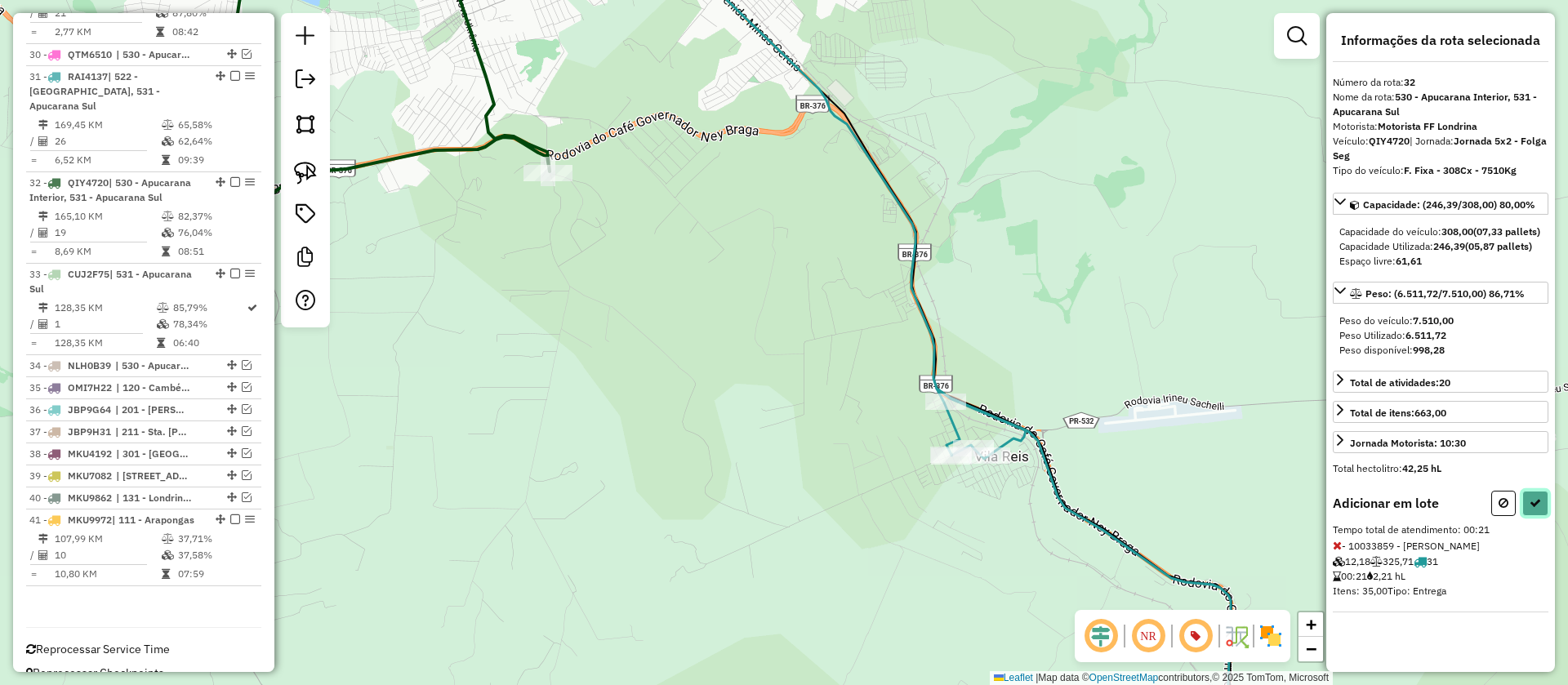
click at [1540, 509] on icon at bounding box center [1535, 503] width 11 height 11
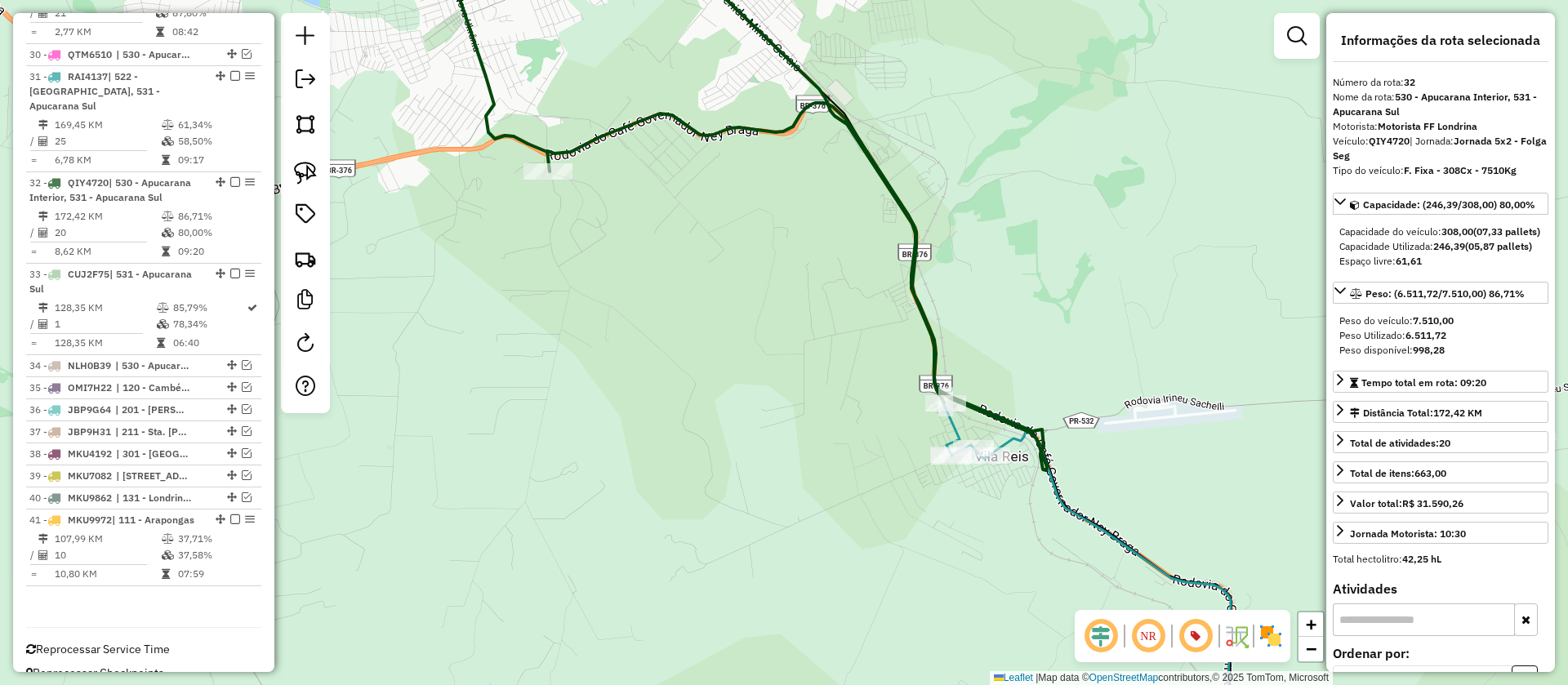
click at [1019, 441] on icon at bounding box center [859, 193] width 332 height 523
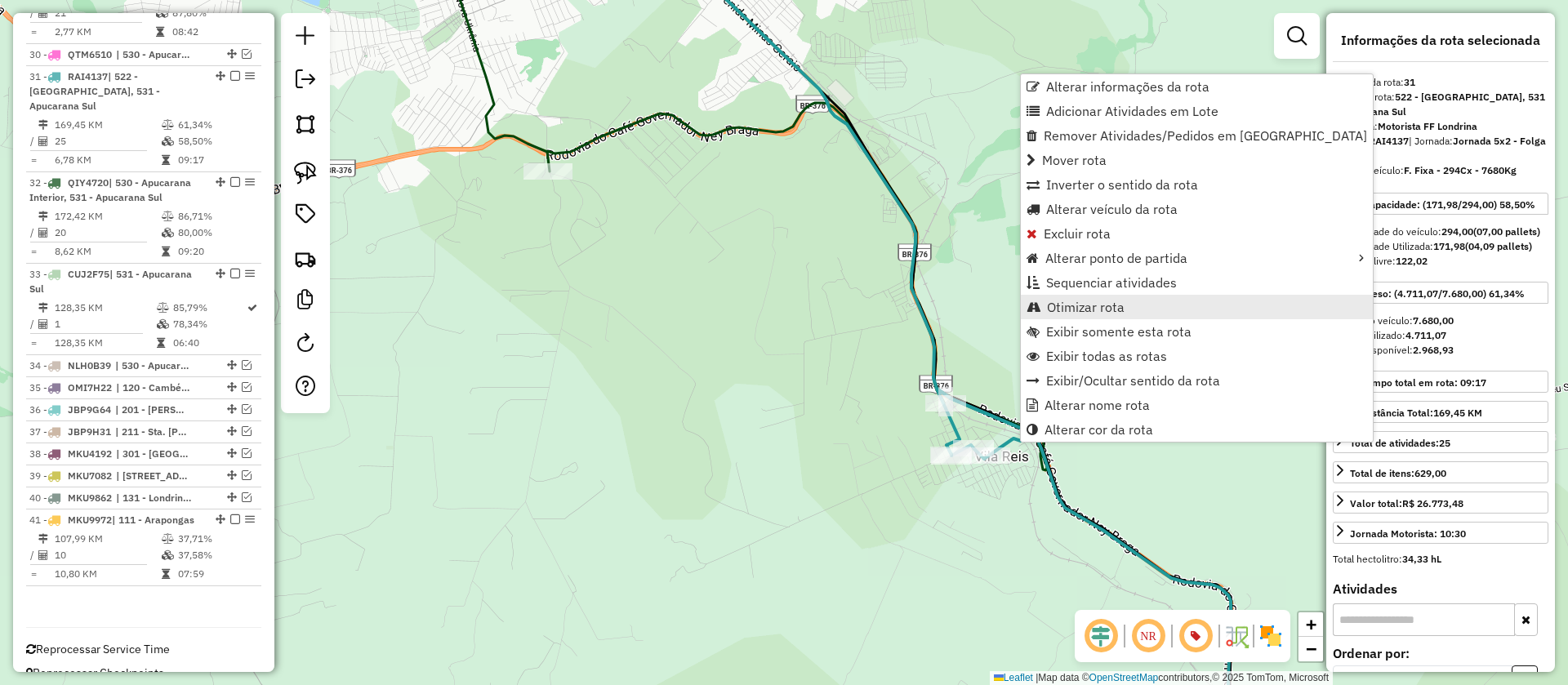
click at [1112, 313] on span "Otimizar rota" at bounding box center [1085, 307] width 77 height 13
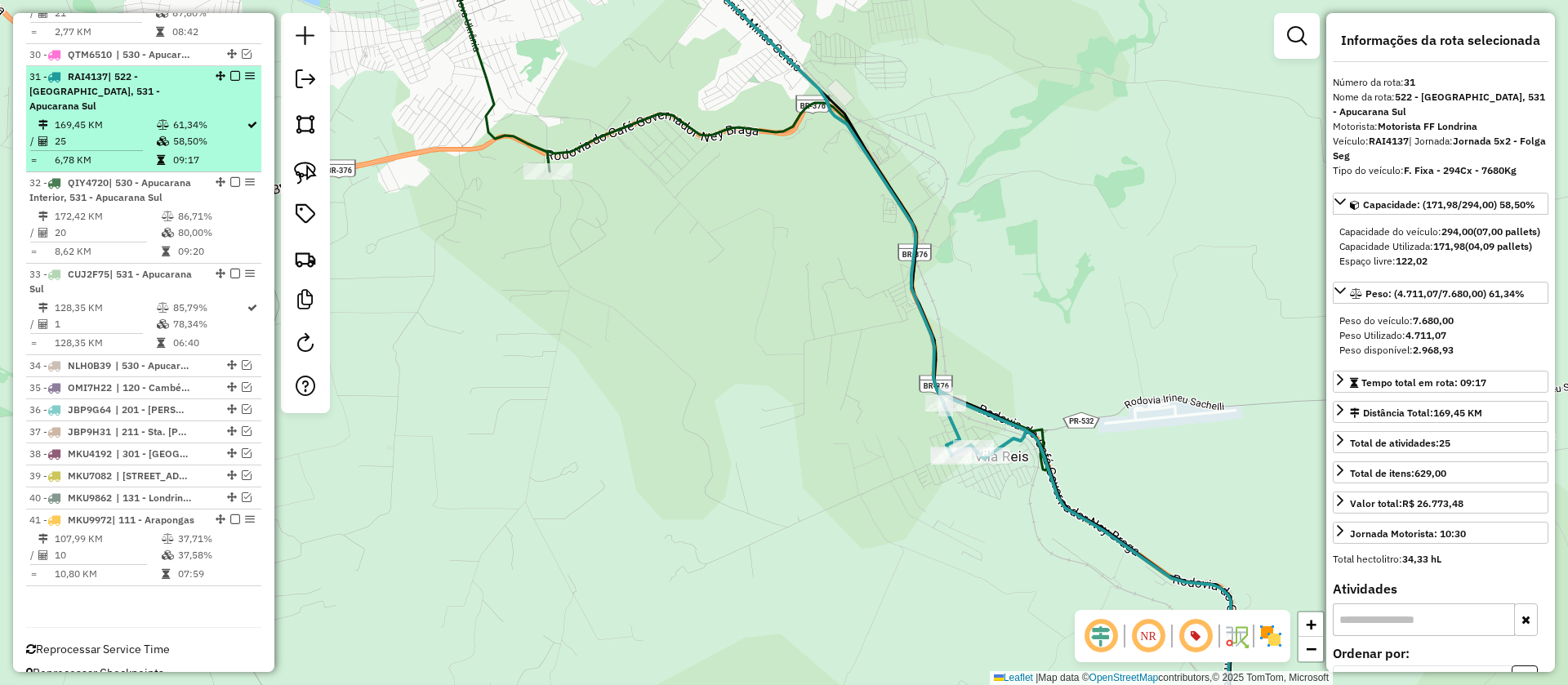
click at [230, 71] on em at bounding box center [235, 76] width 10 height 10
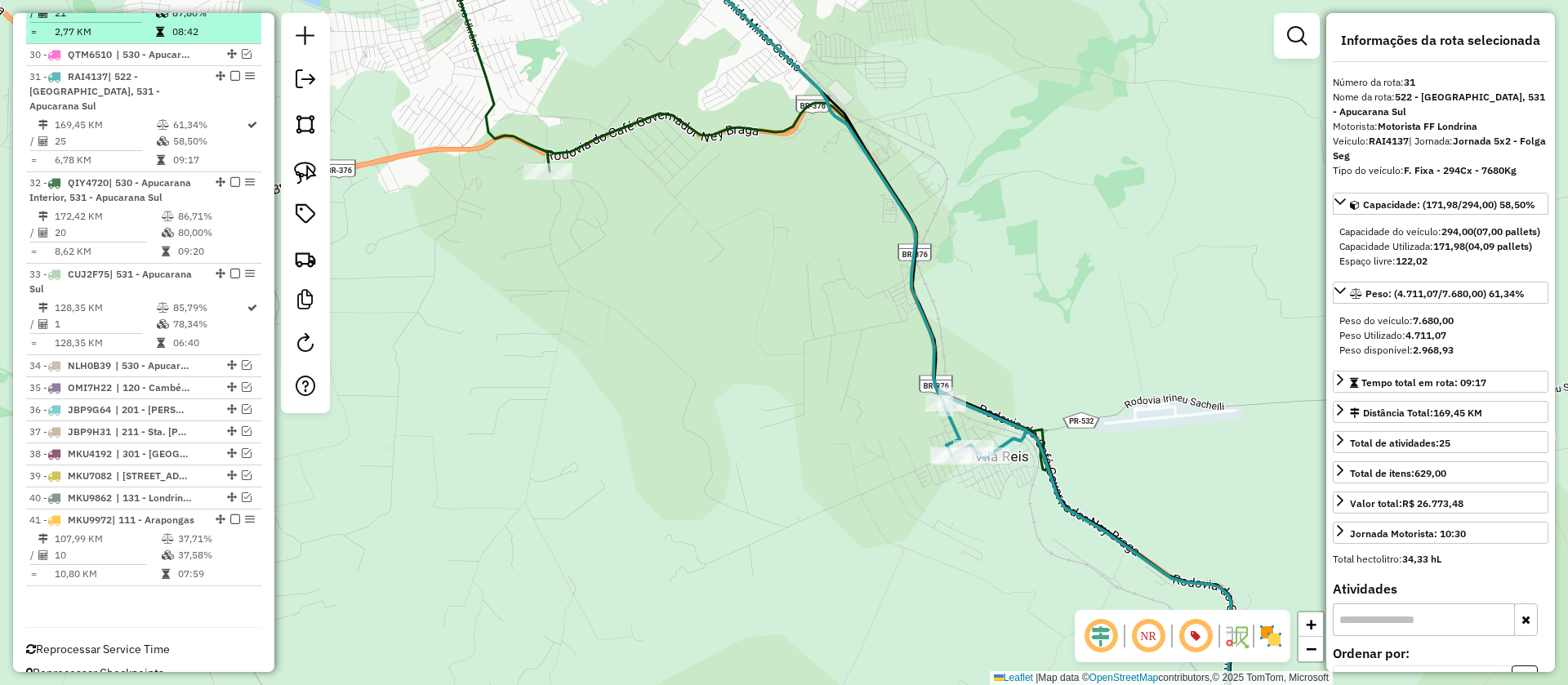
scroll to position [1702, 0]
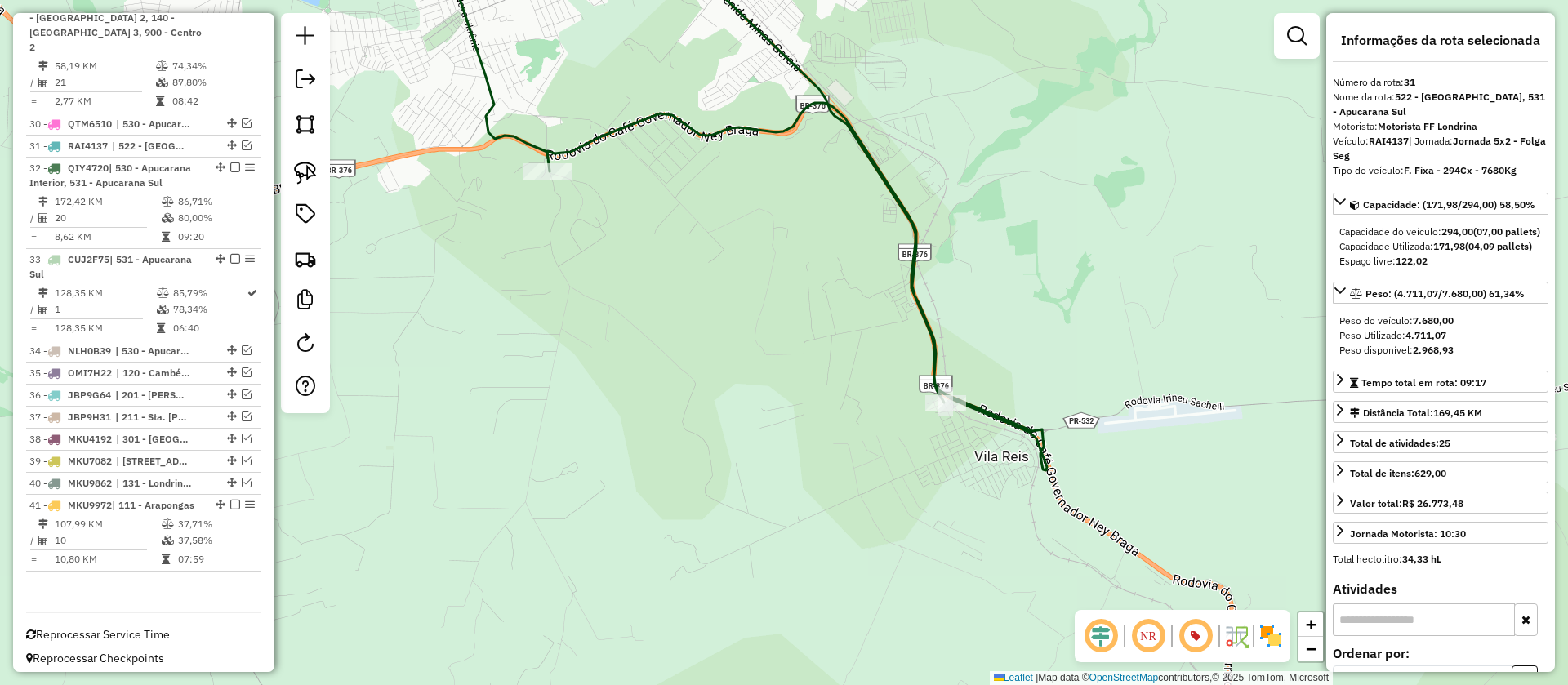
click at [700, 132] on icon at bounding box center [753, 200] width 588 height 539
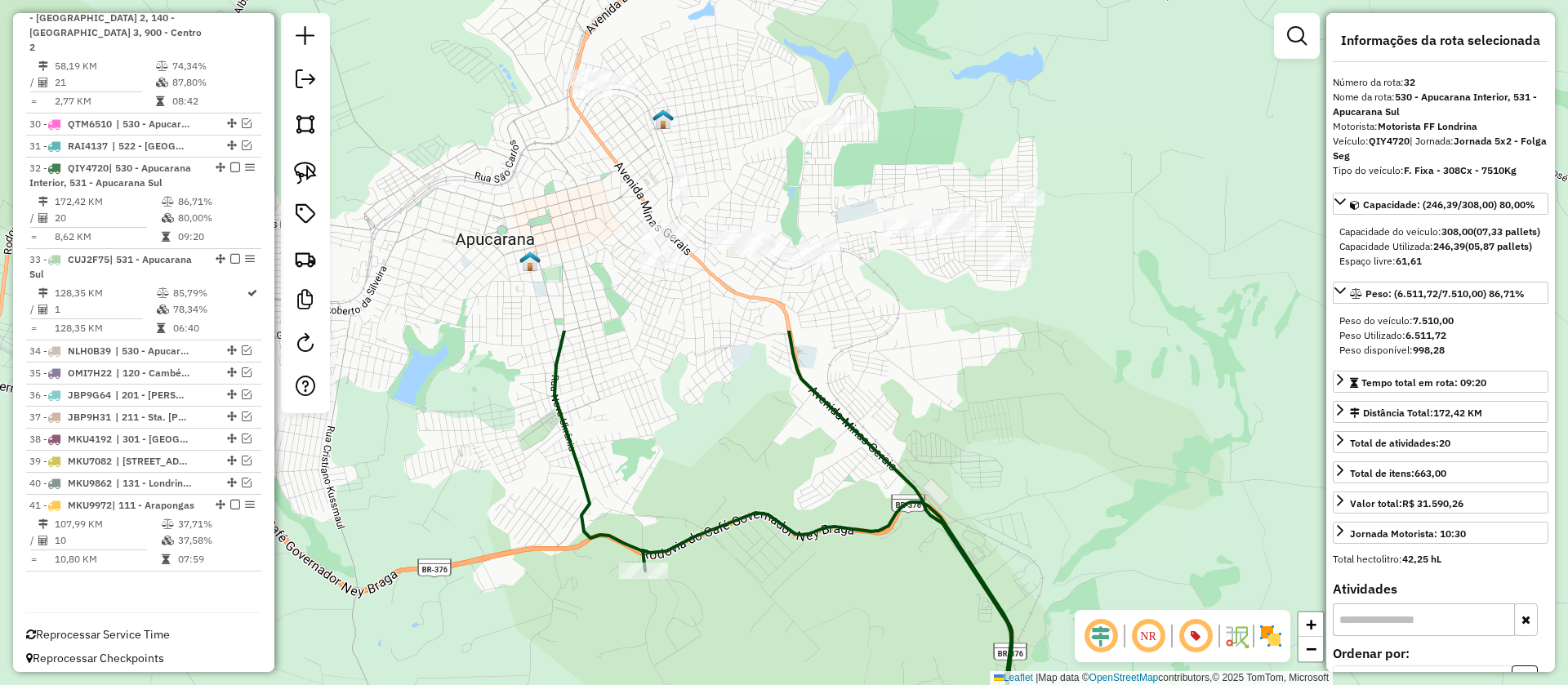
drag, startPoint x: 799, startPoint y: 206, endPoint x: 893, endPoint y: 593, distance: 398.3
click at [893, 593] on div "Janela de atendimento Grade de atendimento Capacidade Transportadoras Veículos …" at bounding box center [784, 342] width 1568 height 685
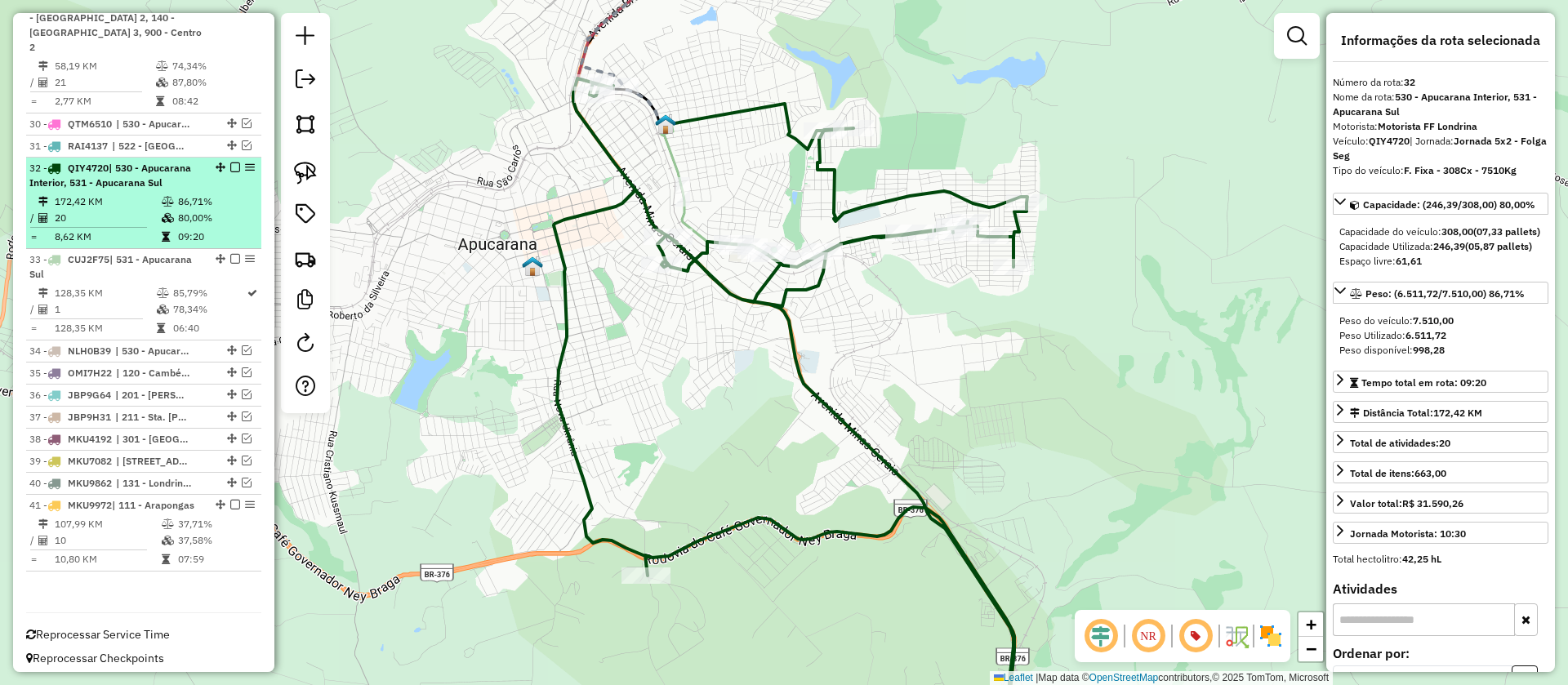
click at [233, 163] on em at bounding box center [235, 167] width 10 height 10
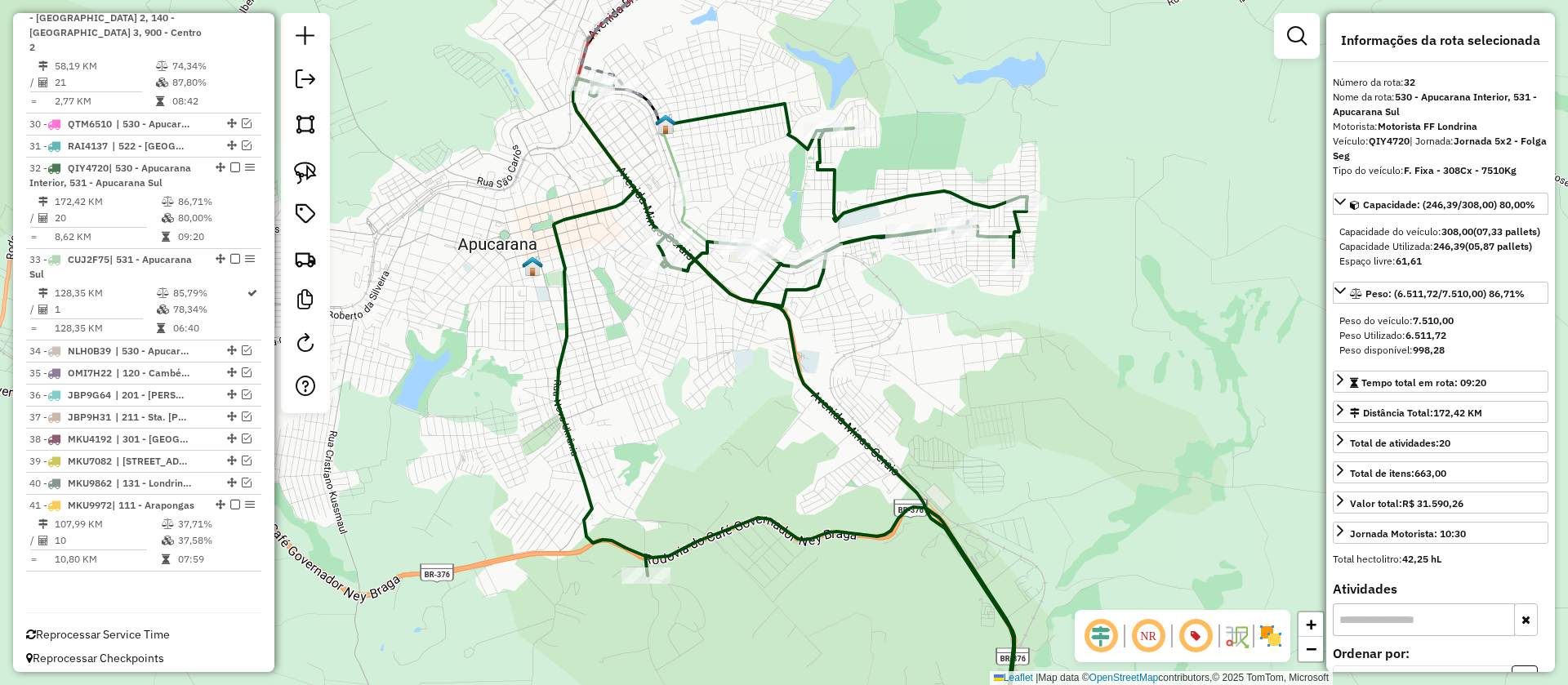
scroll to position [1632, 0]
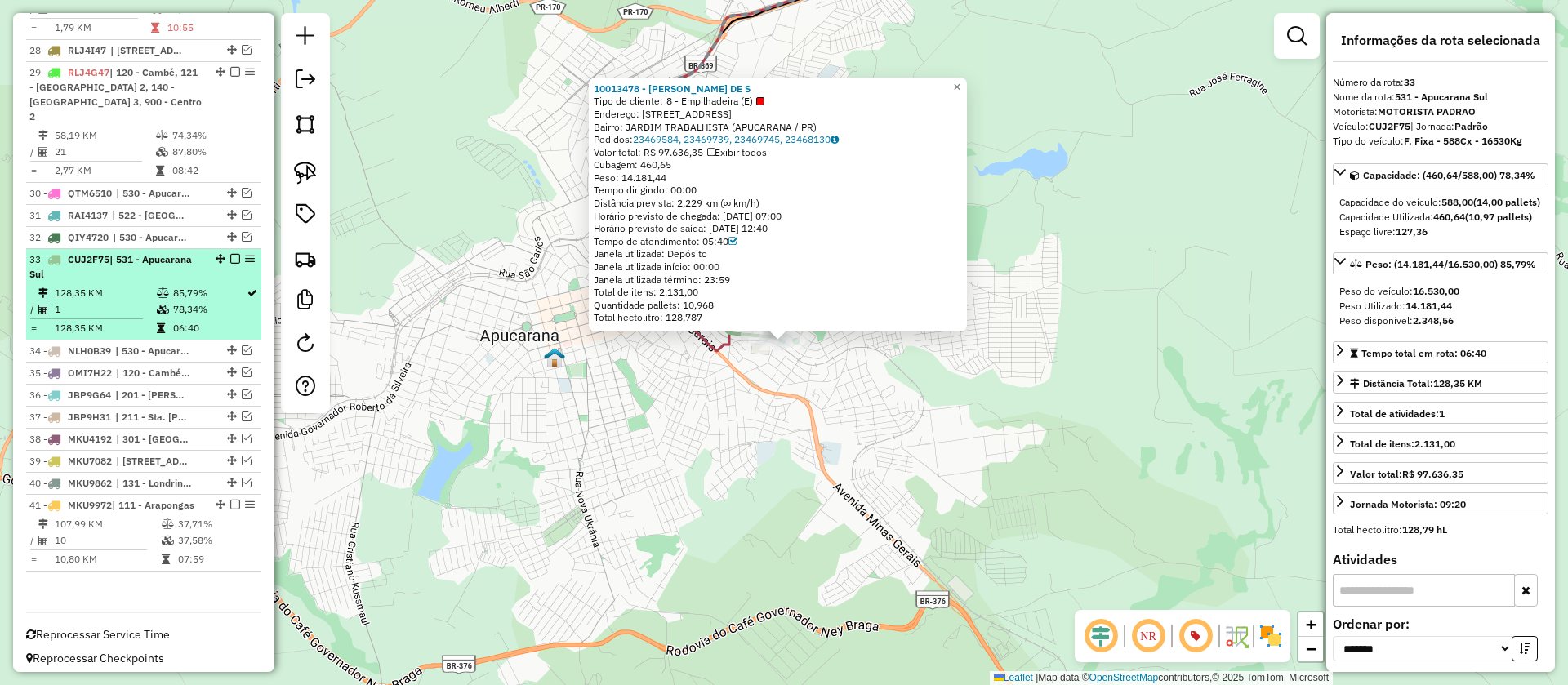
click at [230, 254] on em at bounding box center [235, 259] width 10 height 10
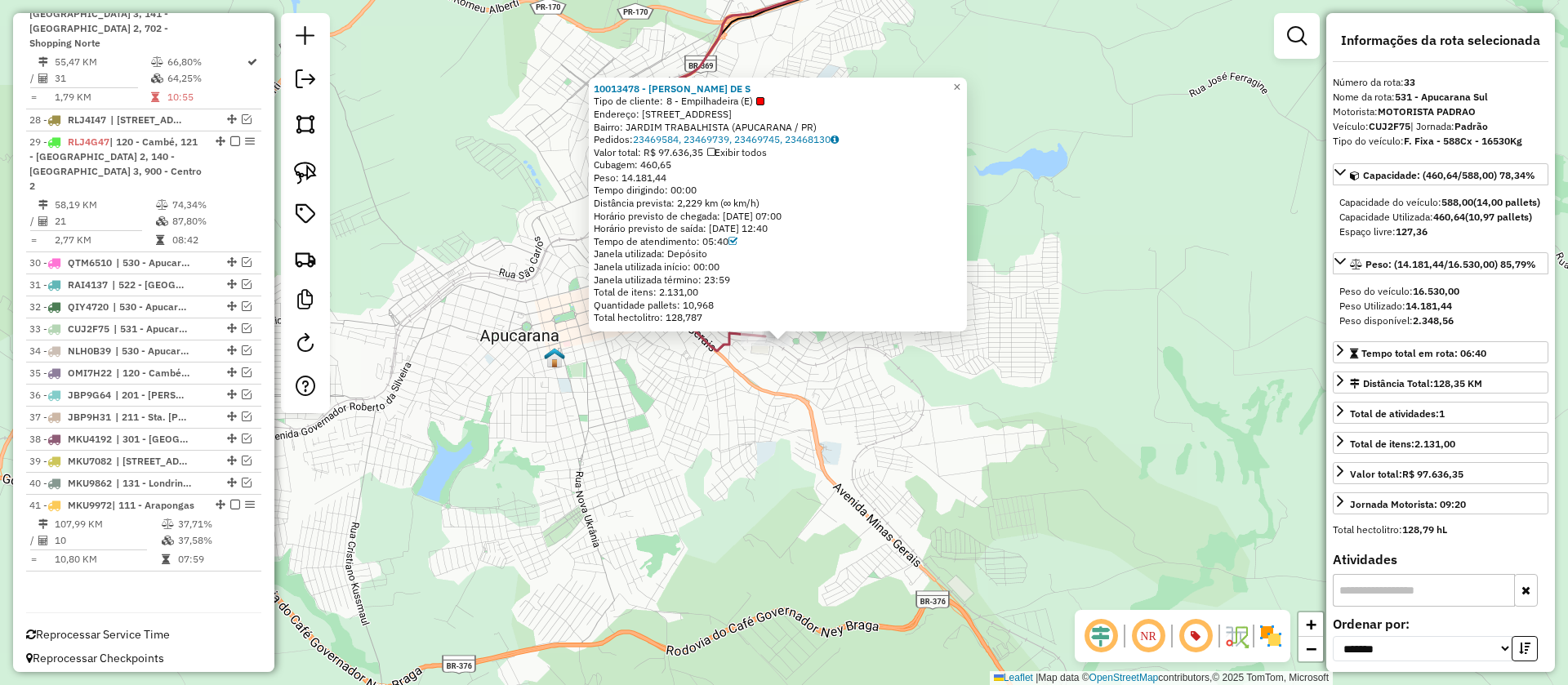
click at [711, 349] on icon at bounding box center [737, 141] width 284 height 419
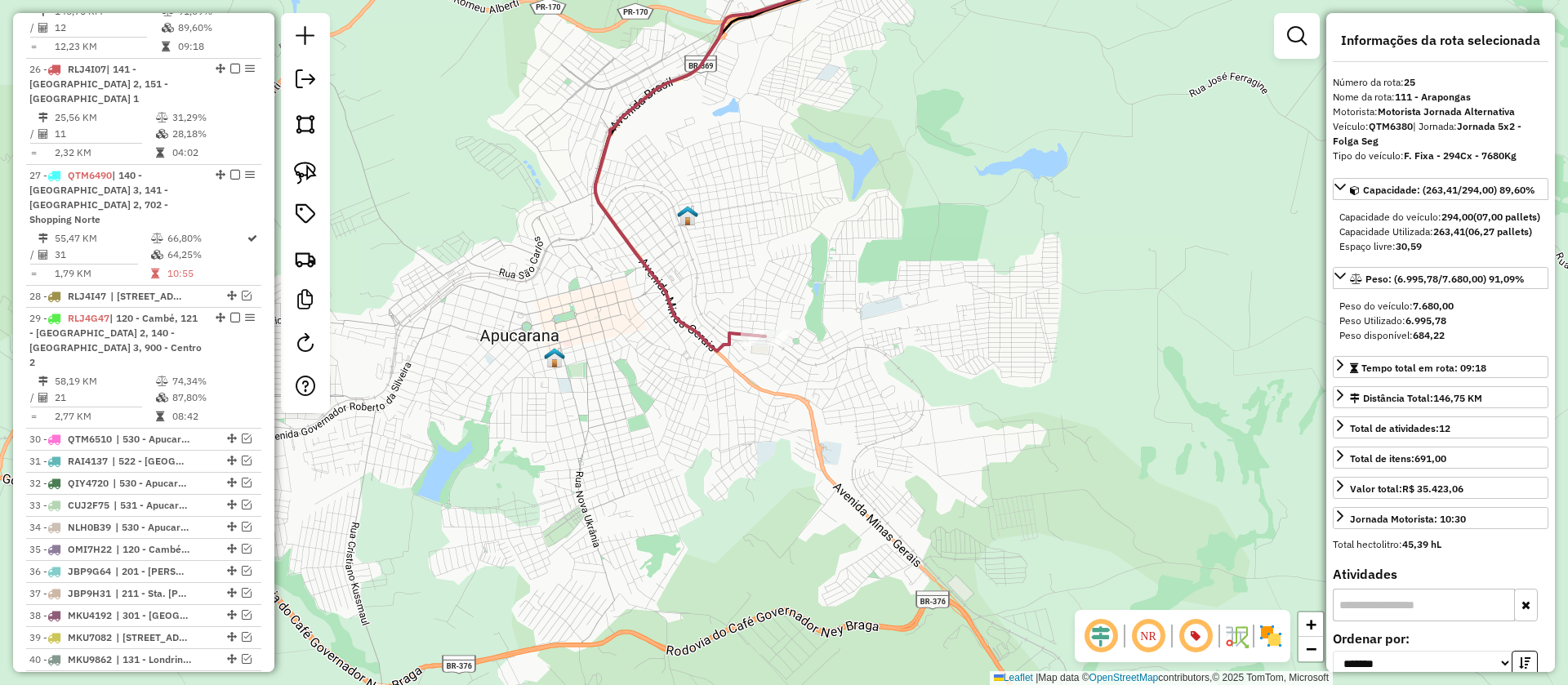
scroll to position [1377, 0]
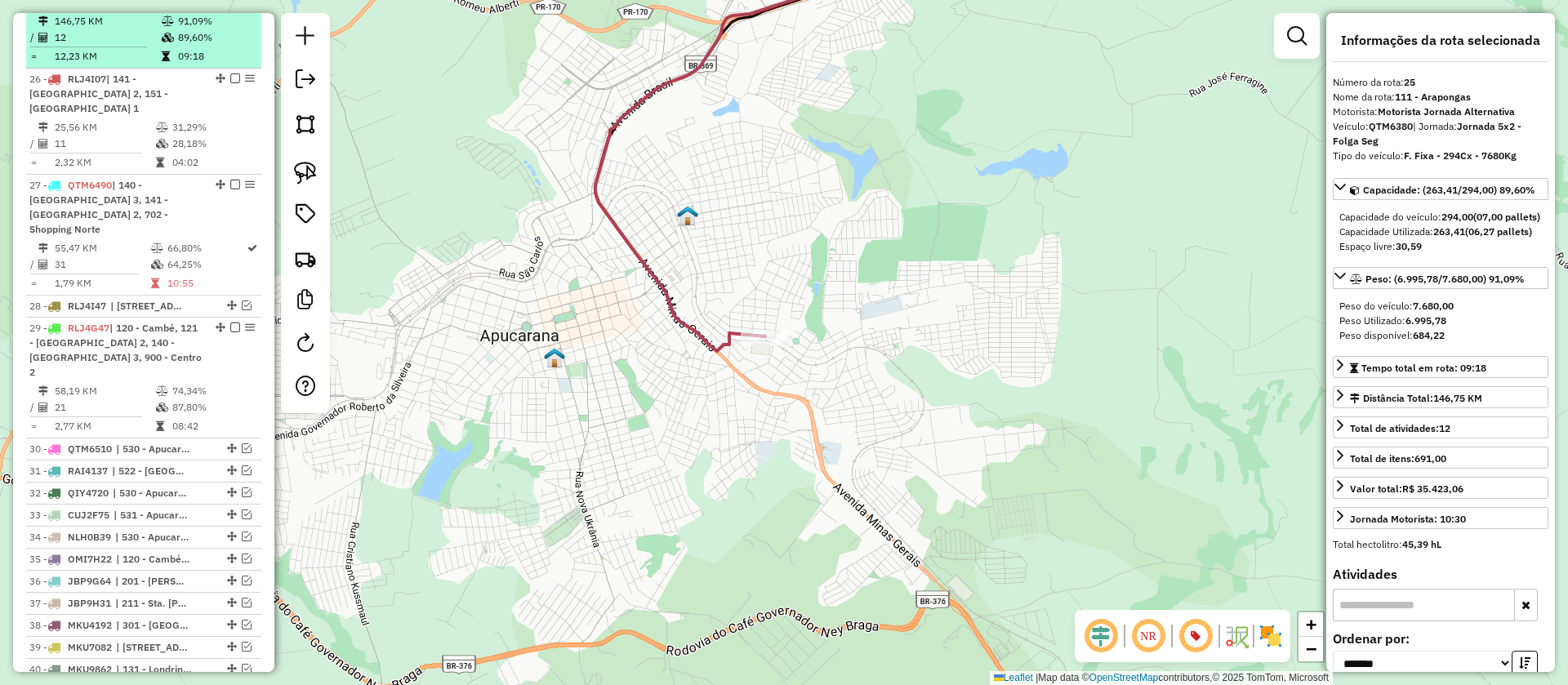
click at [230, 6] on em at bounding box center [235, 1] width 10 height 10
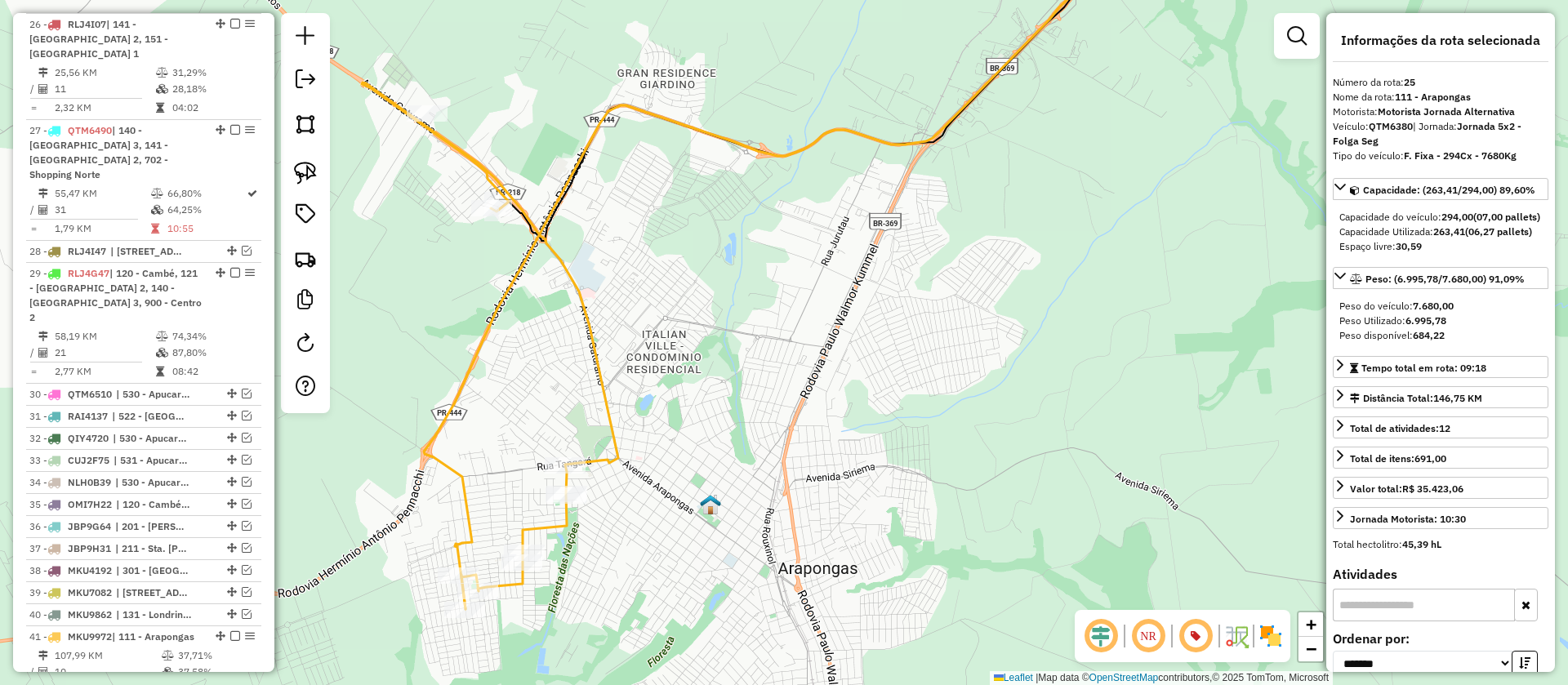
click at [764, 150] on icon at bounding box center [783, 270] width 718 height 678
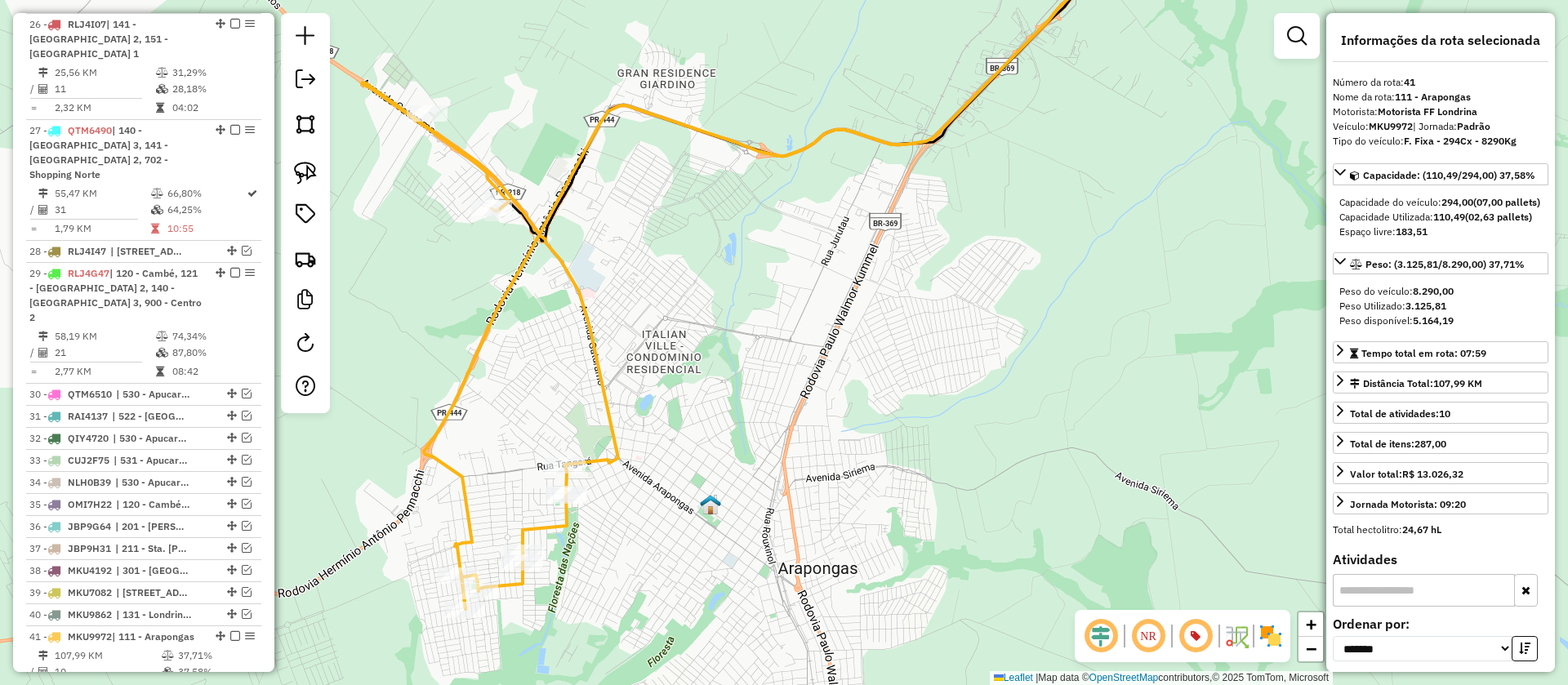
scroll to position [1508, 0]
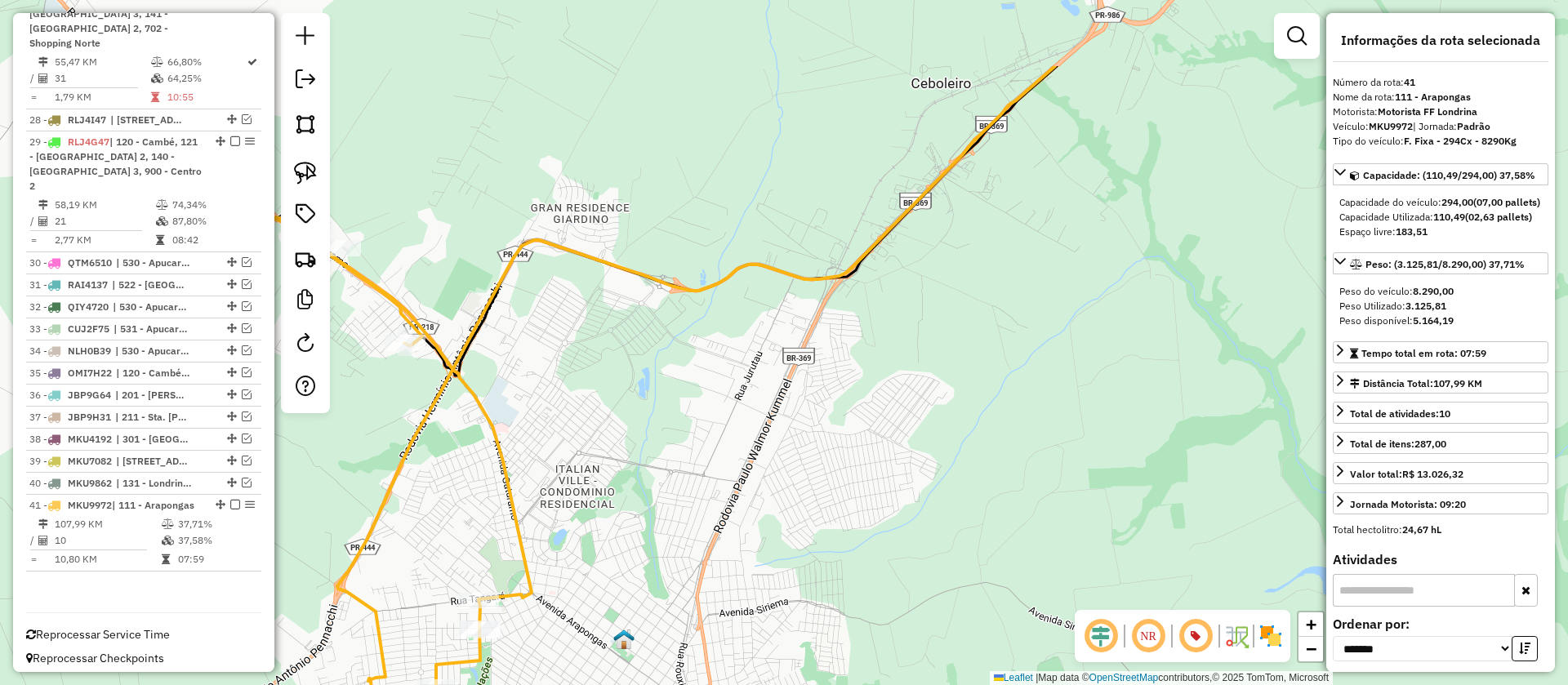
drag, startPoint x: 982, startPoint y: 203, endPoint x: 855, endPoint y: 423, distance: 254.0
click at [855, 423] on div "Janela de atendimento Grade de atendimento Capacidade Transportadoras Veículos …" at bounding box center [784, 342] width 1568 height 685
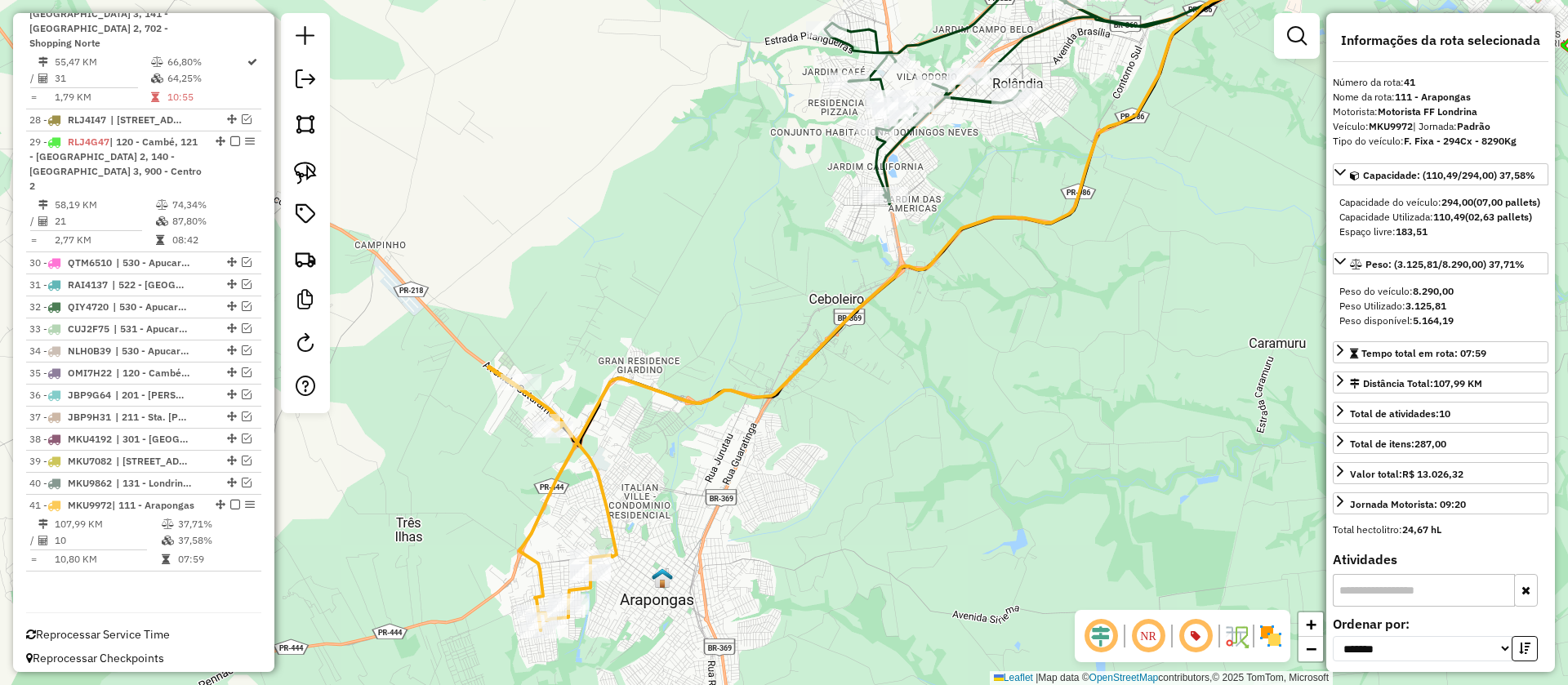
drag, startPoint x: 1026, startPoint y: 308, endPoint x: 908, endPoint y: 592, distance: 307.5
click at [908, 592] on div "Janela de atendimento Grade de atendimento Capacidade Transportadoras Veículos …" at bounding box center [784, 342] width 1568 height 685
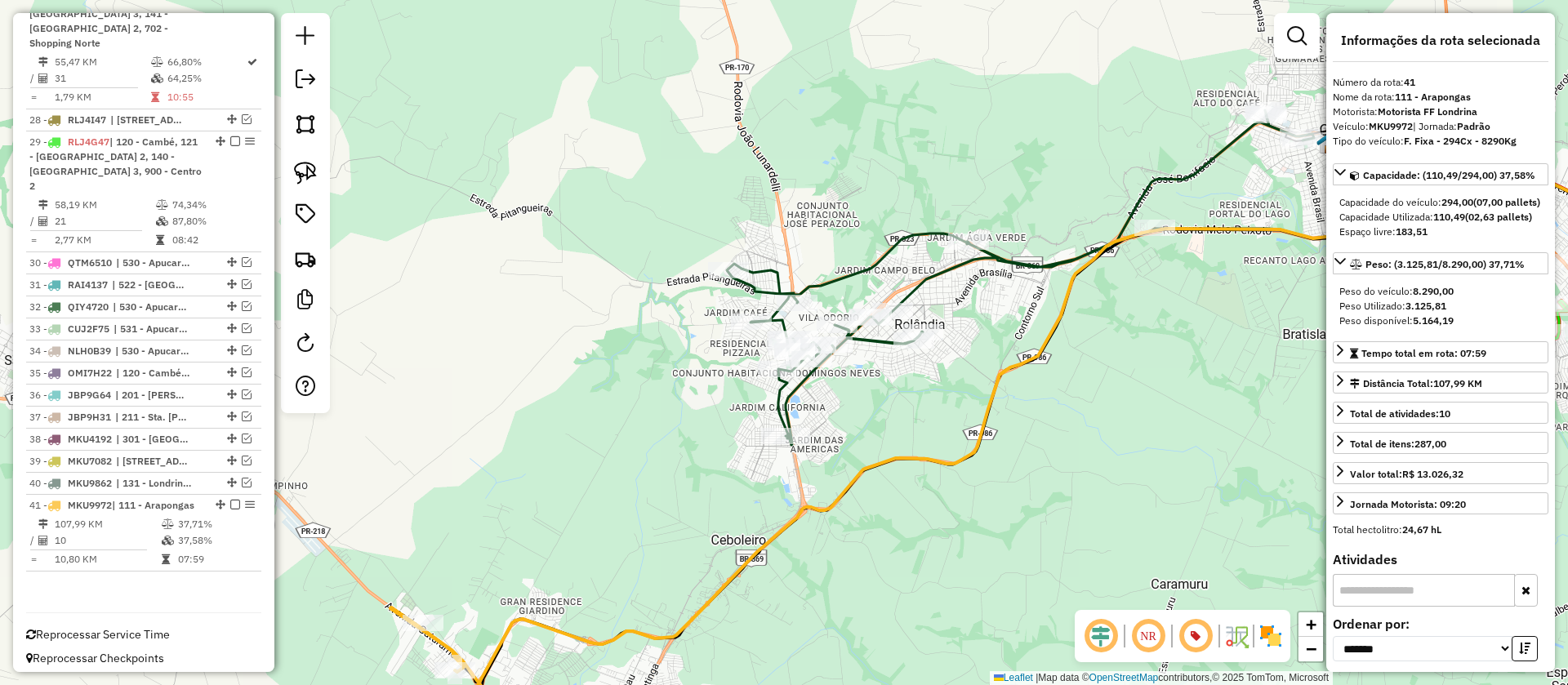
click at [841, 506] on icon at bounding box center [1083, 455] width 1281 height 595
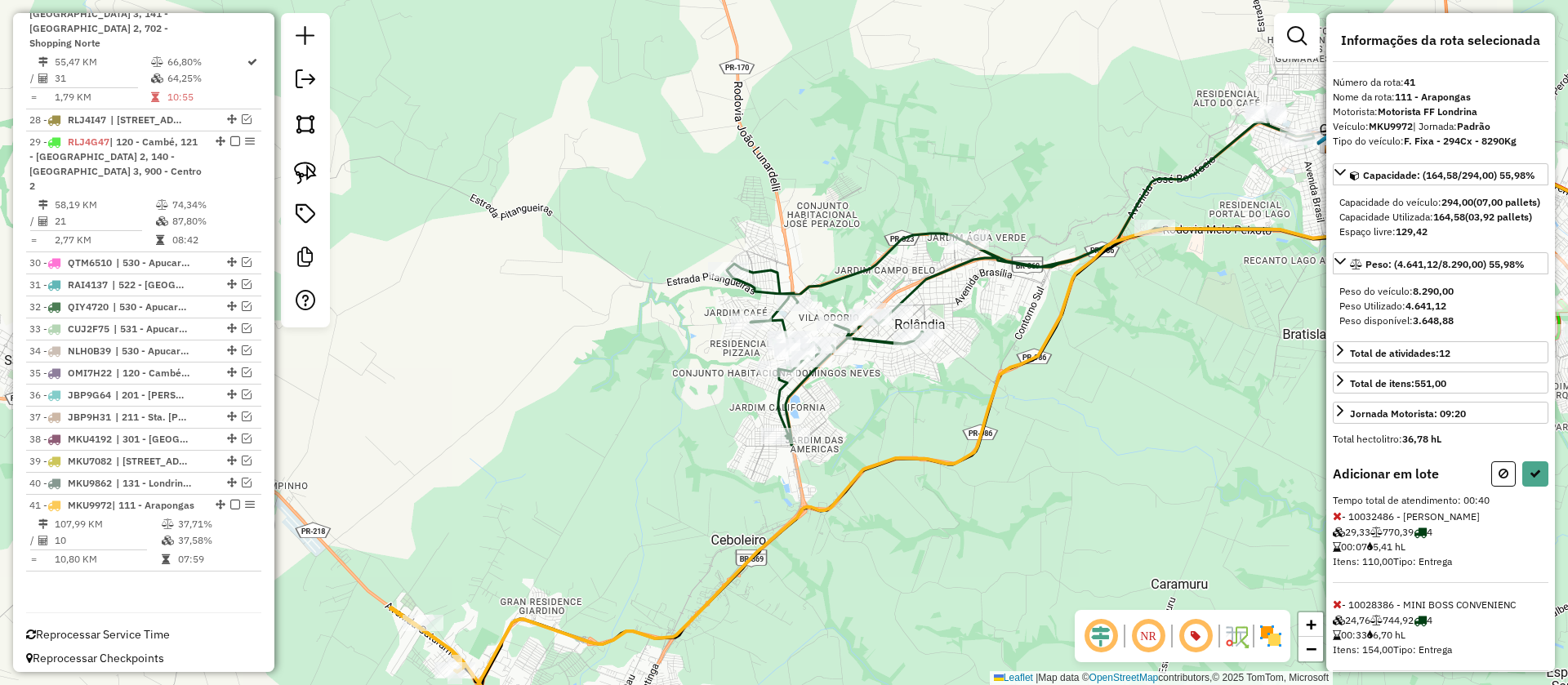
click at [923, 322] on icon at bounding box center [1020, 277] width 587 height 335
click at [1535, 479] on icon at bounding box center [1535, 473] width 11 height 11
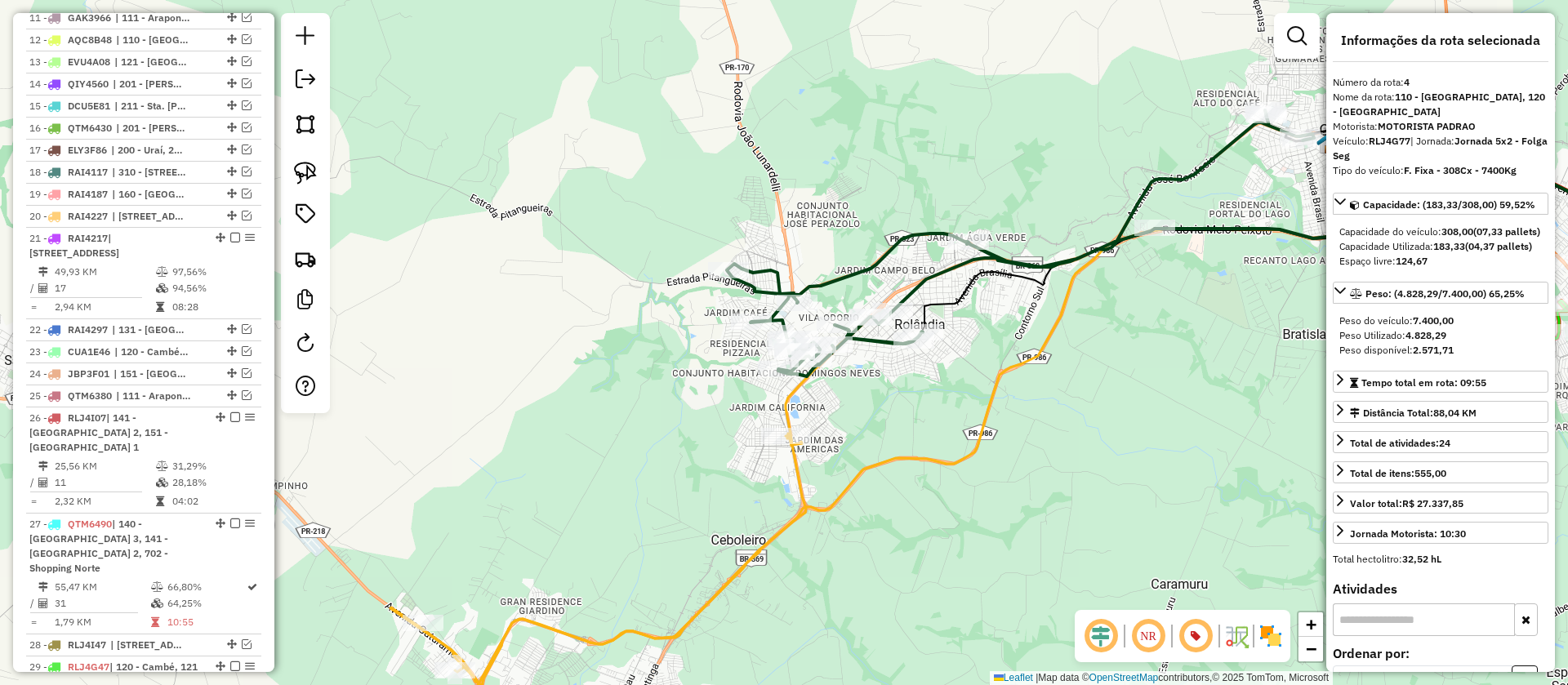
scroll to position [761, 0]
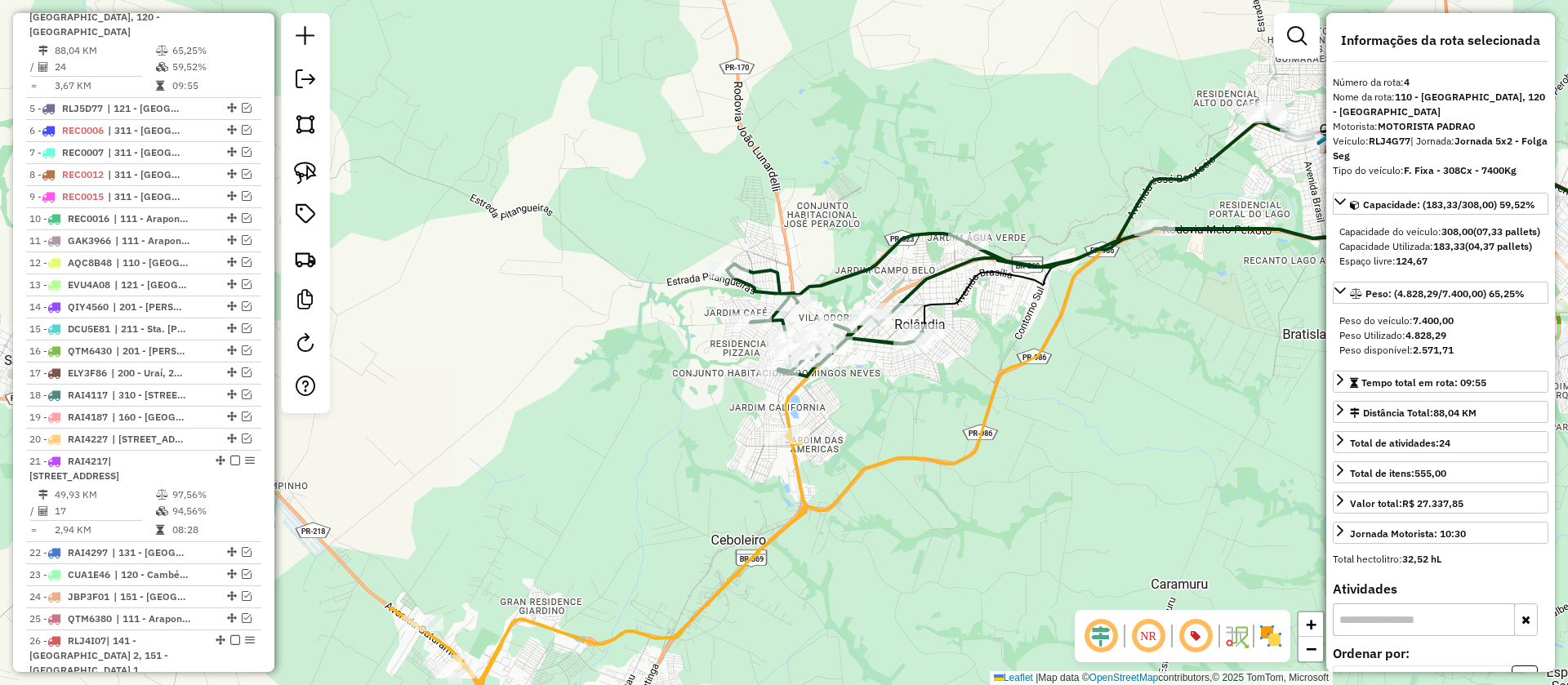
click at [941, 266] on icon at bounding box center [1020, 243] width 587 height 266
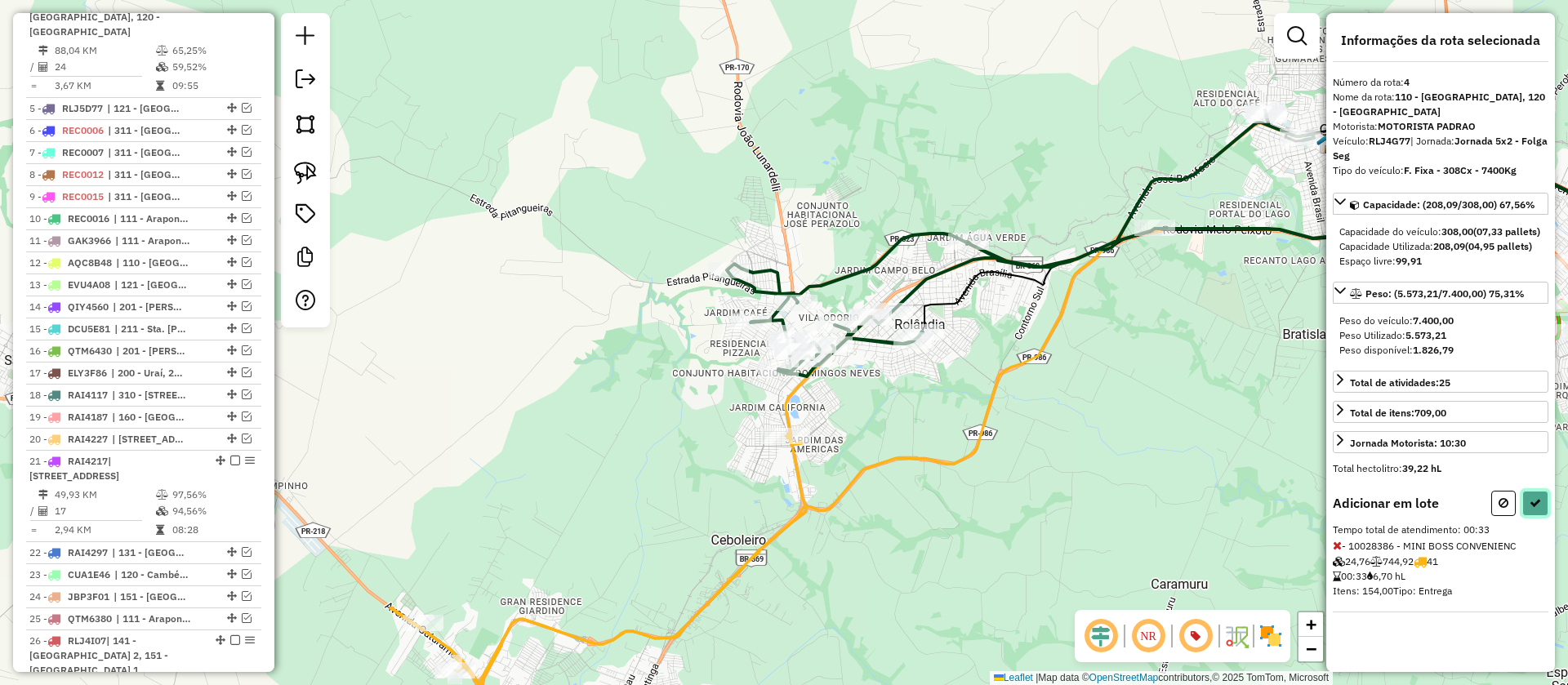
click at [1526, 505] on button at bounding box center [1535, 503] width 26 height 26
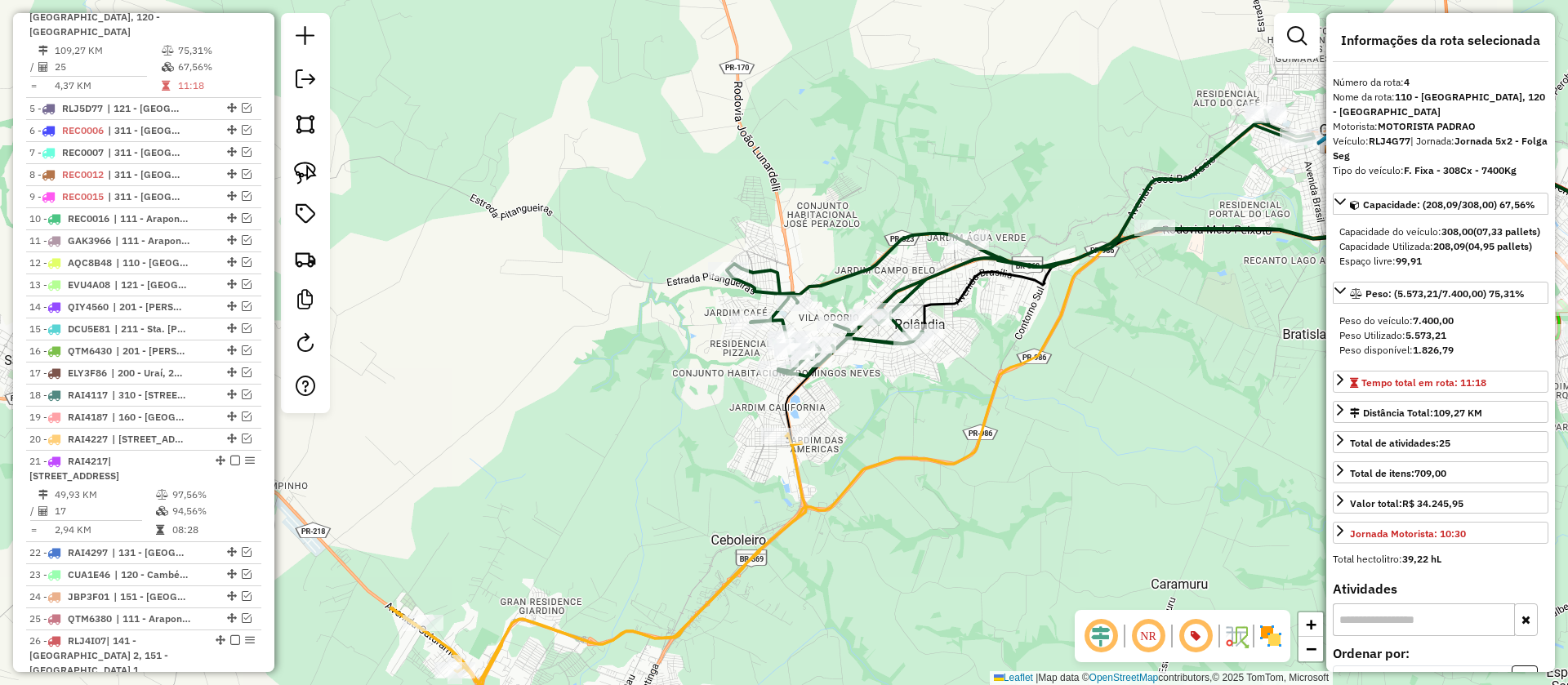
click at [922, 458] on icon at bounding box center [1083, 455] width 1281 height 595
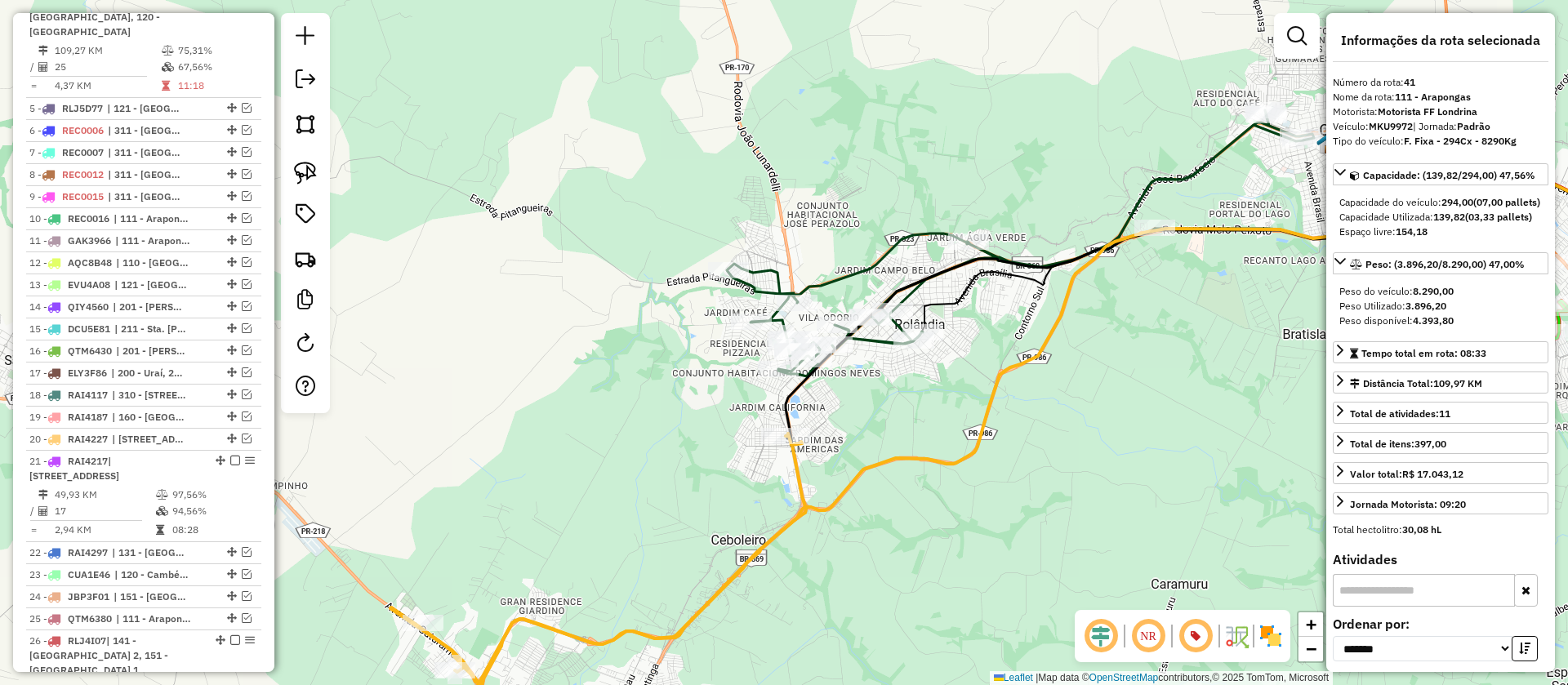
scroll to position [1508, 0]
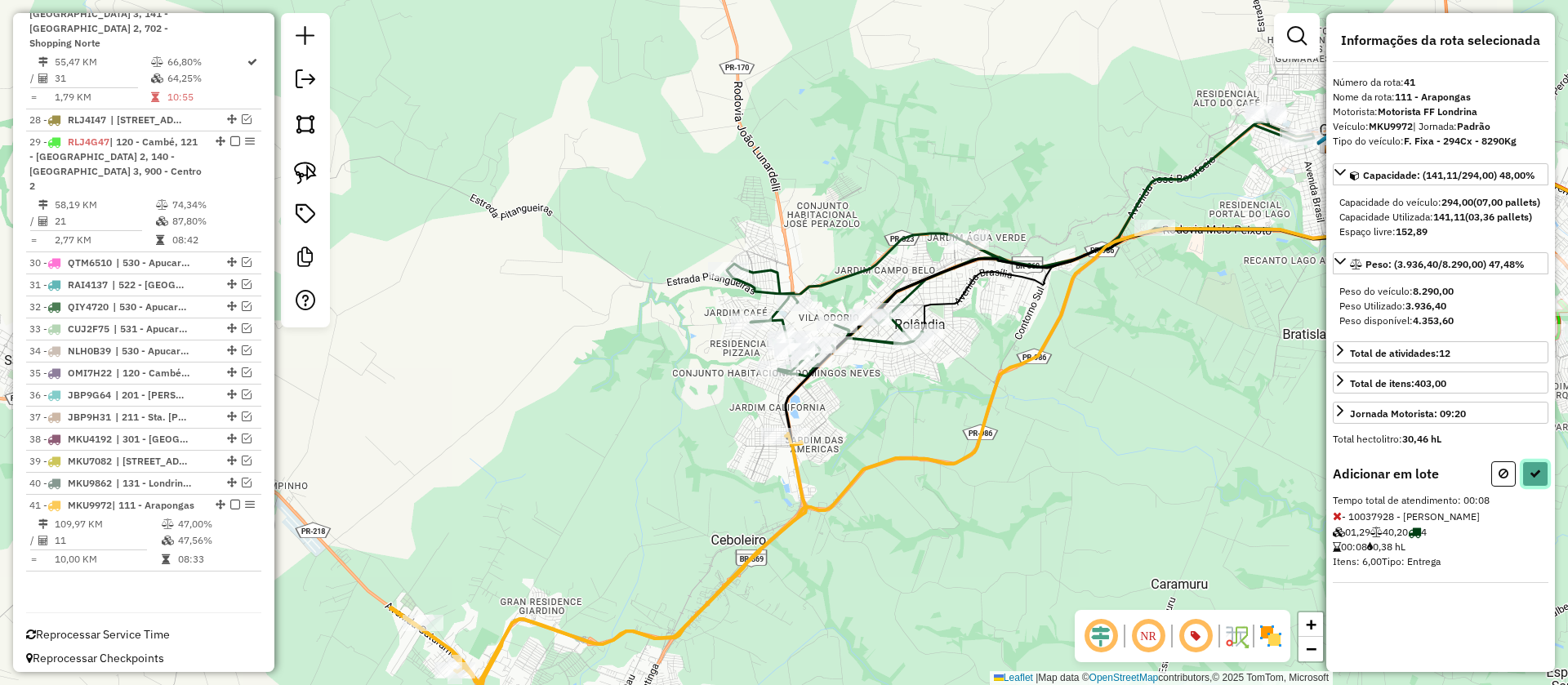
click at [1539, 479] on icon at bounding box center [1535, 473] width 11 height 11
click at [1533, 479] on icon at bounding box center [1535, 473] width 11 height 11
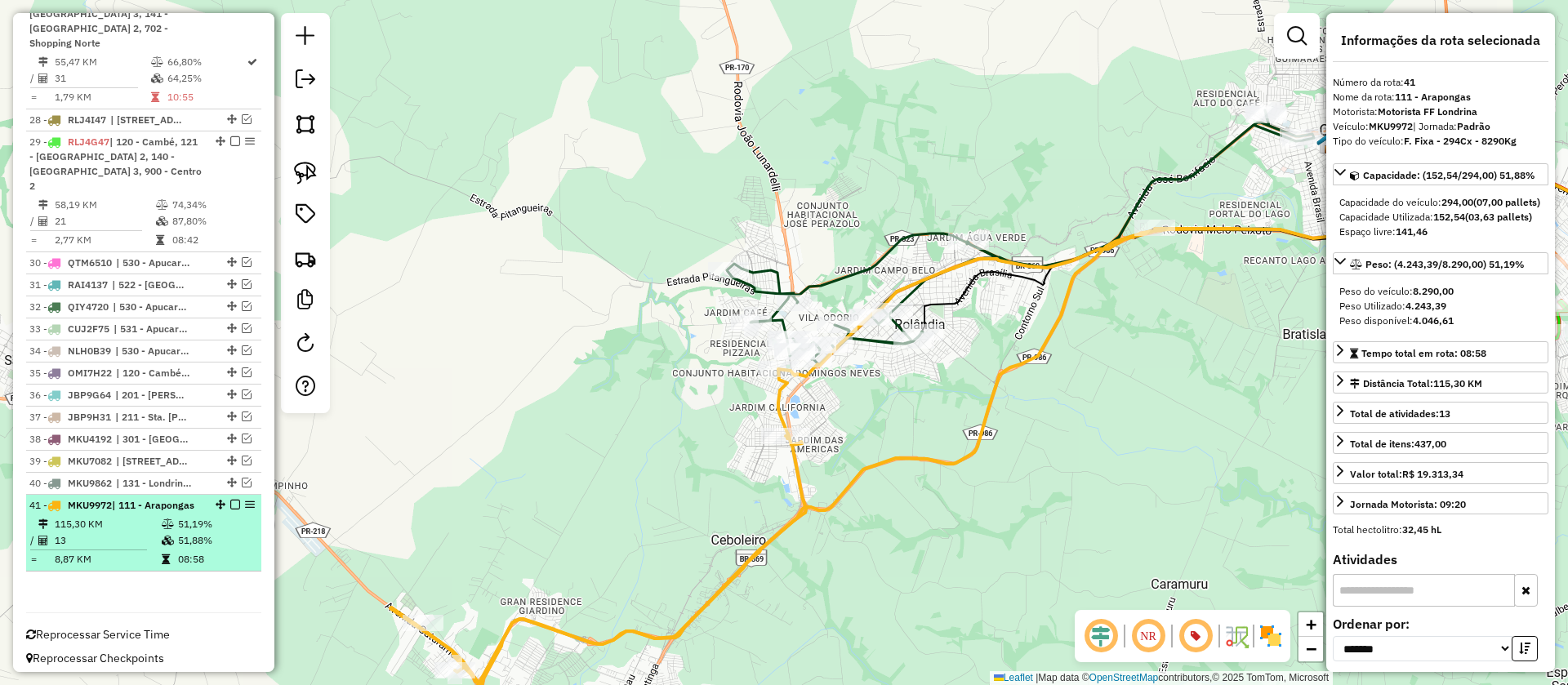
click at [232, 499] on em at bounding box center [235, 504] width 10 height 10
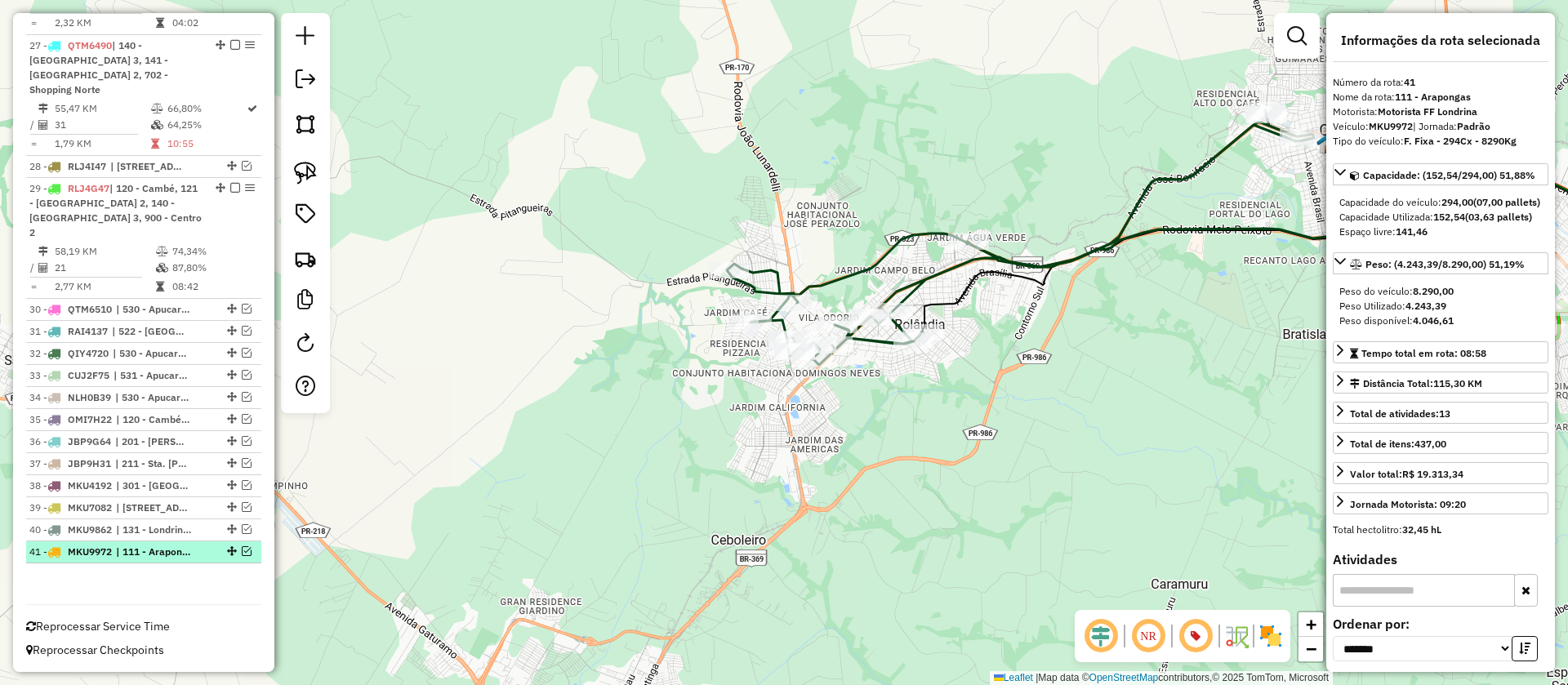
scroll to position [1439, 0]
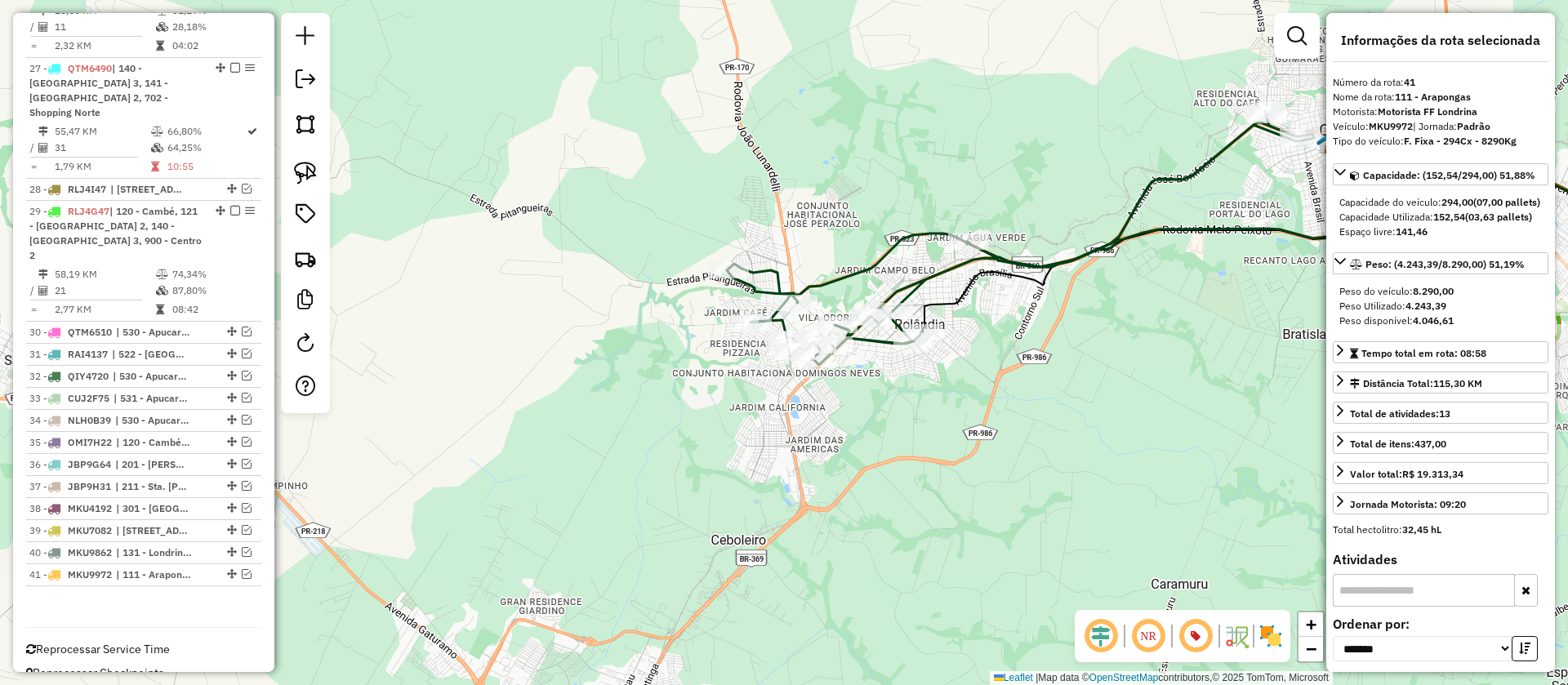
click at [854, 268] on icon at bounding box center [1020, 237] width 587 height 255
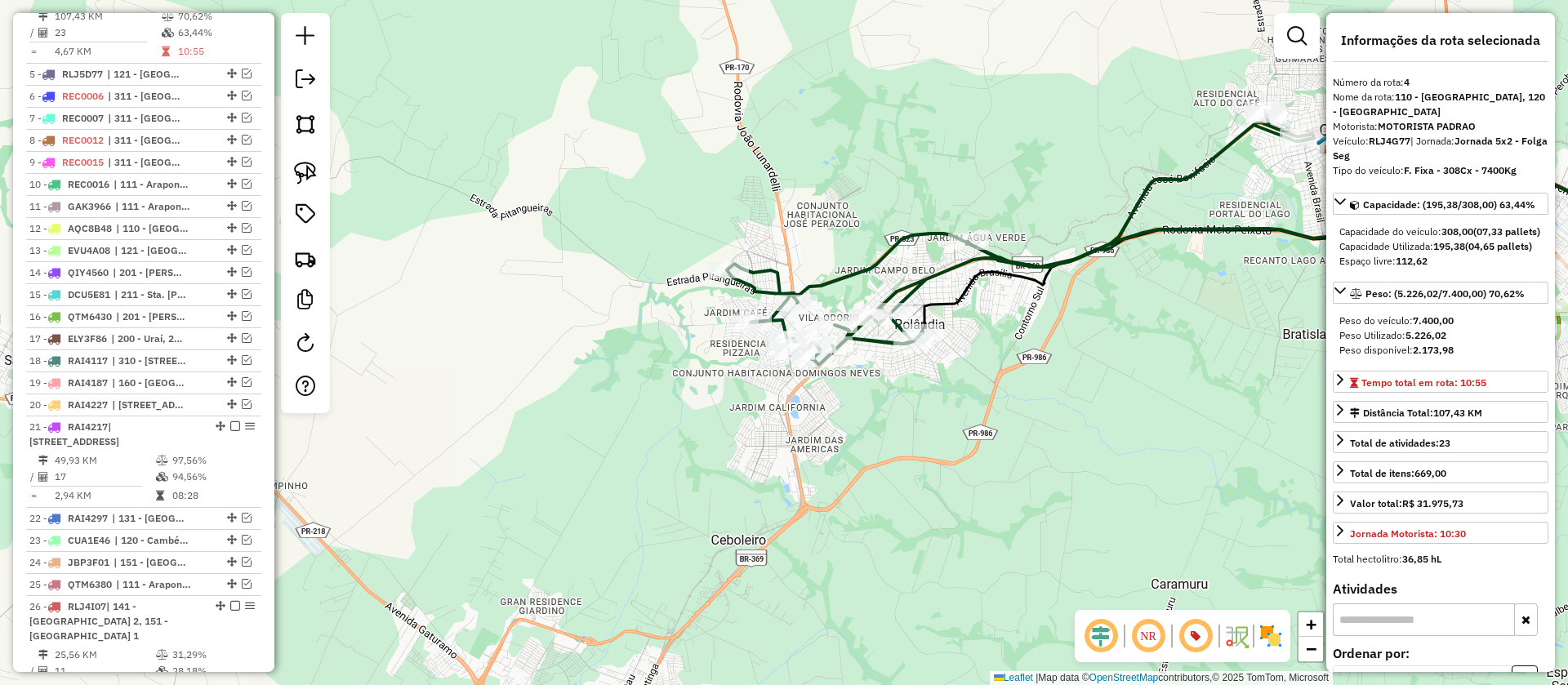
scroll to position [761, 0]
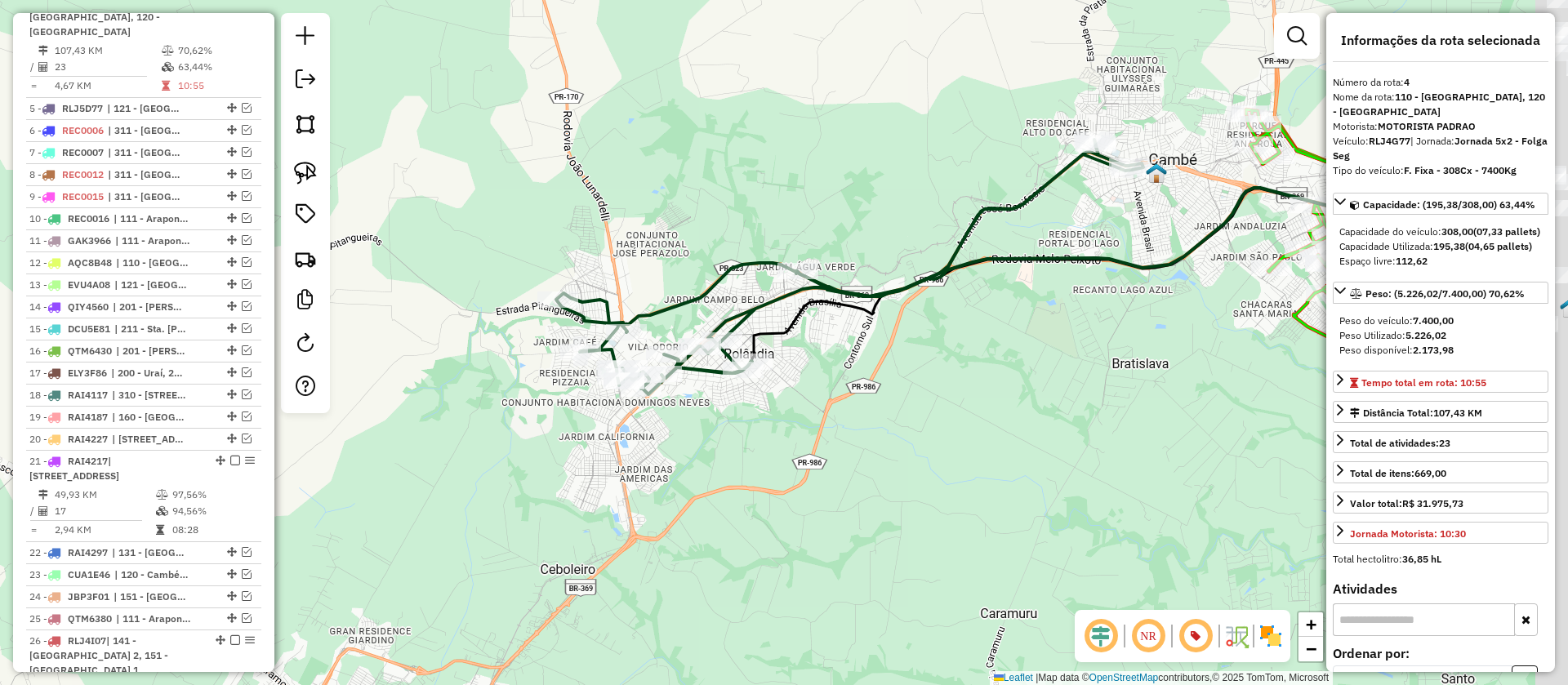
drag, startPoint x: 978, startPoint y: 415, endPoint x: 664, endPoint y: 498, distance: 324.8
click at [664, 498] on div "Janela de atendimento Grade de atendimento Capacidade Transportadoras Veículos …" at bounding box center [784, 342] width 1568 height 685
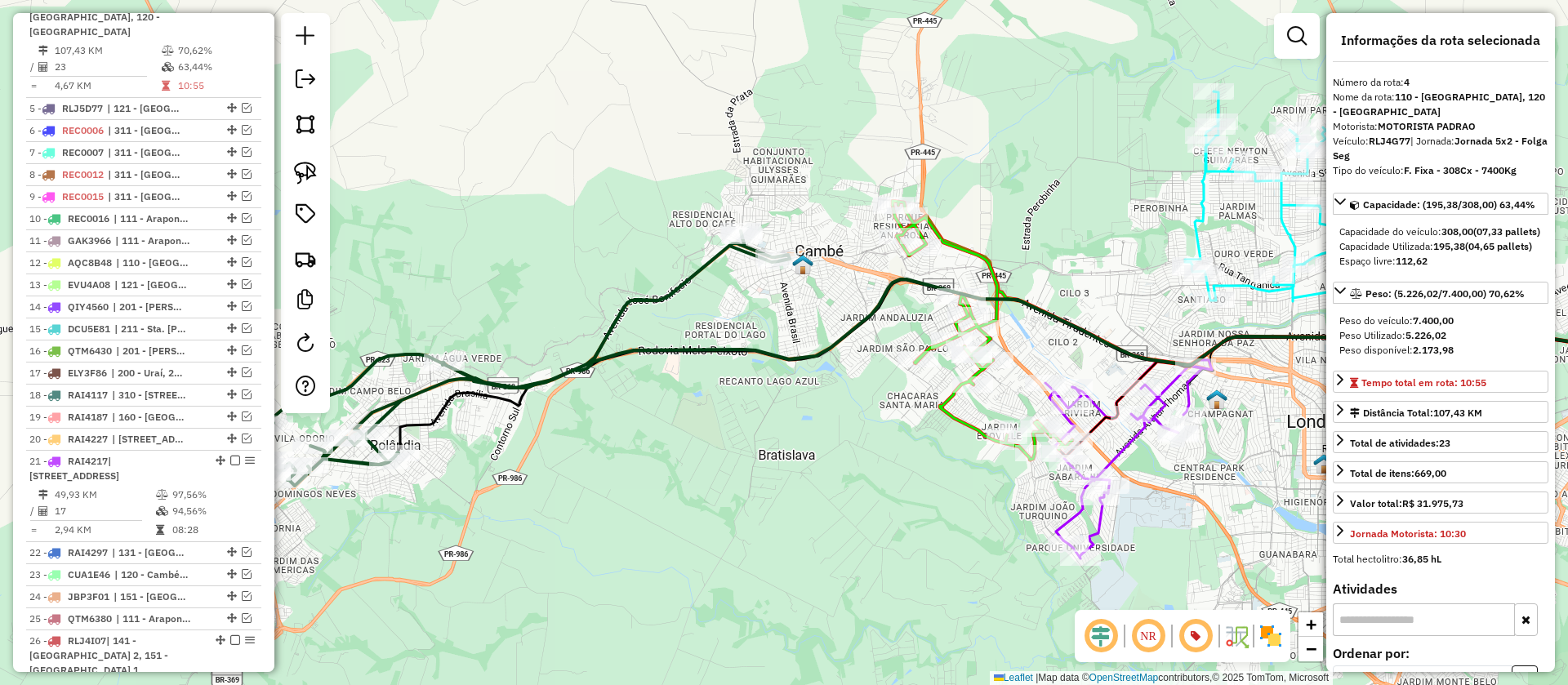
drag, startPoint x: 907, startPoint y: 404, endPoint x: 851, endPoint y: 415, distance: 57.1
click at [851, 415] on div "Janela de atendimento Grade de atendimento Capacidade Transportadoras Veículos …" at bounding box center [784, 342] width 1568 height 685
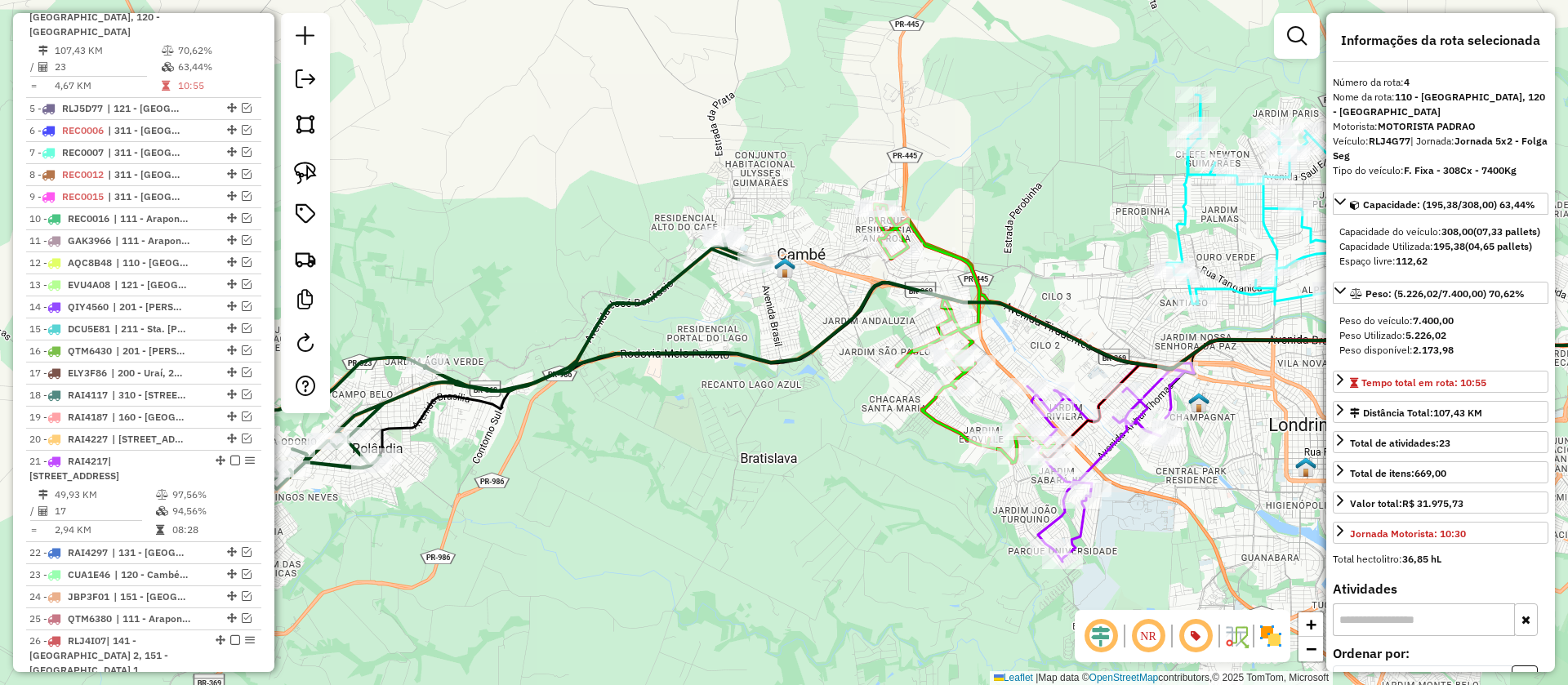
click at [933, 419] on icon at bounding box center [965, 333] width 179 height 259
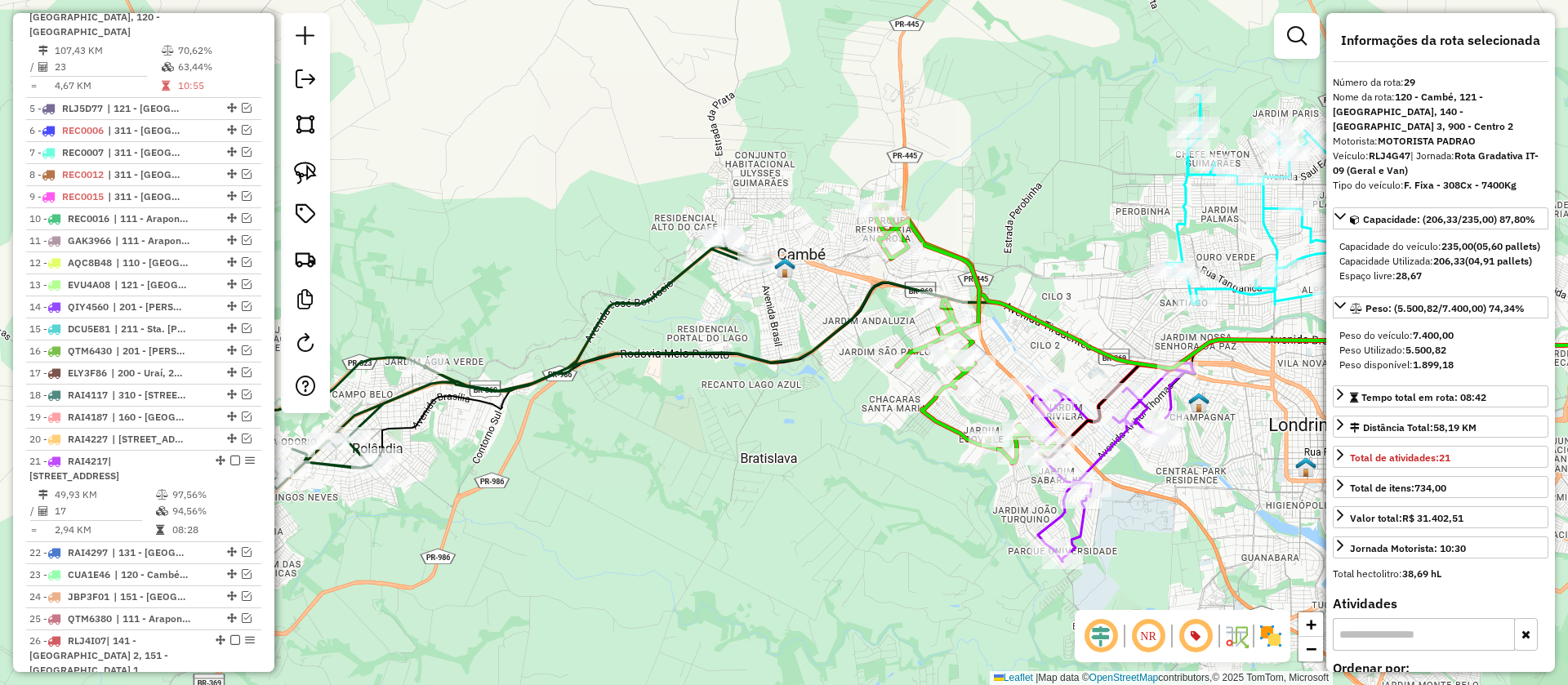
scroll to position [1439, 0]
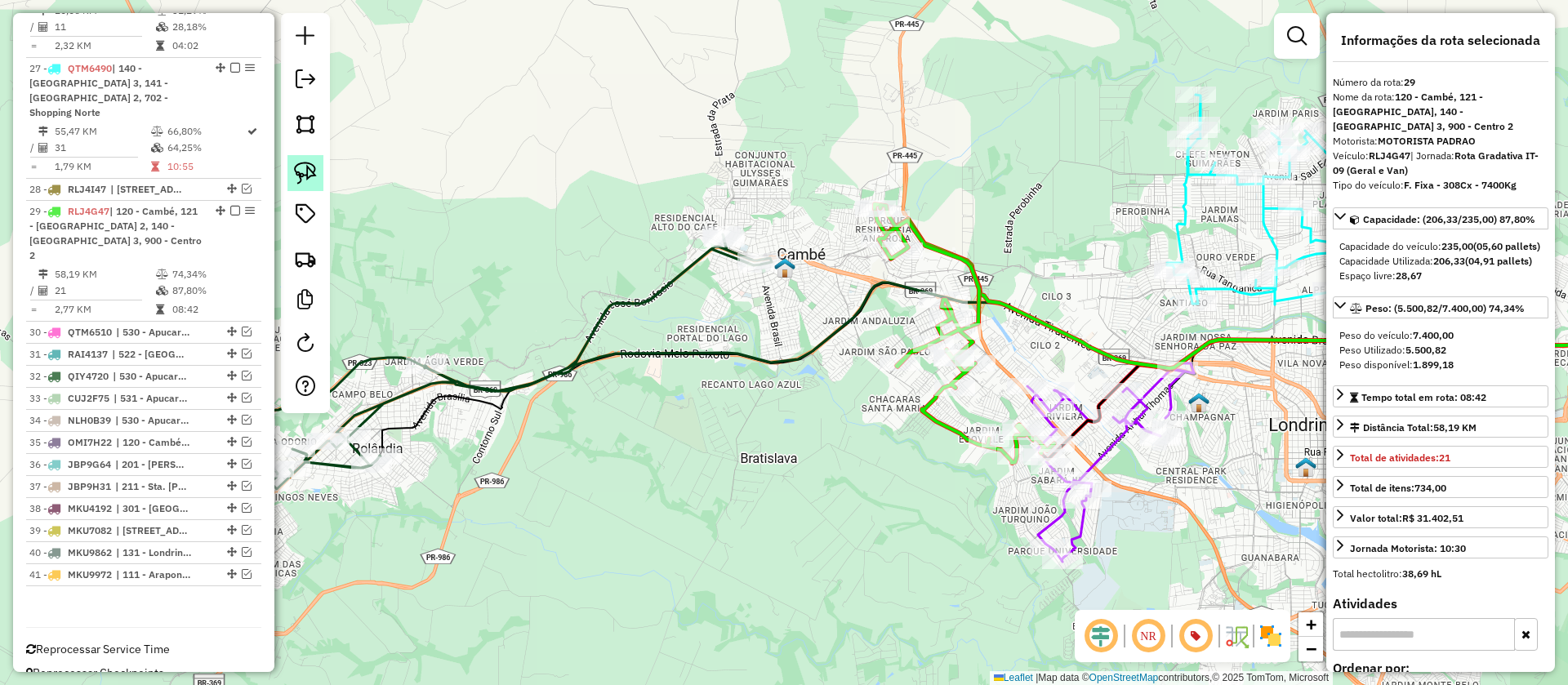
click at [309, 174] on img at bounding box center [305, 173] width 23 height 23
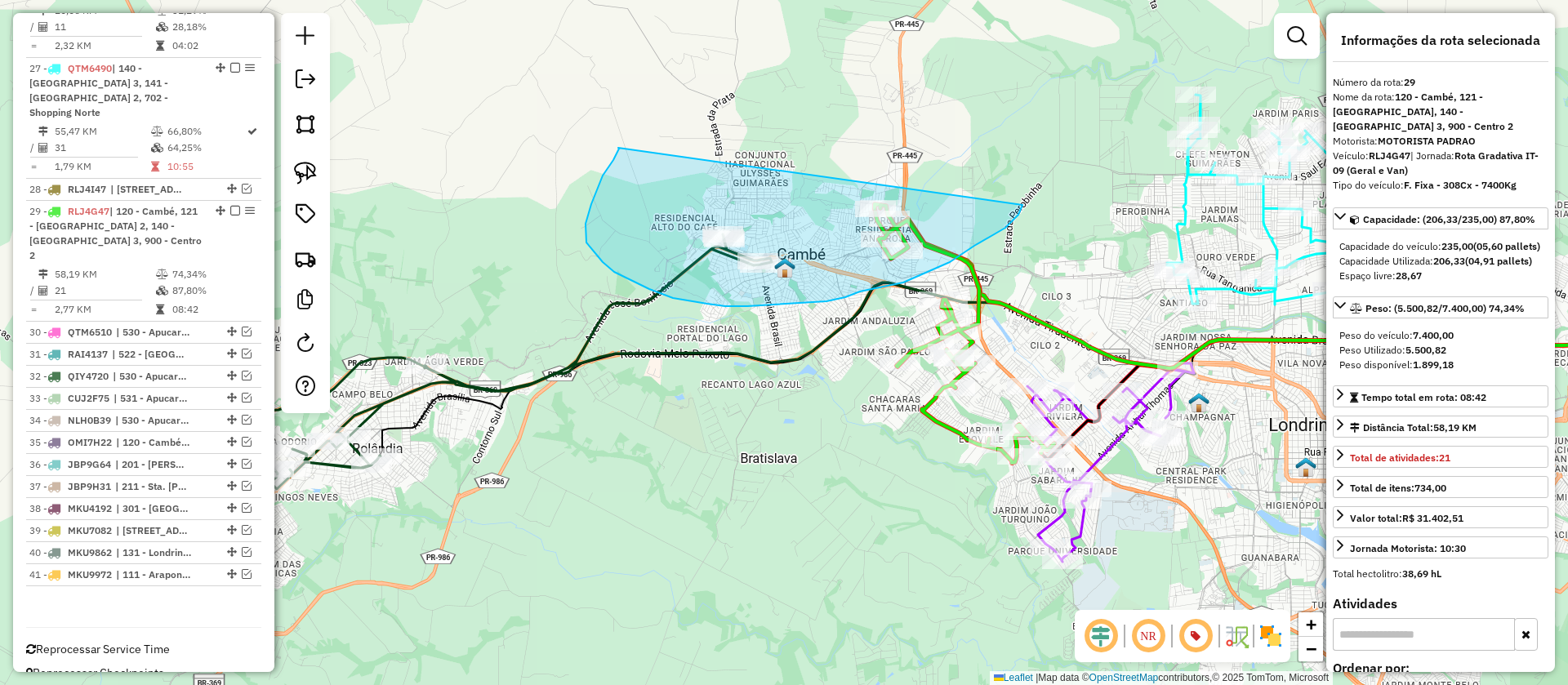
drag, startPoint x: 617, startPoint y: 148, endPoint x: 1030, endPoint y: 170, distance: 413.6
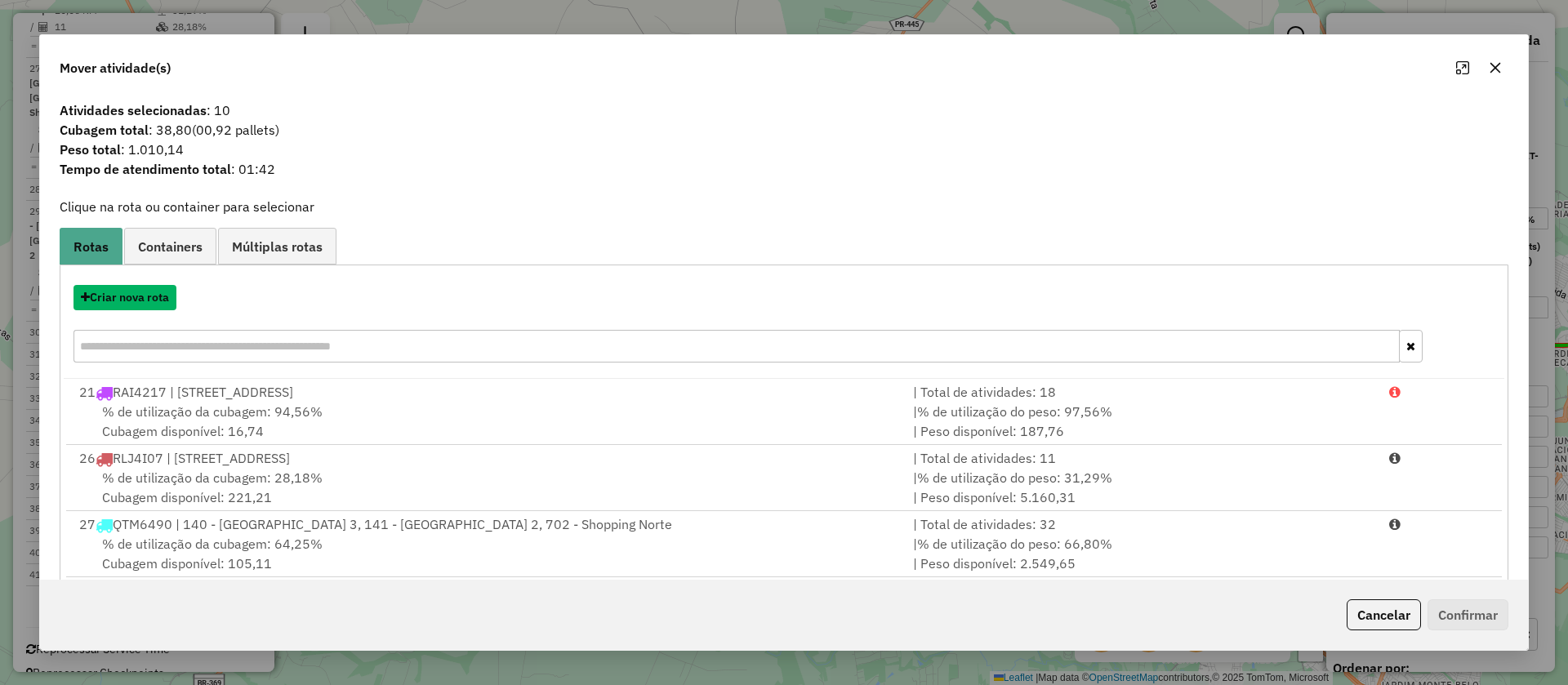
click at [125, 292] on button "Criar nova rota" at bounding box center [125, 297] width 103 height 26
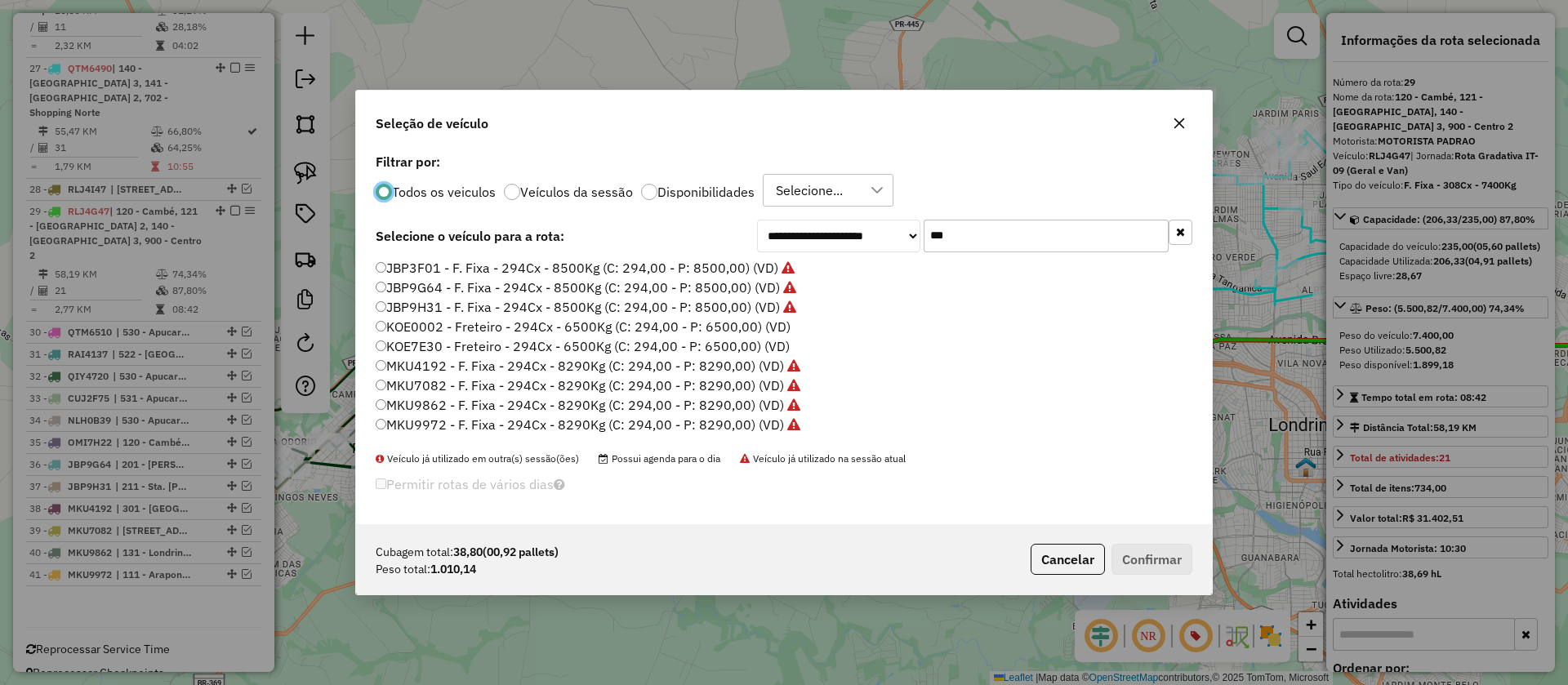
scroll to position [87, 0]
click at [742, 353] on label "MKU9992 - F. Fixa - 294Cx - 8290Kg (C: 294,00 - P: 8290,00) (VD)" at bounding box center [580, 357] width 408 height 19
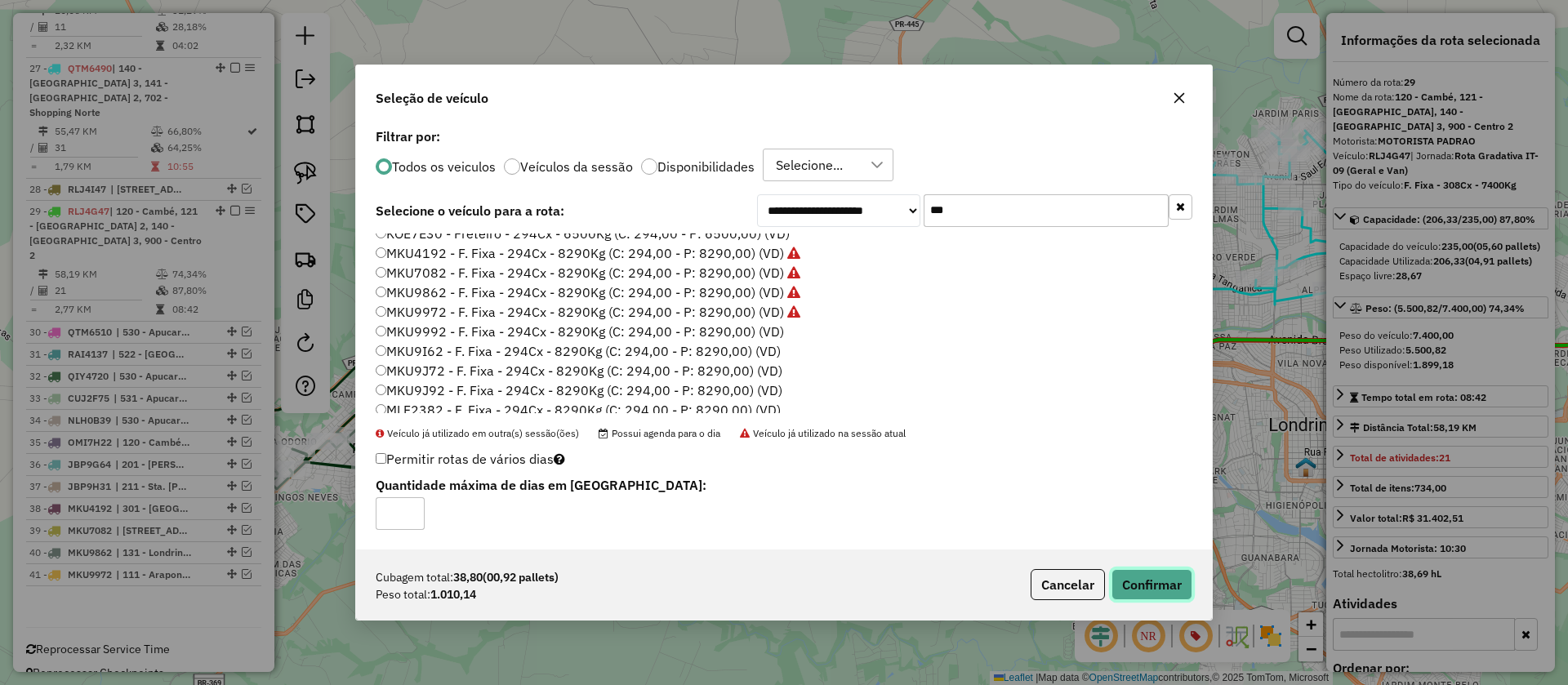
click at [1151, 585] on button "Confirmar" at bounding box center [1152, 584] width 81 height 31
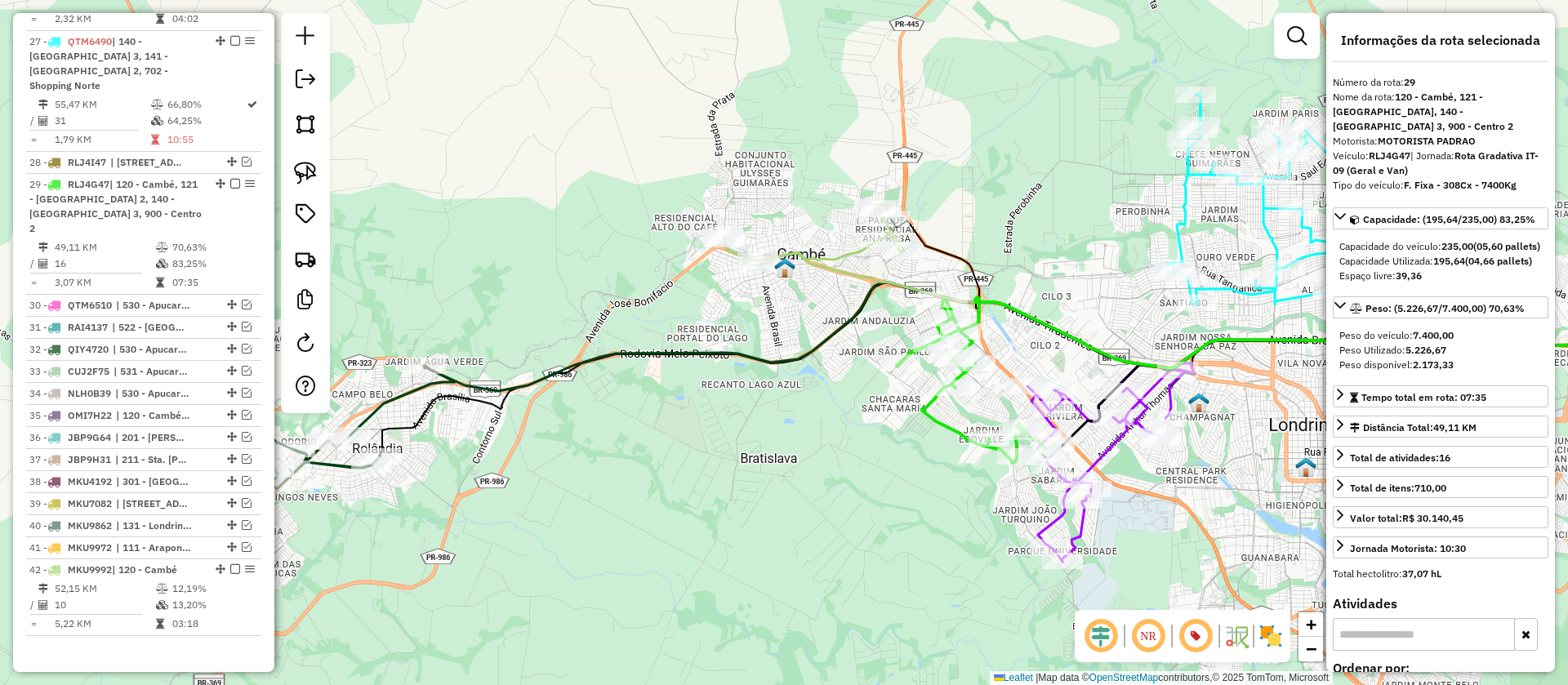
scroll to position [1515, 0]
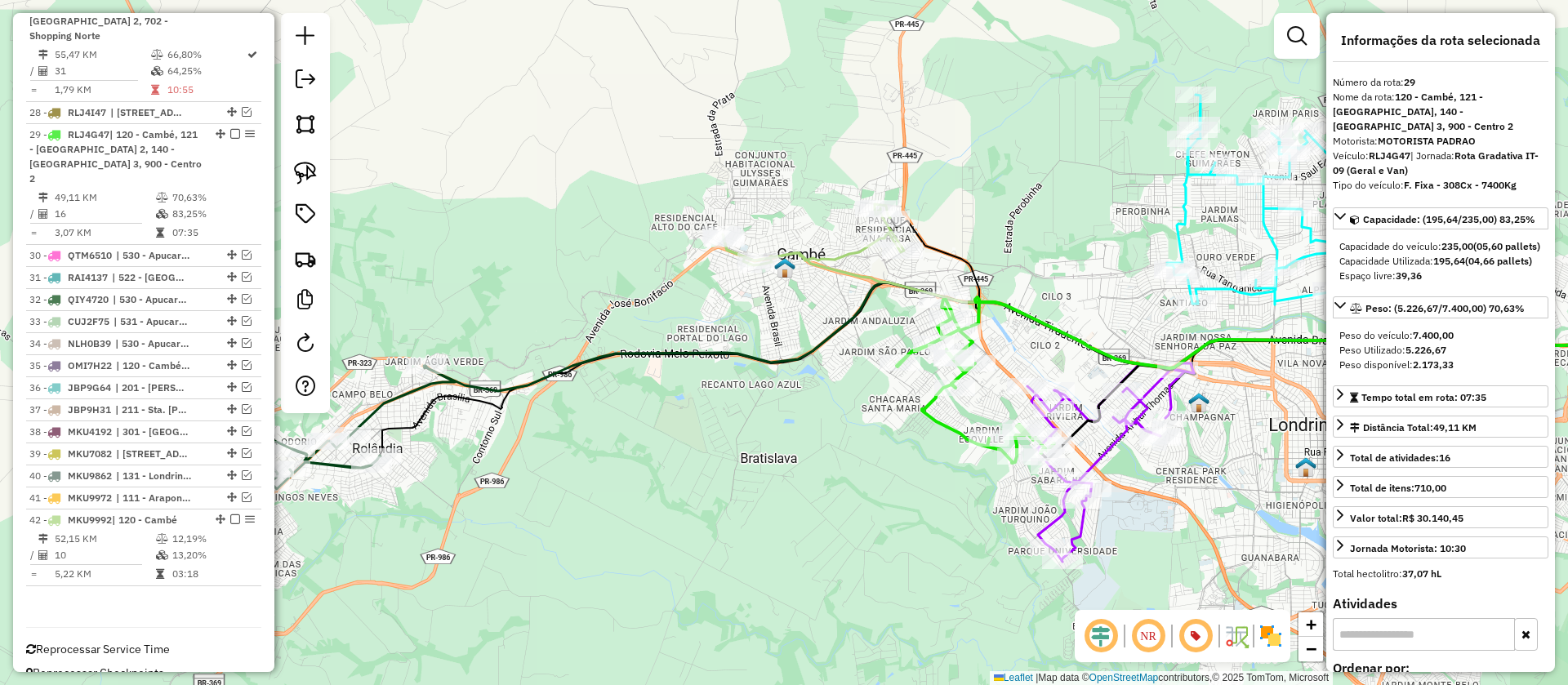
click at [700, 353] on icon at bounding box center [1075, 337] width 1299 height 109
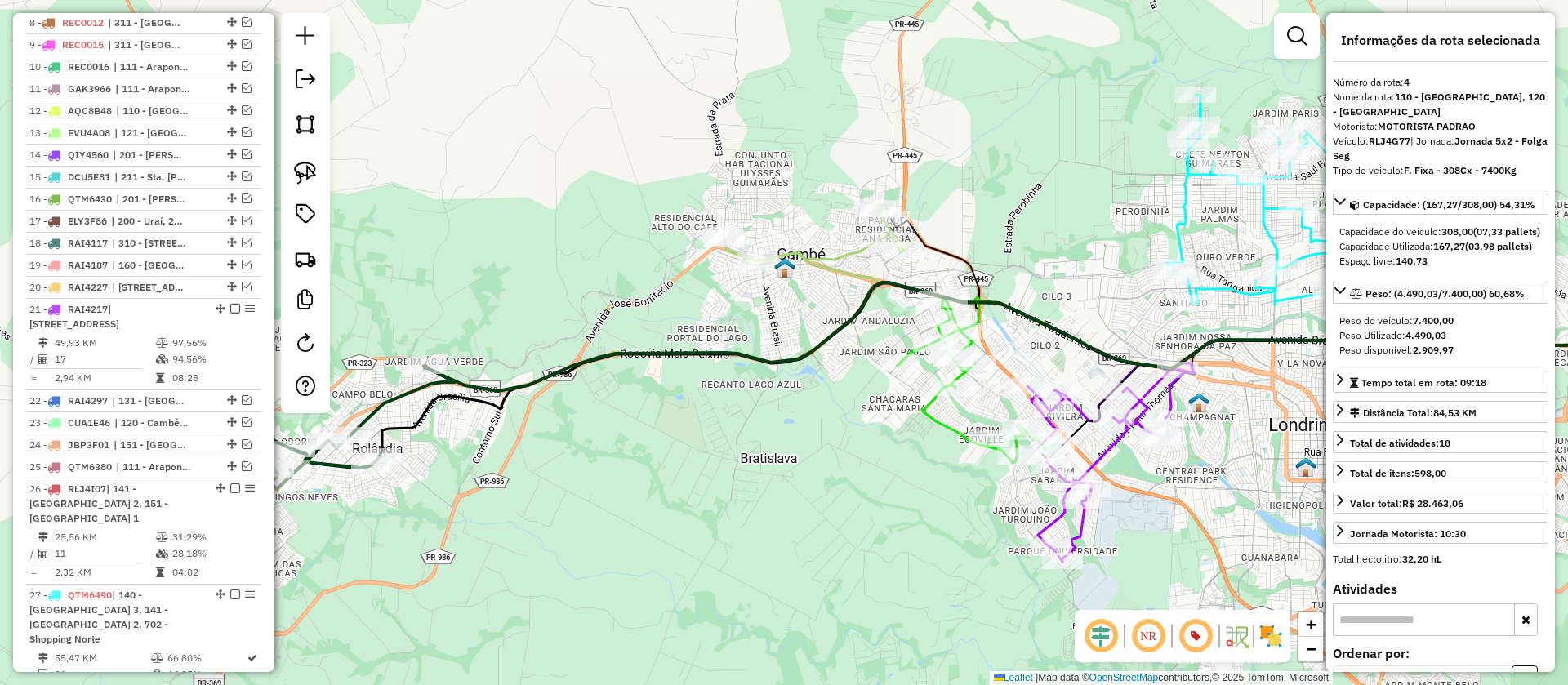
scroll to position [761, 0]
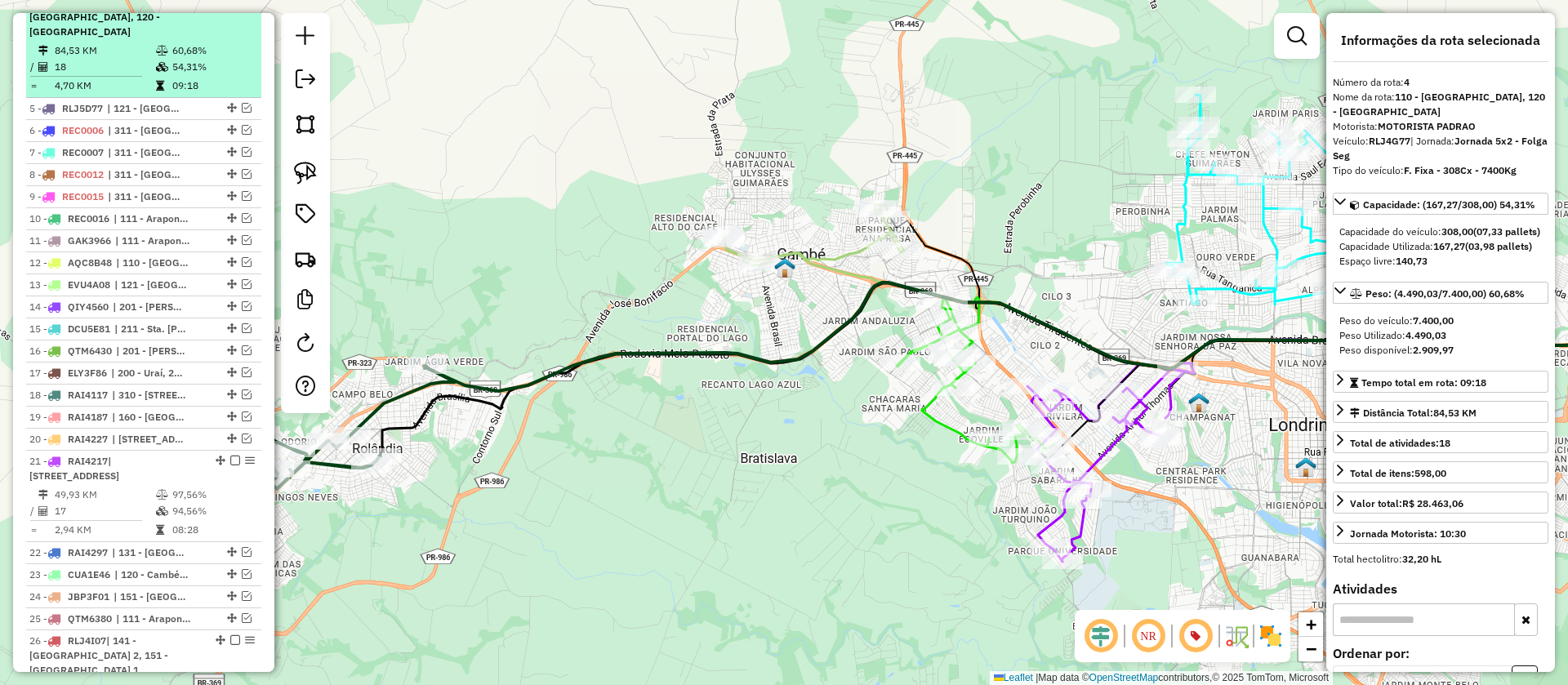
click at [231, 6] on em at bounding box center [235, 1] width 10 height 10
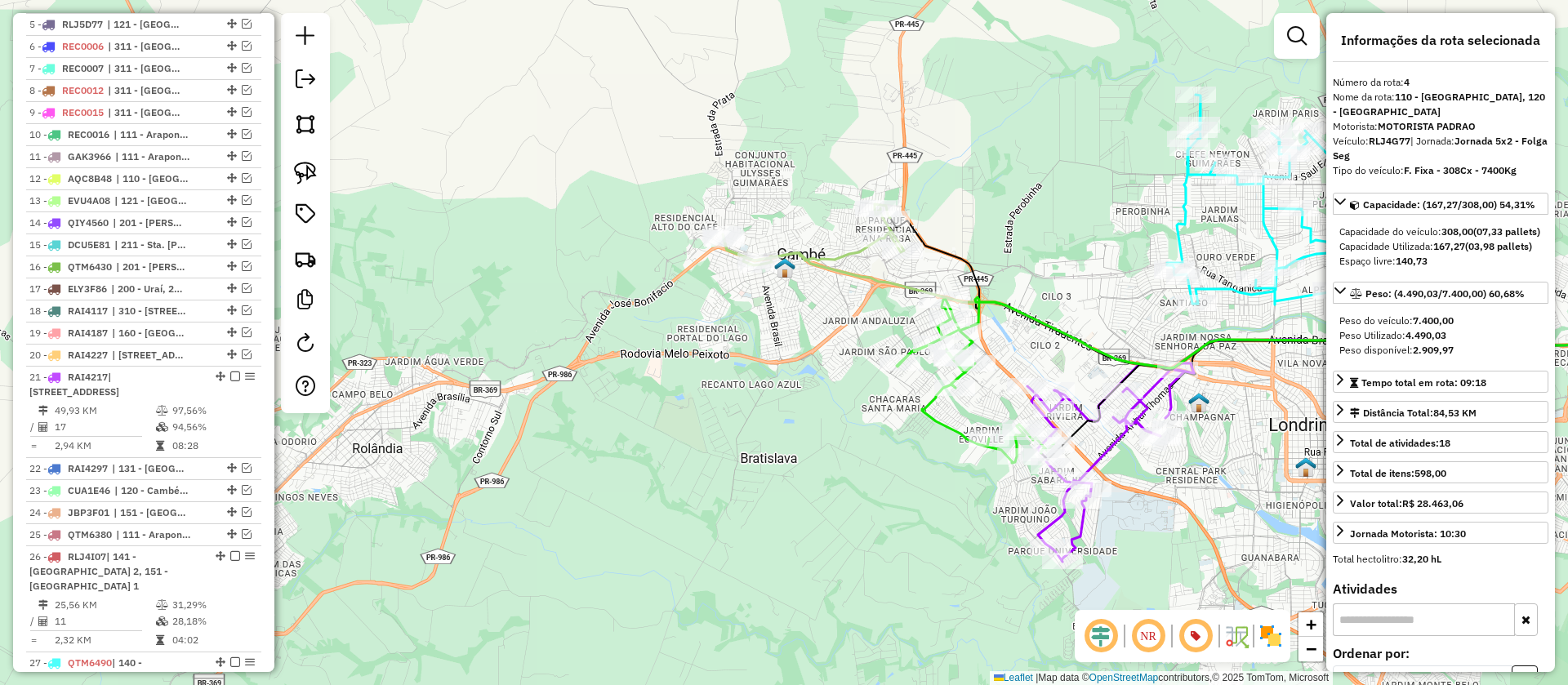
click at [819, 255] on icon at bounding box center [813, 235] width 181 height 62
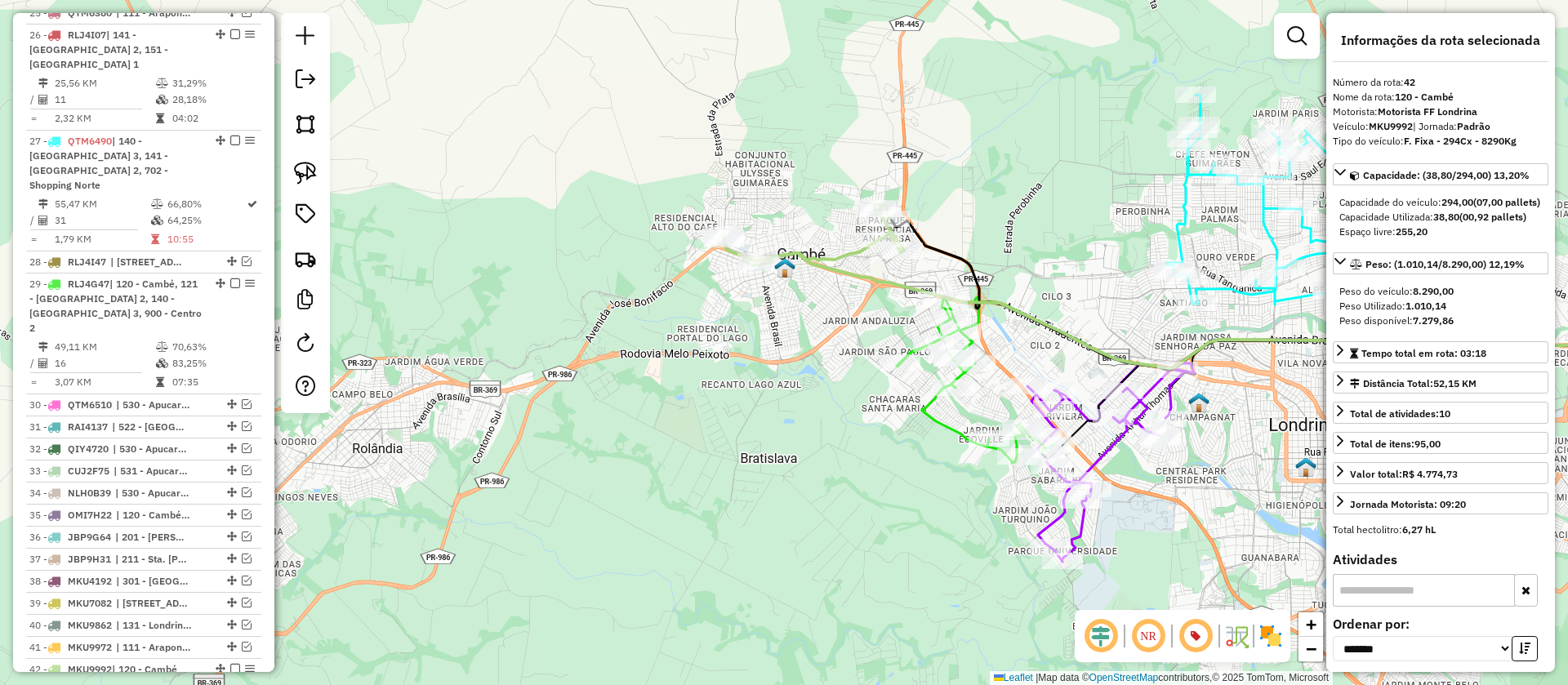
scroll to position [1447, 0]
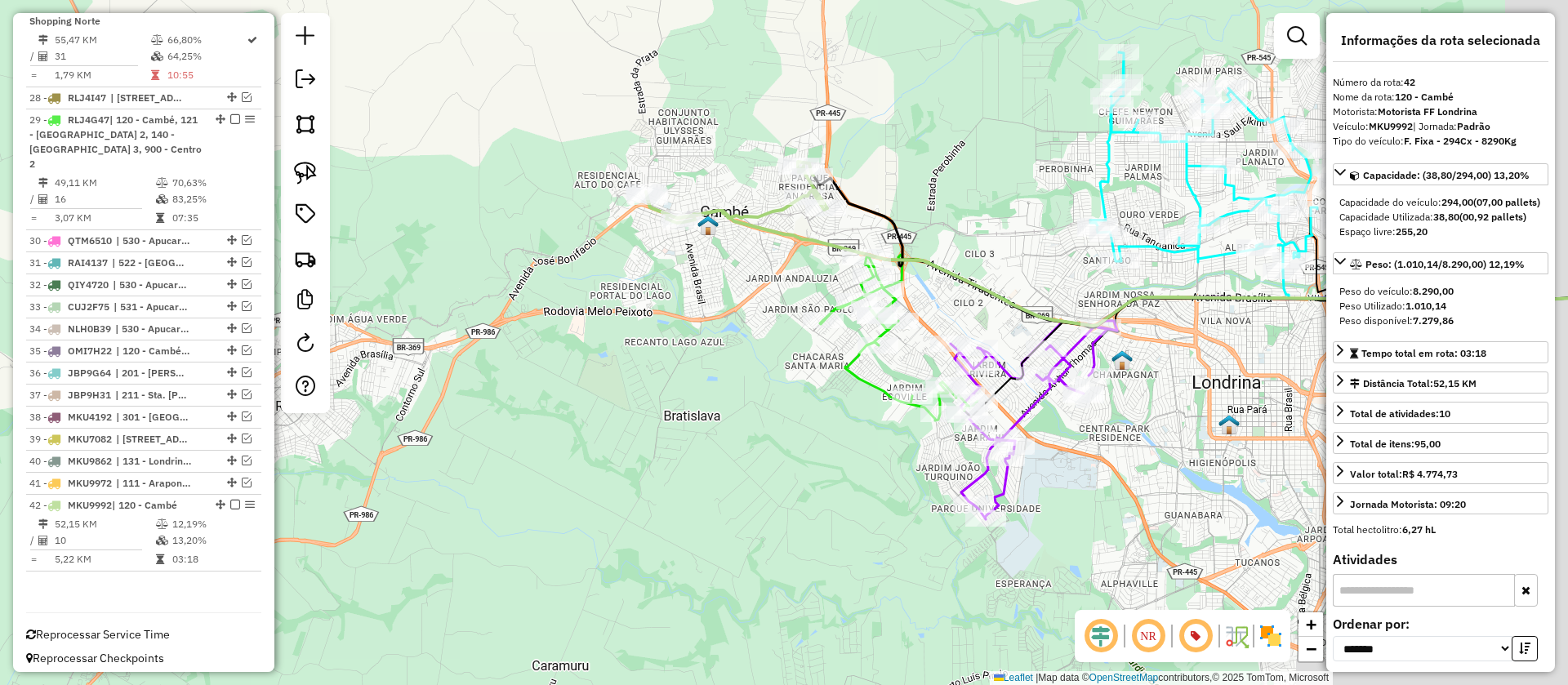
drag, startPoint x: 1087, startPoint y: 291, endPoint x: 907, endPoint y: 270, distance: 181.2
click at [974, 223] on div "Janela de atendimento Grade de atendimento Capacidade Transportadoras Veículos …" at bounding box center [784, 342] width 1568 height 685
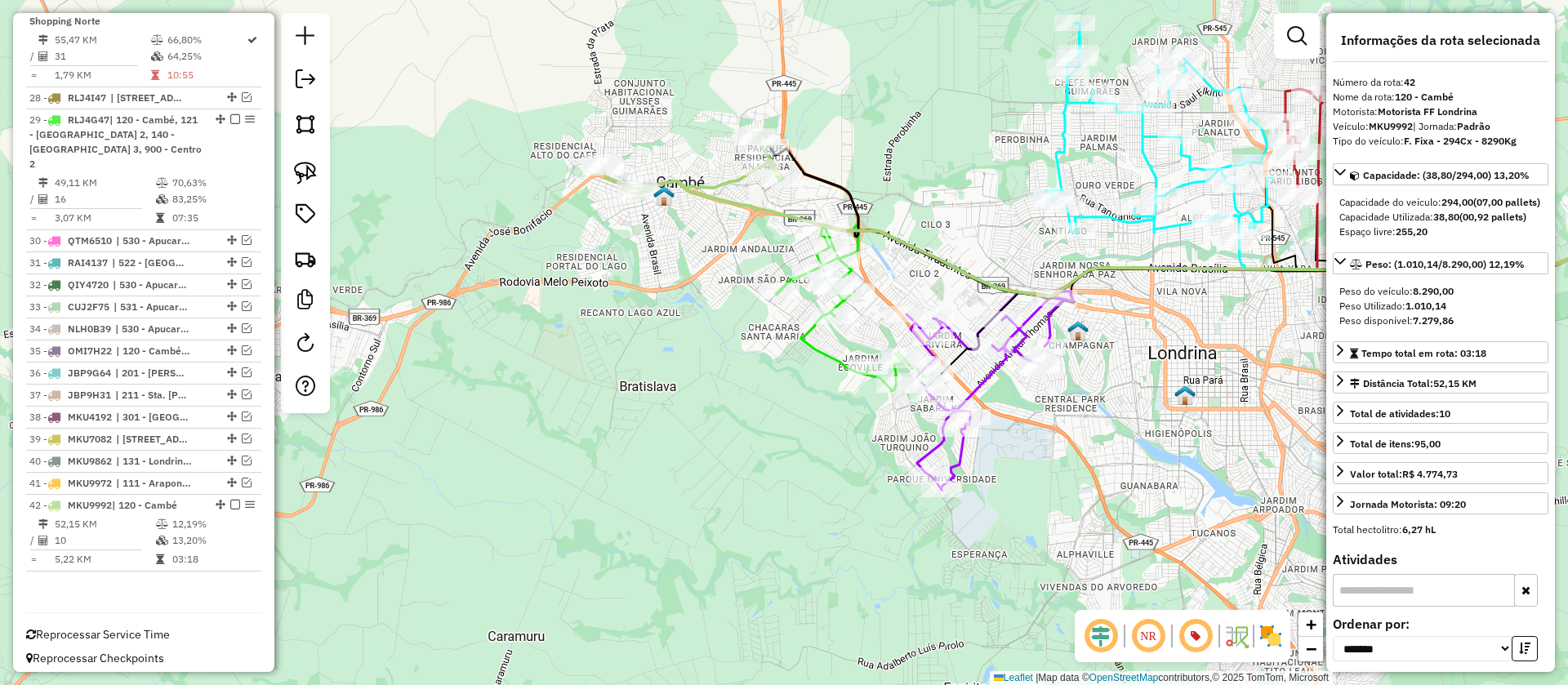
click at [818, 354] on icon at bounding box center [854, 310] width 157 height 164
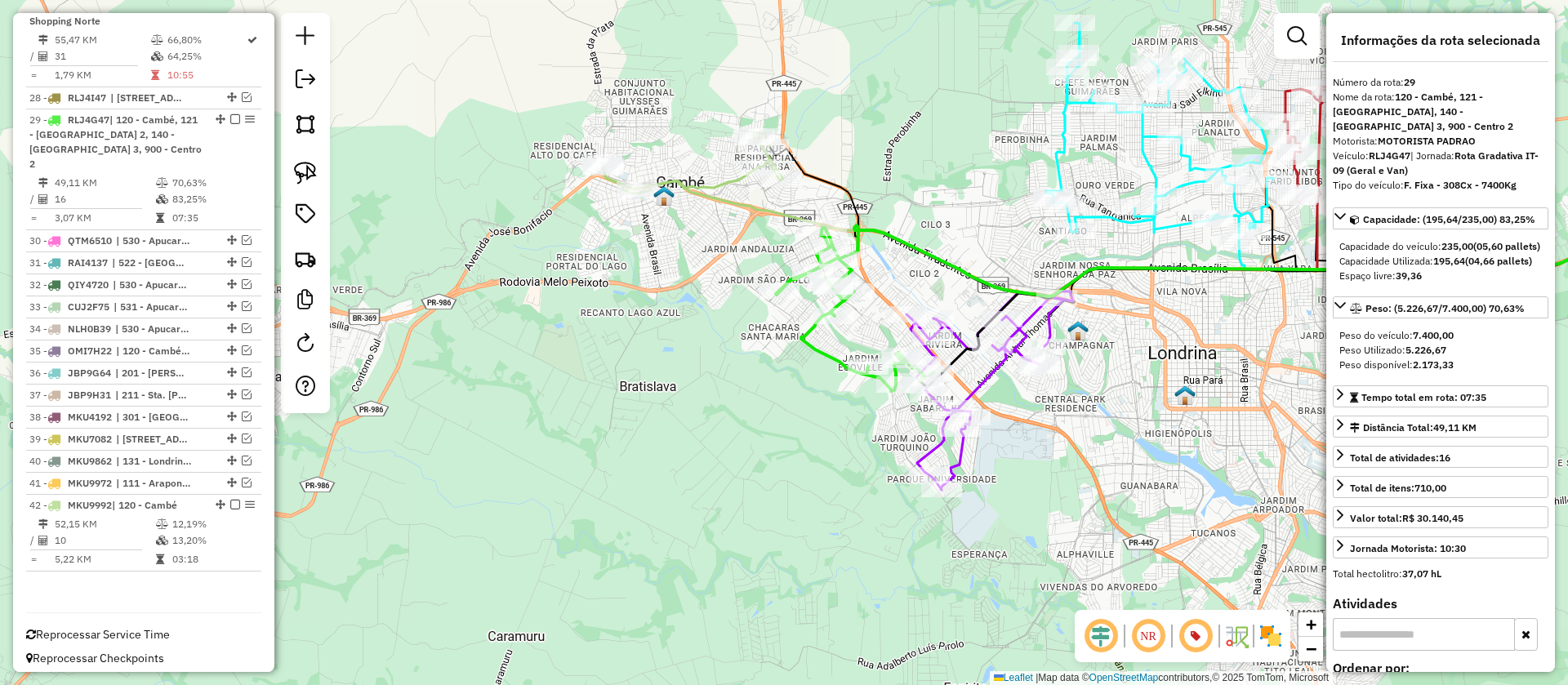
click at [717, 186] on icon at bounding box center [692, 163] width 181 height 62
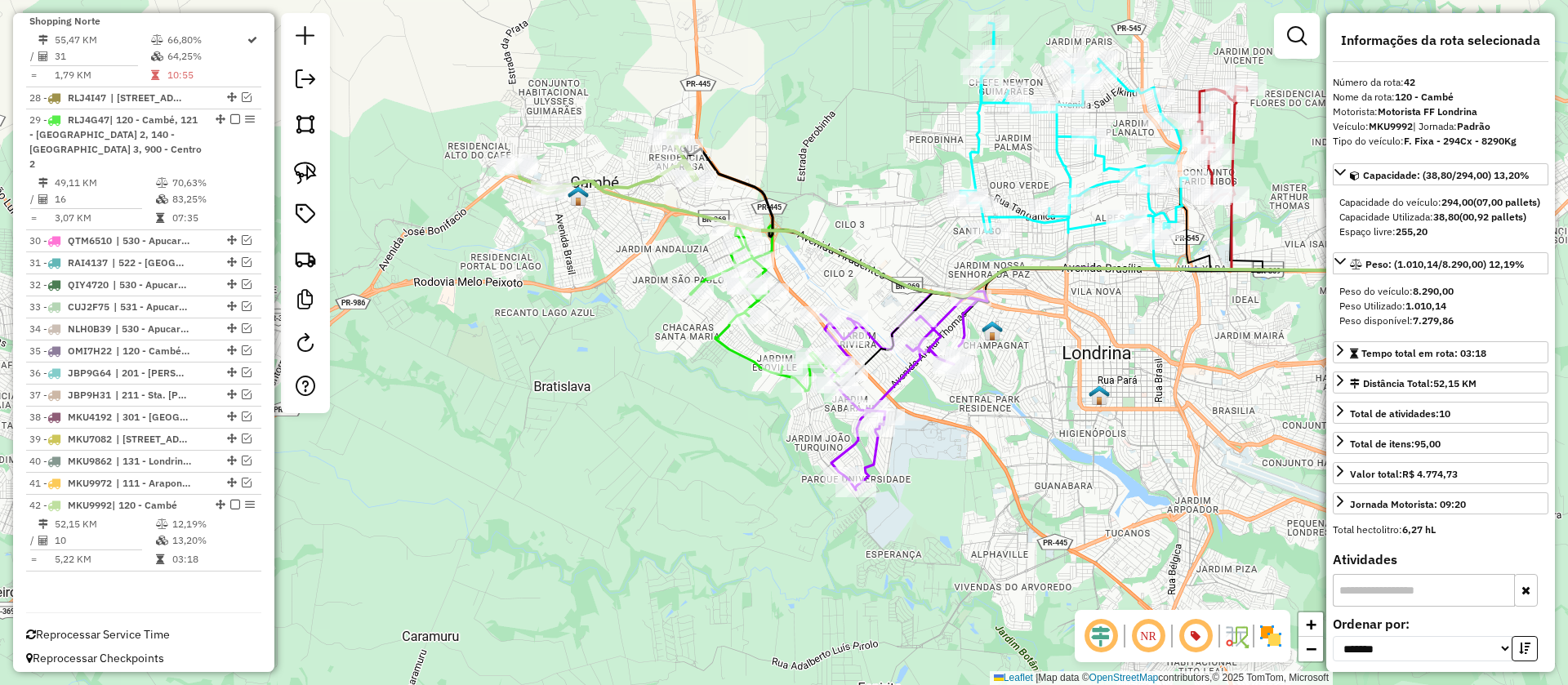
drag, startPoint x: 928, startPoint y: 206, endPoint x: 818, endPoint y: 206, distance: 110.0
click at [818, 206] on div "Janela de atendimento Grade de atendimento Capacidade Transportadoras Veículos …" at bounding box center [784, 342] width 1568 height 685
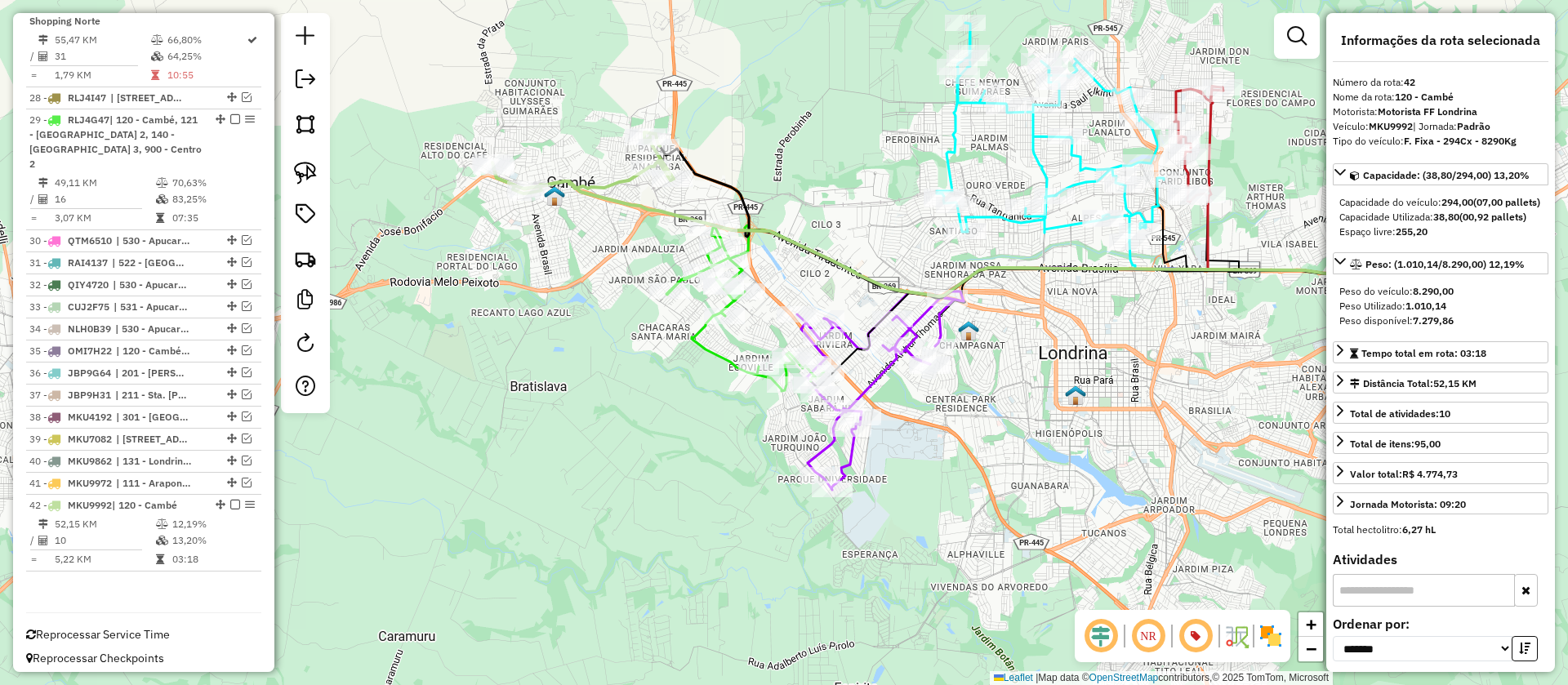
click at [711, 350] on icon at bounding box center [745, 310] width 157 height 164
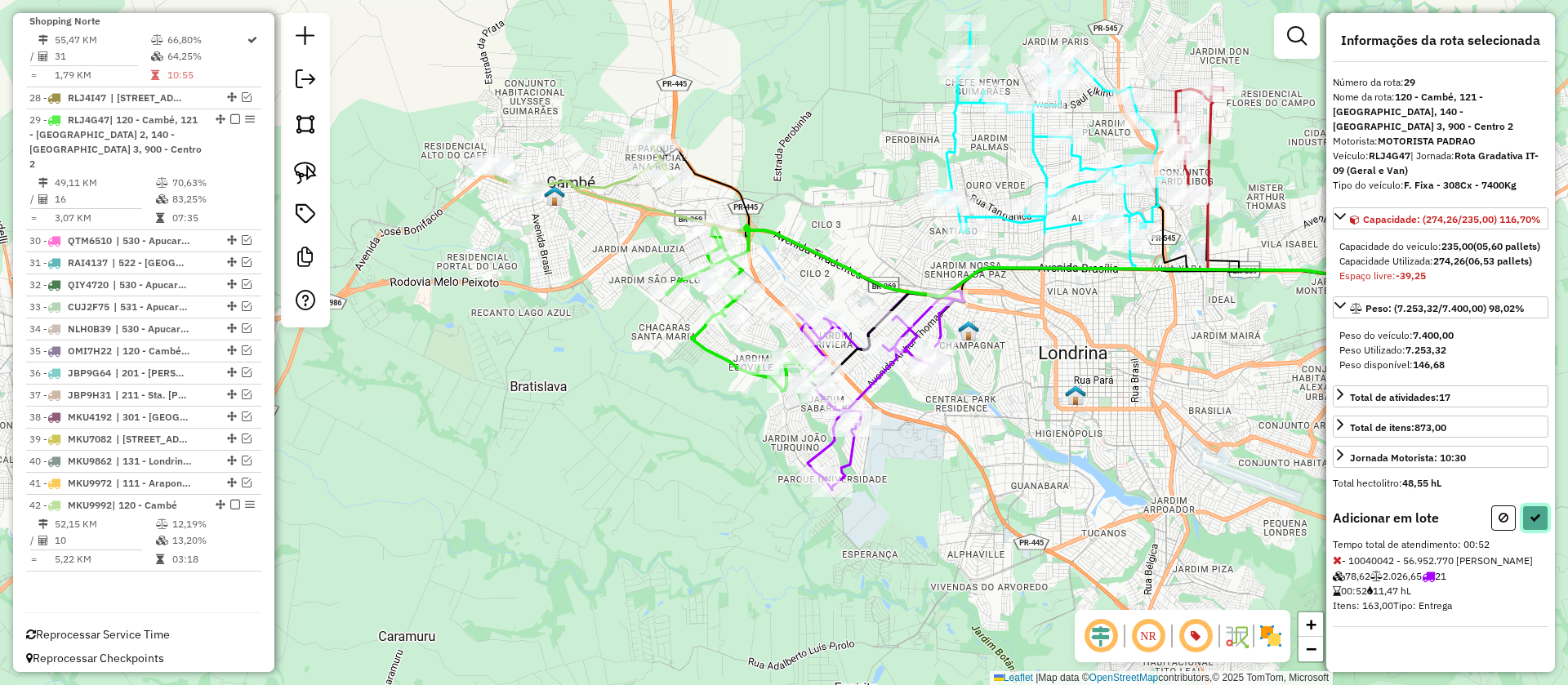
click at [1529, 515] on icon at bounding box center [1535, 517] width 11 height 11
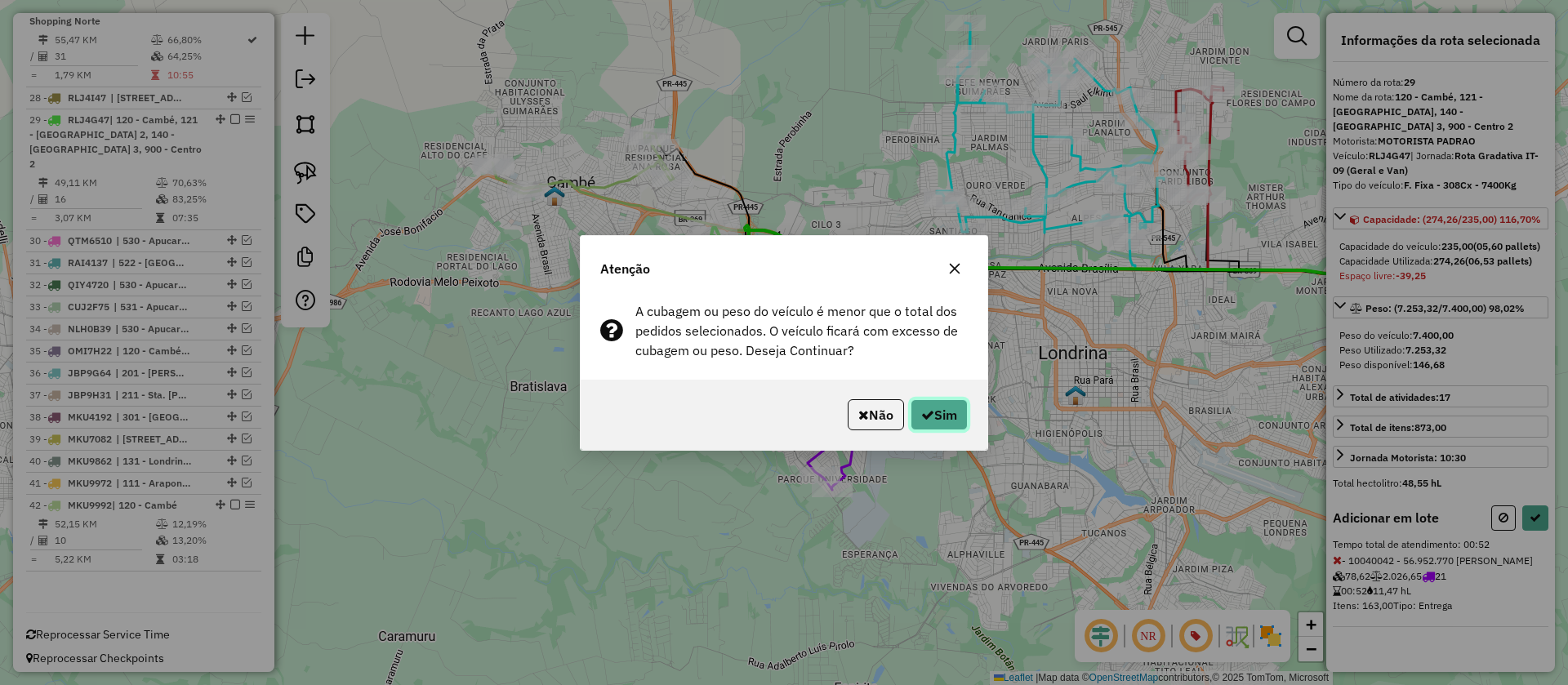
click at [949, 418] on button "Sim" at bounding box center [938, 414] width 57 height 31
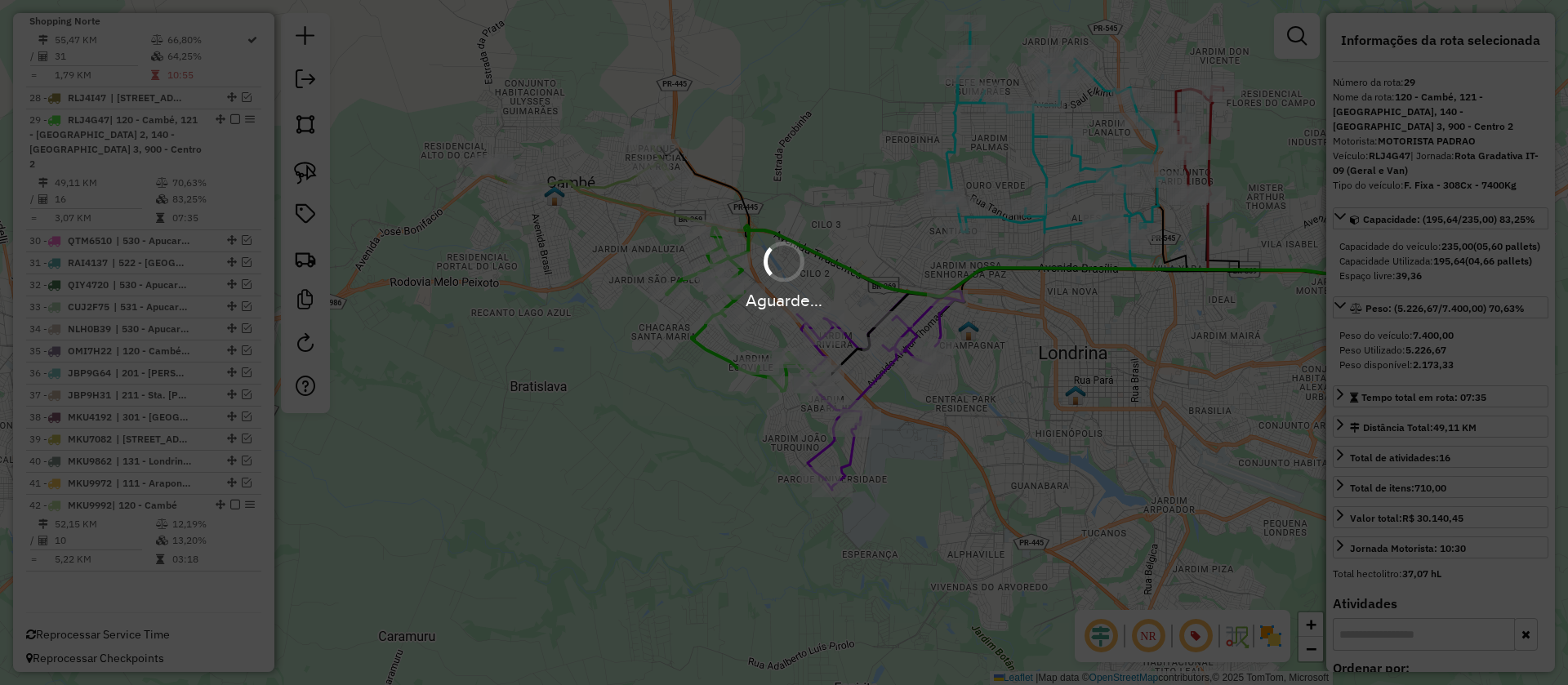
click at [945, 489] on div "Aguarde..." at bounding box center [784, 342] width 1568 height 685
click at [884, 377] on div "Aguarde..." at bounding box center [784, 342] width 1568 height 685
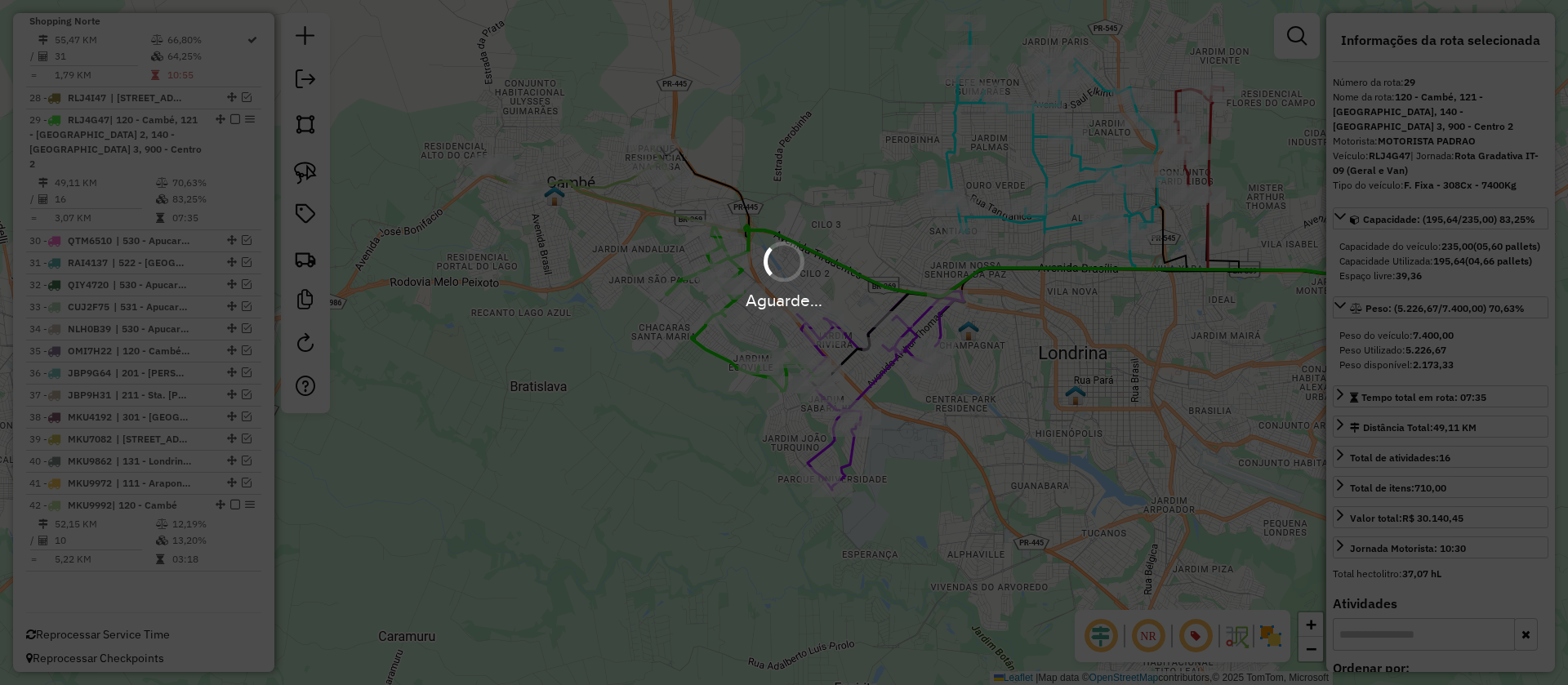
click at [884, 377] on div "Aguarde..." at bounding box center [784, 342] width 1568 height 685
click at [933, 445] on div "Aguarde..." at bounding box center [784, 342] width 1568 height 685
drag, startPoint x: 908, startPoint y: 406, endPoint x: 967, endPoint y: 454, distance: 76.1
click at [967, 454] on div "Aguarde..." at bounding box center [784, 342] width 1568 height 685
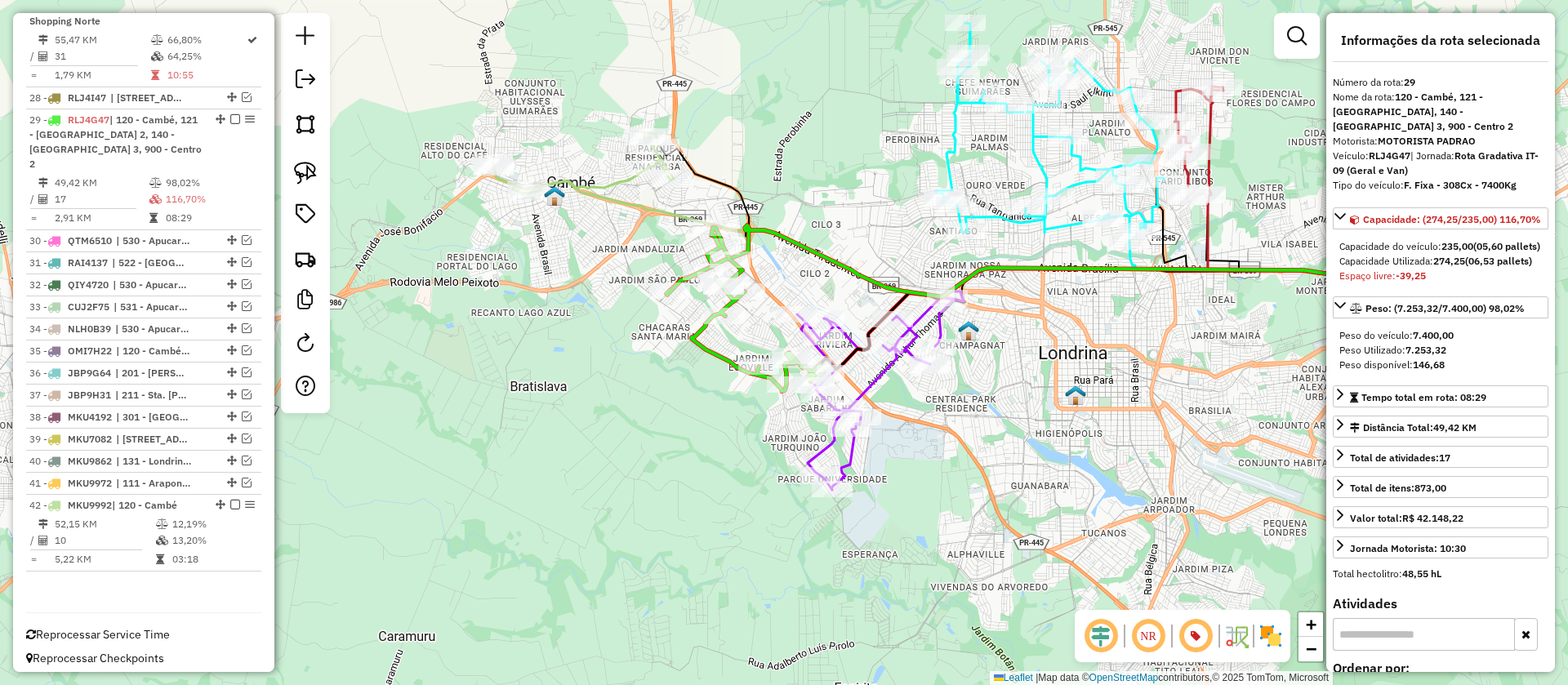
click at [865, 381] on icon at bounding box center [879, 391] width 166 height 199
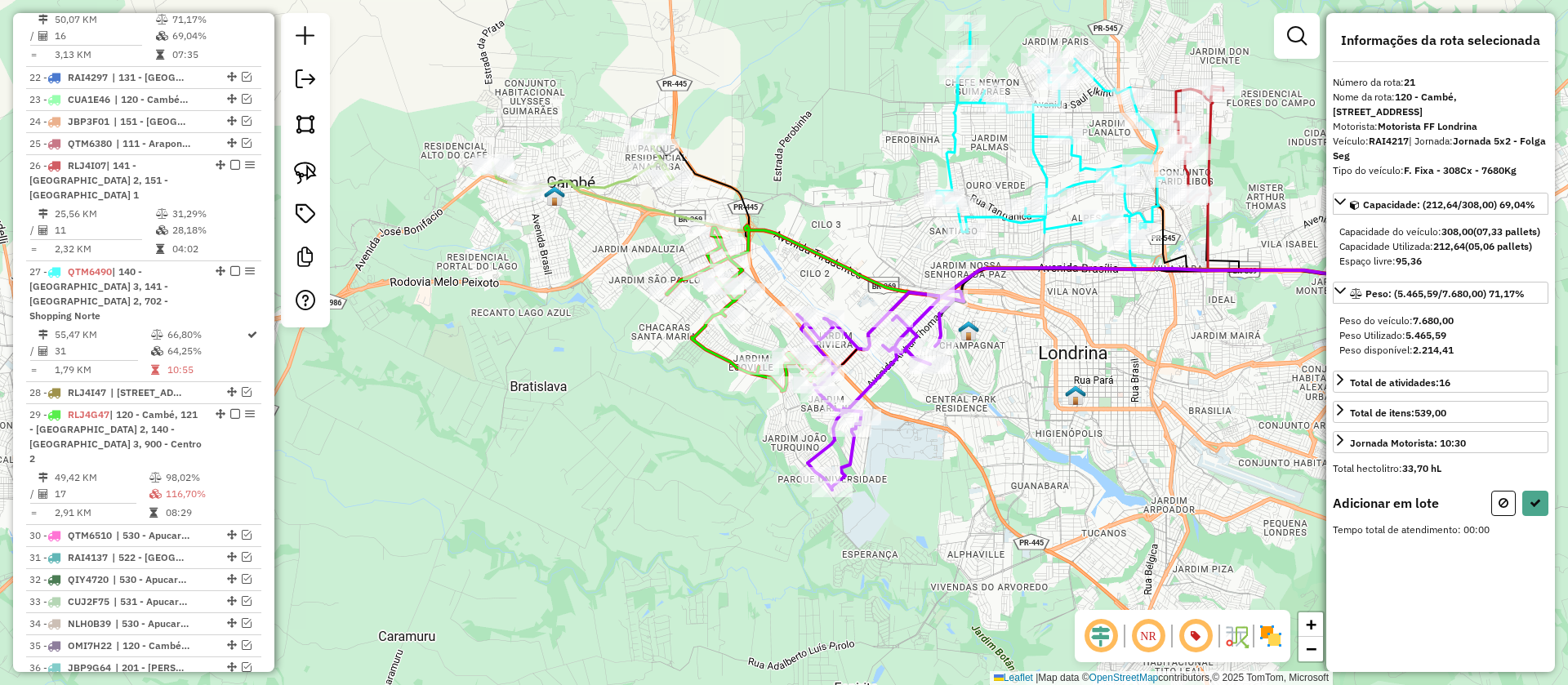
scroll to position [1135, 0]
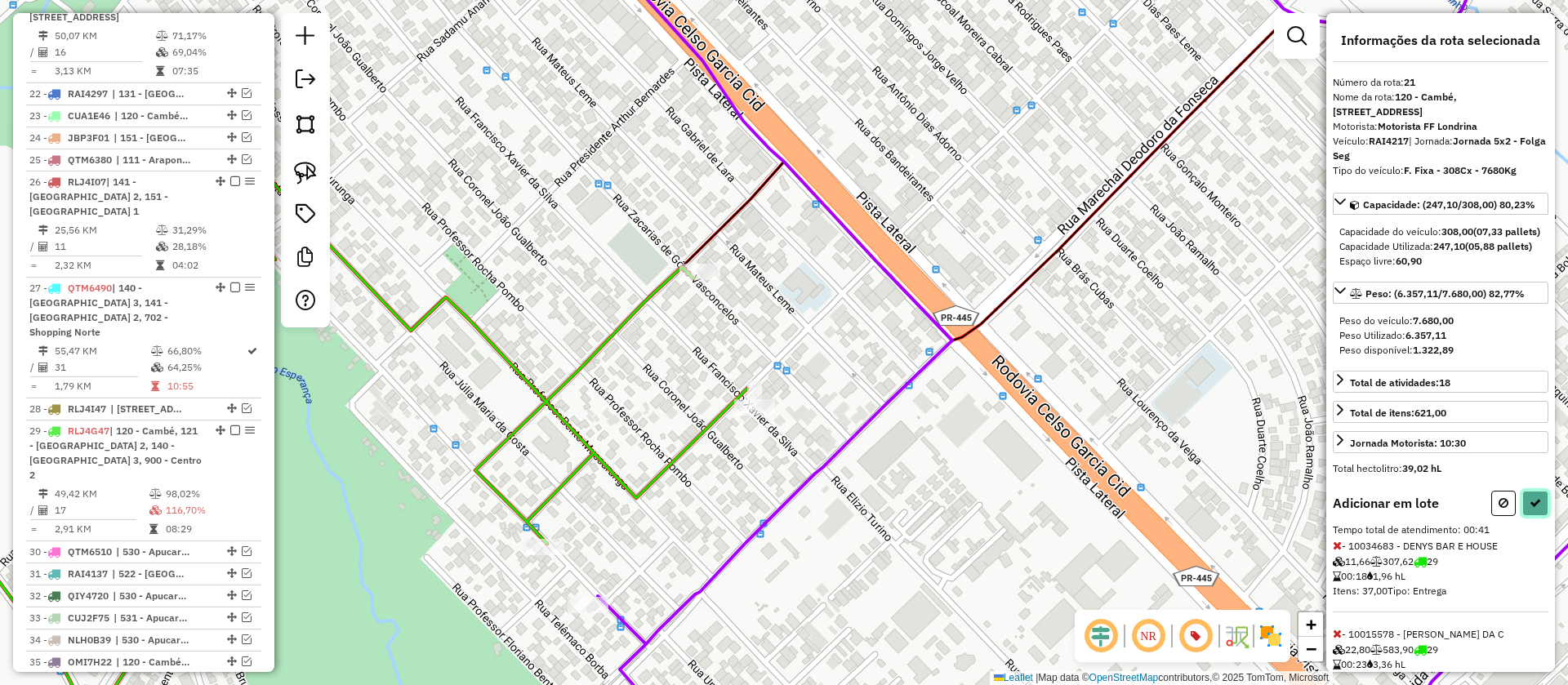
click at [1536, 516] on button at bounding box center [1535, 503] width 26 height 26
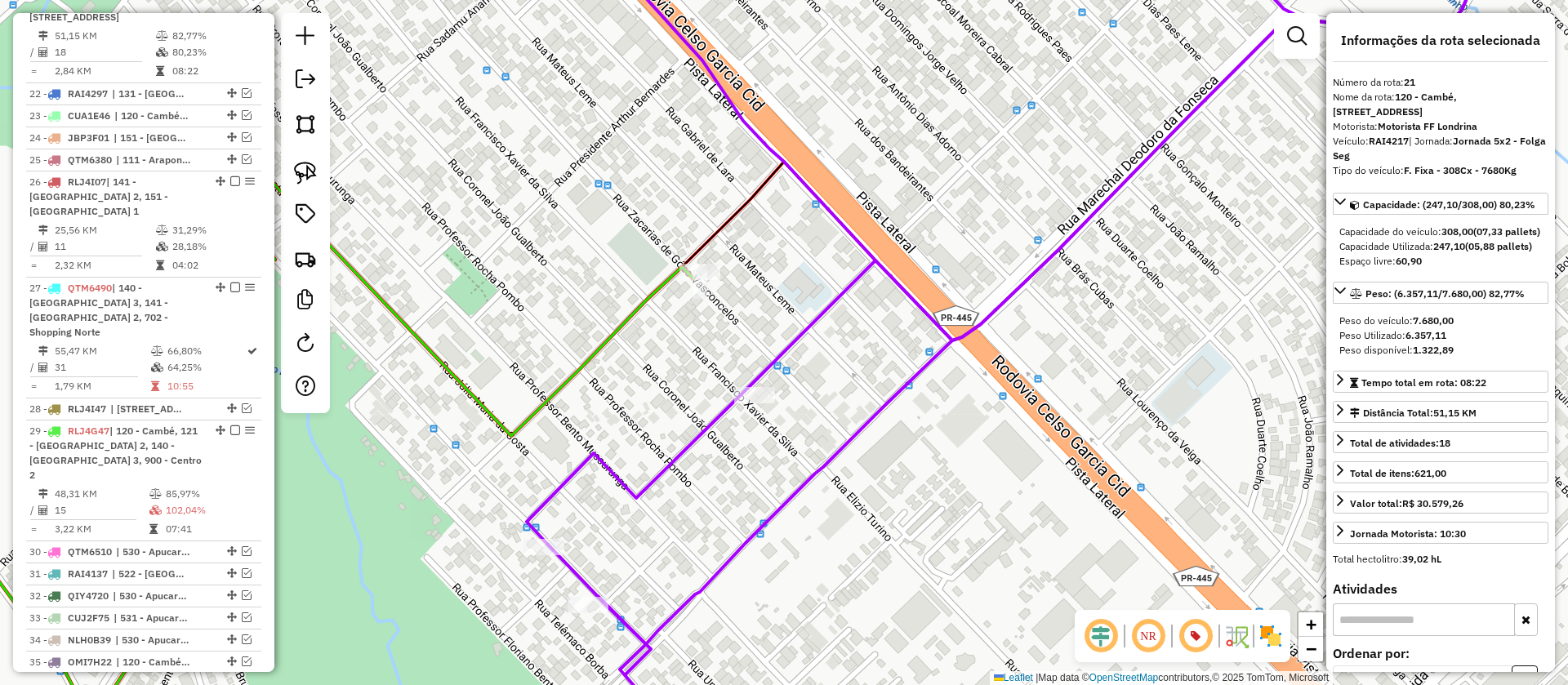
click at [645, 293] on icon at bounding box center [268, 390] width 850 height 616
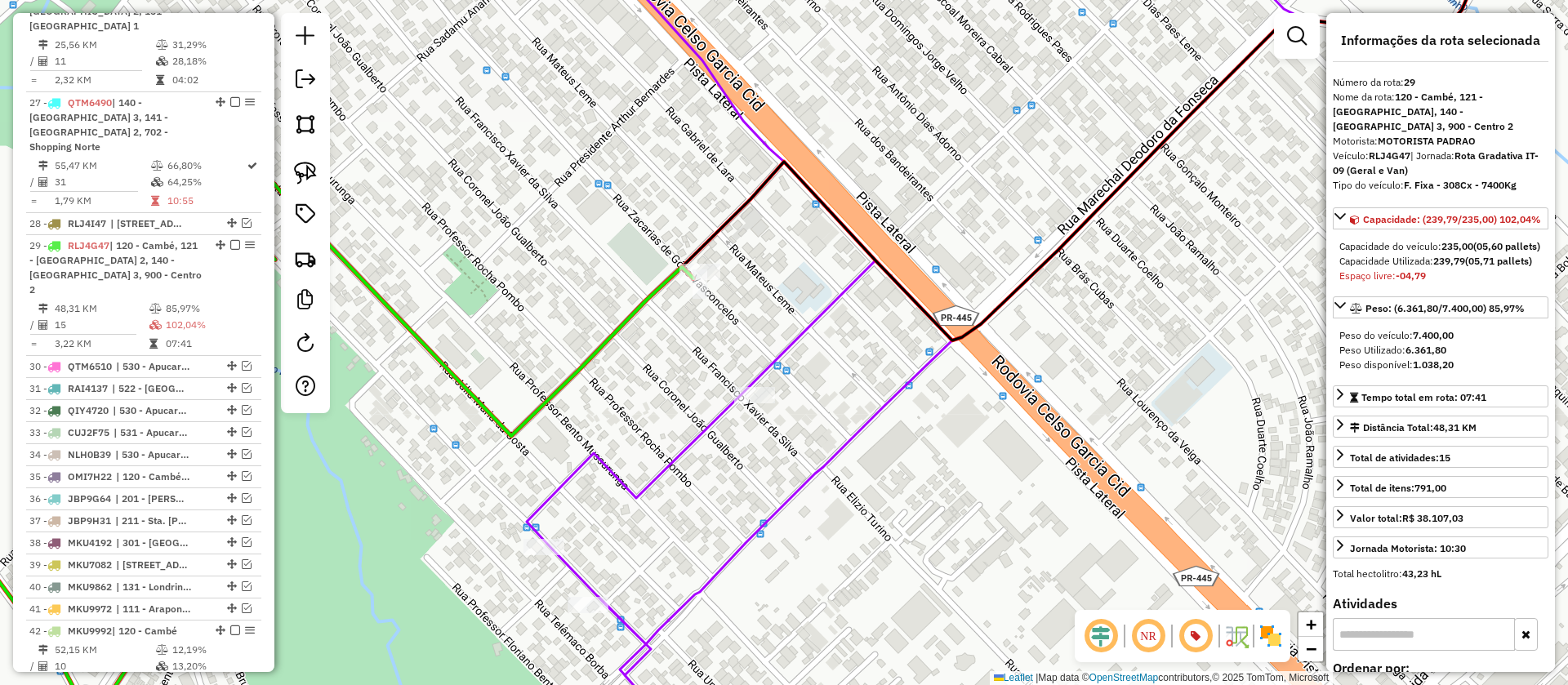
scroll to position [1447, 0]
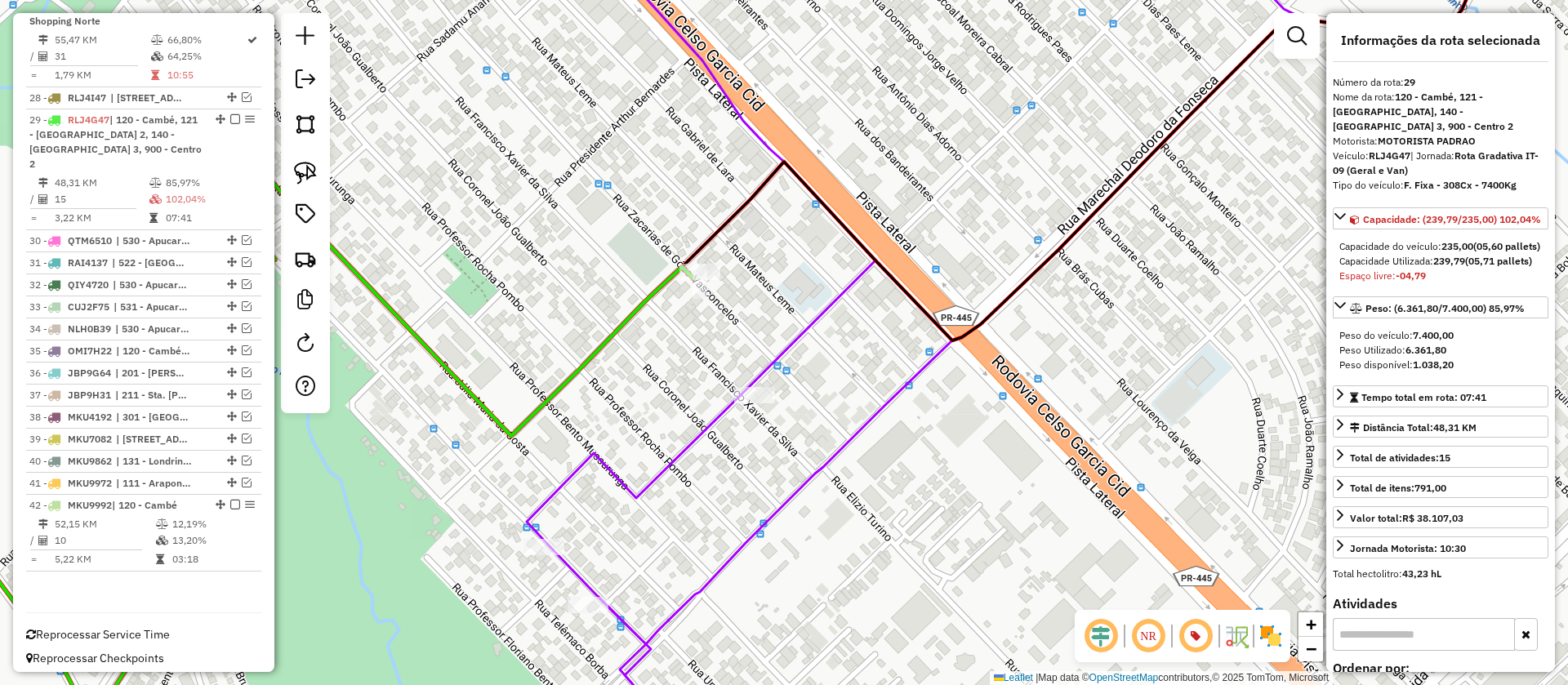
click at [703, 436] on icon at bounding box center [1126, 342] width 1198 height 822
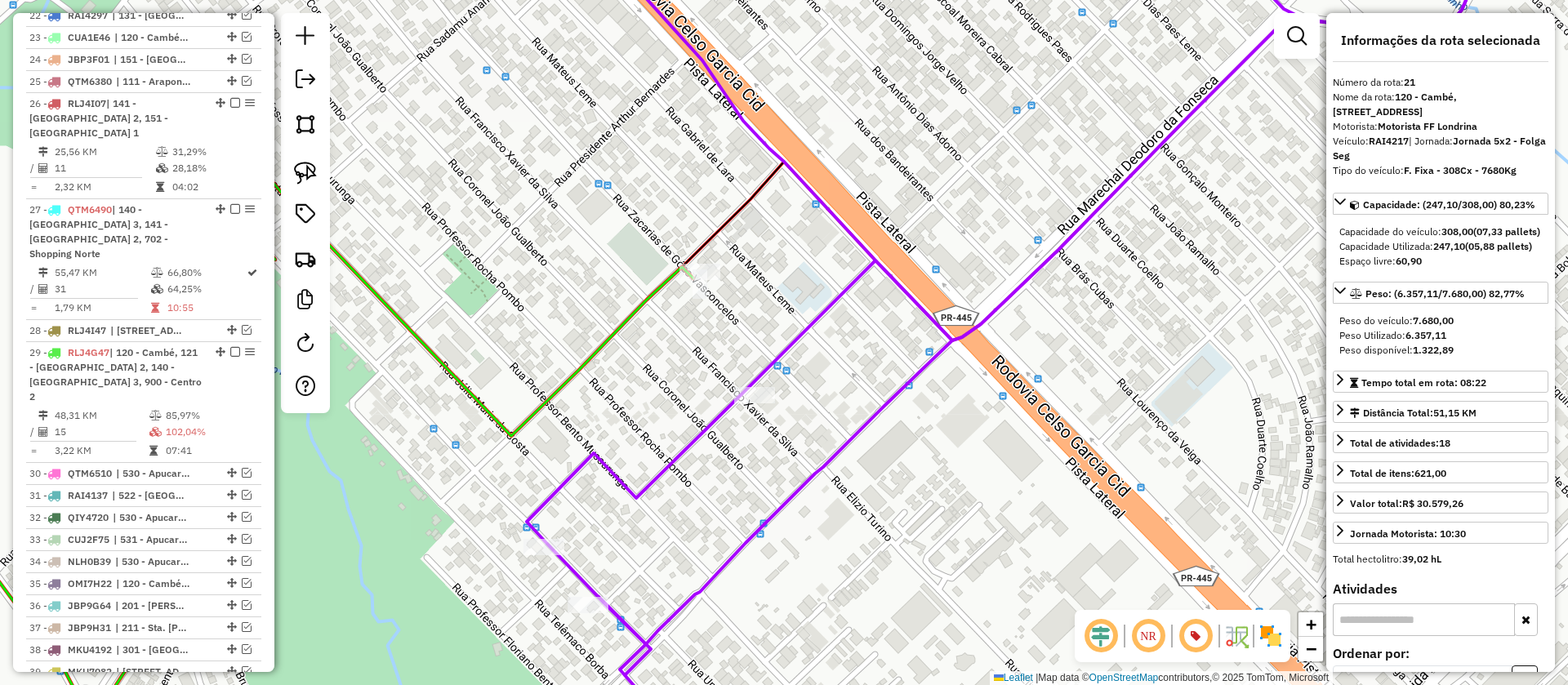
scroll to position [1135, 0]
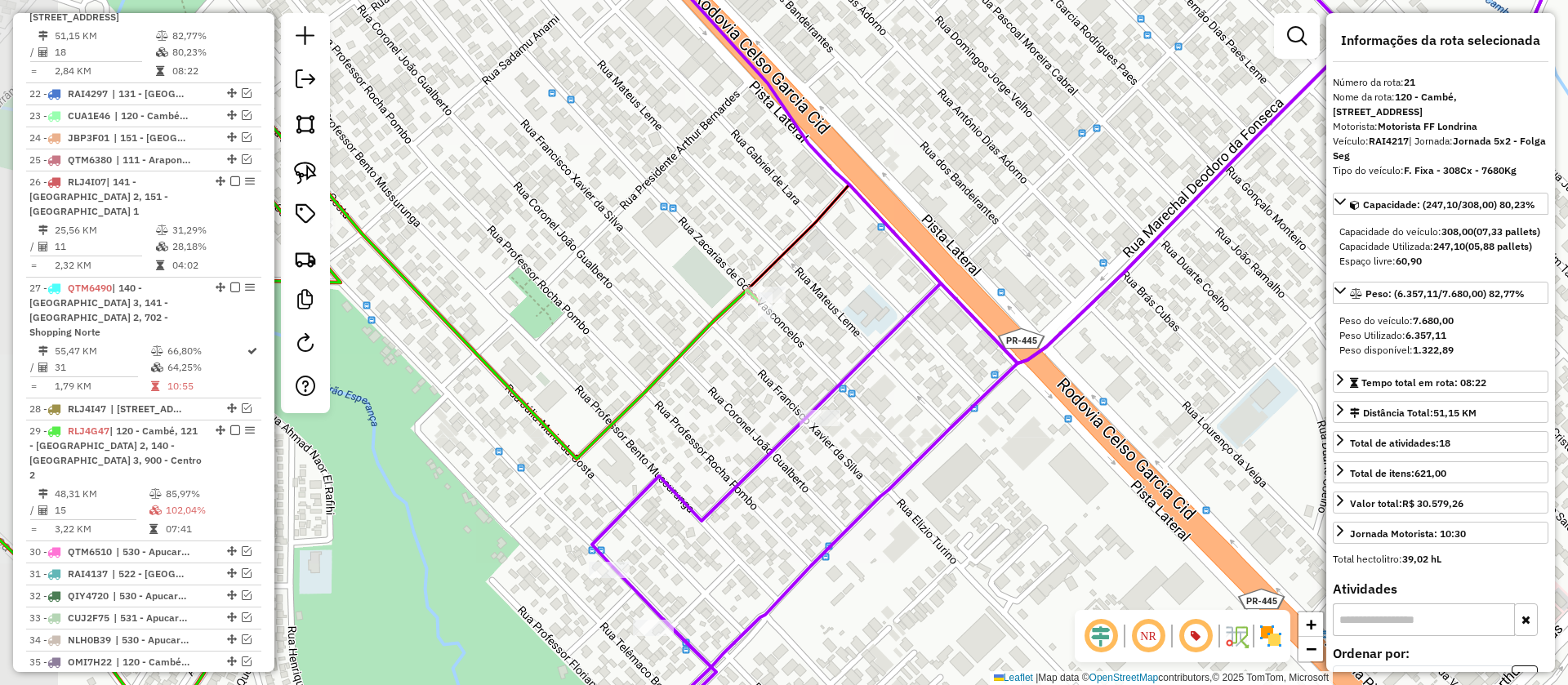
drag, startPoint x: 778, startPoint y: 463, endPoint x: 871, endPoint y: 499, distance: 99.7
click at [871, 499] on div "Janela de atendimento Grade de atendimento Capacidade Transportadoras Veículos …" at bounding box center [784, 342] width 1568 height 685
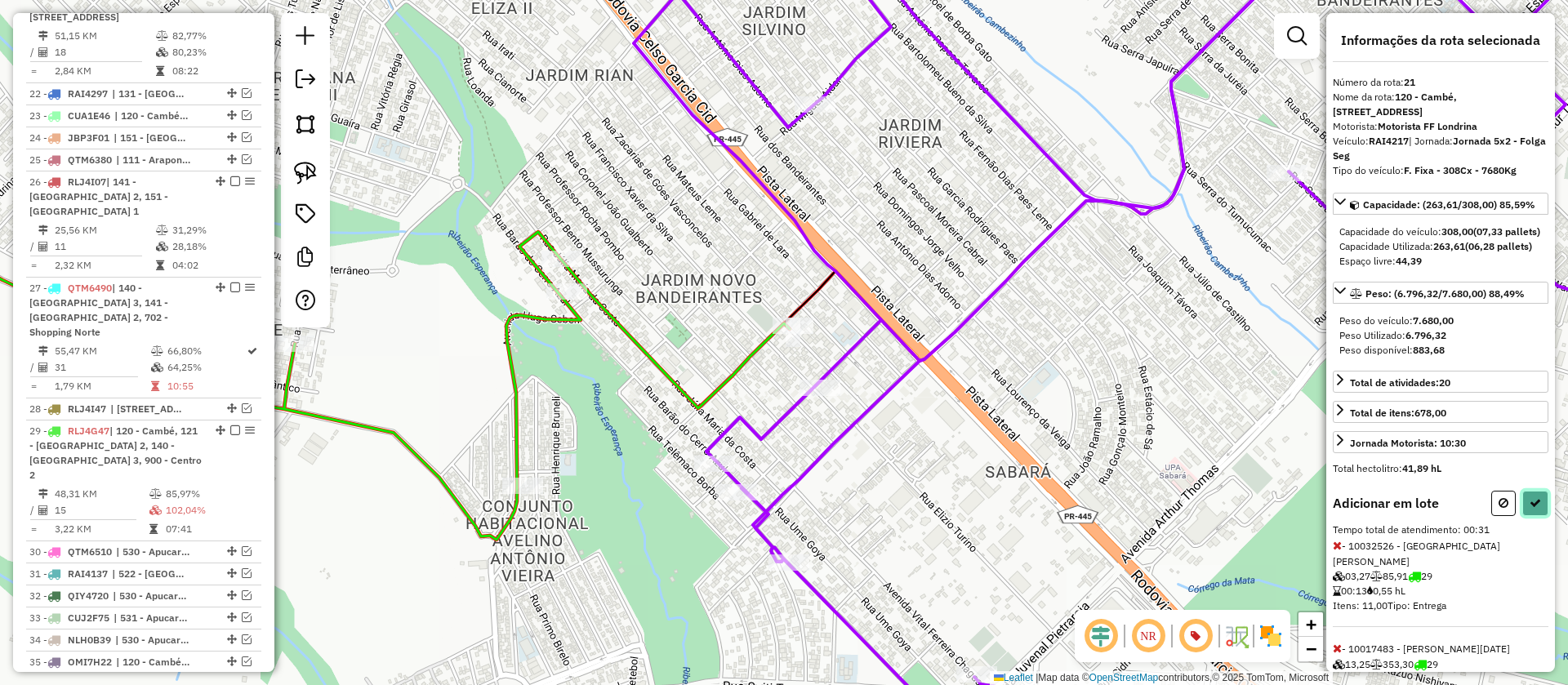
click at [1531, 509] on icon at bounding box center [1535, 503] width 11 height 11
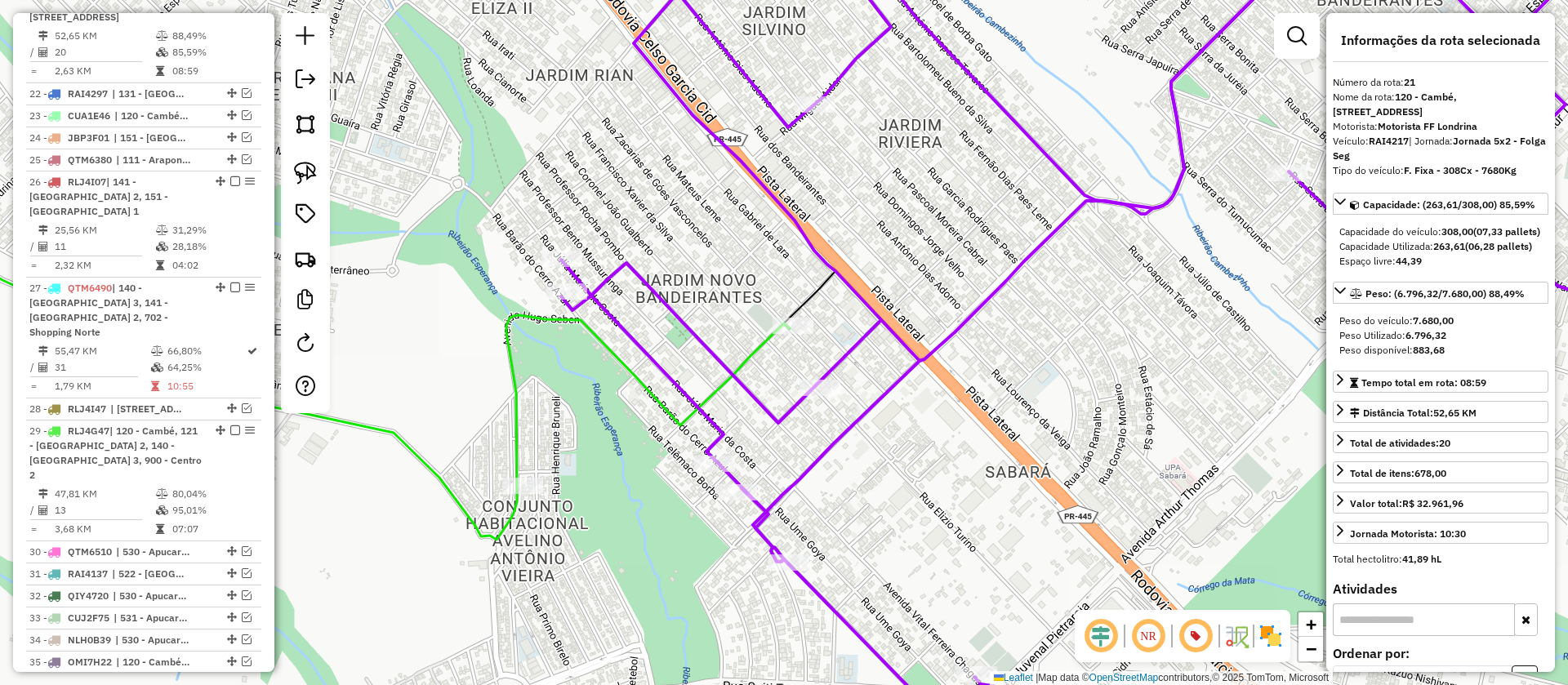
click at [749, 352] on icon at bounding box center [317, 236] width 946 height 608
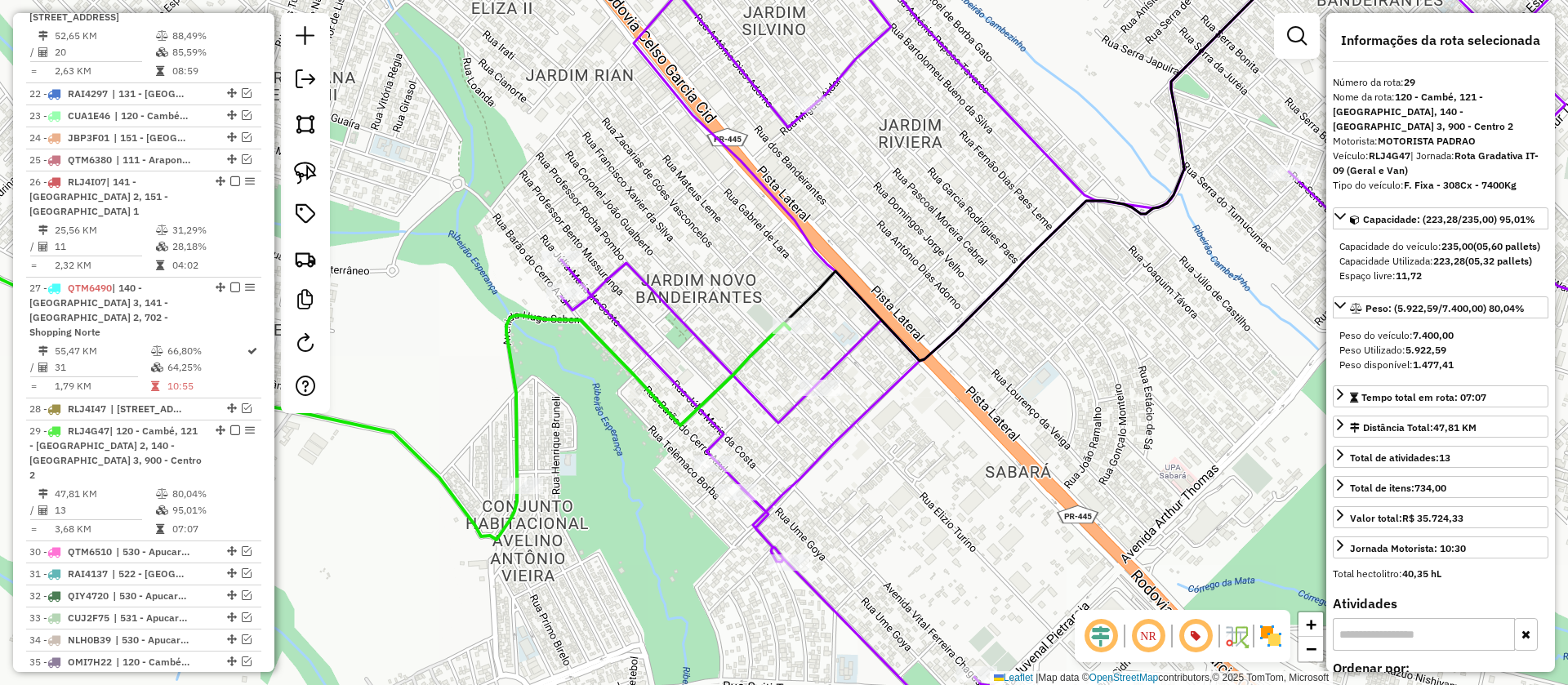
scroll to position [1447, 0]
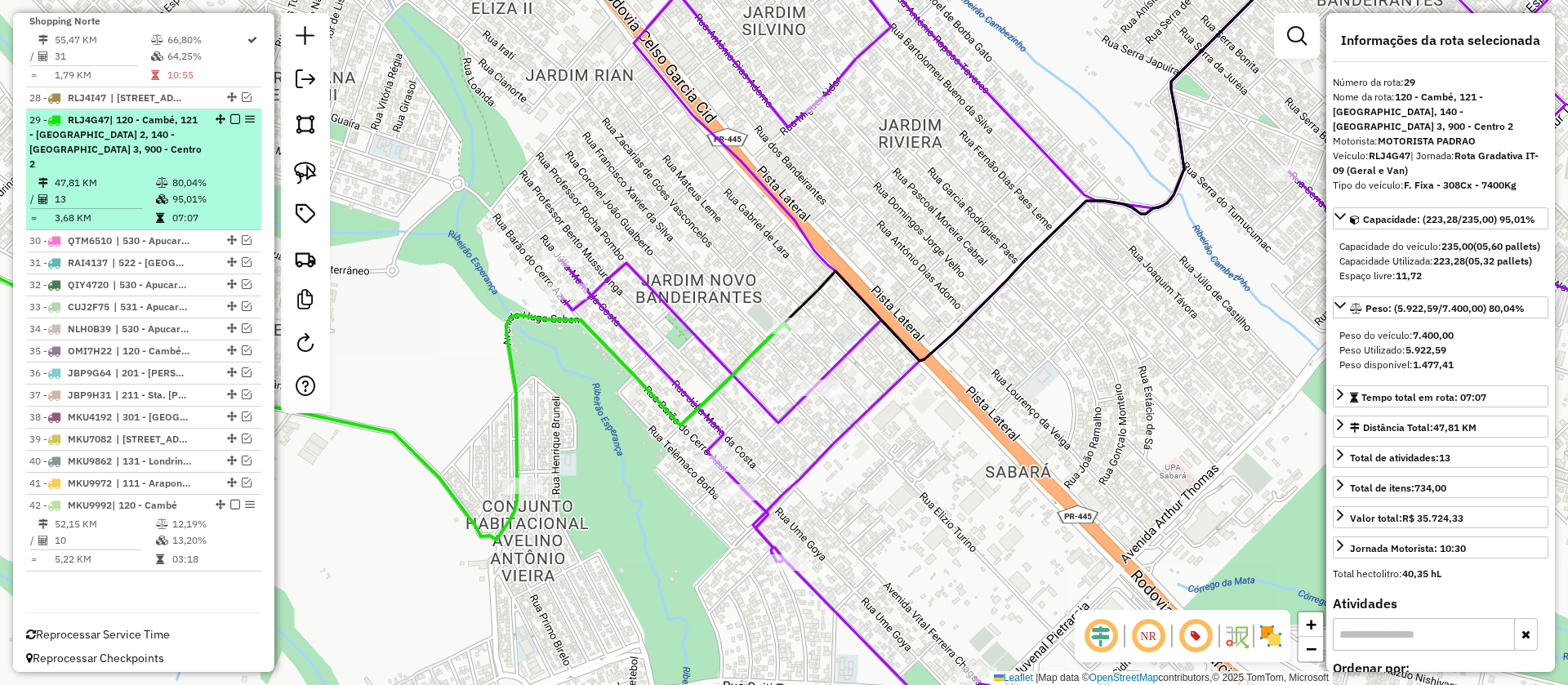
click at [230, 124] on em at bounding box center [235, 119] width 10 height 10
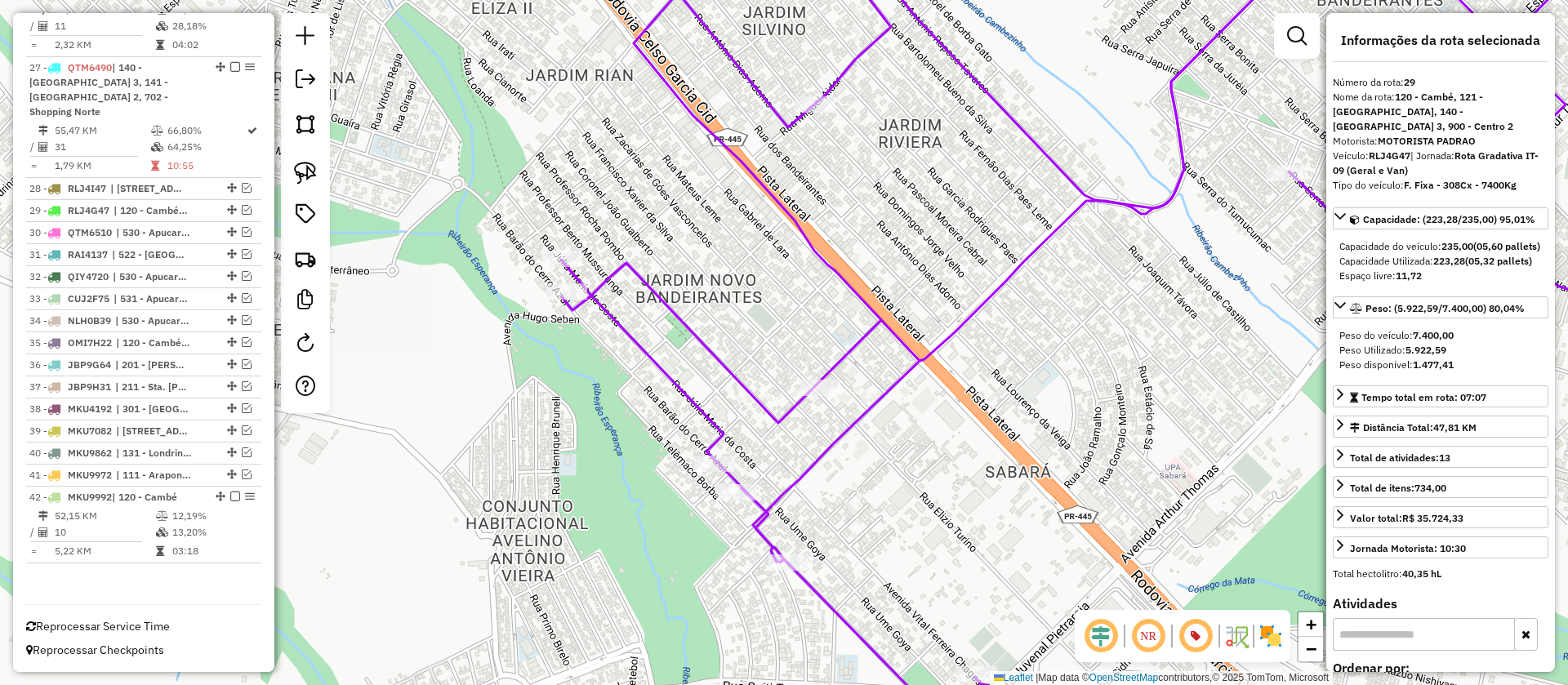
click at [763, 409] on icon at bounding box center [1142, 342] width 1163 height 822
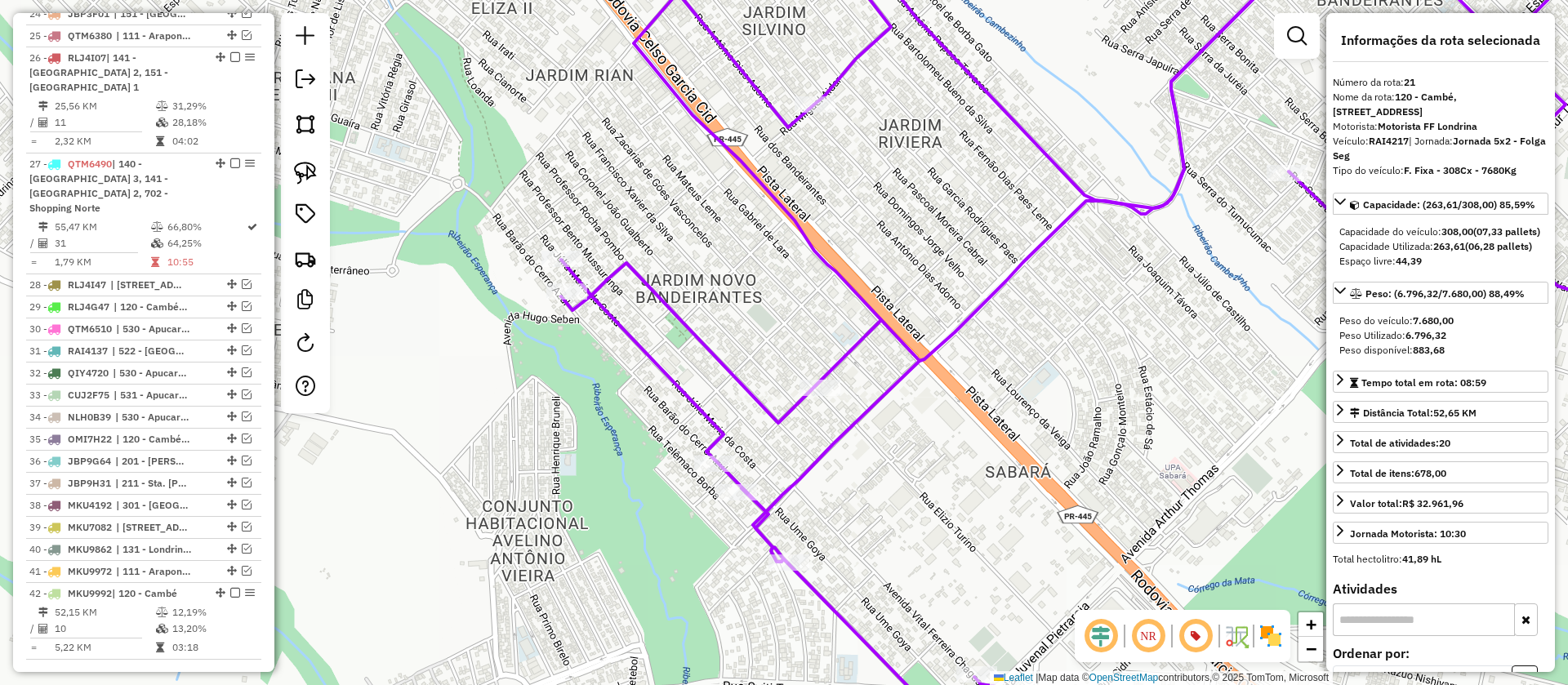
scroll to position [1135, 0]
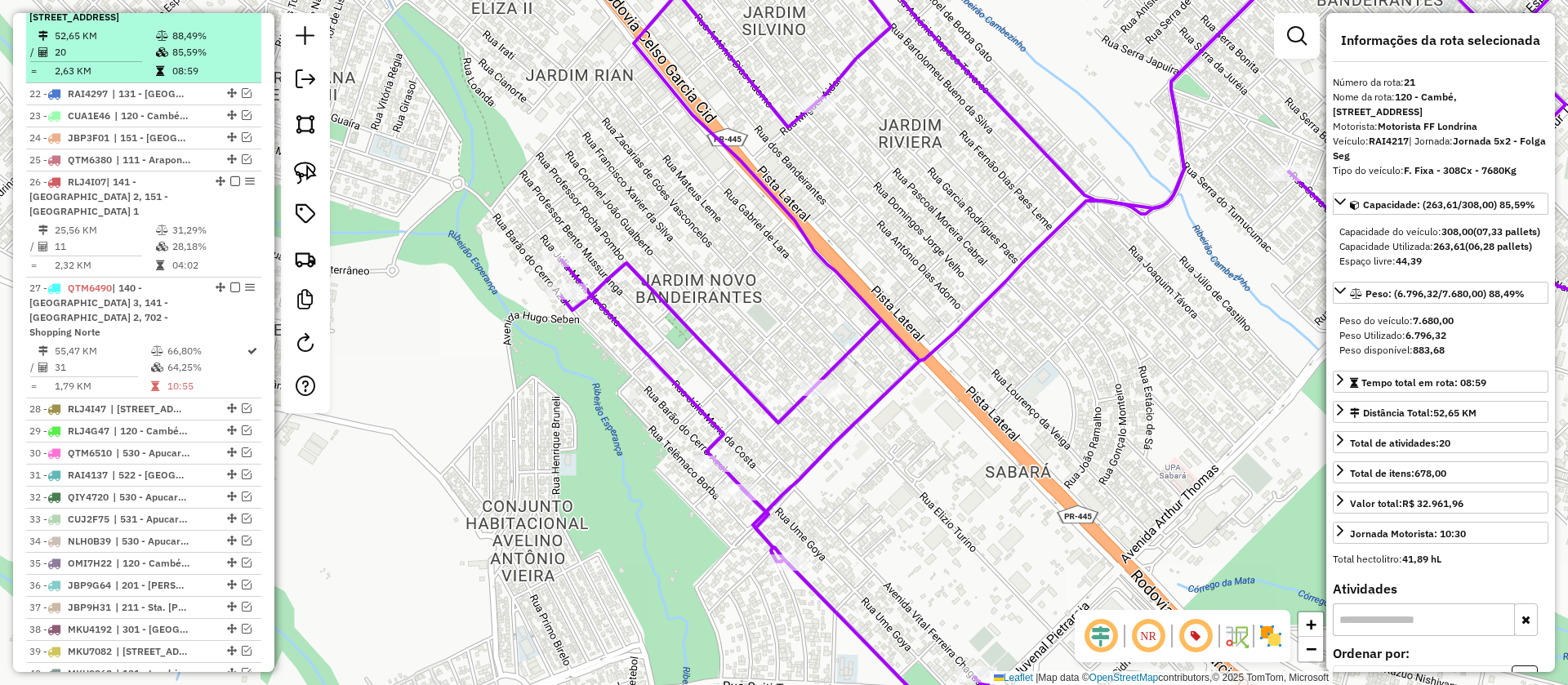
click at [230, 6] on em at bounding box center [235, 1] width 10 height 10
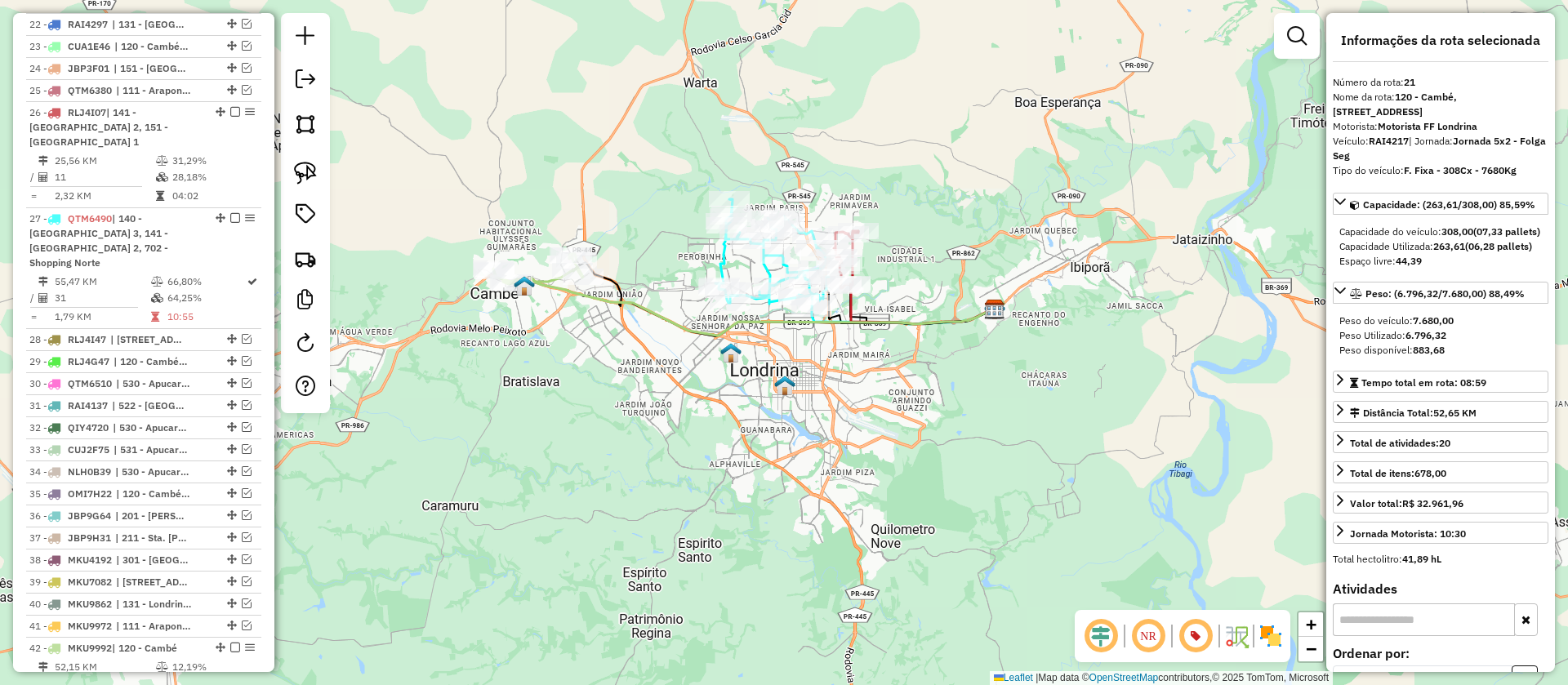
click at [718, 406] on div "Janela de atendimento Grade de atendimento Capacidade Transportadoras Veículos …" at bounding box center [784, 342] width 1568 height 685
click at [702, 336] on icon at bounding box center [748, 302] width 509 height 64
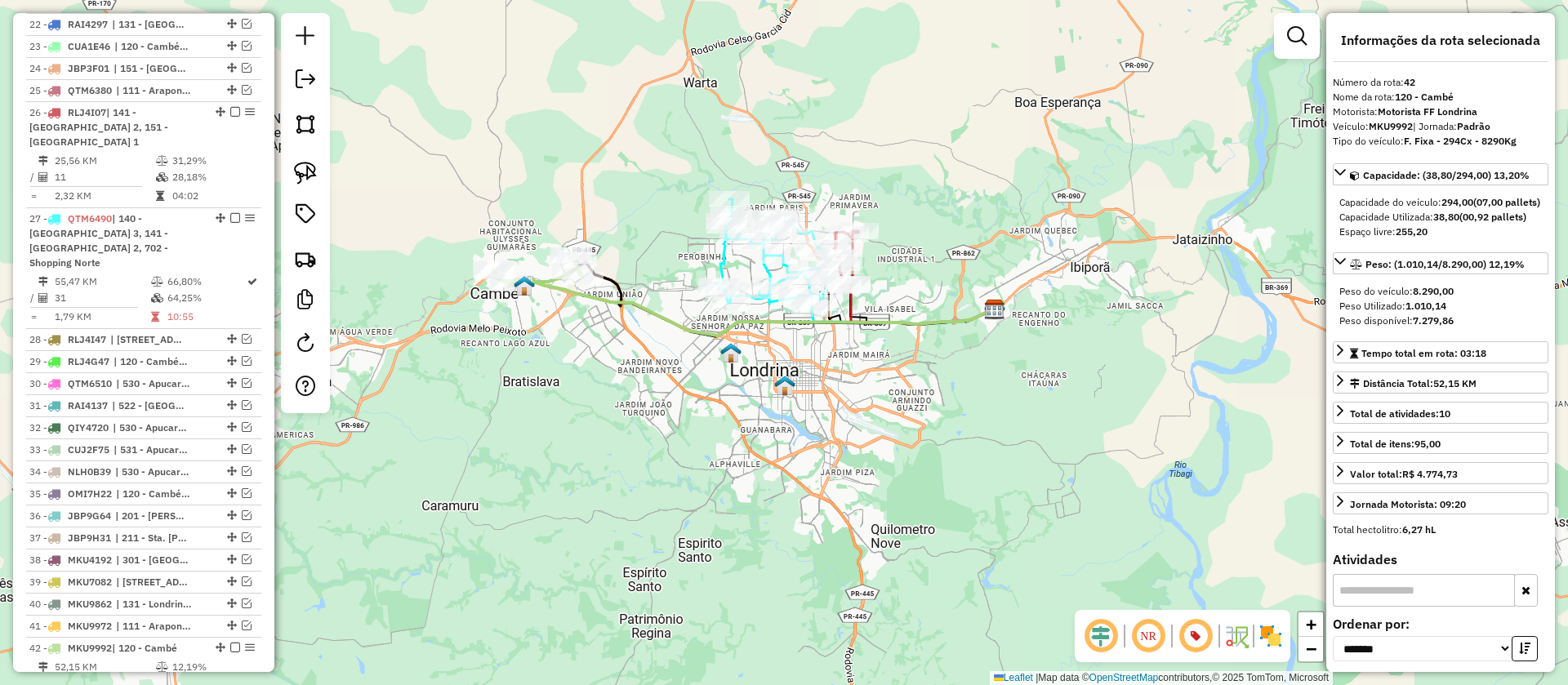
scroll to position [1278, 0]
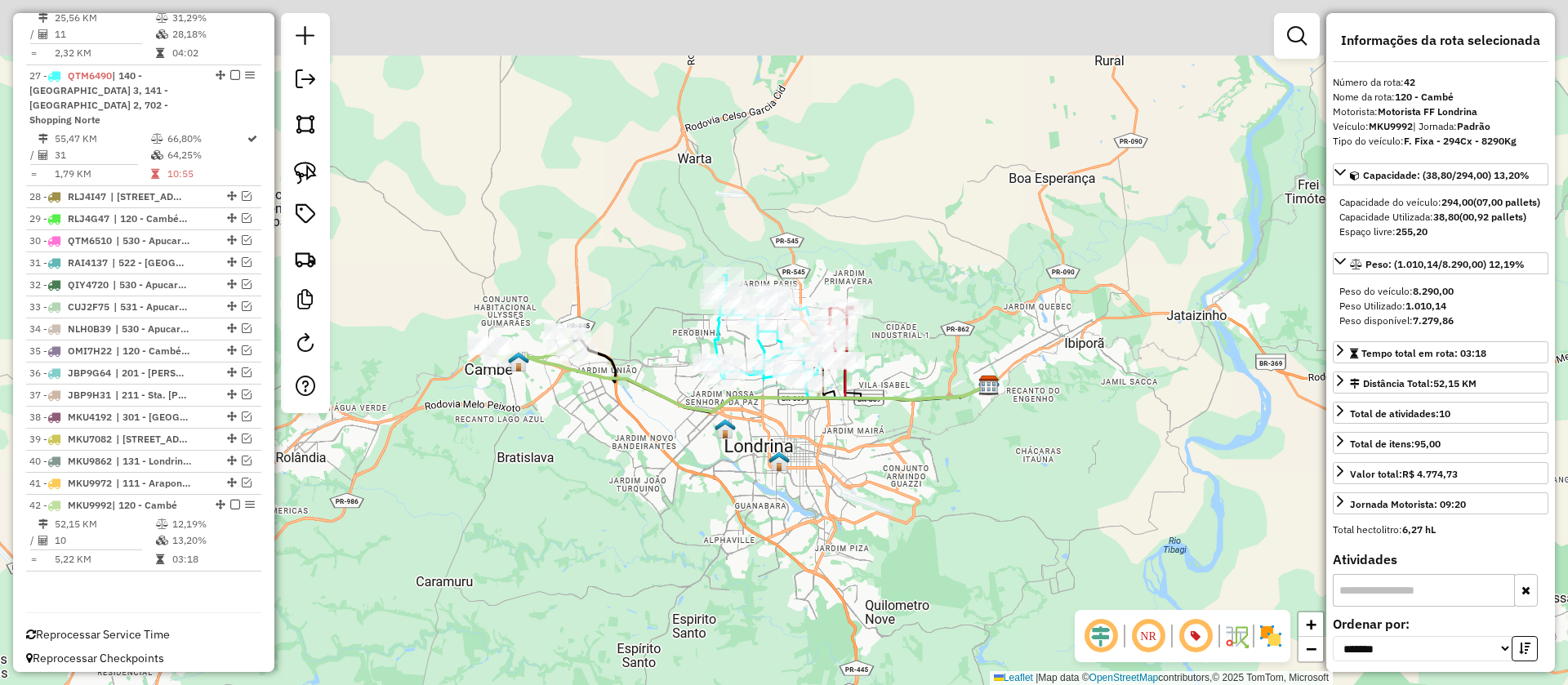
drag, startPoint x: 704, startPoint y: 445, endPoint x: 704, endPoint y: 460, distance: 15.0
click at [704, 460] on div "Janela de atendimento Grade de atendimento Capacidade Transportadoras Veículos …" at bounding box center [784, 342] width 1568 height 685
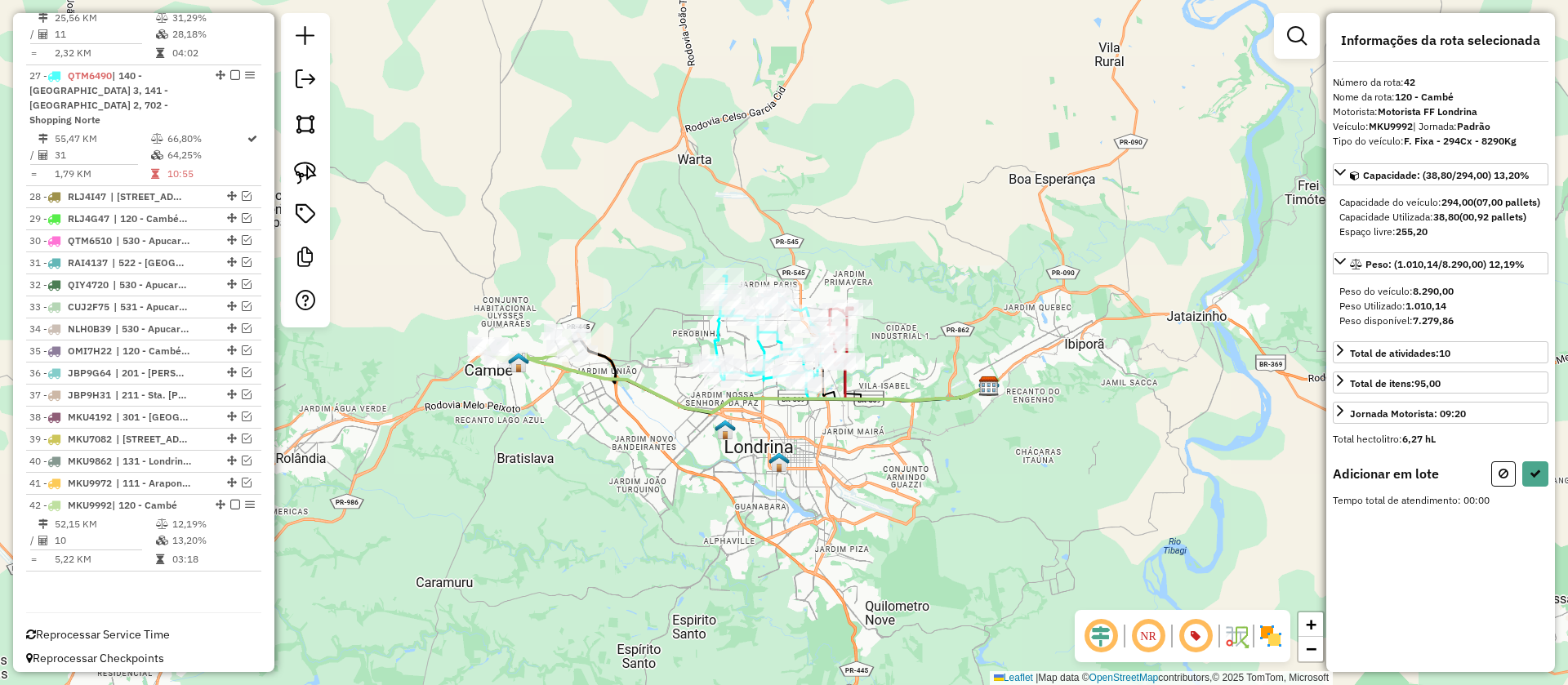
drag, startPoint x: 1504, startPoint y: 488, endPoint x: 1092, endPoint y: 410, distance: 419.3
click at [1501, 479] on icon at bounding box center [1503, 473] width 10 height 11
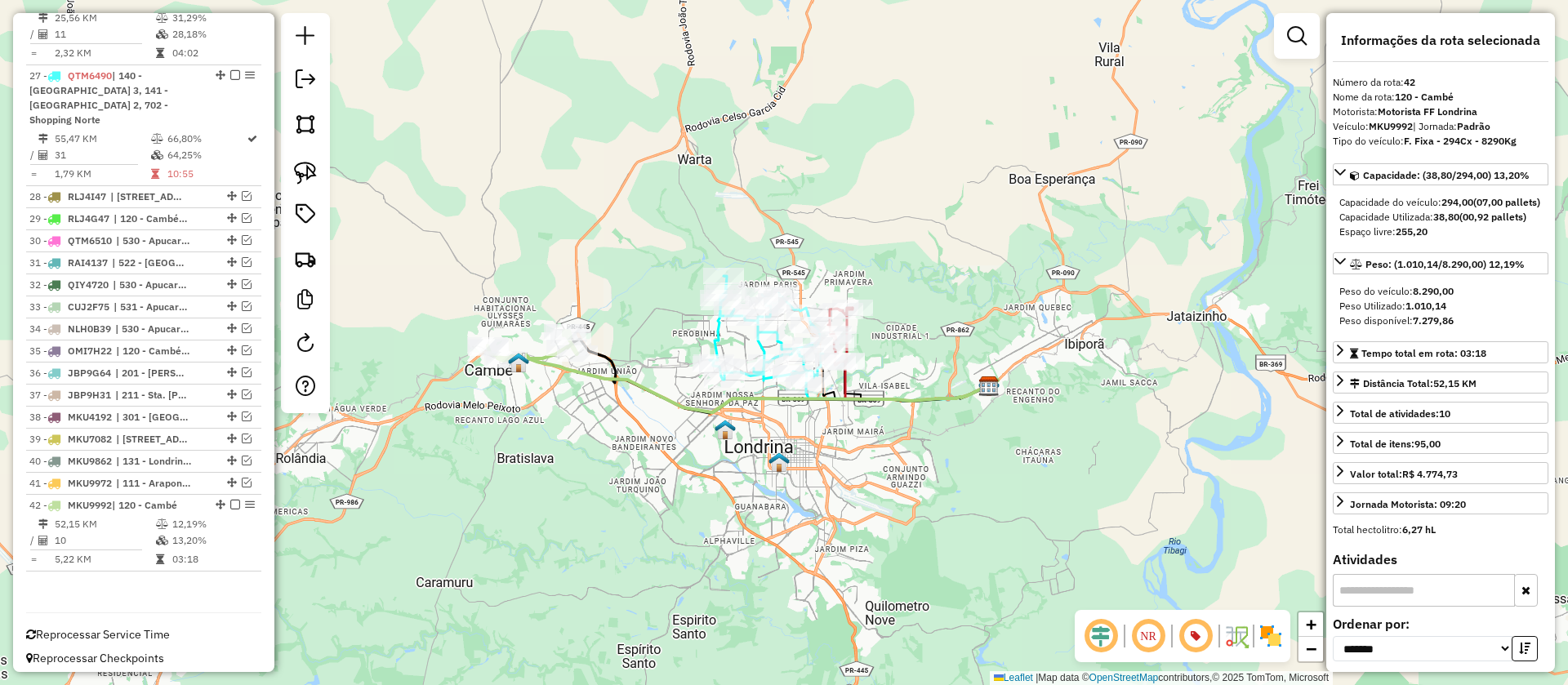
click at [720, 339] on icon at bounding box center [766, 331] width 113 height 109
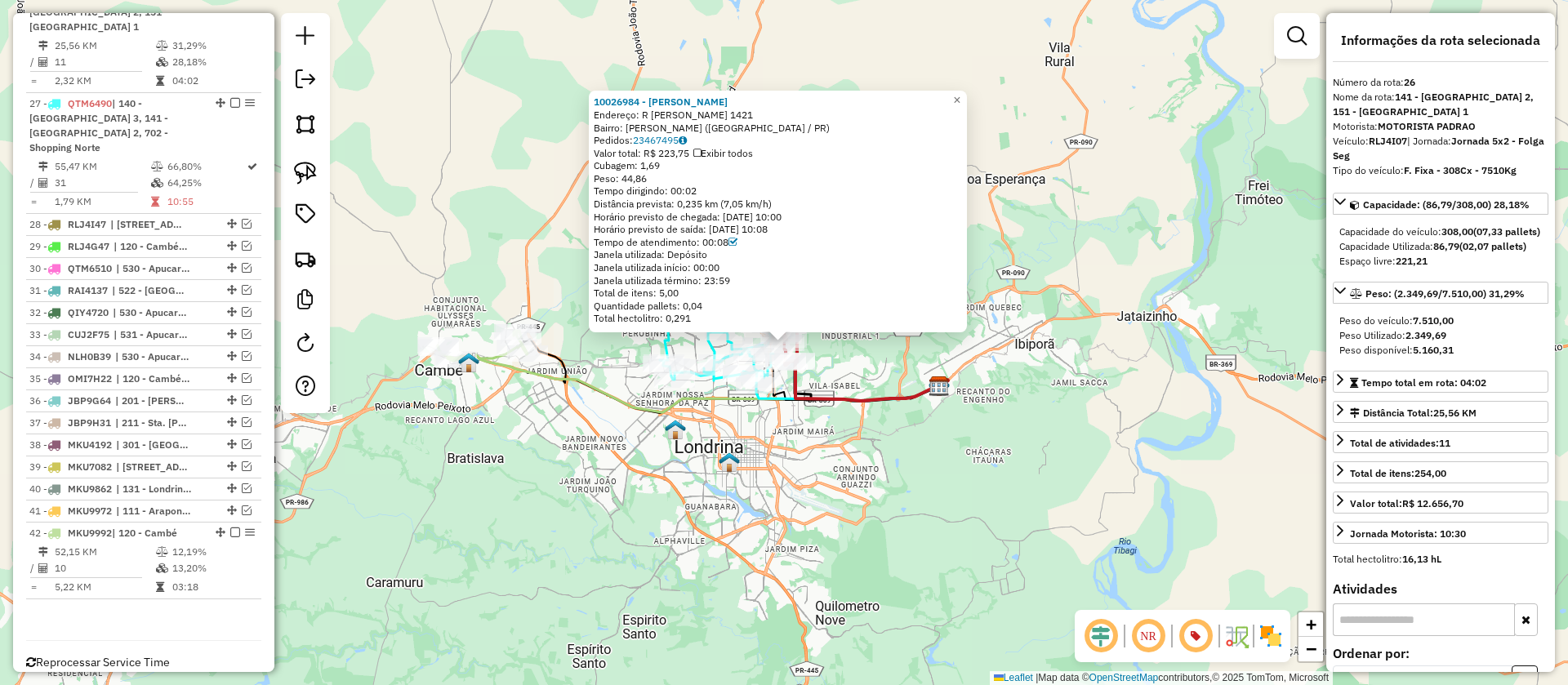
scroll to position [1245, 0]
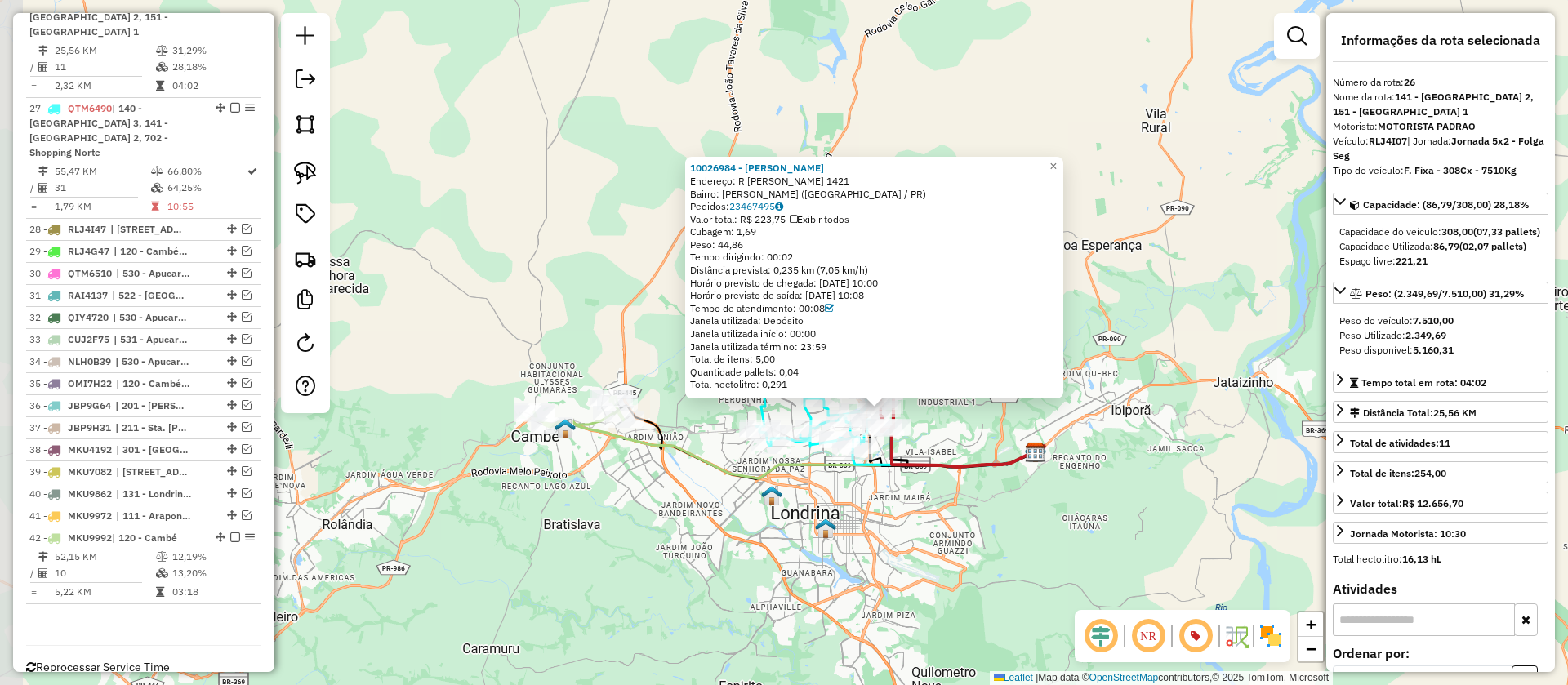
drag, startPoint x: 833, startPoint y: 361, endPoint x: 930, endPoint y: 426, distance: 116.8
click at [930, 426] on div "10026984 - MARCELO SILVA FERREI Endereço: R ABILIO JUSTINIANO DE QUEIROZ 1421 B…" at bounding box center [784, 342] width 1568 height 685
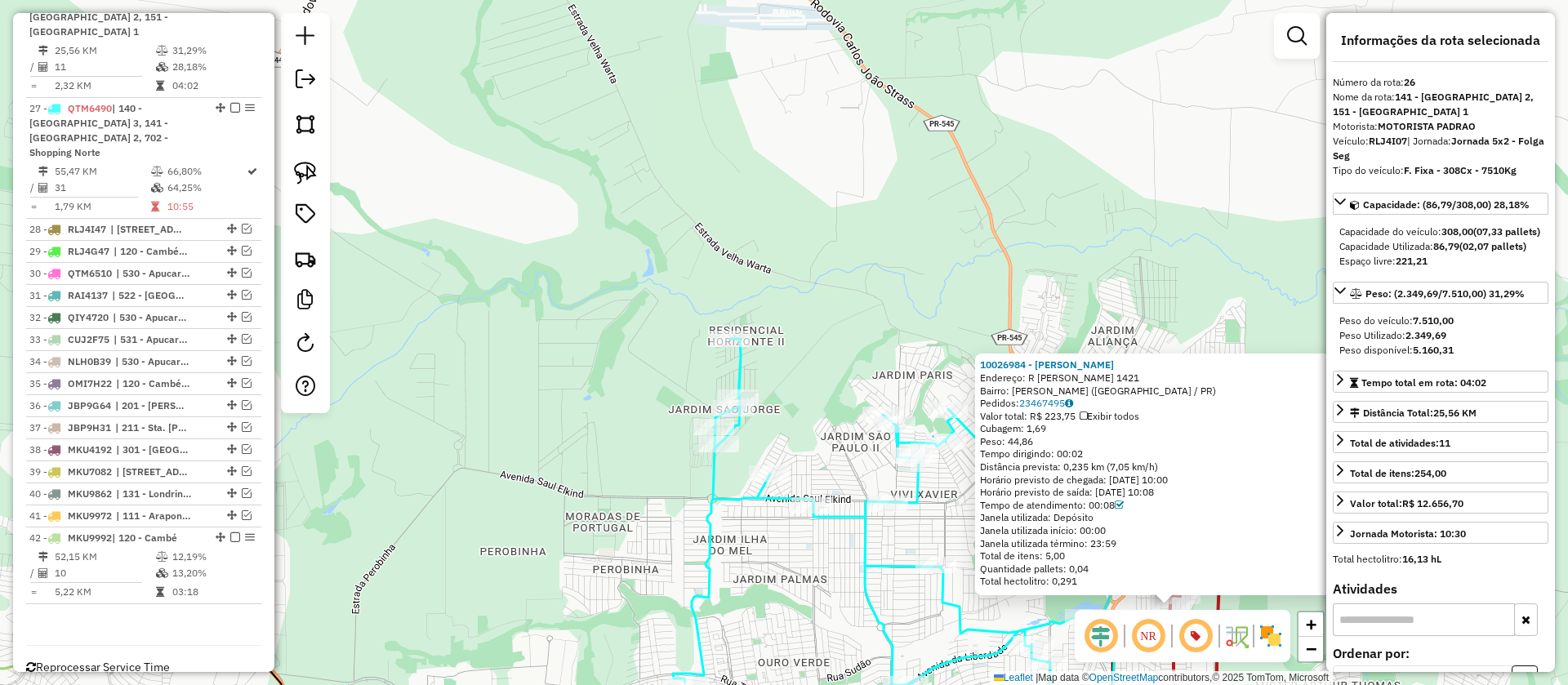
click at [1007, 597] on div "10026984 - MARCELO SILVA FERREI Endereço: R ABILIO JUSTINIANO DE QUEIROZ 1421 B…" at bounding box center [784, 342] width 1568 height 685
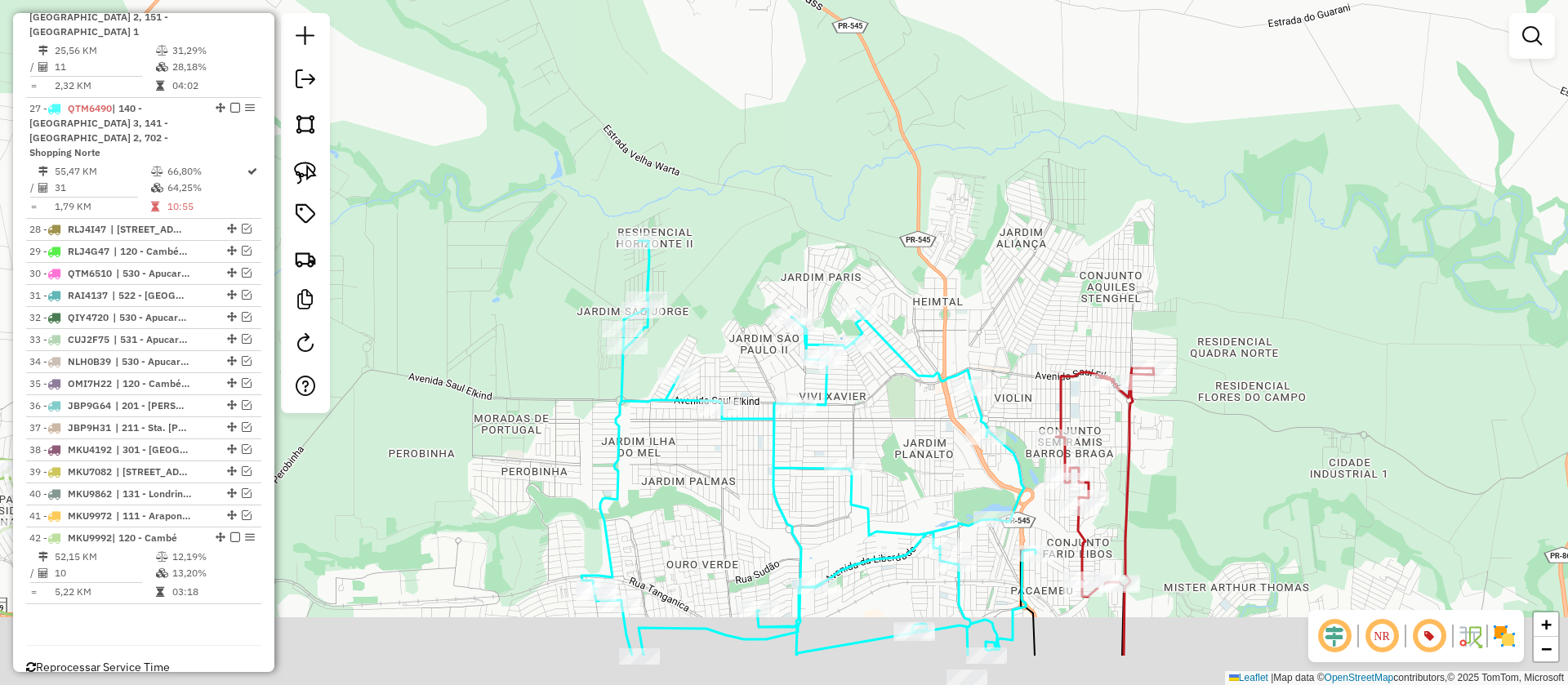
drag, startPoint x: 1011, startPoint y: 612, endPoint x: 805, endPoint y: 380, distance: 310.3
click at [818, 412] on div "Janela de atendimento Grade de atendimento Capacidade Transportadoras Veículos …" at bounding box center [784, 342] width 1568 height 685
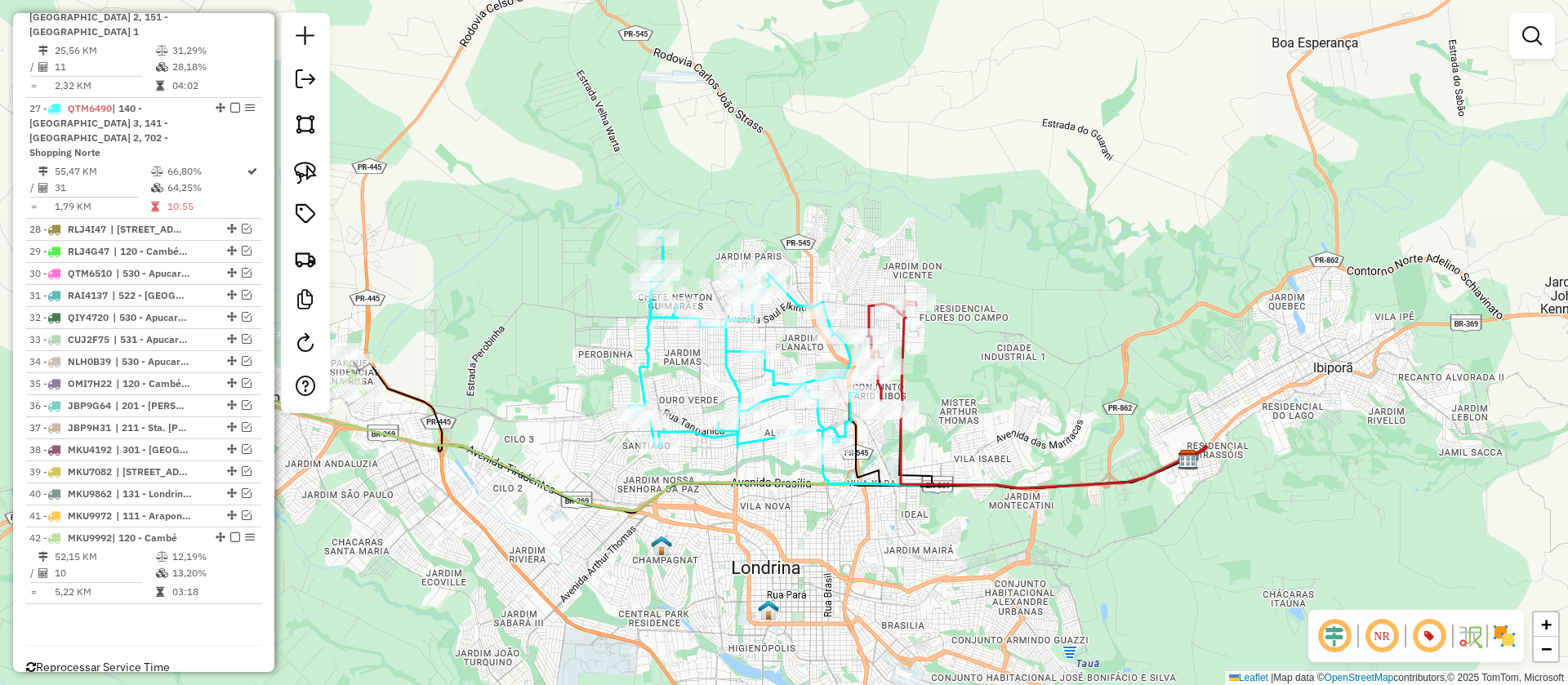
click at [908, 341] on icon at bounding box center [1054, 395] width 306 height 187
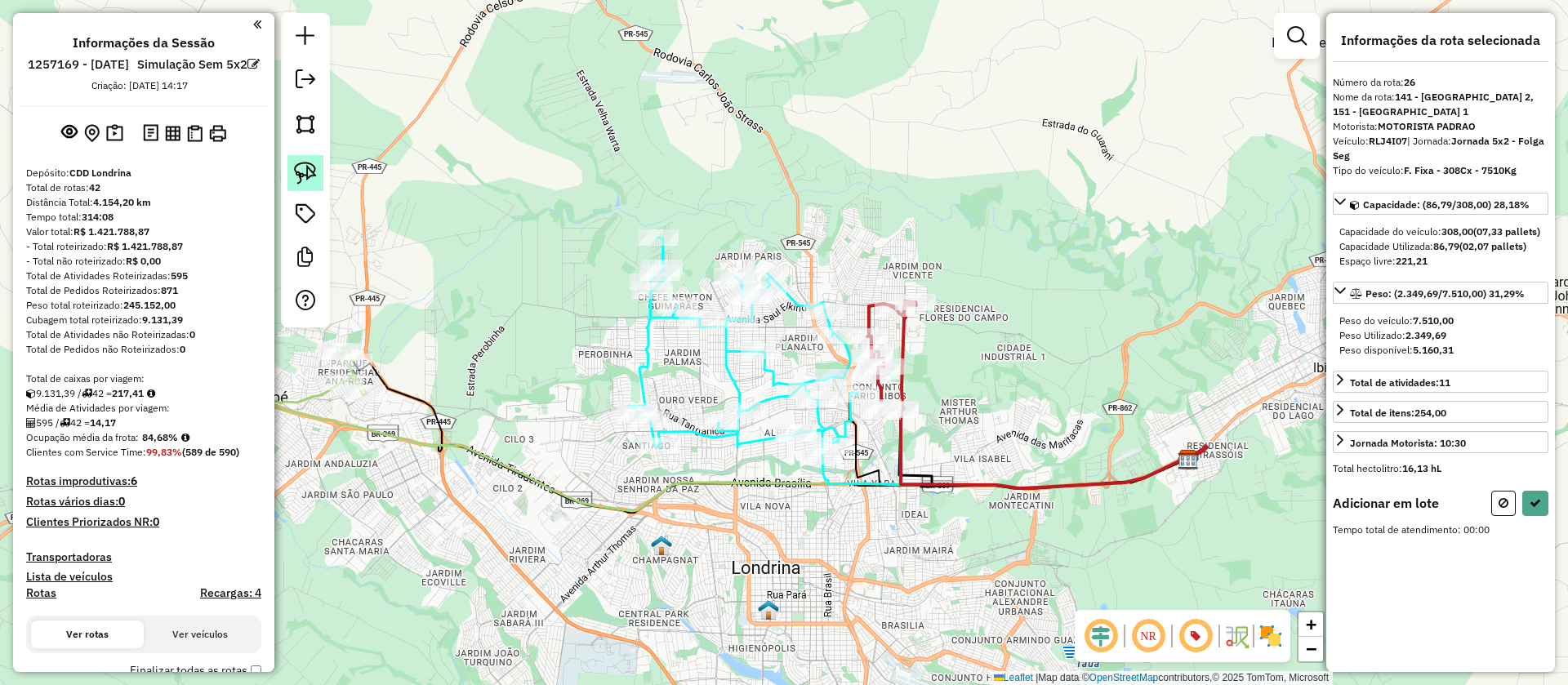
scroll to position [1245, 0]
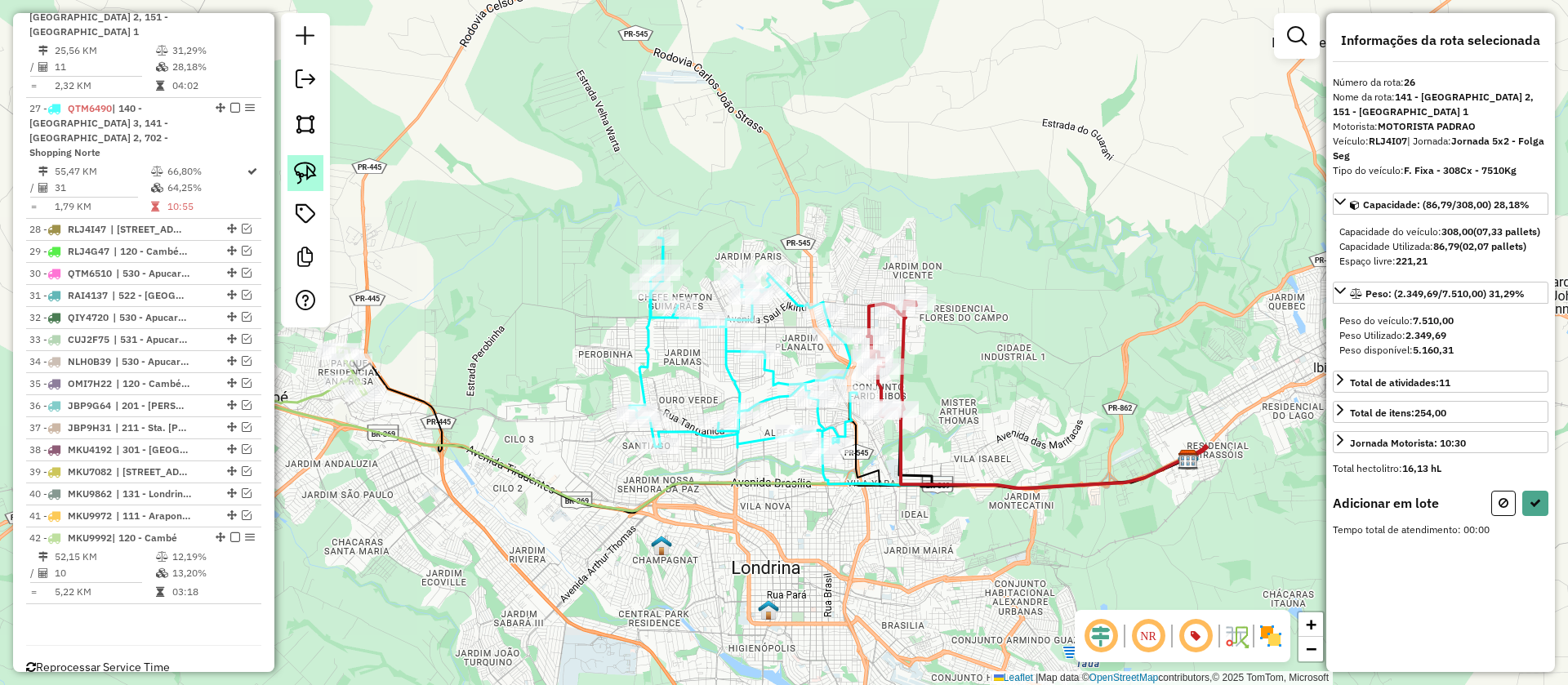
drag, startPoint x: 314, startPoint y: 175, endPoint x: 419, endPoint y: 263, distance: 137.0
click at [315, 175] on img at bounding box center [305, 173] width 23 height 23
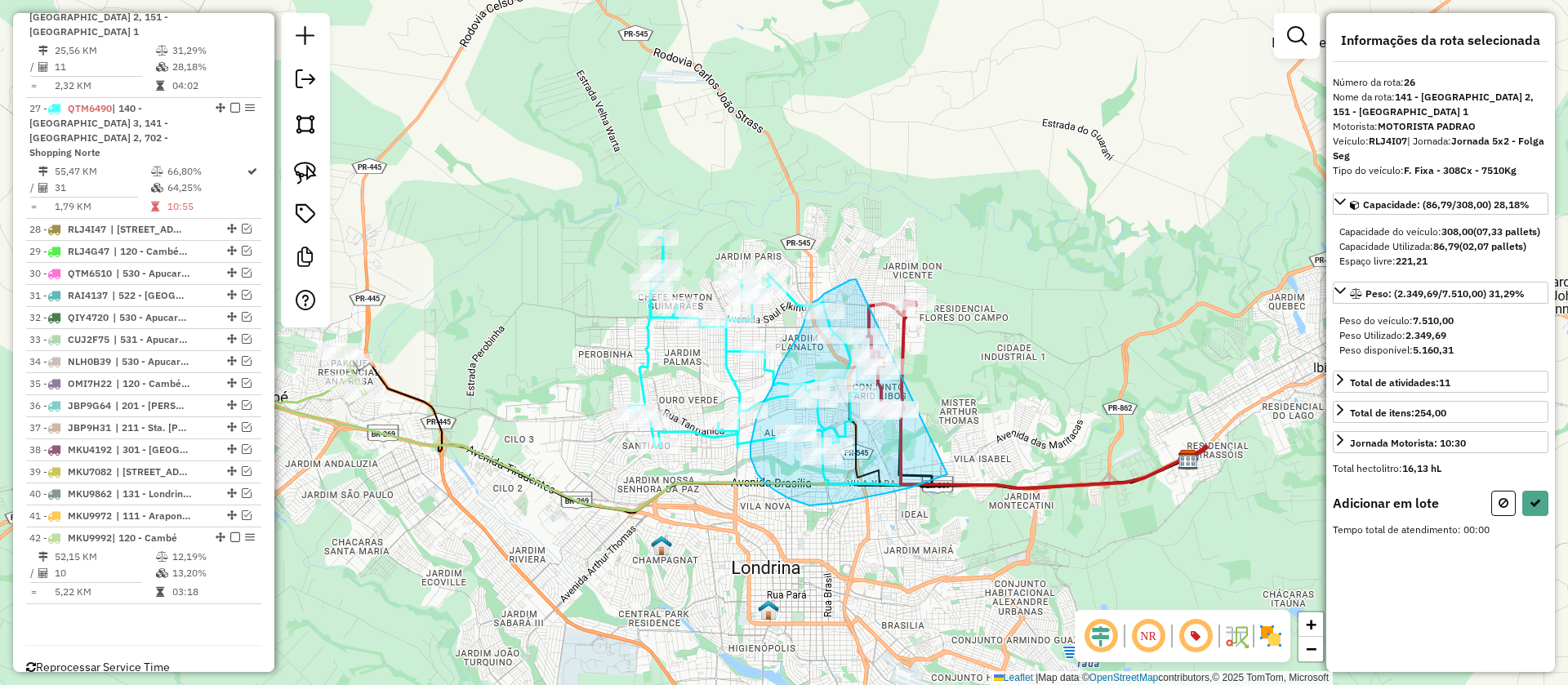
drag, startPoint x: 855, startPoint y: 280, endPoint x: 947, endPoint y: 475, distance: 215.6
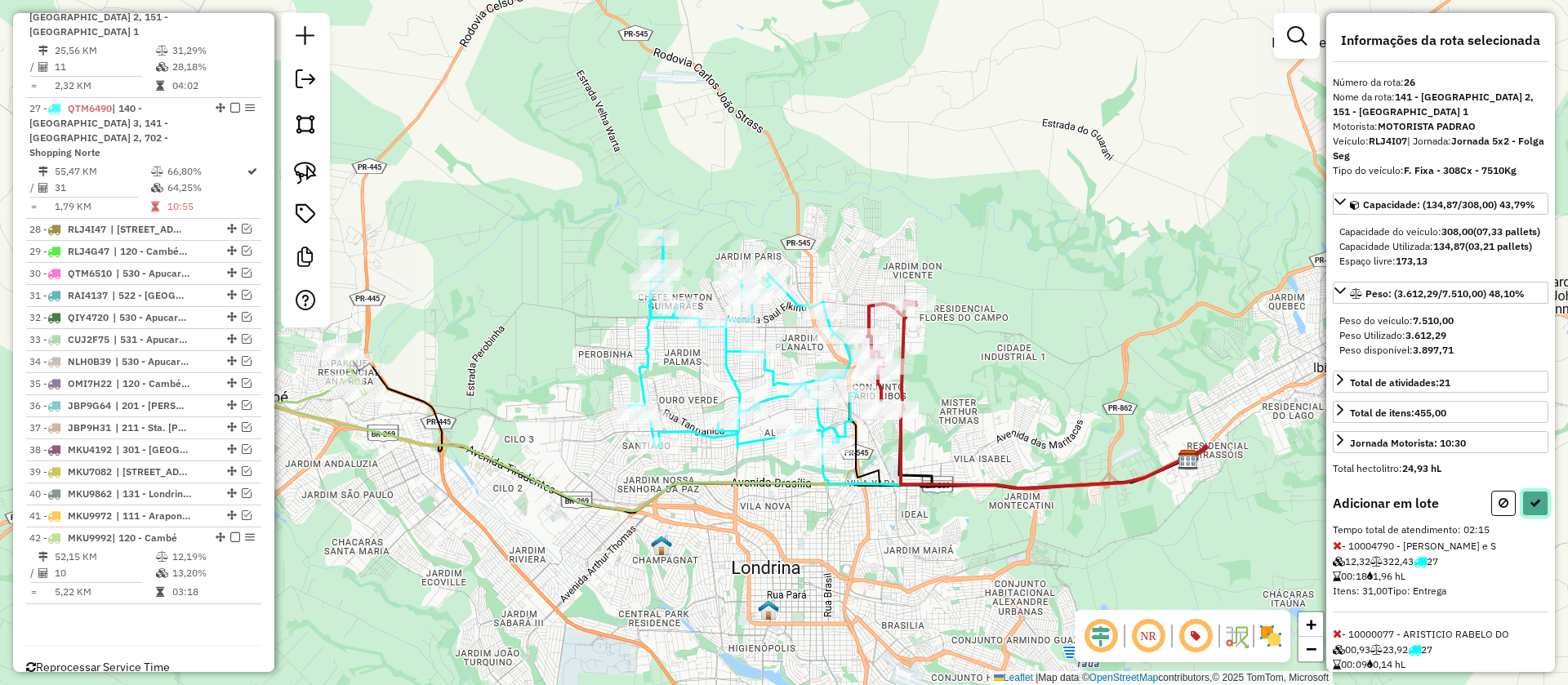
click at [1529, 509] on icon at bounding box center [1535, 503] width 11 height 11
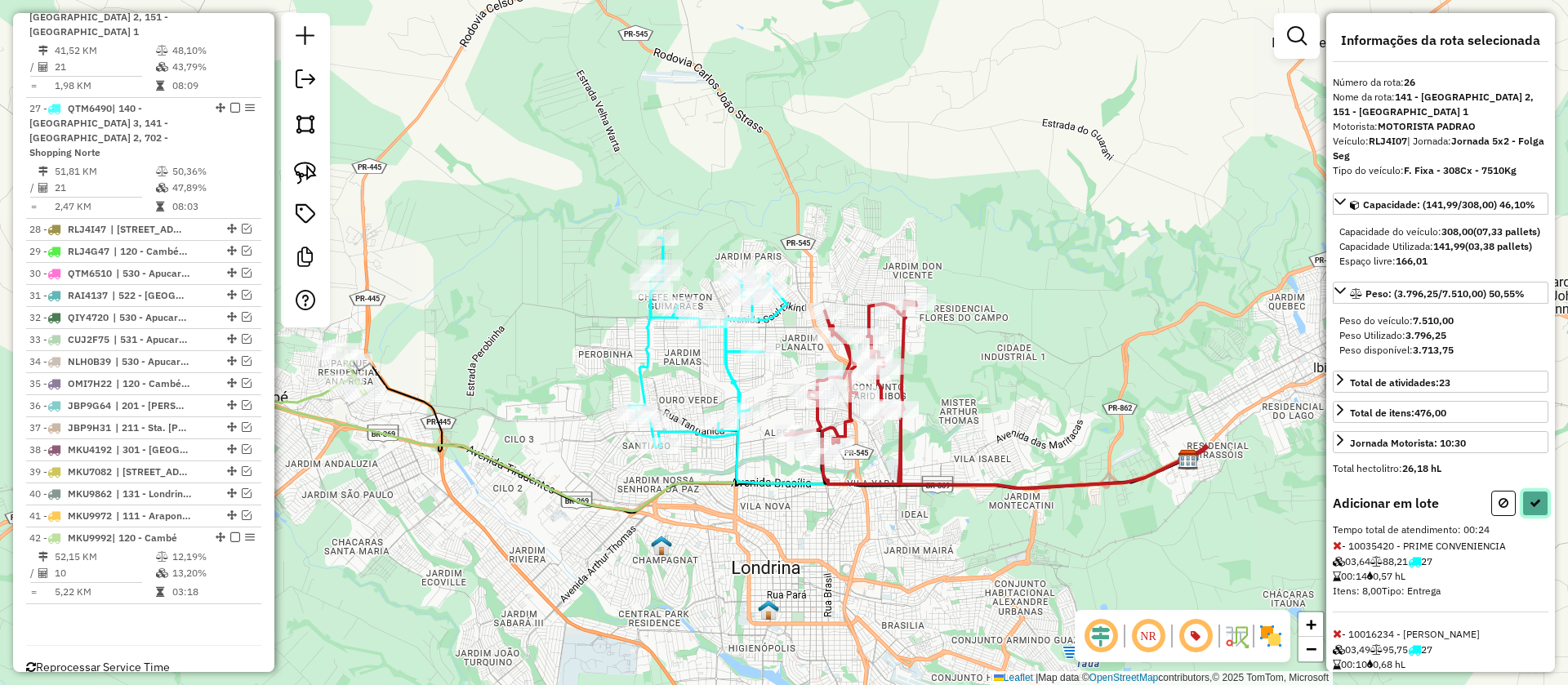
click at [1529, 509] on icon at bounding box center [1535, 503] width 11 height 11
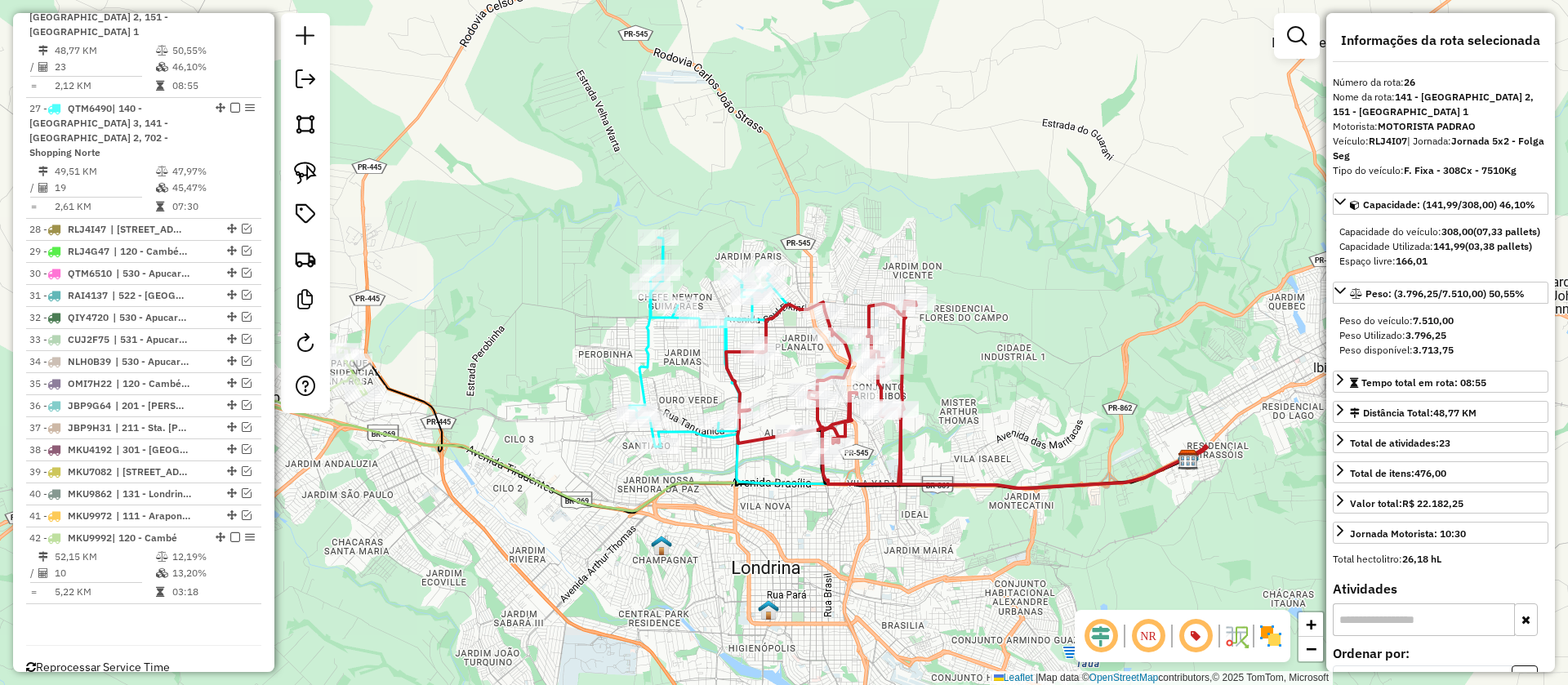
click at [645, 358] on icon at bounding box center [708, 342] width 157 height 209
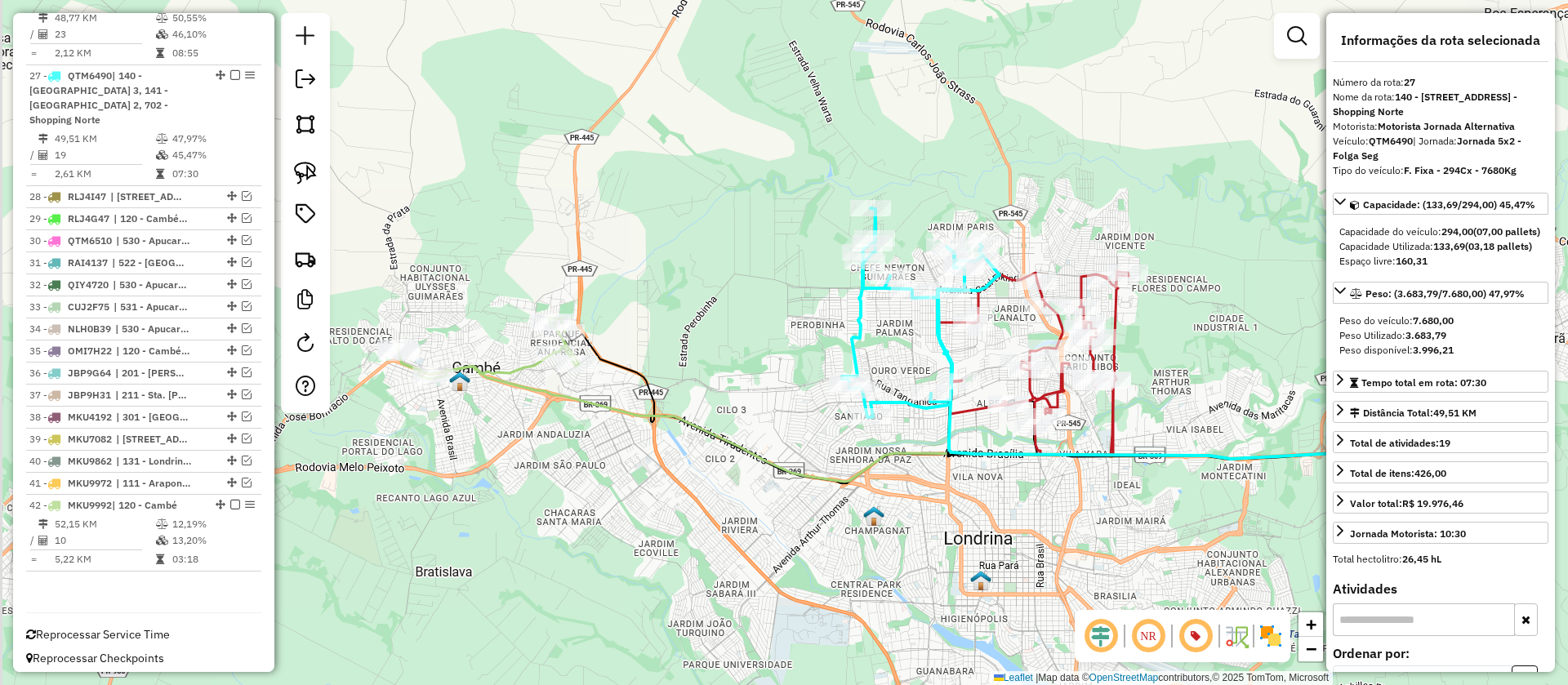
drag, startPoint x: 574, startPoint y: 384, endPoint x: 766, endPoint y: 351, distance: 194.8
click at [765, 351] on div "Janela de atendimento Grade de atendimento Capacidade Transportadoras Veículos …" at bounding box center [784, 342] width 1568 height 685
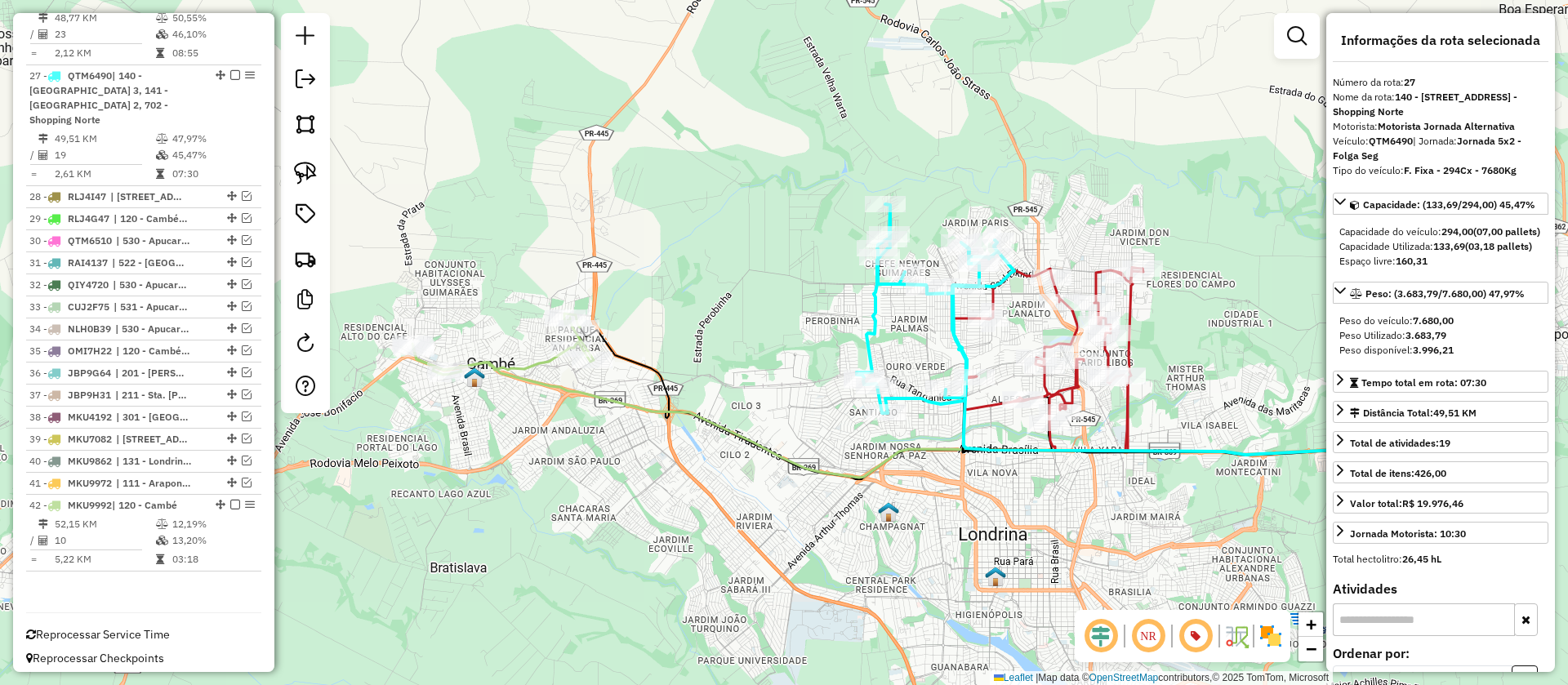
click at [645, 407] on icon at bounding box center [923, 413] width 1021 height 129
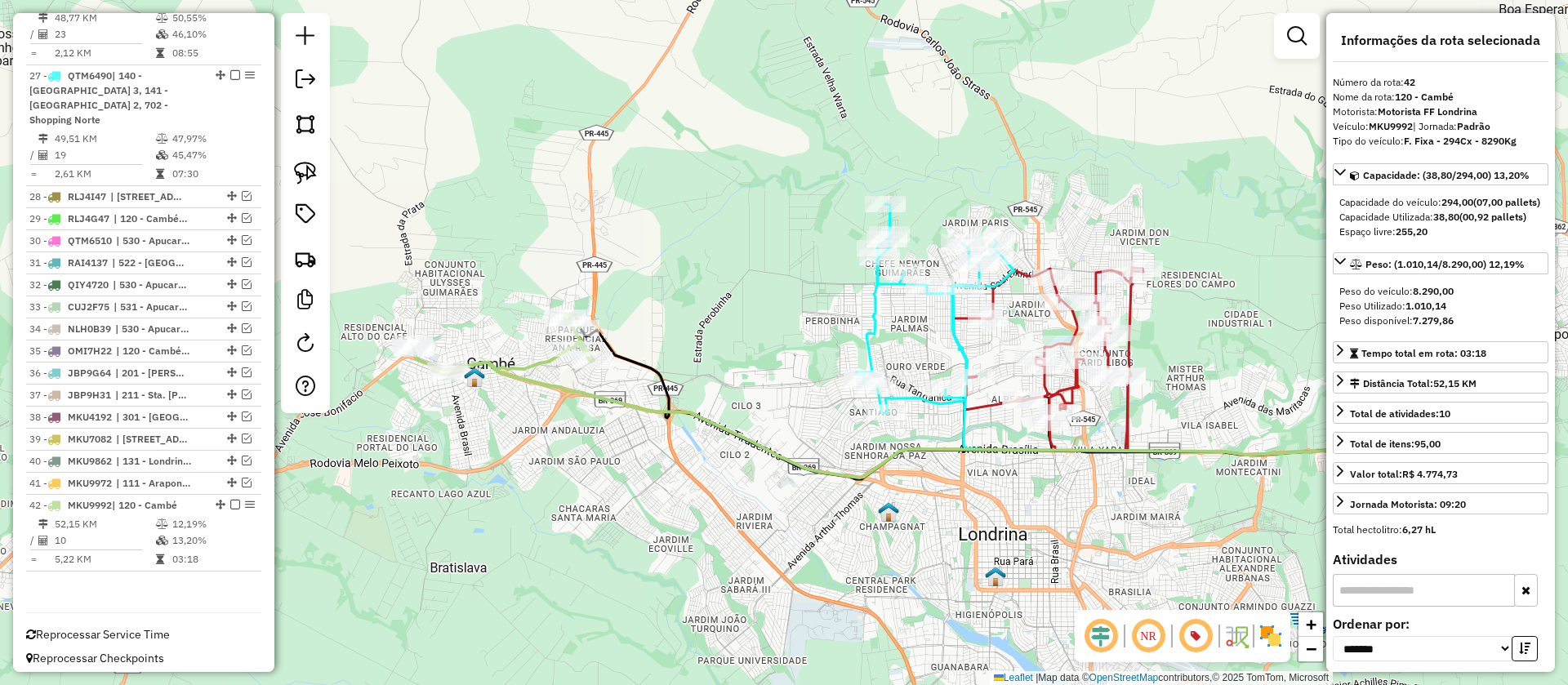
click at [1131, 304] on icon at bounding box center [1280, 361] width 306 height 187
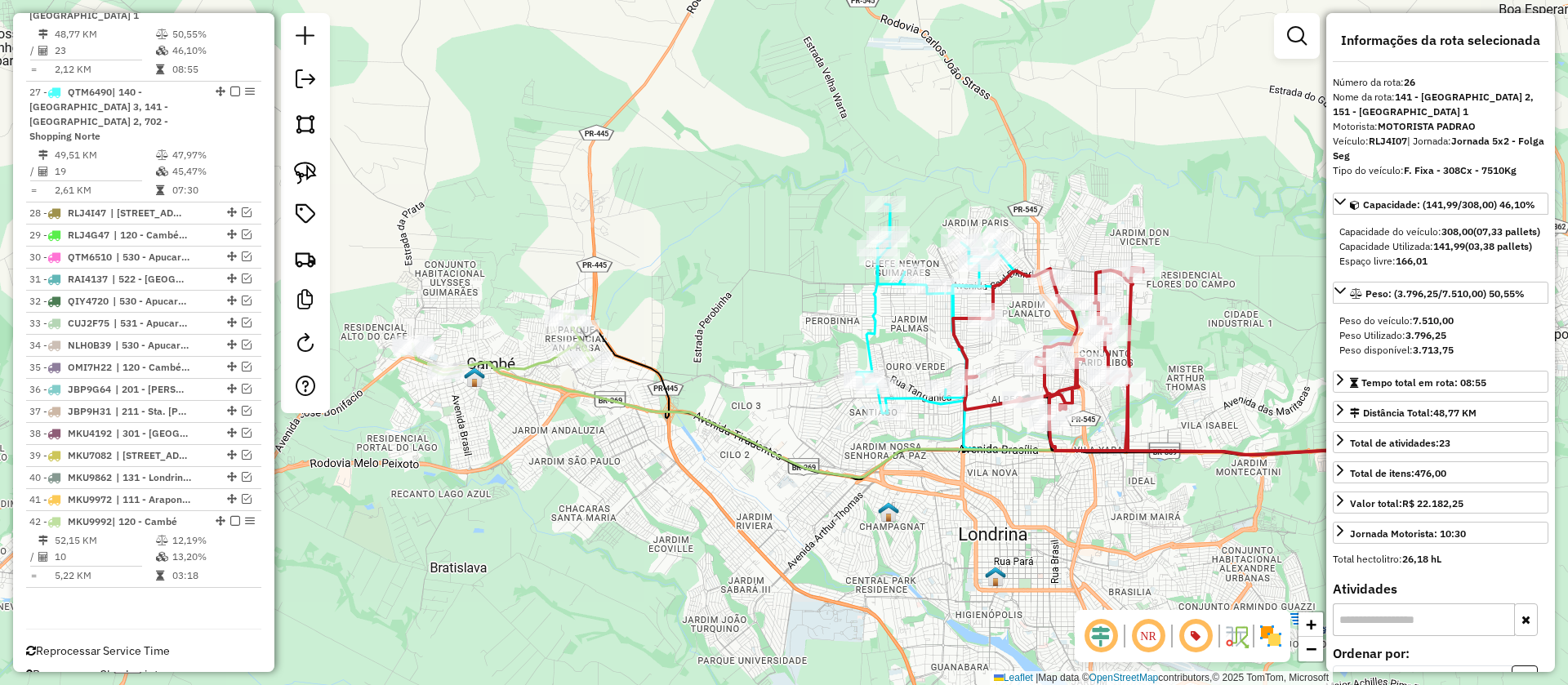
scroll to position [1245, 0]
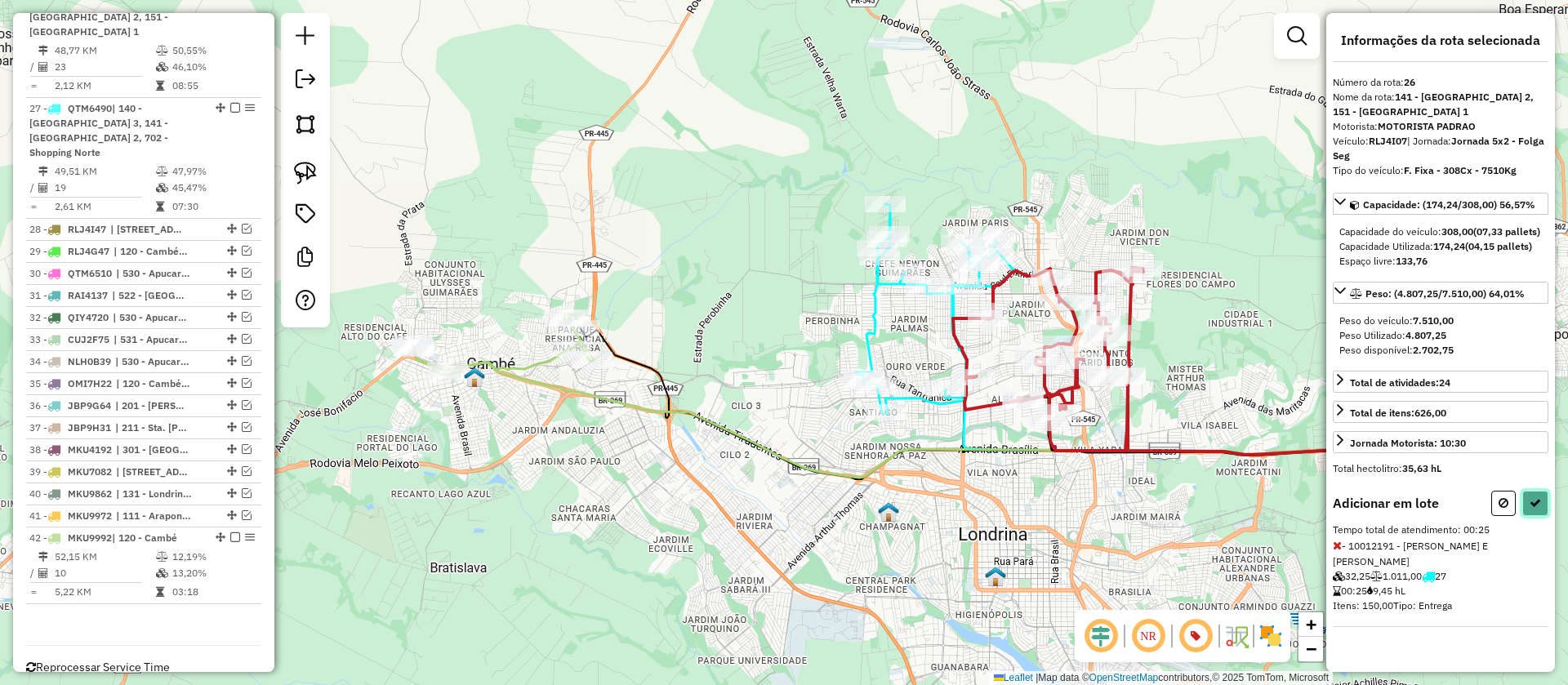
click at [1538, 509] on icon at bounding box center [1535, 503] width 11 height 11
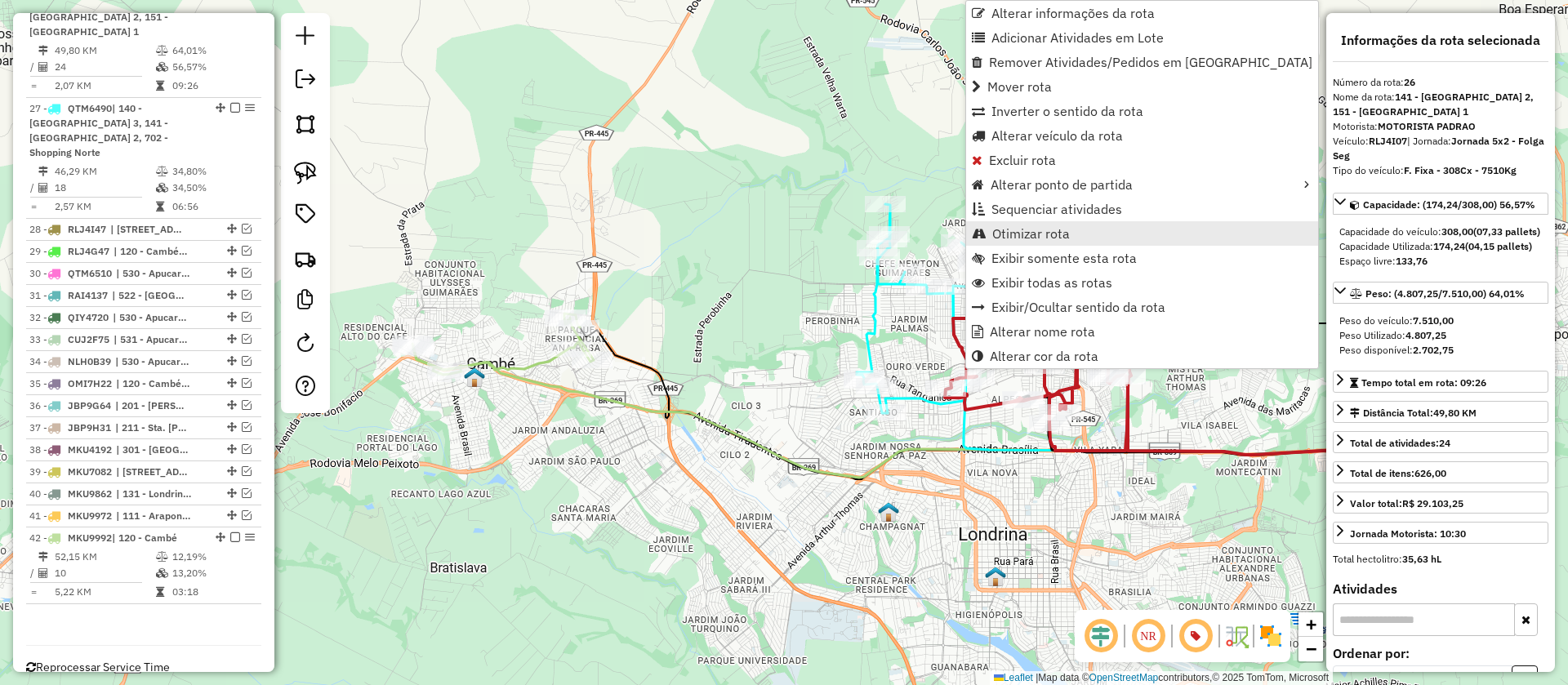
click at [1047, 230] on span "Otimizar rota" at bounding box center [1031, 233] width 77 height 13
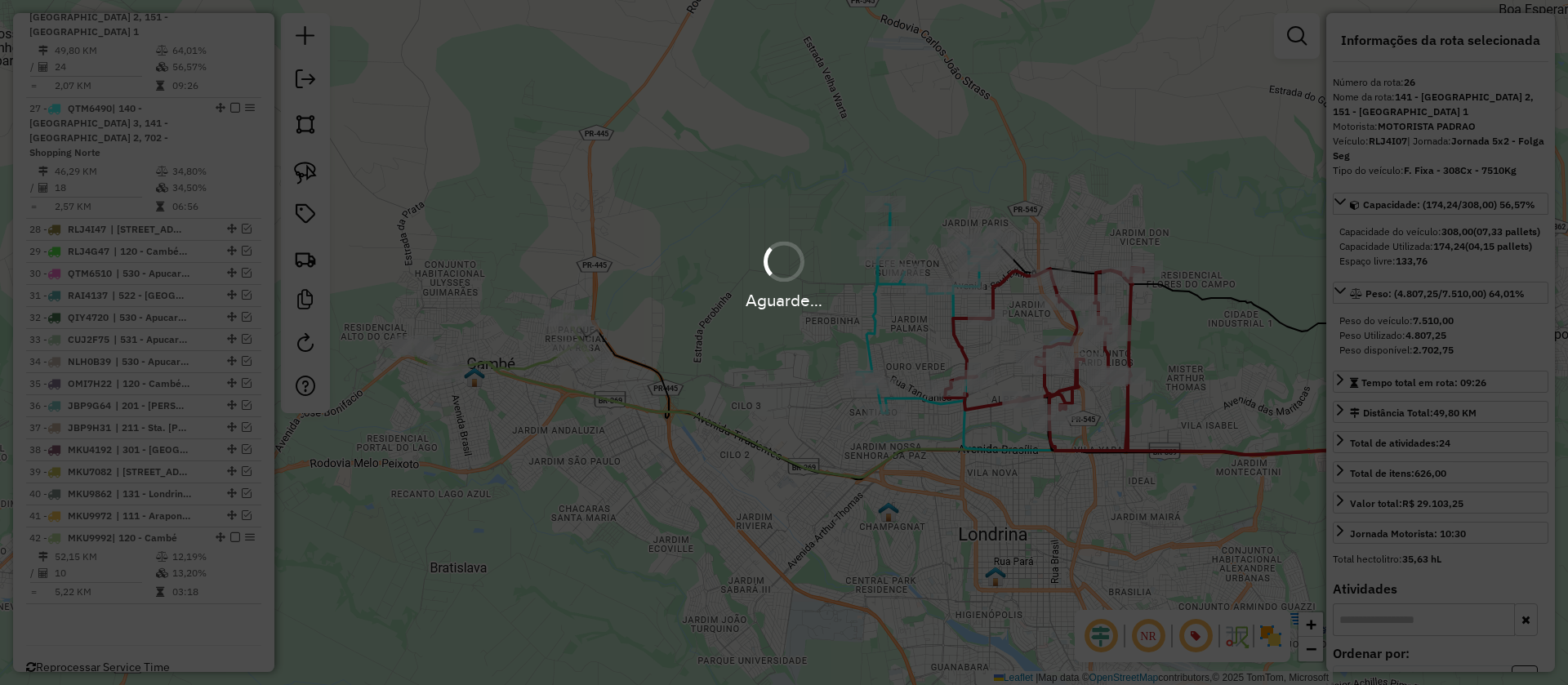
click at [855, 325] on div "Aguarde..." at bounding box center [784, 342] width 1568 height 685
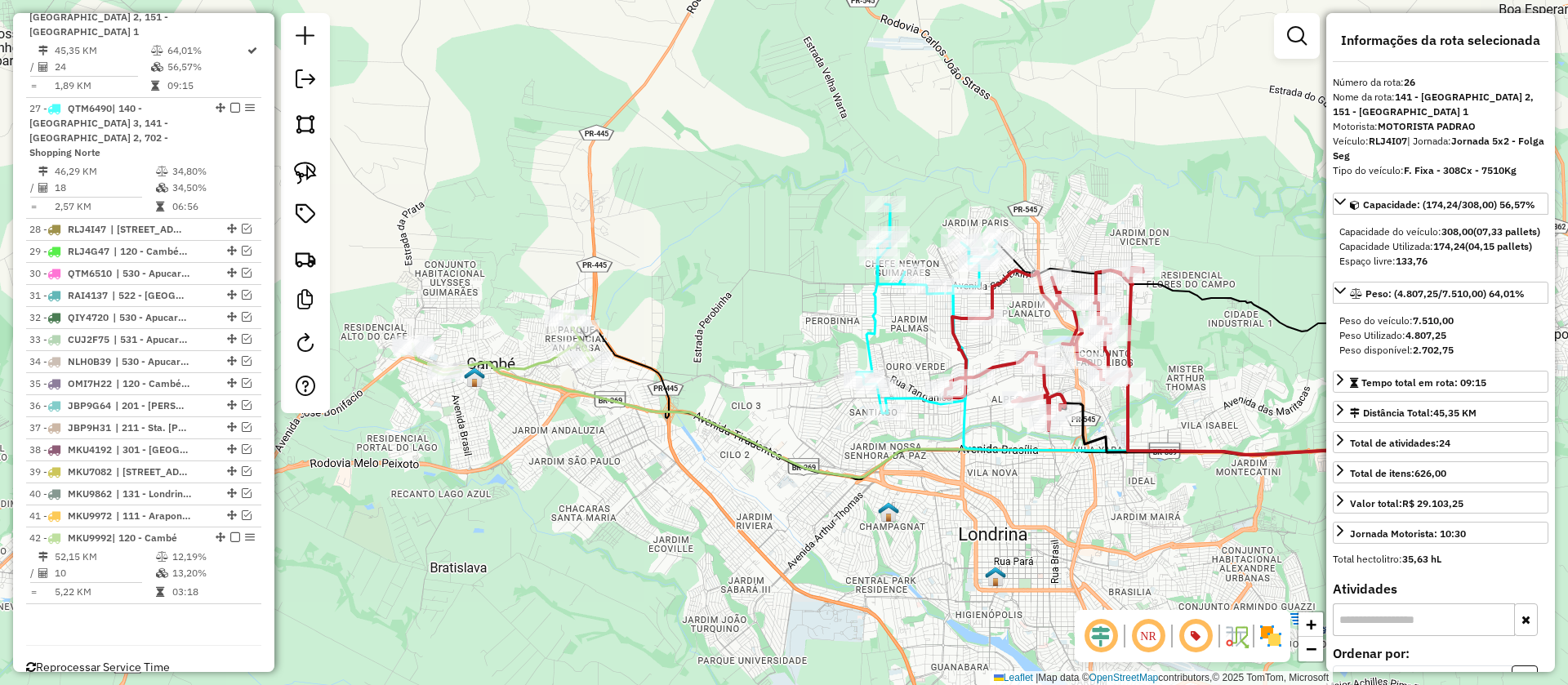
click at [875, 325] on icon at bounding box center [927, 309] width 141 height 209
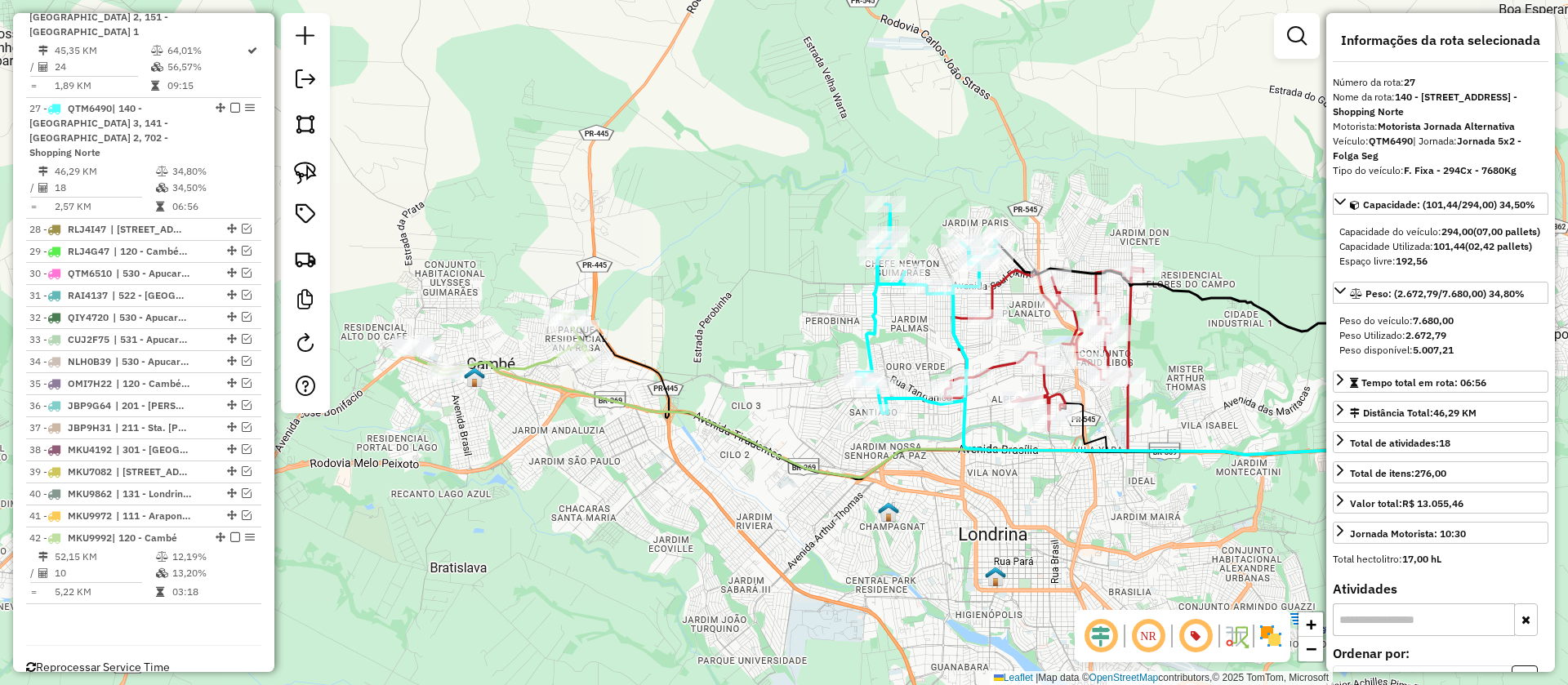
scroll to position [1278, 0]
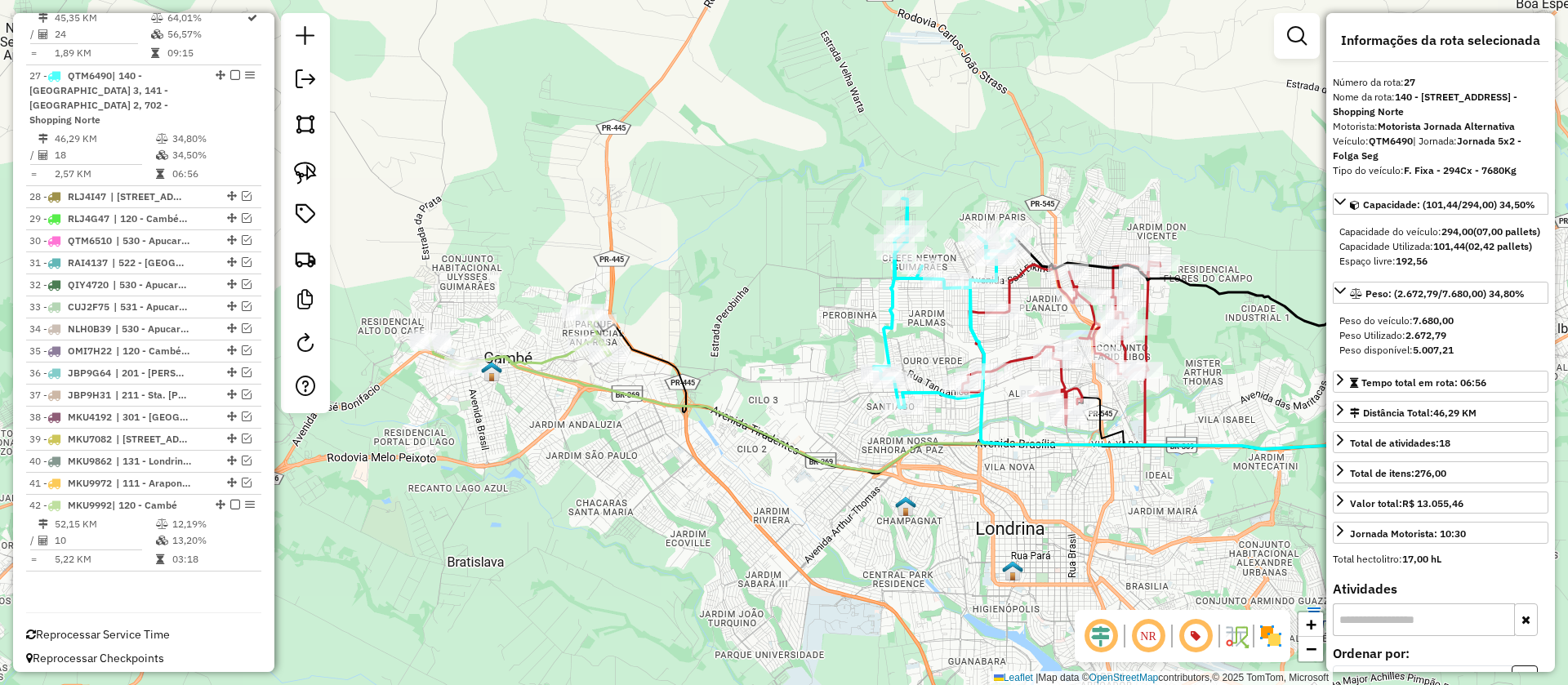
drag, startPoint x: 948, startPoint y: 346, endPoint x: 1055, endPoint y: 306, distance: 114.2
click at [1055, 306] on div "Janela de atendimento Grade de atendimento Capacidade Transportadoras Veículos …" at bounding box center [784, 342] width 1568 height 685
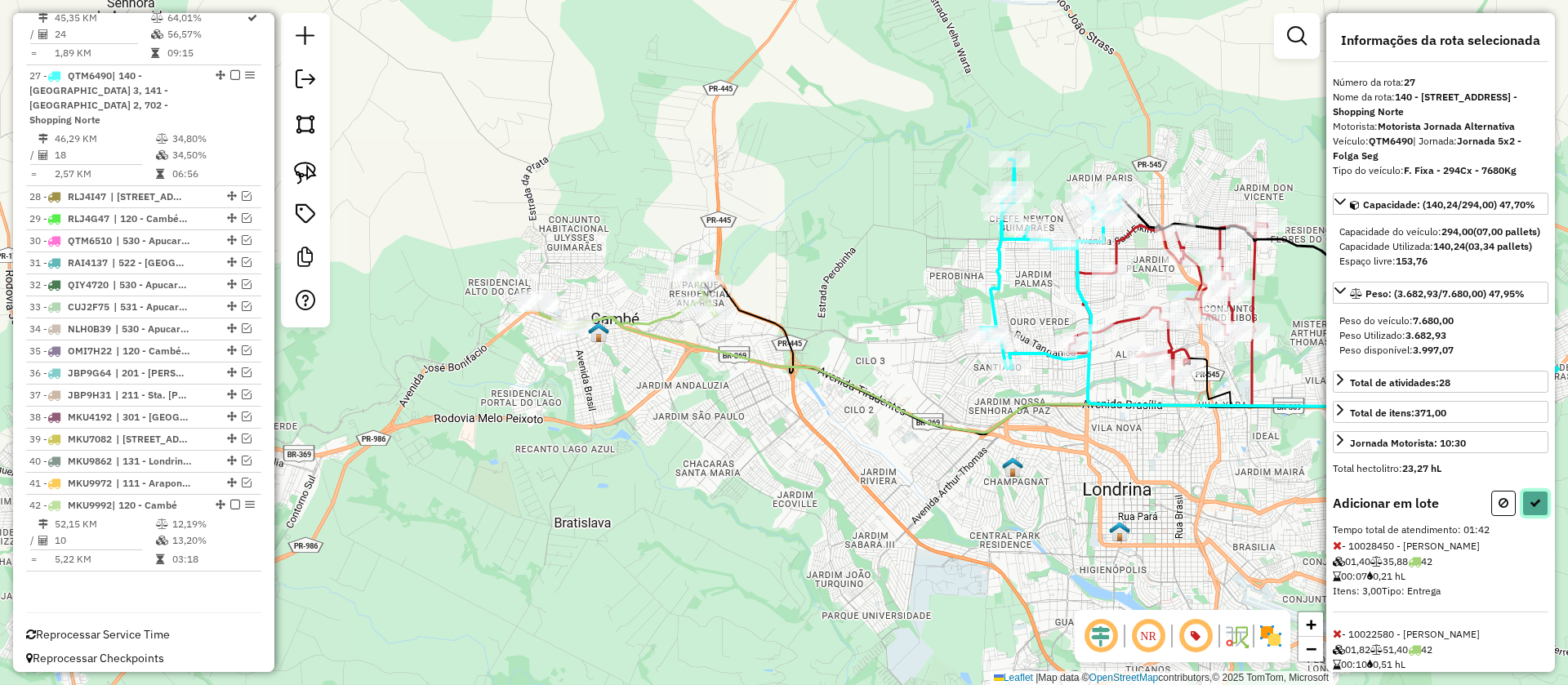
drag, startPoint x: 1539, startPoint y: 525, endPoint x: 1488, endPoint y: 526, distance: 51.0
click at [1538, 516] on button at bounding box center [1535, 503] width 26 height 26
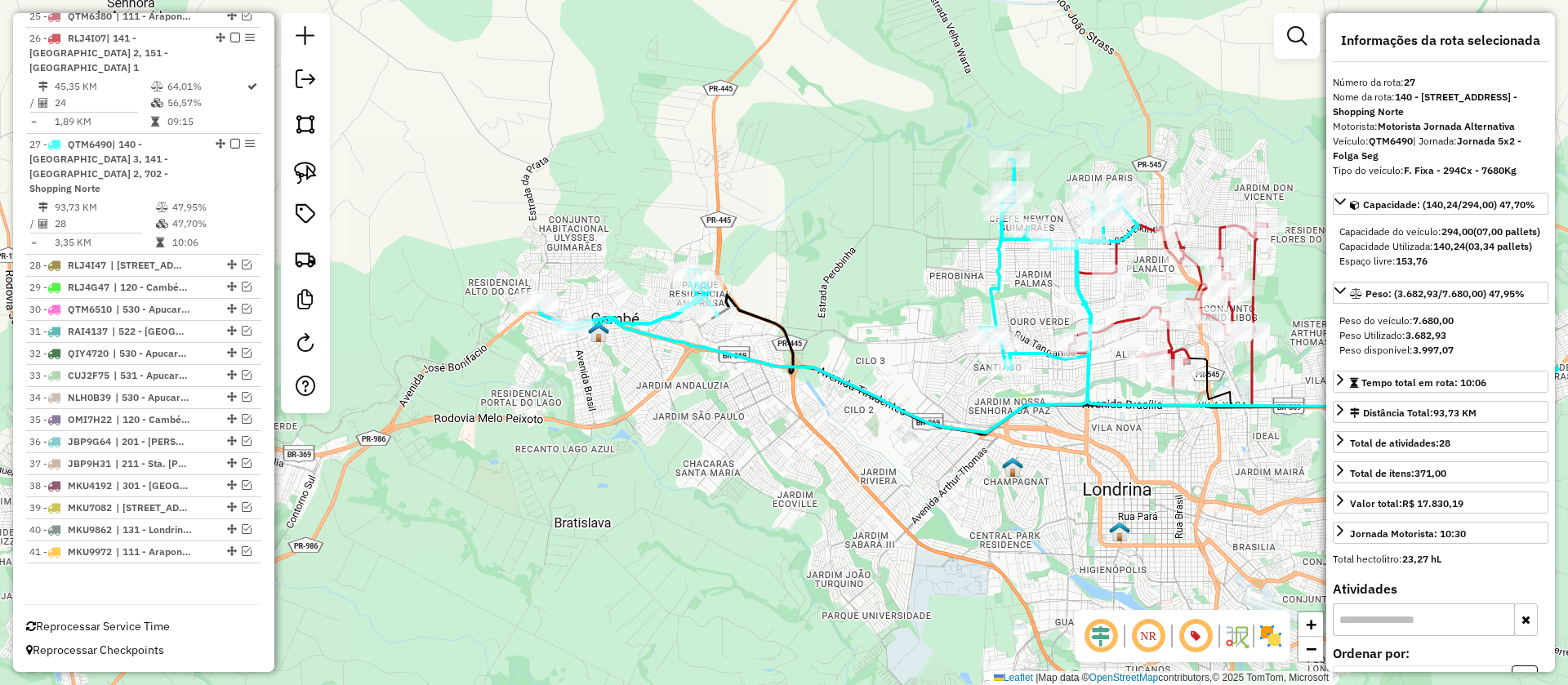
scroll to position [1201, 0]
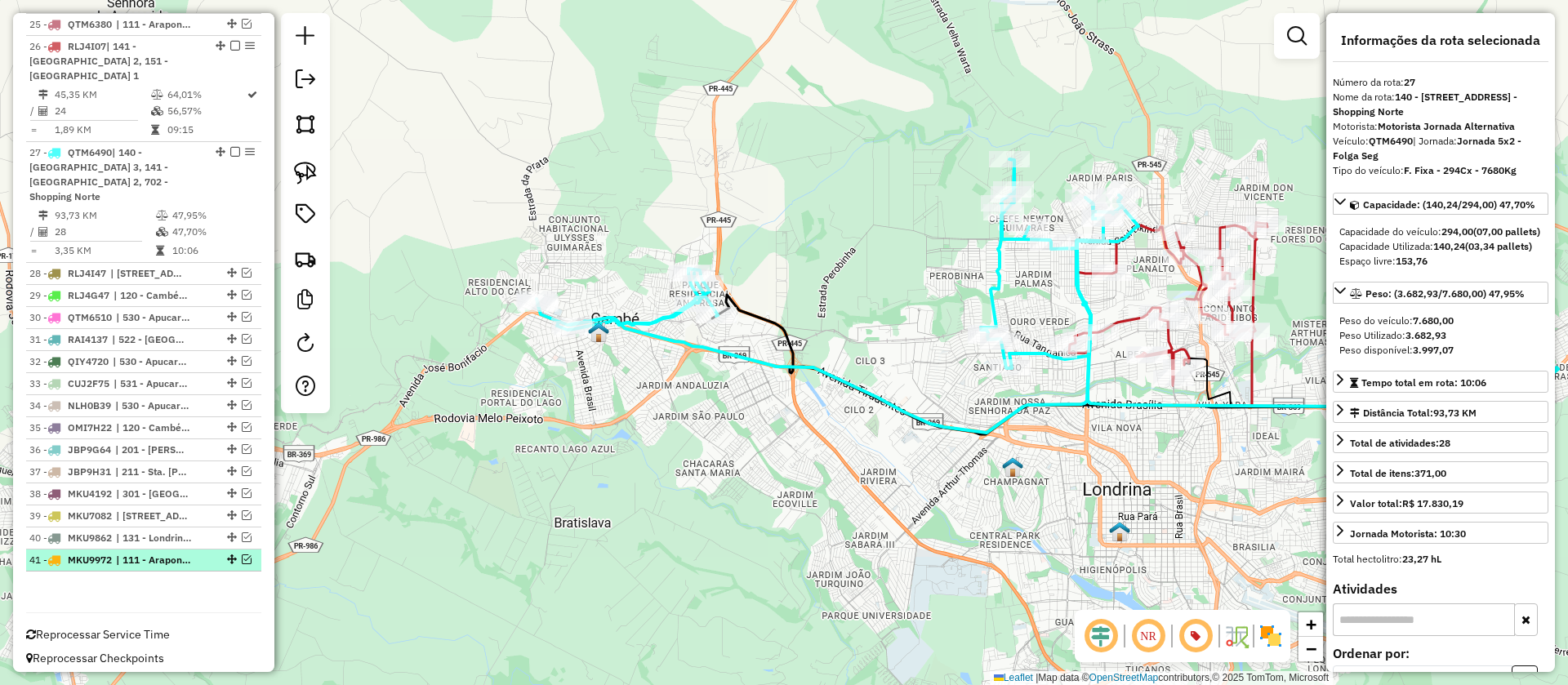
click at [242, 555] on em at bounding box center [246, 559] width 10 height 10
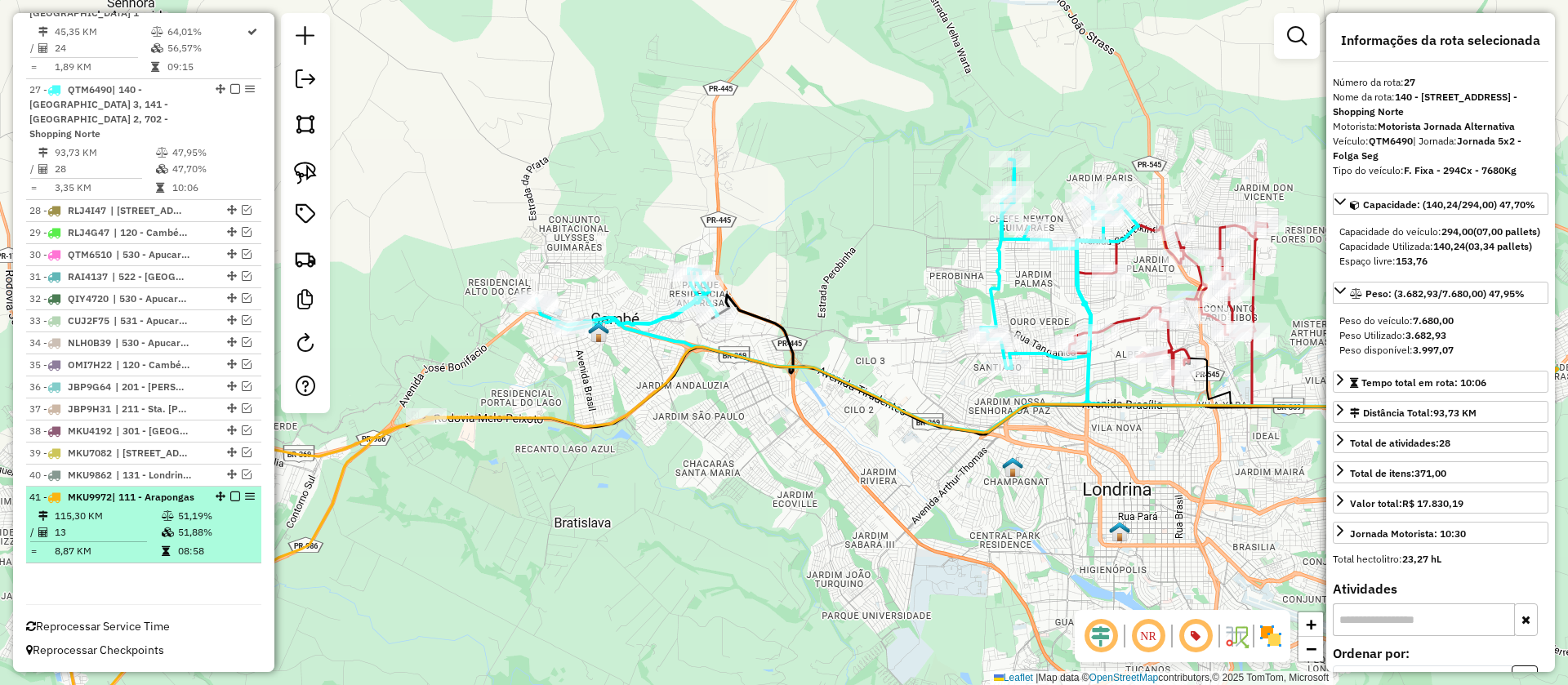
click at [230, 492] on em at bounding box center [235, 496] width 10 height 10
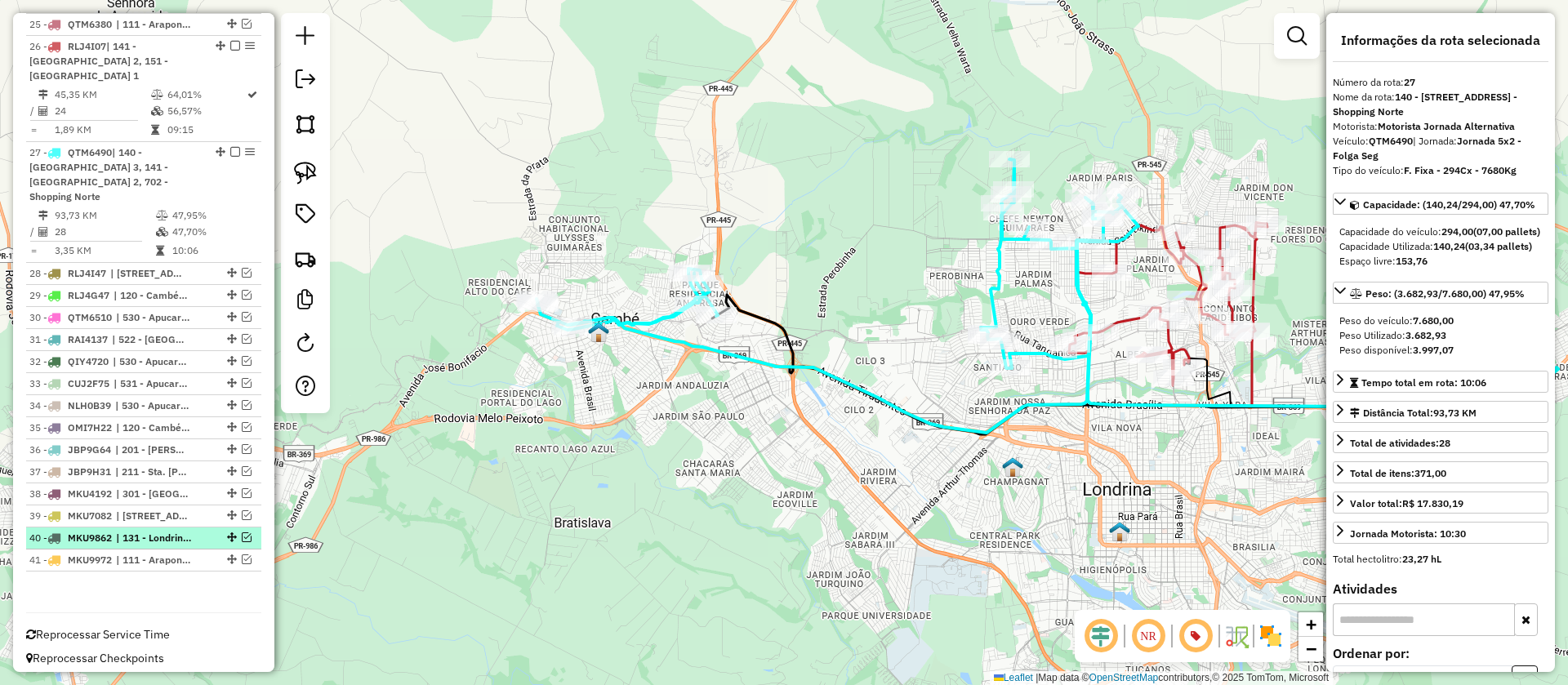
click at [242, 532] on em at bounding box center [246, 536] width 10 height 10
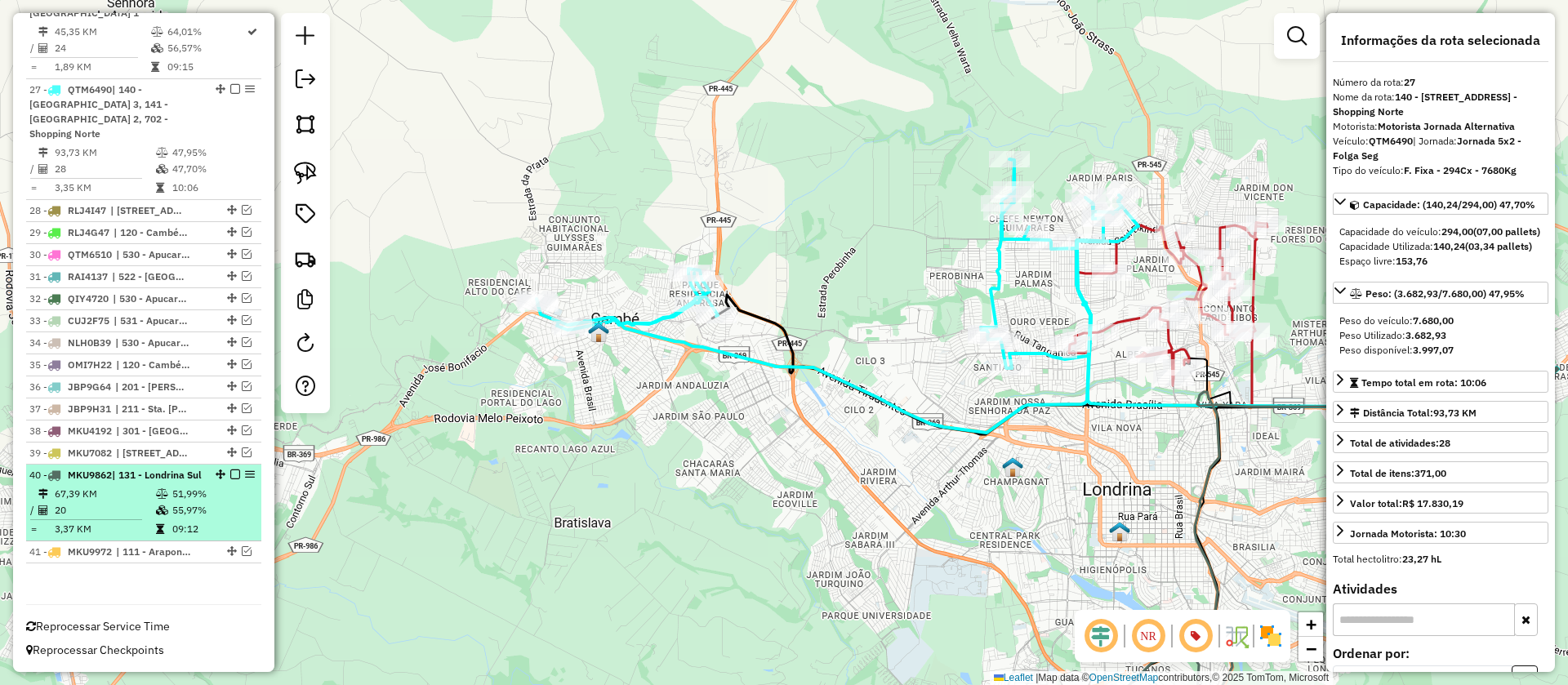
click at [231, 470] on em at bounding box center [235, 474] width 10 height 10
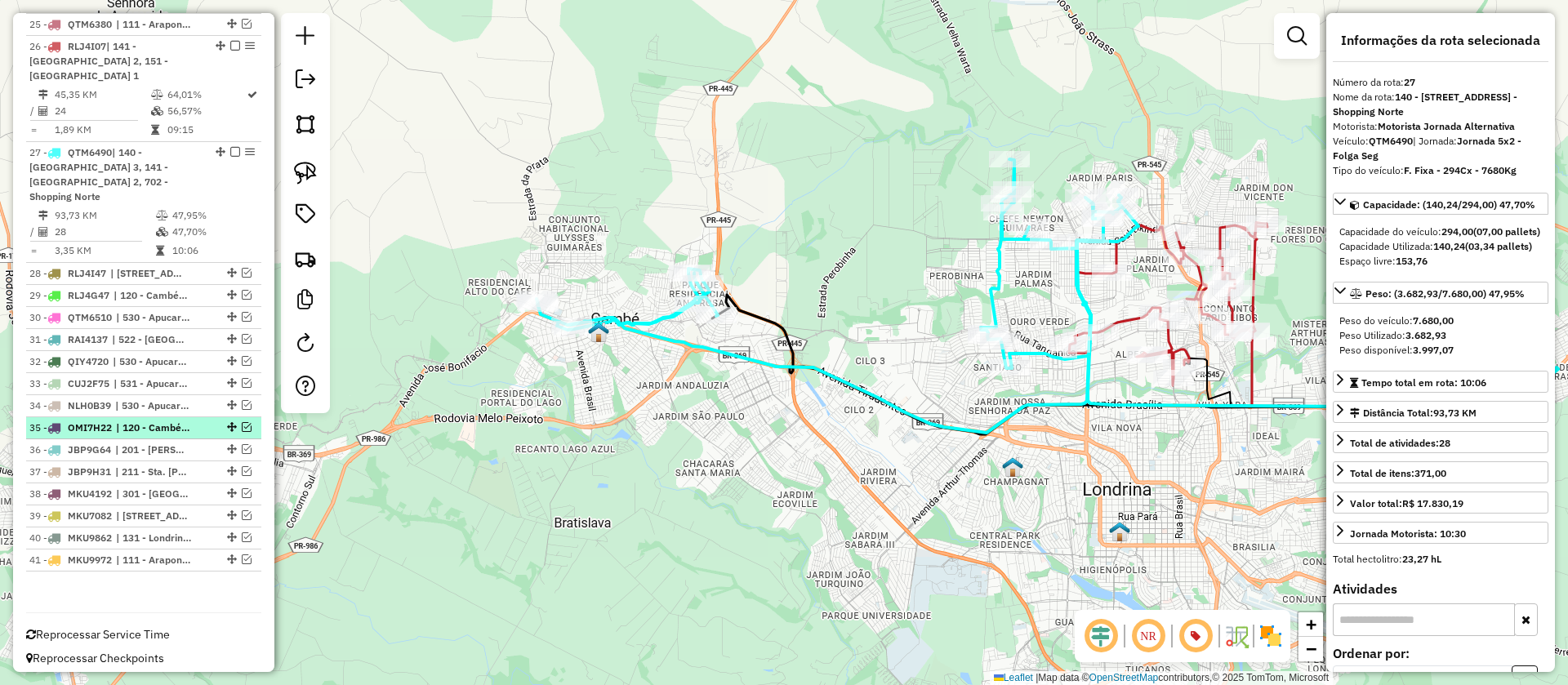
click at [242, 422] on em at bounding box center [246, 426] width 10 height 10
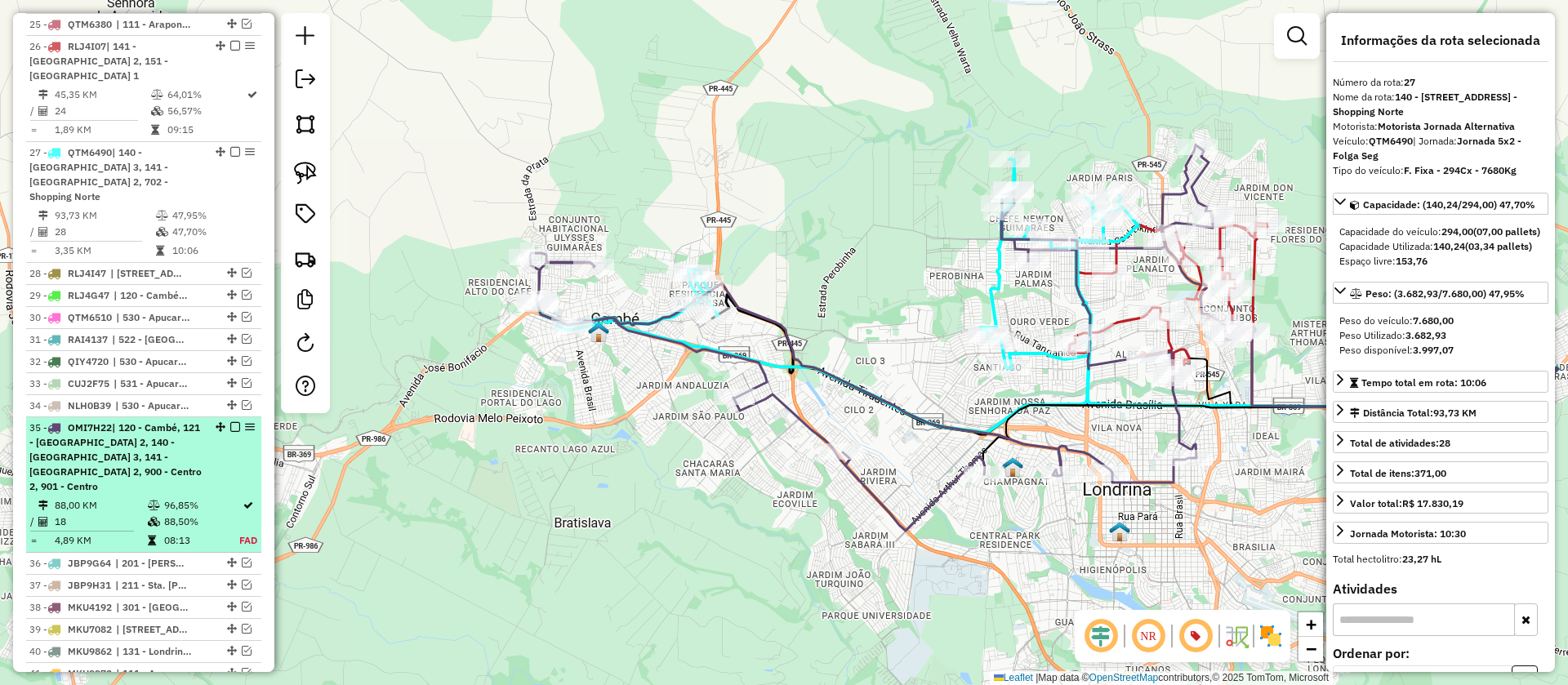
scroll to position [1278, 0]
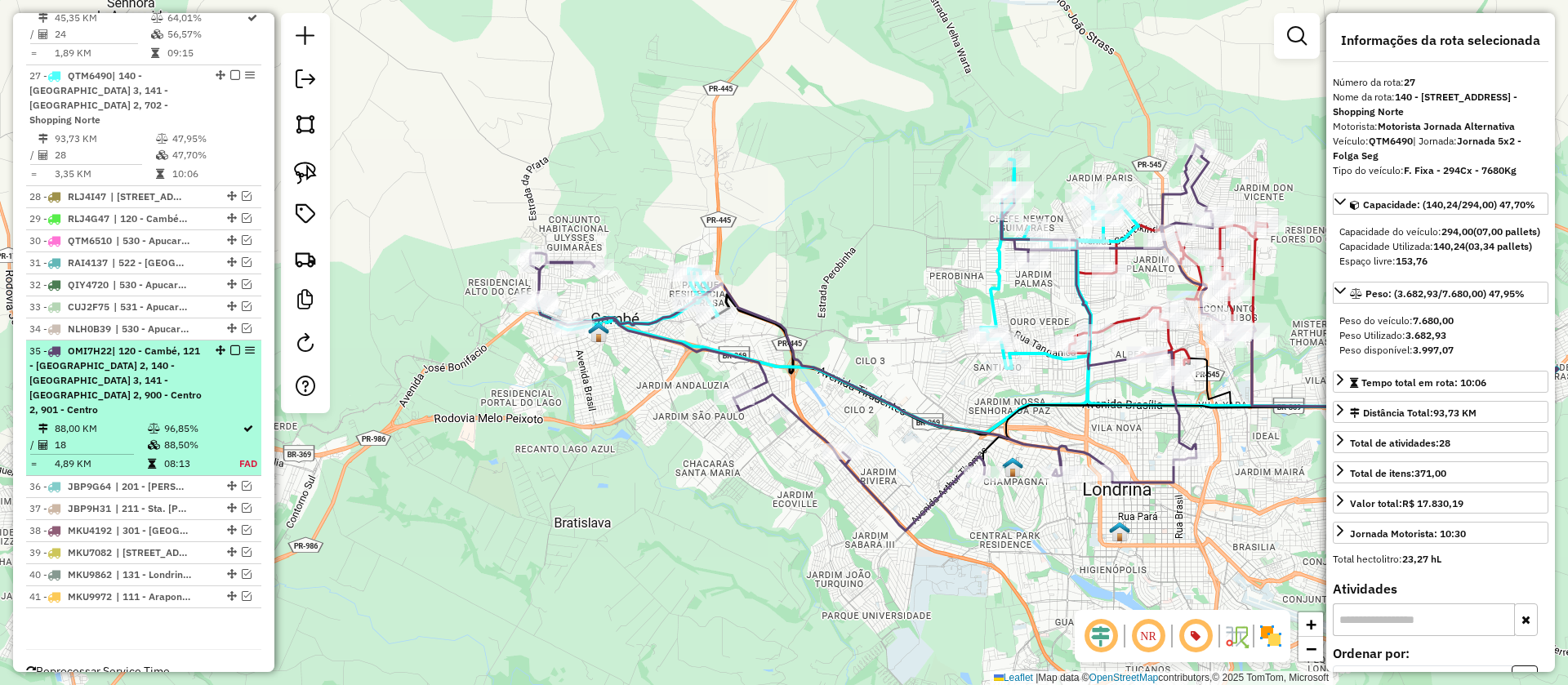
click at [230, 346] on em at bounding box center [235, 350] width 10 height 10
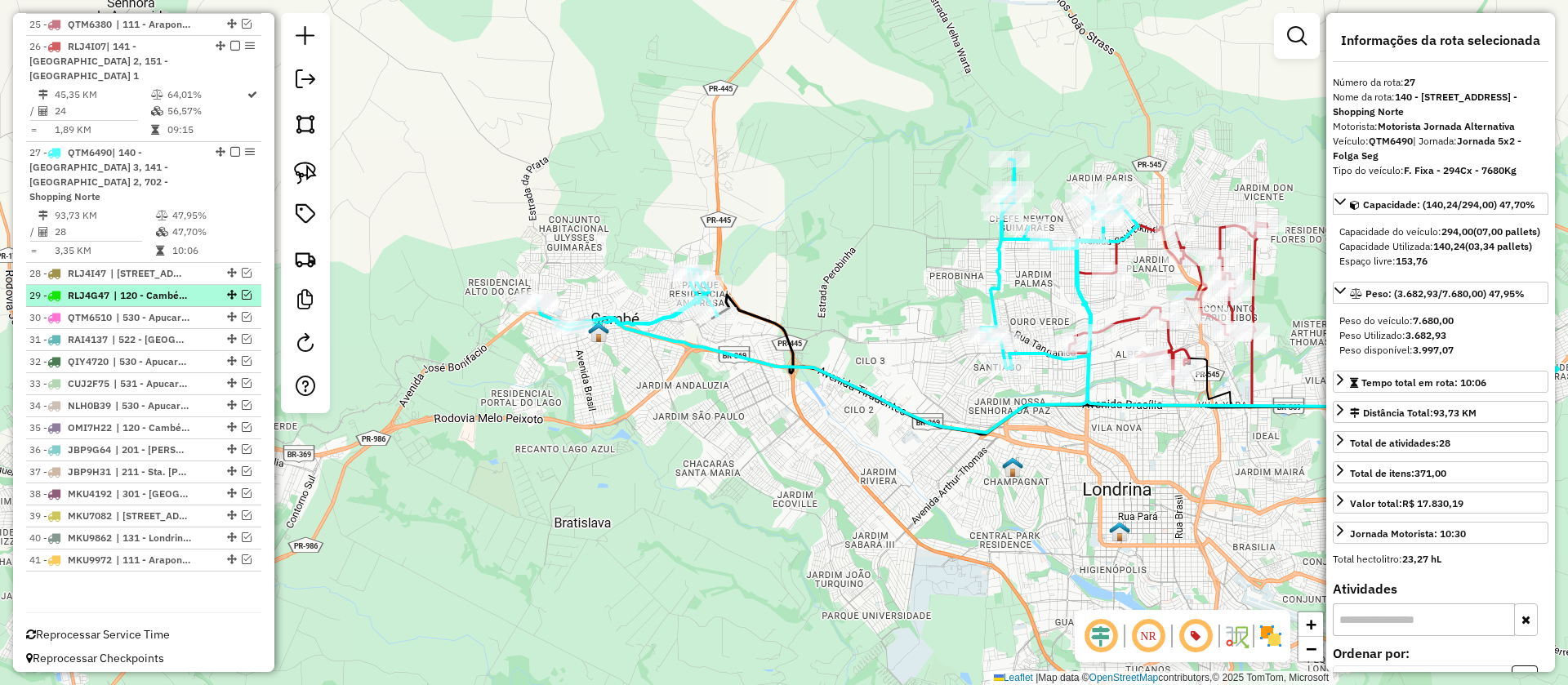
click at [242, 290] on em at bounding box center [246, 295] width 10 height 10
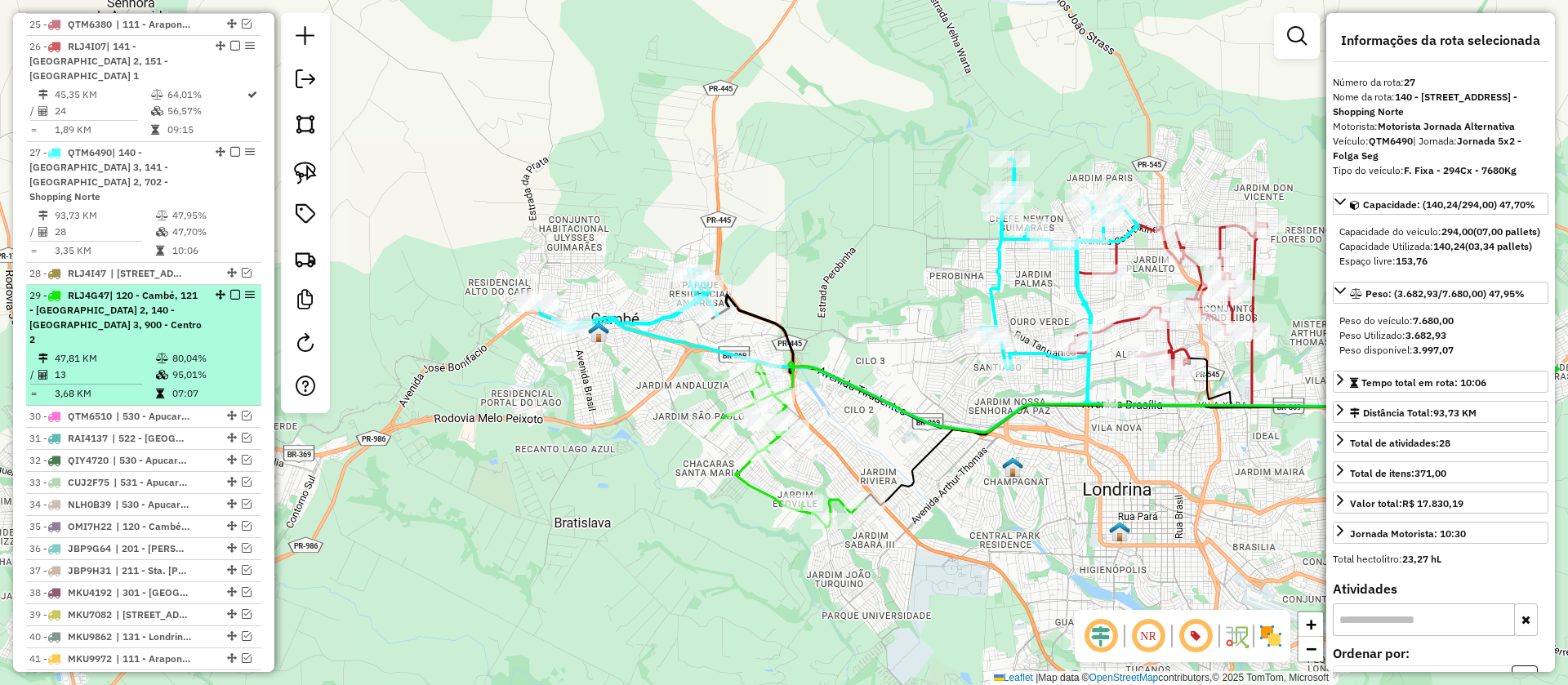
scroll to position [1278, 0]
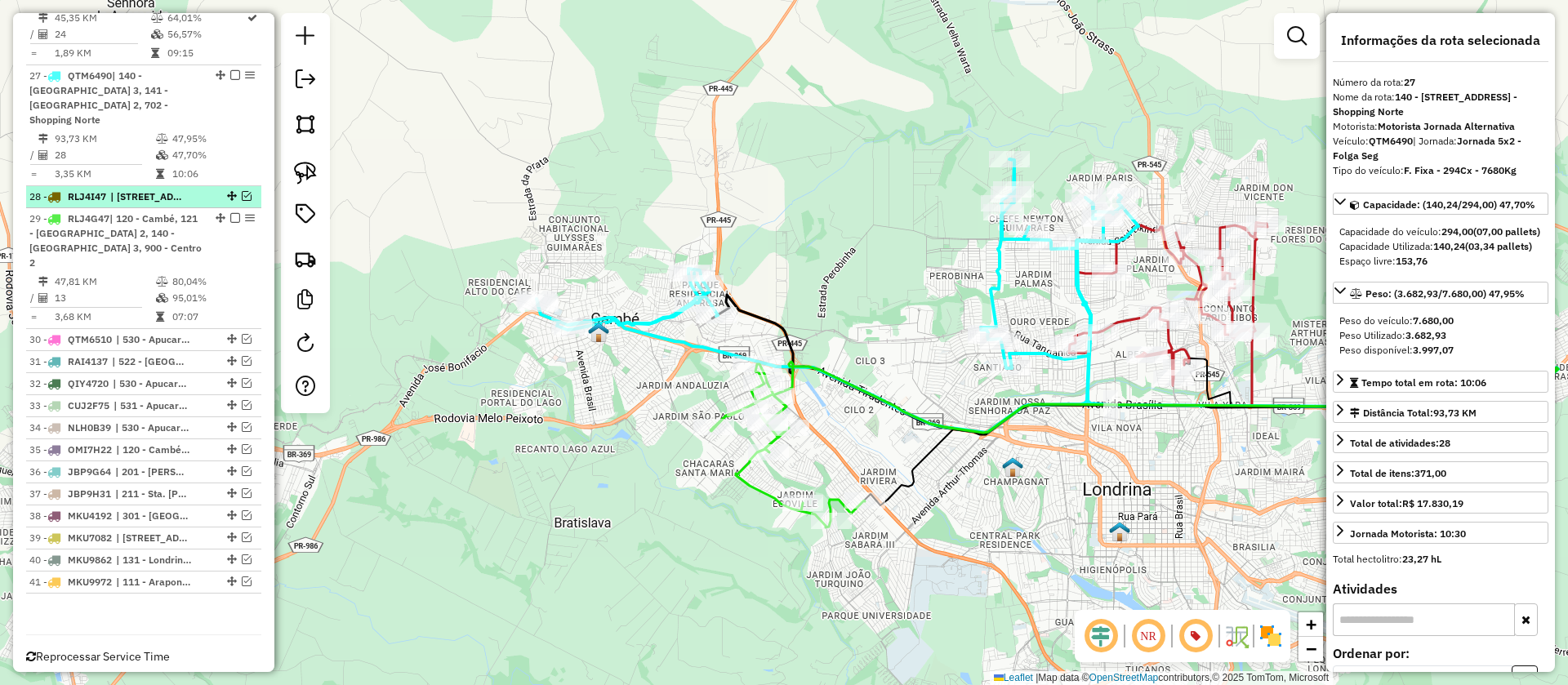
click at [242, 191] on em at bounding box center [246, 195] width 10 height 10
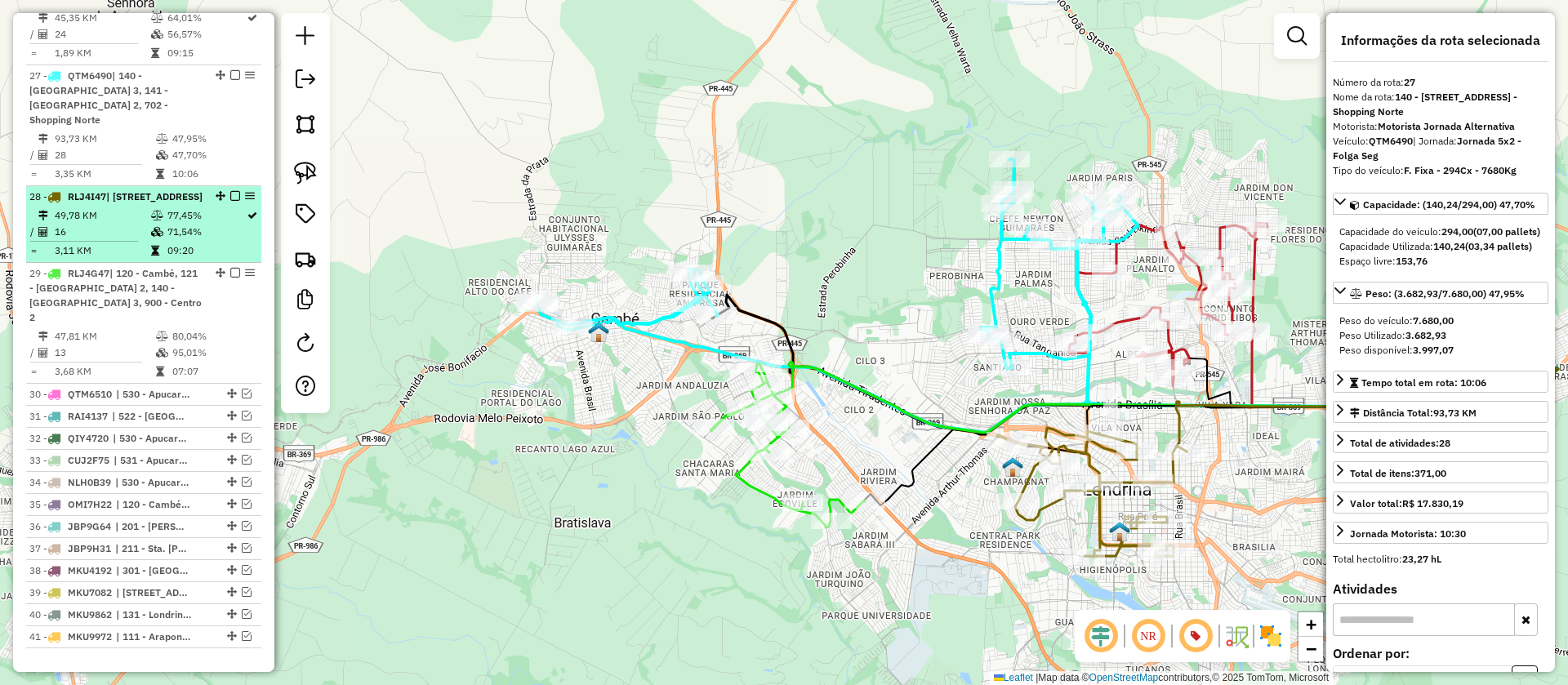
click at [230, 191] on em at bounding box center [235, 195] width 10 height 10
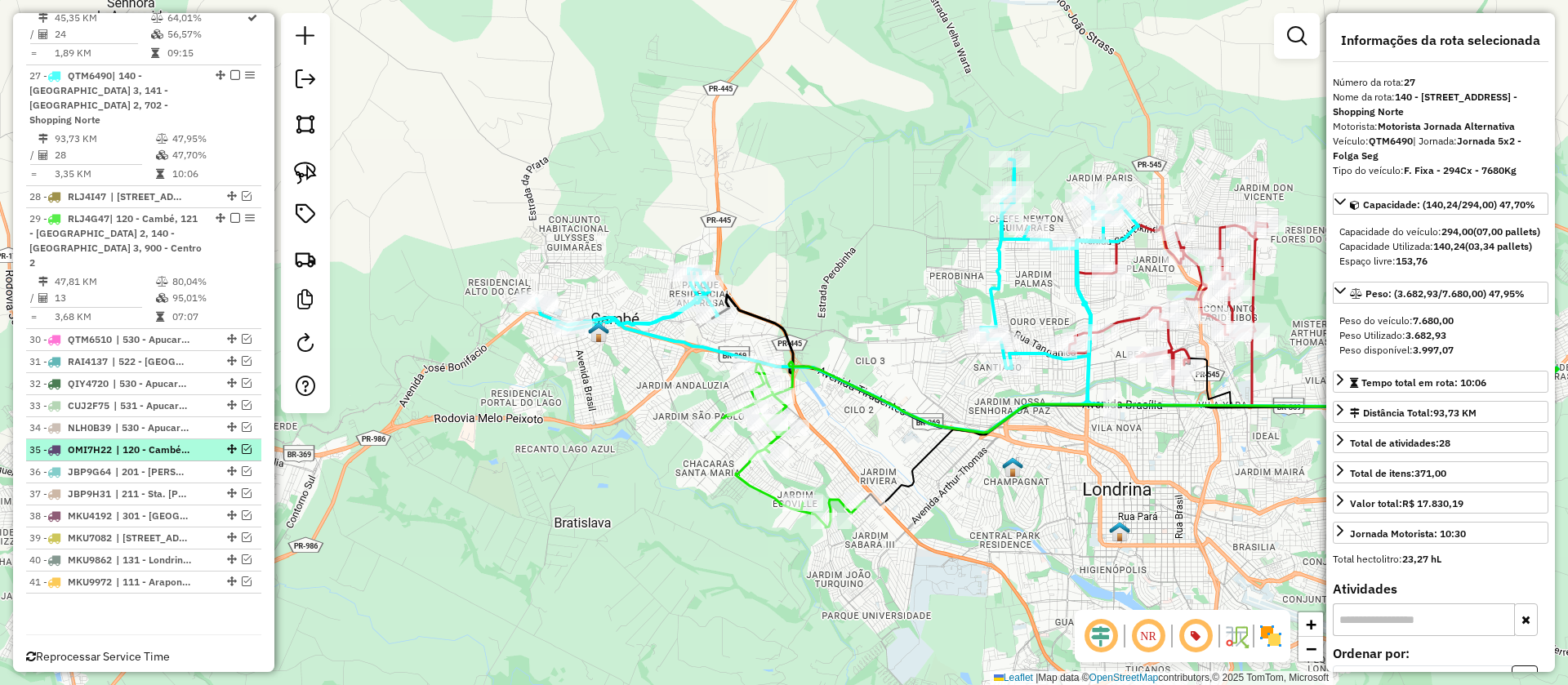
click at [242, 444] on em at bounding box center [246, 448] width 10 height 10
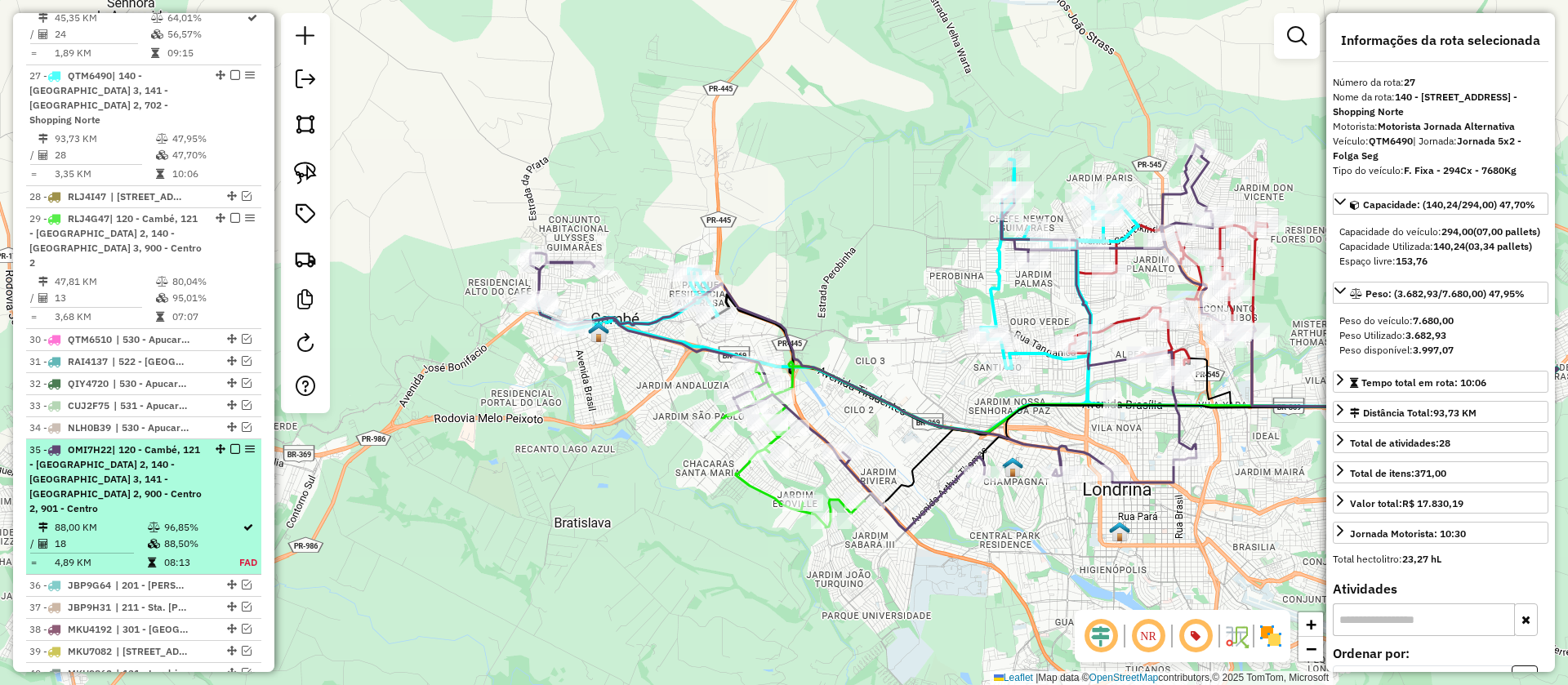
click at [230, 444] on em at bounding box center [235, 448] width 10 height 10
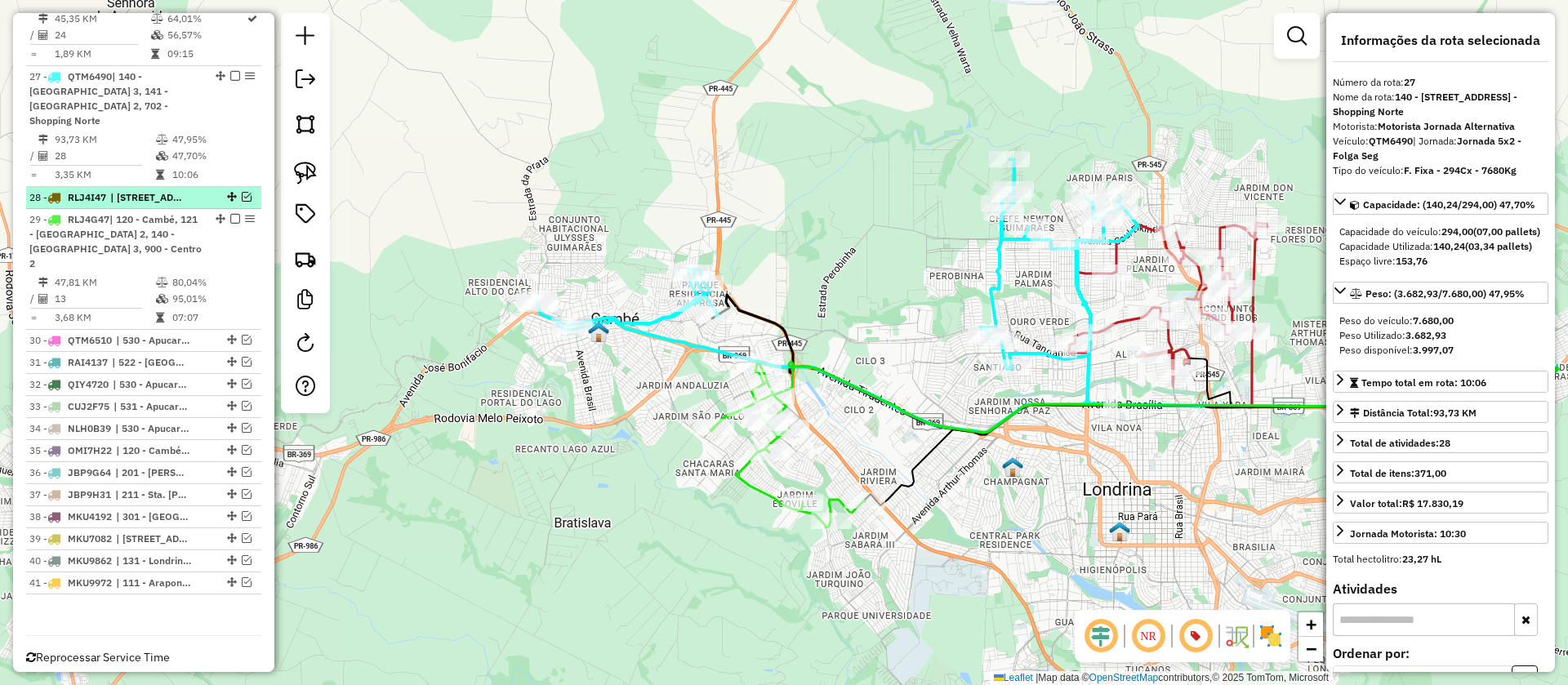
scroll to position [1275, 0]
click at [242, 193] on em at bounding box center [246, 198] width 10 height 10
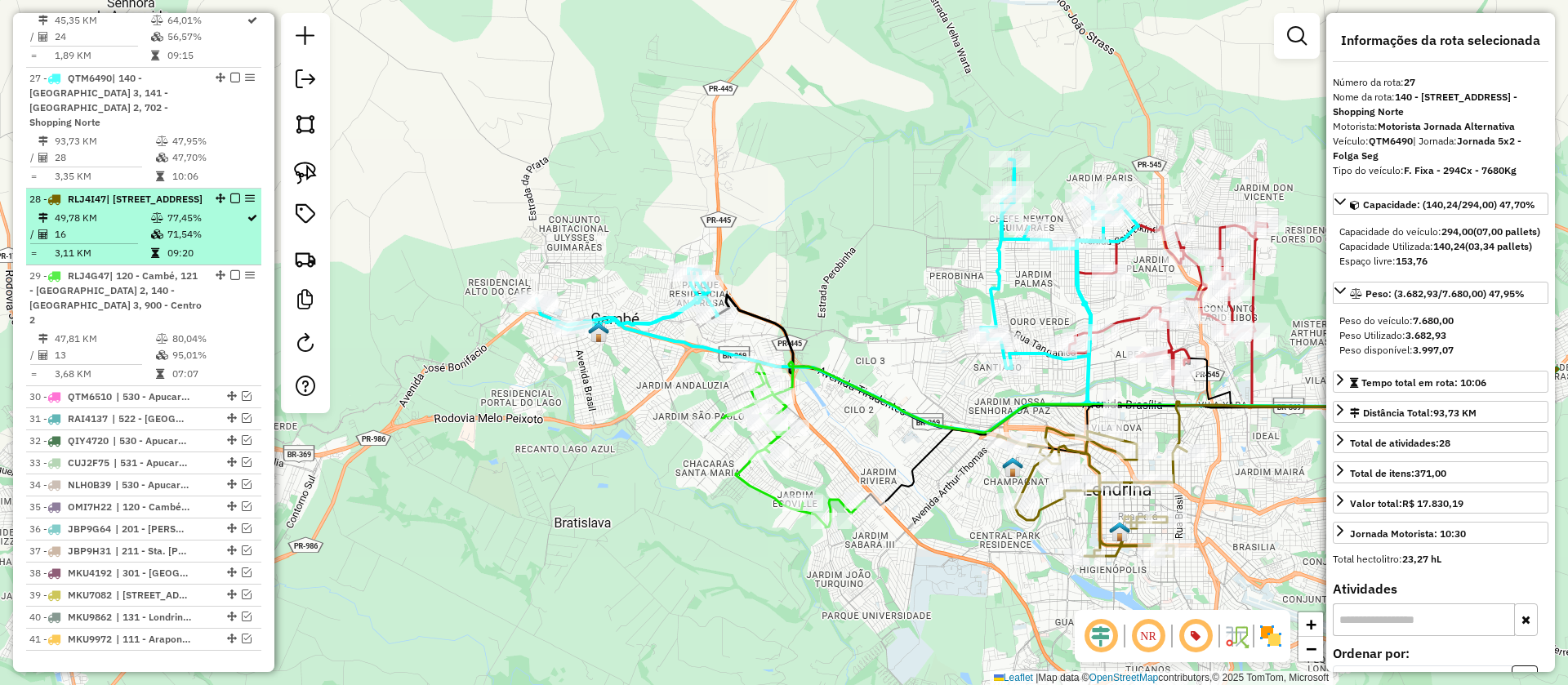
click at [230, 193] on em at bounding box center [235, 198] width 10 height 10
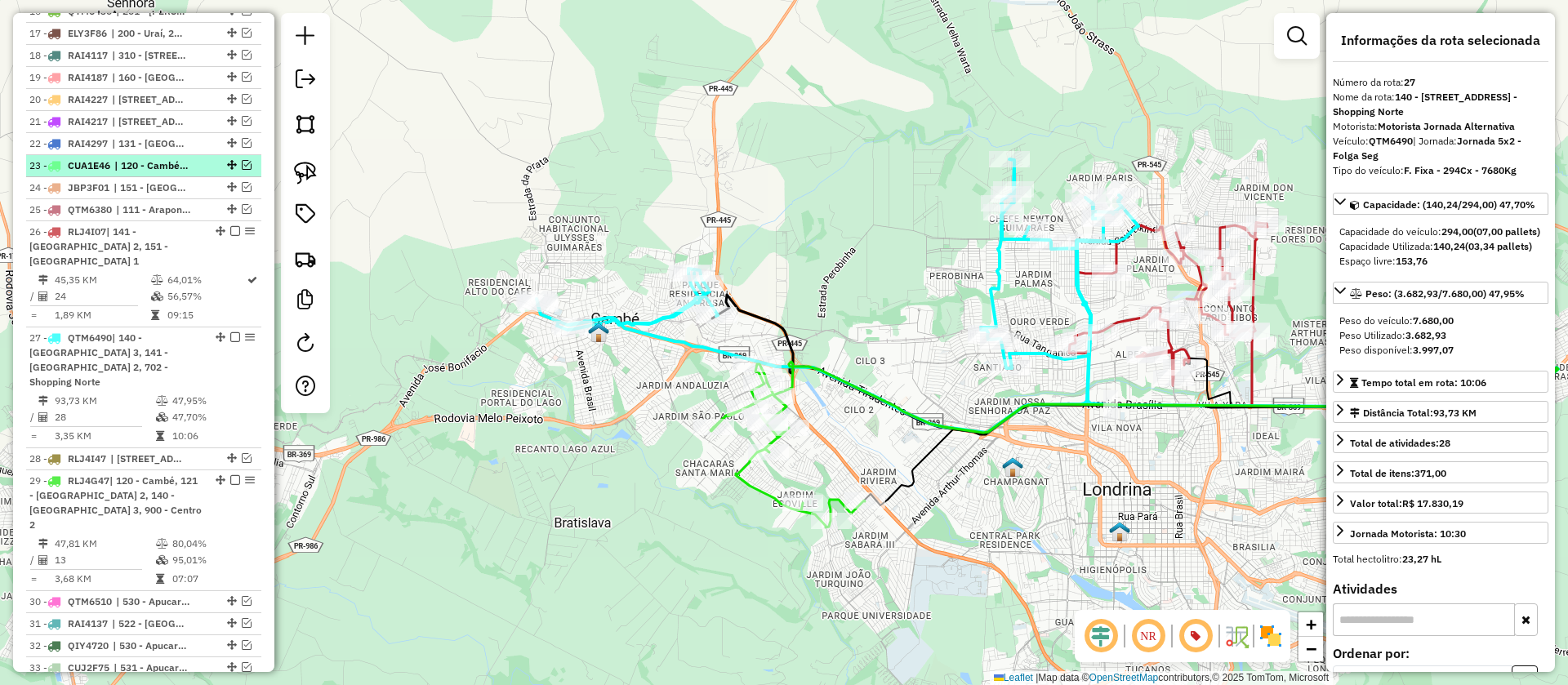
scroll to position [1015, 0]
click at [242, 171] on em at bounding box center [246, 165] width 10 height 10
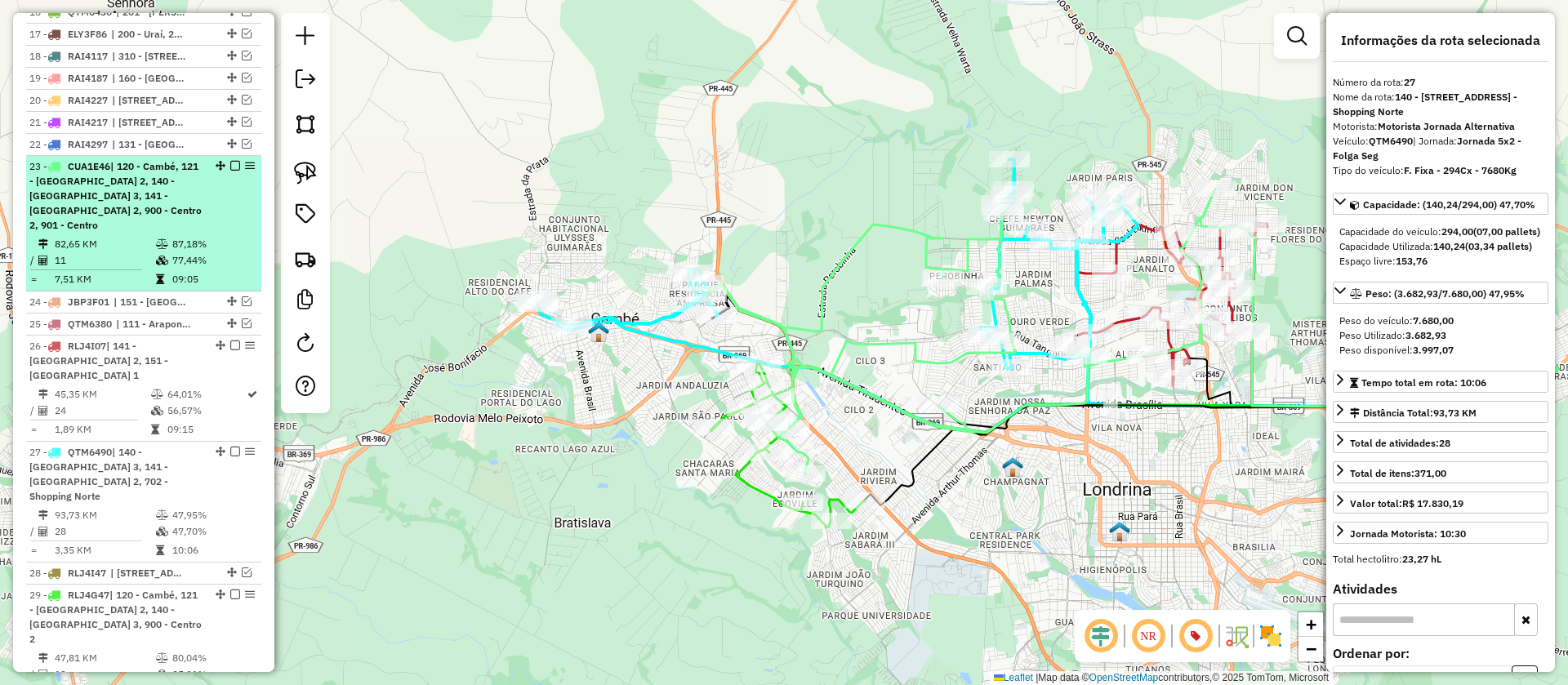
click at [234, 171] on em at bounding box center [235, 165] width 10 height 10
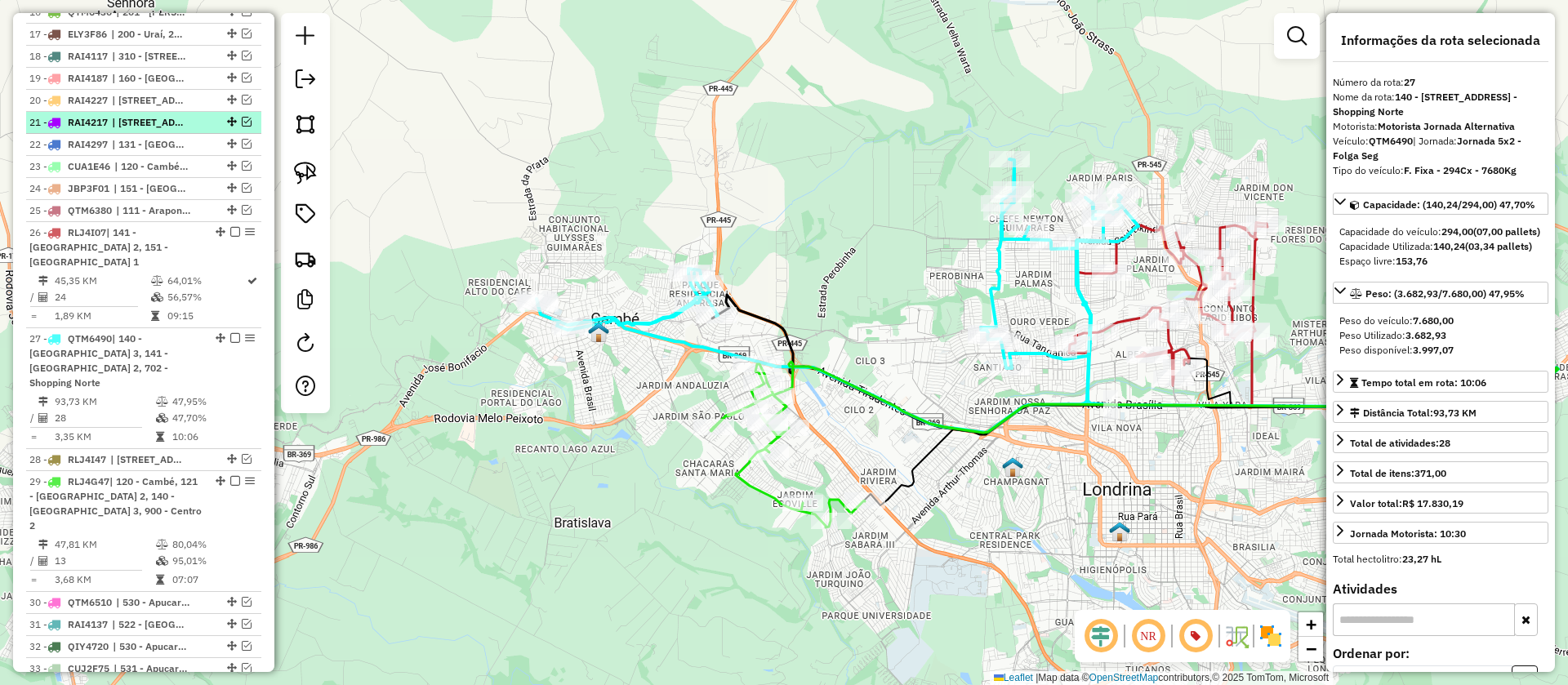
click at [242, 127] on em at bounding box center [246, 121] width 10 height 10
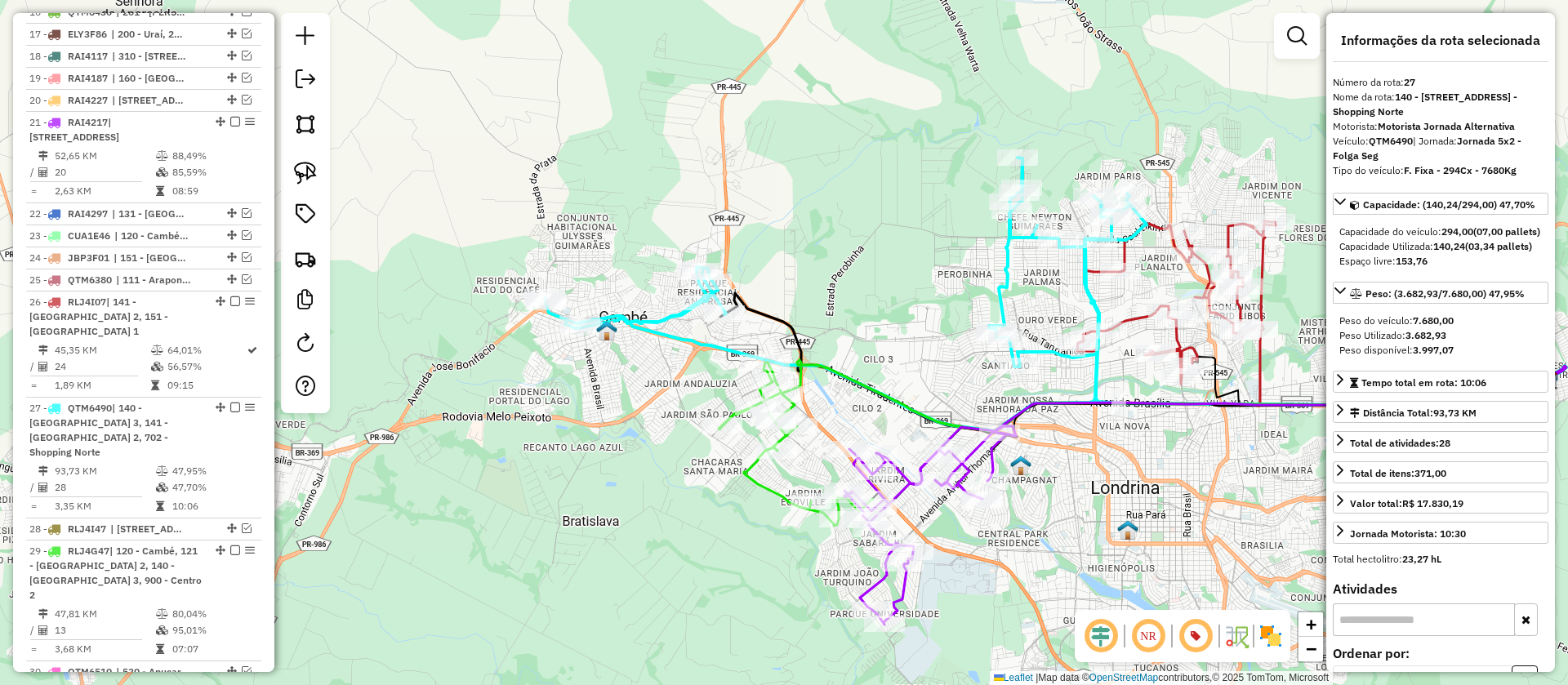
drag, startPoint x: 917, startPoint y: 346, endPoint x: 986, endPoint y: 324, distance: 72.4
click at [986, 324] on div "Janela de atendimento Grade de atendimento Capacidade Transportadoras Veículos …" at bounding box center [784, 342] width 1568 height 685
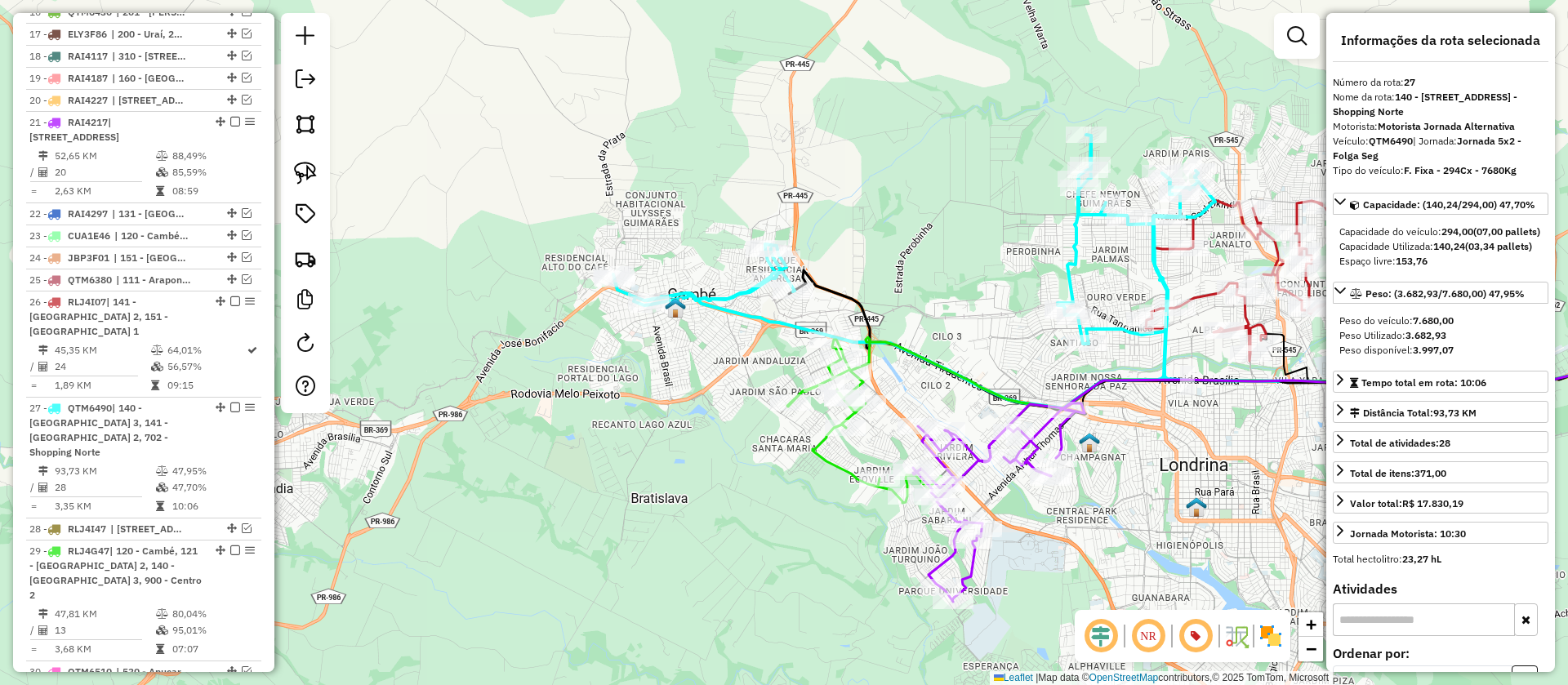
click at [840, 463] on icon at bounding box center [864, 421] width 155 height 164
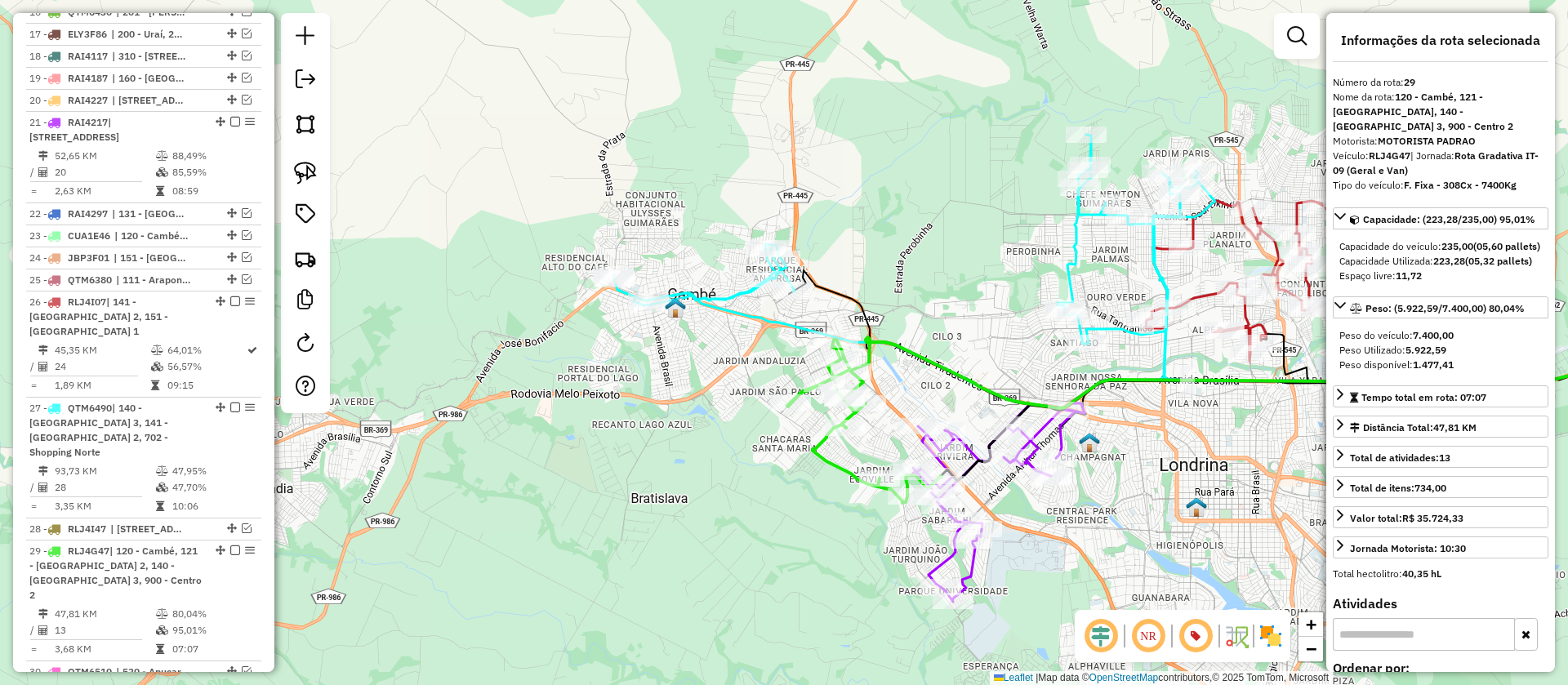
scroll to position [1369, 0]
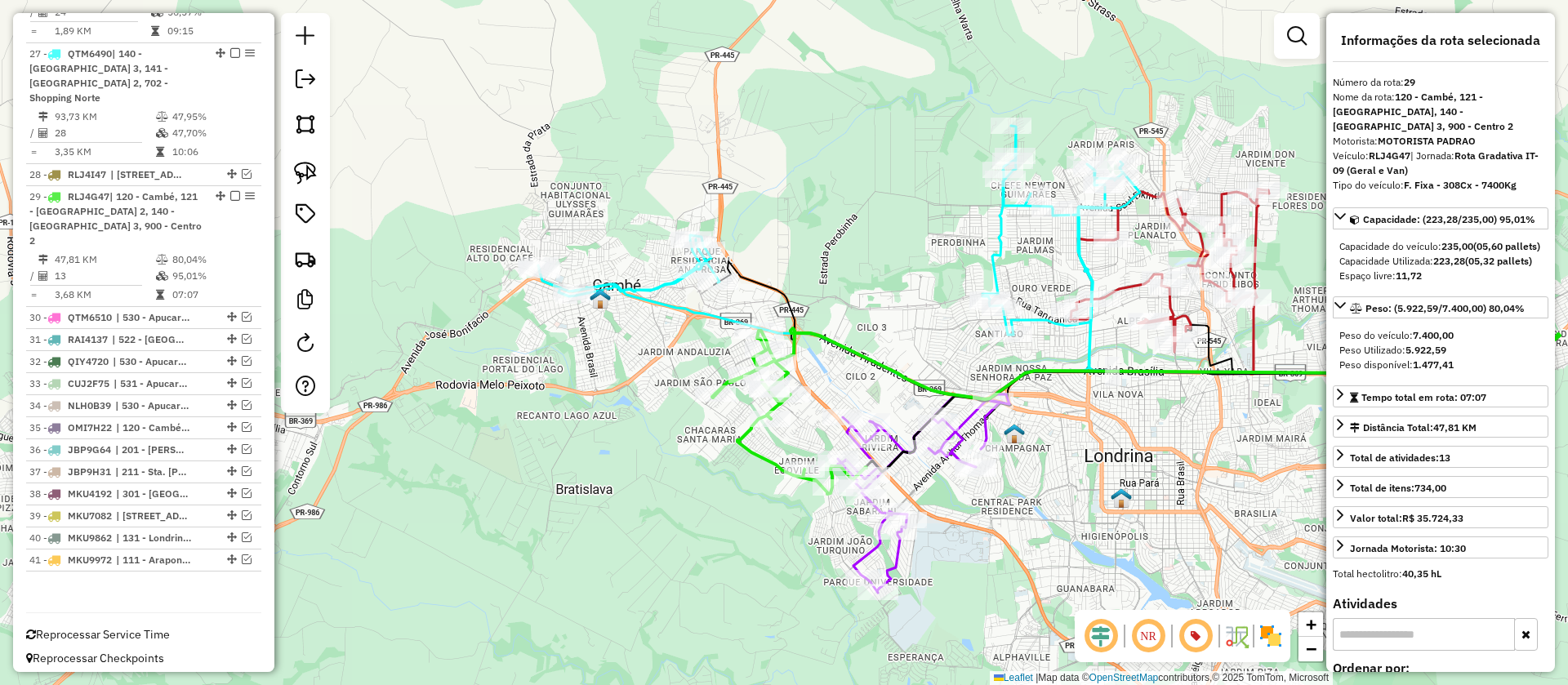
drag, startPoint x: 945, startPoint y: 303, endPoint x: 872, endPoint y: 295, distance: 73.4
click at [872, 295] on div "Janela de atendimento Grade de atendimento Capacidade Transportadoras Veículos …" at bounding box center [784, 342] width 1568 height 685
click at [769, 454] on icon at bounding box center [790, 412] width 155 height 164
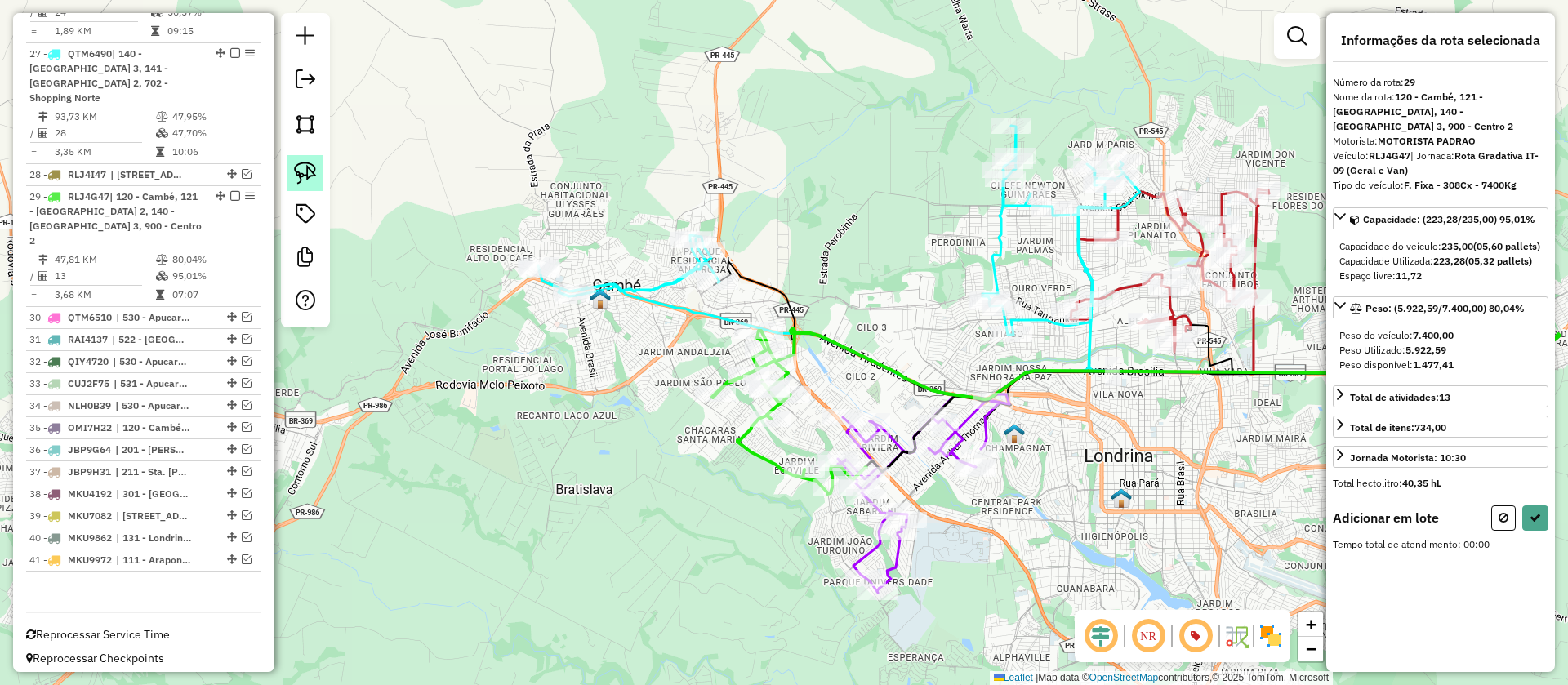
click at [316, 170] on img at bounding box center [305, 173] width 23 height 23
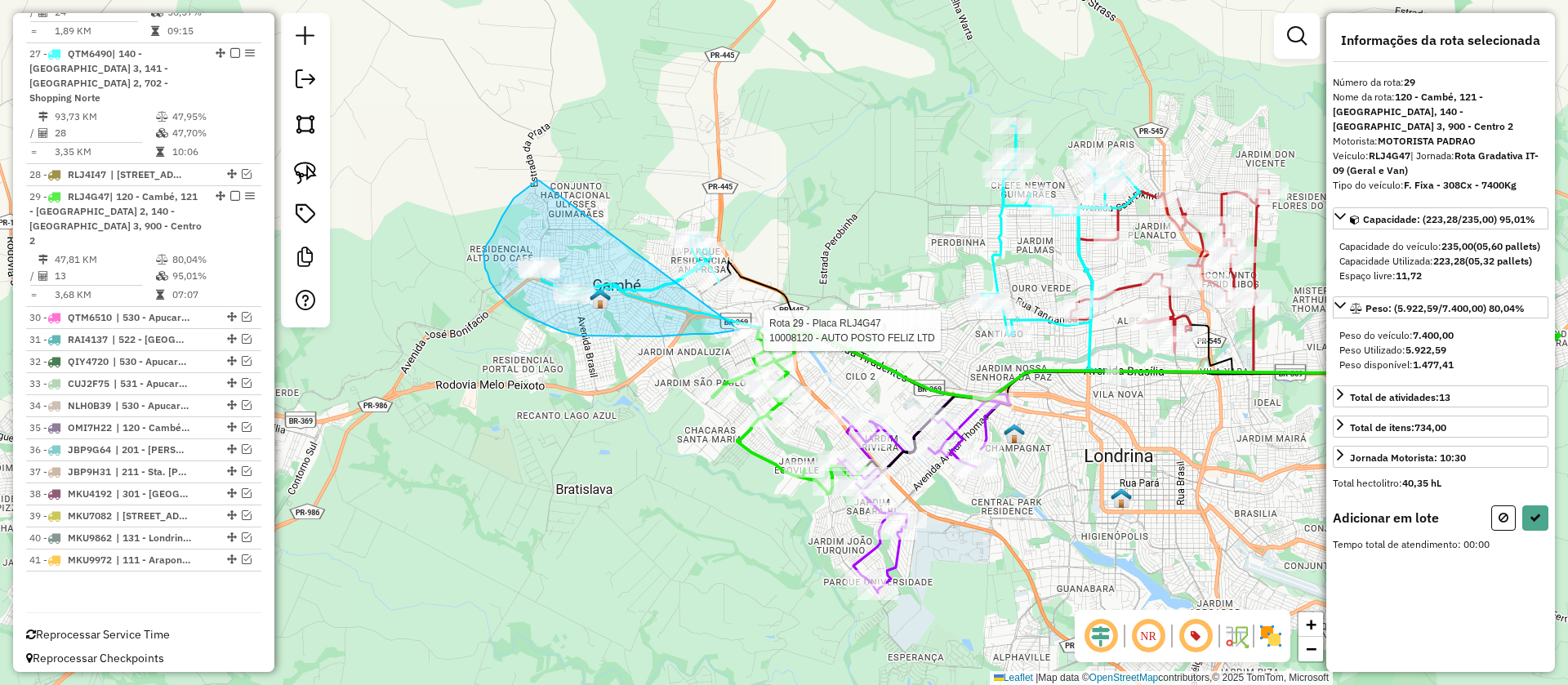
drag, startPoint x: 538, startPoint y: 181, endPoint x: 823, endPoint y: 215, distance: 287.0
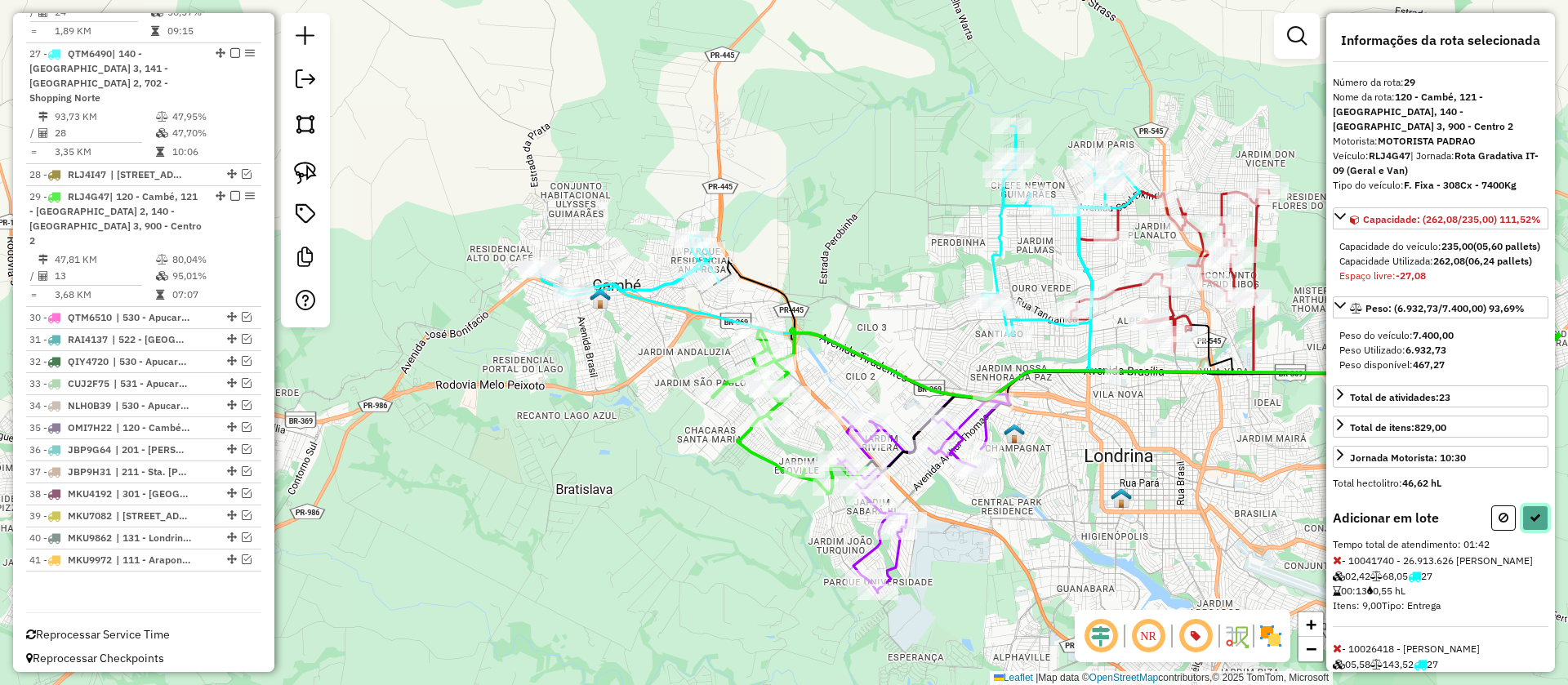
click at [1529, 523] on icon at bounding box center [1535, 517] width 11 height 11
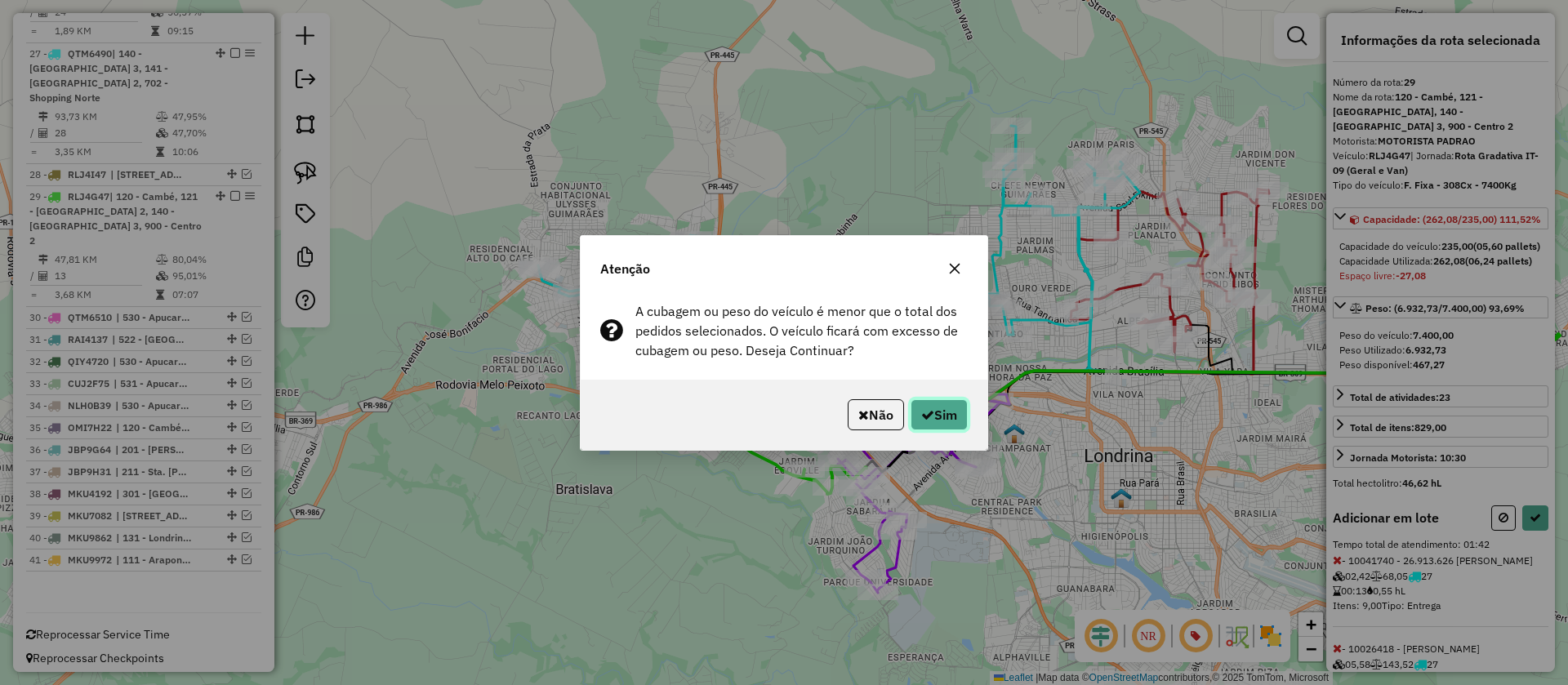
click at [950, 406] on button "Sim" at bounding box center [938, 414] width 57 height 31
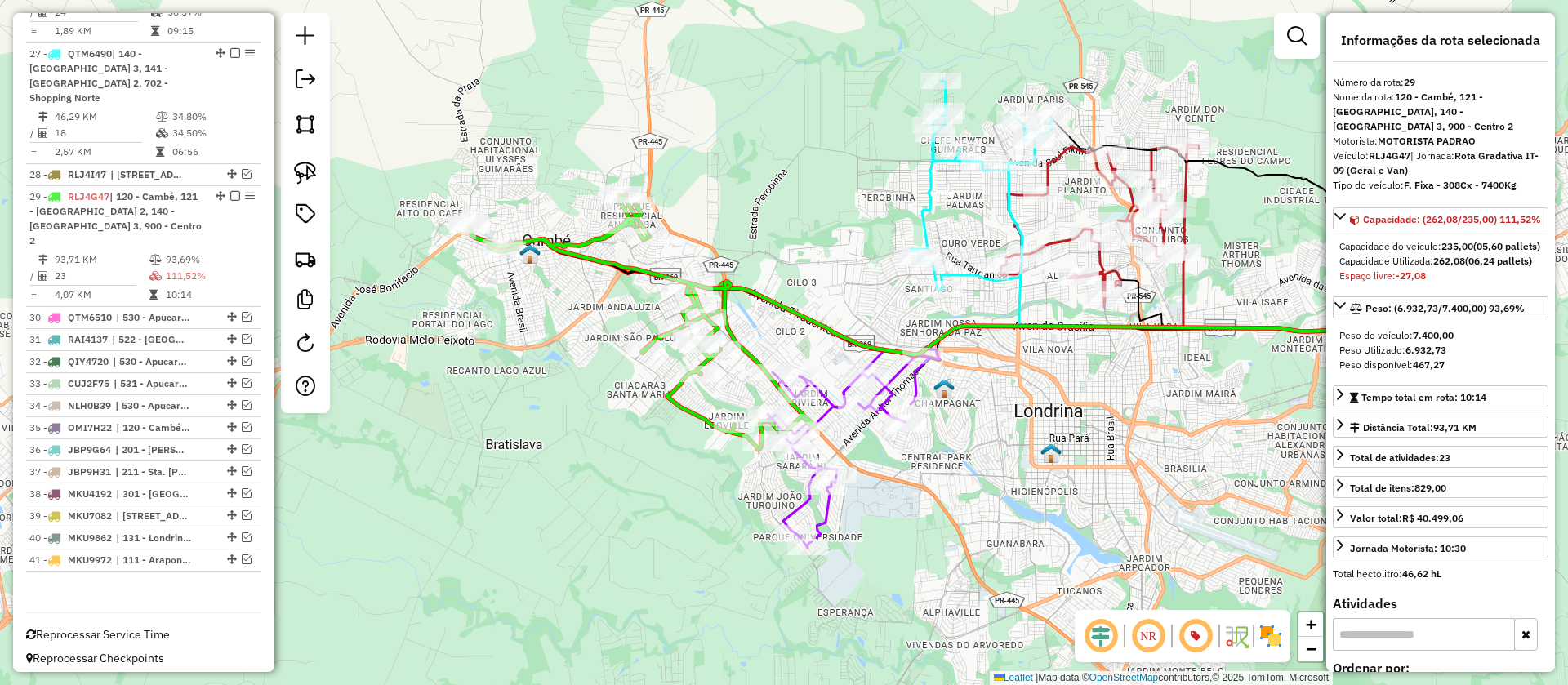
drag, startPoint x: 1002, startPoint y: 455, endPoint x: 948, endPoint y: 423, distance: 62.8
click at [948, 423] on div "Janela de atendimento Grade de atendimento Capacidade Transportadoras Veículos …" at bounding box center [784, 342] width 1568 height 685
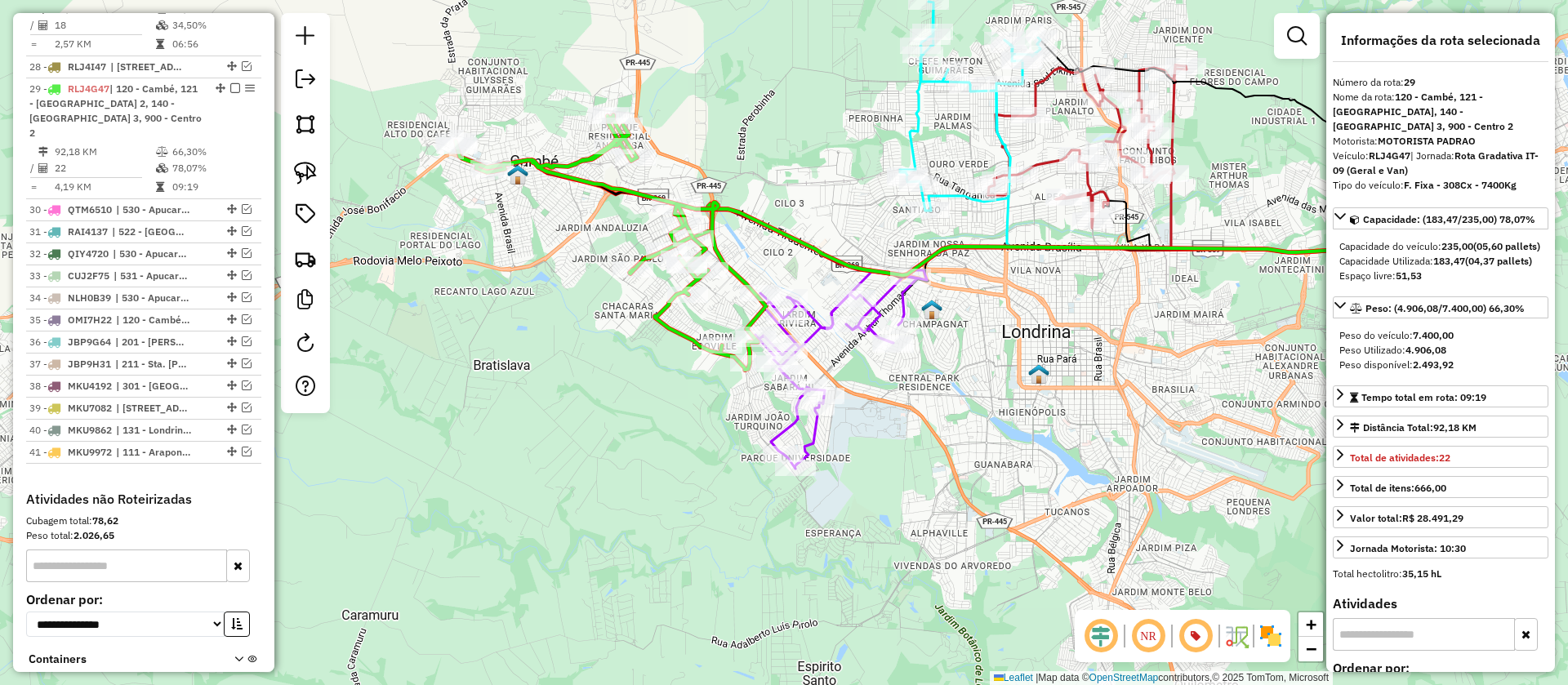
scroll to position [1549, 0]
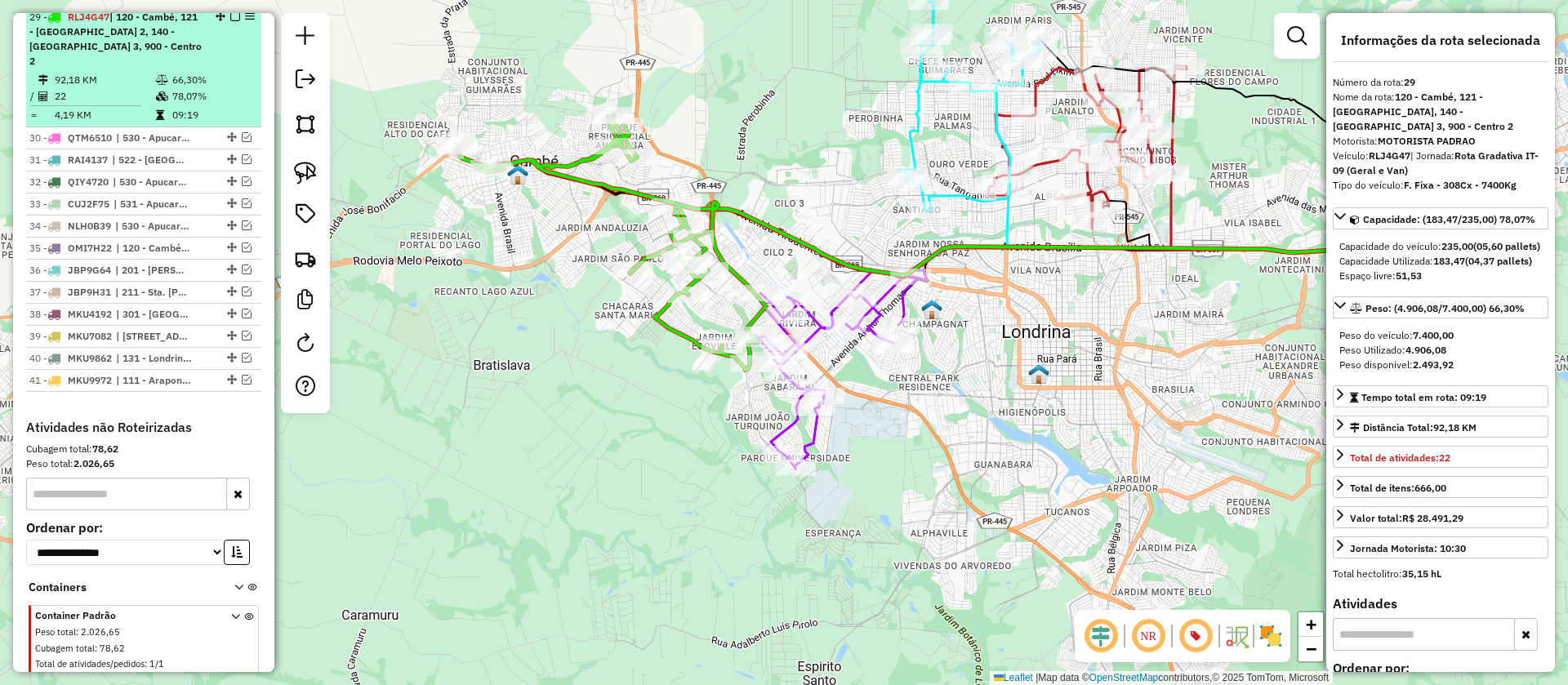
click at [232, 21] on em at bounding box center [235, 16] width 10 height 10
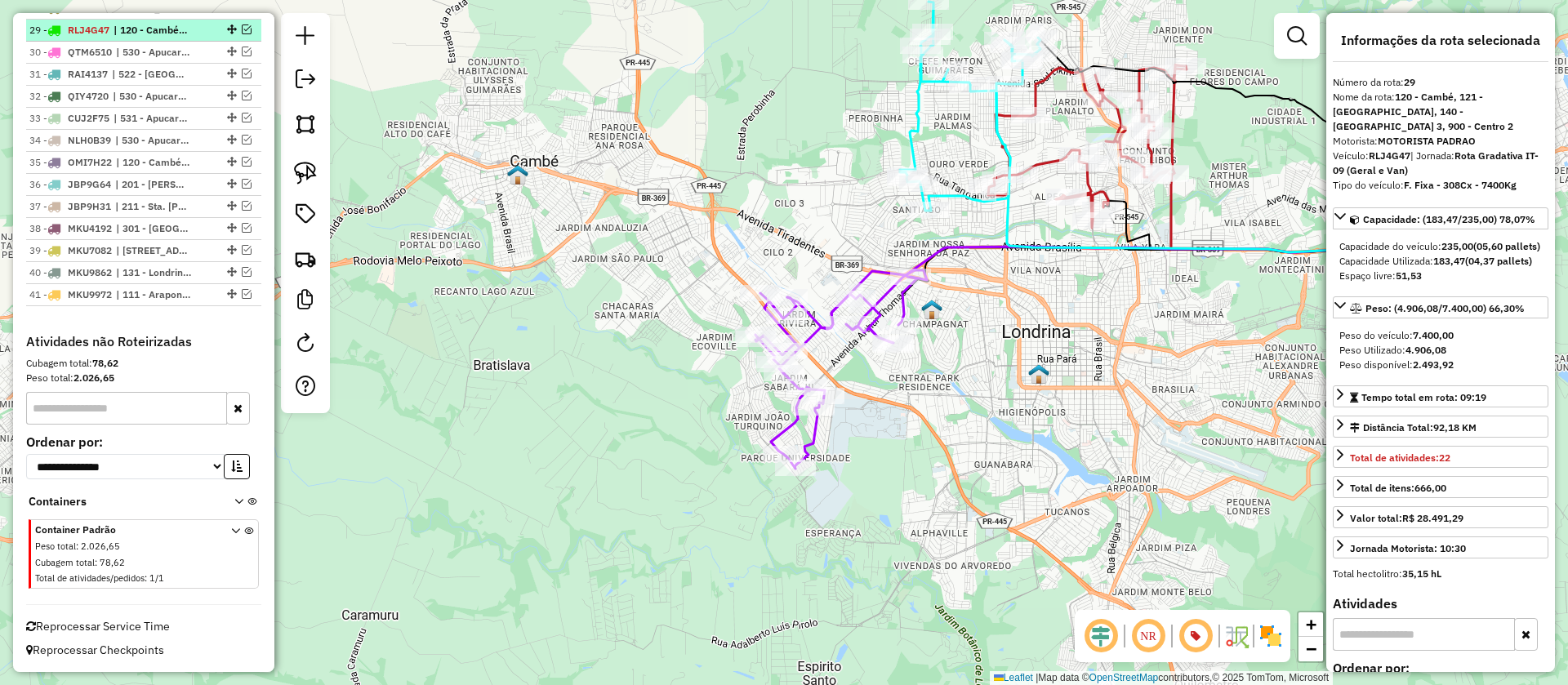
scroll to position [1542, 0]
click at [813, 336] on icon at bounding box center [841, 369] width 171 height 199
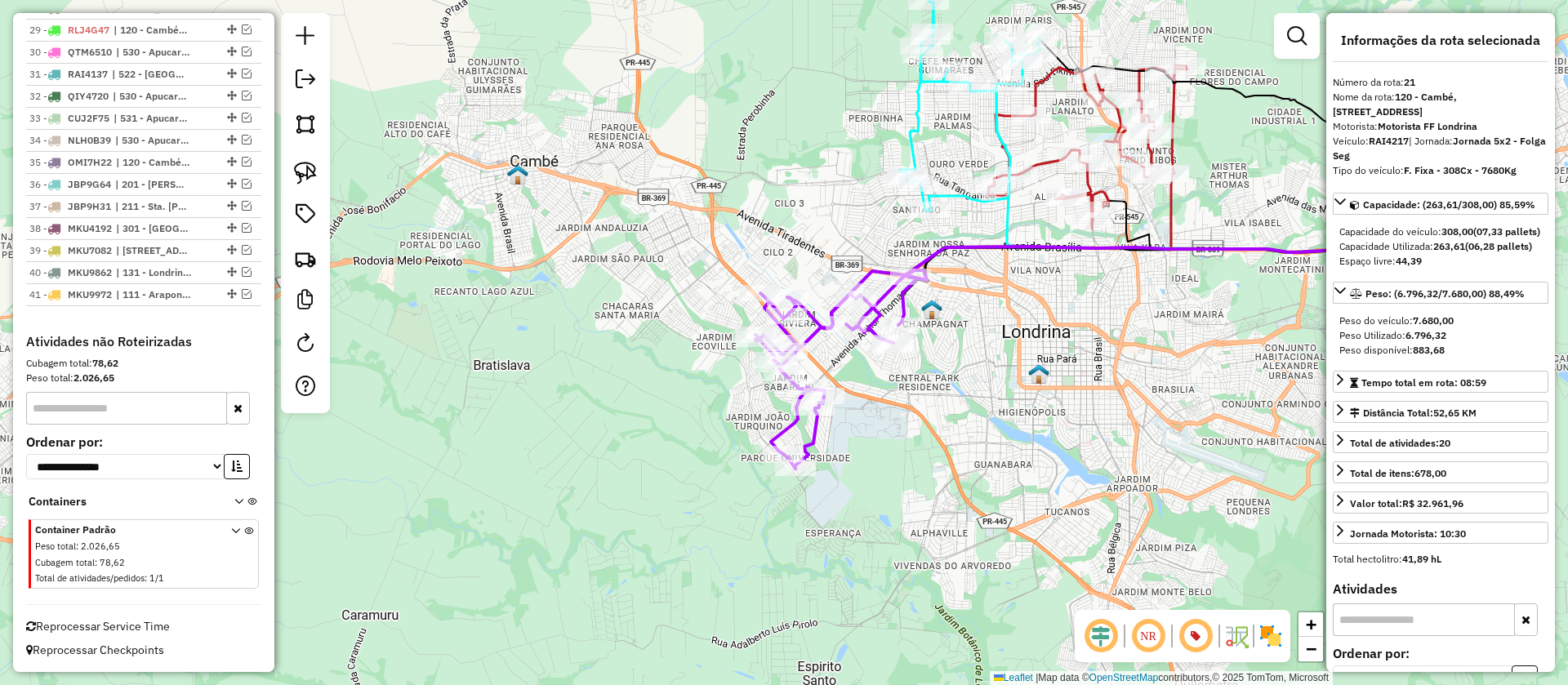
scroll to position [1135, 0]
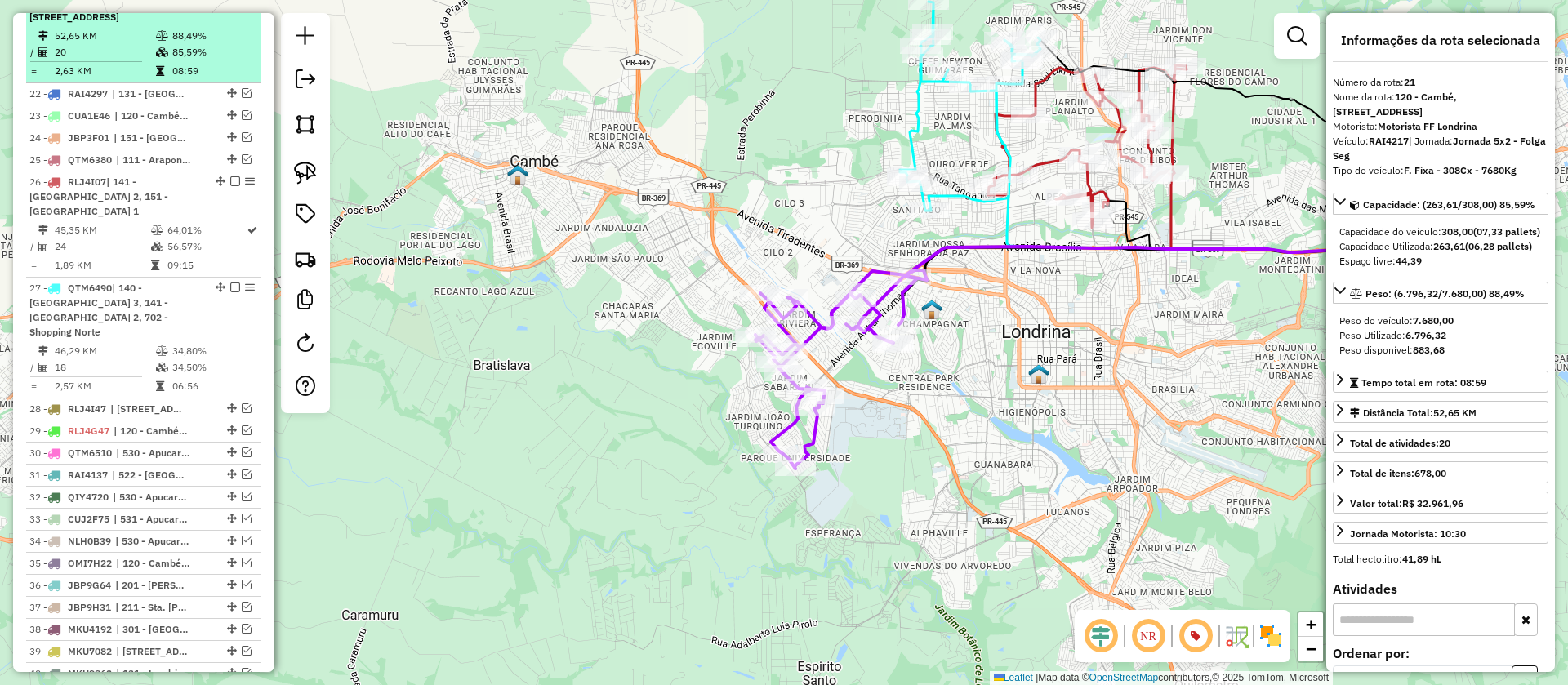
click at [231, 6] on em at bounding box center [235, 1] width 10 height 10
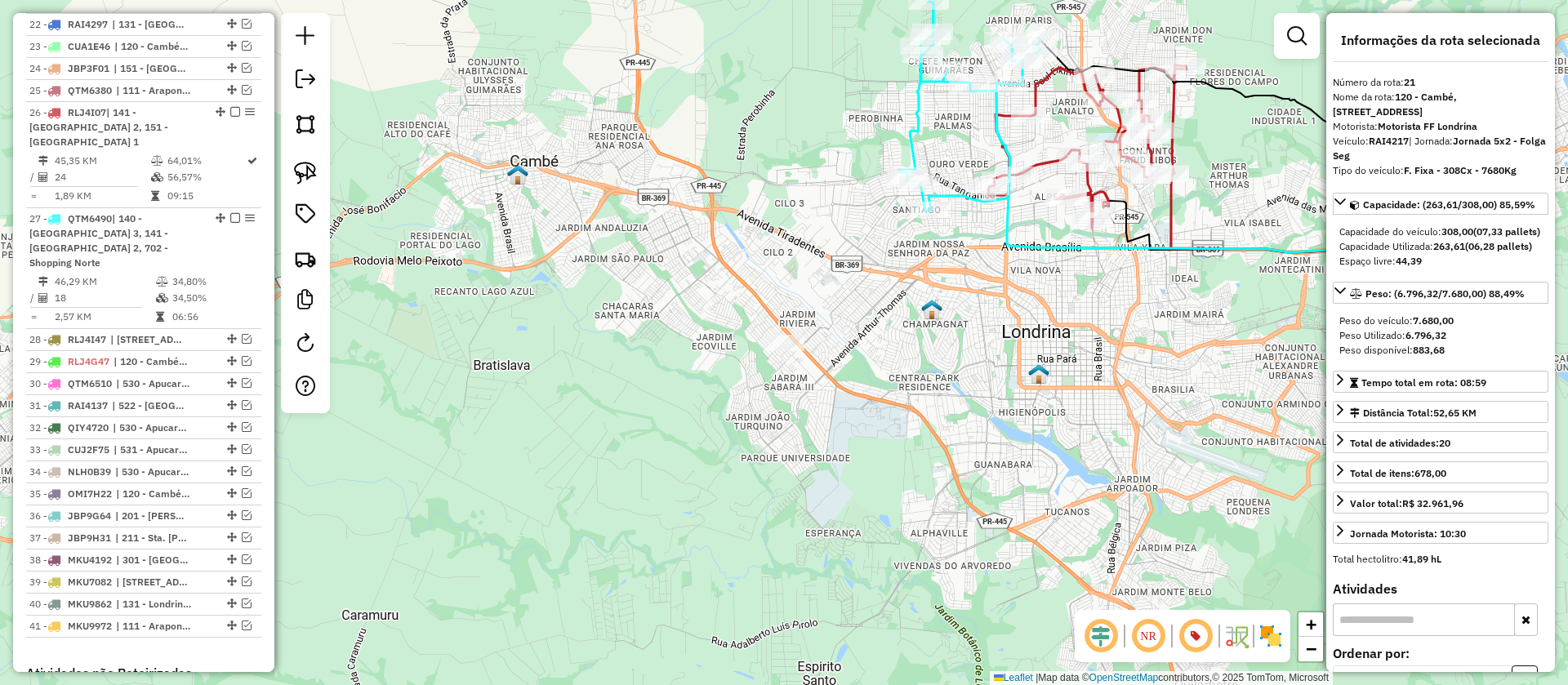
click at [948, 192] on icon at bounding box center [970, 106] width 141 height 209
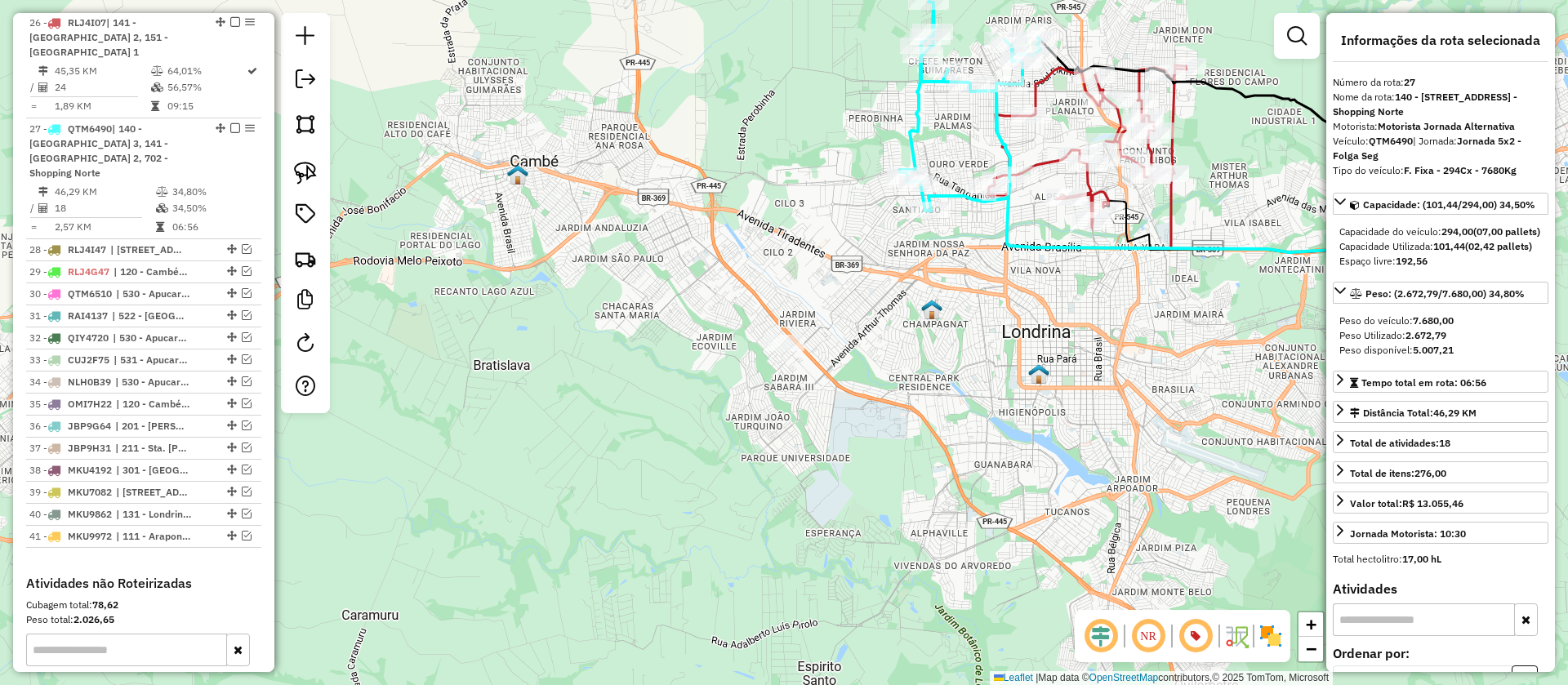
scroll to position [1337, 0]
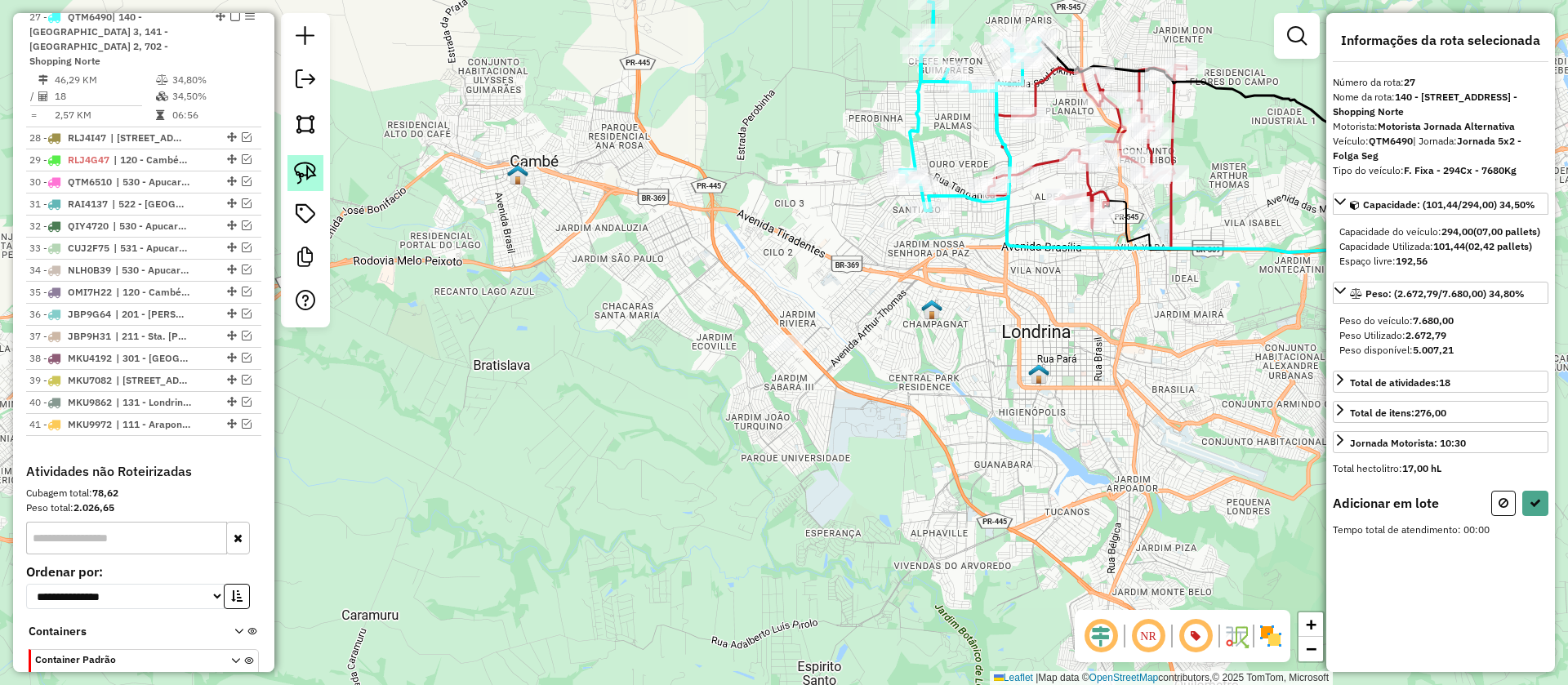
click at [313, 172] on img at bounding box center [305, 173] width 23 height 23
drag, startPoint x: 692, startPoint y: 338, endPoint x: 837, endPoint y: 310, distance: 147.7
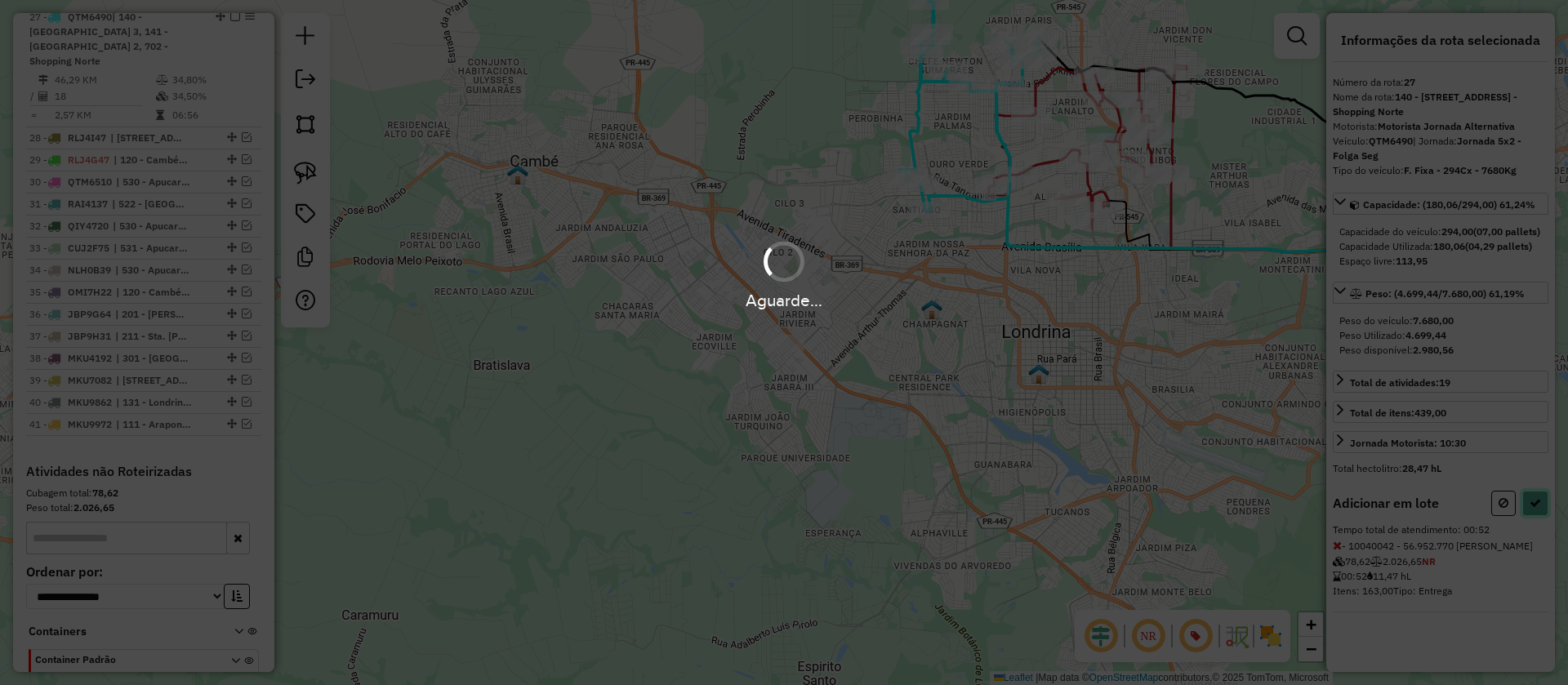
click at [1535, 509] on icon at bounding box center [1535, 503] width 11 height 11
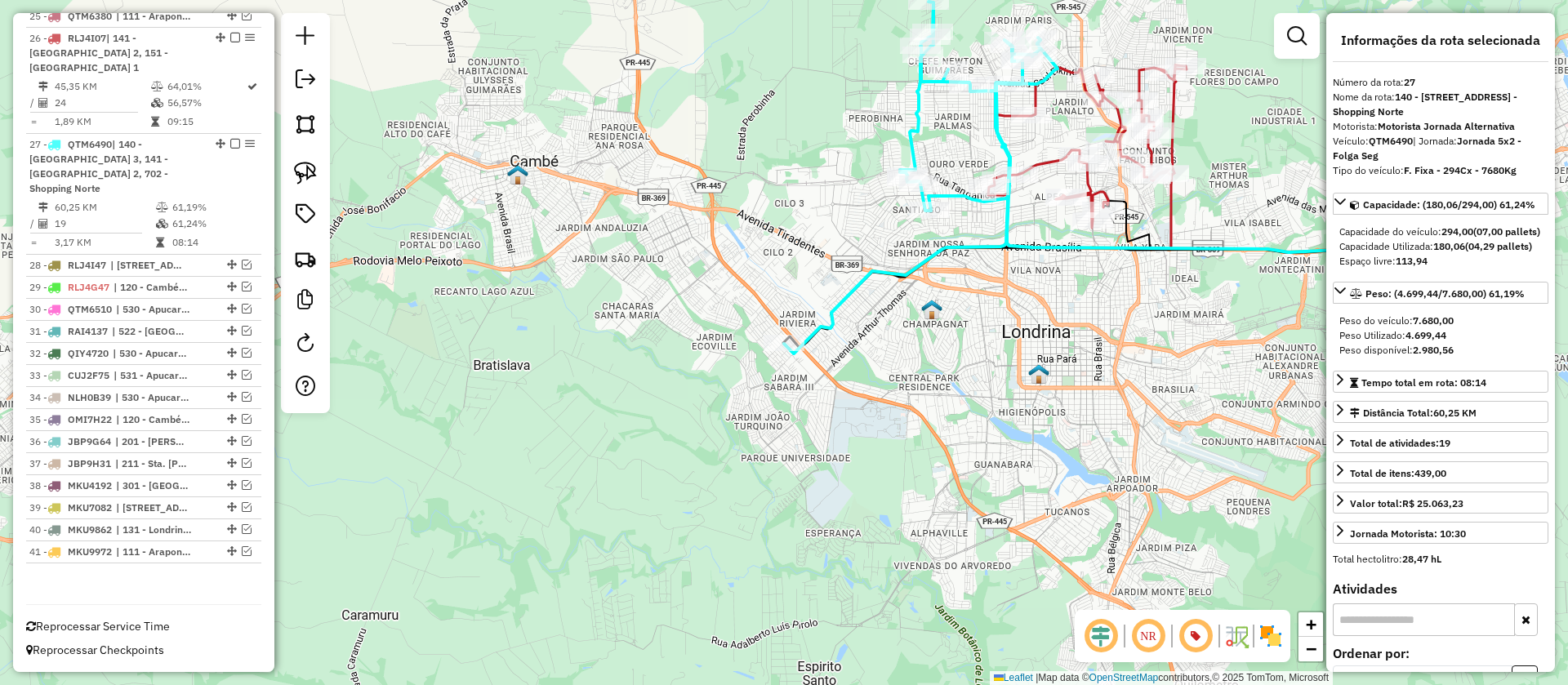
scroll to position [1201, 0]
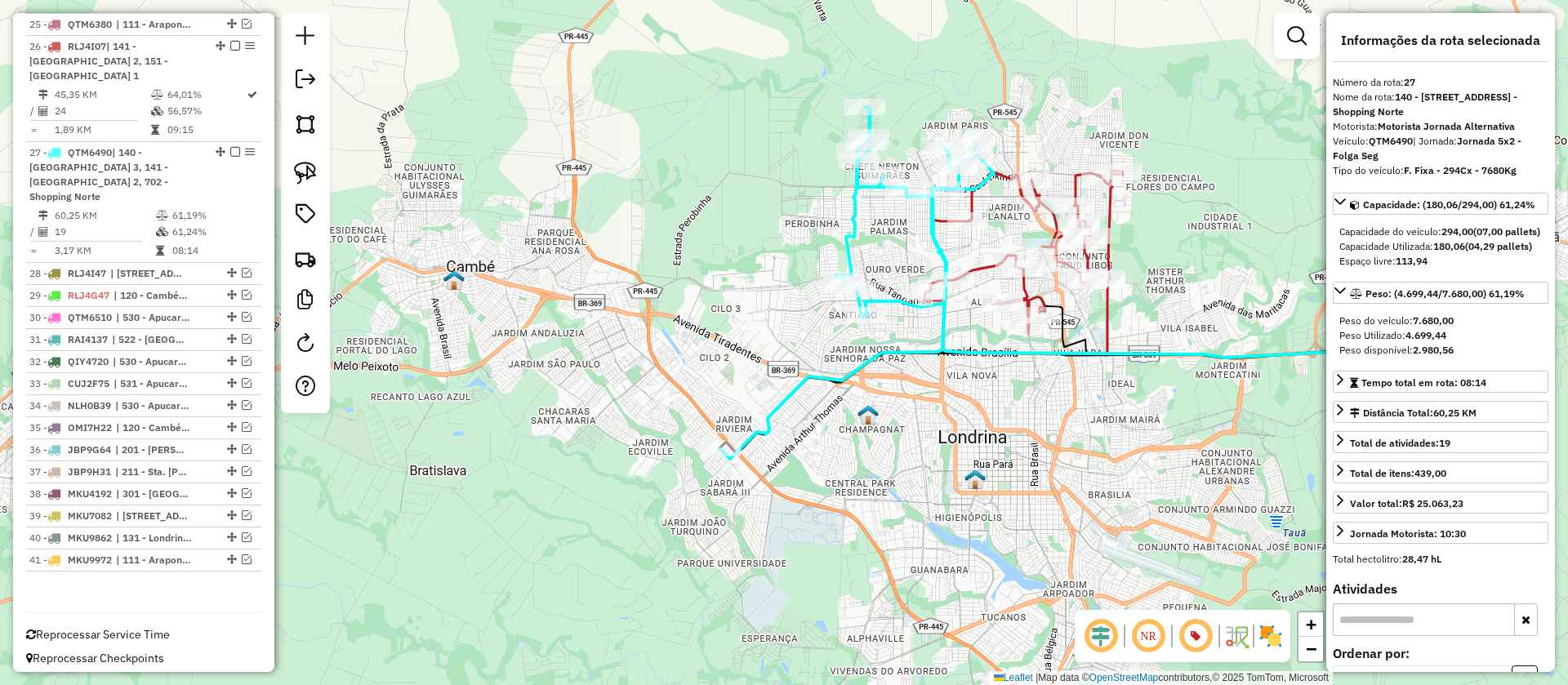
drag, startPoint x: 915, startPoint y: 375, endPoint x: 909, endPoint y: 393, distance: 19.0
click at [909, 393] on div "Janela de atendimento Grade de atendimento Capacidade Transportadoras Veículos …" at bounding box center [784, 342] width 1568 height 685
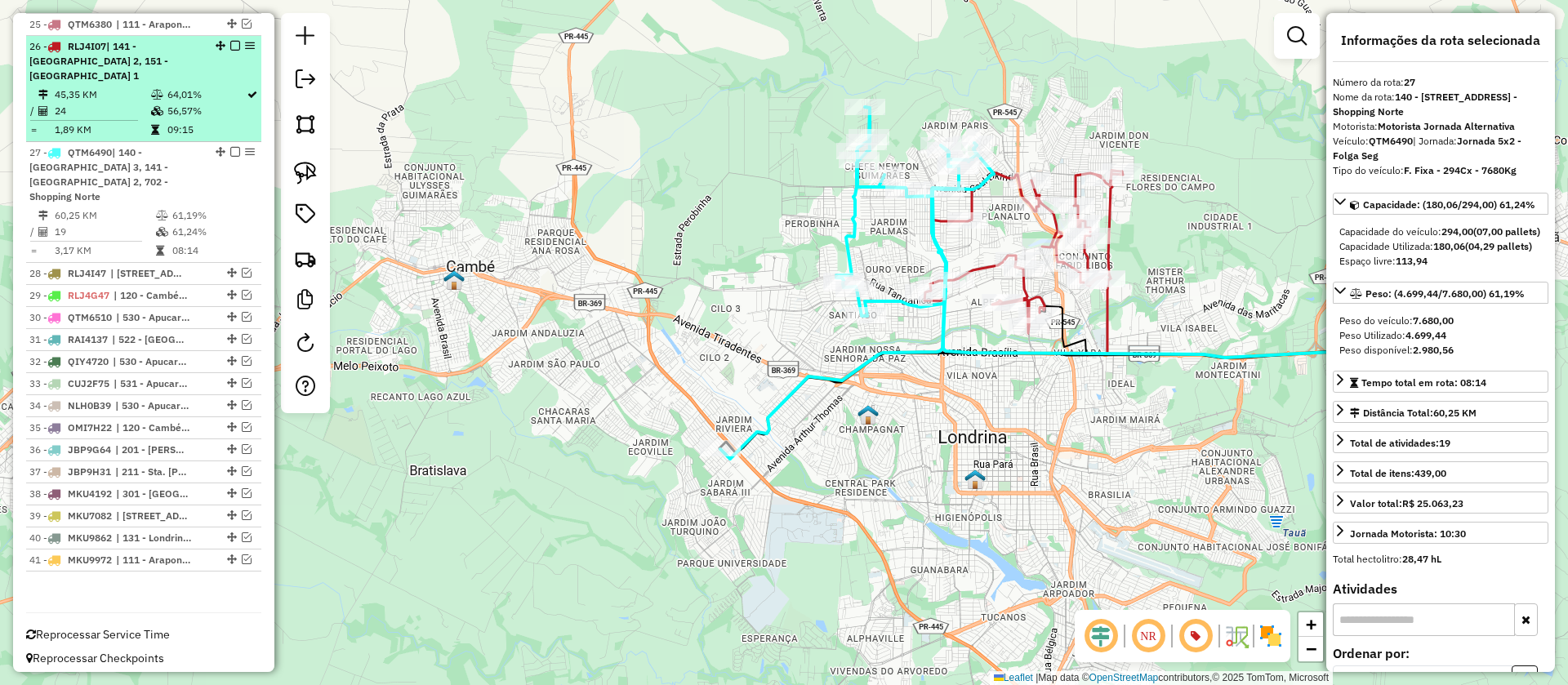
click at [236, 51] on div at bounding box center [230, 45] width 49 height 10
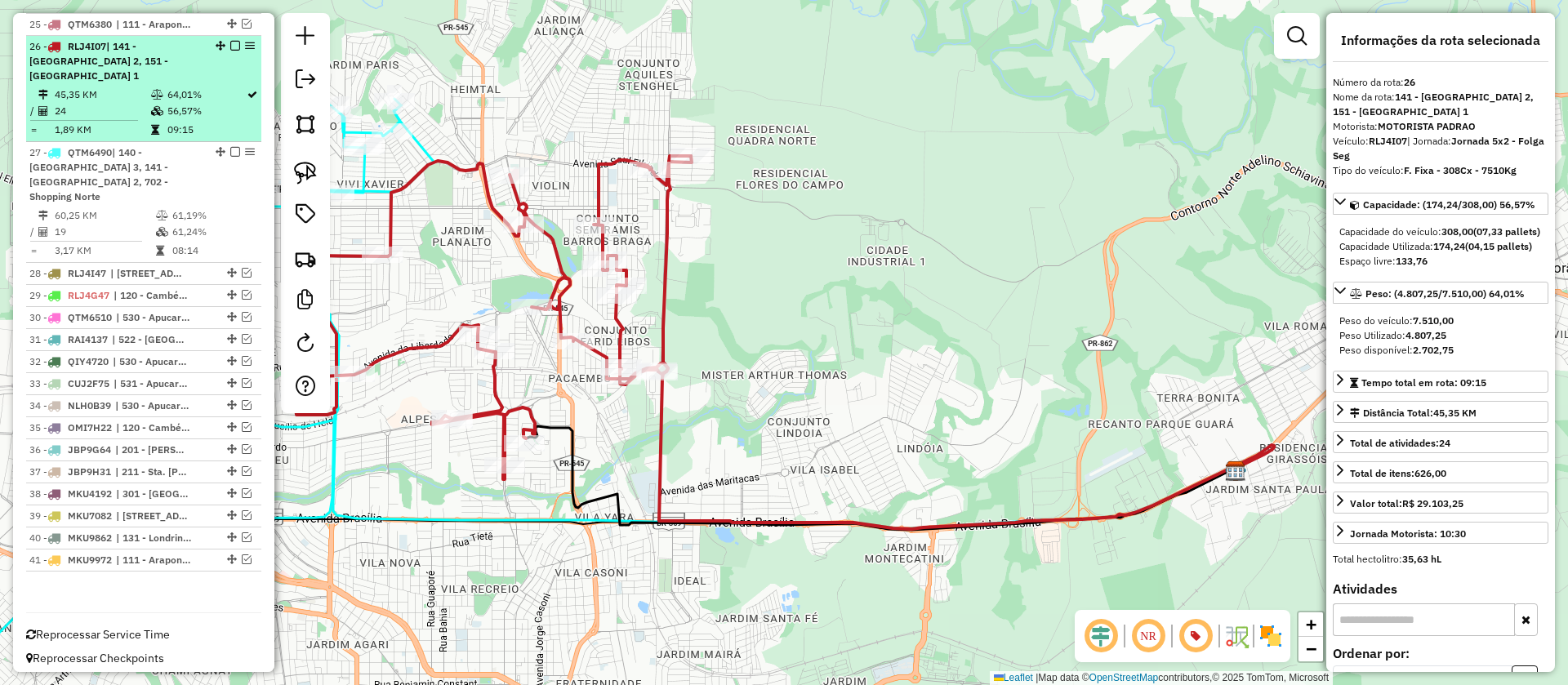
click at [230, 51] on em at bounding box center [235, 45] width 10 height 10
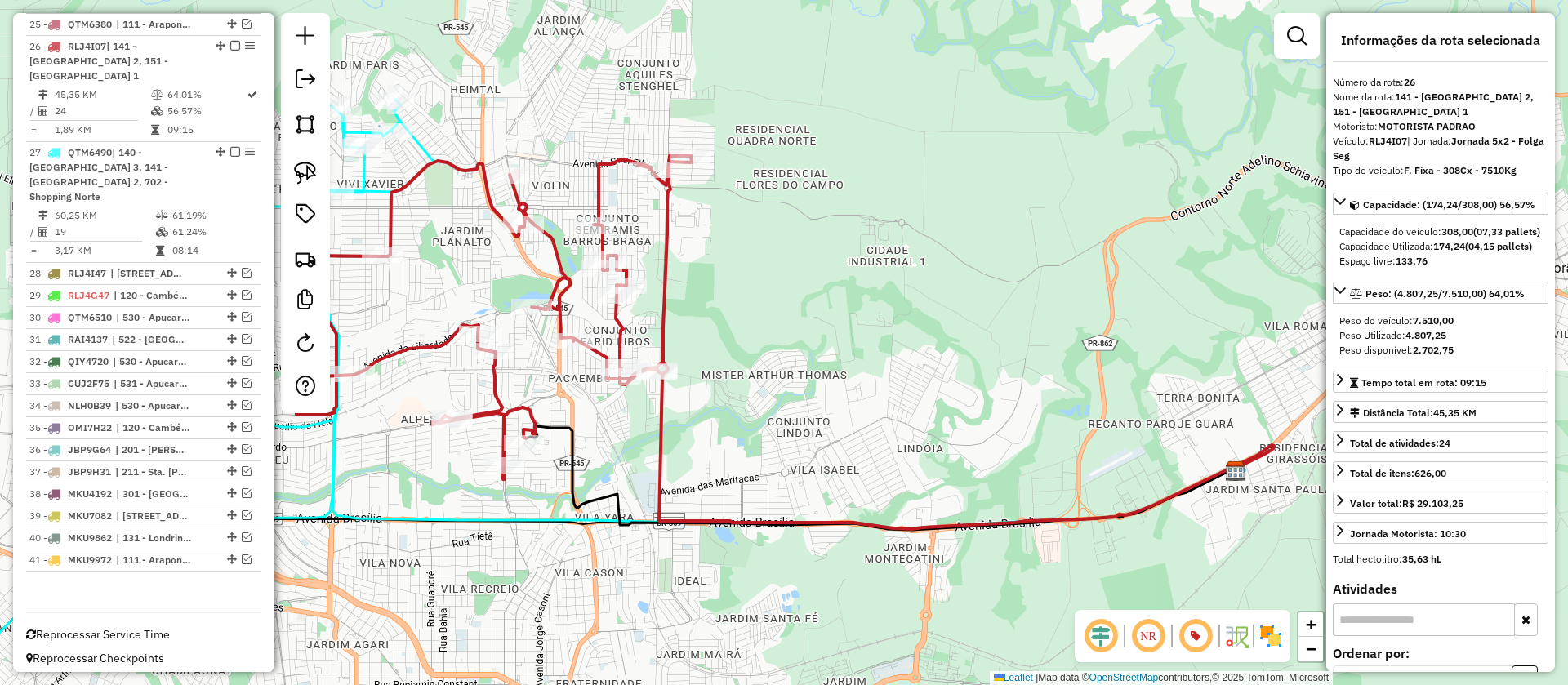
scroll to position [1132, 0]
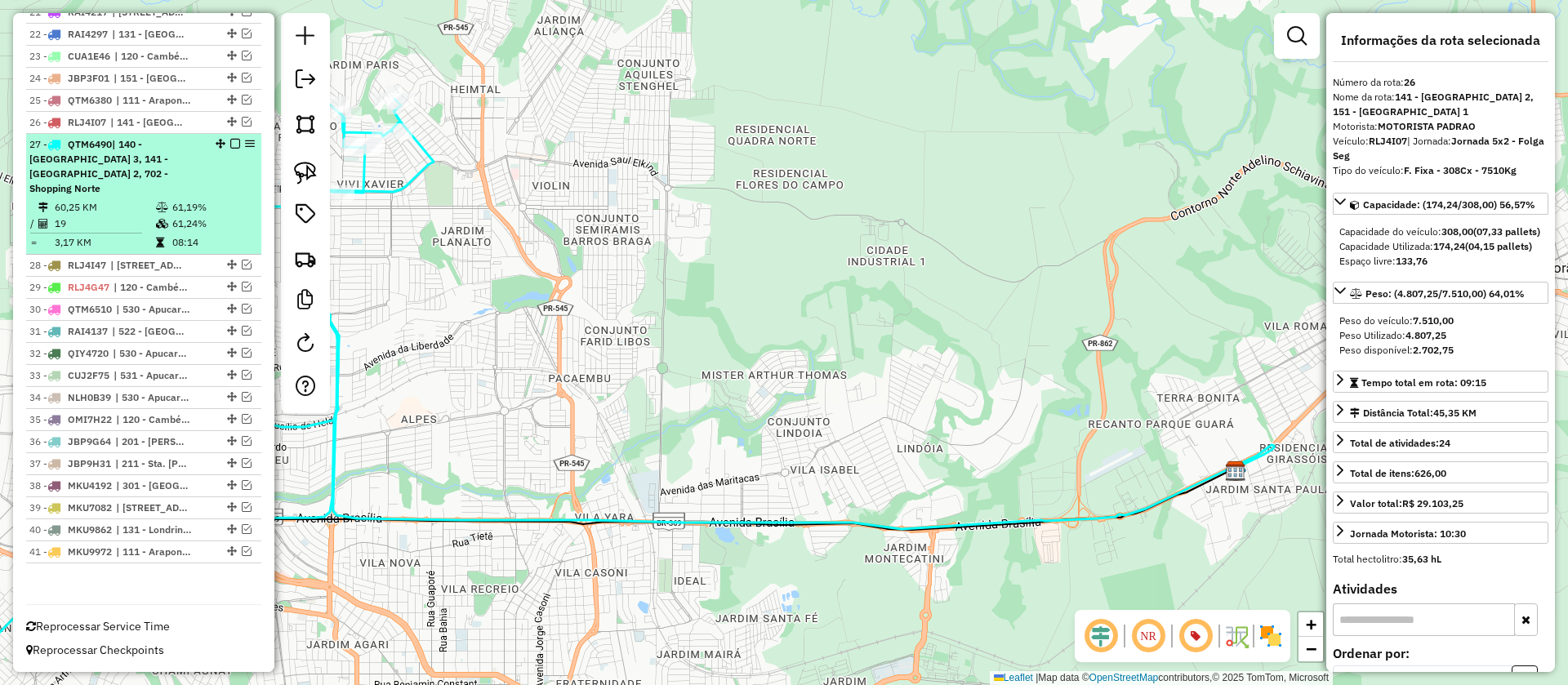
click at [232, 149] on em at bounding box center [235, 143] width 10 height 10
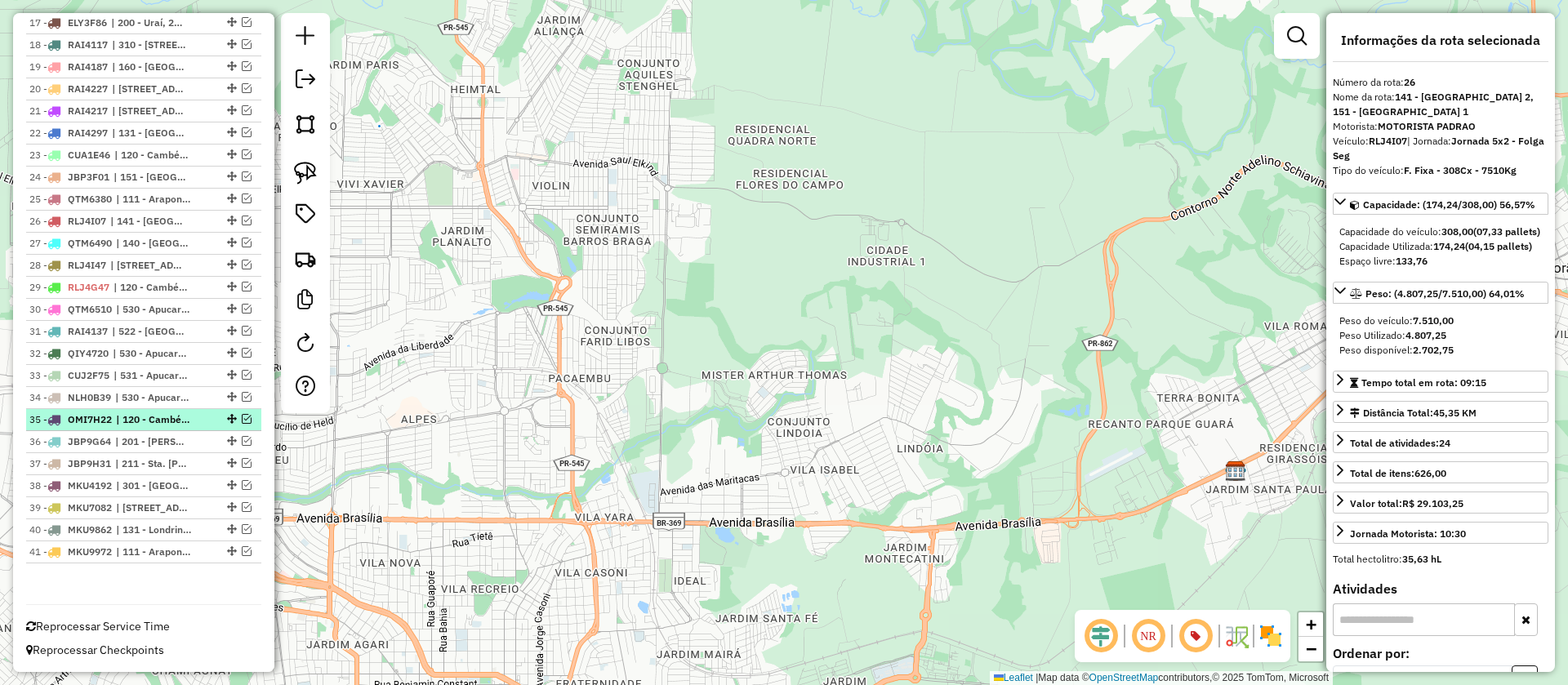
scroll to position [0, 0]
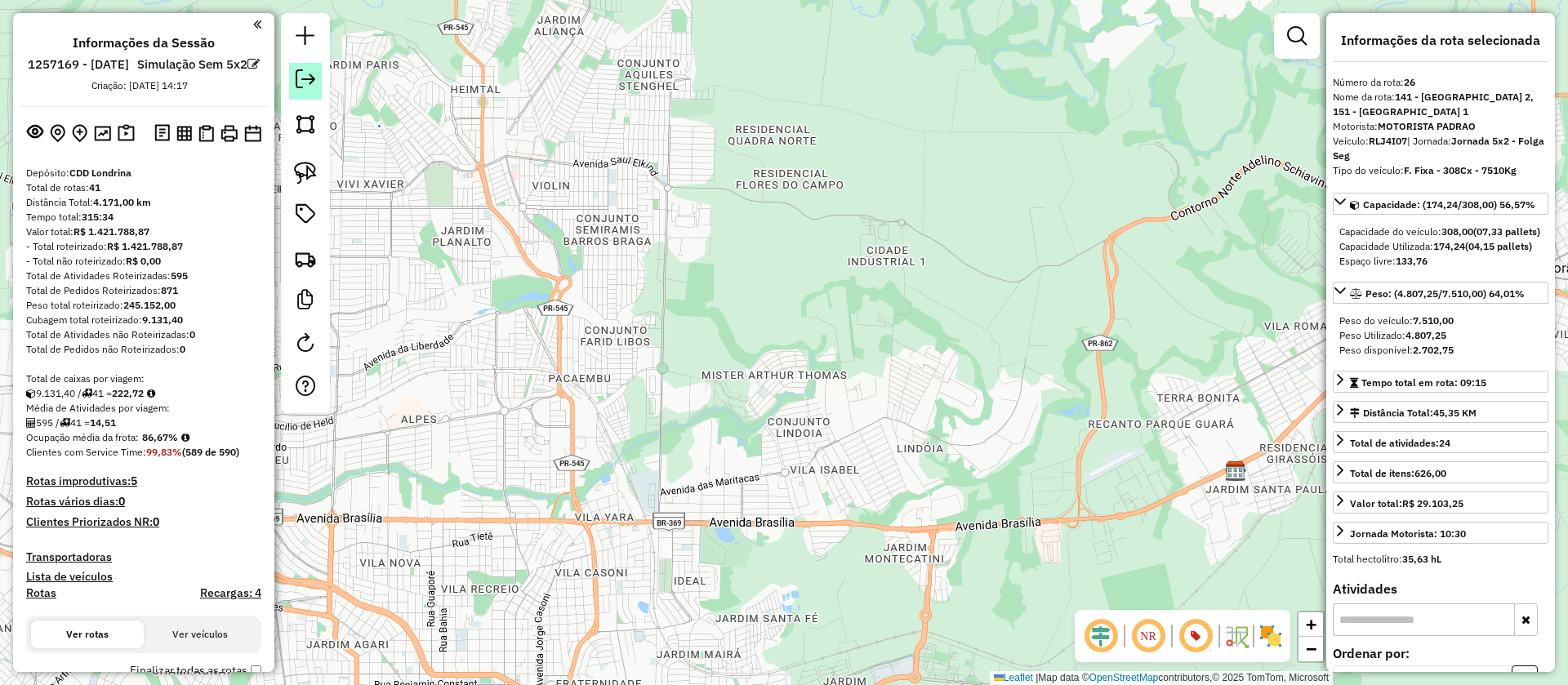
click at [305, 80] on em at bounding box center [305, 79] width 19 height 19
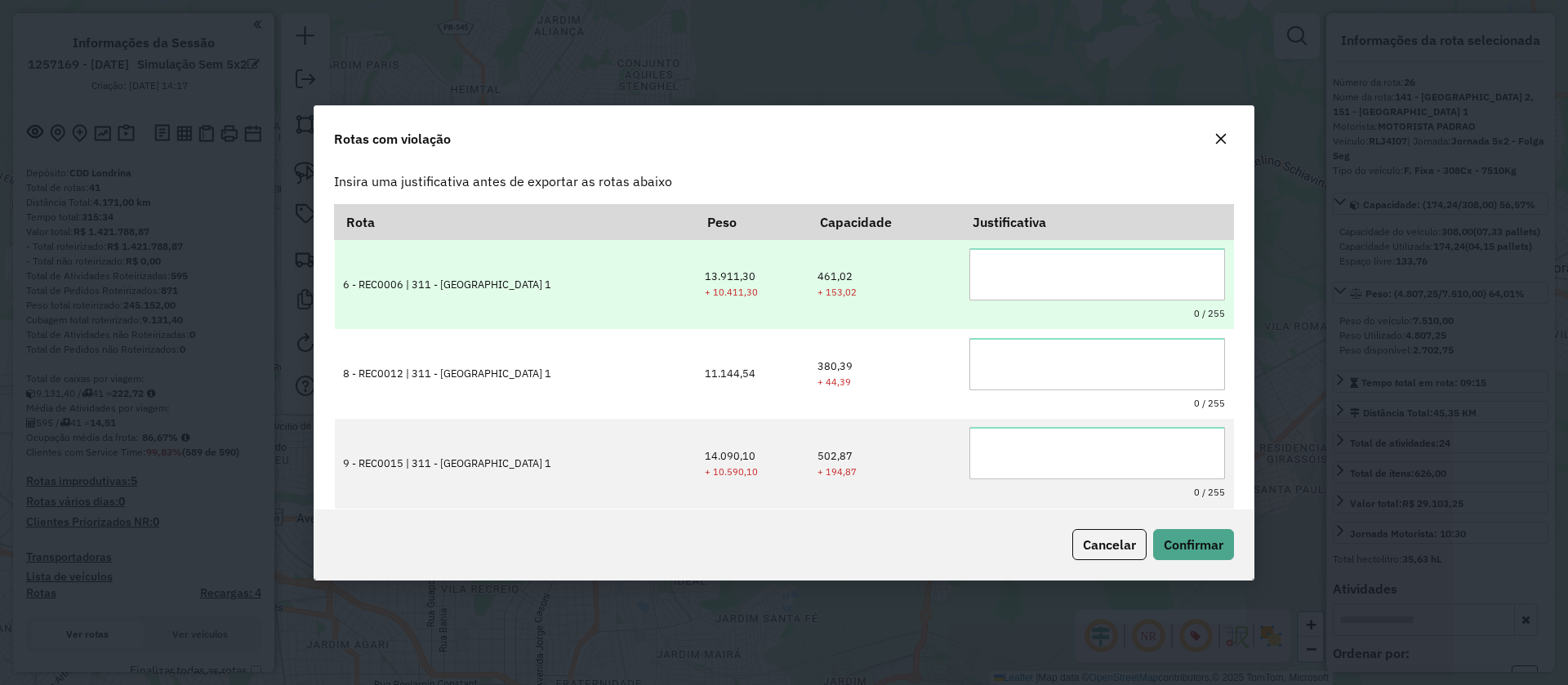
click at [1011, 277] on textarea at bounding box center [1097, 273] width 256 height 52
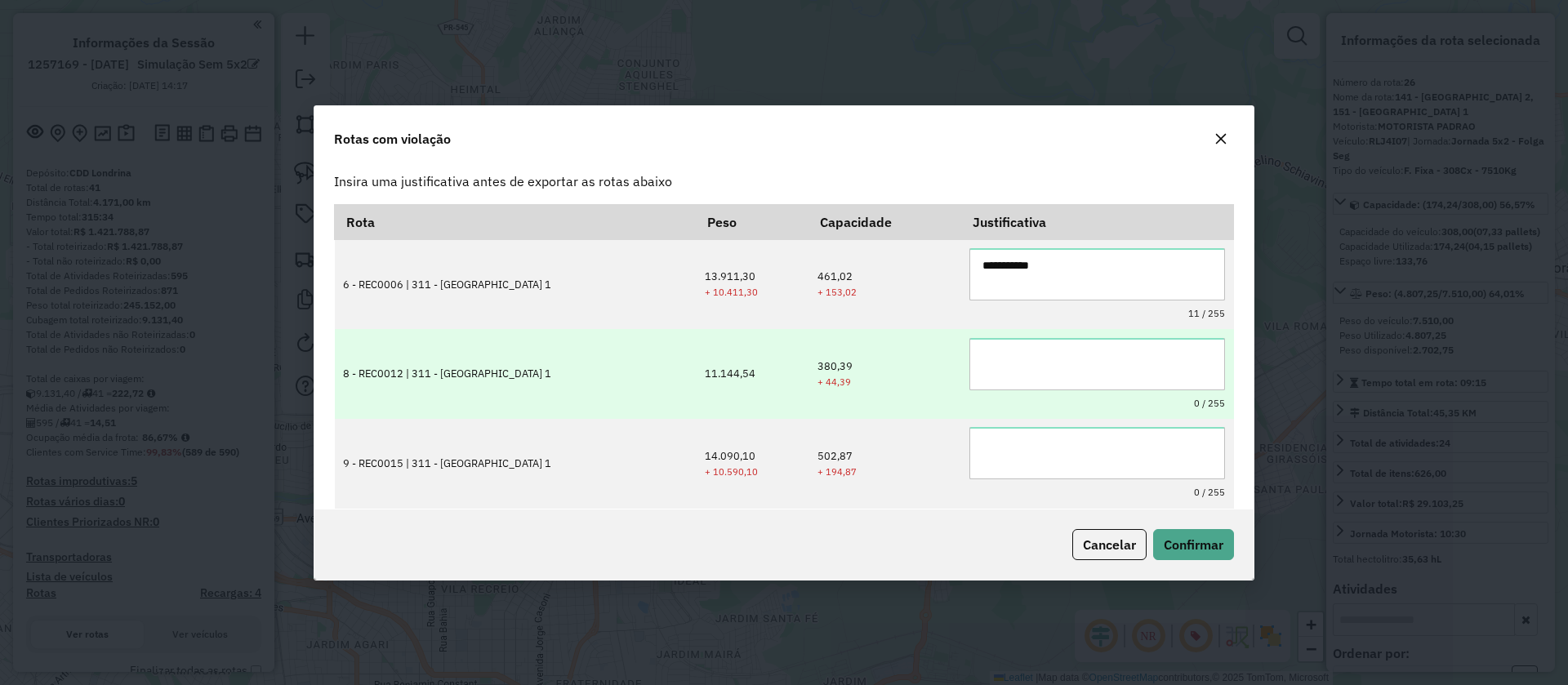
type textarea "**********"
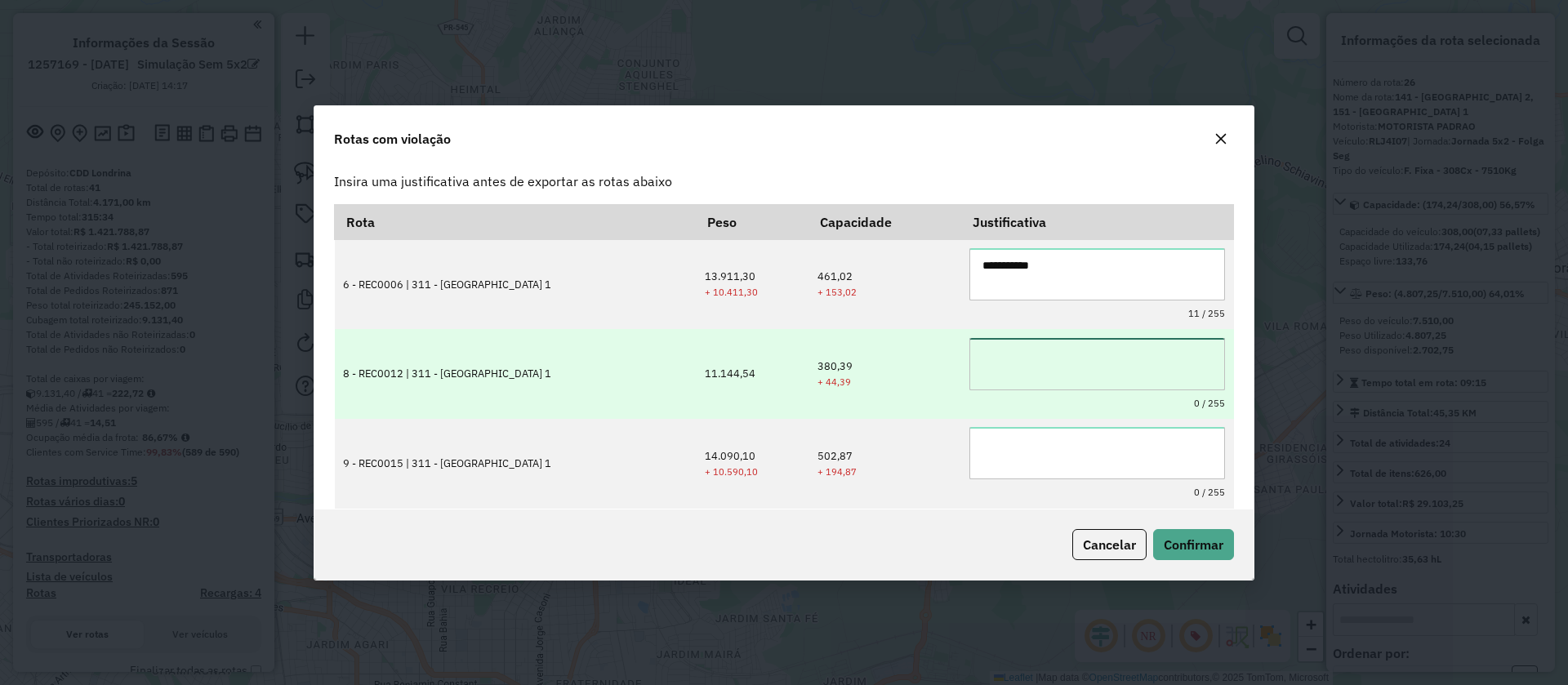
click at [1003, 356] on textarea at bounding box center [1097, 363] width 256 height 52
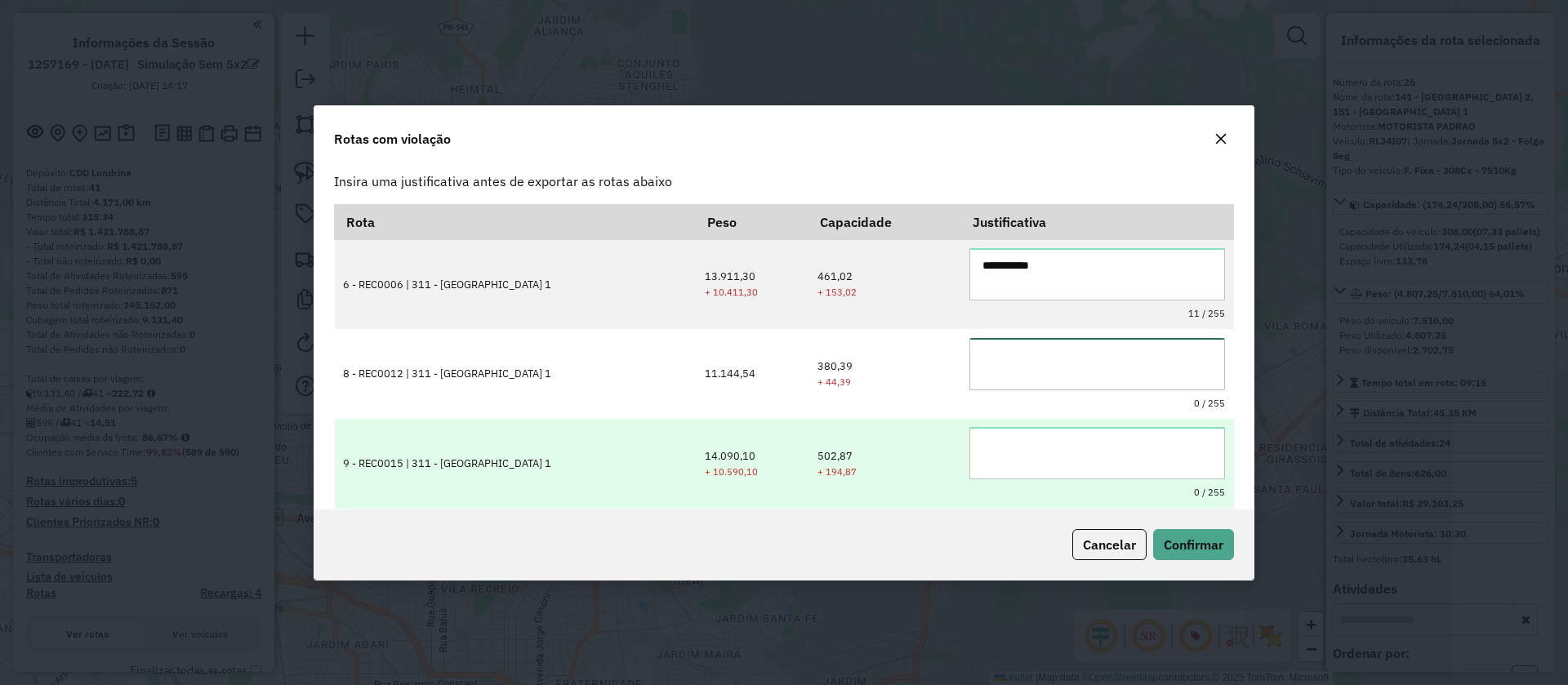
paste textarea "**********"
type textarea "**********"
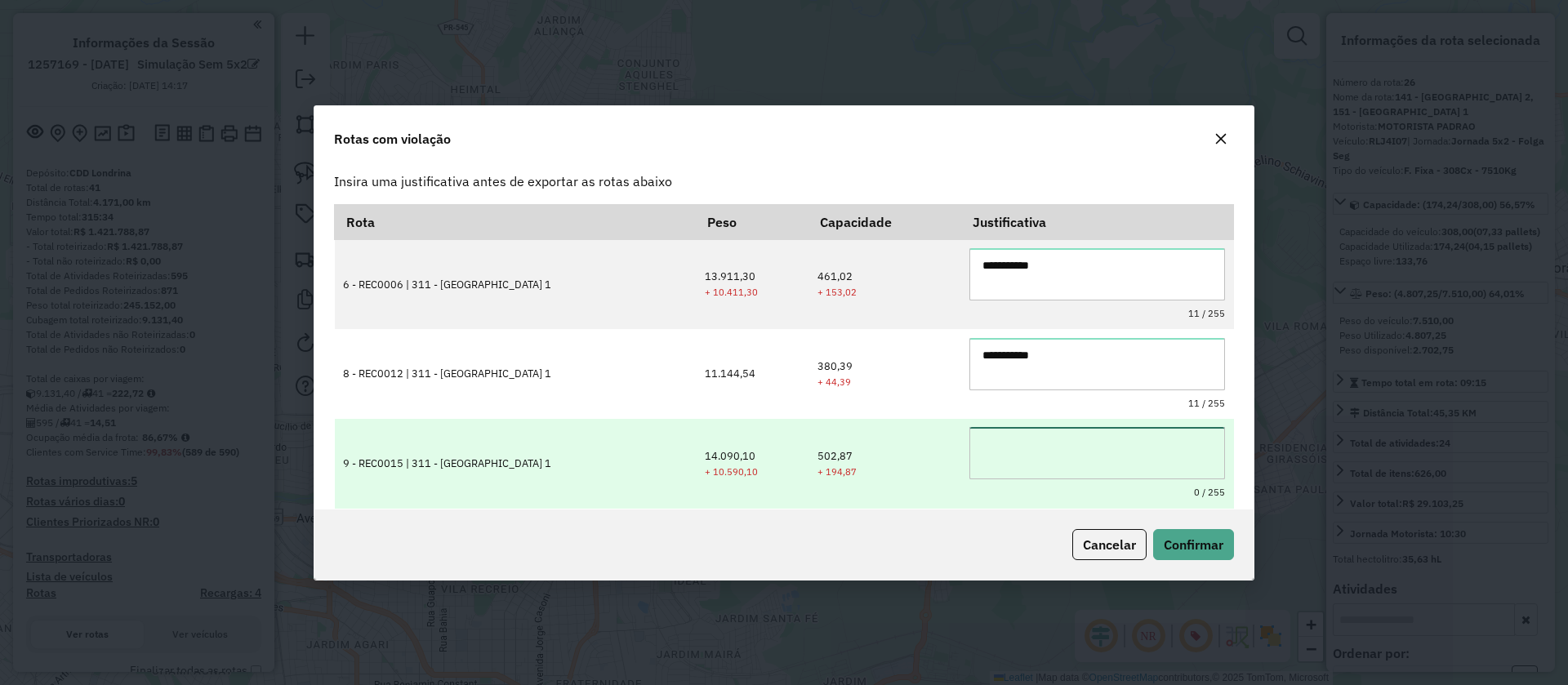
click at [1002, 439] on textarea at bounding box center [1097, 453] width 256 height 52
paste textarea "**********"
type textarea "**********"
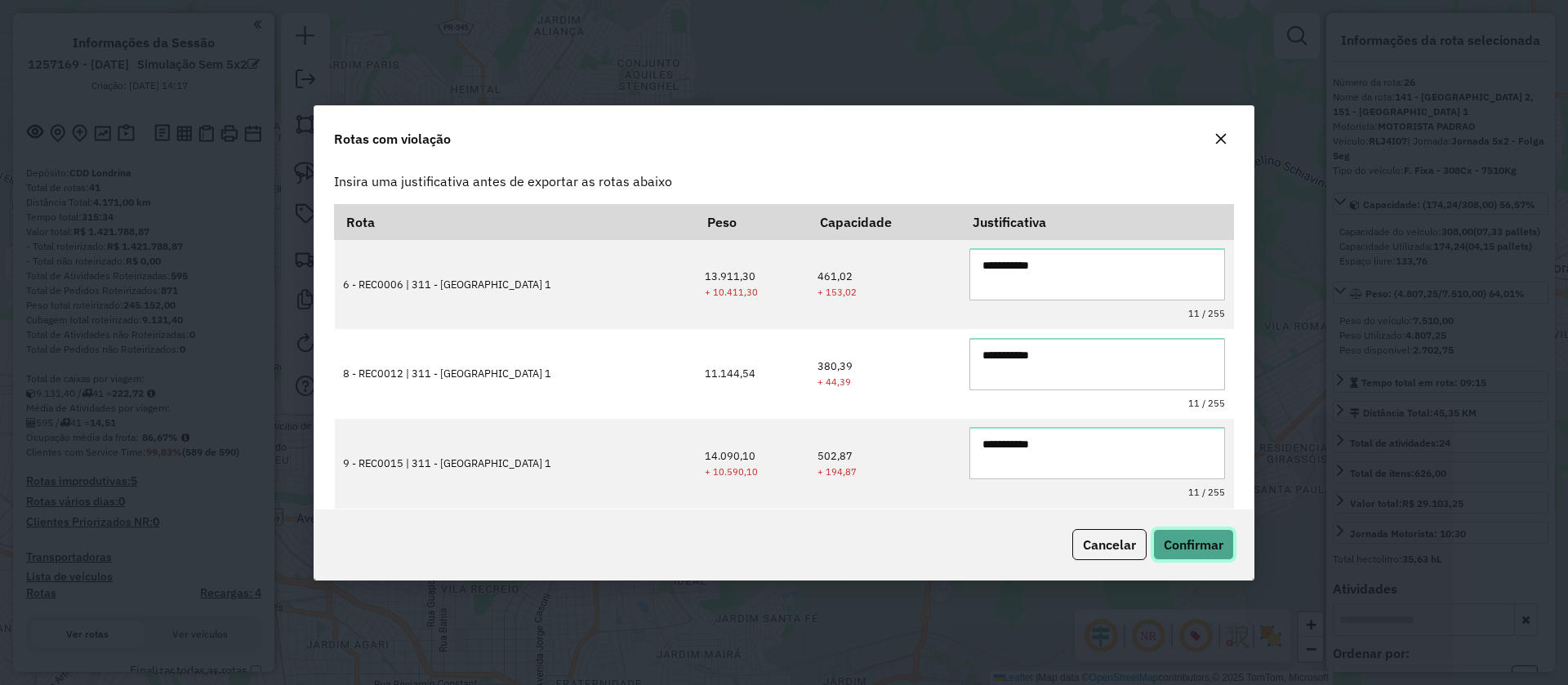
click at [1192, 542] on span "Confirmar" at bounding box center [1193, 544] width 60 height 17
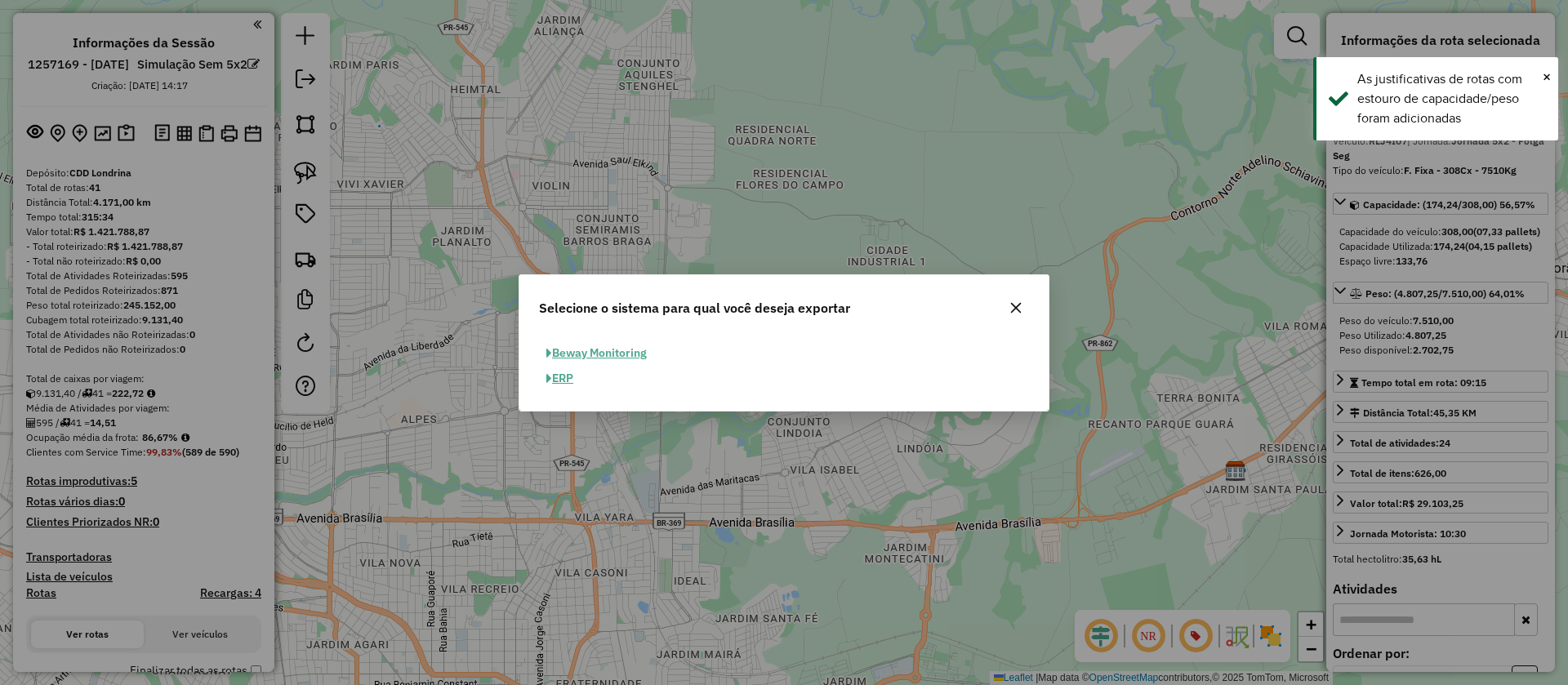
click at [573, 376] on button "ERP" at bounding box center [559, 378] width 41 height 26
select select "*********"
select select "**"
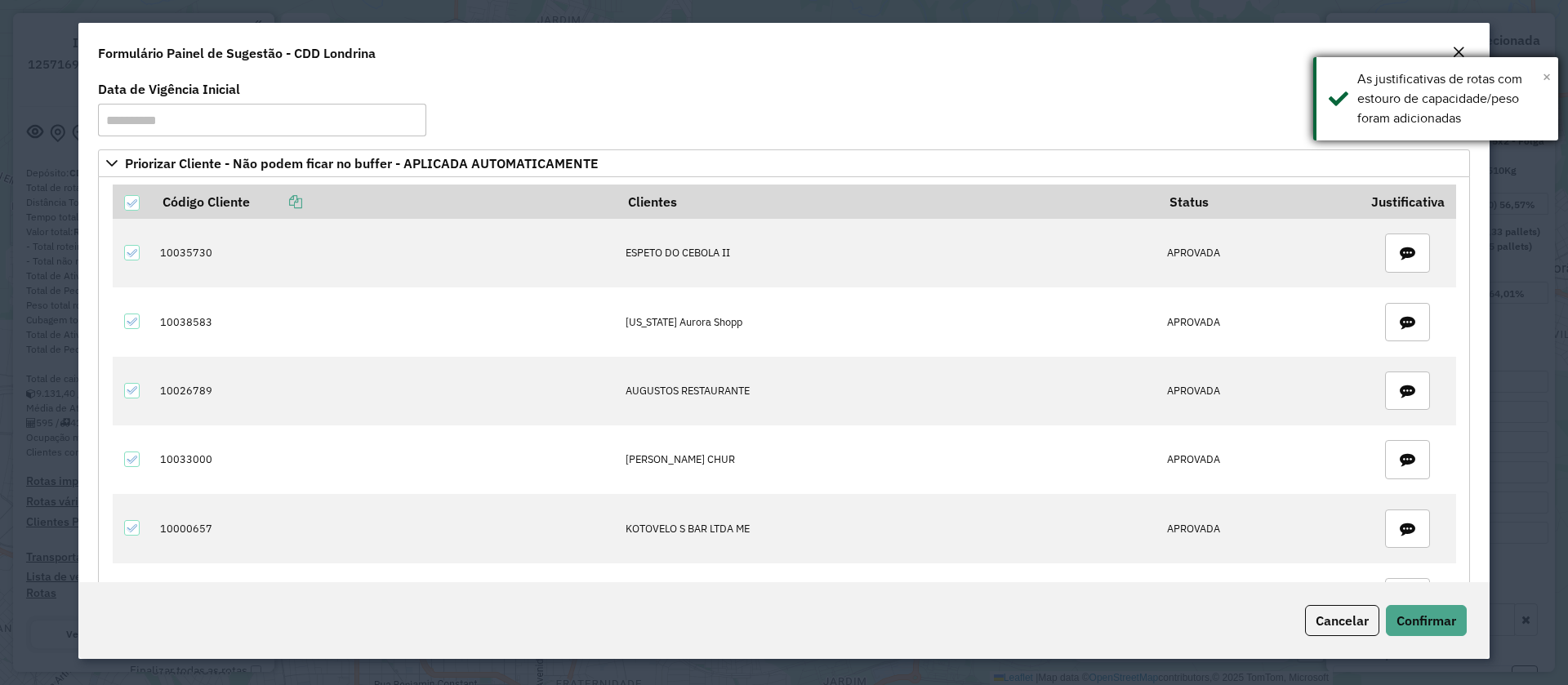
click at [1550, 81] on span "×" at bounding box center [1546, 77] width 8 height 18
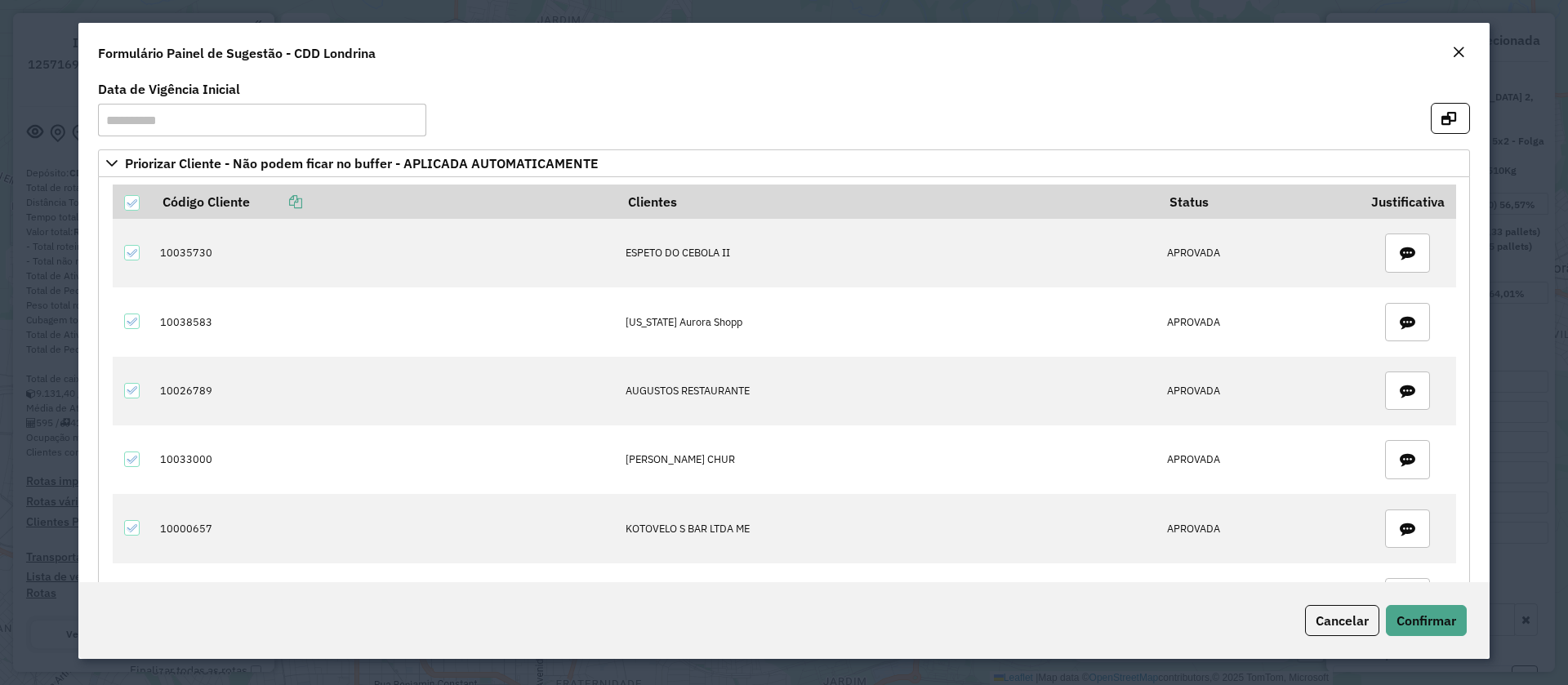
click at [1451, 52] on button "Close" at bounding box center [1458, 53] width 23 height 21
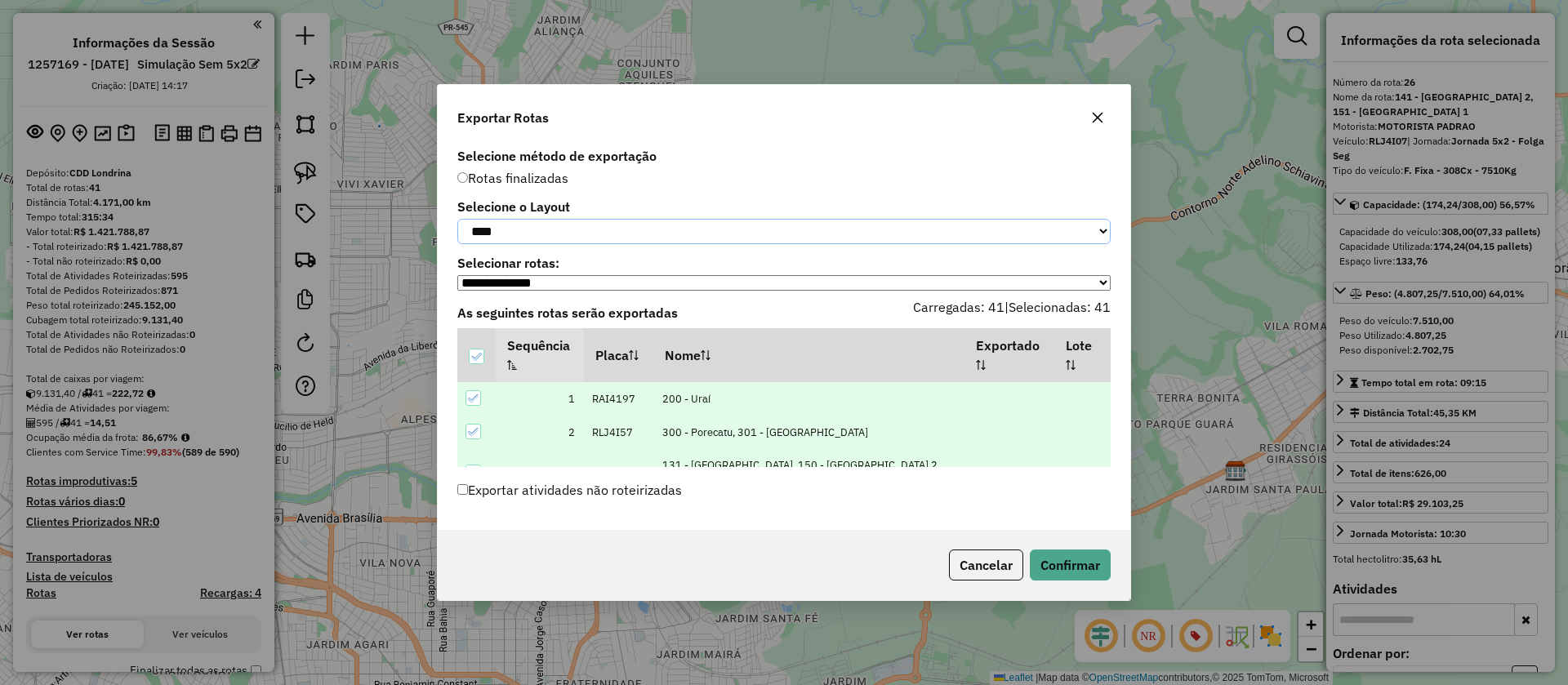
click at [624, 230] on select "**********" at bounding box center [784, 231] width 653 height 26
select select "*********"
click at [457, 219] on select "**********" at bounding box center [784, 231] width 653 height 26
click at [1063, 570] on button "Confirmar" at bounding box center [1070, 565] width 81 height 31
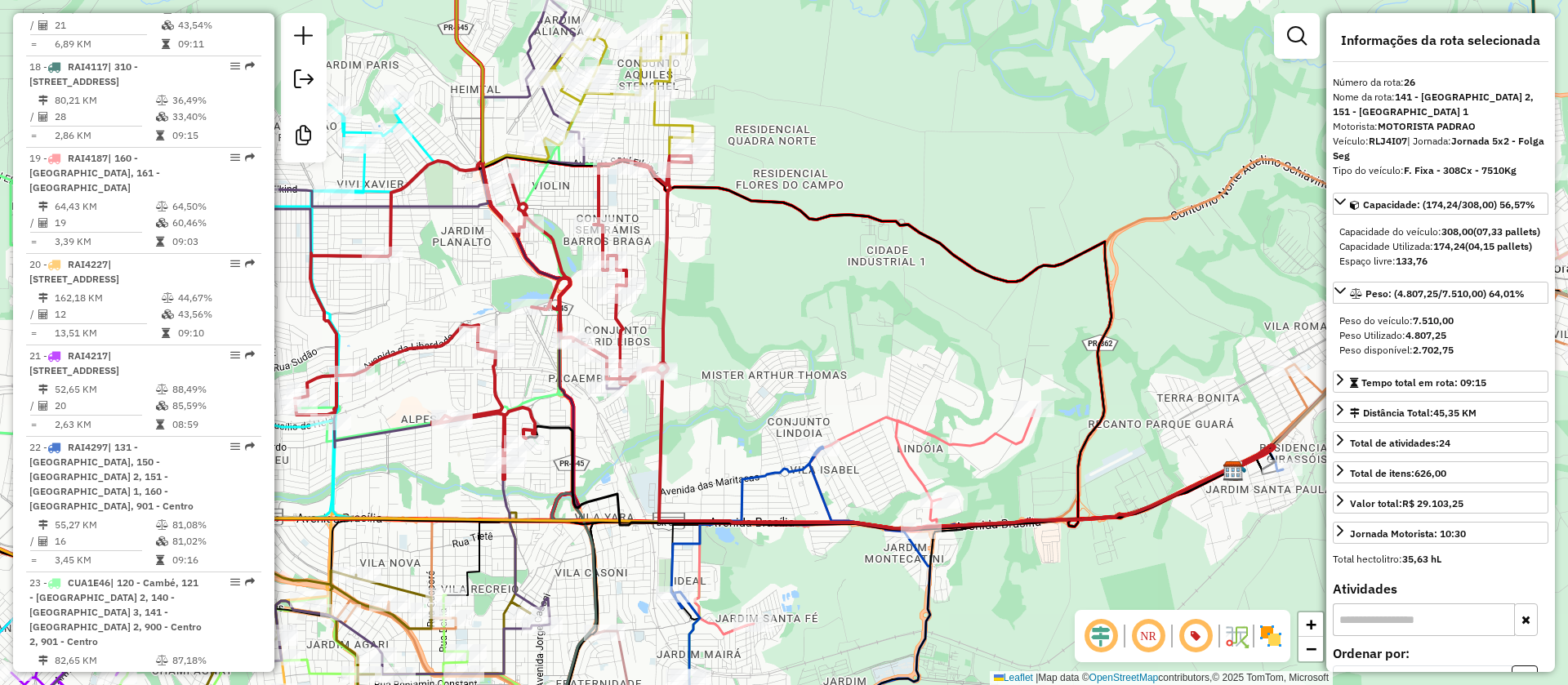
scroll to position [3124, 0]
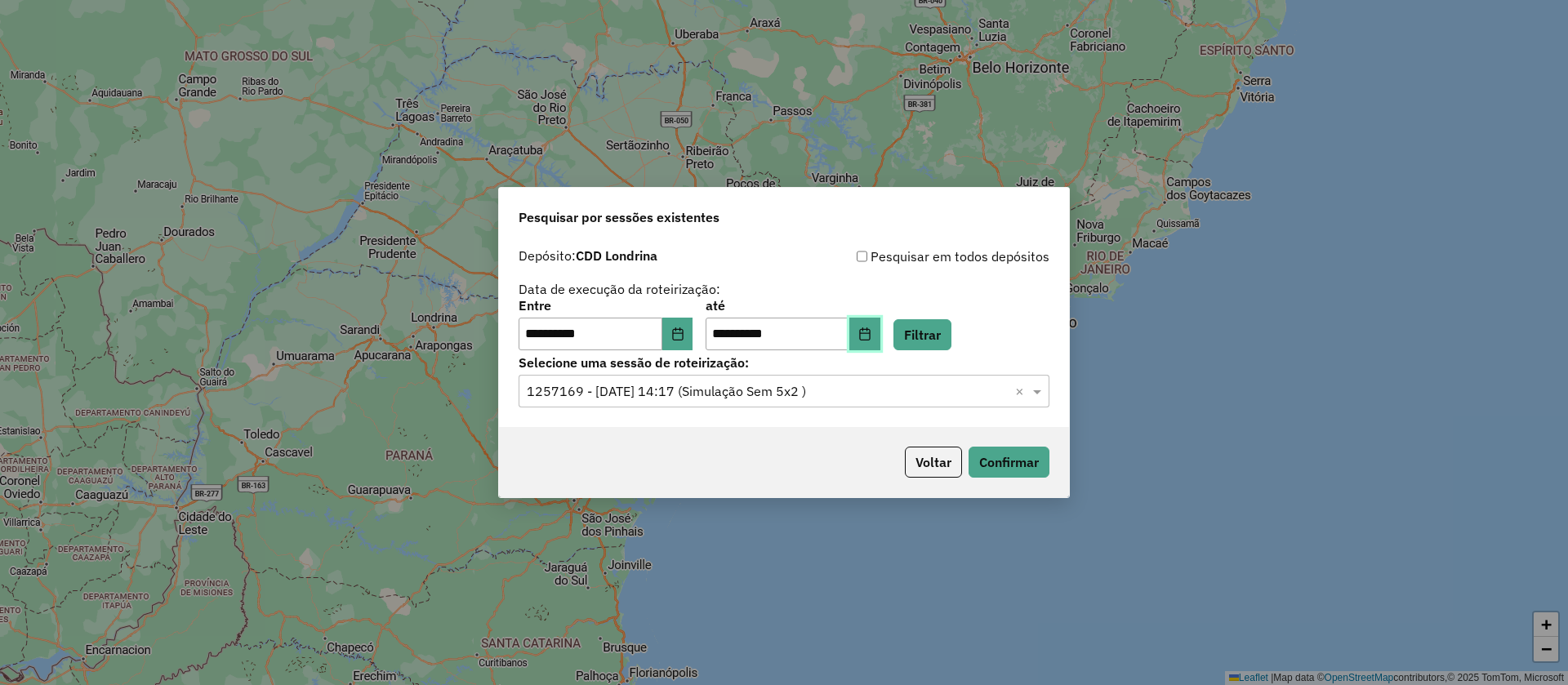
click at [879, 338] on button "Choose Date" at bounding box center [864, 333] width 31 height 33
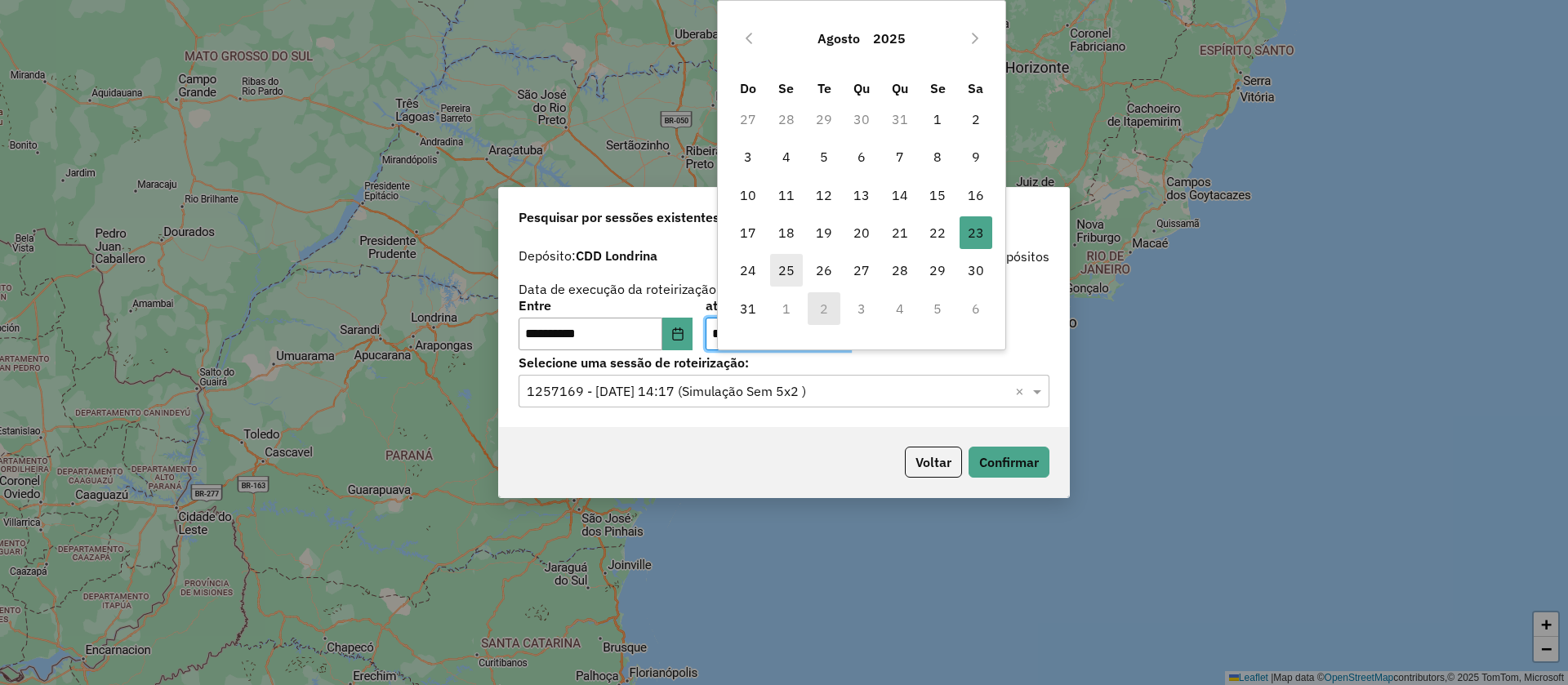
click at [791, 268] on span "25" at bounding box center [786, 270] width 33 height 33
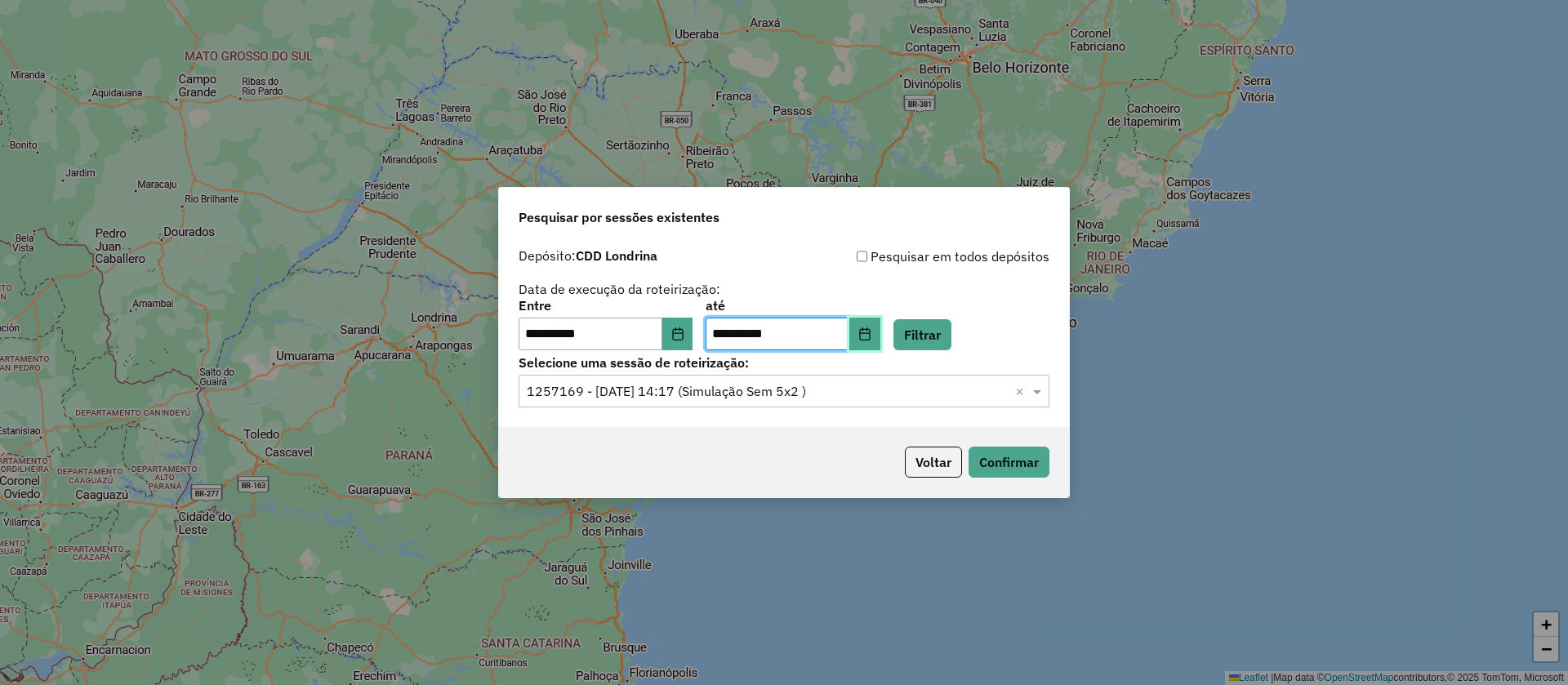
click at [870, 339] on icon "Choose Date" at bounding box center [864, 333] width 11 height 13
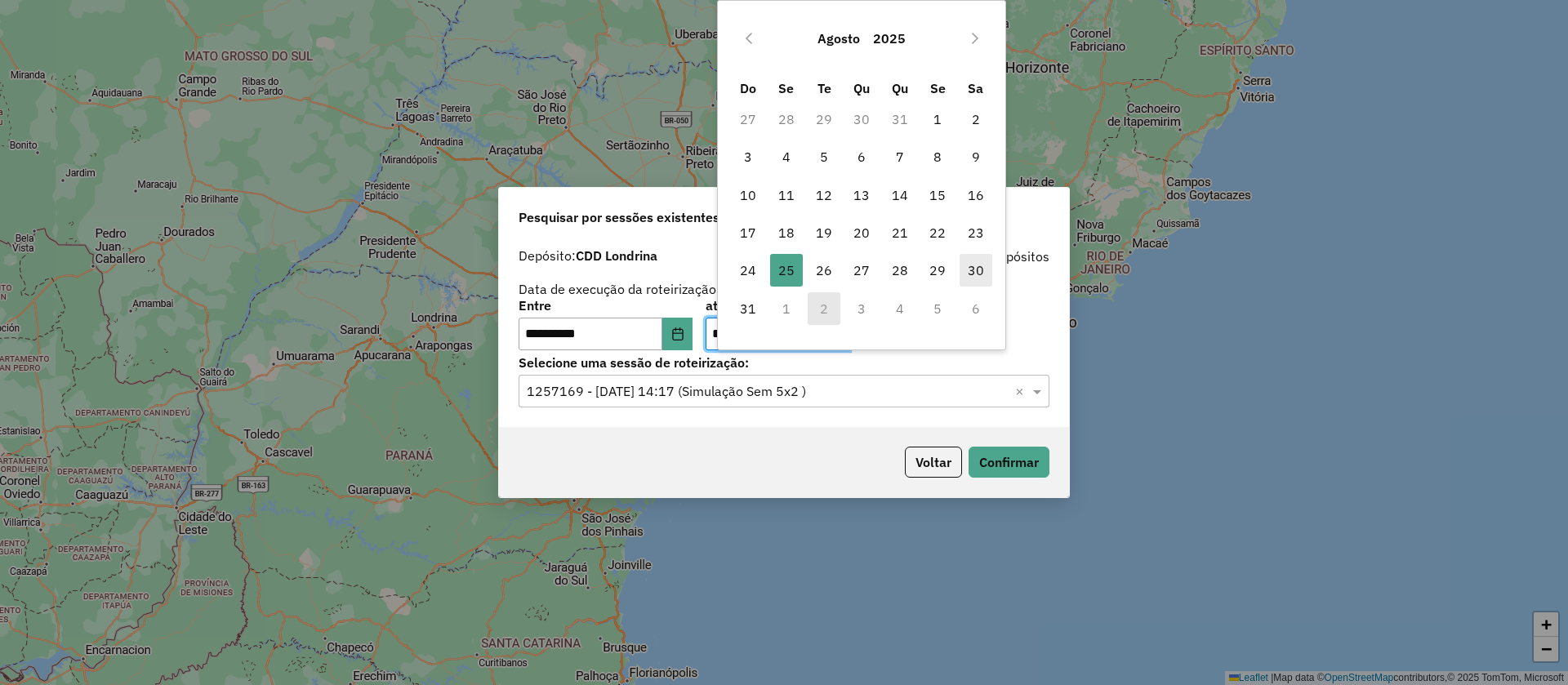
click at [967, 277] on span "30" at bounding box center [975, 270] width 33 height 33
type input "**********"
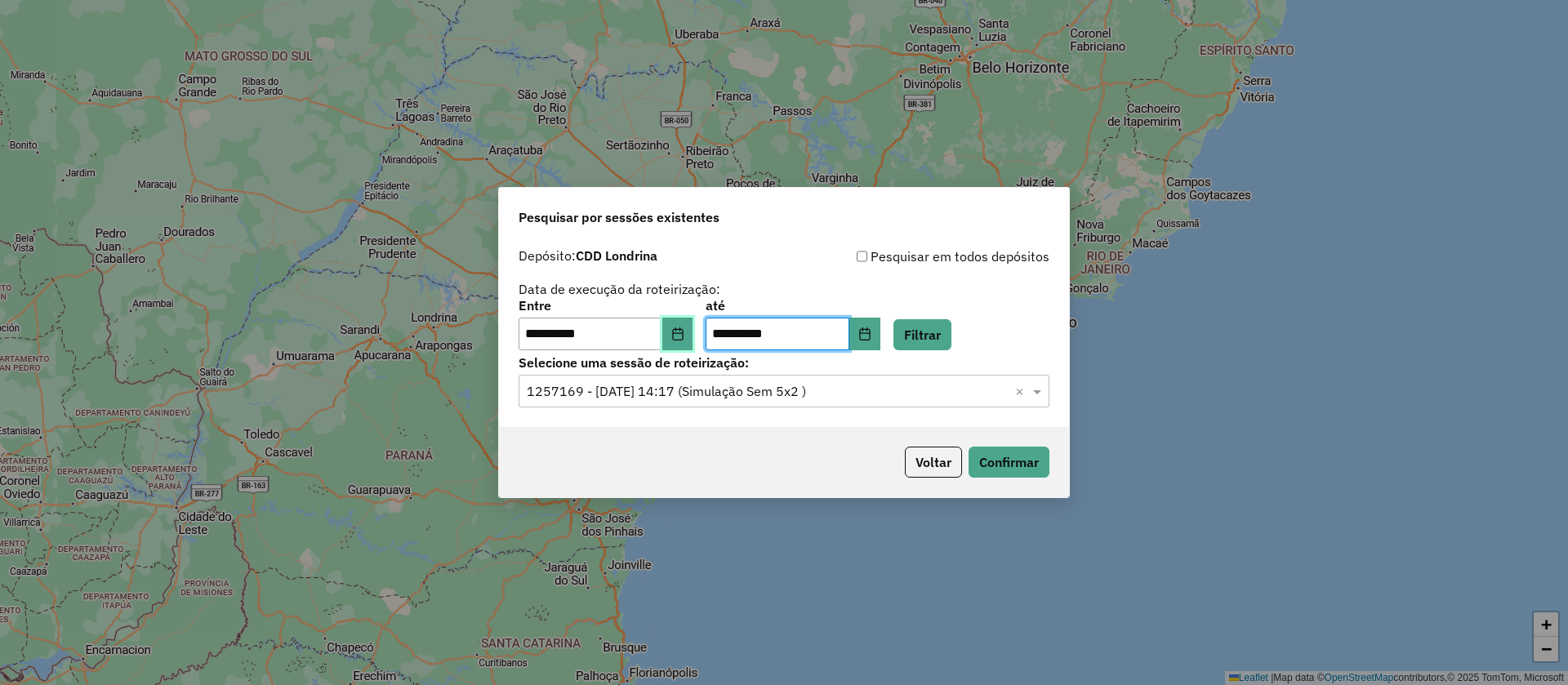
click at [677, 338] on button "Choose Date" at bounding box center [677, 333] width 31 height 33
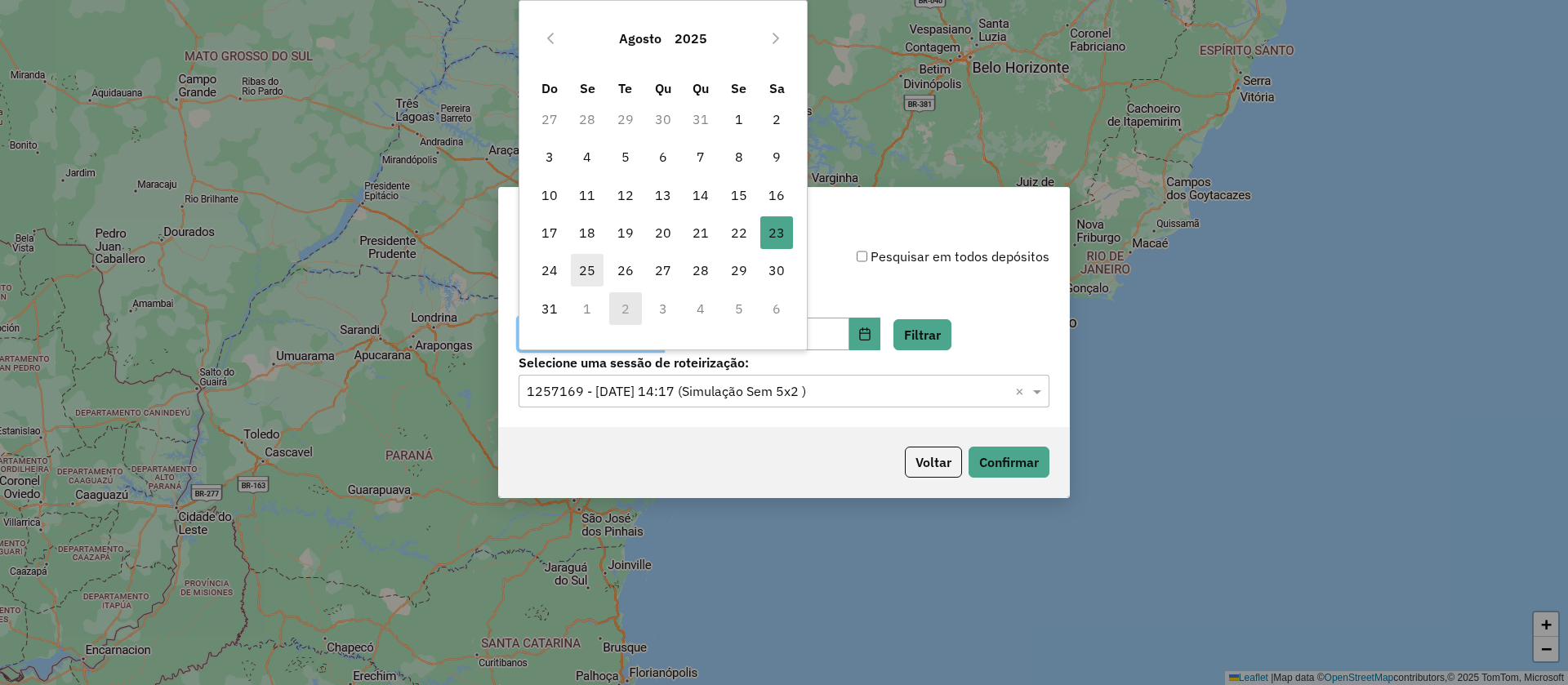
click at [587, 259] on span "25" at bounding box center [587, 270] width 33 height 33
type input "**********"
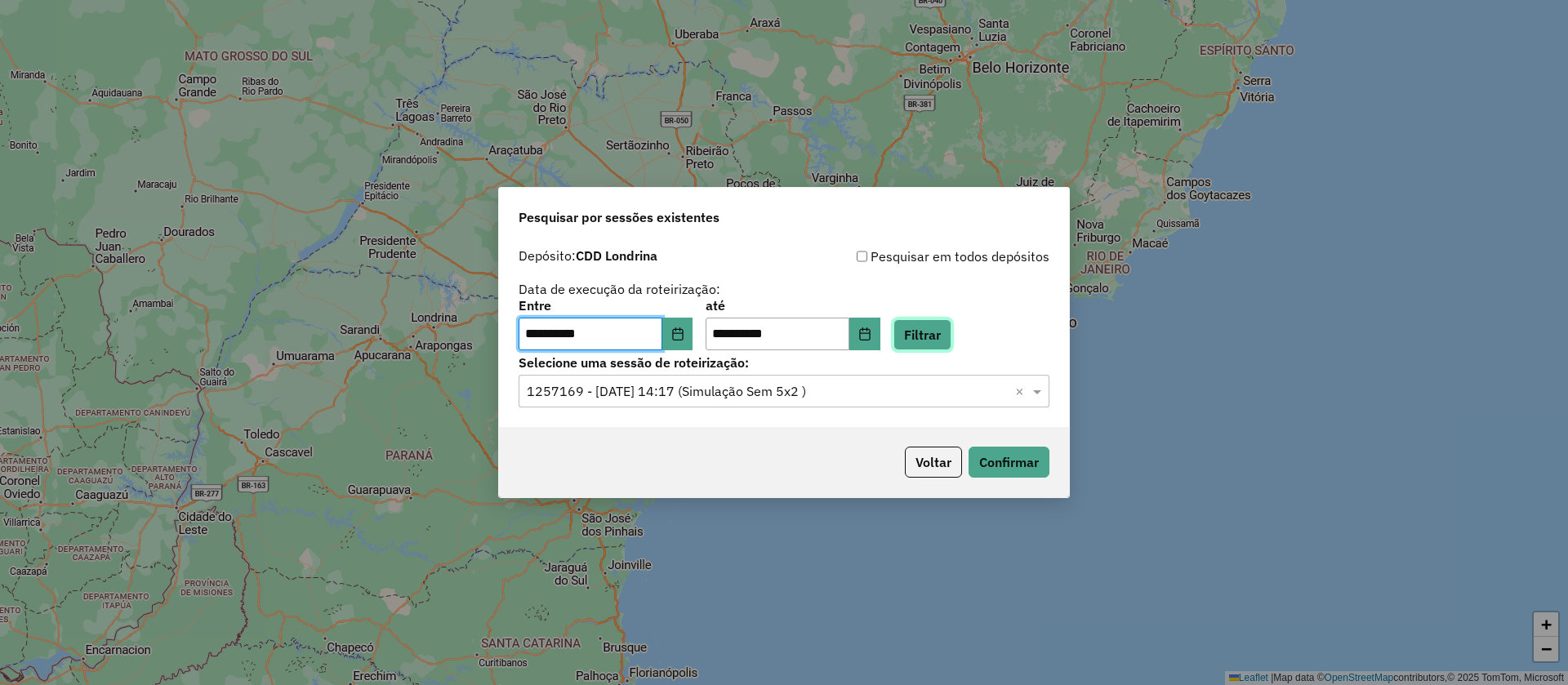
click at [946, 339] on button "Filtrar" at bounding box center [923, 334] width 58 height 31
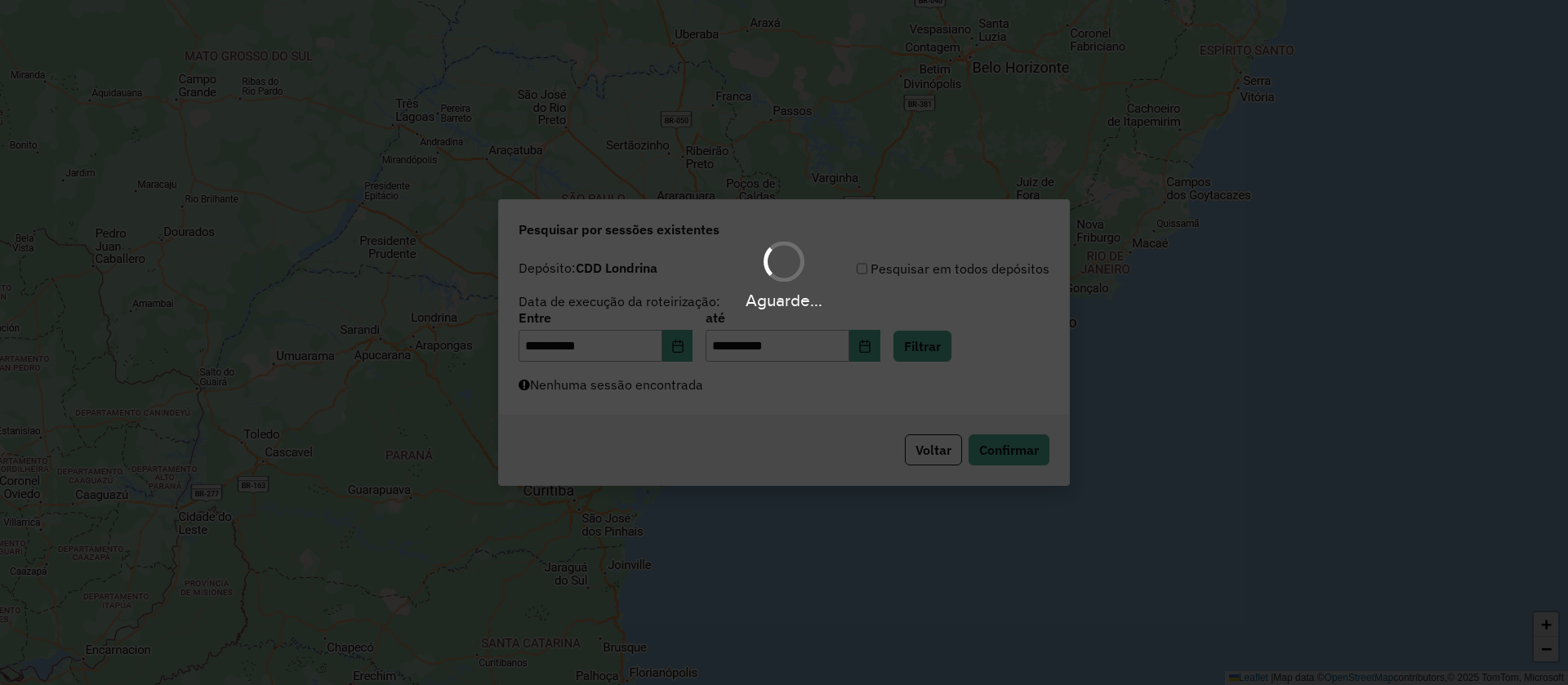
click at [811, 385] on div "Aguarde..." at bounding box center [784, 342] width 1568 height 685
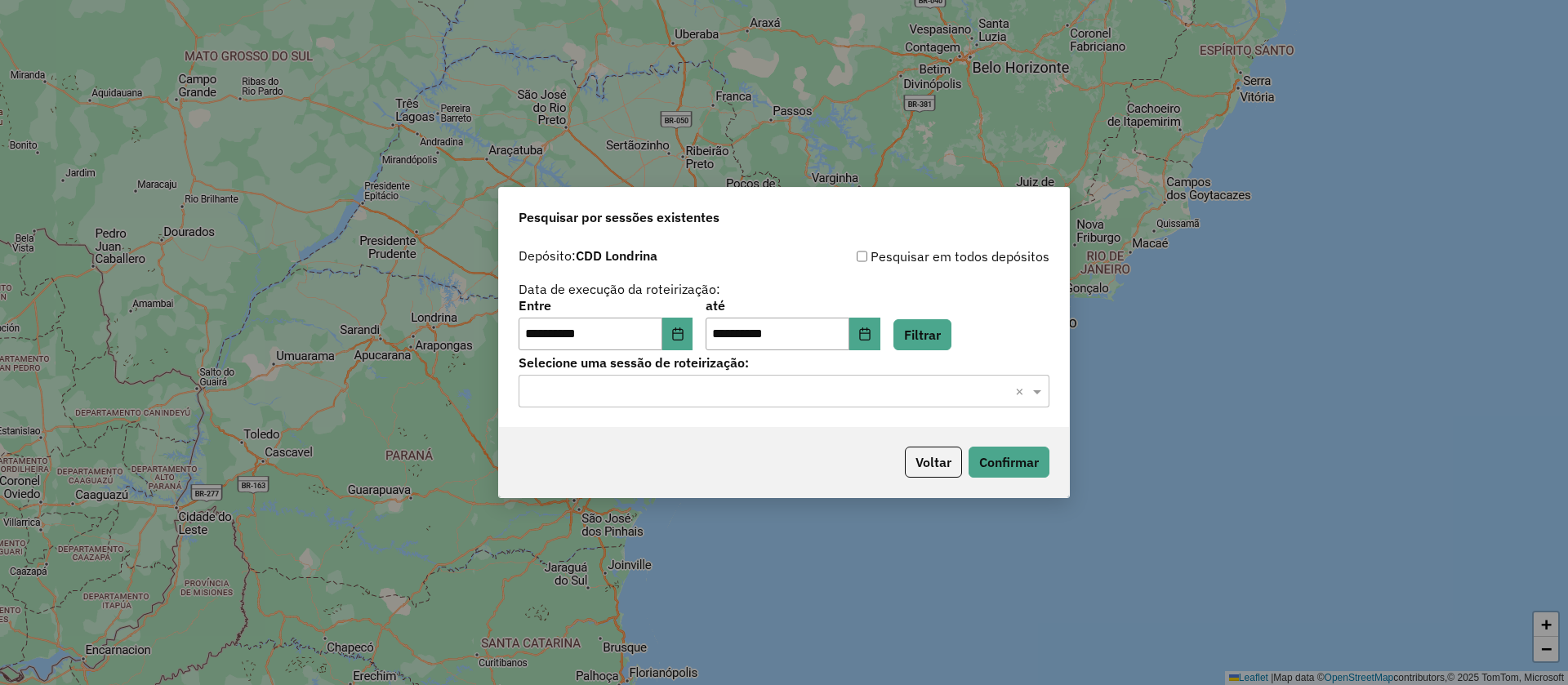
click at [828, 383] on input "text" at bounding box center [768, 392] width 482 height 19
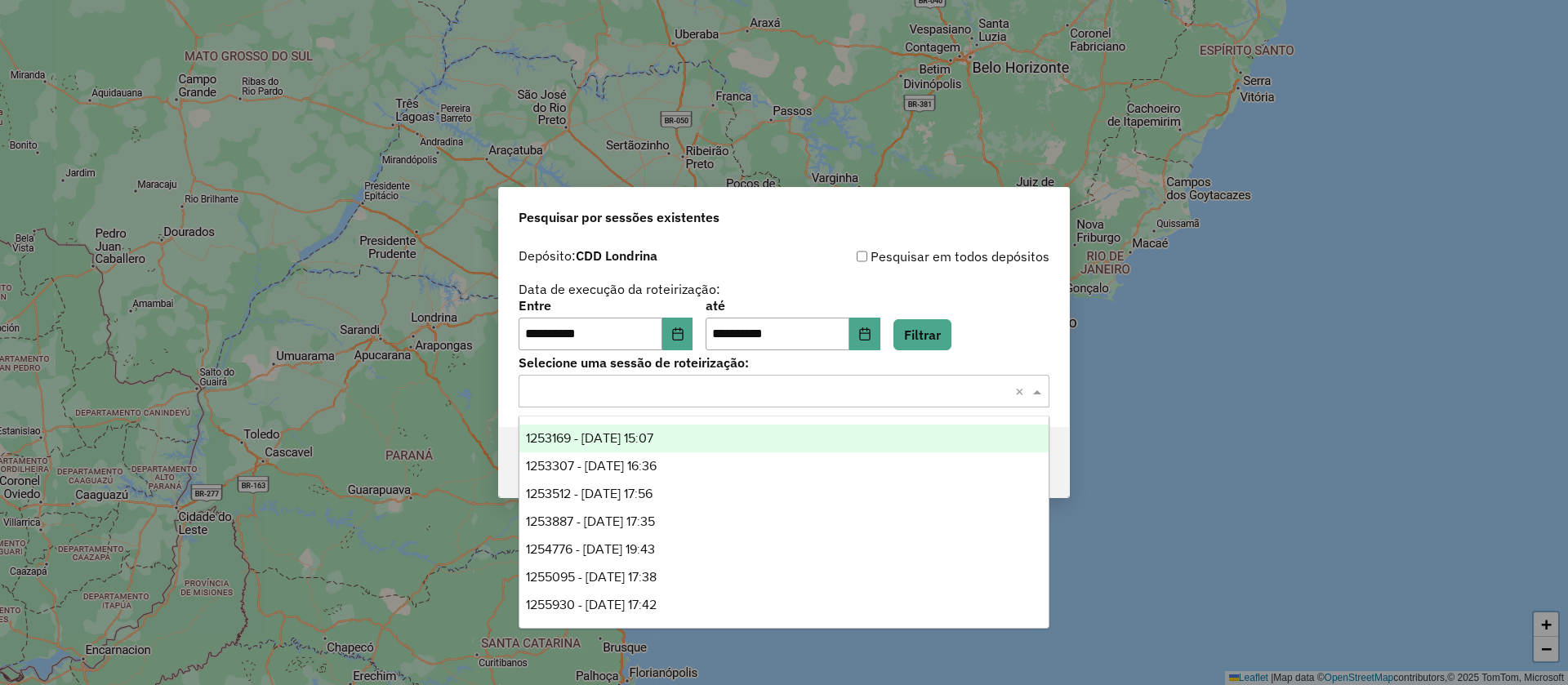
click at [653, 435] on span "1253169 - [DATE] 15:07" at bounding box center [589, 438] width 128 height 14
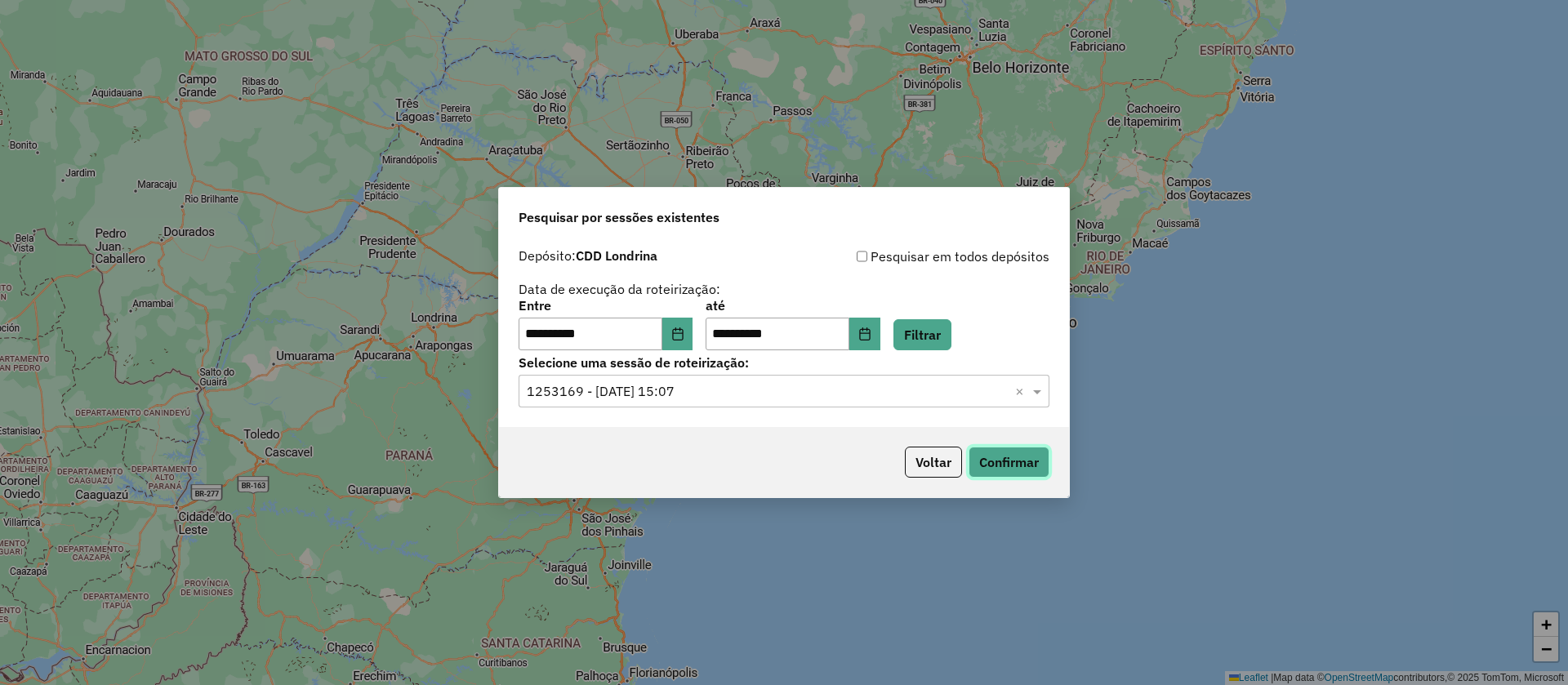
click at [999, 469] on button "Confirmar" at bounding box center [1009, 462] width 81 height 31
click at [818, 383] on input "text" at bounding box center [768, 392] width 482 height 19
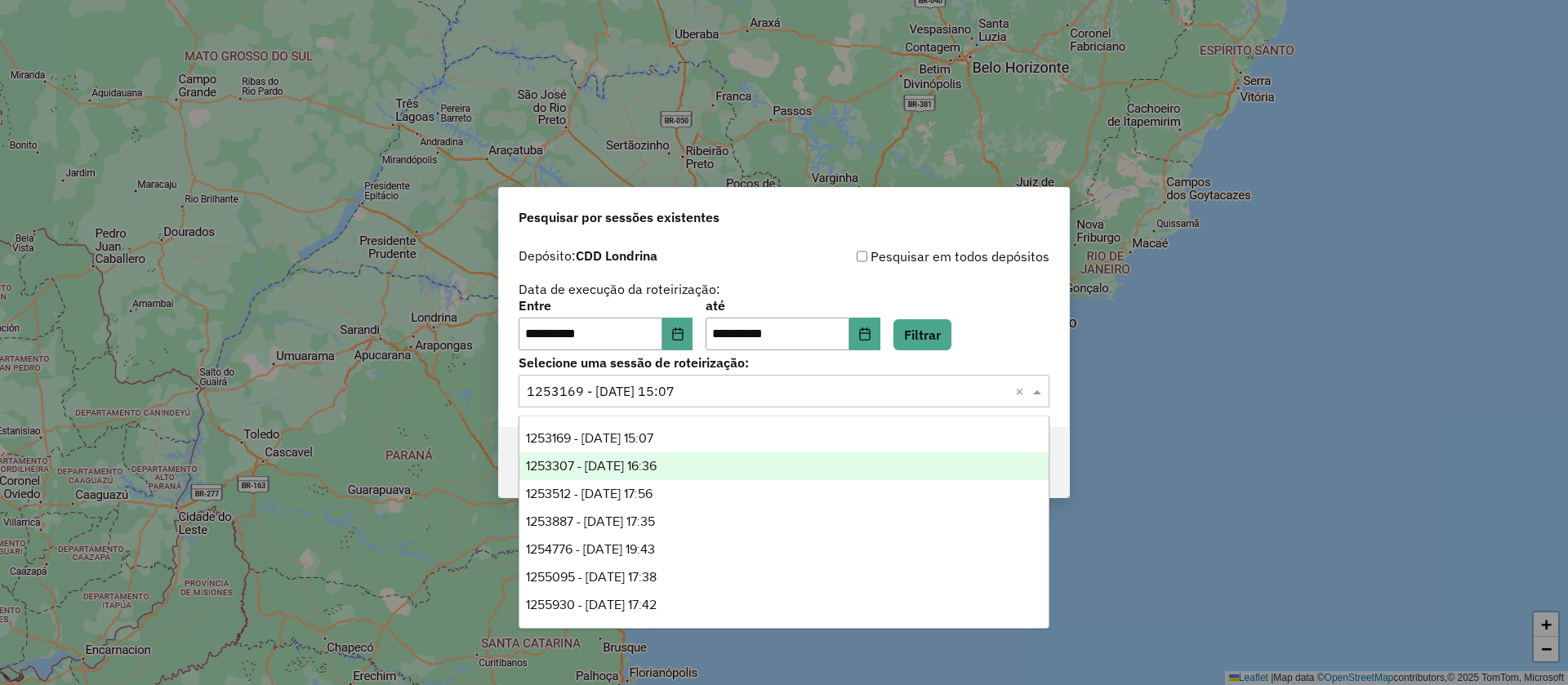
click at [624, 457] on div "1253307 - [DATE] 16:36" at bounding box center [784, 466] width 529 height 28
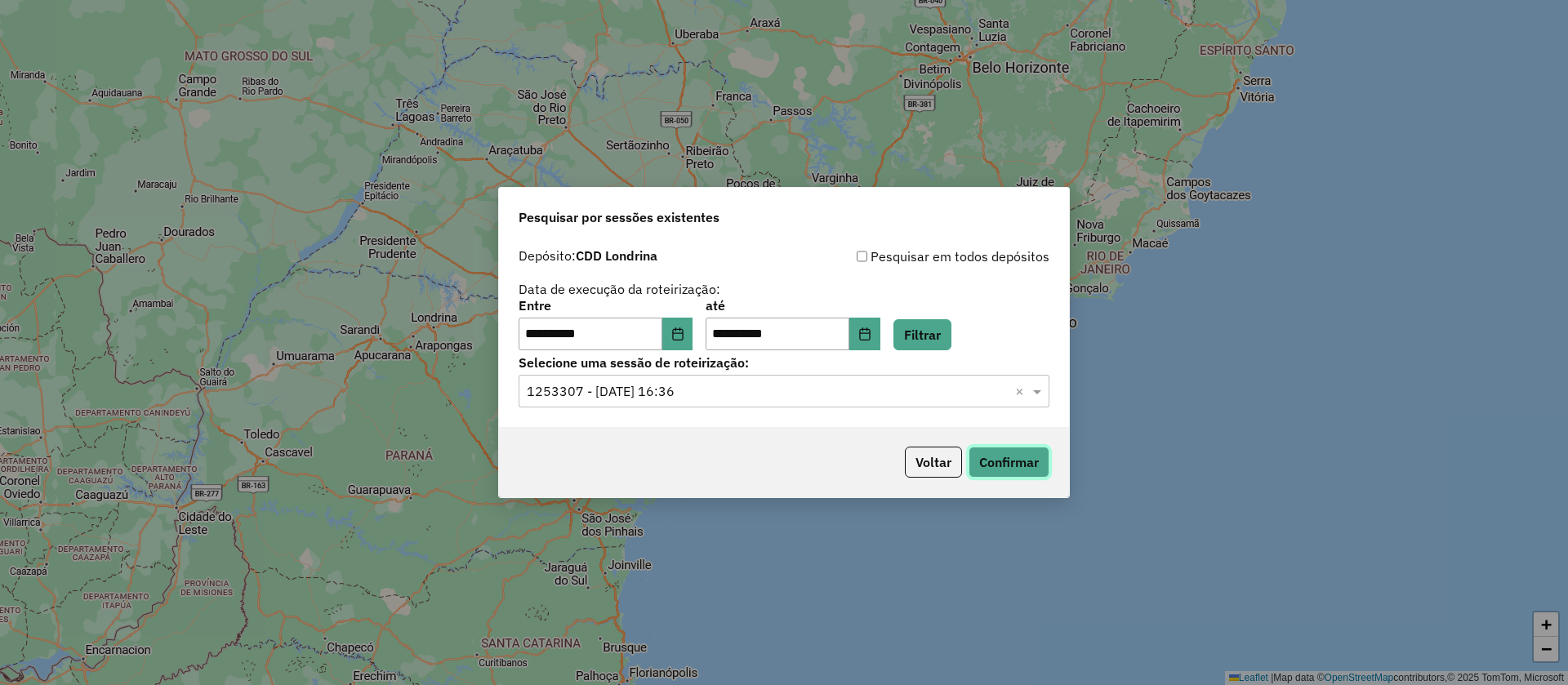
click at [1020, 467] on button "Confirmar" at bounding box center [1009, 462] width 81 height 31
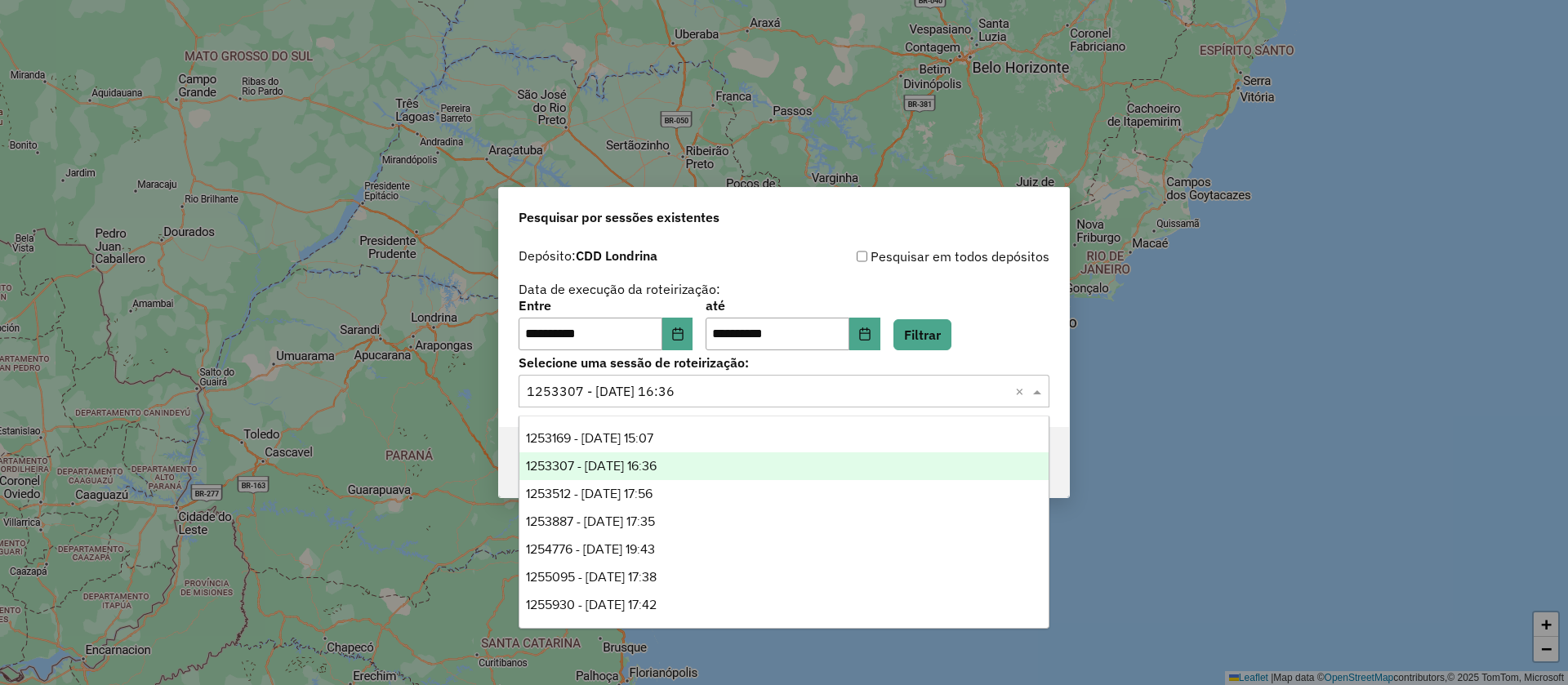
click at [780, 392] on input "text" at bounding box center [768, 392] width 482 height 19
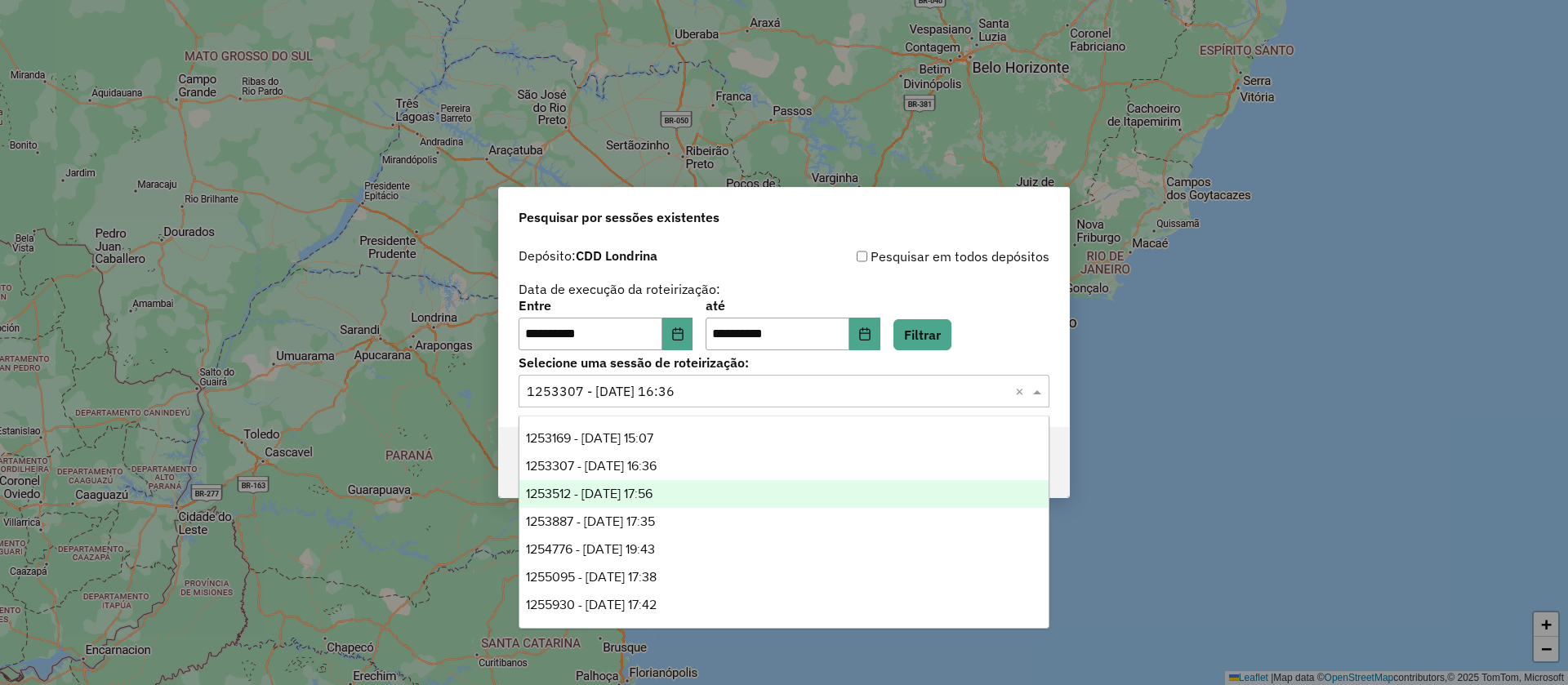
click at [646, 490] on span "1253512 - [DATE] 17:56" at bounding box center [589, 493] width 127 height 14
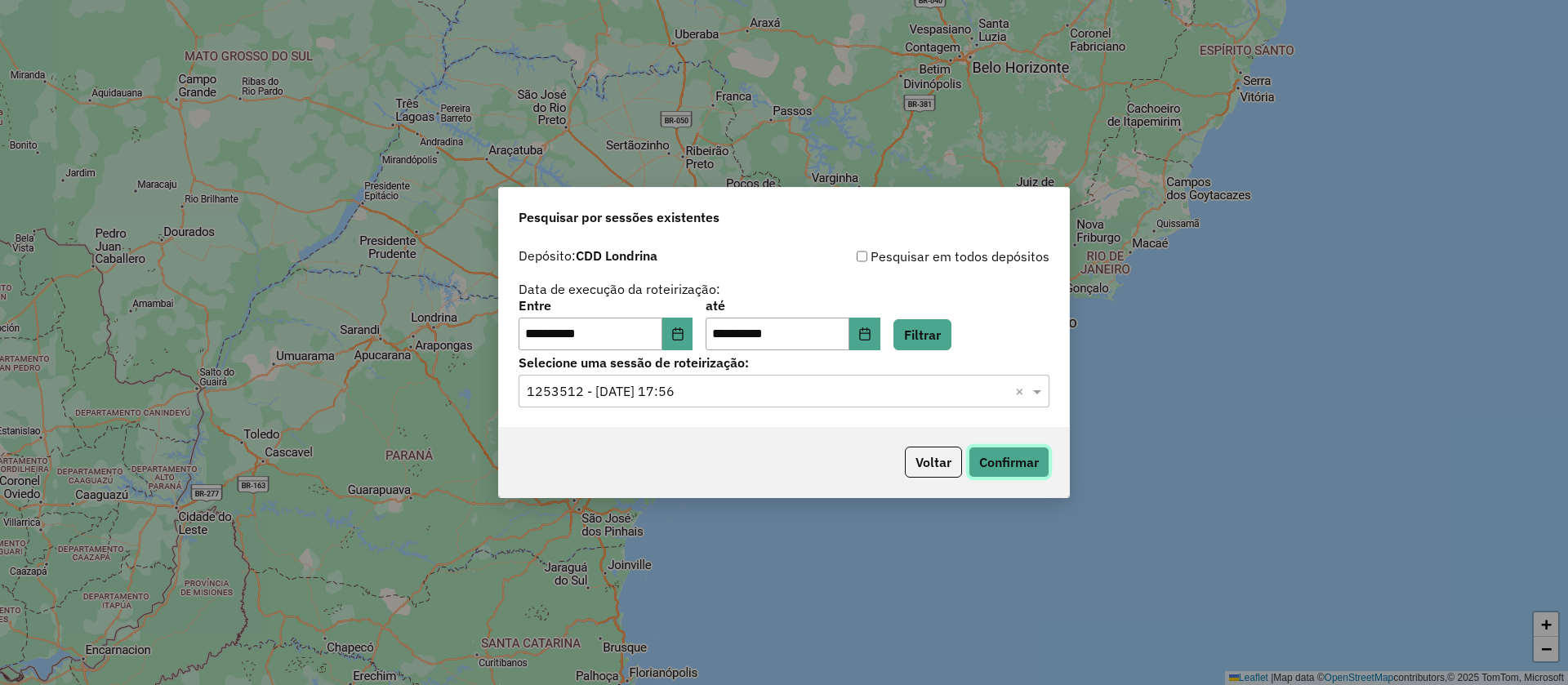
click at [995, 460] on button "Confirmar" at bounding box center [1009, 462] width 81 height 31
click at [719, 397] on input "text" at bounding box center [768, 392] width 482 height 19
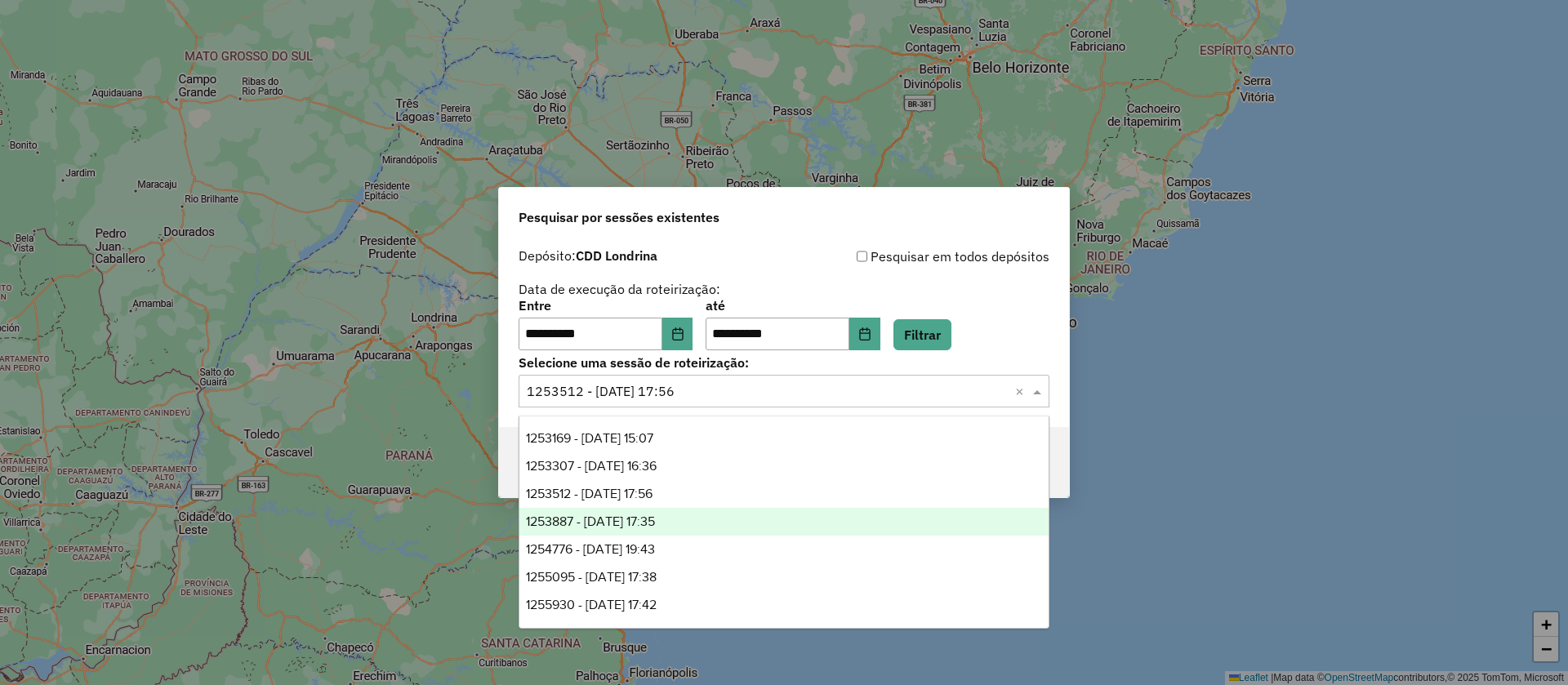
click at [655, 523] on span "1253887 - [DATE] 17:35" at bounding box center [590, 521] width 129 height 14
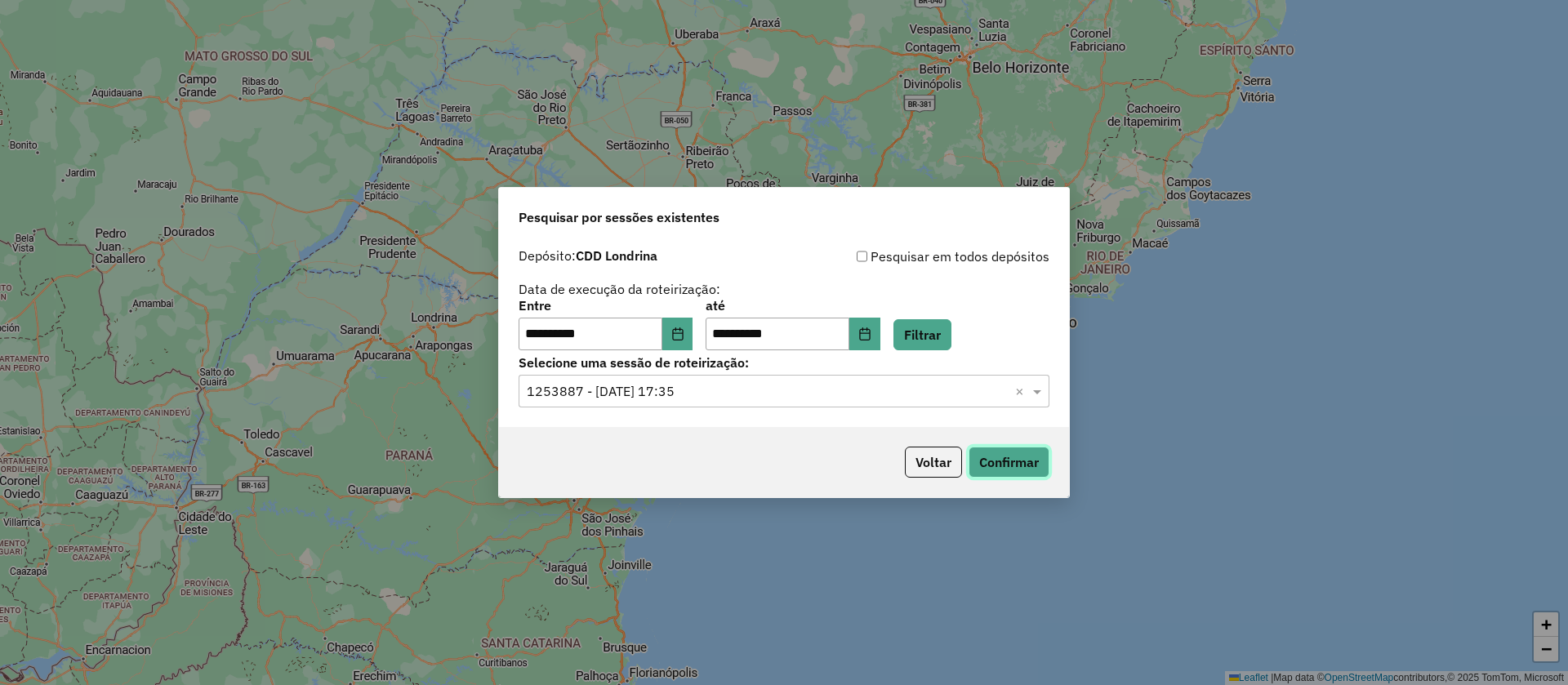
click at [1002, 458] on button "Confirmar" at bounding box center [1009, 462] width 81 height 31
click at [739, 390] on input "text" at bounding box center [768, 392] width 482 height 19
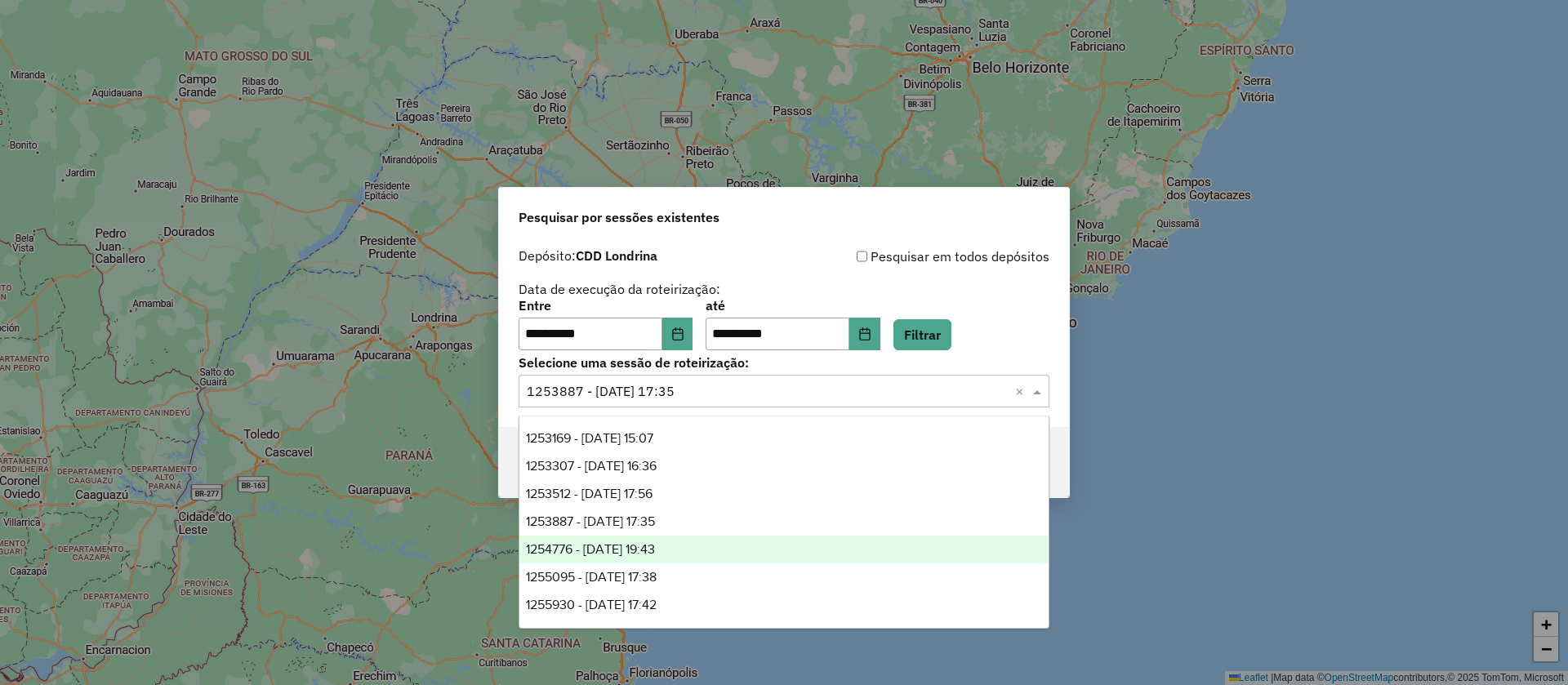
click at [642, 543] on span "1254776 - [DATE] 19:43" at bounding box center [590, 550] width 129 height 14
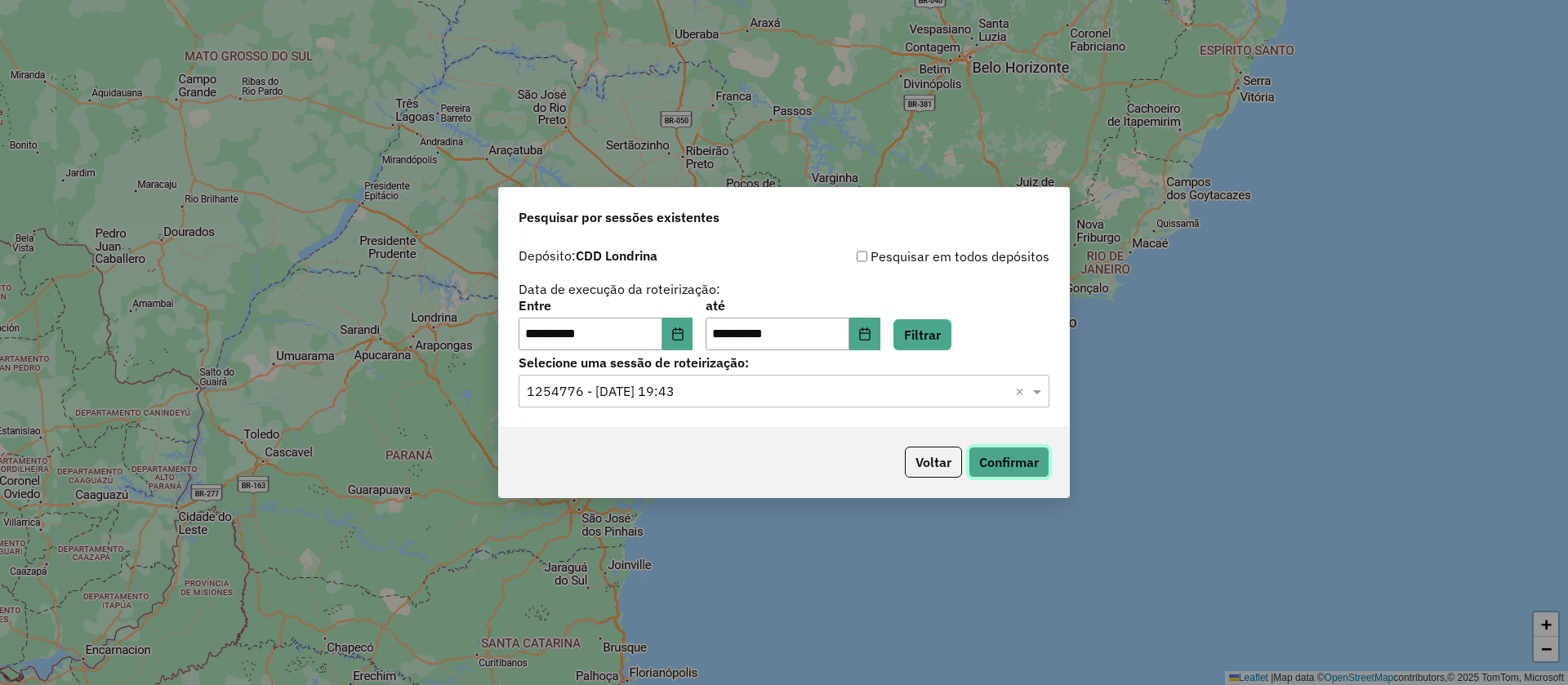
click at [993, 464] on button "Confirmar" at bounding box center [1009, 462] width 81 height 31
click at [717, 397] on input "text" at bounding box center [768, 392] width 482 height 19
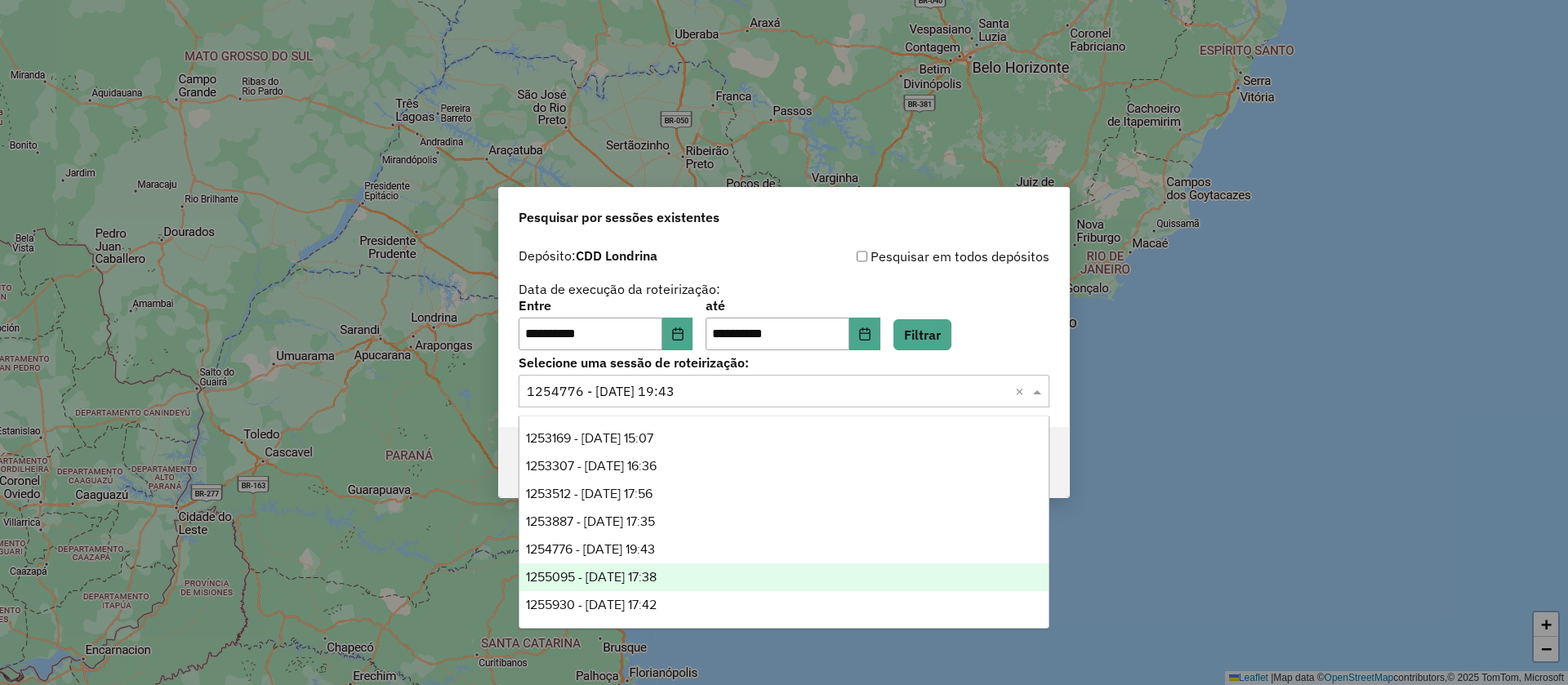
click at [657, 570] on span "1255095 - [DATE] 17:38" at bounding box center [591, 577] width 131 height 14
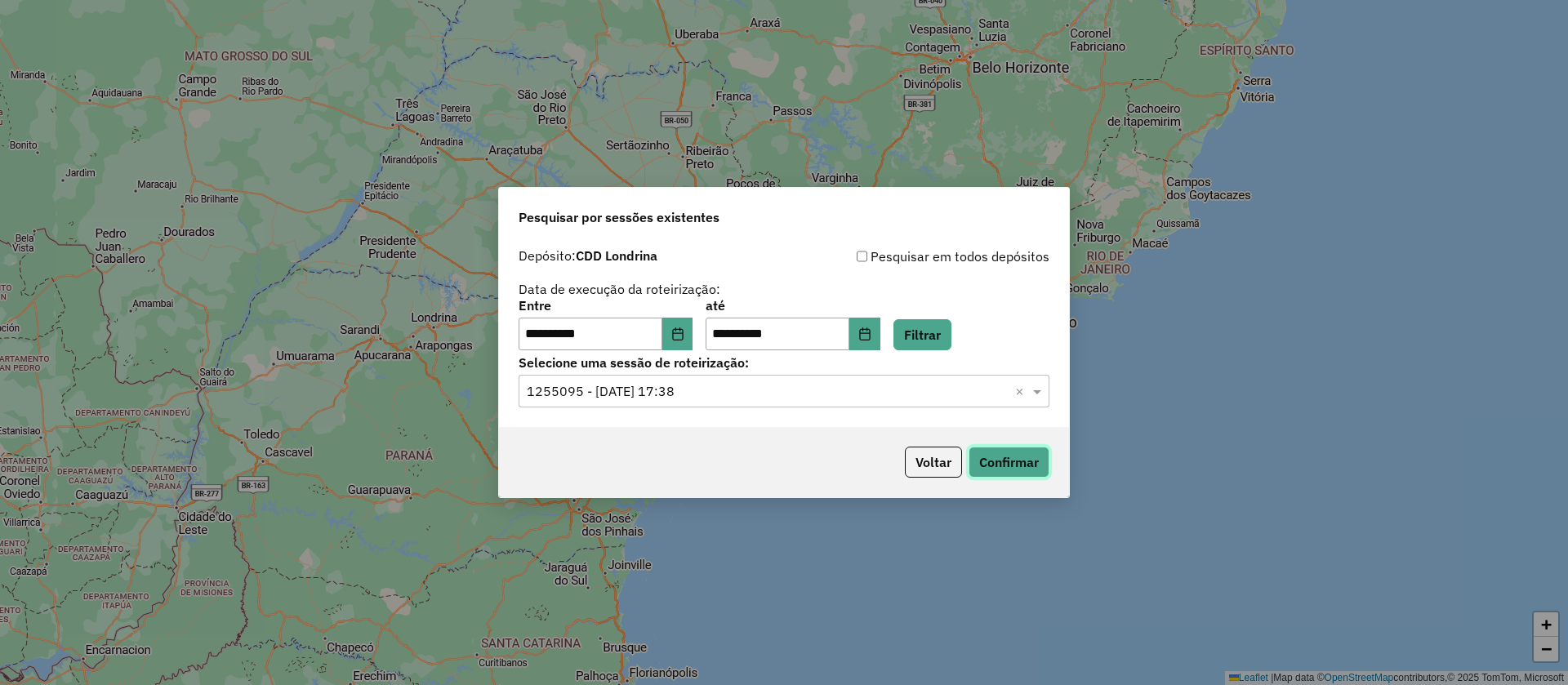
click at [996, 453] on button "Confirmar" at bounding box center [1009, 462] width 81 height 31
click at [720, 396] on input "text" at bounding box center [768, 392] width 482 height 19
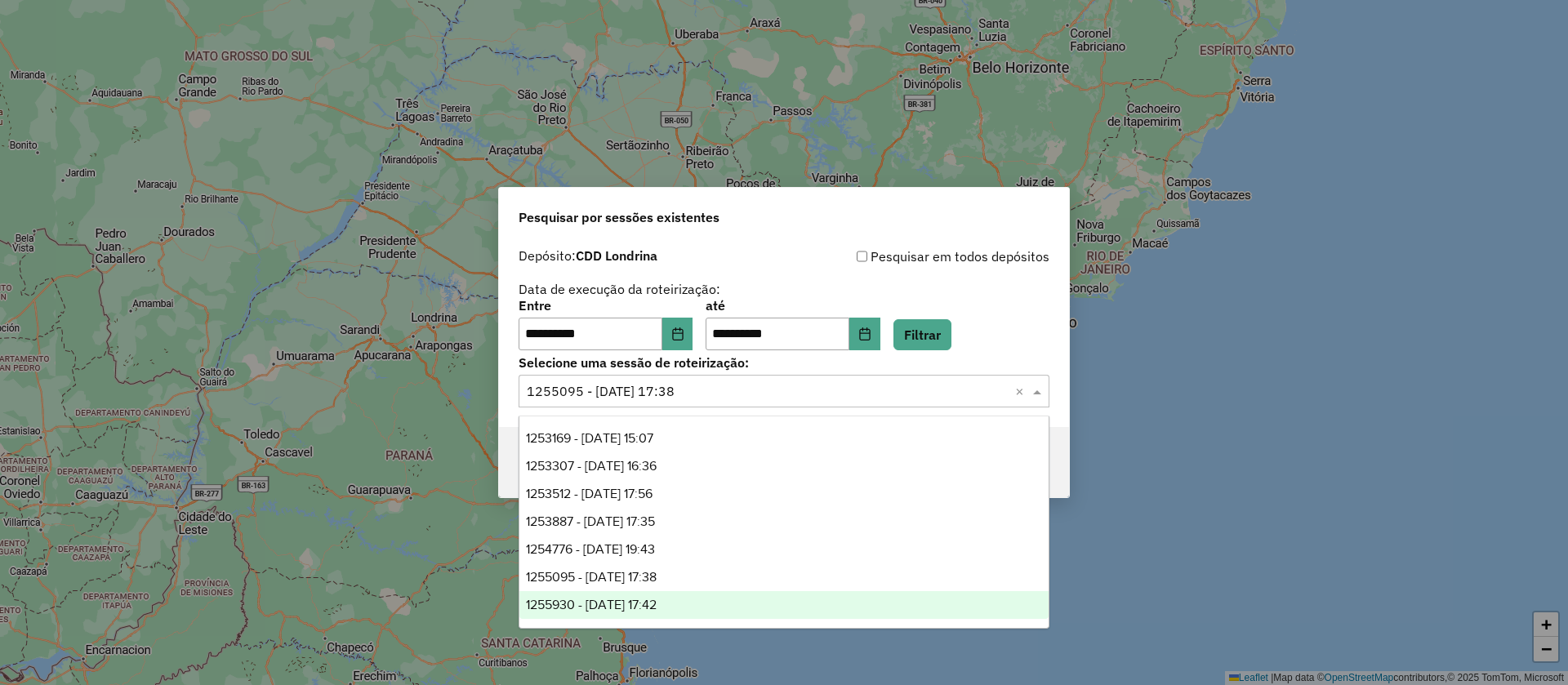
click at [648, 598] on span "1255930 - [DATE] 17:42" at bounding box center [591, 605] width 131 height 14
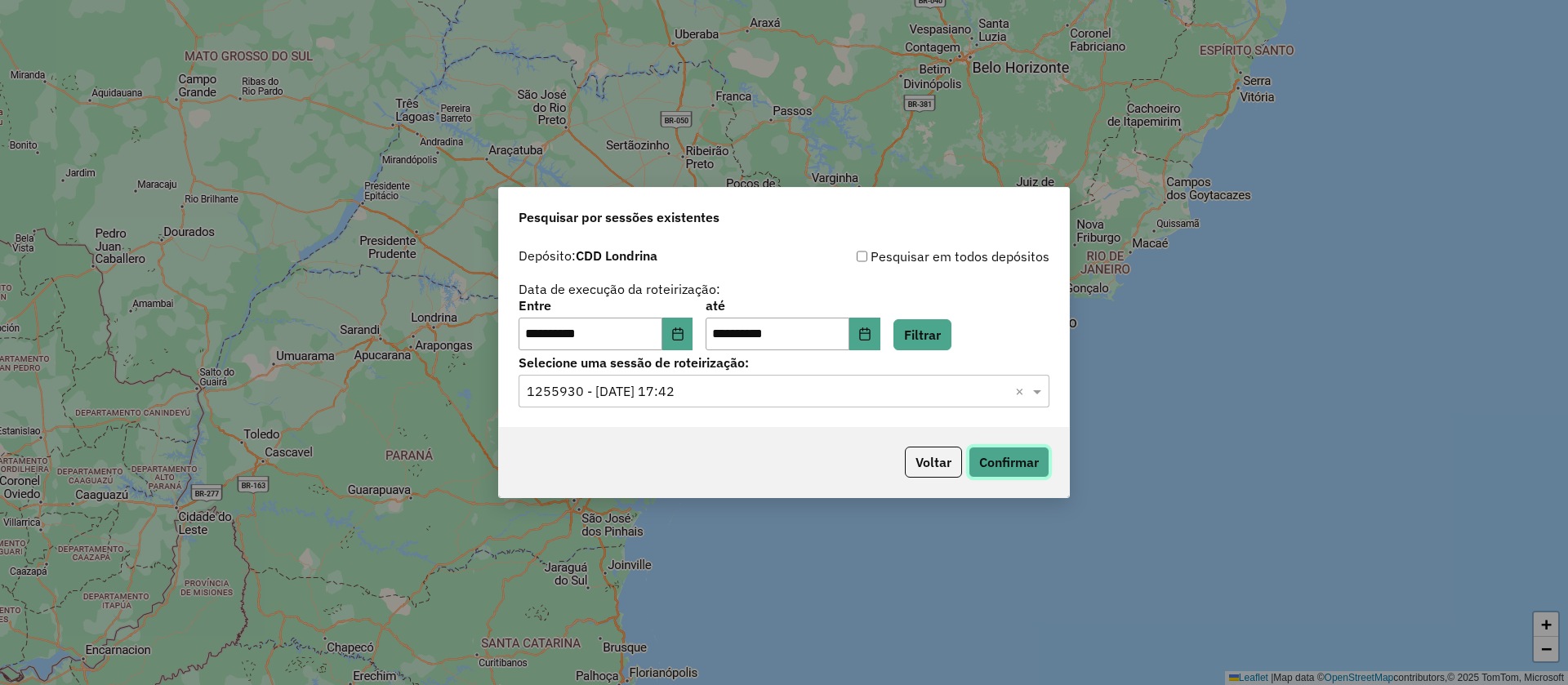
click at [999, 454] on button "Confirmar" at bounding box center [1009, 462] width 81 height 31
click at [922, 463] on button "Voltar" at bounding box center [933, 462] width 57 height 31
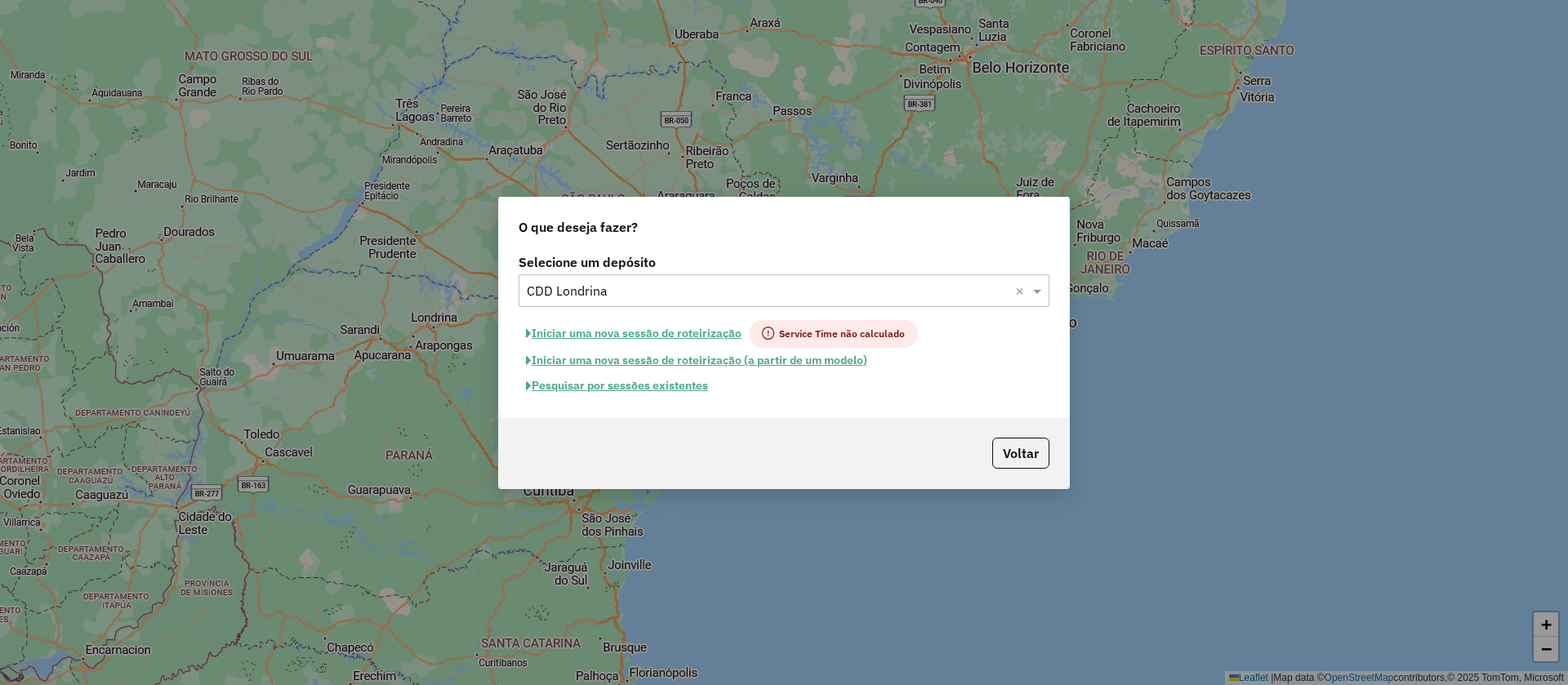
click at [667, 357] on button "Iniciar uma nova sessão de roteirização (a partir de um modelo)" at bounding box center [696, 361] width 356 height 26
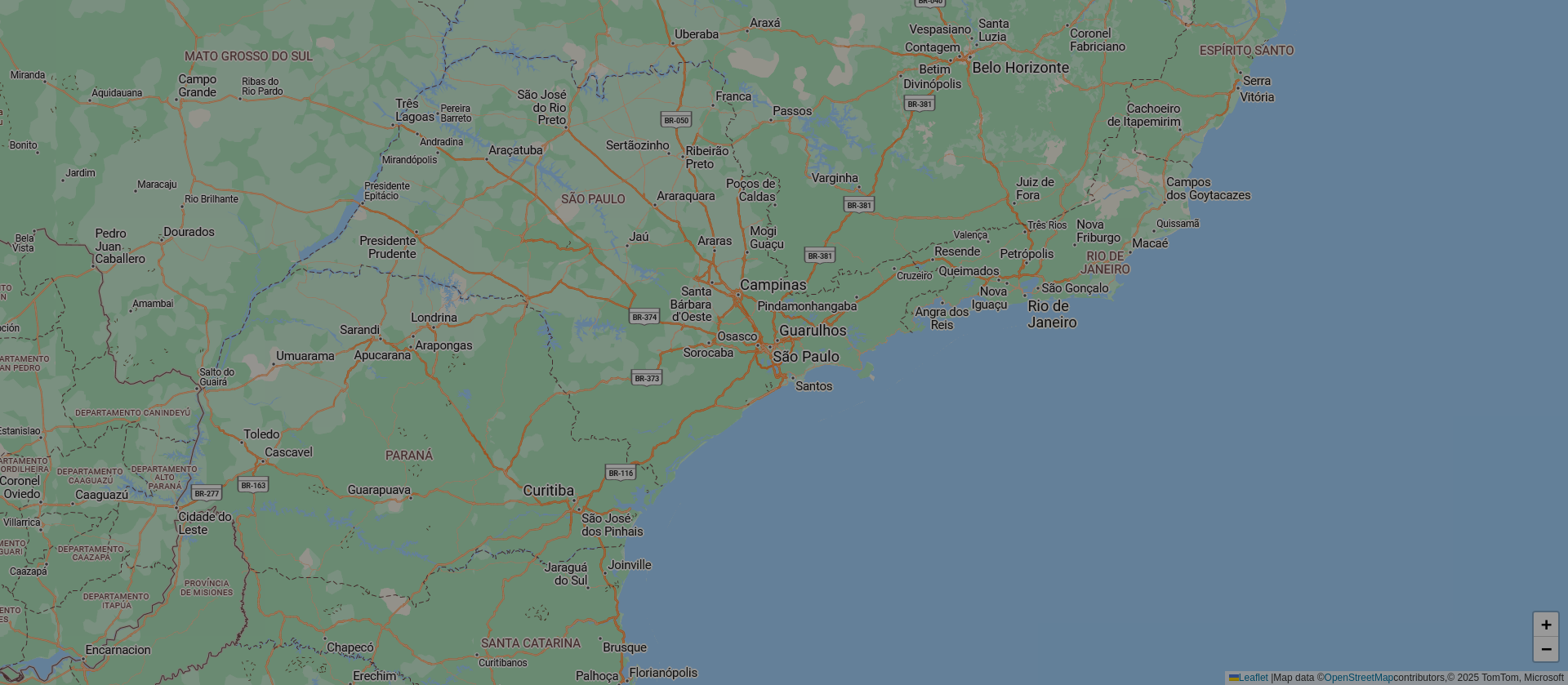
select select "*"
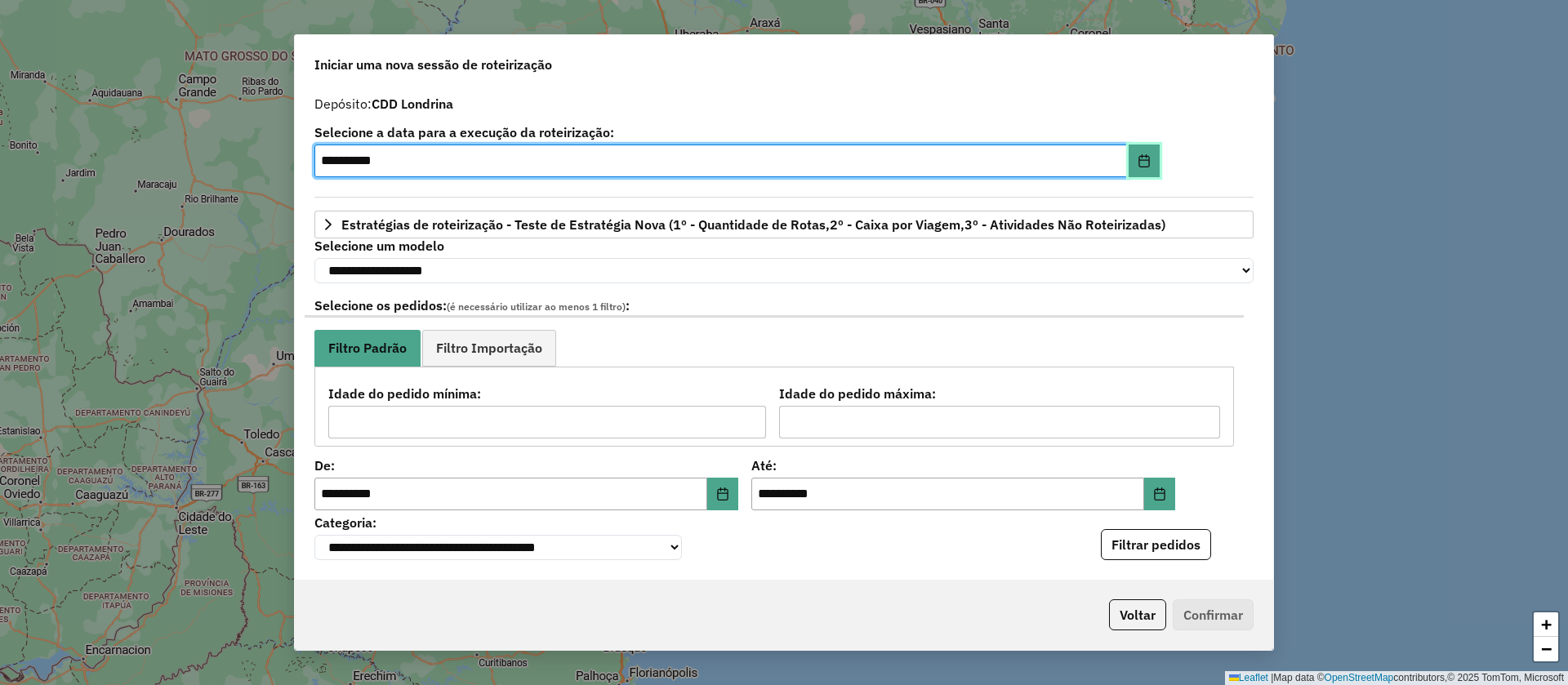
click at [1139, 165] on icon "Choose Date" at bounding box center [1144, 161] width 13 height 13
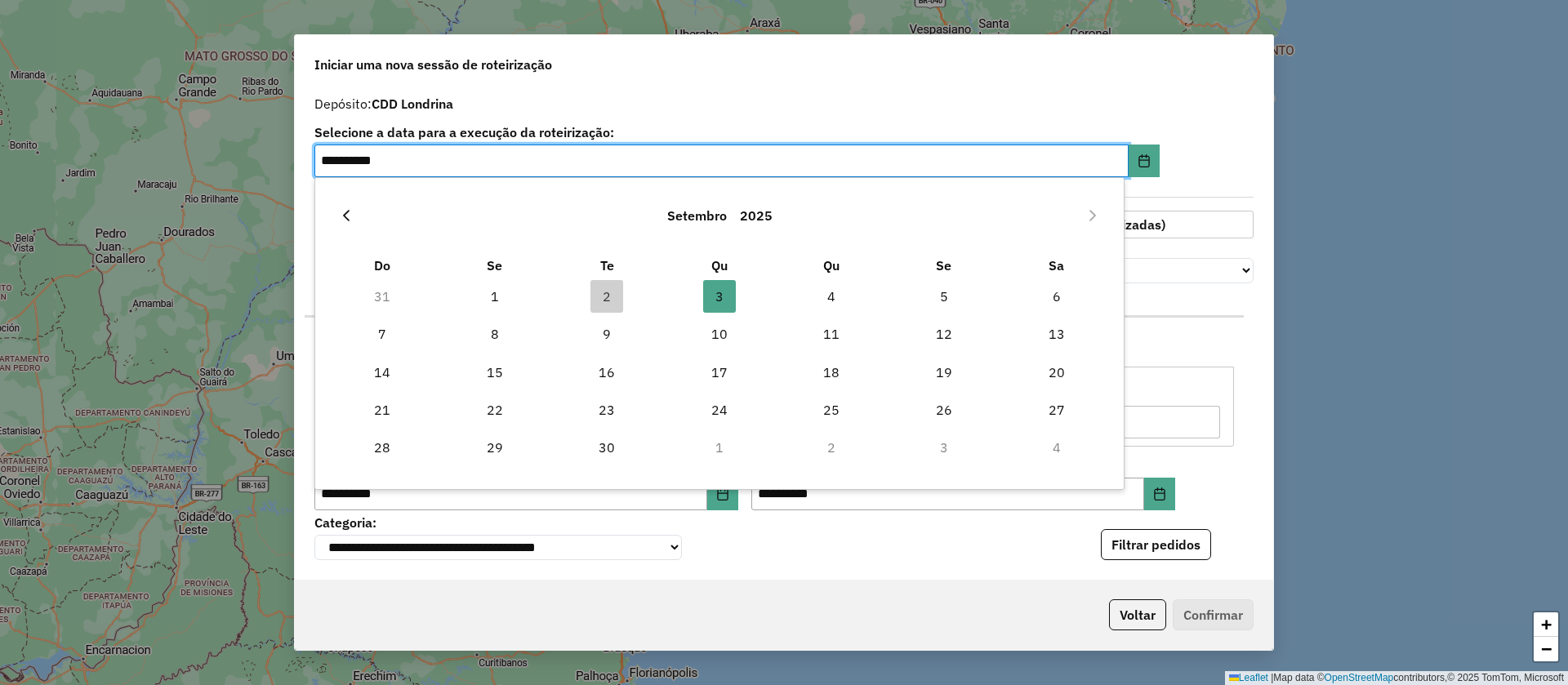
click at [349, 215] on icon "Previous Month" at bounding box center [346, 215] width 13 height 13
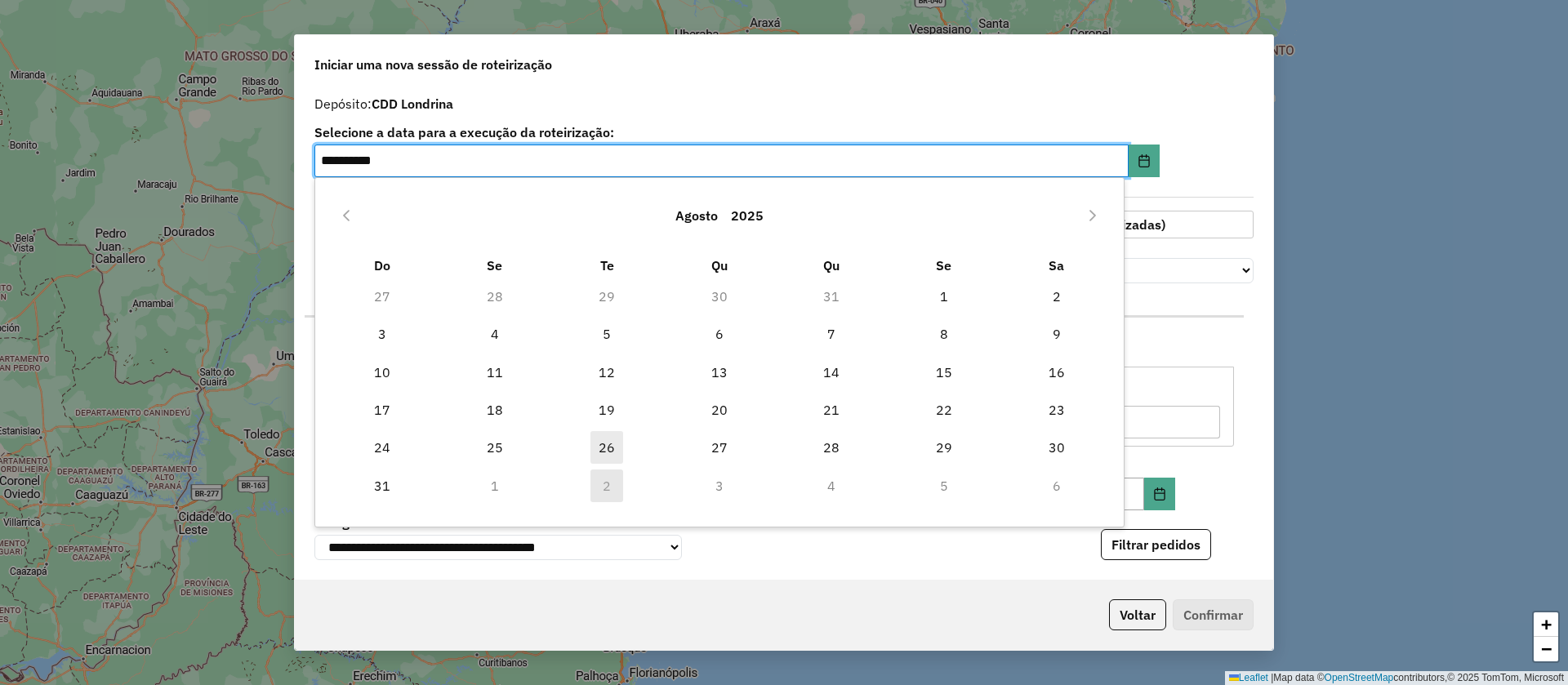
click at [610, 451] on span "26" at bounding box center [606, 447] width 33 height 33
type input "**********"
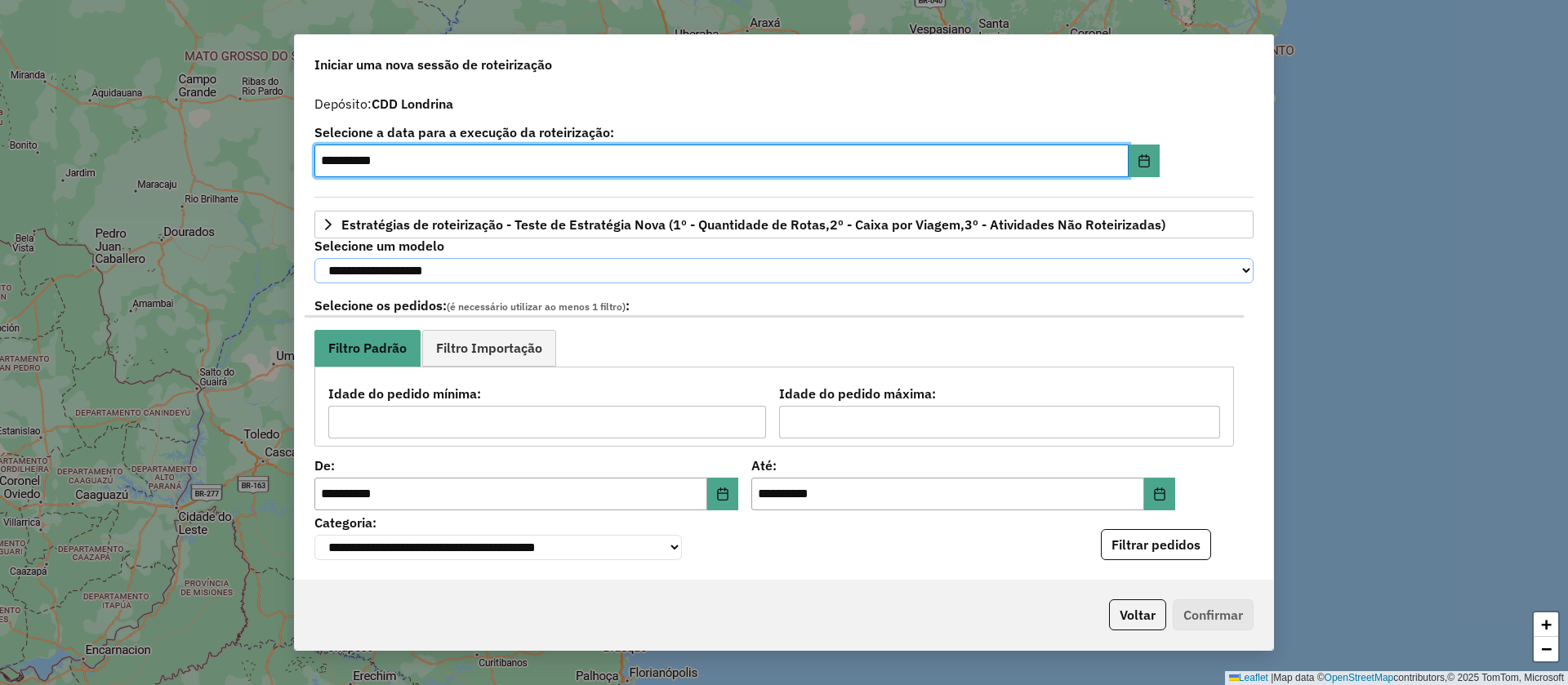
click at [828, 270] on select "**********" at bounding box center [784, 270] width 939 height 26
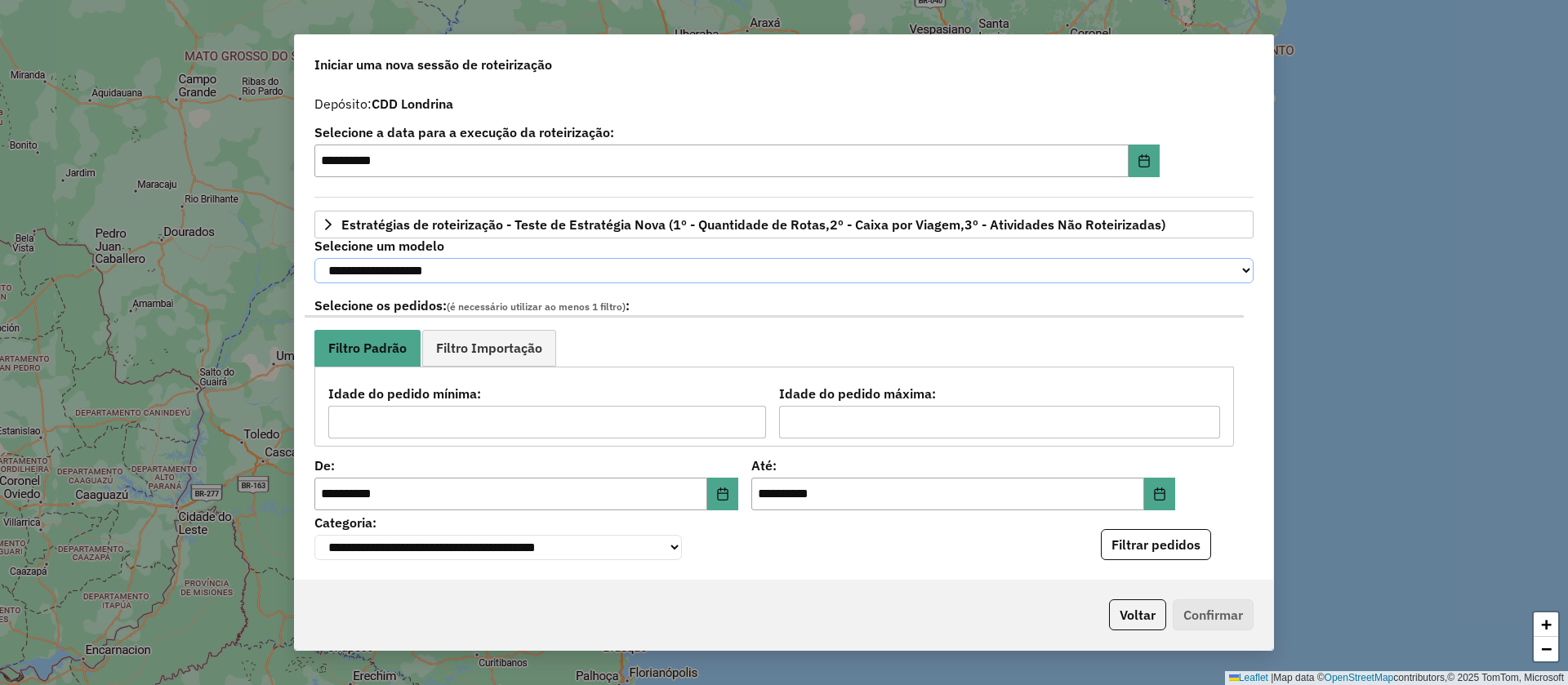
select select "********"
click at [315, 258] on select "**********" at bounding box center [784, 270] width 939 height 26
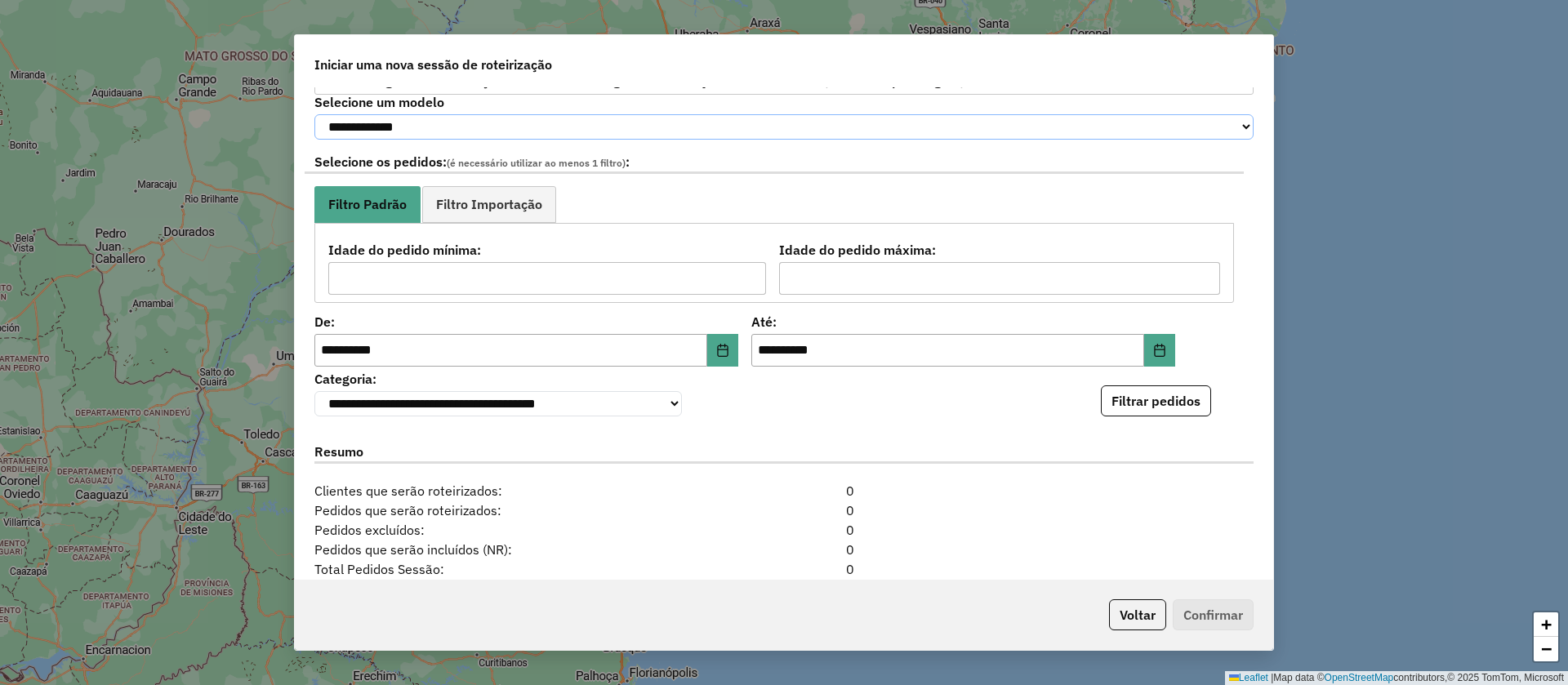
scroll to position [144, 0]
click at [1153, 352] on icon "Choose Date" at bounding box center [1159, 349] width 13 height 13
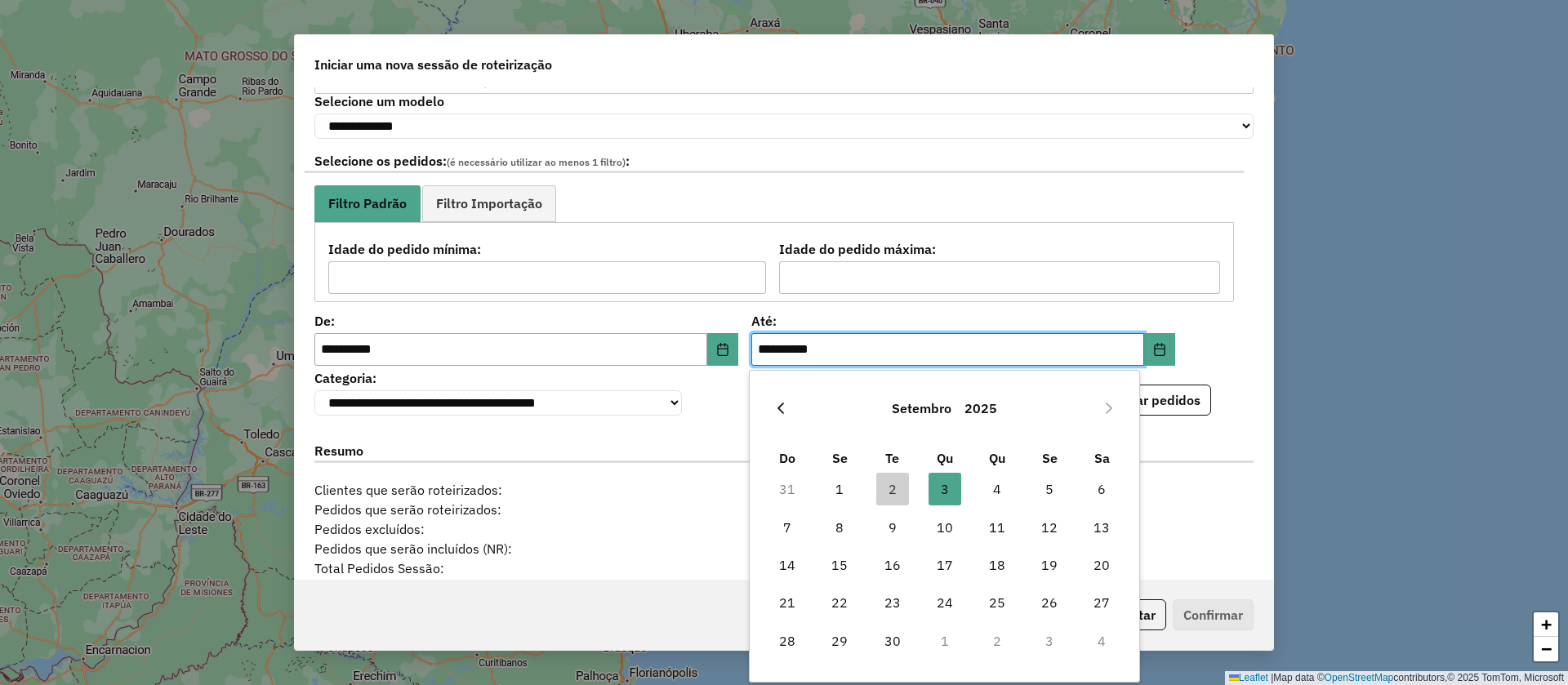
click at [784, 406] on icon "Previous Month" at bounding box center [780, 408] width 13 height 13
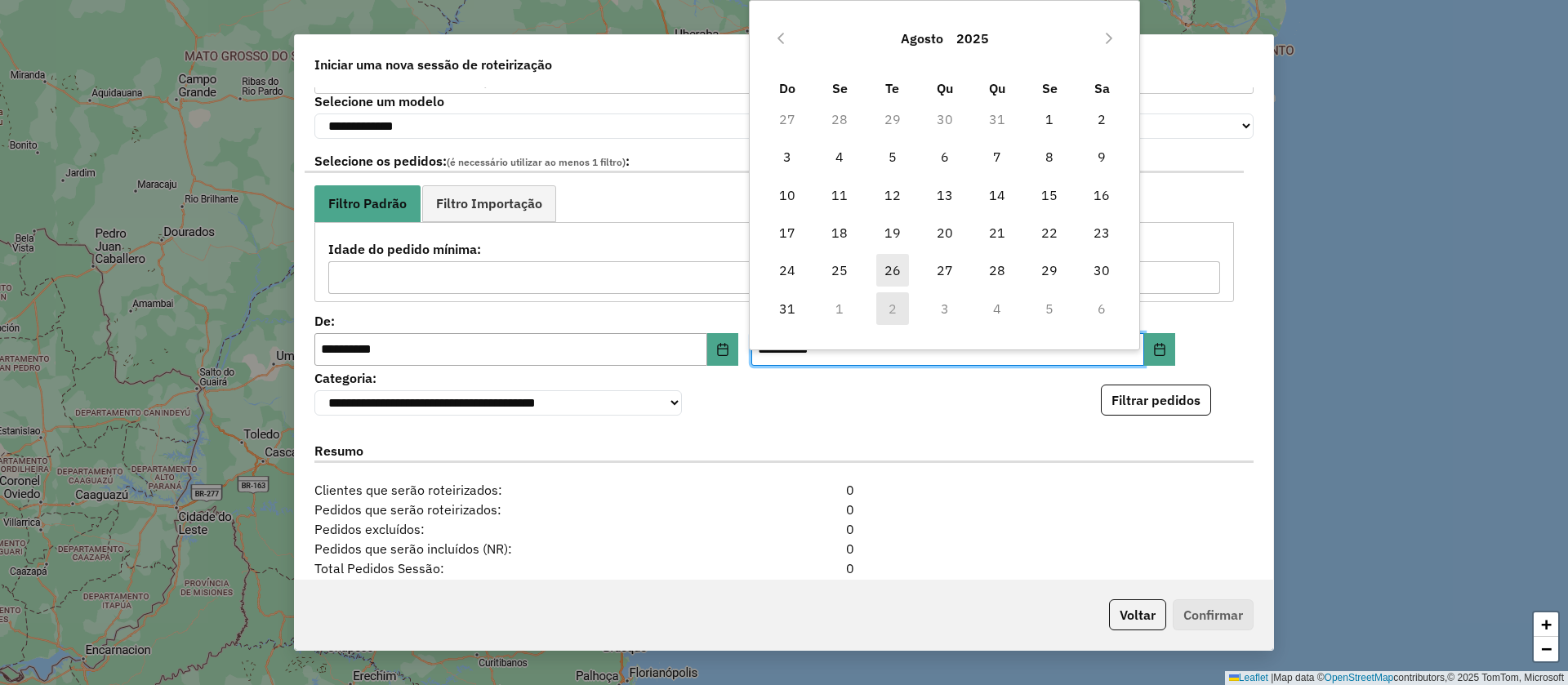
click at [895, 263] on span "26" at bounding box center [892, 270] width 33 height 33
type input "**********"
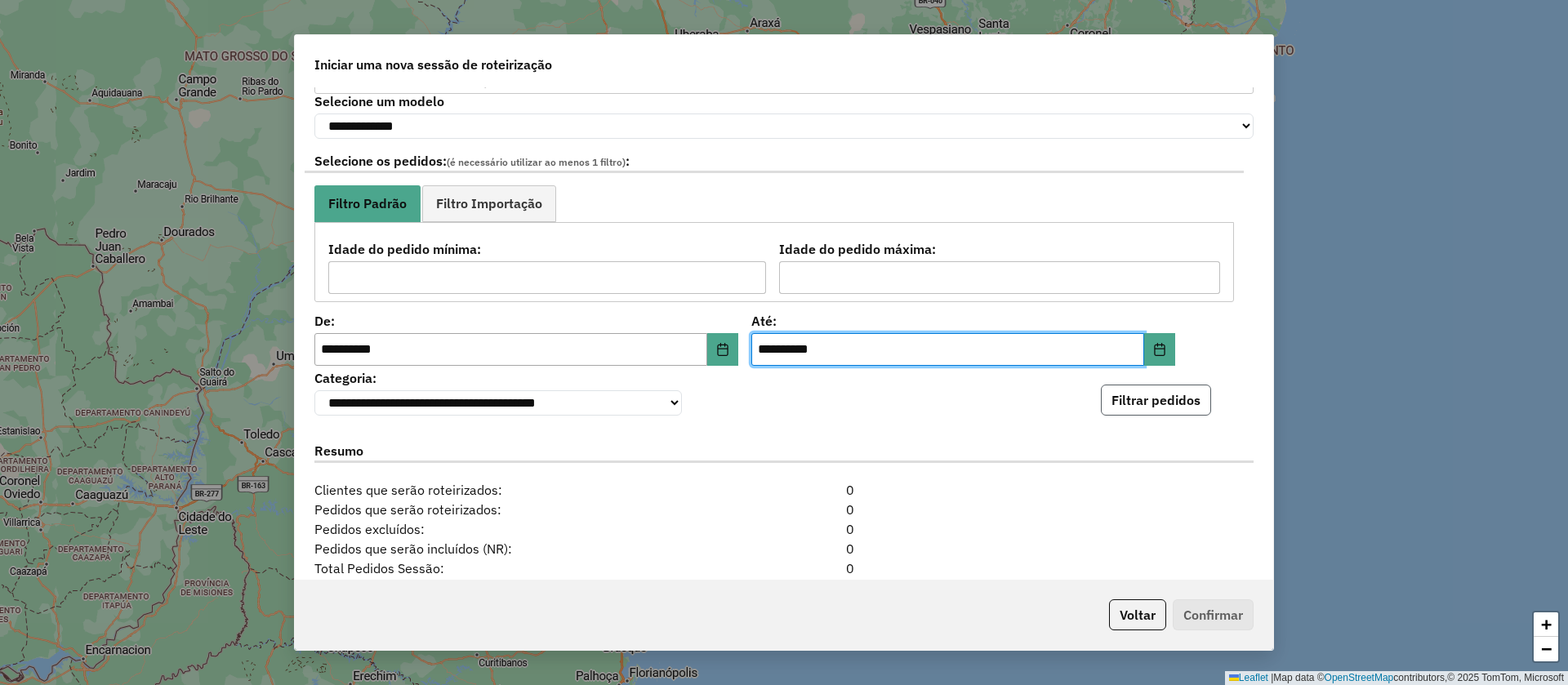
click at [1121, 413] on button "Filtrar pedidos" at bounding box center [1156, 399] width 110 height 31
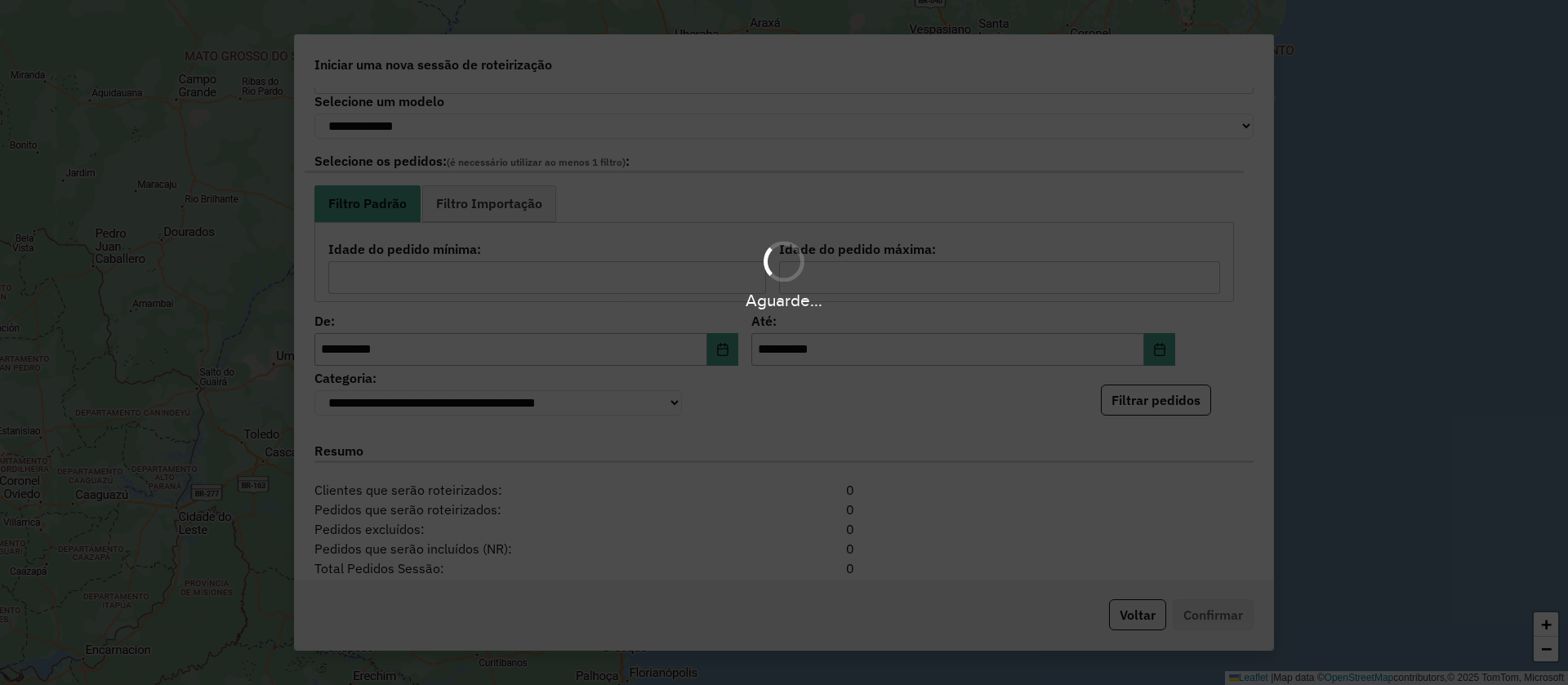
click at [867, 407] on div "Aguarde..." at bounding box center [784, 342] width 1568 height 685
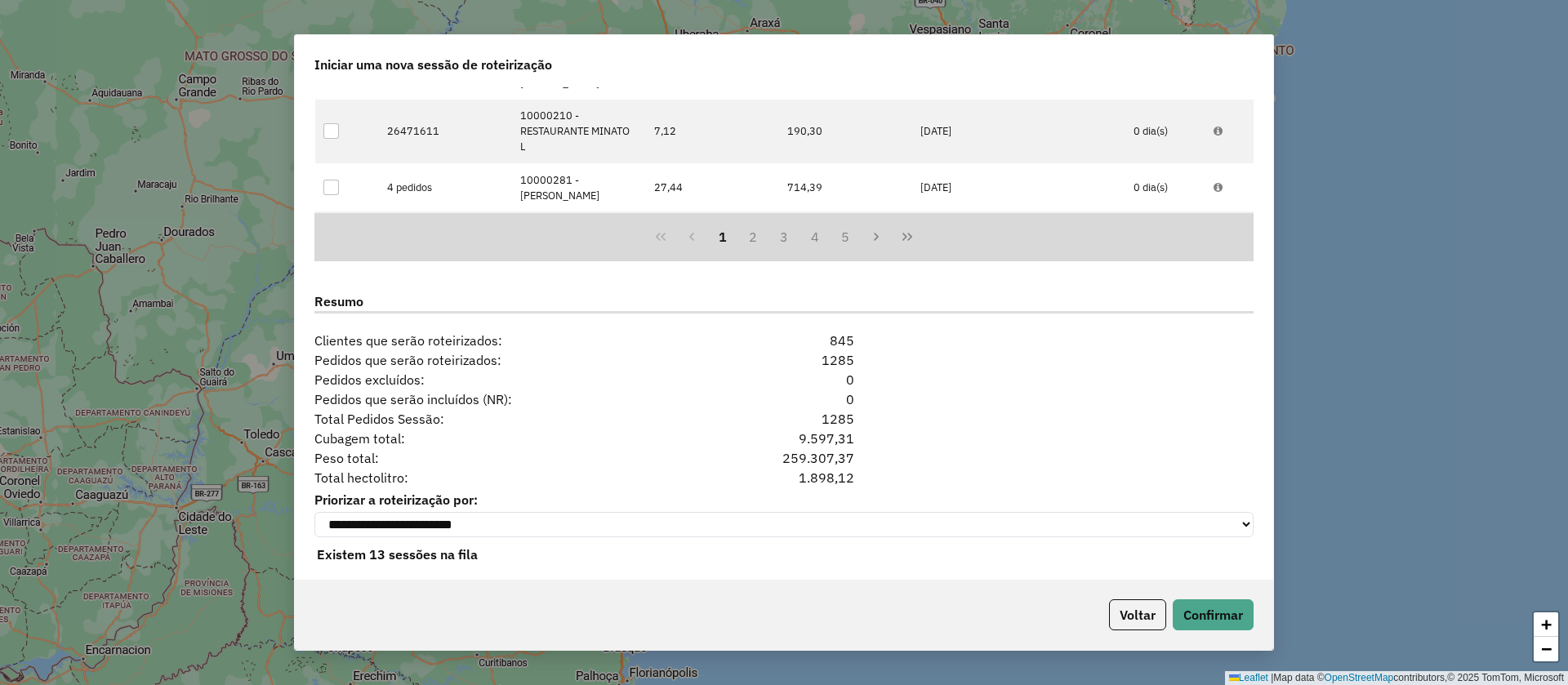
scroll to position [632, 0]
click at [1212, 616] on button "Confirmar" at bounding box center [1213, 615] width 81 height 31
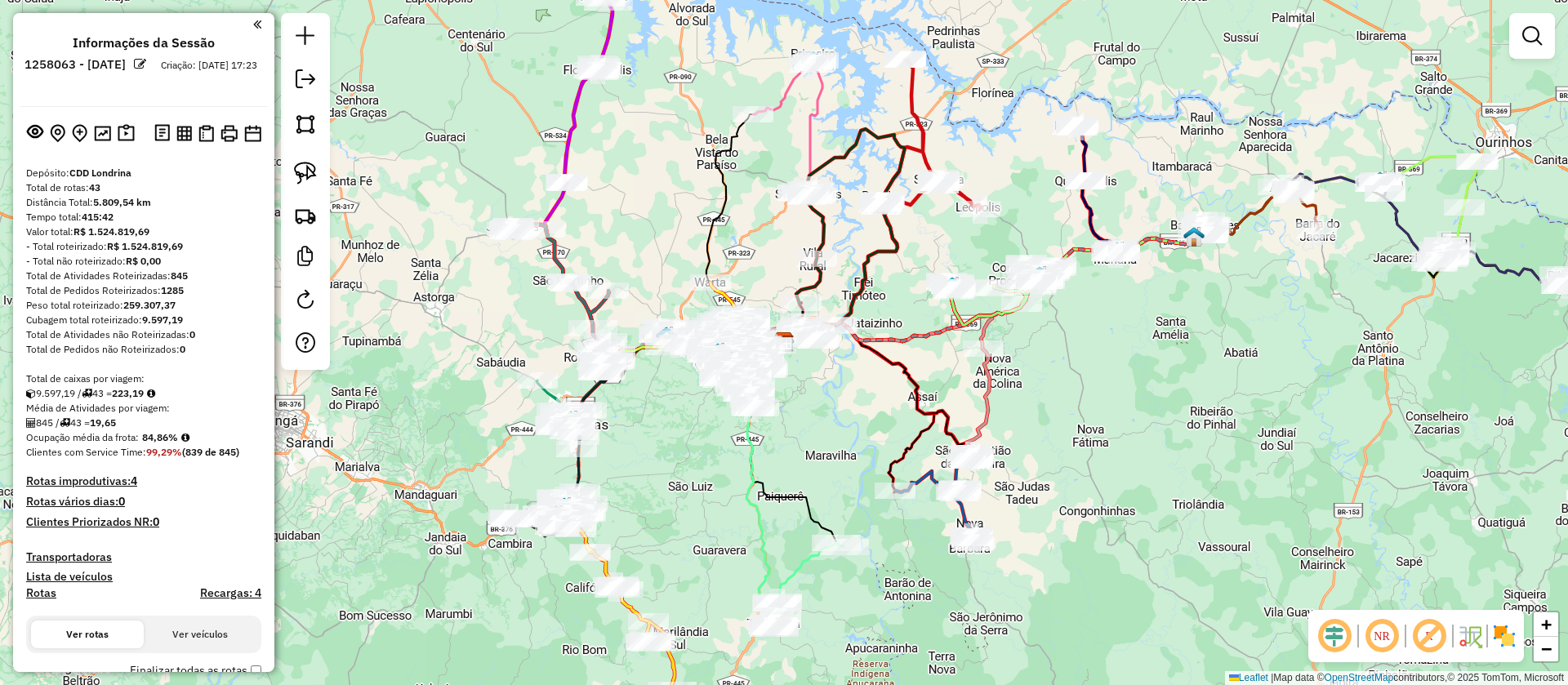
click at [146, 66] on em at bounding box center [140, 64] width 12 height 12
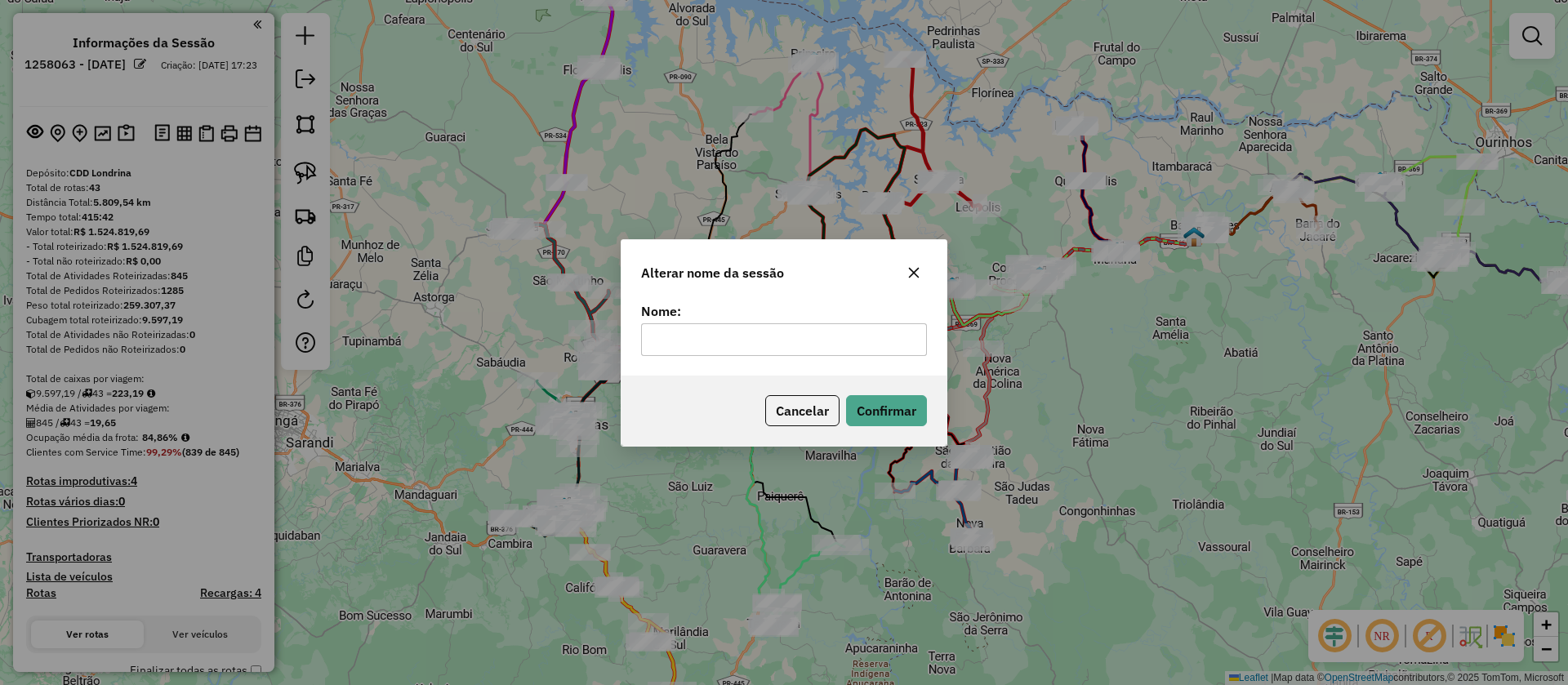
click at [725, 343] on input "text" at bounding box center [784, 339] width 286 height 33
type input "**********"
click at [872, 410] on button "Confirmar" at bounding box center [886, 410] width 81 height 31
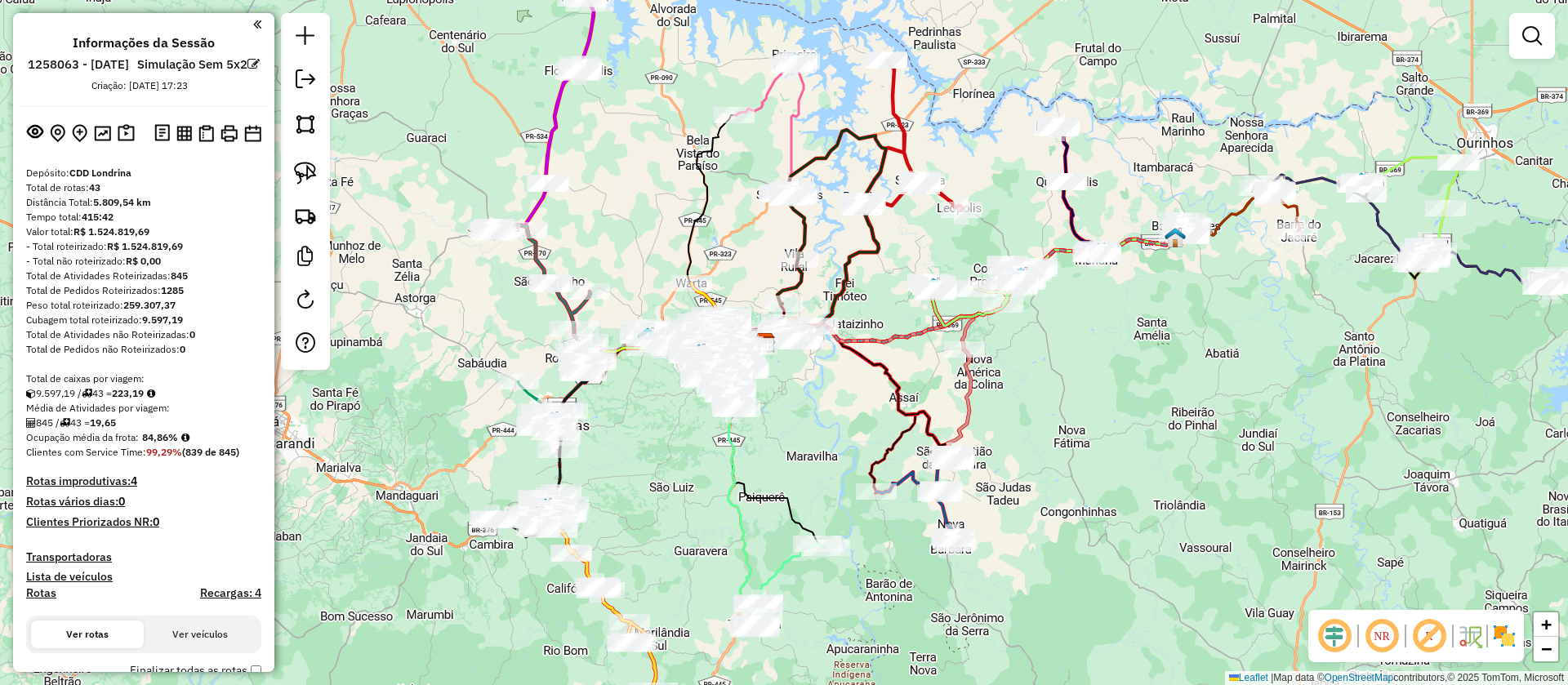
drag, startPoint x: 1113, startPoint y: 383, endPoint x: 1038, endPoint y: 387, distance: 75.1
click at [1041, 387] on div "Janela de atendimento Grade de atendimento Capacidade Transportadoras Veículos …" at bounding box center [784, 342] width 1568 height 685
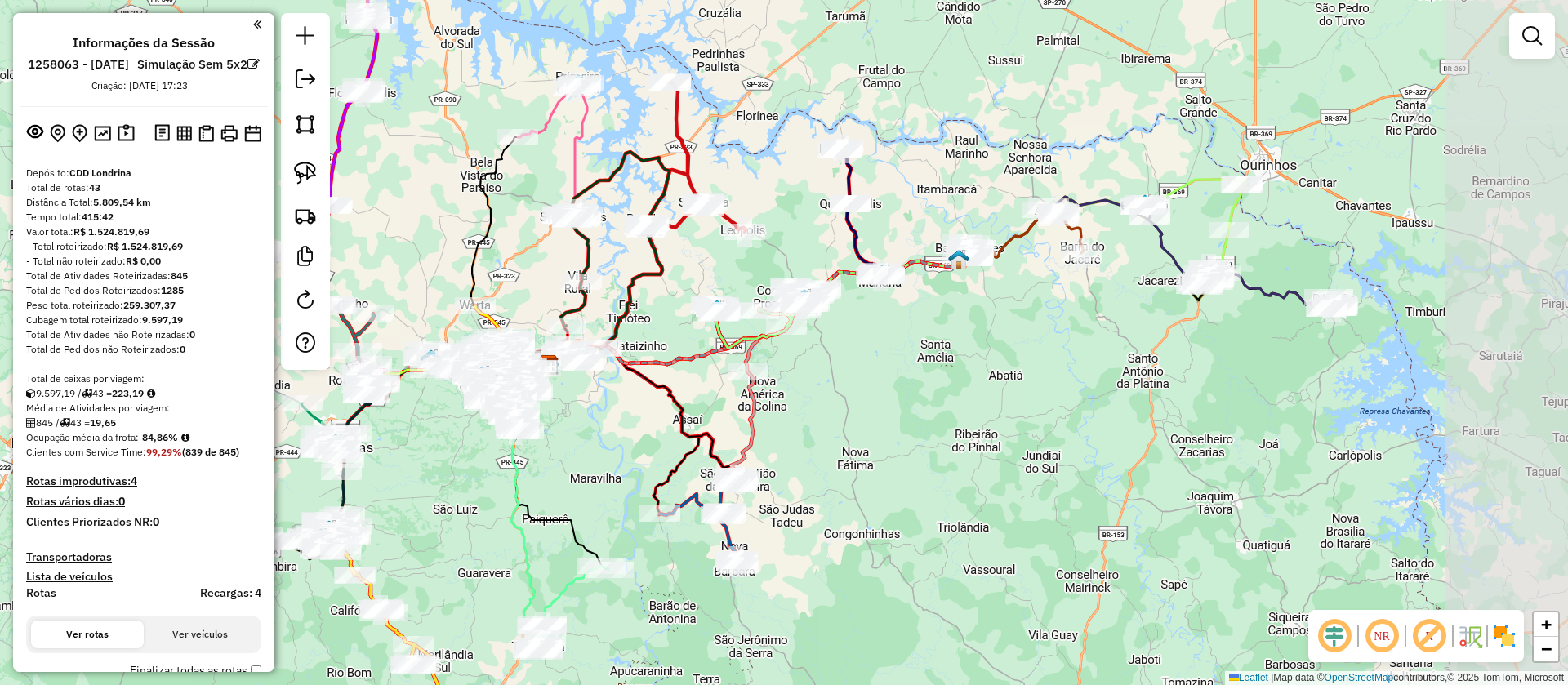
drag, startPoint x: 1198, startPoint y: 295, endPoint x: 1034, endPoint y: 315, distance: 165.2
click at [1034, 315] on div "Janela de atendimento Grade de atendimento Capacidade Transportadoras Veículos …" at bounding box center [784, 342] width 1568 height 685
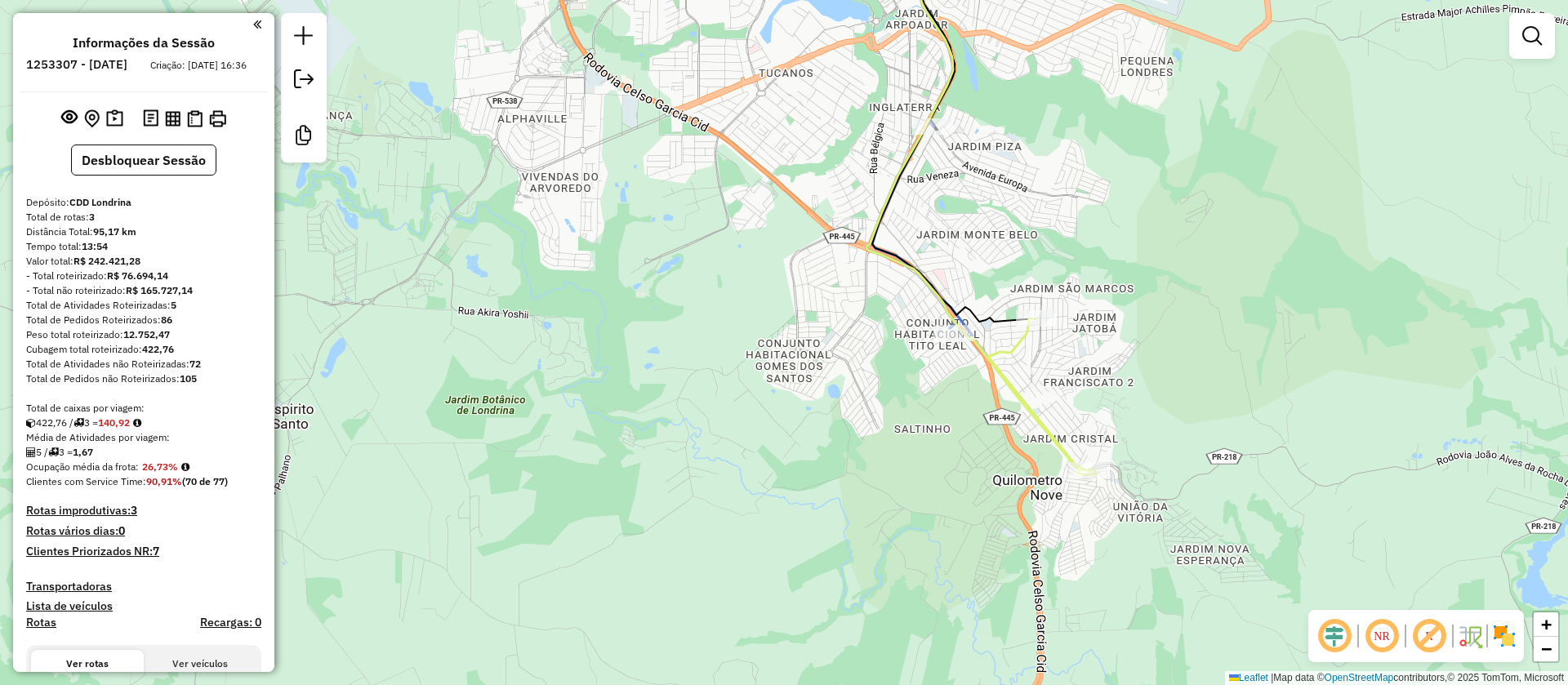
click at [1013, 346] on icon at bounding box center [1042, 397] width 108 height 157
select select "**********"
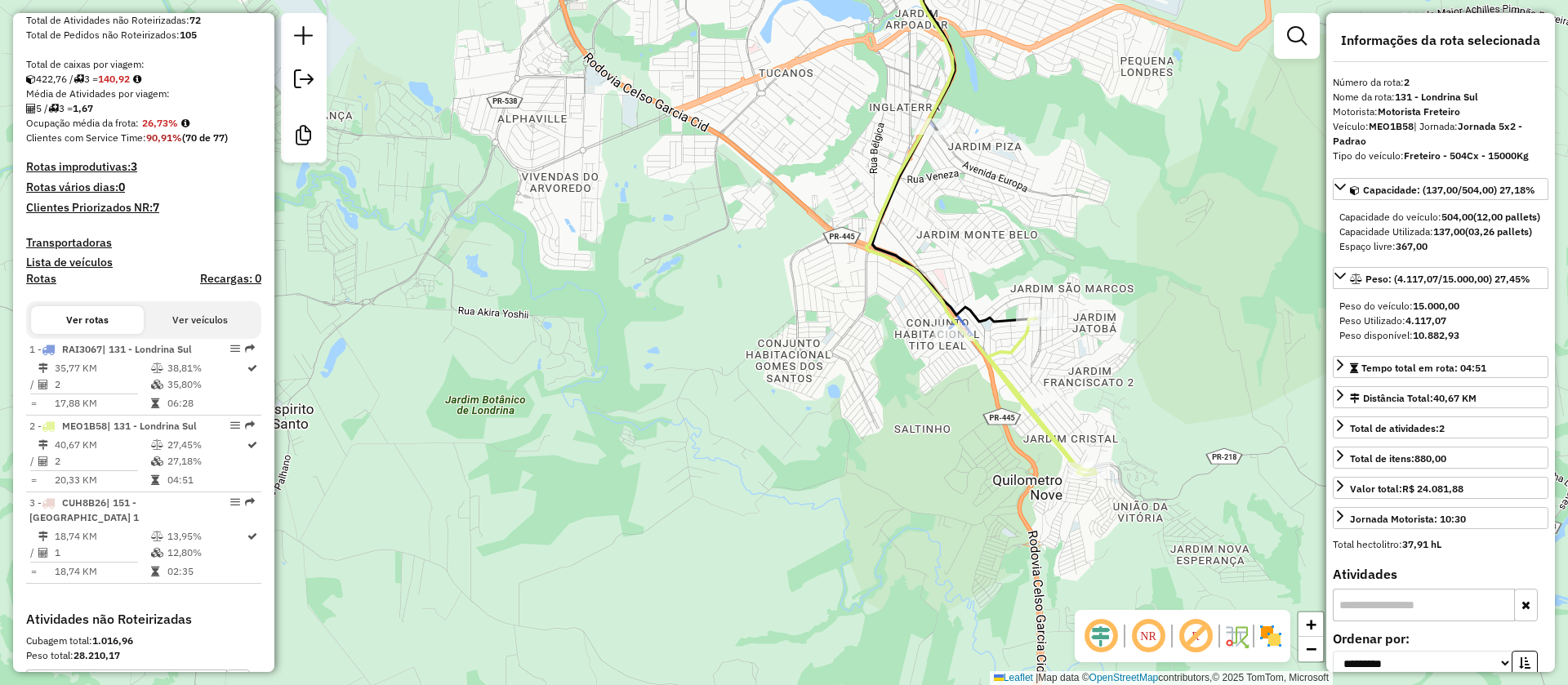
scroll to position [570, 0]
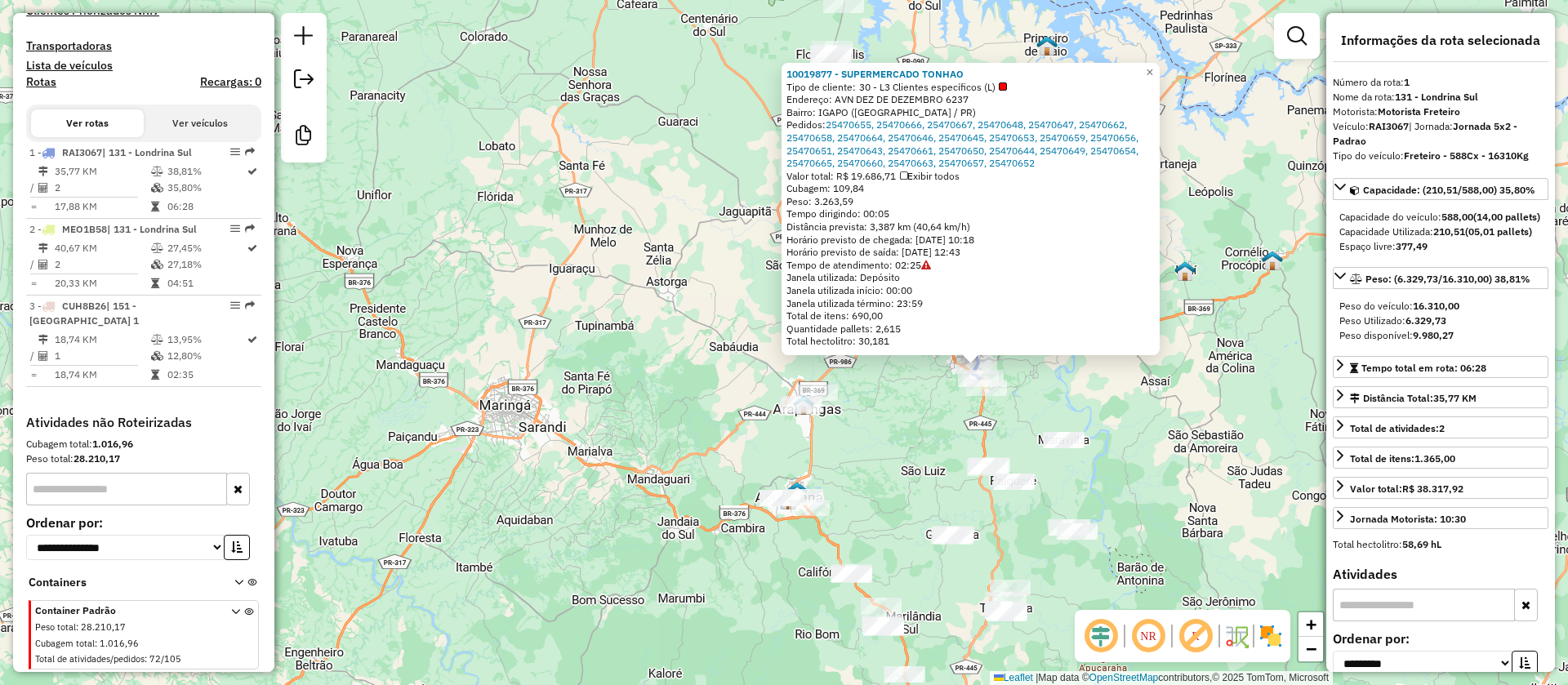
click at [1047, 405] on div "10019877 - SUPERMERCADO TONHAO Tipo de cliente: 30 - L3 Clientes específicos (L…" at bounding box center [784, 342] width 1568 height 685
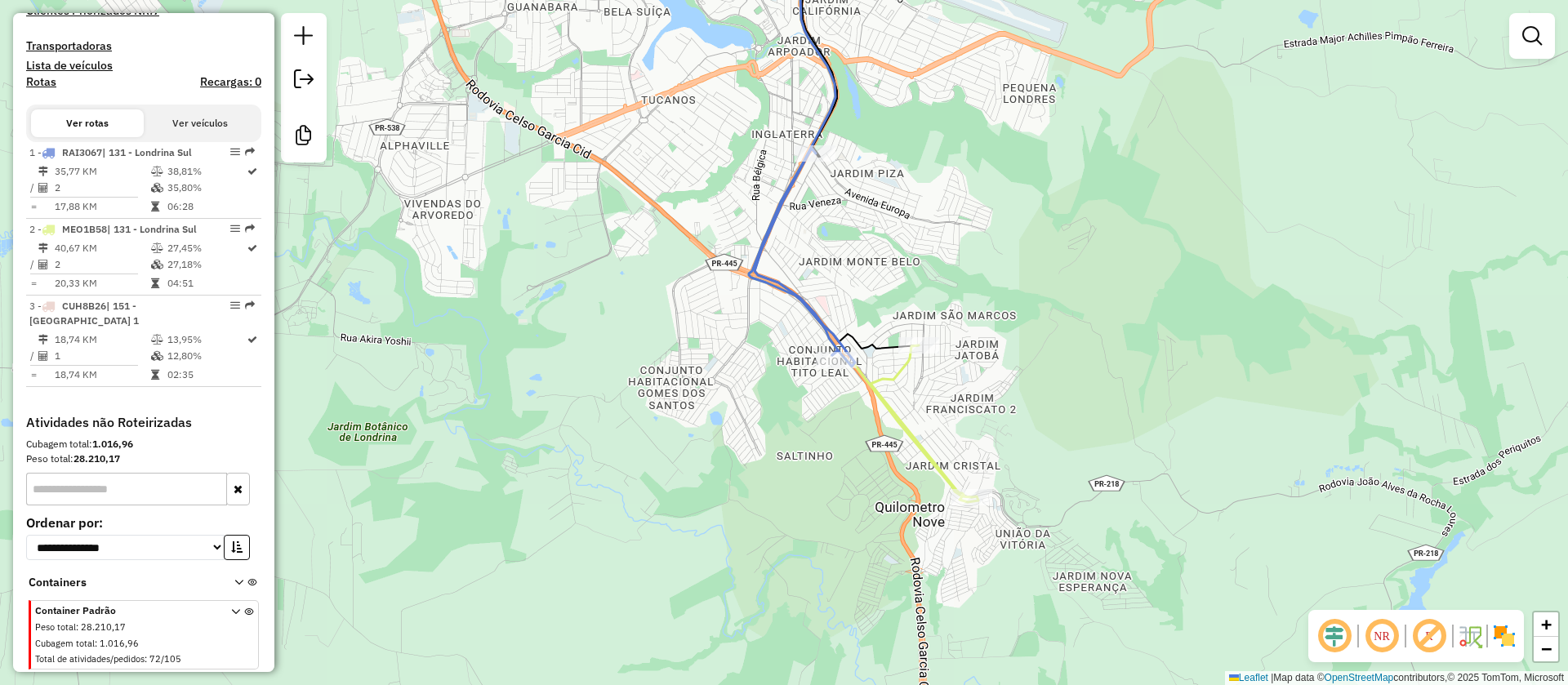
click at [906, 434] on icon at bounding box center [924, 424] width 108 height 157
select select "**********"
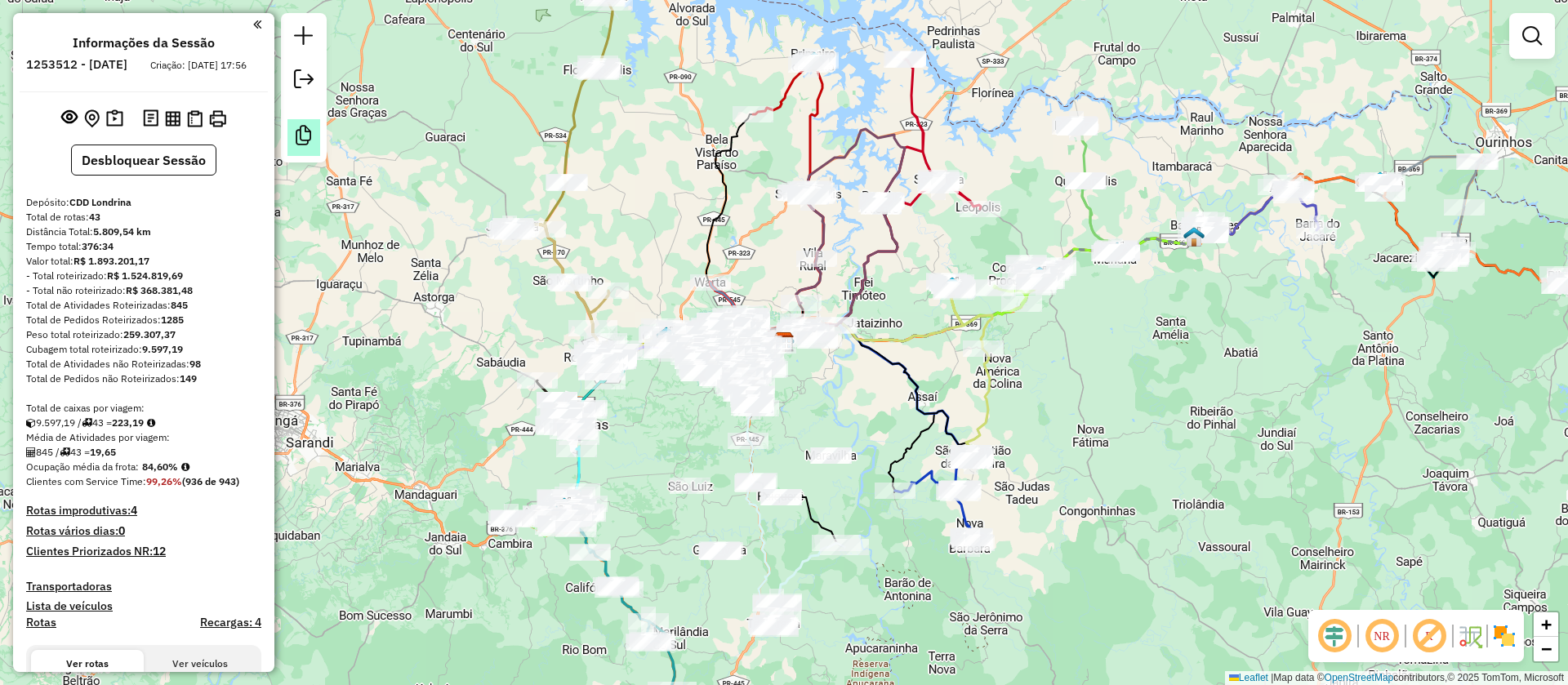
click at [303, 142] on em at bounding box center [303, 135] width 19 height 19
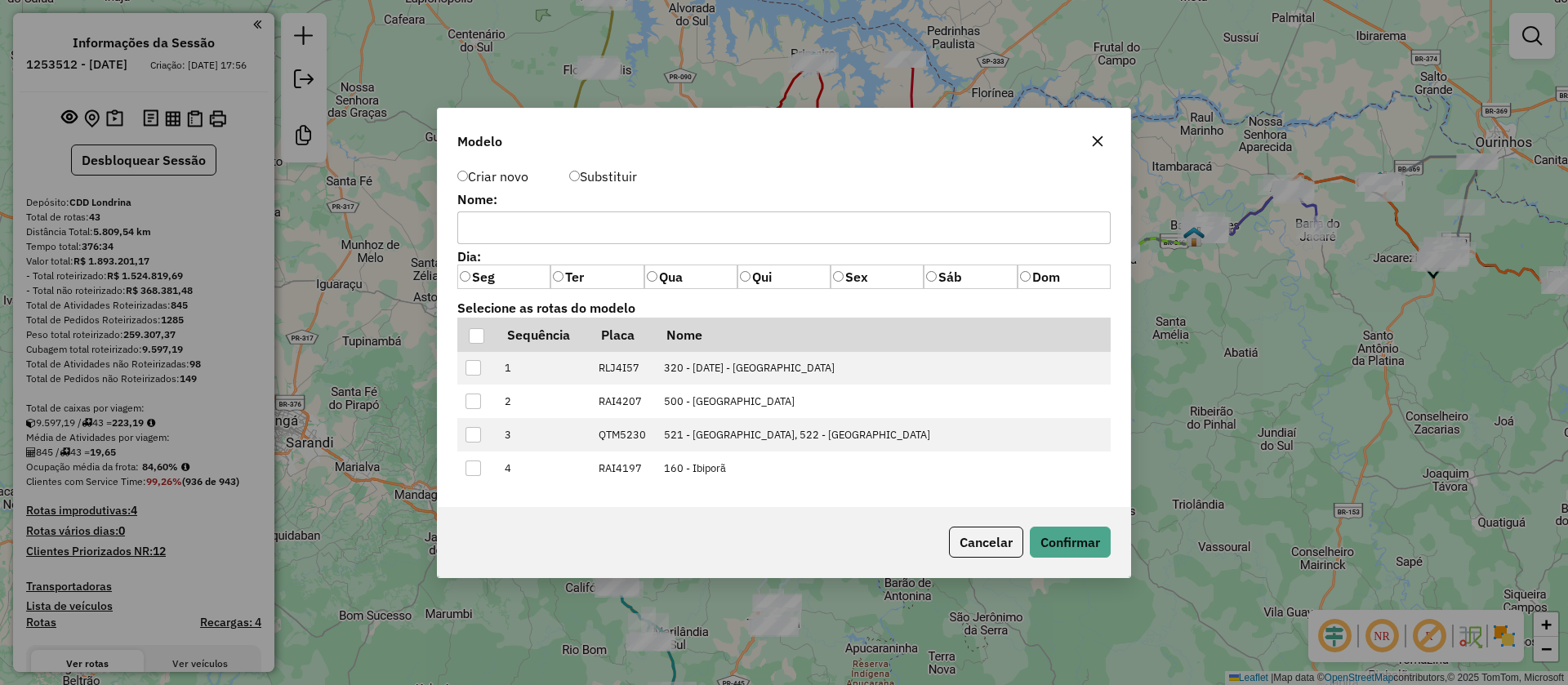
click at [603, 223] on input "text" at bounding box center [784, 228] width 653 height 33
paste input "*****"
click at [478, 230] on input "*****" at bounding box center [784, 228] width 653 height 33
type input "*****"
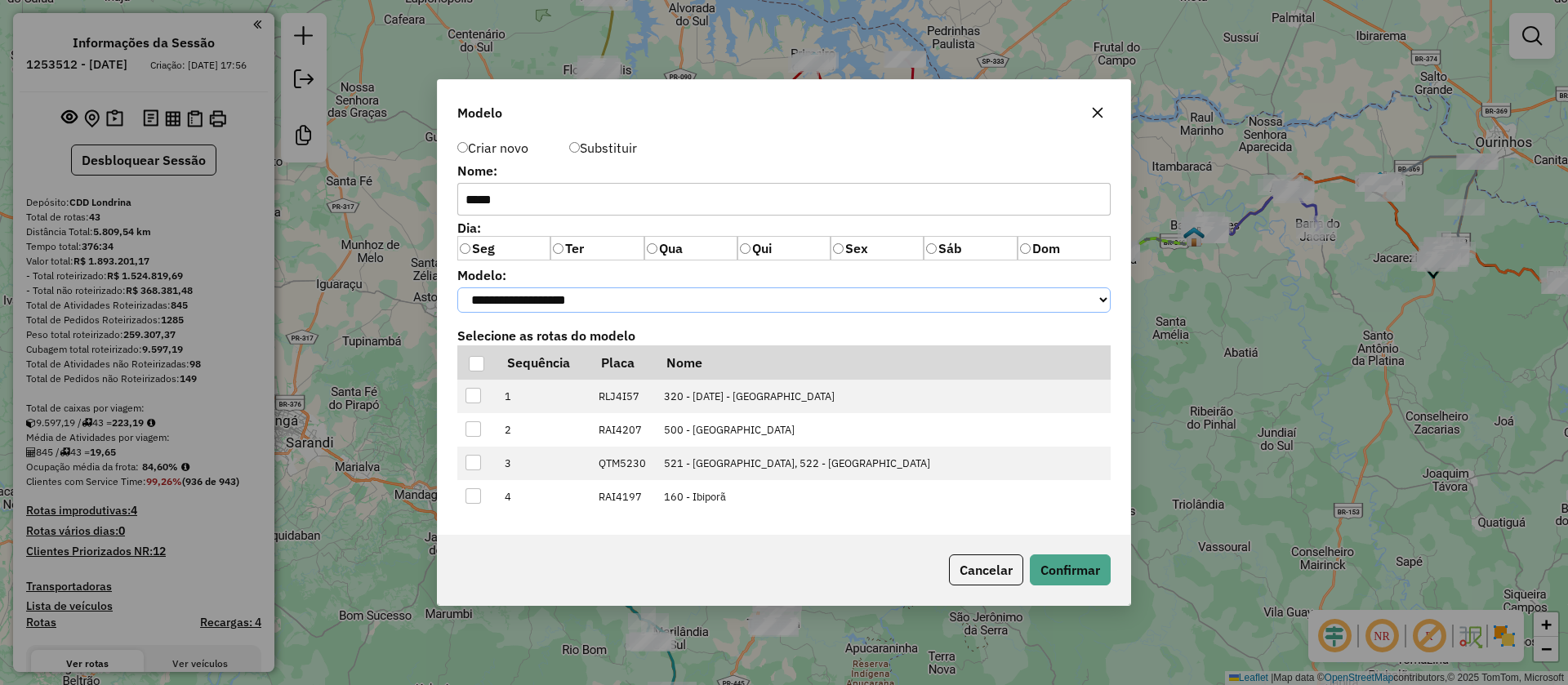
click at [559, 295] on select "**********" at bounding box center [784, 300] width 653 height 26
select select "*******"
click at [457, 288] on select "**********" at bounding box center [784, 300] width 653 height 26
click at [479, 366] on div at bounding box center [477, 364] width 16 height 16
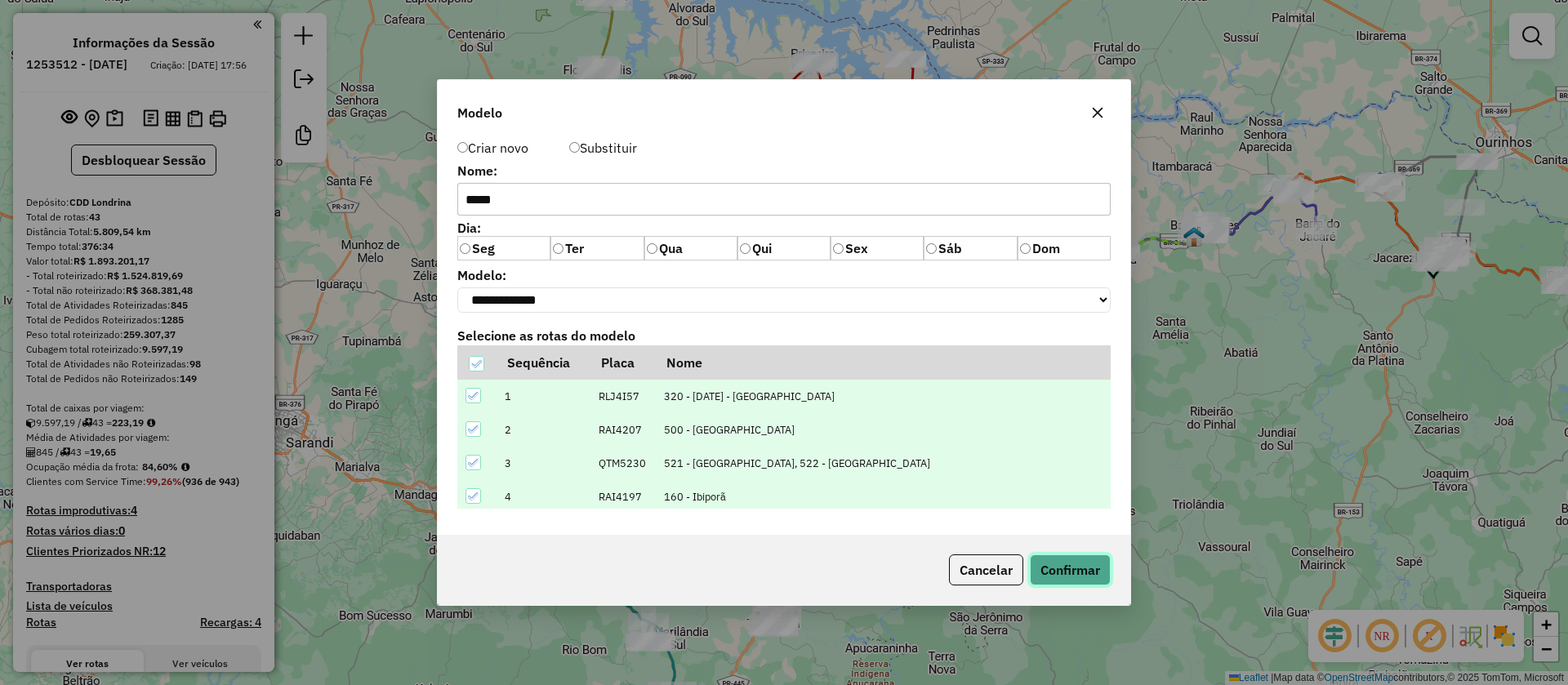
click at [1052, 569] on button "Confirmar" at bounding box center [1070, 570] width 81 height 31
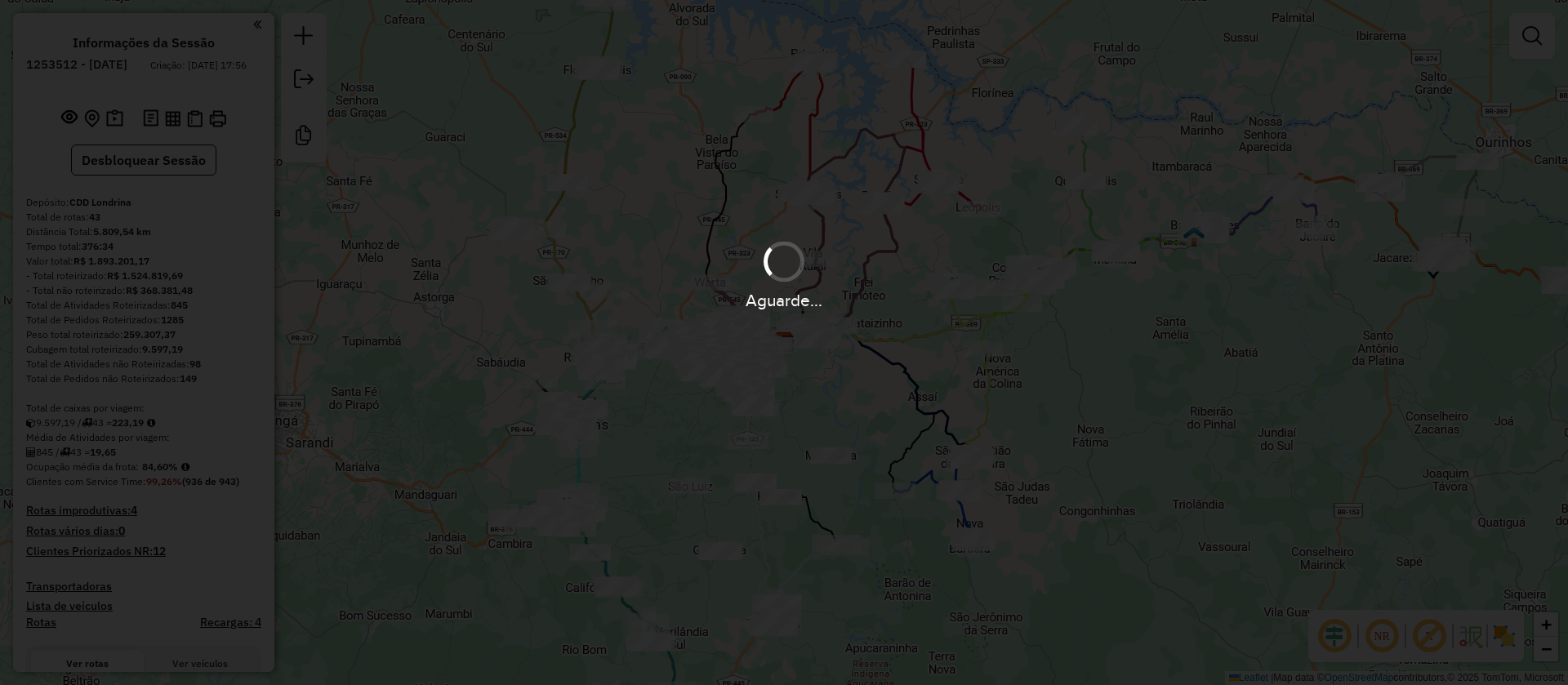
select select "**********"
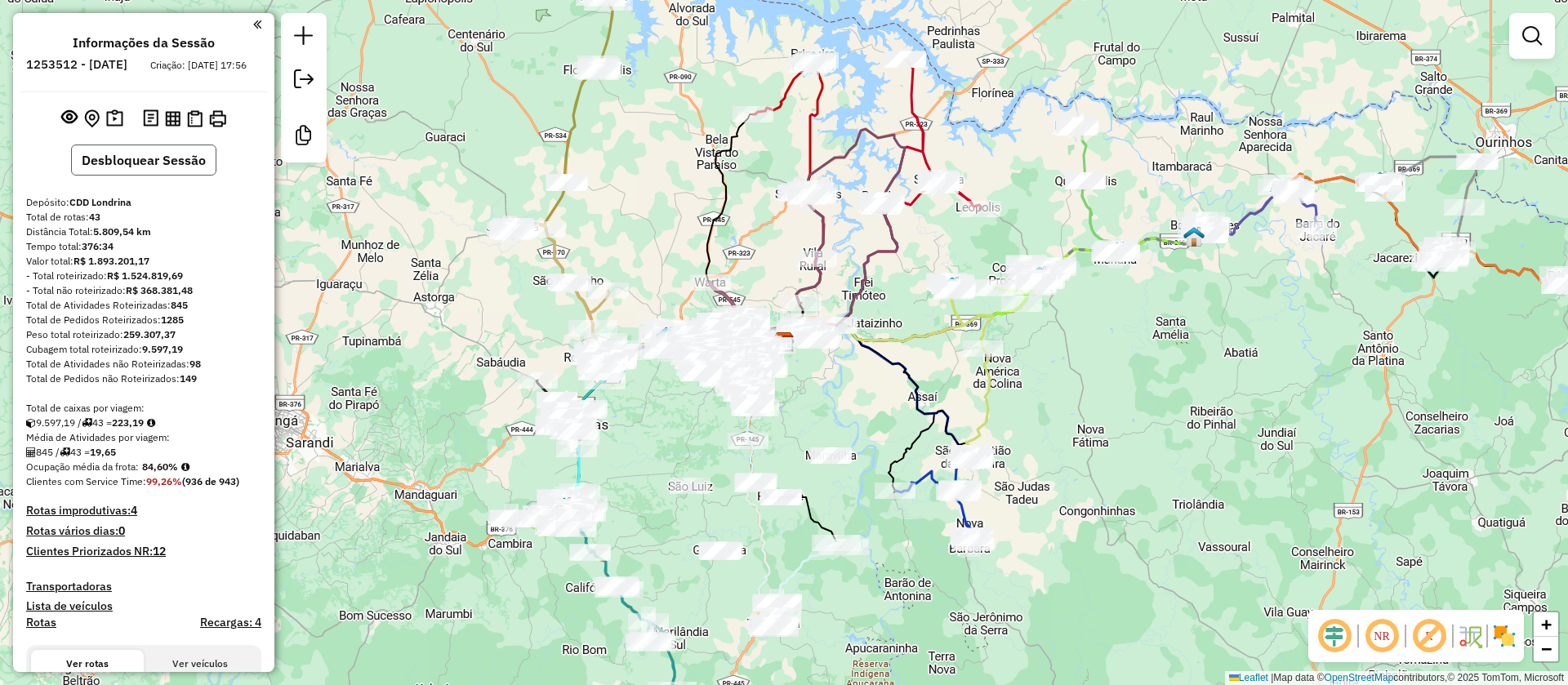
click at [147, 171] on button "Desbloquear Sessão" at bounding box center [143, 159] width 145 height 31
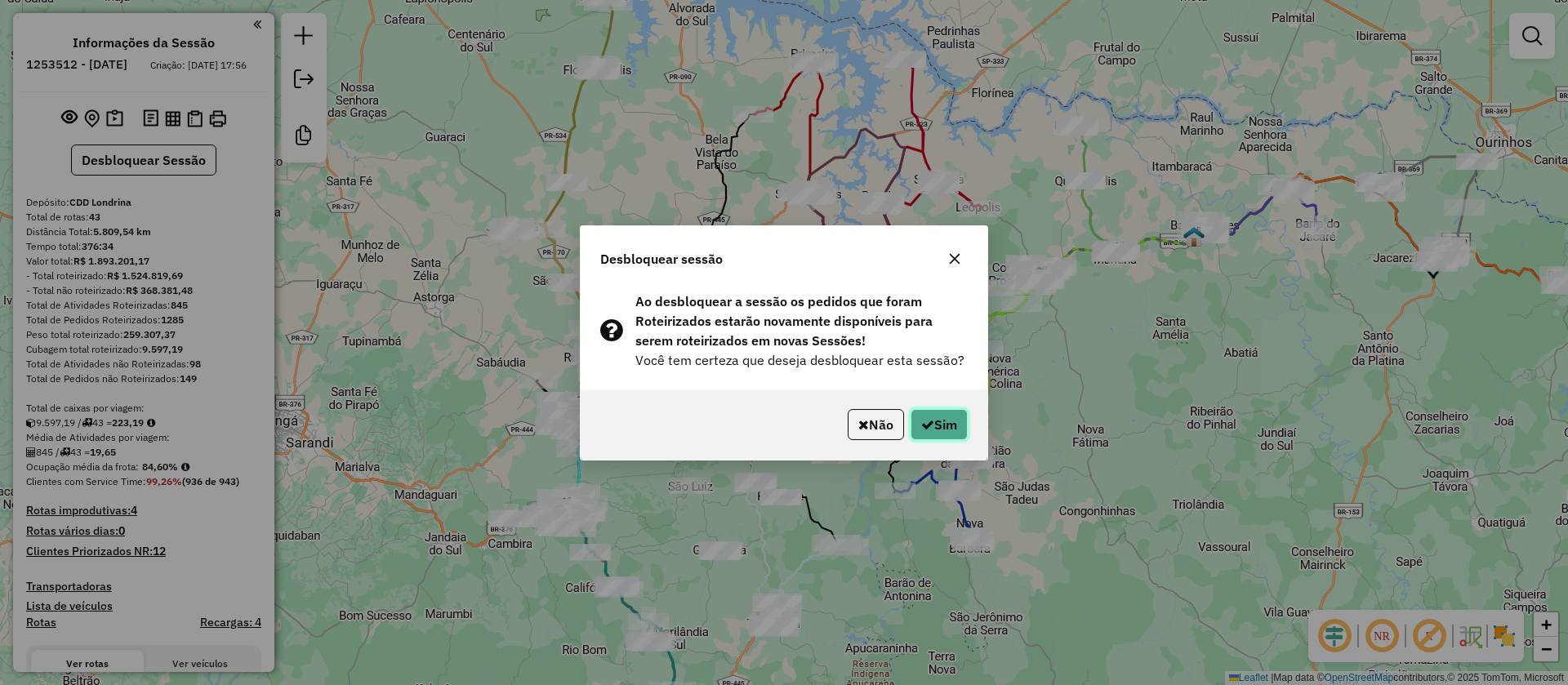
click at [947, 424] on button "Sim" at bounding box center [938, 424] width 57 height 31
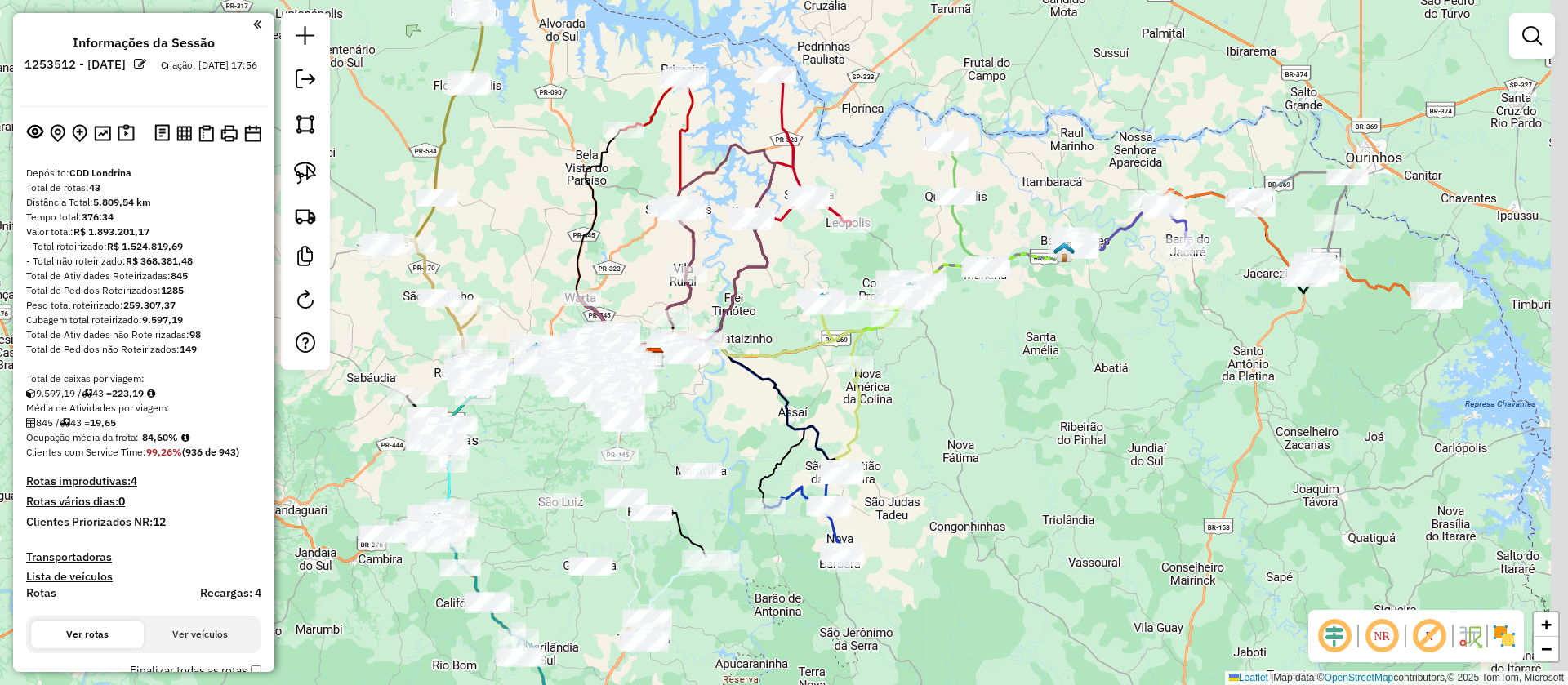
drag, startPoint x: 1193, startPoint y: 299, endPoint x: 886, endPoint y: 315, distance: 307.4
click at [886, 315] on div "Janela de atendimento Grade de atendimento Capacidade Transportadoras Veículos …" at bounding box center [784, 342] width 1568 height 685
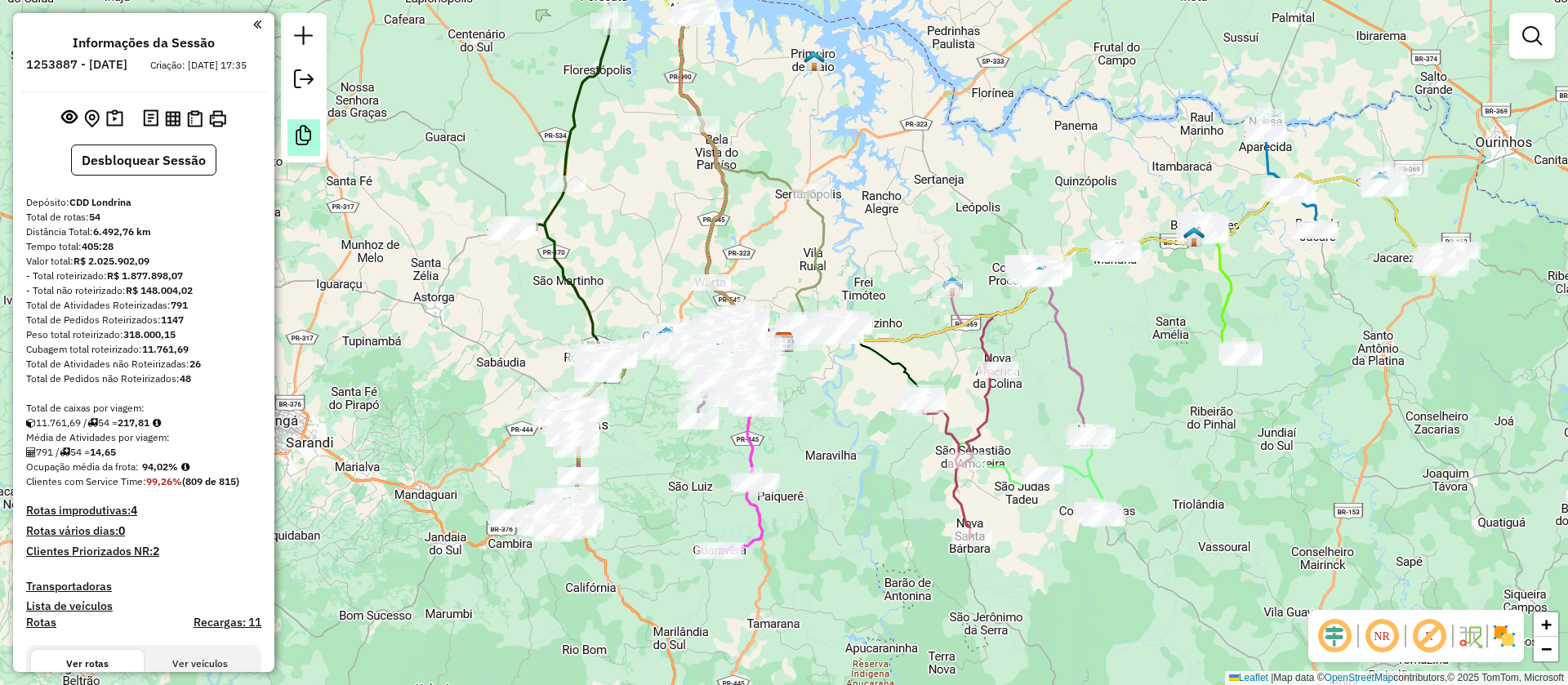
click at [307, 137] on em at bounding box center [303, 135] width 19 height 19
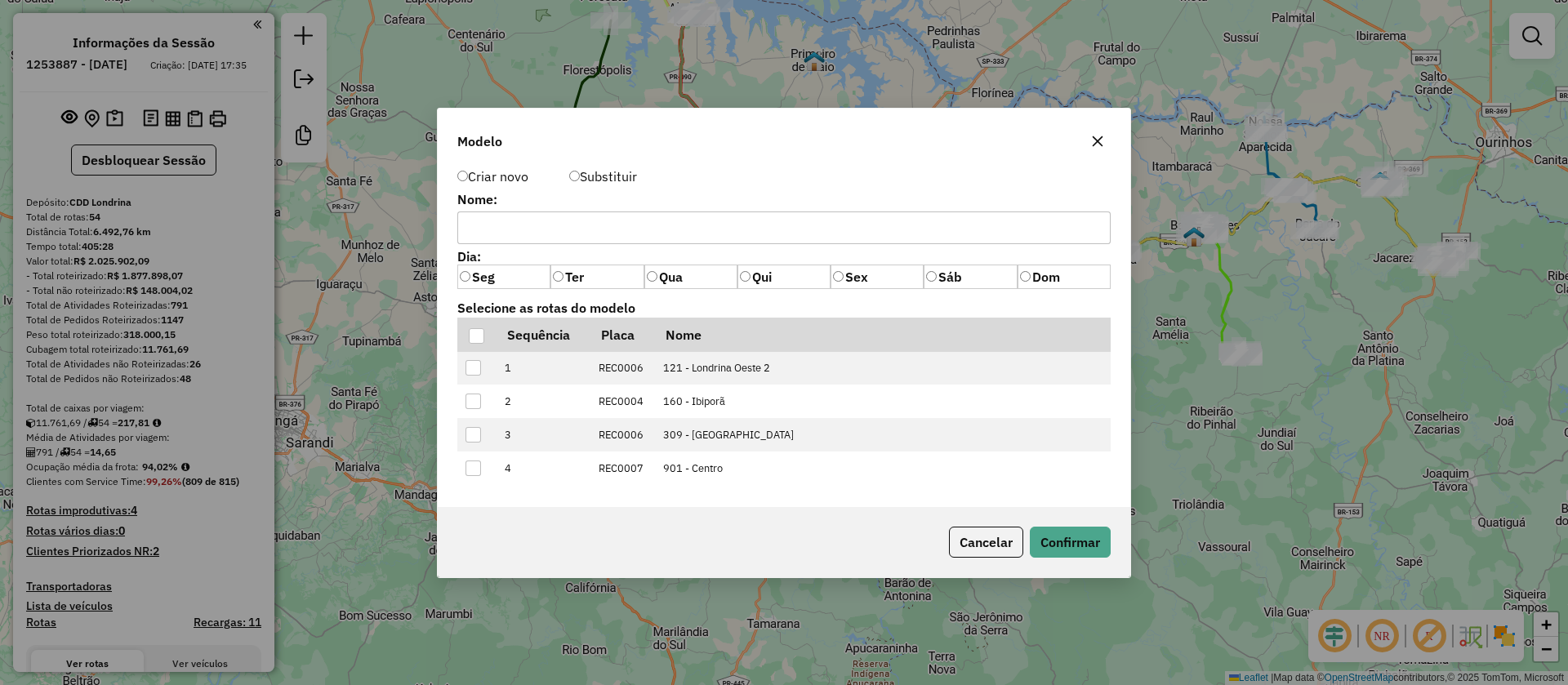
click at [563, 227] on input "text" at bounding box center [784, 228] width 653 height 33
paste input "*****"
click at [584, 177] on label "Substituir" at bounding box center [602, 176] width 68 height 19
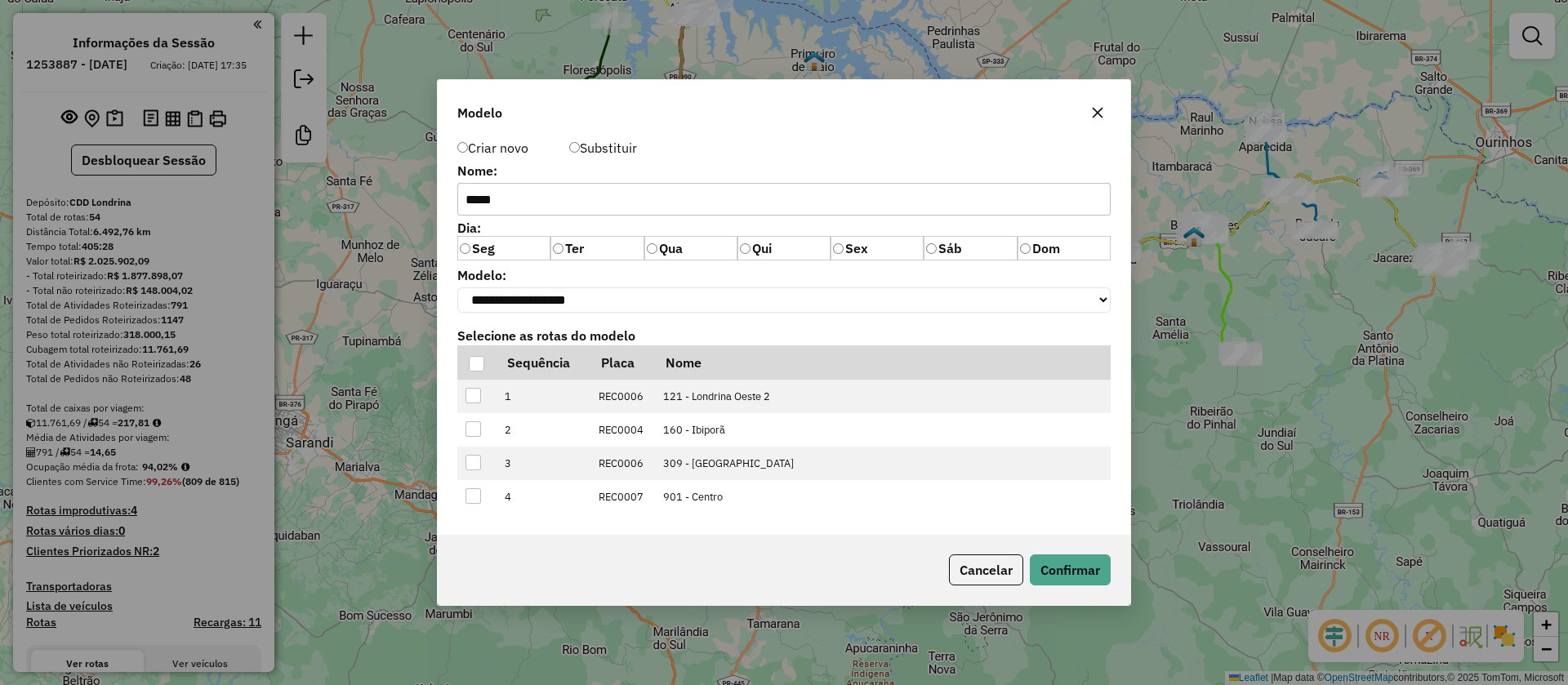
click at [479, 197] on input "*****" at bounding box center [784, 199] width 653 height 33
type input "*****"
click at [509, 298] on select "**********" at bounding box center [784, 300] width 653 height 26
select select "*******"
click at [457, 288] on select "**********" at bounding box center [784, 300] width 653 height 26
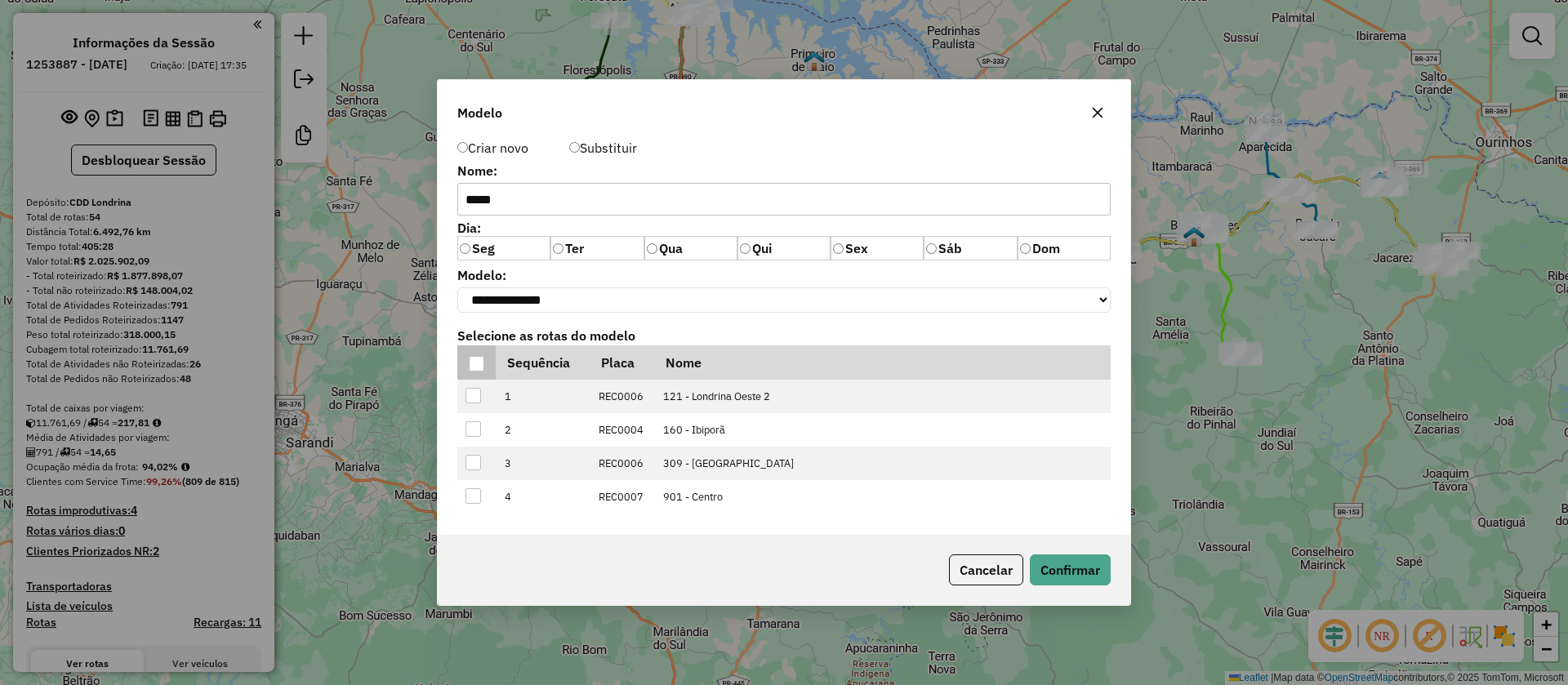
click at [476, 365] on div at bounding box center [477, 364] width 16 height 16
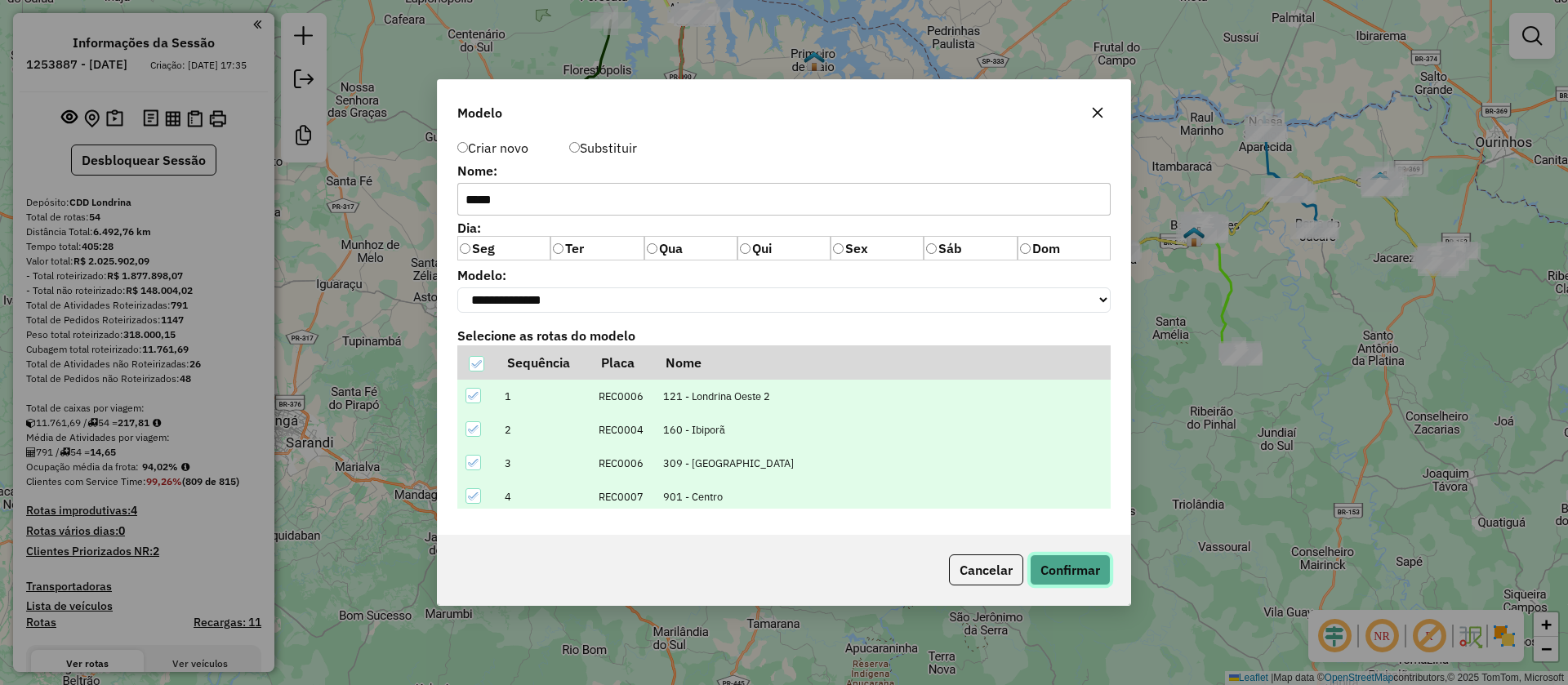
click at [1061, 566] on button "Confirmar" at bounding box center [1070, 570] width 81 height 31
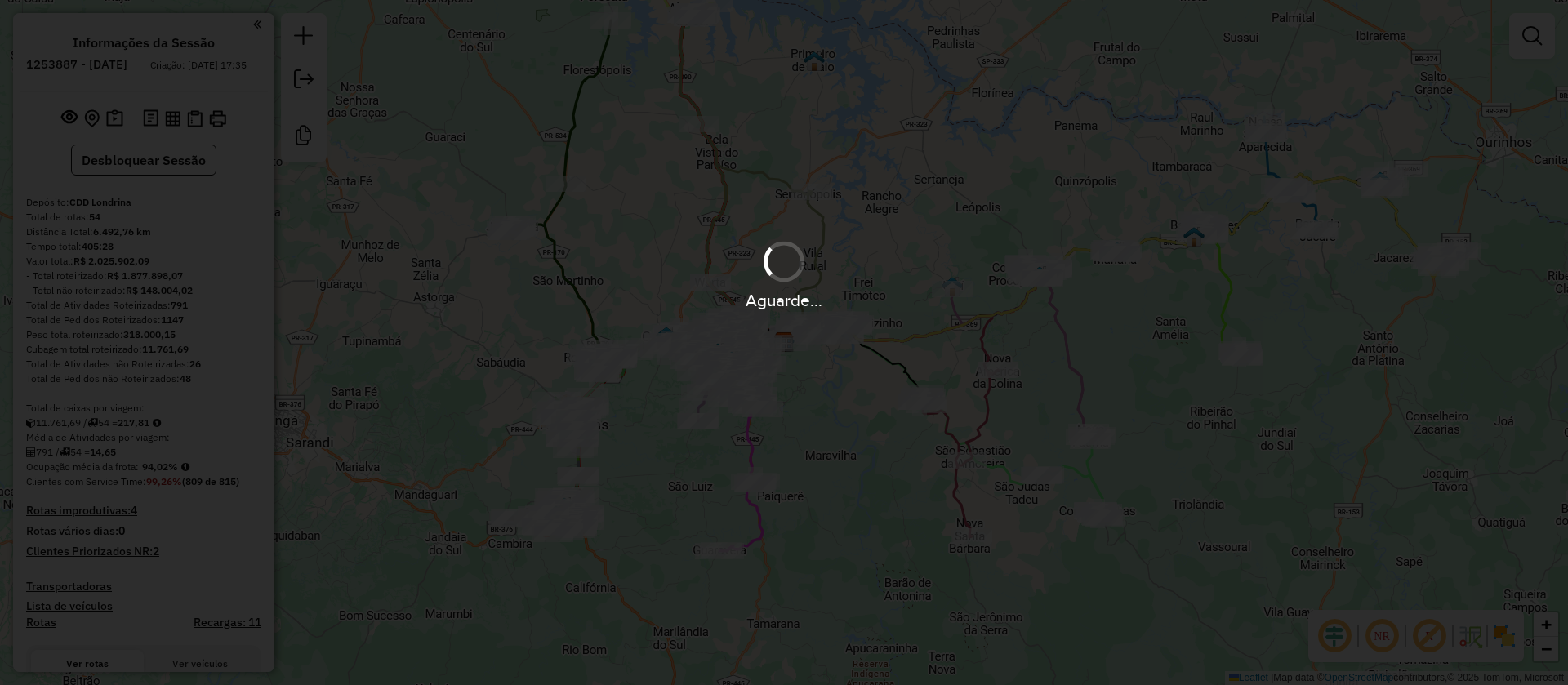
select select "**********"
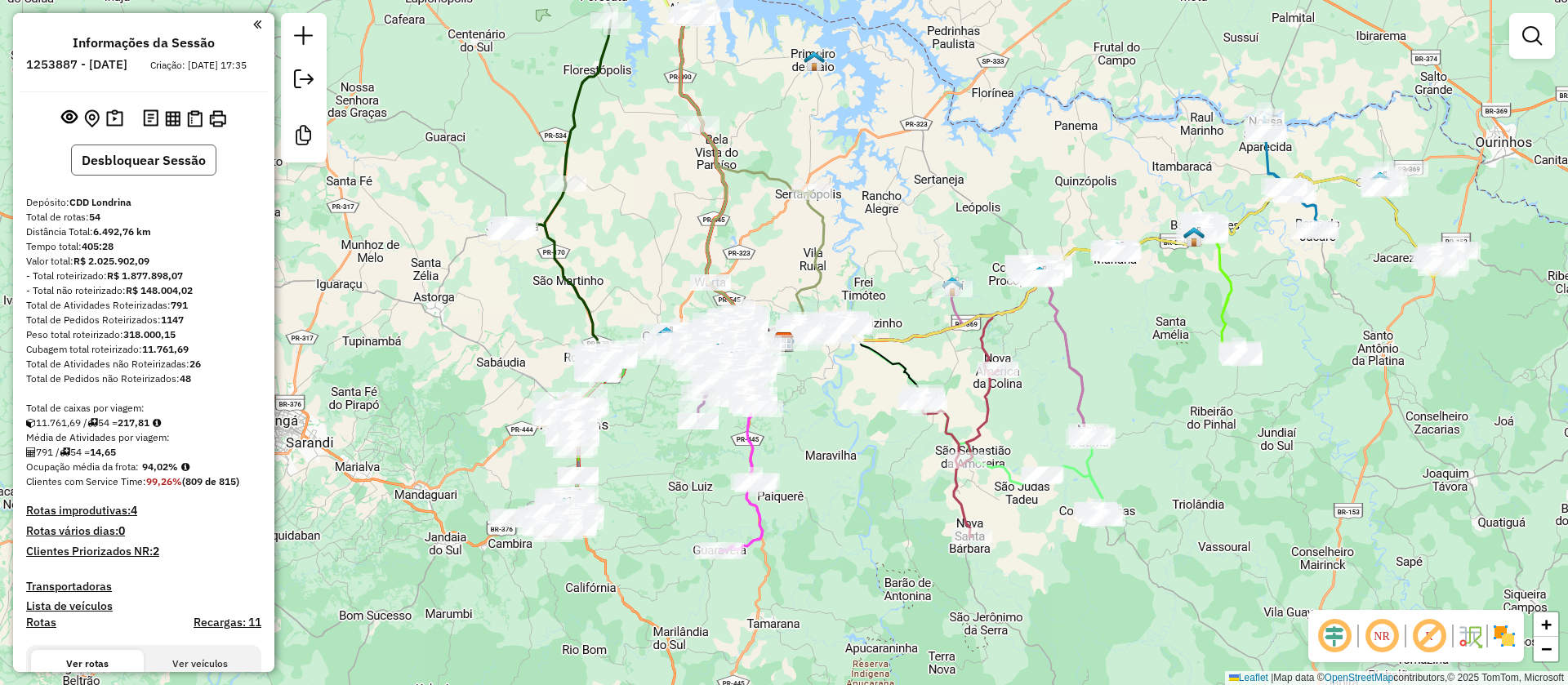
click at [142, 176] on button "Desbloquear Sessão" at bounding box center [143, 159] width 145 height 31
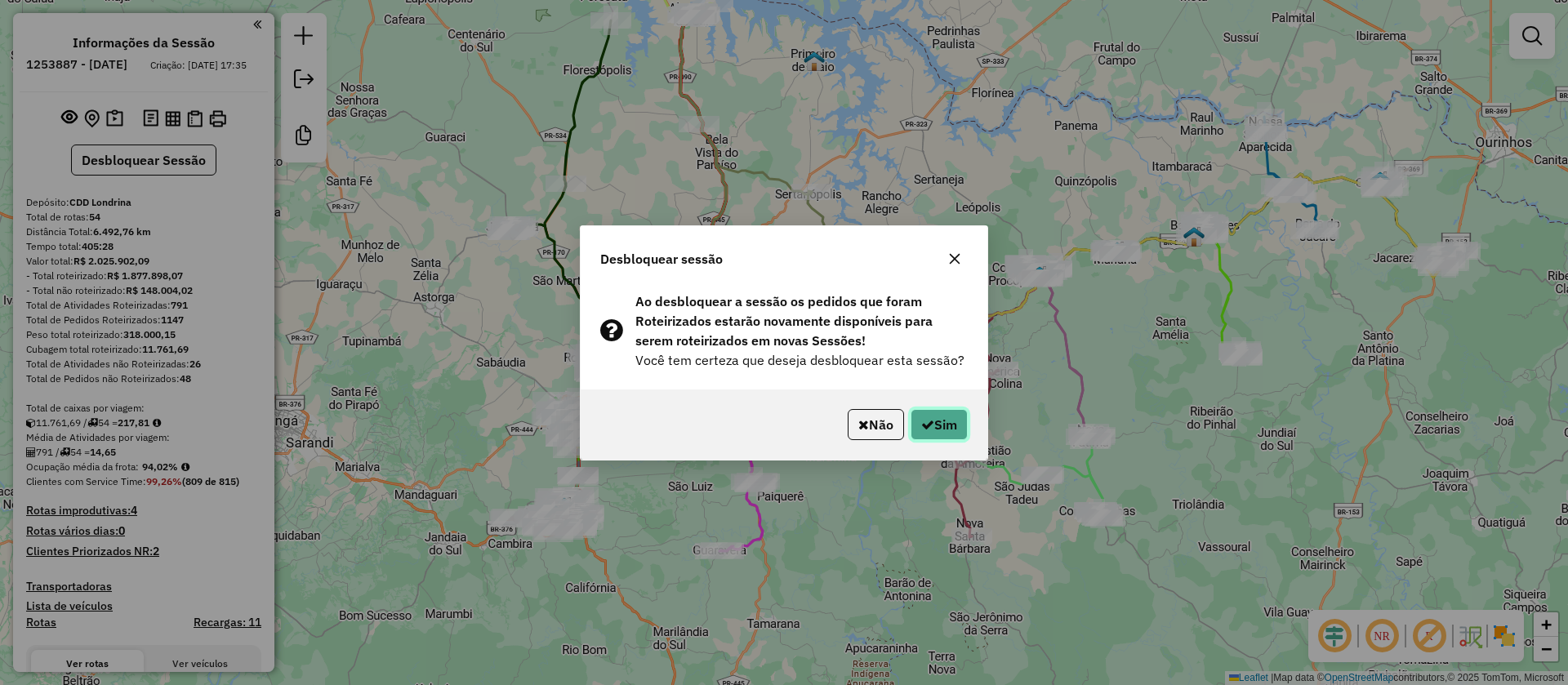
drag, startPoint x: 919, startPoint y: 419, endPoint x: 995, endPoint y: 231, distance: 202.8
click at [923, 419] on icon "button" at bounding box center [927, 424] width 13 height 13
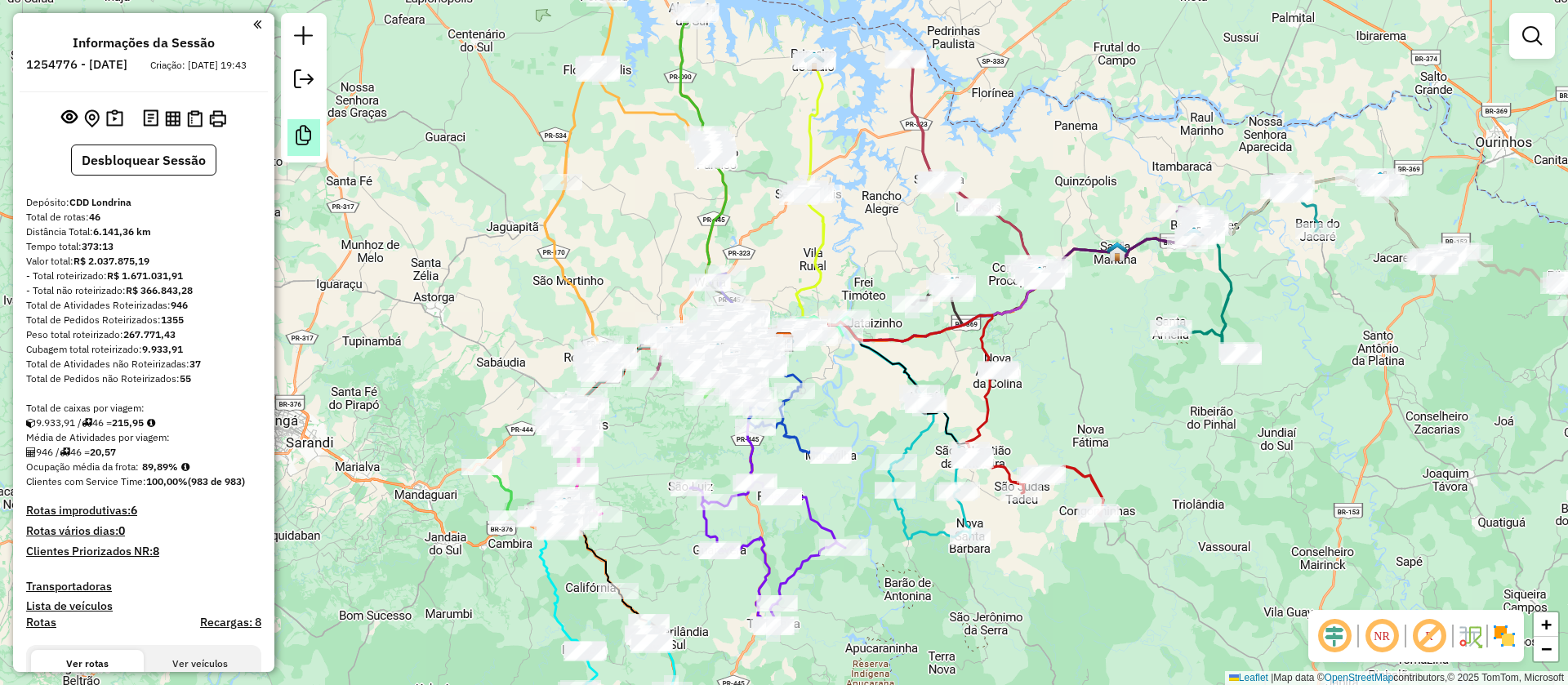
click at [294, 135] on em at bounding box center [303, 135] width 19 height 19
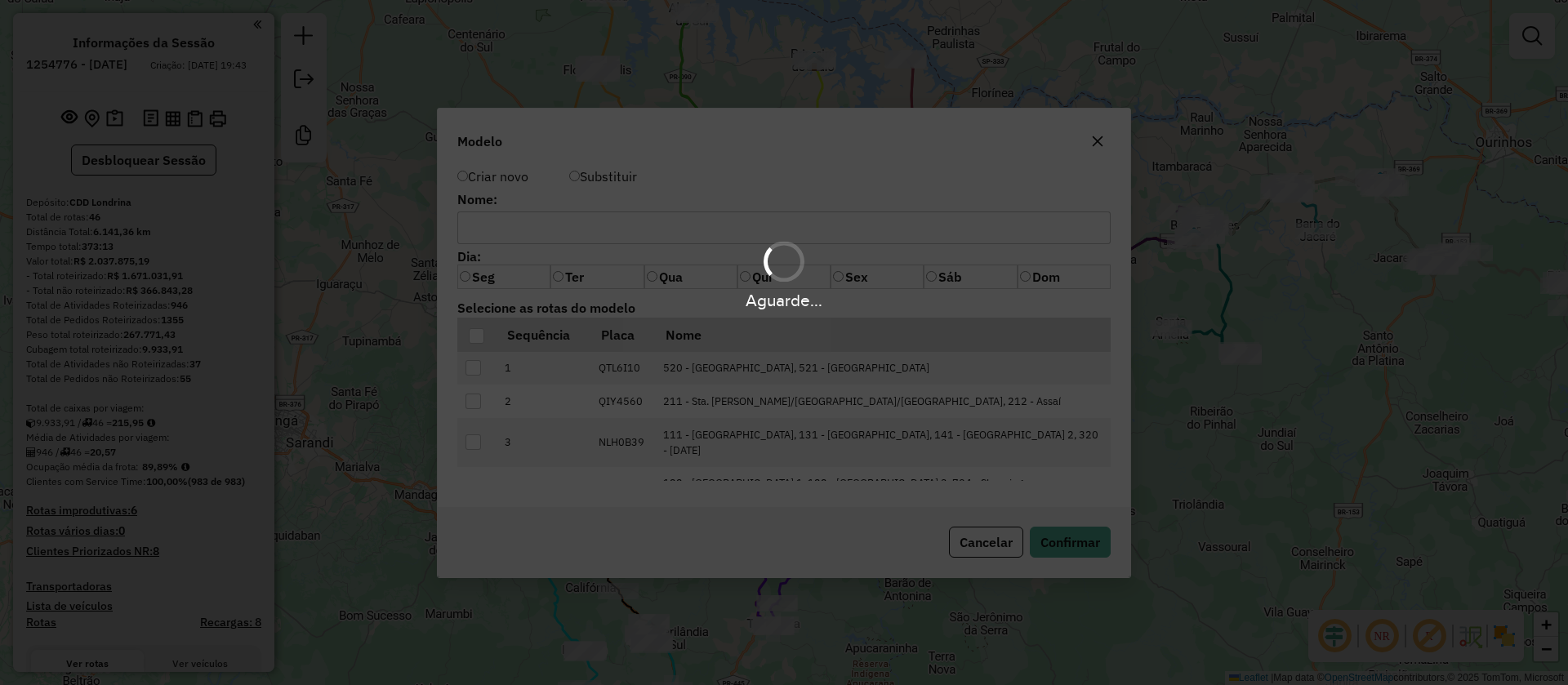
click at [543, 233] on div "Aguarde..." at bounding box center [784, 342] width 1568 height 685
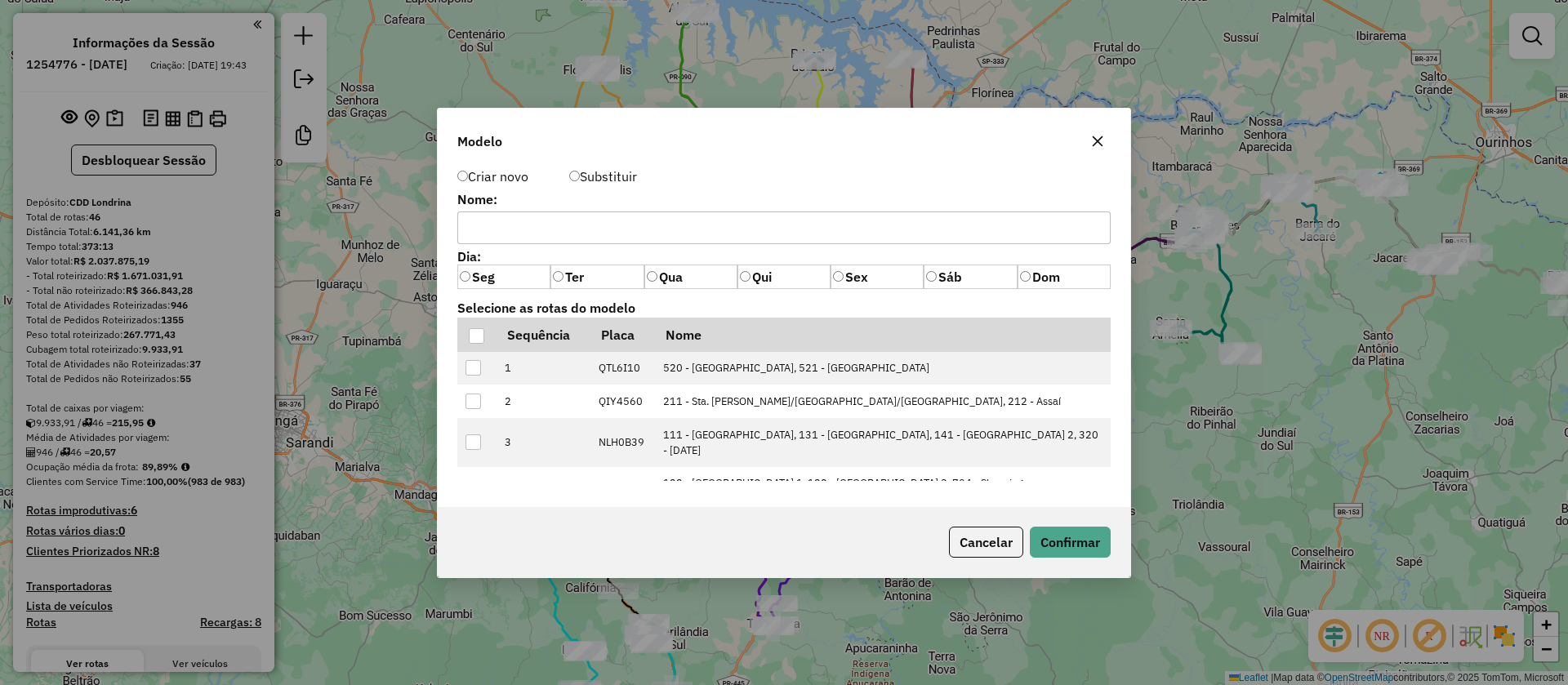
click at [560, 223] on input "text" at bounding box center [784, 228] width 653 height 33
paste input "*****"
click at [480, 226] on input "*****" at bounding box center [784, 228] width 653 height 33
type input "*****"
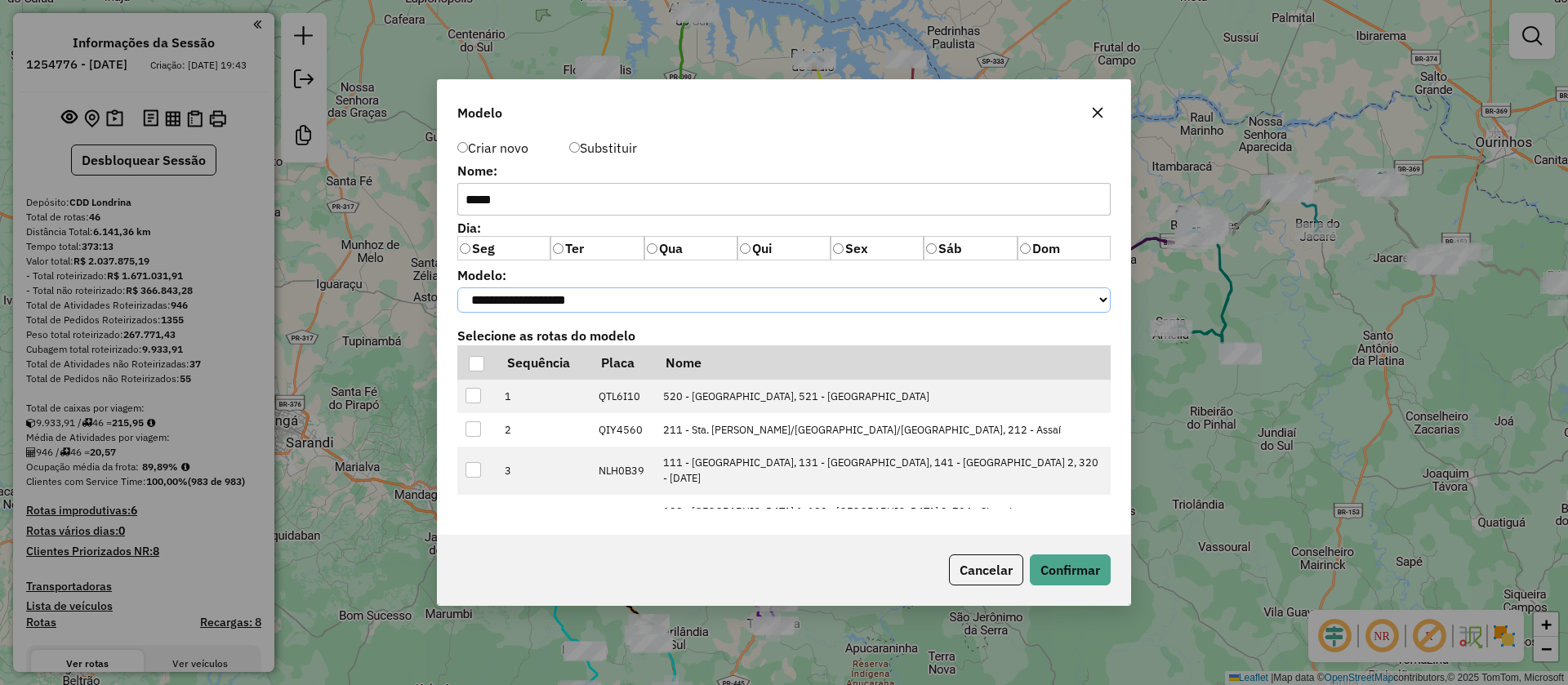
click at [568, 310] on select "**********" at bounding box center [784, 300] width 653 height 26
select select "*******"
click at [457, 288] on select "**********" at bounding box center [784, 300] width 653 height 26
click at [467, 365] on th at bounding box center [477, 362] width 39 height 34
click at [480, 365] on div at bounding box center [477, 364] width 16 height 16
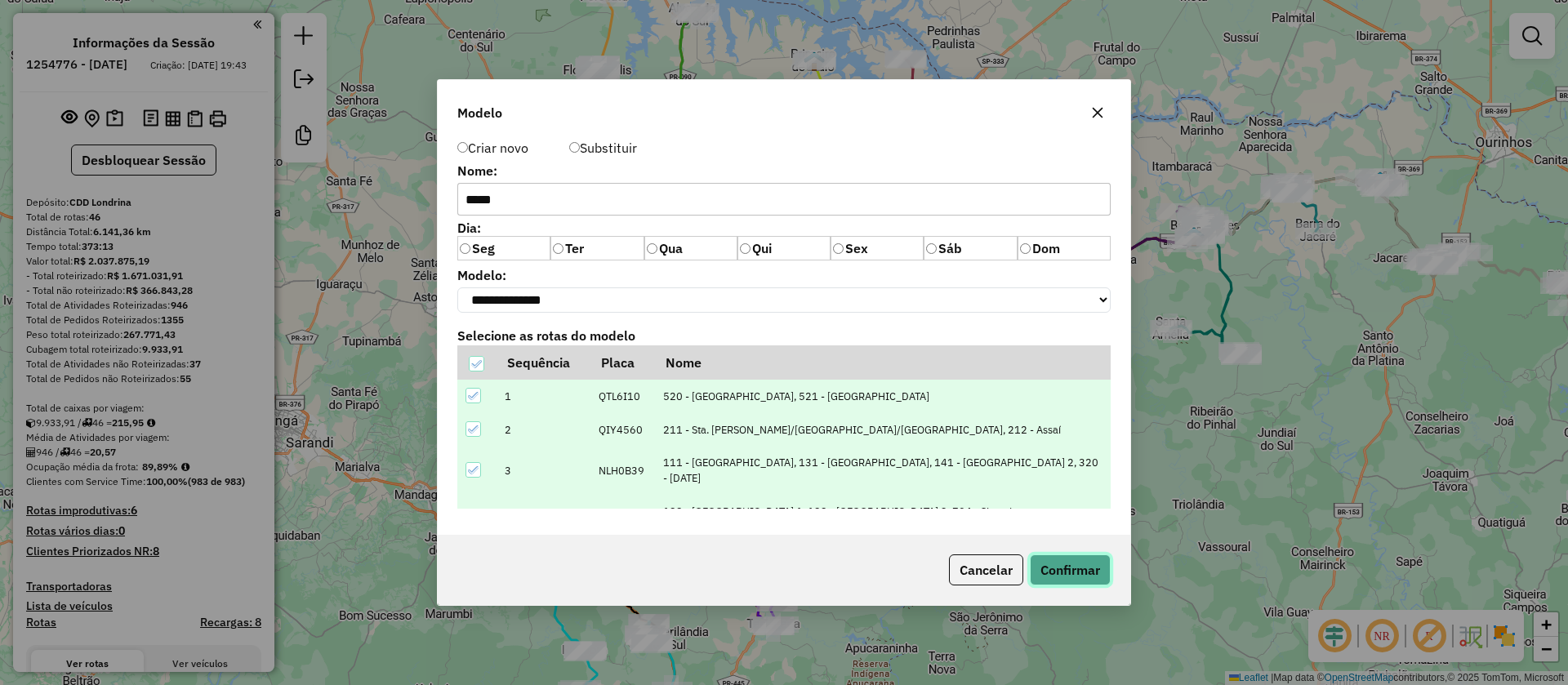
click at [1073, 566] on button "Confirmar" at bounding box center [1070, 570] width 81 height 31
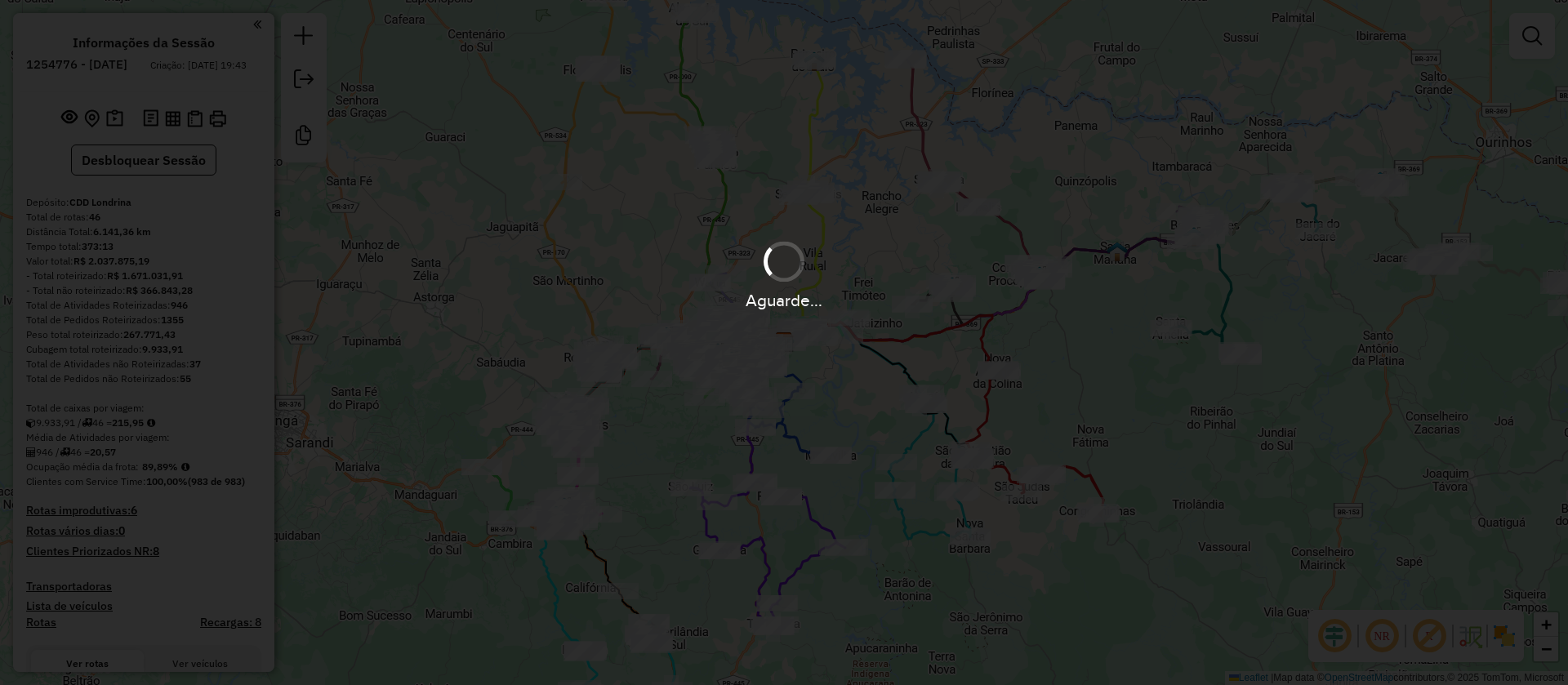
select select "**********"
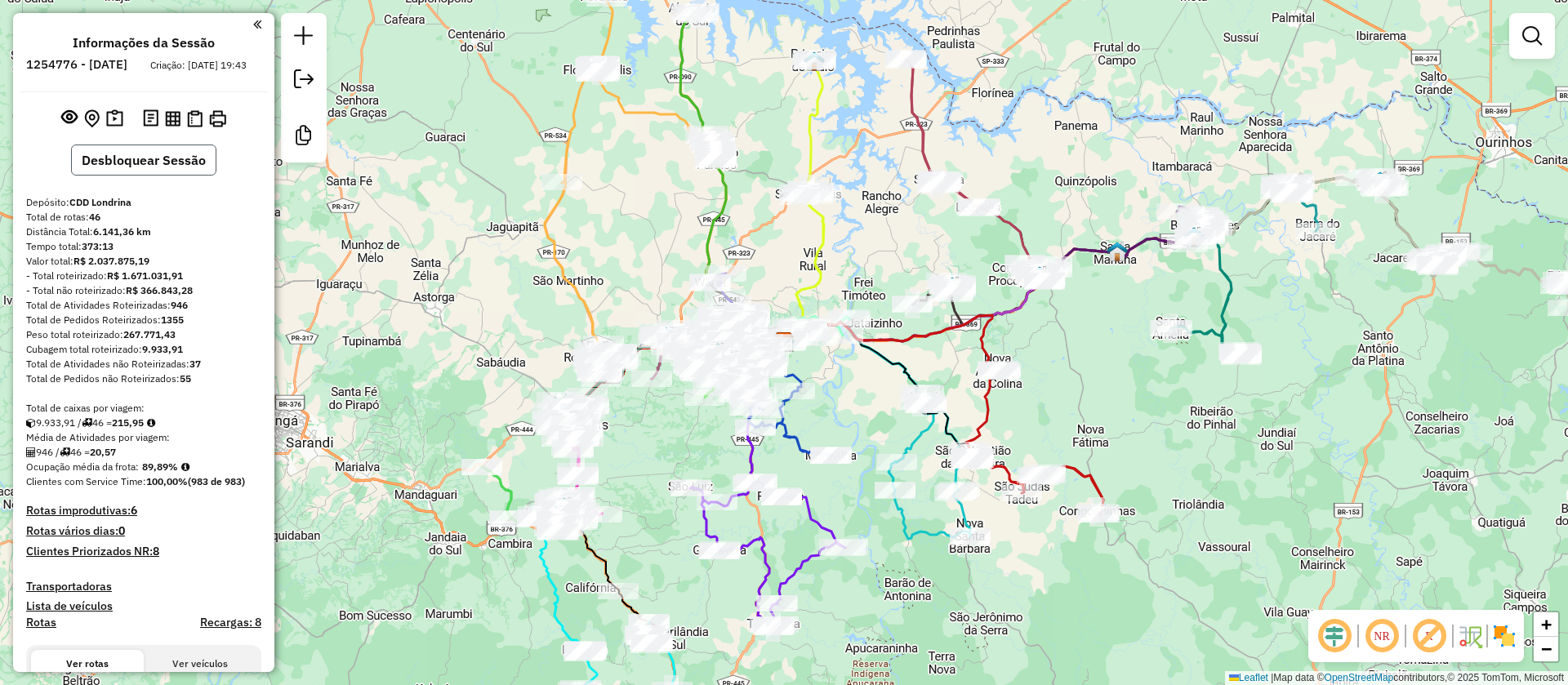
click at [153, 174] on button "Desbloquear Sessão" at bounding box center [143, 159] width 145 height 31
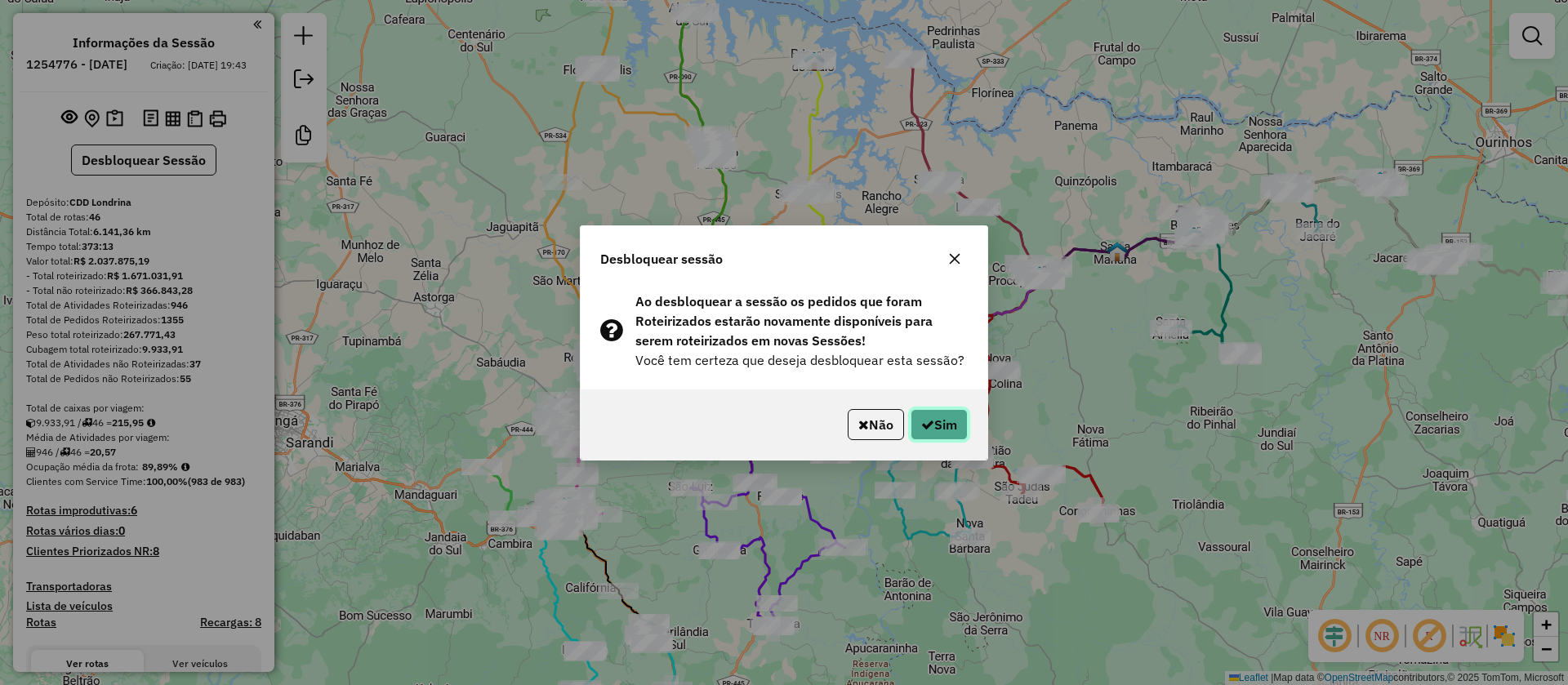
click at [944, 424] on button "Sim" at bounding box center [938, 424] width 57 height 31
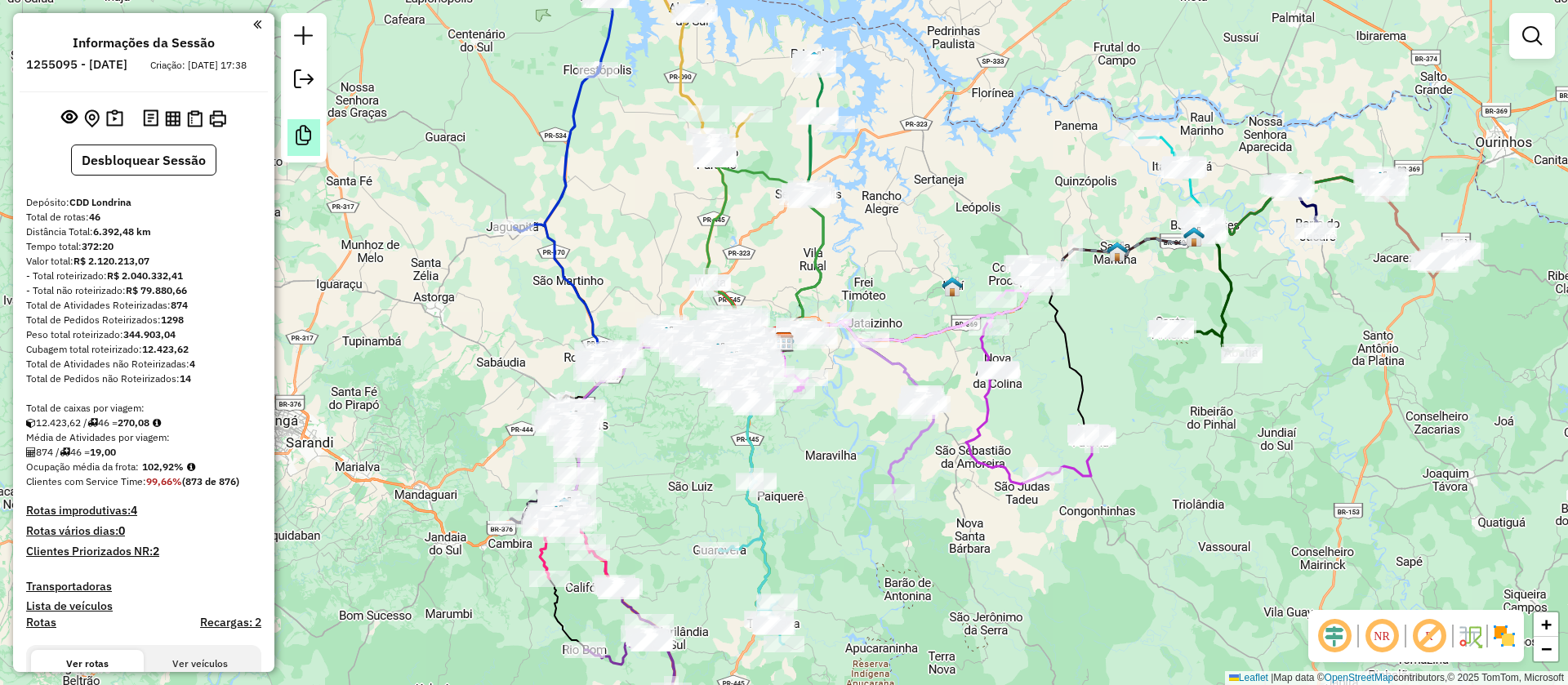
click at [298, 142] on em at bounding box center [303, 135] width 19 height 19
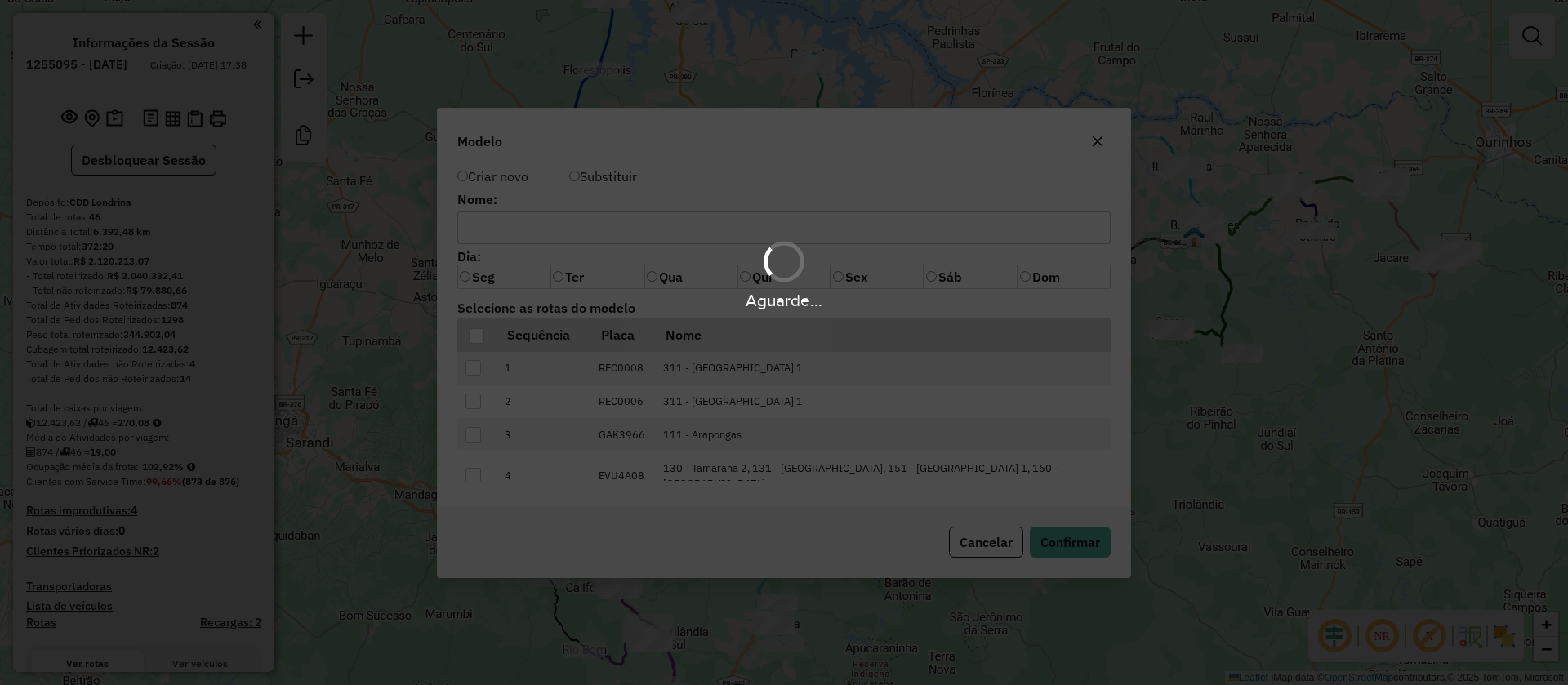
click at [580, 230] on input "text" at bounding box center [784, 228] width 653 height 33
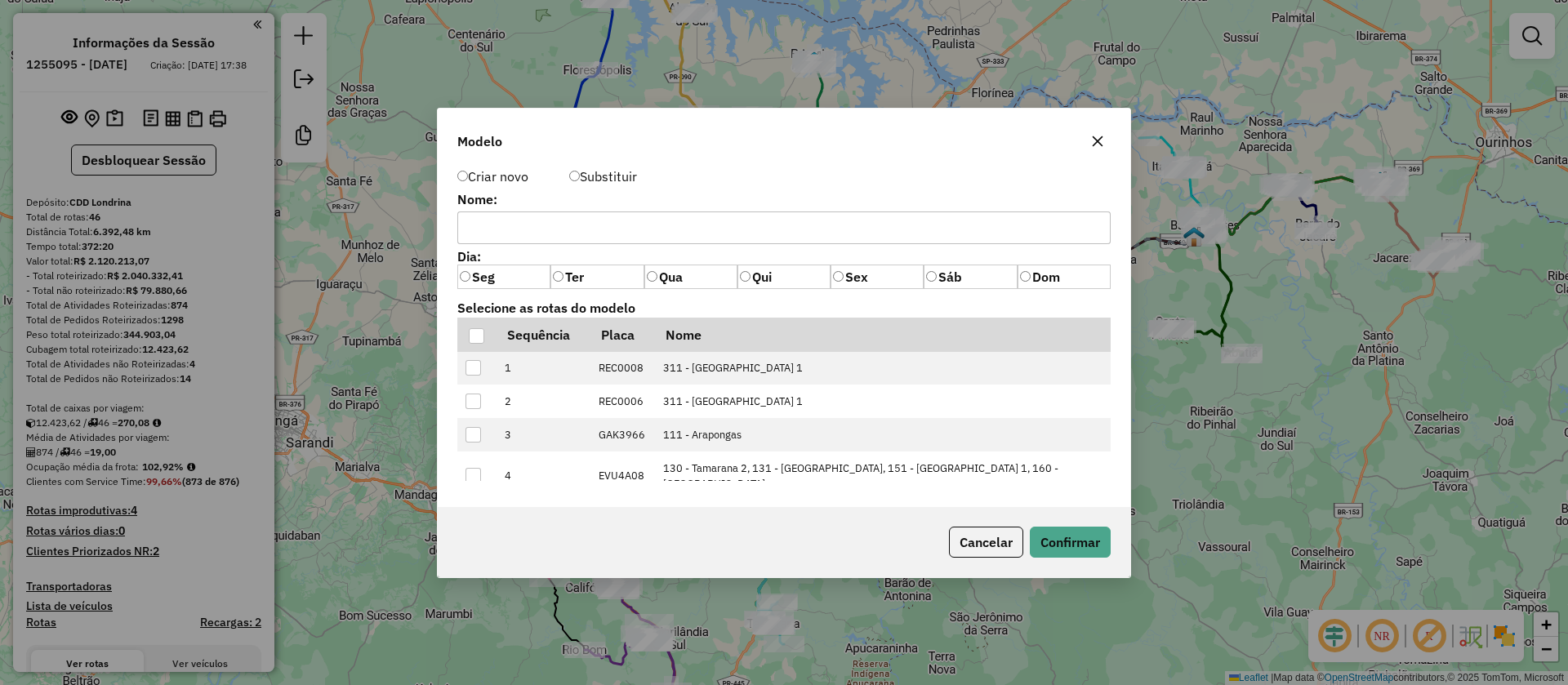
paste input "*****"
click at [479, 224] on input "*****" at bounding box center [784, 228] width 653 height 33
type input "*****"
click at [476, 333] on div at bounding box center [477, 336] width 16 height 16
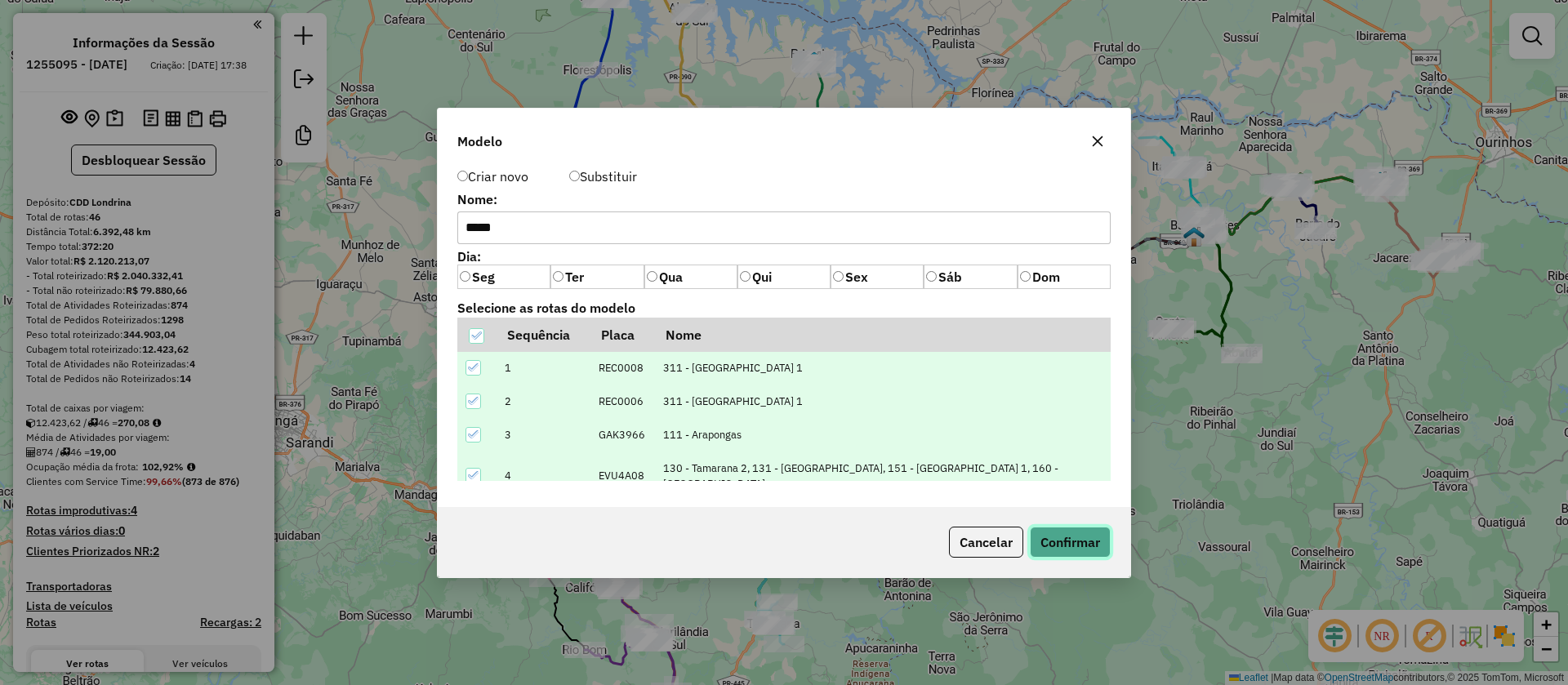
click at [1068, 535] on button "Confirmar" at bounding box center [1070, 542] width 81 height 31
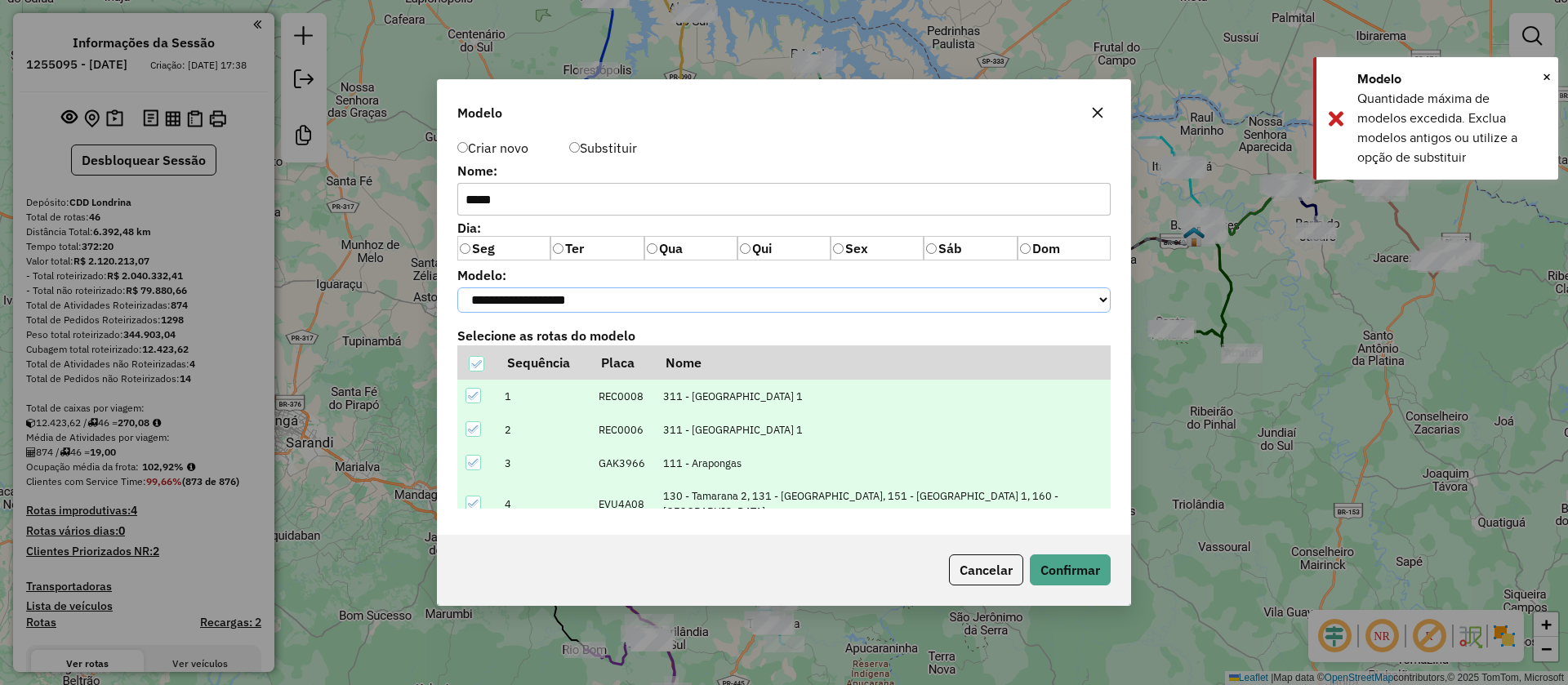
click at [580, 293] on select "**********" at bounding box center [784, 300] width 653 height 26
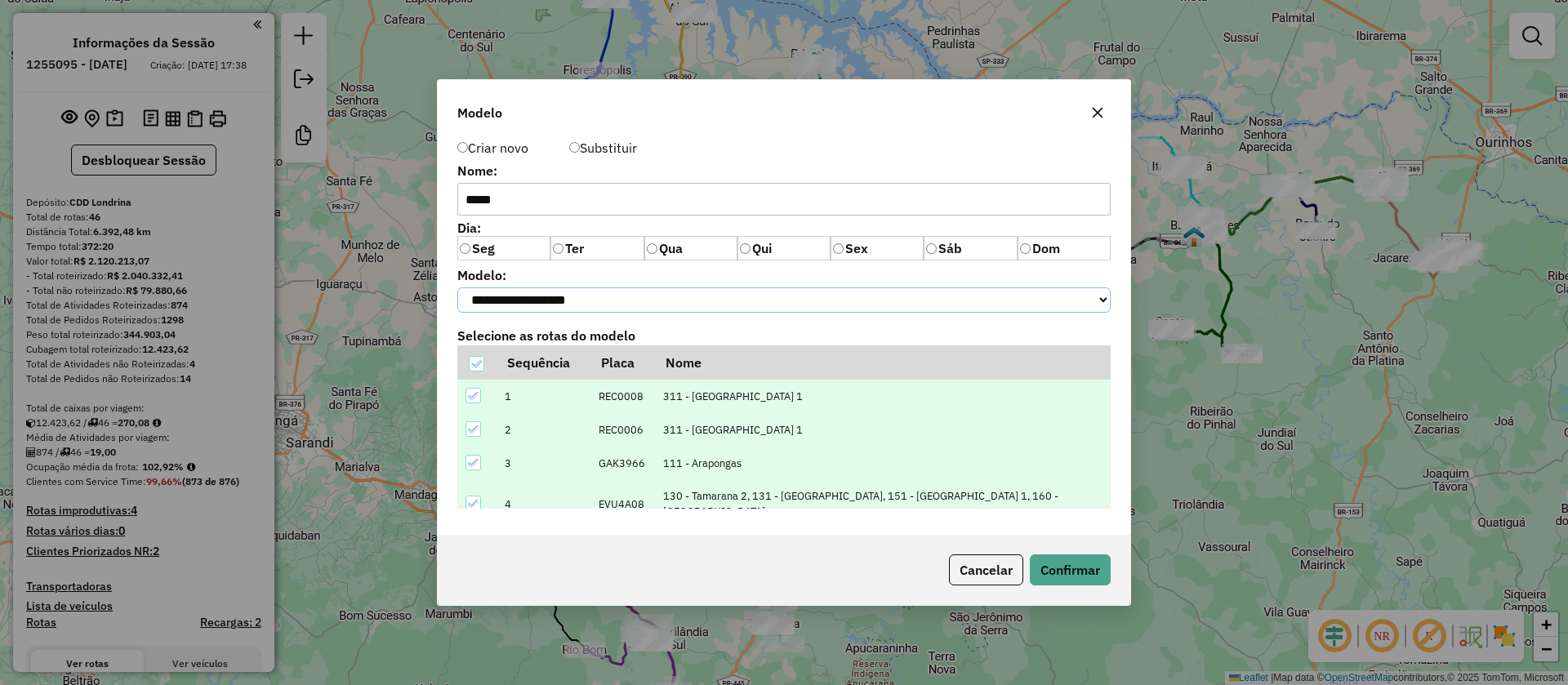
select select "******"
click at [457, 288] on select "**********" at bounding box center [784, 300] width 653 height 26
click at [1053, 569] on button "Confirmar" at bounding box center [1070, 570] width 81 height 31
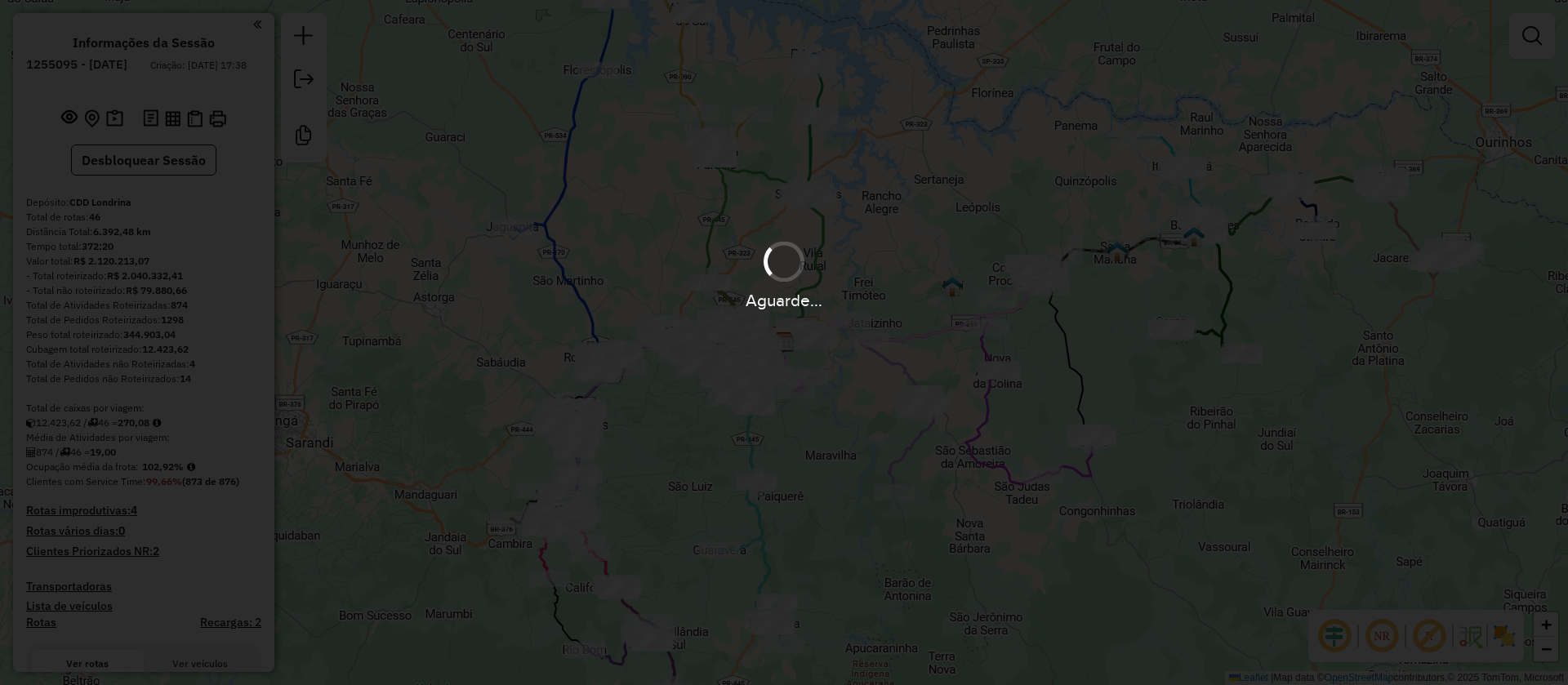
select select "**********"
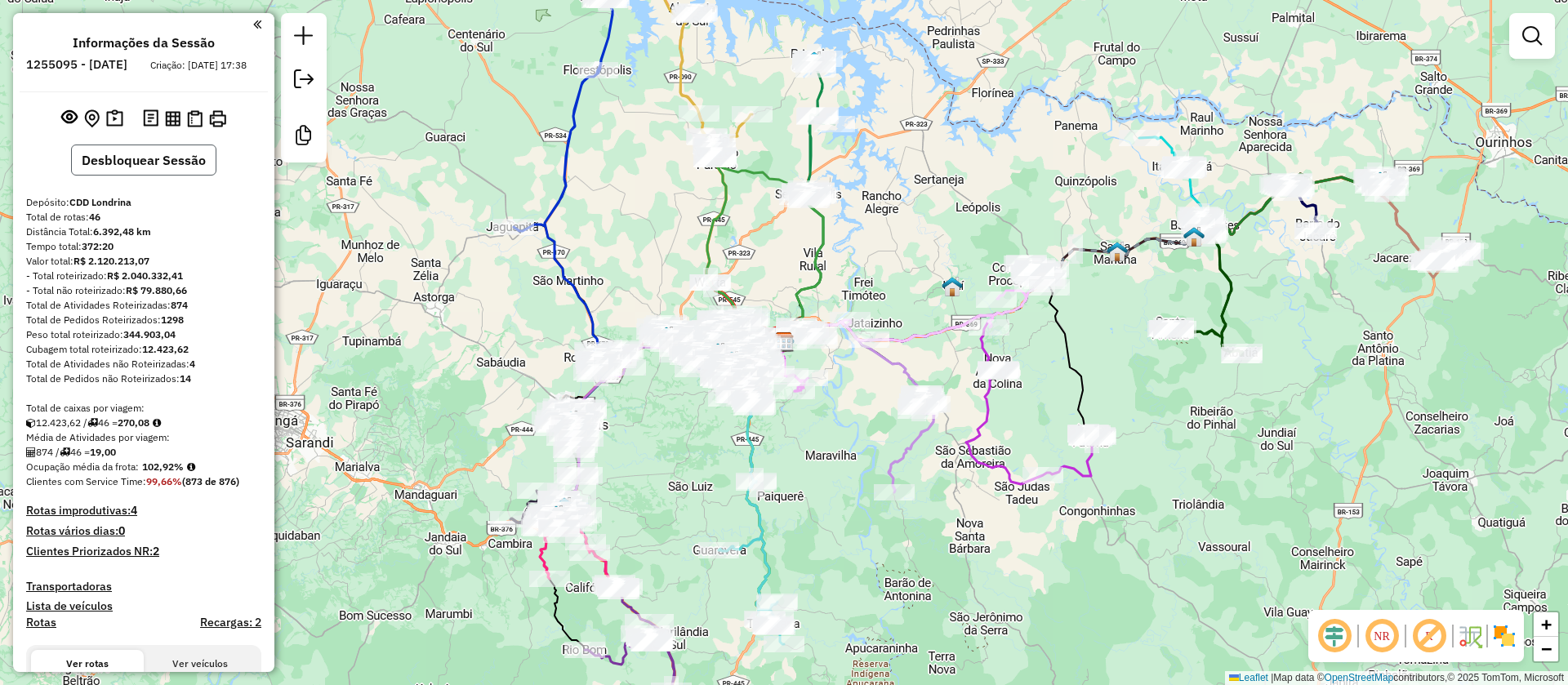
click at [134, 176] on button "Desbloquear Sessão" at bounding box center [143, 159] width 145 height 31
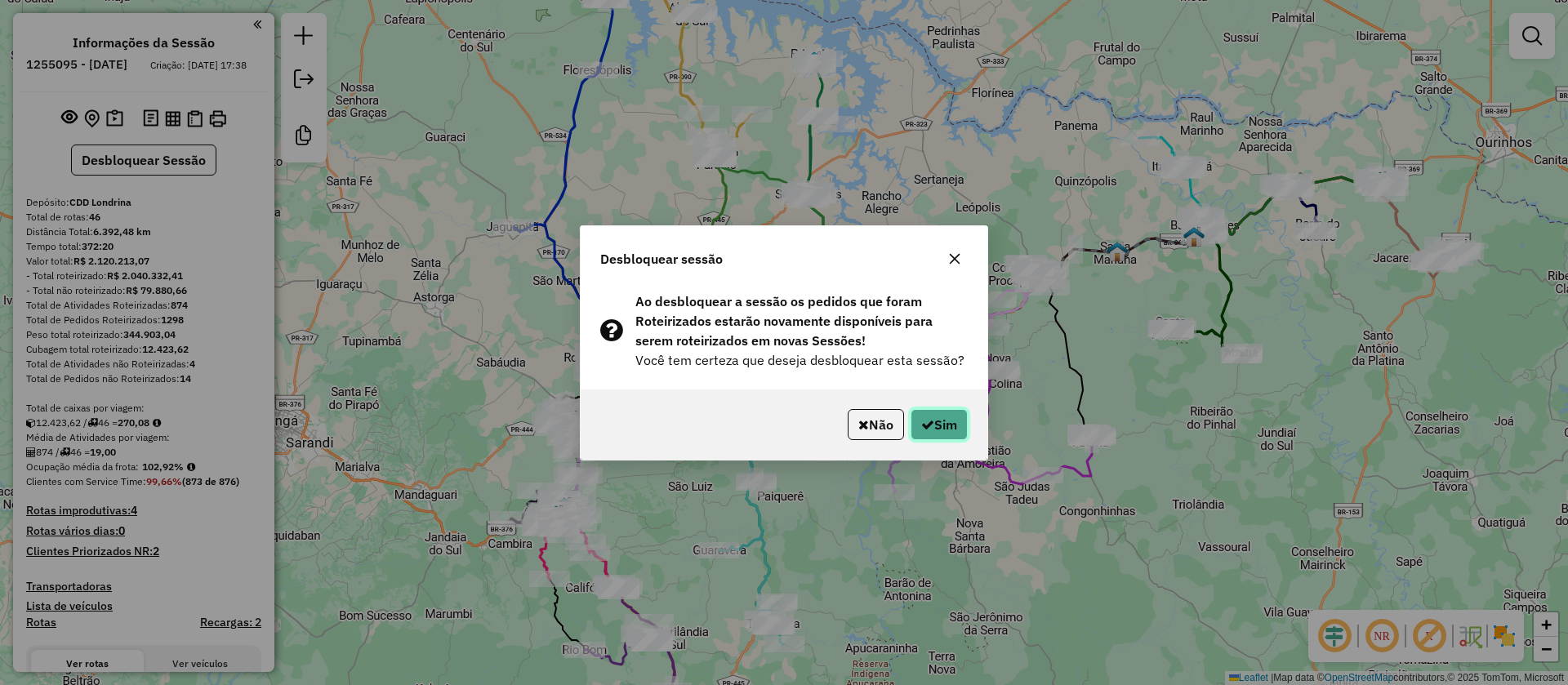
drag, startPoint x: 925, startPoint y: 429, endPoint x: 933, endPoint y: 424, distance: 9.4
click at [930, 429] on icon "button" at bounding box center [927, 424] width 13 height 13
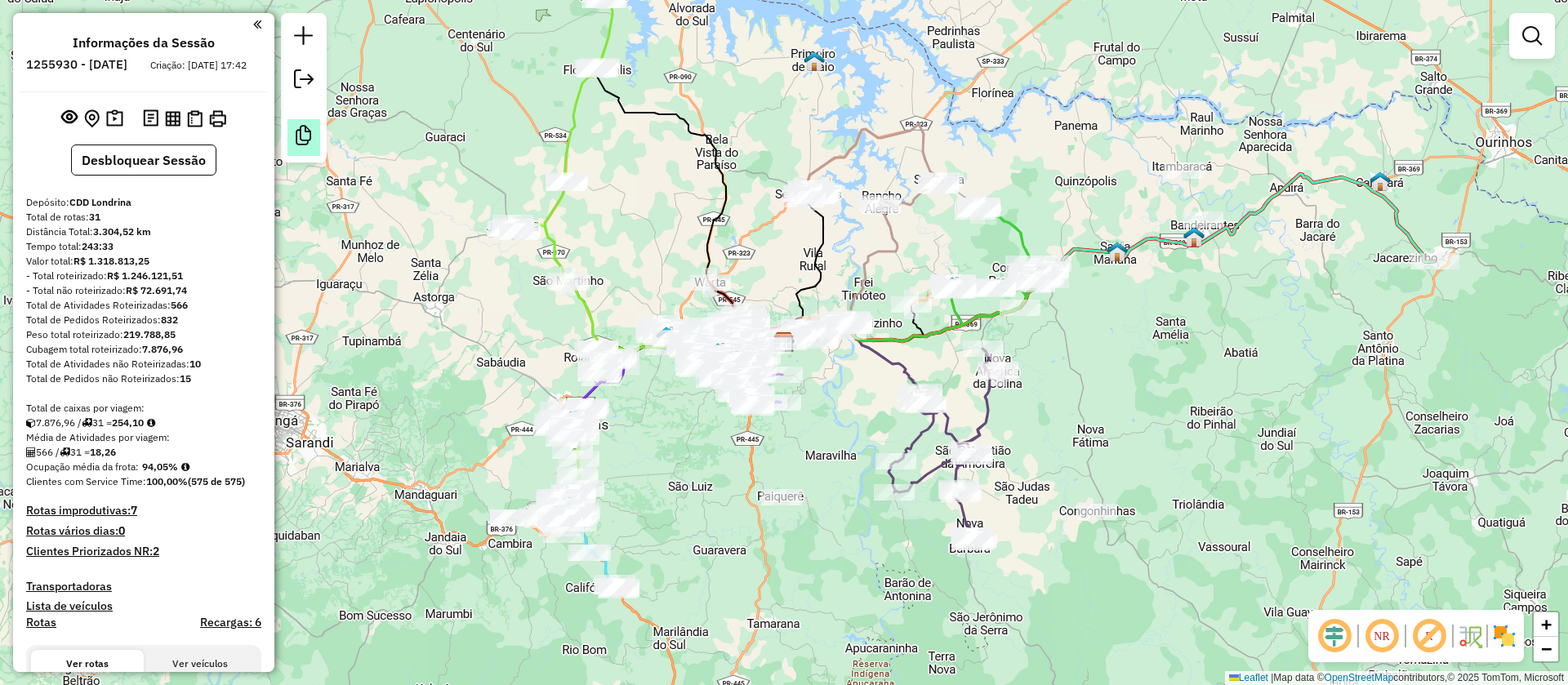
click at [303, 143] on em at bounding box center [303, 135] width 19 height 19
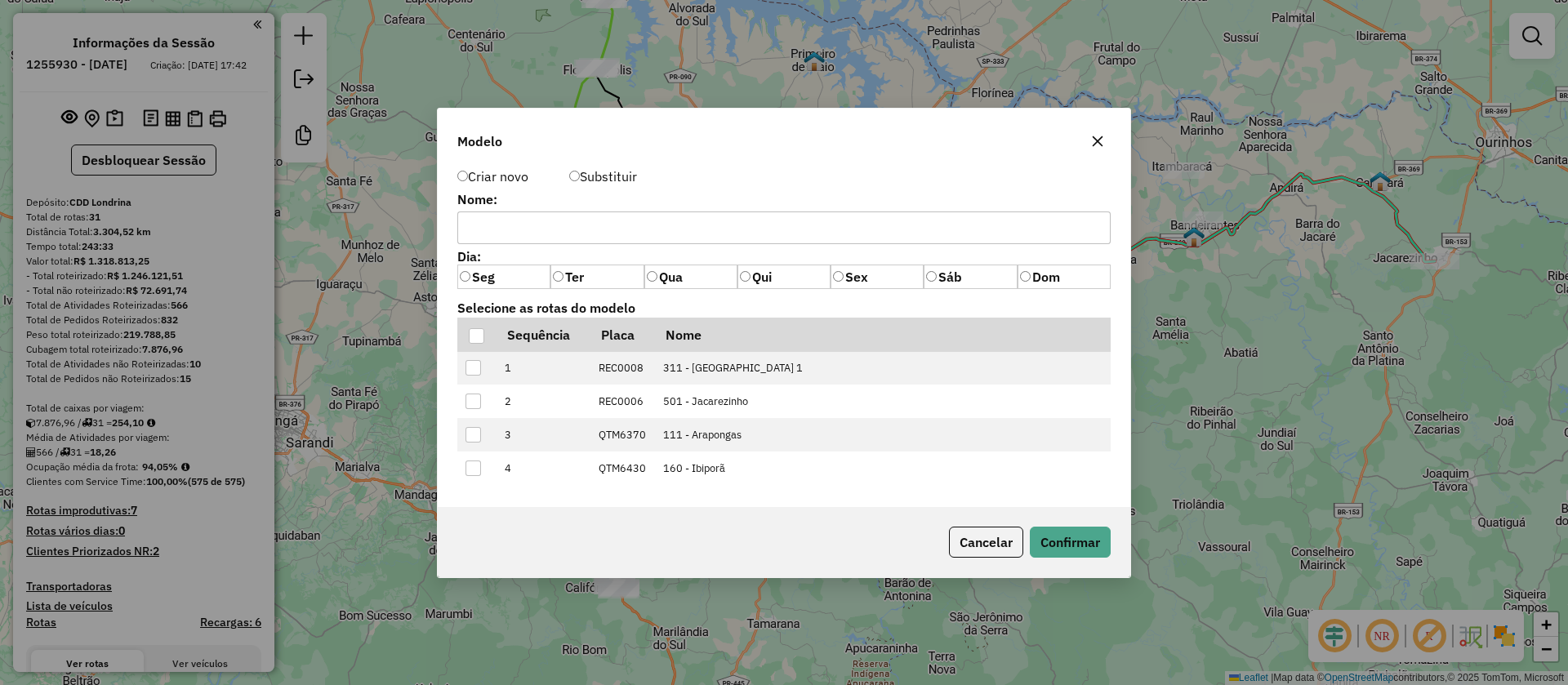
click at [561, 232] on input "text" at bounding box center [784, 228] width 653 height 33
type input "*****"
click at [482, 343] on div at bounding box center [477, 336] width 16 height 16
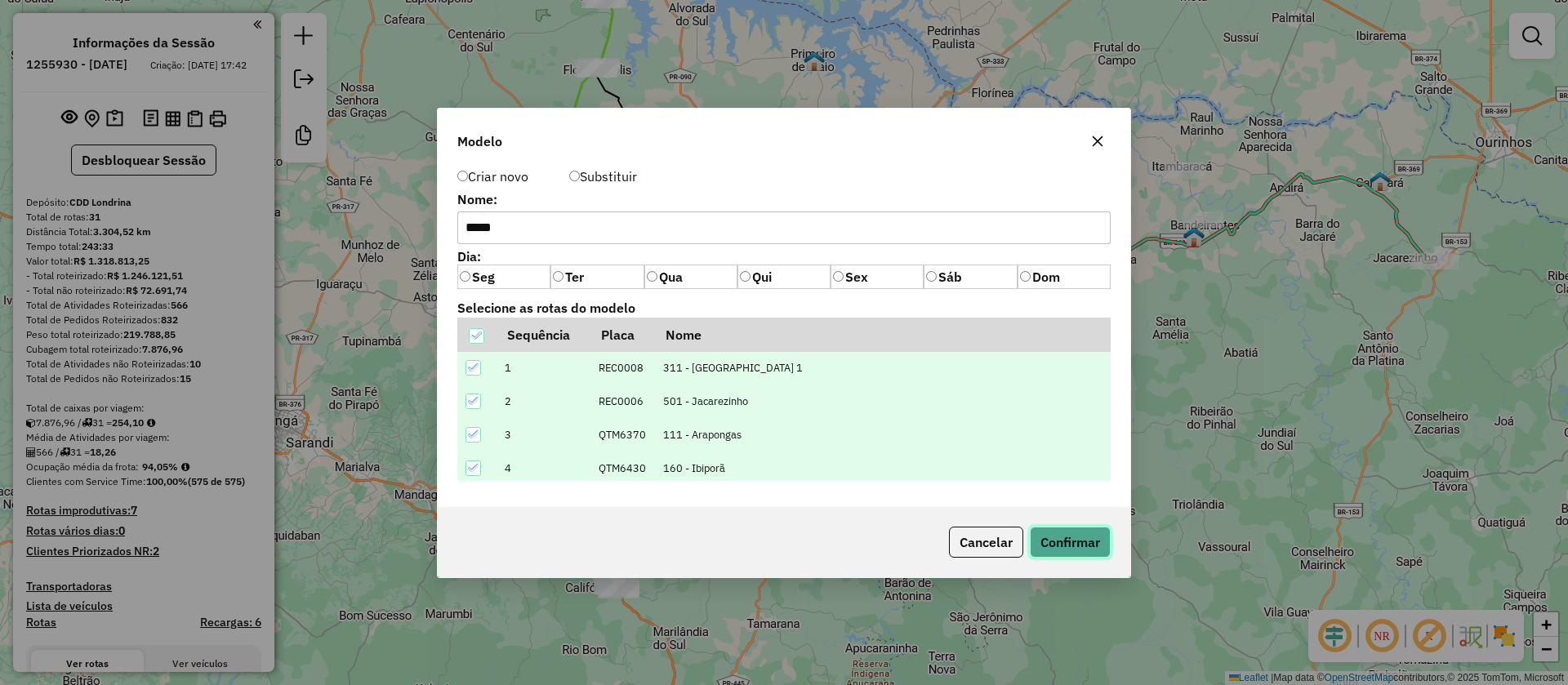
click at [1058, 542] on button "Confirmar" at bounding box center [1070, 542] width 81 height 31
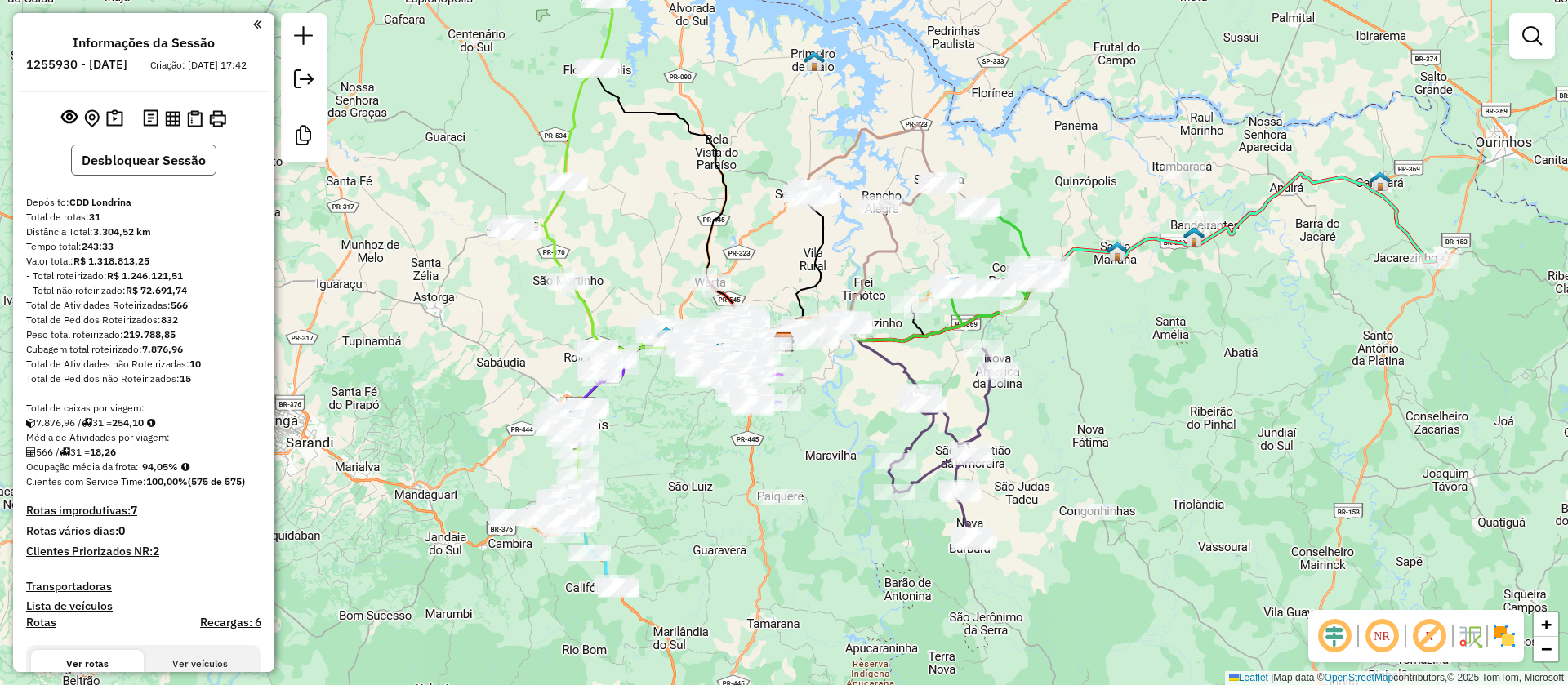
click at [119, 164] on button "Desbloquear Sessão" at bounding box center [143, 159] width 145 height 31
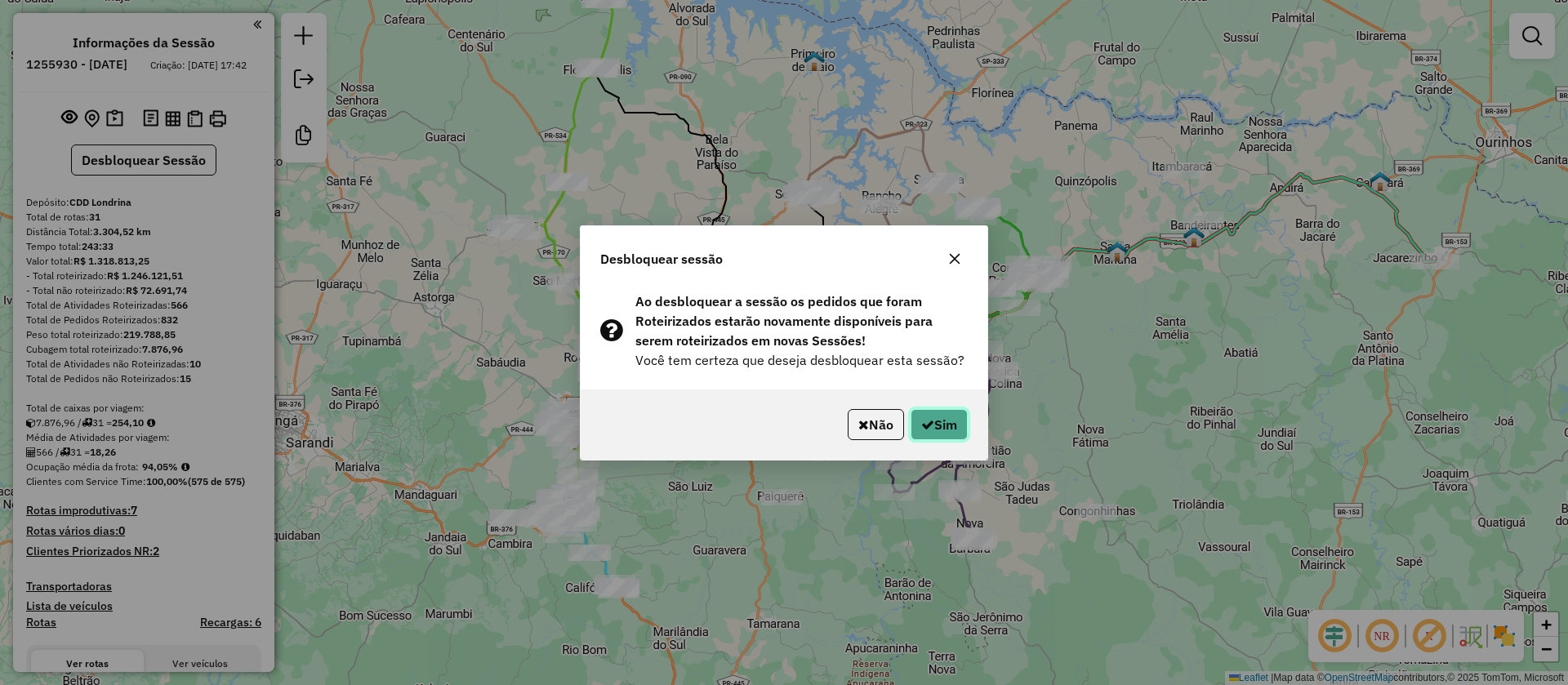
click at [935, 429] on button "Sim" at bounding box center [938, 424] width 57 height 31
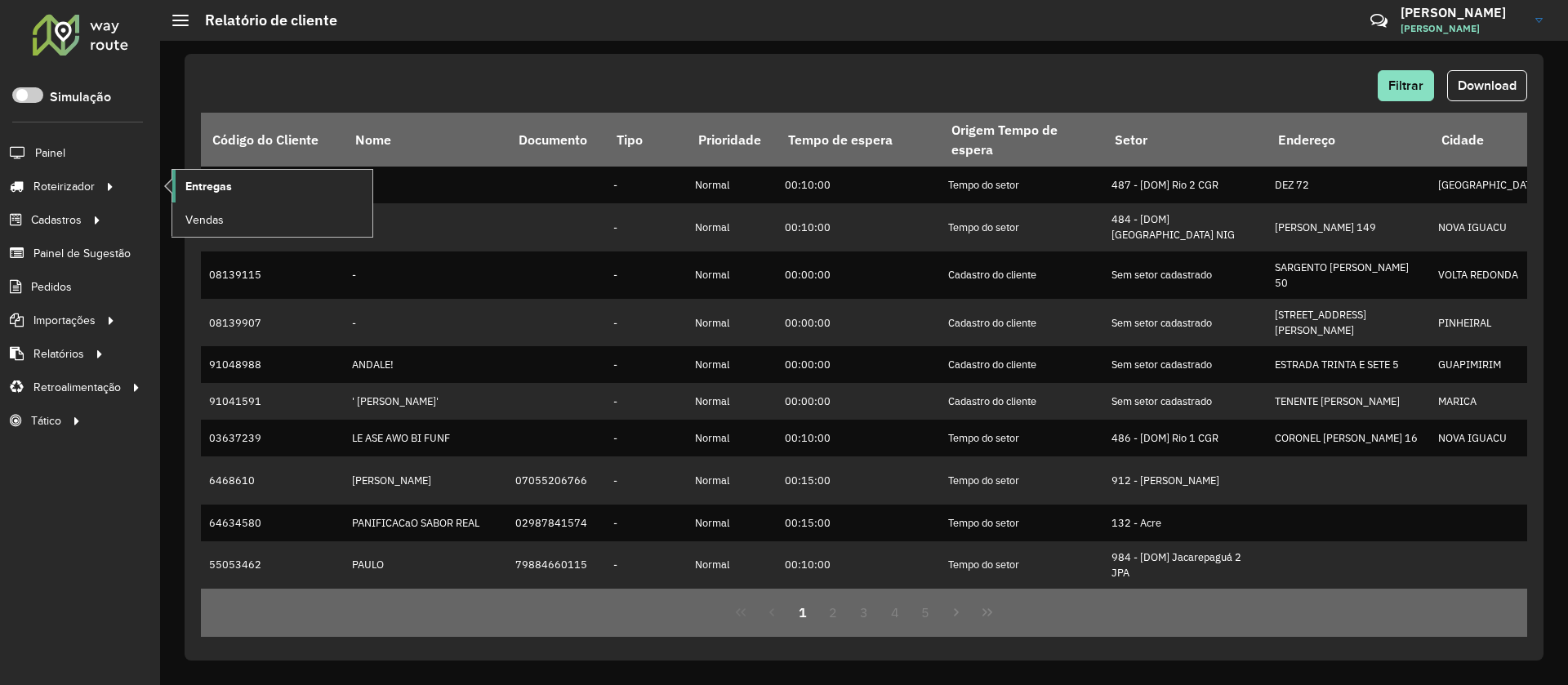
click at [238, 186] on link "Entregas" at bounding box center [273, 186] width 201 height 33
click at [218, 186] on span "Entregas" at bounding box center [208, 186] width 47 height 18
click at [234, 190] on link "Entregas" at bounding box center [273, 186] width 201 height 33
click at [225, 189] on span "Entregas" at bounding box center [208, 186] width 47 height 18
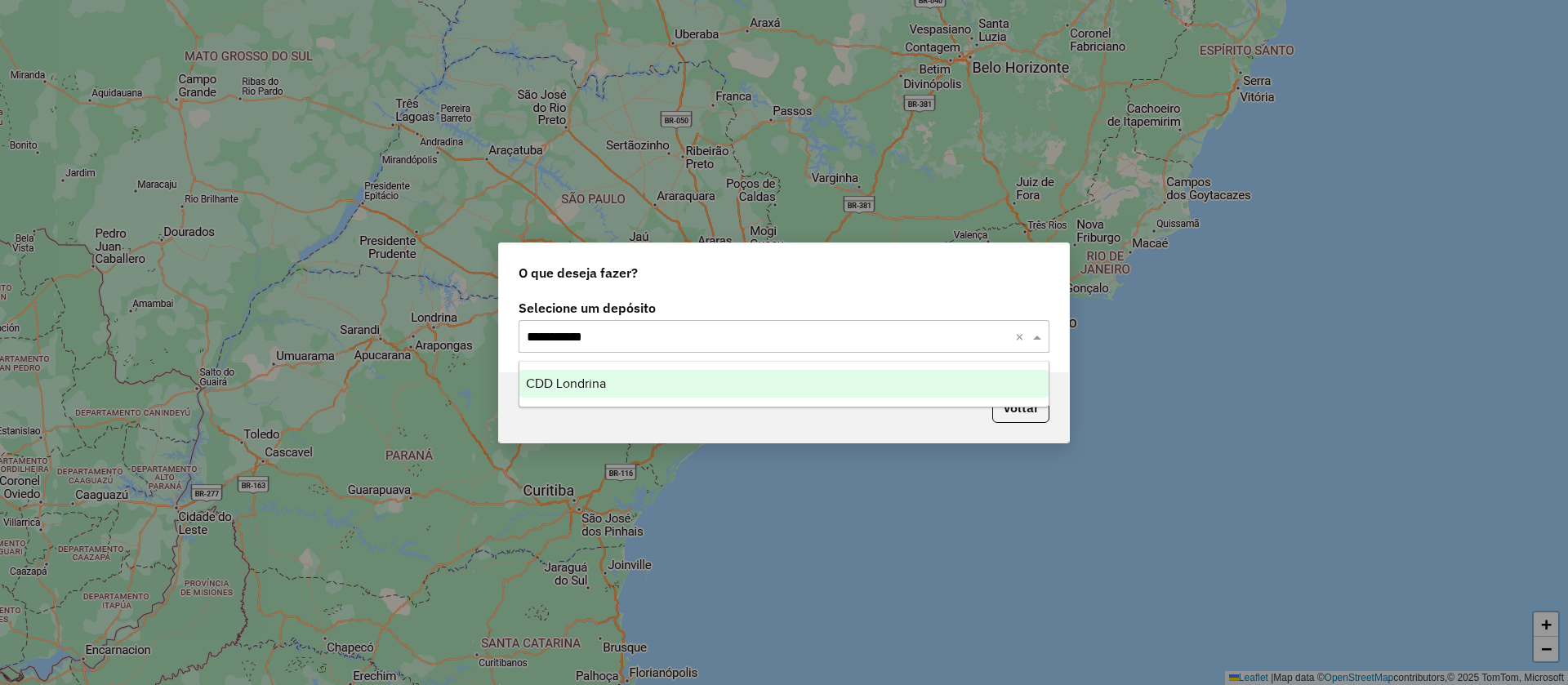
type input "**********"
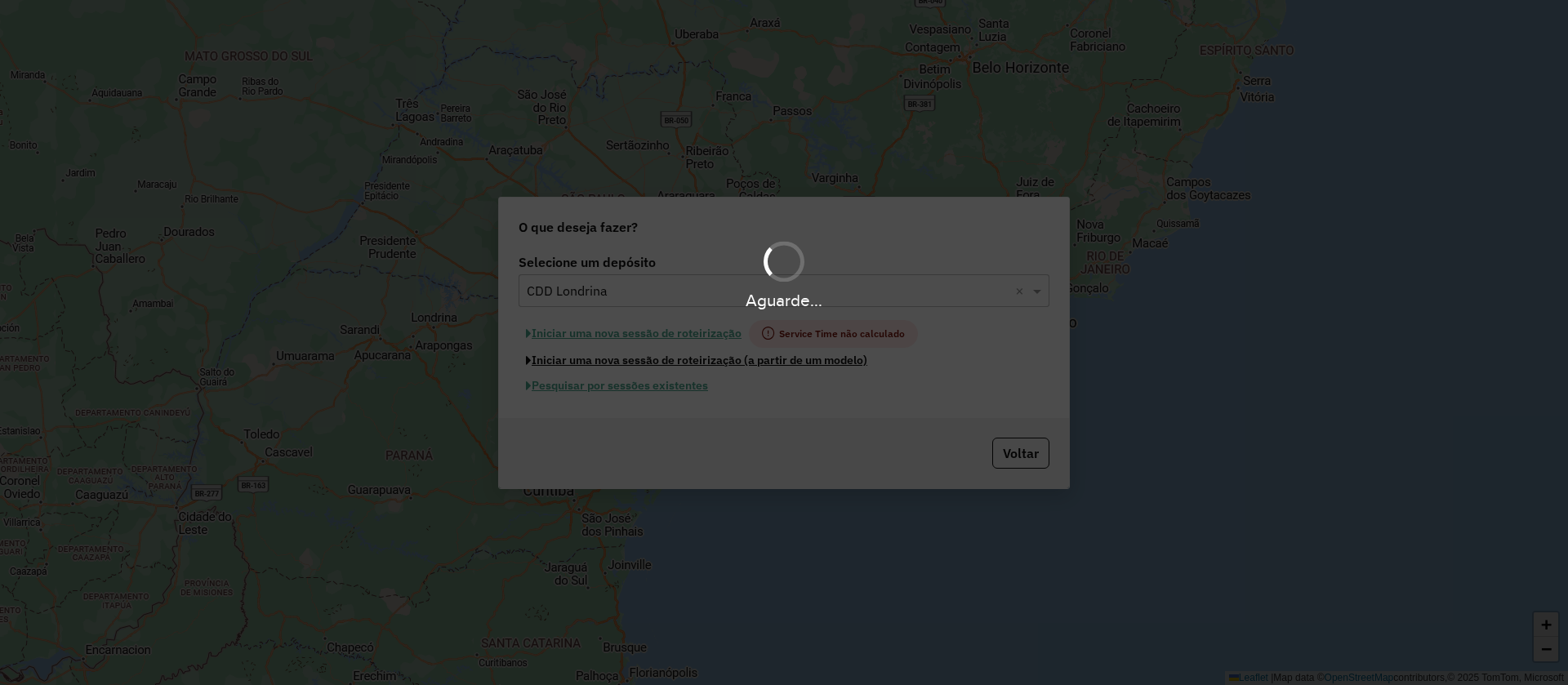
click at [519, 348] on button "Iniciar uma nova sessão de roteirização (a partir de um modelo)" at bounding box center [696, 361] width 356 height 26
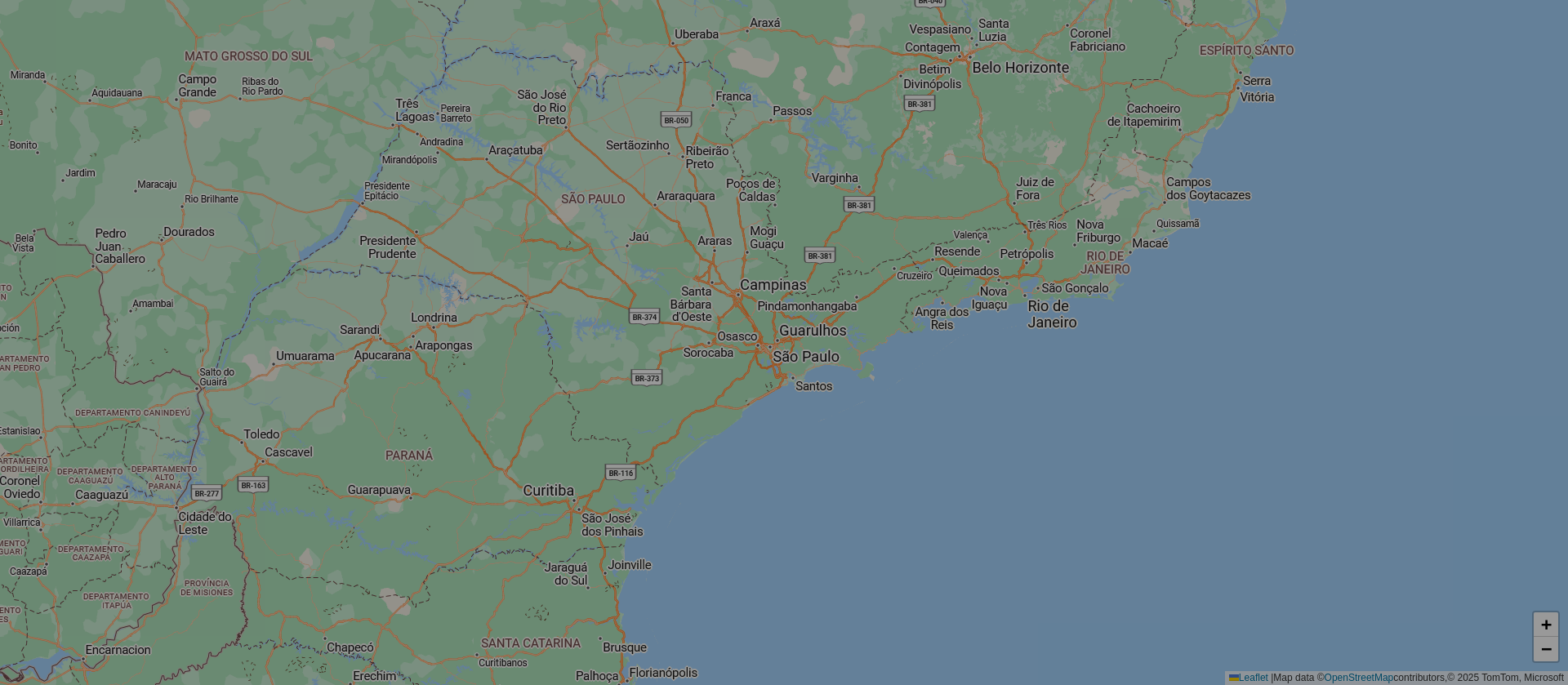
select select "*"
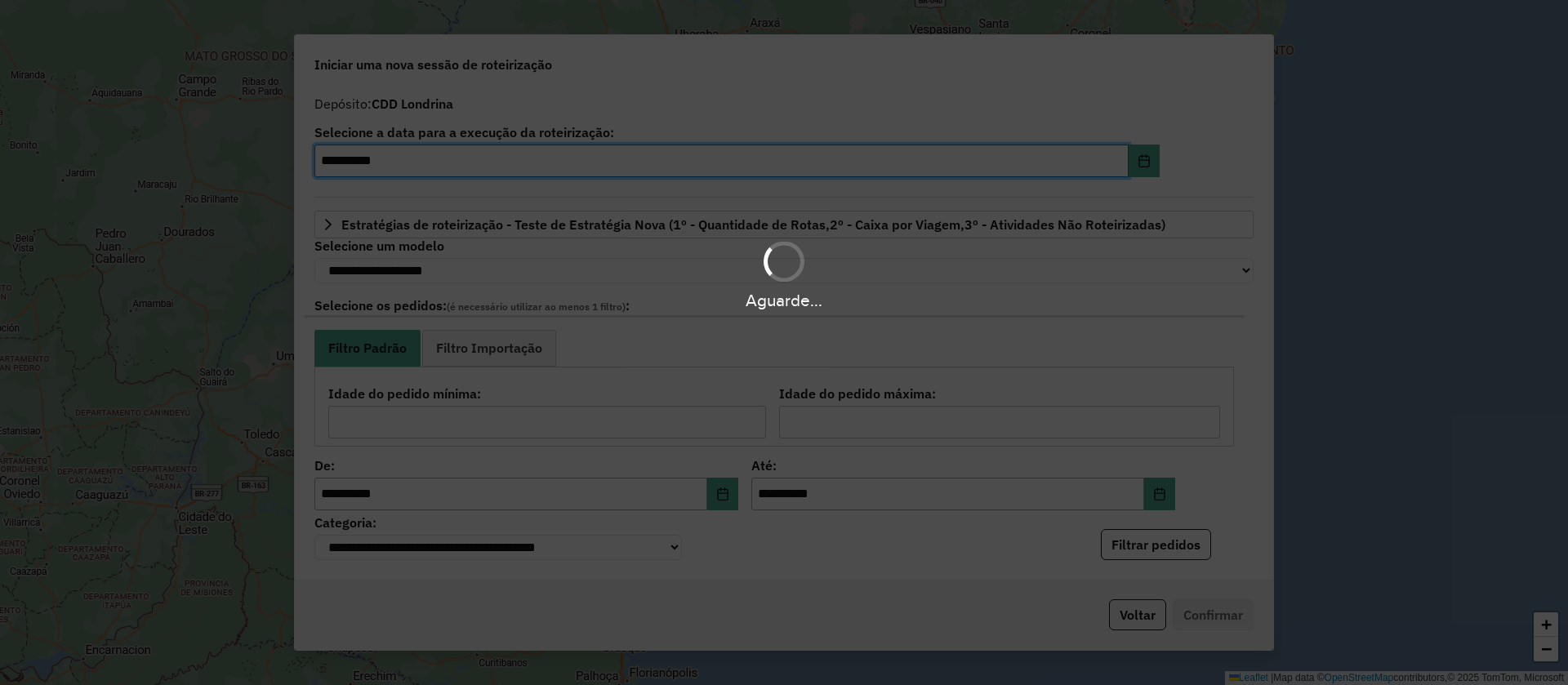
click at [1147, 167] on div "Aguarde..." at bounding box center [784, 342] width 1568 height 685
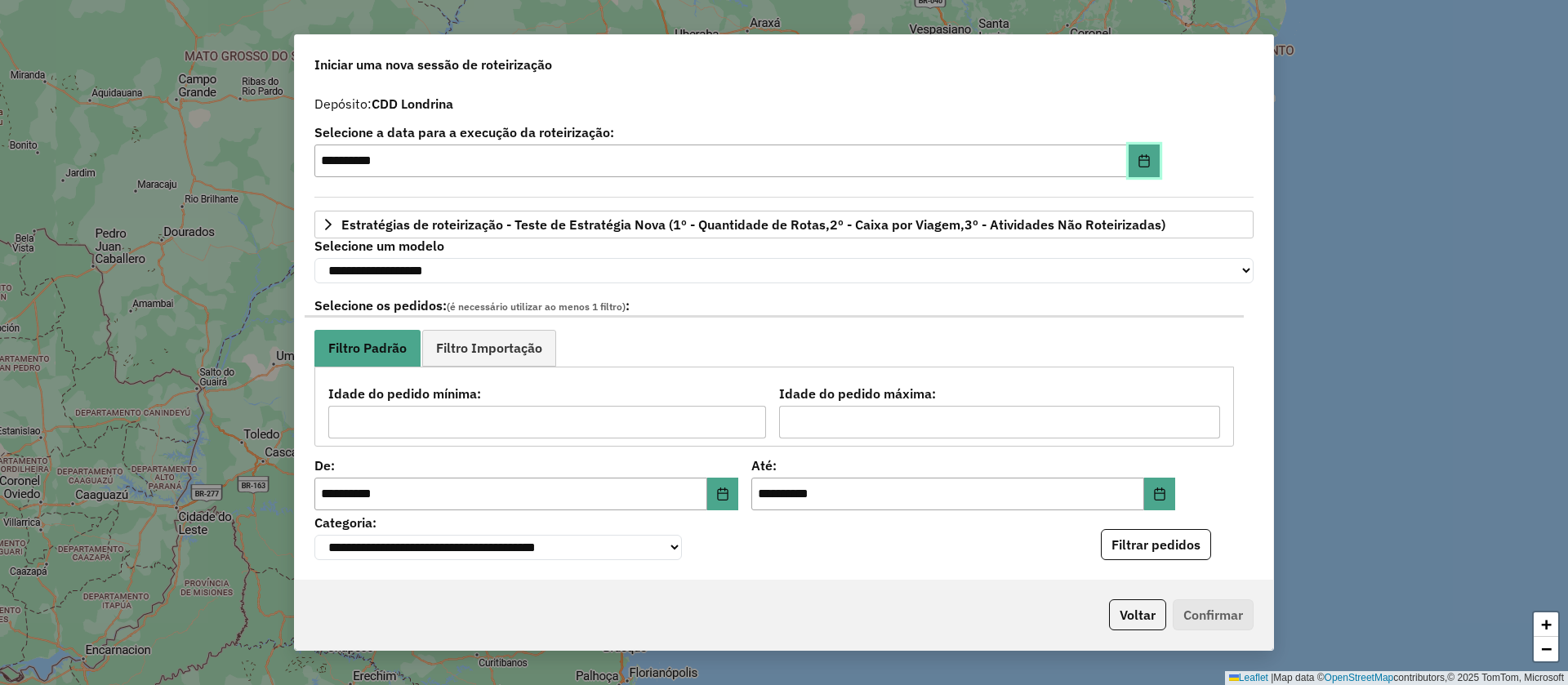
click at [1147, 167] on button "Choose Date" at bounding box center [1143, 160] width 31 height 33
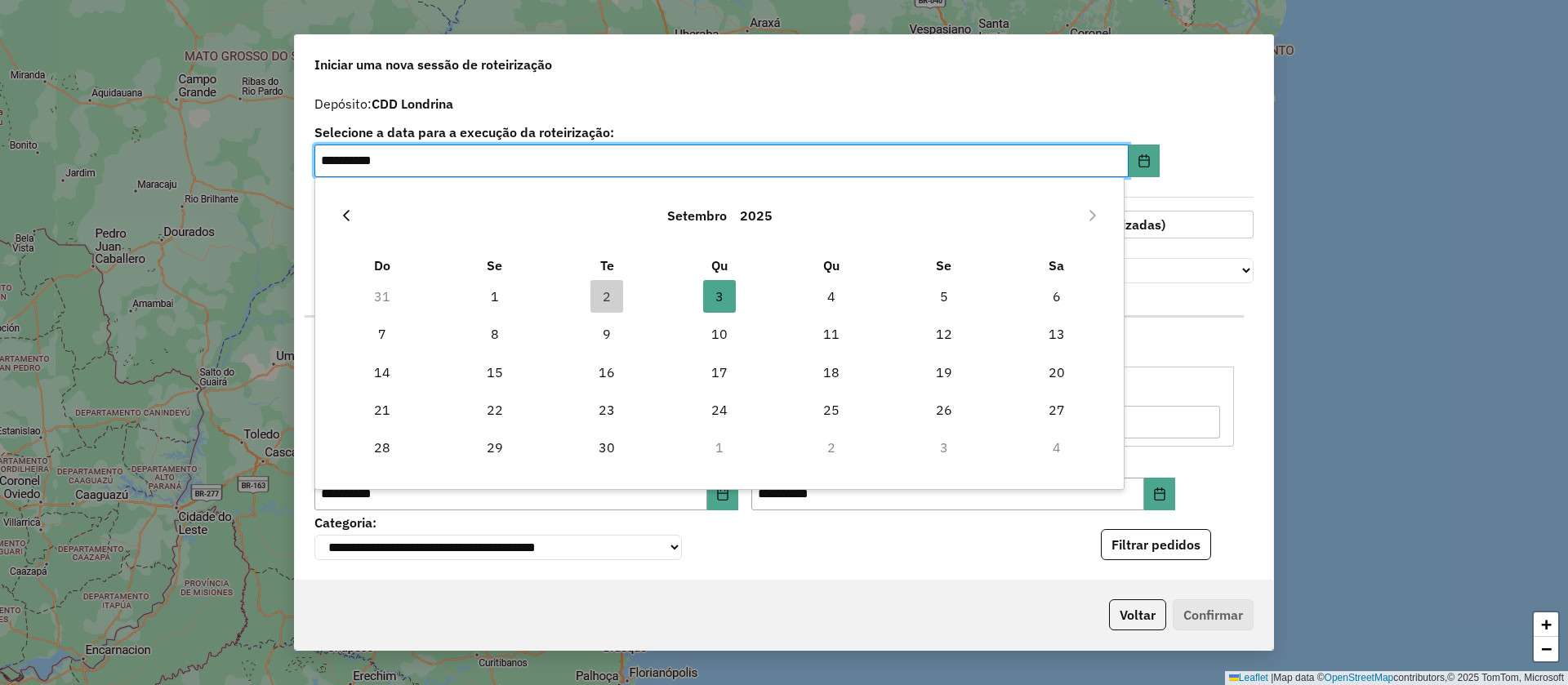
click at [340, 215] on icon "Previous Month" at bounding box center [346, 215] width 13 height 13
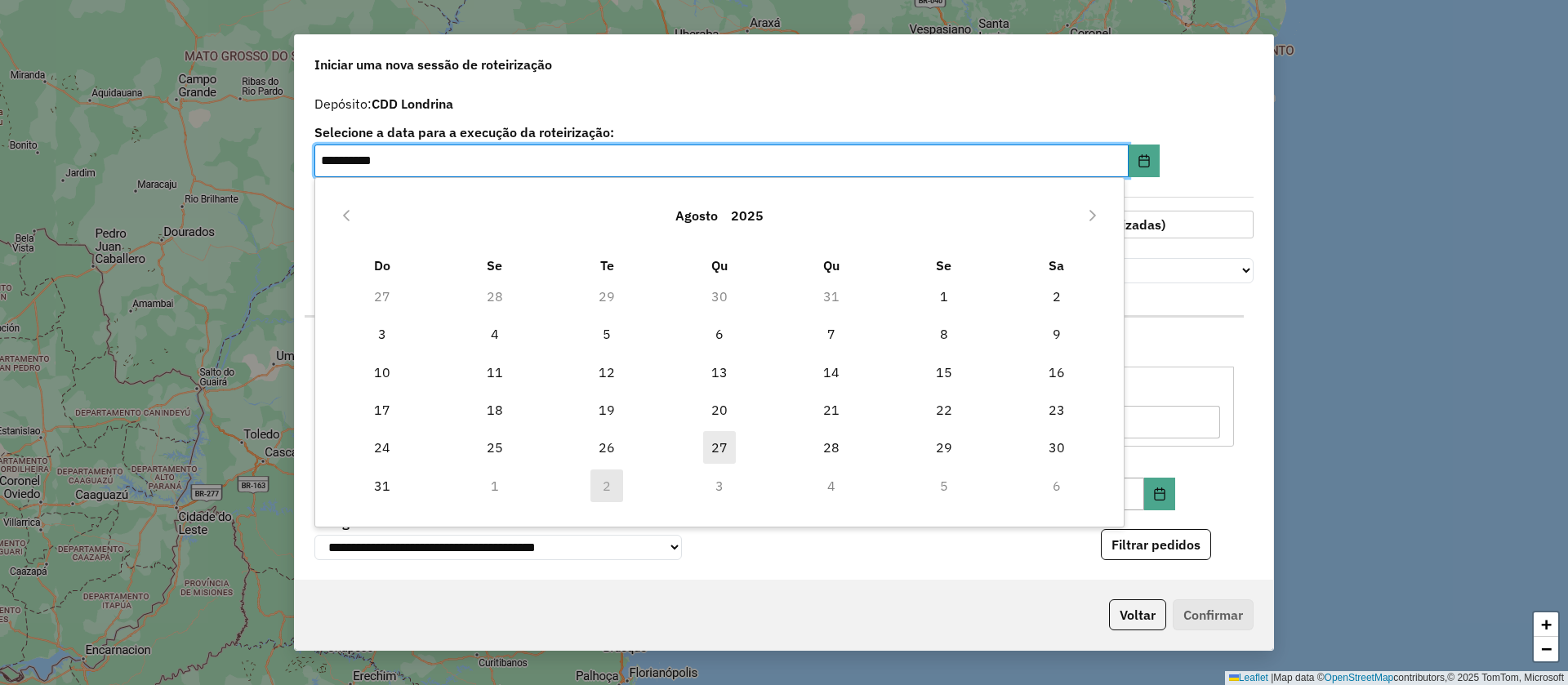
click at [724, 443] on span "27" at bounding box center [719, 447] width 33 height 33
type input "**********"
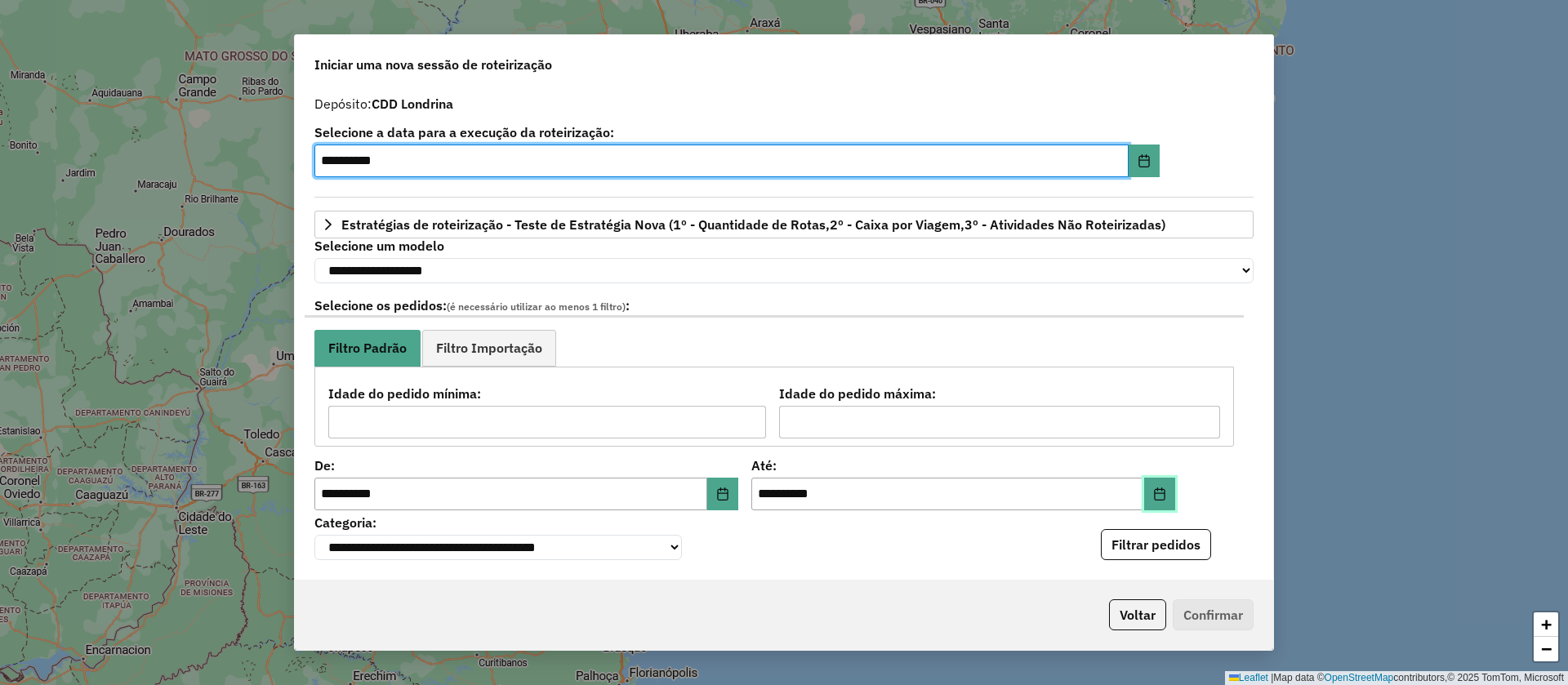
click at [1163, 498] on button "Choose Date" at bounding box center [1159, 493] width 31 height 33
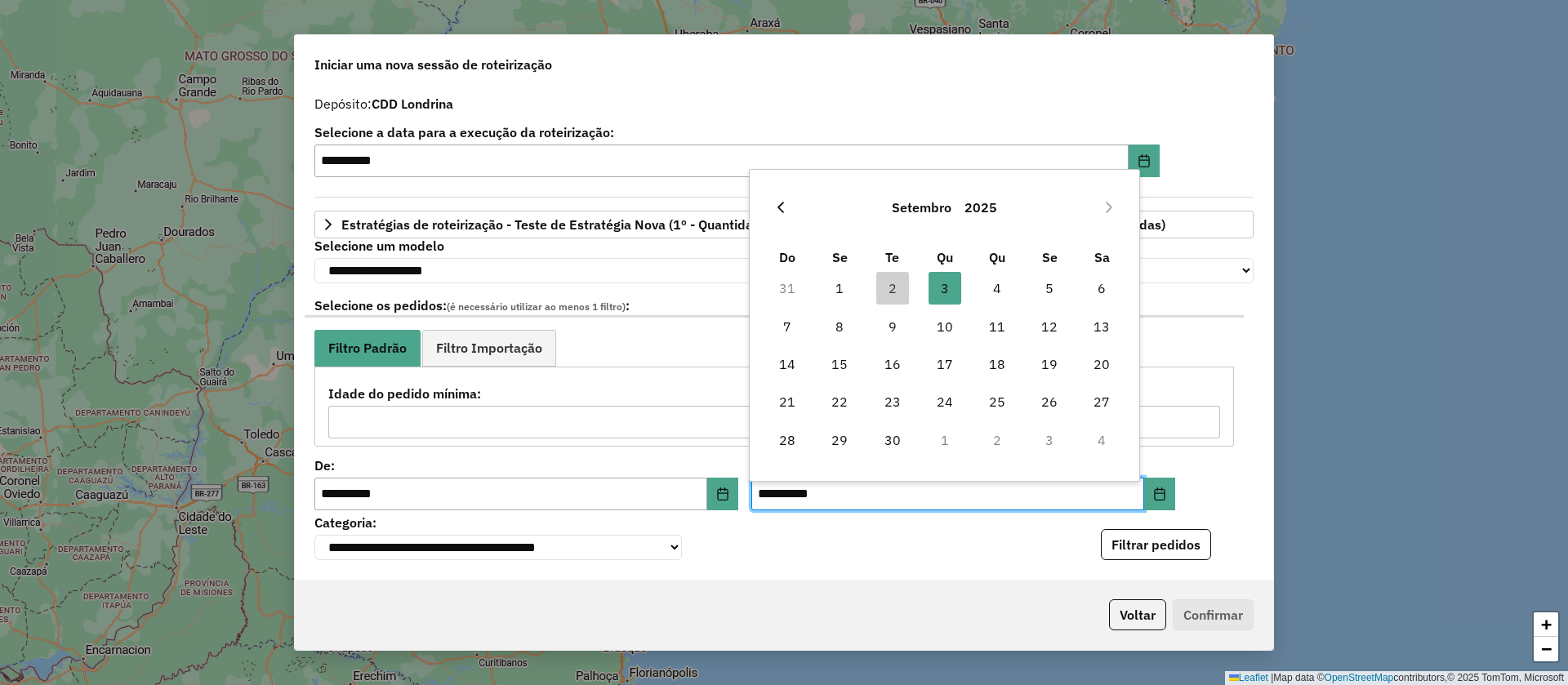
click at [782, 203] on icon "Previous Month" at bounding box center [780, 207] width 6 height 11
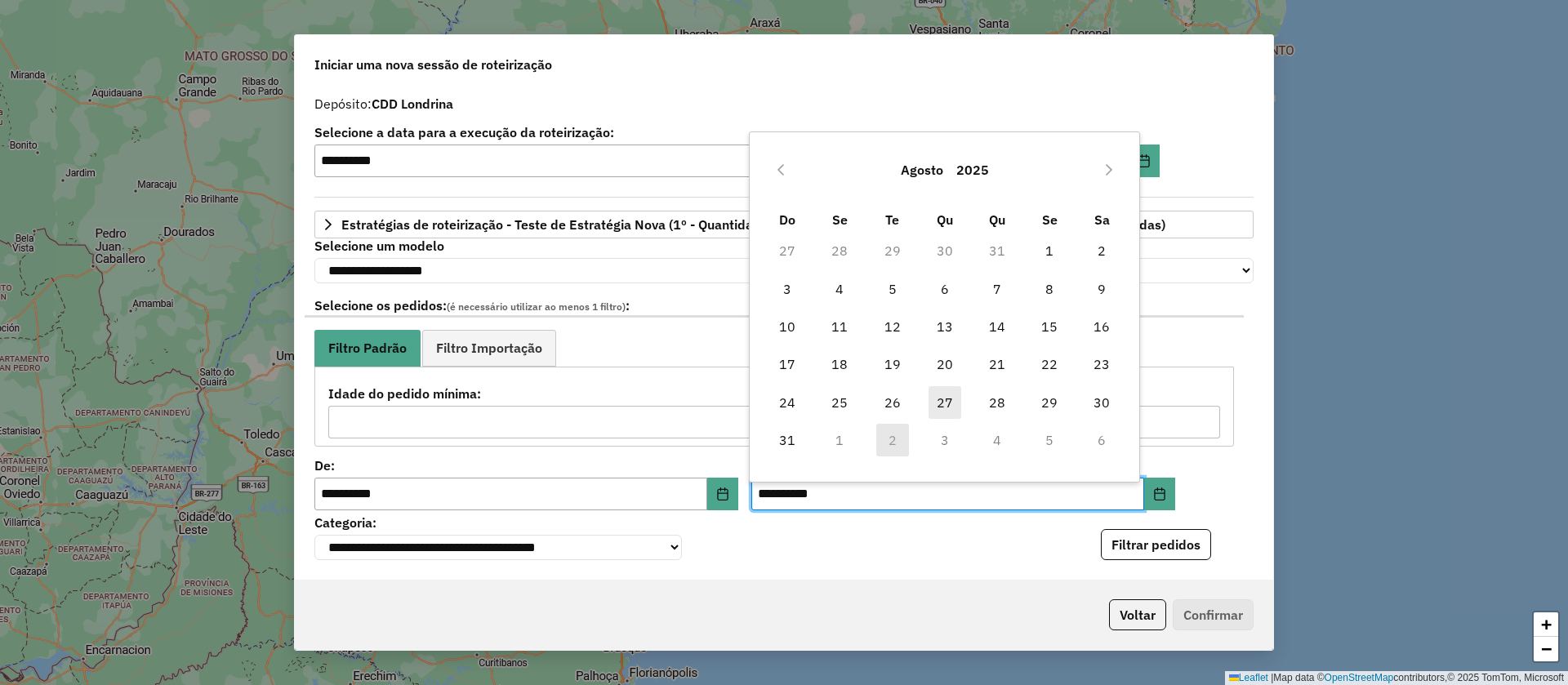
click at [952, 392] on span "27" at bounding box center [944, 402] width 33 height 33
type input "**********"
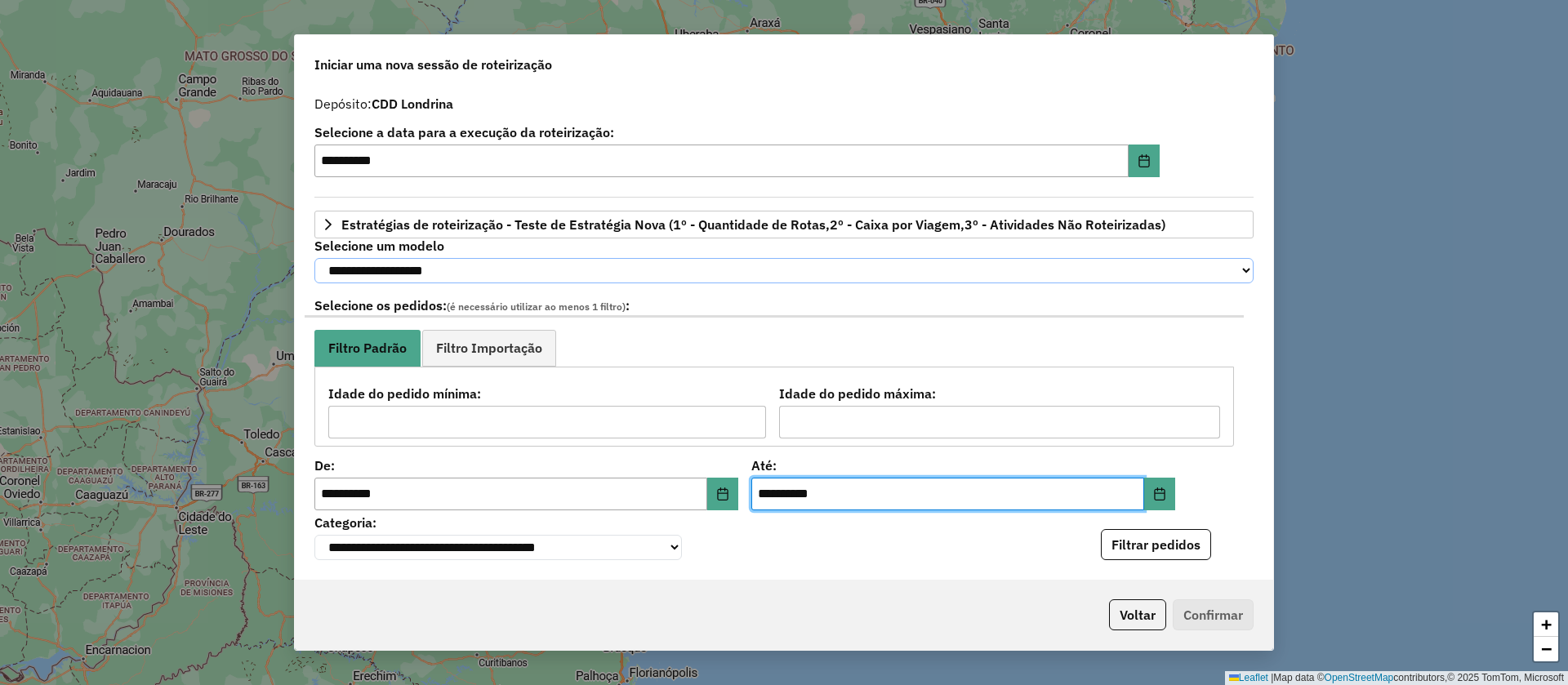
click at [563, 273] on select "**********" at bounding box center [784, 270] width 939 height 26
select select "********"
click at [315, 258] on select "**********" at bounding box center [784, 270] width 939 height 26
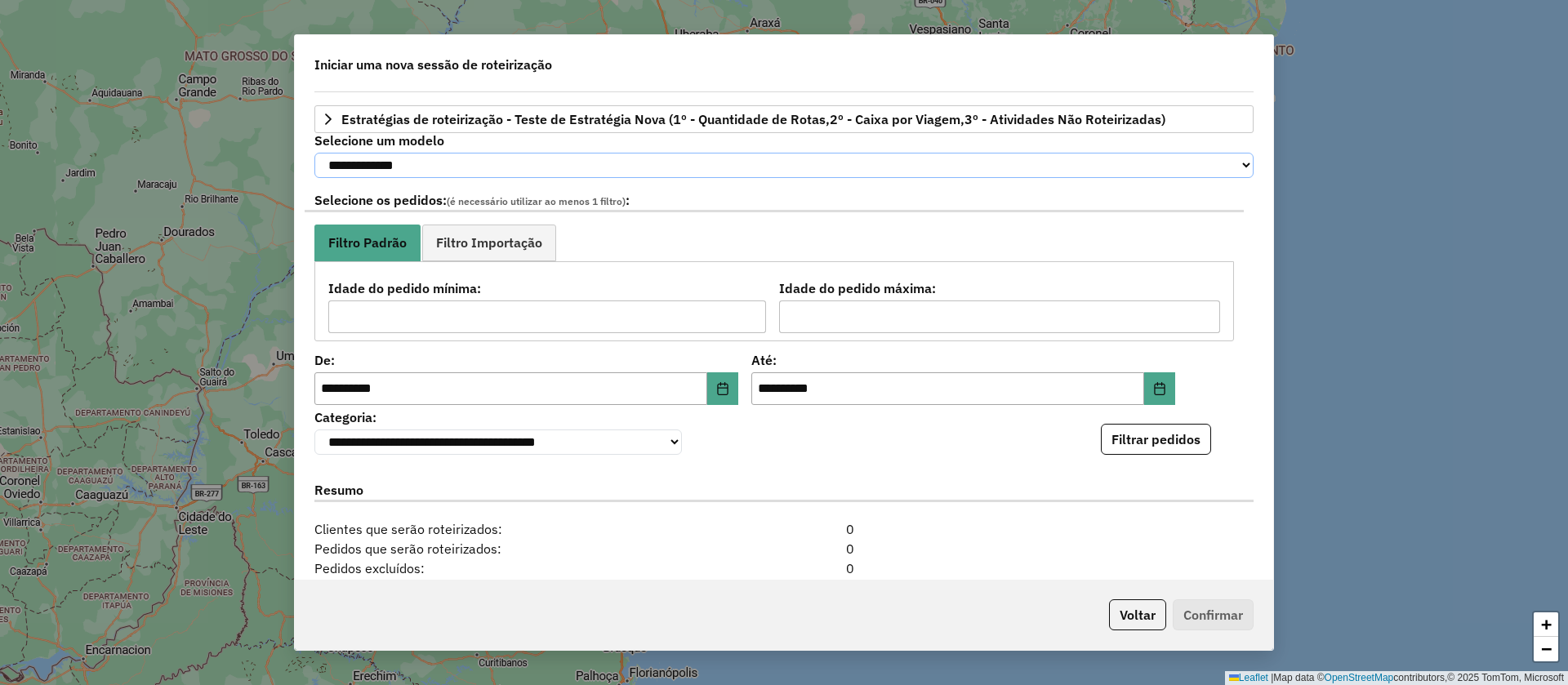
scroll to position [164, 0]
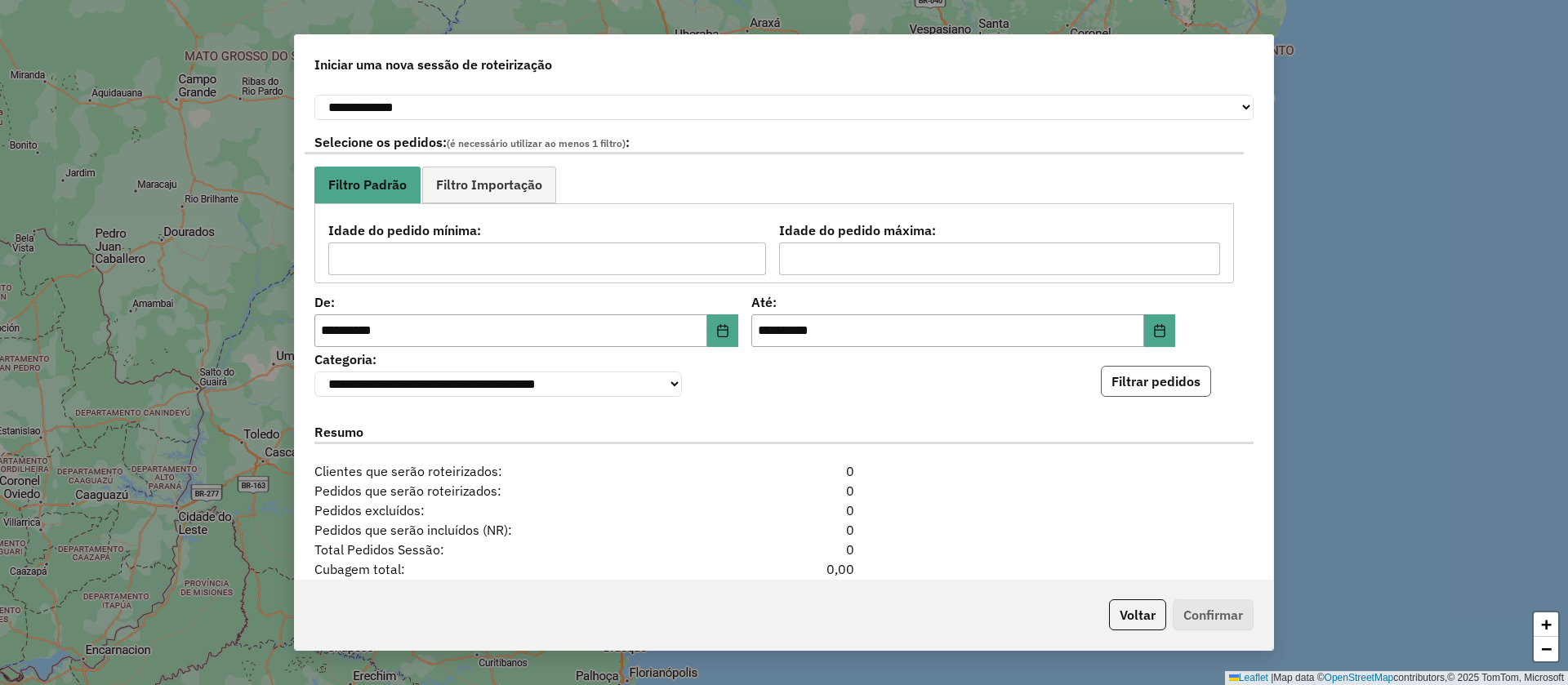
click at [1173, 391] on button "Filtrar pedidos" at bounding box center [1156, 381] width 110 height 31
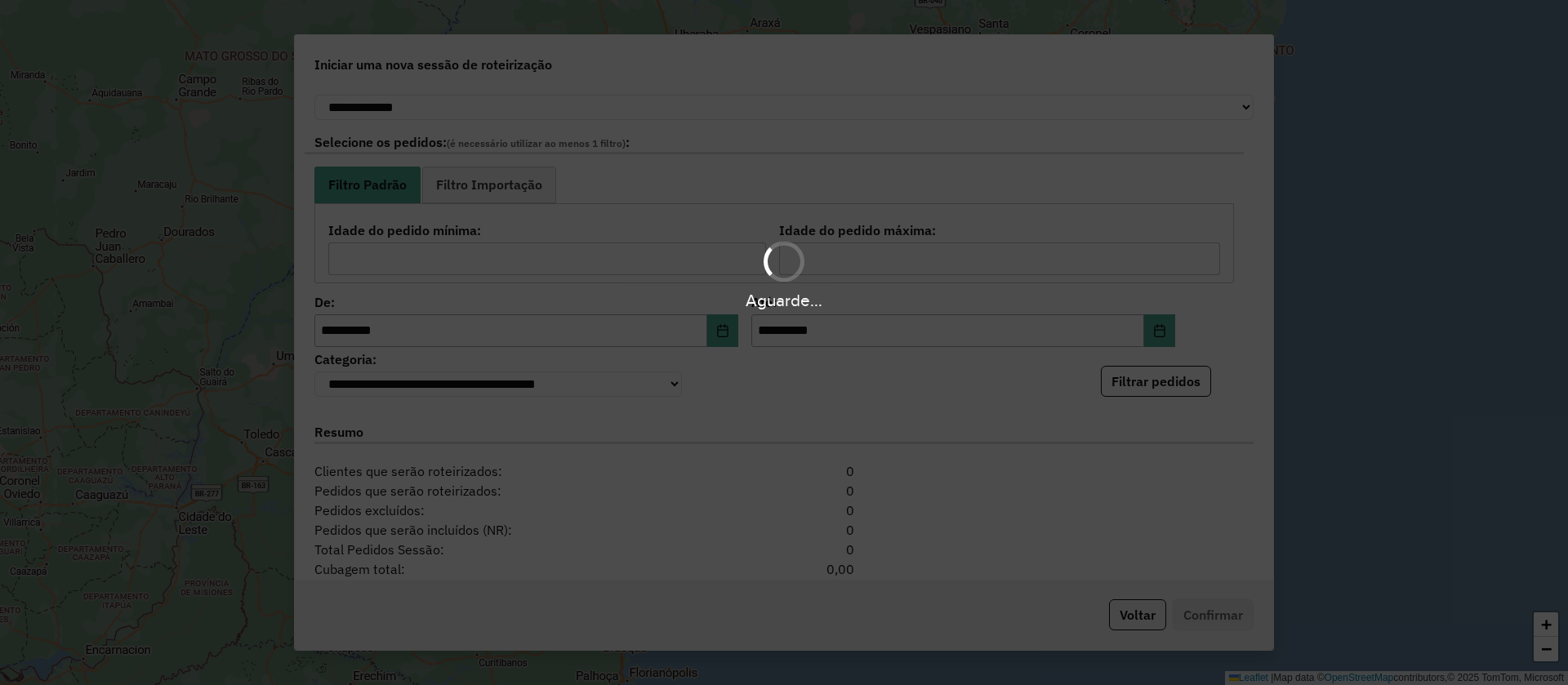
click at [1223, 337] on div "Aguarde..." at bounding box center [784, 342] width 1568 height 685
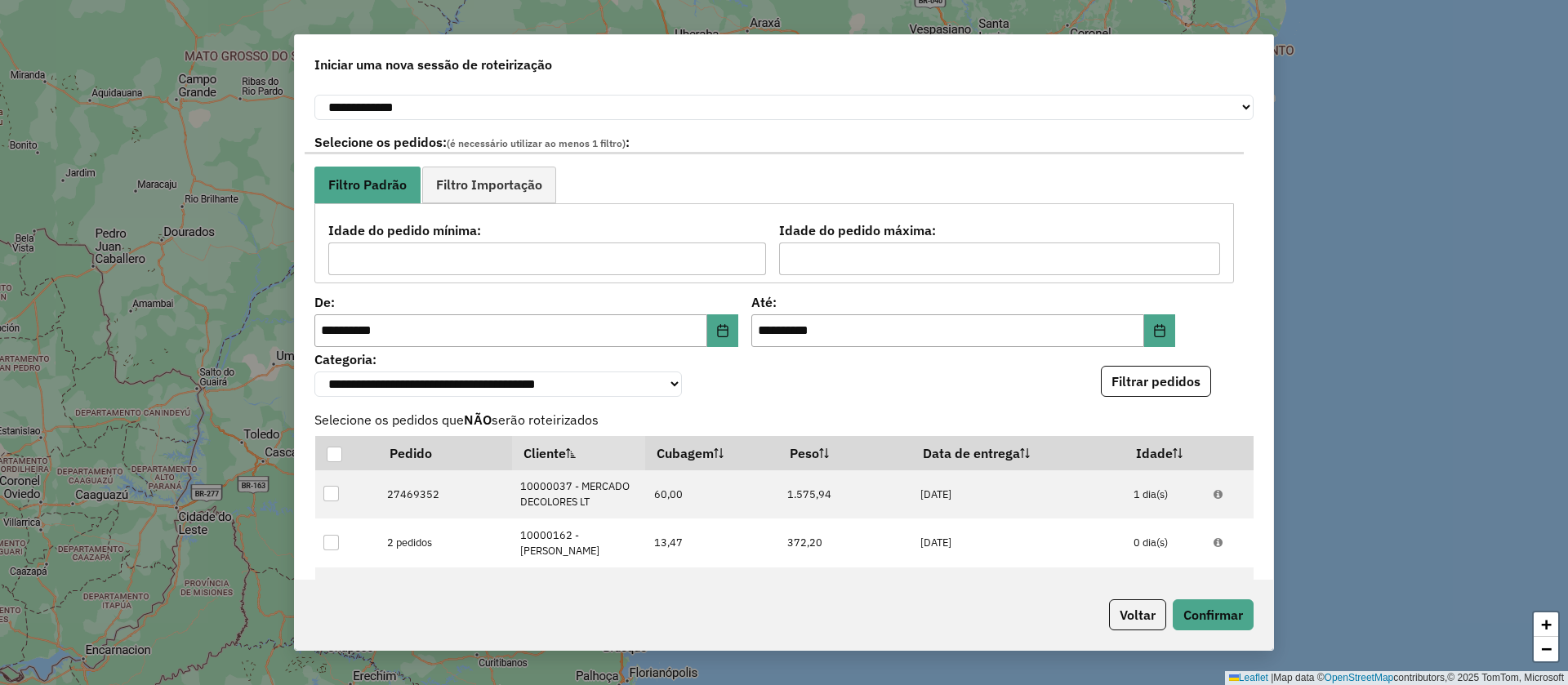
scroll to position [657, 0]
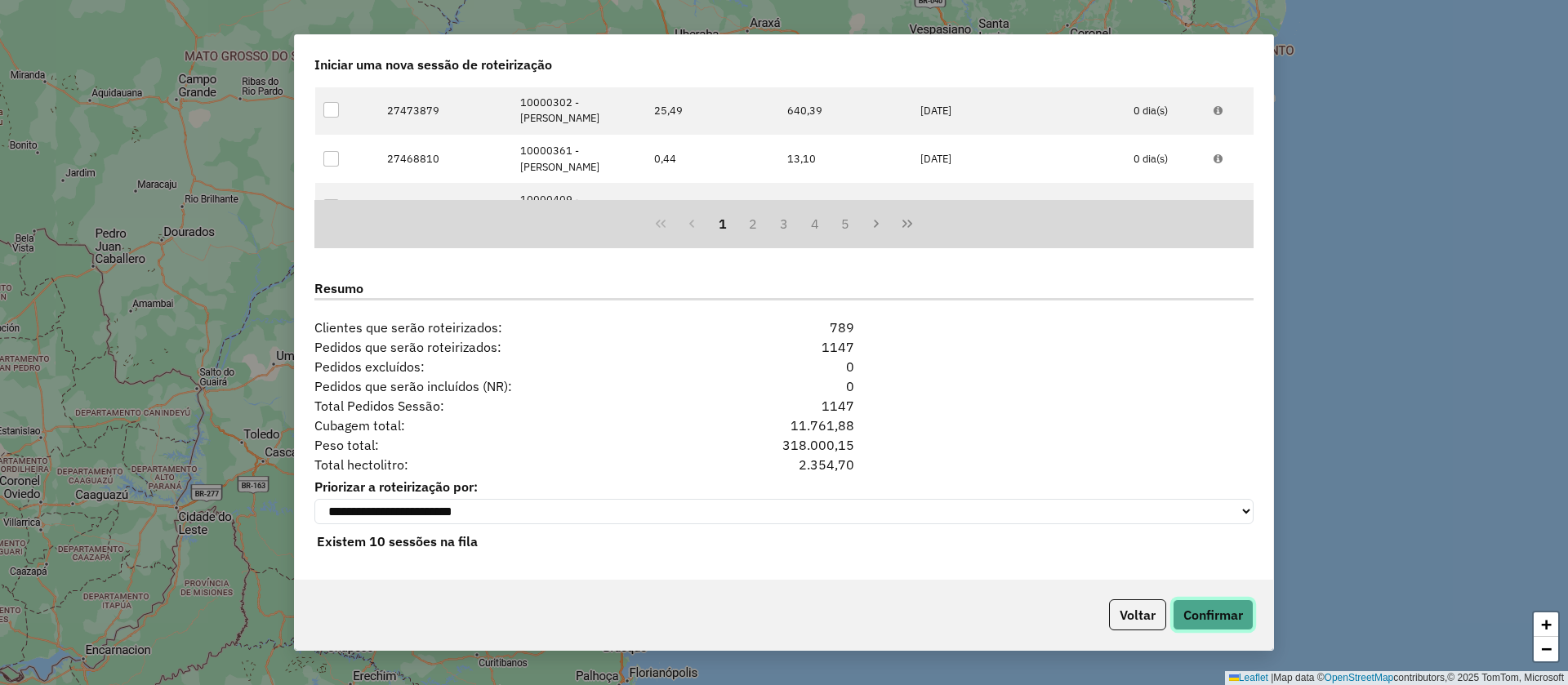
click at [1204, 612] on button "Confirmar" at bounding box center [1213, 615] width 81 height 31
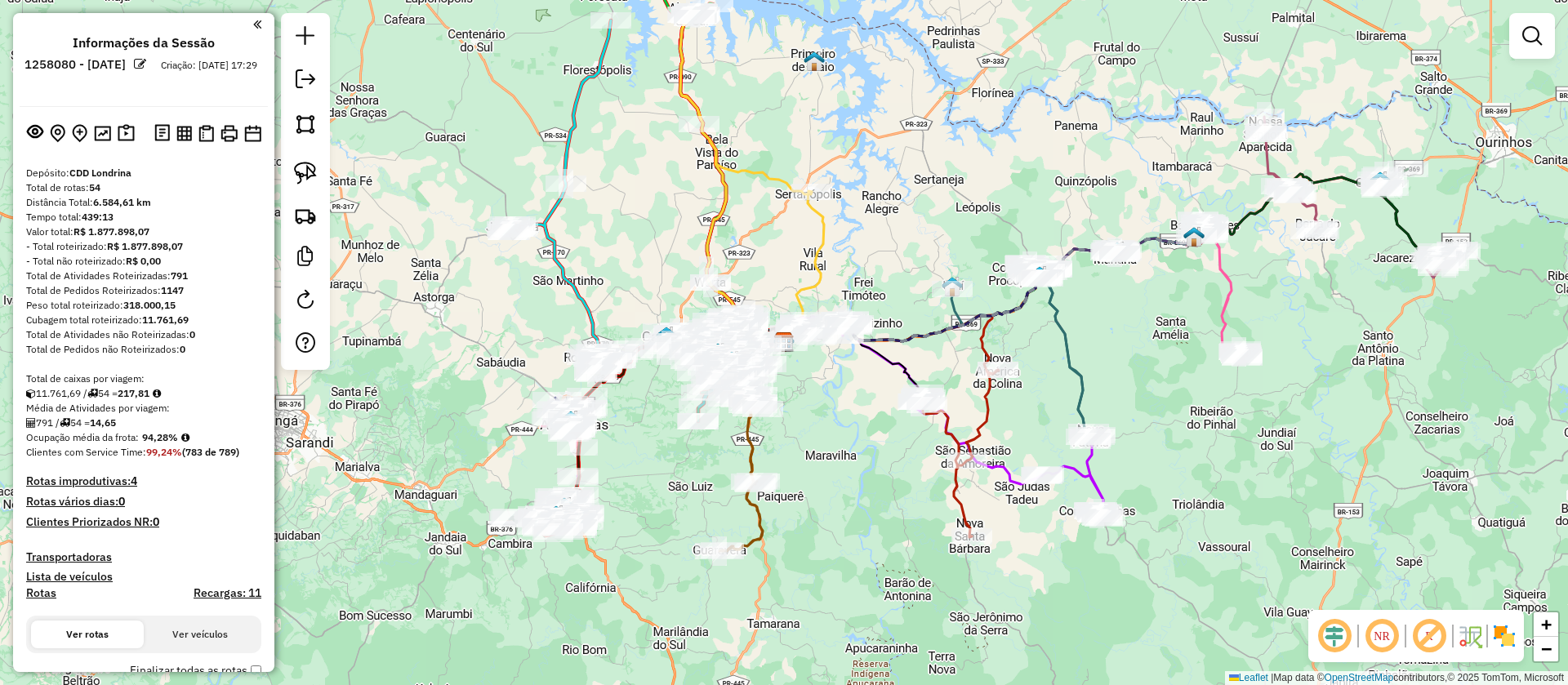
click at [146, 63] on em at bounding box center [140, 64] width 12 height 12
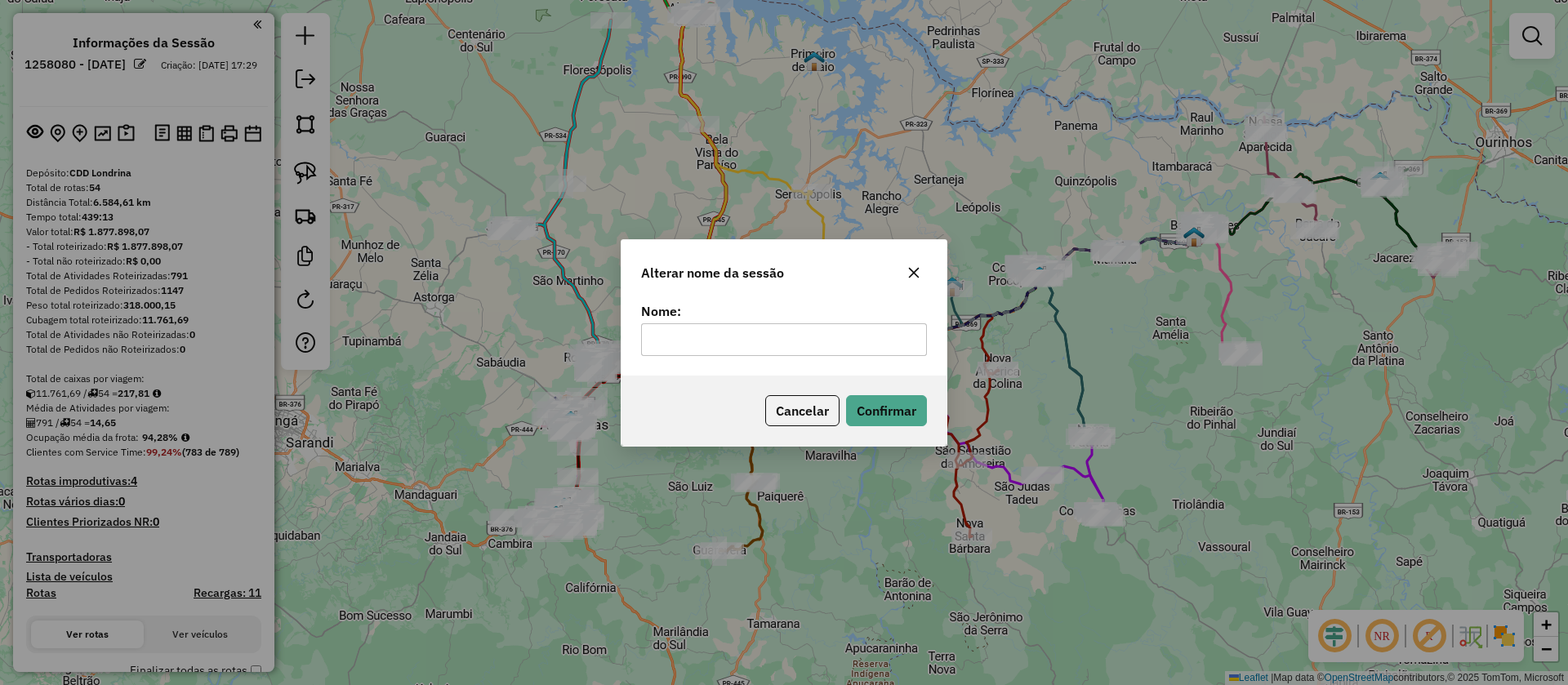
click at [732, 332] on input "text" at bounding box center [784, 339] width 286 height 33
type input "**********"
click at [891, 406] on button "Confirmar" at bounding box center [886, 410] width 81 height 31
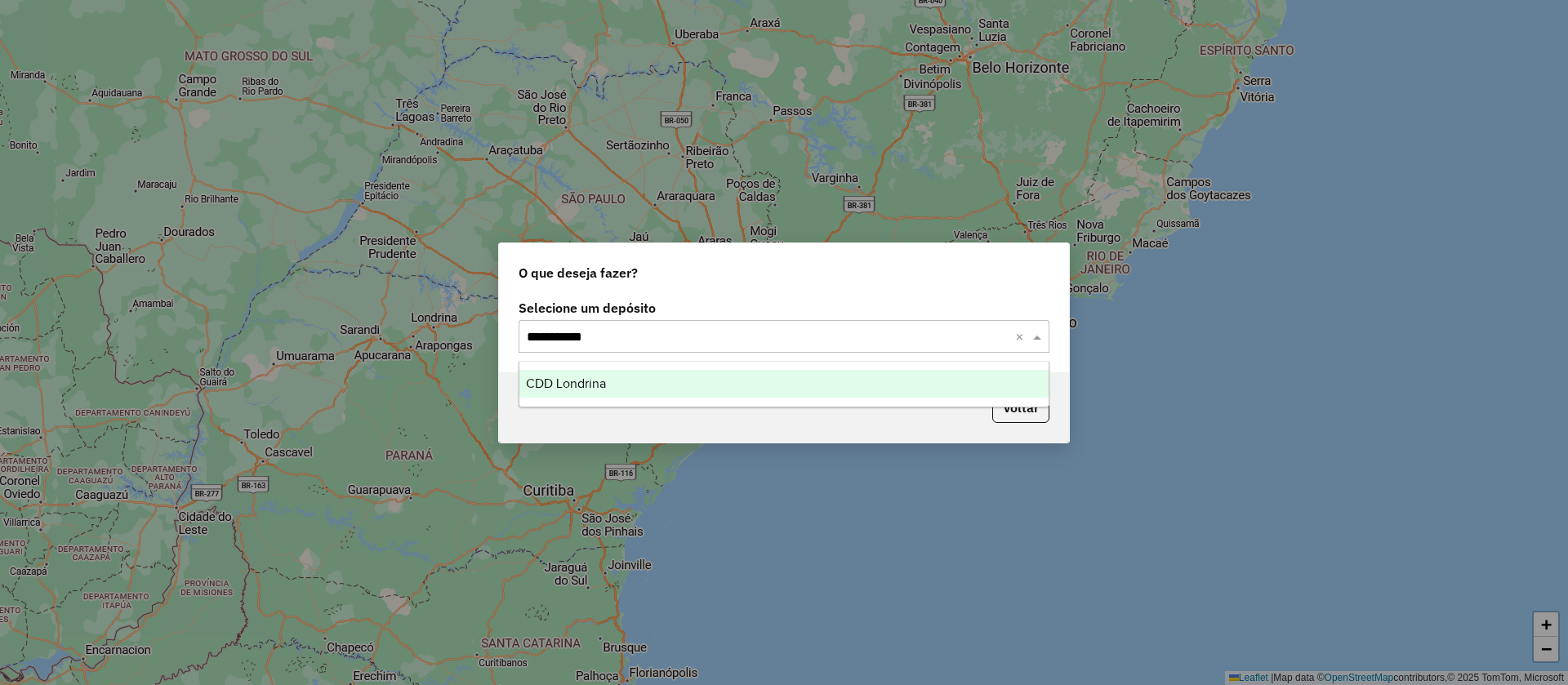
type input "**********"
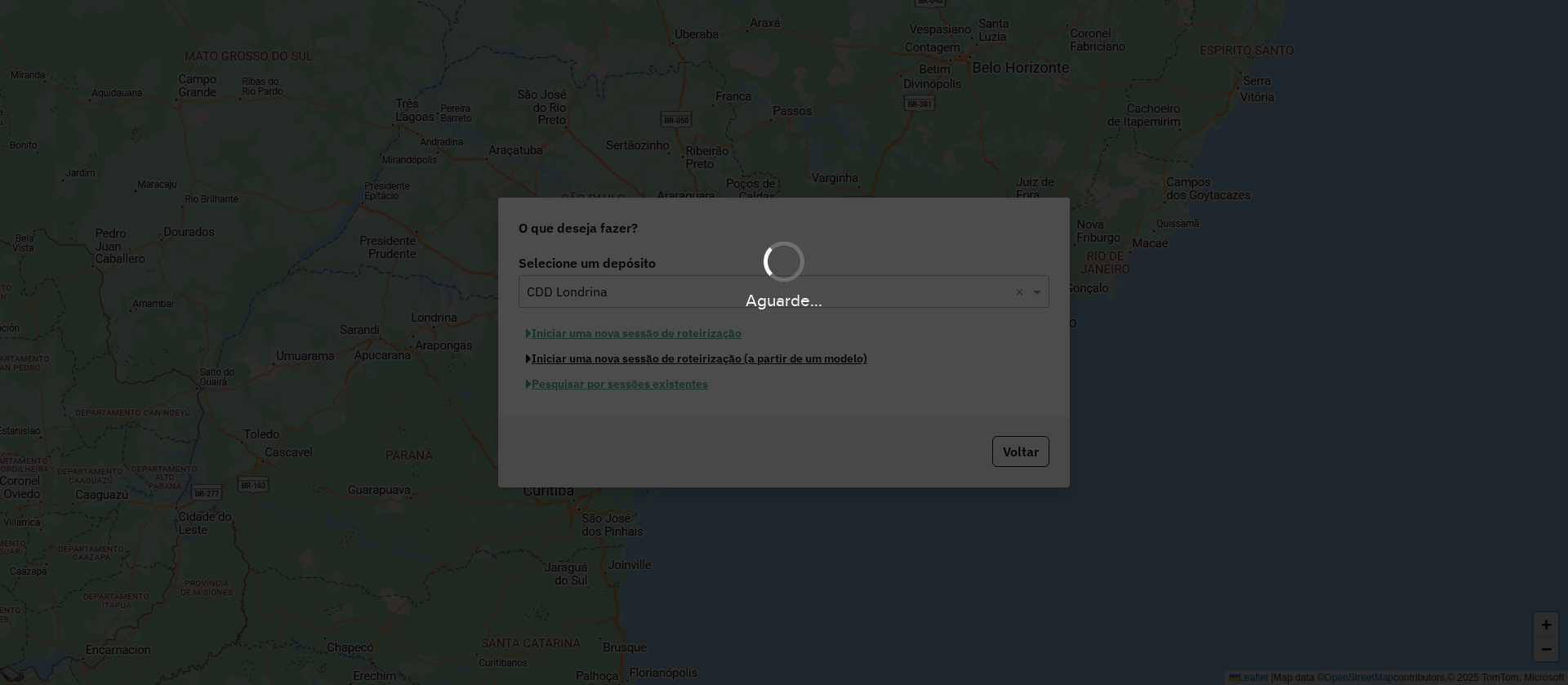
click at [519, 346] on button "Iniciar uma nova sessão de roteirização (a partir de um modelo)" at bounding box center [696, 359] width 356 height 26
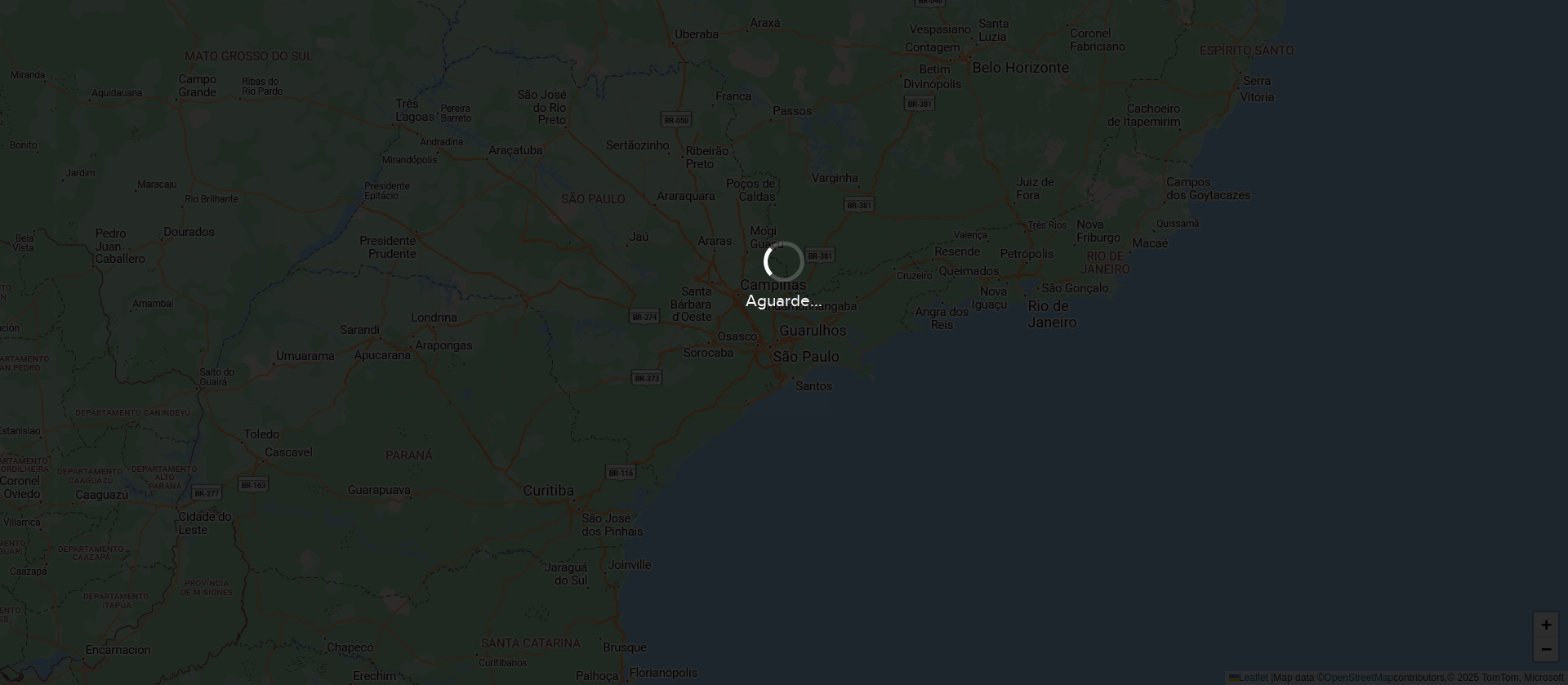
select select "*"
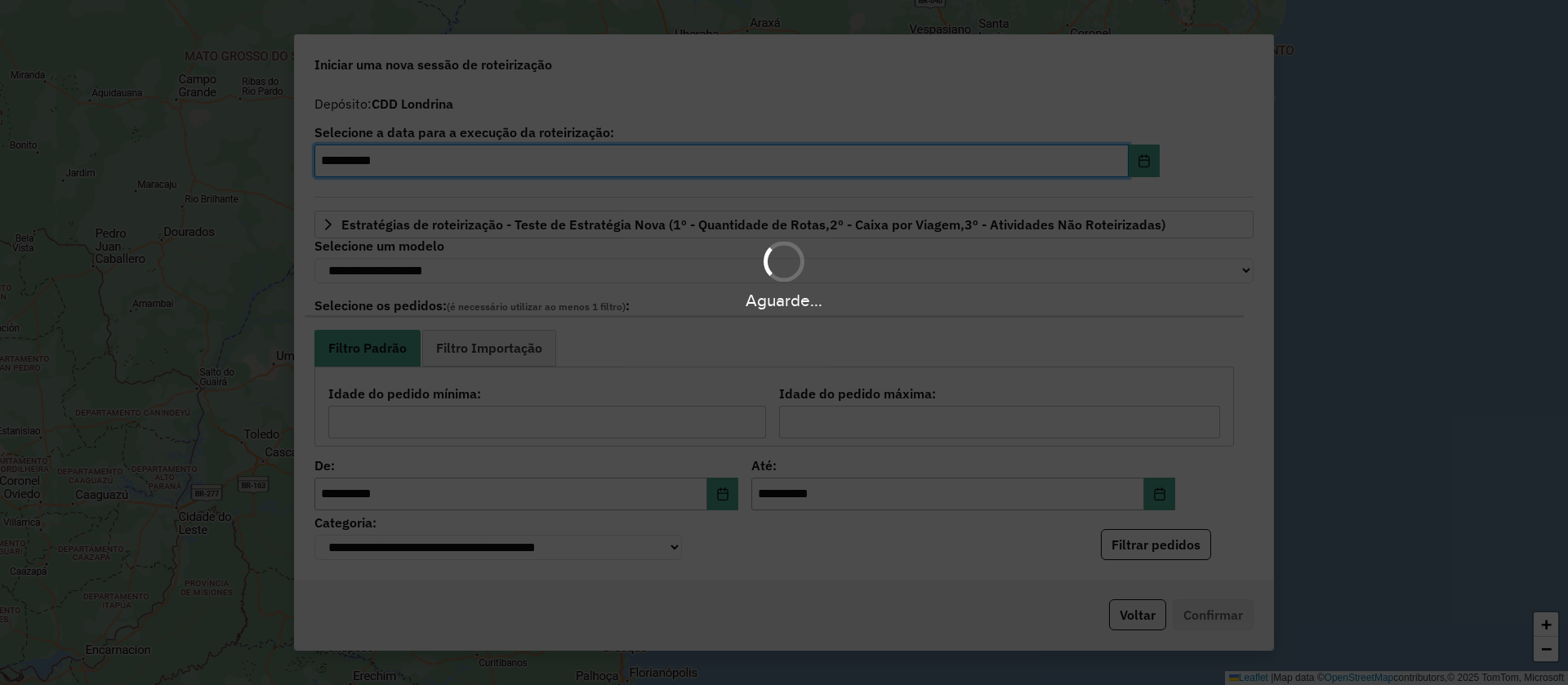
click at [1137, 164] on div "Aguarde..." at bounding box center [784, 342] width 1568 height 685
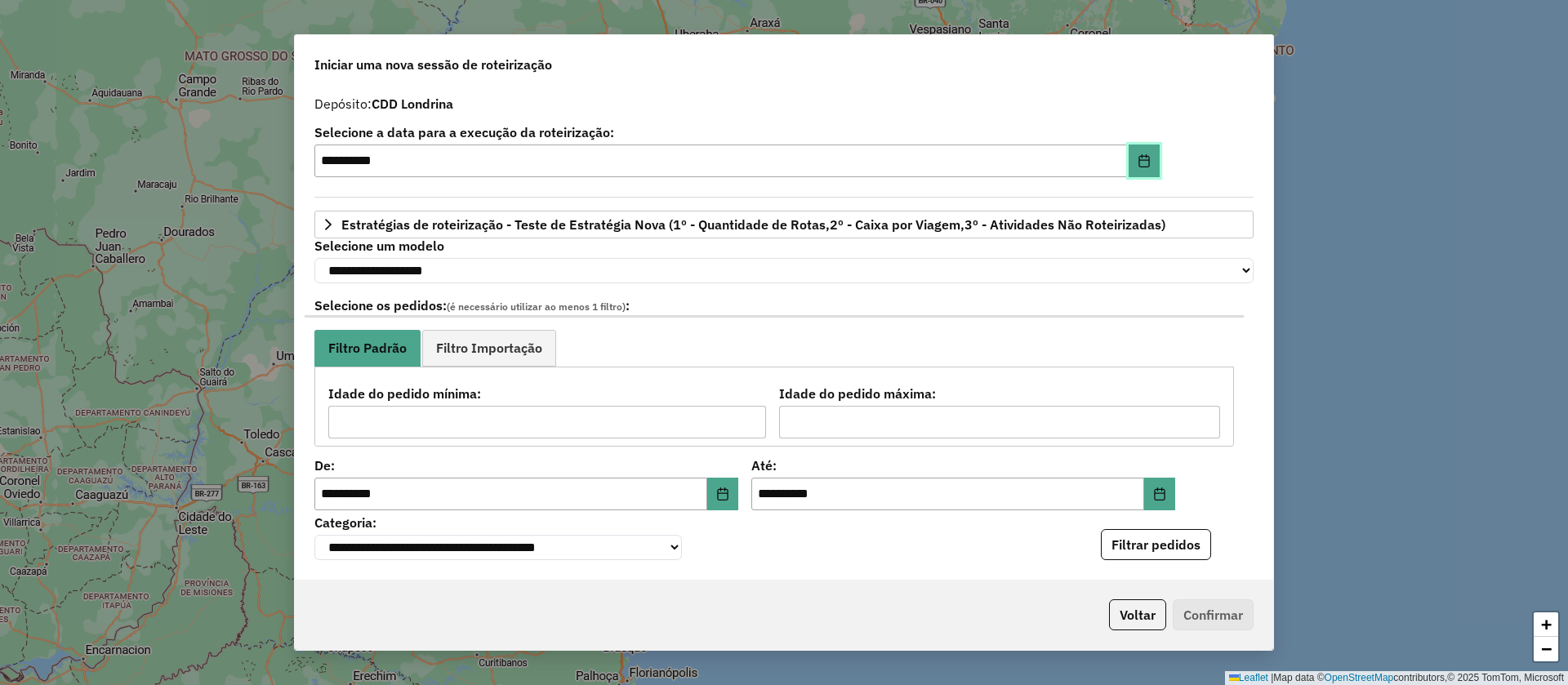
click at [1138, 164] on icon "Choose Date" at bounding box center [1144, 161] width 13 height 13
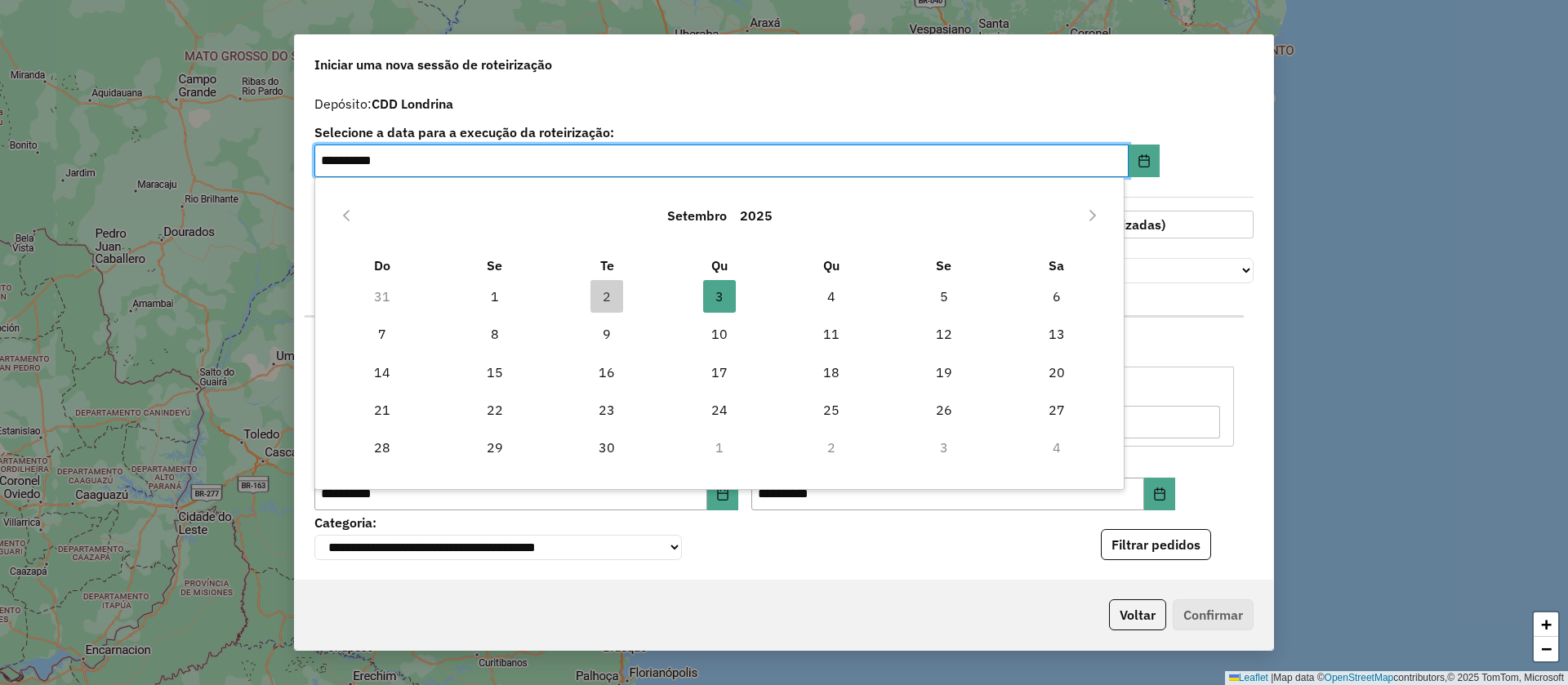
click at [331, 210] on div "Setembro 2025" at bounding box center [719, 215] width 786 height 52
click at [342, 212] on icon "Previous Month" at bounding box center [346, 215] width 13 height 13
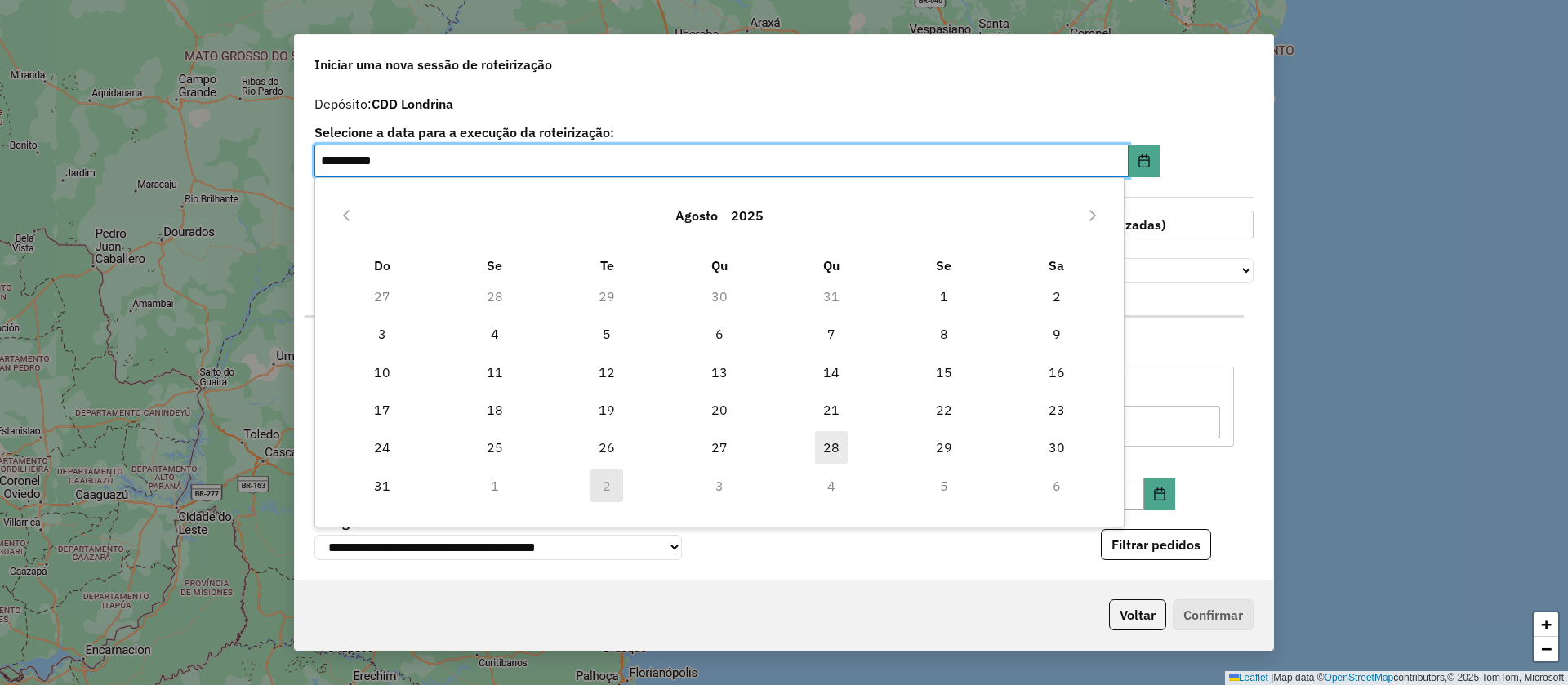
click at [838, 447] on span "28" at bounding box center [831, 447] width 33 height 33
type input "**********"
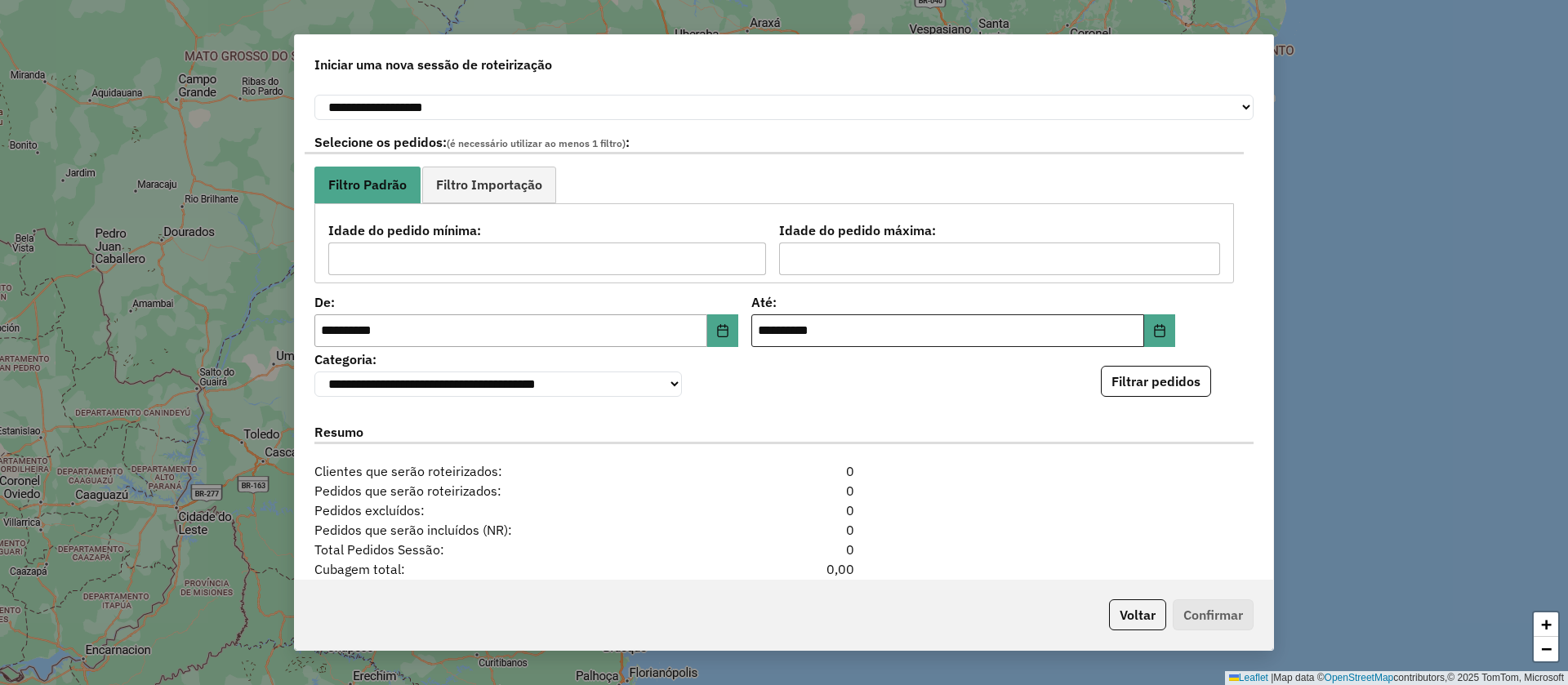
scroll to position [166, 0]
click at [1153, 334] on icon "Choose Date" at bounding box center [1159, 328] width 13 height 13
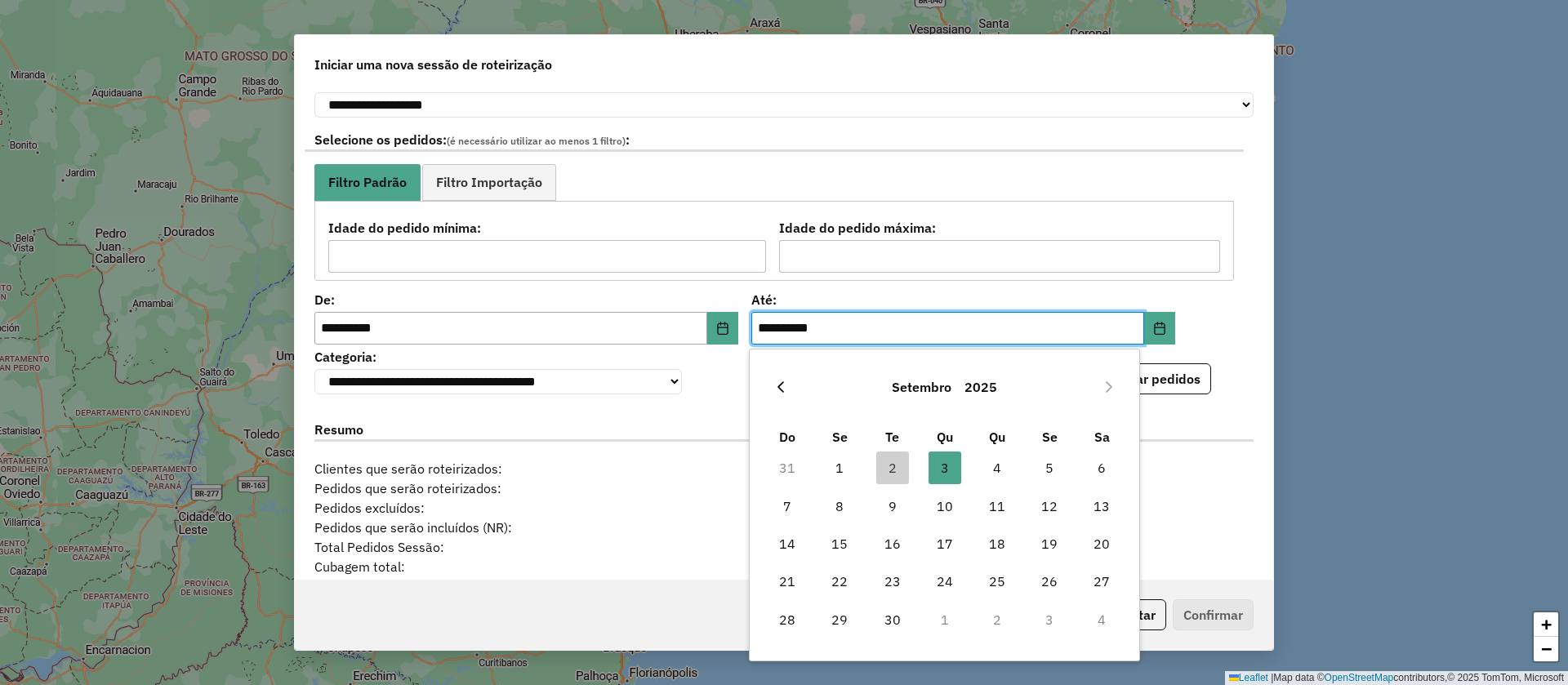
click at [772, 386] on button "Previous Month" at bounding box center [781, 387] width 26 height 26
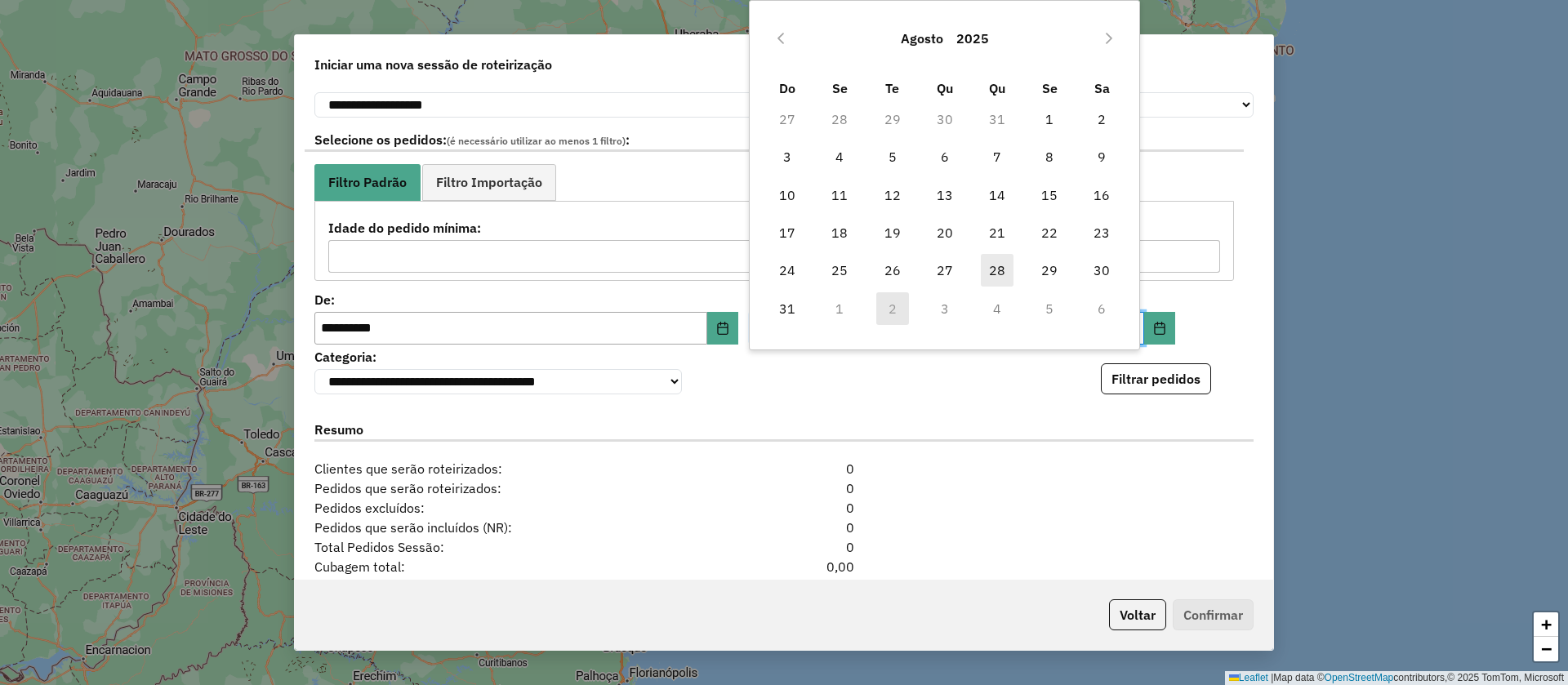
click at [1002, 273] on span "28" at bounding box center [996, 270] width 33 height 33
type input "**********"
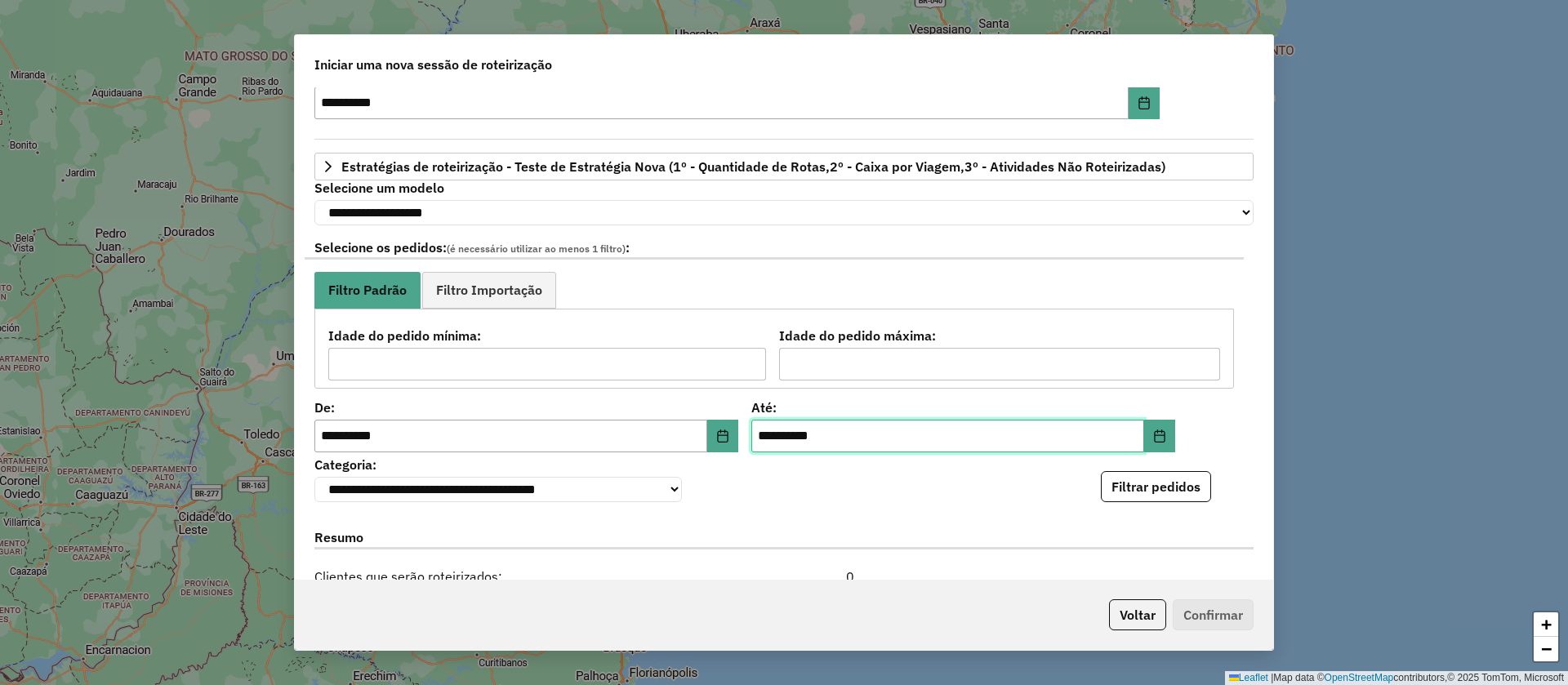
scroll to position [53, 0]
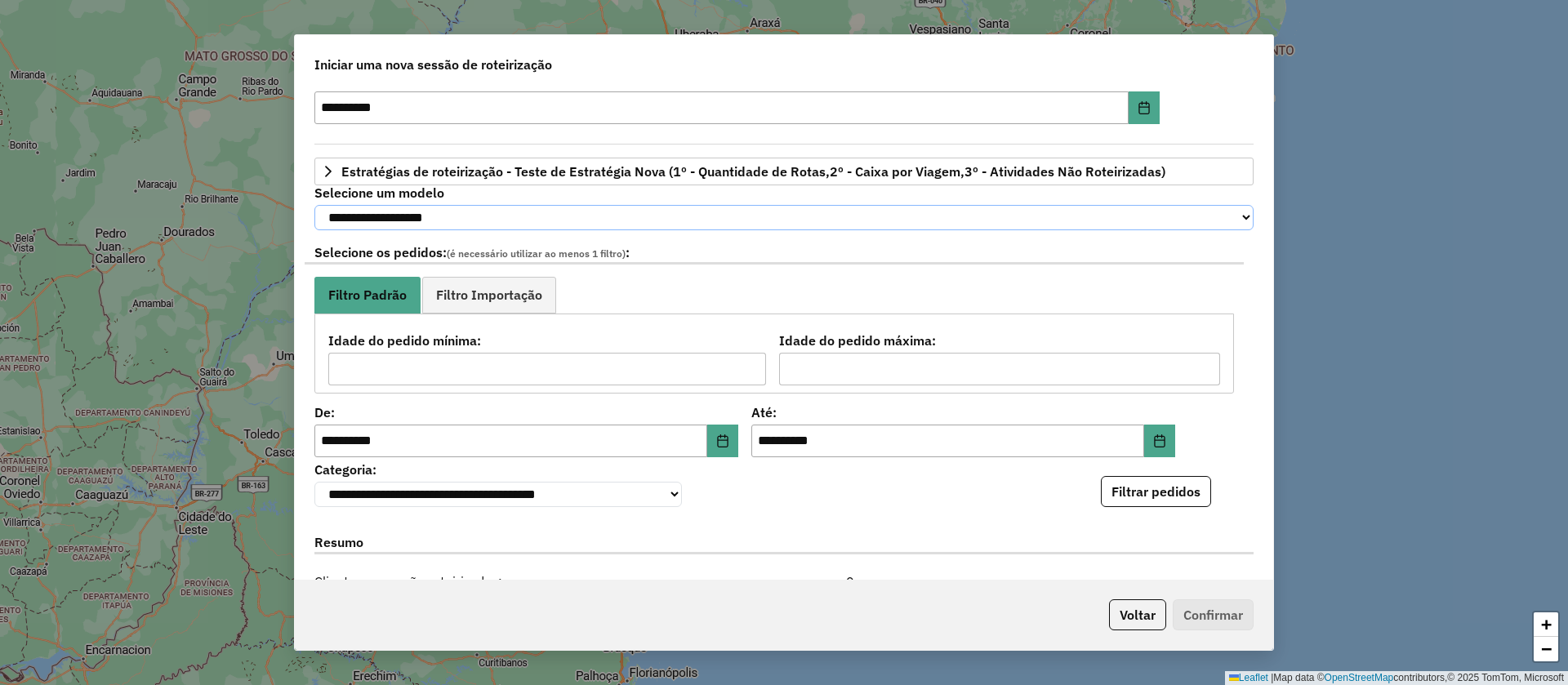
click at [659, 222] on select "**********" at bounding box center [784, 217] width 939 height 26
select select "********"
click at [315, 205] on select "**********" at bounding box center [784, 217] width 939 height 26
click at [1136, 495] on button "Filtrar pedidos" at bounding box center [1156, 491] width 110 height 31
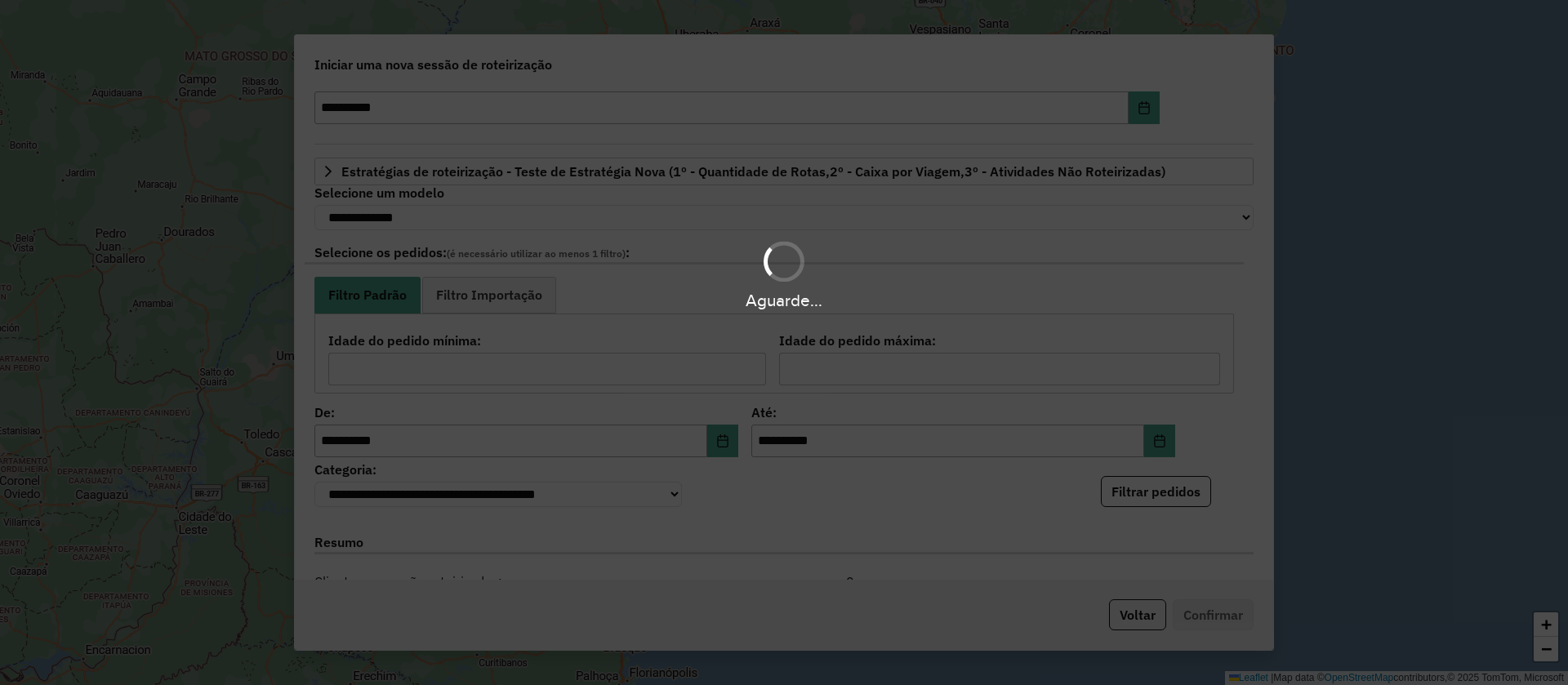
click at [1251, 455] on div "Aguarde..." at bounding box center [784, 342] width 1568 height 685
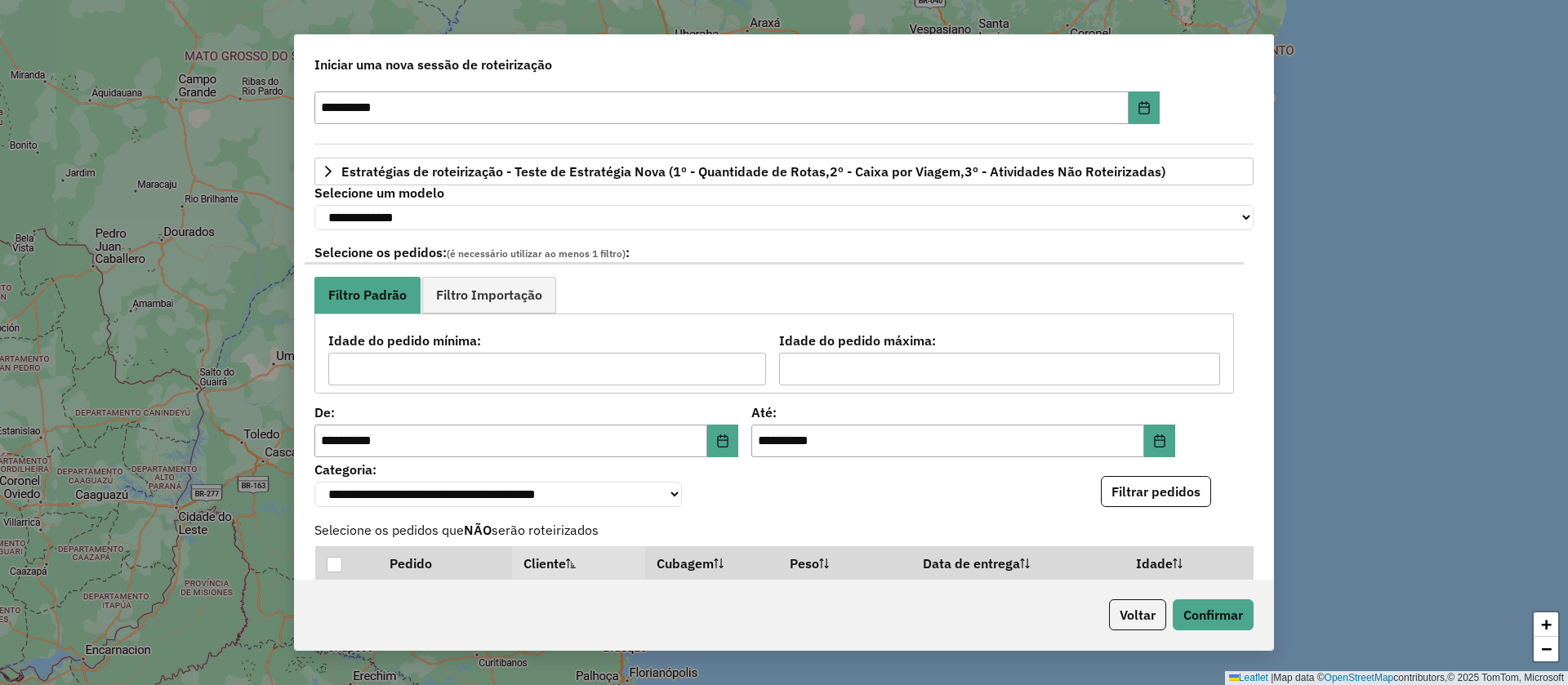
click at [1238, 453] on div "**********" at bounding box center [784, 333] width 978 height 492
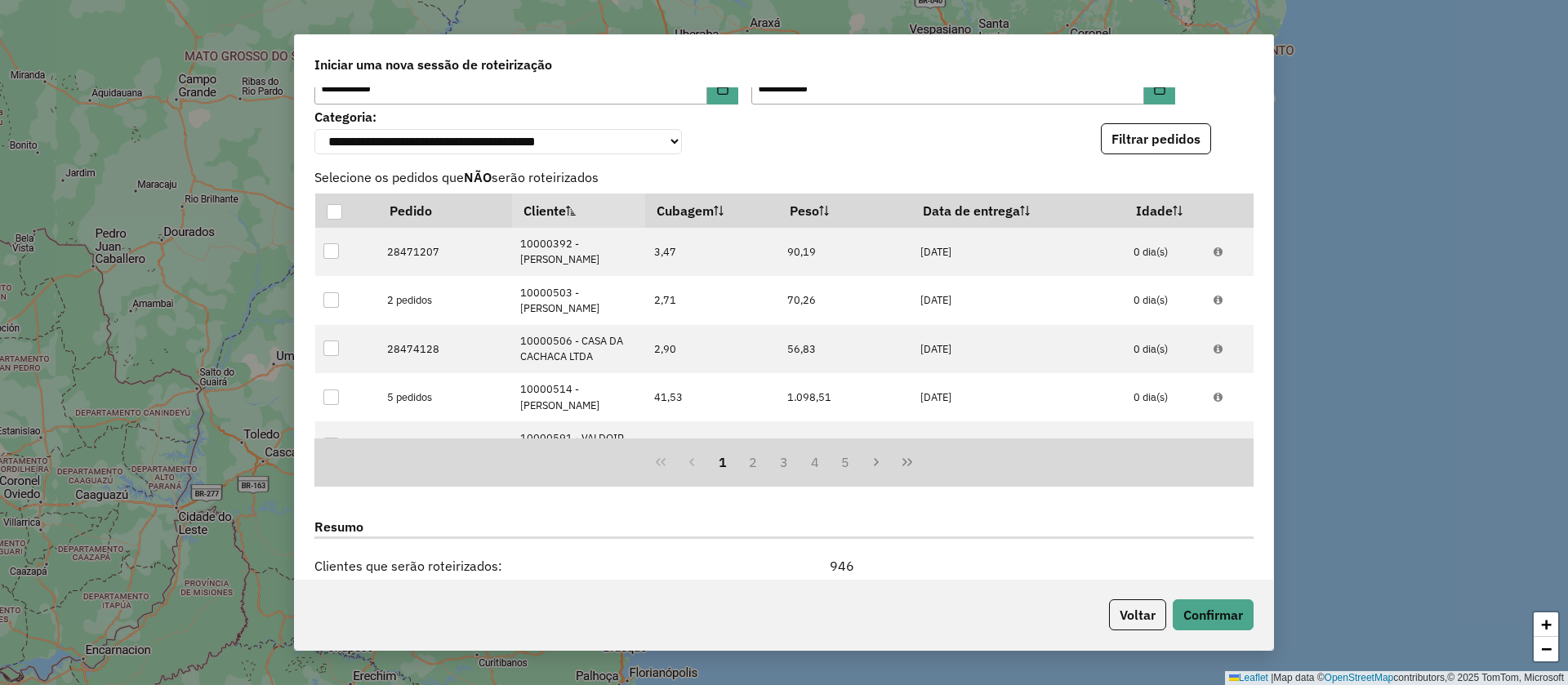
scroll to position [657, 0]
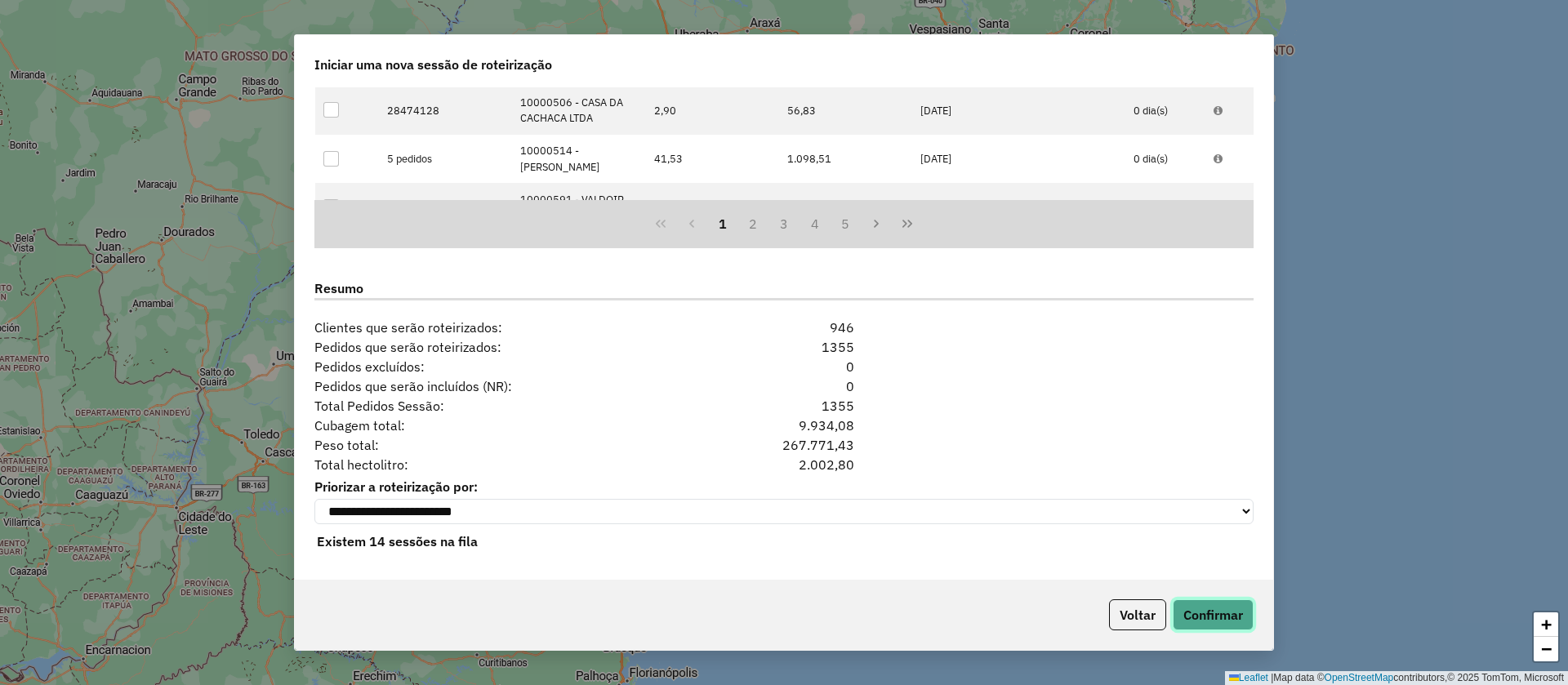
click at [1221, 615] on button "Confirmar" at bounding box center [1213, 615] width 81 height 31
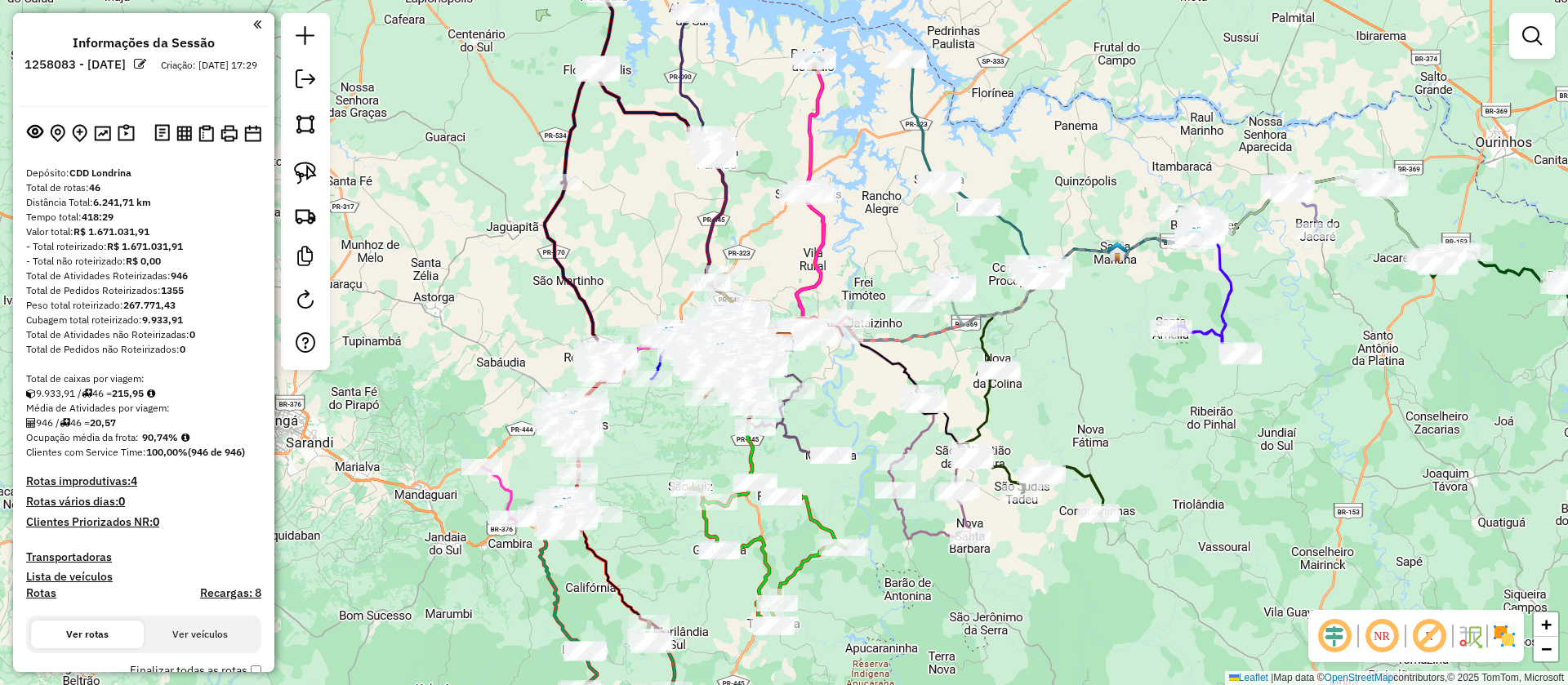
click at [146, 66] on em at bounding box center [140, 64] width 12 height 12
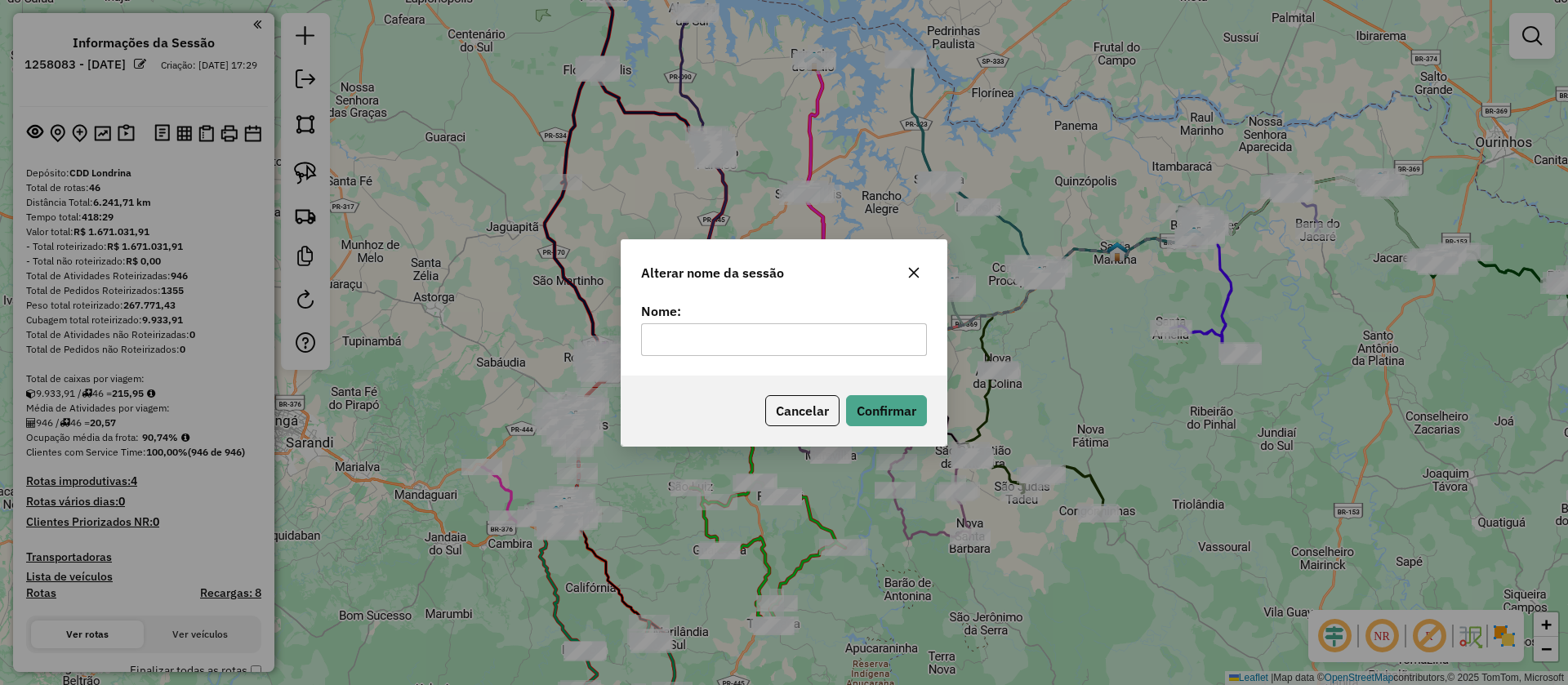
click at [710, 343] on input "text" at bounding box center [784, 339] width 286 height 33
type input "**********"
click at [898, 403] on button "Confirmar" at bounding box center [886, 410] width 81 height 31
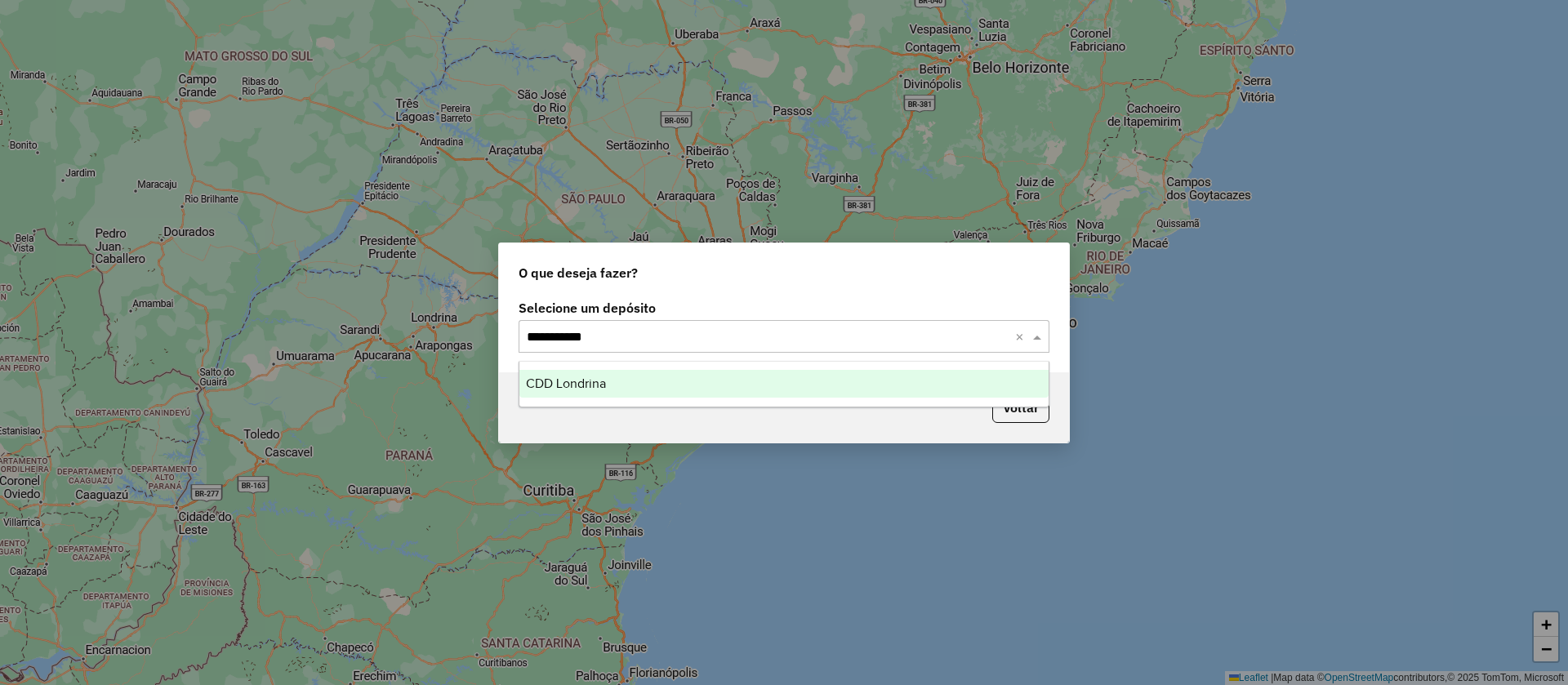
type input "**********"
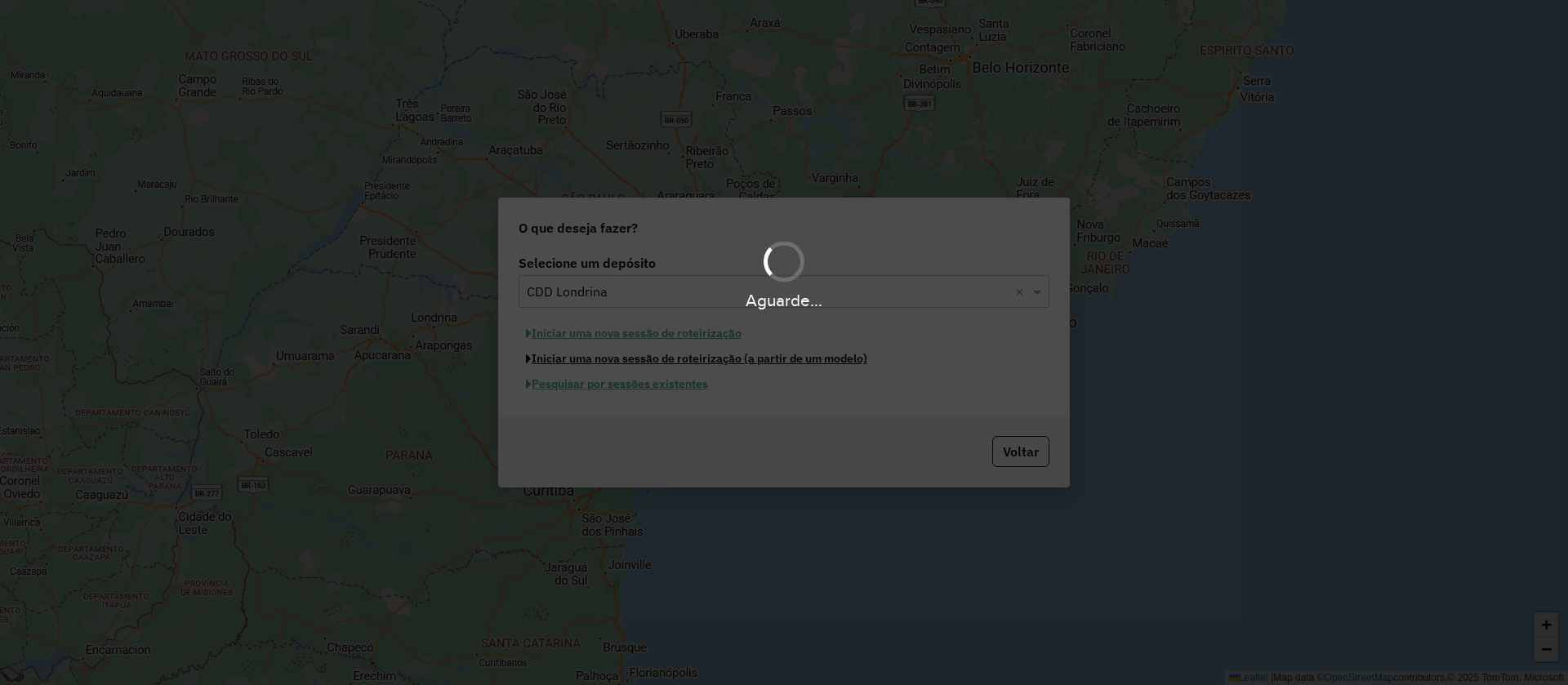
click at [519, 346] on button "Iniciar uma nova sessão de roteirização (a partir de um modelo)" at bounding box center [696, 359] width 356 height 26
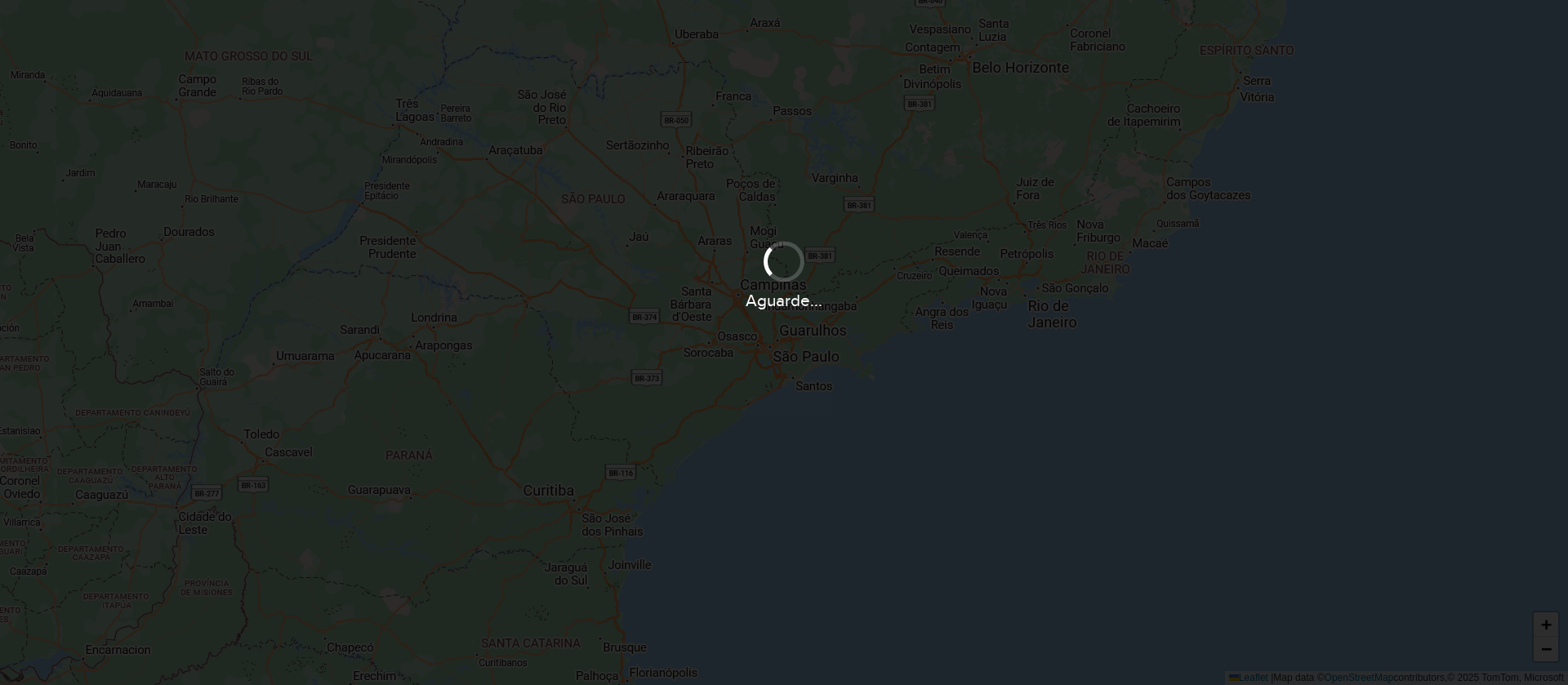
select select "*"
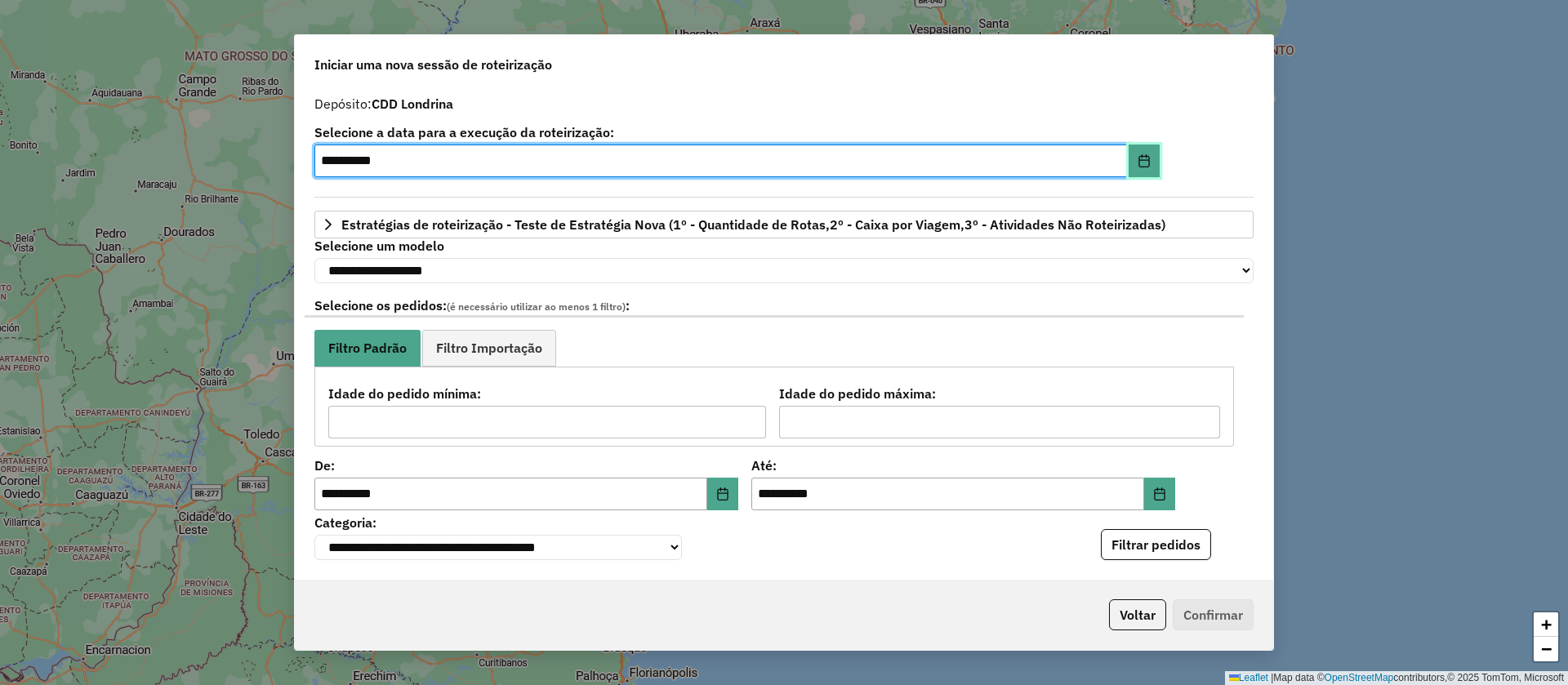
click at [1130, 164] on button "Choose Date" at bounding box center [1143, 160] width 31 height 33
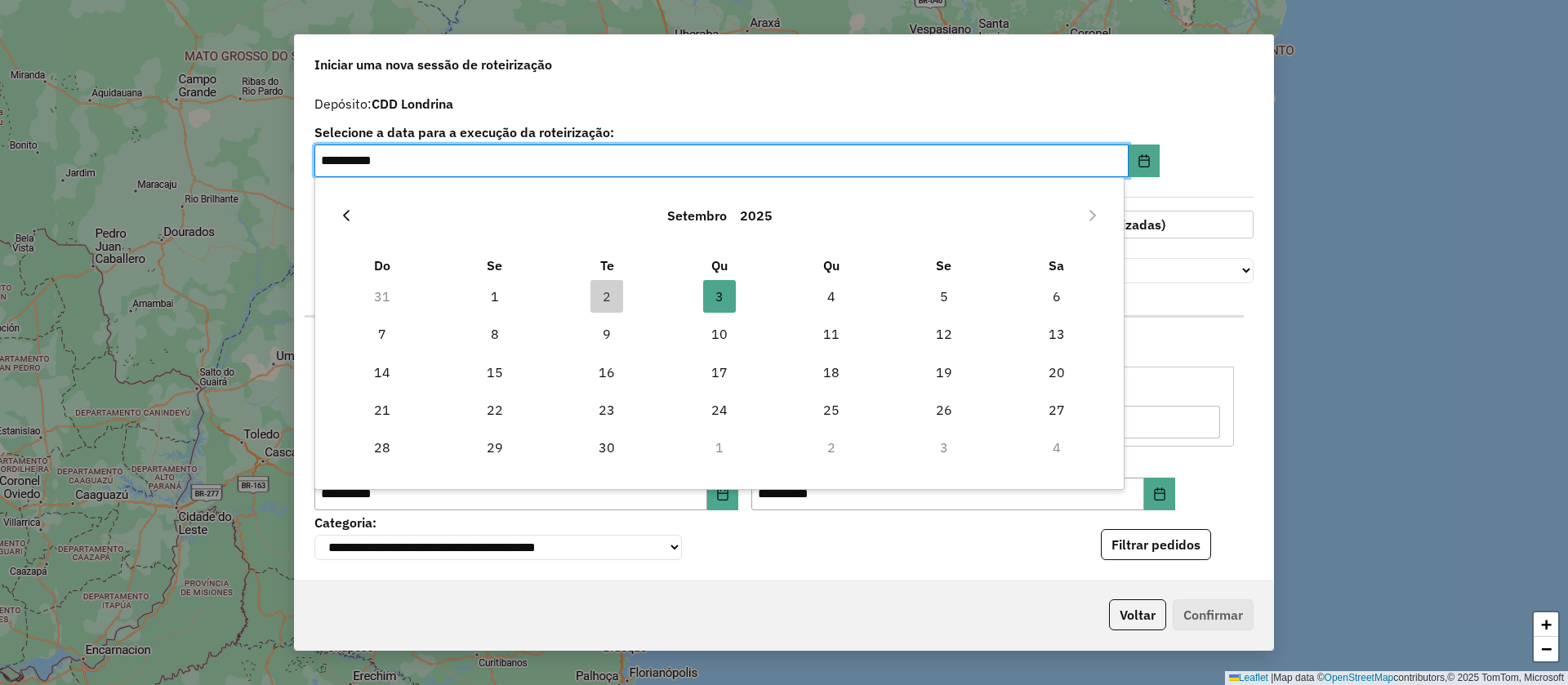
click at [342, 218] on icon "Previous Month" at bounding box center [346, 215] width 13 height 13
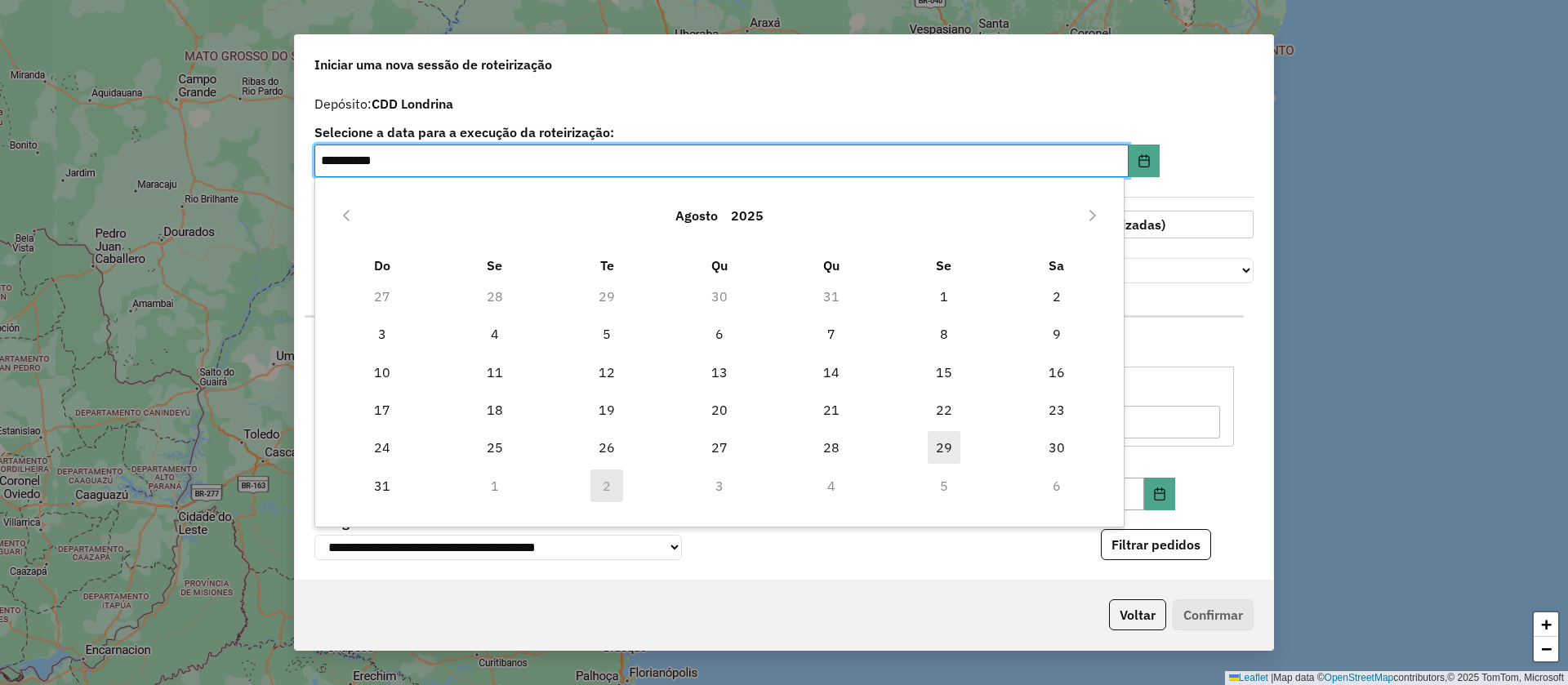
click at [937, 441] on span "29" at bounding box center [944, 447] width 33 height 33
type input "**********"
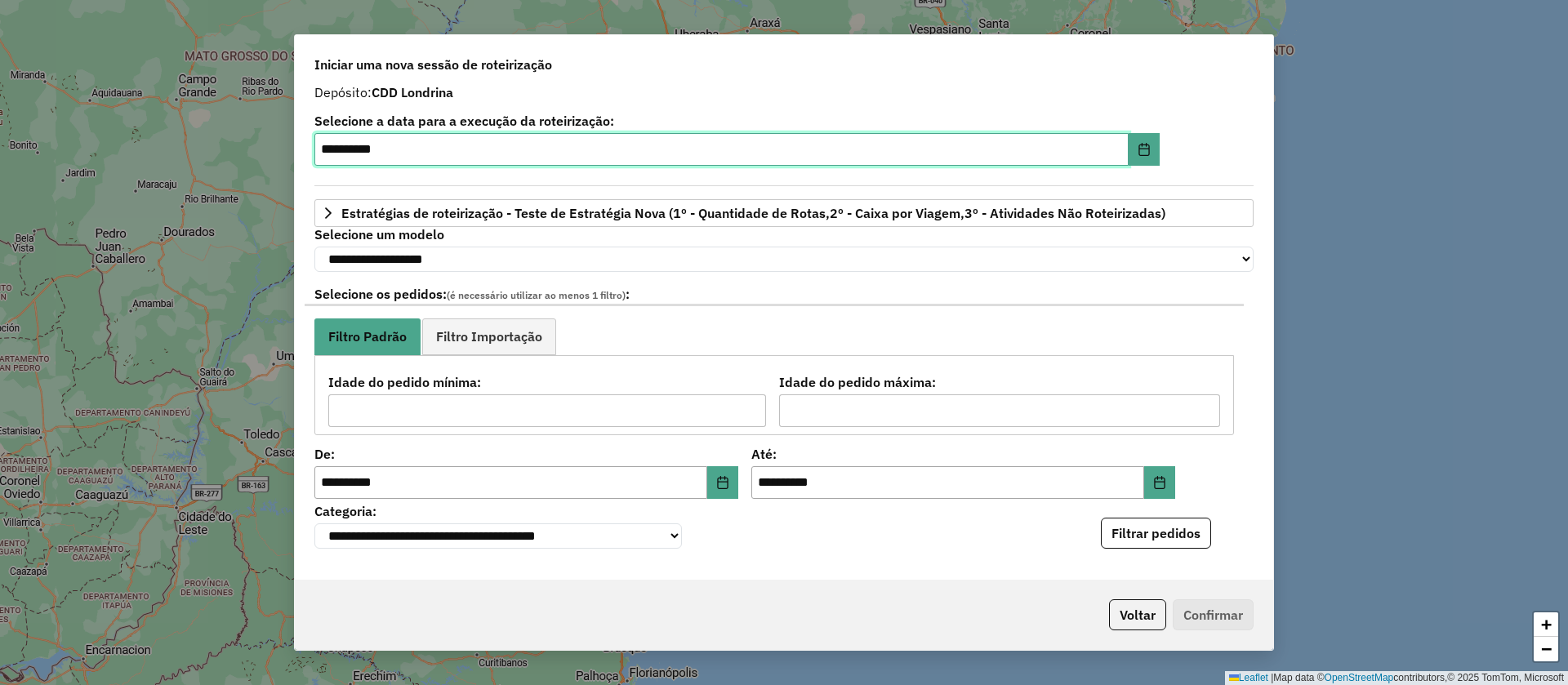
scroll to position [12, 0]
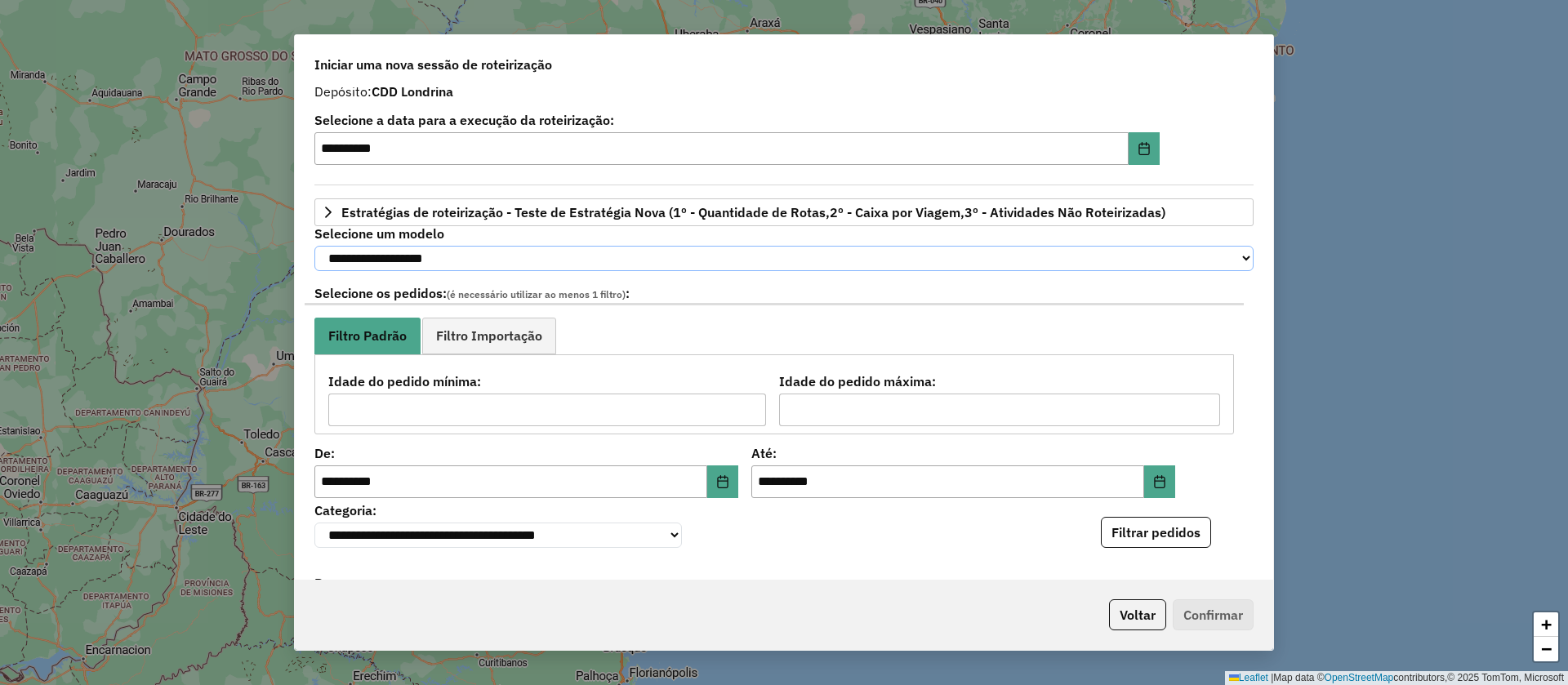
click at [645, 261] on select "**********" at bounding box center [784, 259] width 939 height 26
select select "*******"
click at [315, 246] on select "**********" at bounding box center [784, 259] width 939 height 26
click at [1168, 498] on button "Choose Date" at bounding box center [1159, 481] width 31 height 33
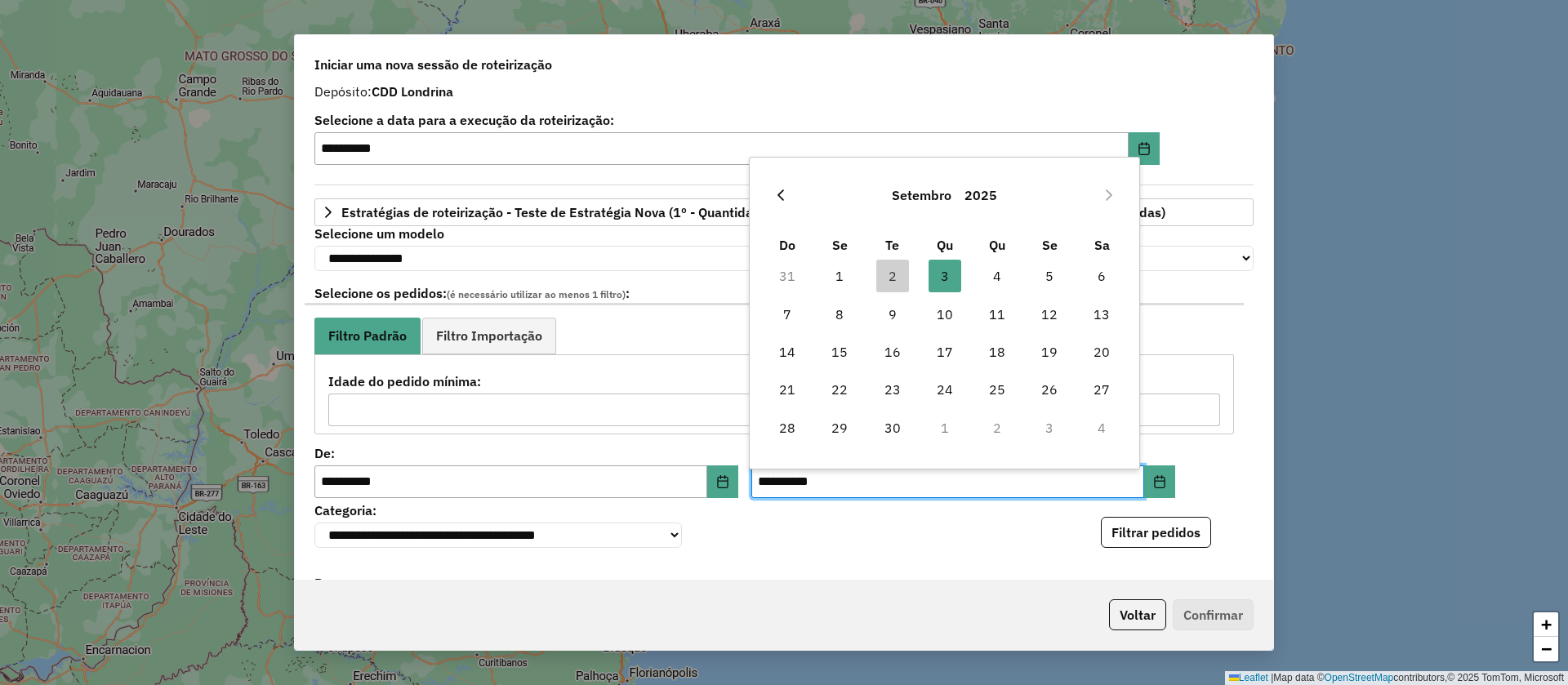
click at [780, 197] on icon "Previous Month" at bounding box center [780, 194] width 6 height 11
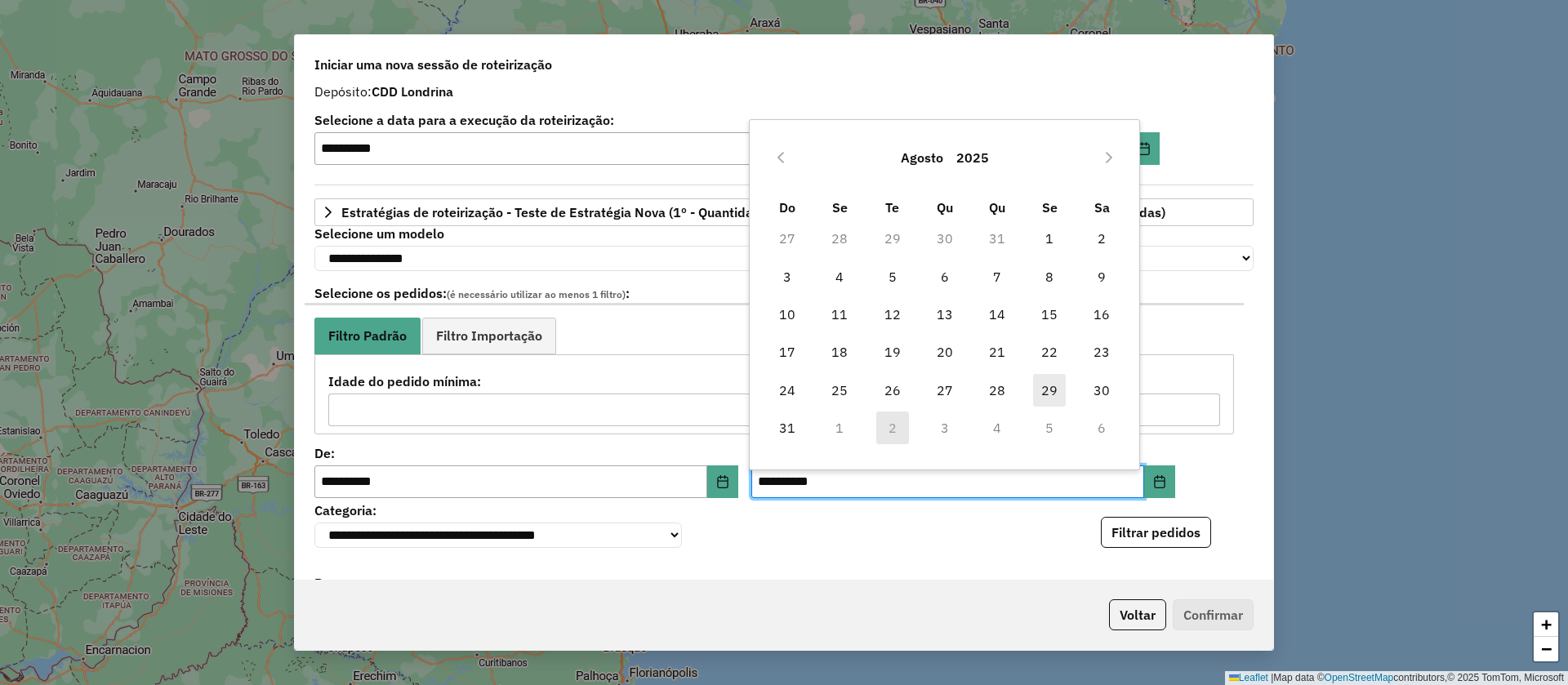
click at [1043, 386] on span "29" at bounding box center [1049, 390] width 33 height 33
type input "**********"
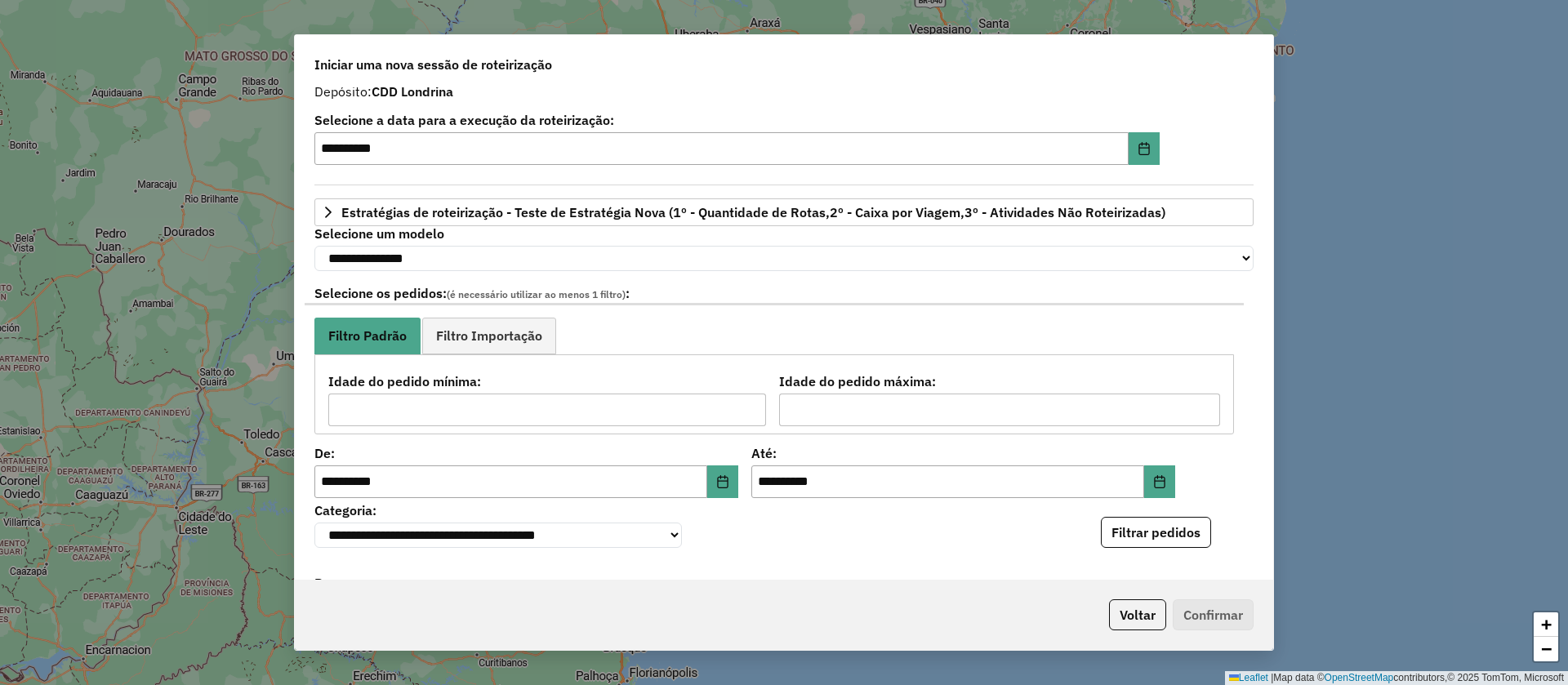
click at [1219, 334] on ul "Filtro Padrão Filtro Importação" at bounding box center [775, 336] width 920 height 37
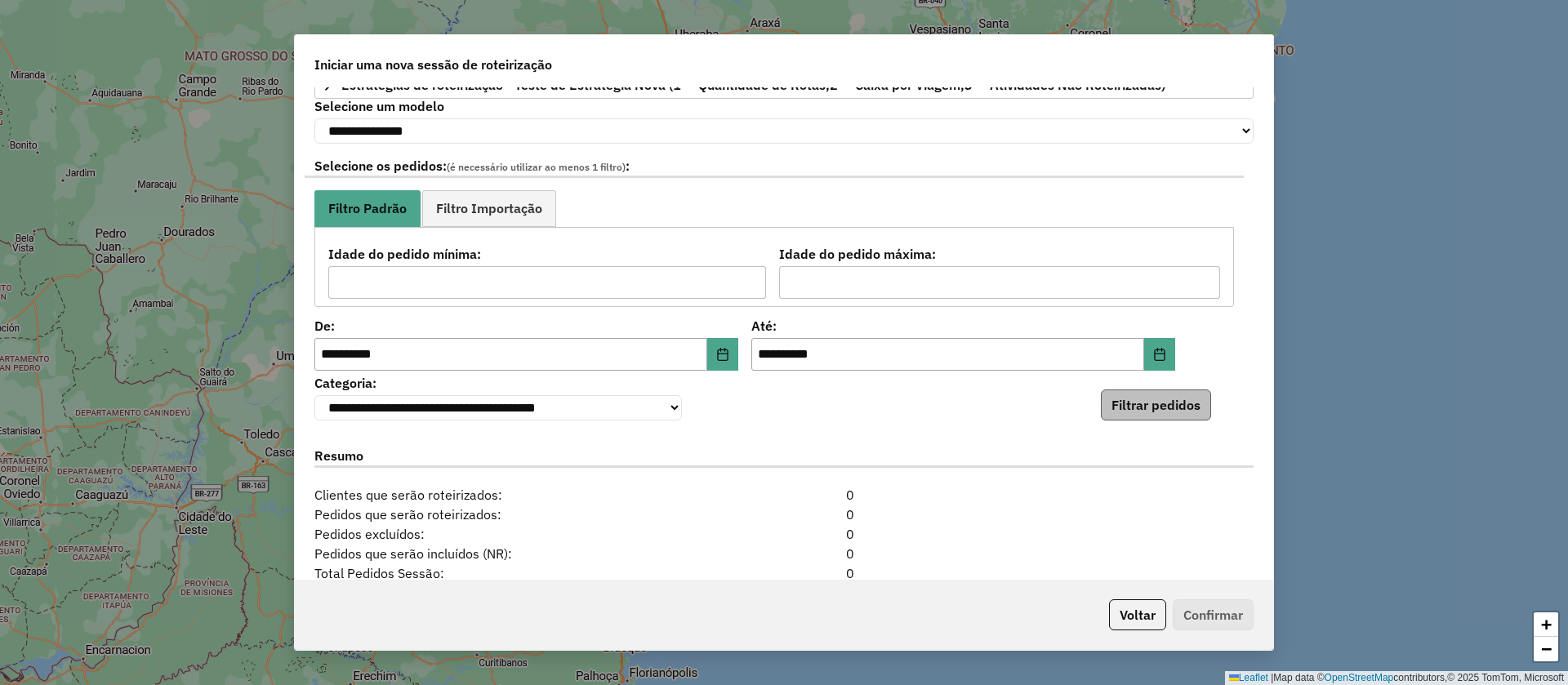
scroll to position [140, 0]
click at [1159, 412] on button "Filtrar pedidos" at bounding box center [1156, 404] width 110 height 31
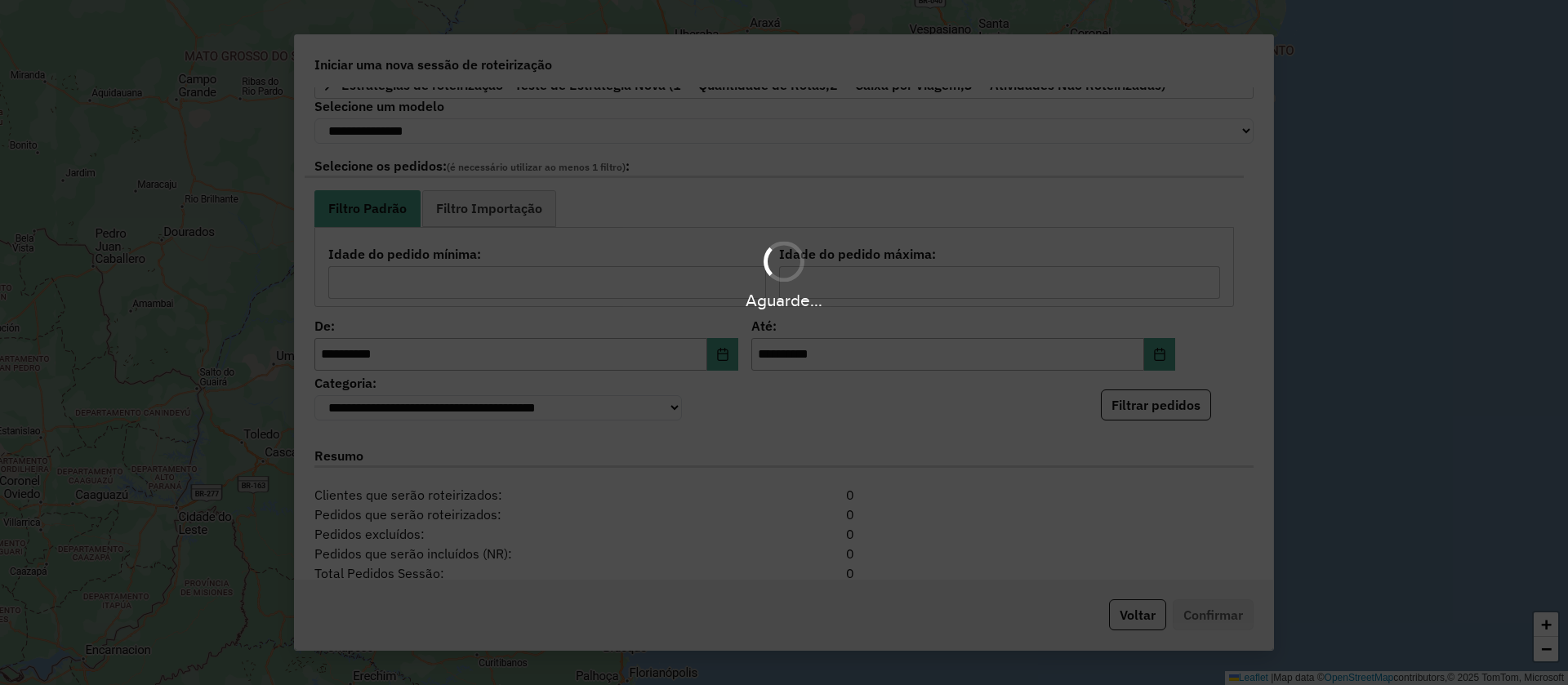
click at [1229, 368] on div "Aguarde..." at bounding box center [784, 342] width 1568 height 685
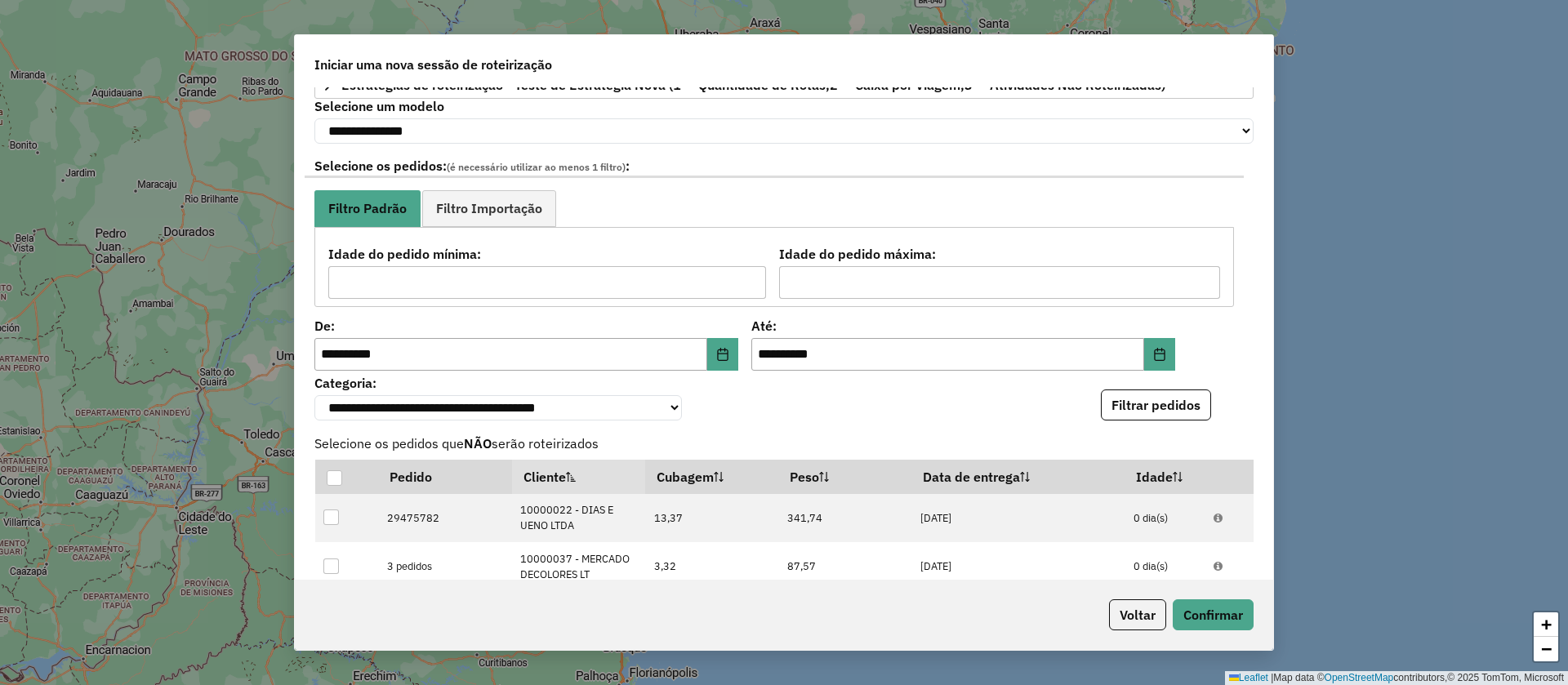
scroll to position [657, 0]
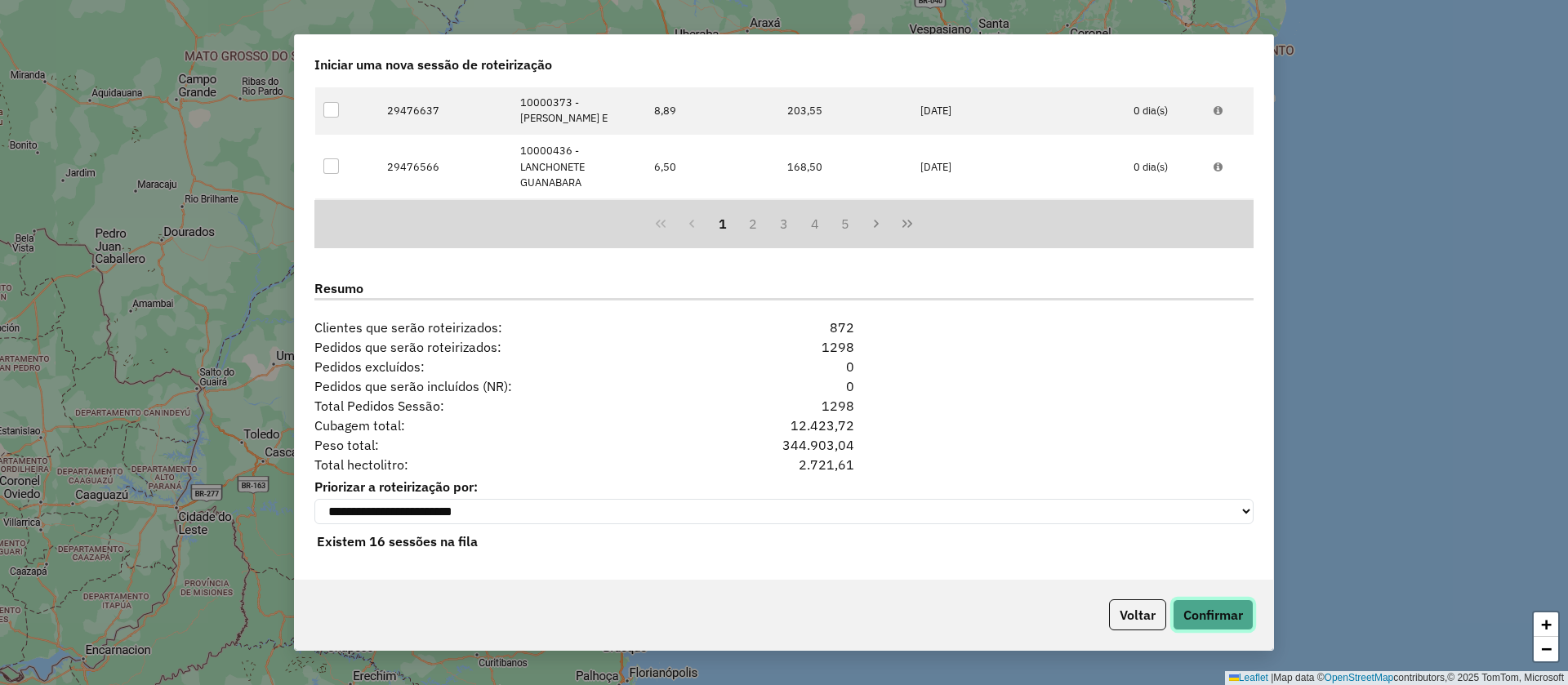
click at [1203, 622] on button "Confirmar" at bounding box center [1213, 615] width 81 height 31
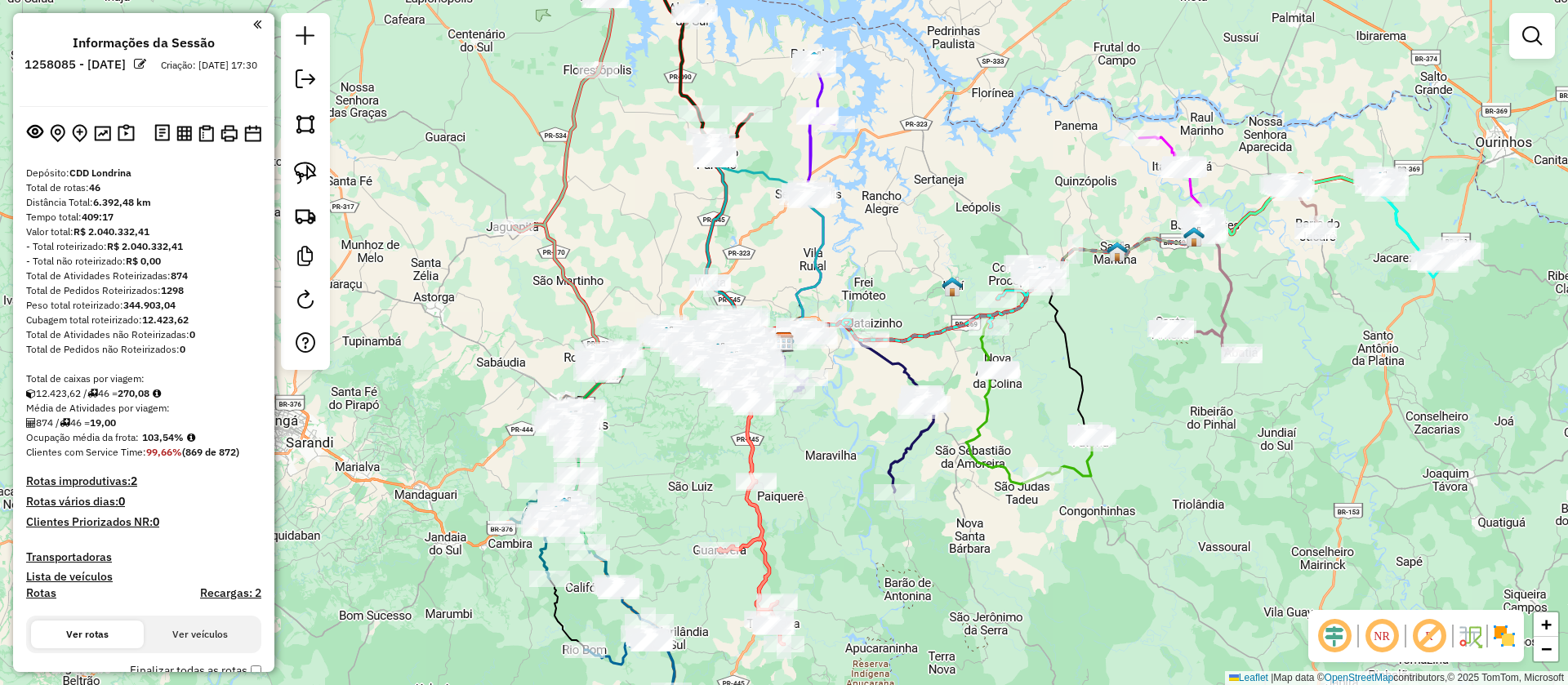
click at [146, 63] on em at bounding box center [140, 64] width 12 height 12
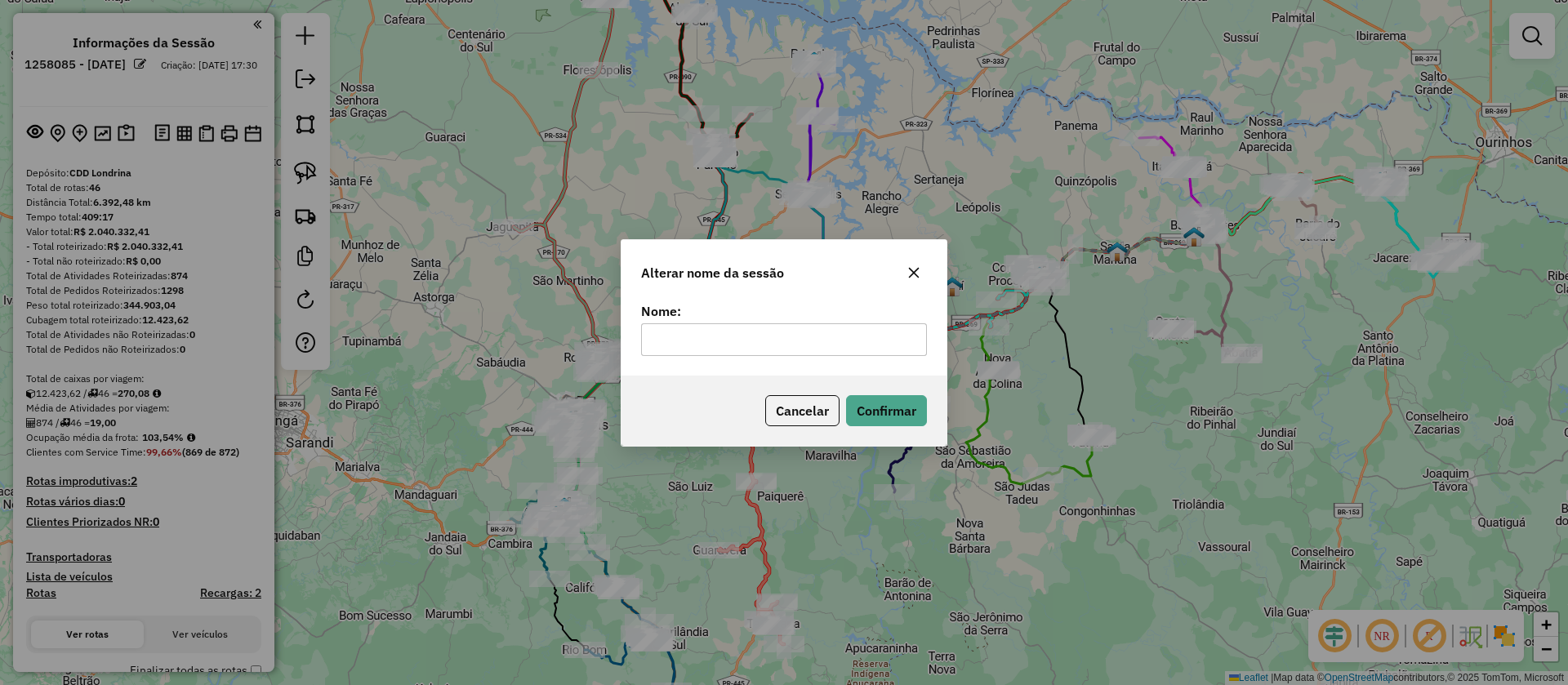
click at [737, 344] on input "text" at bounding box center [784, 339] width 286 height 33
type input "**********"
click at [875, 412] on button "Confirmar" at bounding box center [886, 410] width 81 height 31
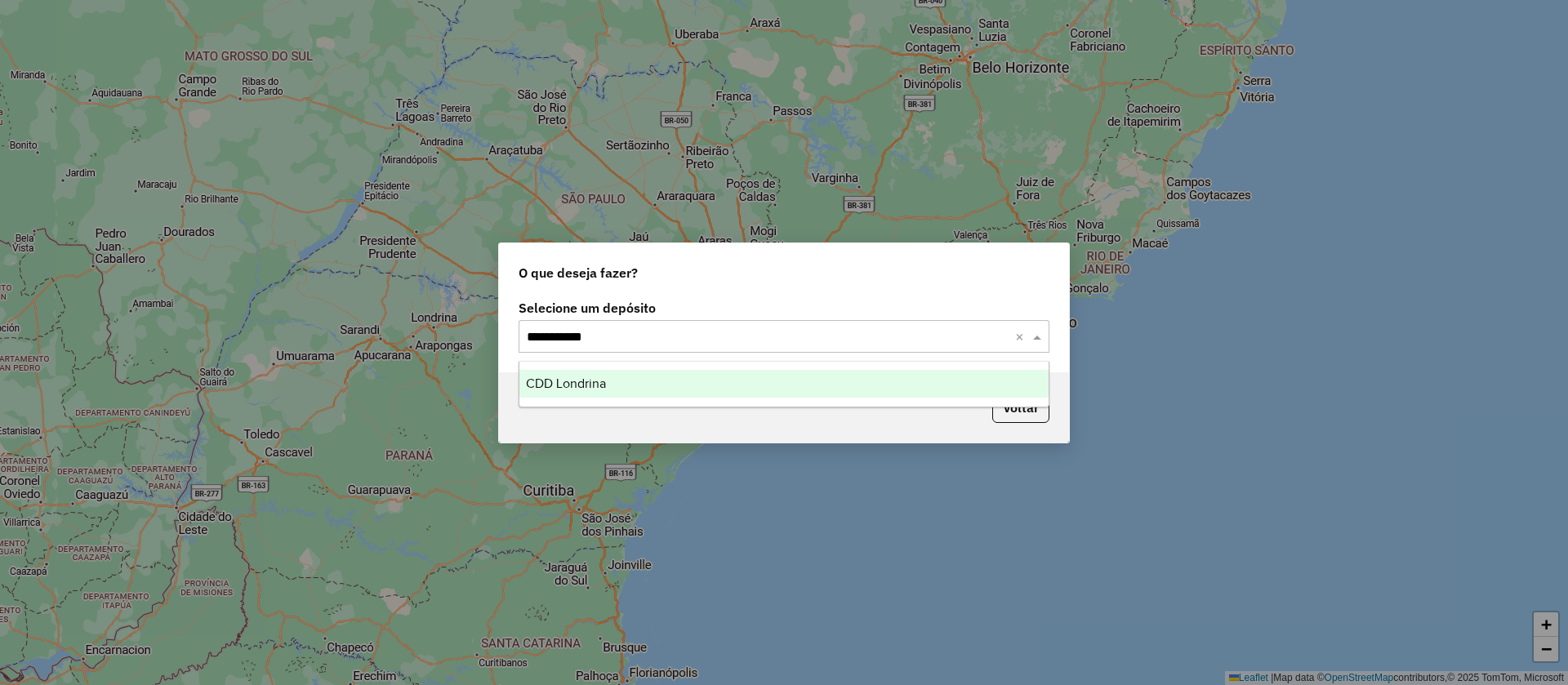
type input "**********"
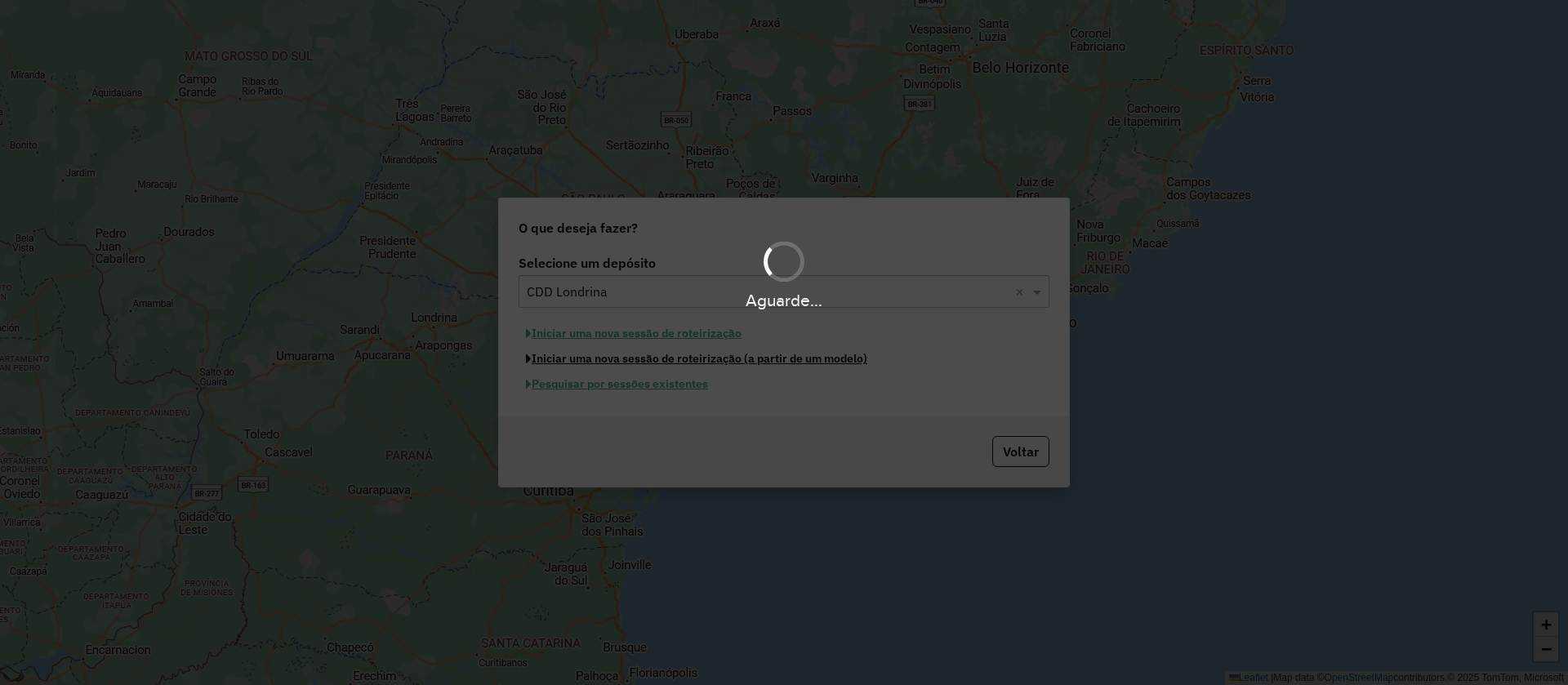
click at [519, 346] on button "Iniciar uma nova sessão de roteirização (a partir de um modelo)" at bounding box center [696, 359] width 356 height 26
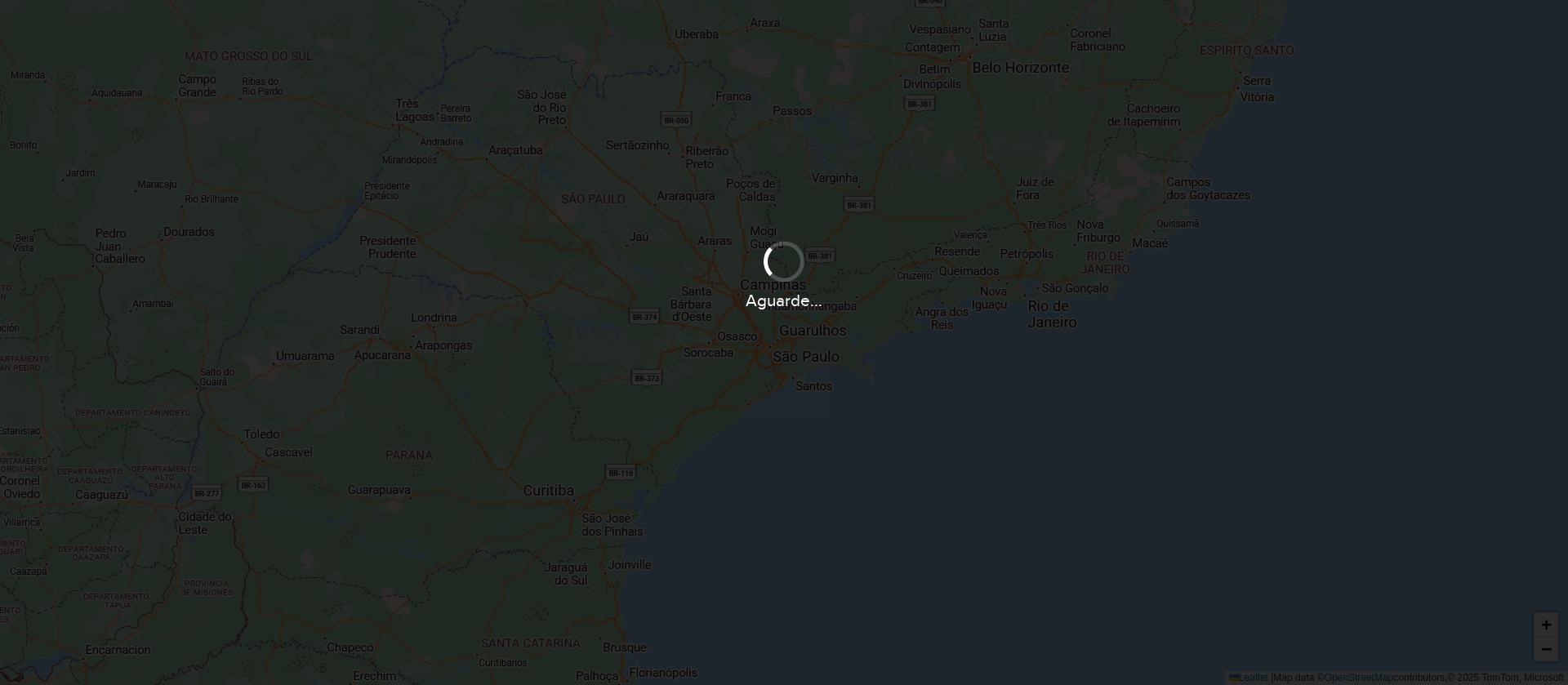
select select "*"
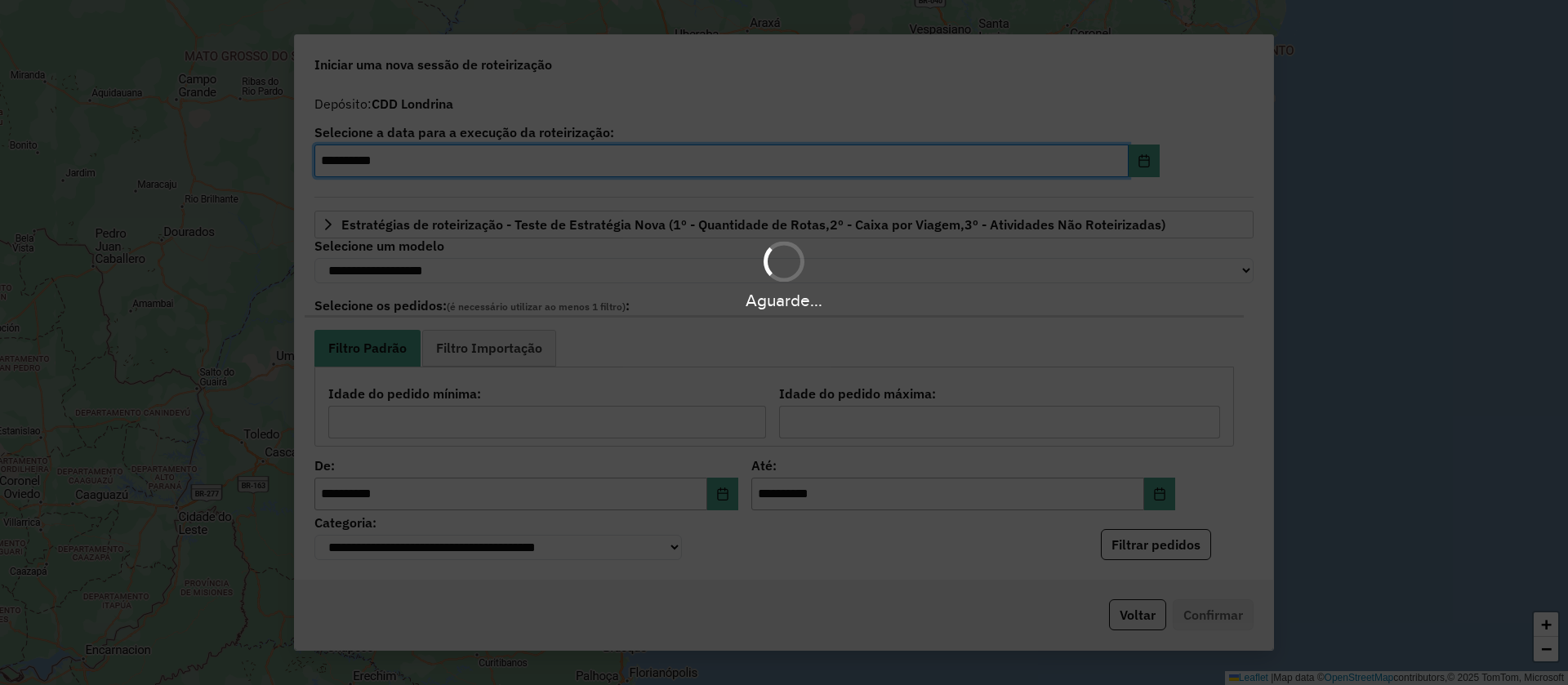
click at [1135, 158] on div "Aguarde..." at bounding box center [784, 342] width 1568 height 685
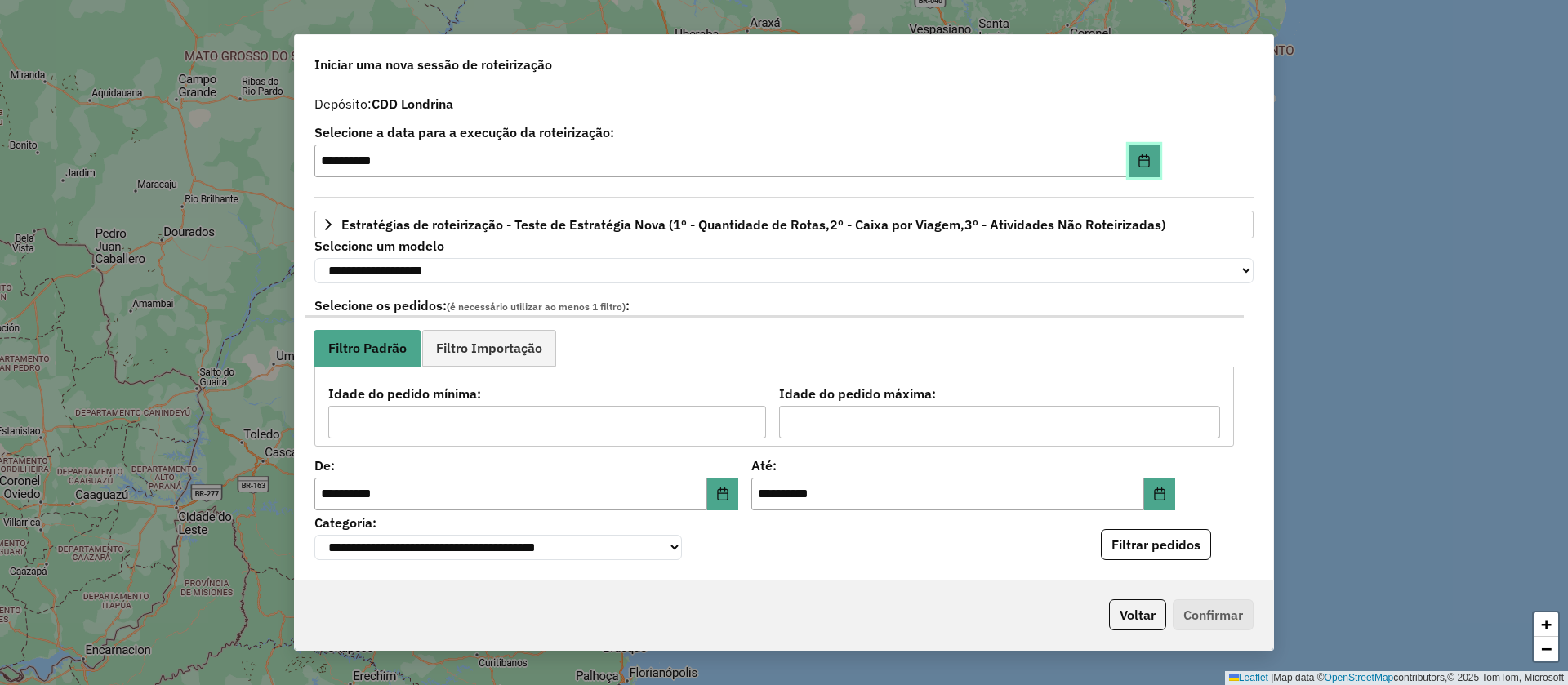
click at [1138, 158] on icon "Choose Date" at bounding box center [1143, 161] width 11 height 13
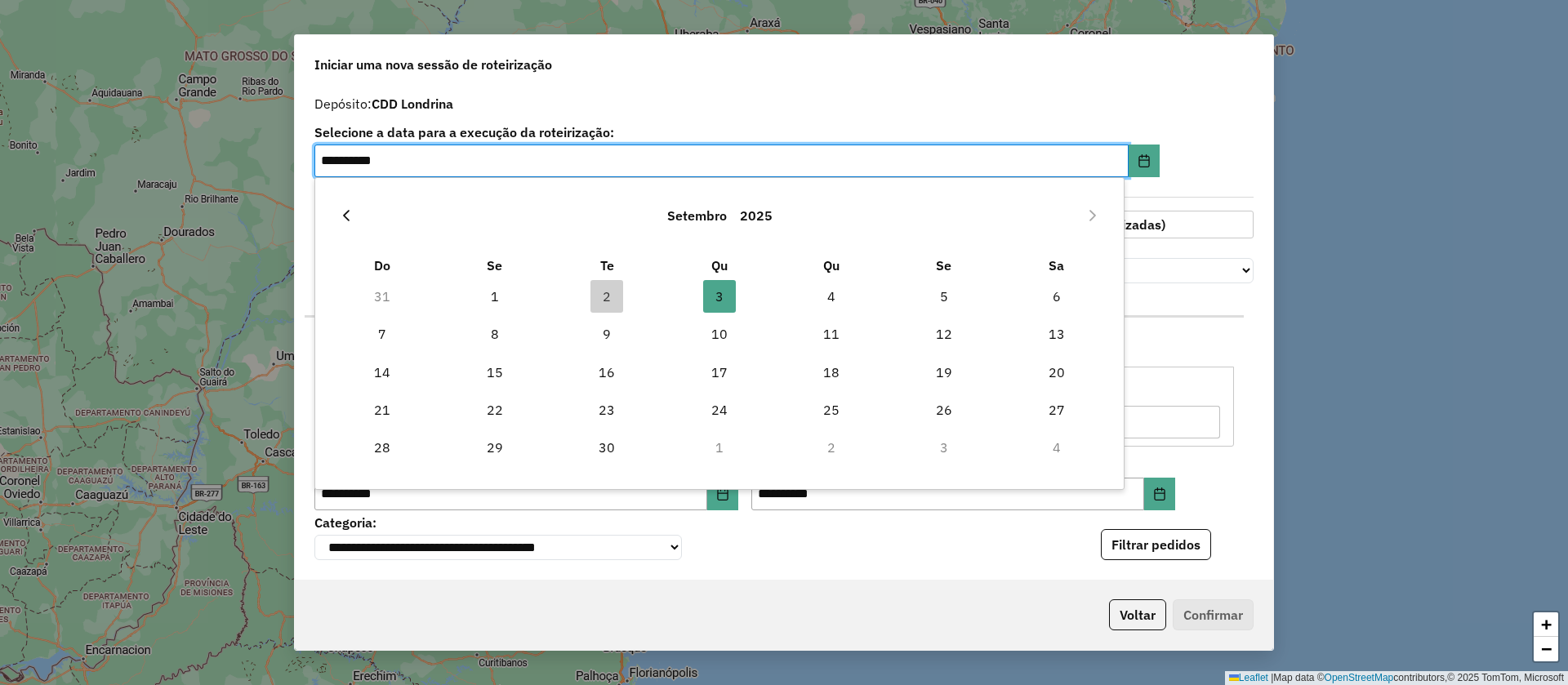
click at [340, 218] on icon "Previous Month" at bounding box center [346, 215] width 13 height 13
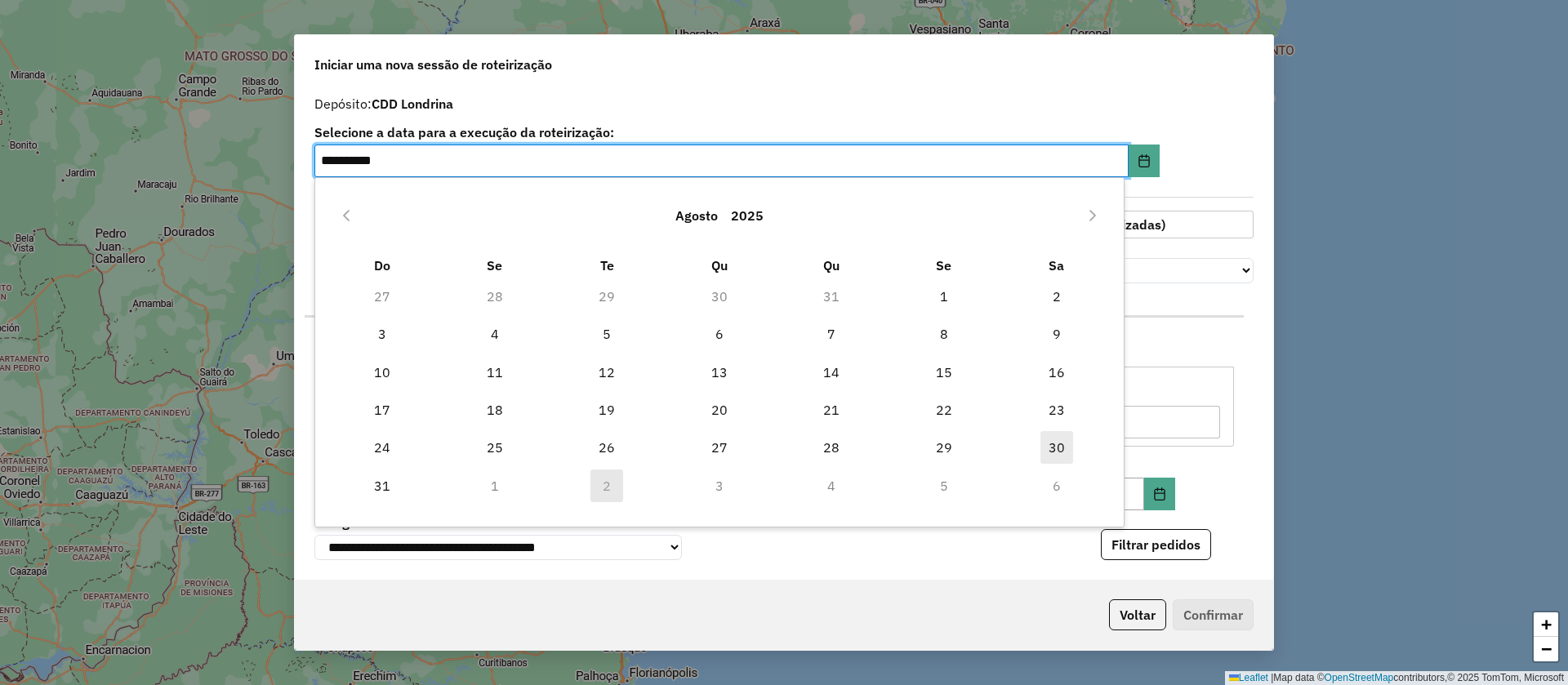
click at [1049, 441] on span "30" at bounding box center [1056, 447] width 33 height 33
type input "**********"
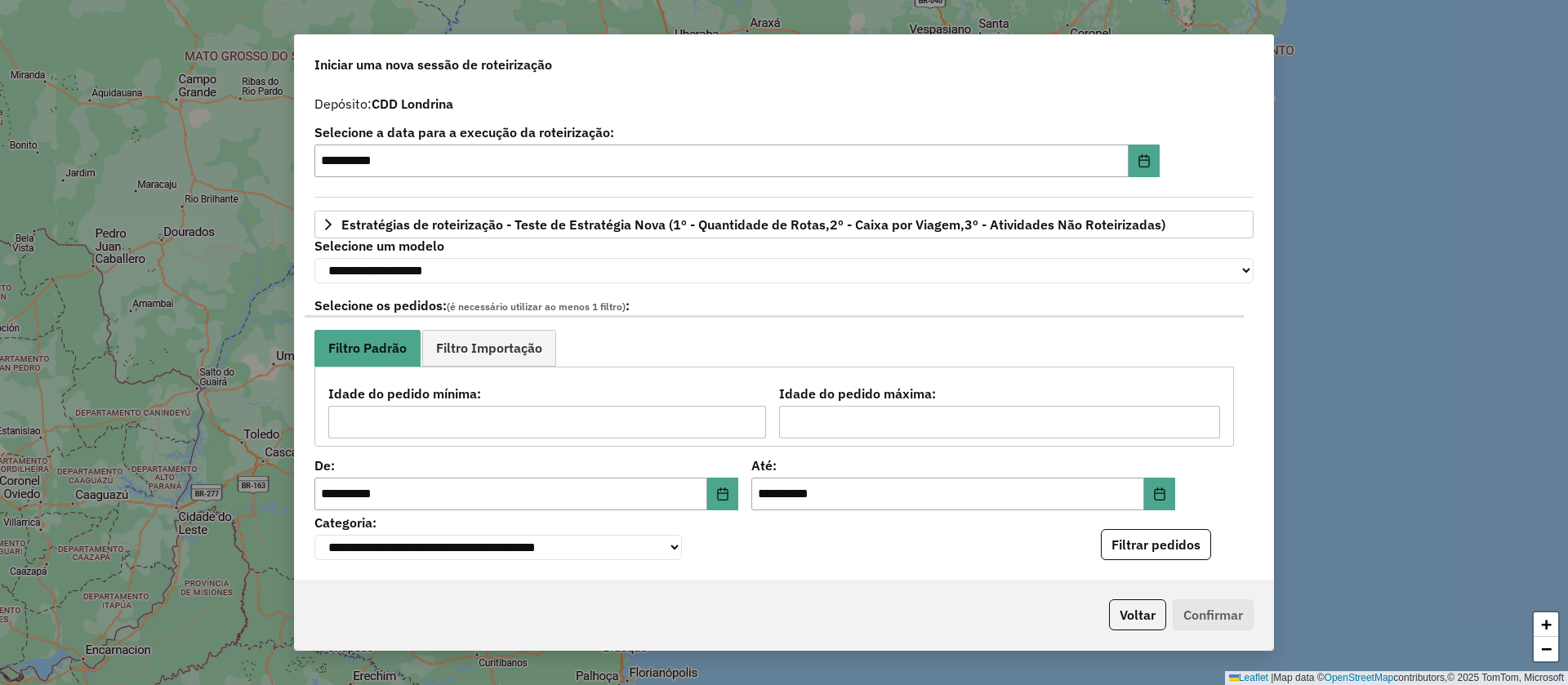
click at [669, 289] on div "**********" at bounding box center [774, 365] width 939 height 164
click at [711, 273] on select "**********" at bounding box center [784, 270] width 939 height 26
select select "********"
click at [315, 258] on select "**********" at bounding box center [784, 270] width 939 height 26
click at [1155, 499] on icon "Choose Date" at bounding box center [1159, 493] width 13 height 13
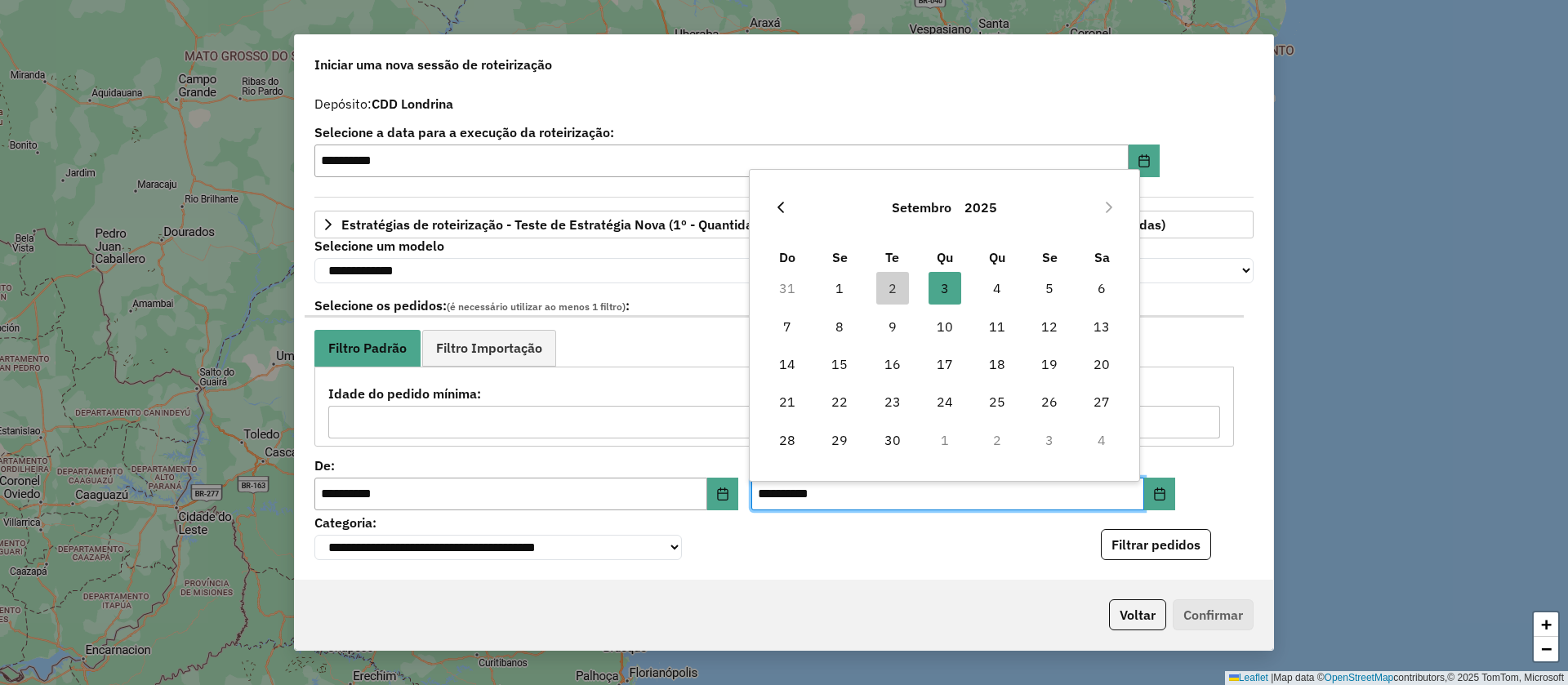
click at [774, 212] on icon "Previous Month" at bounding box center [780, 207] width 13 height 13
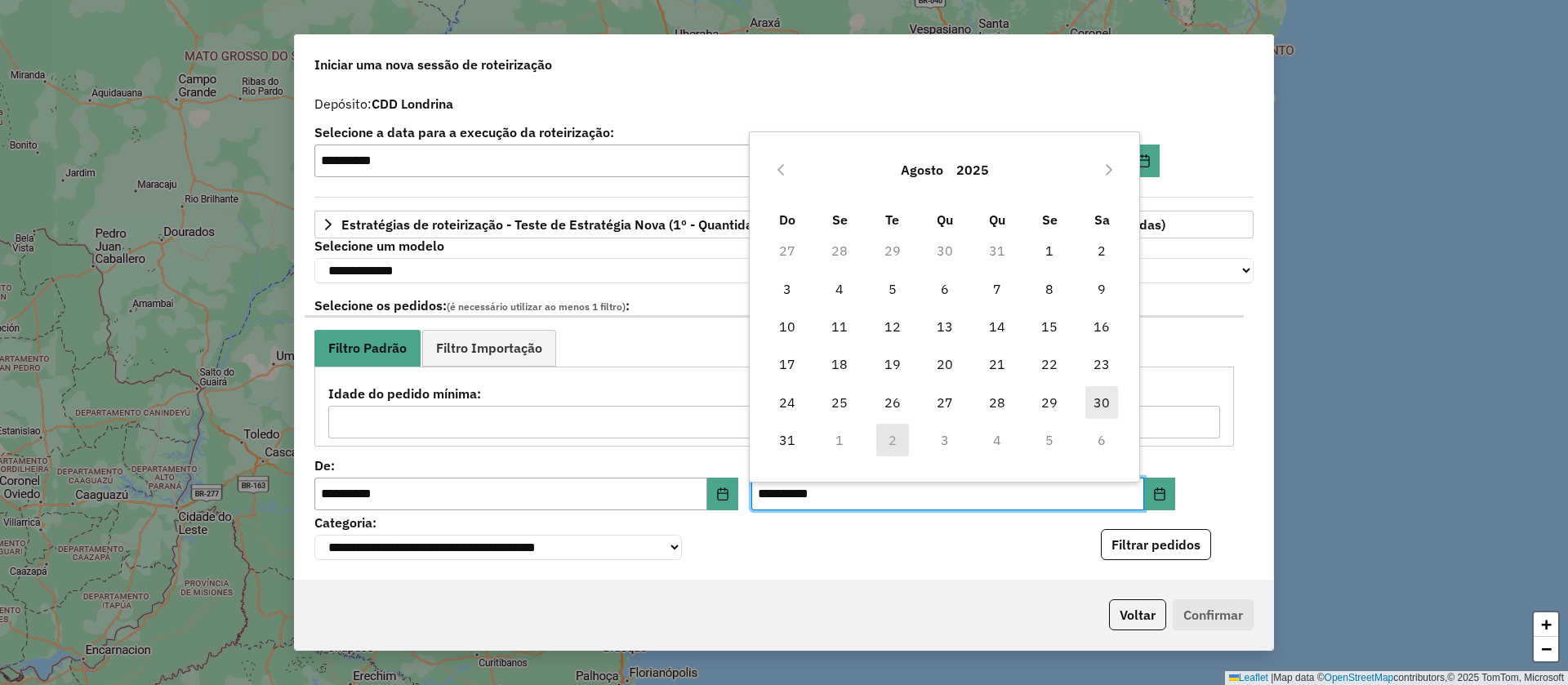
click at [1101, 403] on span "30" at bounding box center [1101, 402] width 33 height 33
type input "**********"
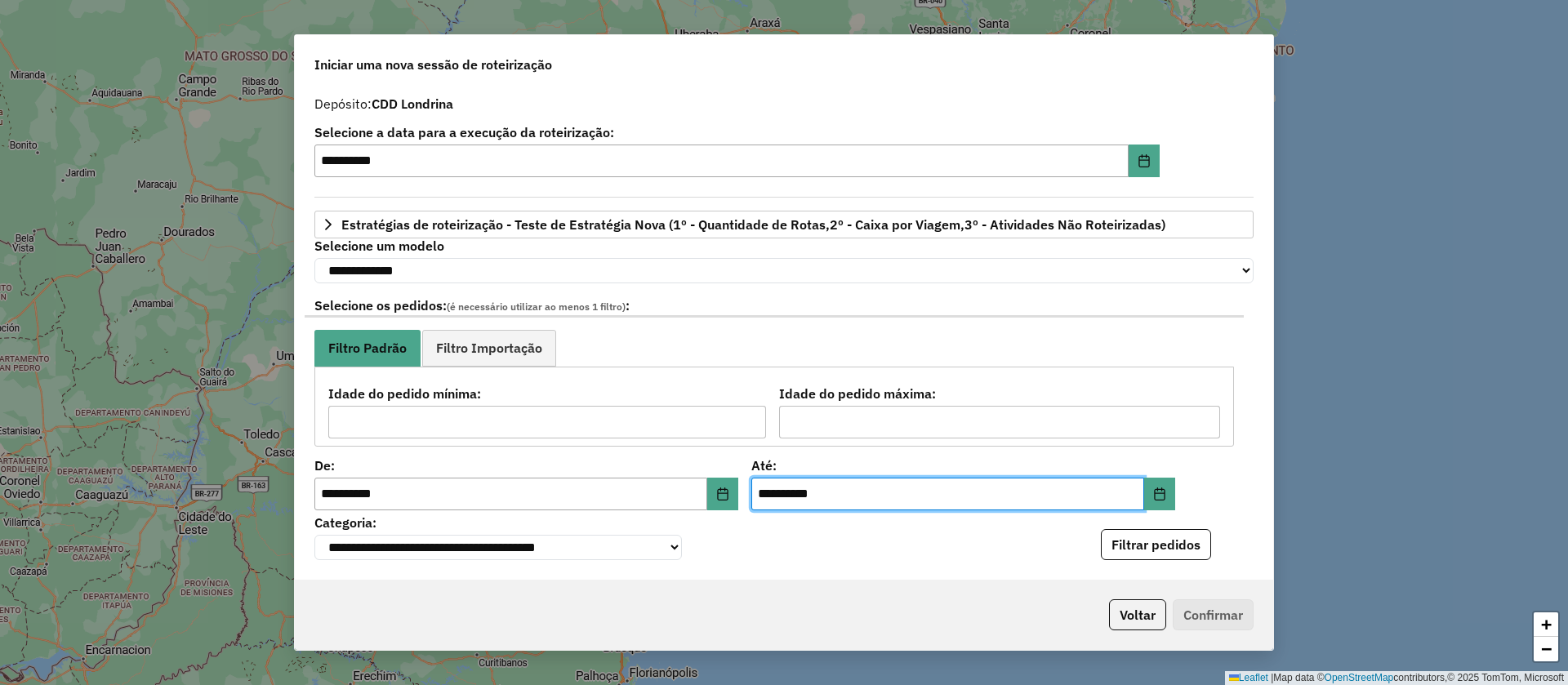
click at [1216, 350] on ul "Filtro Padrão Filtro Importação" at bounding box center [775, 348] width 920 height 37
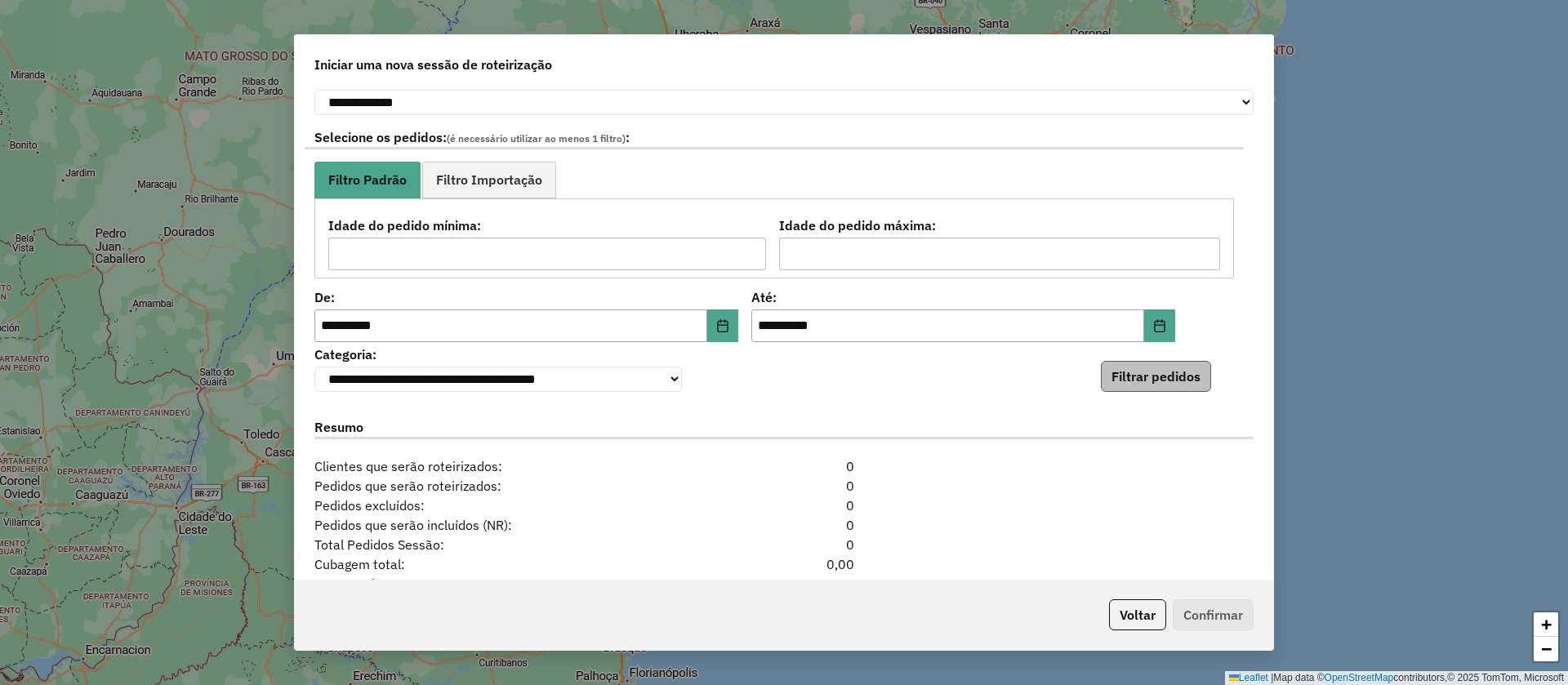
scroll to position [169, 0]
click at [1184, 383] on button "Filtrar pedidos" at bounding box center [1156, 375] width 110 height 31
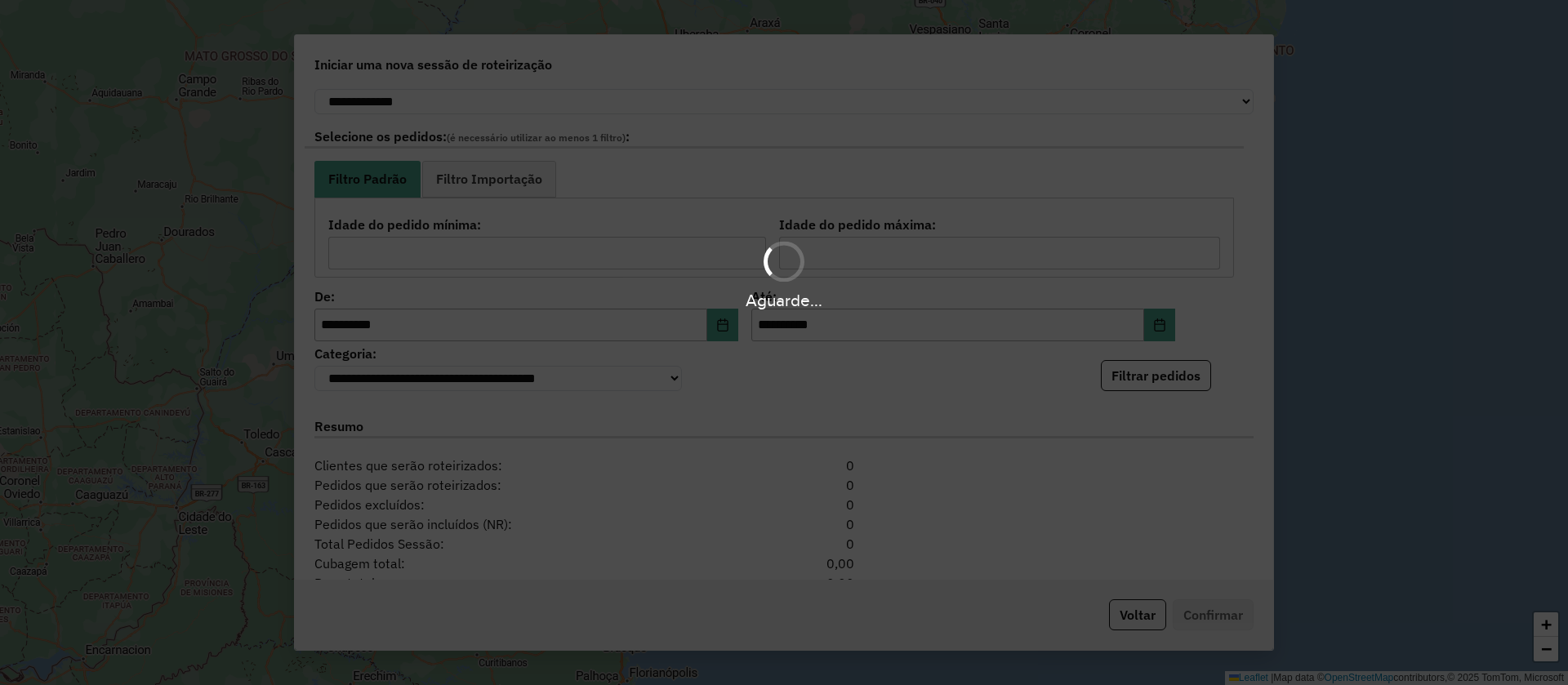
click at [1216, 333] on div "Aguarde..." at bounding box center [784, 342] width 1568 height 685
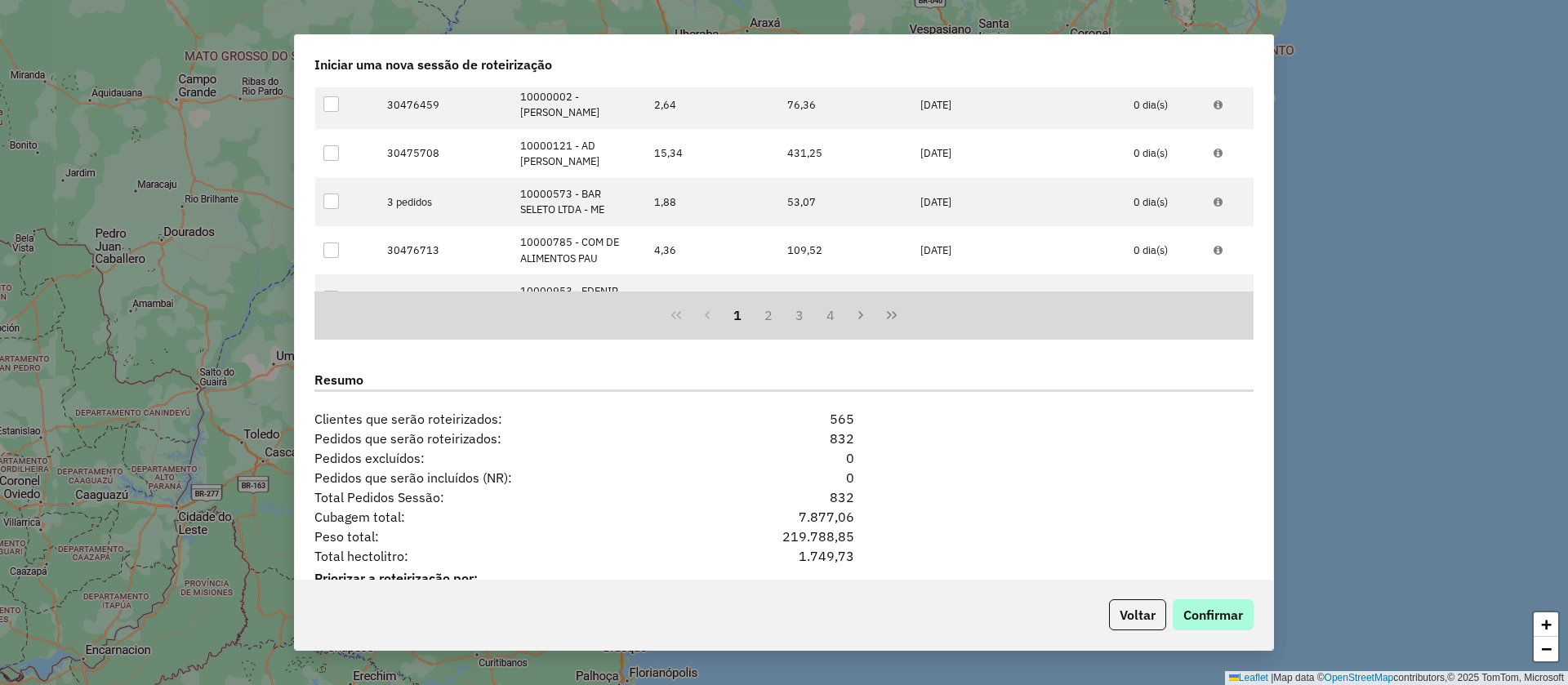
scroll to position [561, 0]
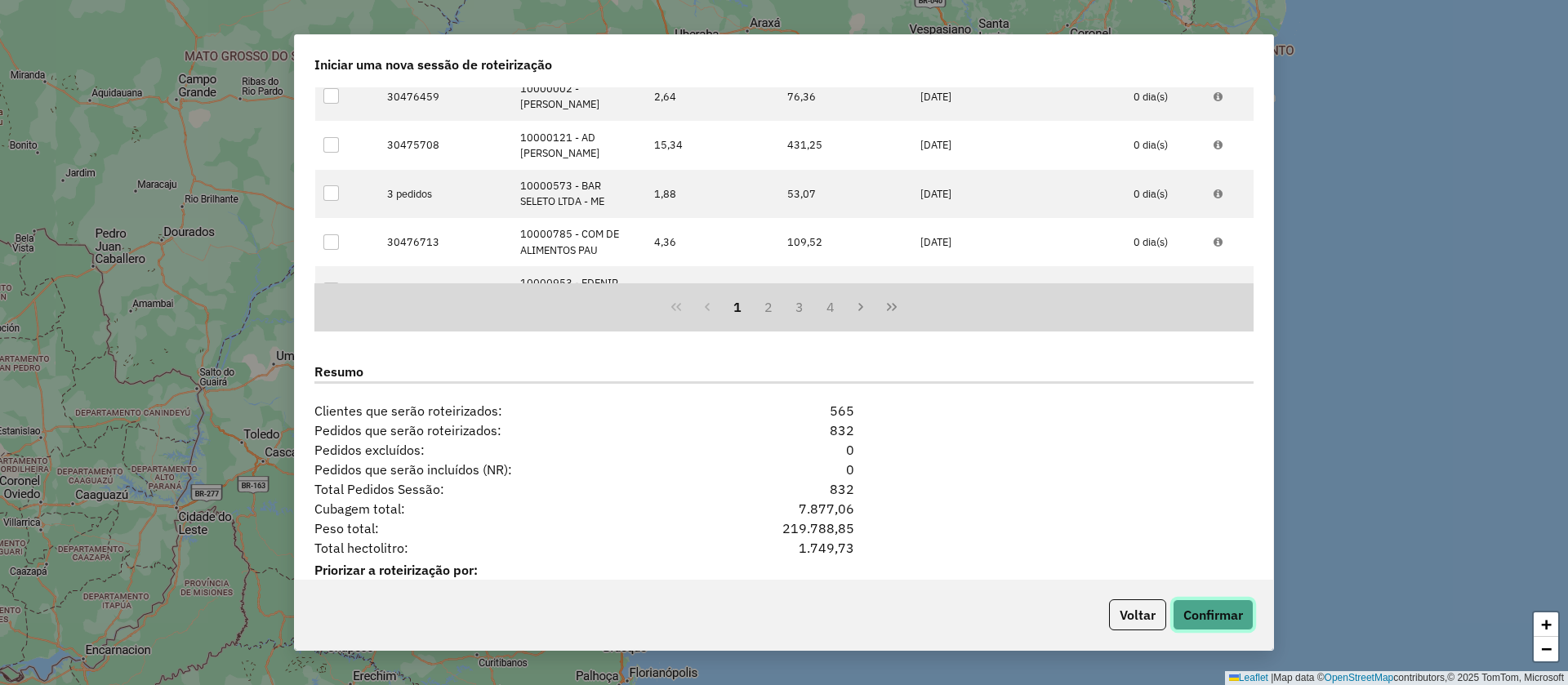
click at [1209, 609] on button "Confirmar" at bounding box center [1213, 615] width 81 height 31
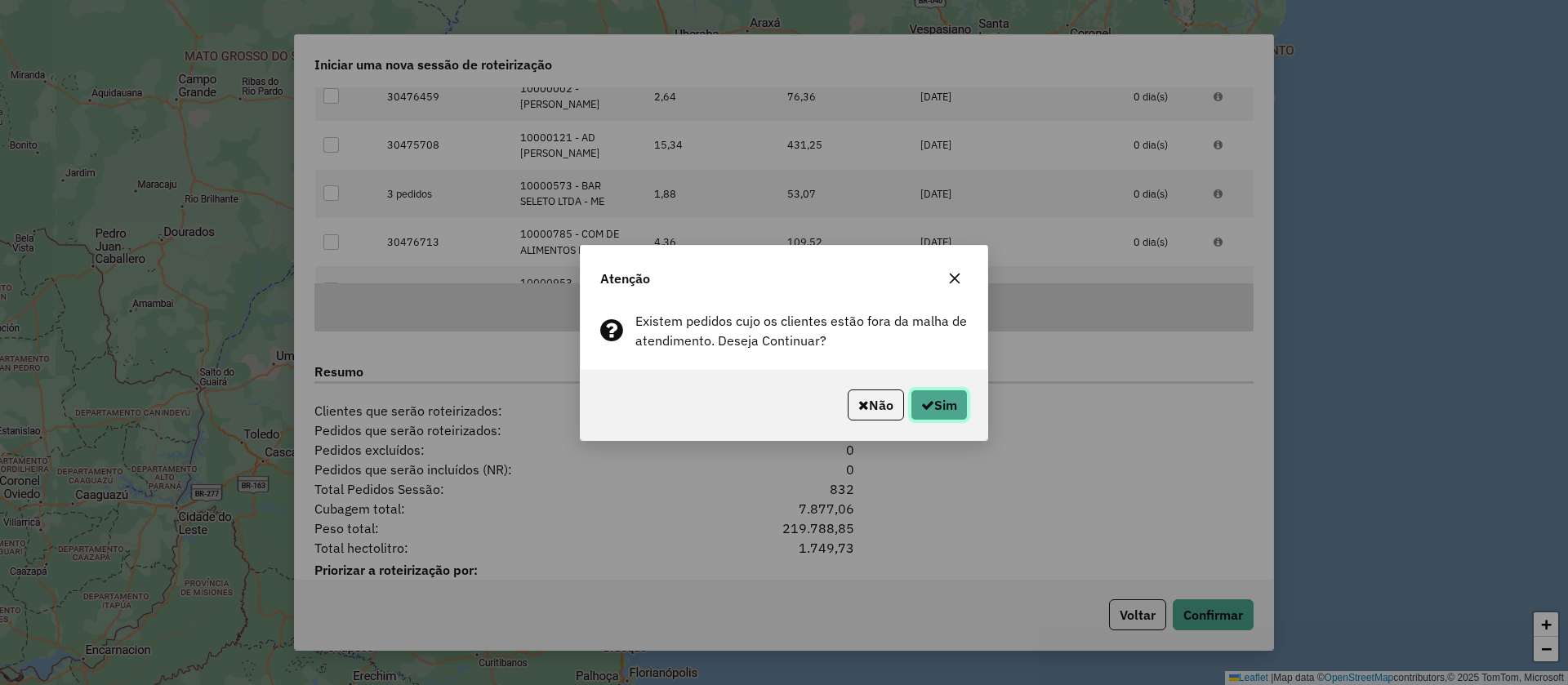
click at [944, 406] on button "Sim" at bounding box center [938, 404] width 57 height 31
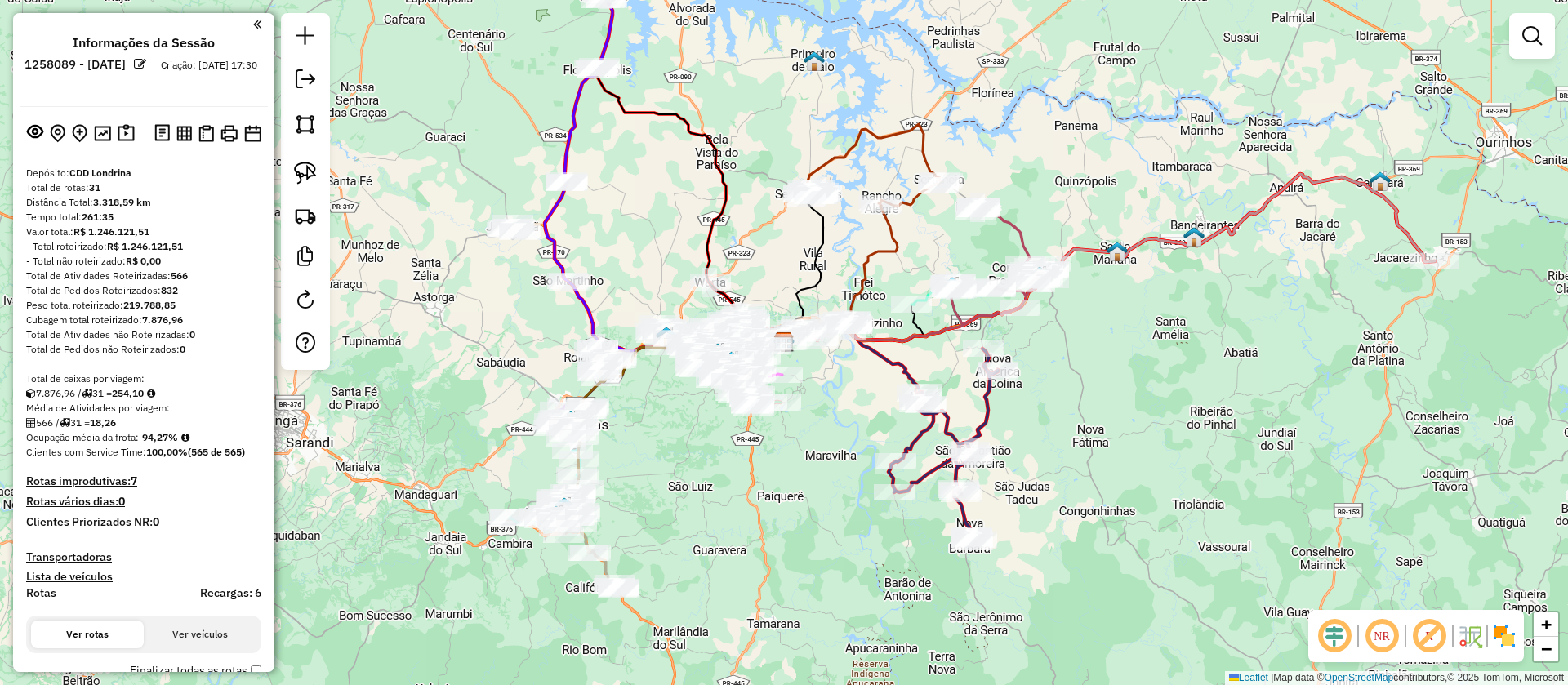
click at [146, 62] on em at bounding box center [140, 64] width 12 height 12
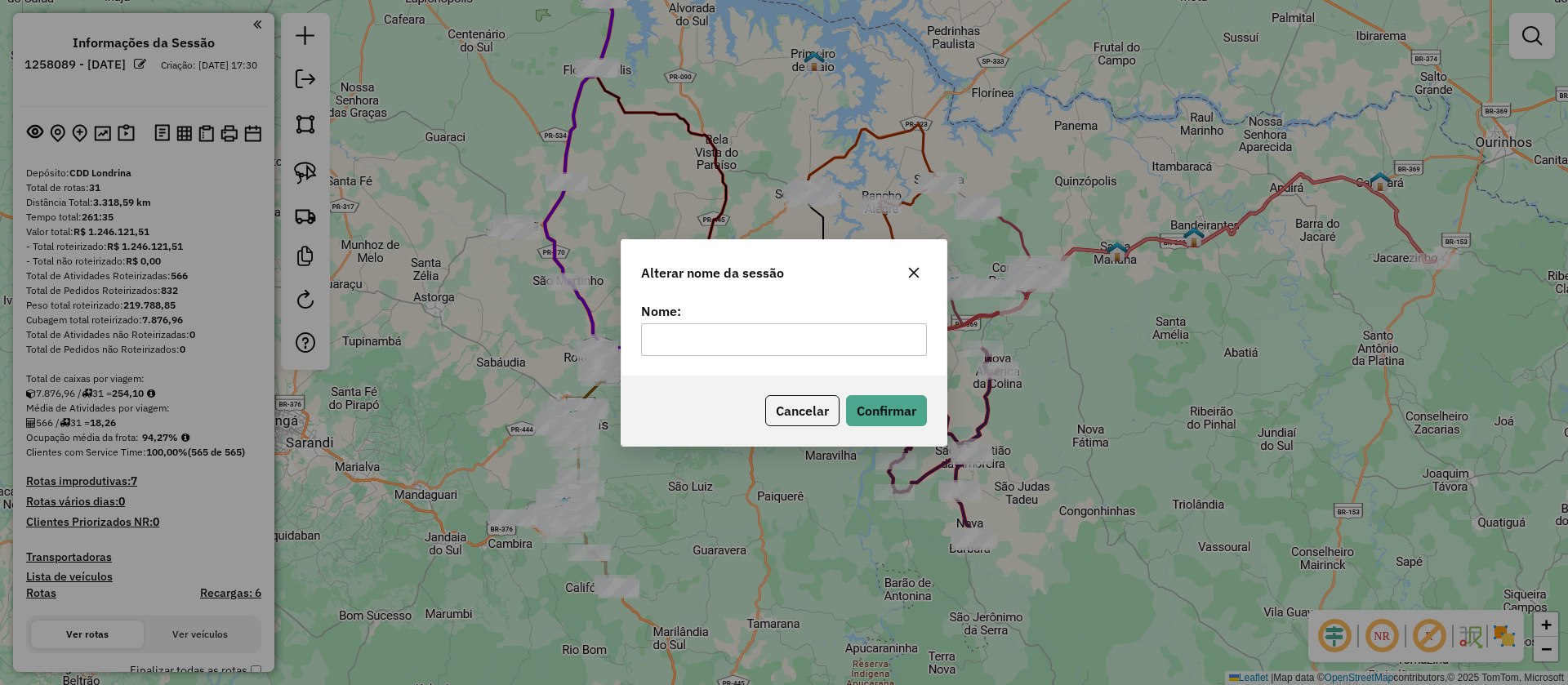
type input "*****"
click at [731, 332] on input "*****" at bounding box center [784, 339] width 286 height 33
type input "**********"
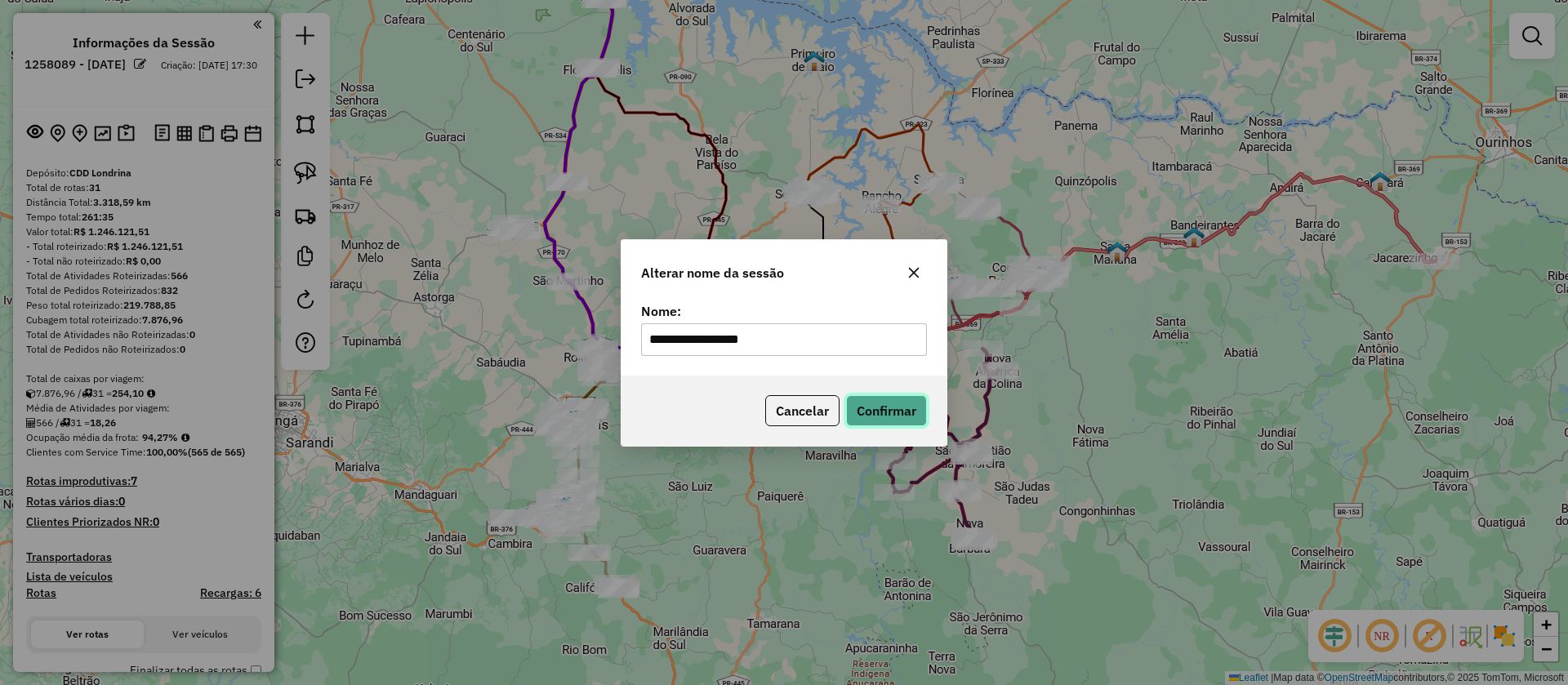
click at [880, 420] on button "Confirmar" at bounding box center [886, 410] width 81 height 31
